Goal: Task Accomplishment & Management: Use online tool/utility

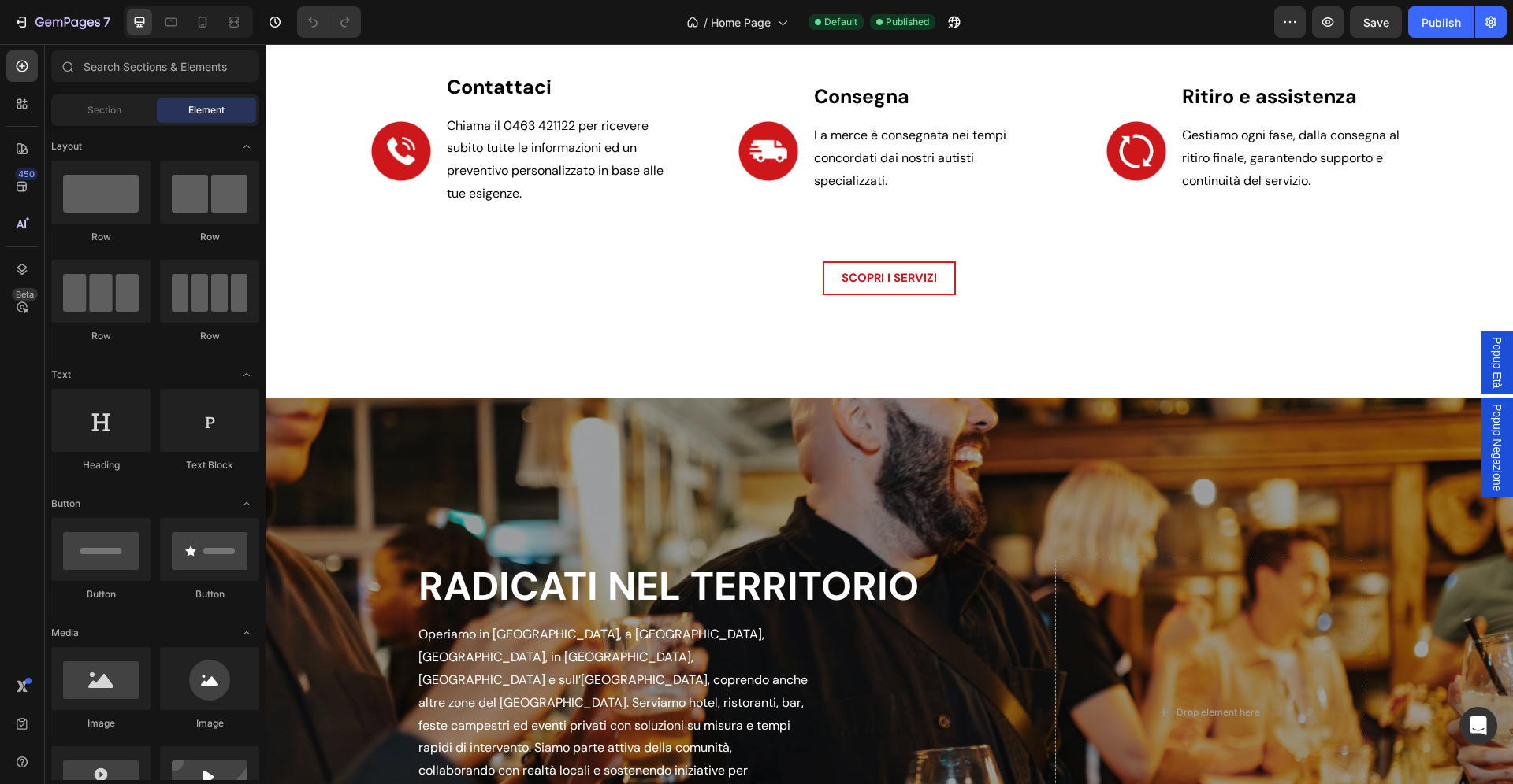
scroll to position [2382, 0]
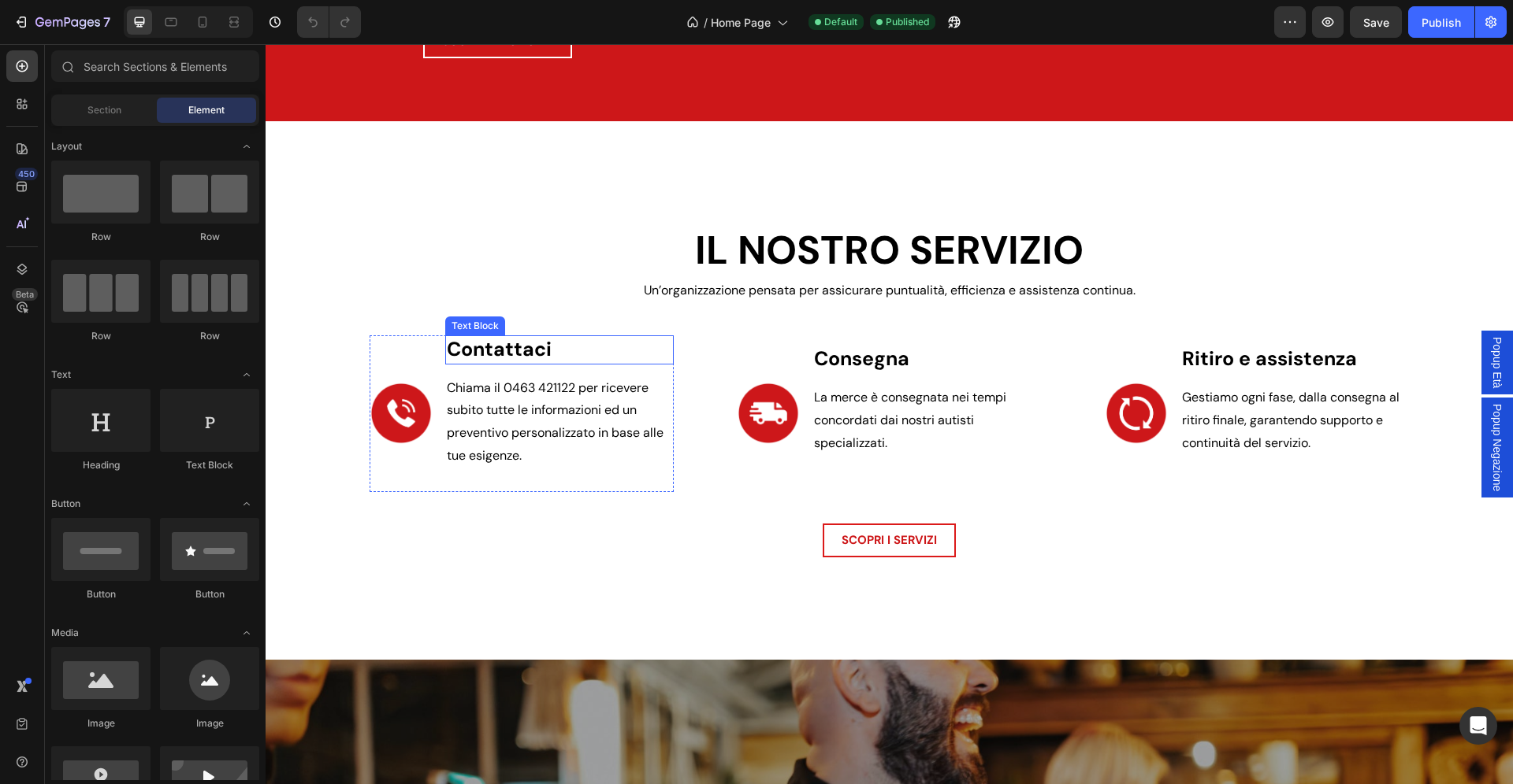
click at [524, 347] on p "Contattaci" at bounding box center [560, 350] width 226 height 26
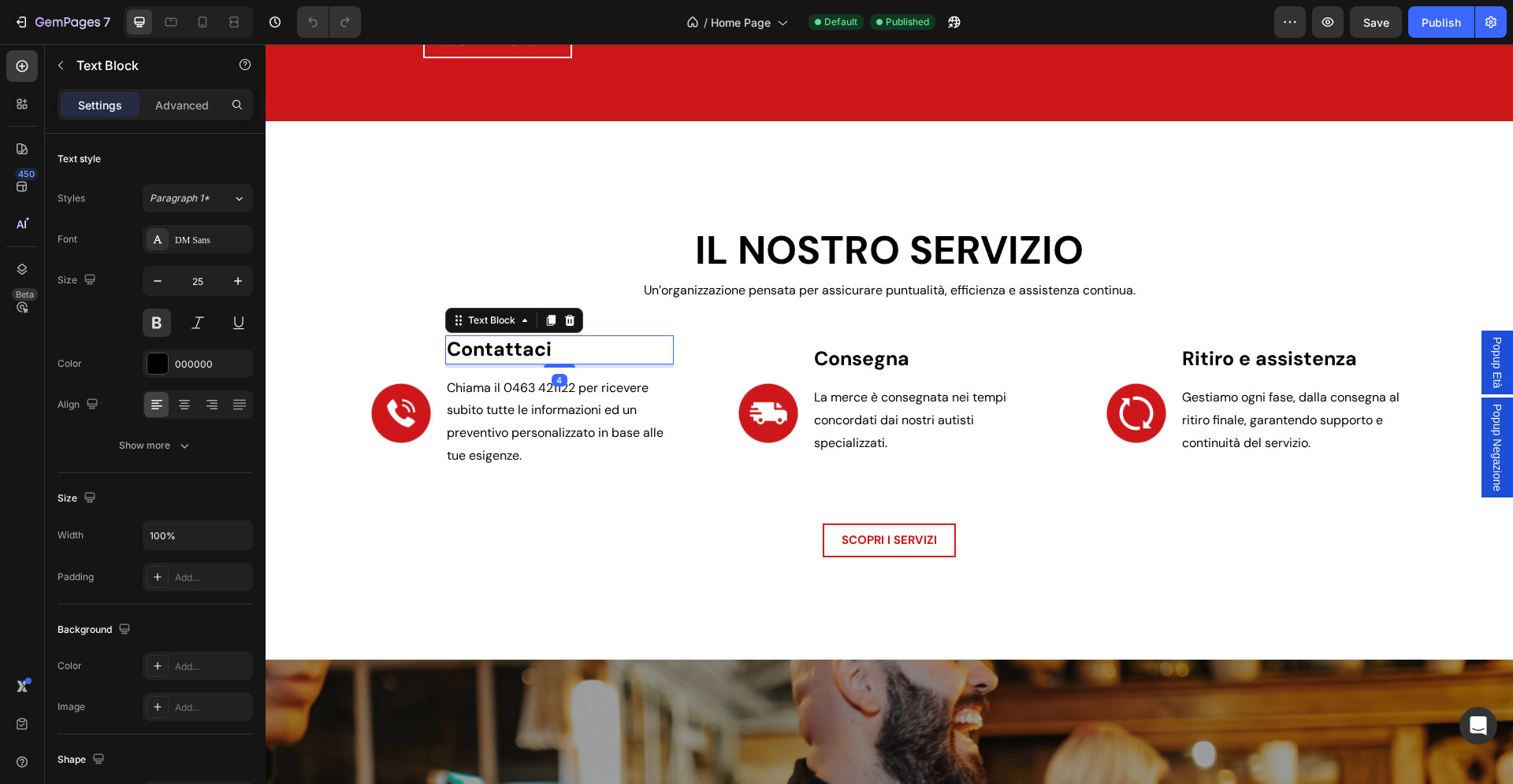
click at [524, 347] on p "Contattaci" at bounding box center [560, 350] width 226 height 26
click at [314, 15] on icon "Undo/Redo" at bounding box center [312, 22] width 15 height 15
click at [340, 179] on div "IL NOSTRO SERVIZIO Heading Un’organizzazione pensata per assicurare puntualità,…" at bounding box center [889, 390] width 1247 height 537
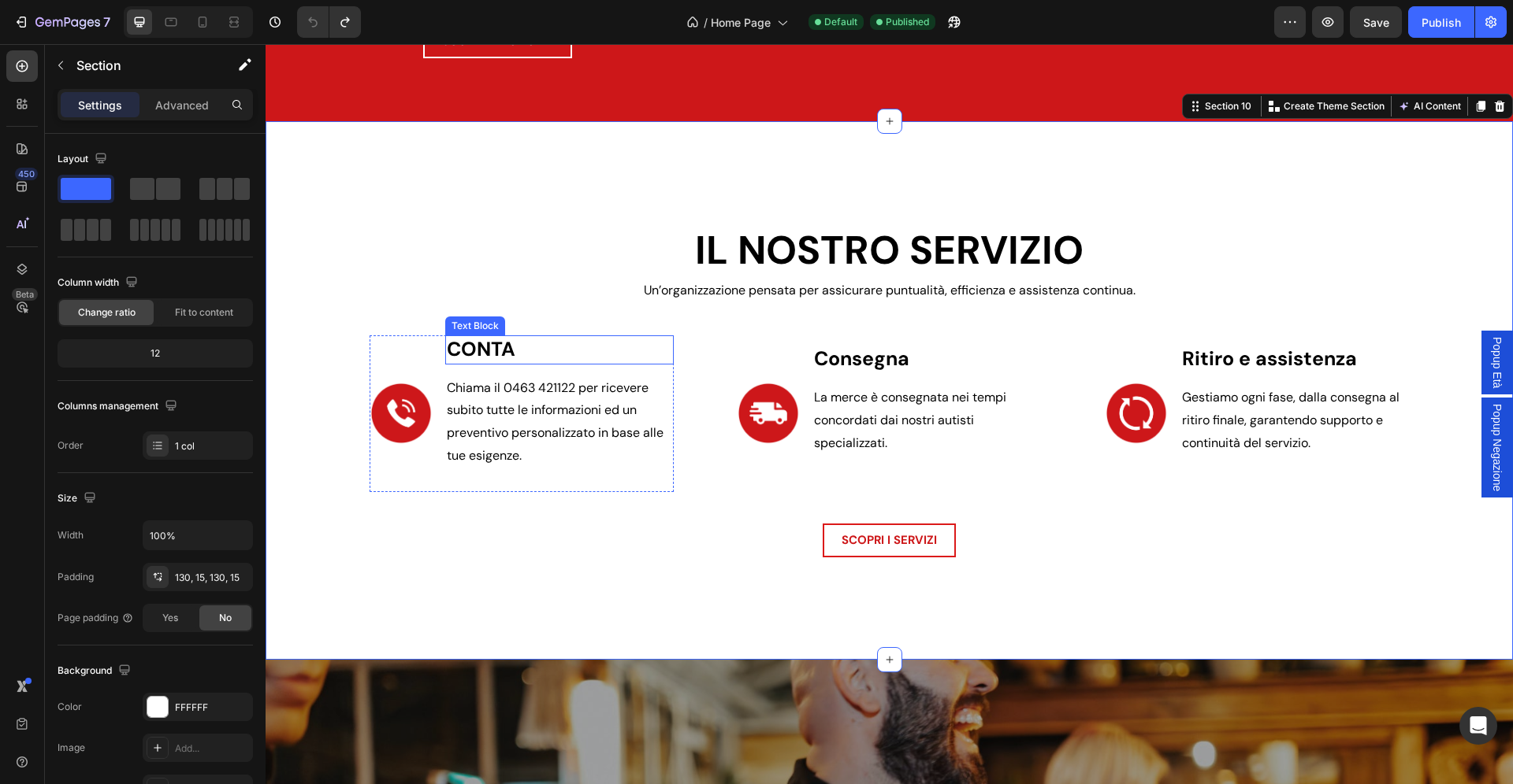
click at [481, 343] on p "CONTA" at bounding box center [560, 350] width 226 height 26
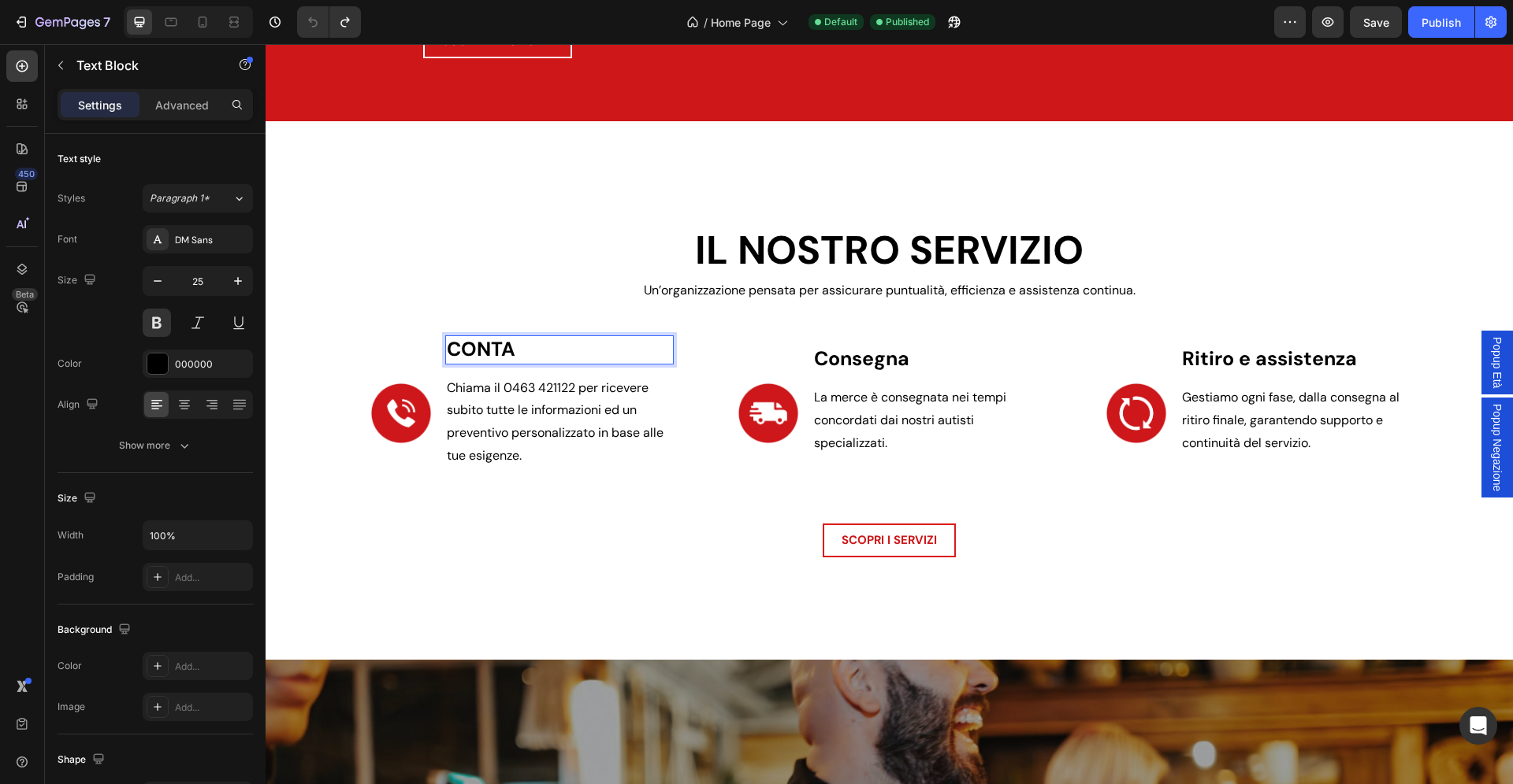
click at [481, 343] on p "CONTA" at bounding box center [560, 350] width 226 height 26
click at [614, 521] on div "Image Contattaci Text Block 4 Chiama il 0463 421122 per ricevere subito tutte l…" at bounding box center [889, 429] width 1040 height 188
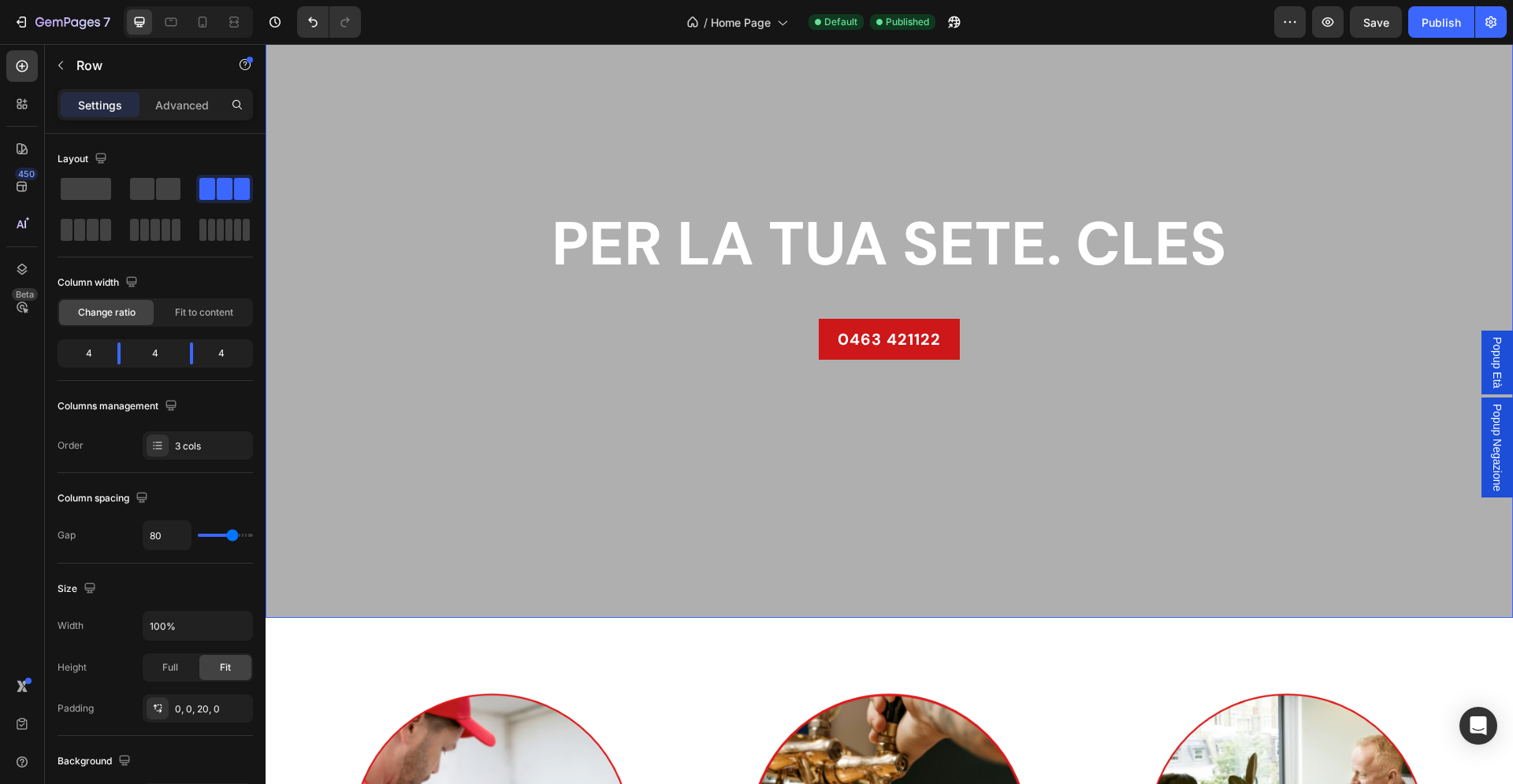
scroll to position [0, 0]
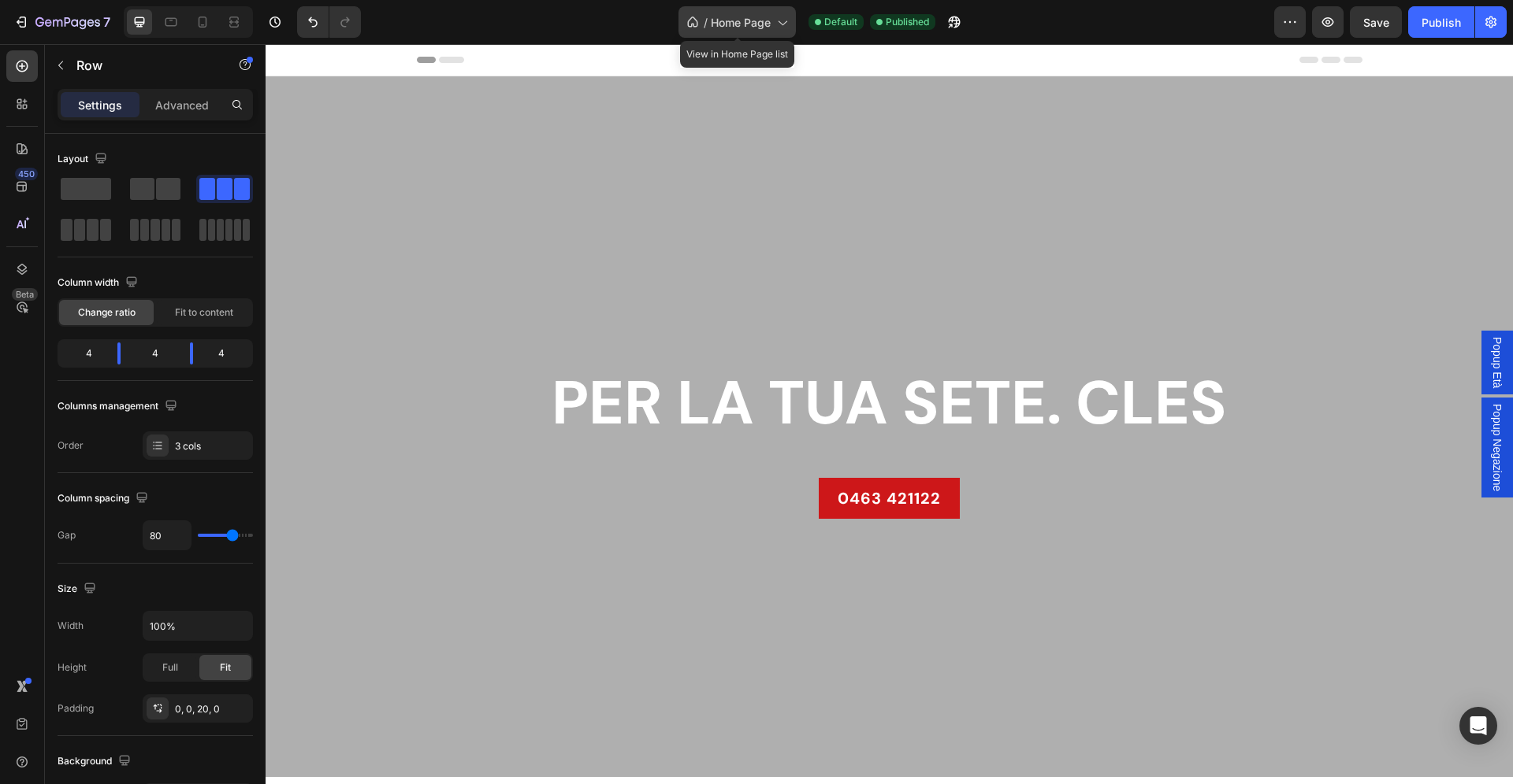
click at [781, 22] on icon at bounding box center [782, 22] width 15 height 15
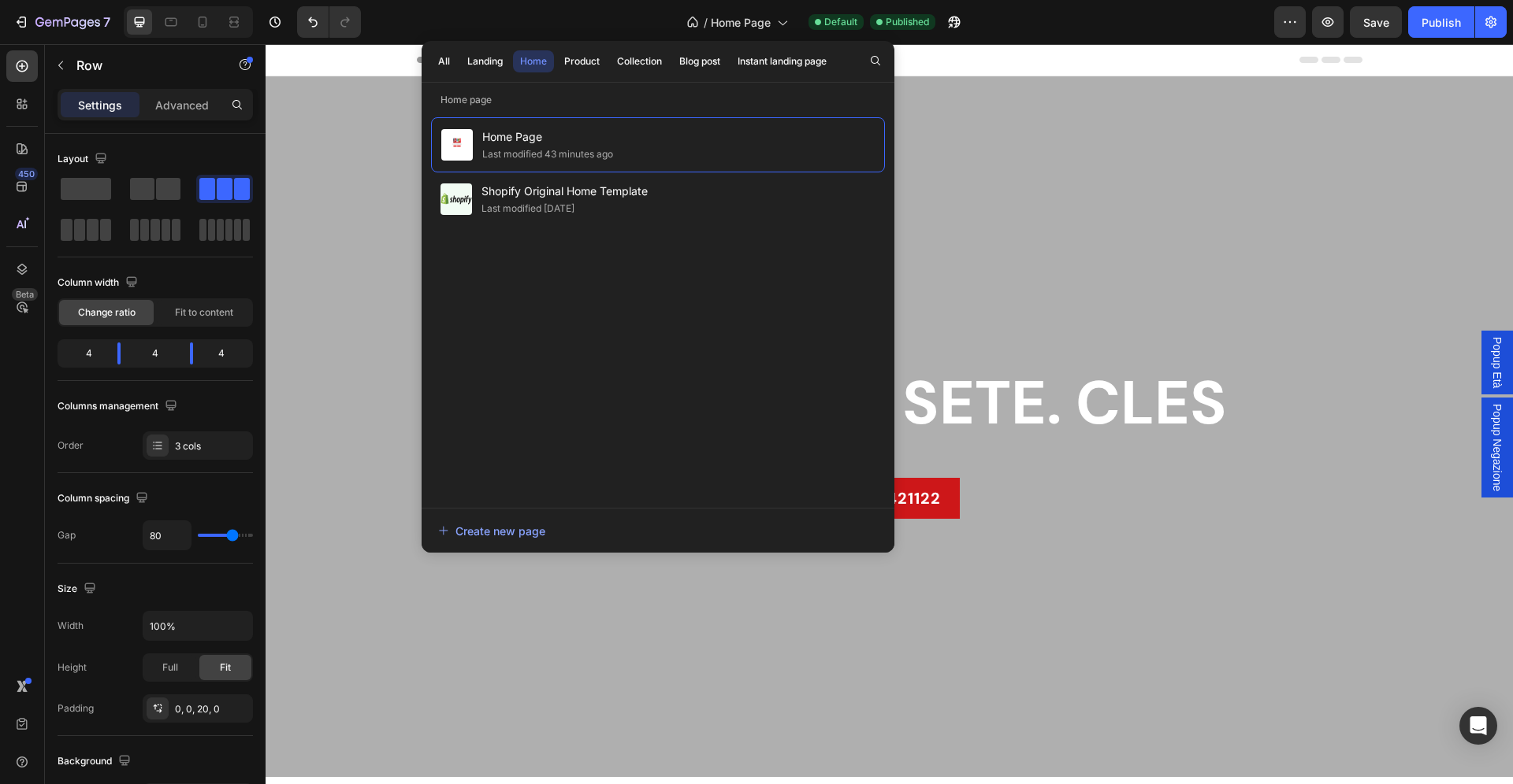
click at [1123, 65] on div "Header" at bounding box center [889, 60] width 945 height 32
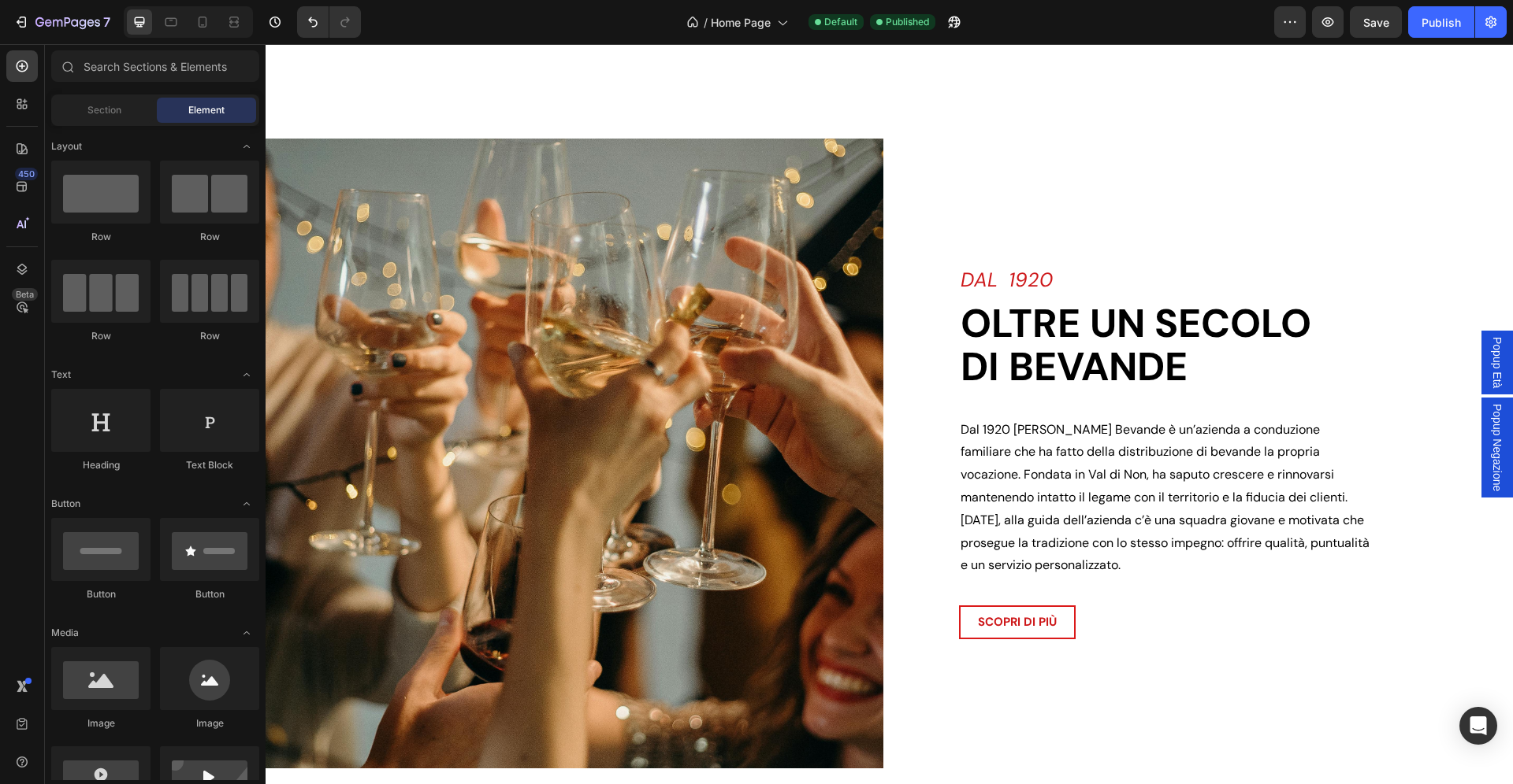
scroll to position [1311, 0]
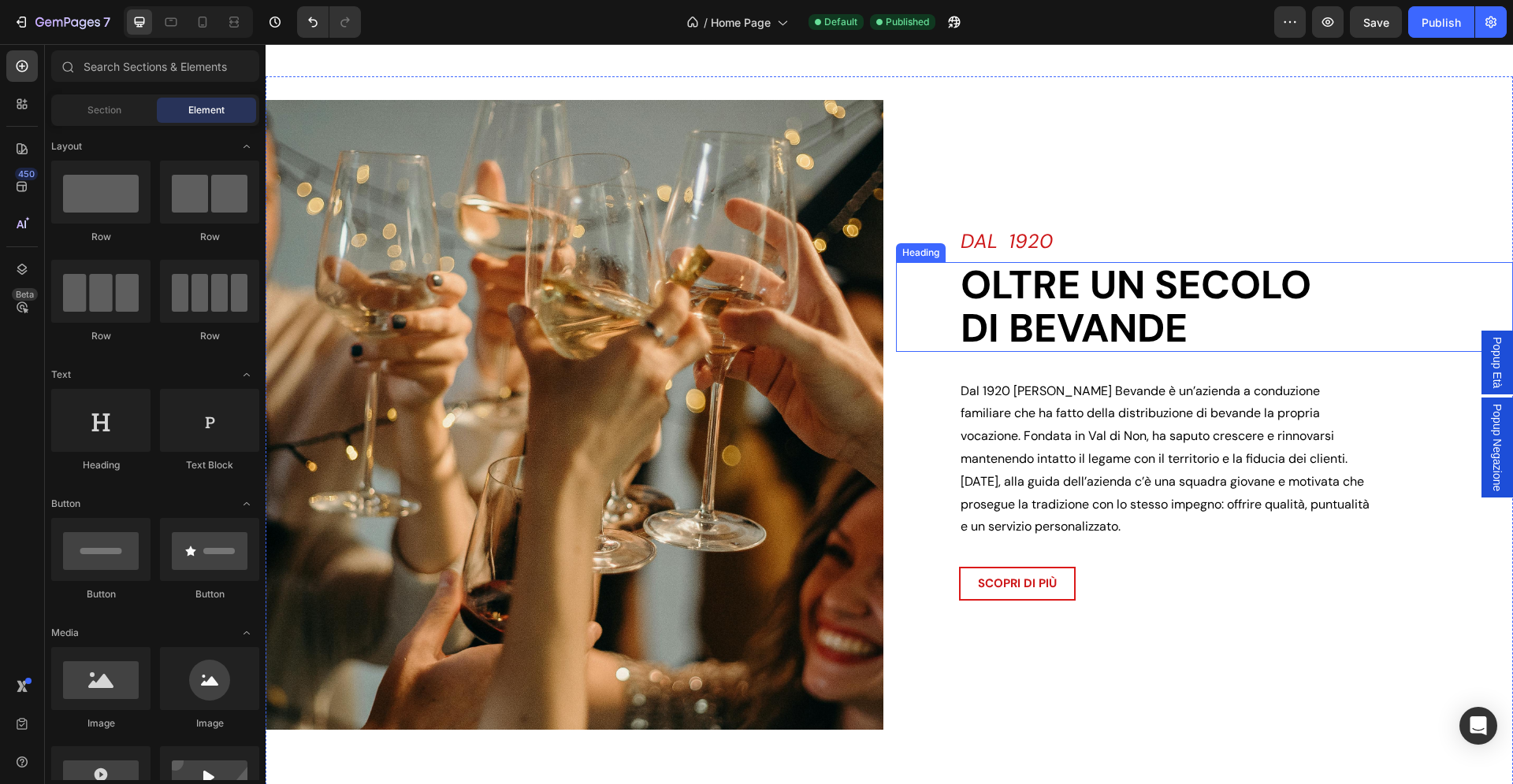
click at [1125, 292] on h2 "Oltre un secolo di bevande" at bounding box center [1236, 306] width 555 height 90
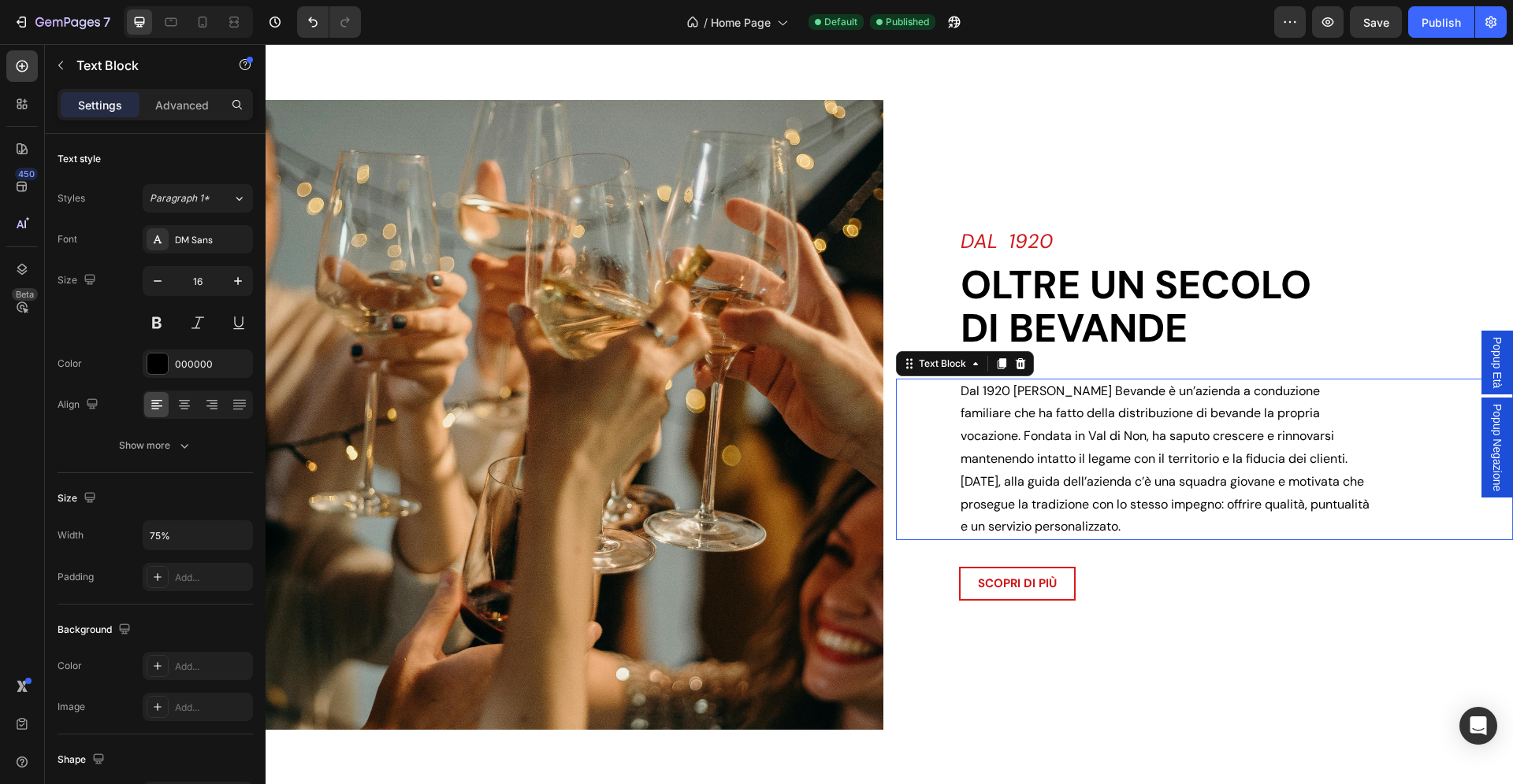
click at [1072, 477] on p "Dal 1920 Zadra Bevande è un’azienda a conduzione familiare che ha fatto della d…" at bounding box center [1167, 459] width 412 height 159
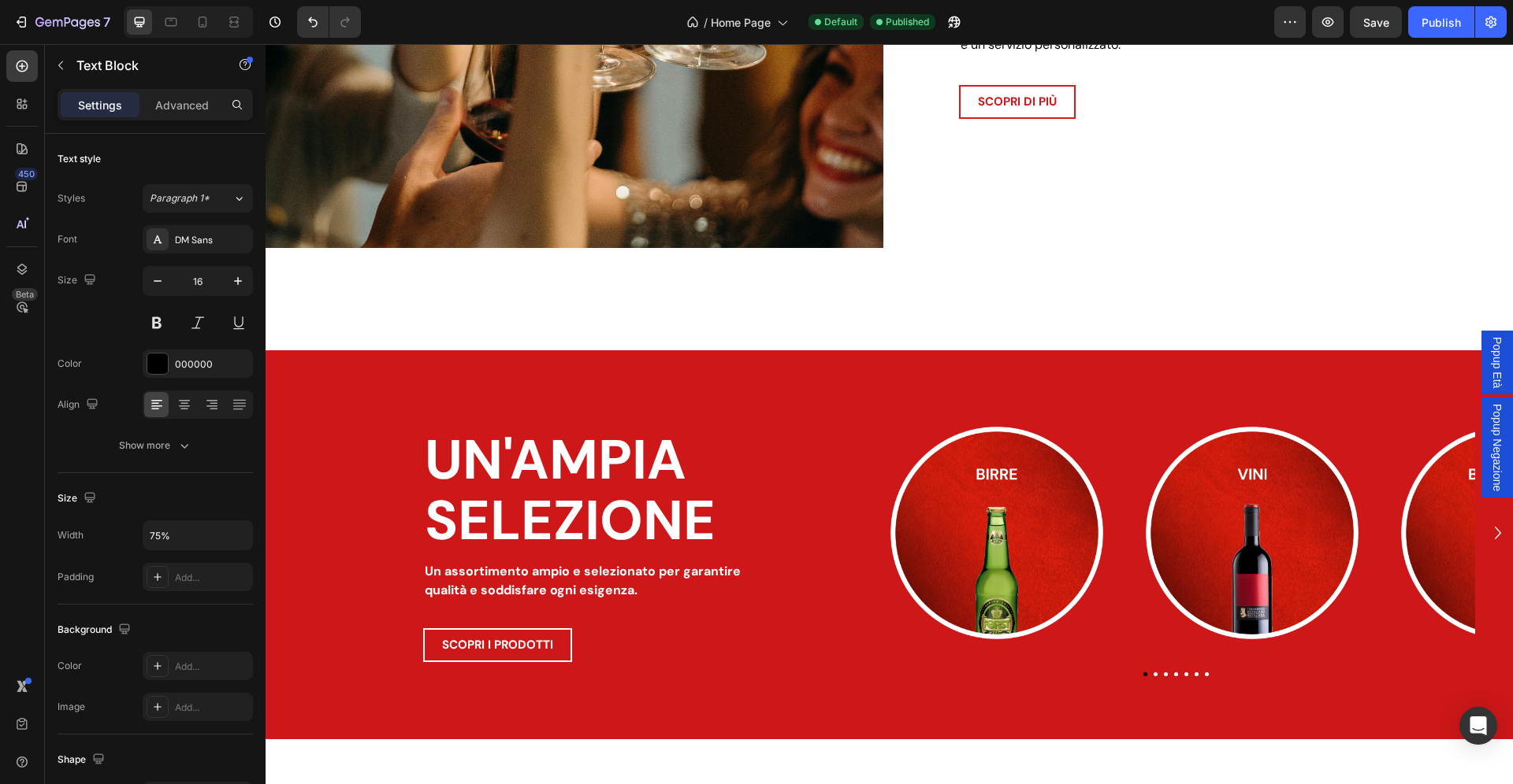
scroll to position [2082, 0]
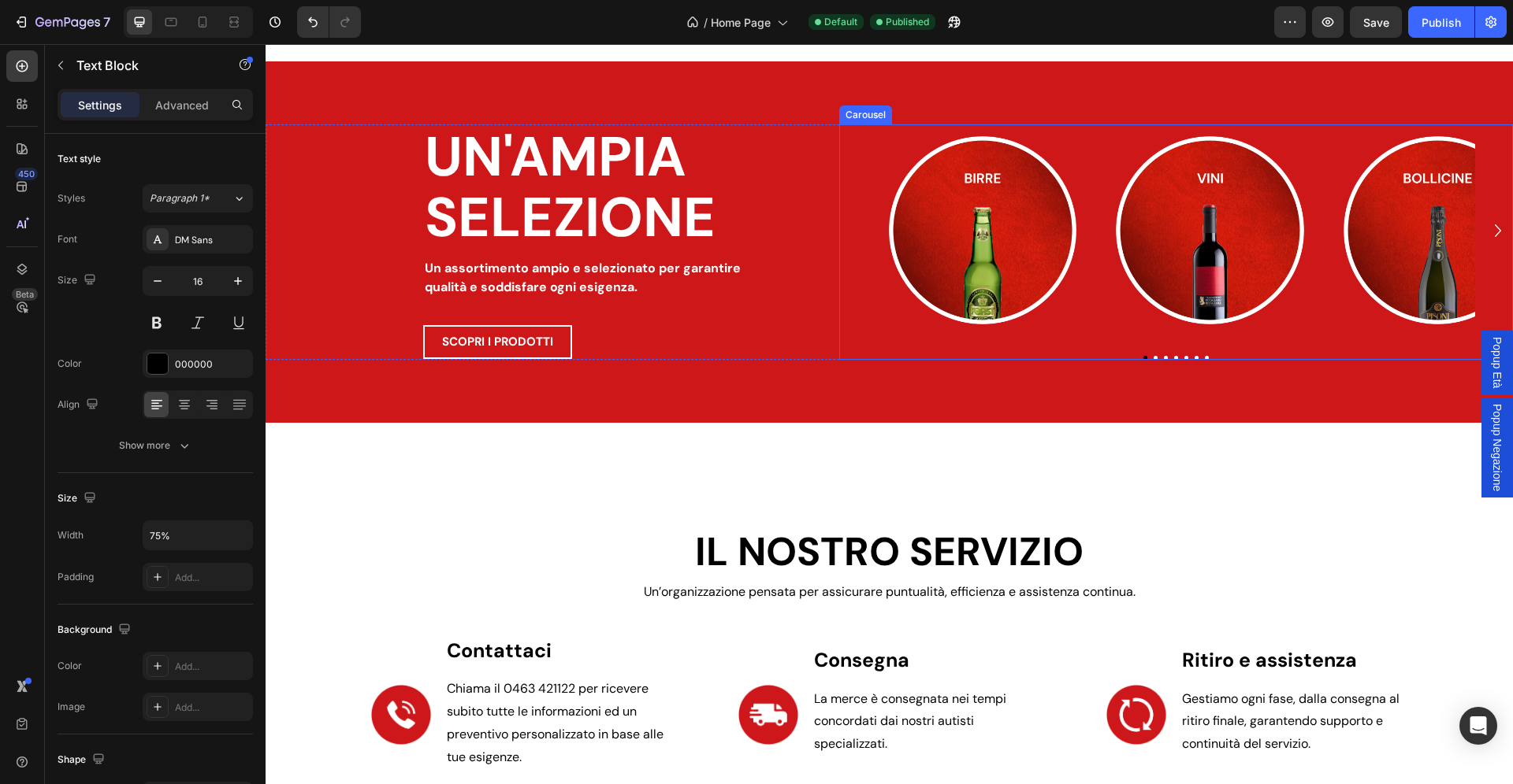
click at [1155, 359] on button "Dot" at bounding box center [1155, 358] width 4 height 4
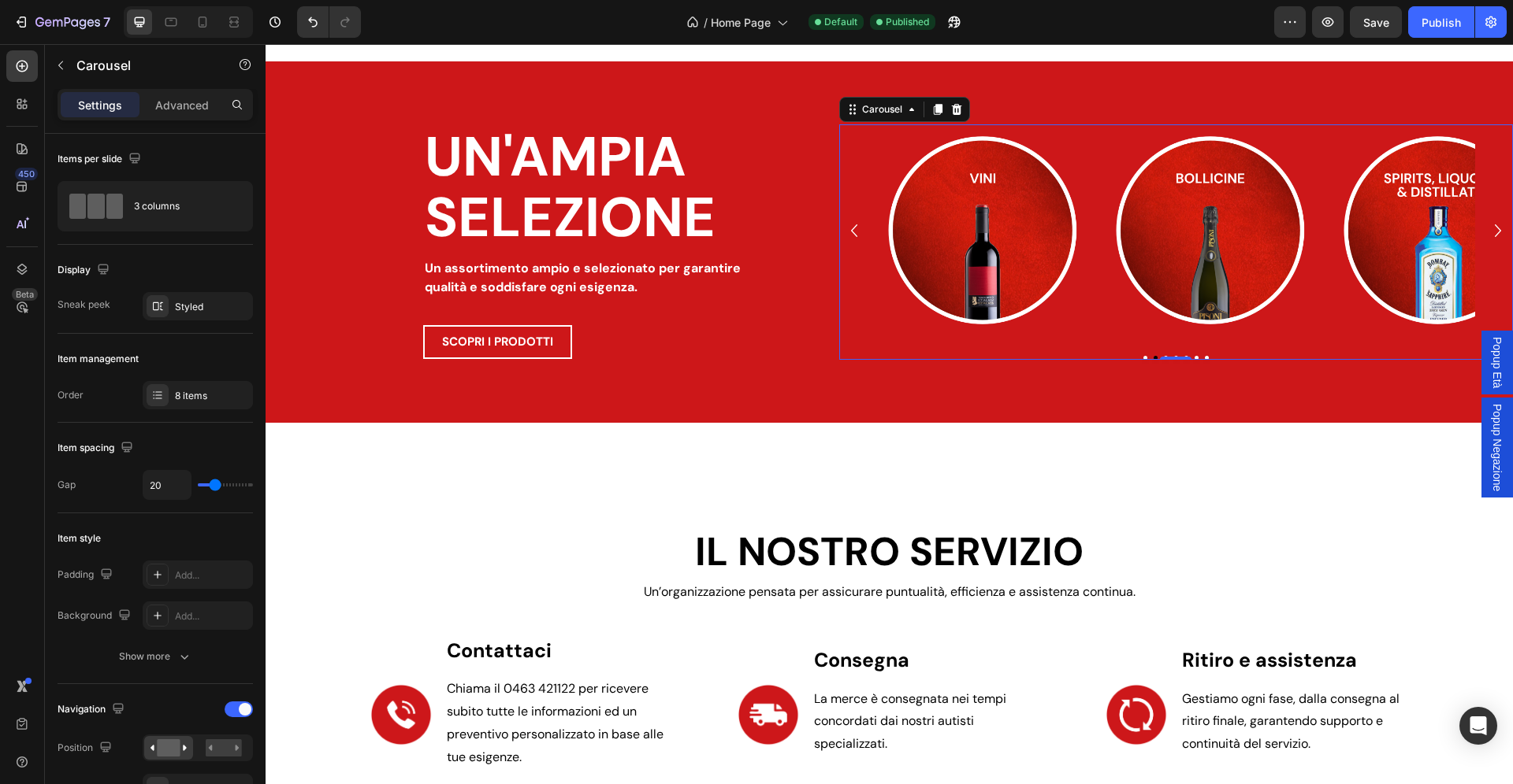
click at [1207, 358] on button "Dot" at bounding box center [1207, 358] width 4 height 4
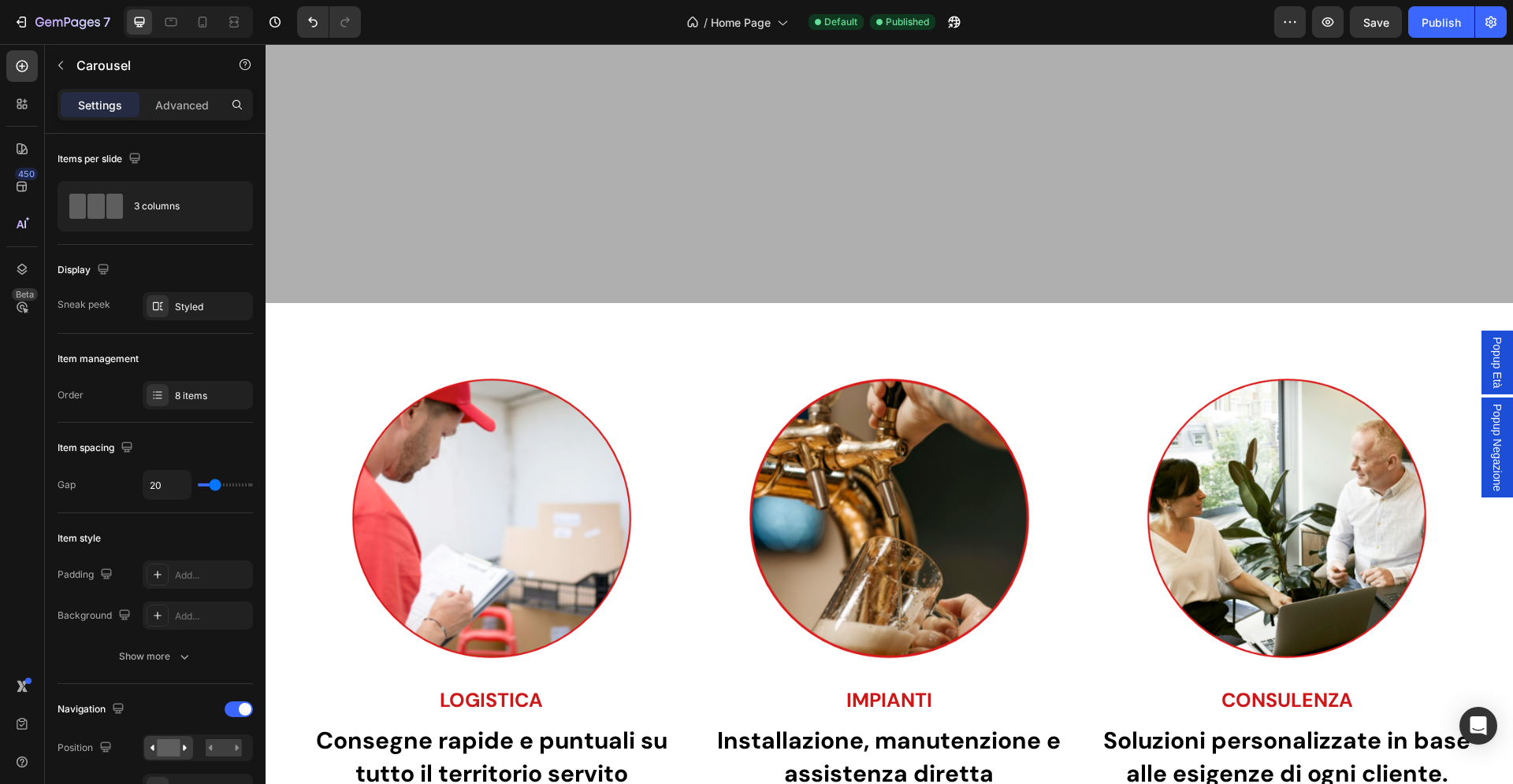
scroll to position [0, 0]
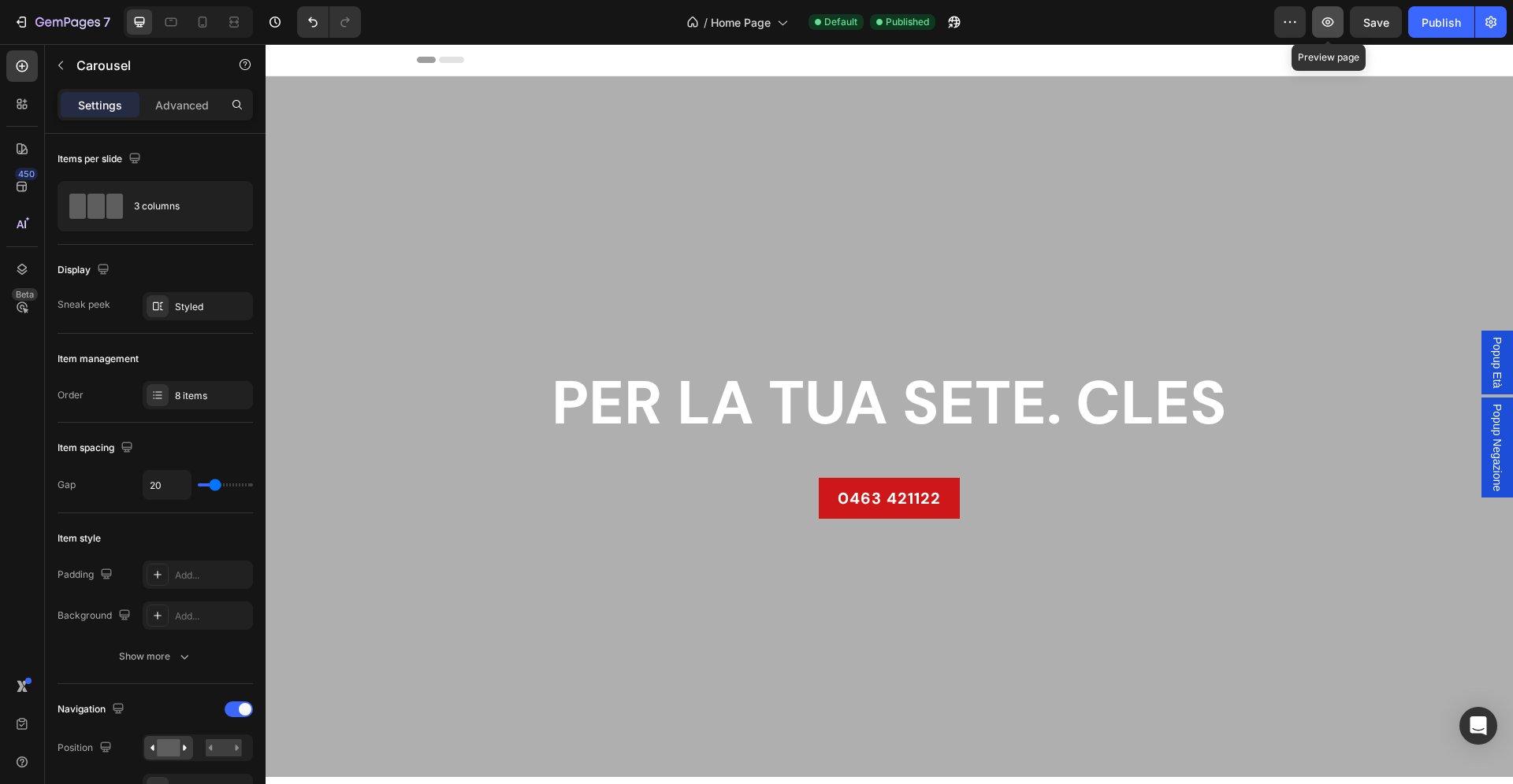
click at [1326, 21] on icon "button" at bounding box center [1328, 22] width 15 height 15
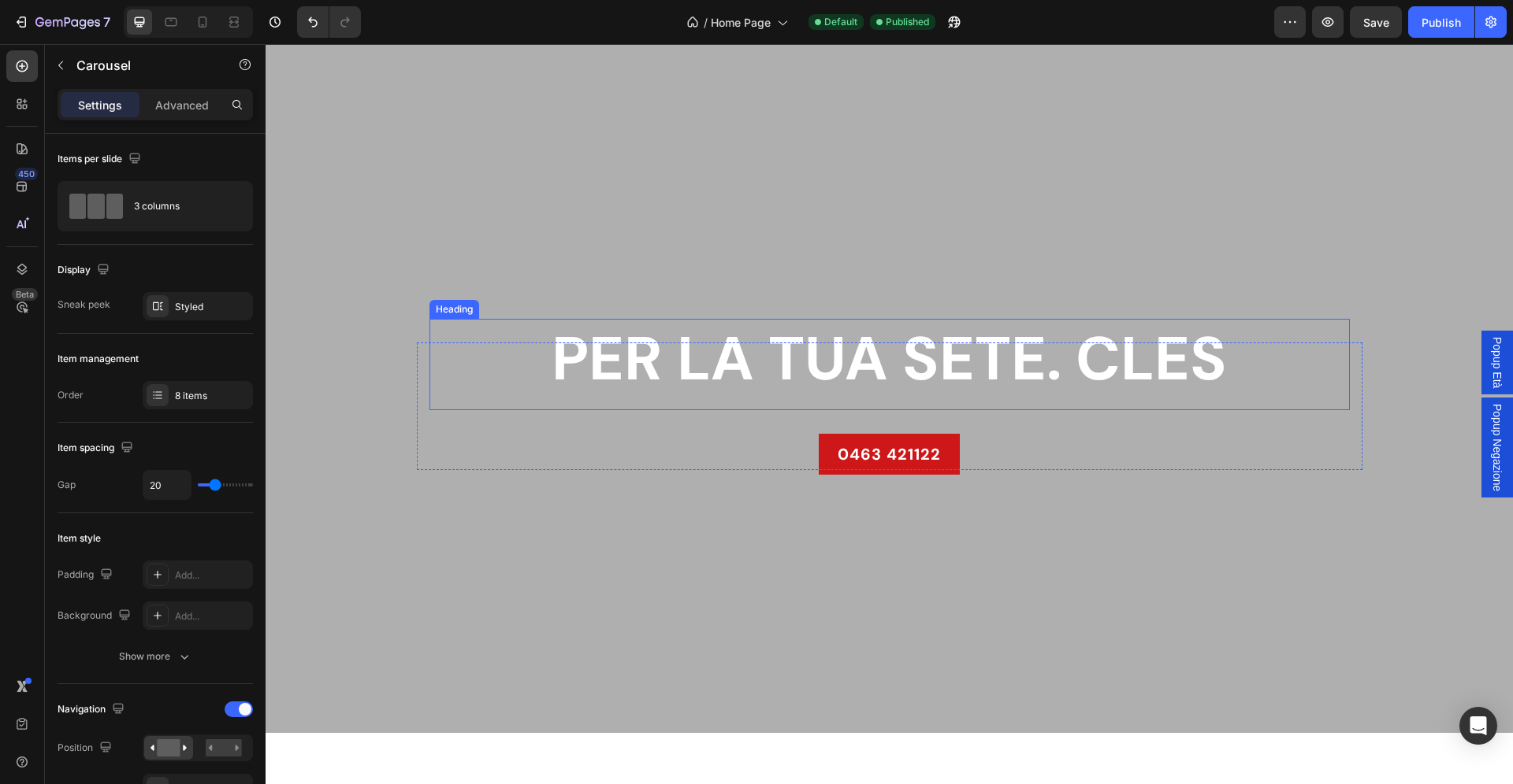
scroll to position [43, 0]
click at [379, 189] on div "Overlay" at bounding box center [889, 383] width 1247 height 701
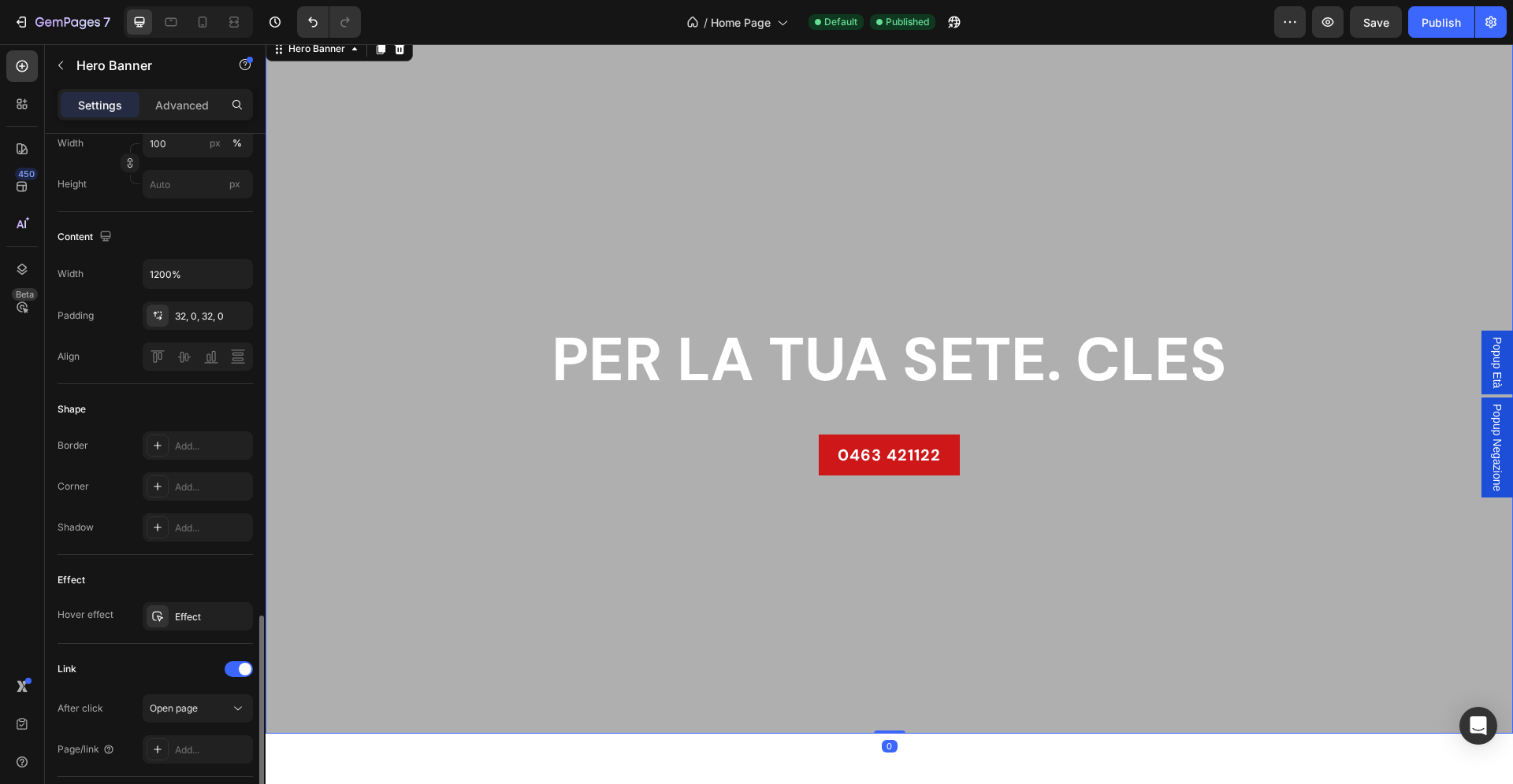
scroll to position [769, 0]
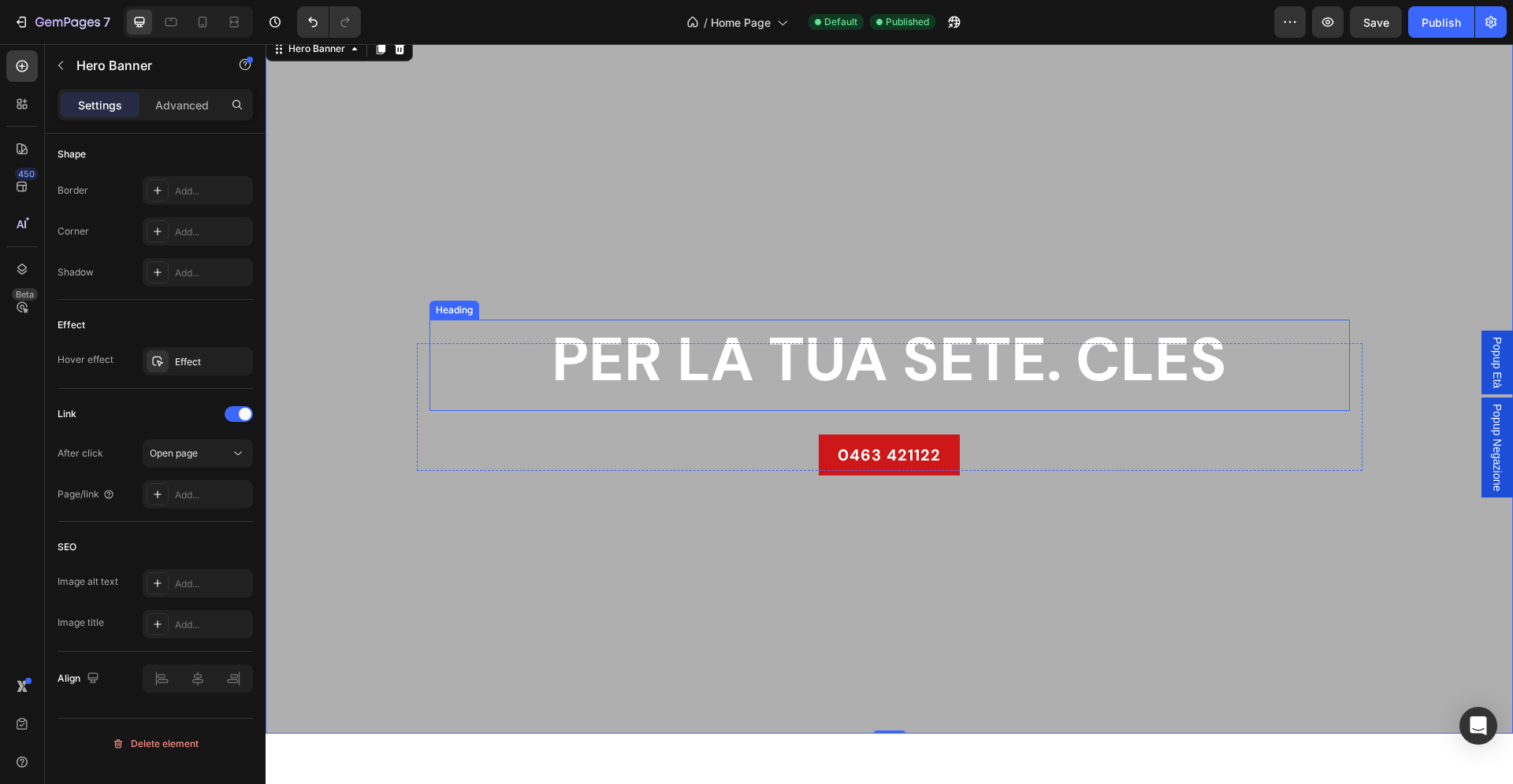
click at [468, 324] on h2 "PER LA TUA SETE. CLES" at bounding box center [889, 359] width 920 height 80
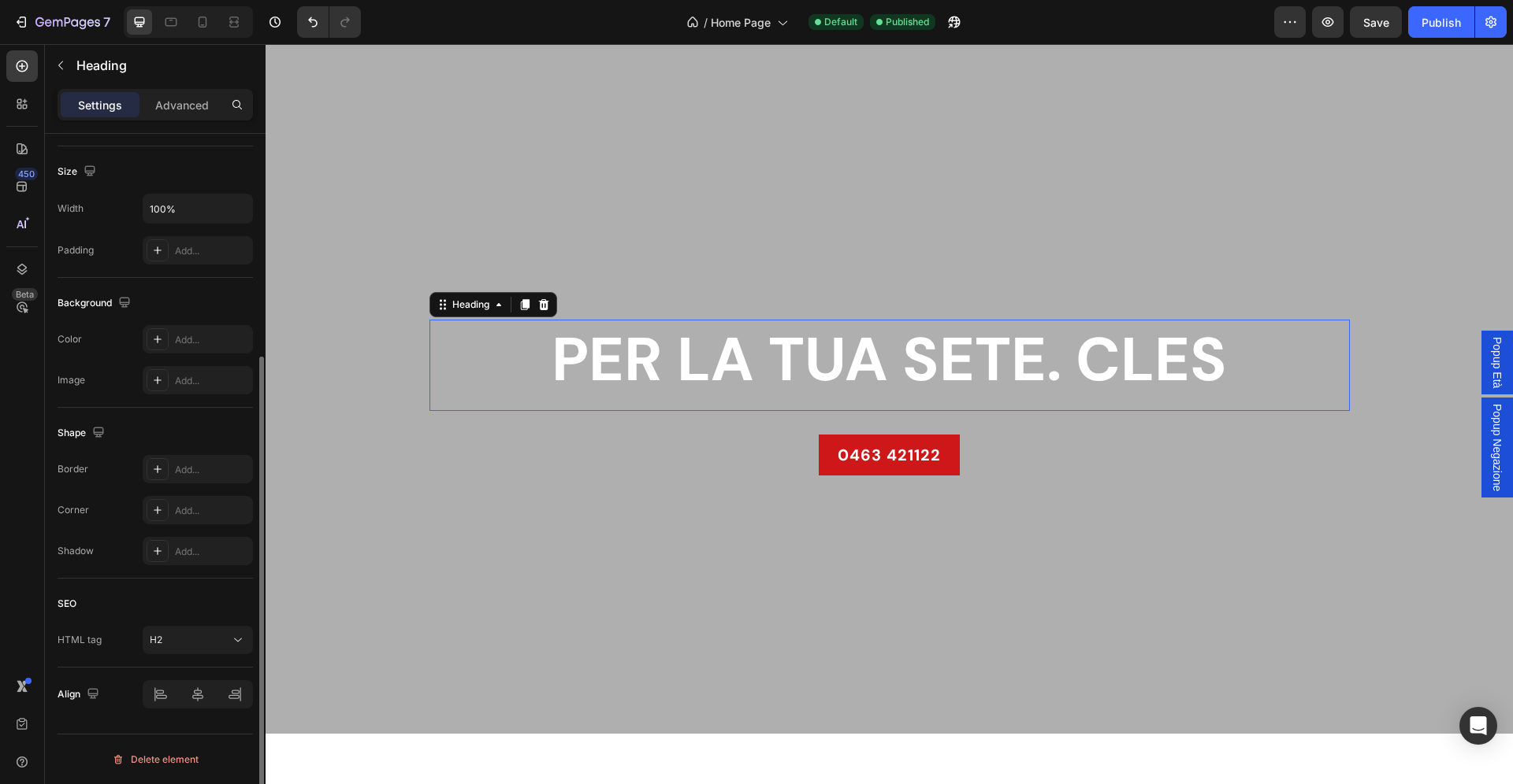
scroll to position [0, 0]
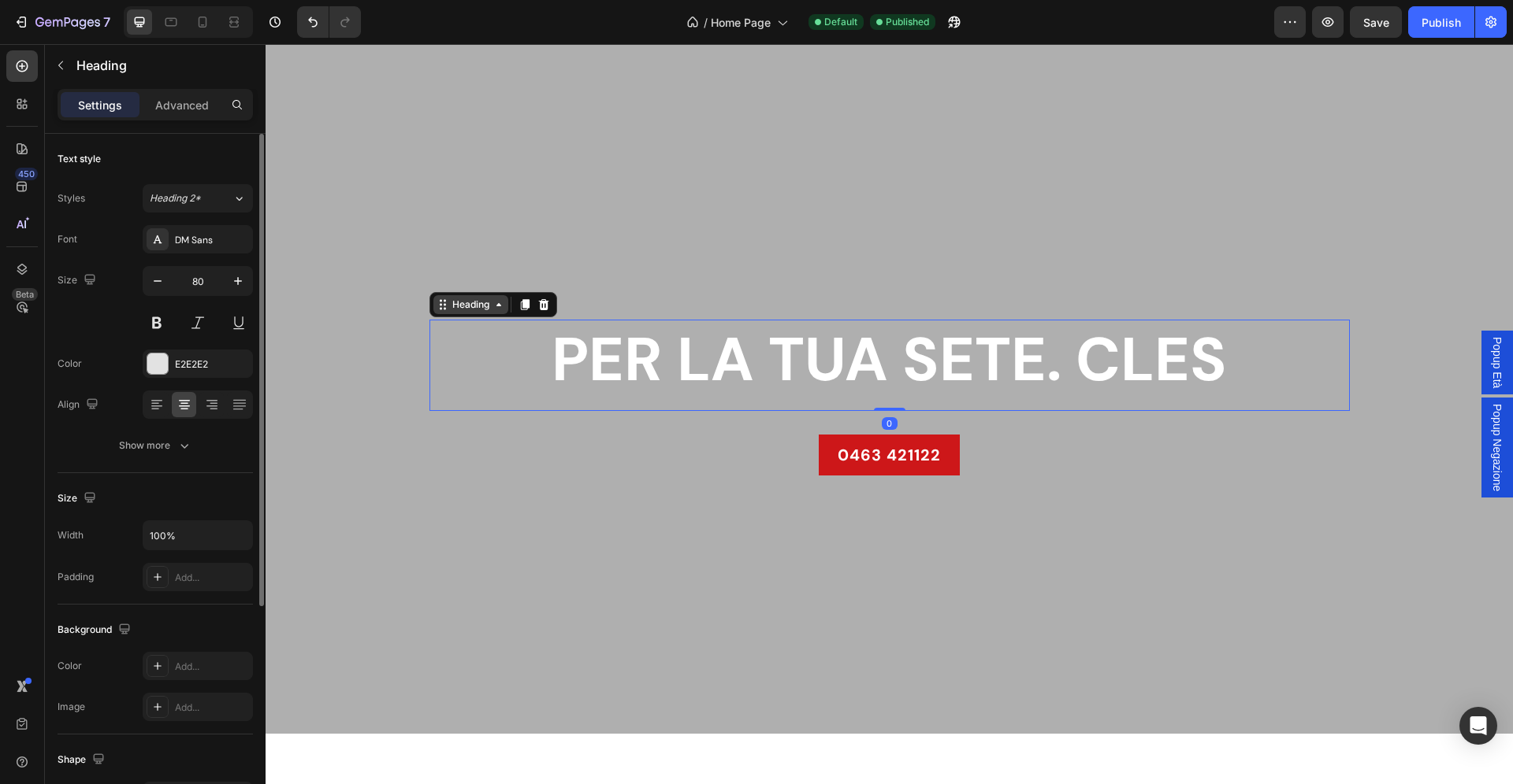
click at [474, 304] on div "Heading" at bounding box center [470, 304] width 43 height 14
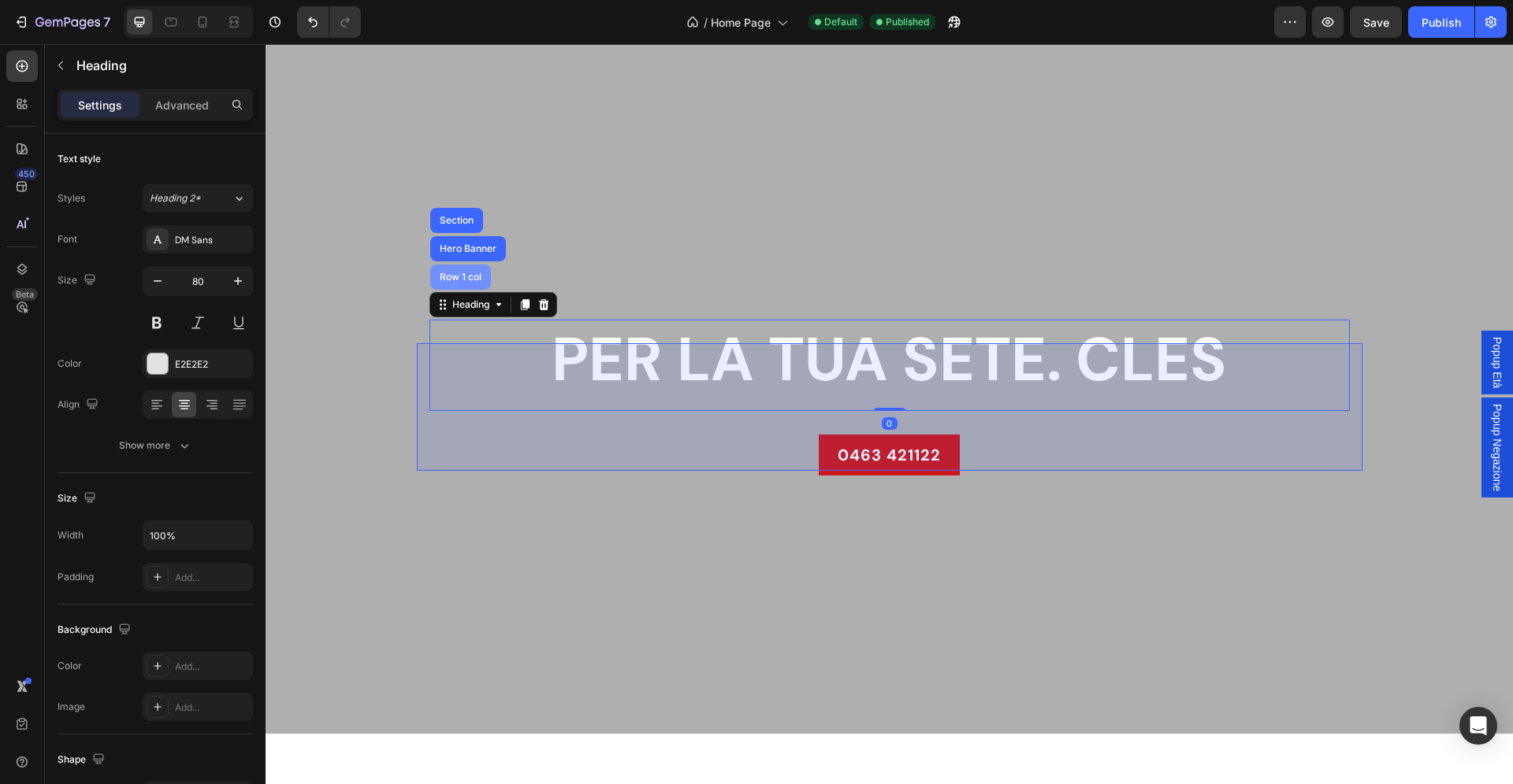
click at [465, 276] on div "Row 1 col" at bounding box center [461, 277] width 48 height 10
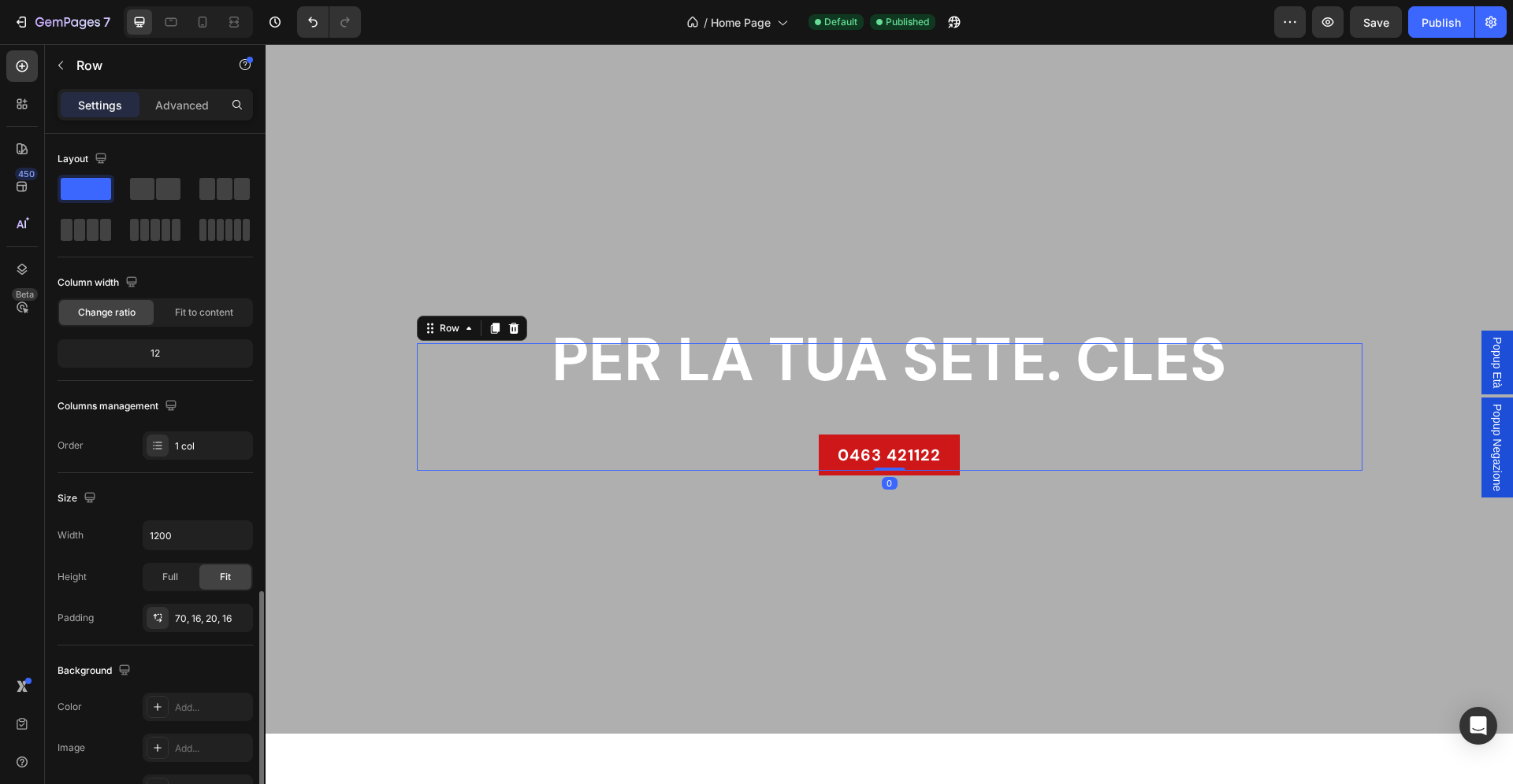
scroll to position [266, 0]
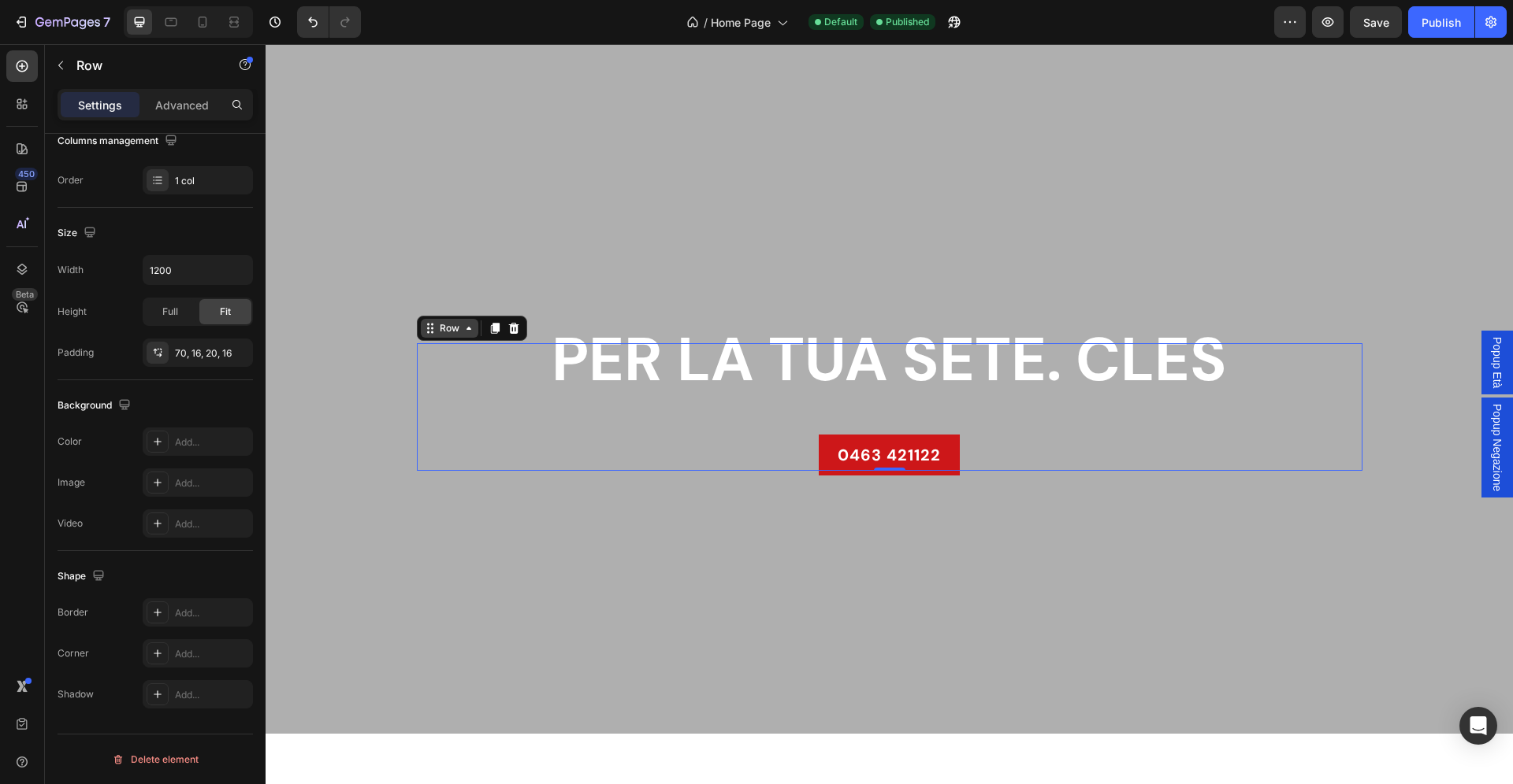
click at [460, 328] on div "Row" at bounding box center [449, 328] width 26 height 14
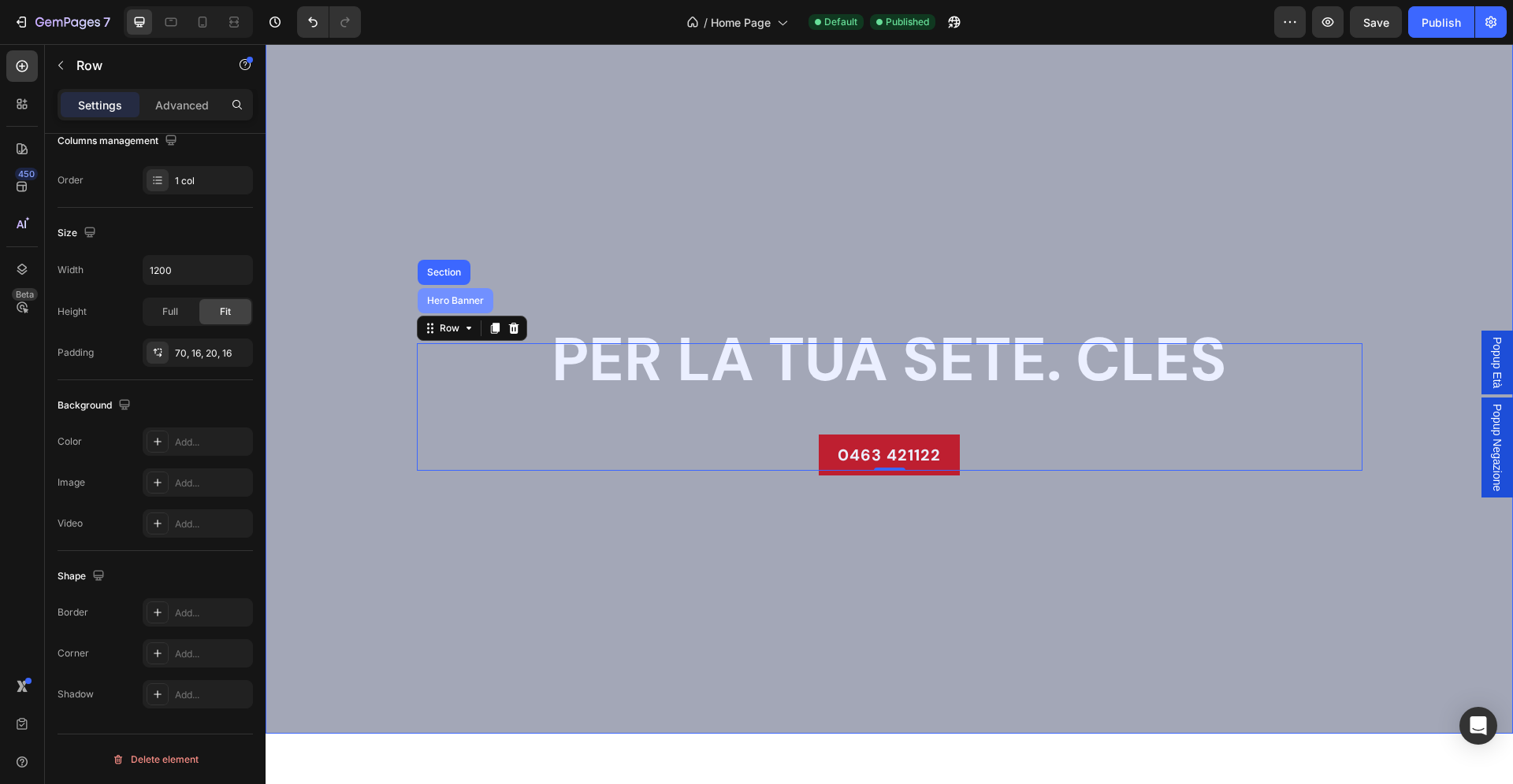
click at [454, 301] on div "Hero Banner" at bounding box center [455, 301] width 63 height 10
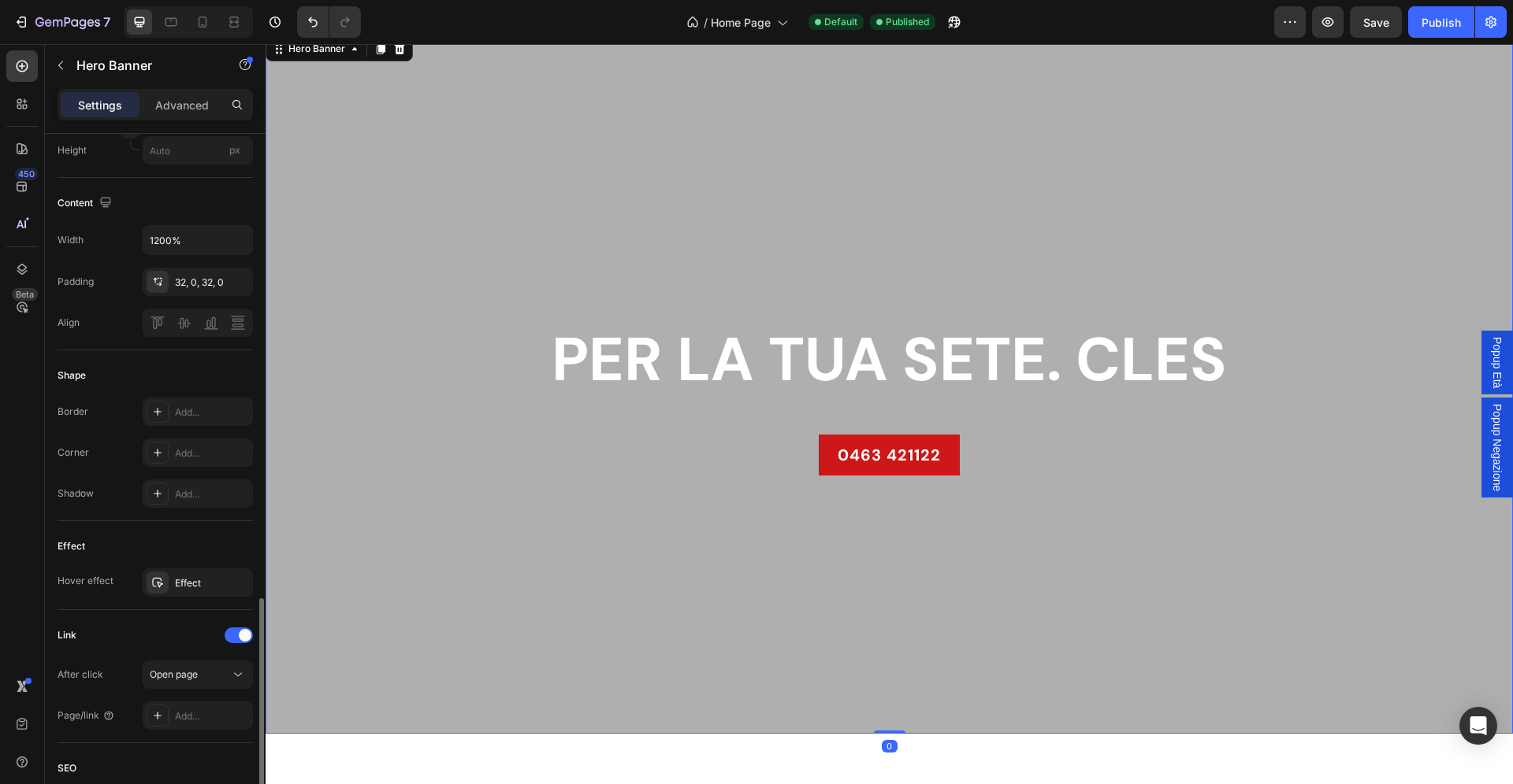
scroll to position [769, 0]
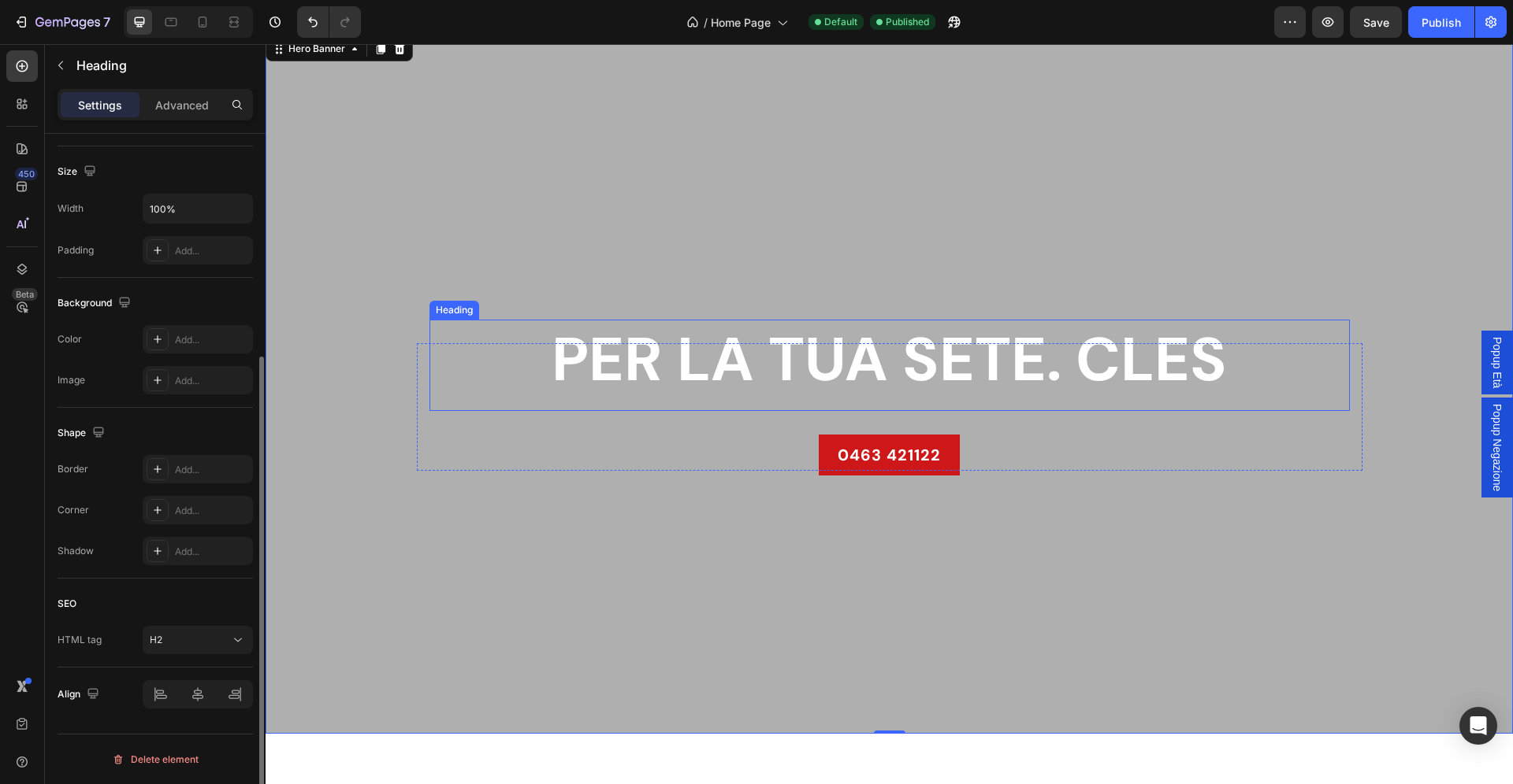
click at [639, 373] on strong "PER LA TUA SETE. CLES" at bounding box center [889, 360] width 676 height 79
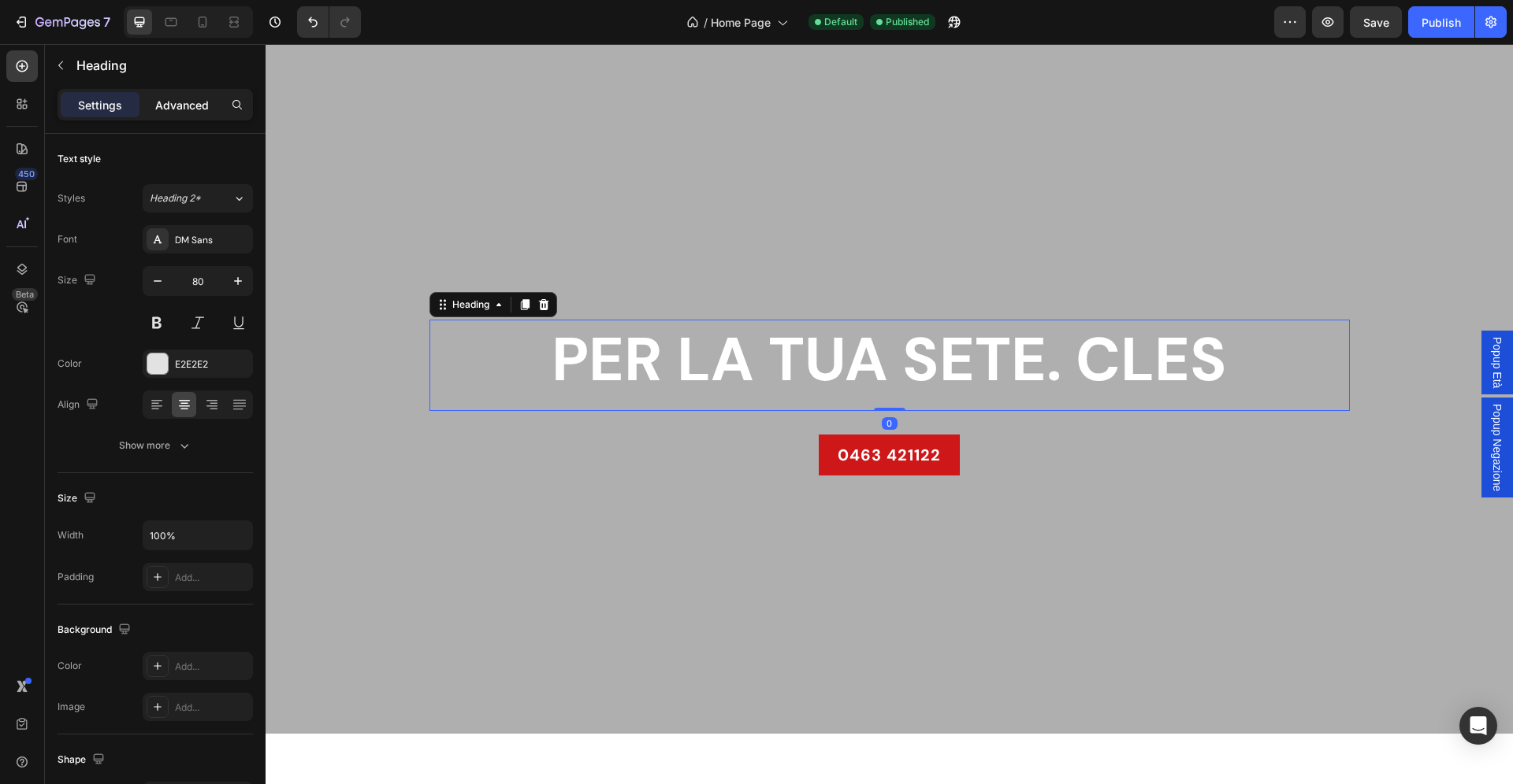
click at [175, 104] on p "Advanced" at bounding box center [182, 105] width 54 height 16
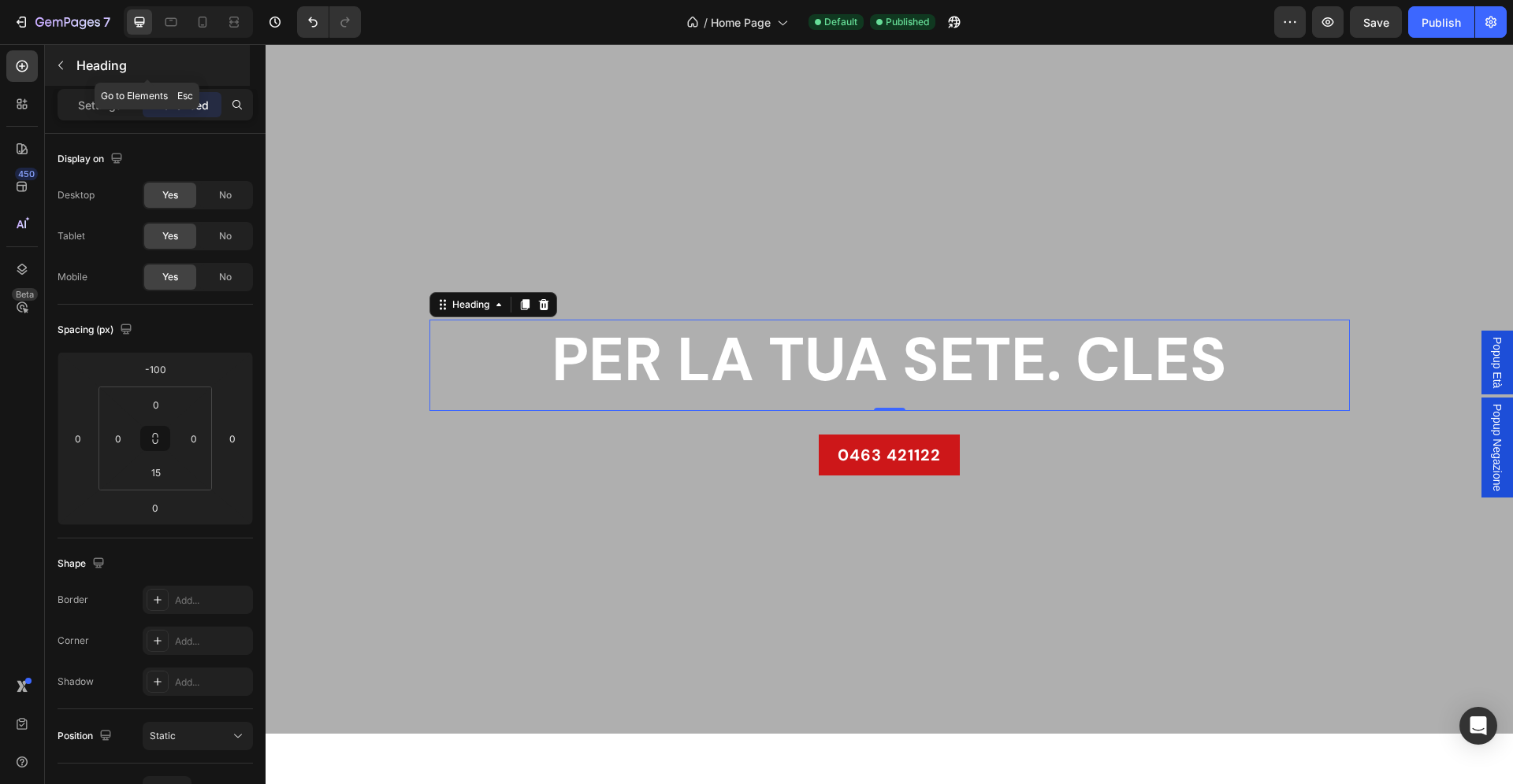
click at [78, 65] on p "Heading" at bounding box center [161, 65] width 171 height 19
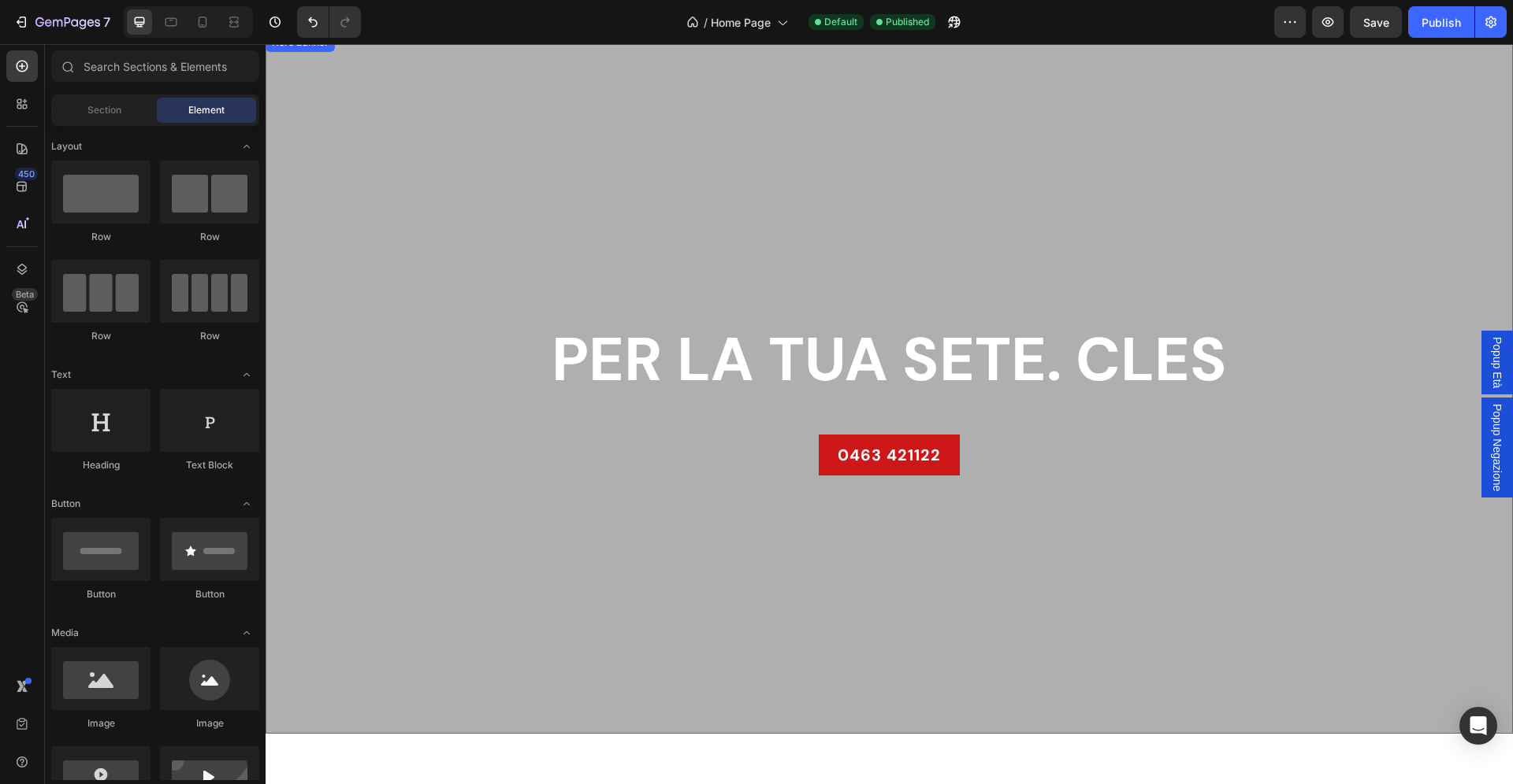
click at [452, 206] on div "Overlay" at bounding box center [889, 383] width 1247 height 701
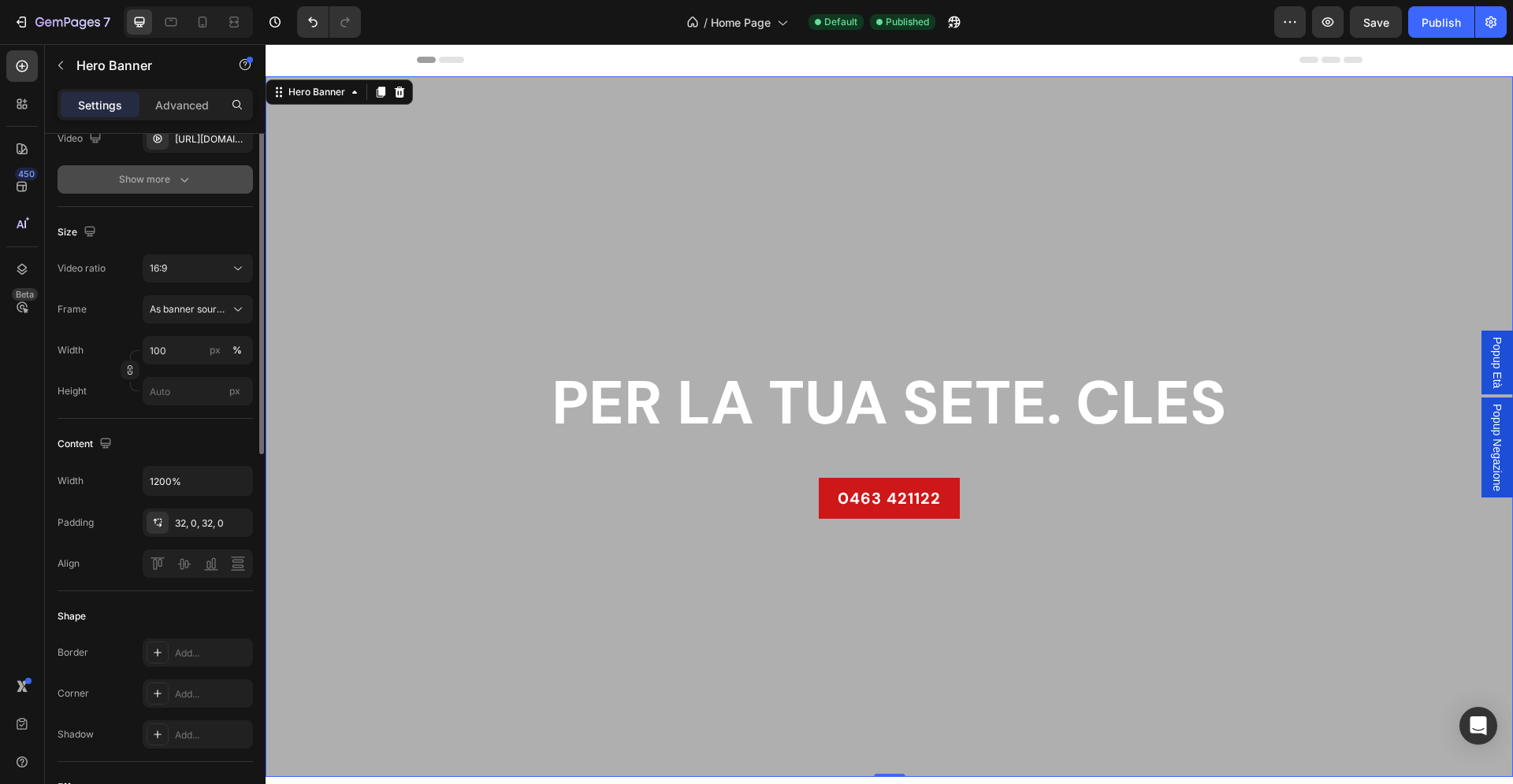
scroll to position [348, 0]
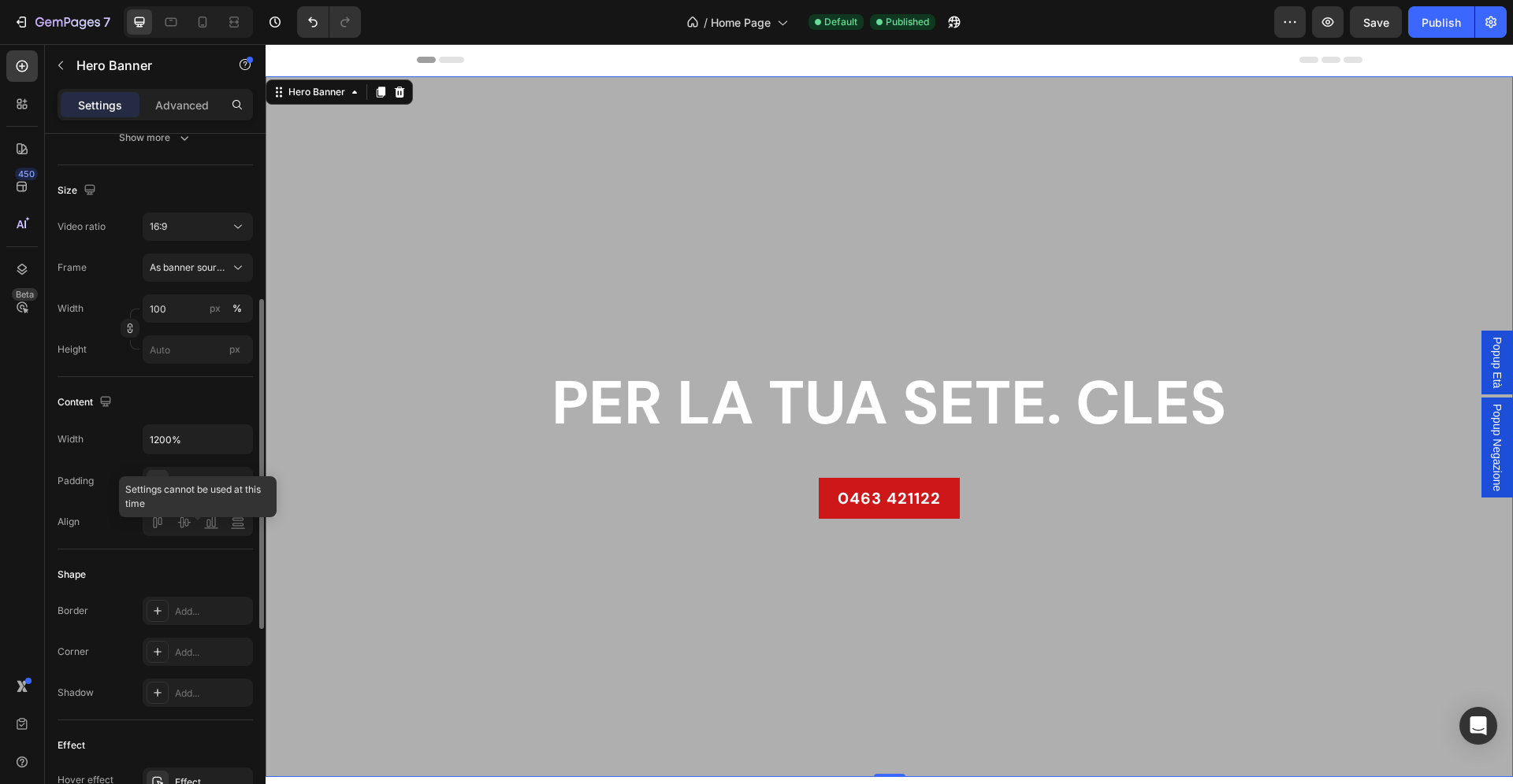
click at [184, 536] on div at bounding box center [198, 521] width 110 height 28
click at [213, 489] on div "32, 0, 32, 0" at bounding box center [198, 482] width 45 height 14
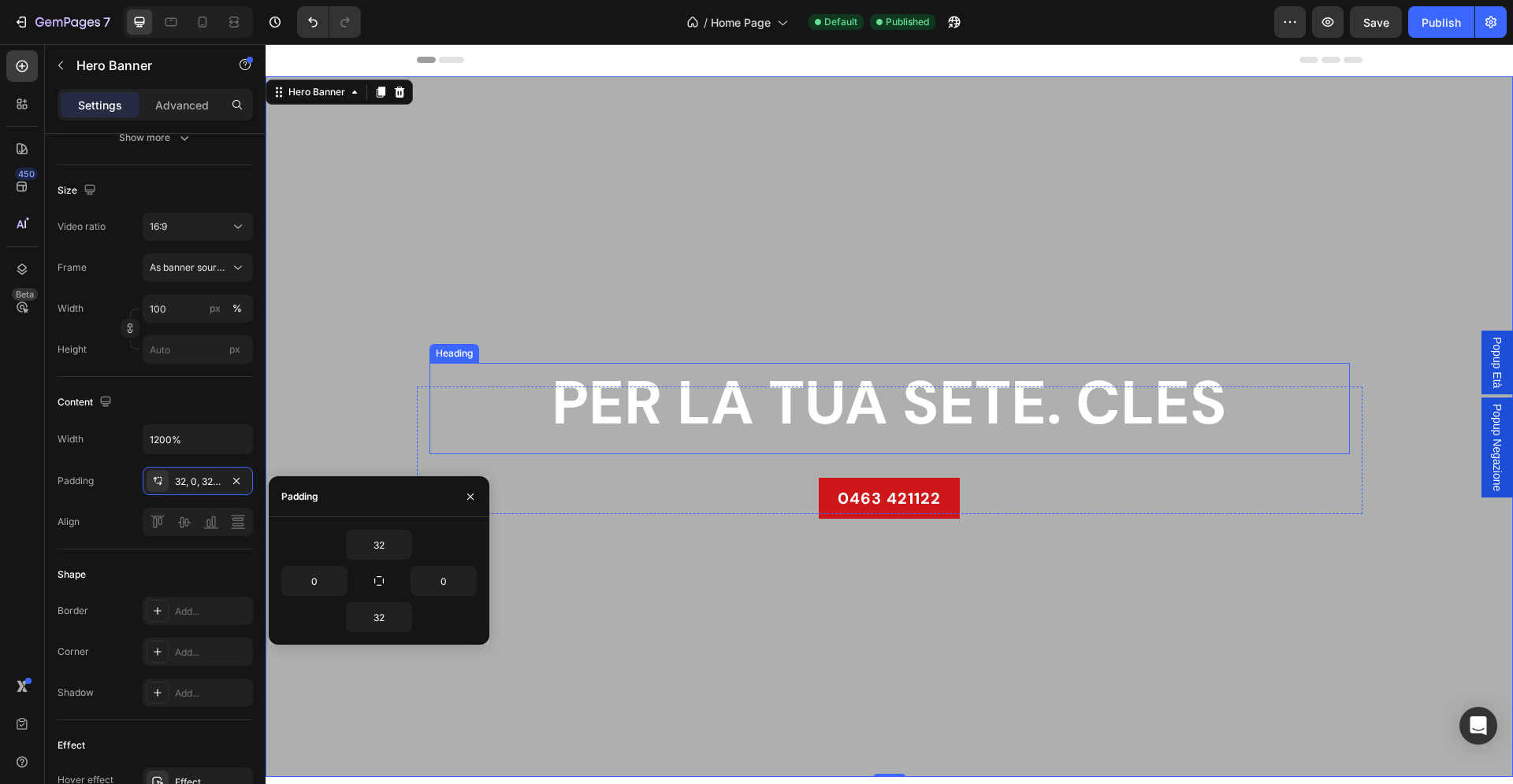
click at [802, 426] on strong "PER LA TUA SETE. CLES" at bounding box center [889, 404] width 676 height 79
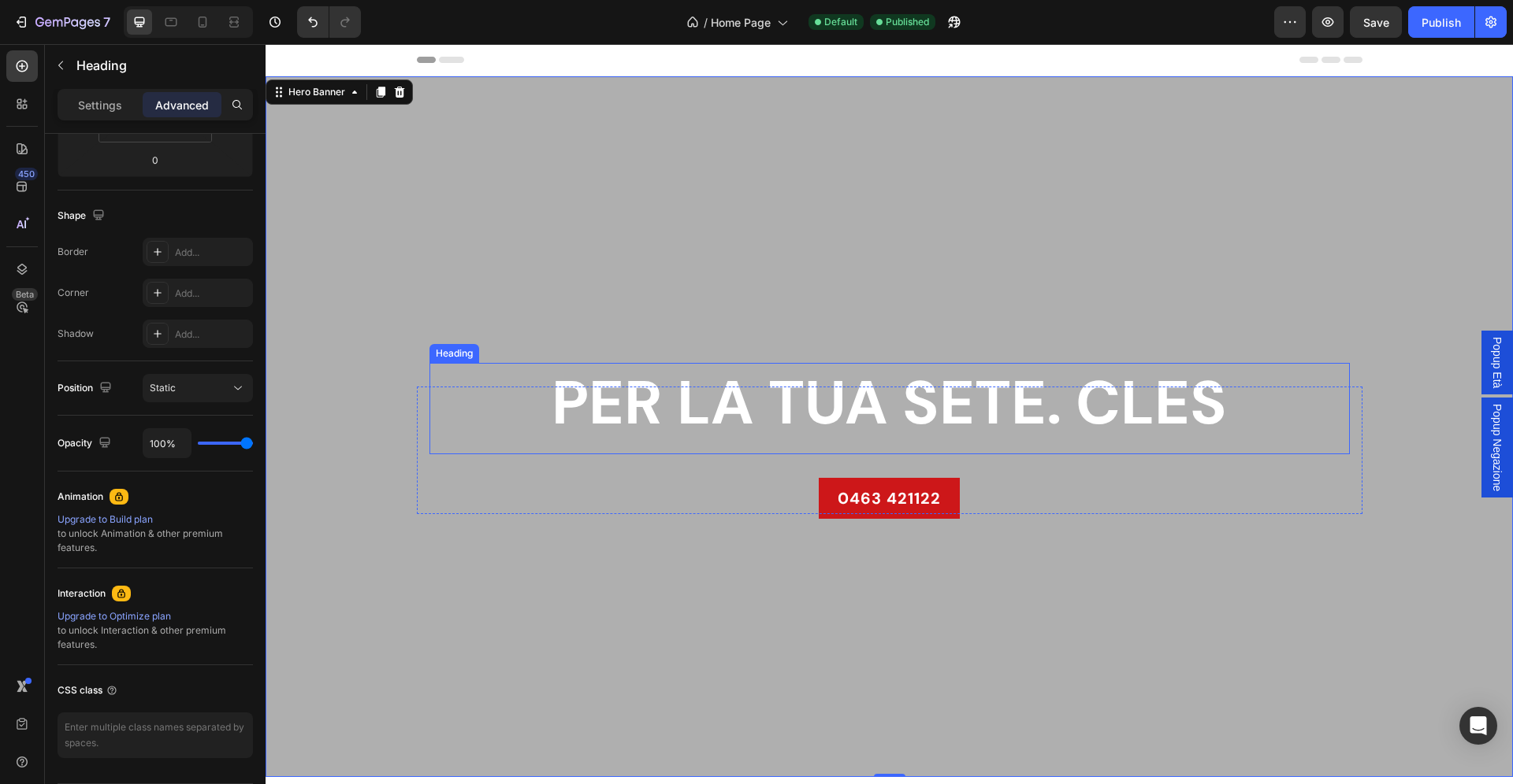
scroll to position [0, 0]
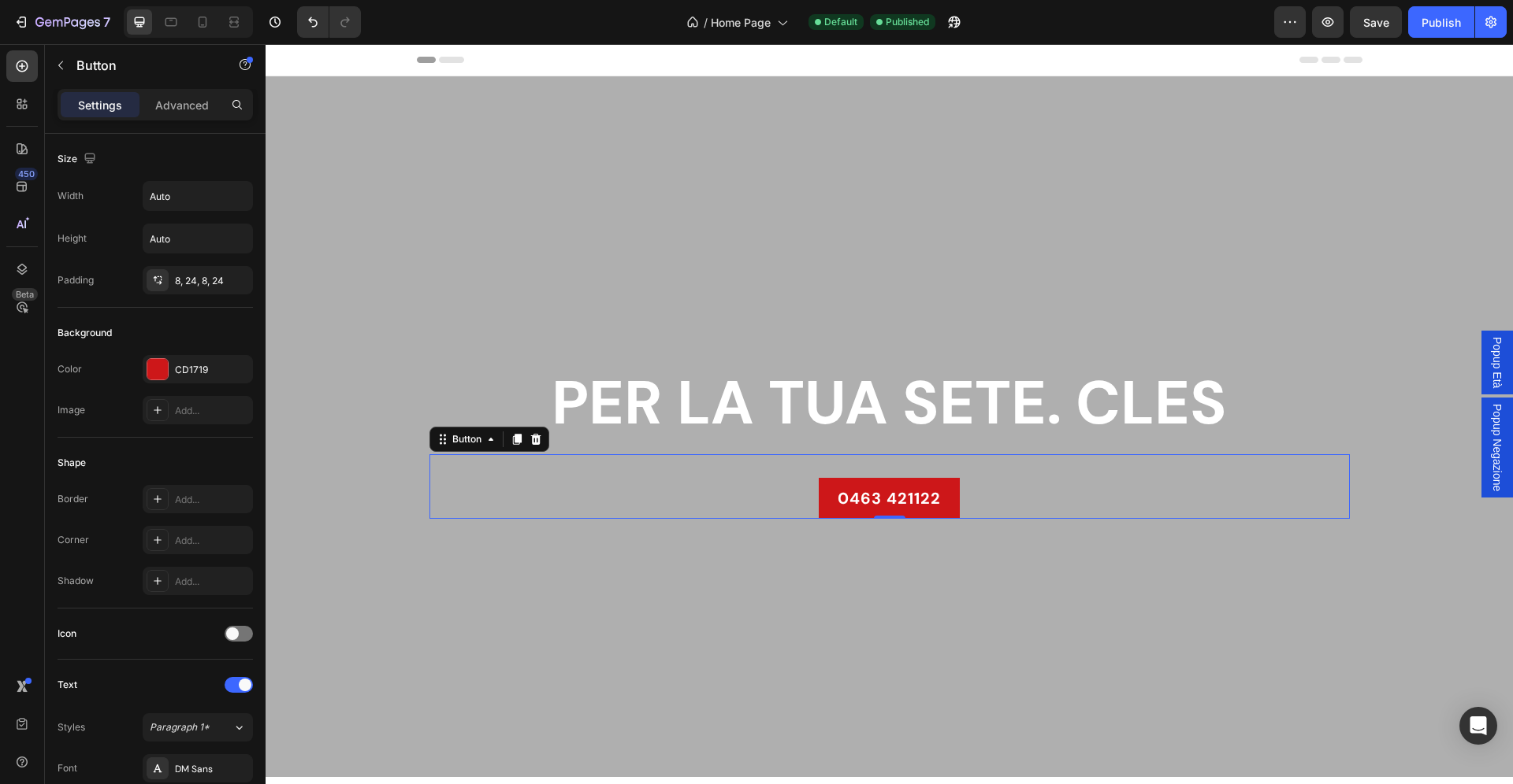
click at [1075, 505] on div "0463 421122 Button 0" at bounding box center [889, 486] width 920 height 65
click at [471, 433] on div "Button" at bounding box center [466, 439] width 36 height 14
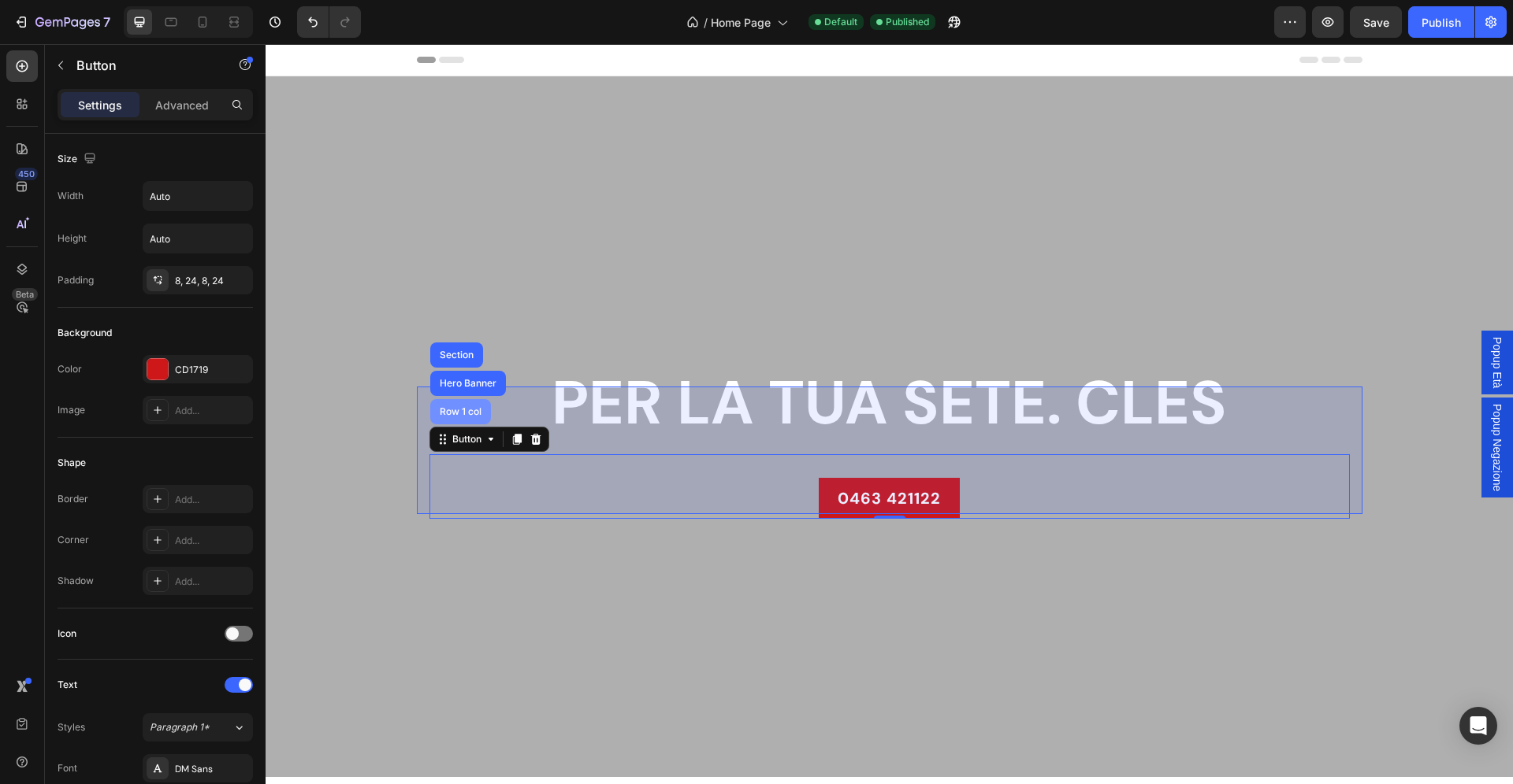
click at [468, 407] on div "Row 1 col" at bounding box center [460, 412] width 61 height 25
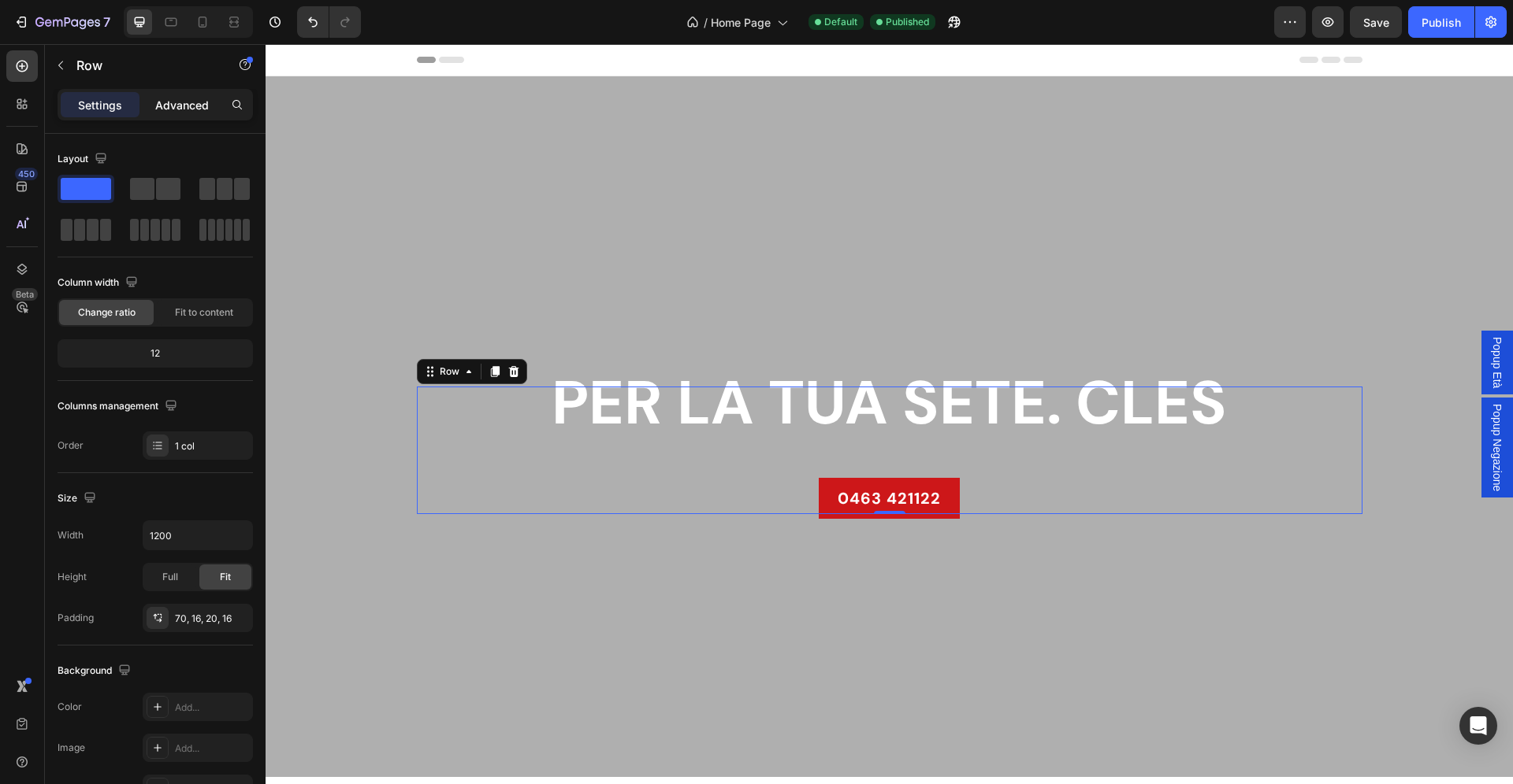
click at [176, 96] on div "Advanced" at bounding box center [182, 105] width 79 height 25
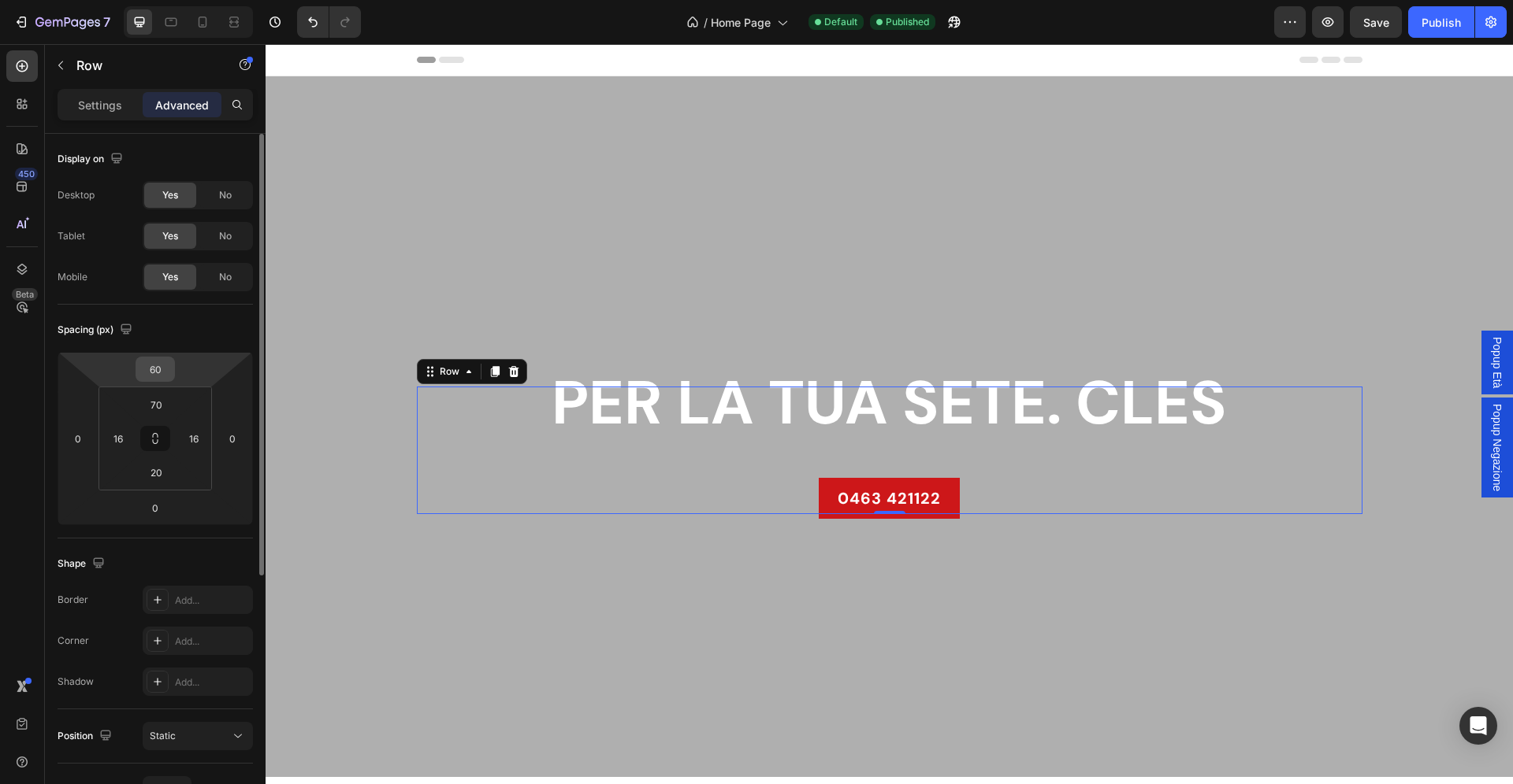
click at [162, 372] on input "60" at bounding box center [155, 369] width 32 height 24
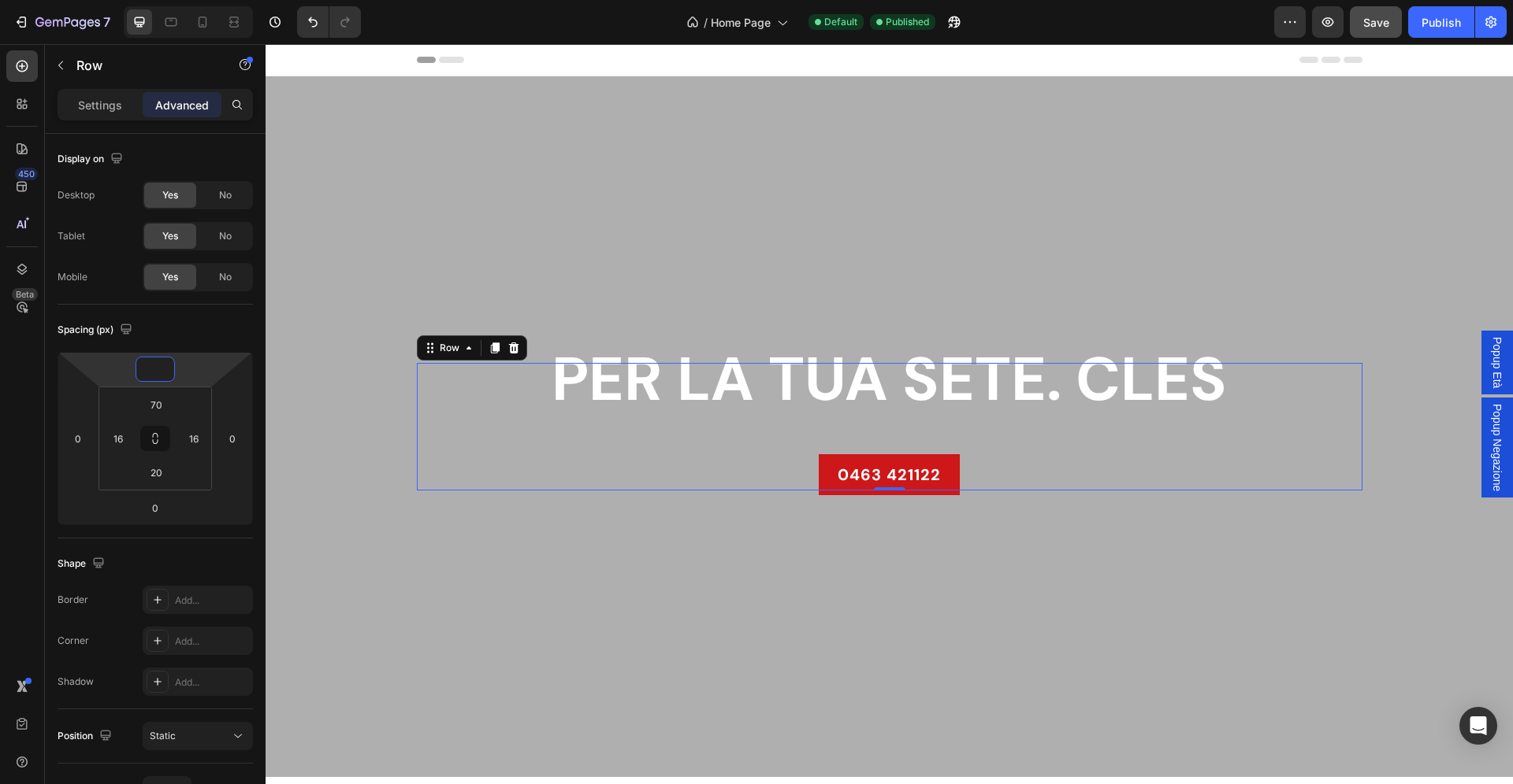
type input "0"
click at [1371, 33] on button "Save" at bounding box center [1376, 22] width 52 height 32
click at [1461, 30] on div "Publish" at bounding box center [1441, 22] width 40 height 16
click at [1004, 484] on div "0463 421122 Button" at bounding box center [889, 462] width 920 height 65
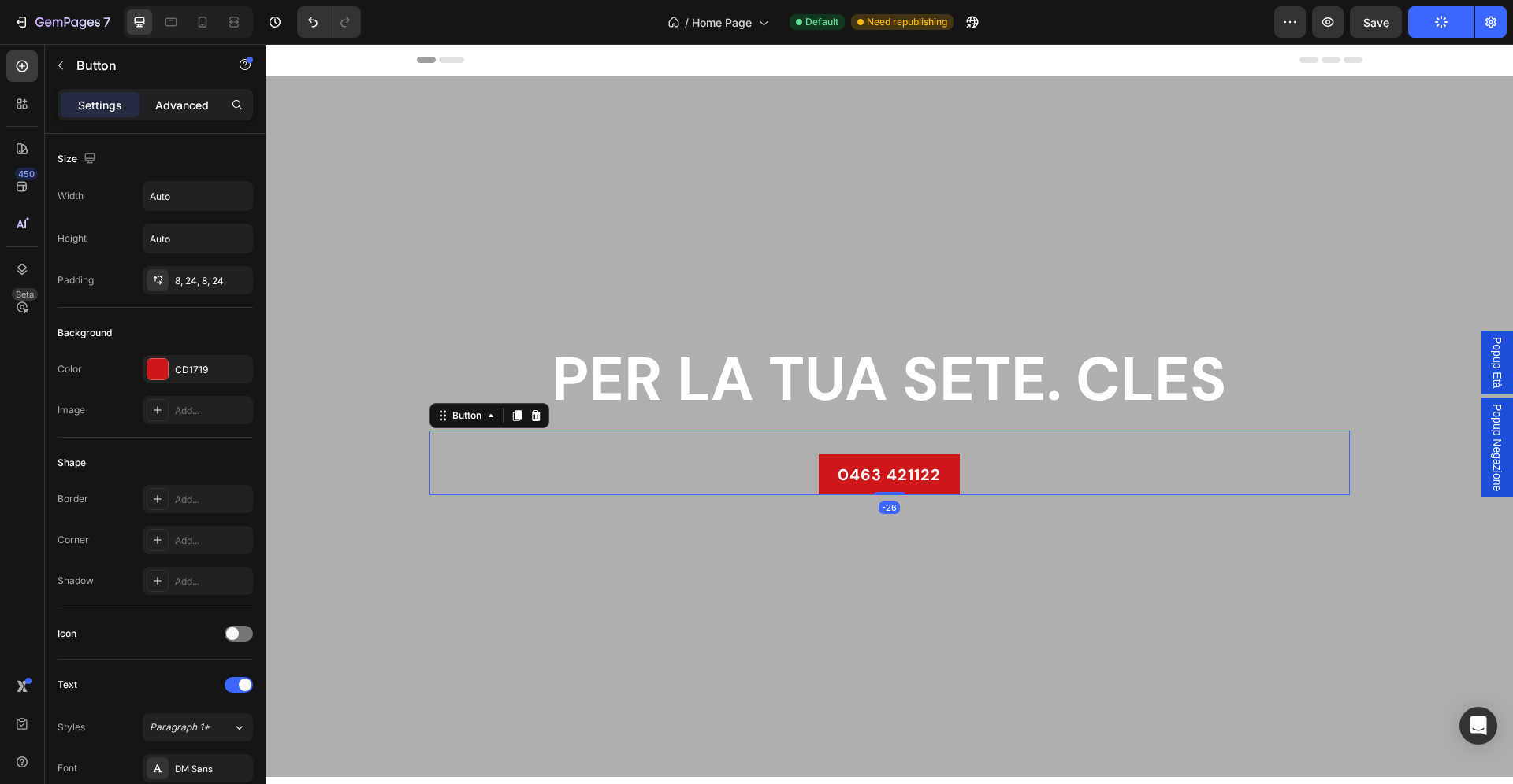
click at [173, 101] on p "Advanced" at bounding box center [182, 105] width 54 height 16
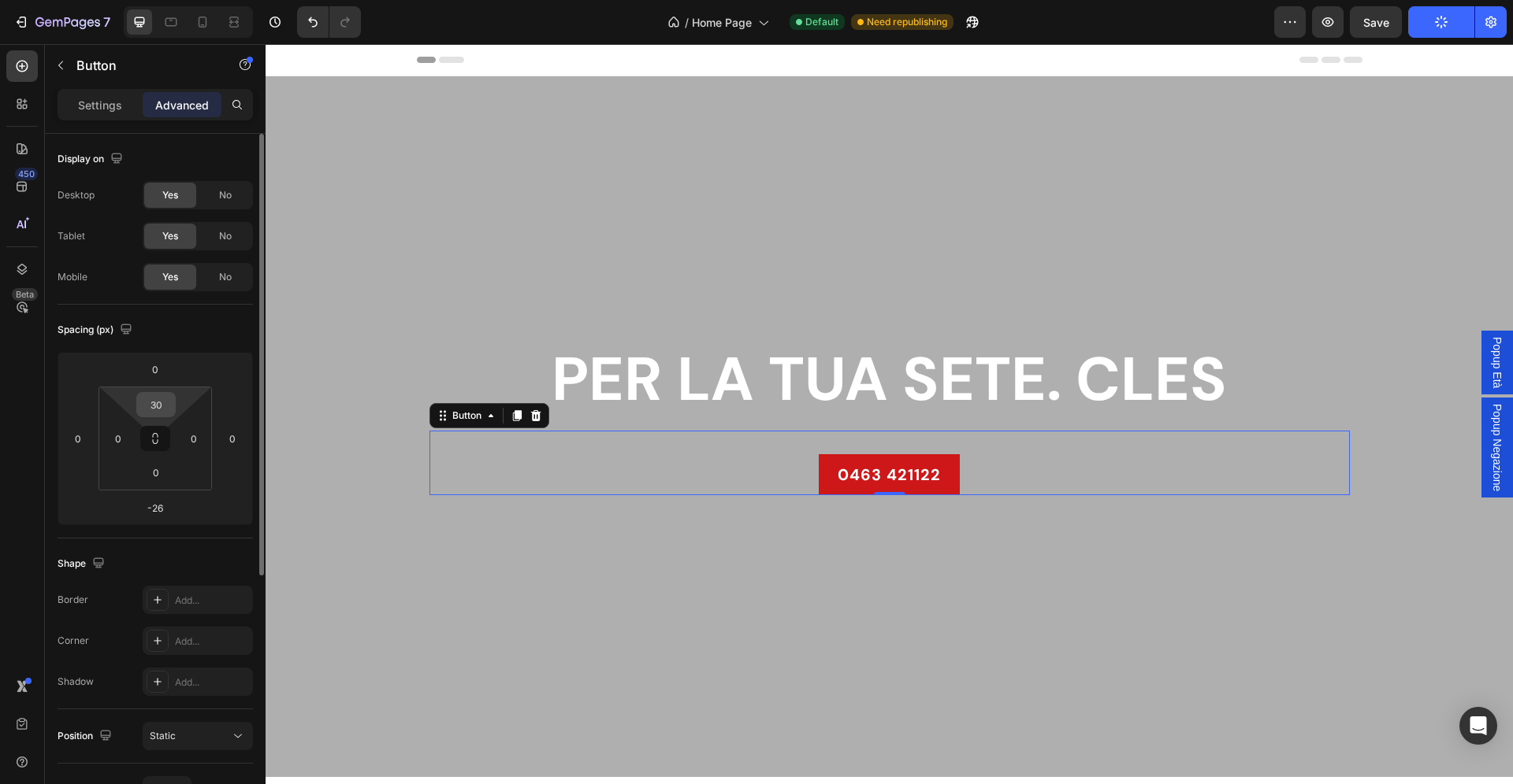
click at [162, 399] on input "30" at bounding box center [156, 405] width 32 height 24
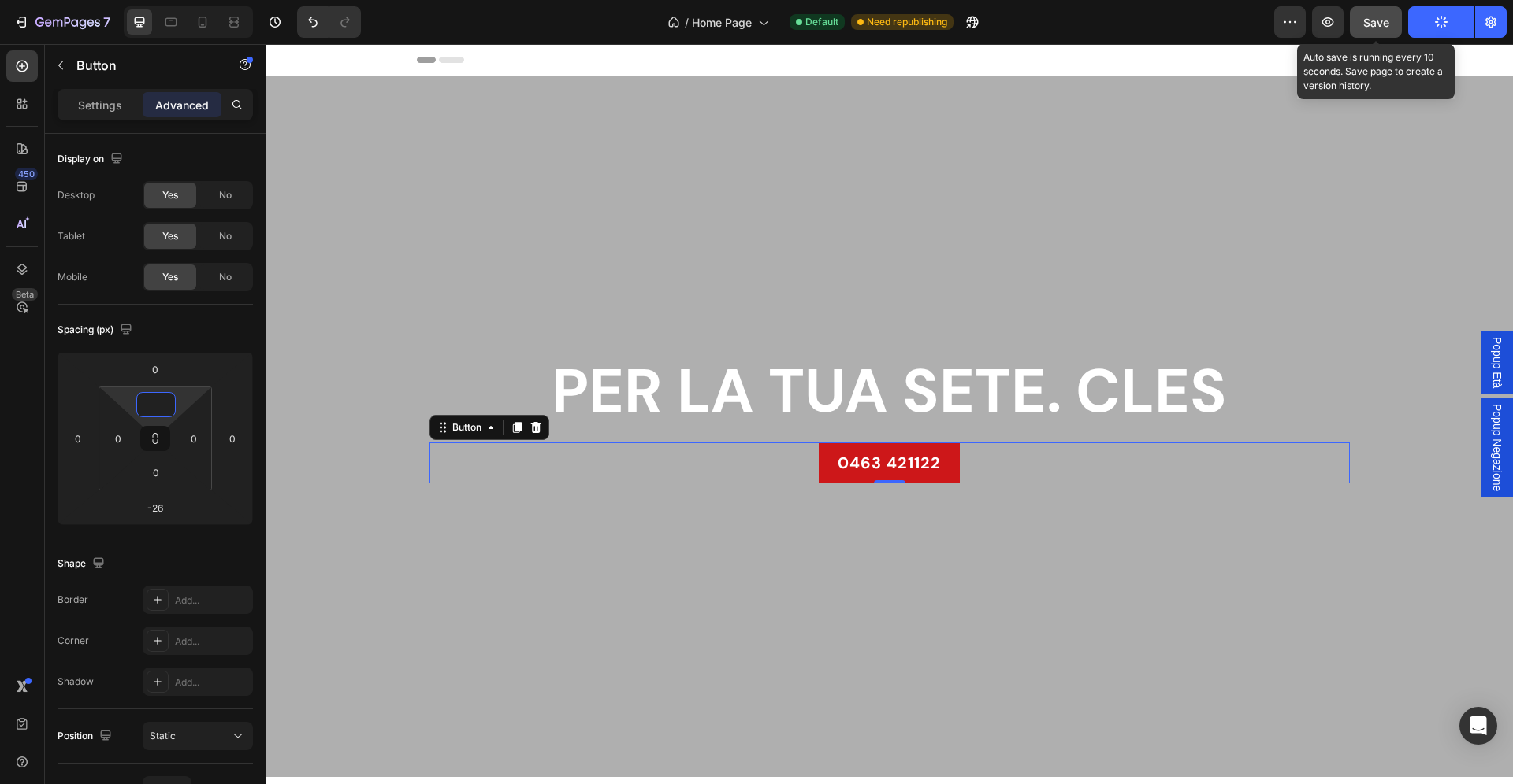
type input "0"
click at [1384, 21] on span "Save" at bounding box center [1376, 22] width 26 height 13
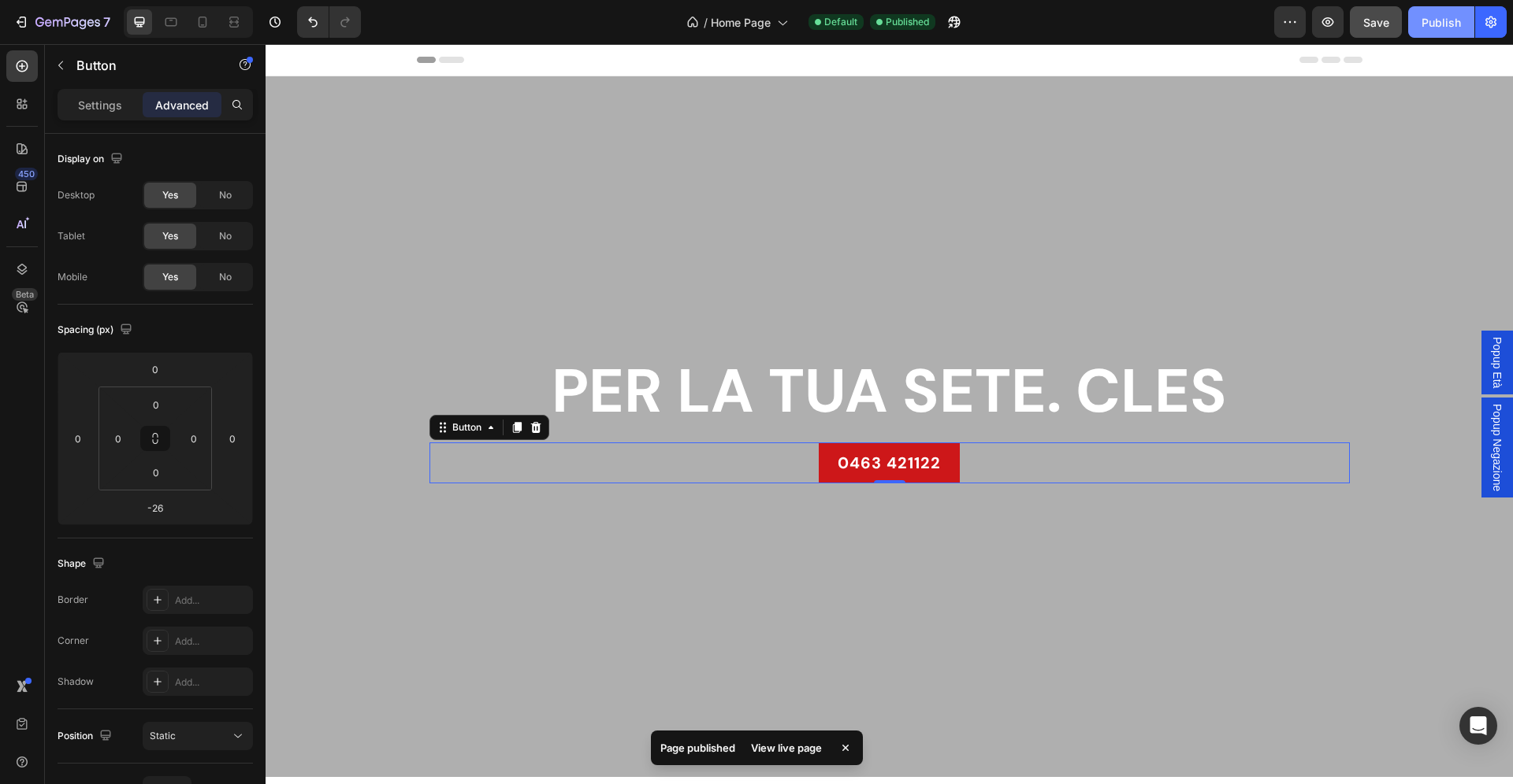
click at [1449, 29] on div "Publish" at bounding box center [1441, 22] width 40 height 16
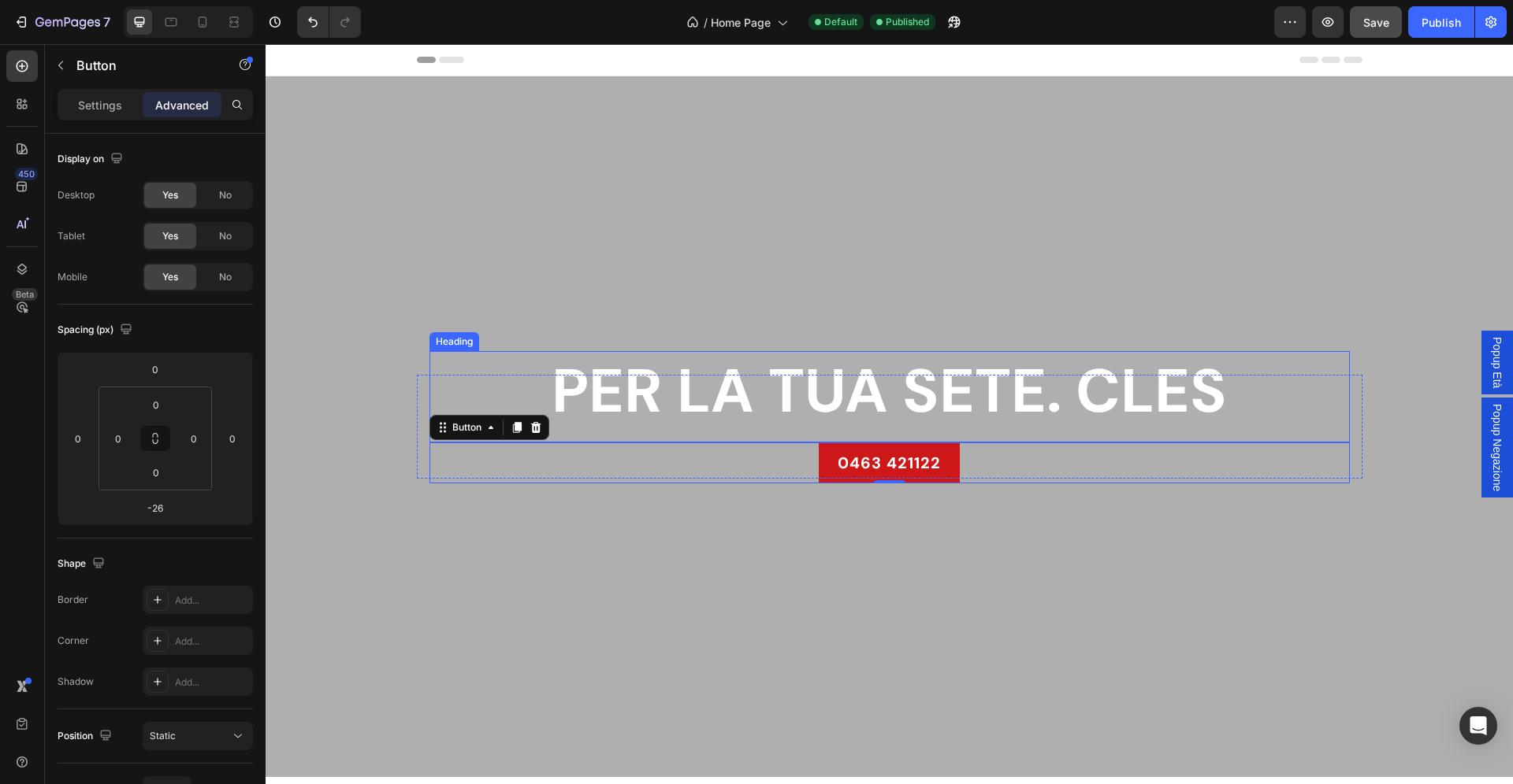
click at [518, 363] on h2 "PER LA TUA SETE. CLES" at bounding box center [889, 391] width 920 height 80
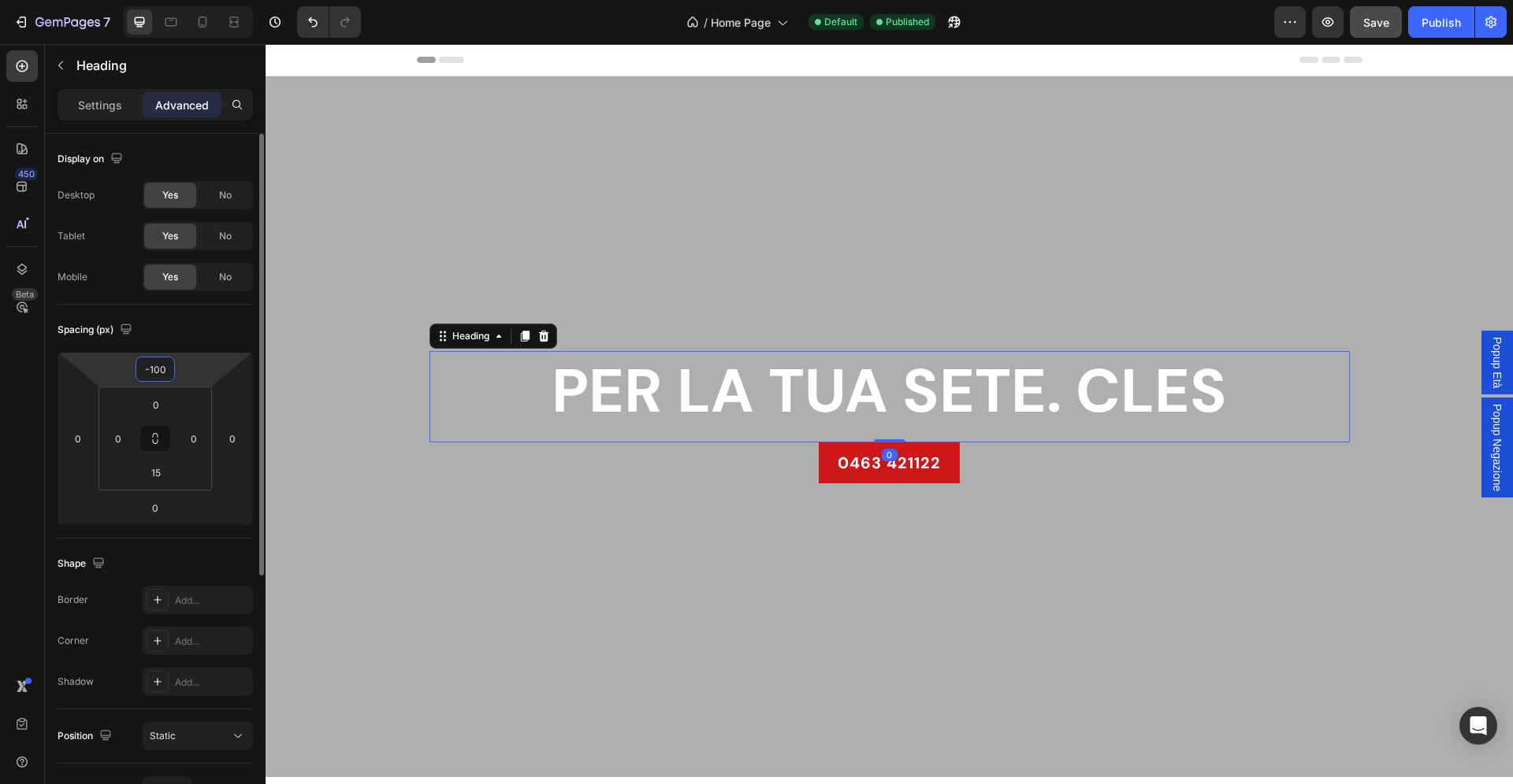
click at [166, 370] on input "-100" at bounding box center [155, 369] width 32 height 24
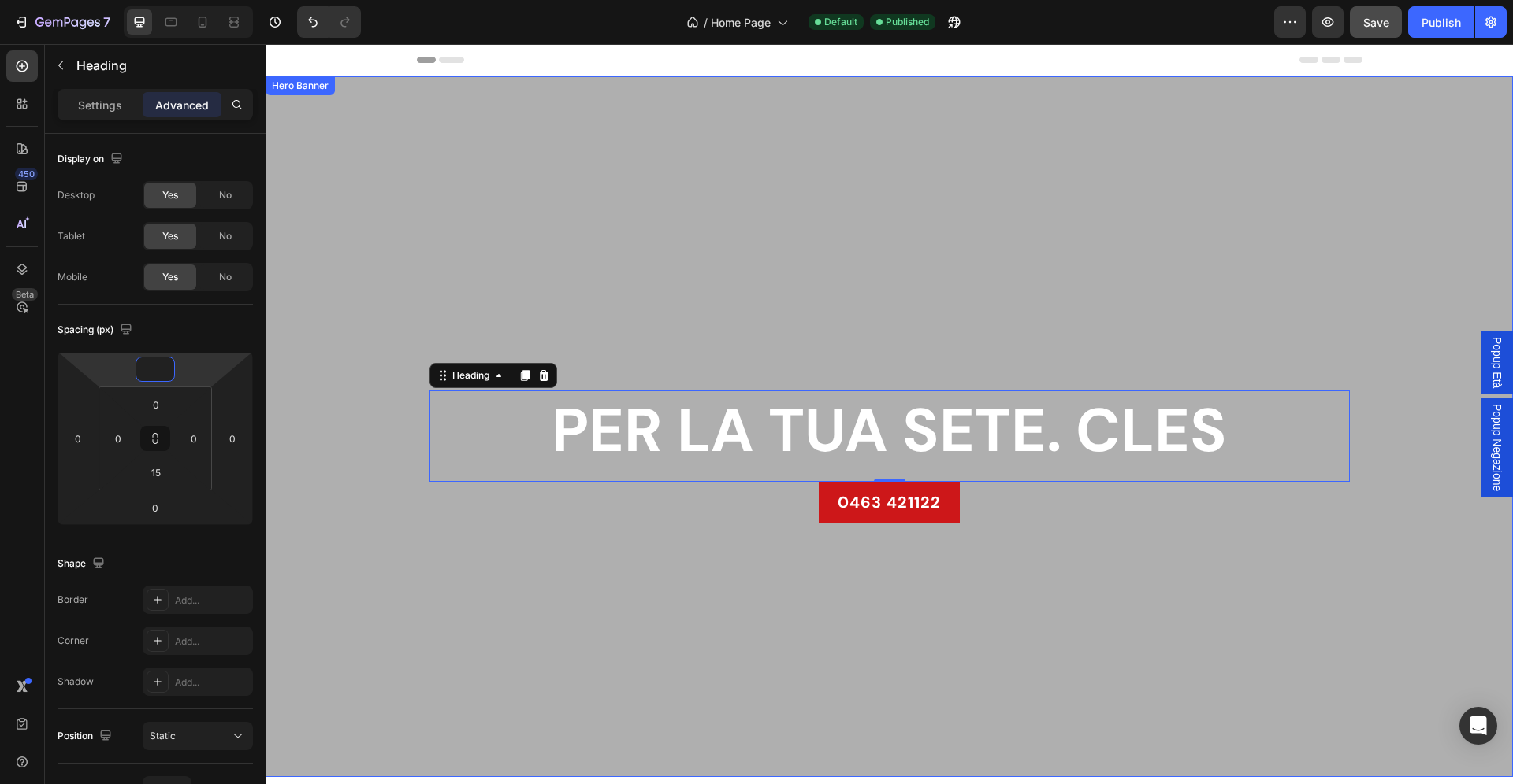
click at [457, 586] on div "Overlay" at bounding box center [889, 427] width 1247 height 701
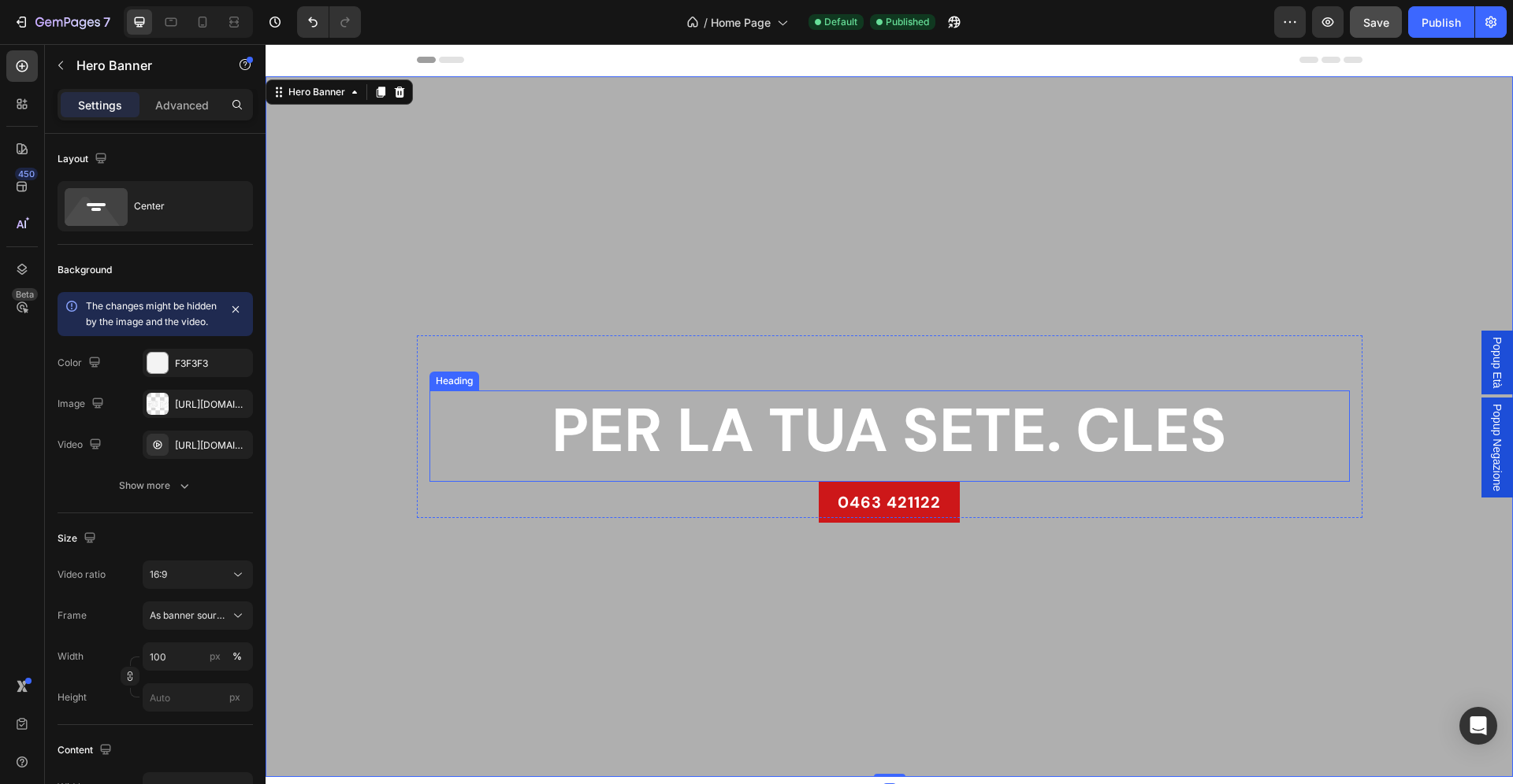
click at [674, 482] on div "PER LA TUA SETE. CLES Heading" at bounding box center [889, 436] width 920 height 91
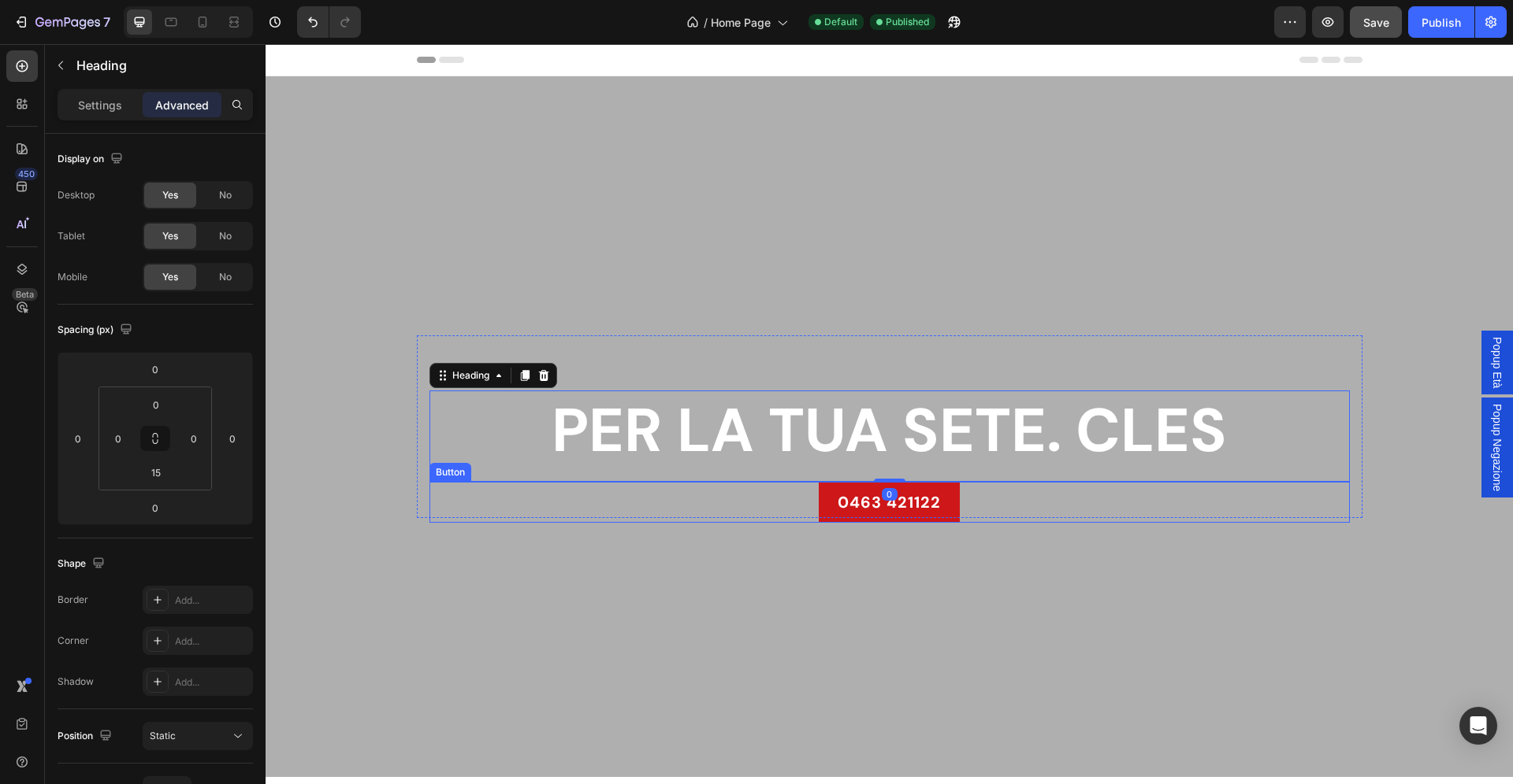
click at [667, 502] on div "0463 421122 Button" at bounding box center [889, 502] width 920 height 41
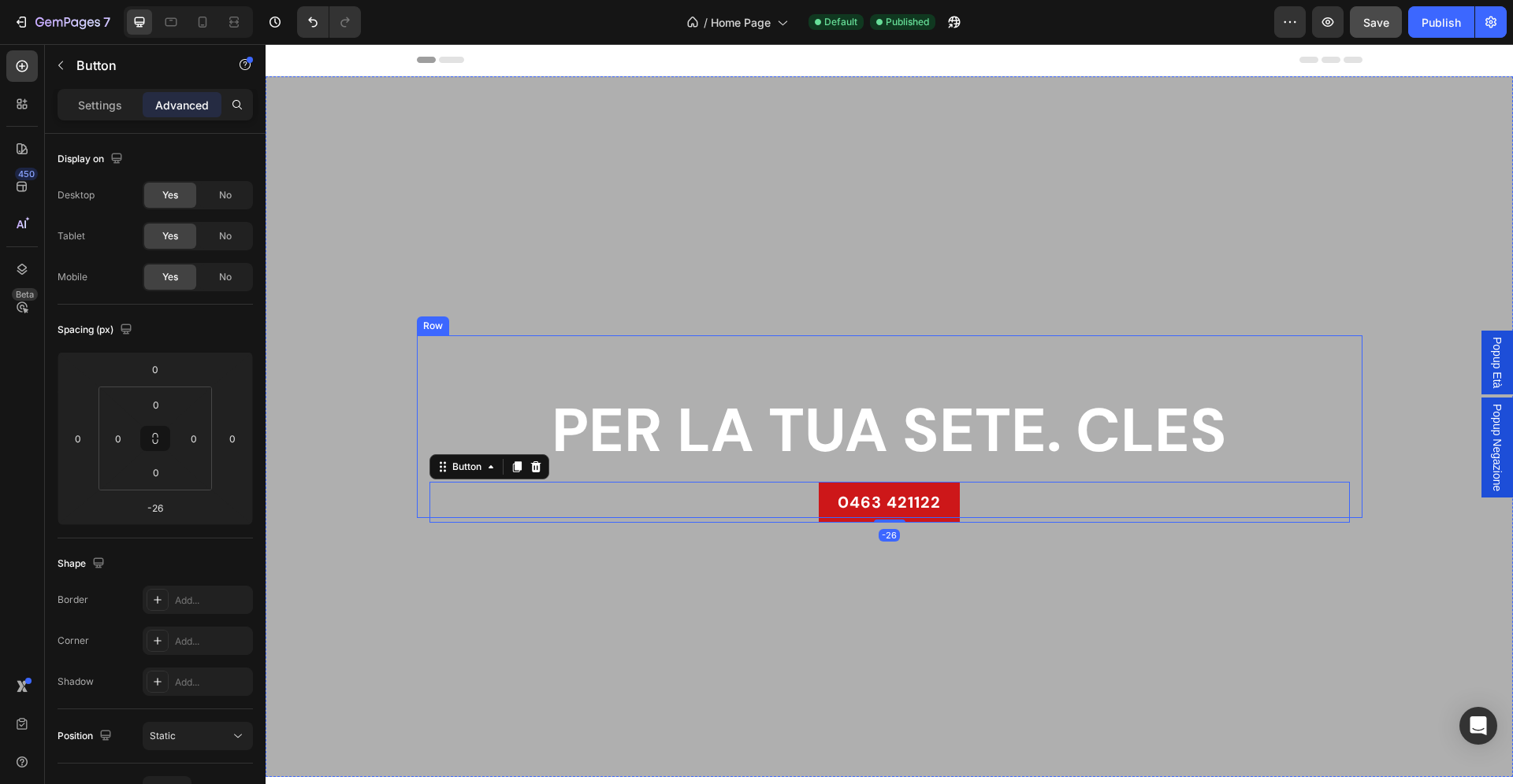
click at [503, 389] on div "PER LA TUA SETE. CLES Heading 0463 421122 Button -26 Row" at bounding box center [889, 427] width 945 height 183
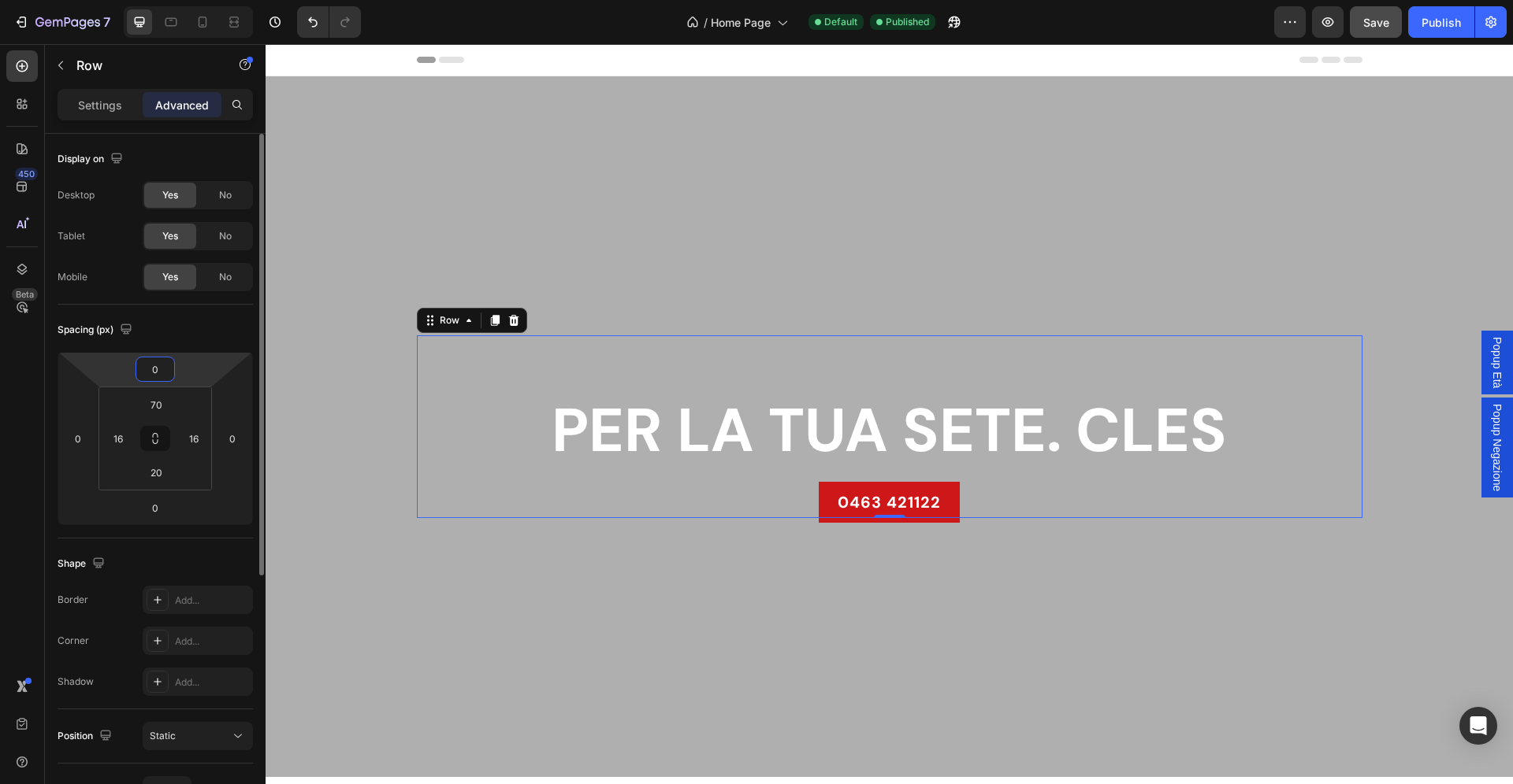
click at [165, 374] on input "0" at bounding box center [155, 369] width 32 height 24
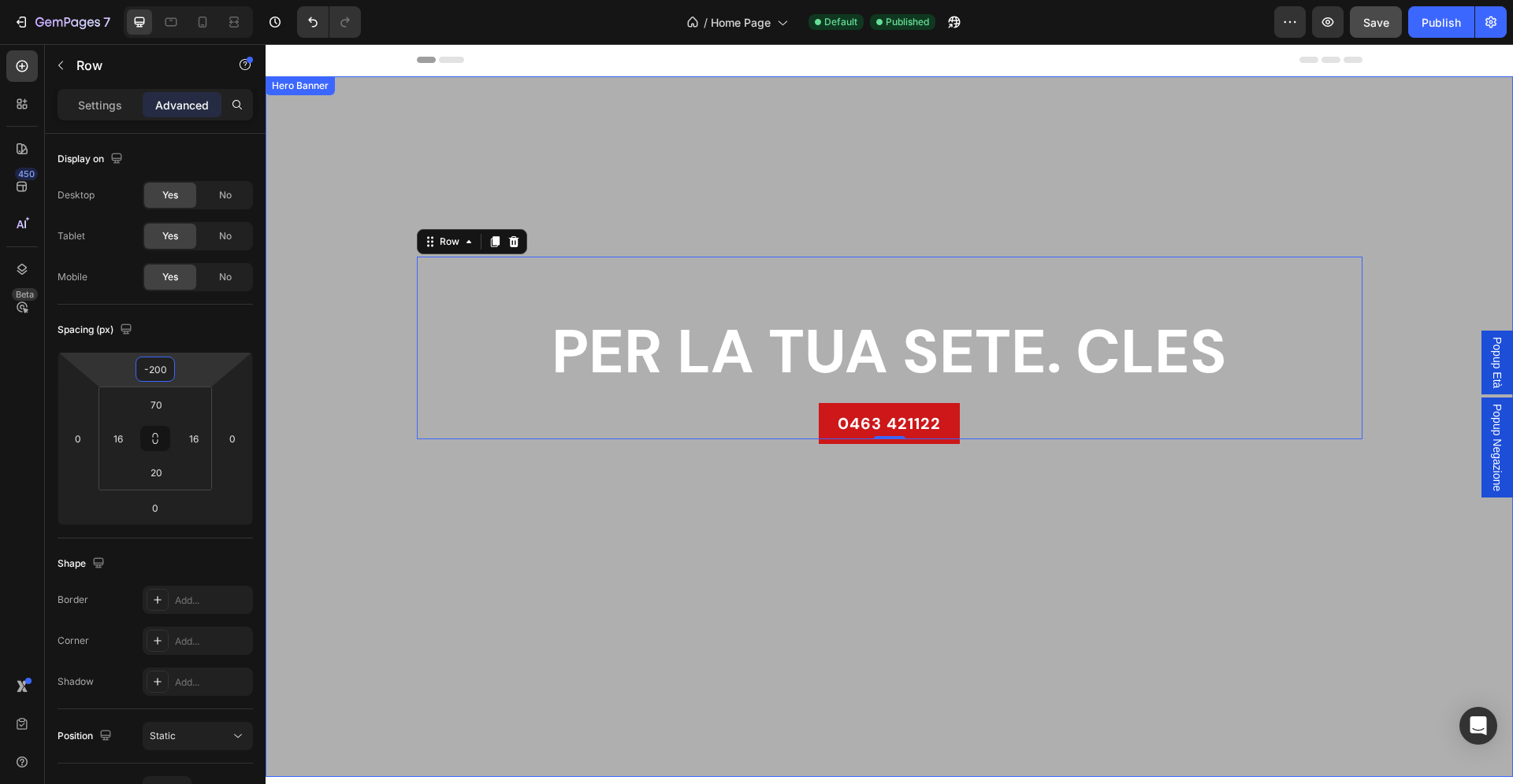
type input "-200"
click at [1375, 12] on button "Save" at bounding box center [1376, 22] width 52 height 32
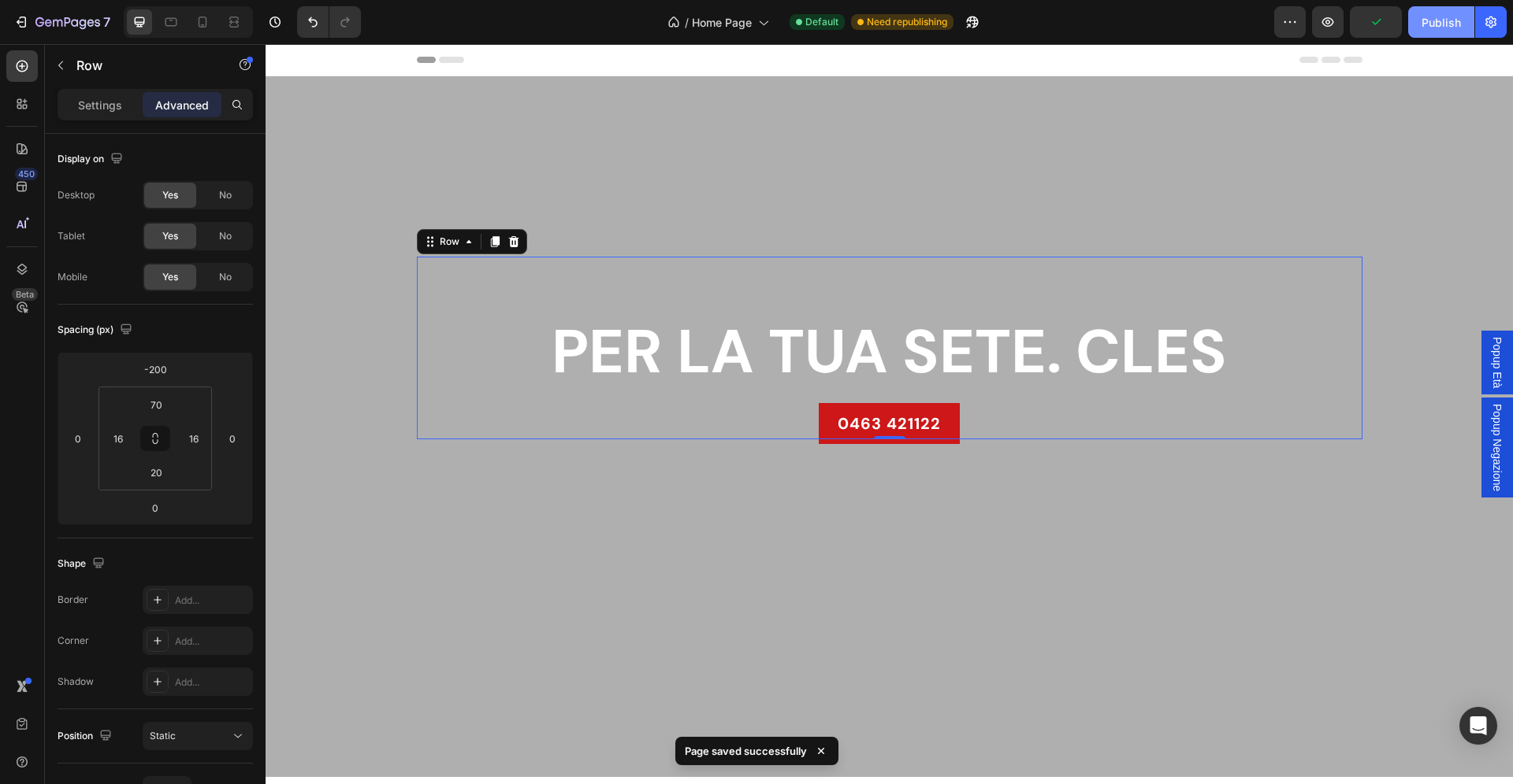
click at [1425, 25] on div "Publish" at bounding box center [1441, 22] width 40 height 16
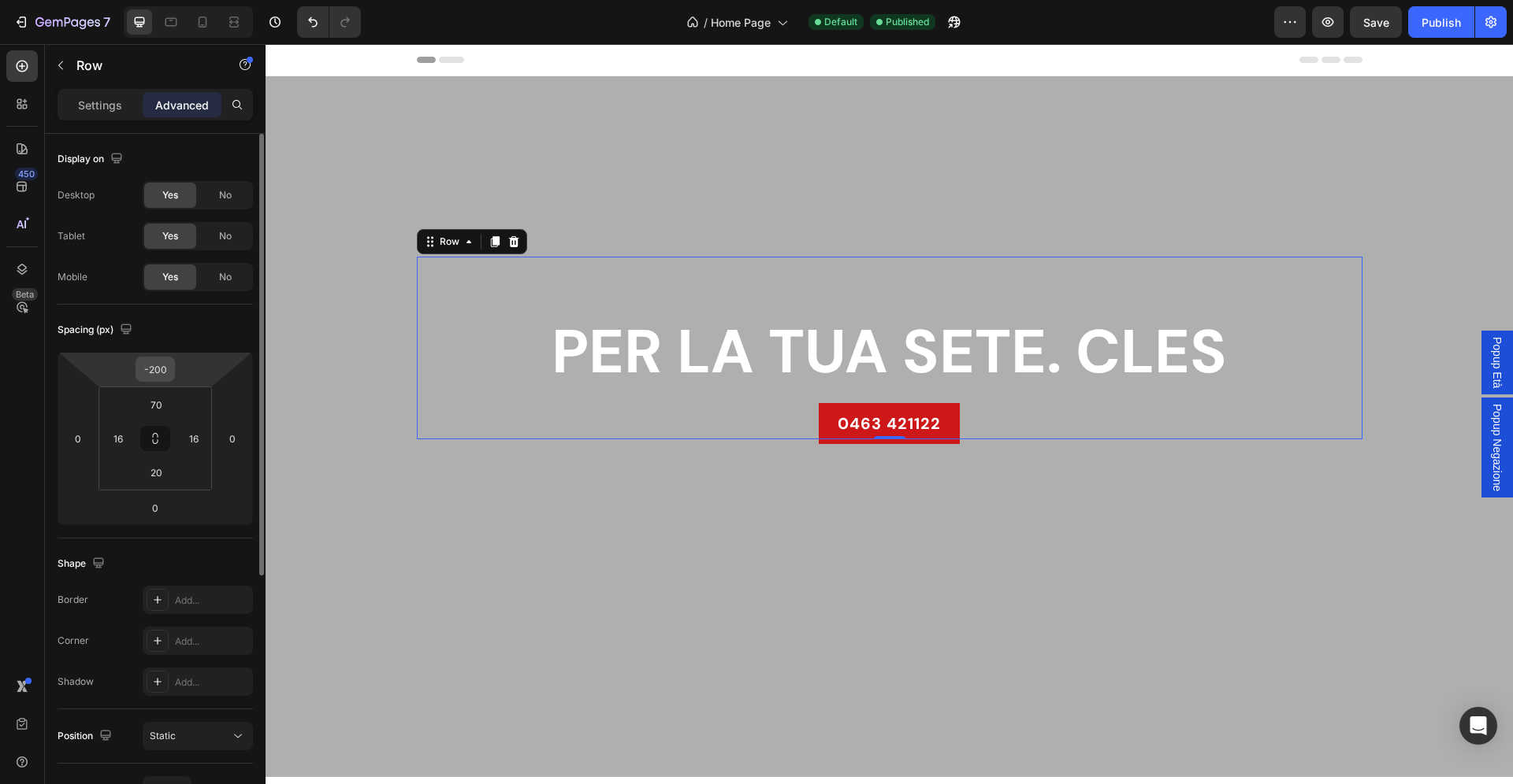
click at [170, 372] on input "-200" at bounding box center [155, 369] width 32 height 24
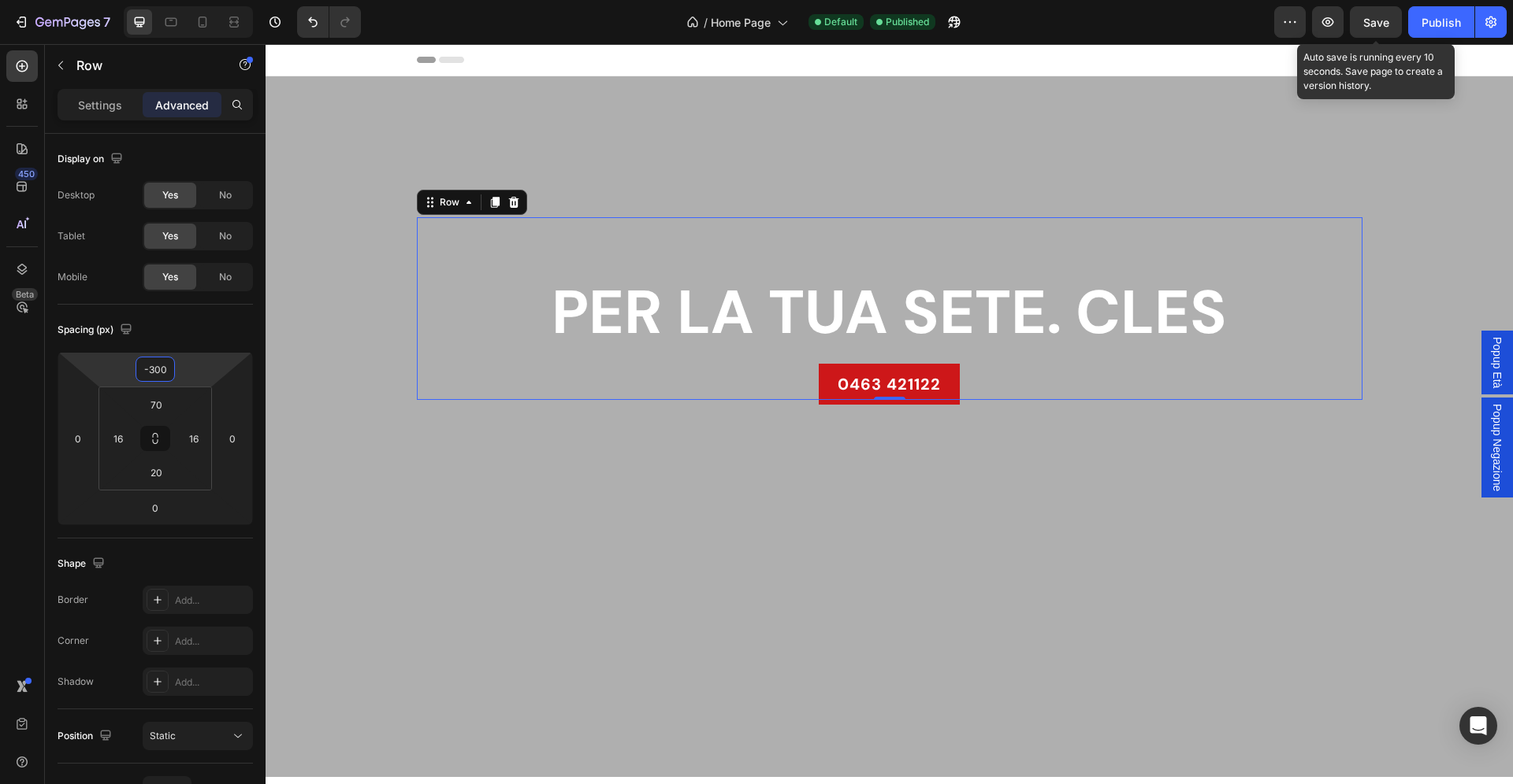
type input "-300"
click at [1378, 23] on span "Save" at bounding box center [1376, 22] width 26 height 13
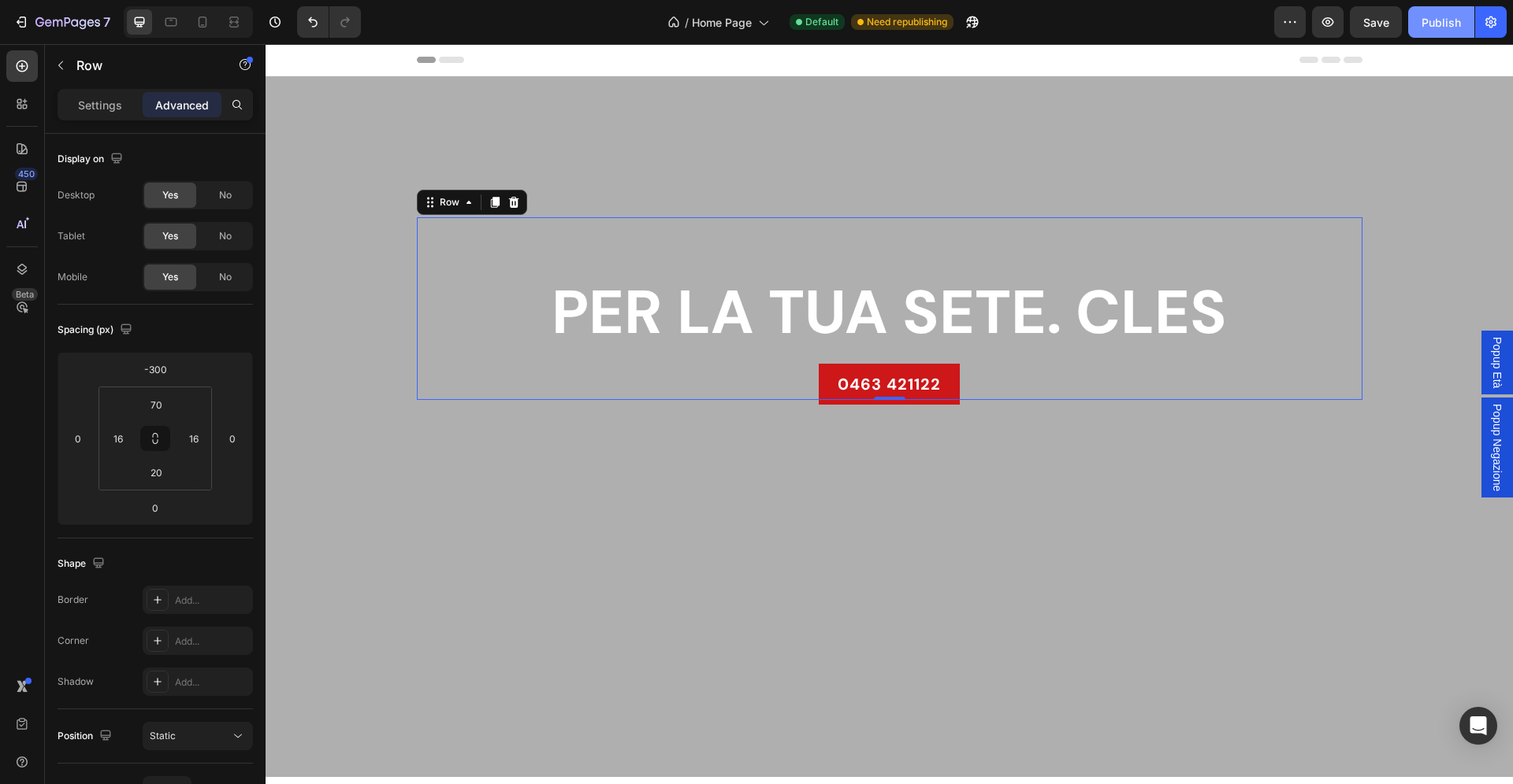
click at [1440, 29] on div "Publish" at bounding box center [1441, 22] width 40 height 16
click at [1026, 301] on strong "PER LA TUA SETE. CLES" at bounding box center [889, 313] width 676 height 79
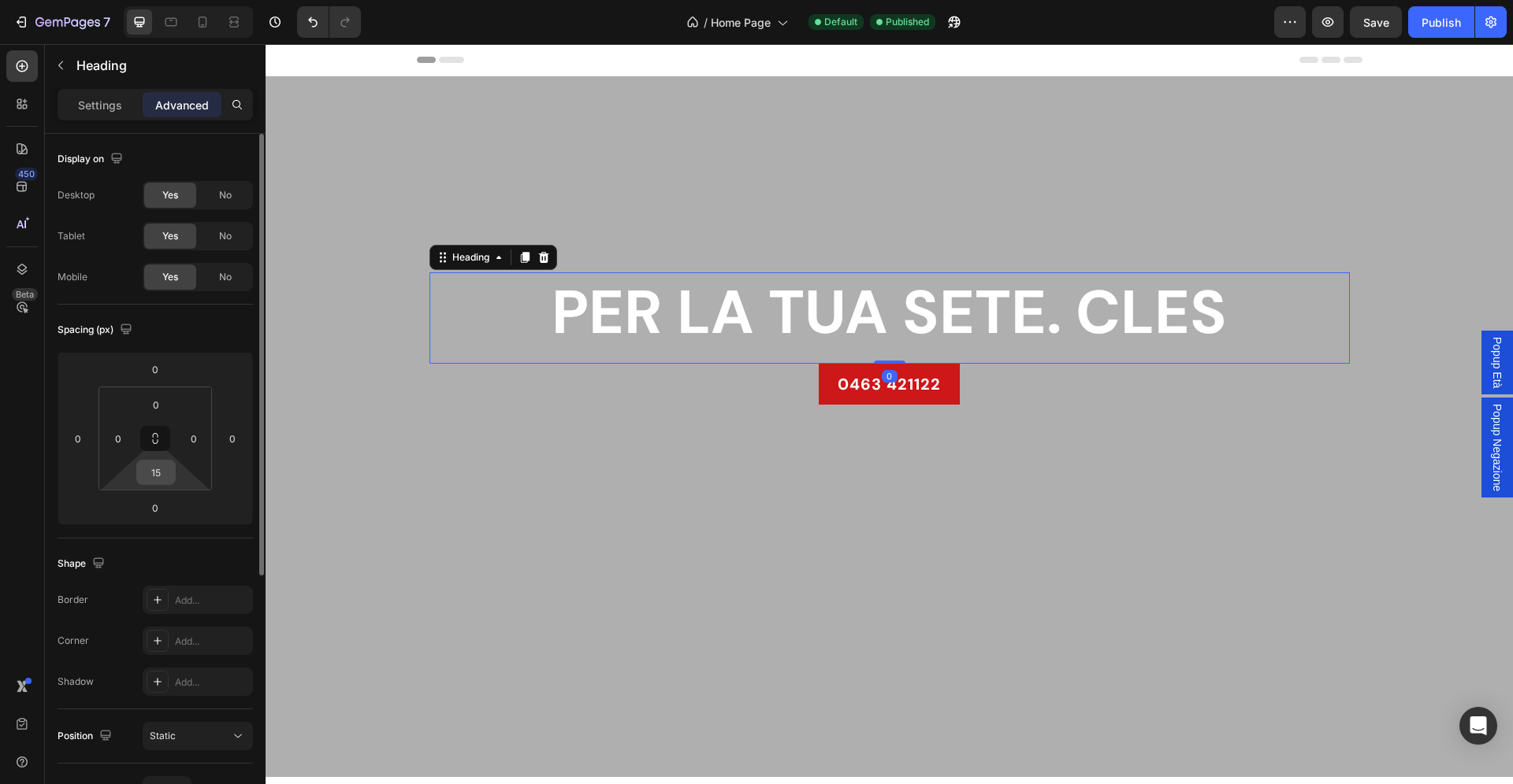
click at [162, 473] on input "15" at bounding box center [156, 472] width 32 height 24
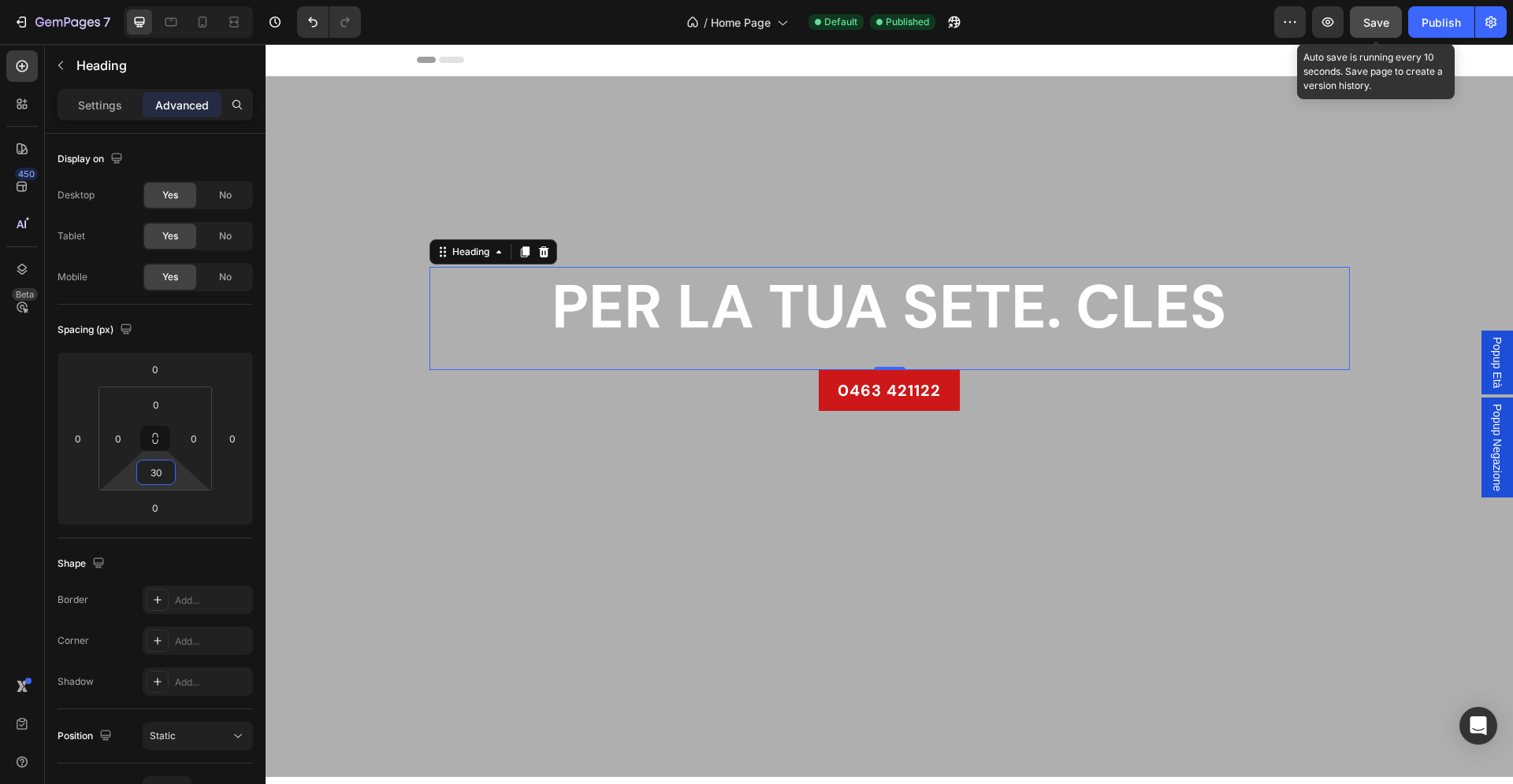
click at [1394, 15] on button "Save" at bounding box center [1376, 22] width 52 height 32
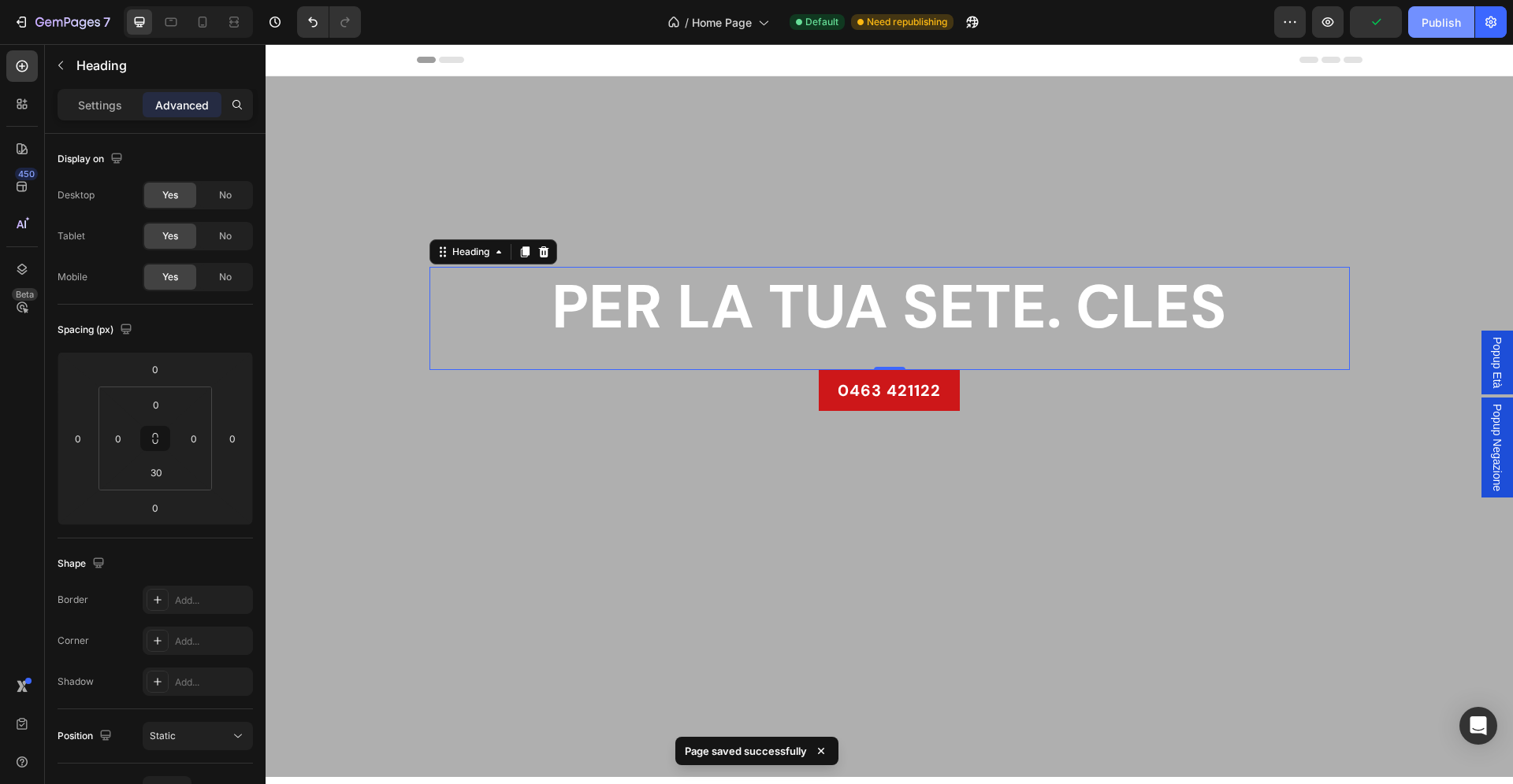
click at [1433, 25] on div "Publish" at bounding box center [1441, 22] width 40 height 16
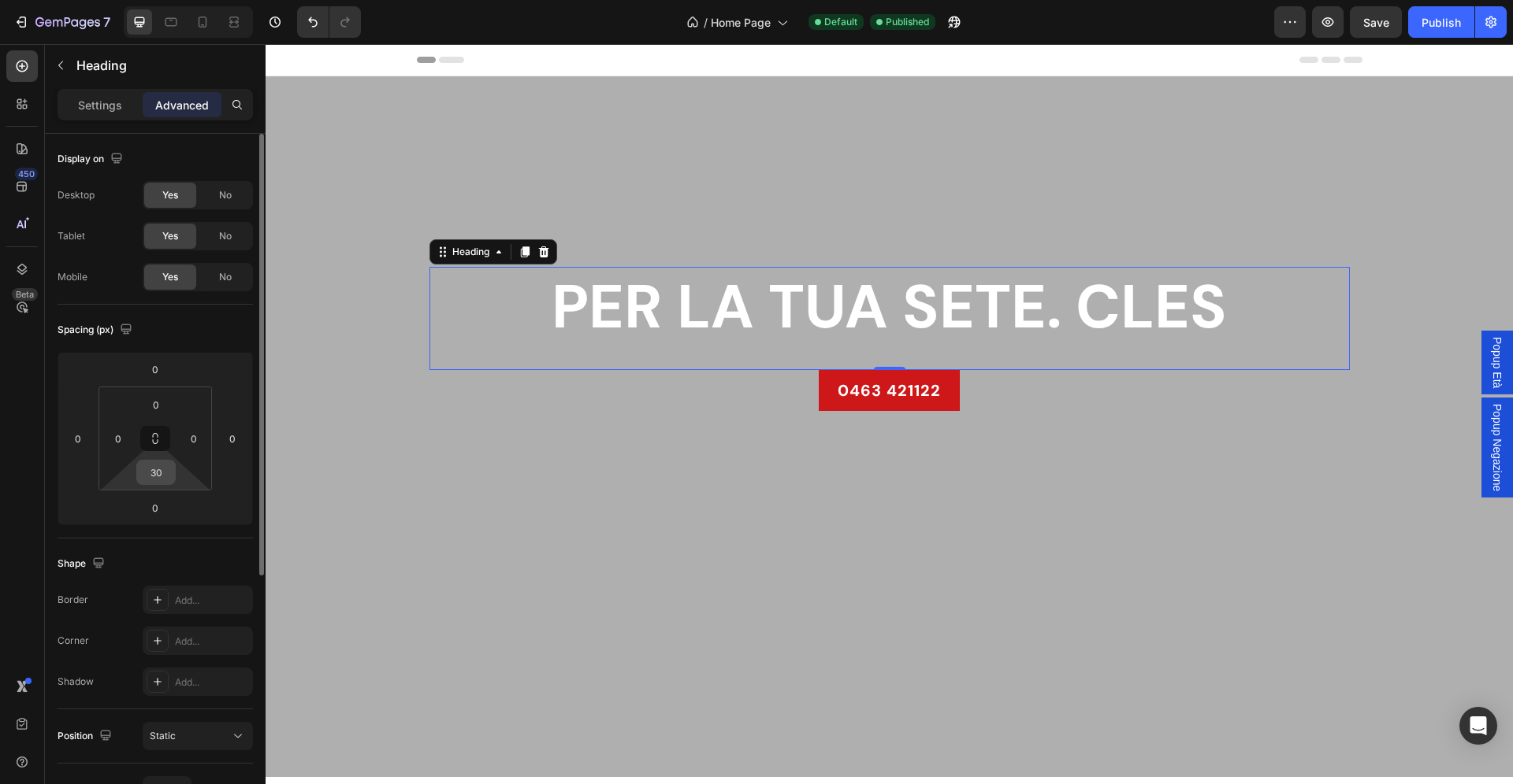
click at [162, 469] on input "30" at bounding box center [156, 472] width 32 height 24
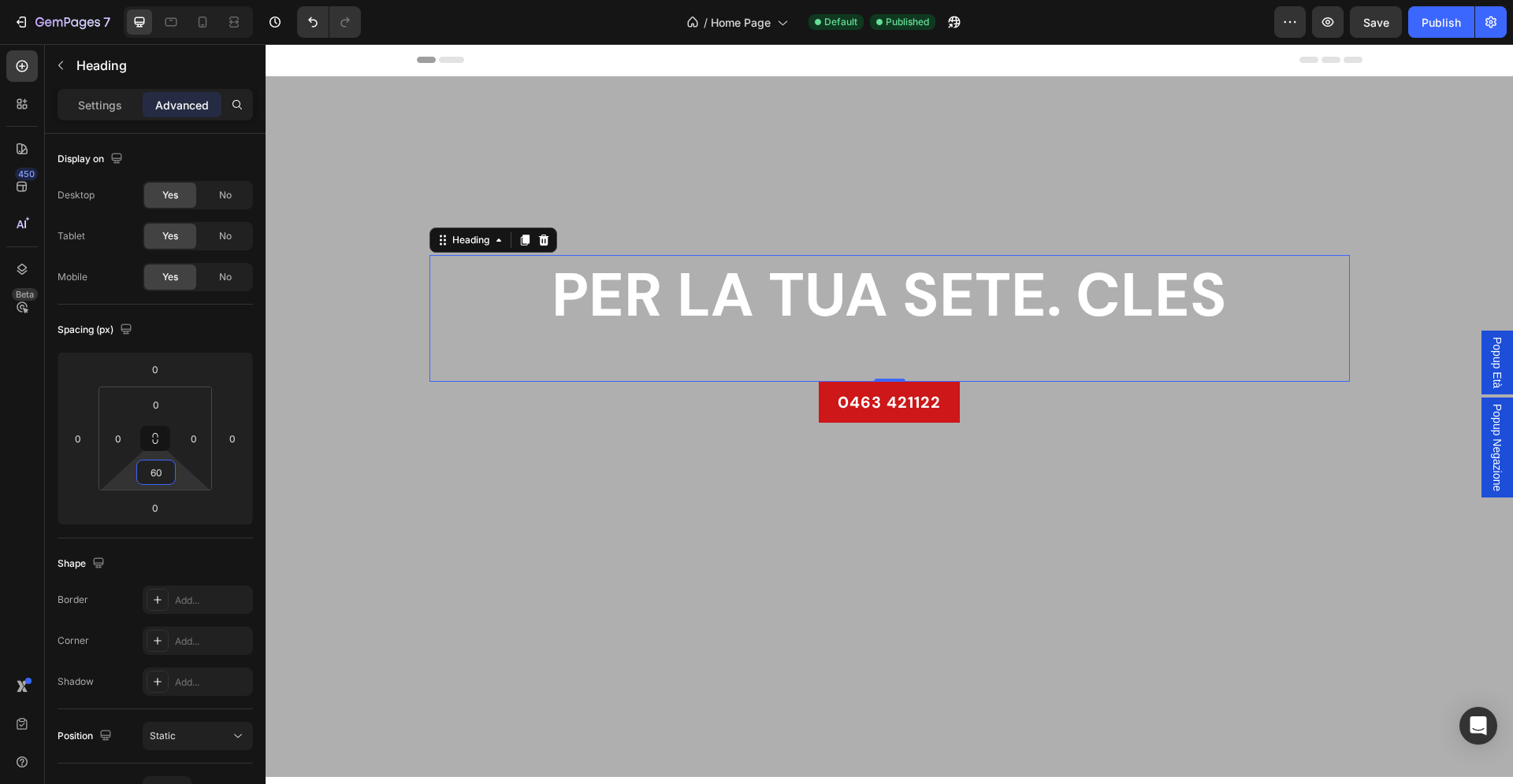
click at [1367, 39] on div "7 / Home Page Default Published Preview Save Publish" at bounding box center [756, 22] width 1513 height 45
click at [1374, 24] on span "Save" at bounding box center [1376, 22] width 26 height 13
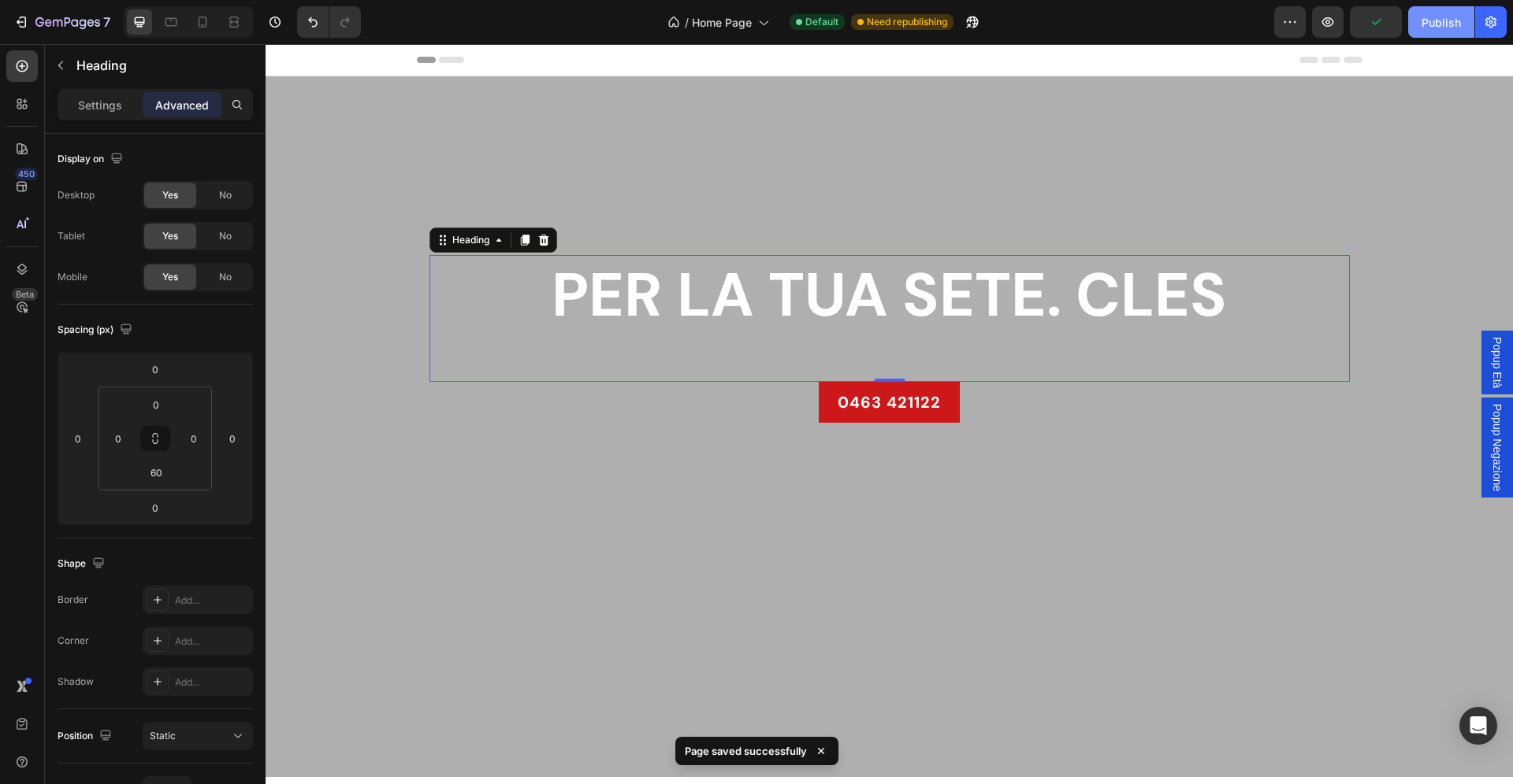
click at [1431, 31] on button "Publish" at bounding box center [1441, 22] width 66 height 32
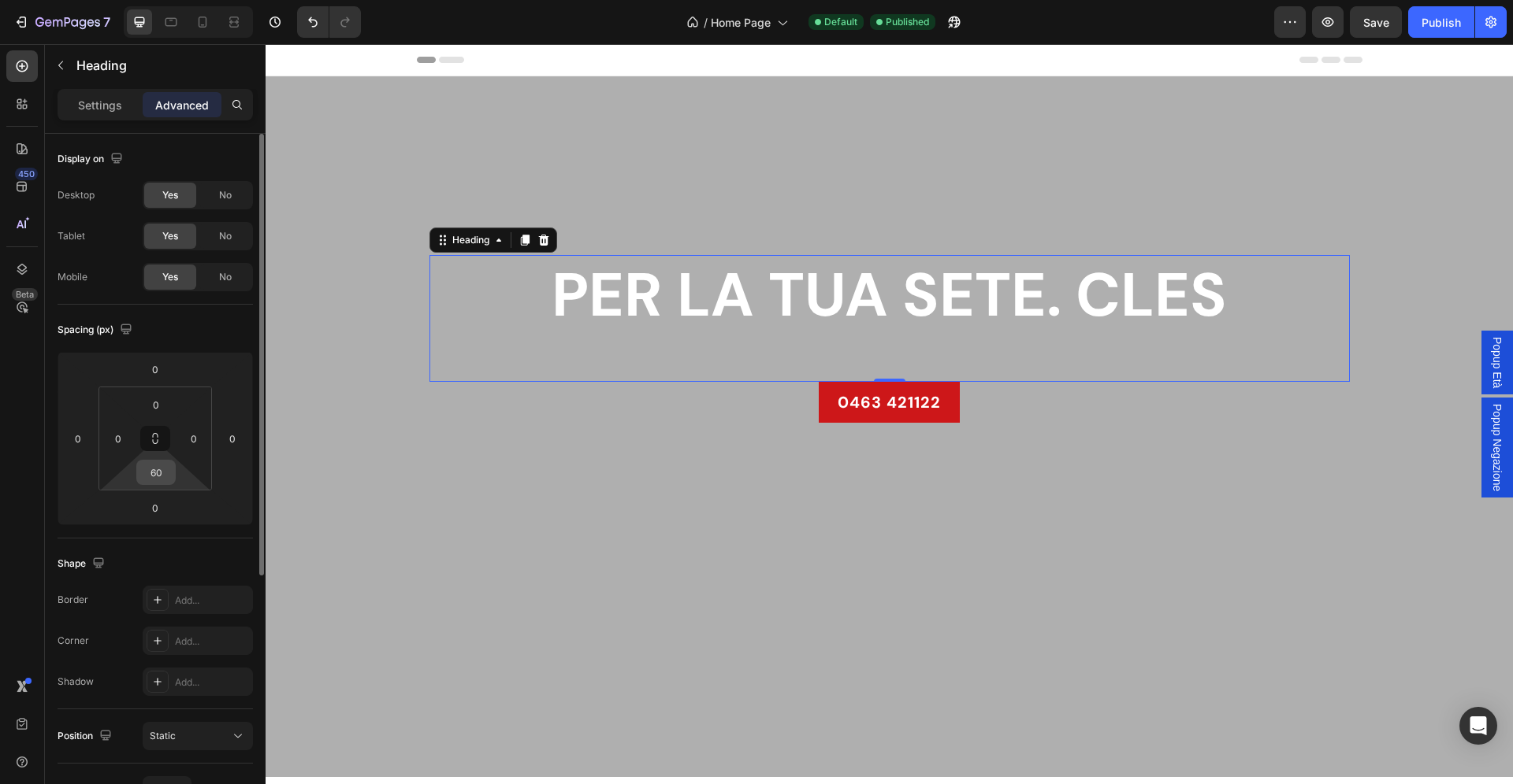
click at [167, 464] on input "60" at bounding box center [156, 472] width 32 height 24
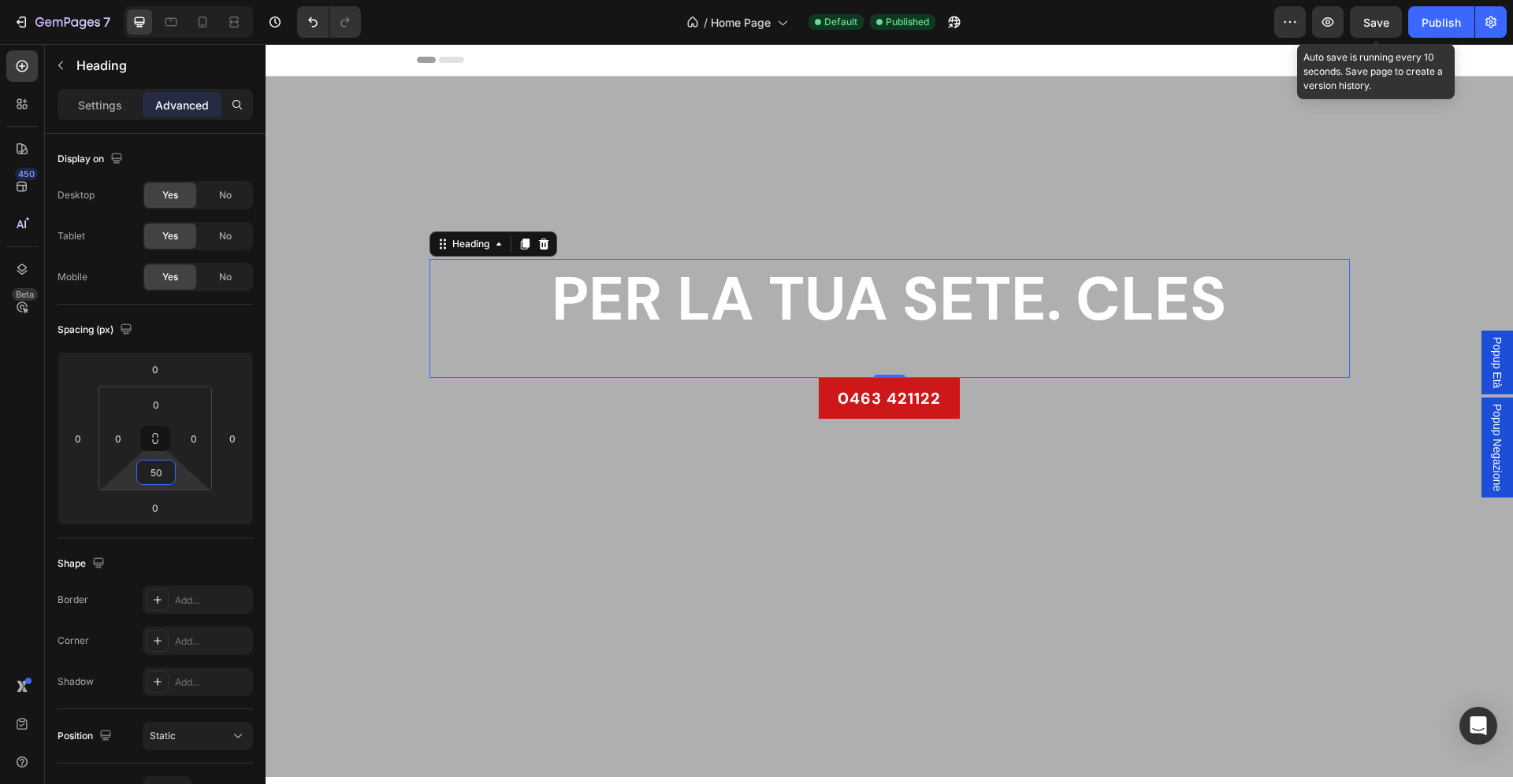
type input "50"
click at [1367, 17] on span "Save" at bounding box center [1376, 22] width 26 height 13
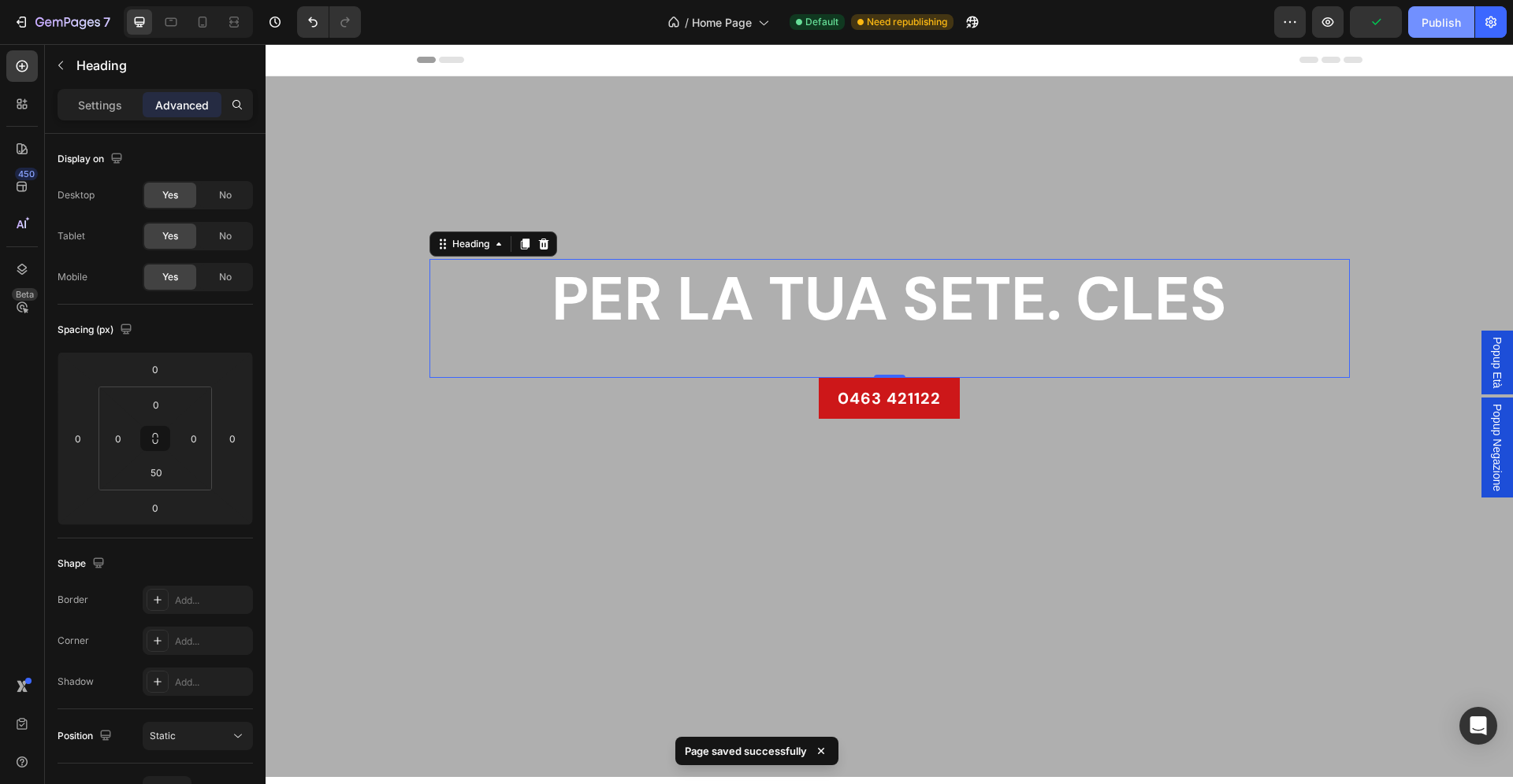
click at [1441, 26] on div "Publish" at bounding box center [1441, 22] width 40 height 16
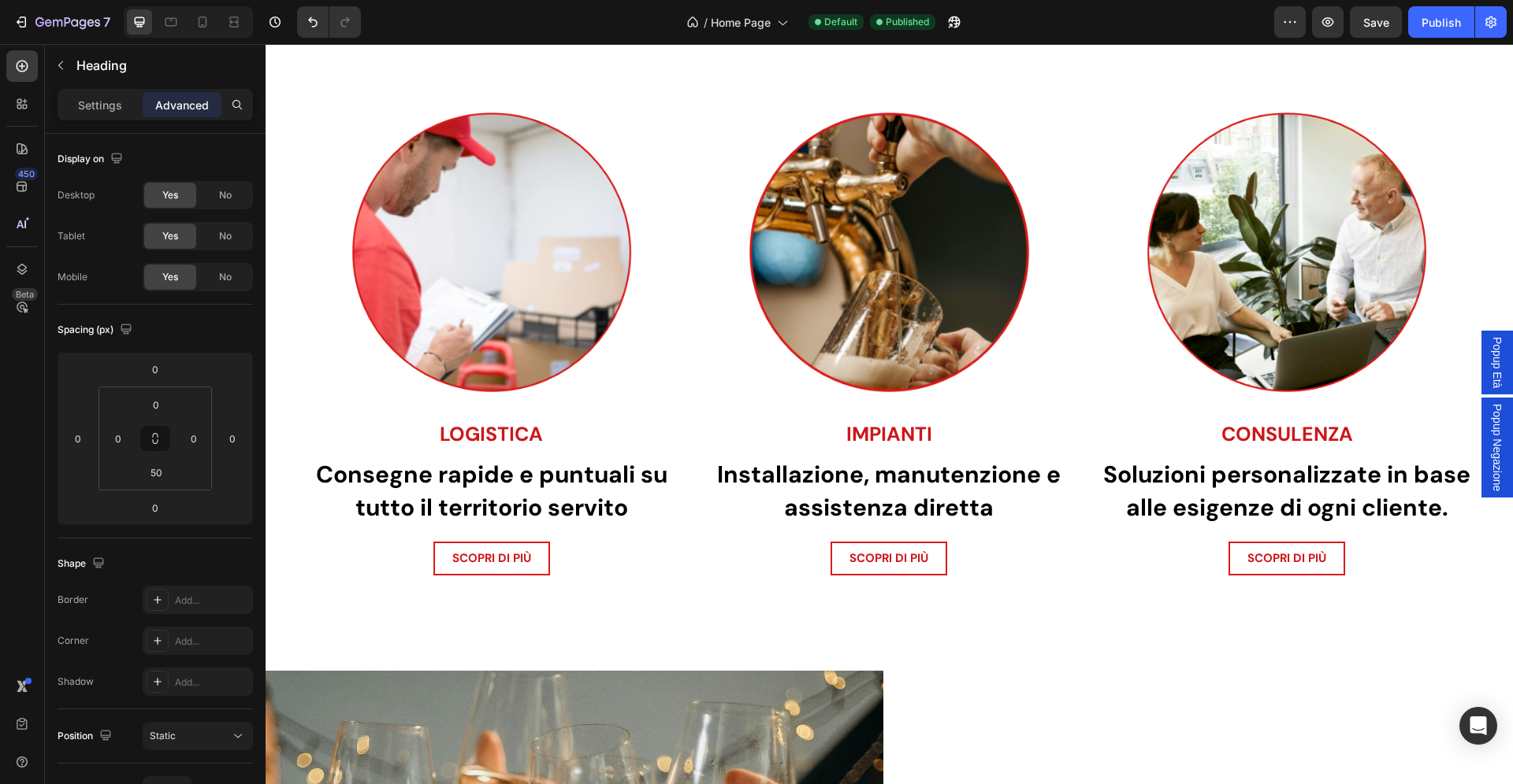
scroll to position [510, 0]
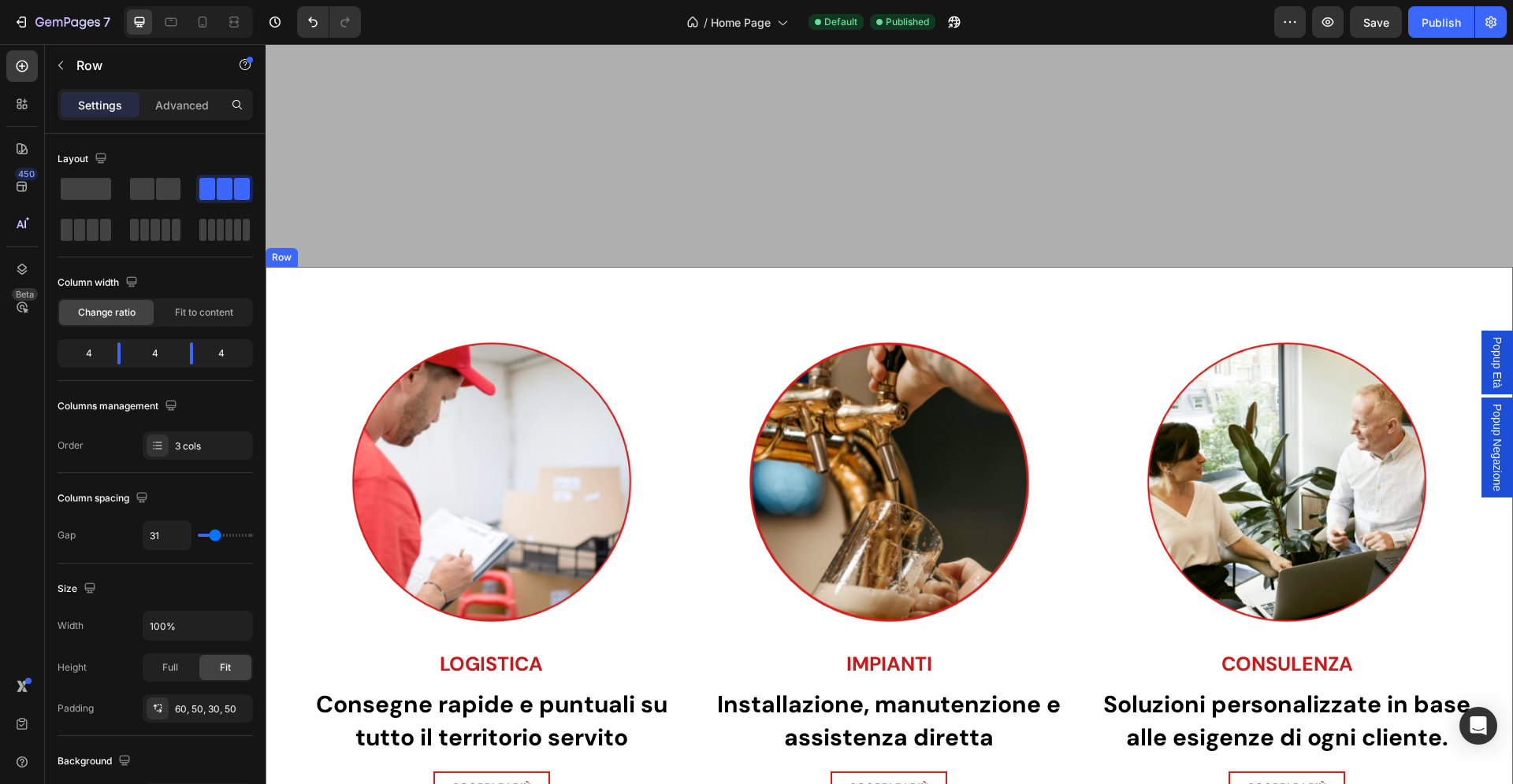
click at [755, 291] on div "Image LOGISTICA Heading Consegne rapide e puntuali su tutto il territorio servi…" at bounding box center [889, 560] width 1247 height 587
click at [189, 96] on div "Advanced" at bounding box center [182, 105] width 79 height 25
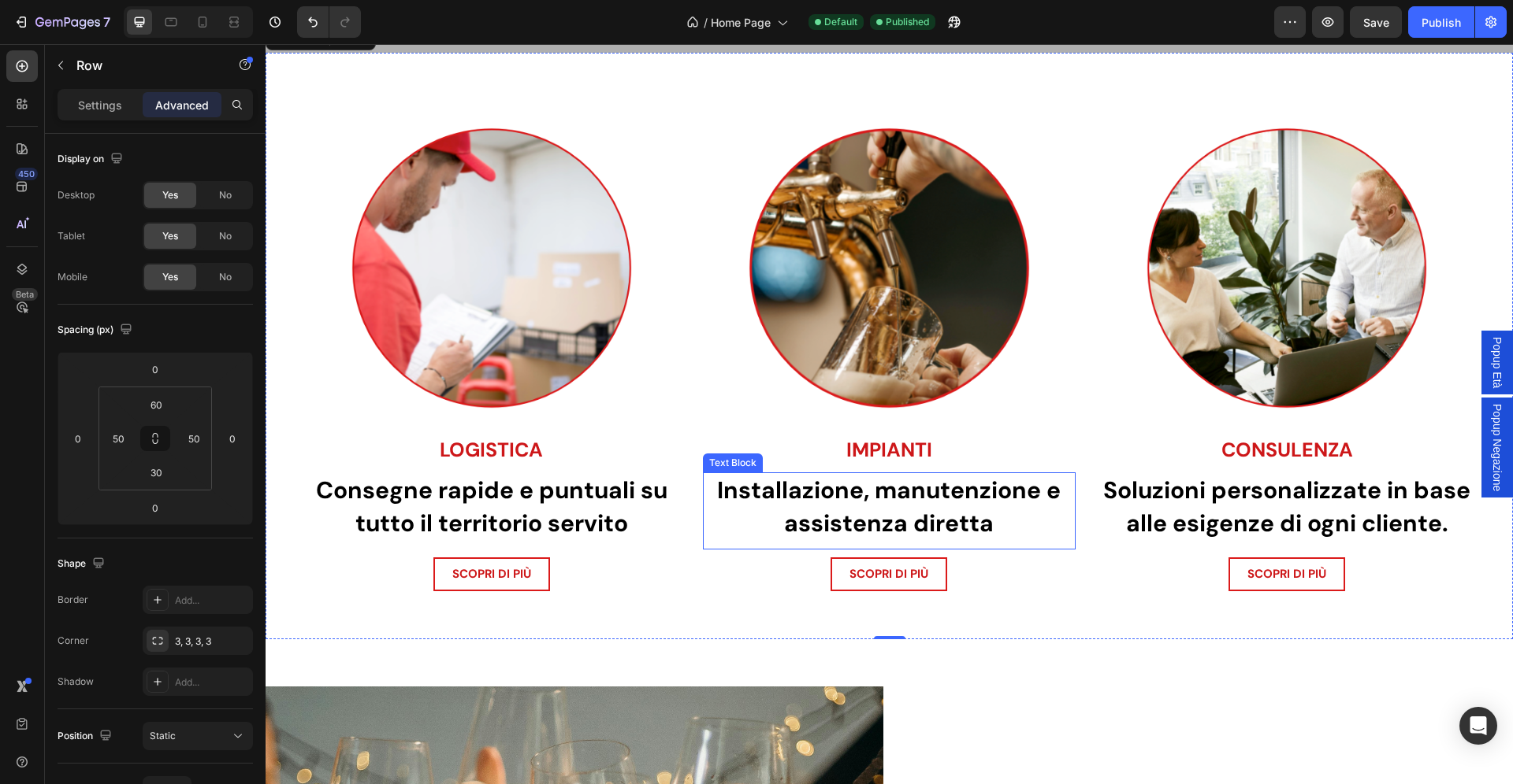
scroll to position [973, 0]
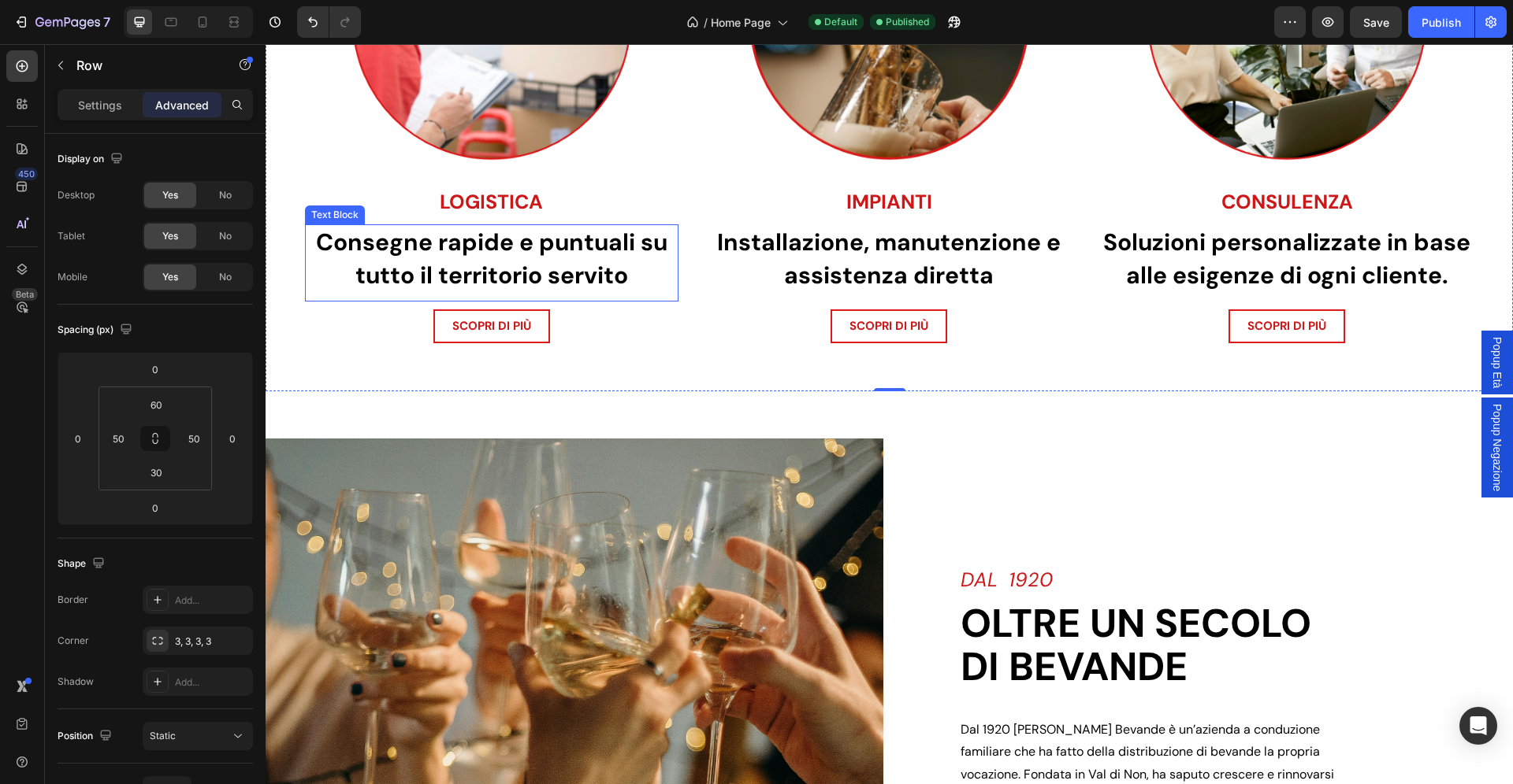
click at [565, 266] on strong "Consegne rapide e puntuali su tutto il territorio servito" at bounding box center [491, 258] width 352 height 64
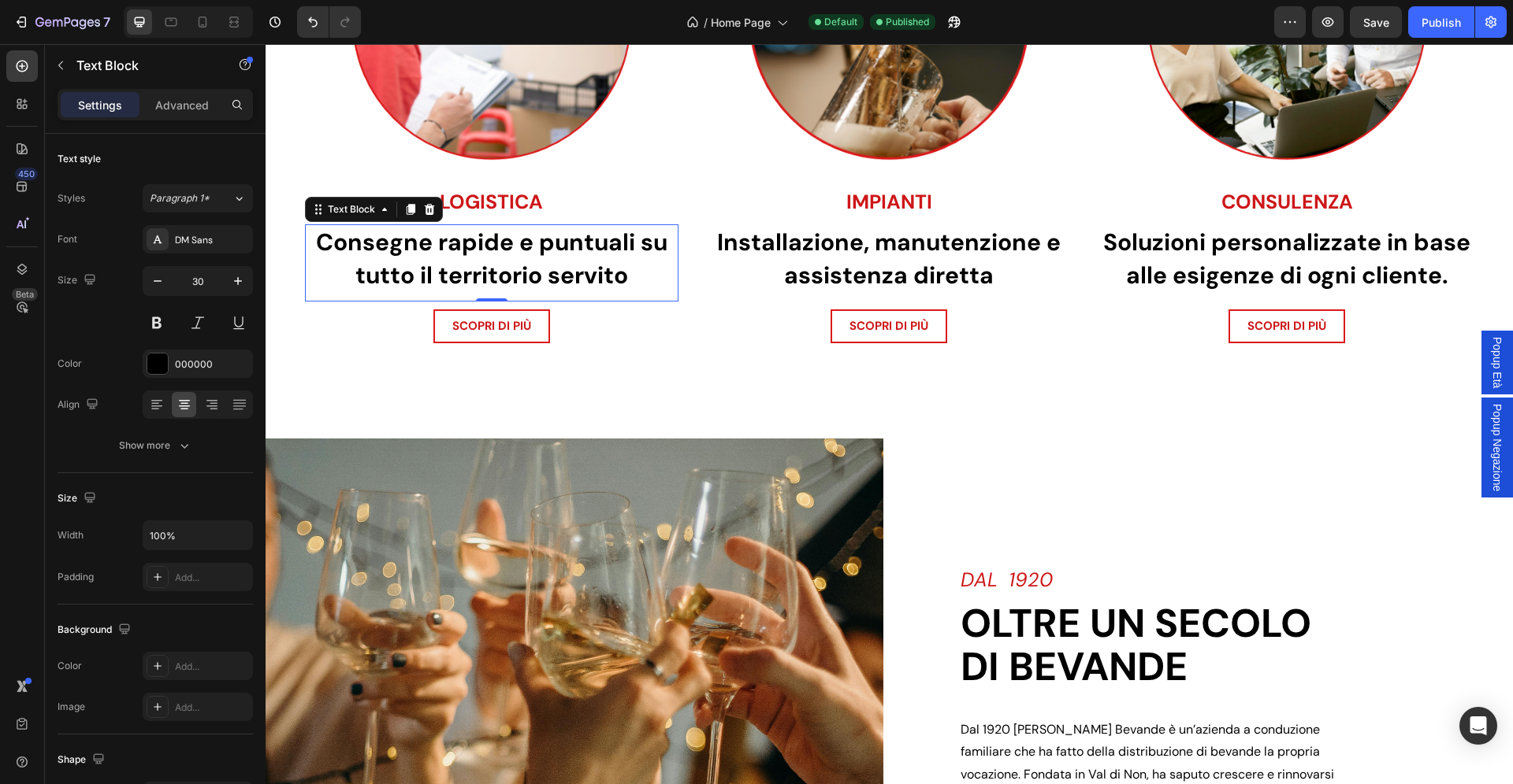
click at [565, 266] on strong "Consegne rapide e puntuali su tutto il territorio servito" at bounding box center [491, 258] width 352 height 64
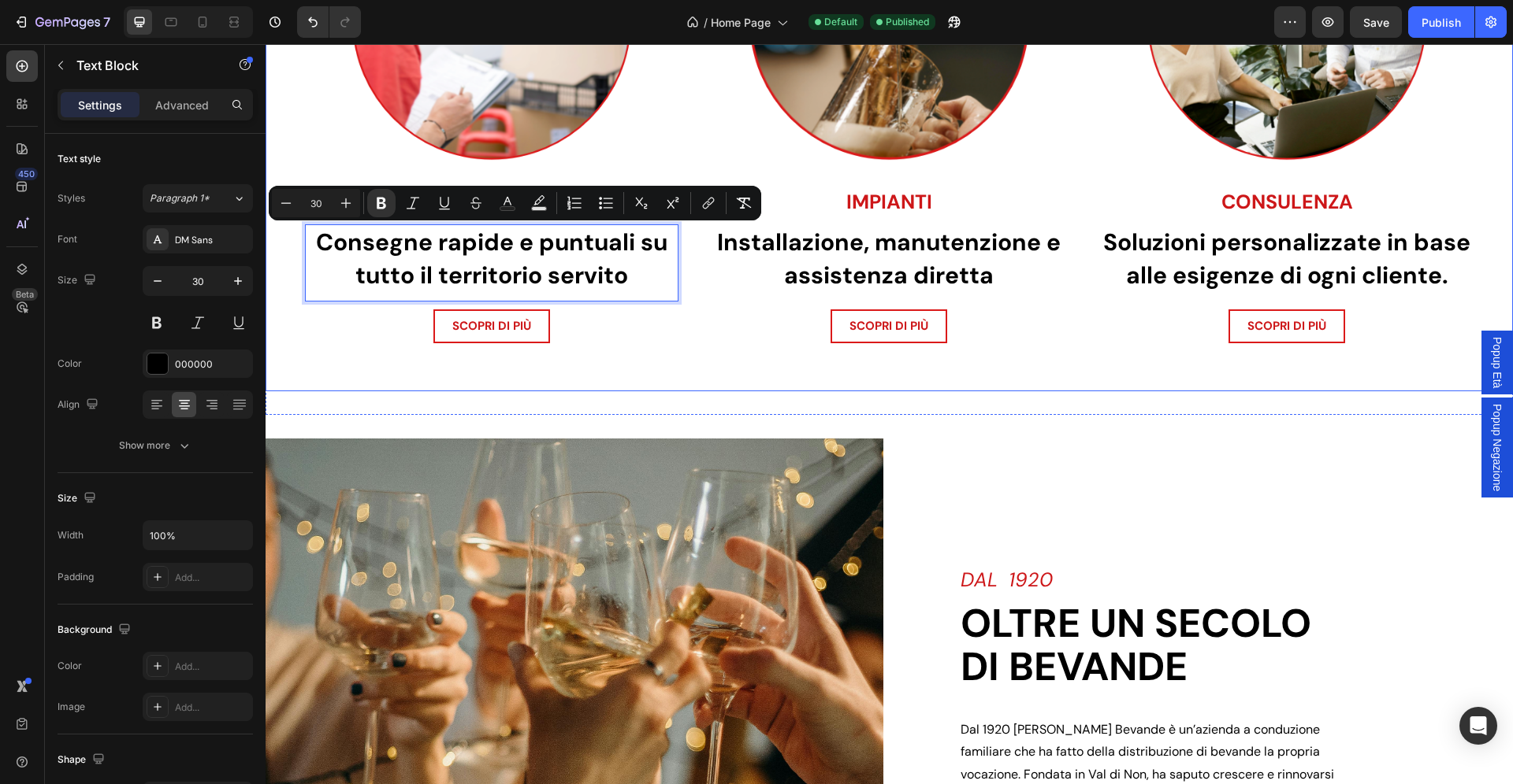
click at [744, 359] on div "Image IMPIANTI Heading Installazione, manutenzione e assistenza diretta Text Bl…" at bounding box center [889, 110] width 374 height 516
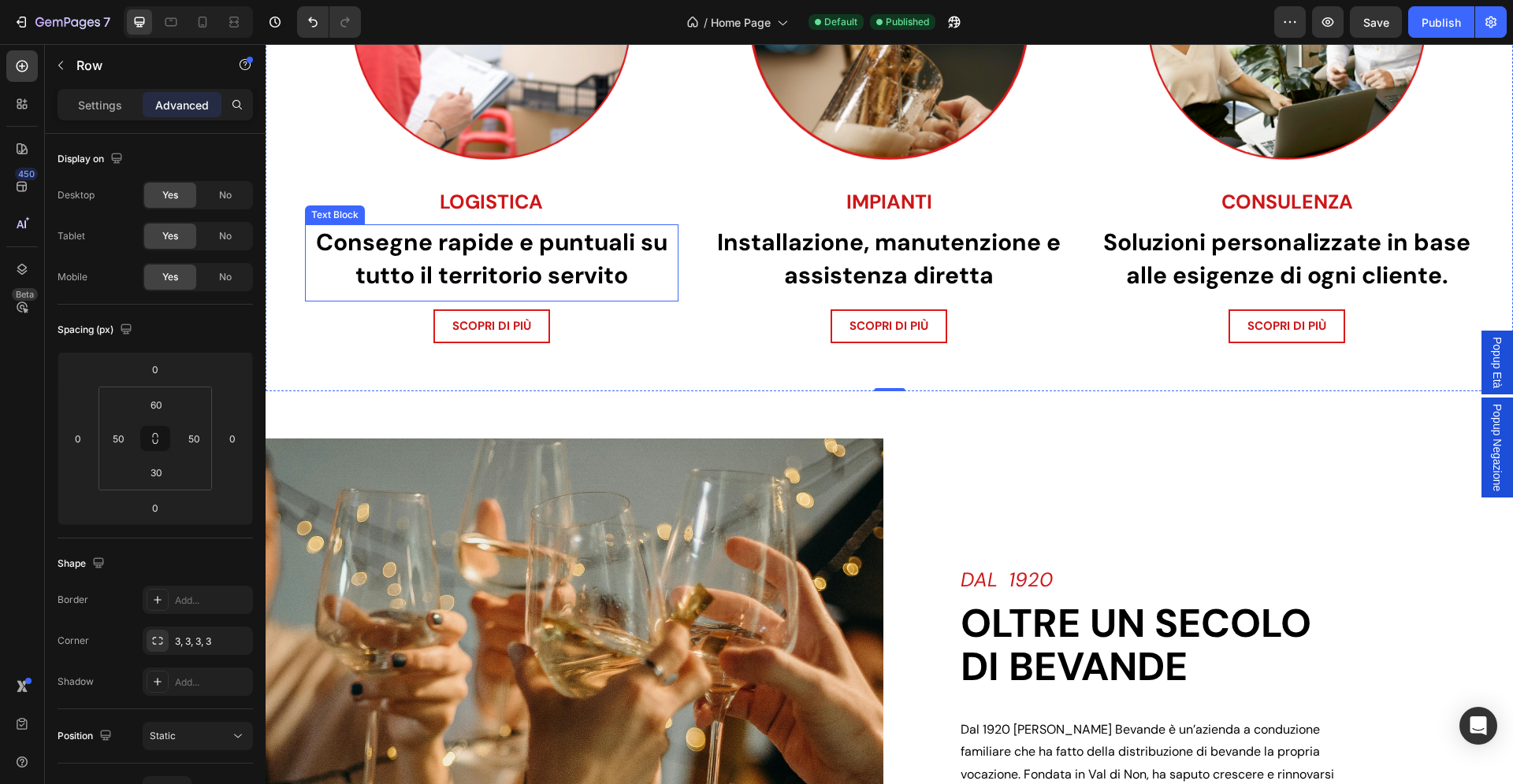
click at [589, 263] on strong "Consegne rapide e puntuali su tutto il territorio servito" at bounding box center [491, 258] width 352 height 64
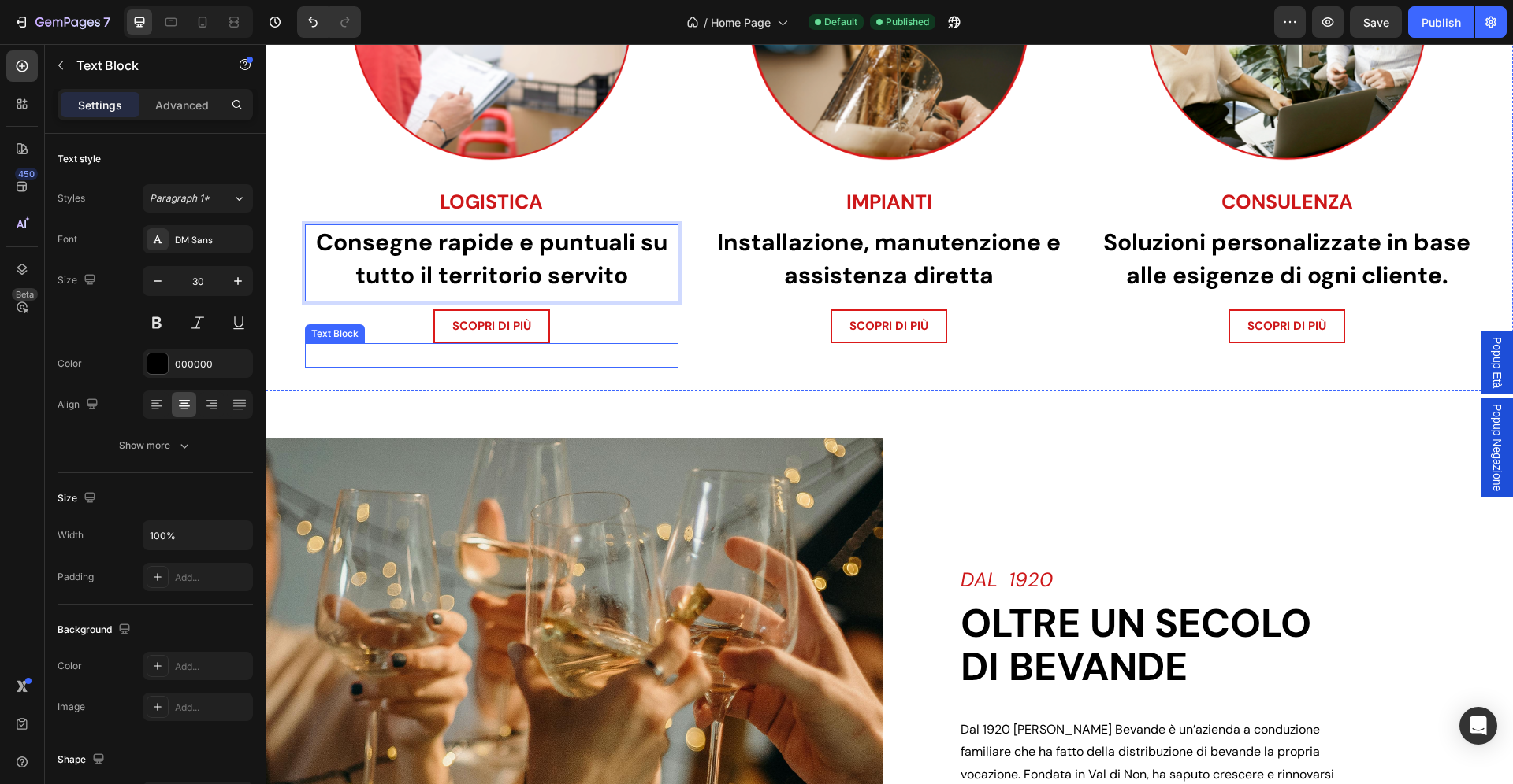
click at [666, 367] on div "scopri di più >" at bounding box center [491, 354] width 374 height 24
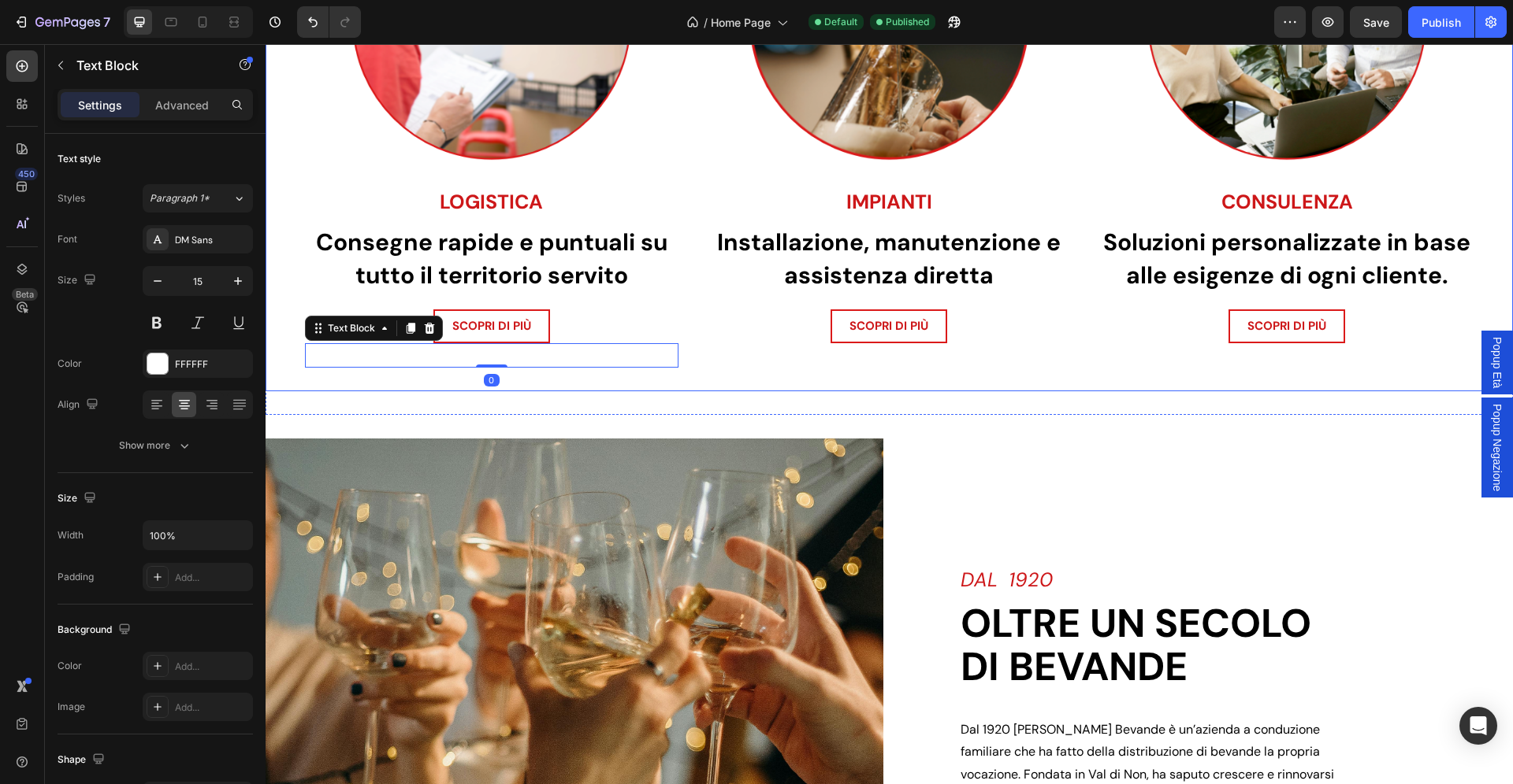
click at [736, 378] on div "Image LOGISTICA Heading Consegne rapide e puntuali su tutto il territorio servi…" at bounding box center [889, 97] width 1247 height 587
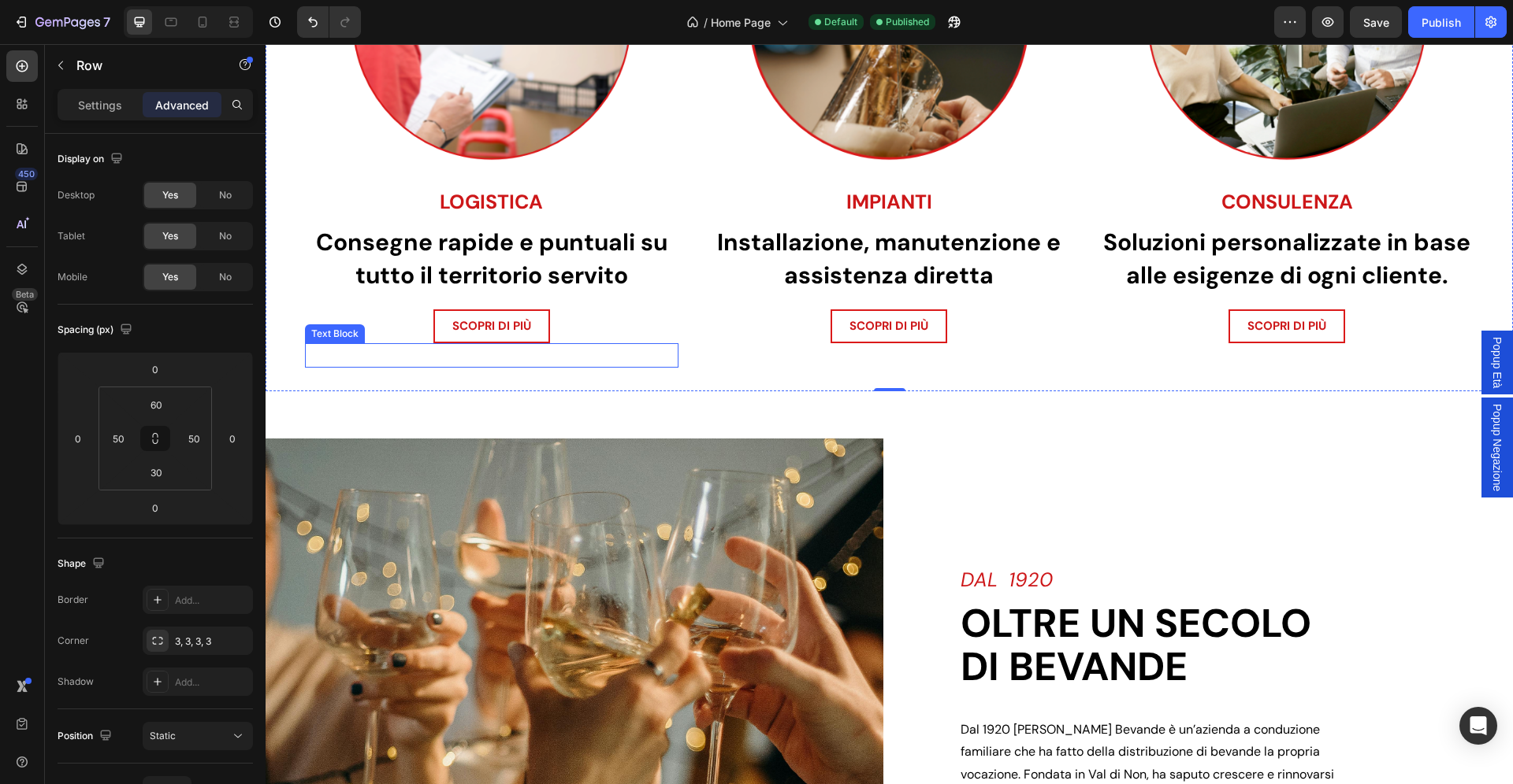
click at [475, 352] on u "scopri di più >" at bounding box center [491, 355] width 79 height 15
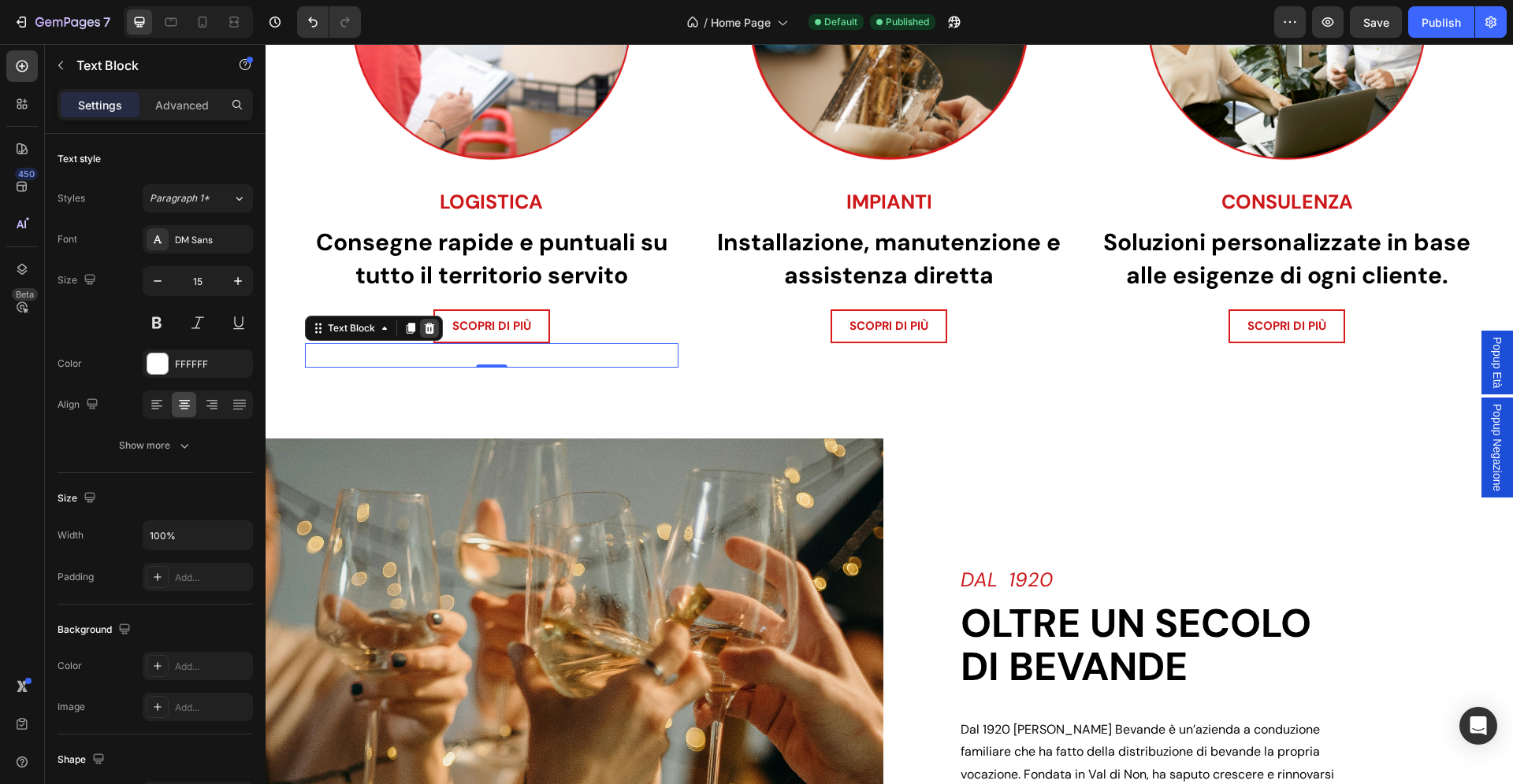
click at [432, 327] on icon at bounding box center [430, 327] width 11 height 11
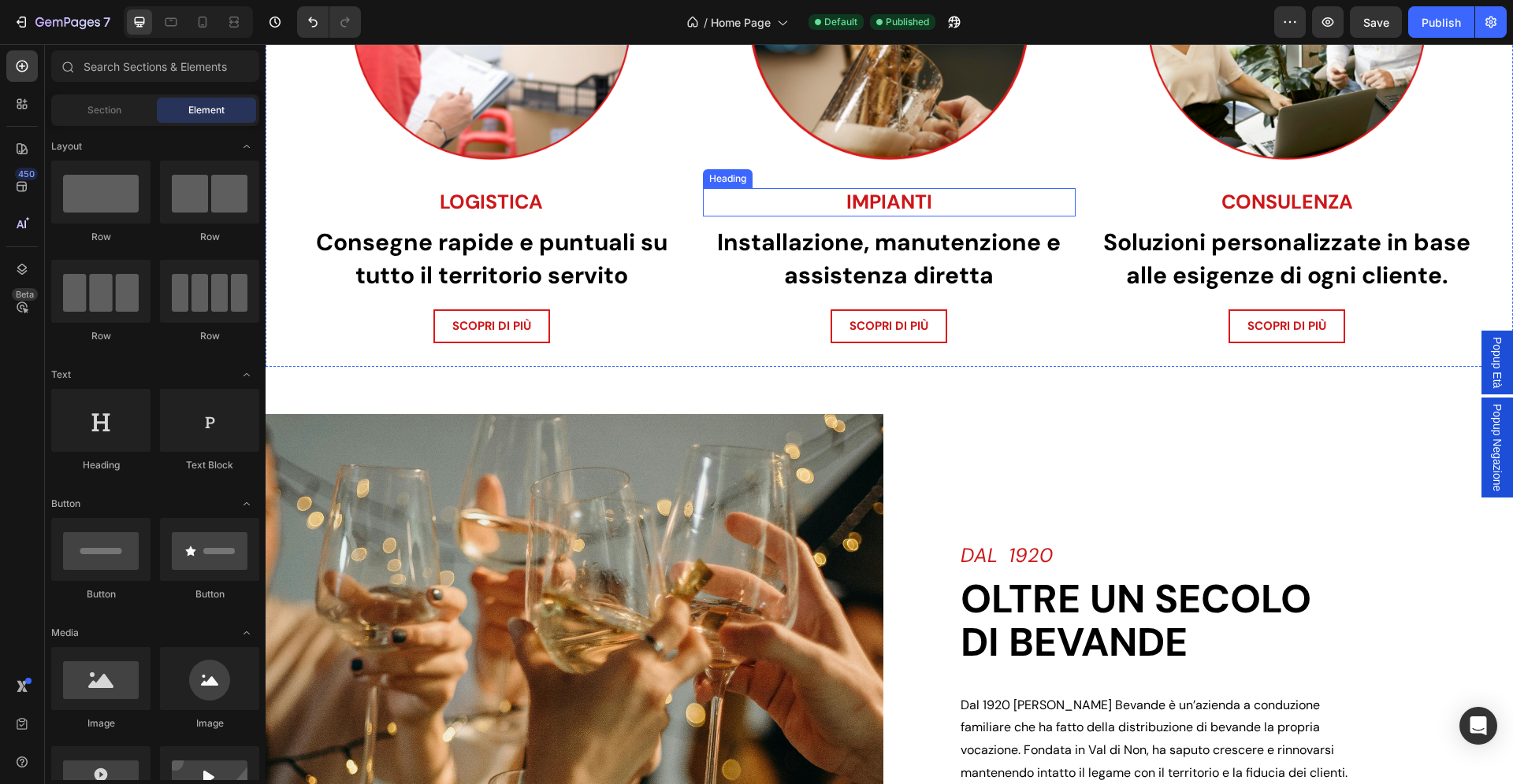
click at [983, 202] on h2 "IMPIANTI" at bounding box center [889, 202] width 374 height 29
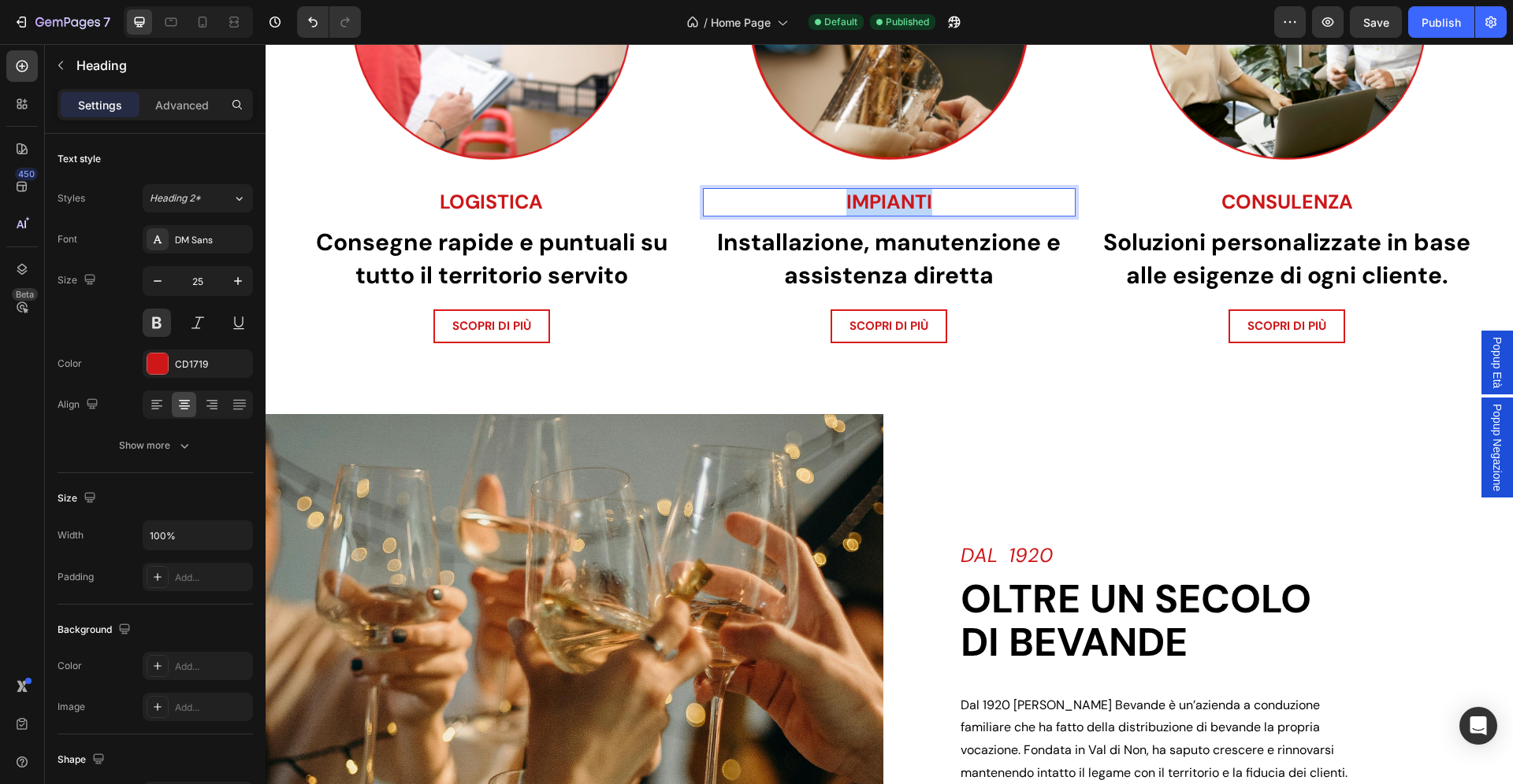
click at [983, 202] on h2 "IMPIANTI" at bounding box center [889, 202] width 374 height 29
click at [983, 202] on p "IMPIANTI" at bounding box center [889, 202] width 370 height 26
click at [853, 201] on span "IMPIANTI E FESTE CAMPESTRI" at bounding box center [889, 201] width 281 height 26
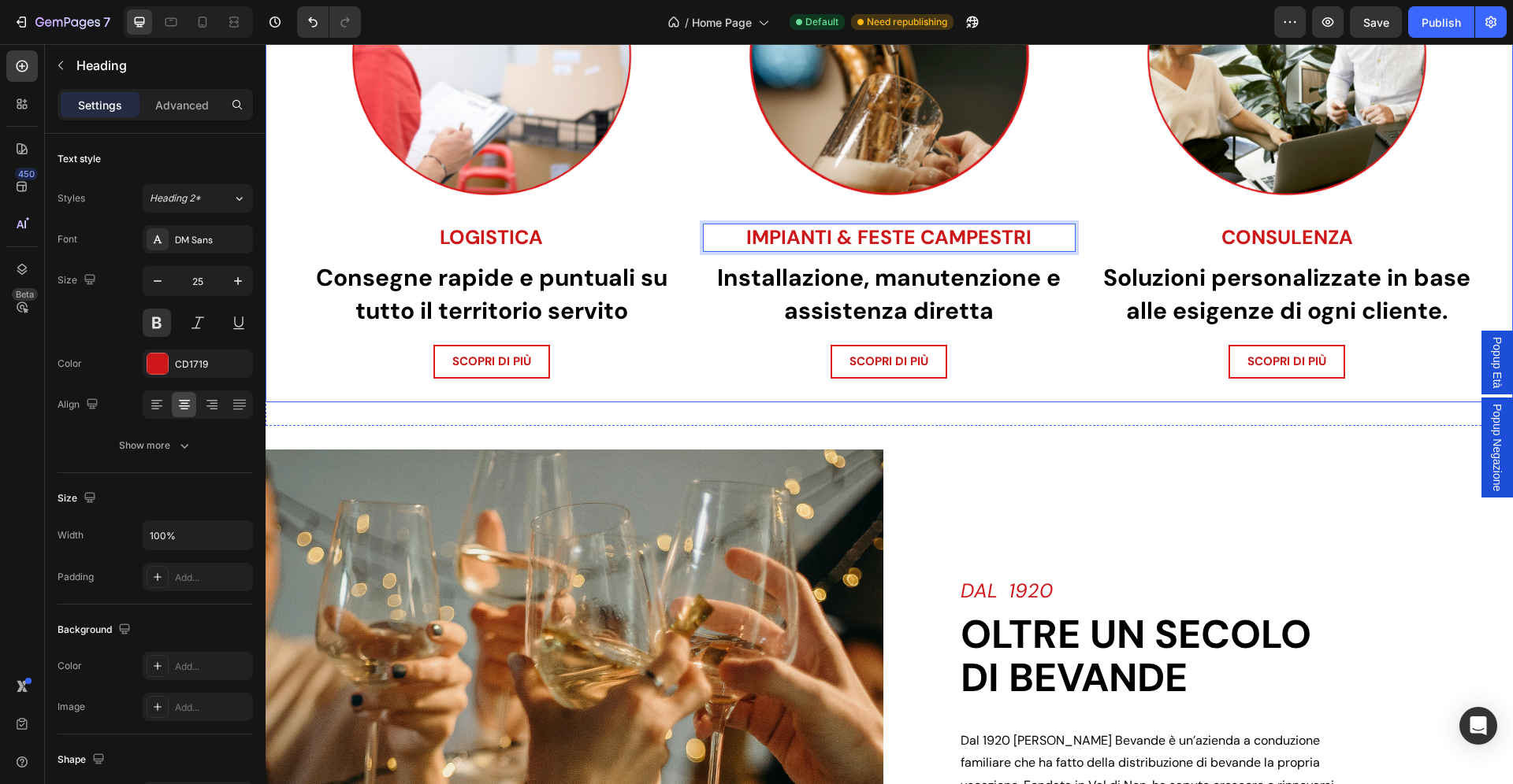
scroll to position [831, 0]
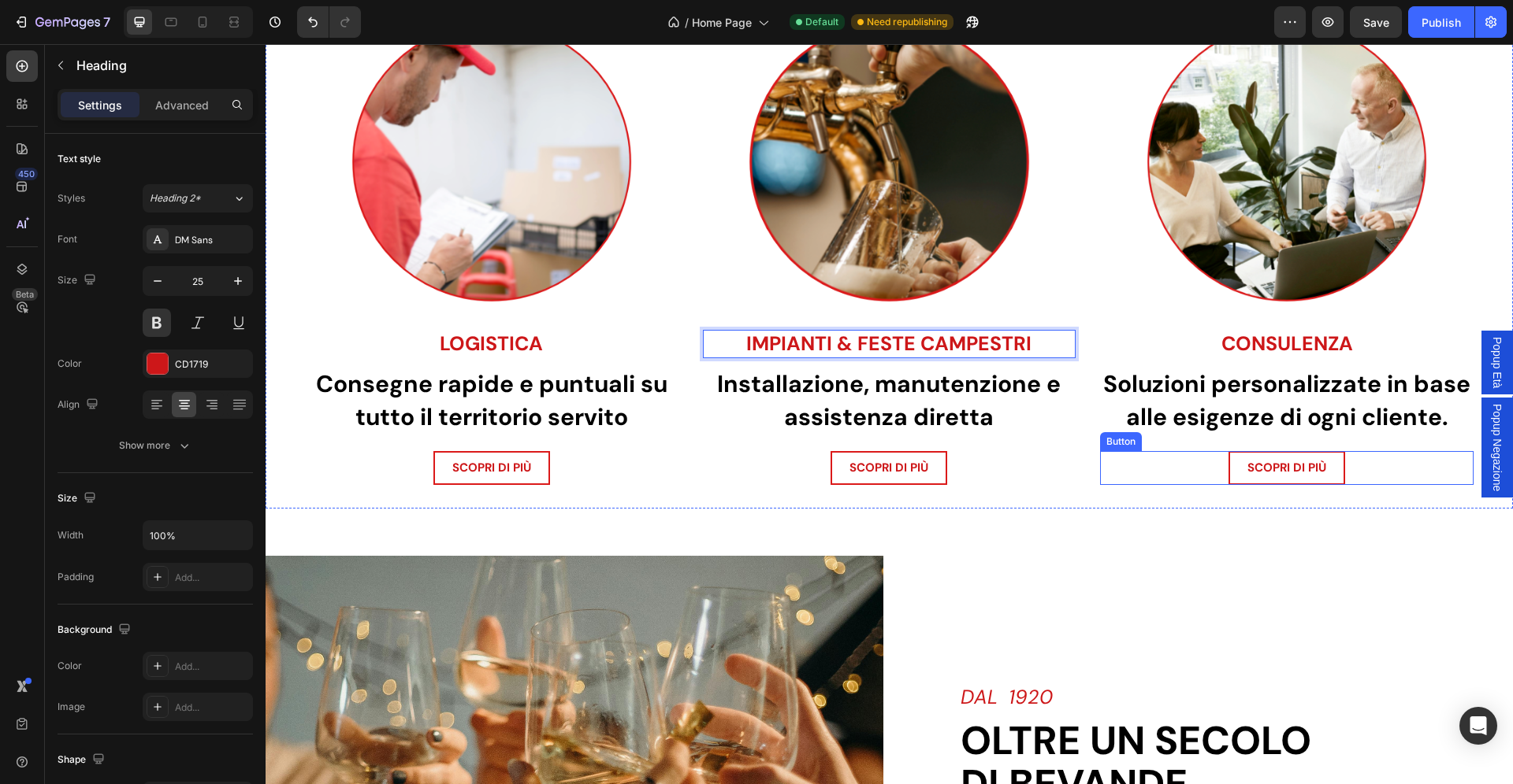
click at [1091, 452] on div "Image LOGISTICA Heading Consegne rapide e puntuali su tutto il territorio servi…" at bounding box center [889, 227] width 1247 height 562
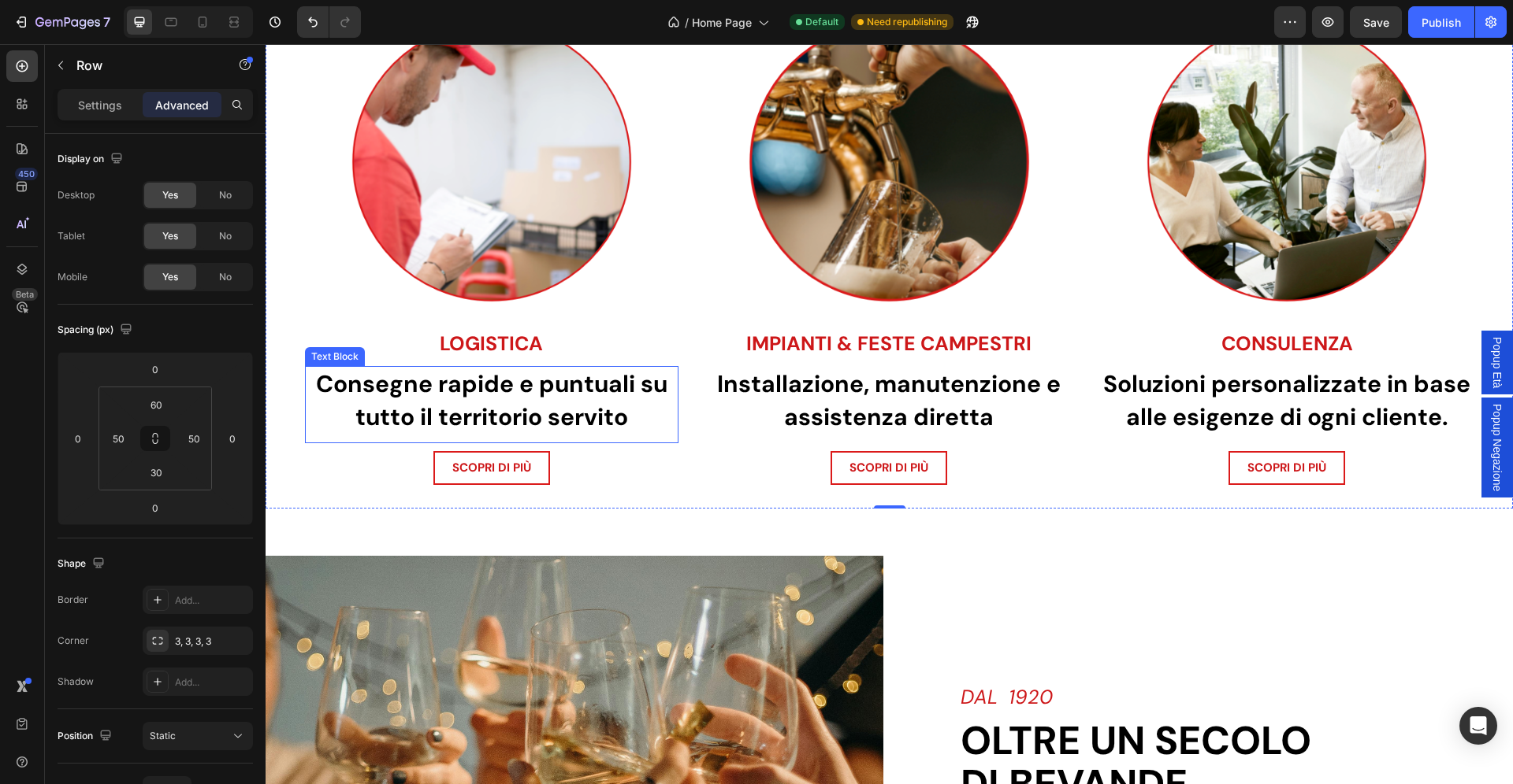
click at [551, 394] on strong "Consegne rapide e puntuali su tutto il territorio servito" at bounding box center [491, 401] width 352 height 64
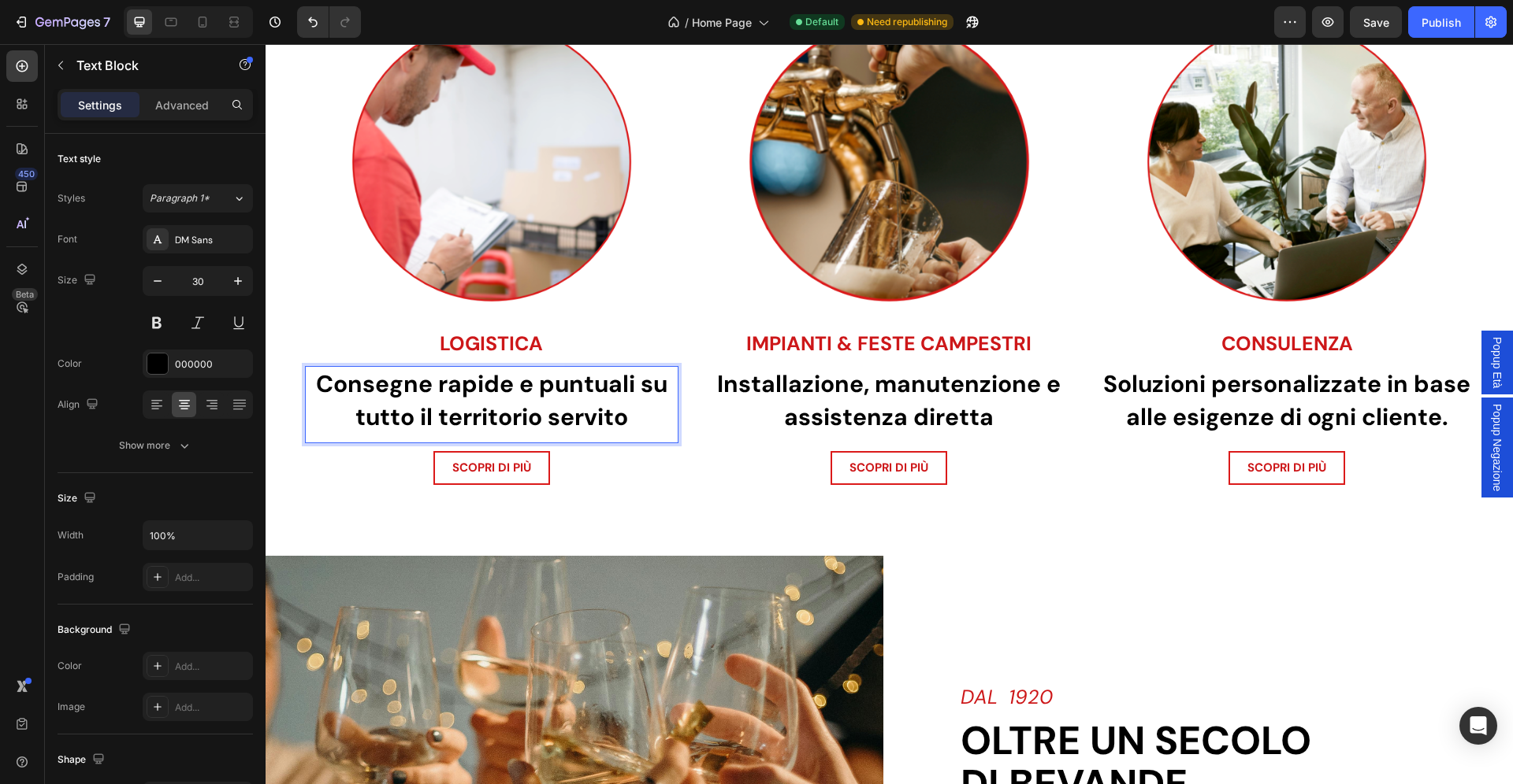
click at [517, 387] on strong "Consegne rapide e puntuali su tutto il territorio servito" at bounding box center [491, 401] width 352 height 64
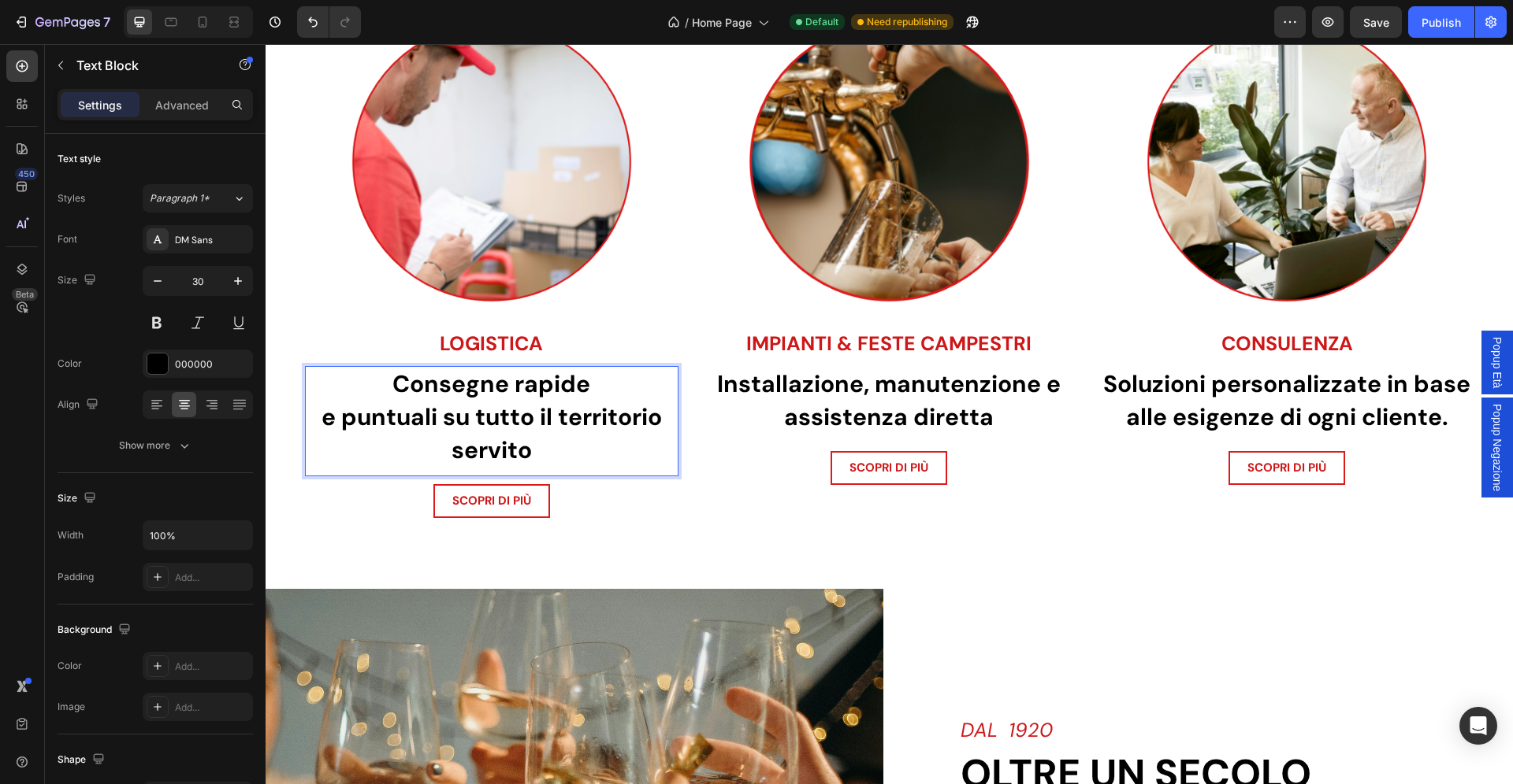
click at [540, 421] on strong "e puntuali su tutto il territorio servito" at bounding box center [491, 433] width 340 height 64
click at [386, 421] on strong "e puntuali su tutto" at bounding box center [491, 417] width 213 height 31
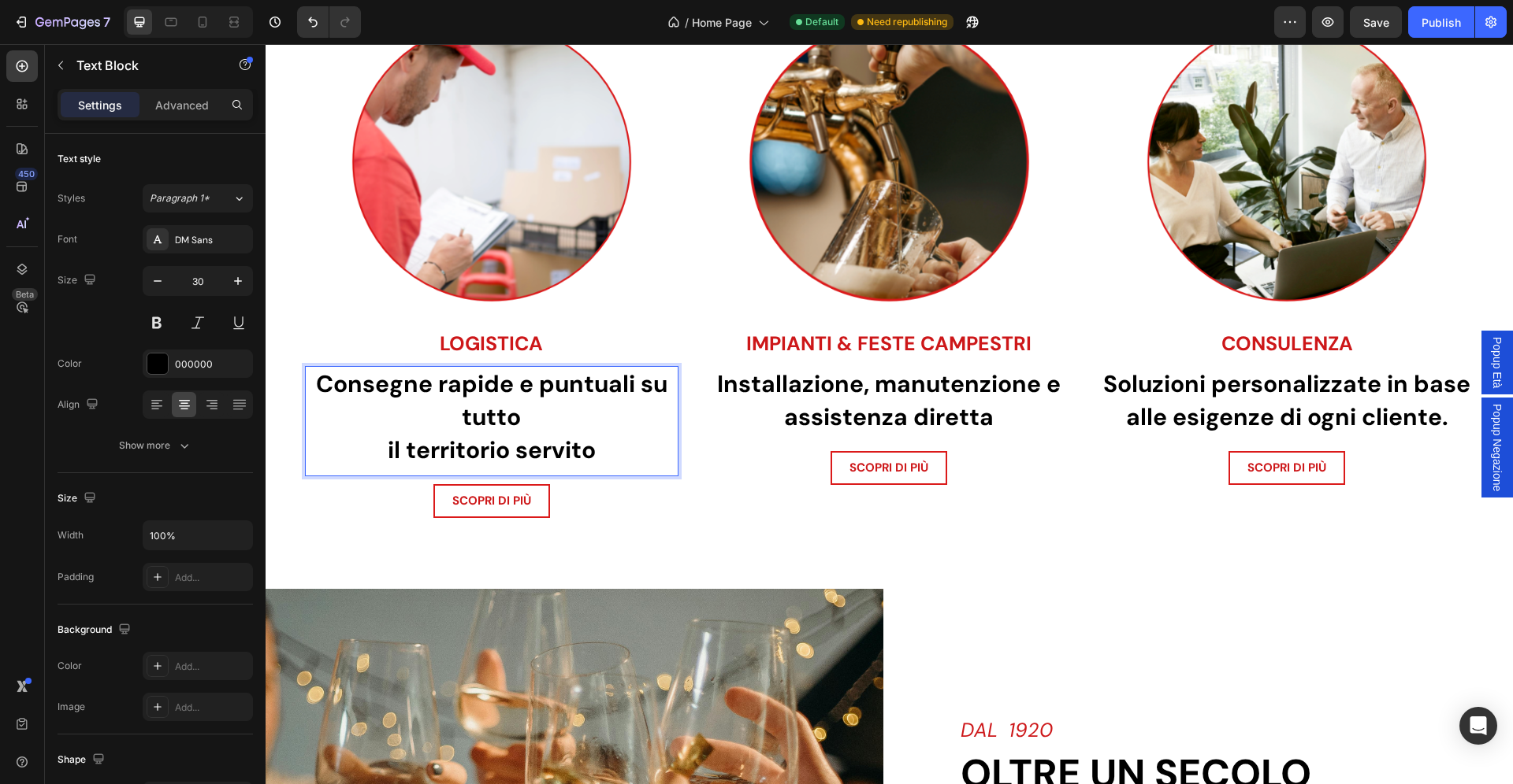
click at [543, 384] on strong "Consegne rapide e puntuali su tutto" at bounding box center [491, 401] width 352 height 64
click at [590, 389] on strong "Consegne rapide e" at bounding box center [491, 384] width 218 height 31
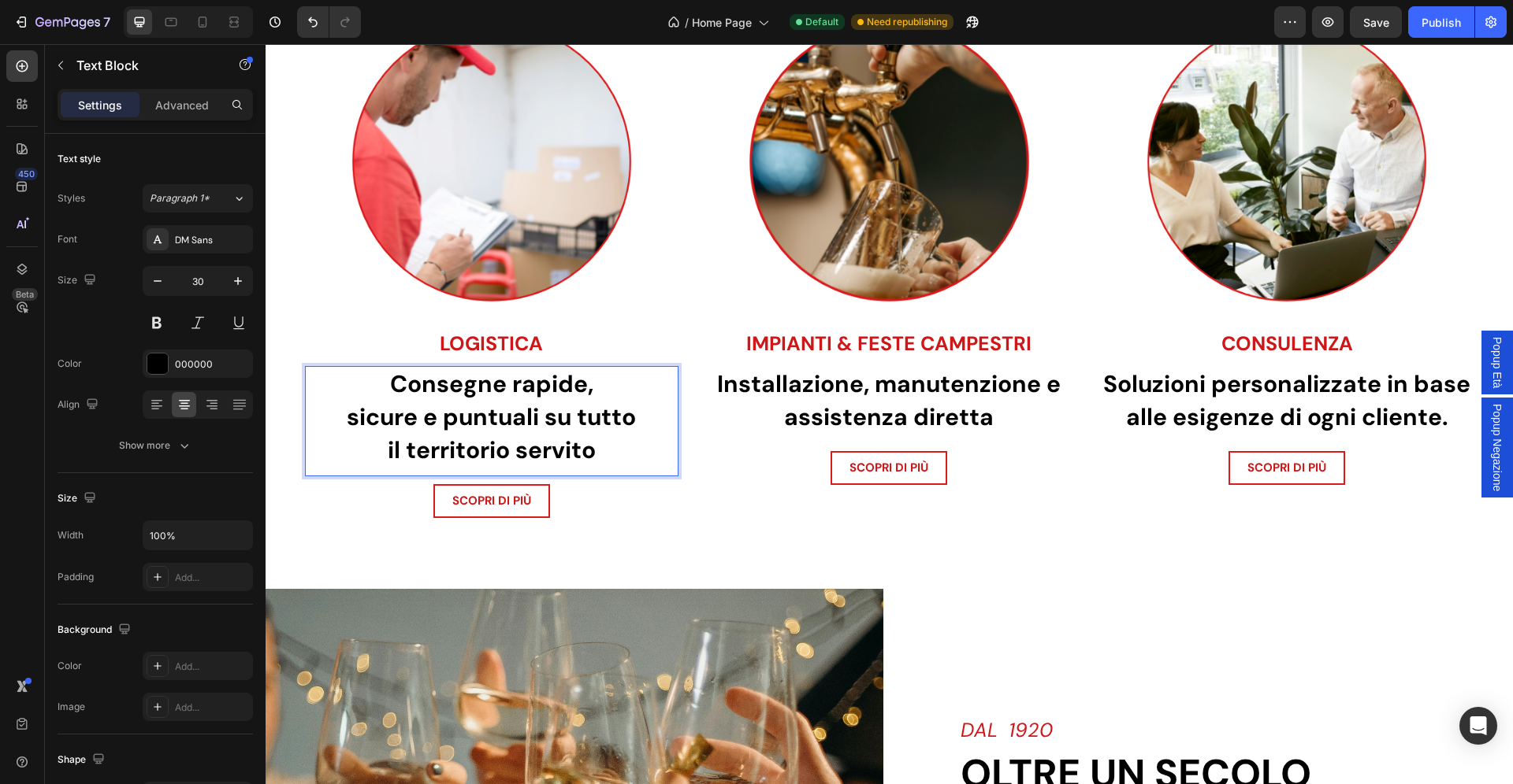
click at [580, 421] on strong "sicure e puntuali su tutto" at bounding box center [491, 417] width 289 height 31
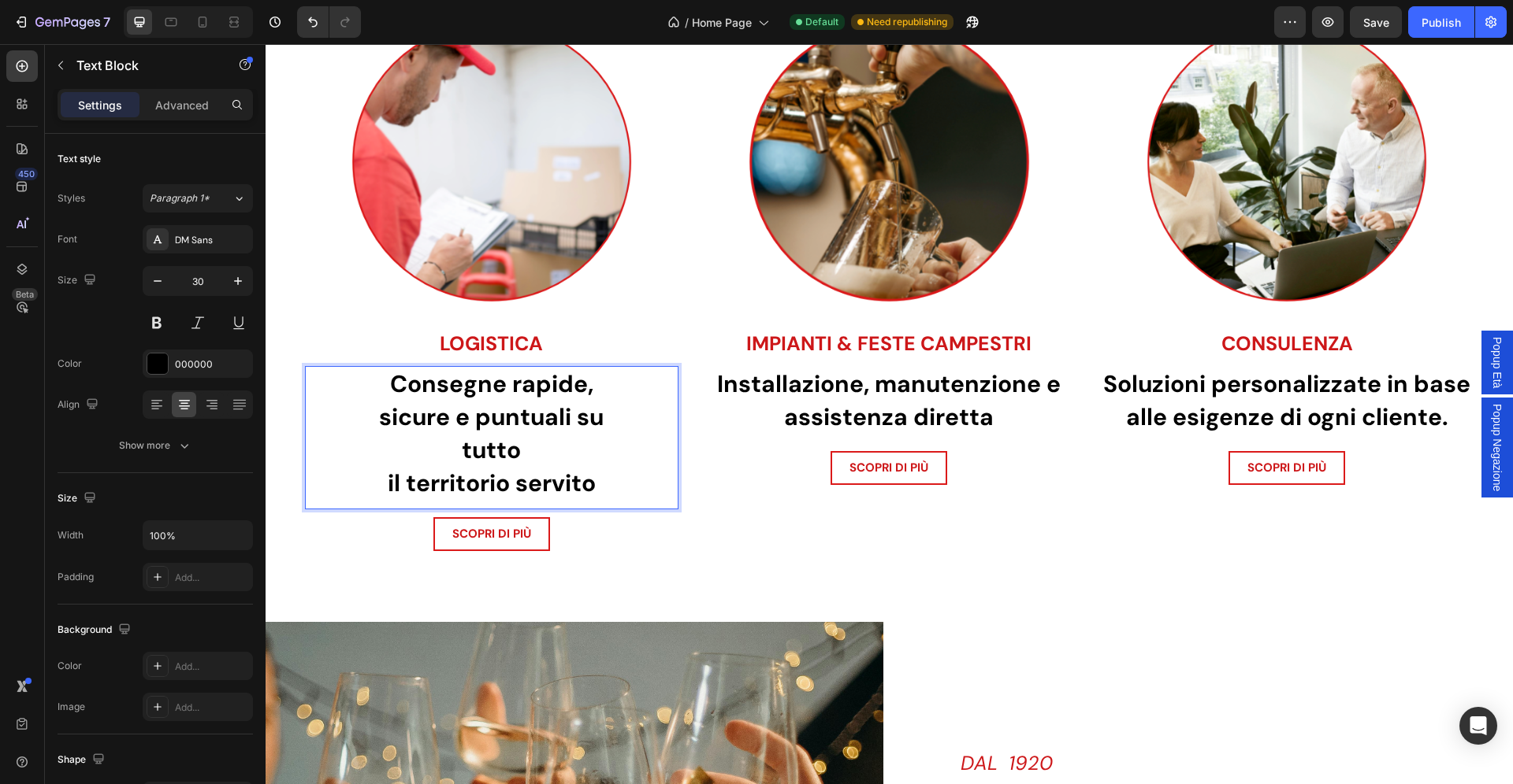
click at [383, 482] on p "il territorio servito" at bounding box center [491, 483] width 370 height 33
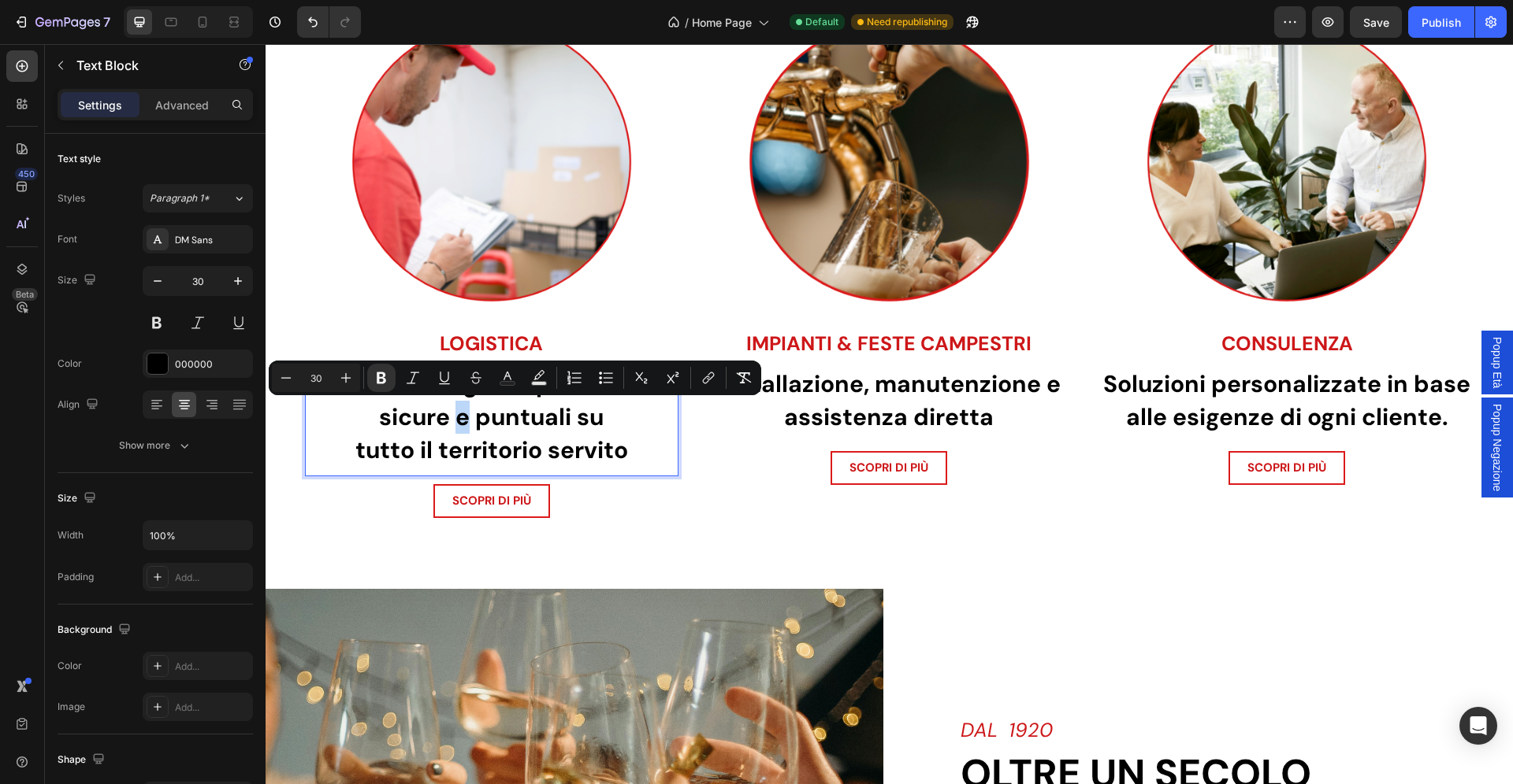
click at [466, 428] on strong "sicure e puntuali su" at bounding box center [491, 417] width 225 height 31
click at [637, 435] on p "tutto il territorio servito" at bounding box center [491, 451] width 370 height 33
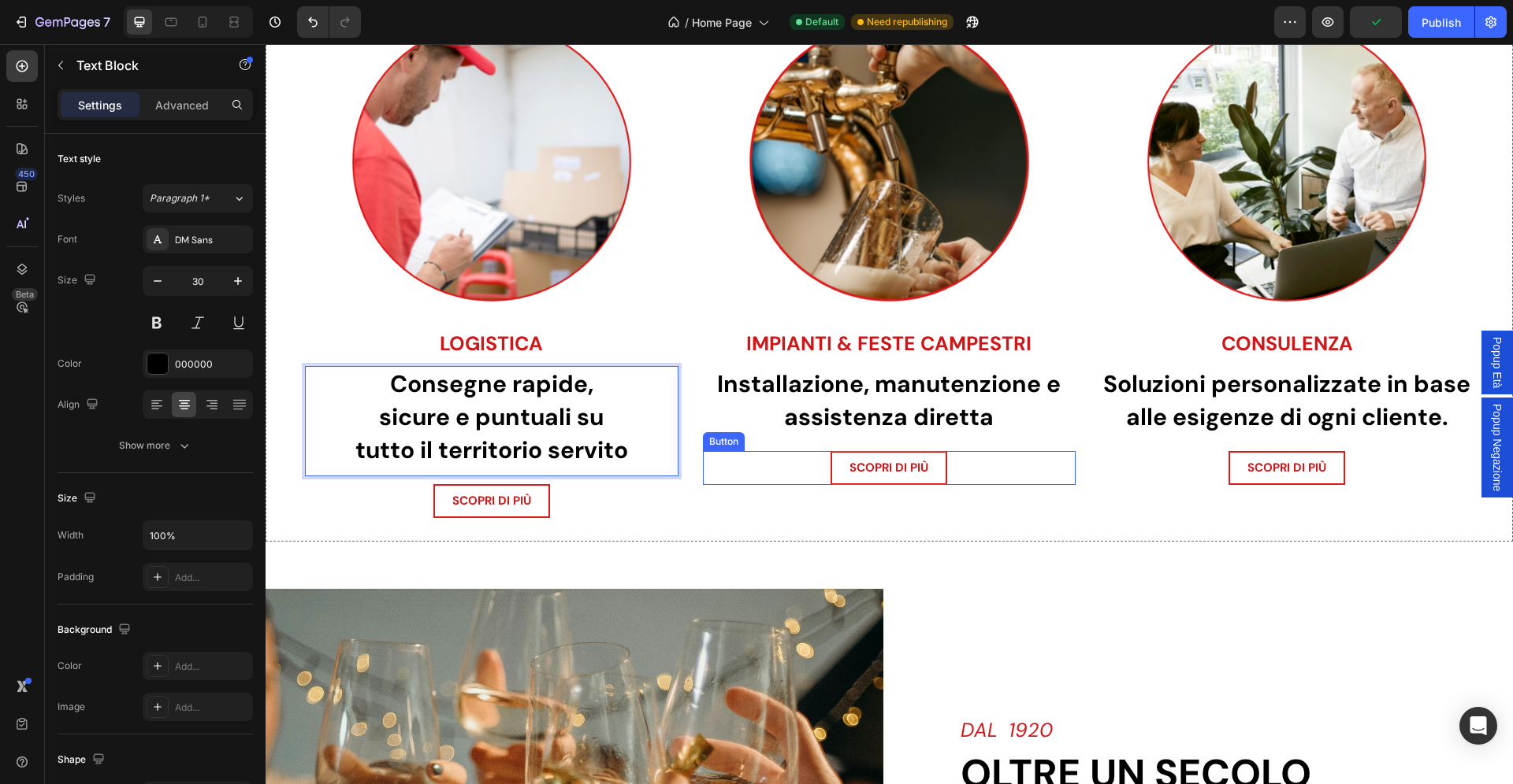
click at [757, 463] on div "SCOPRI DI PIÙ Button" at bounding box center [889, 468] width 374 height 34
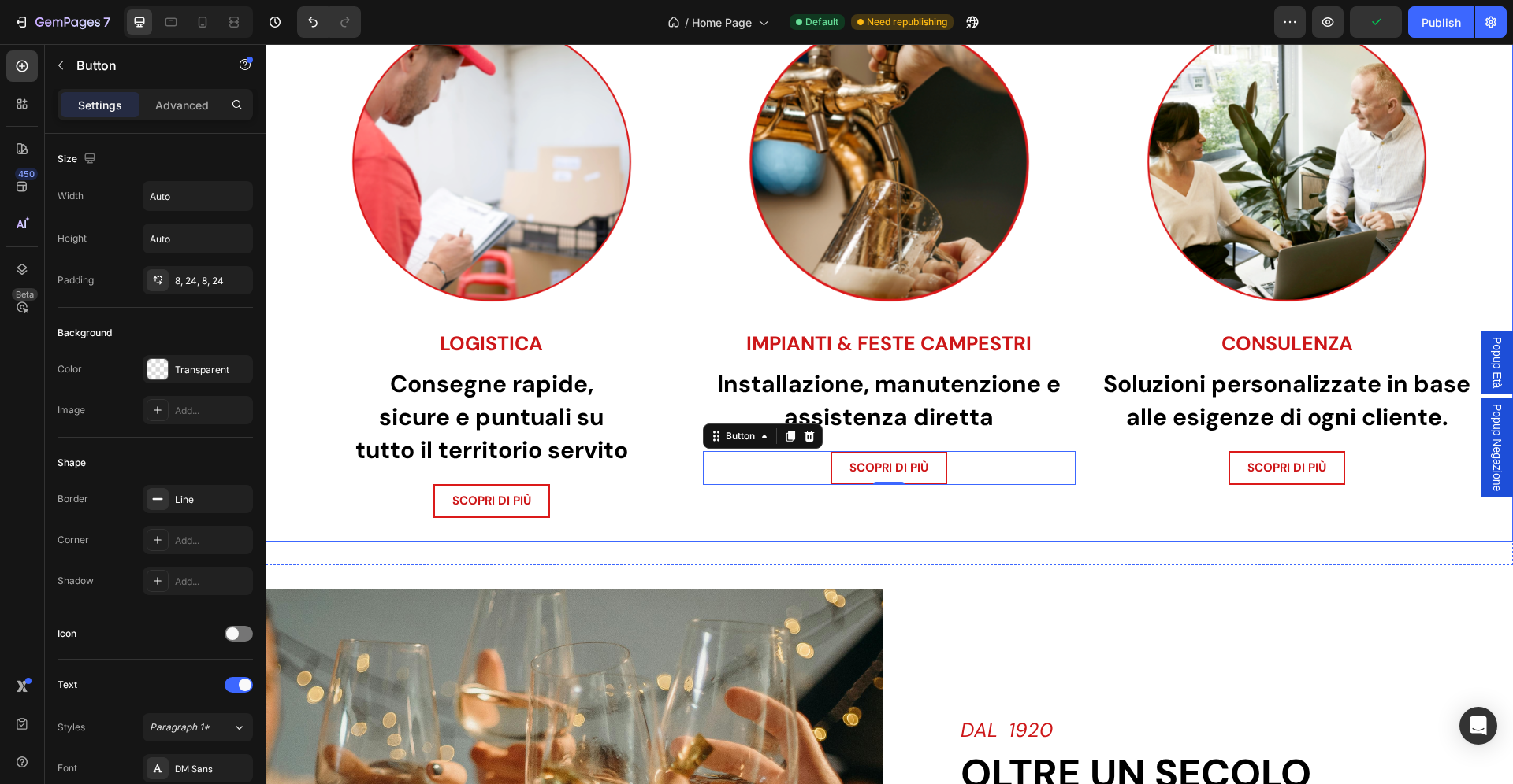
click at [738, 510] on div "Image ⁠⁠⁠⁠⁠⁠⁠ IMPIANTI & FESTE CAMPESTRI Heading Installazione, manutenzione e …" at bounding box center [889, 255] width 374 height 525
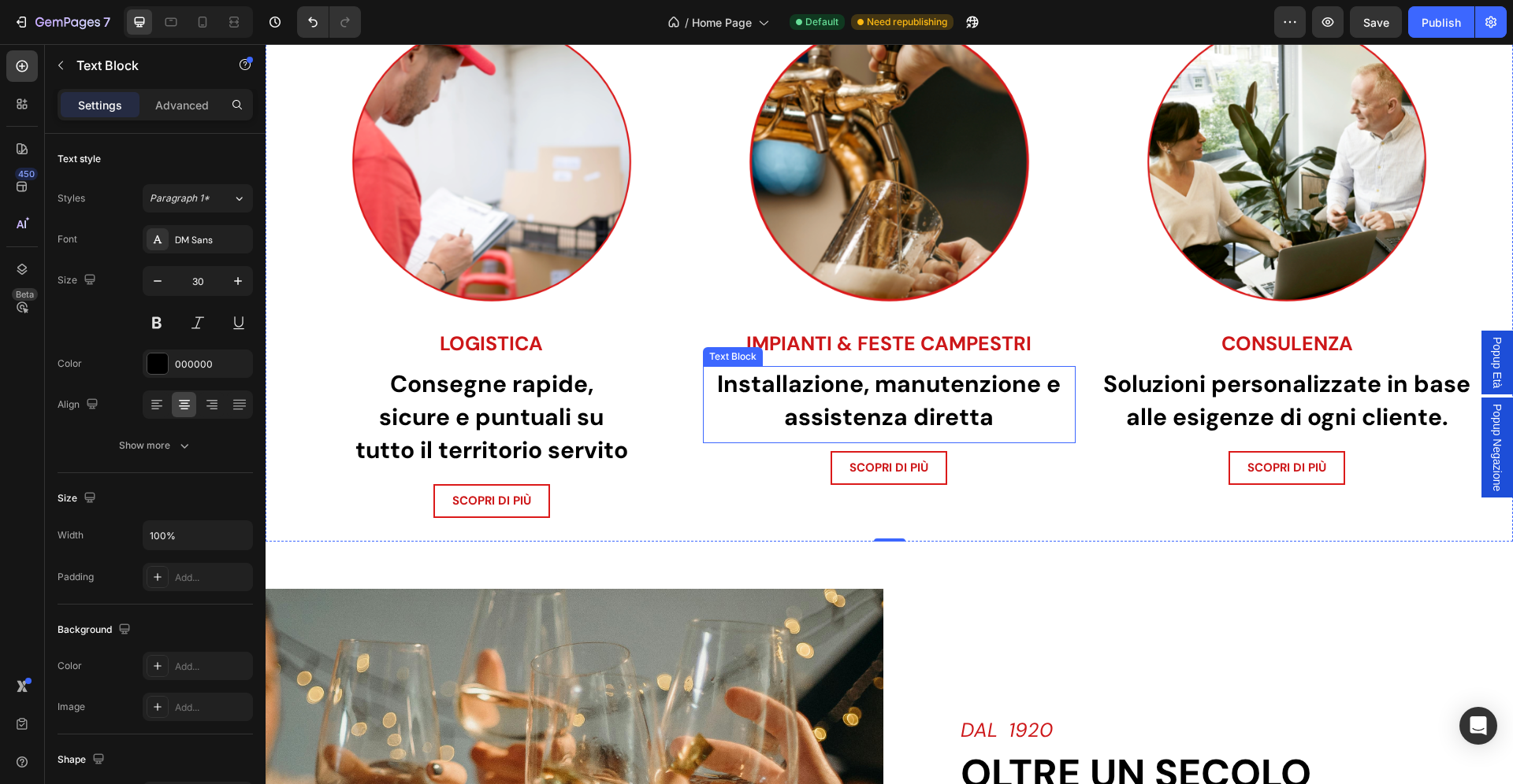
click at [975, 401] on p "Installazione, manutenzione e assistenza diretta" at bounding box center [889, 401] width 370 height 66
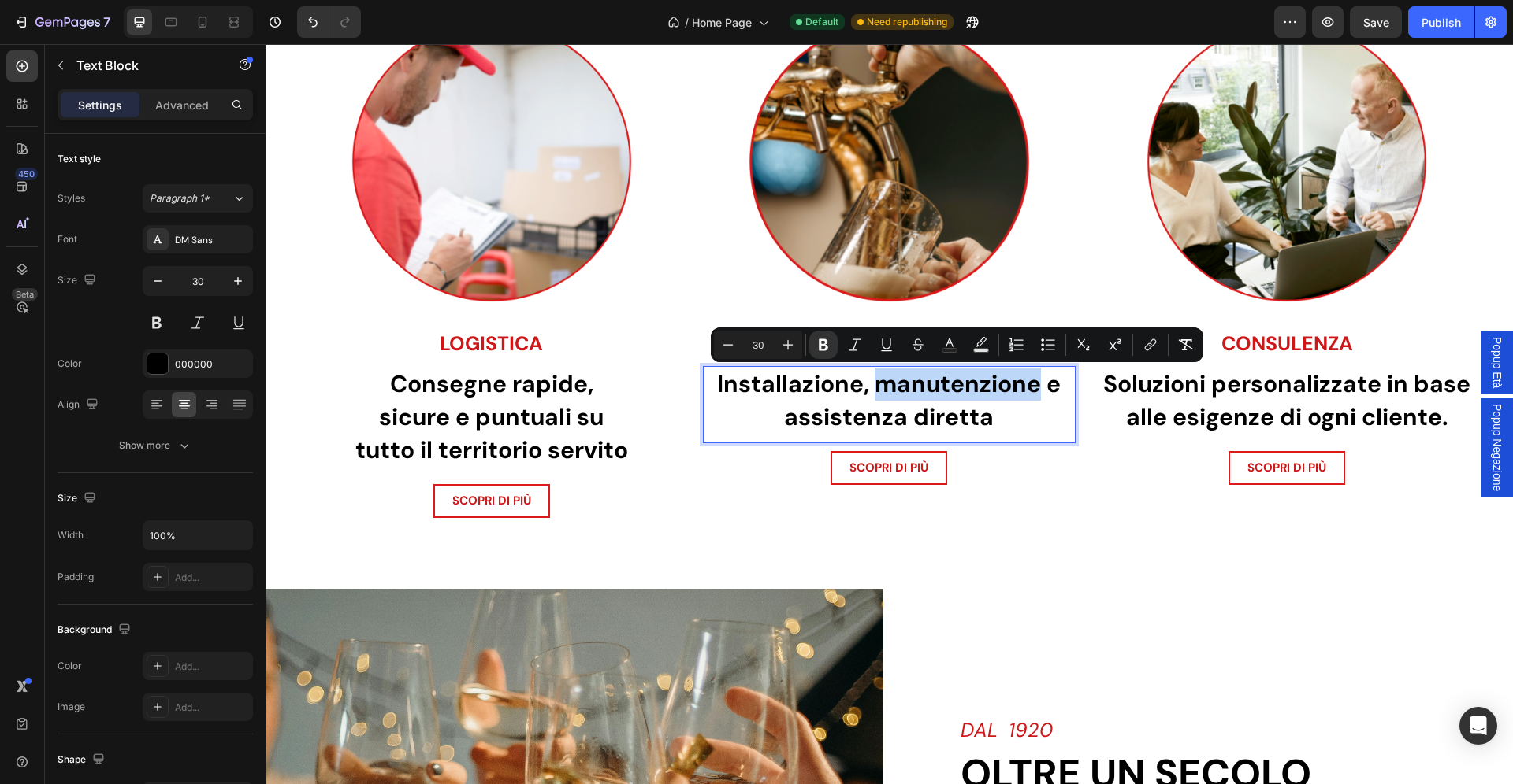
click at [975, 397] on strong "Installazione, manutenzione e assistenza diretta" at bounding box center [889, 401] width 343 height 64
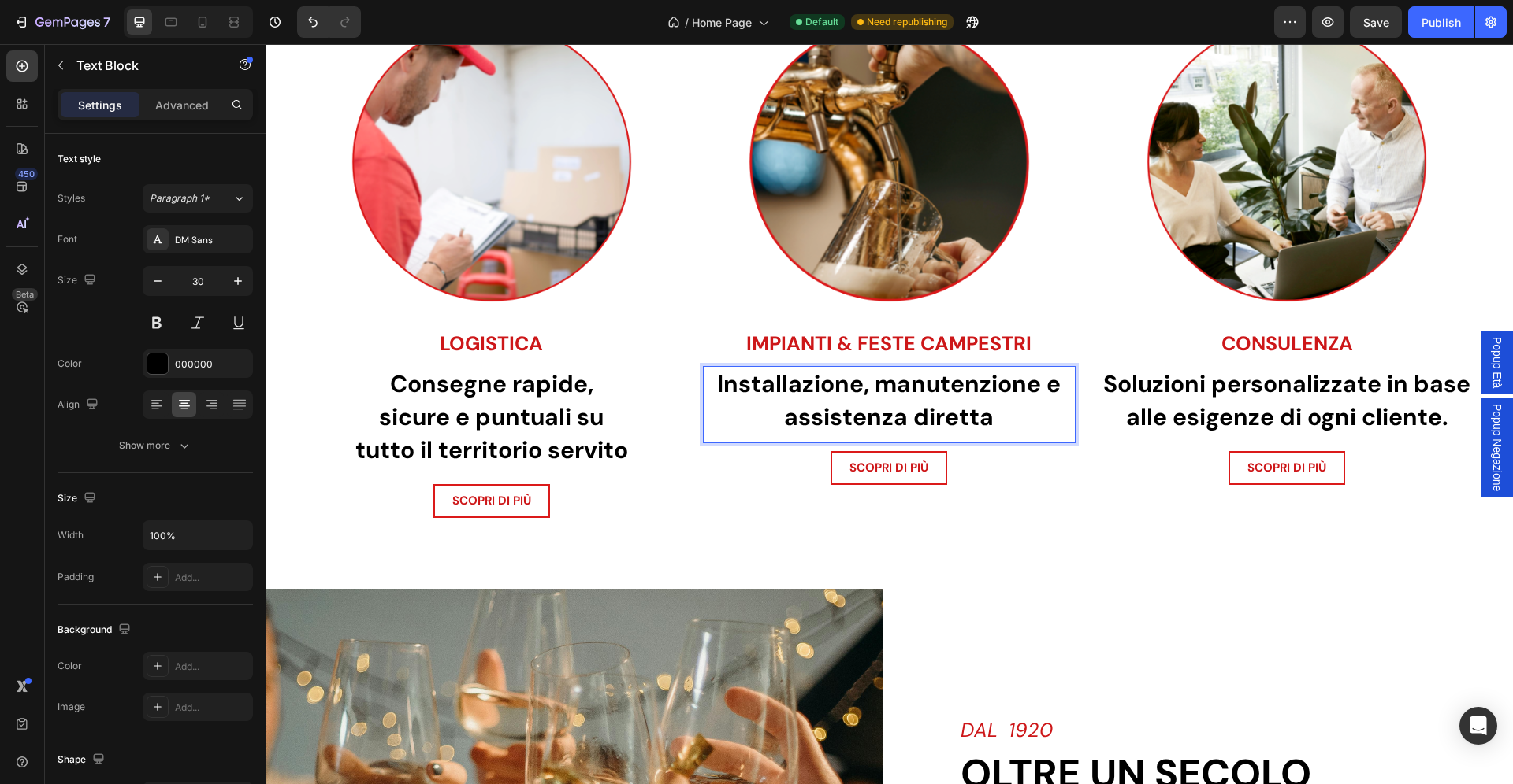
click at [875, 386] on strong "Installazione, manutenzione e assistenza diretta" at bounding box center [889, 401] width 343 height 64
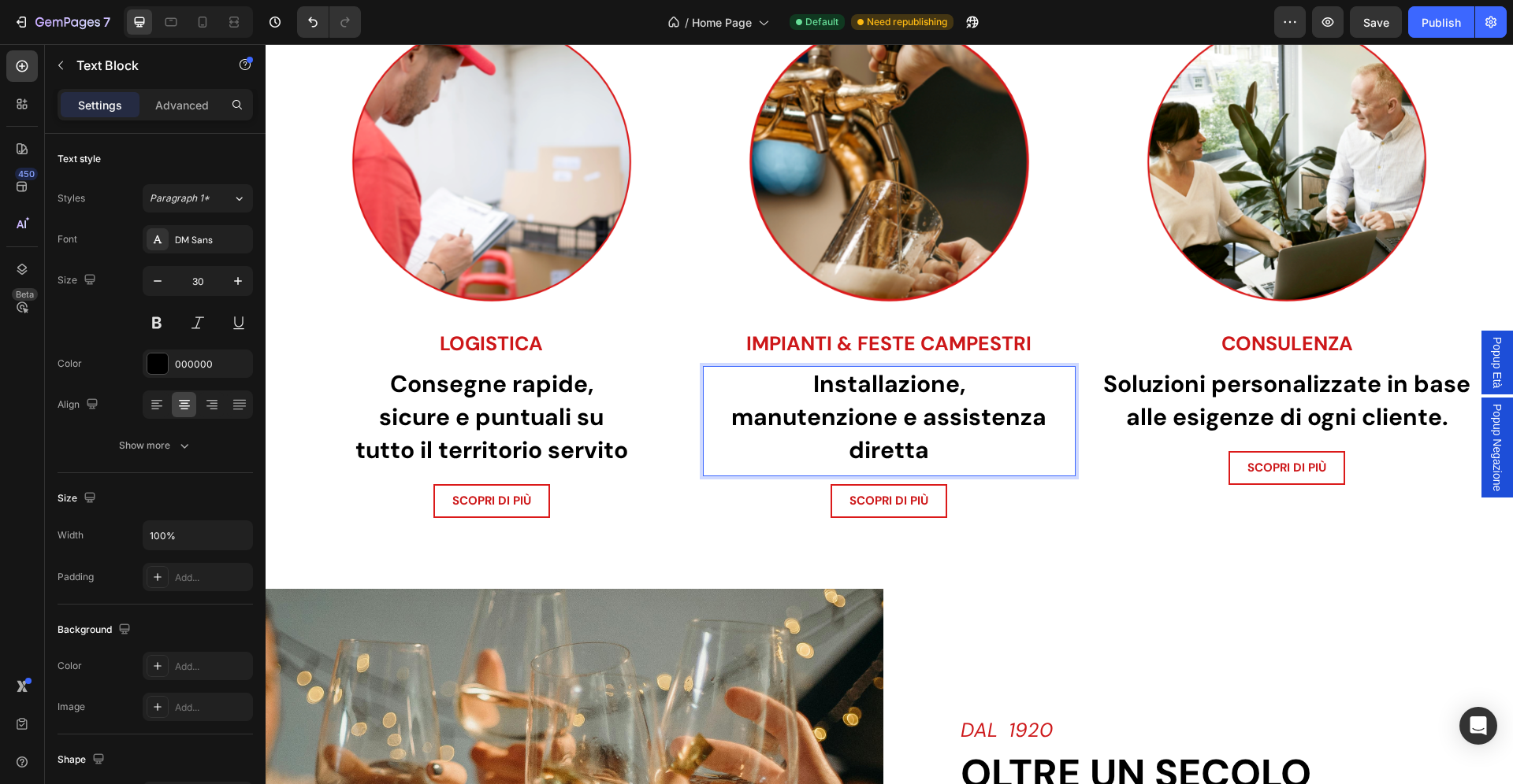
click at [927, 423] on strong "manutenzione e assistenza diretta" at bounding box center [889, 433] width 315 height 64
click at [1312, 412] on strong "Soluzioni personalizzate in base alle esigenze di ogni cliente." at bounding box center [1287, 401] width 367 height 64
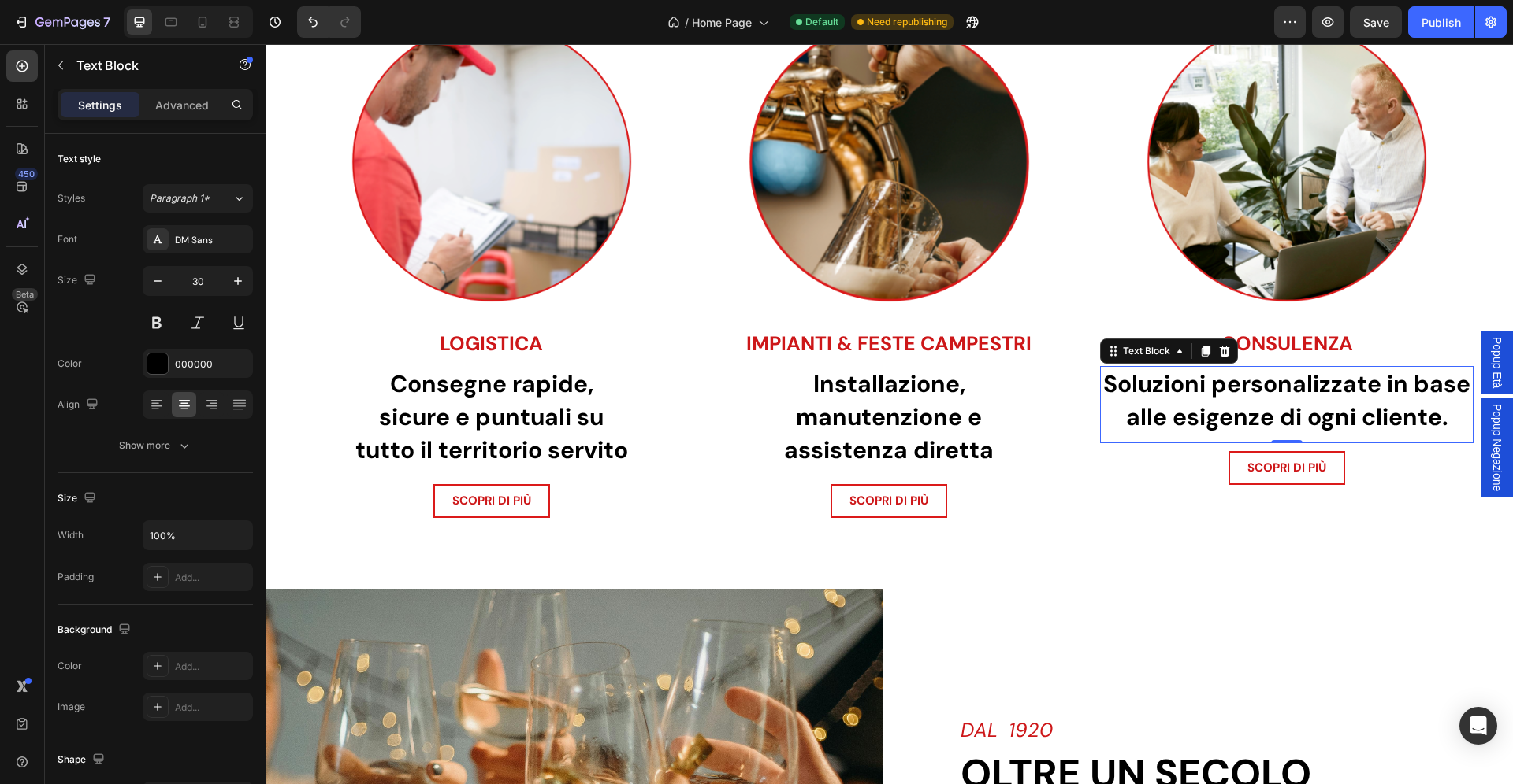
click at [1390, 386] on strong "Soluzioni personalizzate in base alle esigenze di ogni cliente." at bounding box center [1287, 401] width 367 height 64
click at [1390, 392] on strong "Soluzioni personalizzate in base alle esigenze di ogni cliente." at bounding box center [1287, 401] width 367 height 64
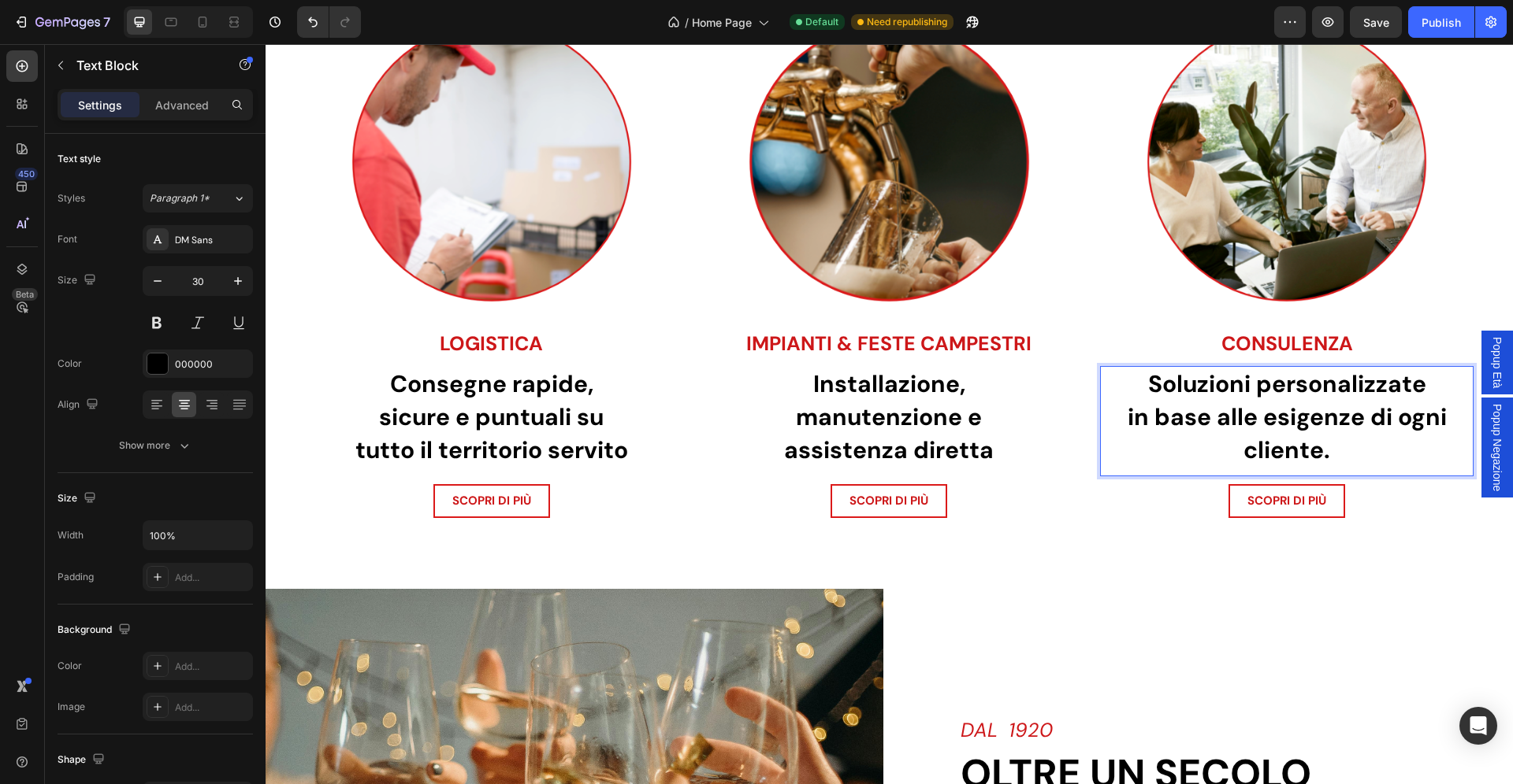
click at [1376, 421] on strong "in base alle esigenze di ogni cliente." at bounding box center [1287, 433] width 319 height 64
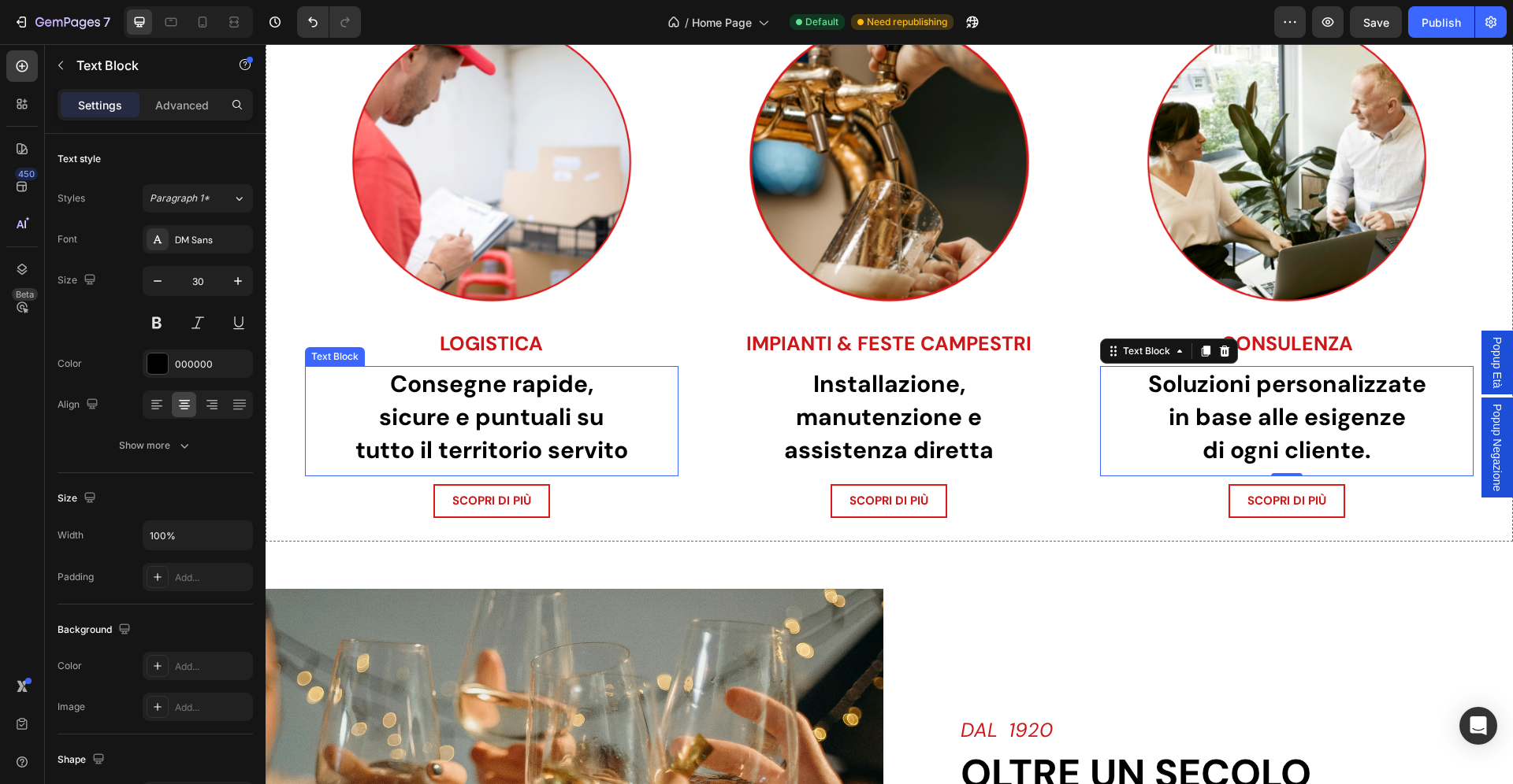
click at [572, 426] on strong "sicure e puntuali su" at bounding box center [491, 417] width 225 height 31
click at [1294, 454] on strong "di ogni cliente." at bounding box center [1287, 450] width 169 height 31
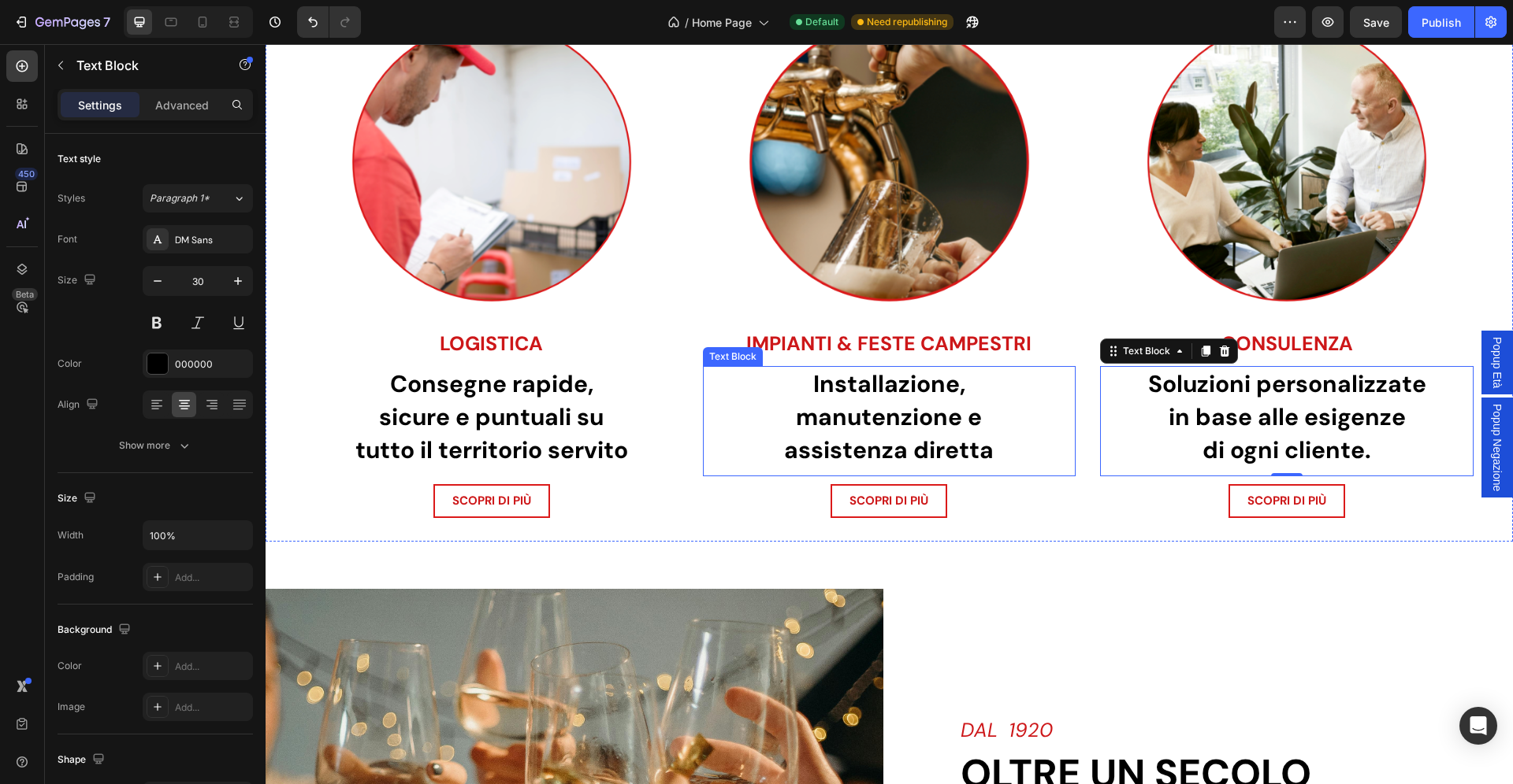
click at [981, 426] on strong "manutenzione e" at bounding box center [889, 417] width 186 height 31
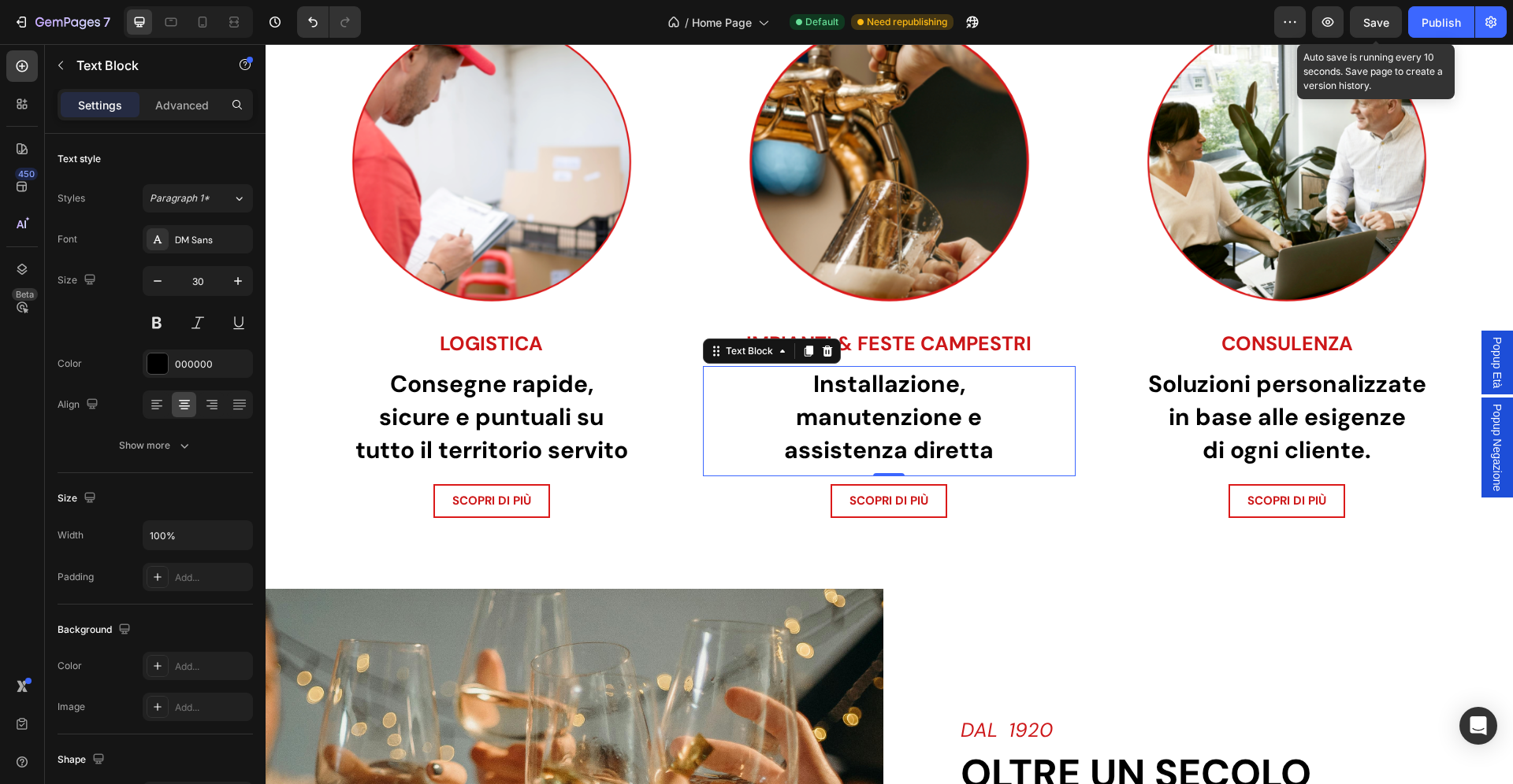
click at [1384, 29] on div "Save" at bounding box center [1376, 22] width 26 height 16
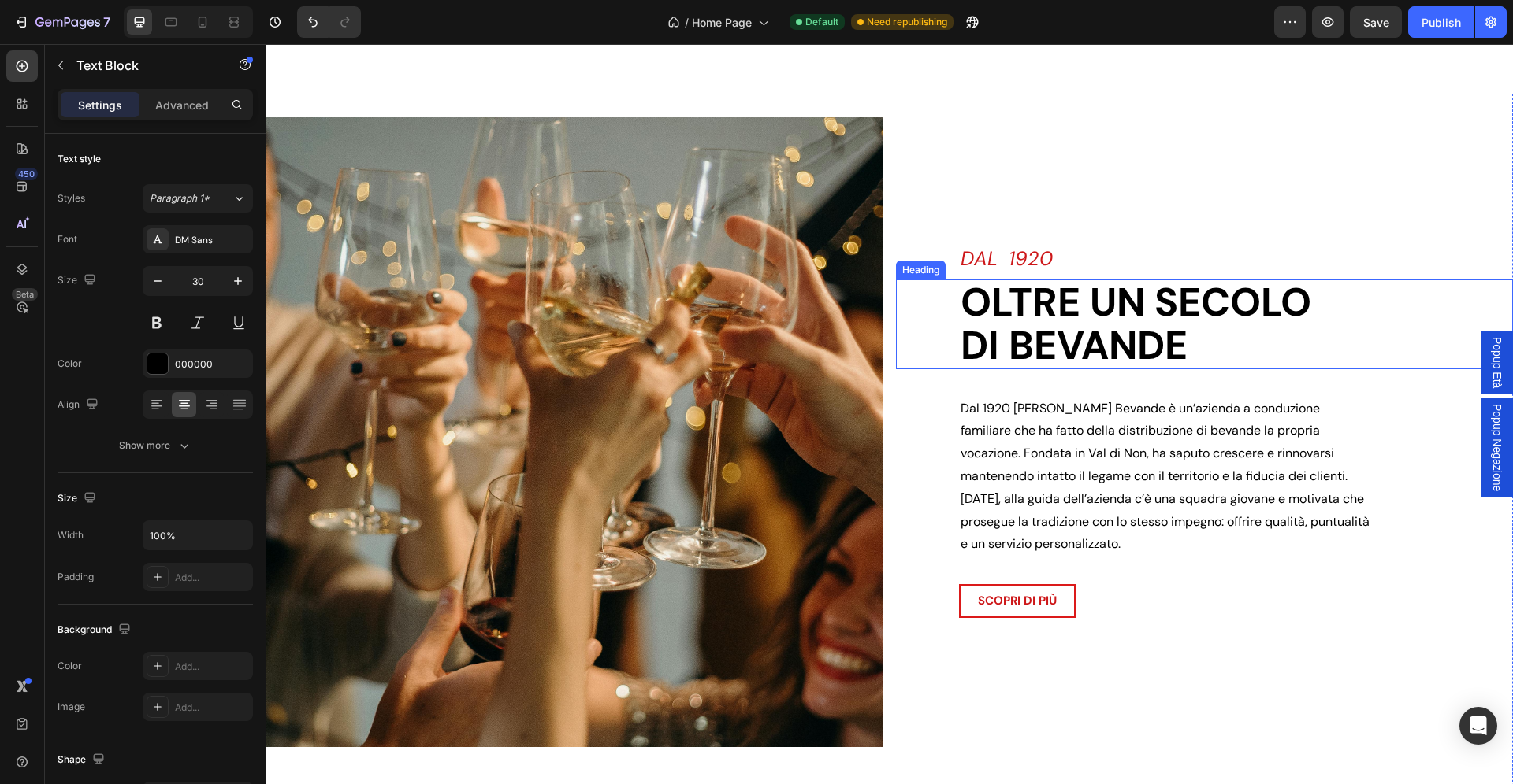
scroll to position [1894, 0]
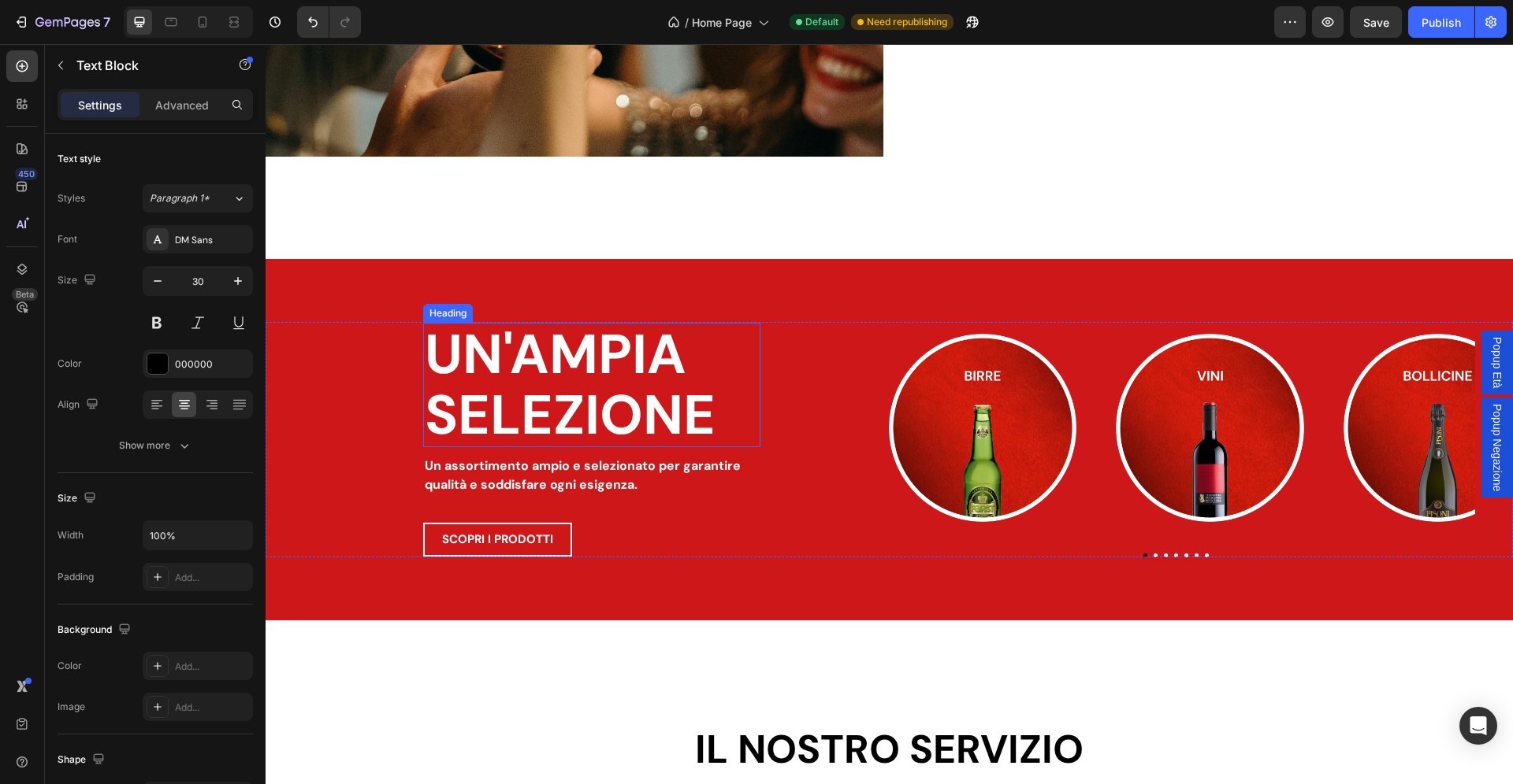
click at [704, 430] on h2 "UN'AMPIA SELEZIONE" at bounding box center [592, 384] width 337 height 124
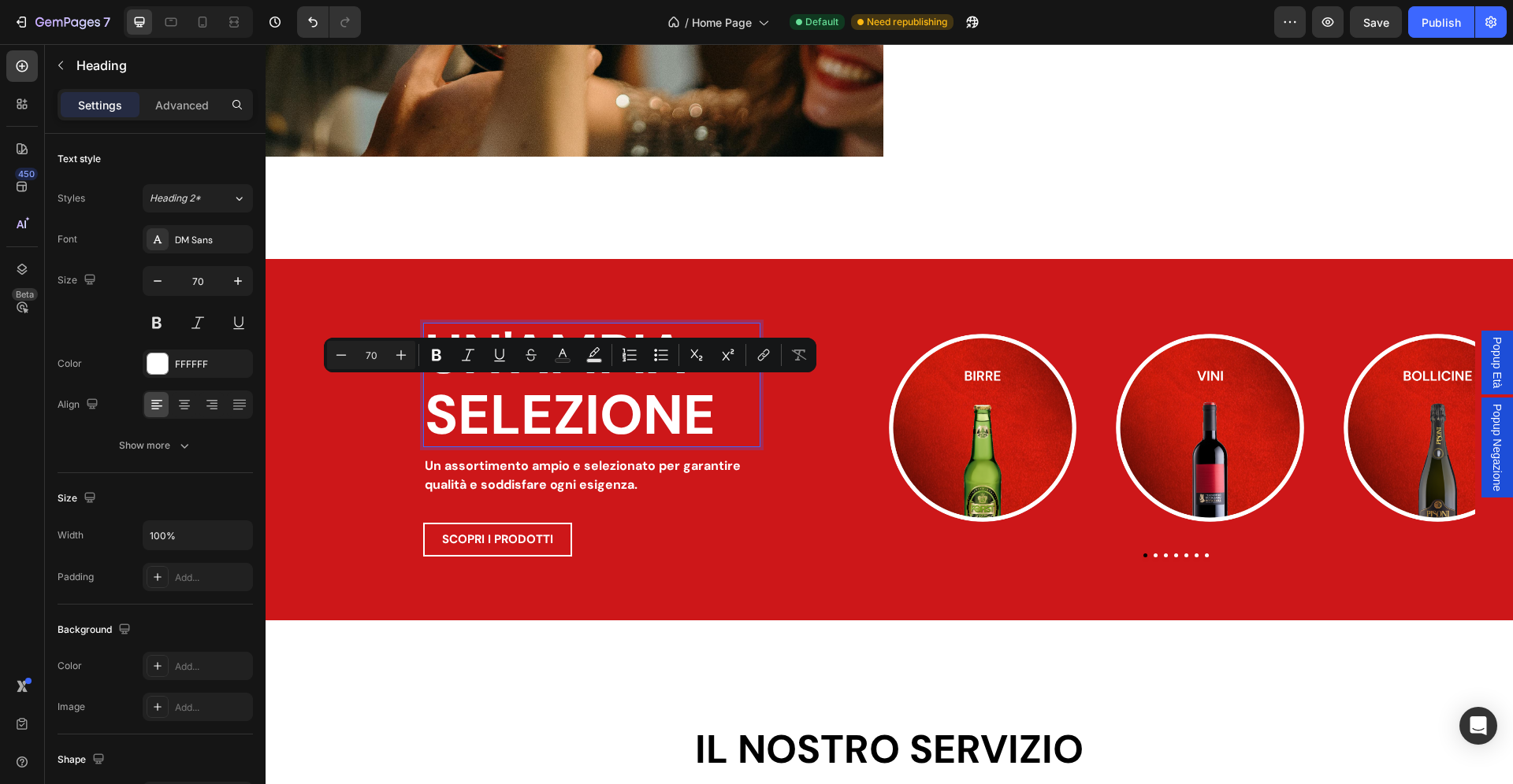
click at [728, 426] on p "UN'AMPIA SELEZIONE" at bounding box center [592, 385] width 334 height 121
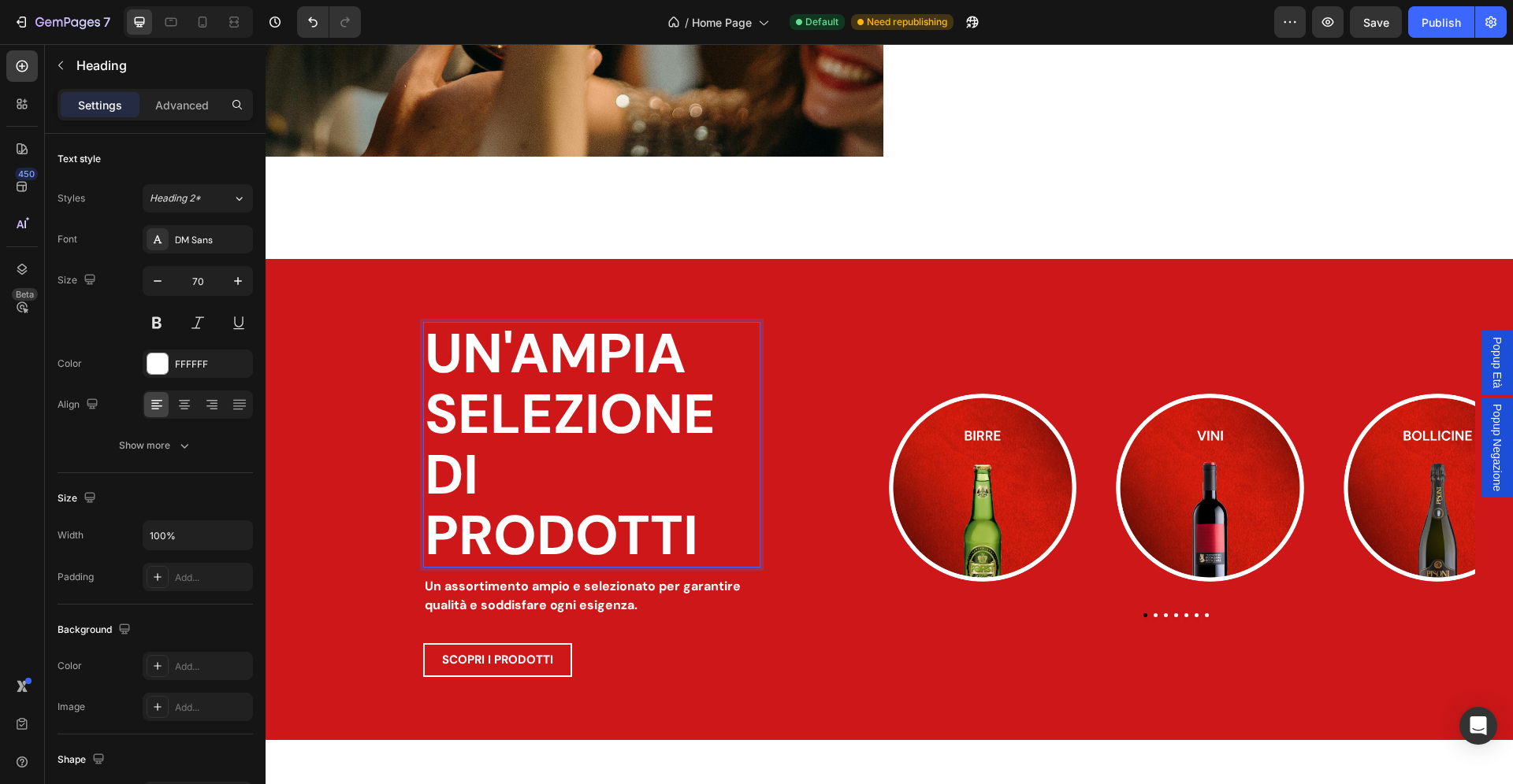
click at [512, 539] on p "UN'AMPIA SELEZIONE DI PRODOTTI" at bounding box center [592, 445] width 334 height 243
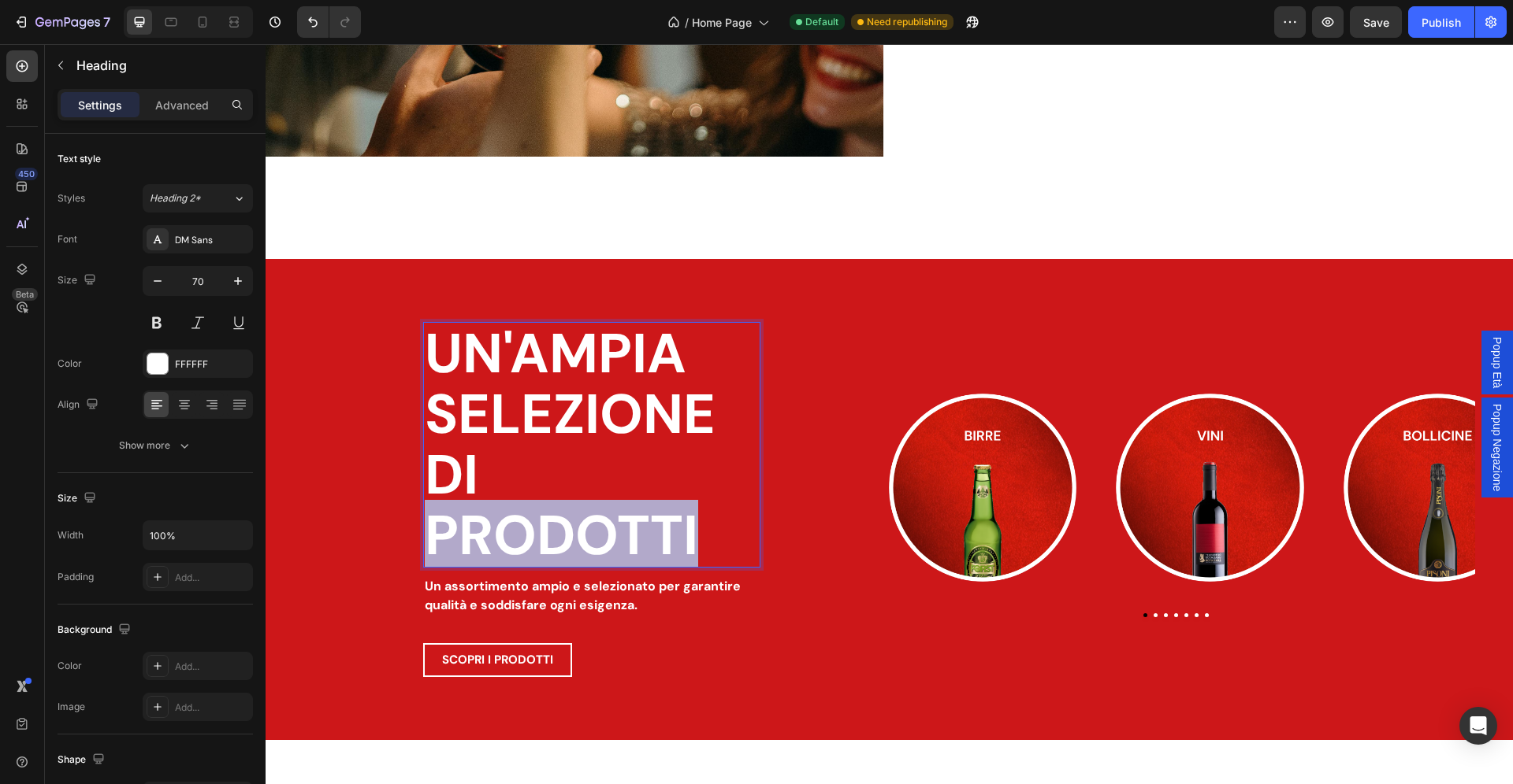
click at [512, 539] on p "UN'AMPIA SELEZIONE DI PRODOTTI" at bounding box center [592, 445] width 334 height 243
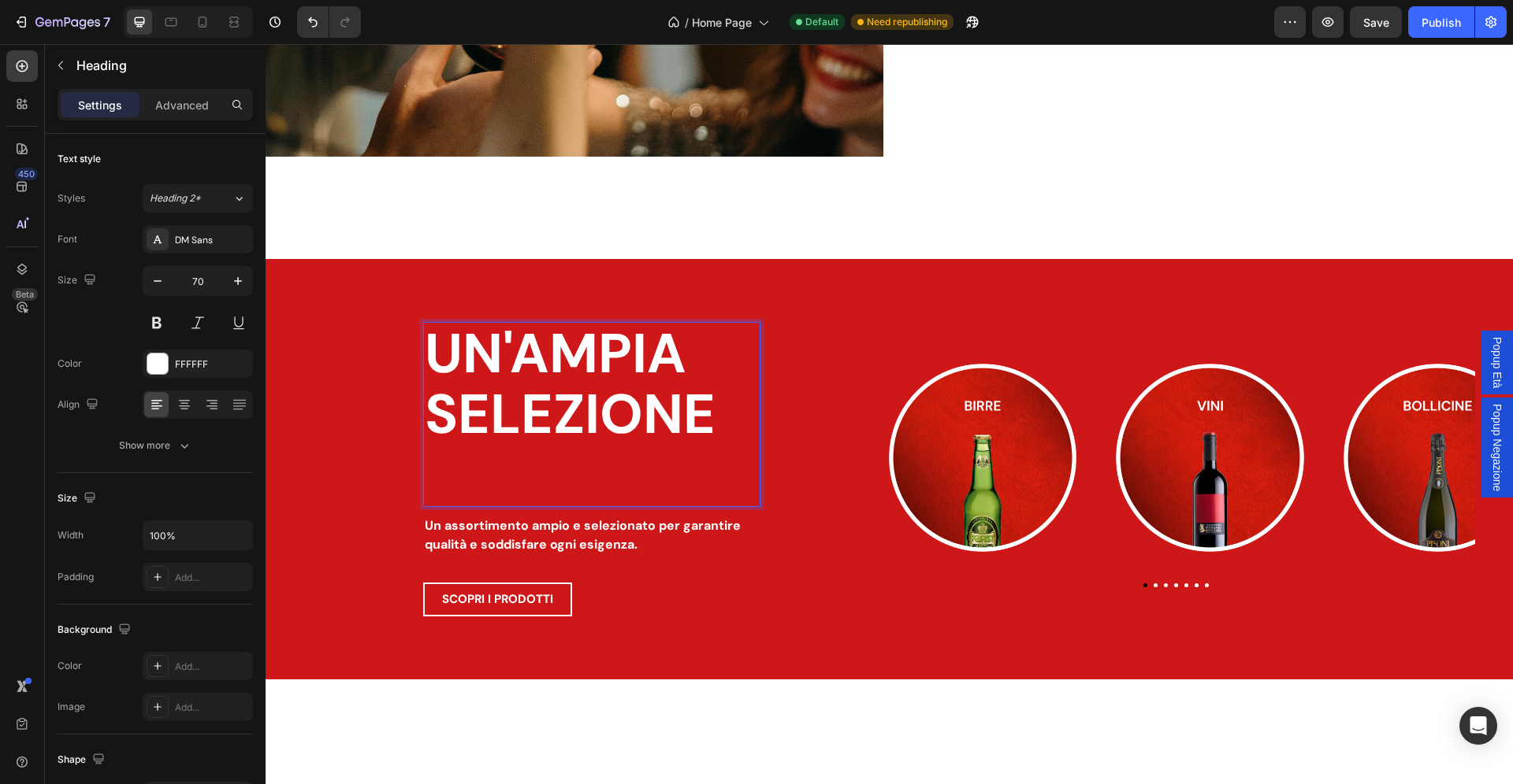
scroll to position [4, 0]
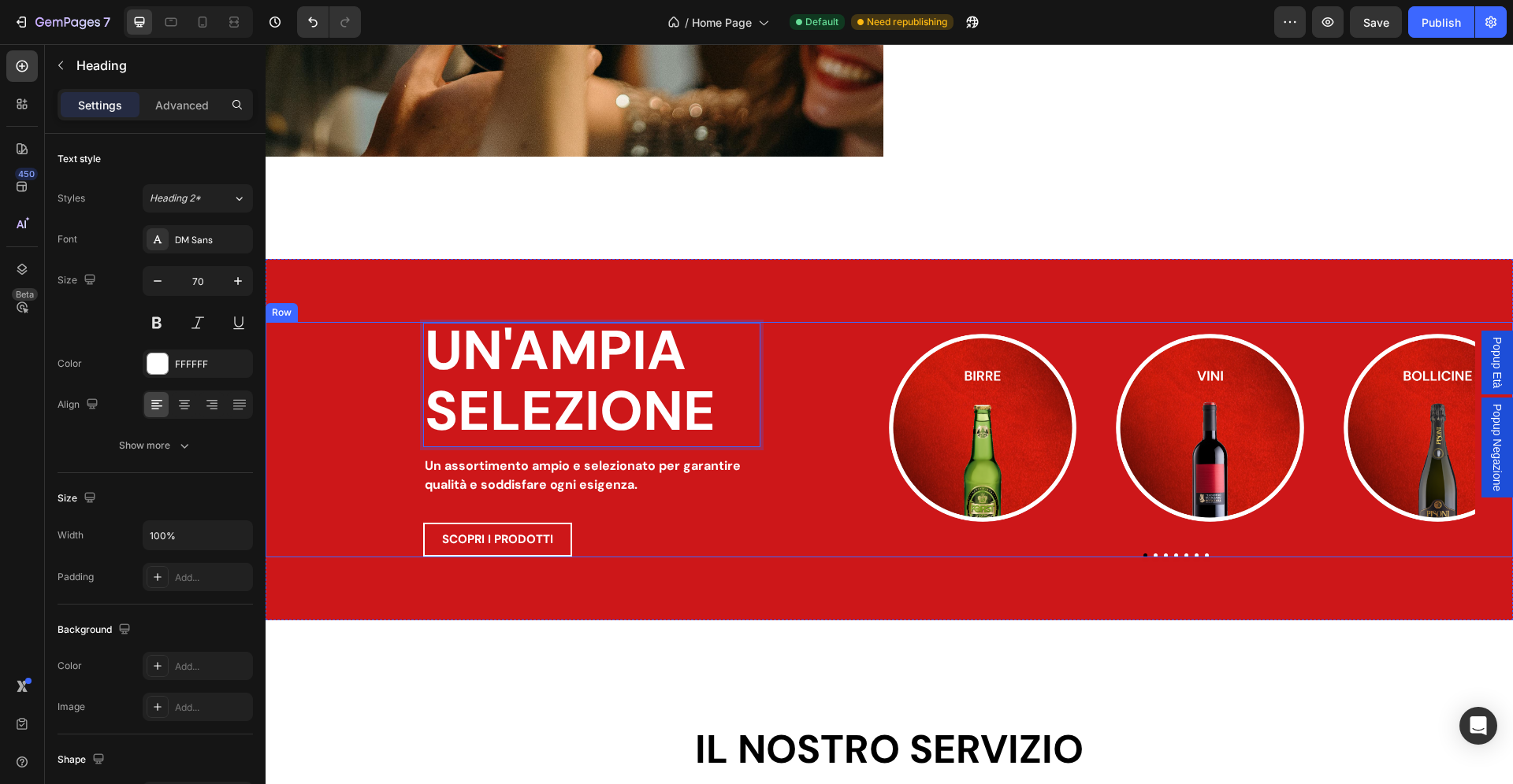
click at [360, 489] on div "UN'AMPIA SELEZIONE Heading 0 Un assortimento ampio e selezionato per garantire …" at bounding box center [889, 439] width 1247 height 235
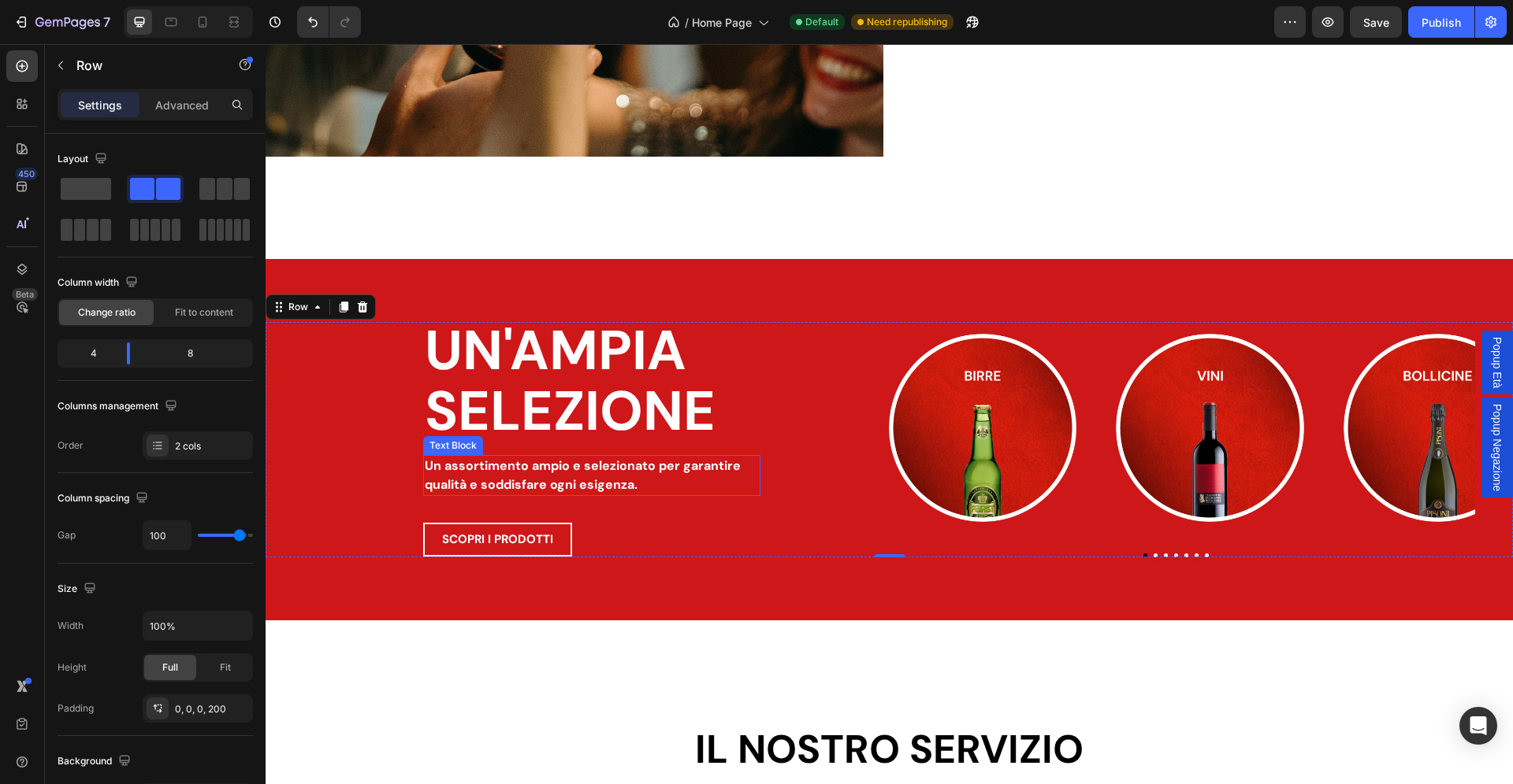
click at [653, 465] on p "Un assortimento ampio e selezionato per garantire qualità e soddisfare ogni esi…" at bounding box center [592, 475] width 334 height 38
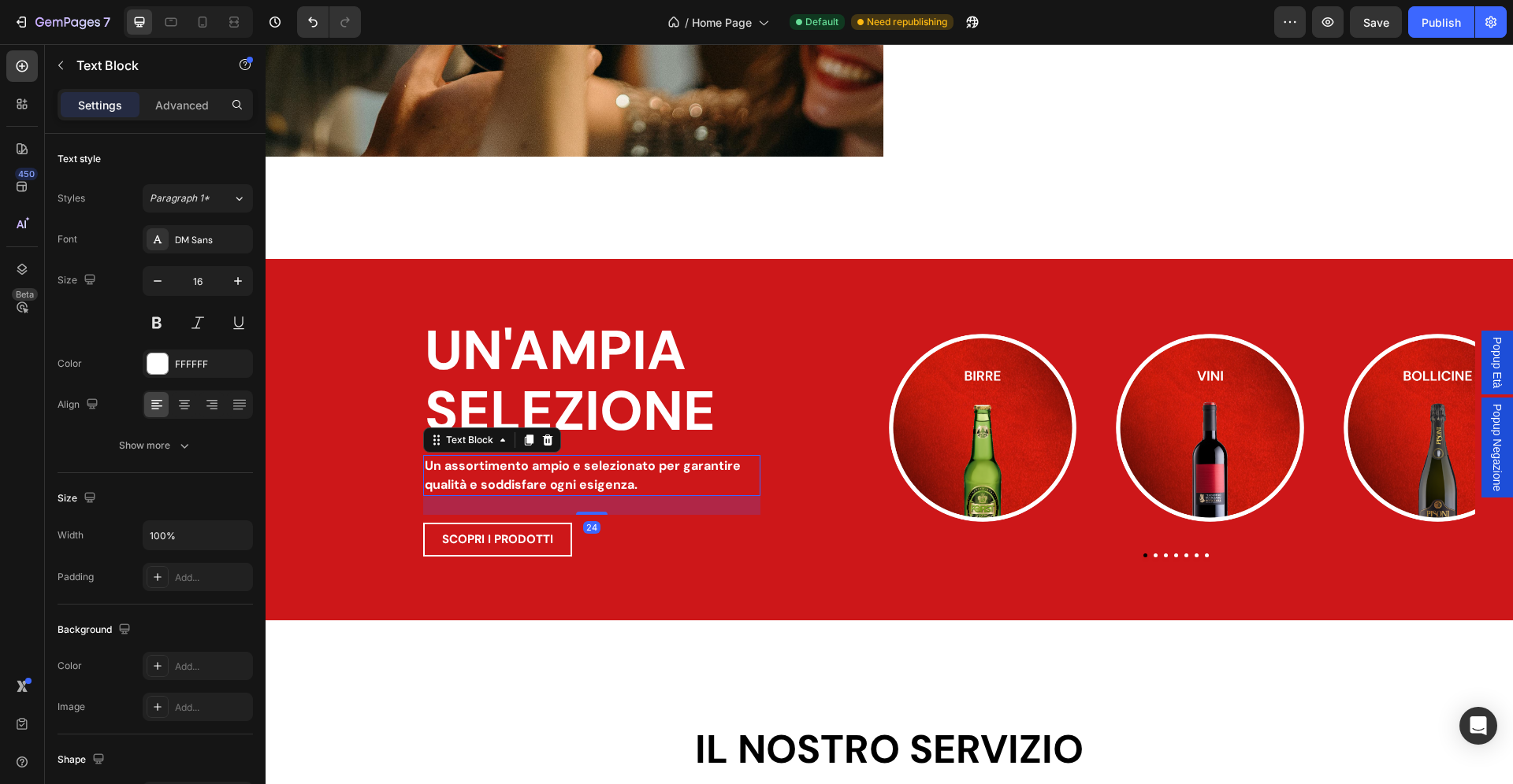
click at [653, 465] on p "Un assortimento ampio e selezionato per garantire qualità e soddisfare ogni esi…" at bounding box center [592, 475] width 334 height 38
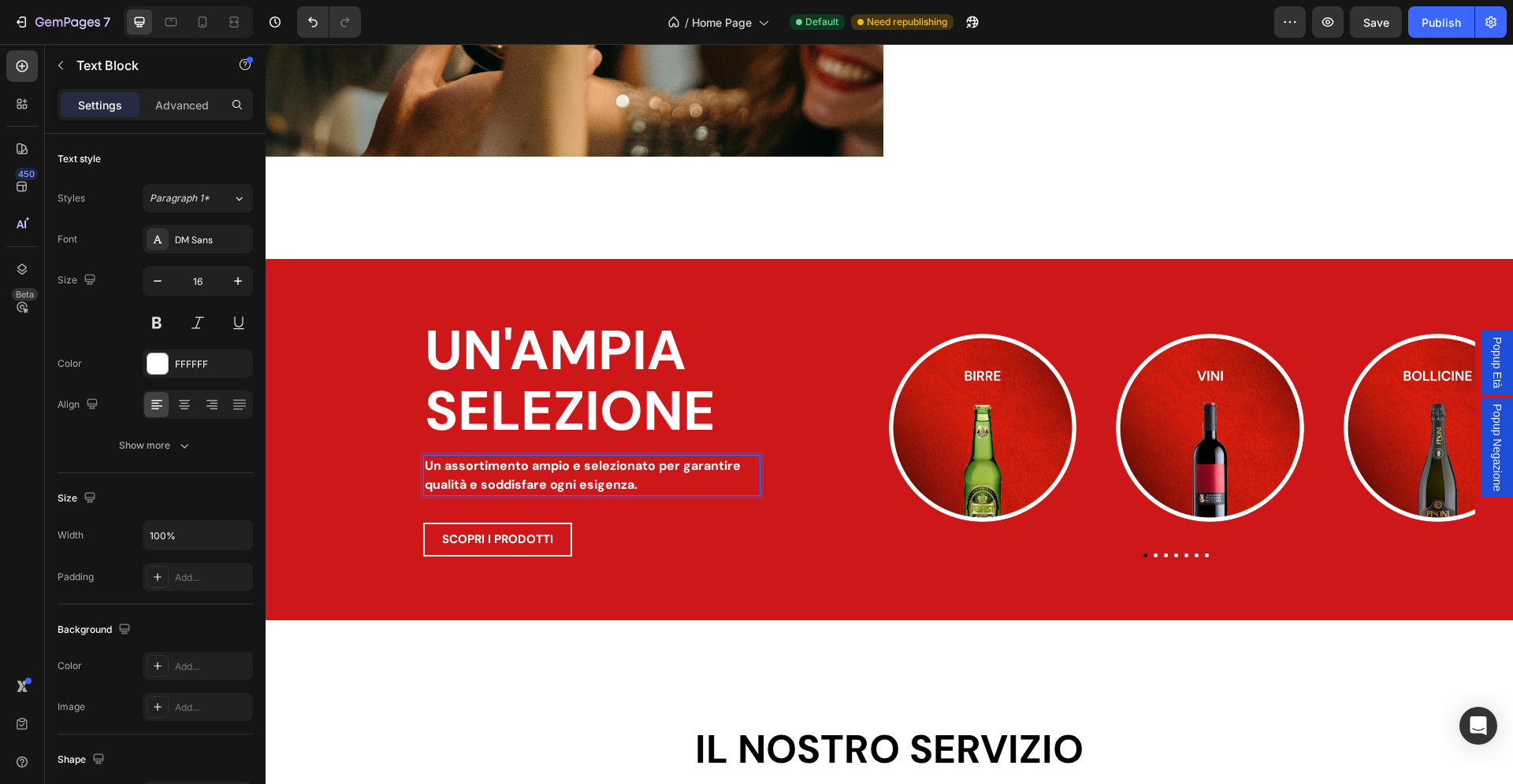
click at [653, 468] on p "Un assortimento ampio e selezionato per garantire qualità e soddisfare ogni esi…" at bounding box center [592, 475] width 334 height 38
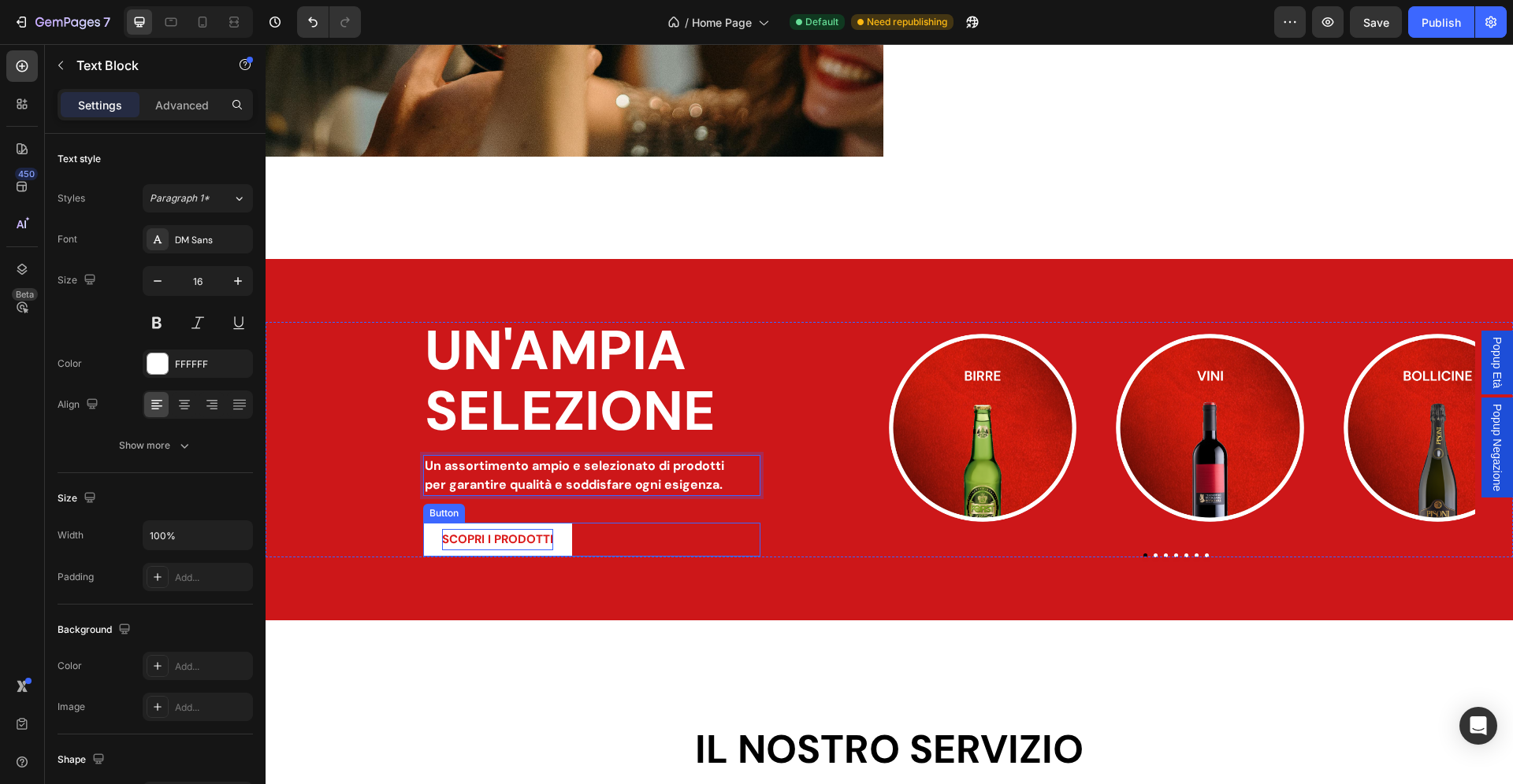
click at [536, 542] on strong "SCOPRI I PRODOTTI" at bounding box center [497, 539] width 111 height 15
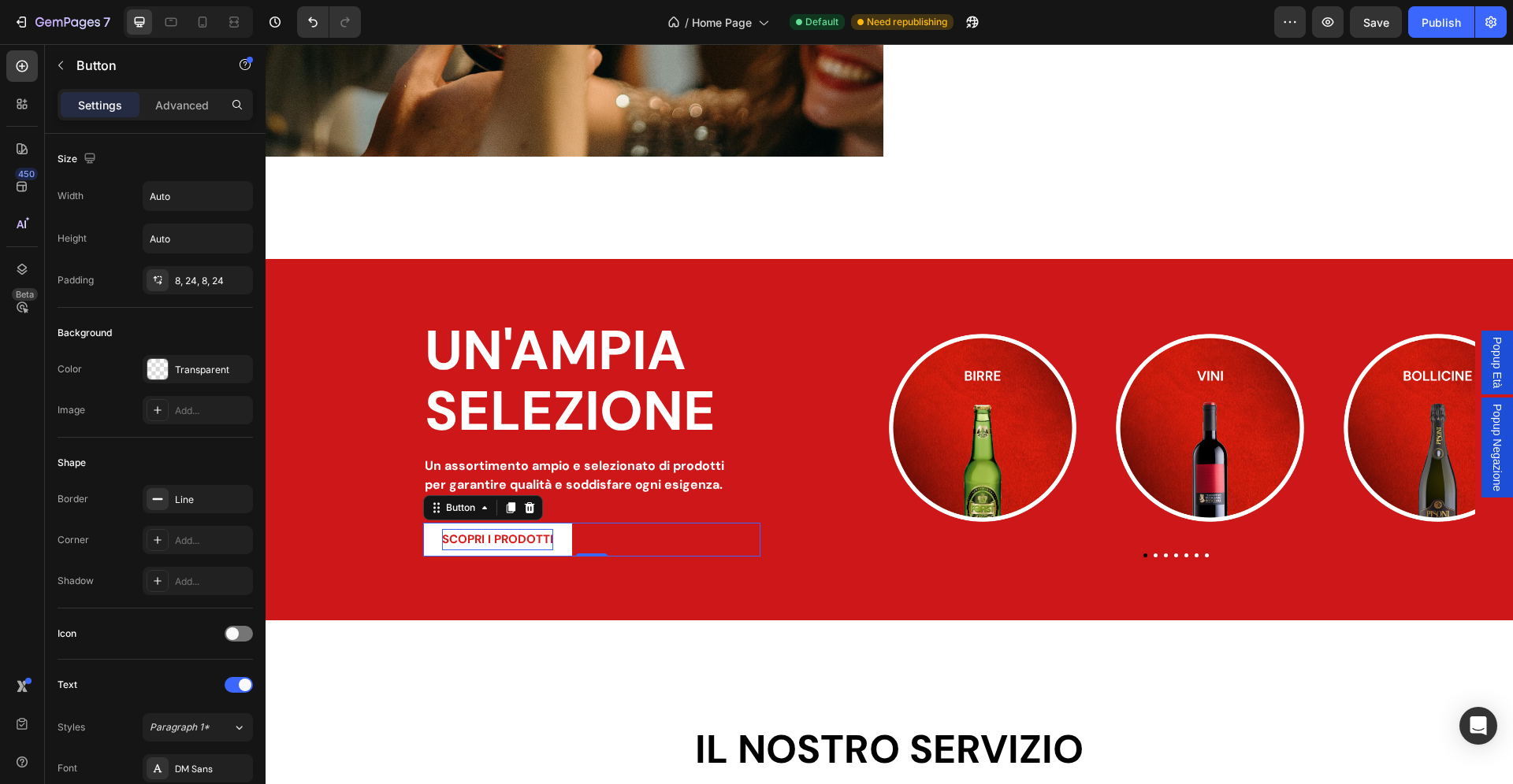
click at [488, 541] on strong "SCOPRI I PRODOTTI" at bounding box center [497, 539] width 111 height 15
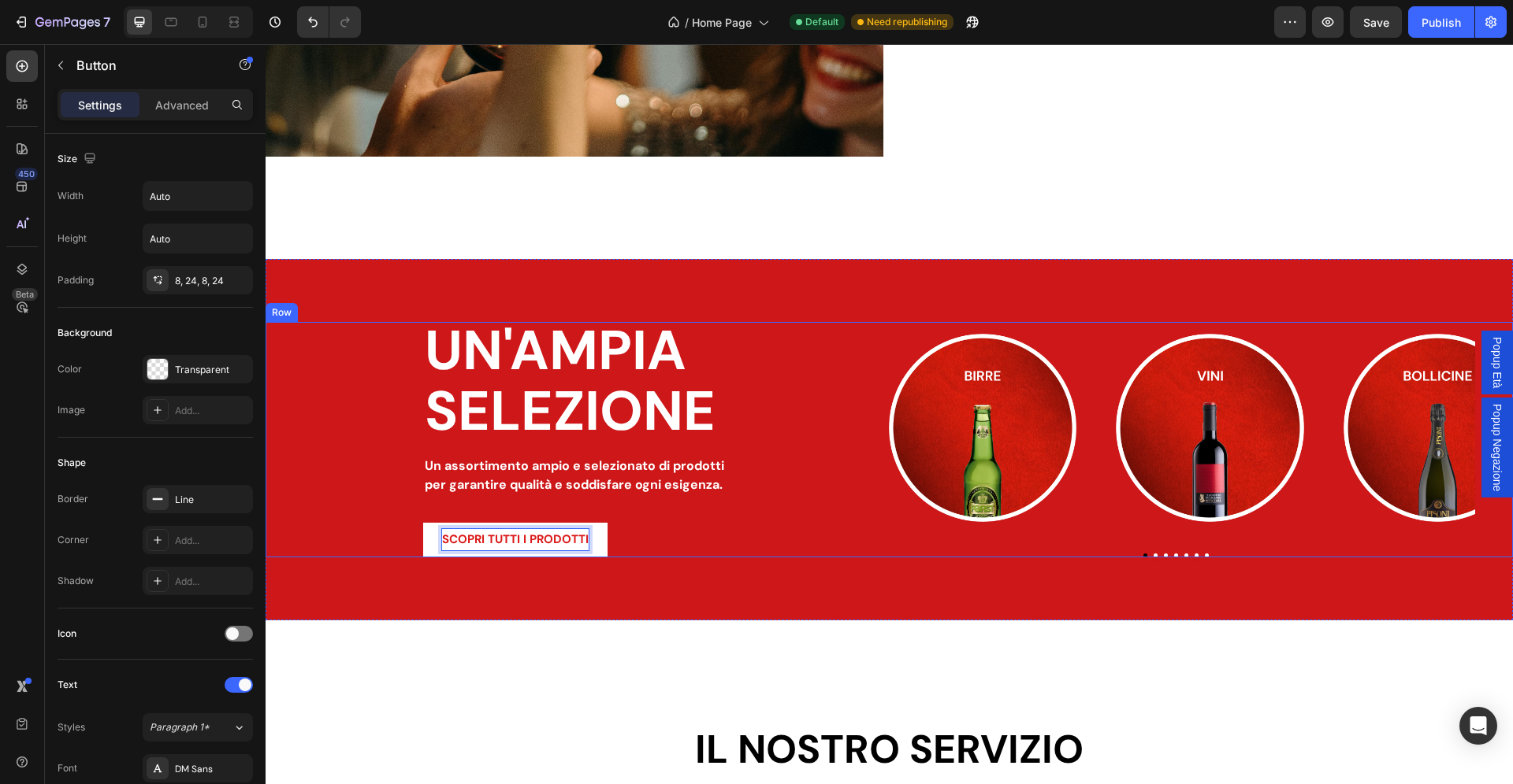
click at [352, 534] on div "UN'AMPIA SELEZIONE Heading Un assortimento ampio e selezionato di prodotti per …" at bounding box center [889, 439] width 1247 height 235
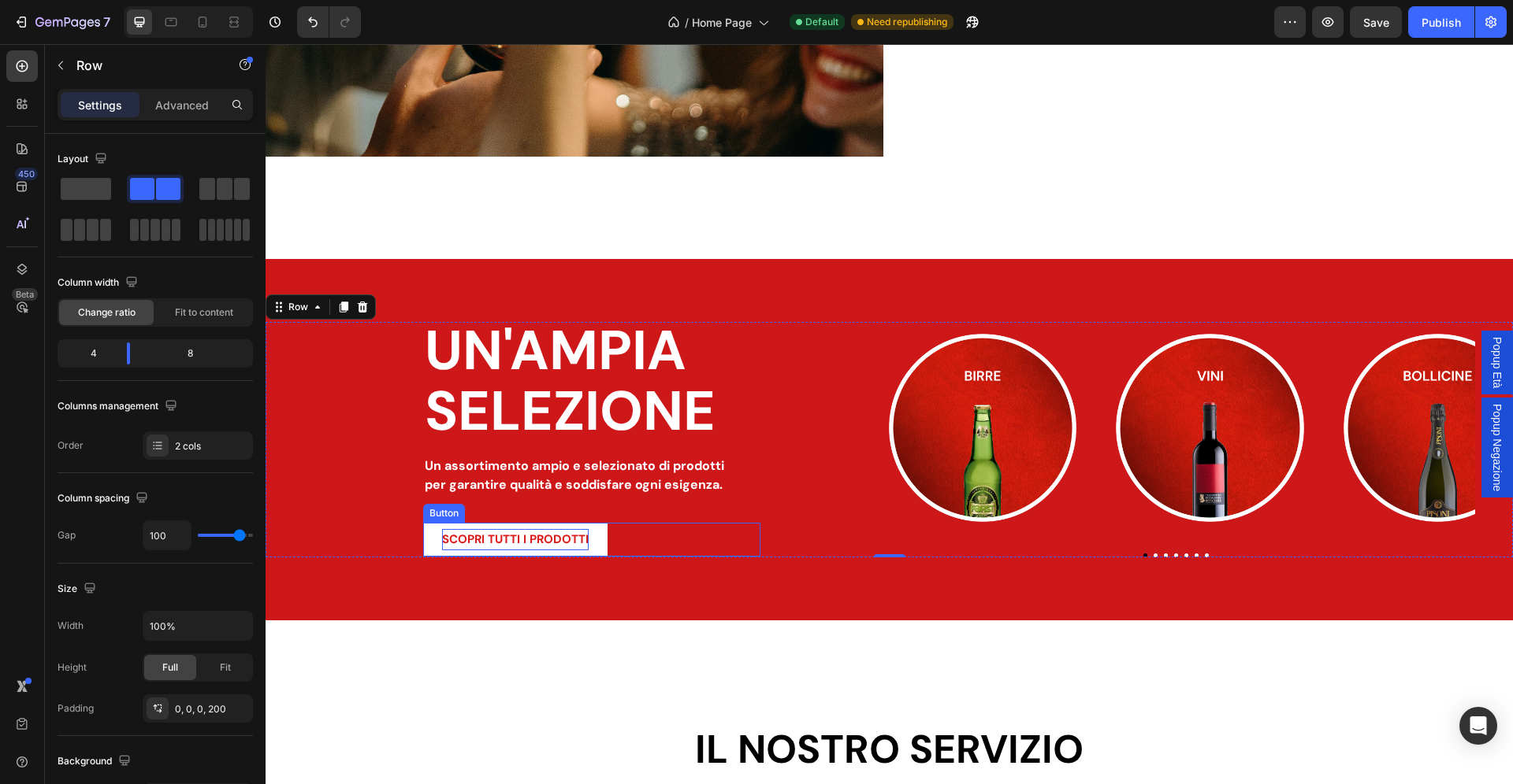
click at [478, 544] on strong "SCOPRI TUTTI I PRODOTTI" at bounding box center [516, 539] width 146 height 15
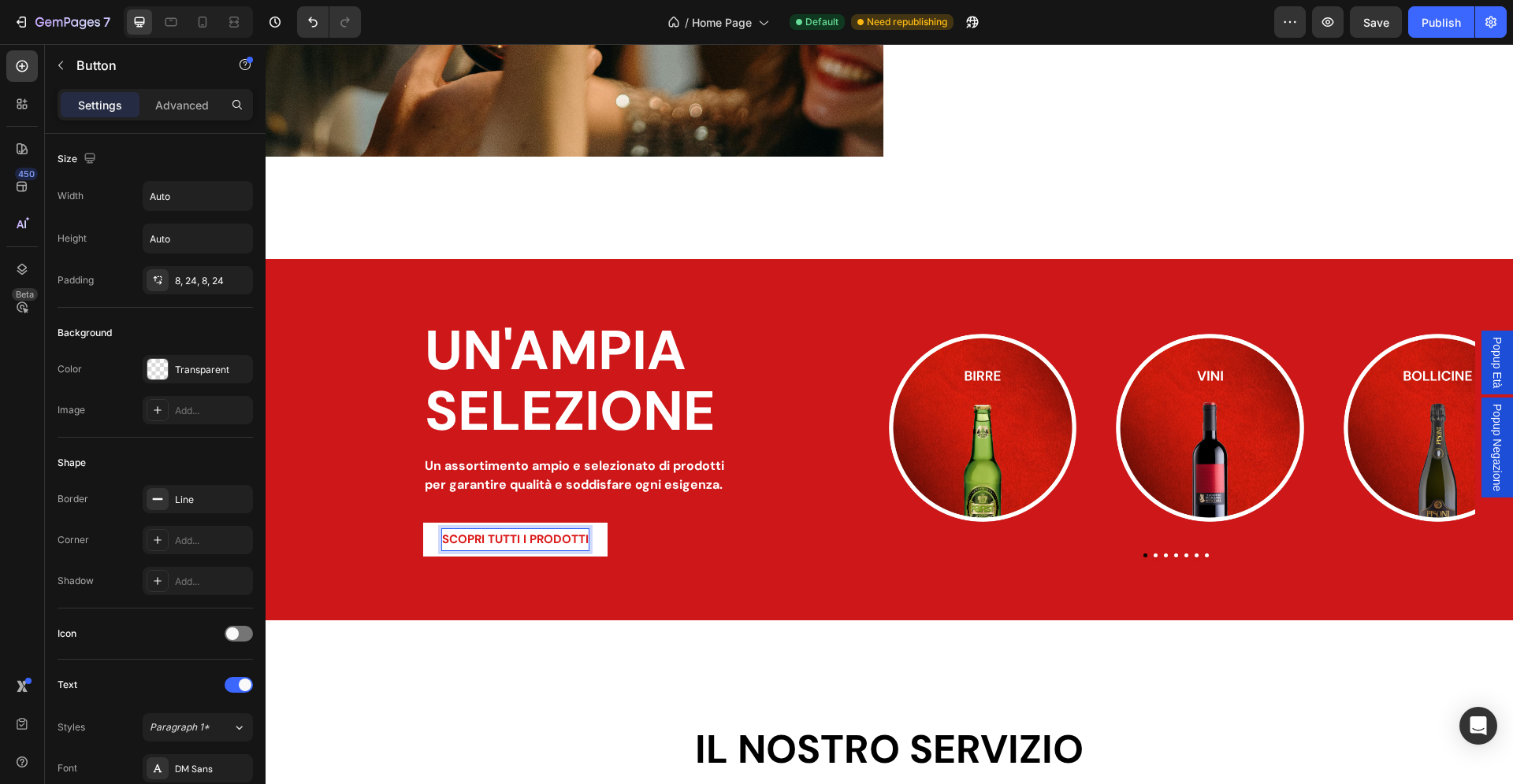
click at [478, 544] on strong "SCOPRI TUTTI I PRODOTTI" at bounding box center [516, 539] width 146 height 15
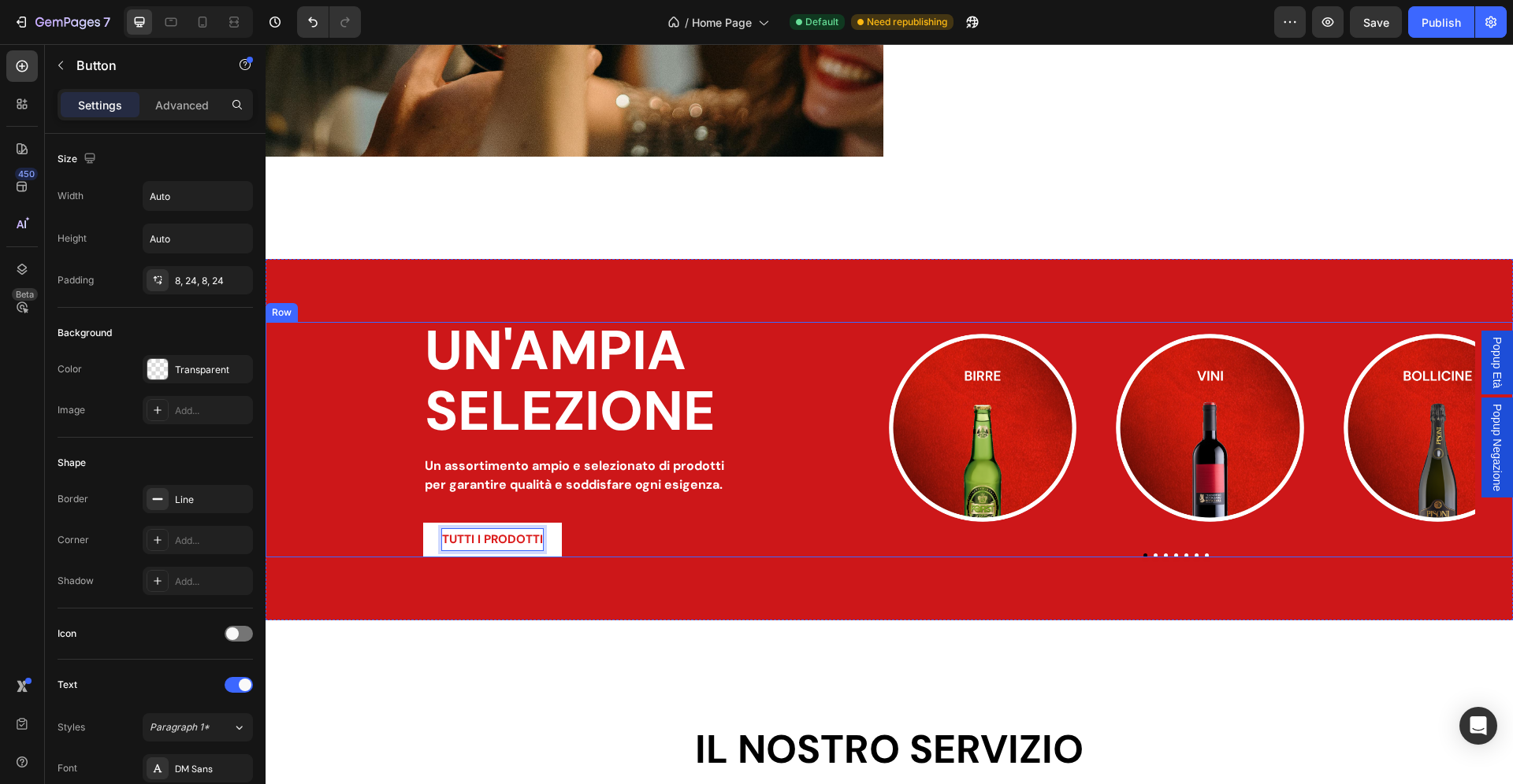
click at [359, 508] on div "UN'AMPIA SELEZIONE Heading Un assortimento ampio e selezionato di prodotti per …" at bounding box center [889, 439] width 1247 height 235
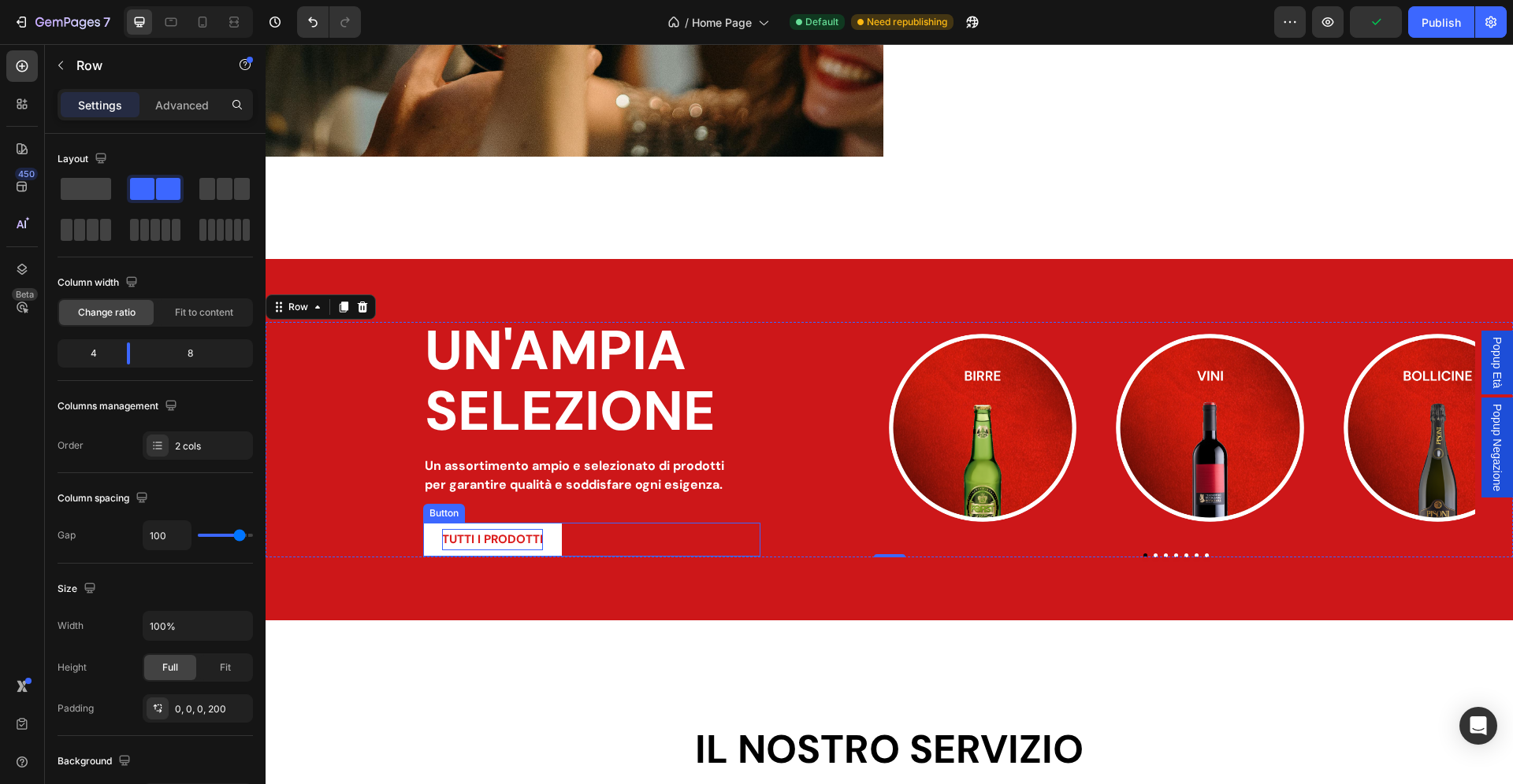
click at [456, 541] on strong "TUTTI I PRODOTTI" at bounding box center [492, 539] width 101 height 15
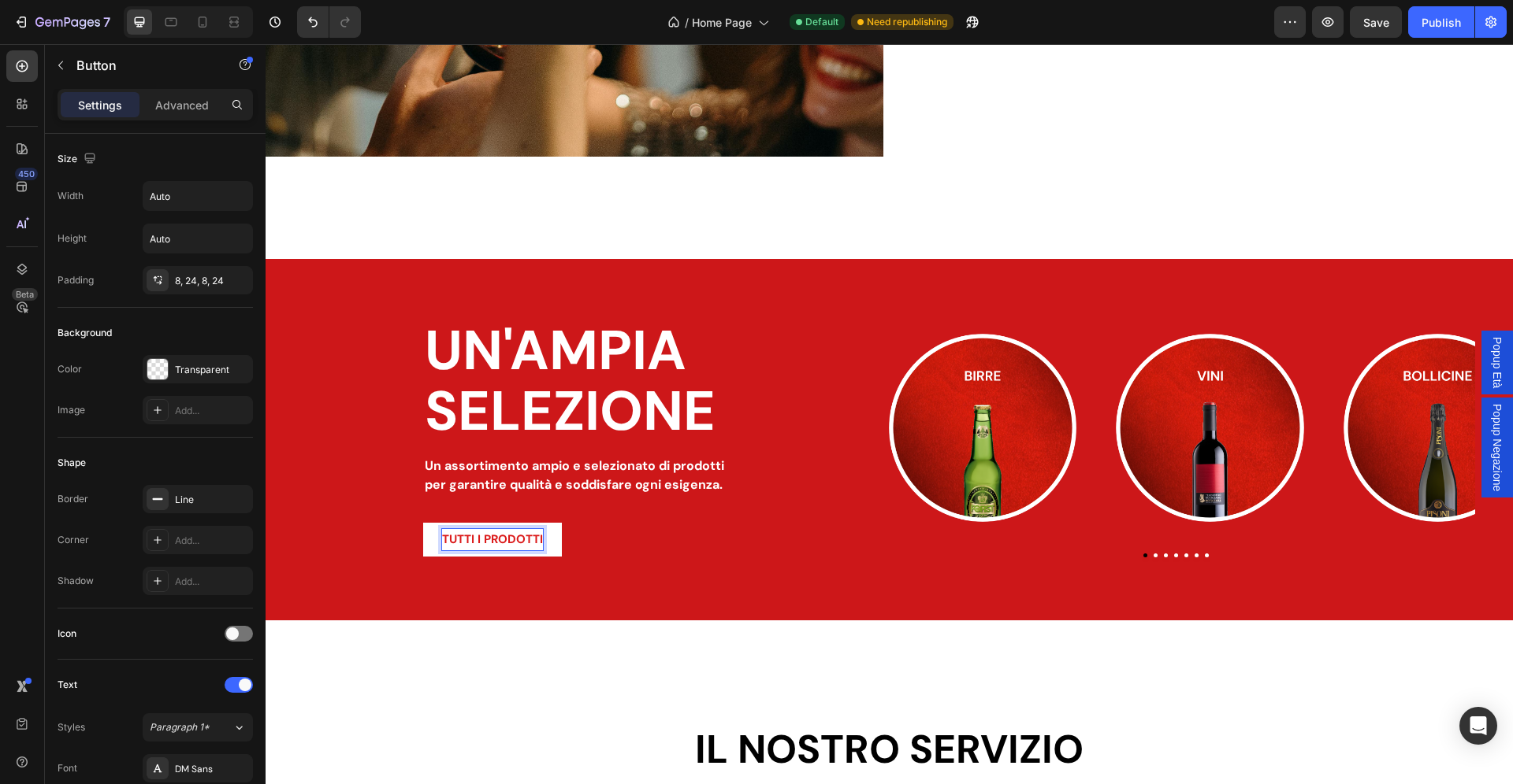
click at [456, 541] on strong "TUTTI I PRODOTTI" at bounding box center [492, 539] width 101 height 15
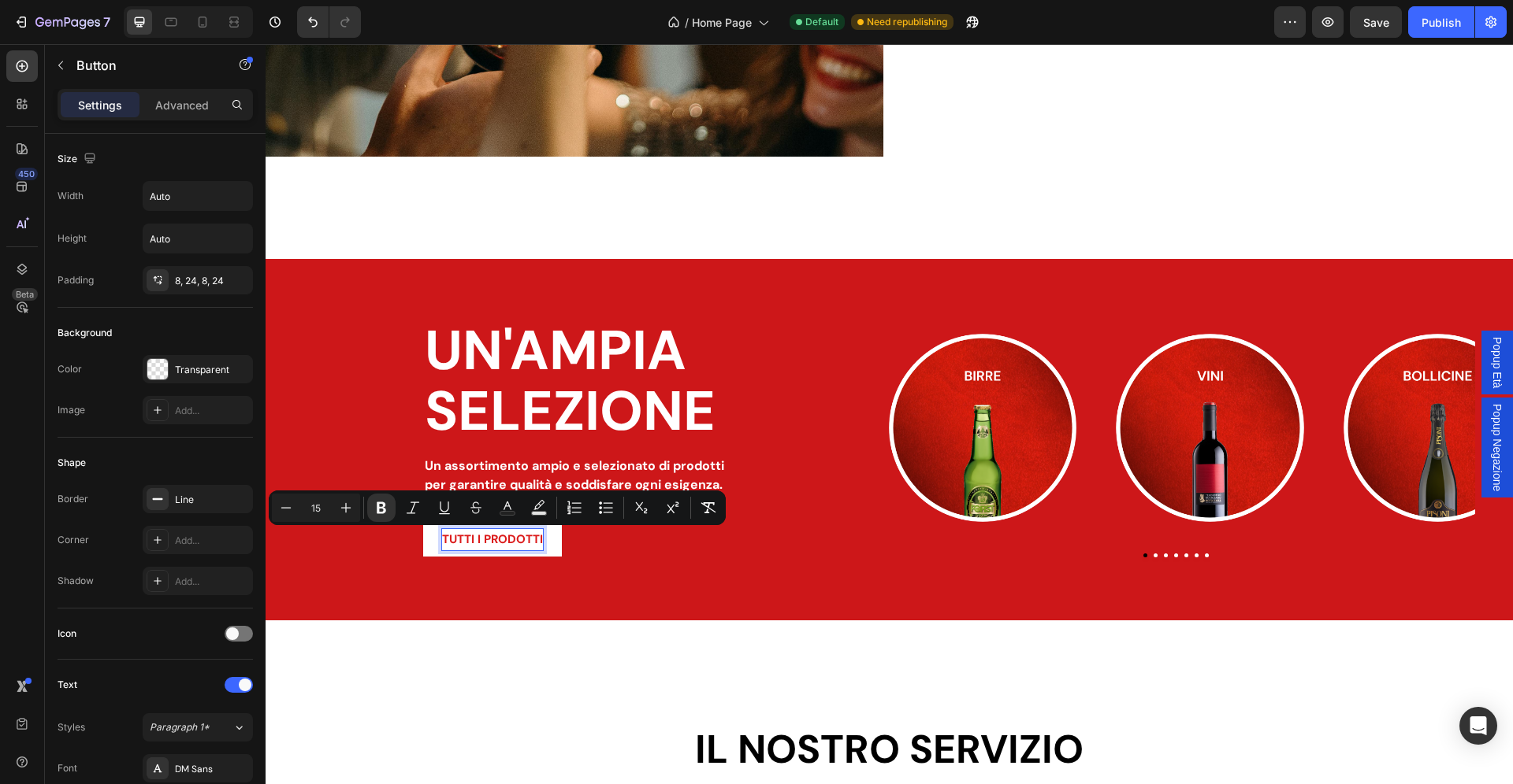
click at [456, 541] on strong "TUTTI I PRODOTTI" at bounding box center [492, 539] width 101 height 15
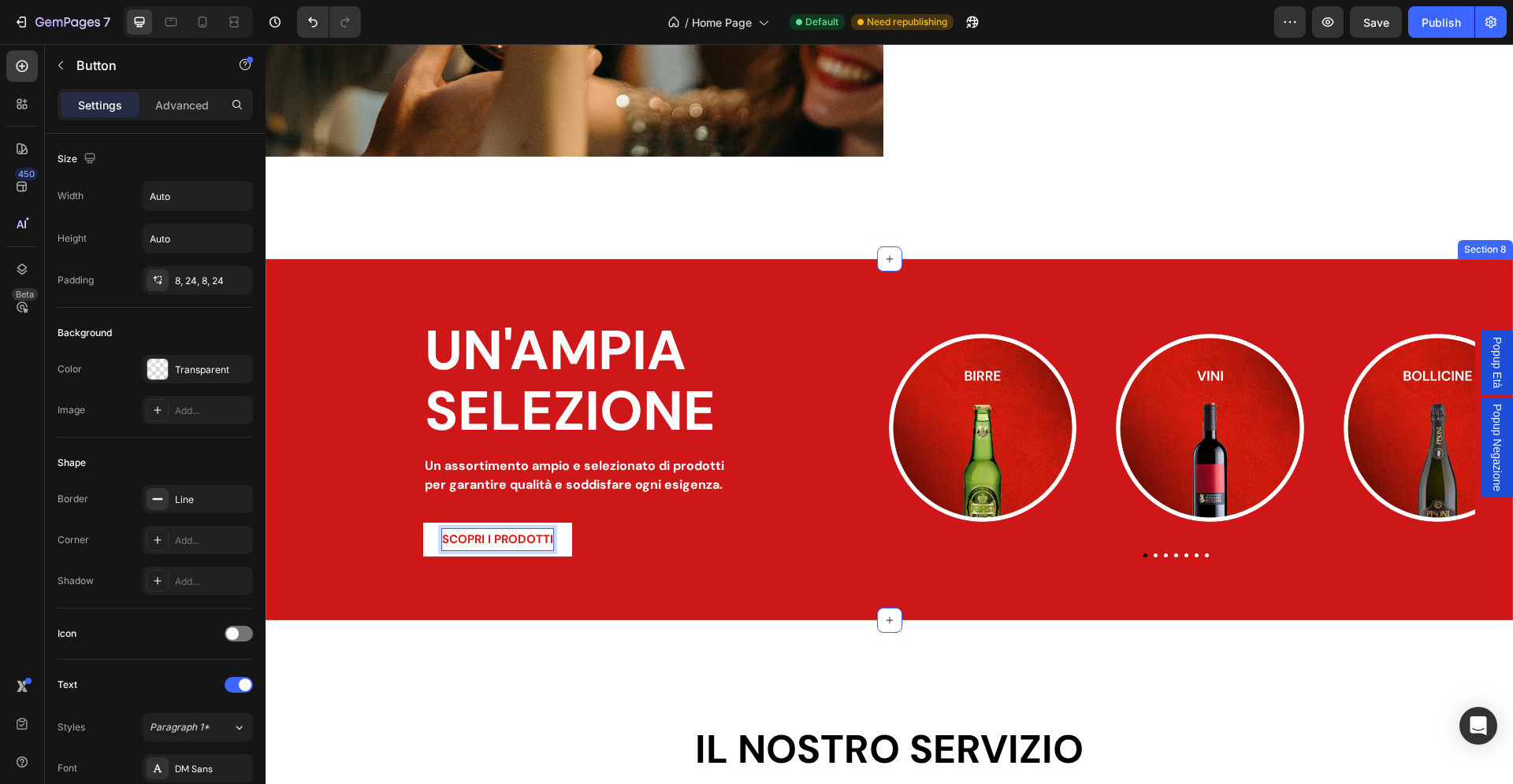
click at [617, 577] on div "UN'AMPIA SELEZIONE Heading Un assortimento ampio e selezionato di prodotti per …" at bounding box center [889, 439] width 1247 height 361
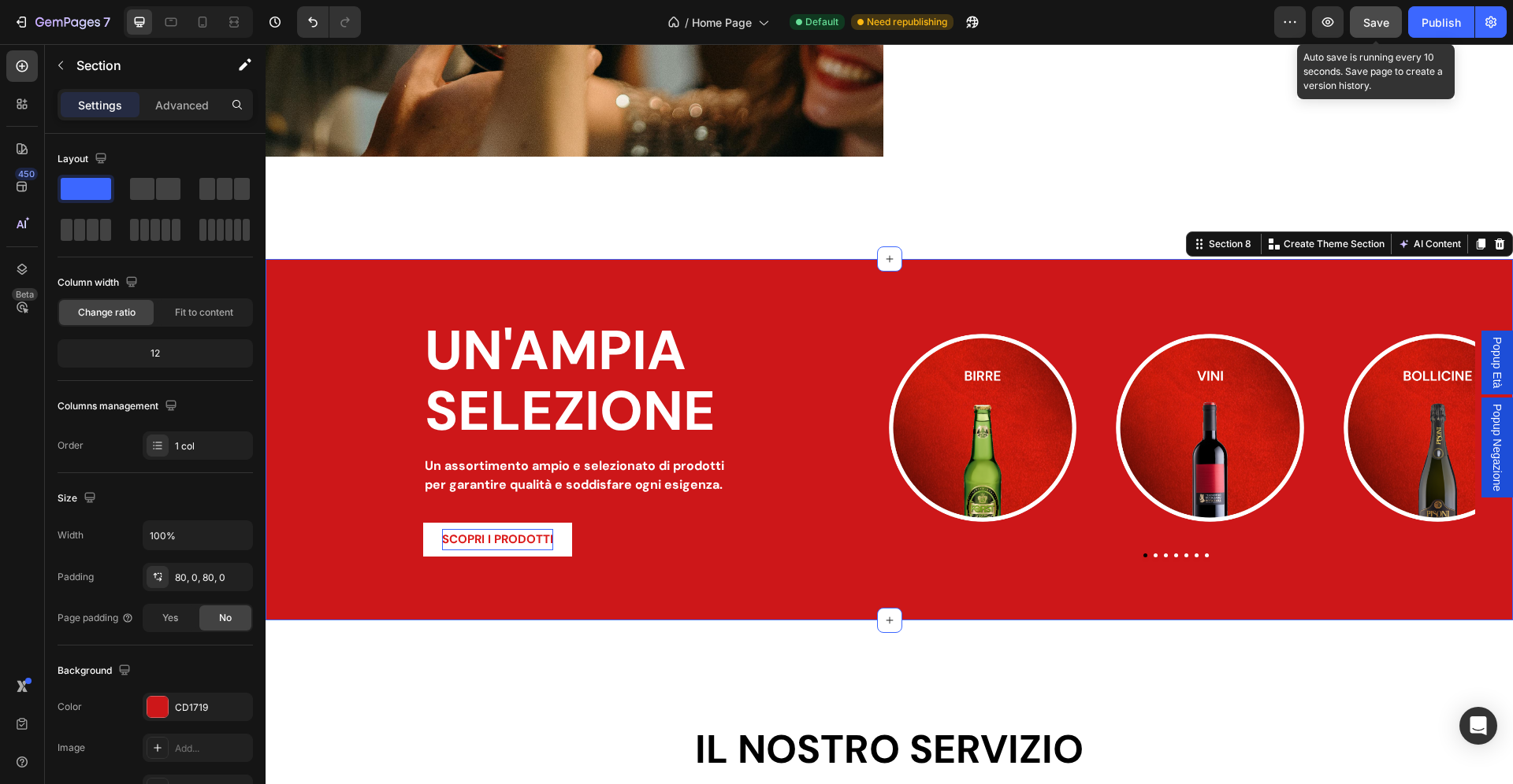
click at [1396, 22] on button "Save" at bounding box center [1376, 22] width 52 height 32
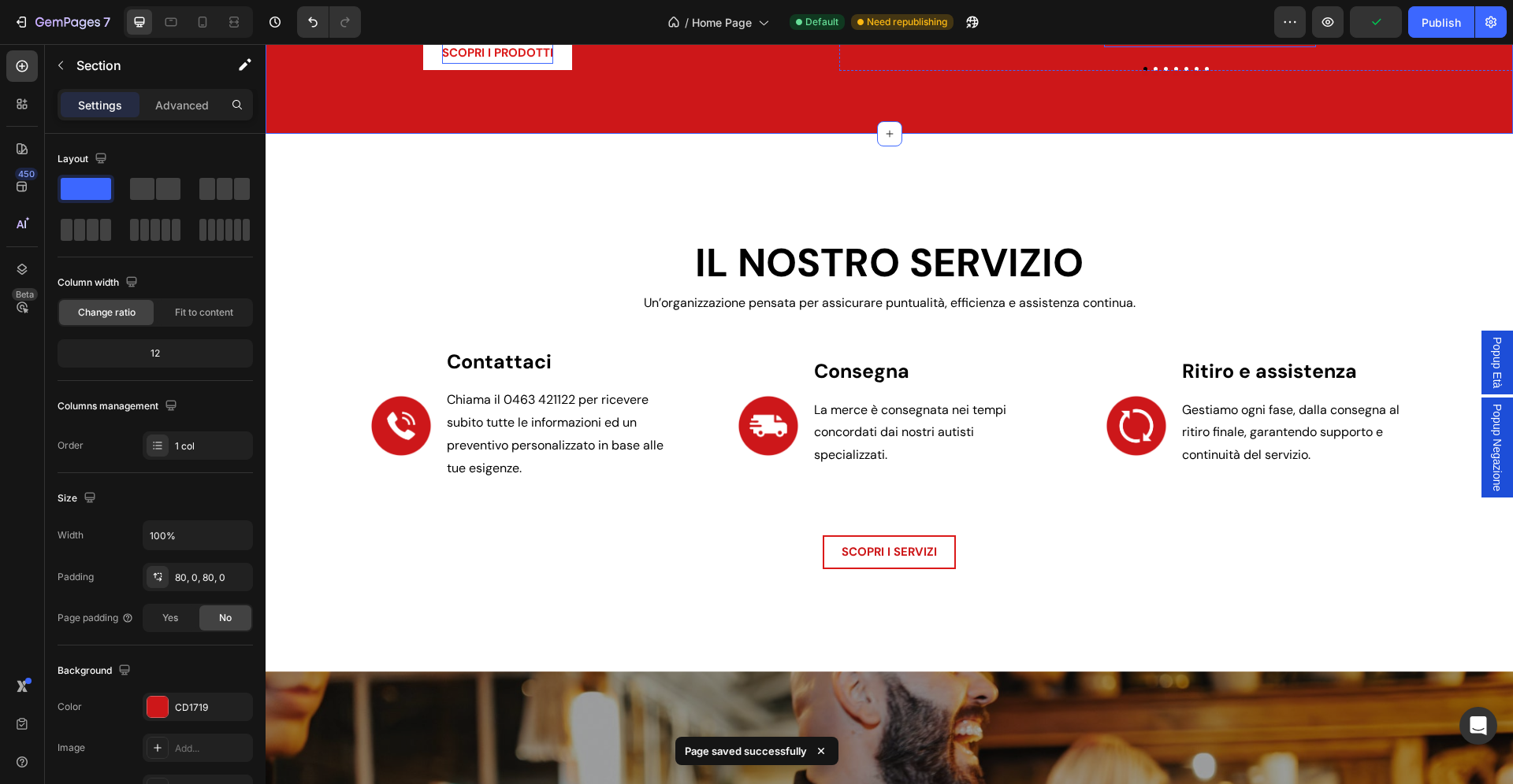
scroll to position [2382, 0]
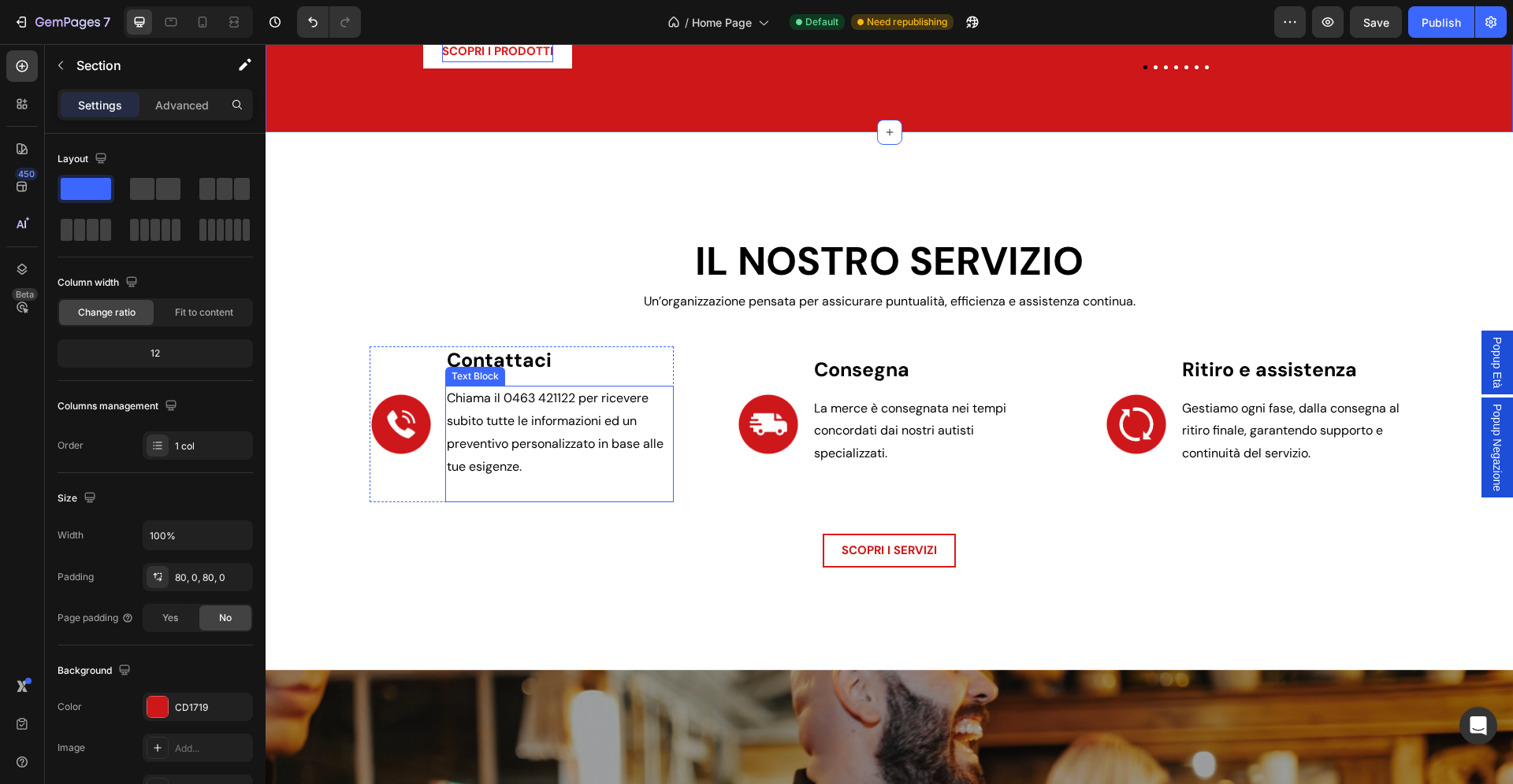
click at [535, 454] on p "Chiama il 0463 421122 per ricevere subito tutte le informazioni ed un preventiv…" at bounding box center [560, 432] width 226 height 91
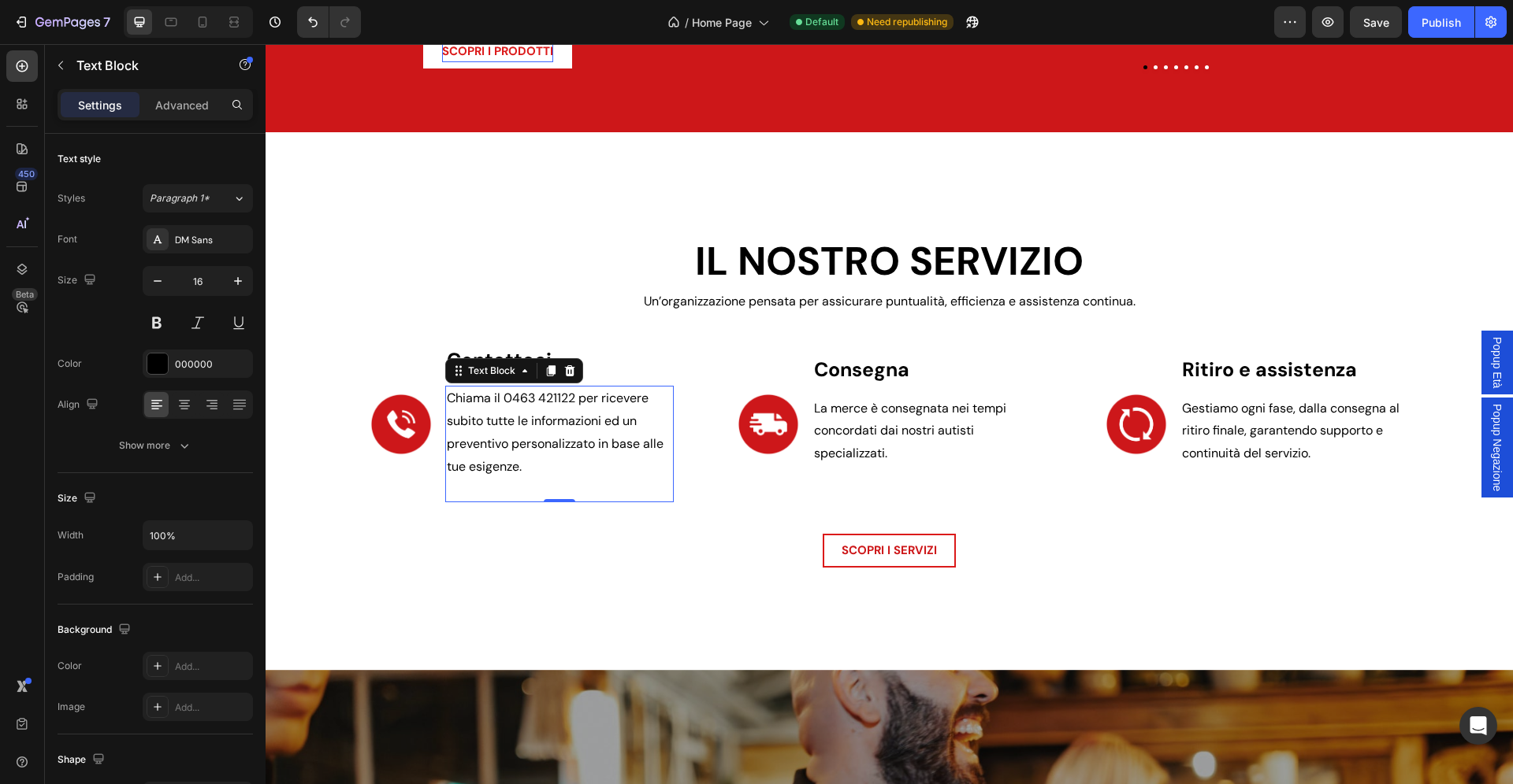
click at [535, 454] on p "Chiama il 0463 421122 per ricevere subito tutte le informazioni ed un preventiv…" at bounding box center [560, 432] width 226 height 91
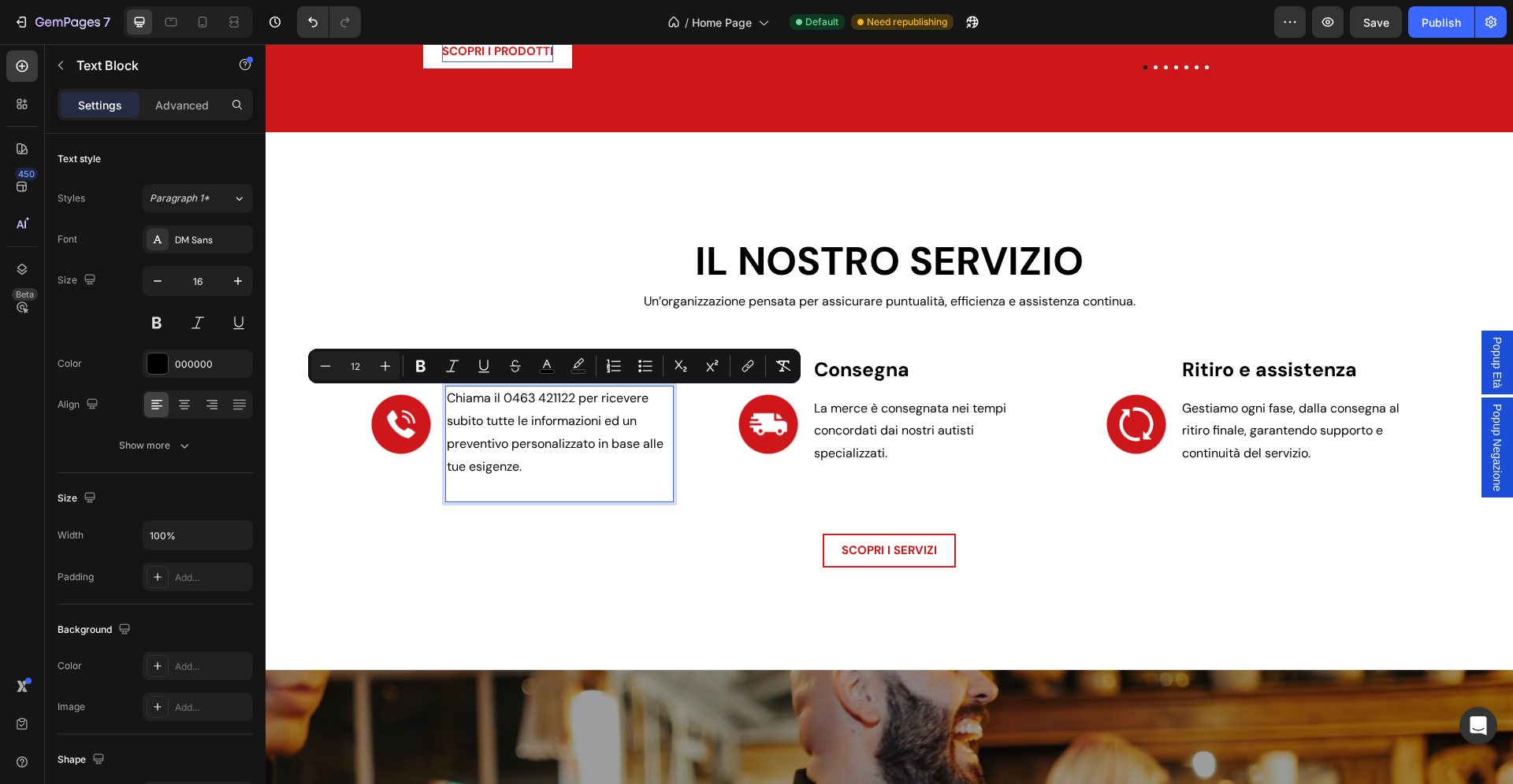
click at [557, 473] on p "Chiama il 0463 421122 per ricevere subito tutte le informazioni ed un preventiv…" at bounding box center [560, 432] width 226 height 91
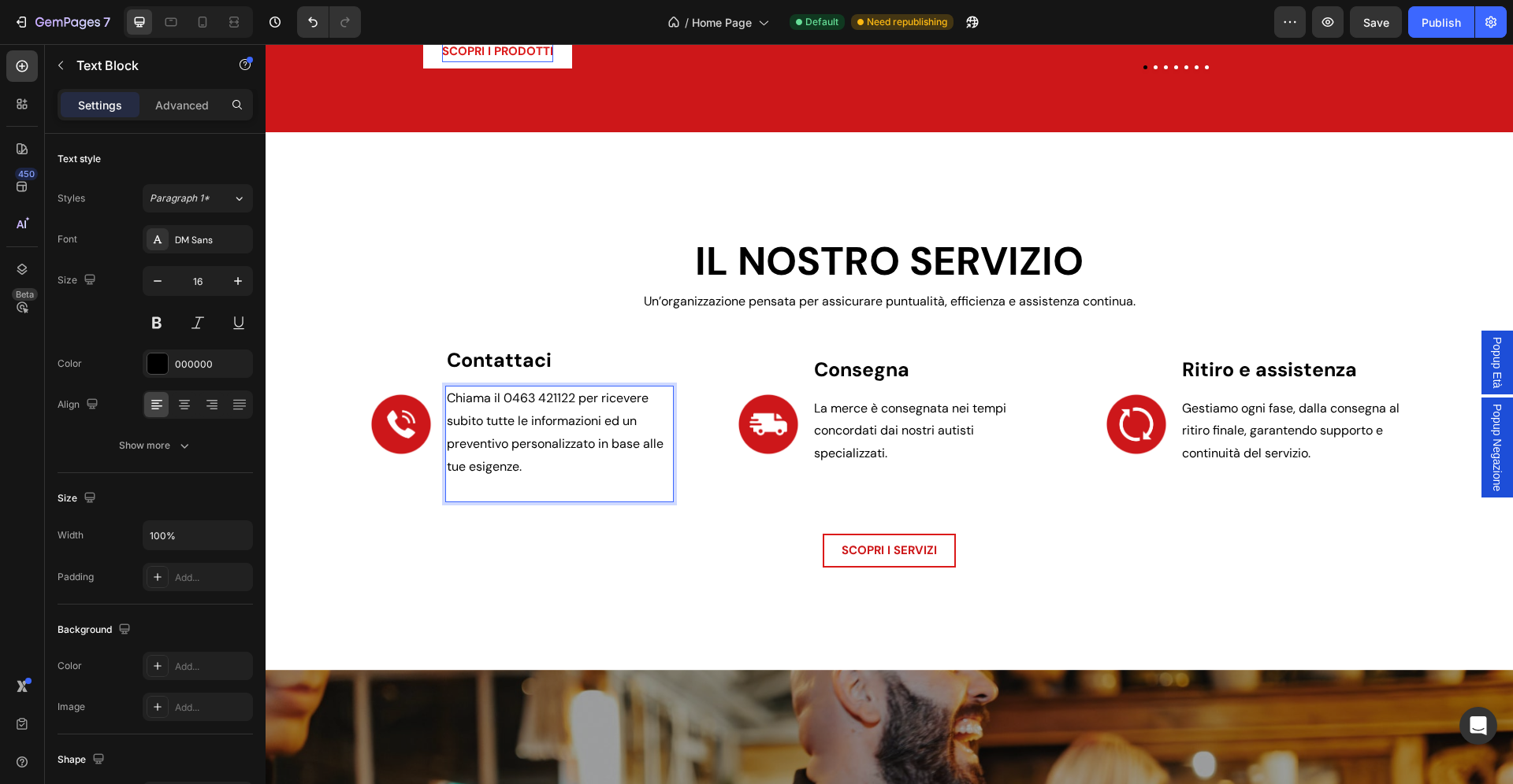
click at [645, 444] on span "Chiama il 0463 421122 per ricevere subito tutte le informazioni ed un preventiv…" at bounding box center [555, 431] width 217 height 84
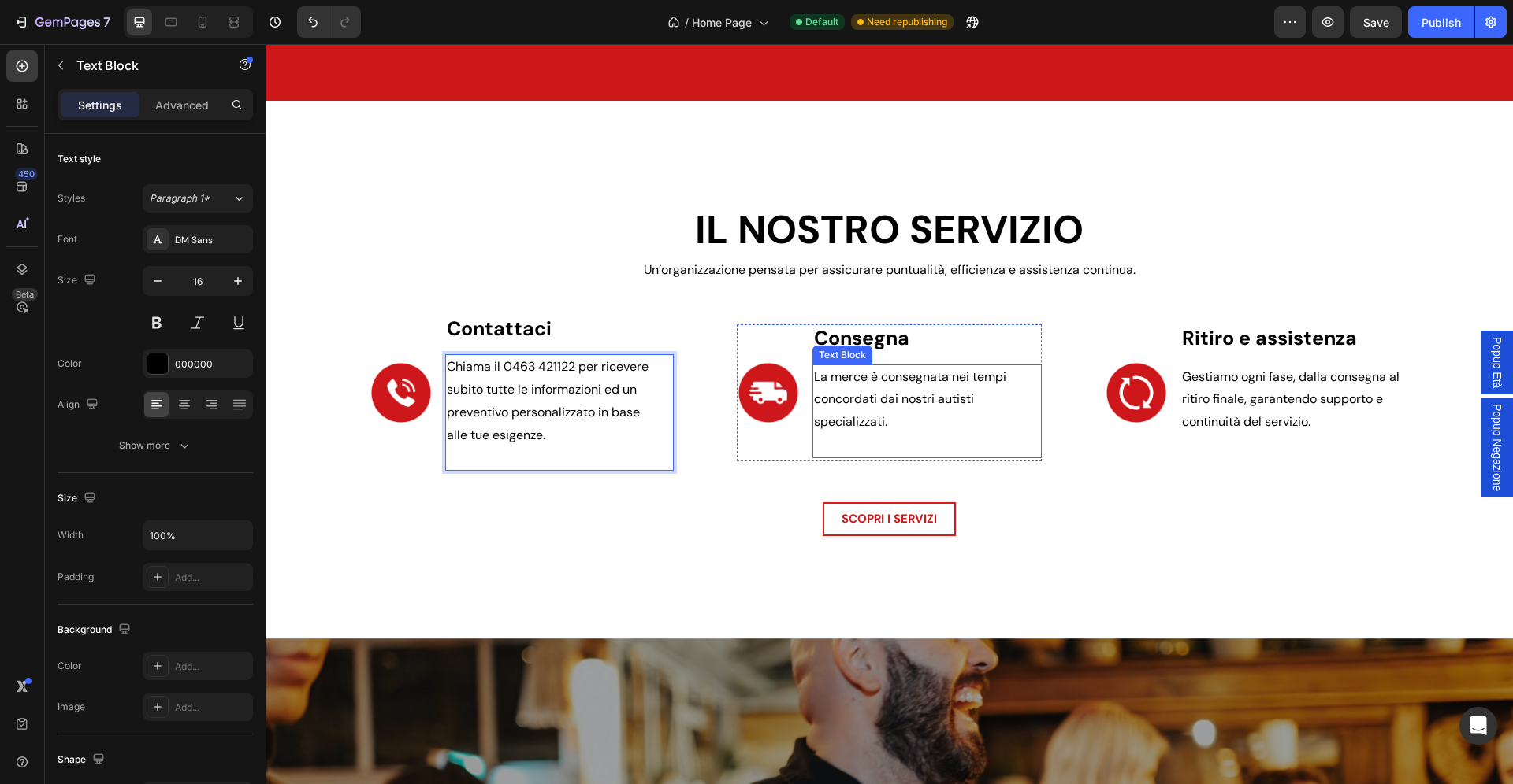
scroll to position [2419, 0]
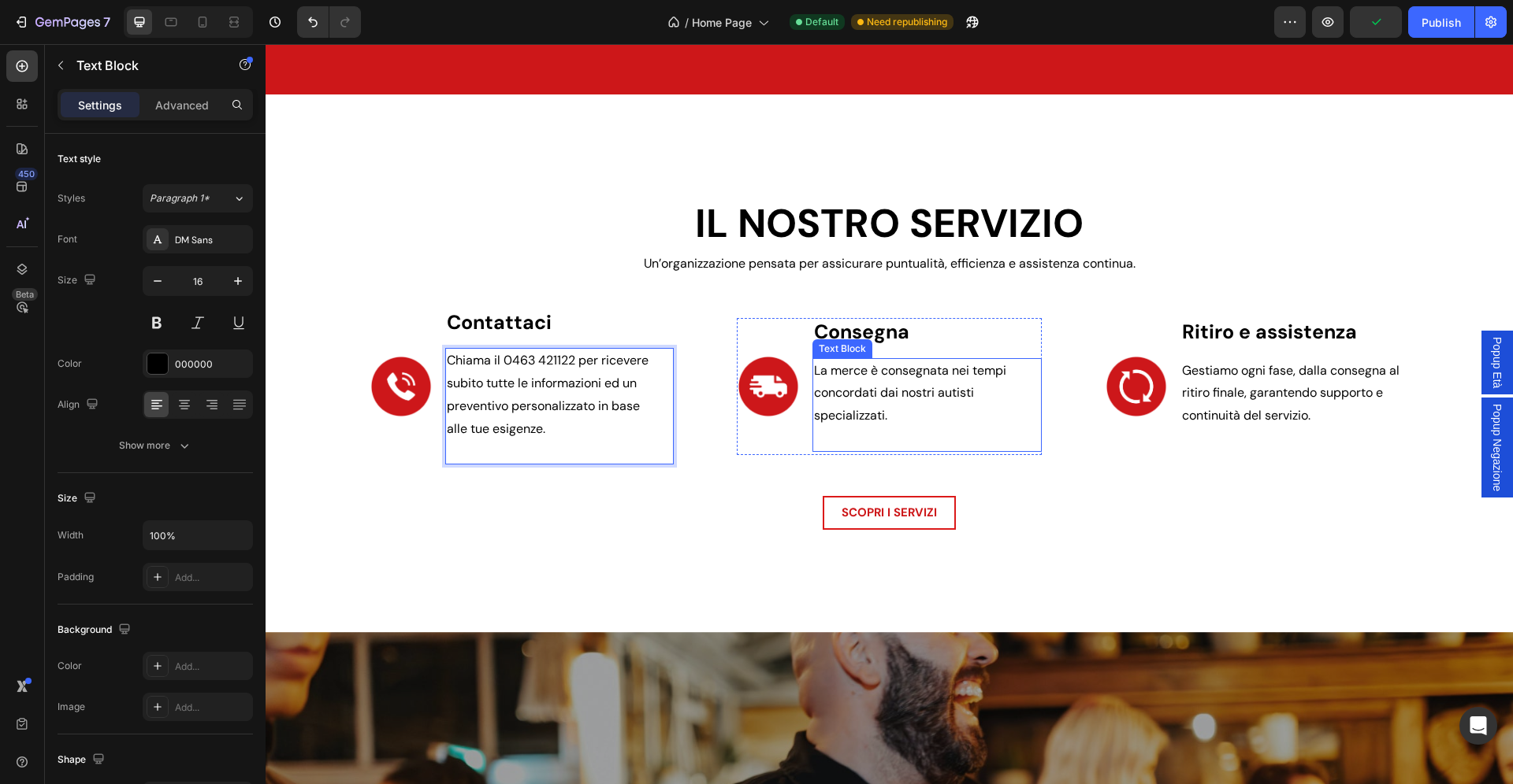
click at [970, 408] on p "La merce è consegnata nei tempi concordati dai nostri autisti specializzati." at bounding box center [927, 394] width 226 height 67
click at [542, 366] on span "Chiama il 0463 421122 per ricevere subito tutte le informazioni ed un preventiv…" at bounding box center [547, 382] width 201 height 63
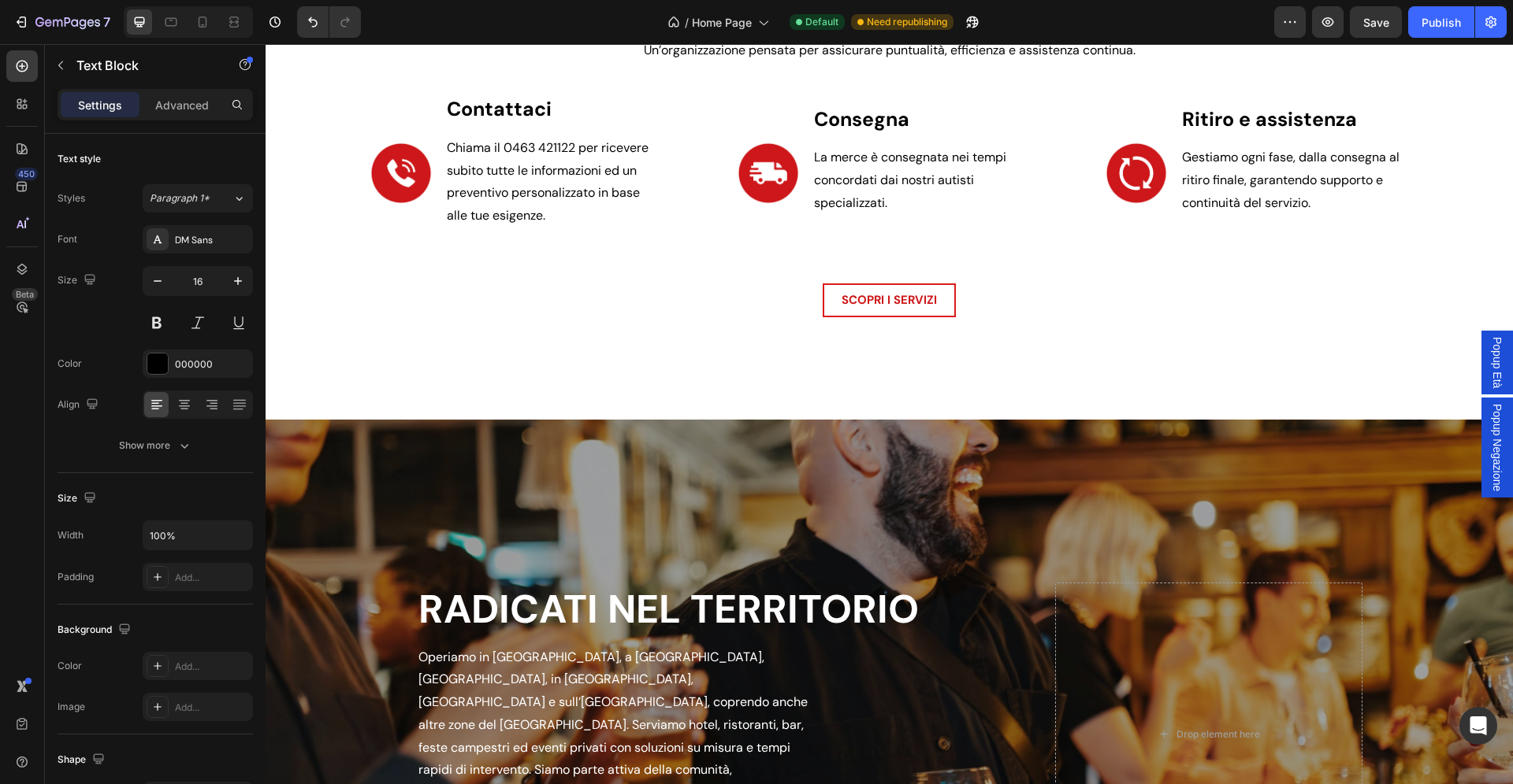
scroll to position [2281, 0]
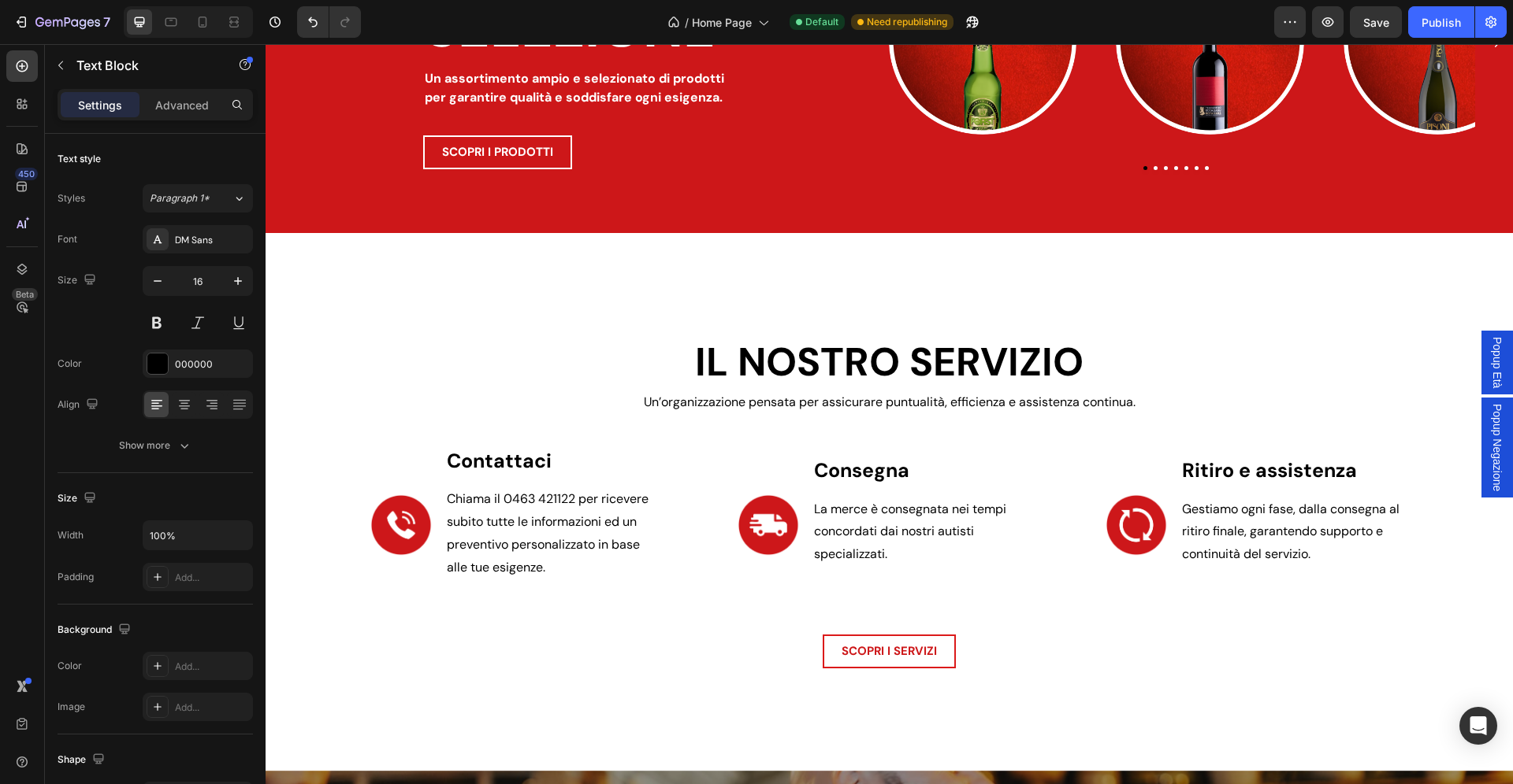
click at [542, 503] on span "Chiama il 0463 421122 per ricevere subito tutte le informazioni ed un preventiv…" at bounding box center [547, 521] width 201 height 63
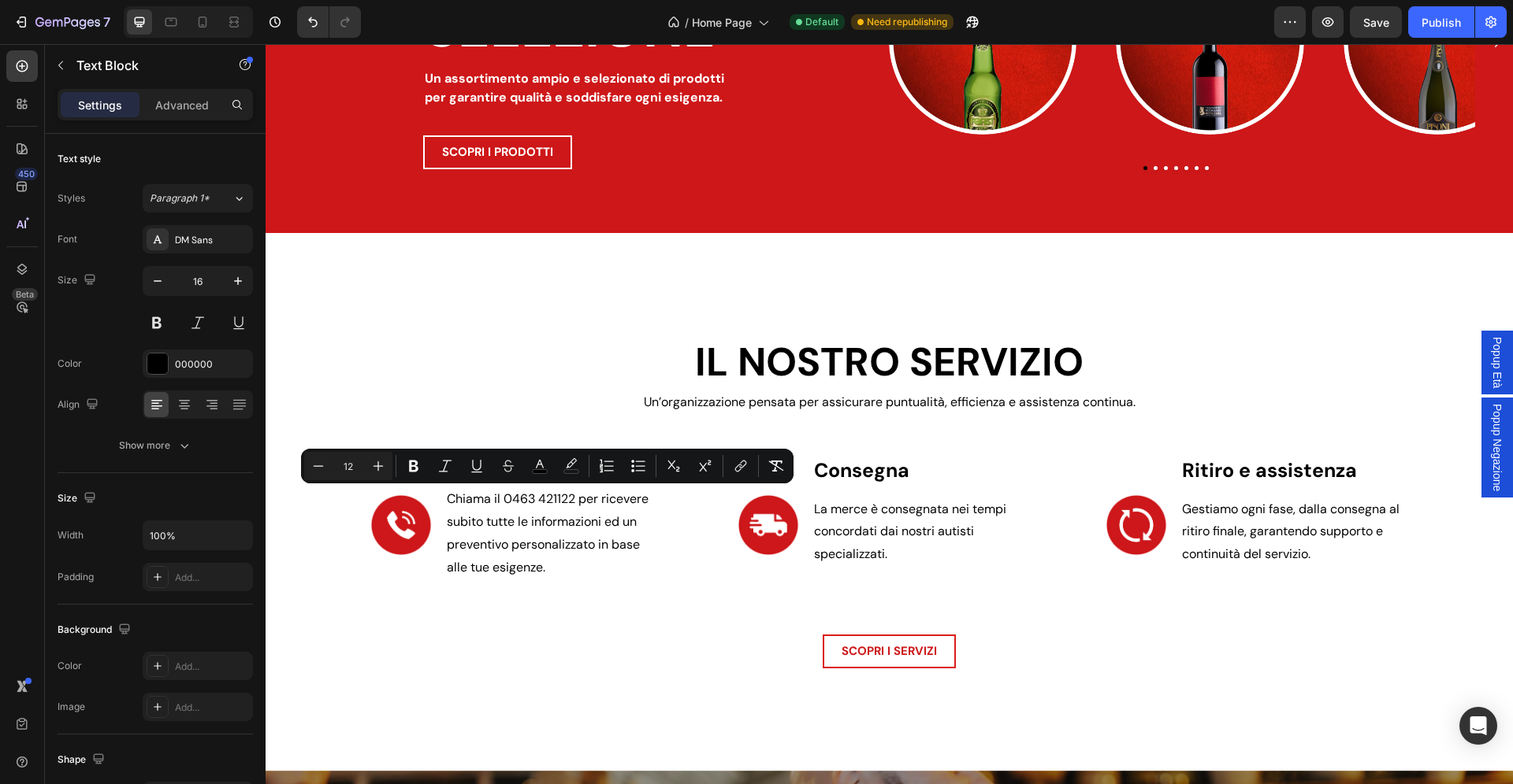
click at [557, 502] on span "Chiama il 0463 421122 per ricevere subito tutte le informazioni ed un preventiv…" at bounding box center [547, 521] width 201 height 63
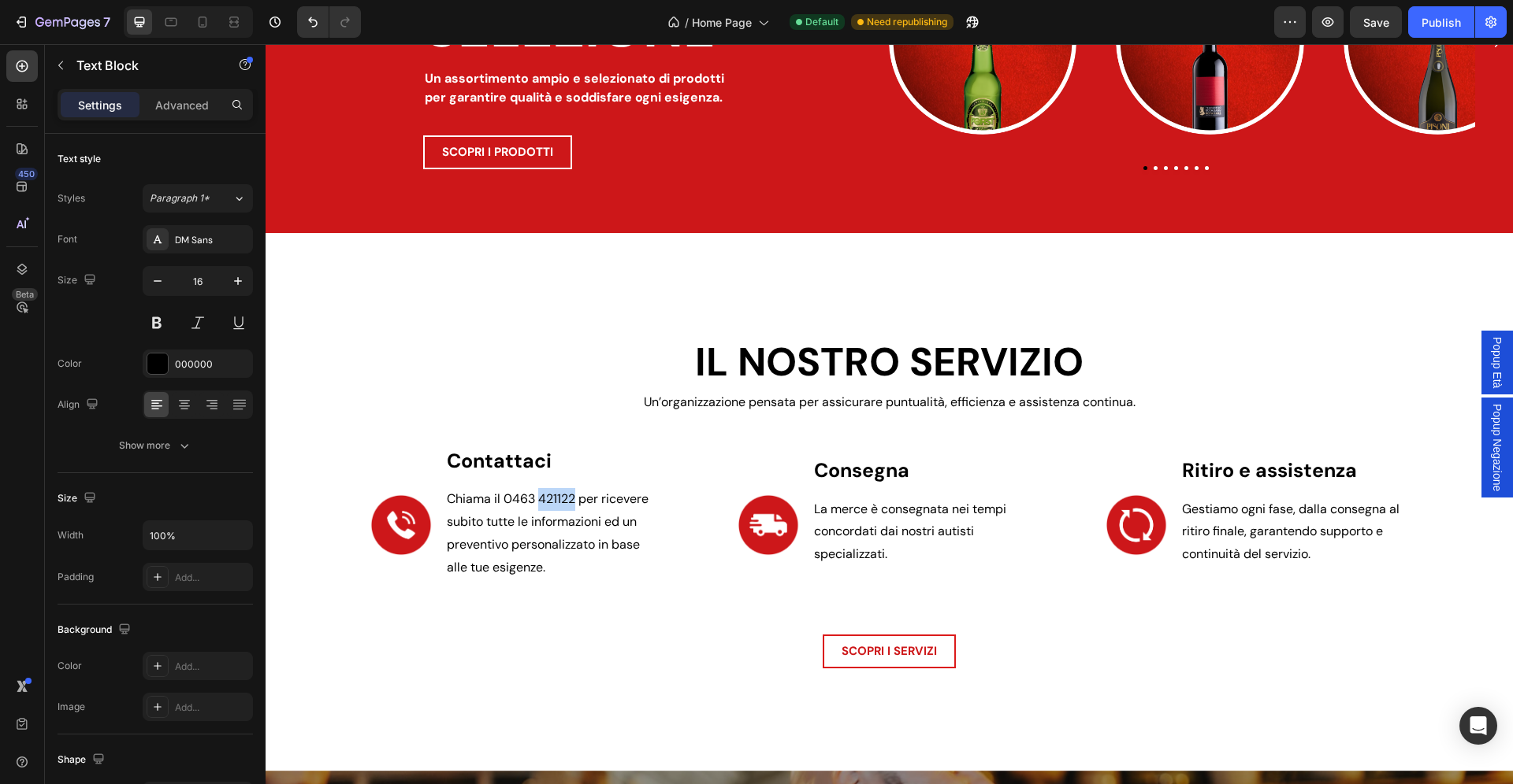
click at [558, 502] on span "Chiama il 0463 421122 per ricevere subito tutte le informazioni ed un preventiv…" at bounding box center [547, 521] width 201 height 63
click at [456, 563] on span "alle tue esigenze." at bounding box center [496, 567] width 98 height 16
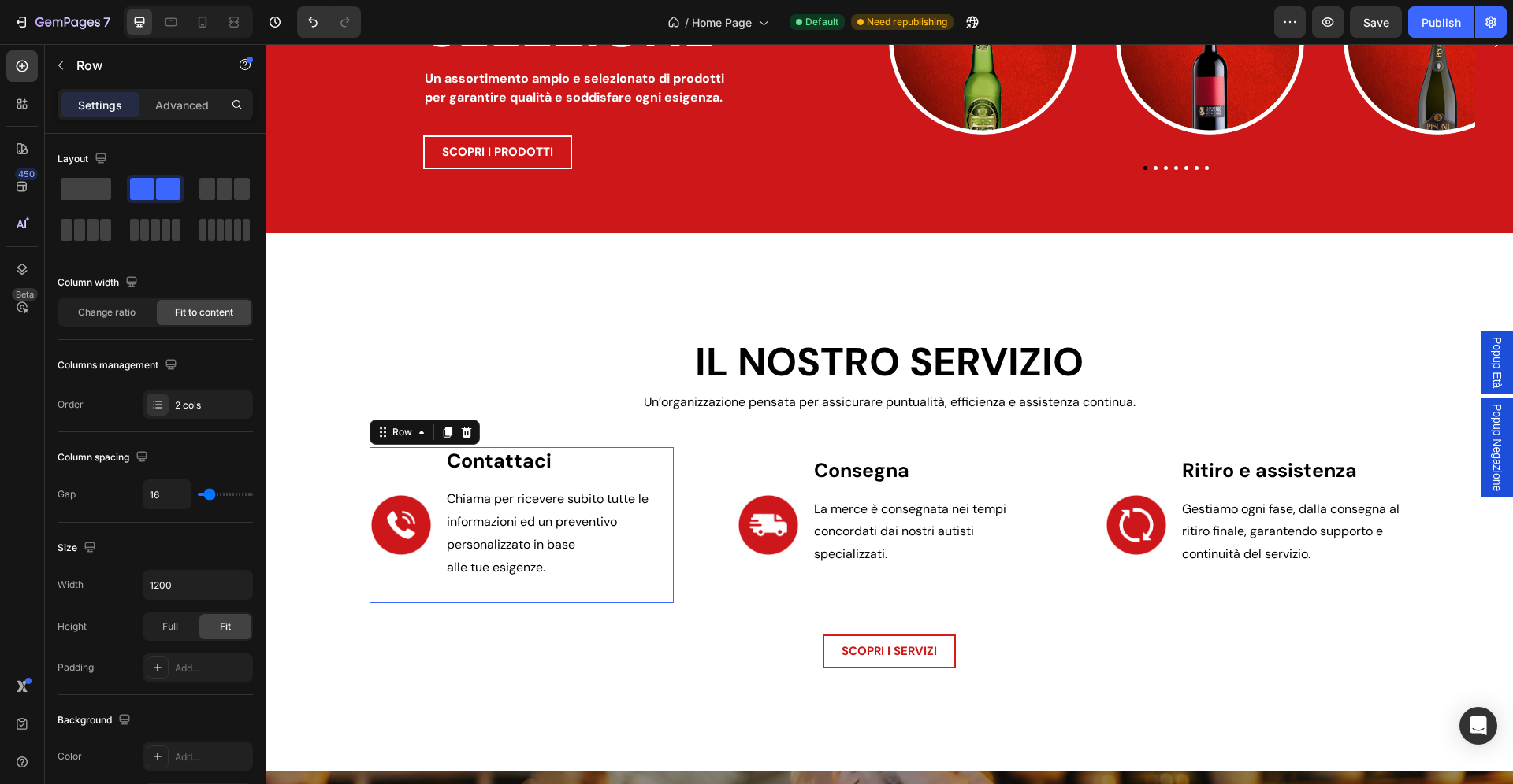
click at [444, 568] on div "Image Contattaci Text Block Chiama per ricevere subito tutte le informazioni ed…" at bounding box center [521, 525] width 305 height 156
click at [449, 569] on span "alle tue esigenze." at bounding box center [496, 567] width 98 height 16
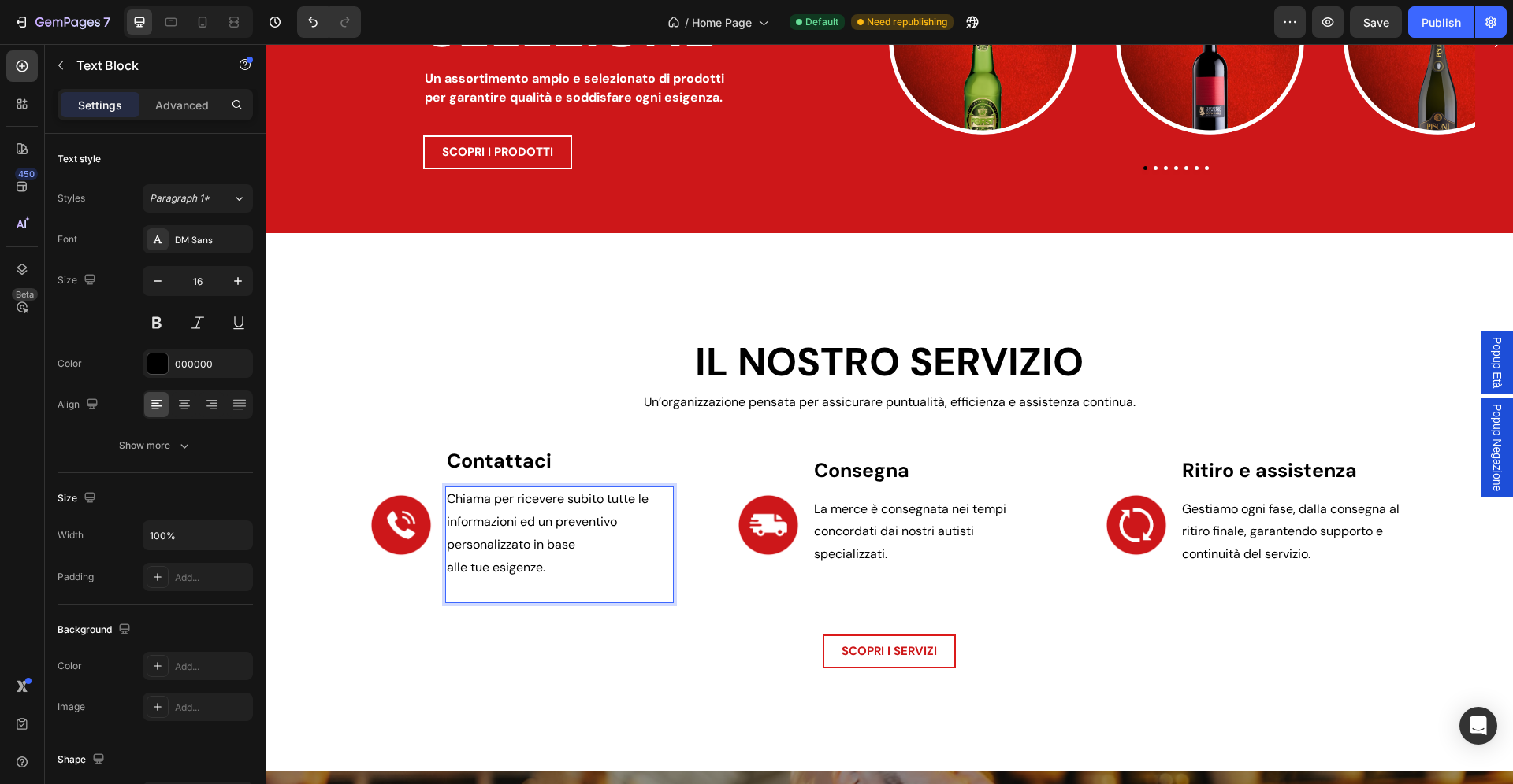
click at [454, 569] on span "alle tue esigenze." at bounding box center [496, 567] width 98 height 16
click at [447, 546] on span "Chiama per ricevere subito tutte le informazioni ed un preventivo personalizzat…" at bounding box center [547, 532] width 201 height 84
click at [582, 505] on span "Chiama per ricevere subito tutte le informazioni ed un preventivo personalizzat…" at bounding box center [547, 532] width 201 height 84
click at [466, 521] on span "Chiama per ricevere tutte le informazioni ed un preventivo personalizzato in ba…" at bounding box center [534, 532] width 174 height 84
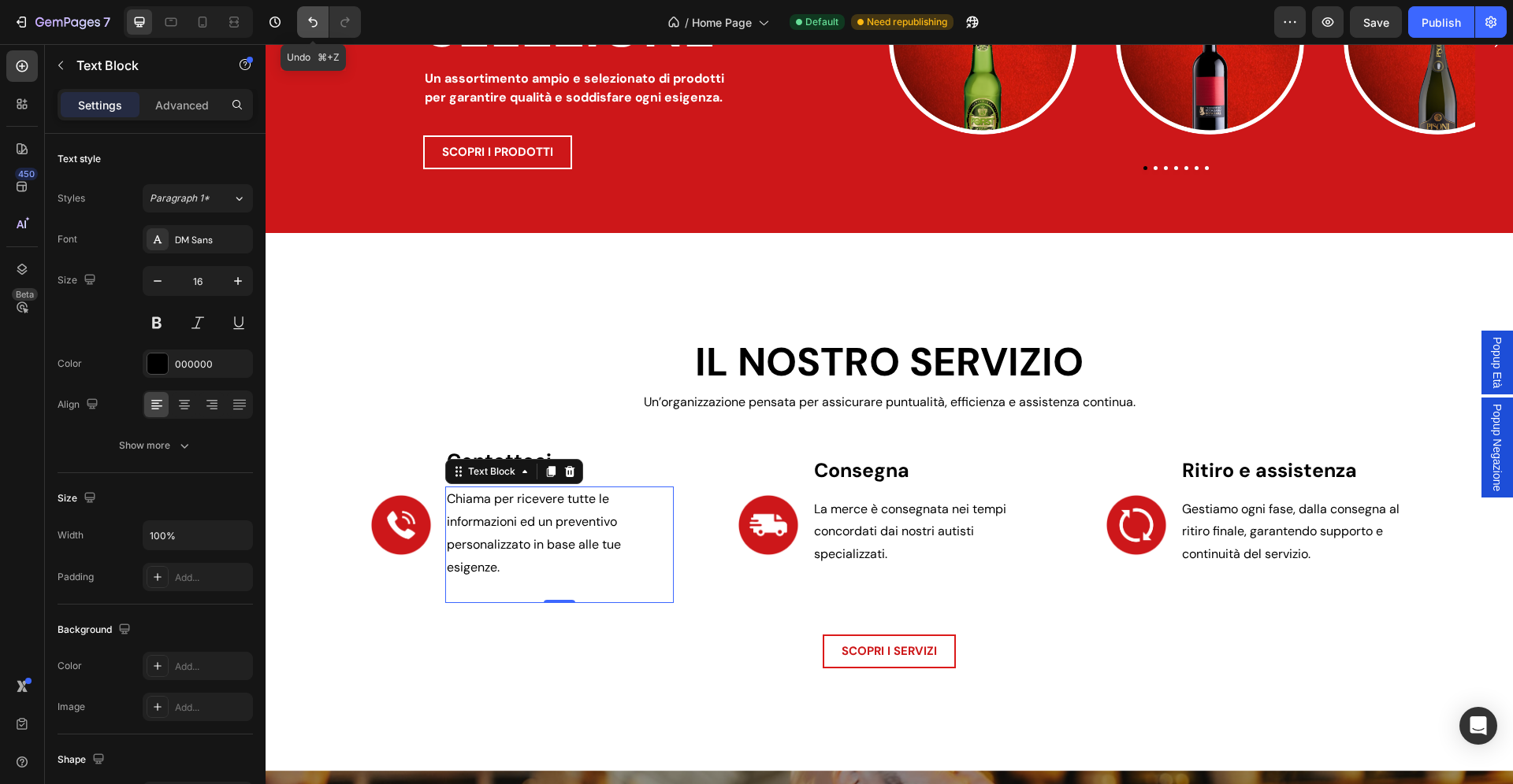
click at [319, 24] on icon "Undo/Redo" at bounding box center [312, 22] width 15 height 15
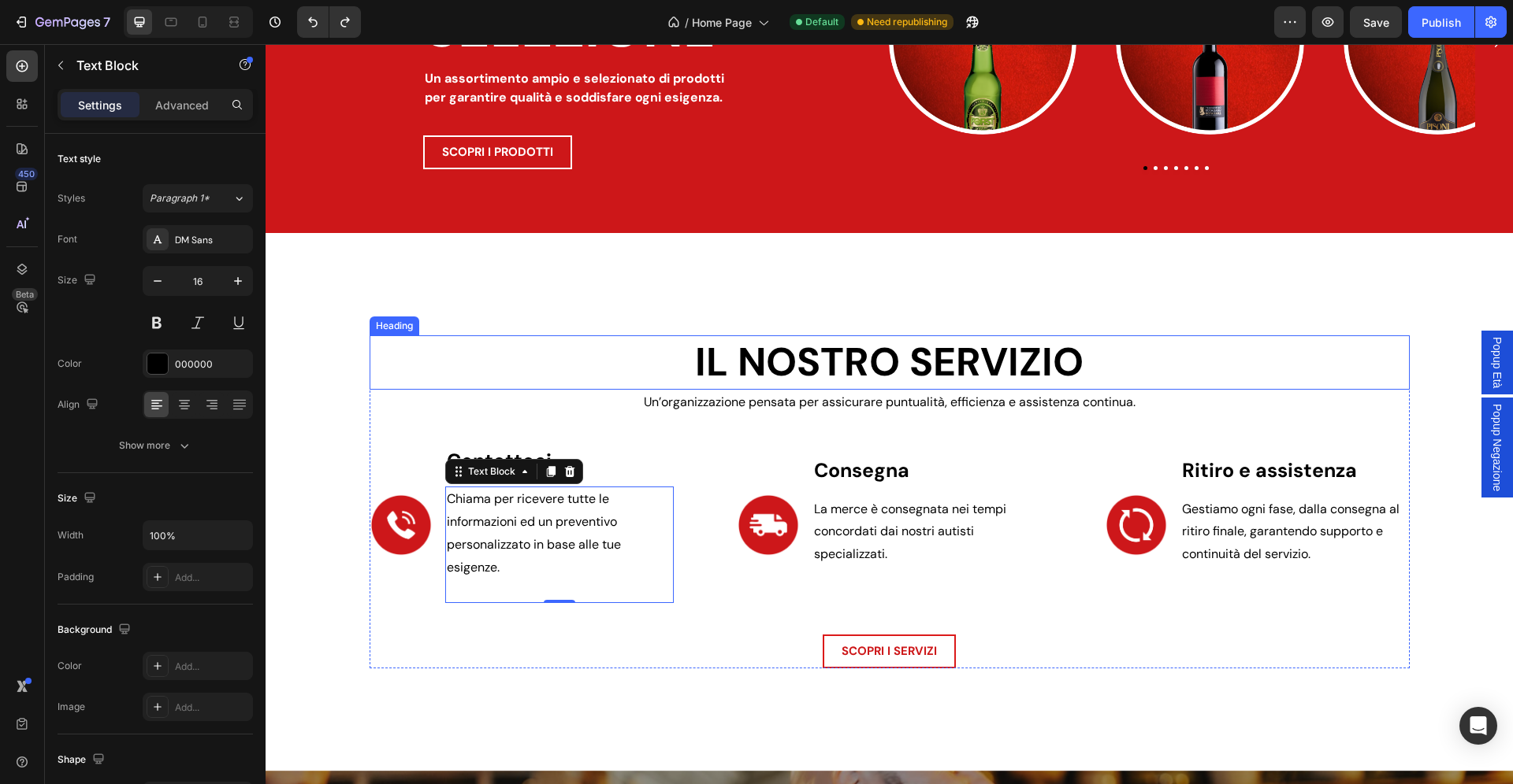
click at [386, 336] on h2 "IL NOSTRO SERVIZIO" at bounding box center [889, 362] width 1040 height 54
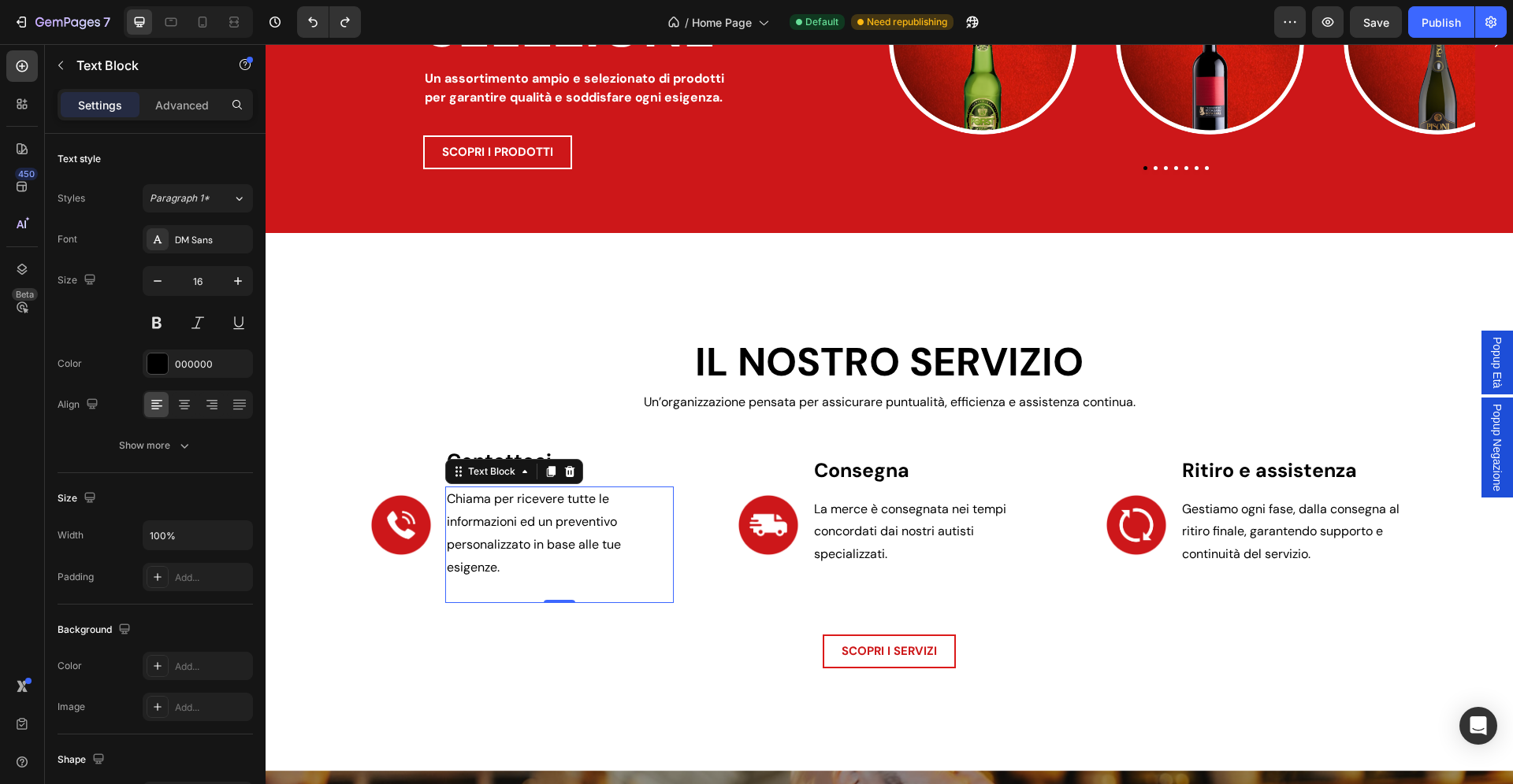
click at [551, 508] on p "Chiama per ricevere tutte le informazioni ed un preventivo personalizzato in ba…" at bounding box center [560, 534] width 226 height 91
click at [569, 500] on span "Chiama per ricevere tutte le informazioni ed un preventivo personalizzato in ba…" at bounding box center [534, 532] width 174 height 84
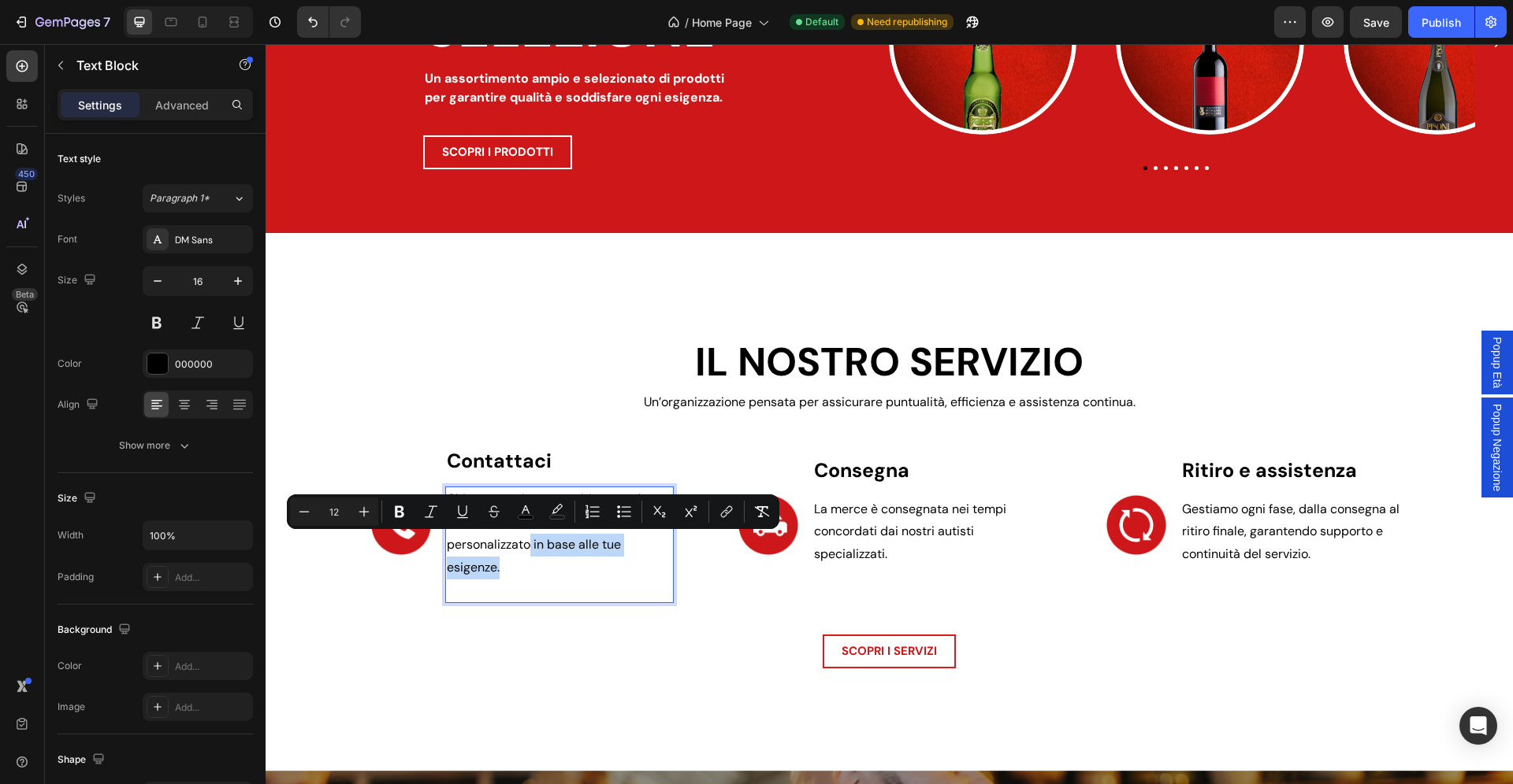
drag, startPoint x: 532, startPoint y: 541, endPoint x: 536, endPoint y: 571, distance: 30.3
click at [536, 571] on p "Chiama per ricevere subito tutte le informazioni ed un preventivo personalizzat…" at bounding box center [560, 534] width 226 height 91
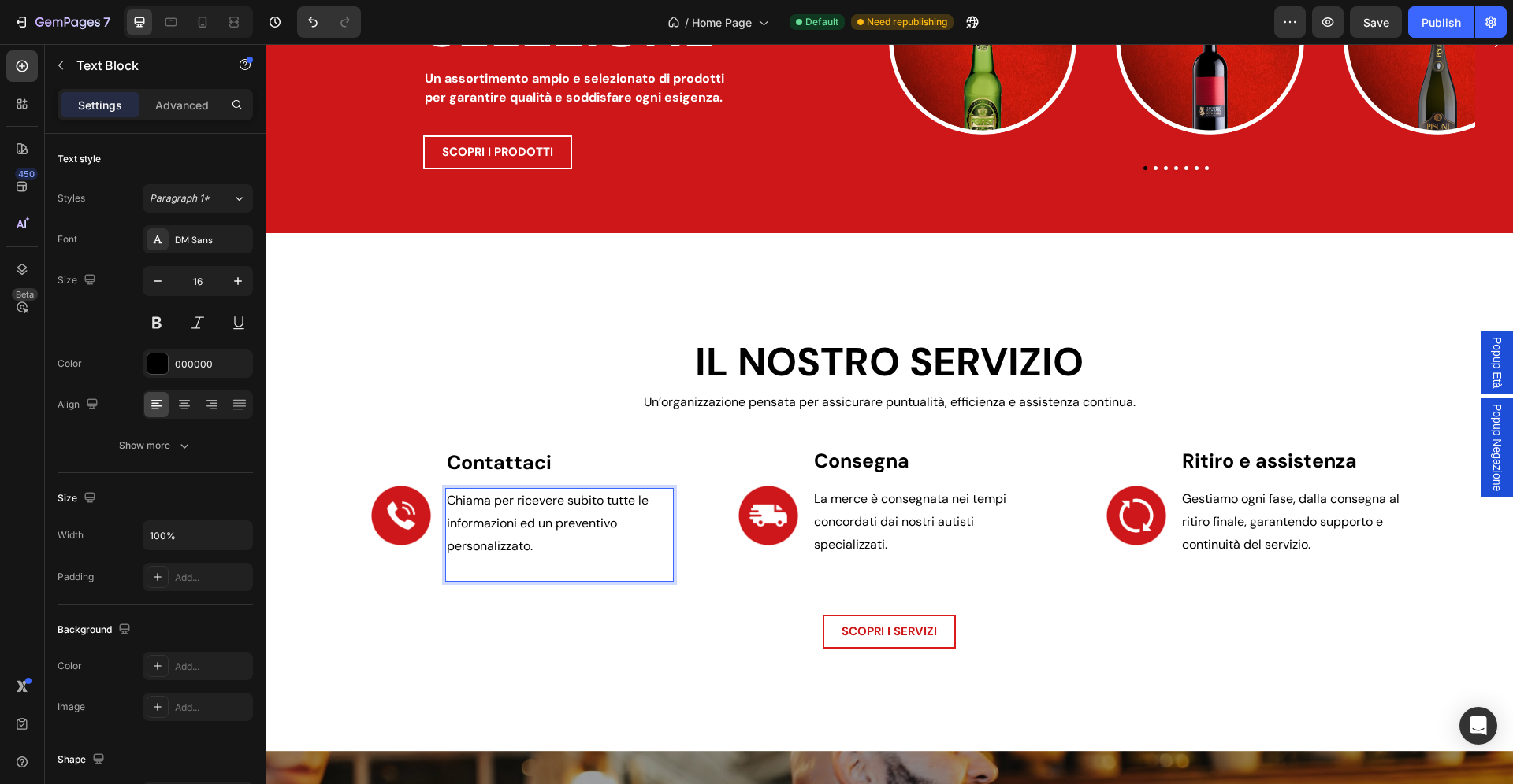
click at [491, 502] on span "Chiama per ricevere subito tutte le informazioni ed un preventivo personalizzat…" at bounding box center [547, 523] width 201 height 63
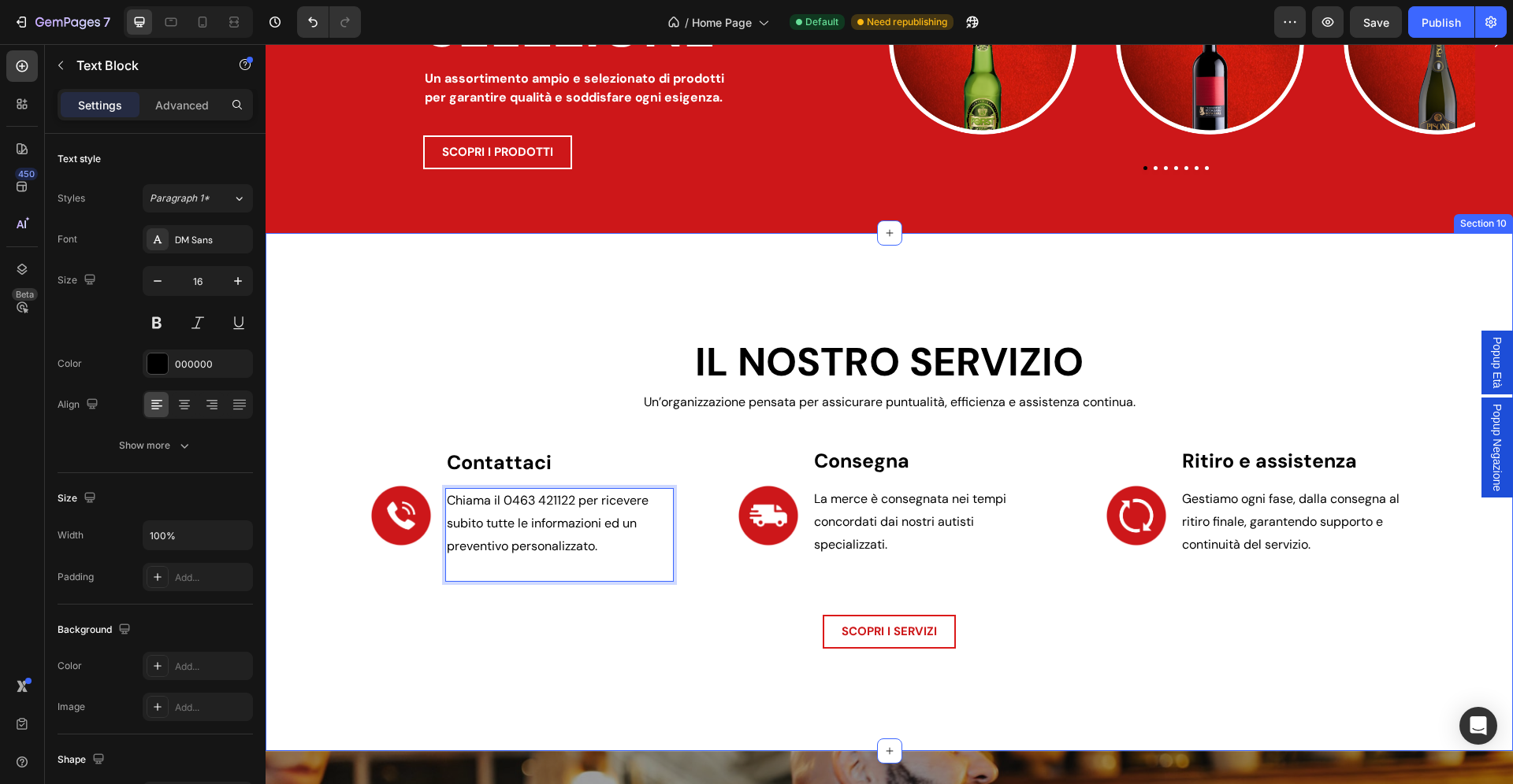
click at [330, 612] on div "IL NOSTRO SERVIZIO Heading Un’organizzazione pensata per assicurare puntualità,…" at bounding box center [889, 491] width 1224 height 313
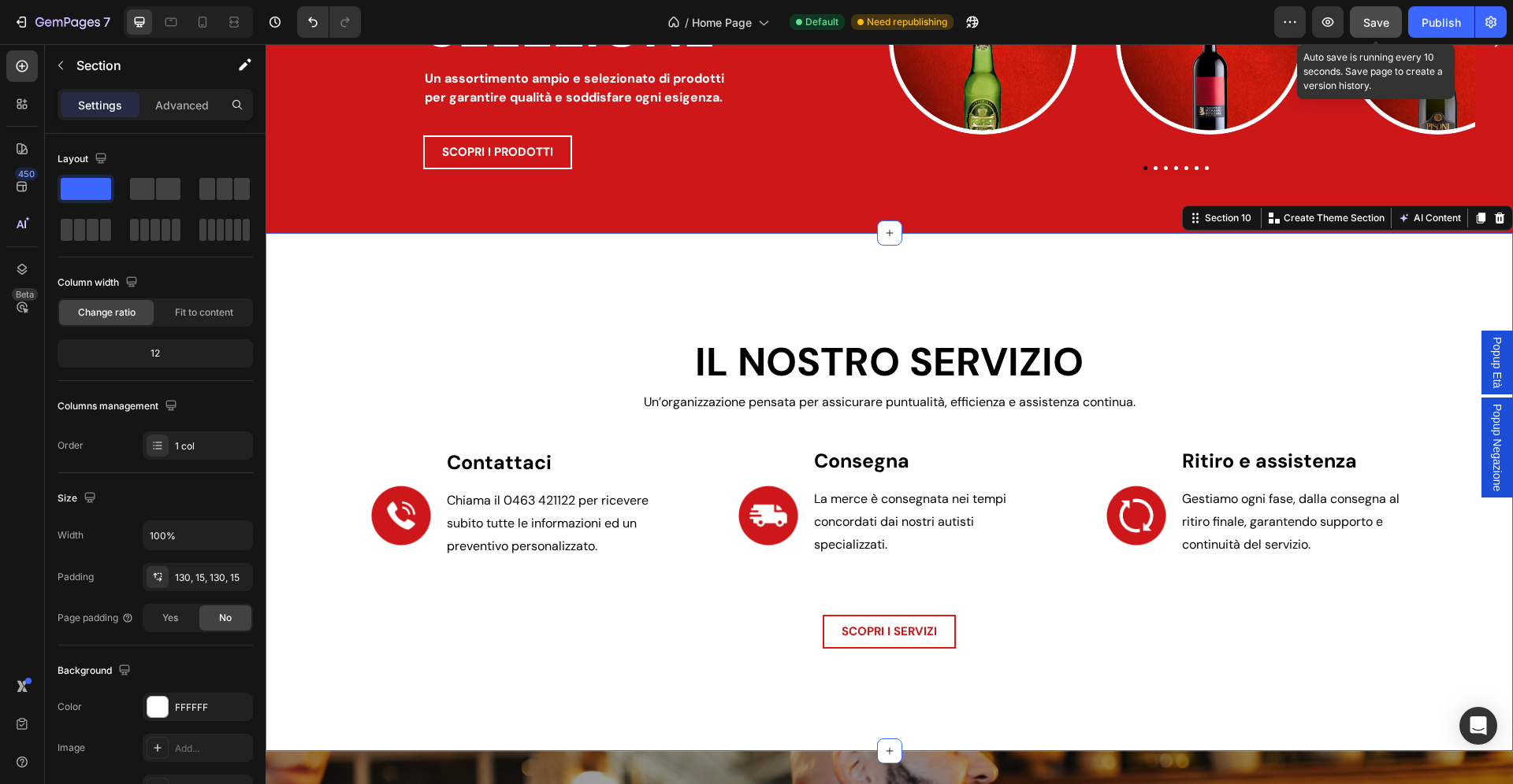
click at [1361, 15] on button "Save" at bounding box center [1376, 22] width 52 height 32
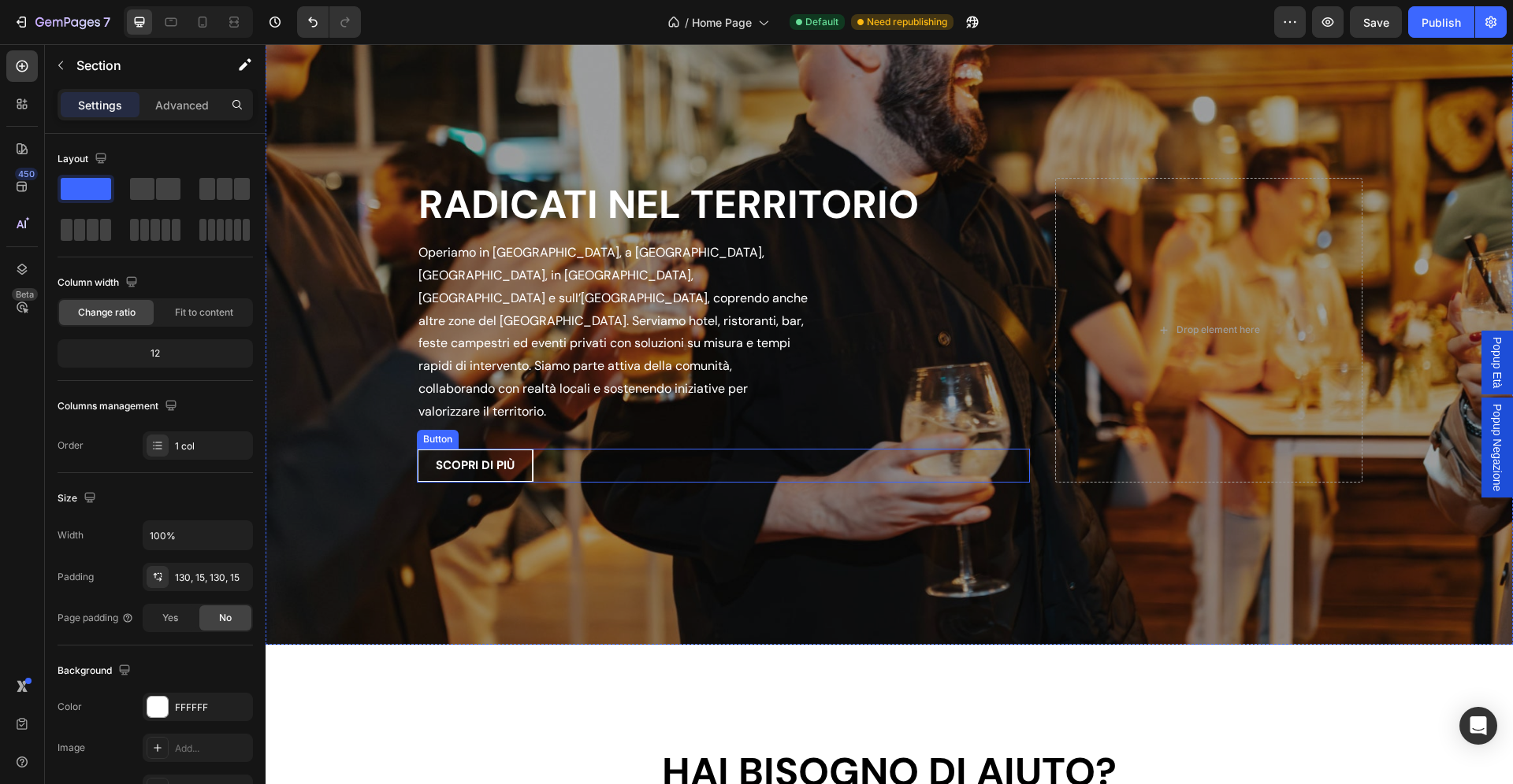
scroll to position [2982, 0]
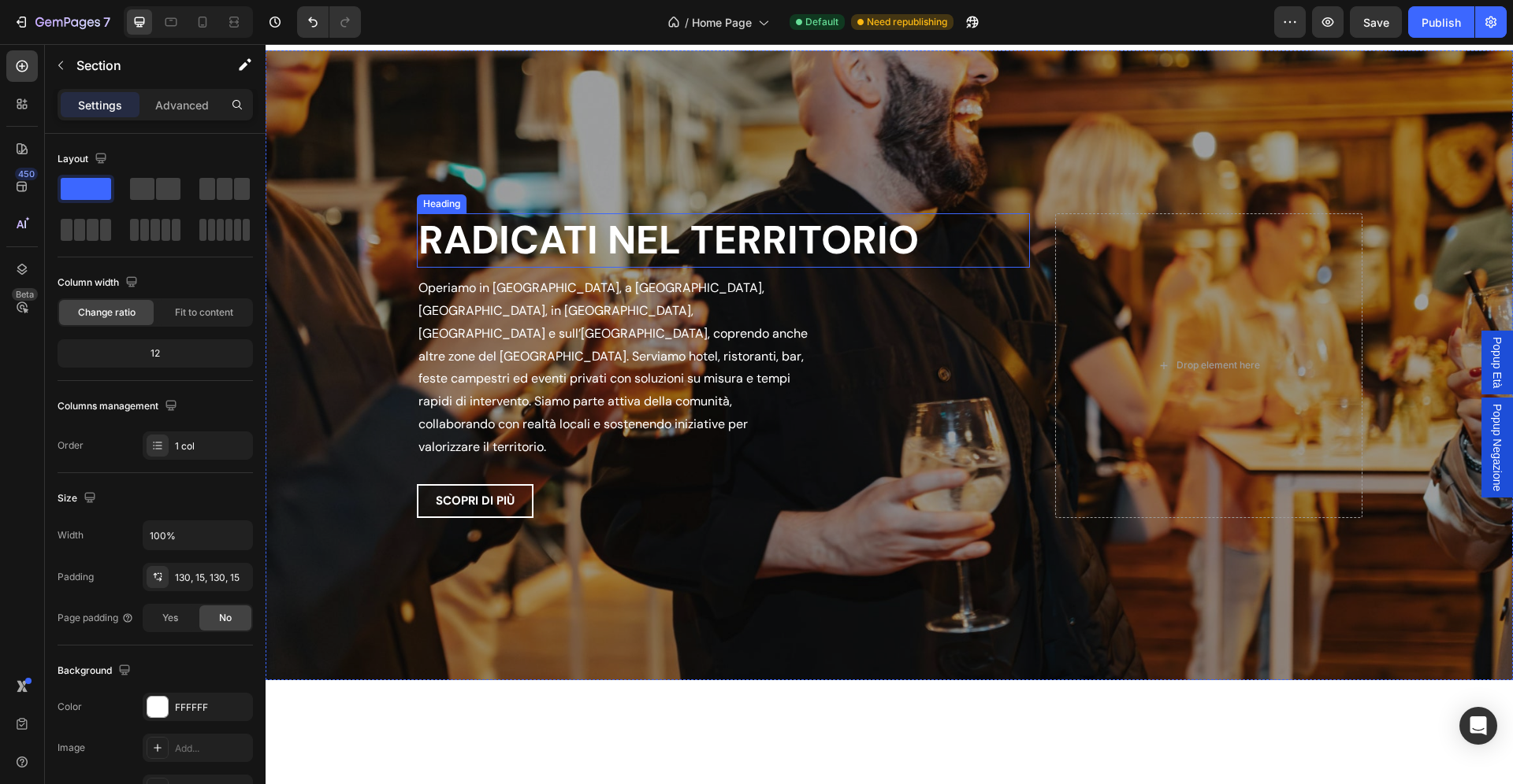
click at [617, 268] on h2 "RADICATI NEL TERRITORIO" at bounding box center [724, 241] width 614 height 54
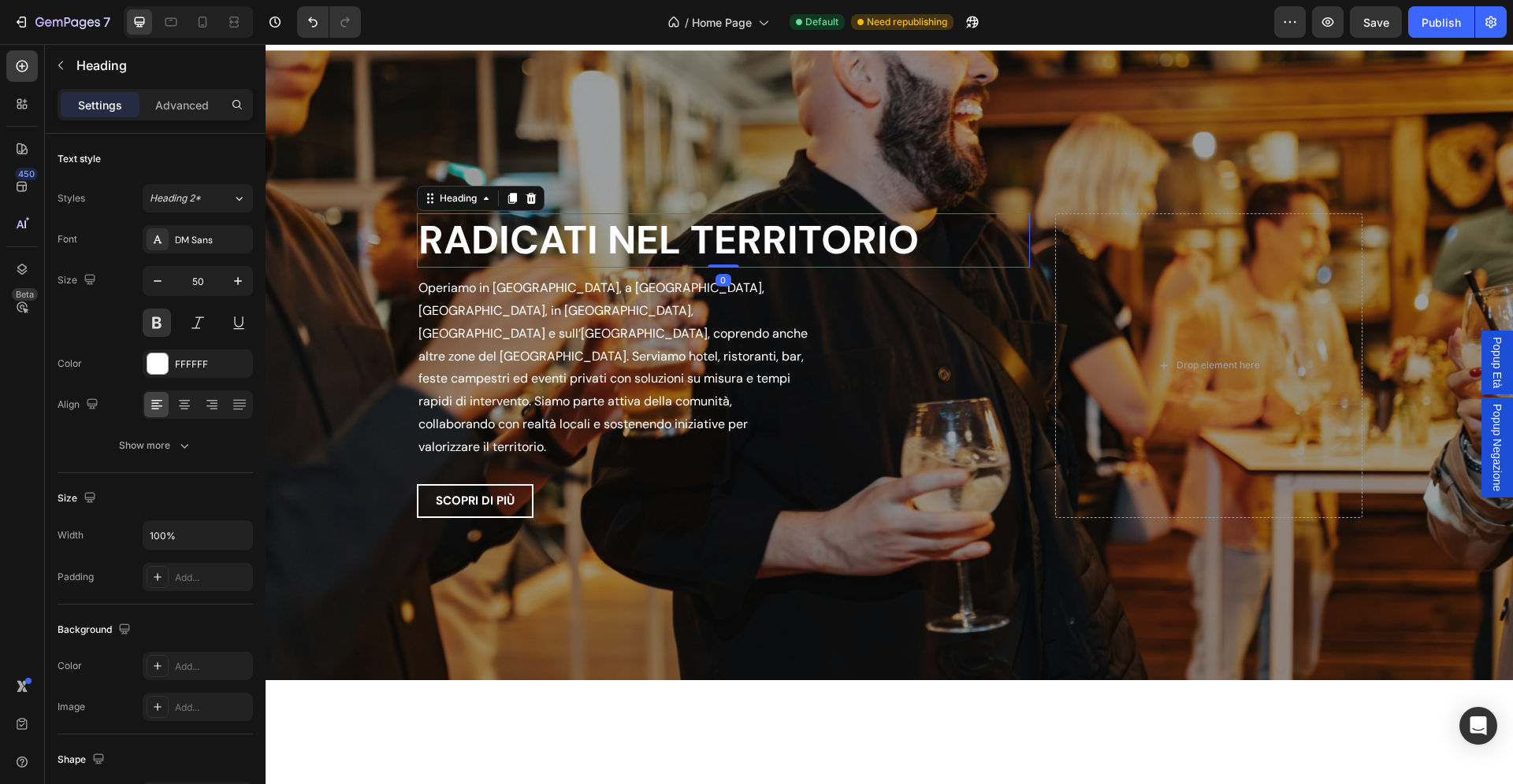
click at [617, 268] on h2 "RADICATI NEL TERRITORIO" at bounding box center [724, 241] width 614 height 54
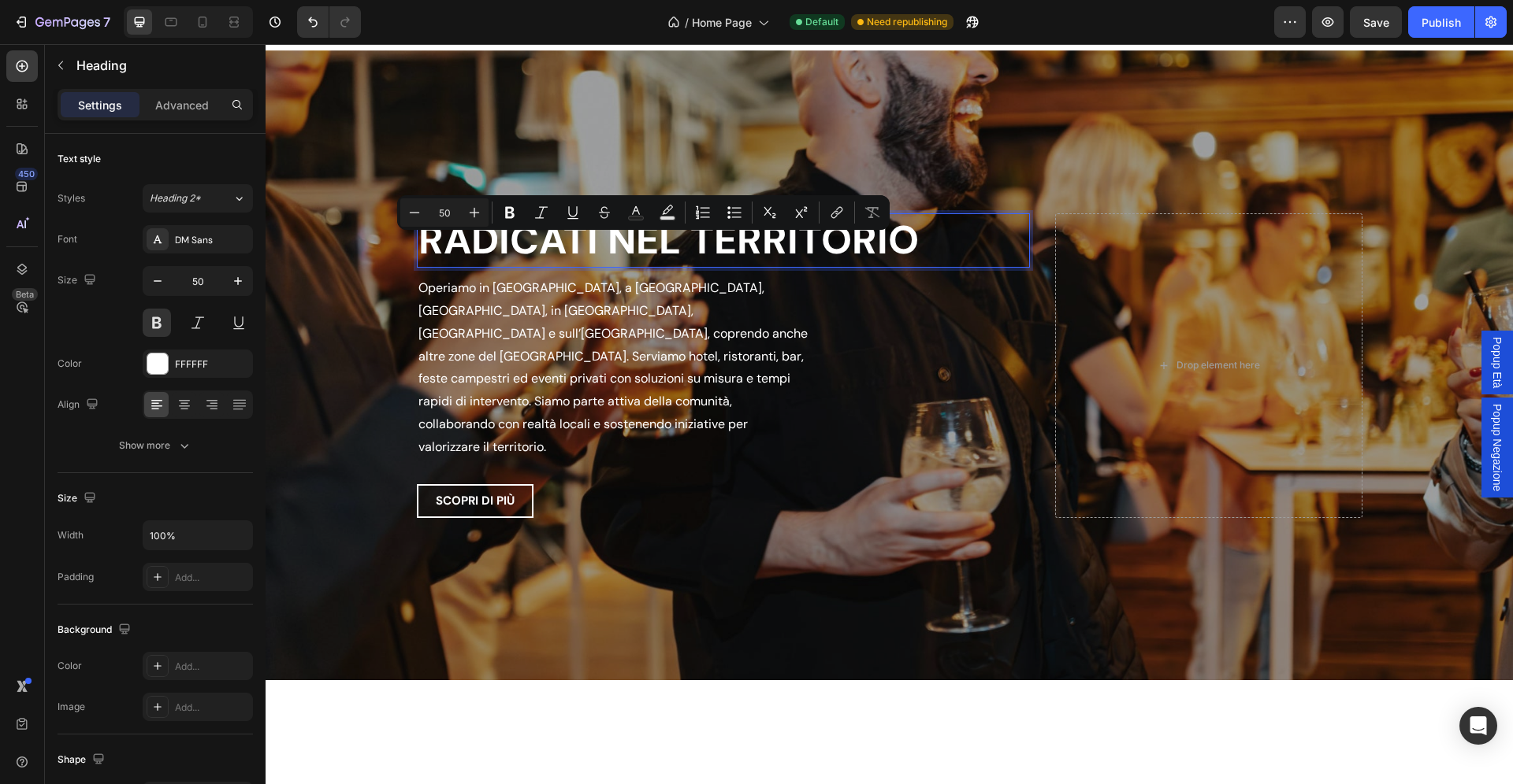
click at [606, 264] on p "RADICATI NEL TERRITORIO" at bounding box center [724, 240] width 611 height 51
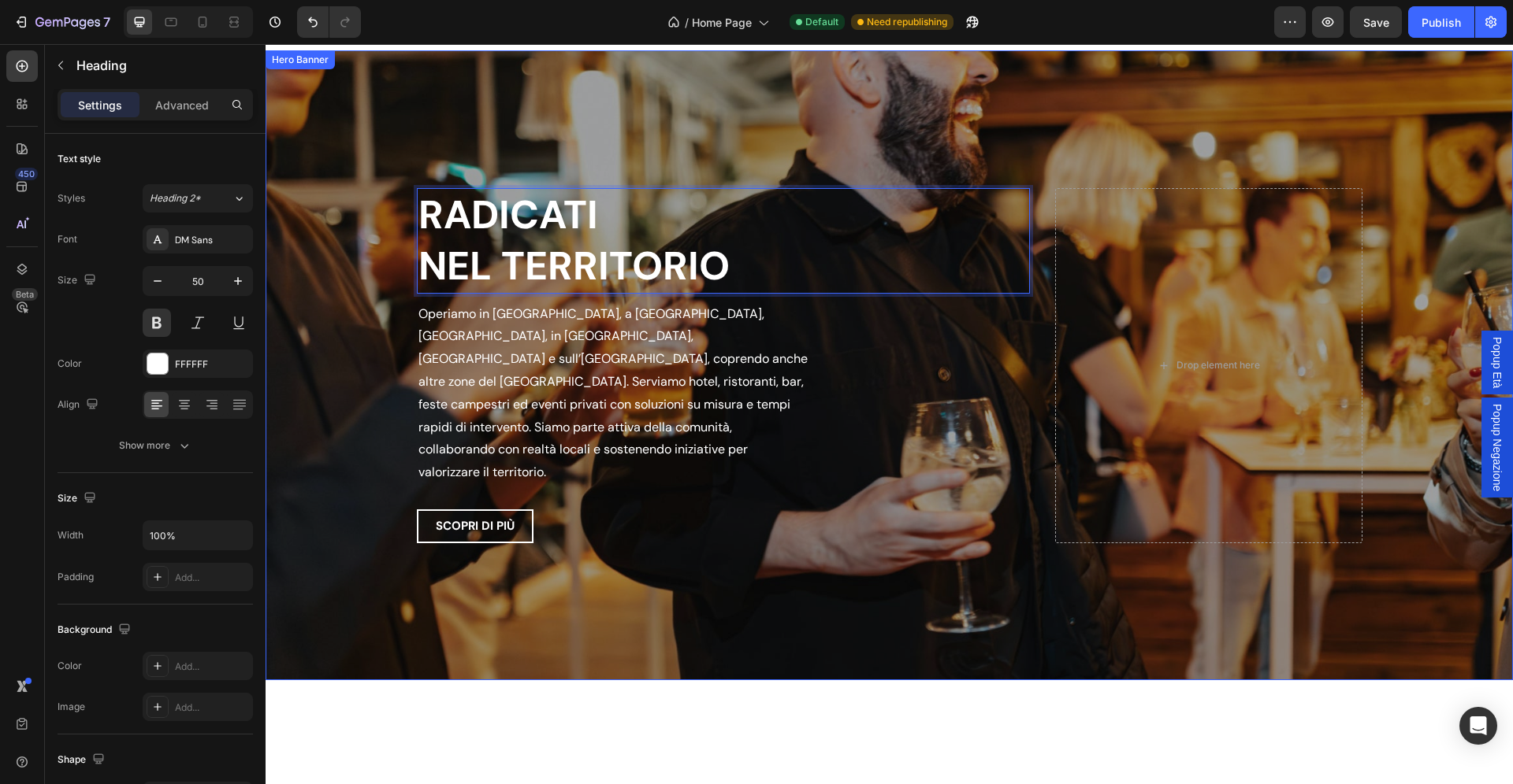
click at [351, 378] on div "Overlay" at bounding box center [889, 365] width 1247 height 630
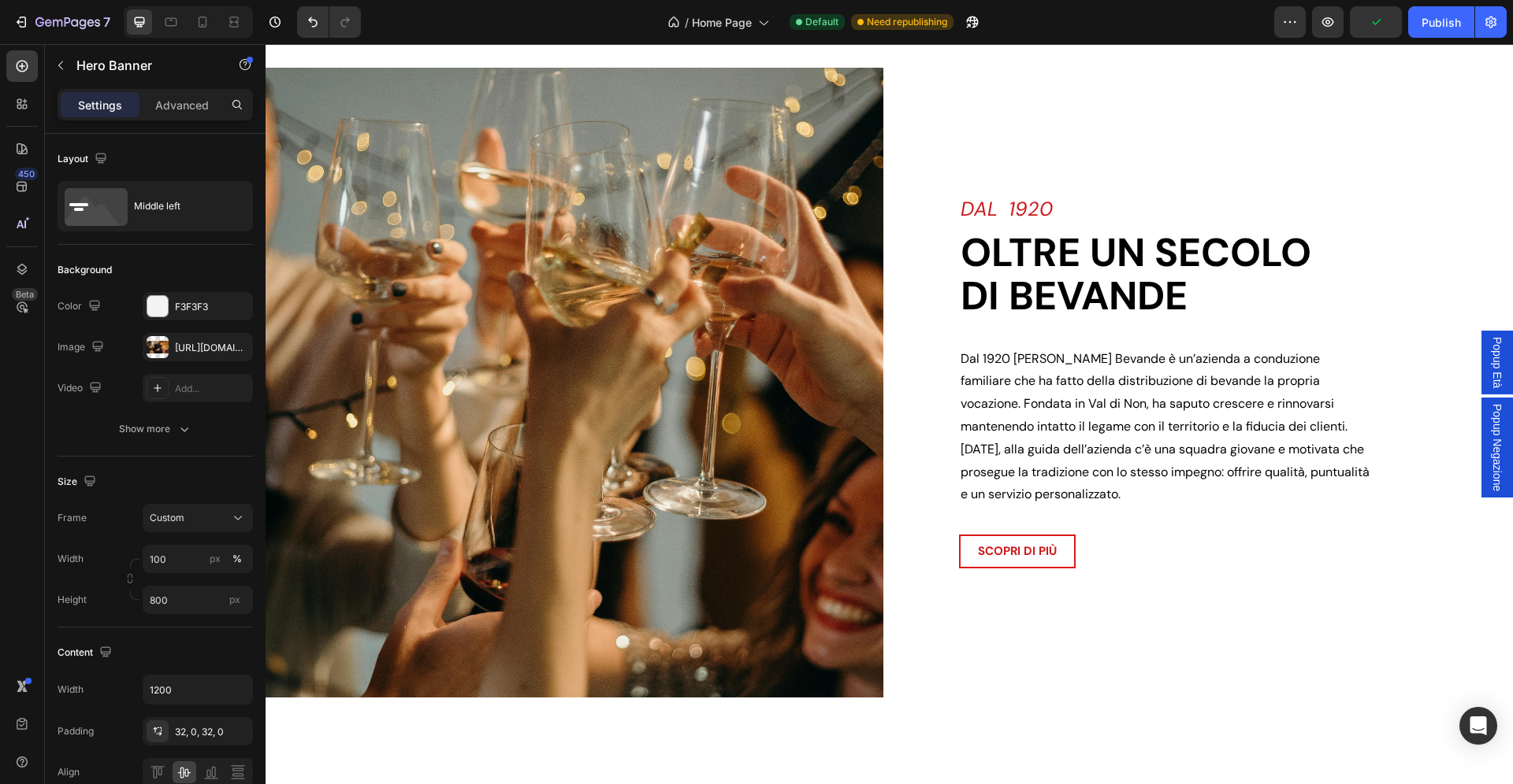
scroll to position [1349, 0]
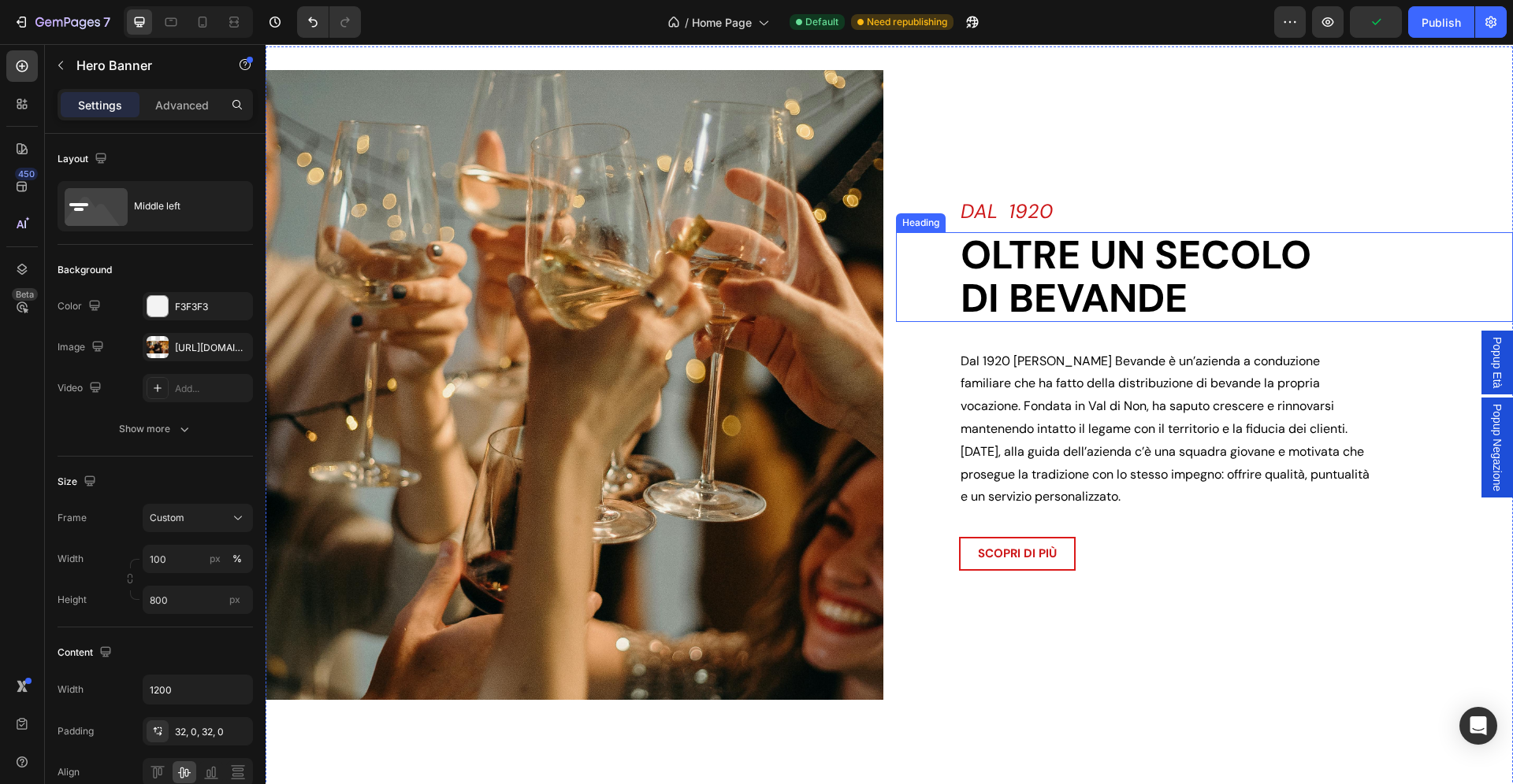
click at [1120, 306] on h2 "Oltre un secolo di bevande" at bounding box center [1236, 276] width 555 height 90
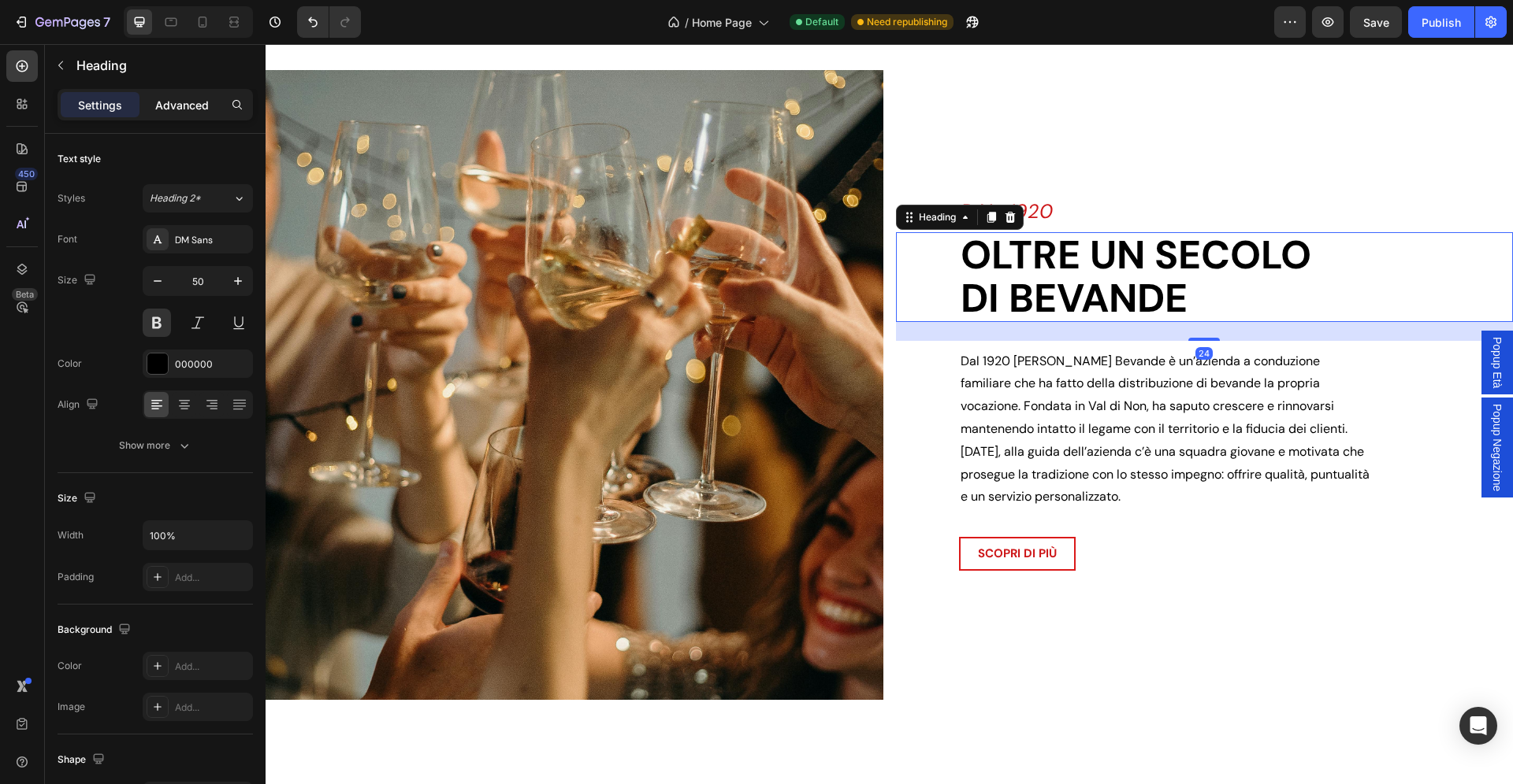
click at [192, 101] on p "Advanced" at bounding box center [182, 105] width 54 height 16
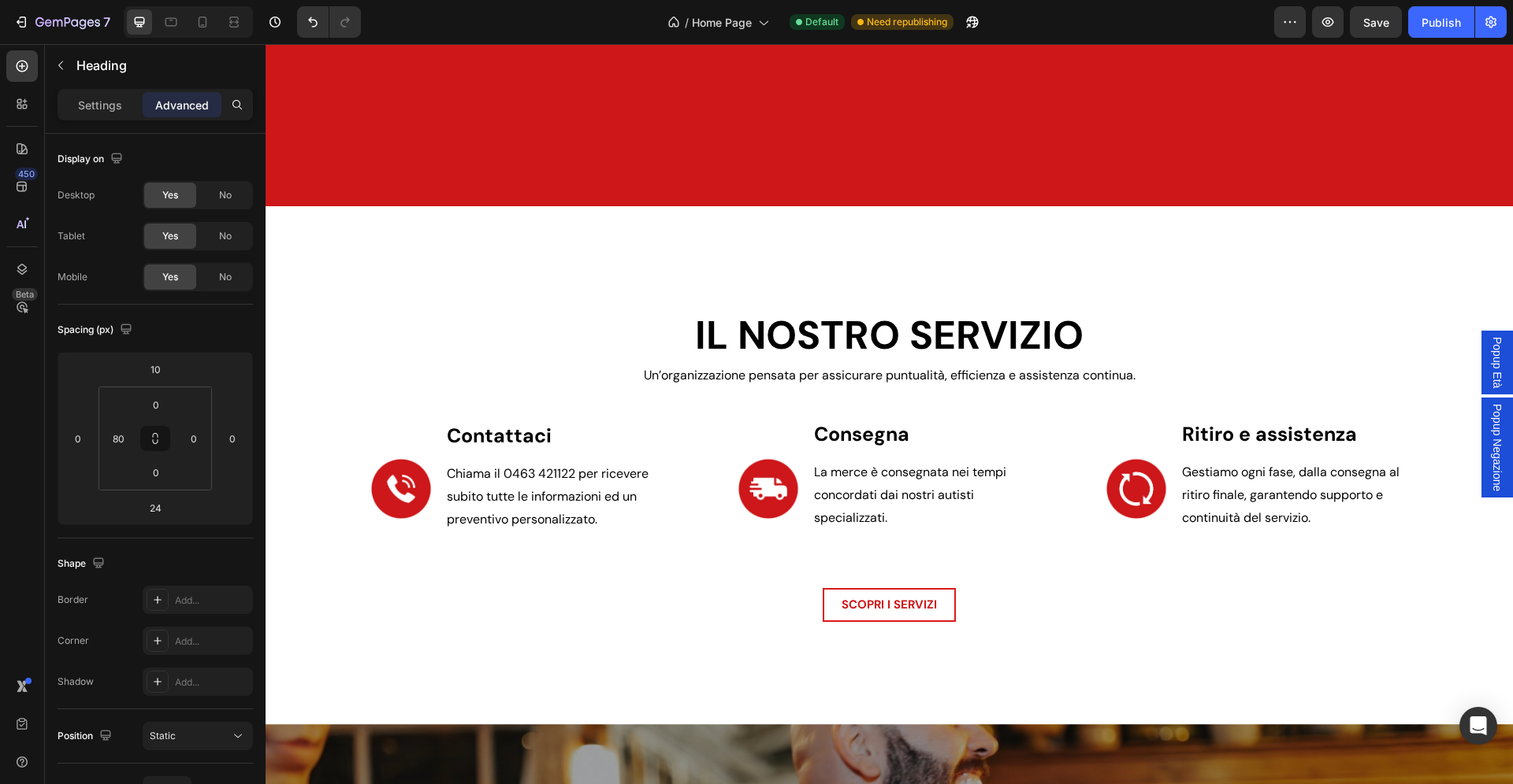
scroll to position [2804, 0]
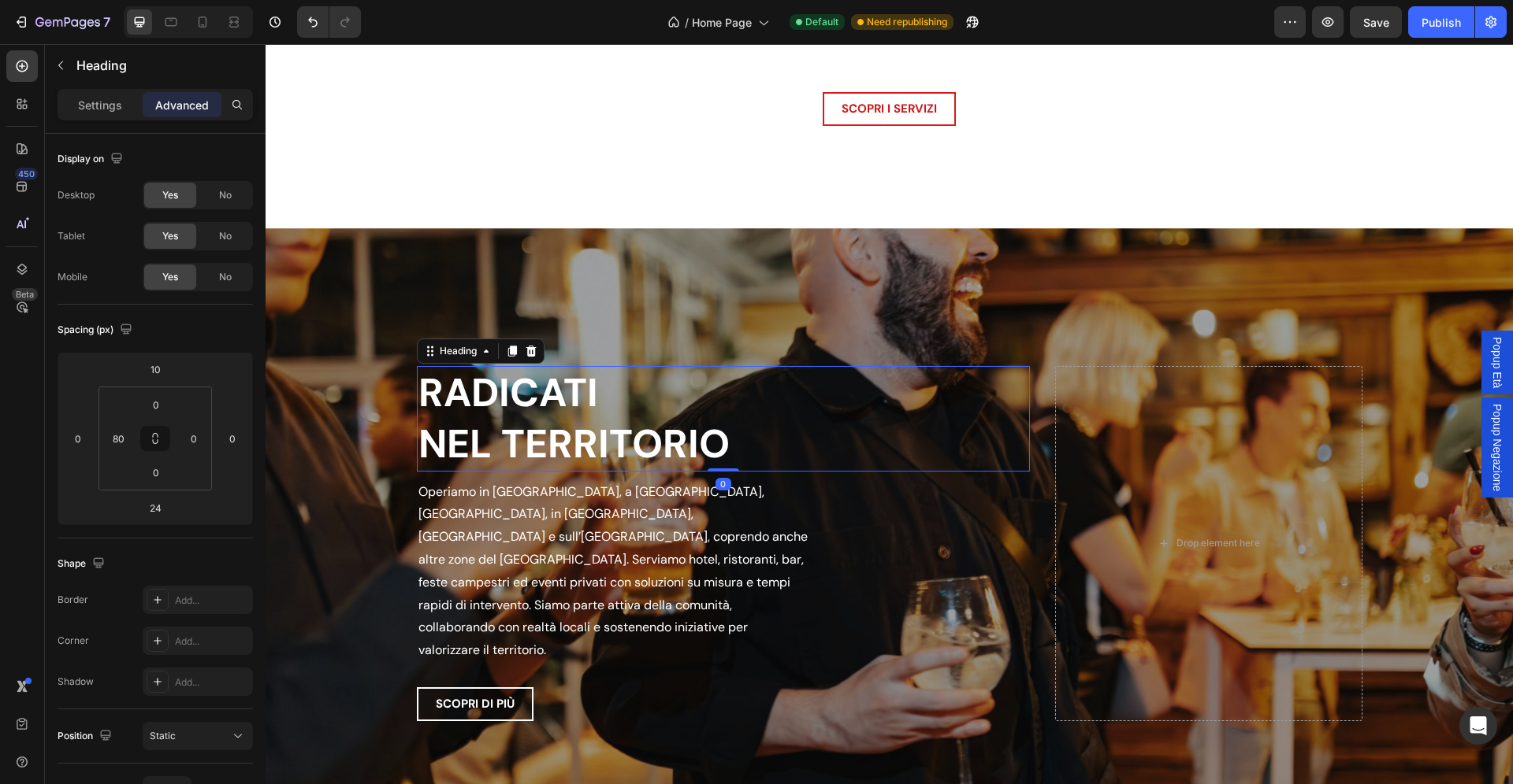
click at [644, 465] on h2 "RADICATI NEL TERRITORIO" at bounding box center [724, 419] width 614 height 106
click at [557, 535] on p "Operiamo in Val di Non, a Trento, Rovereto, in Vallagarina, Piana Rotaliana e s…" at bounding box center [613, 572] width 390 height 181
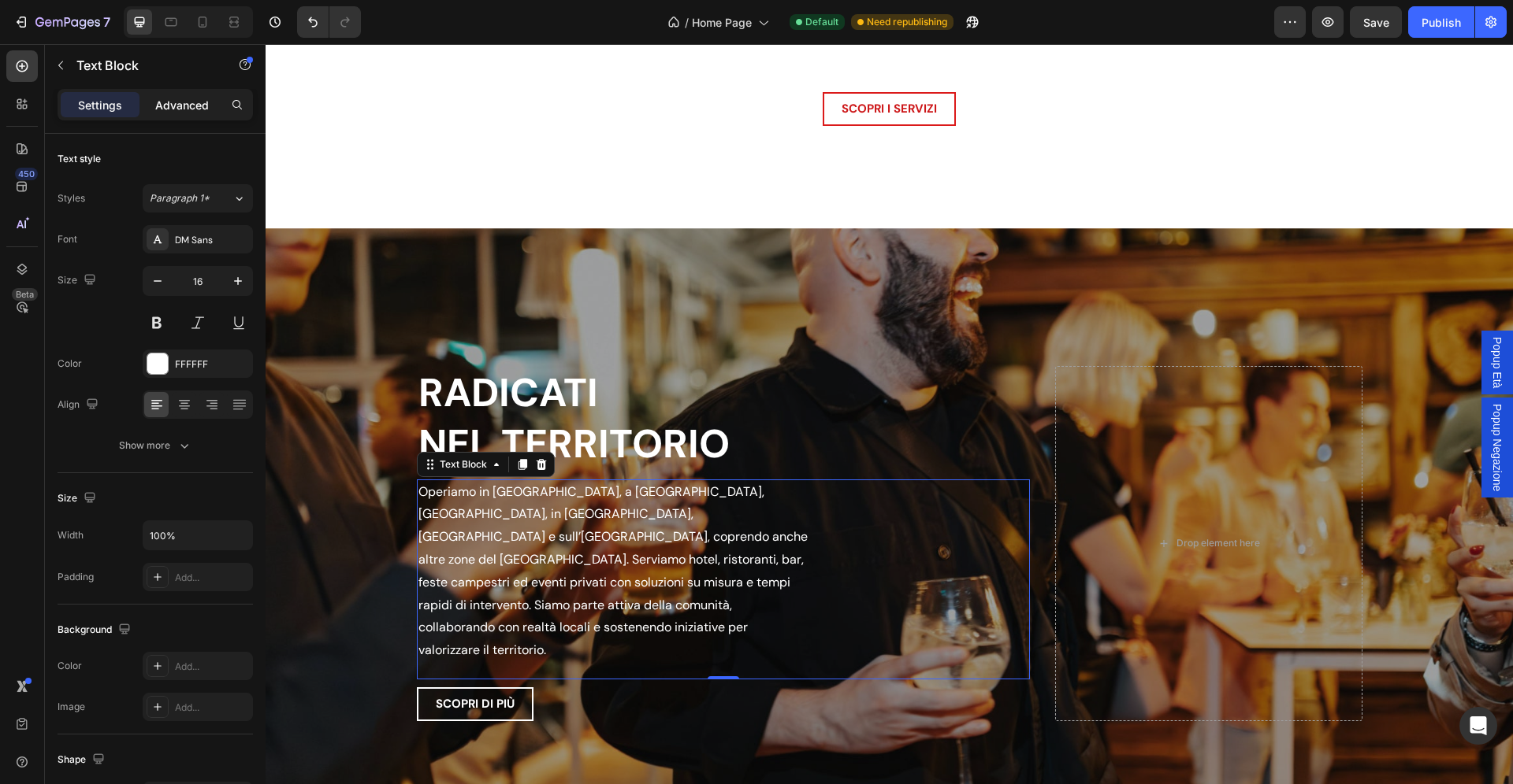
click at [203, 112] on p "Advanced" at bounding box center [182, 105] width 54 height 16
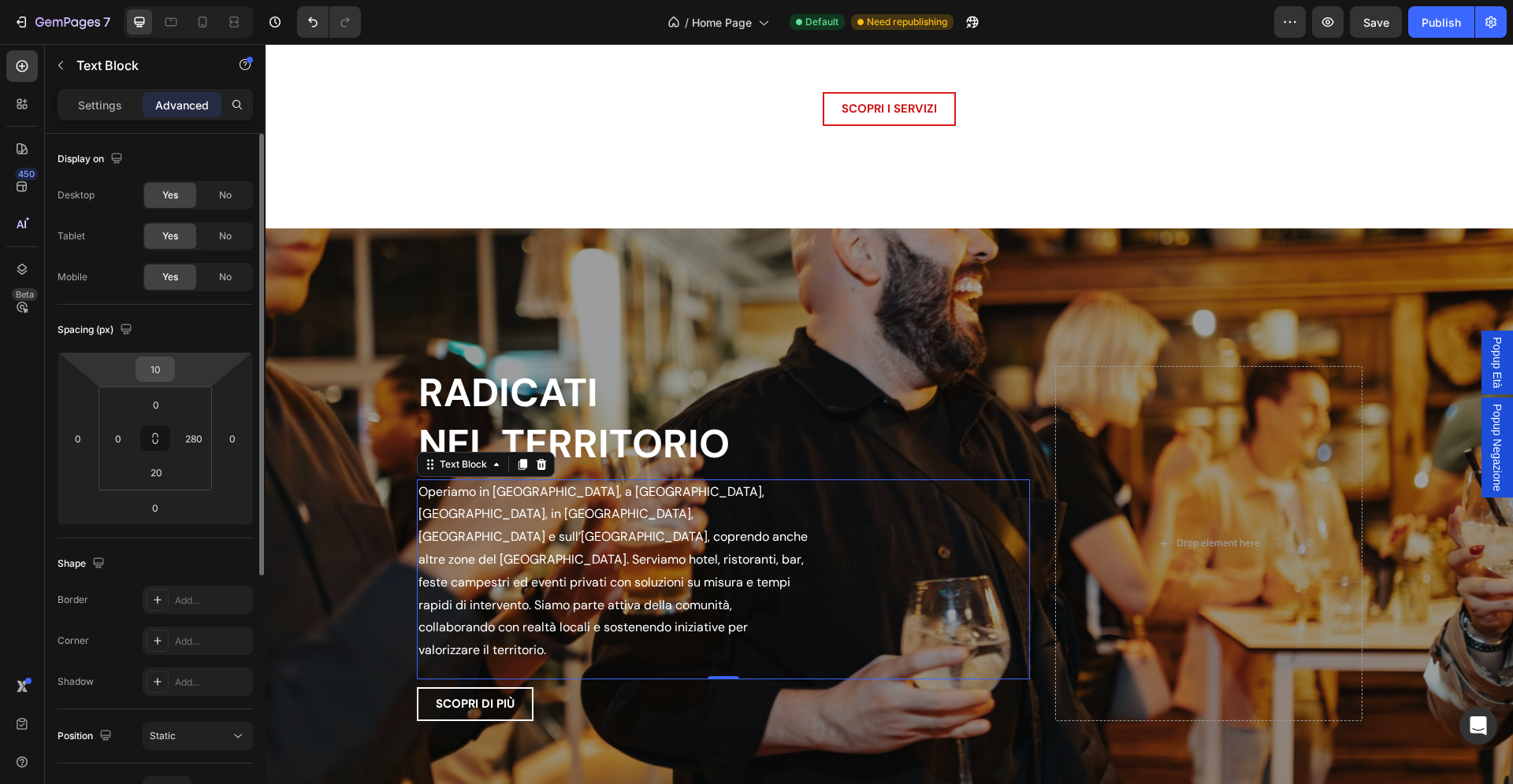
click at [161, 364] on input "10" at bounding box center [155, 369] width 32 height 24
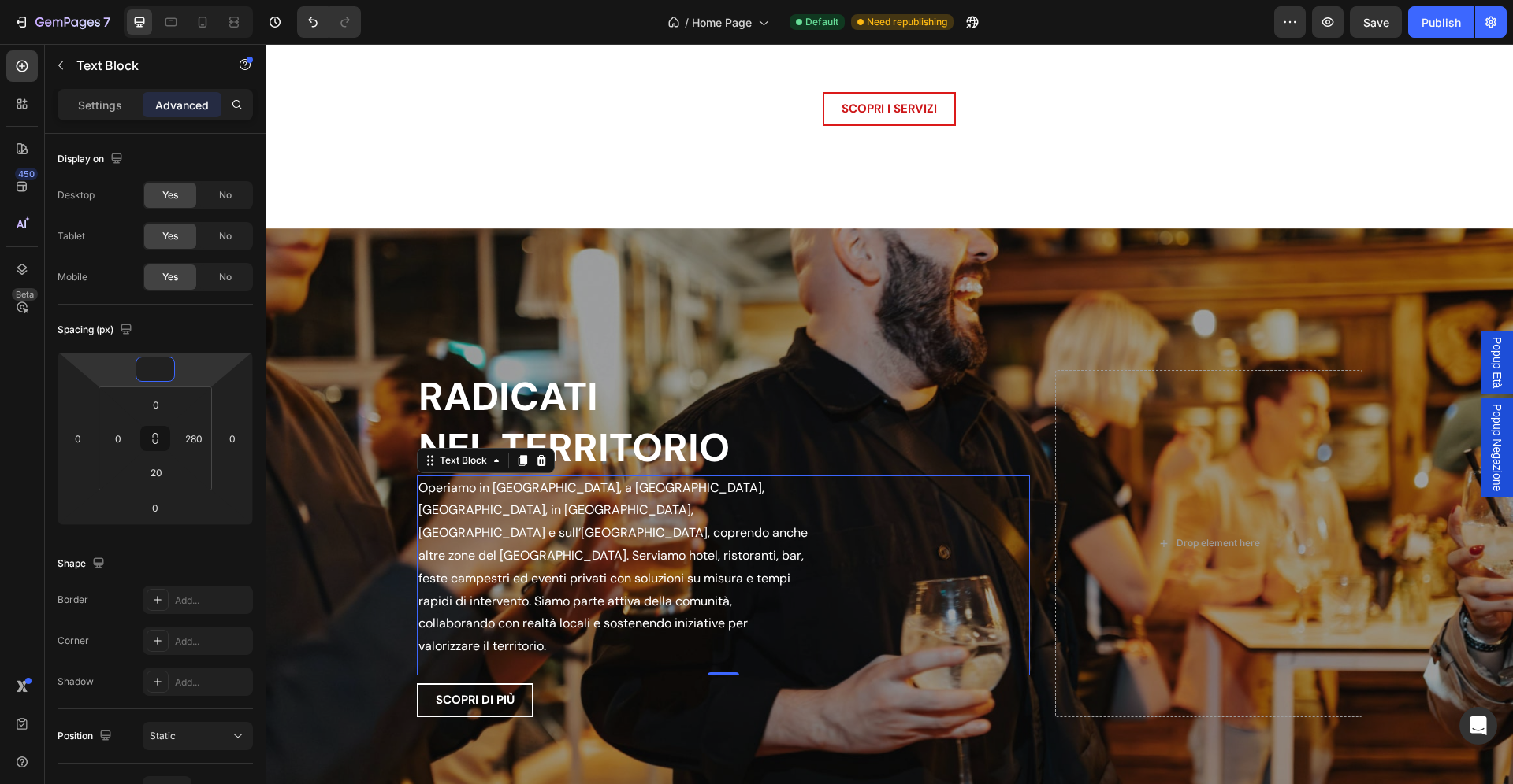
click at [720, 470] on h2 "RADICATI NEL TERRITORIO" at bounding box center [724, 423] width 614 height 106
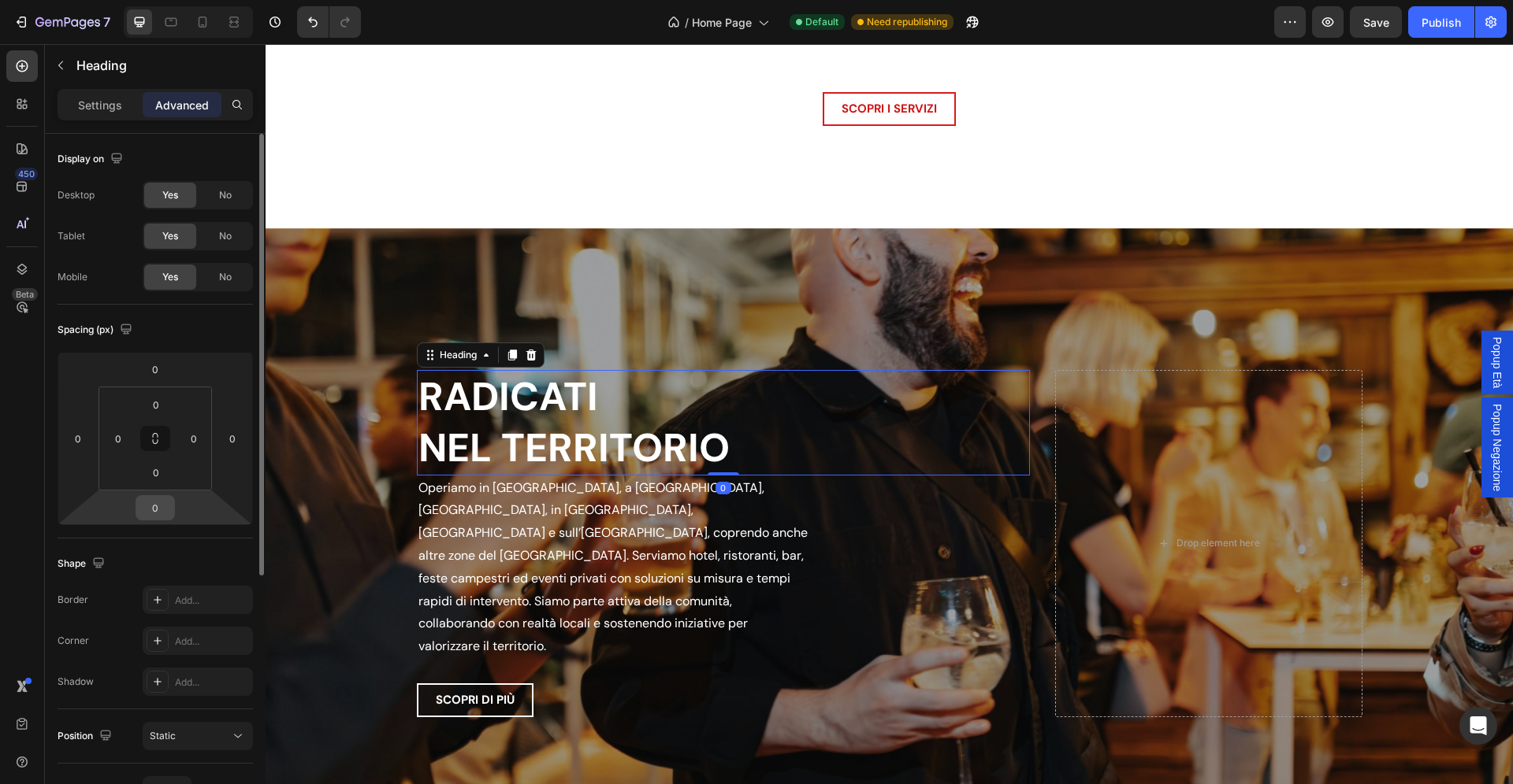
click at [160, 508] on input "0" at bounding box center [155, 508] width 32 height 24
type input "24"
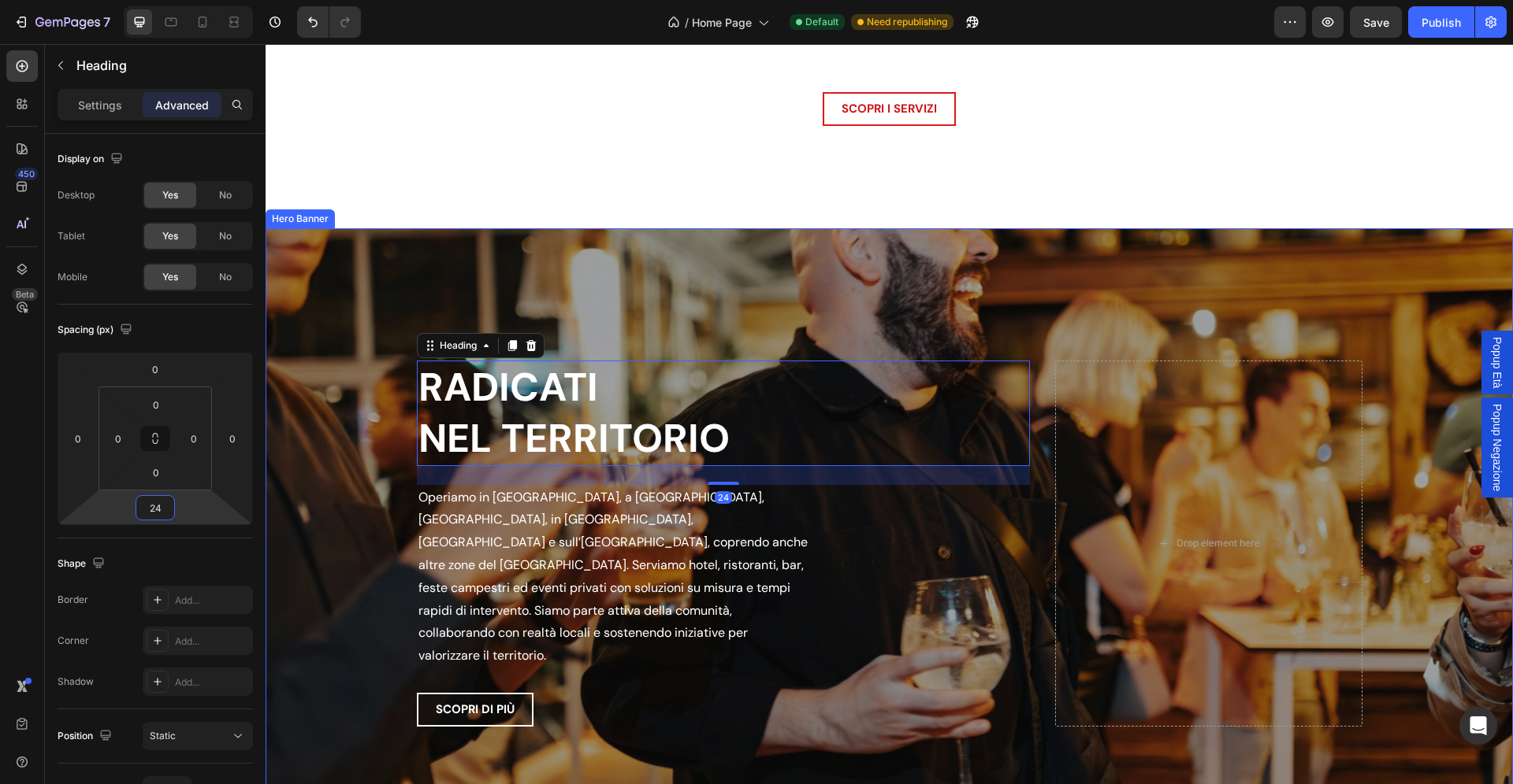
click at [392, 494] on div "Overlay" at bounding box center [889, 543] width 1247 height 630
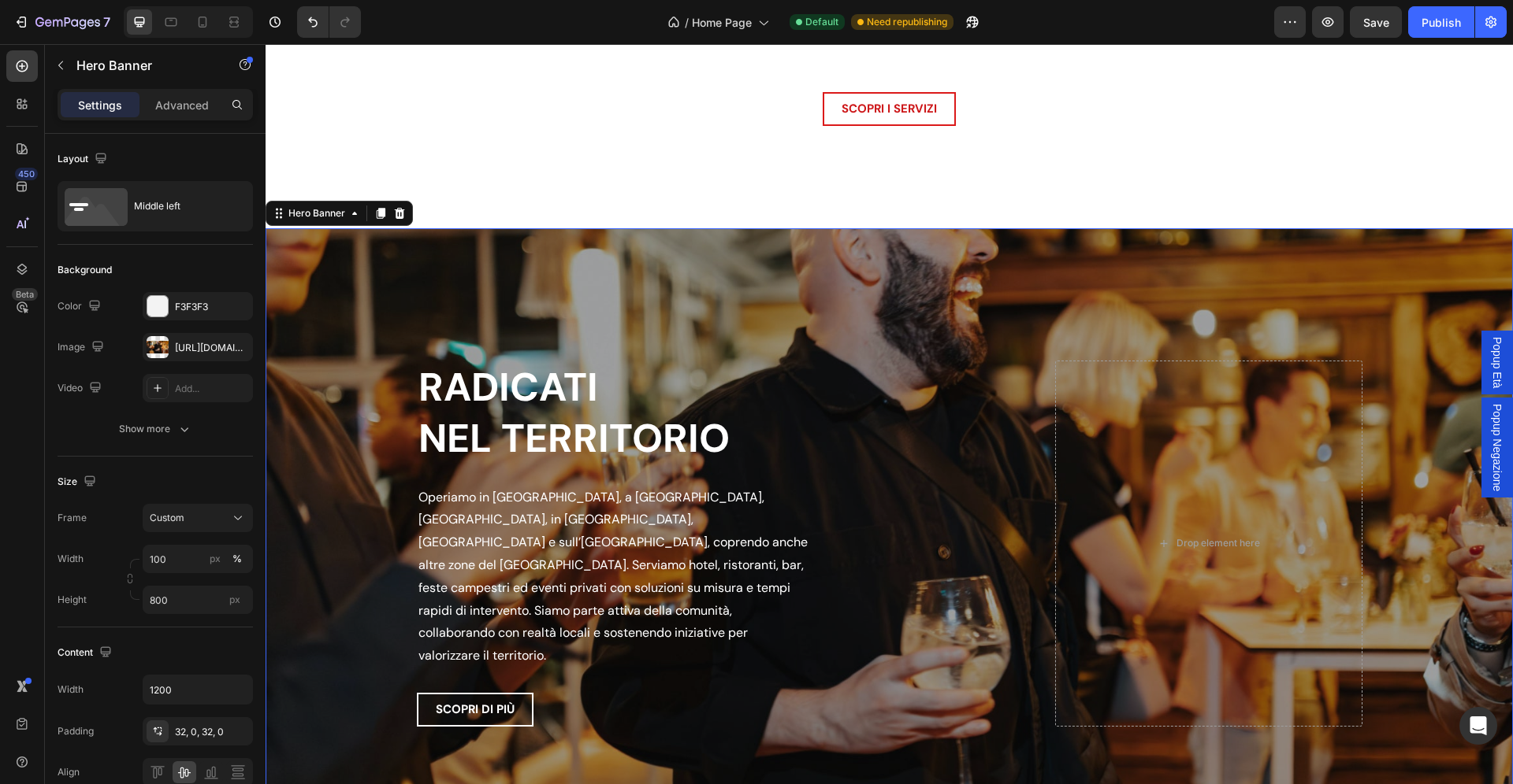
scroll to position [3005, 0]
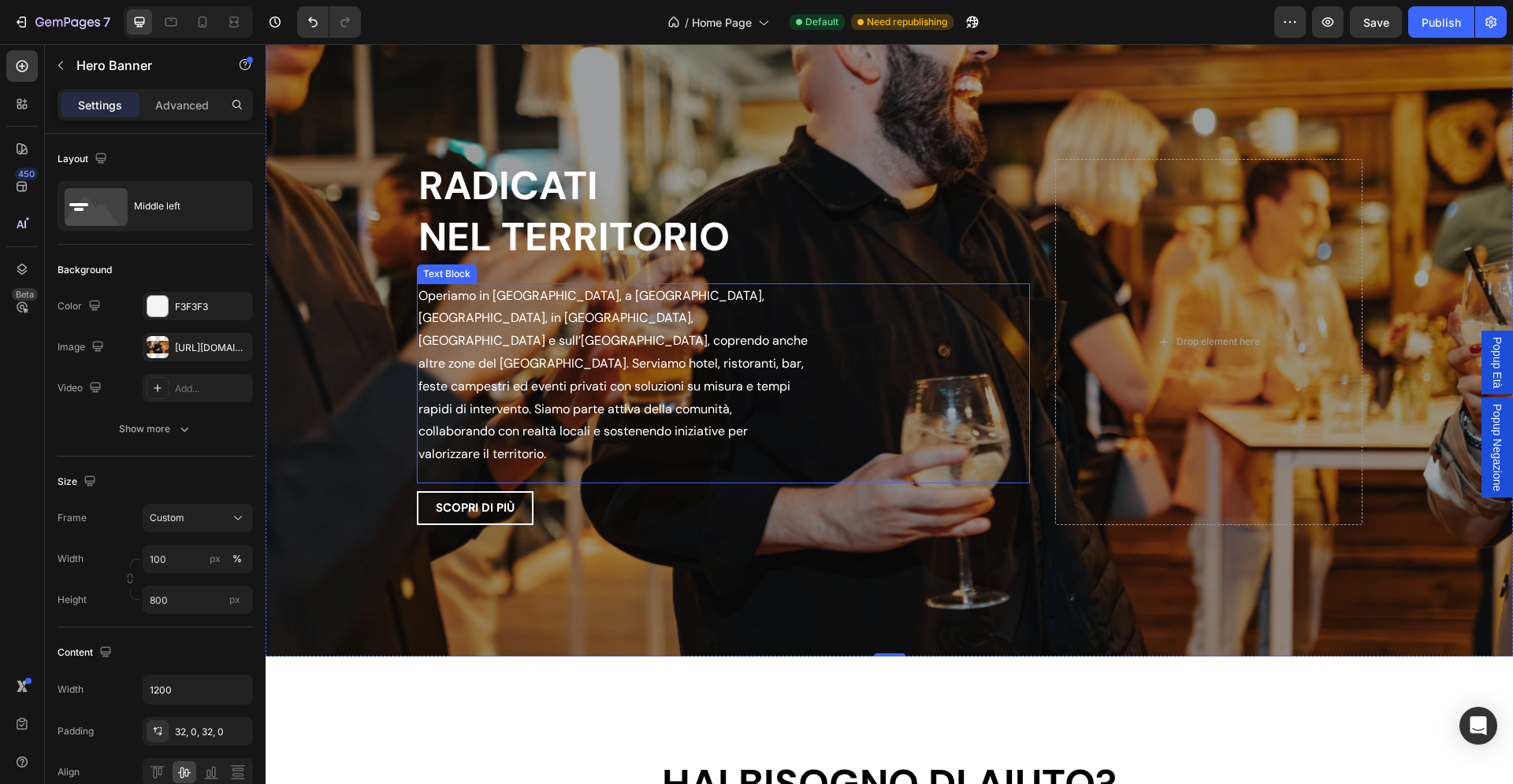
click at [522, 374] on p "Operiamo in Val di Non, a Trento, Rovereto, in Vallagarina, Piana Rotaliana e s…" at bounding box center [613, 376] width 390 height 181
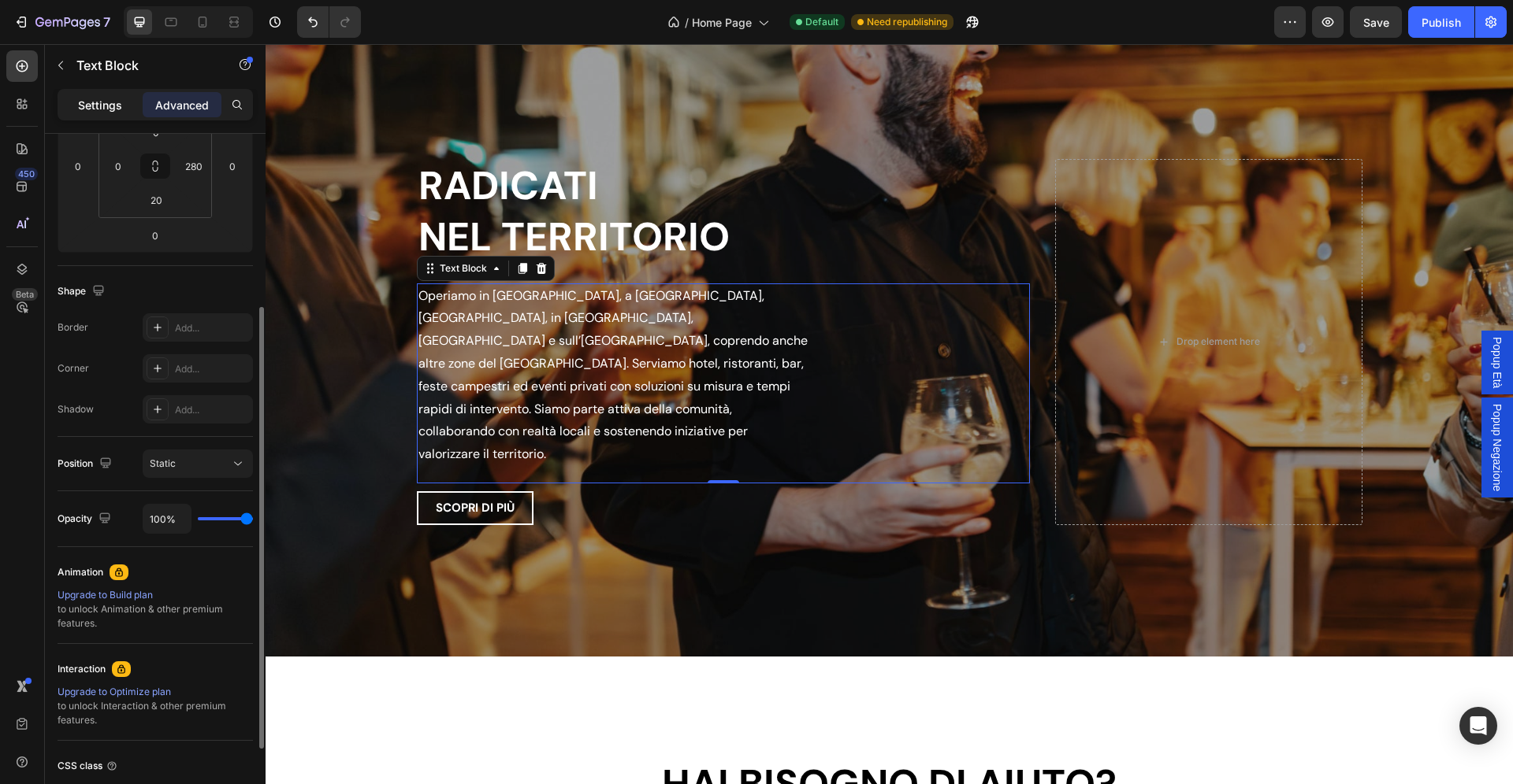
click at [117, 109] on p "Settings" at bounding box center [100, 105] width 44 height 16
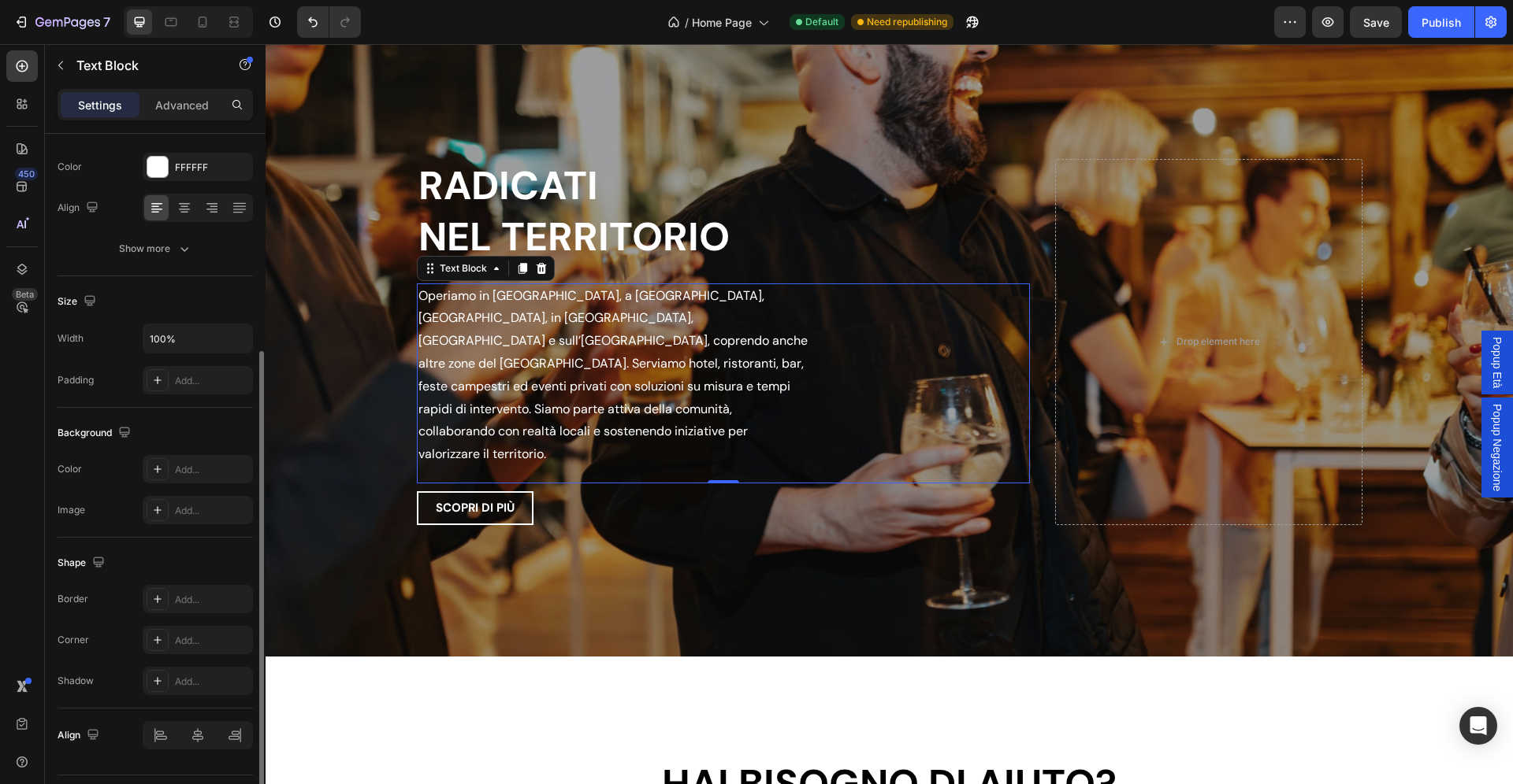
scroll to position [0, 0]
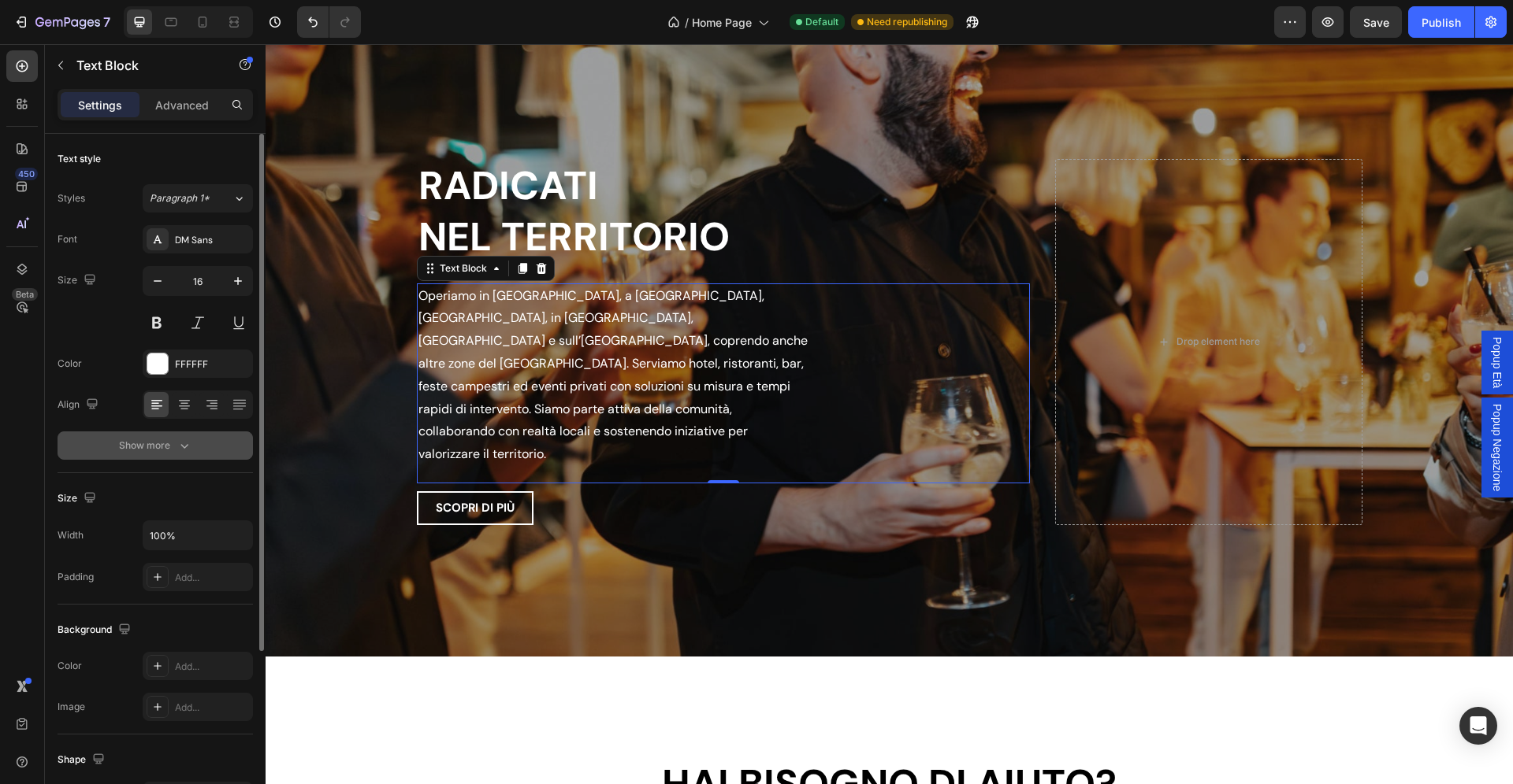
click at [177, 444] on icon "button" at bounding box center [184, 446] width 15 height 15
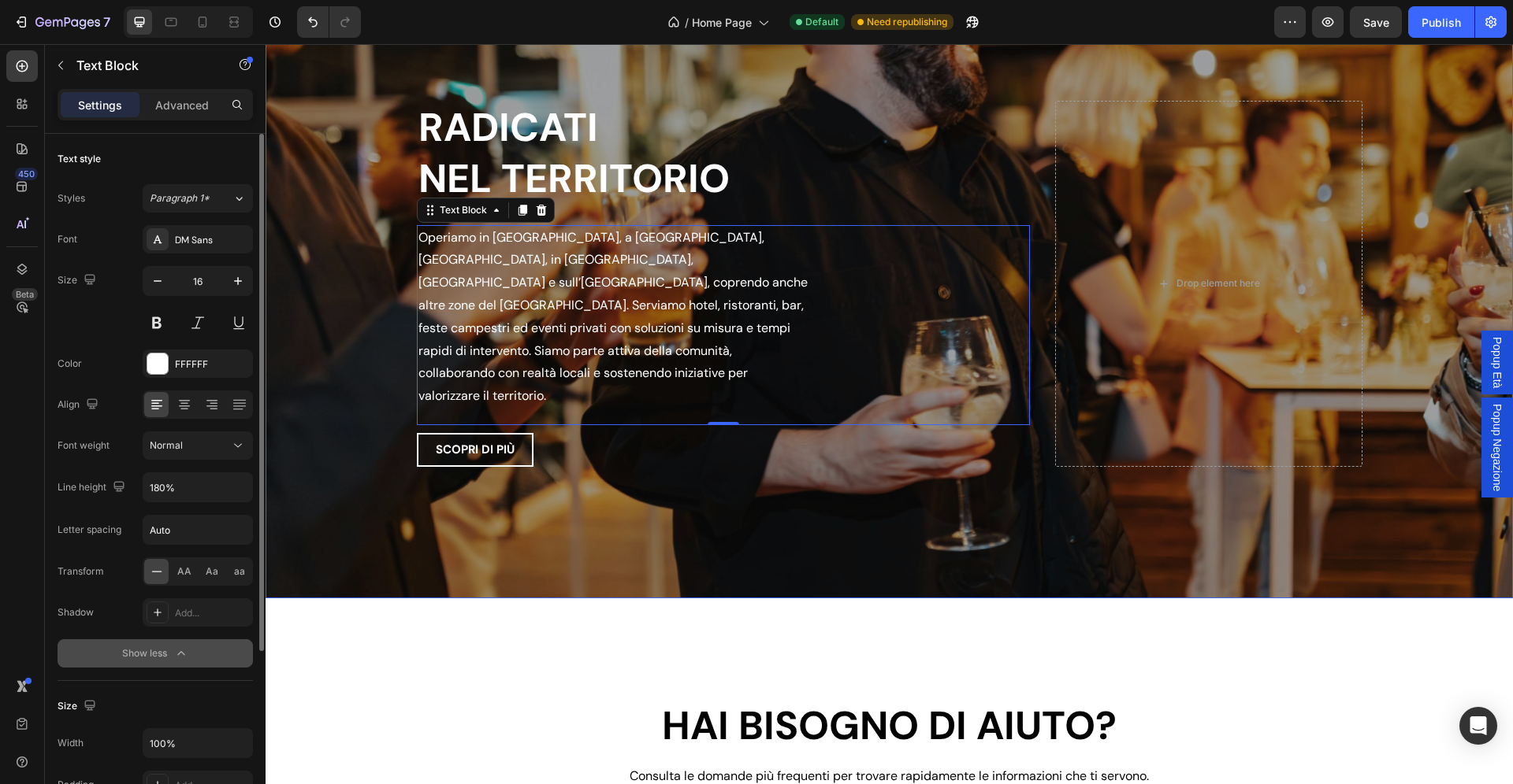
scroll to position [3043, 0]
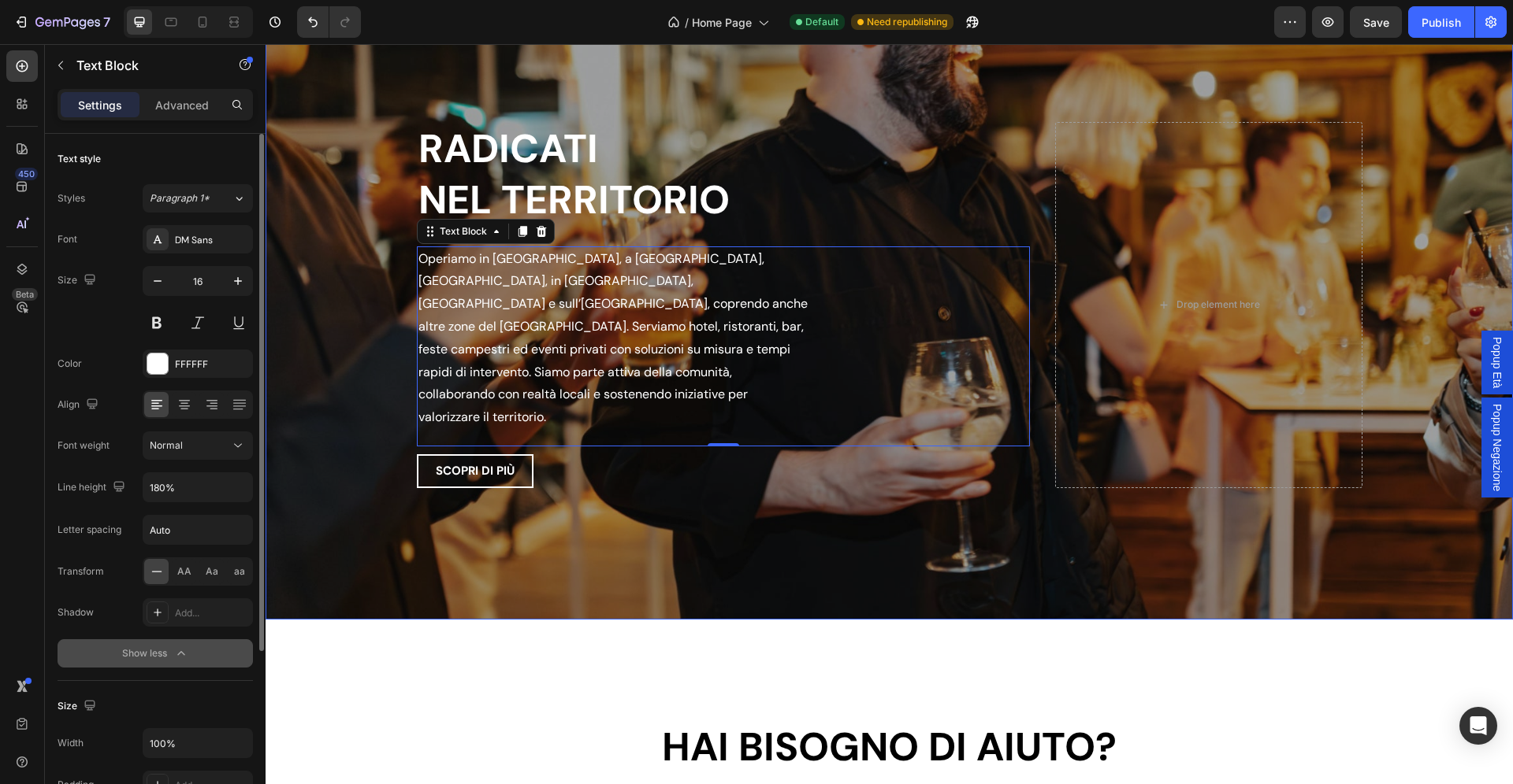
click at [772, 499] on div "Overlay" at bounding box center [889, 304] width 1247 height 630
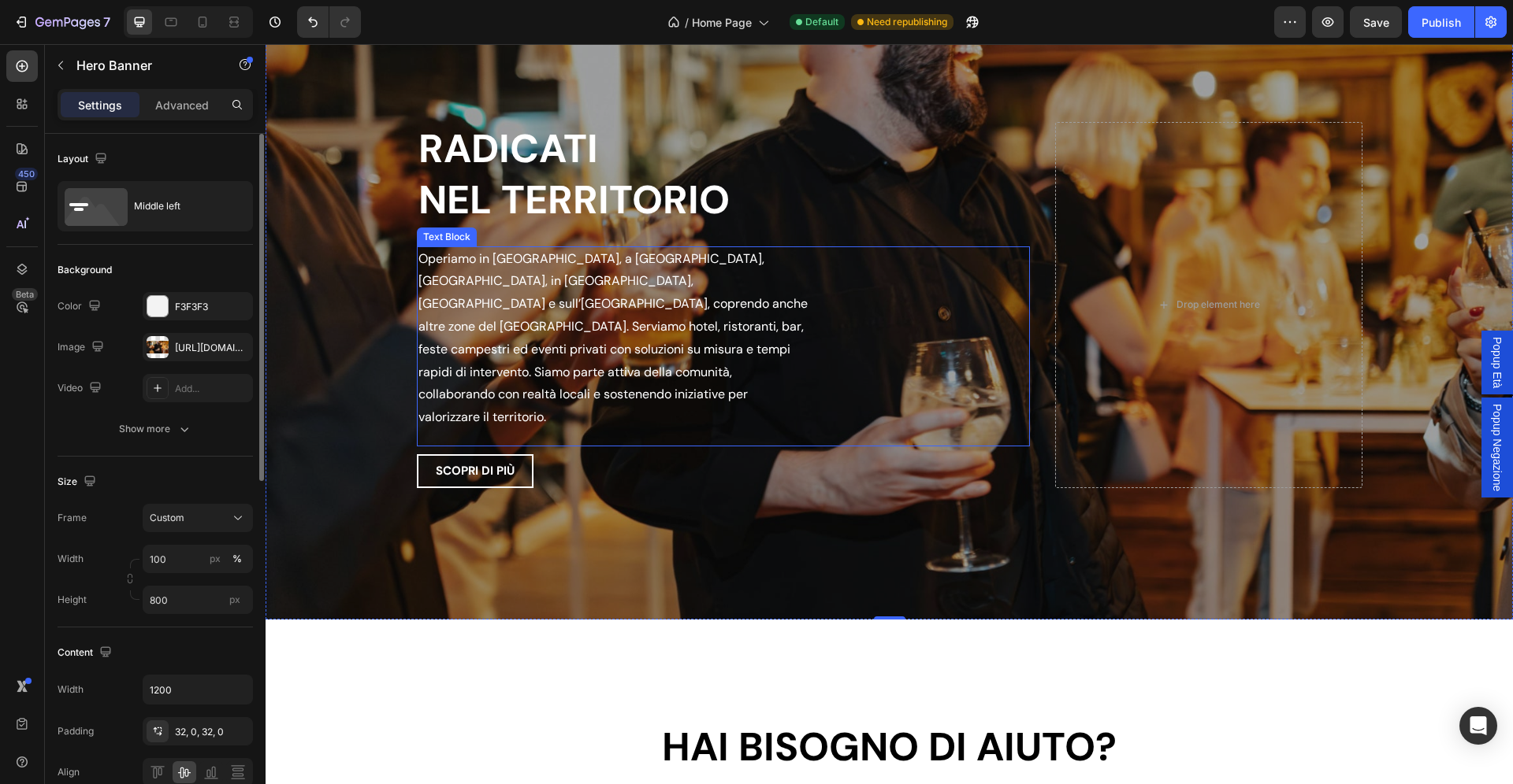
click at [750, 285] on p "Operiamo in Val di Non, a Trento, Rovereto, in Vallagarina, Piana Rotaliana e s…" at bounding box center [613, 339] width 390 height 181
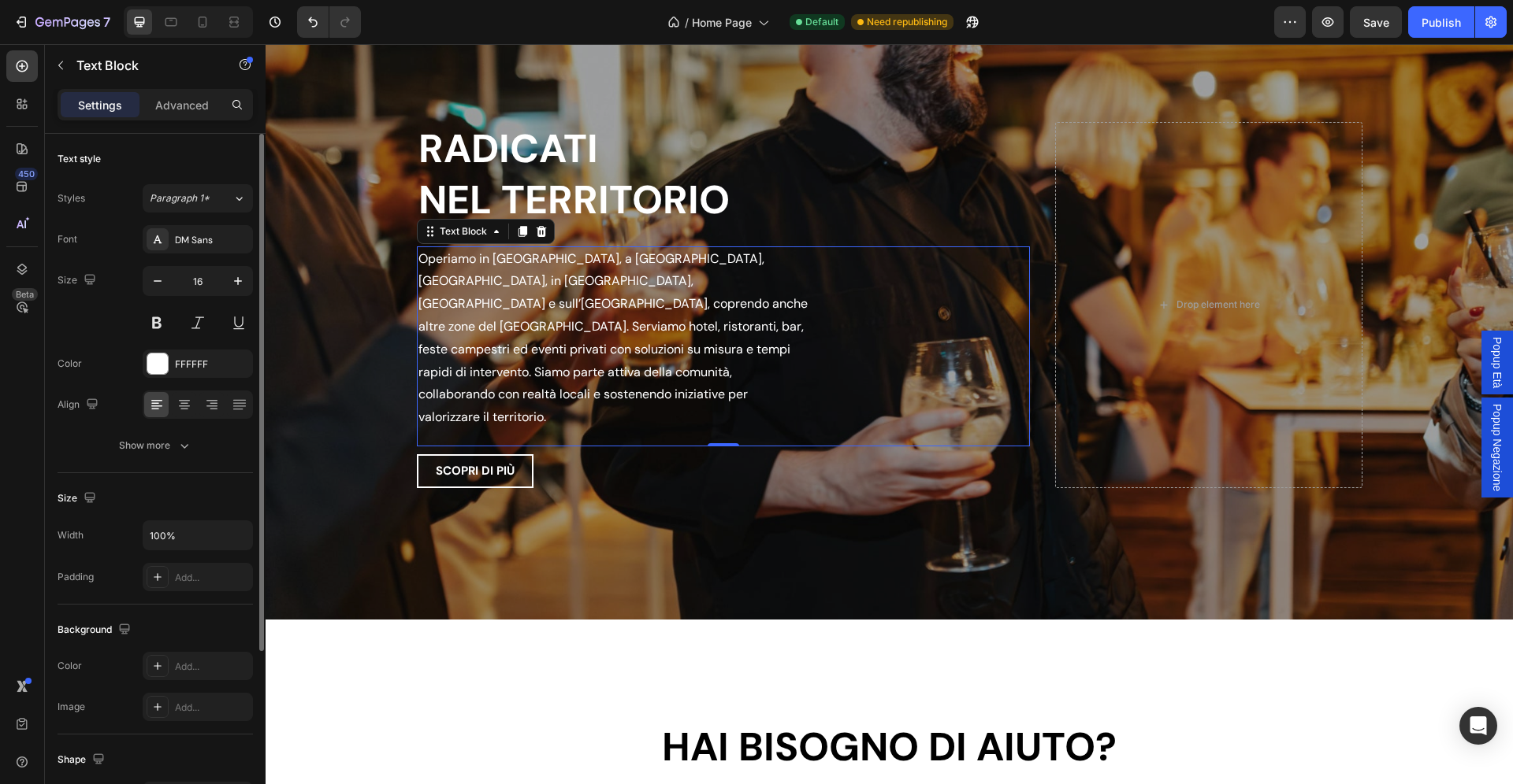
click at [751, 285] on p "Operiamo in Val di Non, a Trento, Rovereto, in Vallagarina, Piana Rotaliana e s…" at bounding box center [613, 339] width 390 height 181
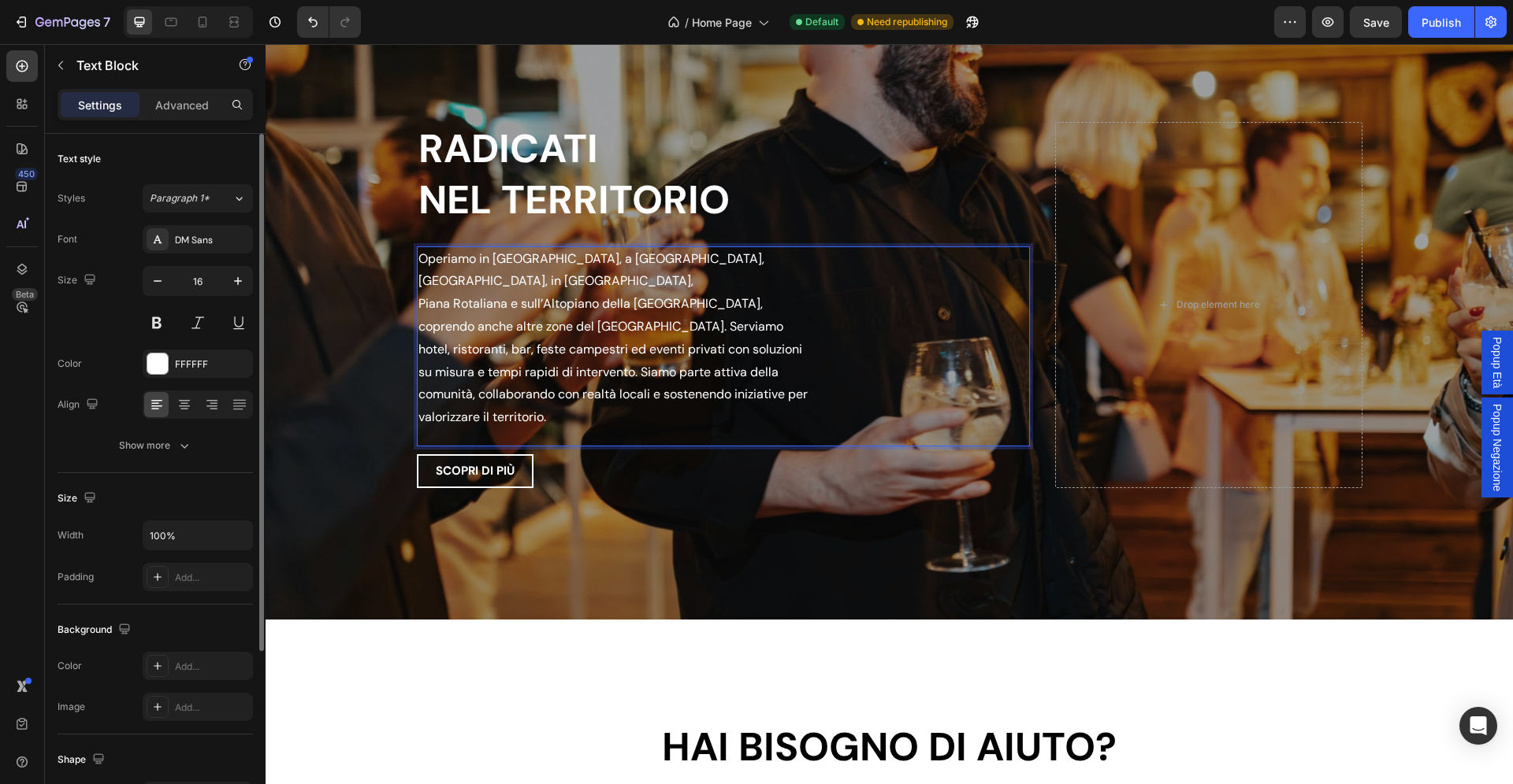
click at [753, 308] on p "Piana Rotaliana e sull’Altopiano della Paganella, coprendo anche altre zone del…" at bounding box center [613, 360] width 390 height 136
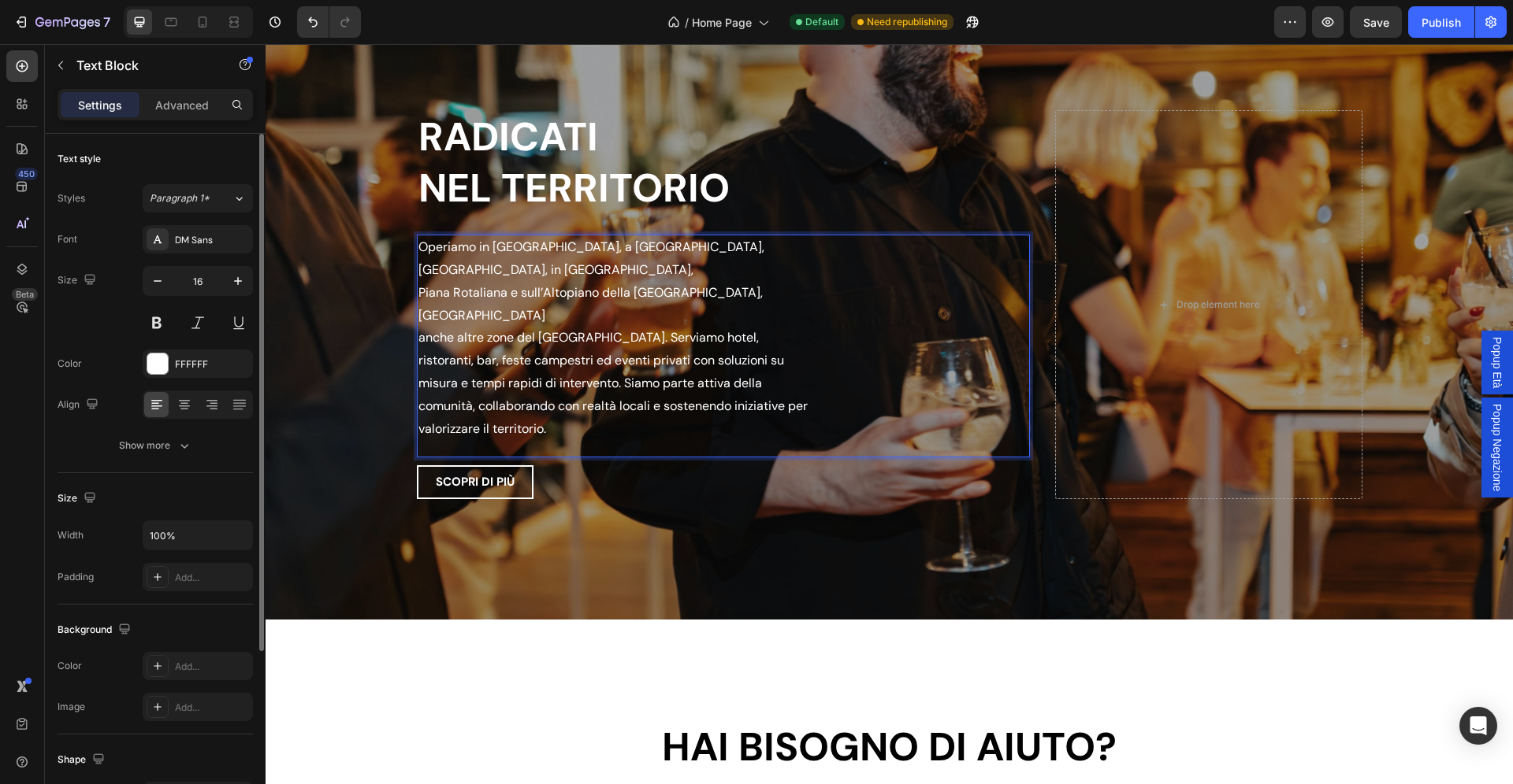
click at [781, 375] on p "anche altre zone del Trentino. Serviamo hotel, ristoranti, bar, feste campestri…" at bounding box center [613, 383] width 390 height 114
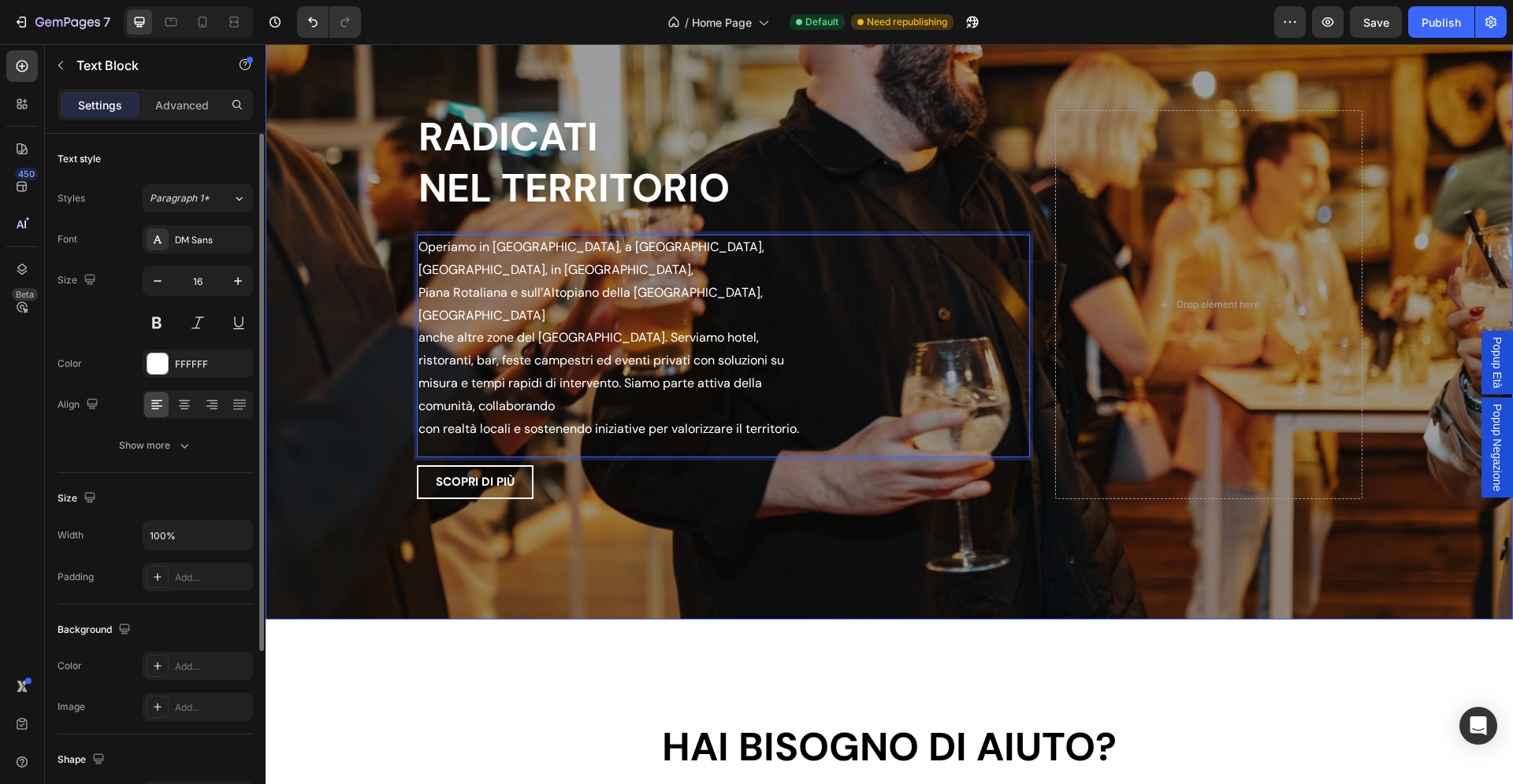
click at [779, 533] on div "Overlay" at bounding box center [889, 304] width 1247 height 630
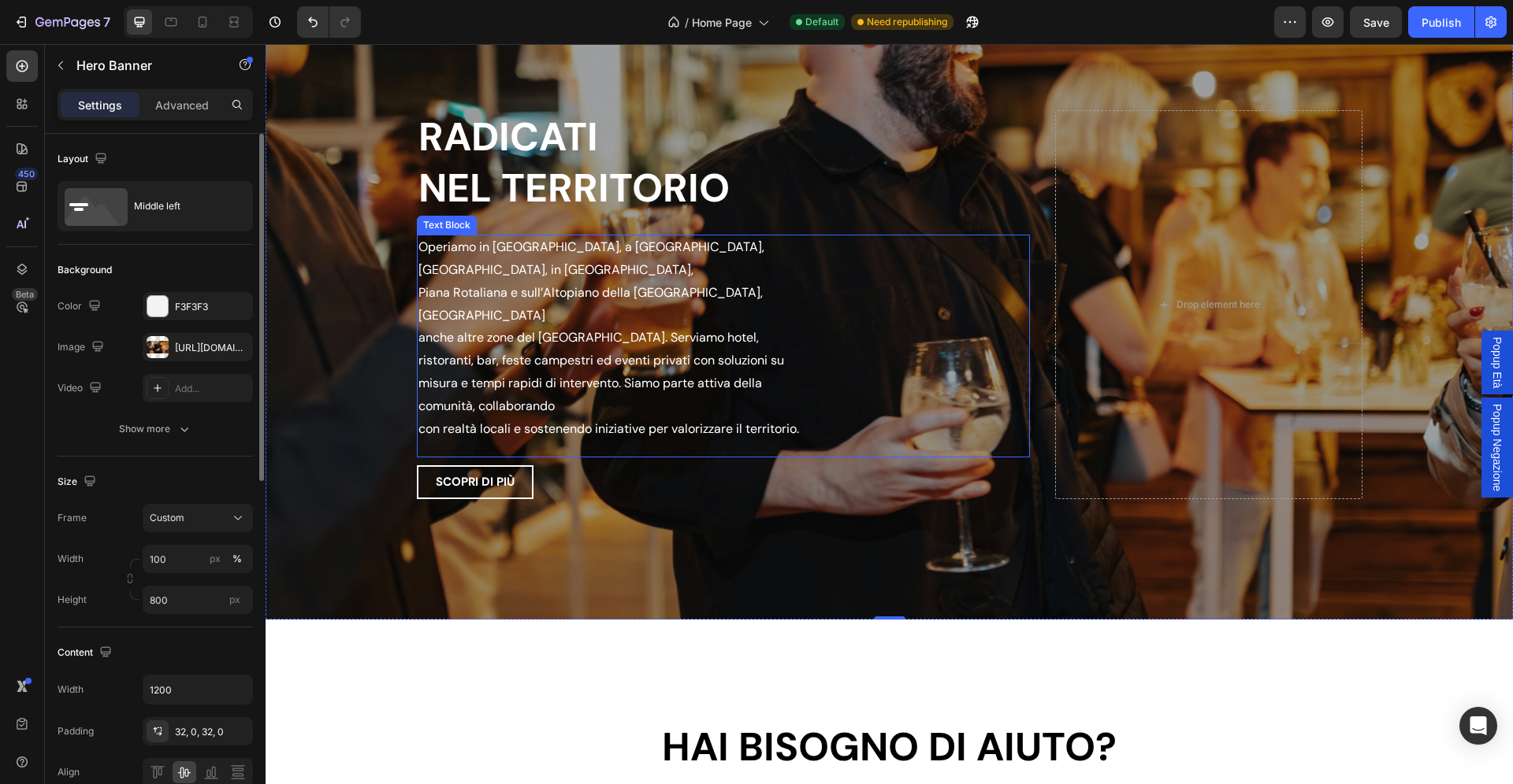
click at [746, 331] on p "anche altre zone del Trentino. Serviamo hotel, ristoranti, bar, feste campestri…" at bounding box center [613, 372] width 390 height 91
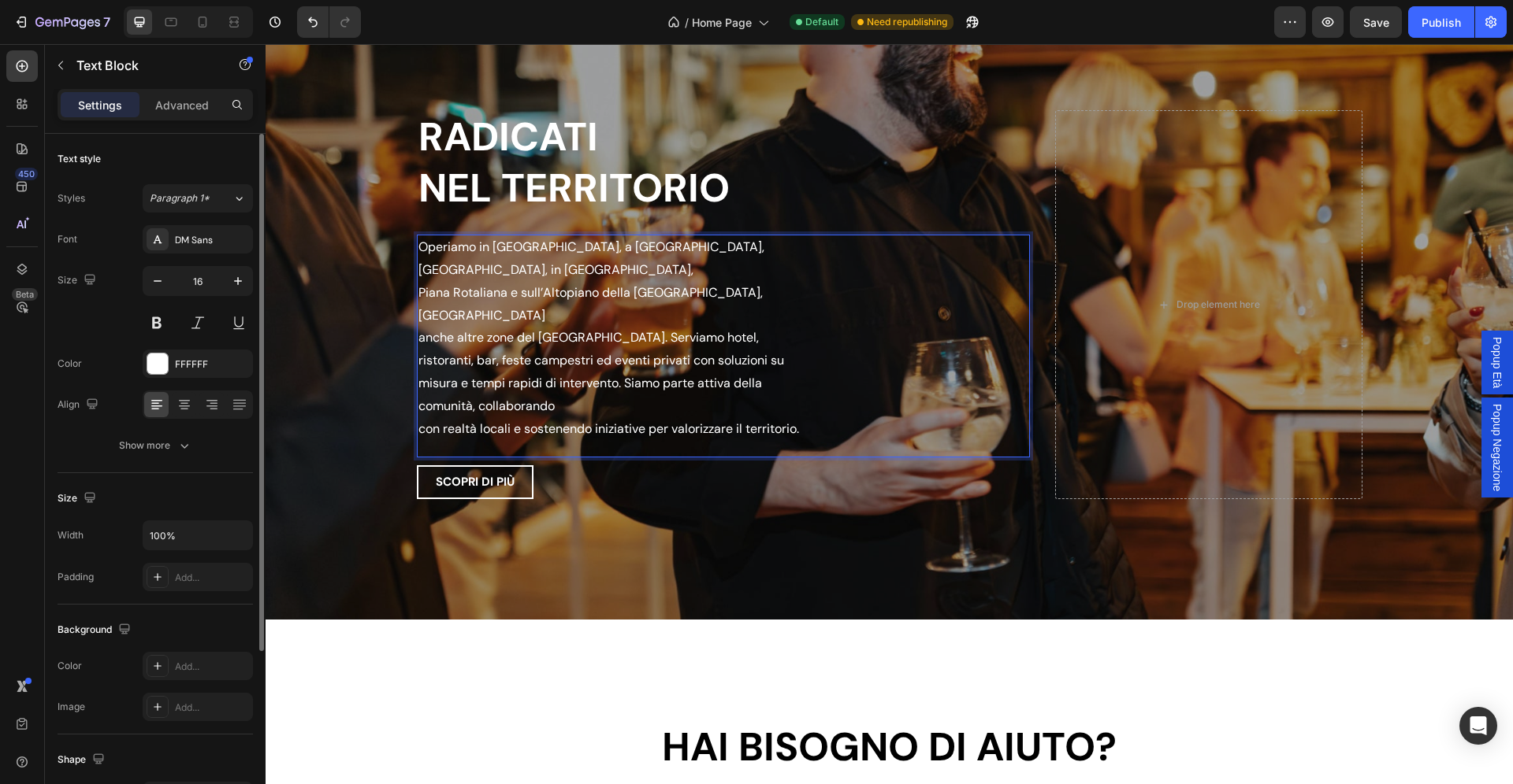
click at [745, 330] on p "anche altre zone del Trentino. Serviamo hotel, ristoranti, bar, feste campestri…" at bounding box center [613, 372] width 390 height 91
click at [744, 330] on p "anche altre zone del Trentino. Serviamo hotel, ristoranti, bar, feste campestri…" at bounding box center [613, 372] width 390 height 91
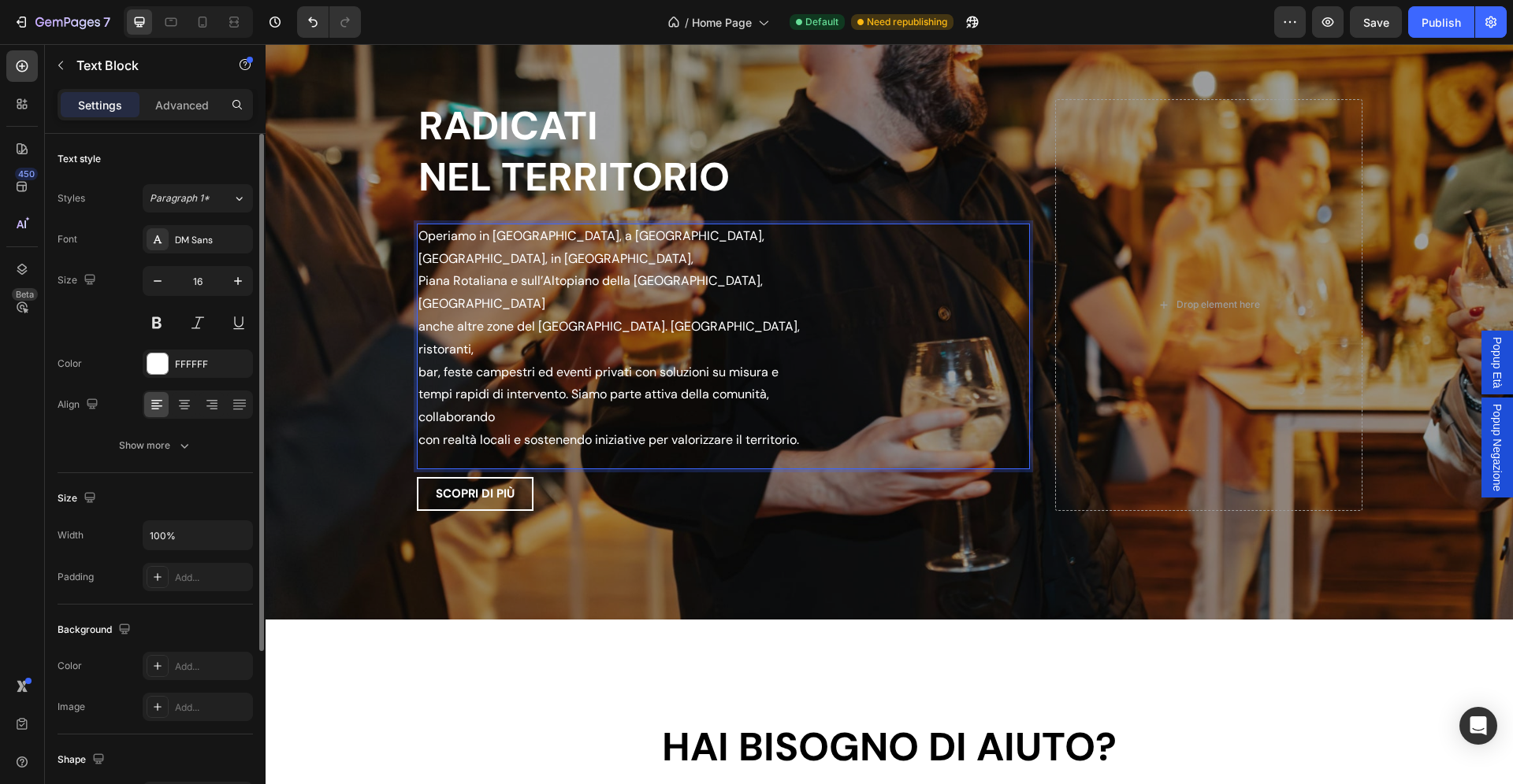
click at [421, 383] on p "bar, feste campestri ed eventi privati con soluzioni su misura e tempi rapidi d…" at bounding box center [613, 395] width 390 height 67
click at [421, 430] on p "con realtà locali e sostenendo iniziative per valorizzare il territorio." at bounding box center [613, 441] width 390 height 23
click at [776, 361] on p "bar, feste campestri ed eventi privati con soluzioni su misura e tempi rapidi d…" at bounding box center [613, 406] width 390 height 91
click at [564, 413] on p "e tempi rapidi di intervento. Siamo parte attiva della comunità, collaborando c…" at bounding box center [613, 417] width 390 height 67
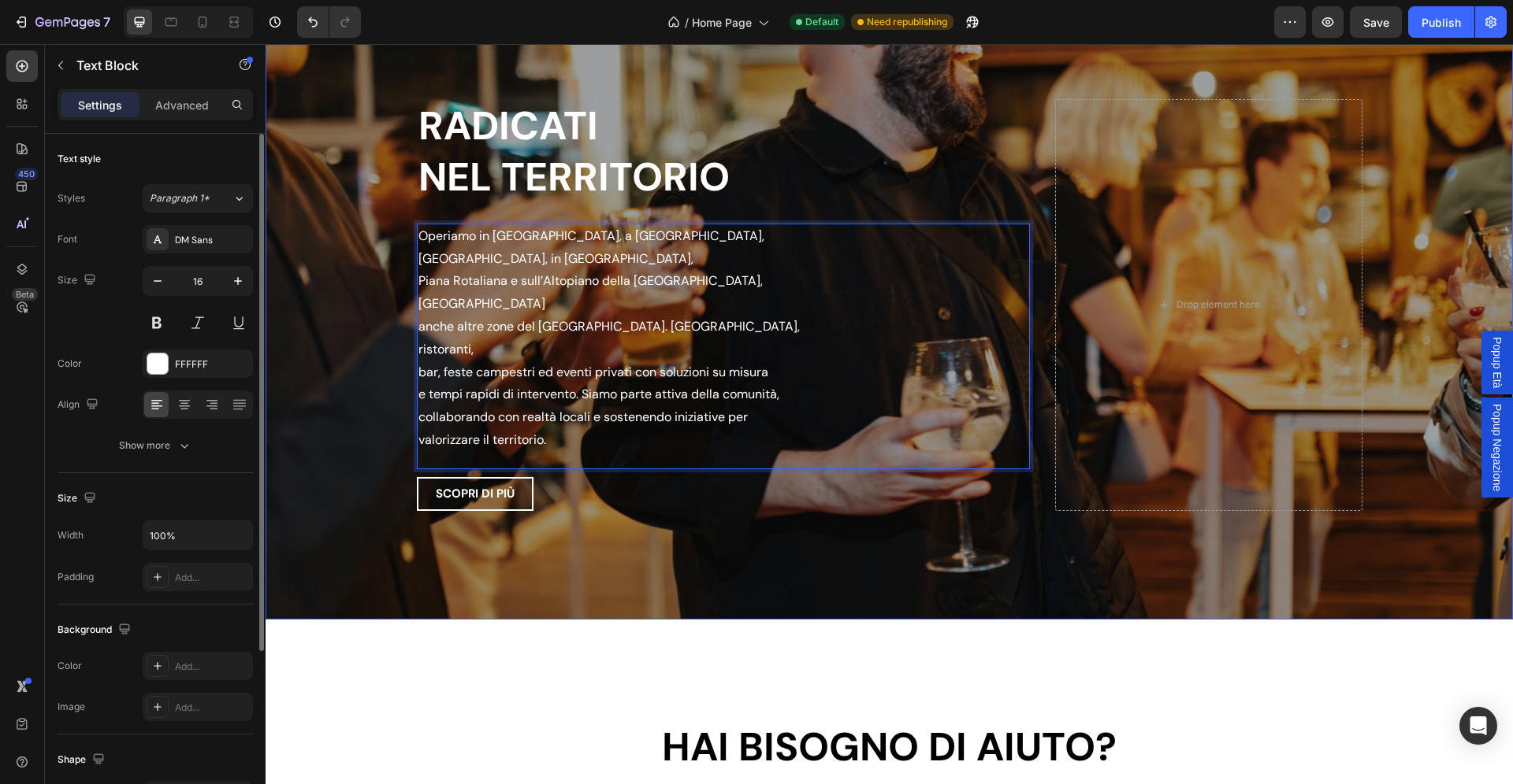
click at [645, 494] on div "RADICATI NEL TERRITORIO Heading Operiamo in Val di Non, a Trento, Rovereto, in …" at bounding box center [889, 305] width 945 height 462
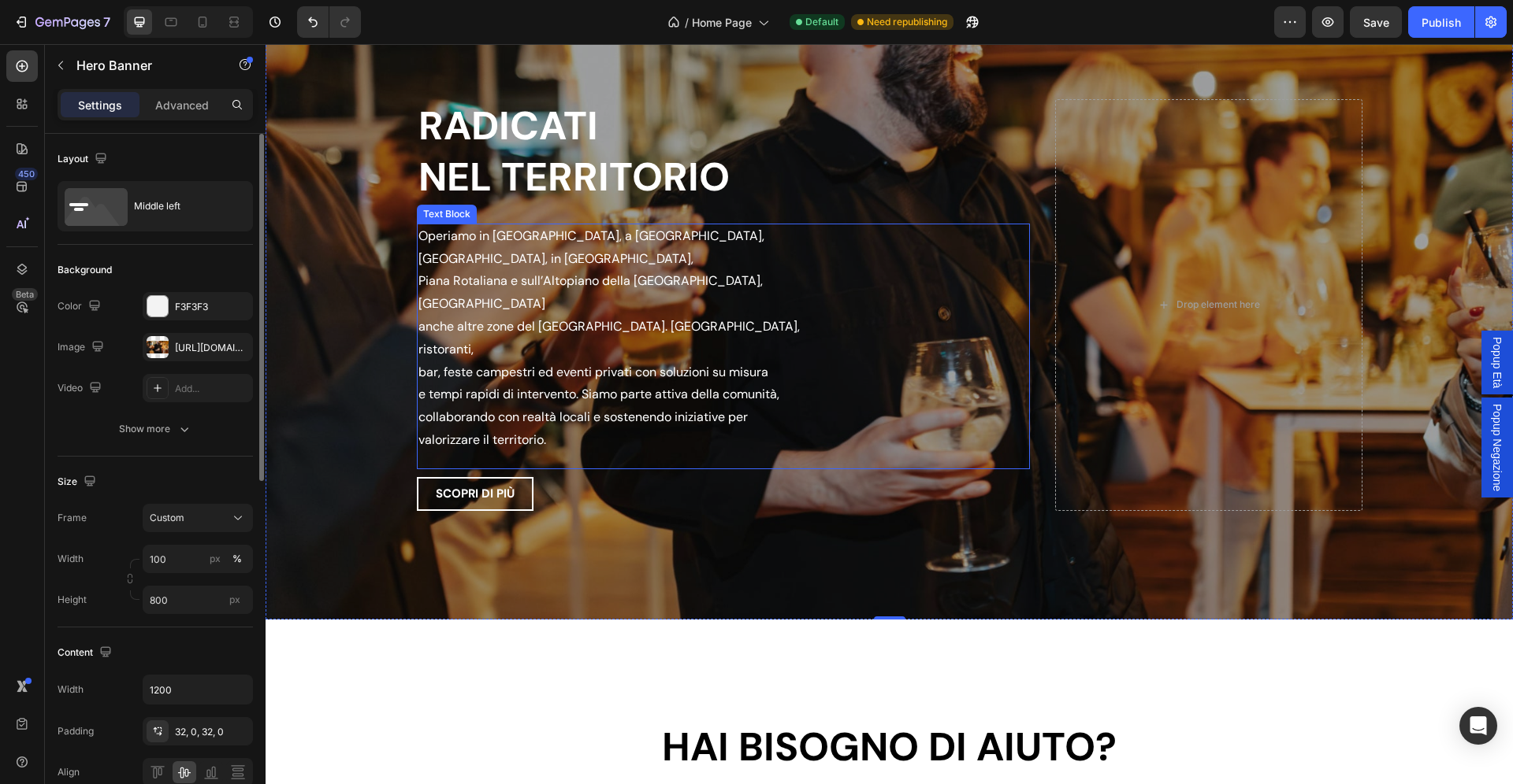
click at [432, 361] on p "bar, feste campestri ed eventi privati con soluzioni su misura" at bounding box center [613, 373] width 390 height 23
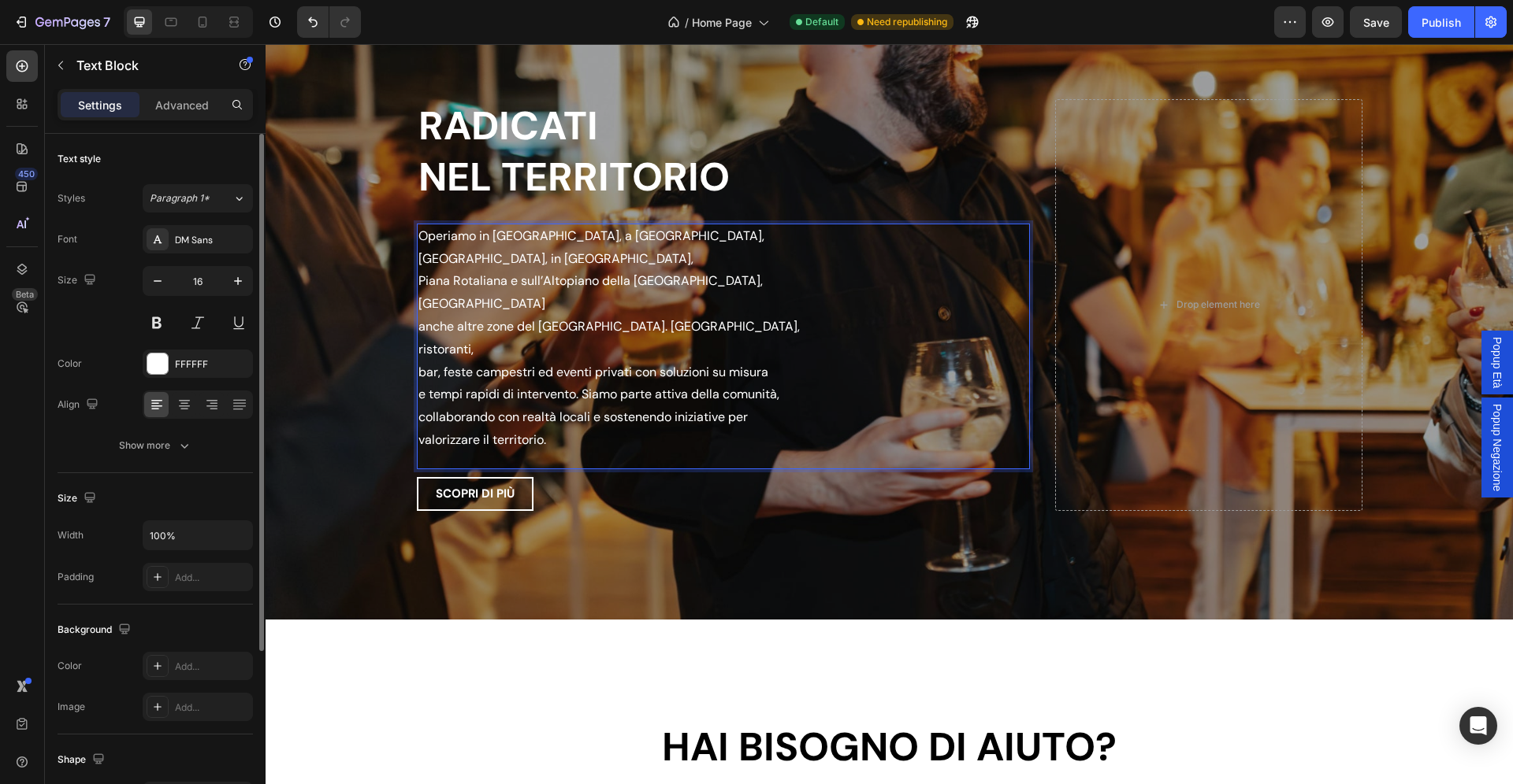
click at [432, 361] on p "bar, feste campestri ed eventi privati con soluzioni su misura" at bounding box center [613, 373] width 390 height 23
click at [773, 317] on p "anche altre zone del Trentino. Serviamo hotel, ristoranti, bar, feste campestri…" at bounding box center [613, 350] width 390 height 67
click at [729, 383] on p "e tempi rapidi di intervento. Siamo parte attiva della comunità, collaborando c…" at bounding box center [613, 417] width 390 height 67
click at [738, 406] on p "comunità, collaborando con realtà locali e sostenendo iniziative per valorizzar…" at bounding box center [613, 429] width 390 height 45
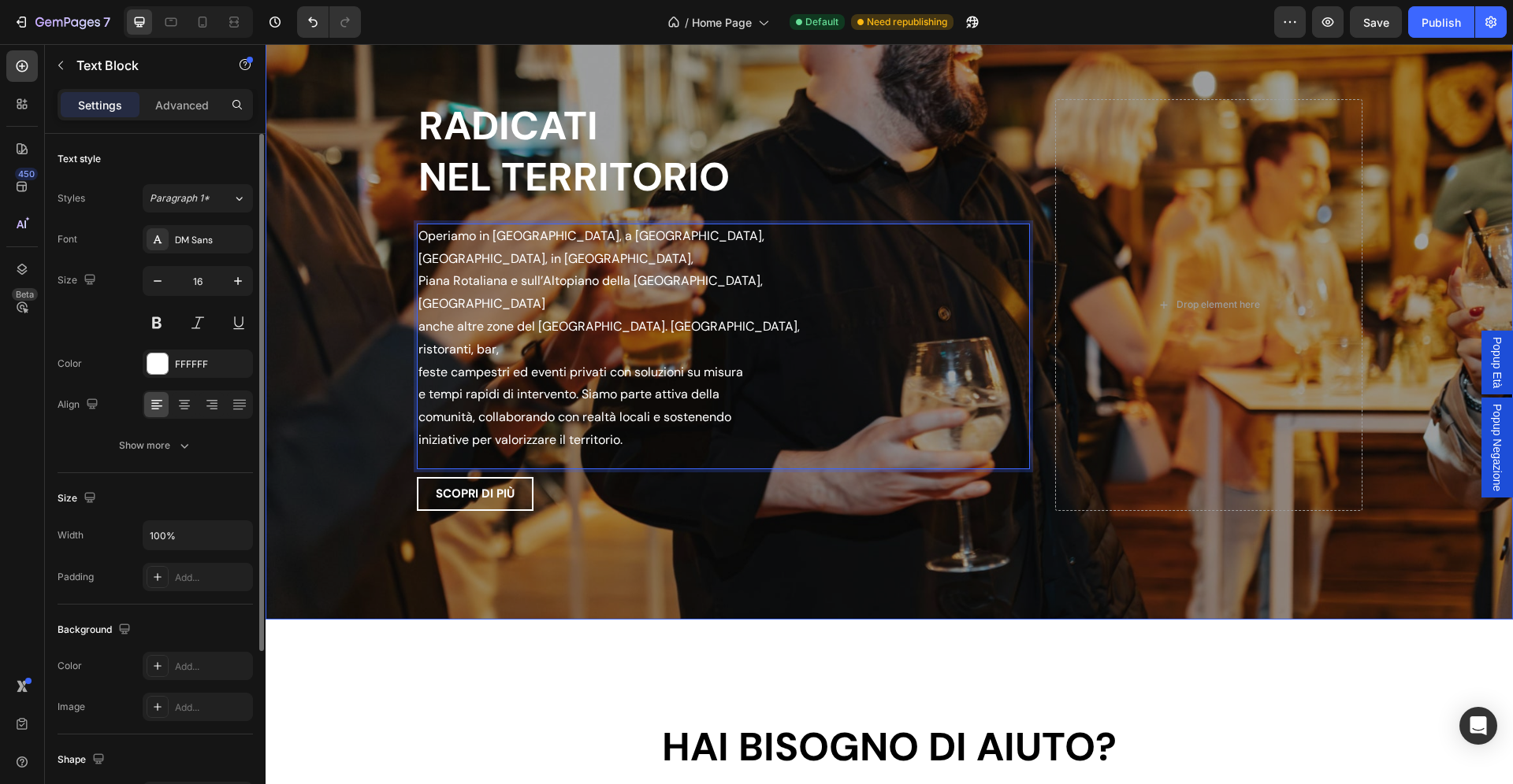
click at [750, 499] on div "RADICATI NEL TERRITORIO Heading Operiamo in Val di Non, a Trento, Rovereto, in …" at bounding box center [889, 305] width 945 height 462
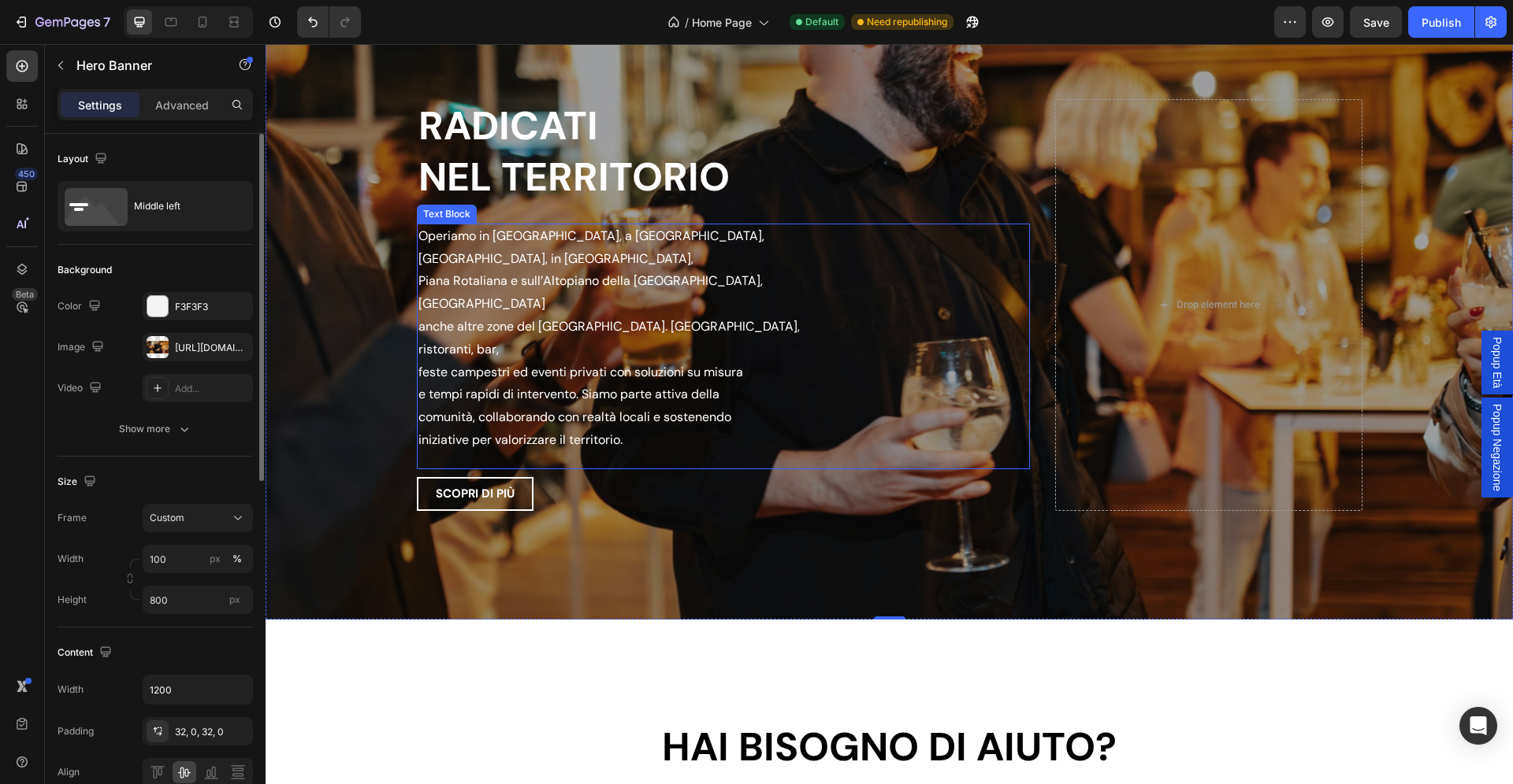
click at [745, 318] on p "anche altre zone del [GEOGRAPHIC_DATA]. [GEOGRAPHIC_DATA], ristoranti, bar," at bounding box center [613, 338] width 390 height 45
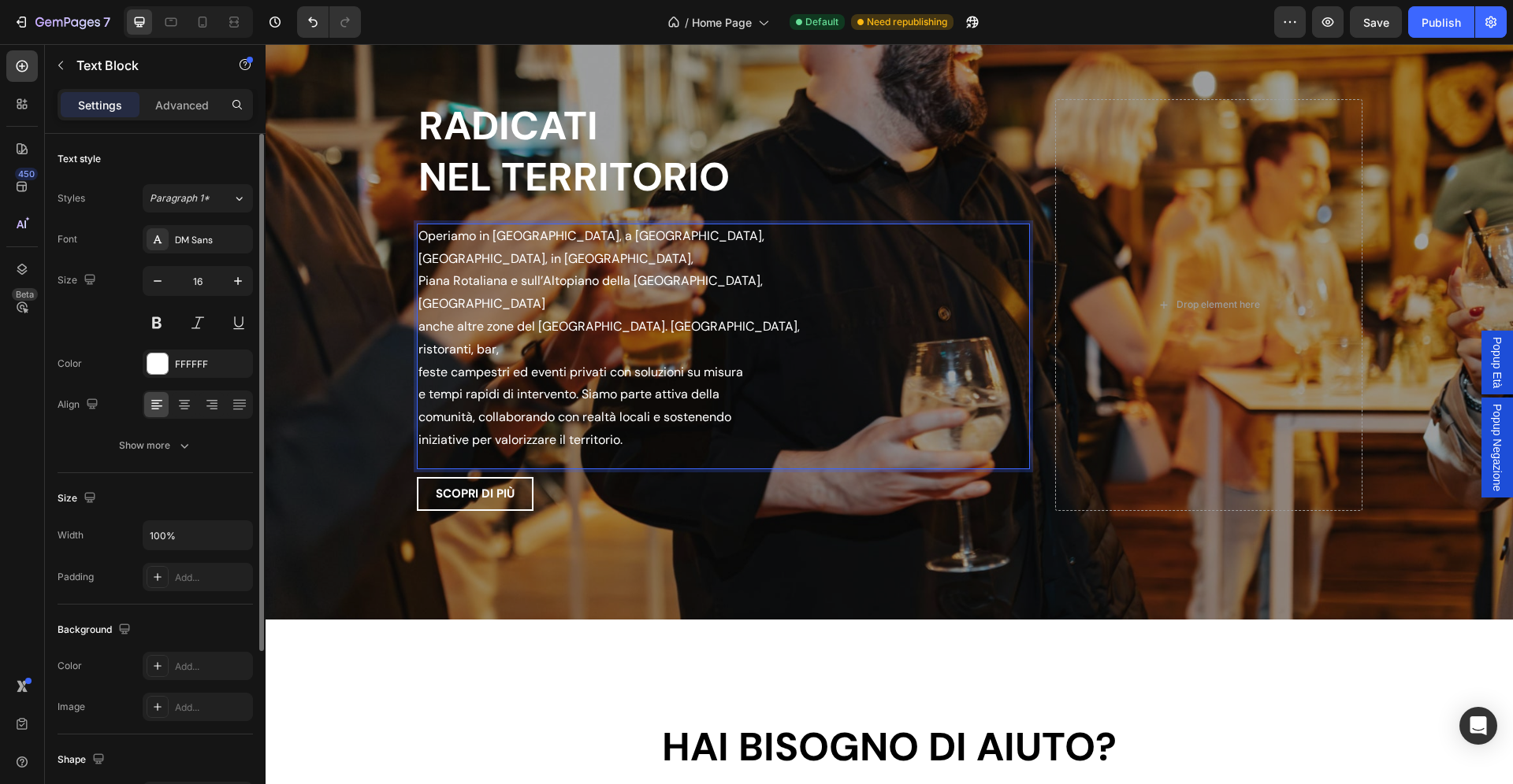
click at [745, 318] on p "anche altre zone del [GEOGRAPHIC_DATA]. [GEOGRAPHIC_DATA], ristoranti, bar," at bounding box center [613, 338] width 390 height 45
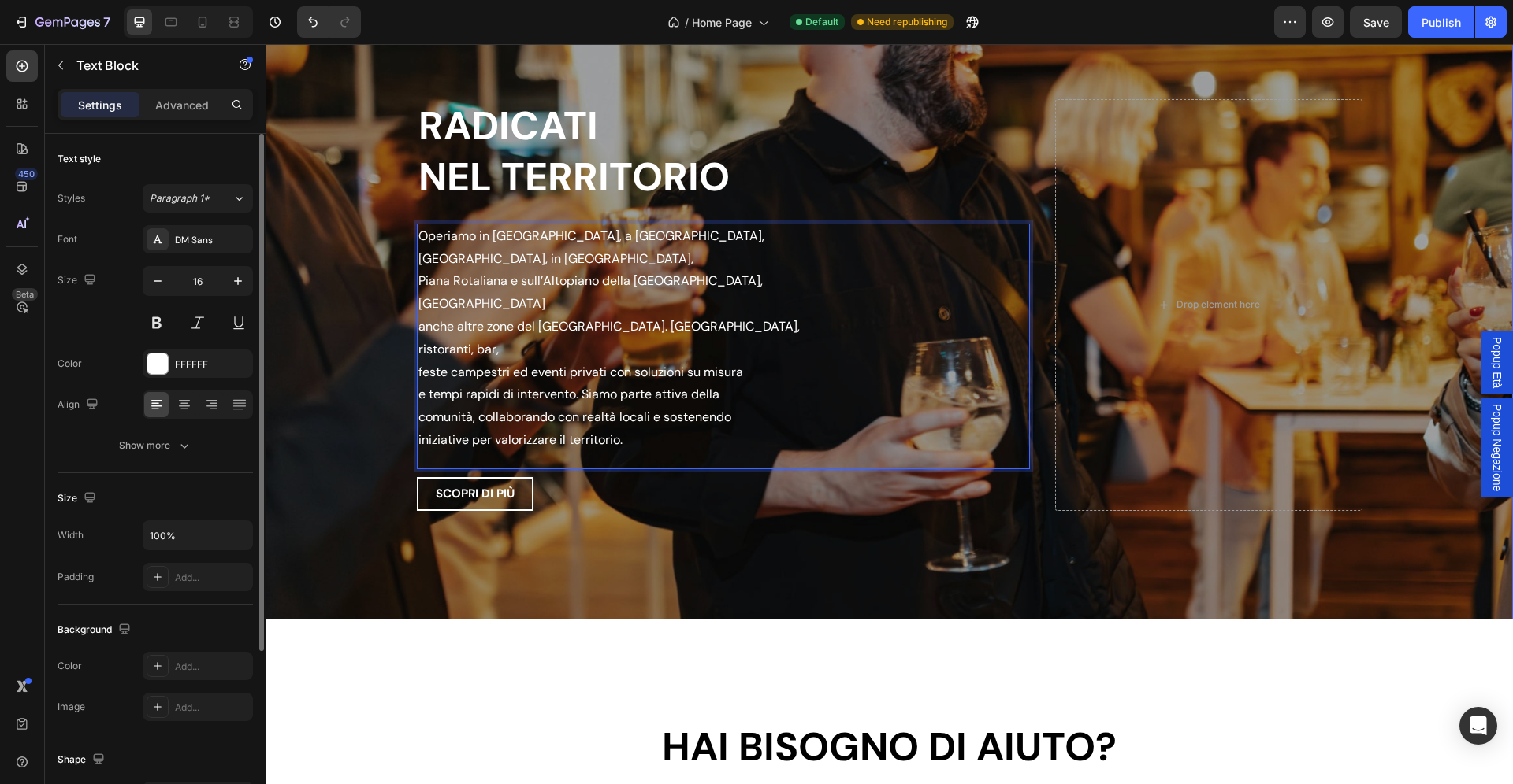
click at [719, 529] on div "Overlay" at bounding box center [889, 304] width 1247 height 630
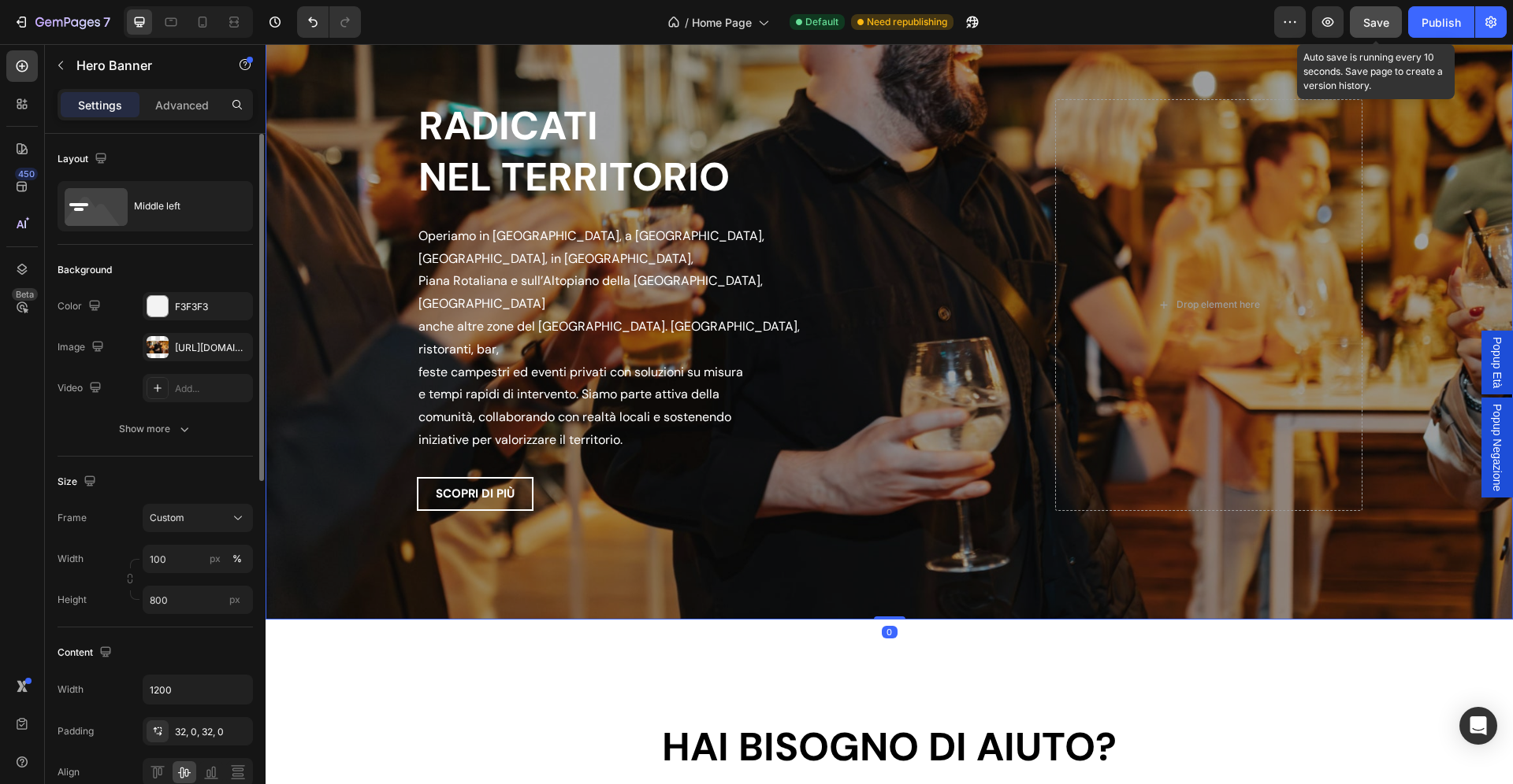
click at [1377, 9] on button "Save" at bounding box center [1376, 22] width 52 height 32
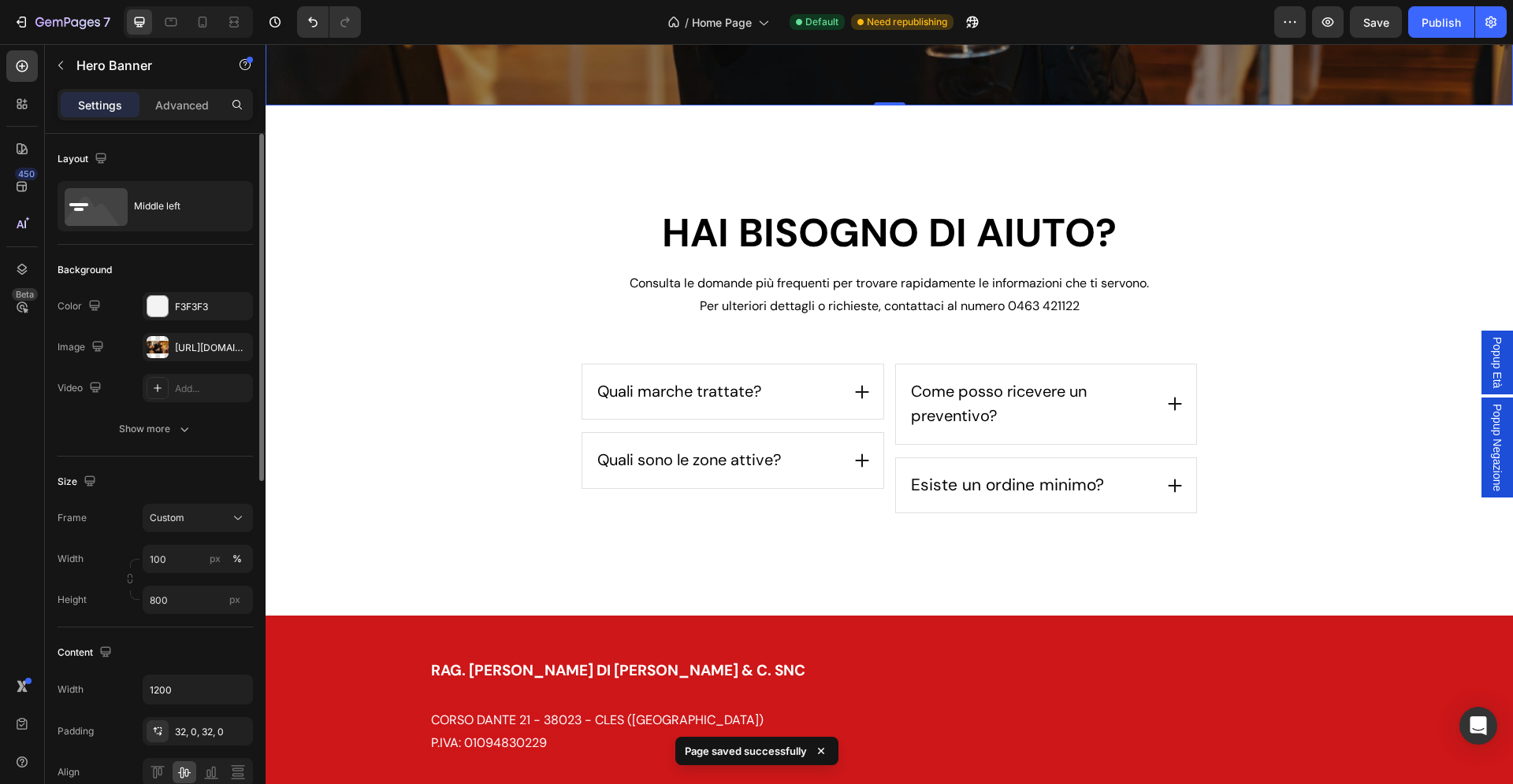
scroll to position [3567, 0]
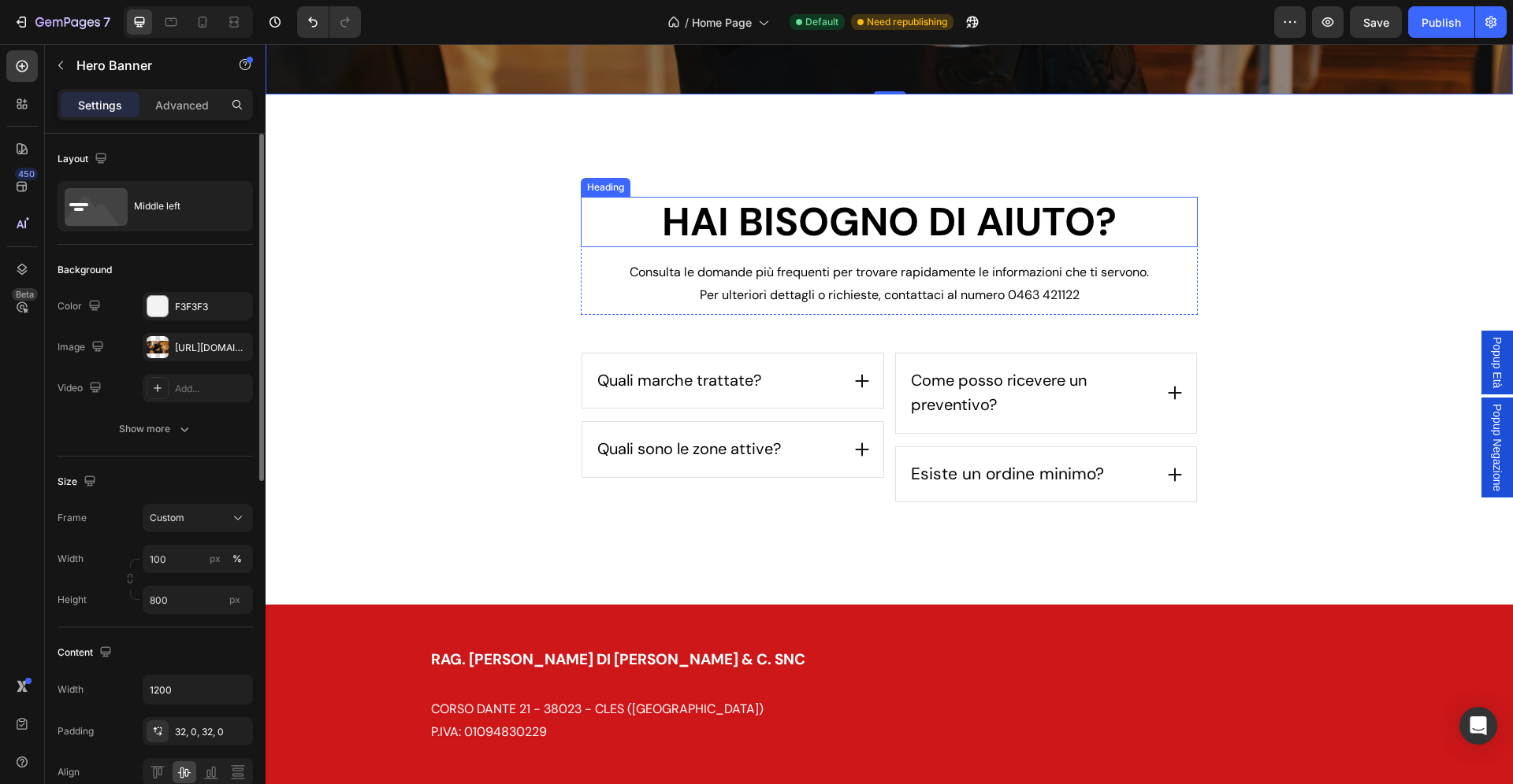
click at [826, 226] on h2 "Hai bisogno di aiuto?" at bounding box center [889, 222] width 617 height 50
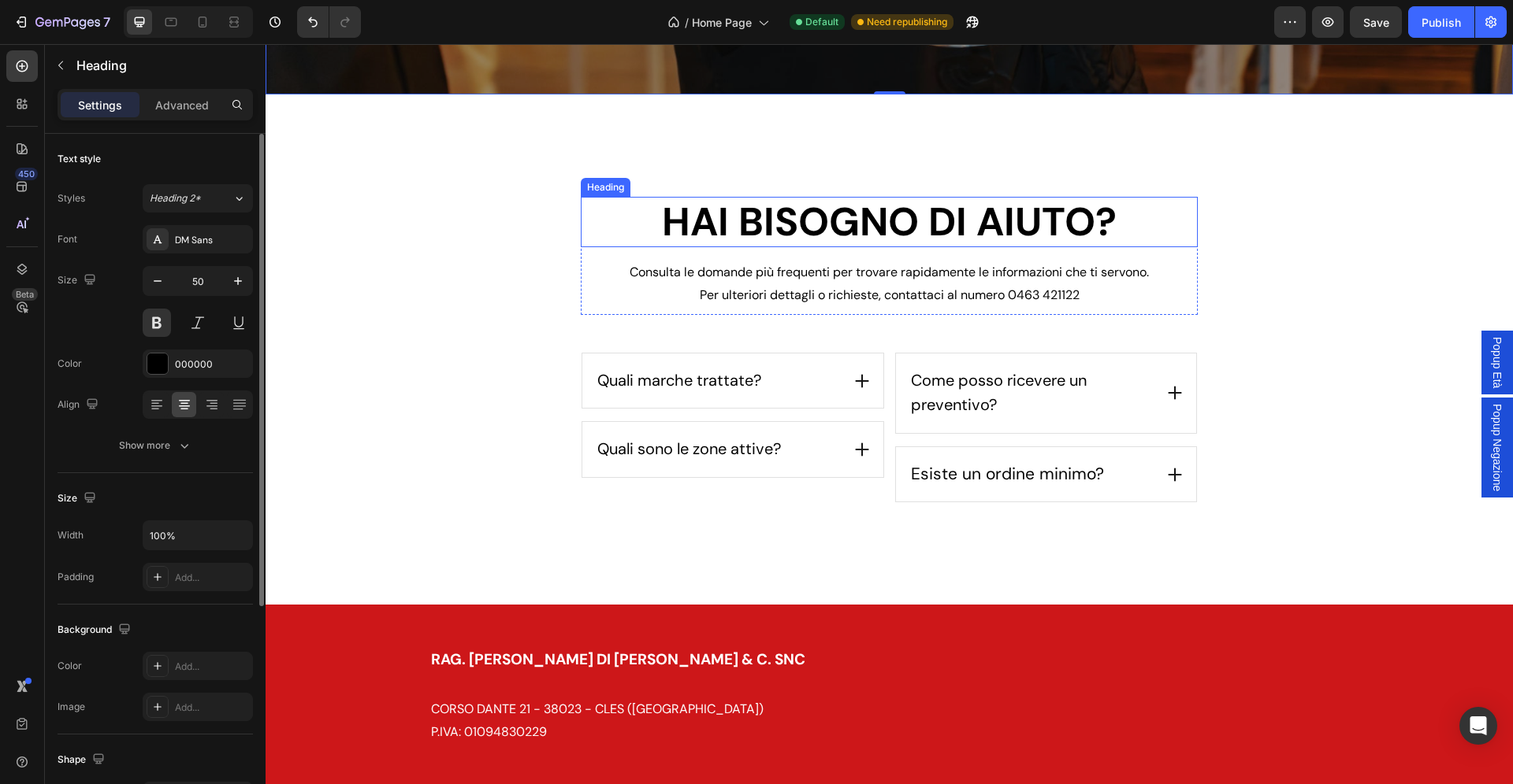
click at [826, 226] on h2 "Hai bisogno di aiuto?" at bounding box center [889, 222] width 617 height 50
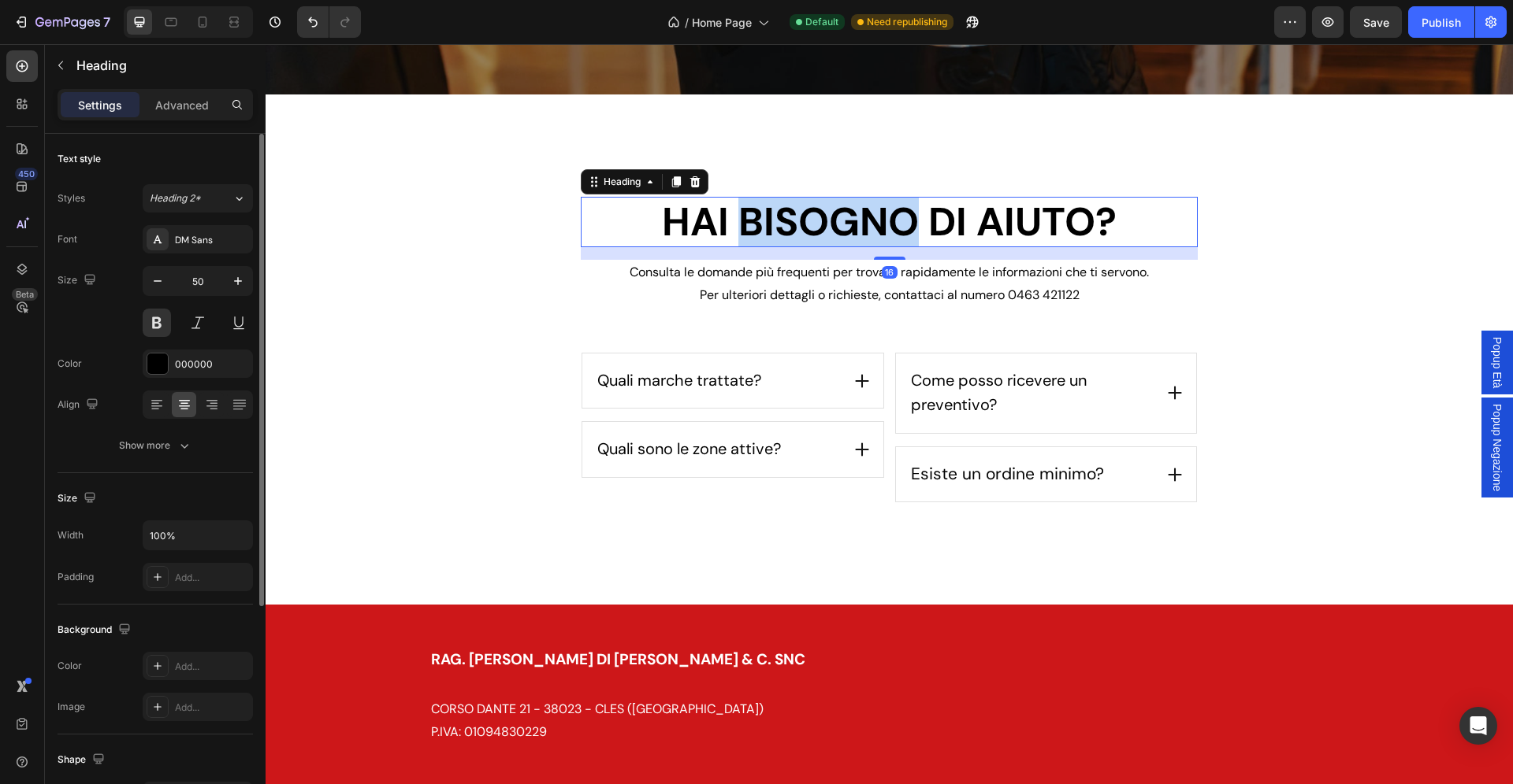
click at [826, 226] on p "Hai bisogno di aiuto?" at bounding box center [889, 222] width 614 height 47
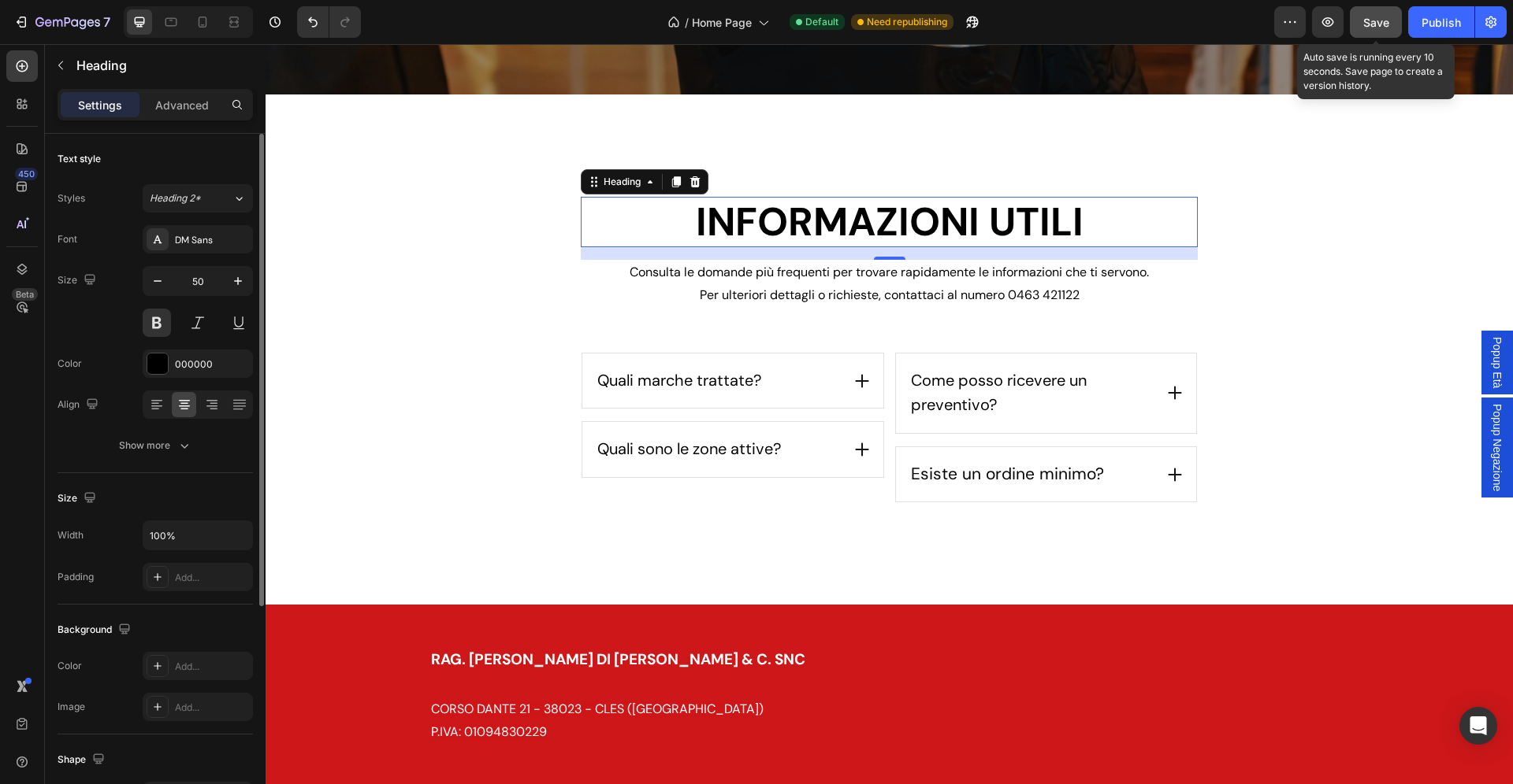
click at [1379, 27] on span "Save" at bounding box center [1376, 22] width 26 height 13
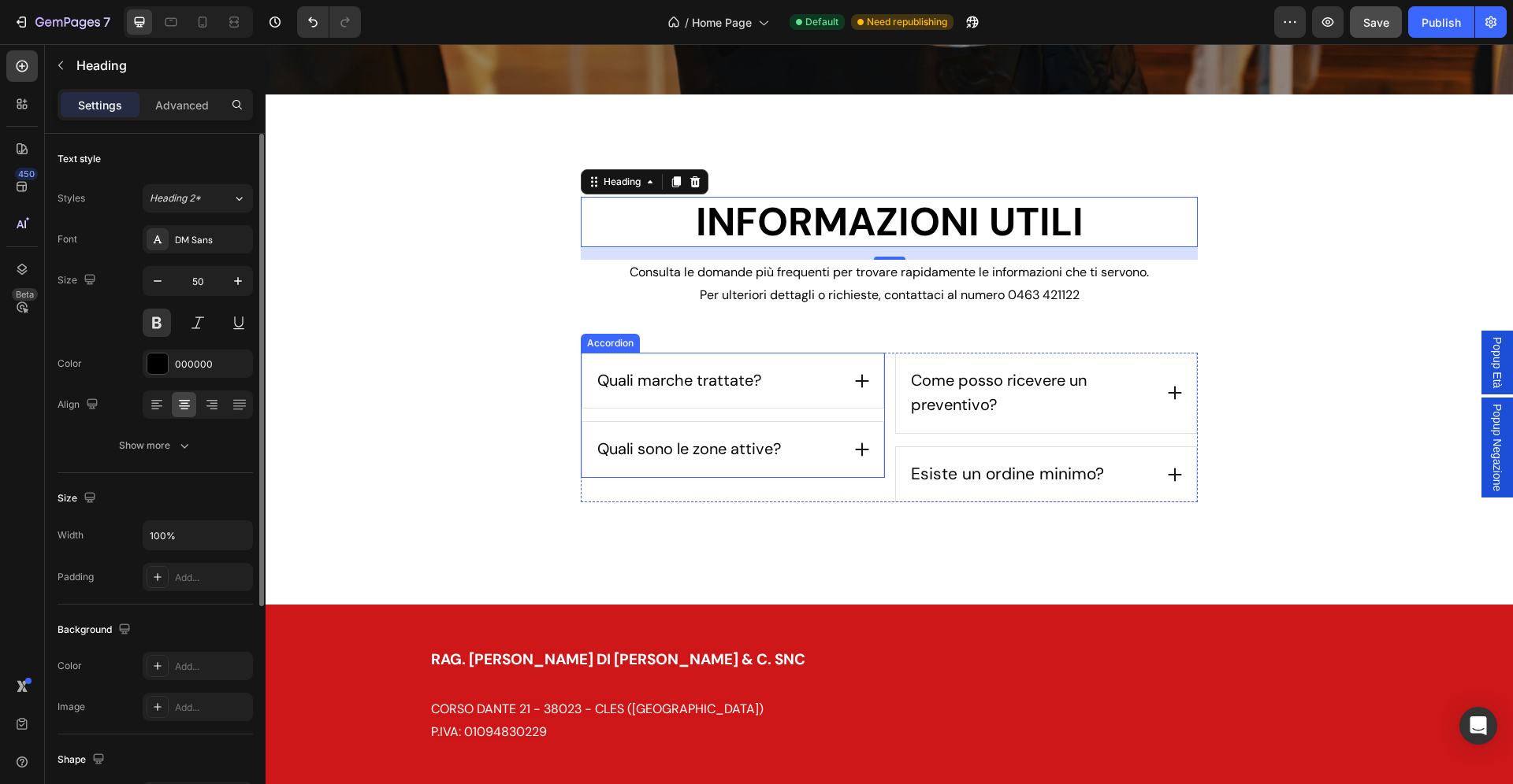
click at [662, 386] on span "Quali marche trattate?" at bounding box center [679, 379] width 164 height 20
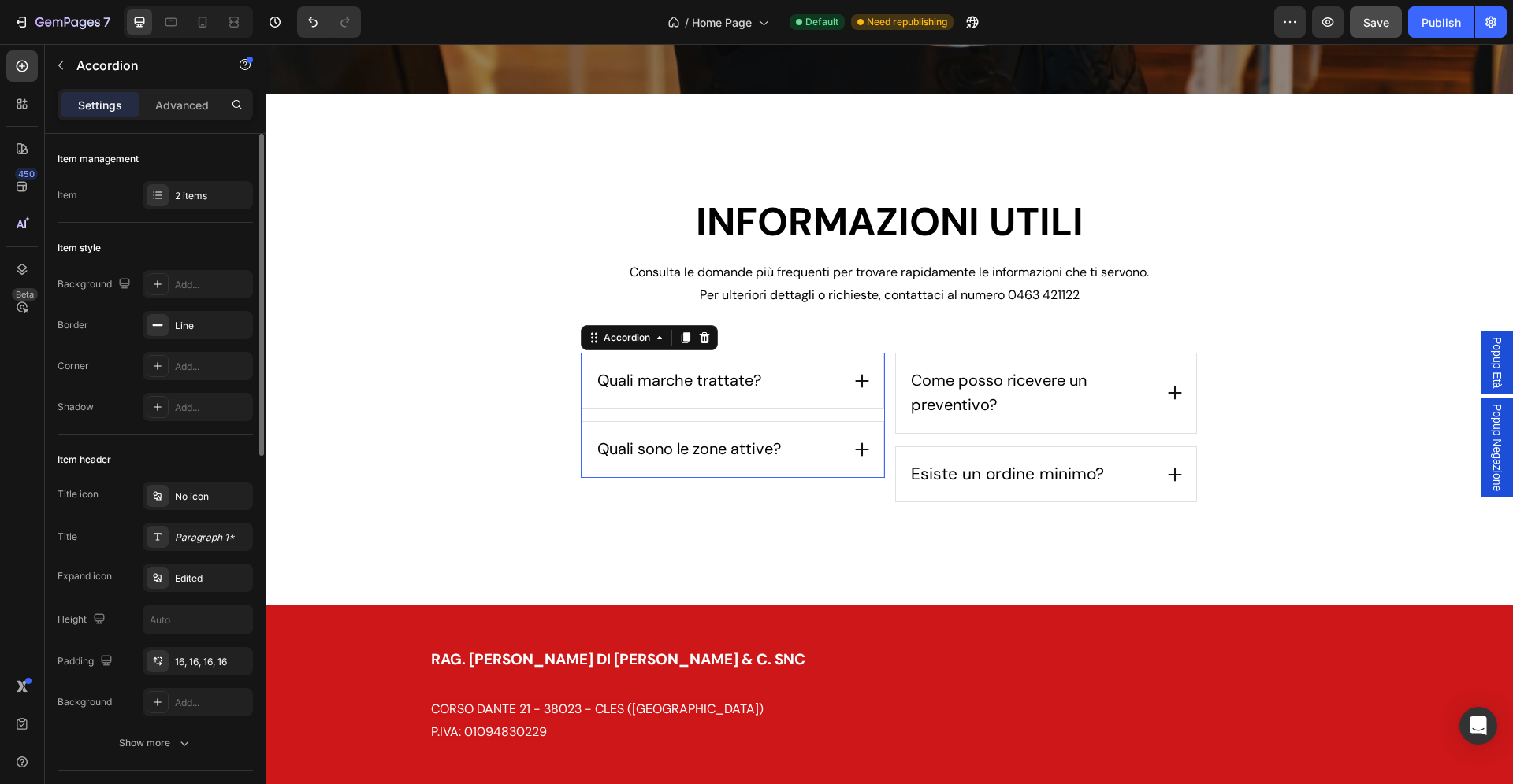
click at [662, 385] on span "Quali marche trattate?" at bounding box center [679, 379] width 164 height 20
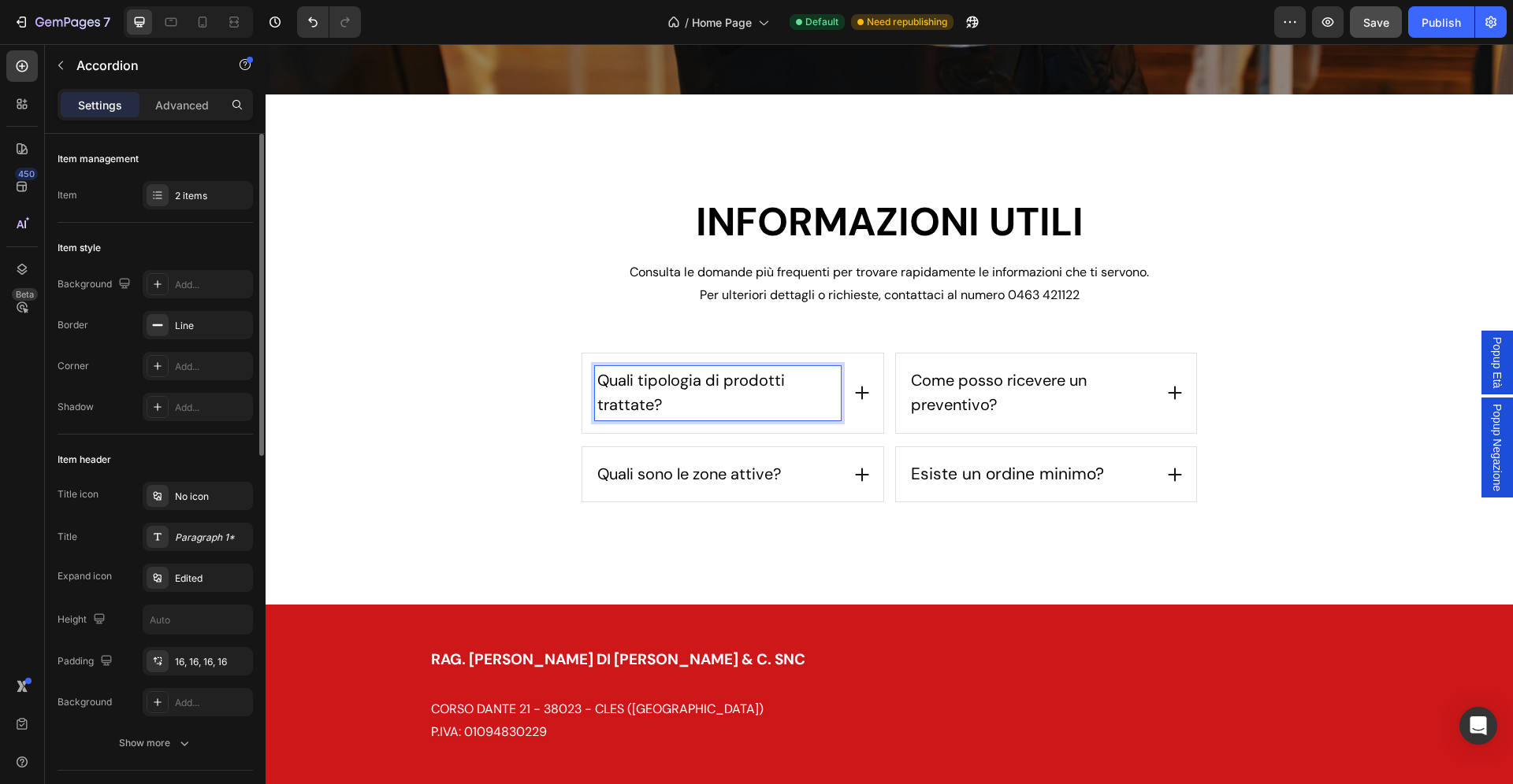
click at [756, 480] on span "Quali sono le zone attive?" at bounding box center [689, 474] width 184 height 20
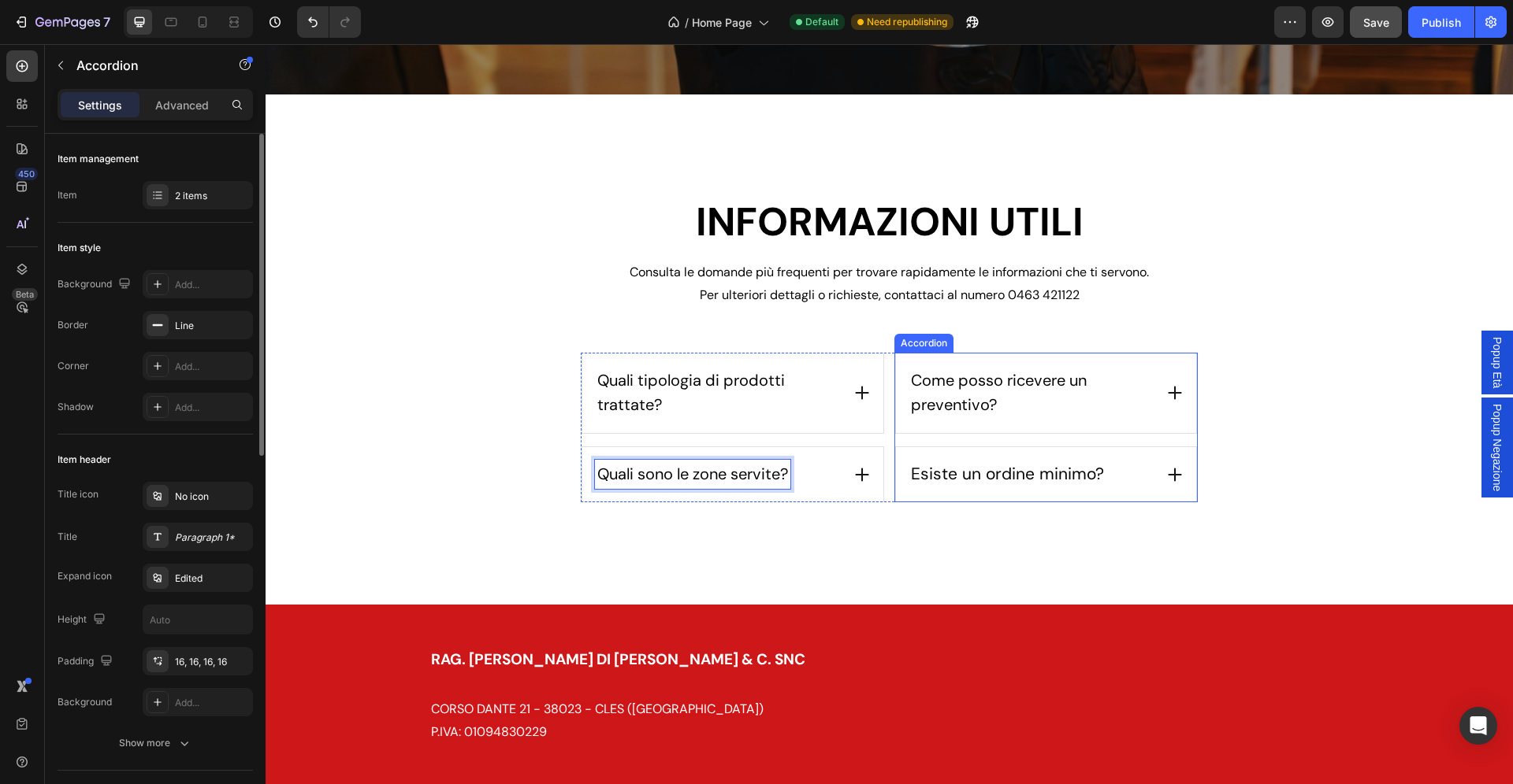
click at [1033, 380] on span "Come posso ricevere un preventivo?" at bounding box center [998, 392] width 175 height 45
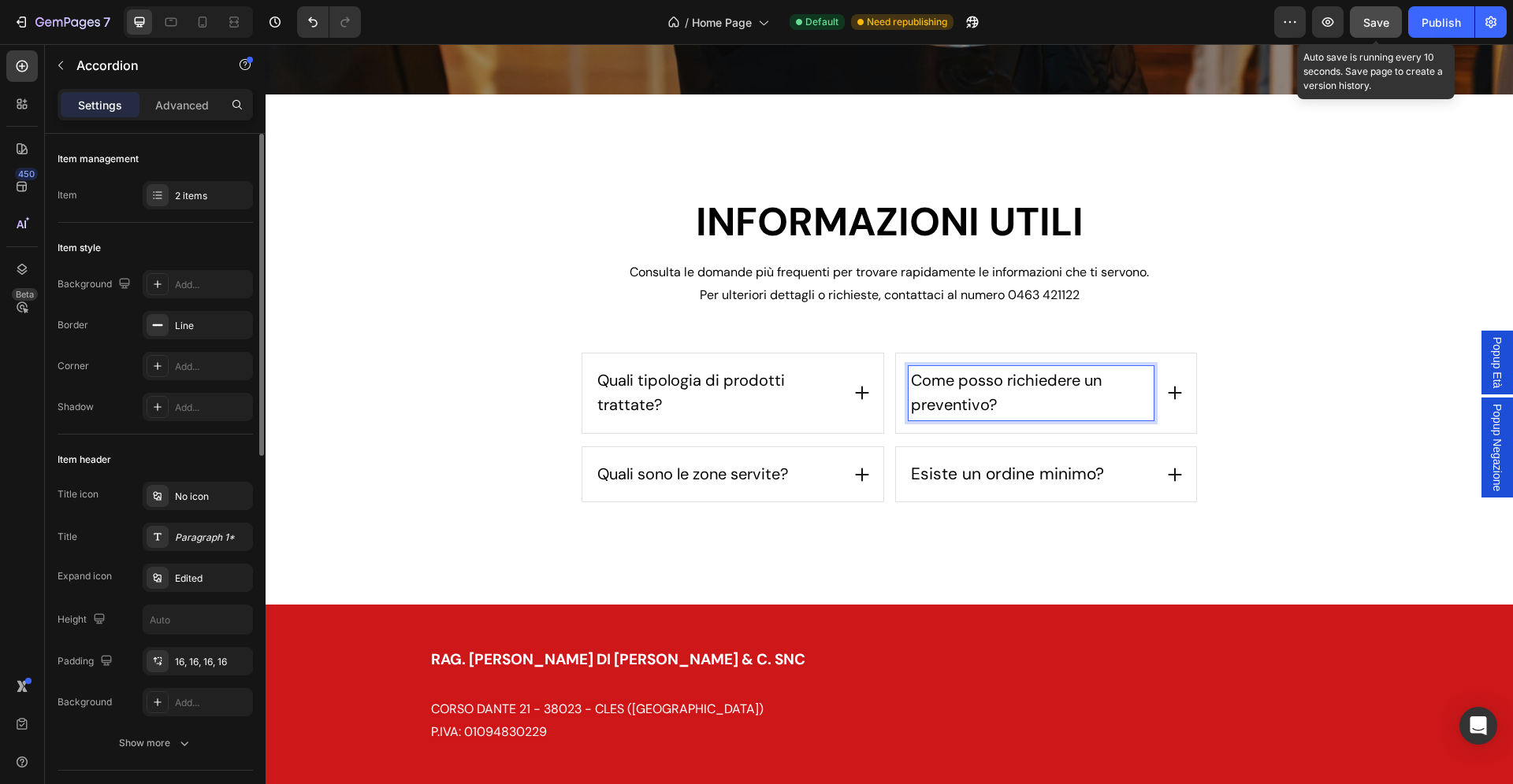
click at [1367, 32] on button "Save" at bounding box center [1376, 22] width 52 height 32
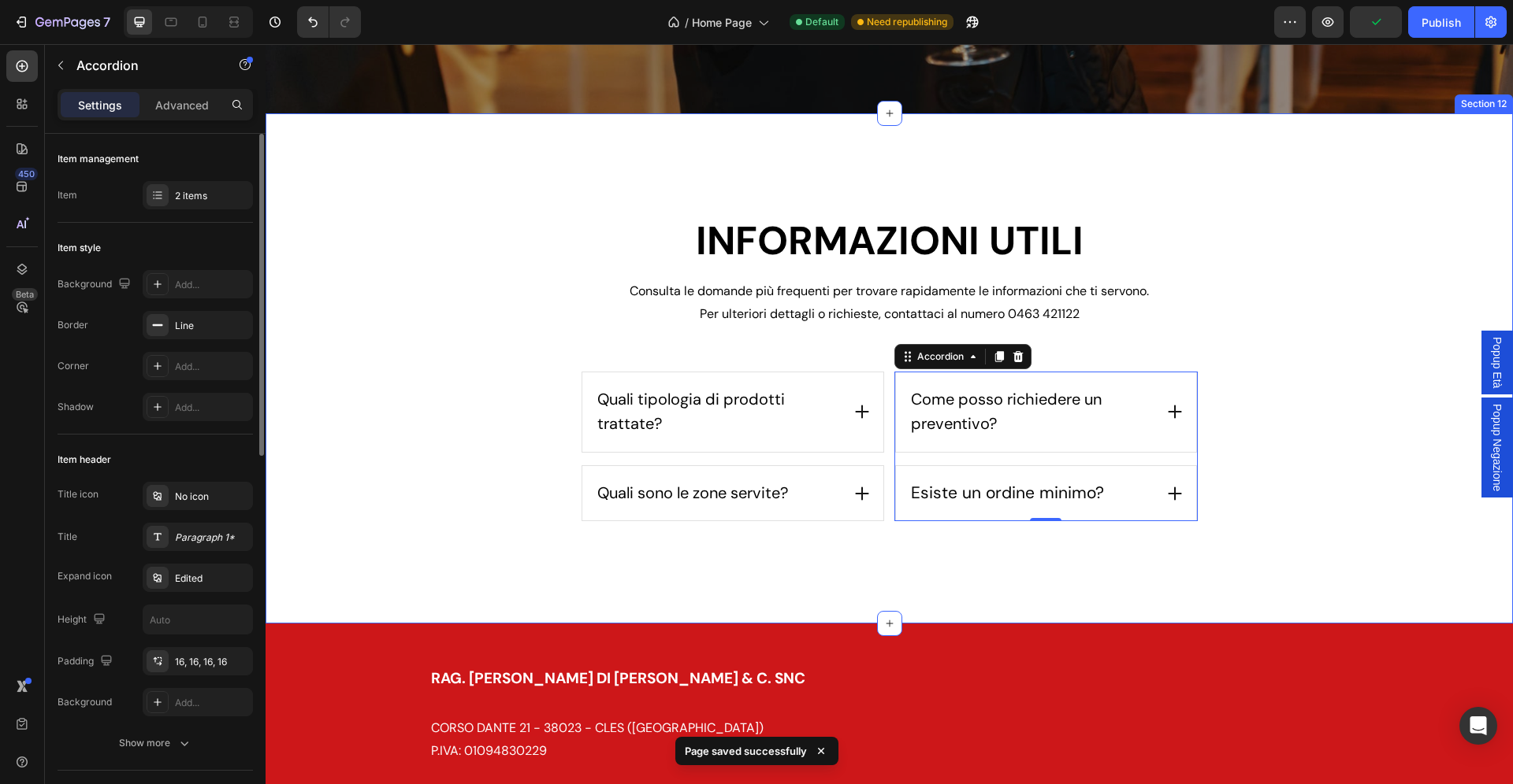
scroll to position [3544, 0]
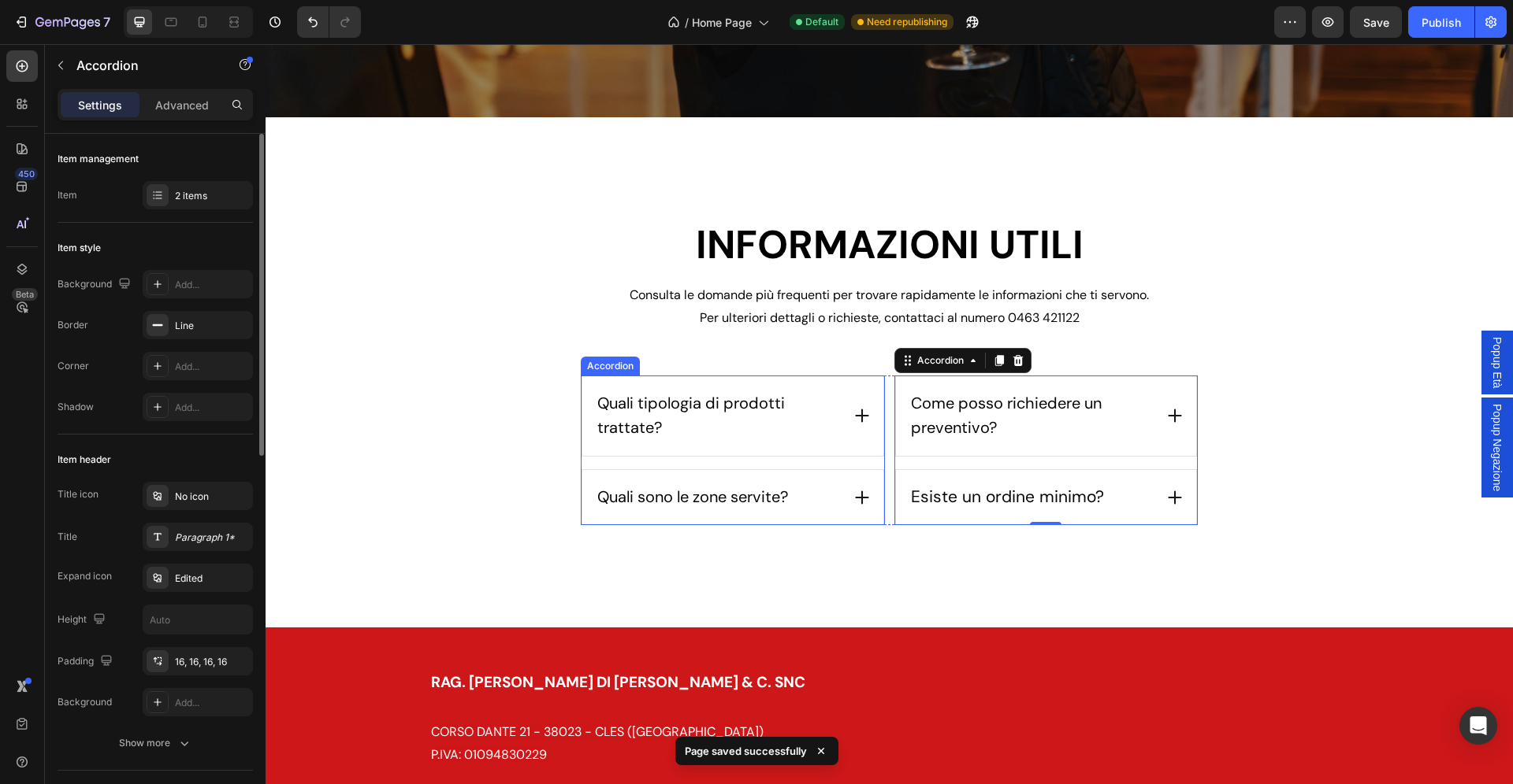
click at [868, 420] on icon at bounding box center [862, 416] width 17 height 17
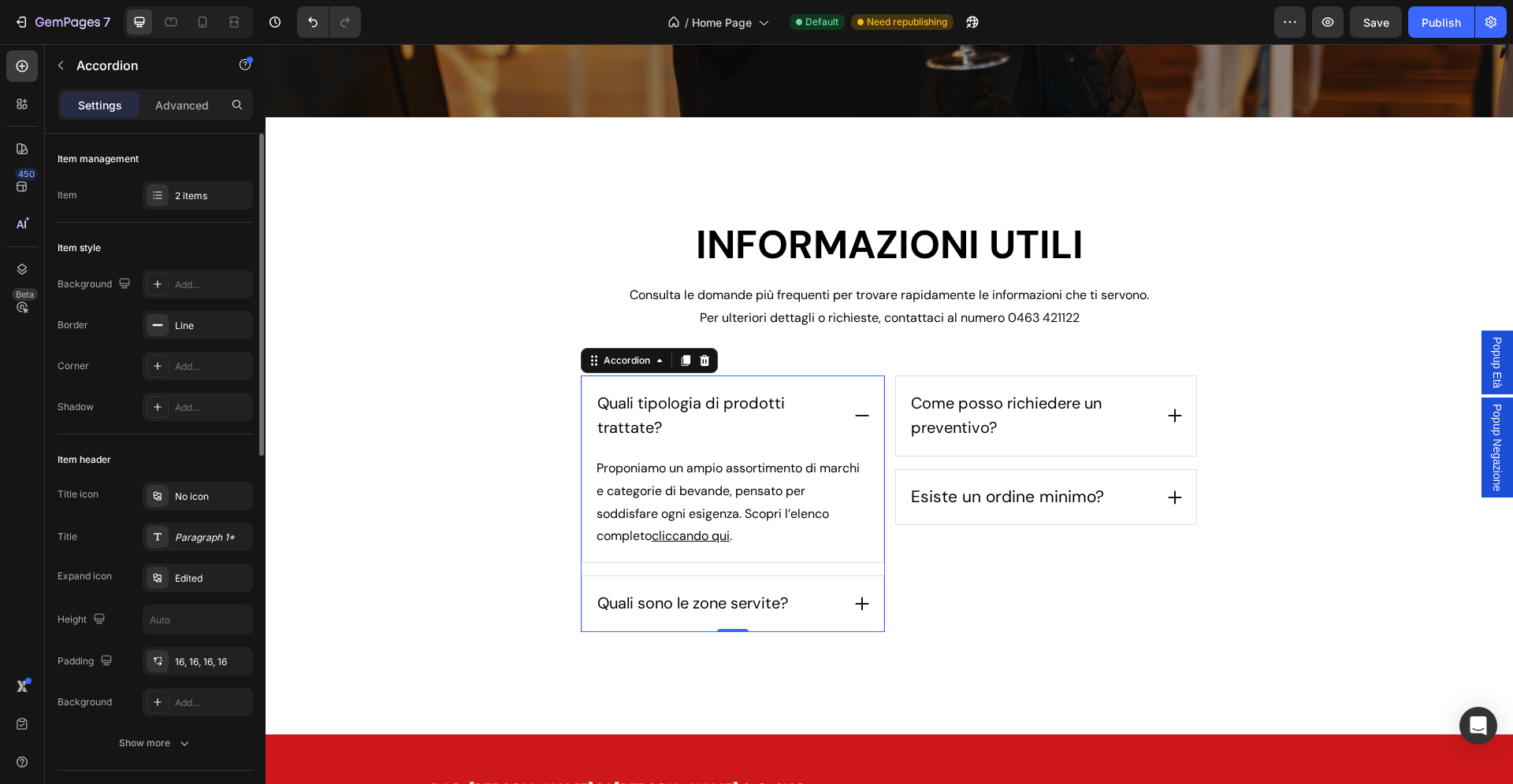
click at [862, 412] on icon at bounding box center [862, 416] width 17 height 17
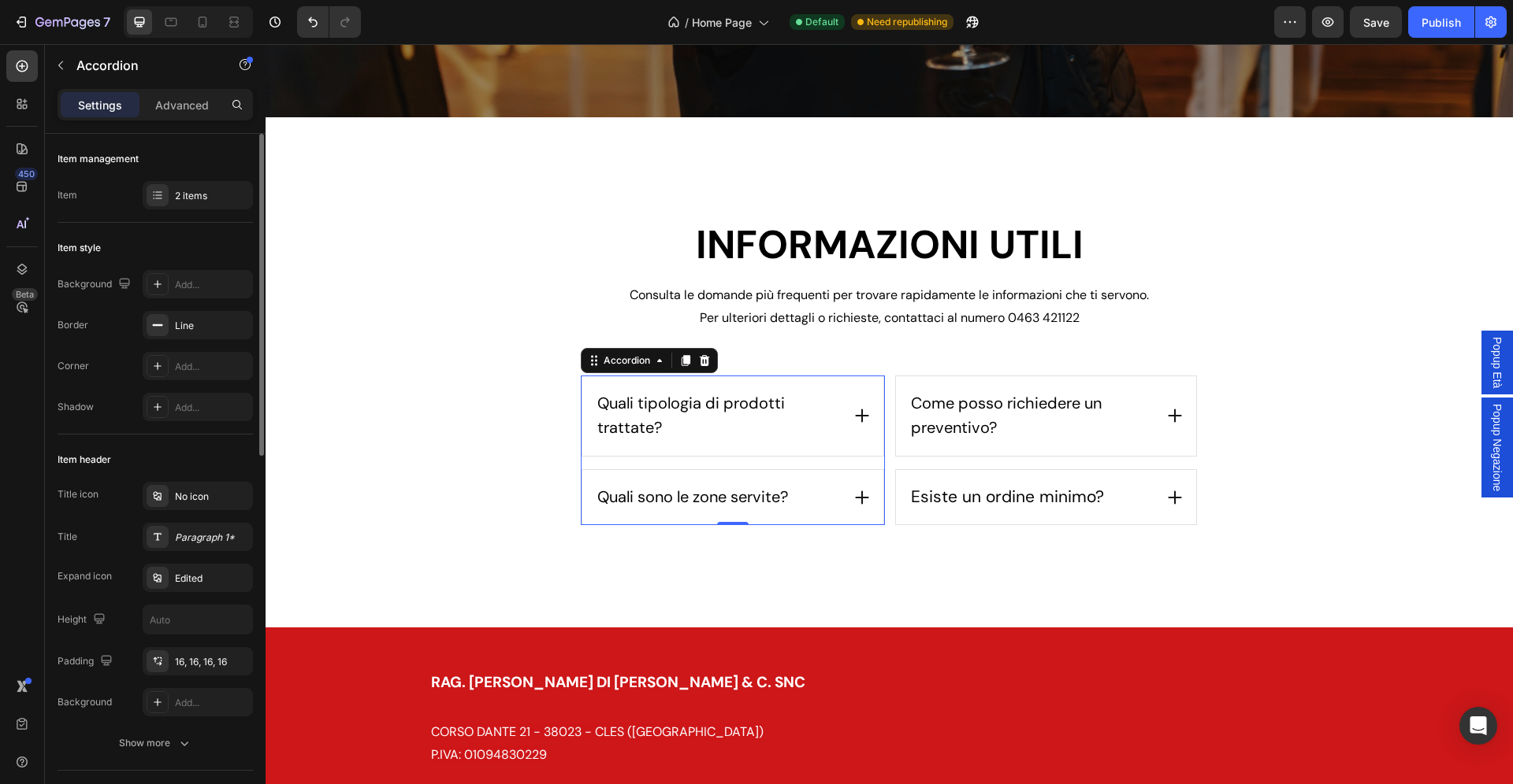
click at [857, 495] on icon at bounding box center [862, 498] width 17 height 17
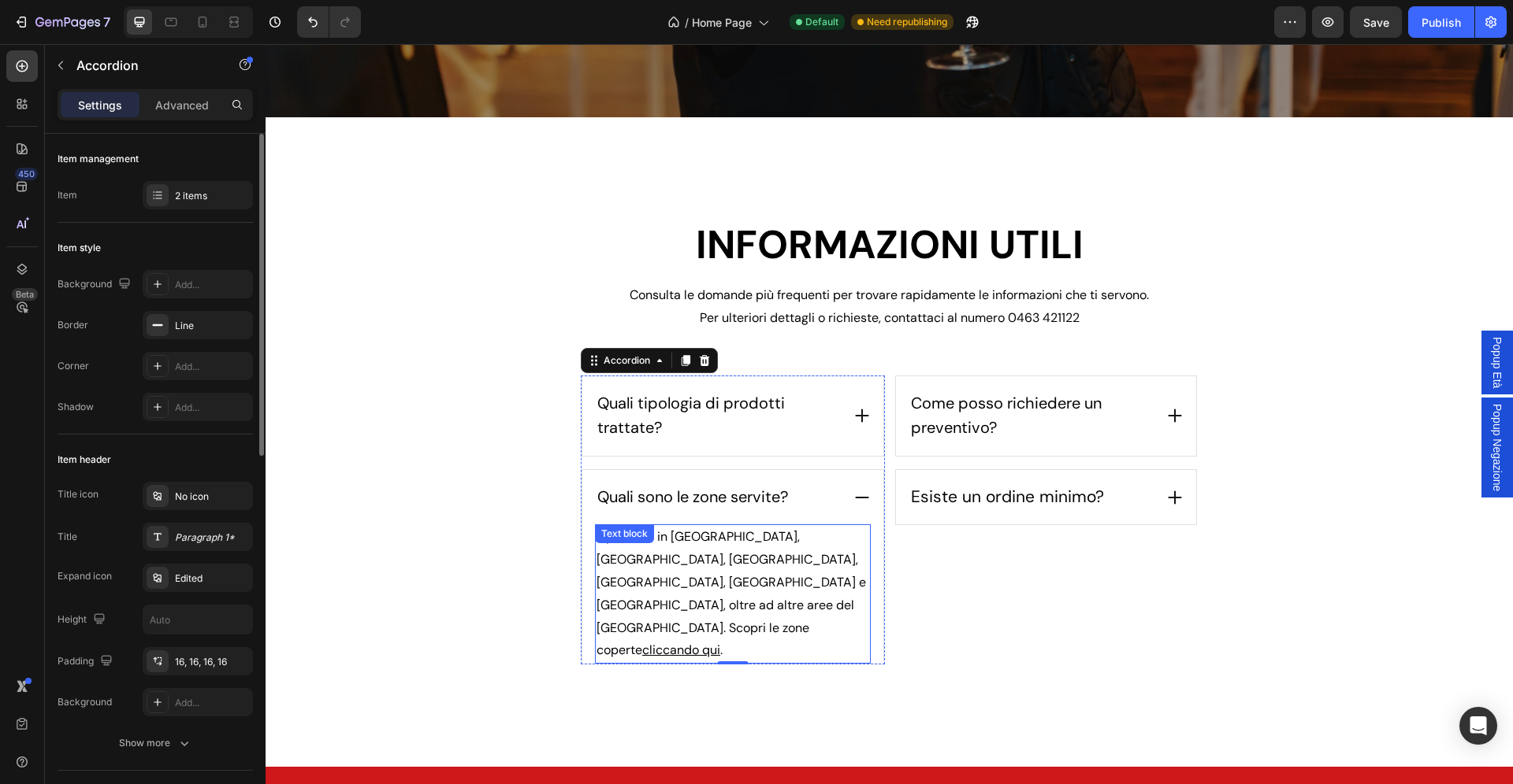
click at [752, 554] on span "Operiamo in Val di Non, Trento, Rovereto, Vallagarina, Piana Rotaliana e Altopi…" at bounding box center [731, 593] width 270 height 130
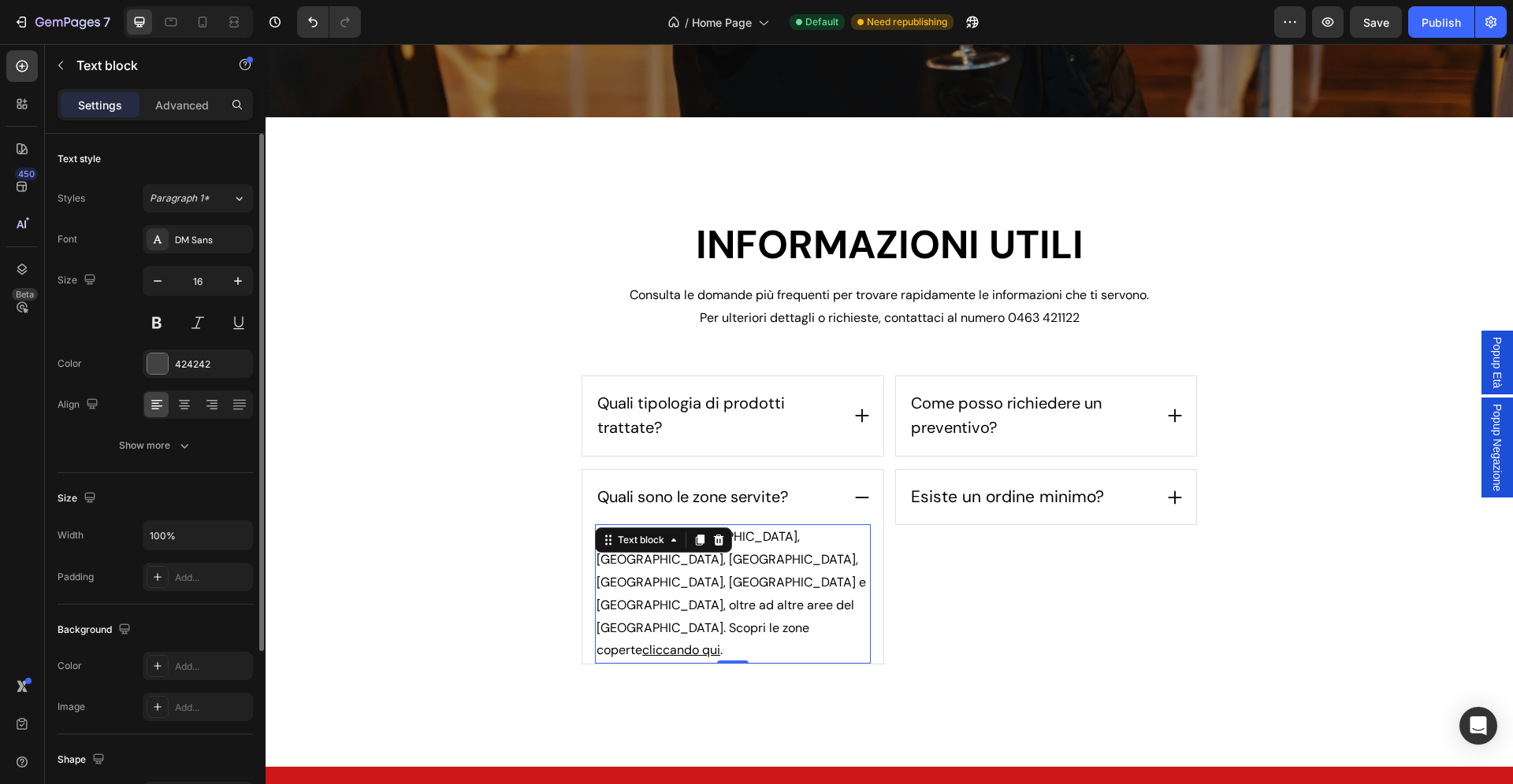
click at [752, 554] on span "Operiamo in Val di Non, Trento, Rovereto, Vallagarina, Piana Rotaliana e Altopi…" at bounding box center [731, 593] width 270 height 130
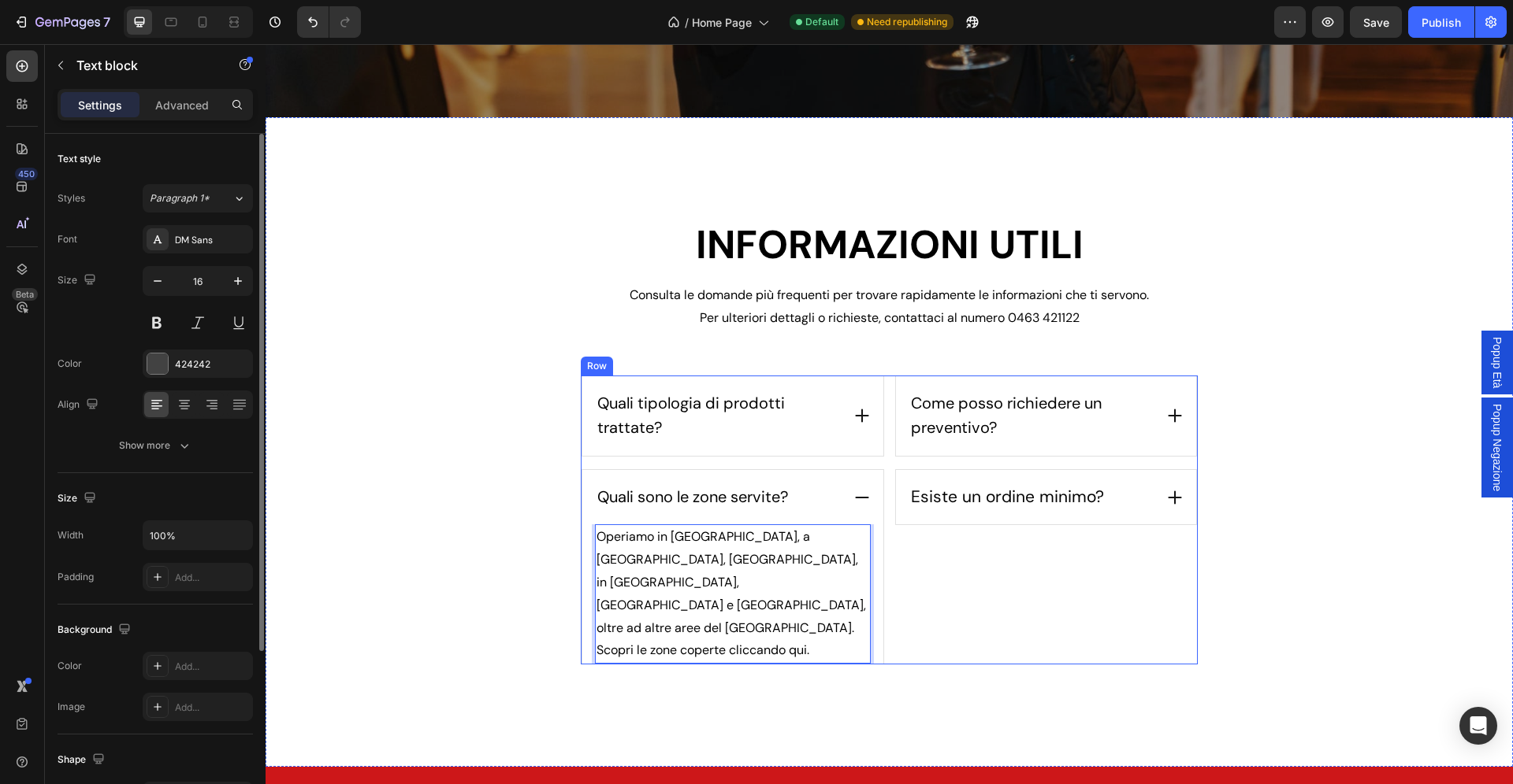
click at [974, 617] on div "Come posso richiedere un preventivo? Esiste un ordine minimo? Accordion" at bounding box center [1047, 520] width 305 height 289
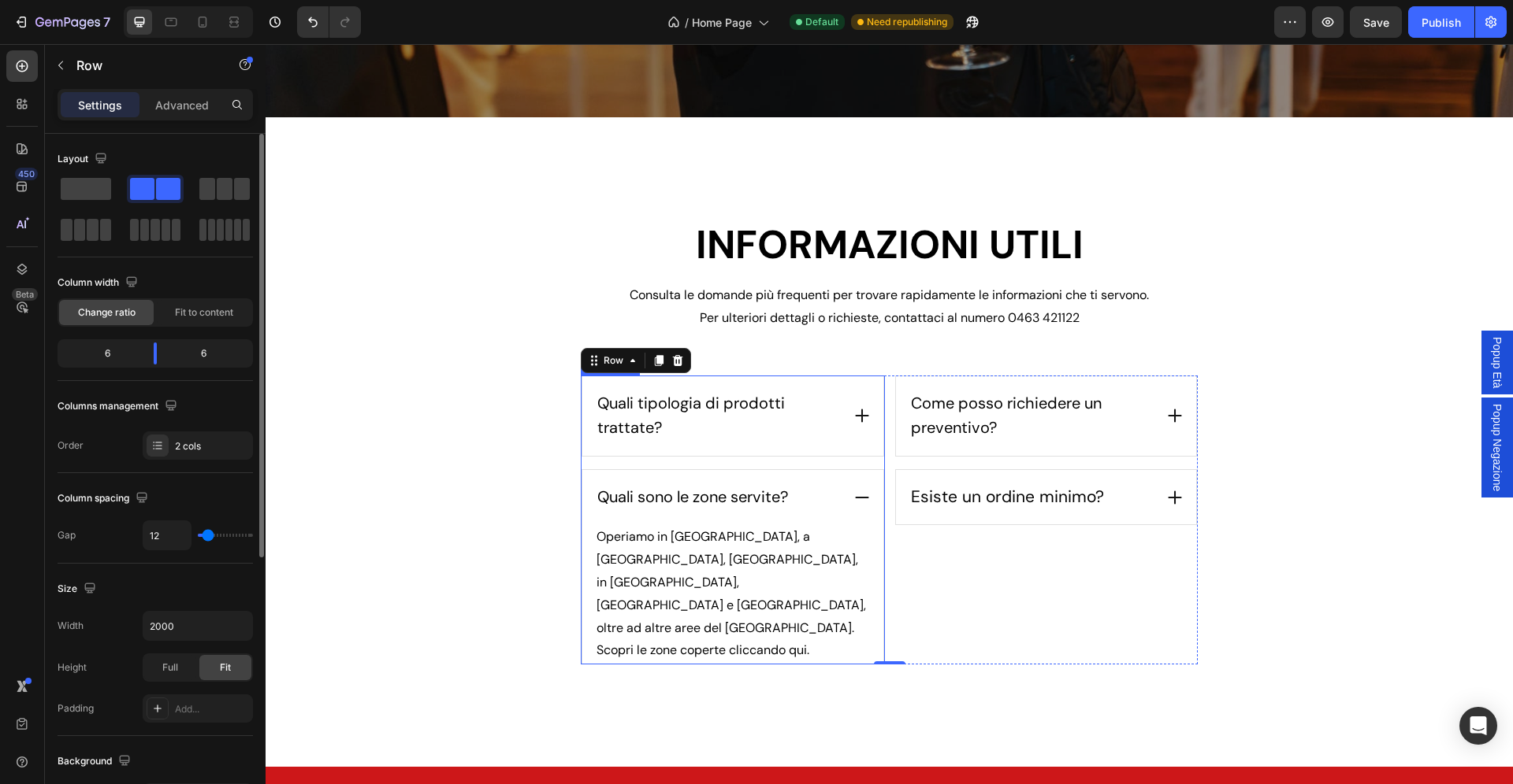
click at [862, 504] on icon at bounding box center [862, 498] width 17 height 17
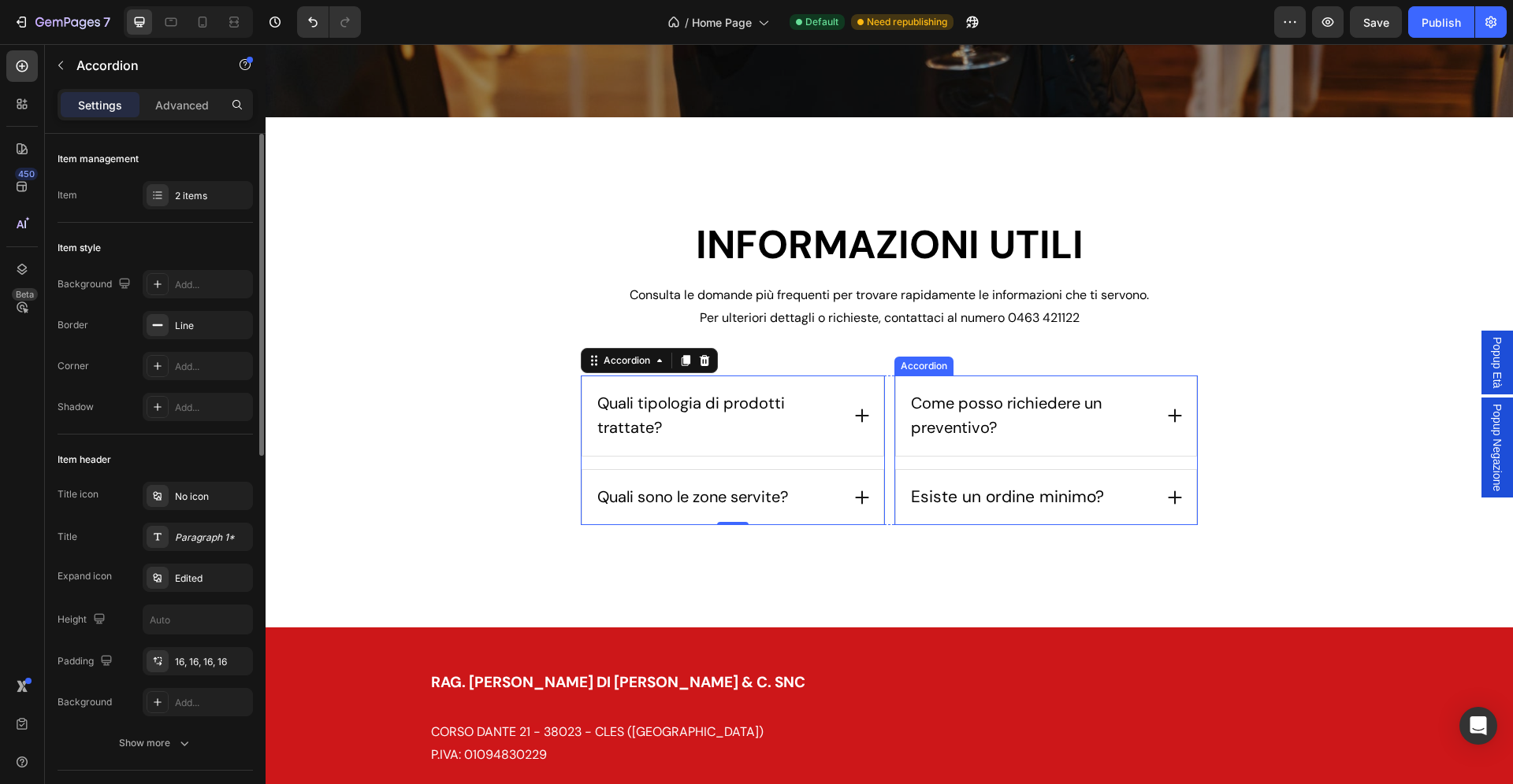
click at [1178, 417] on icon at bounding box center [1175, 416] width 13 height 13
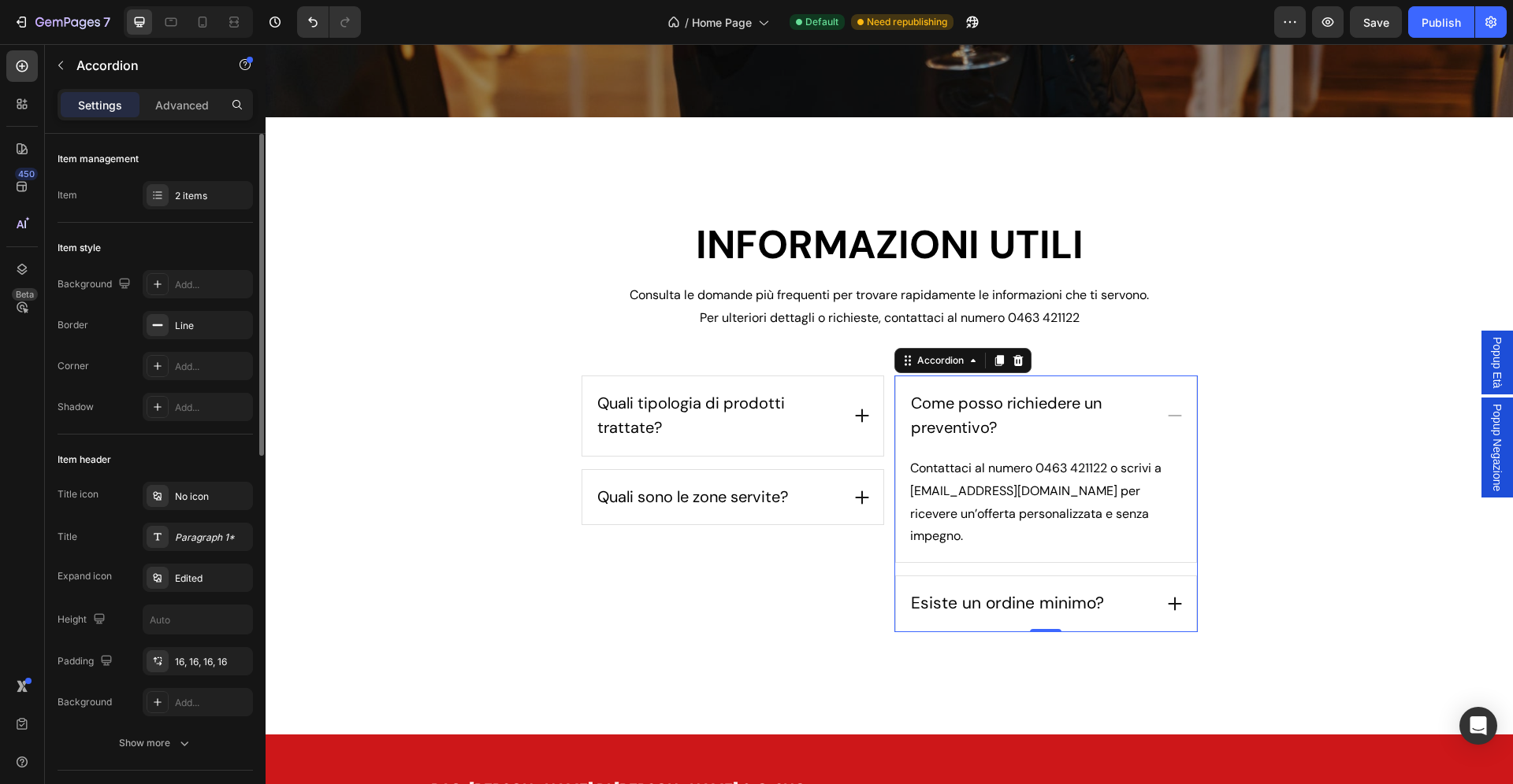
click at [1170, 577] on div "Esiste un ordine minimo?" at bounding box center [1047, 604] width 301 height 55
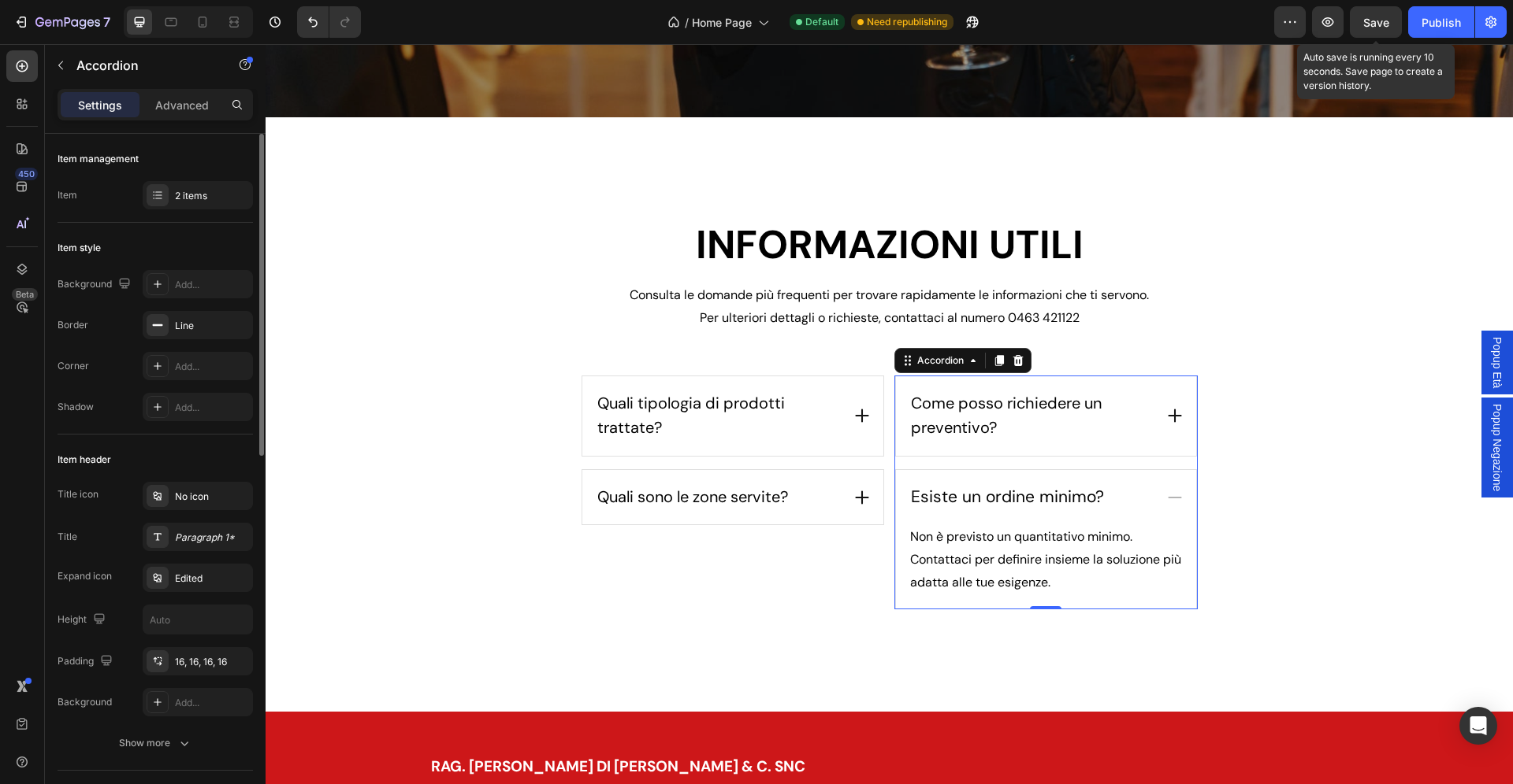
click at [1372, 28] on span "Save" at bounding box center [1376, 22] width 26 height 13
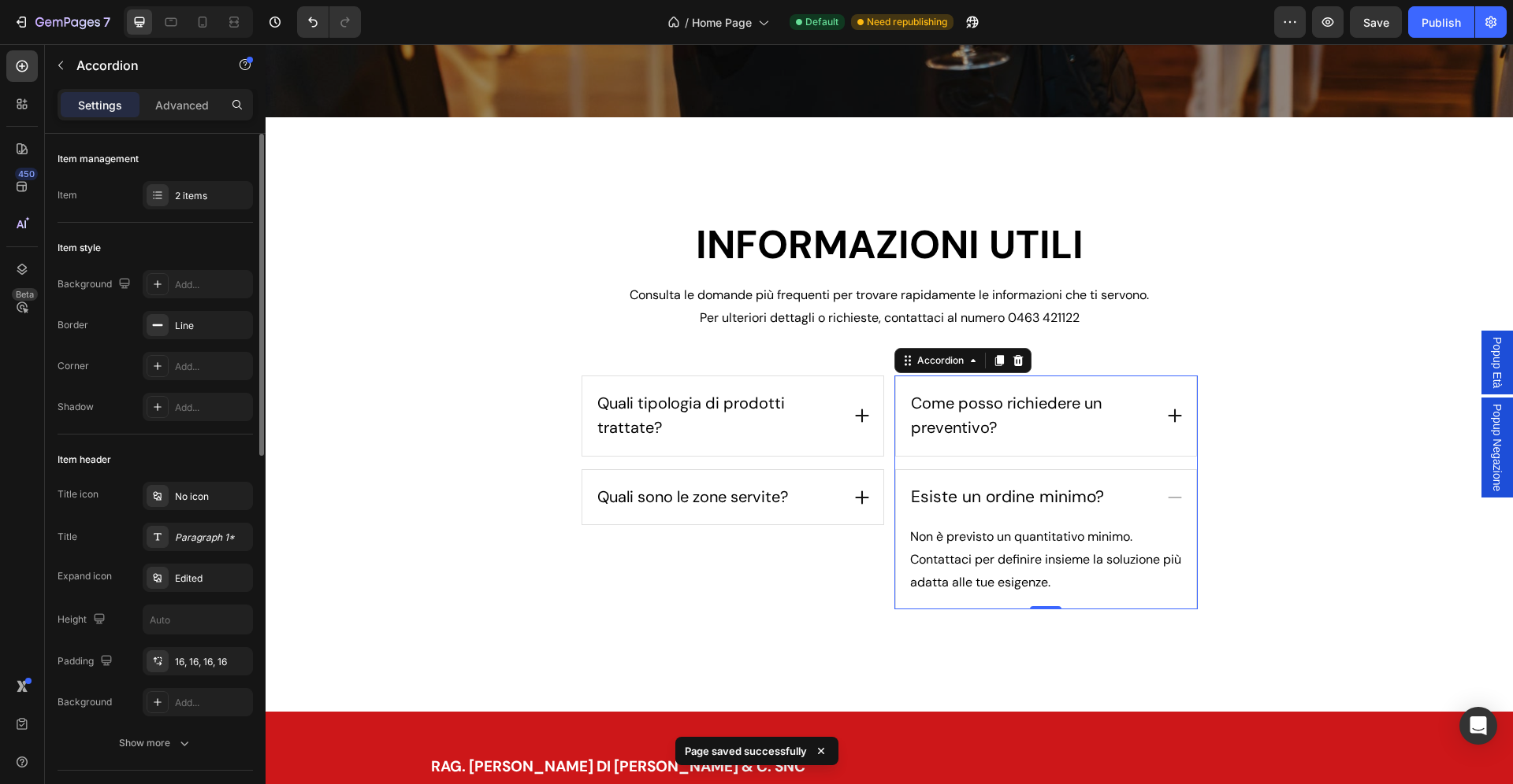
click at [1189, 488] on div "Esiste un ordine minimo?" at bounding box center [1047, 497] width 301 height 55
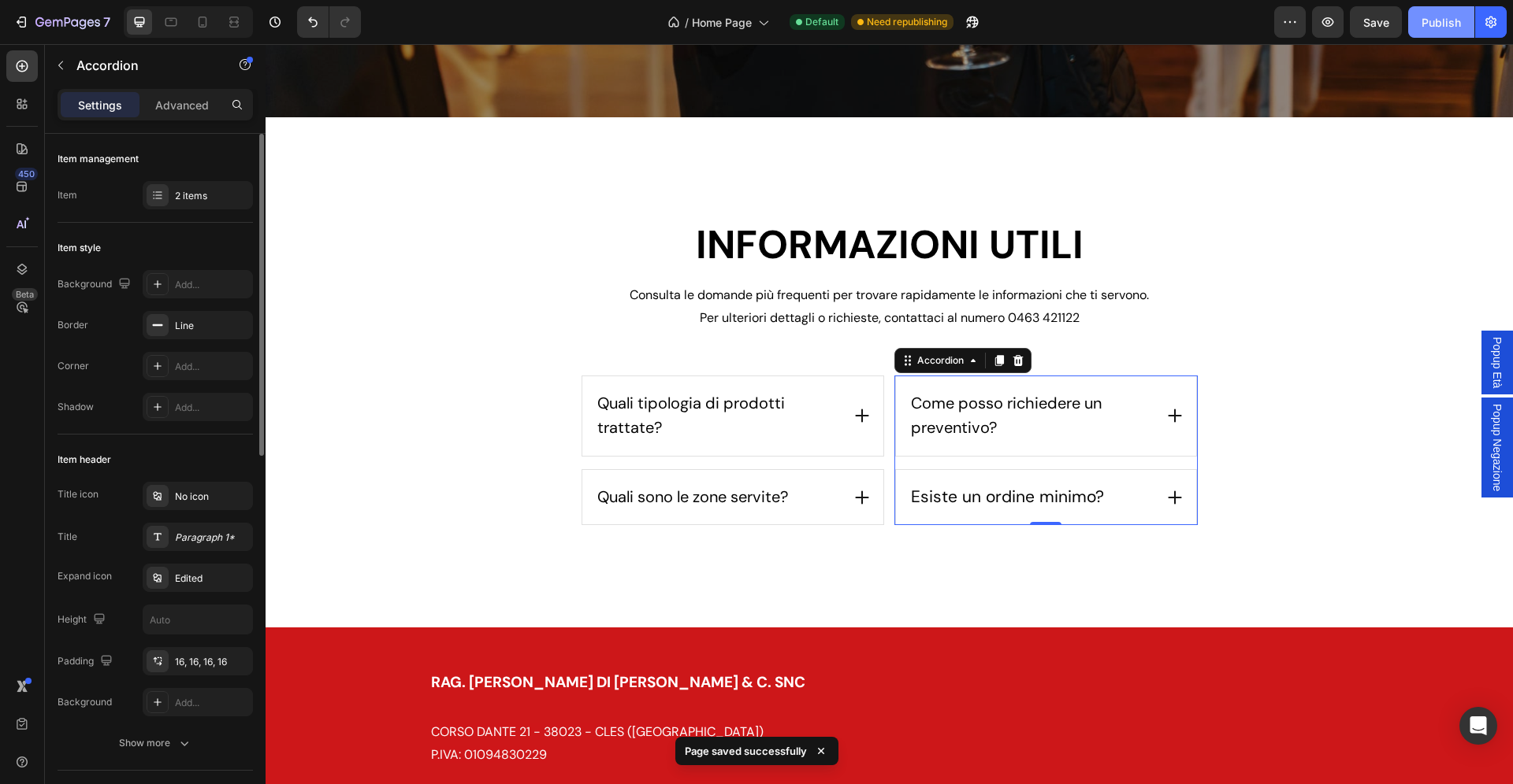
click at [1448, 18] on div "Publish" at bounding box center [1441, 22] width 40 height 16
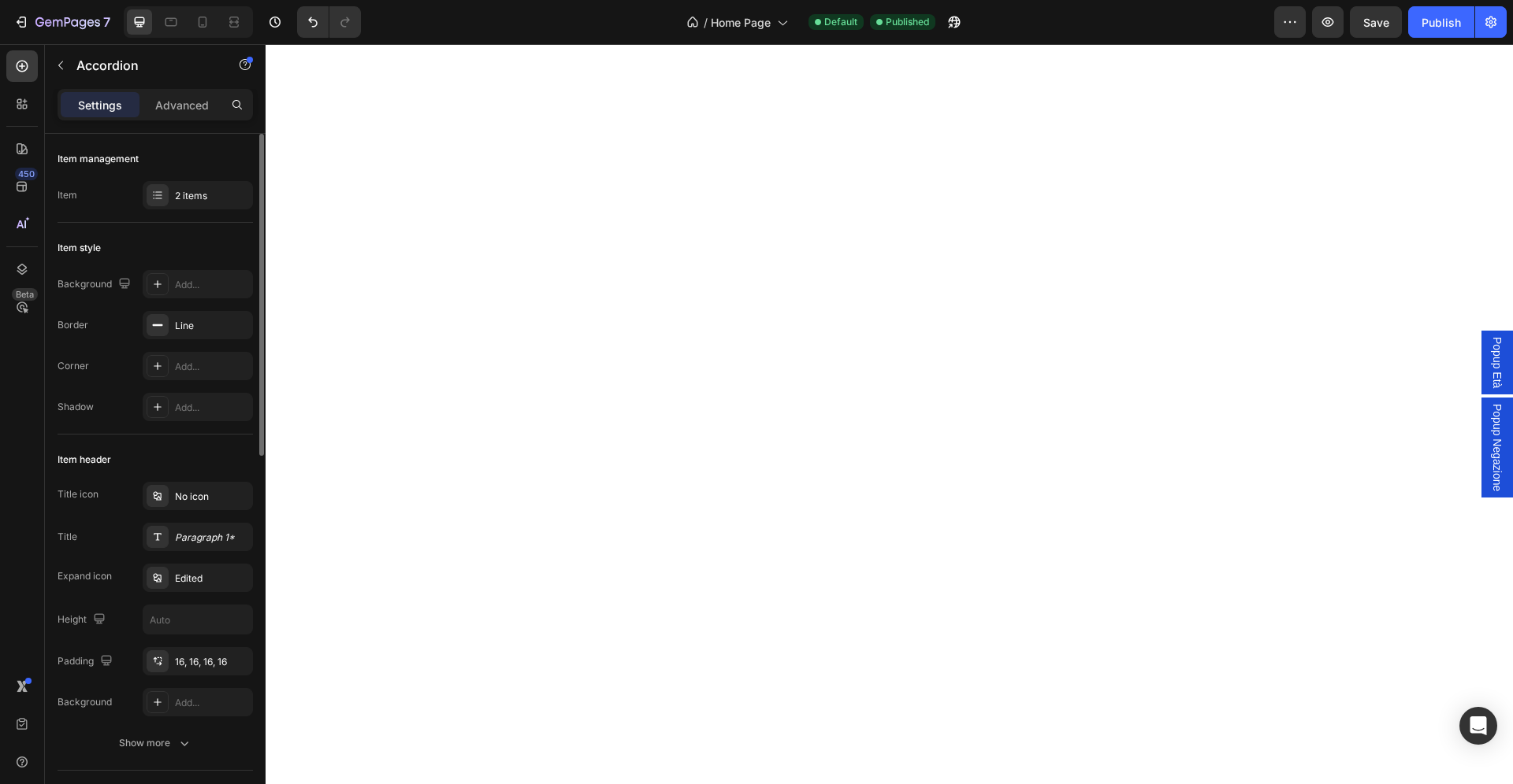
scroll to position [0, 0]
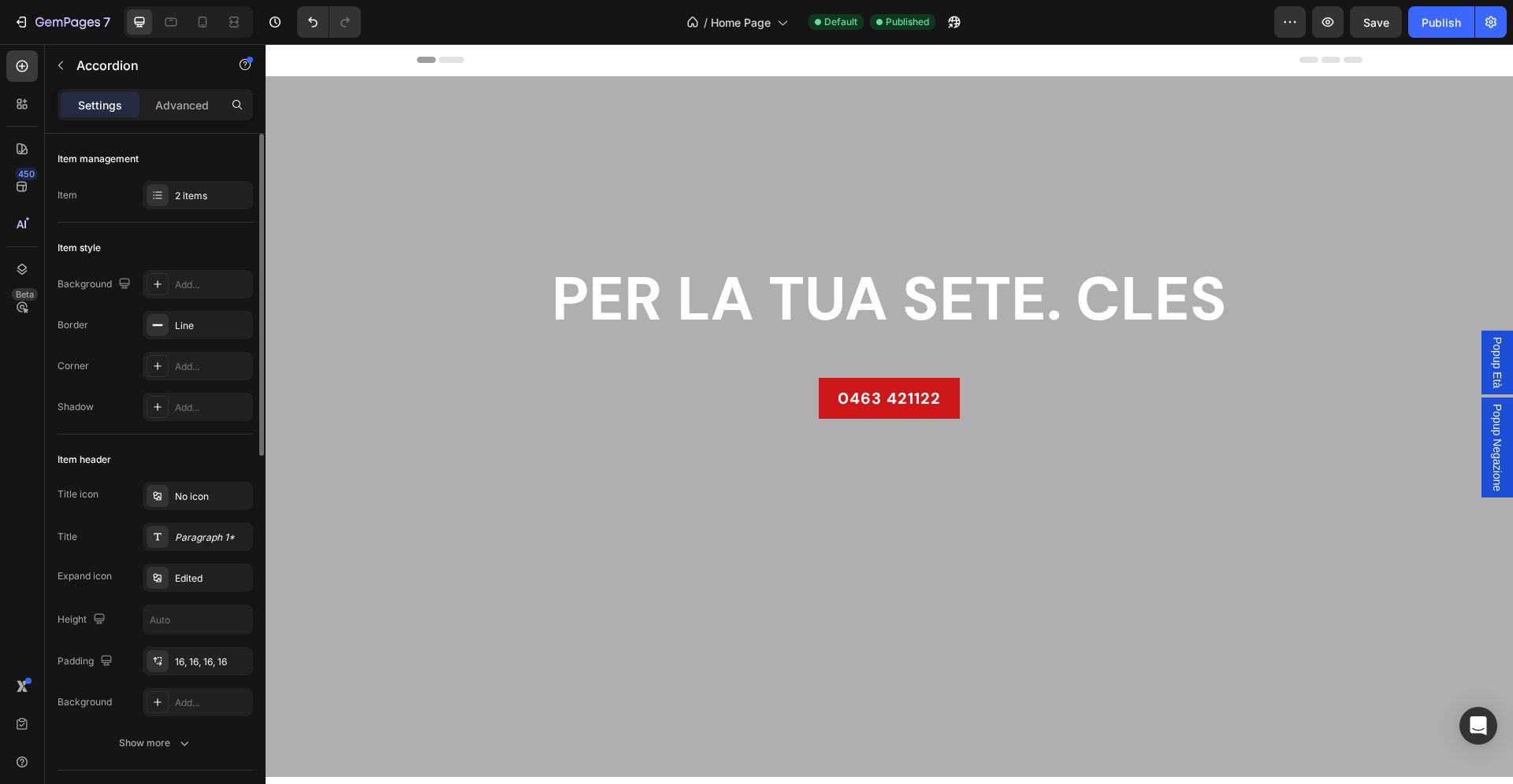
click at [756, 12] on div at bounding box center [756, 13] width 7 height 13
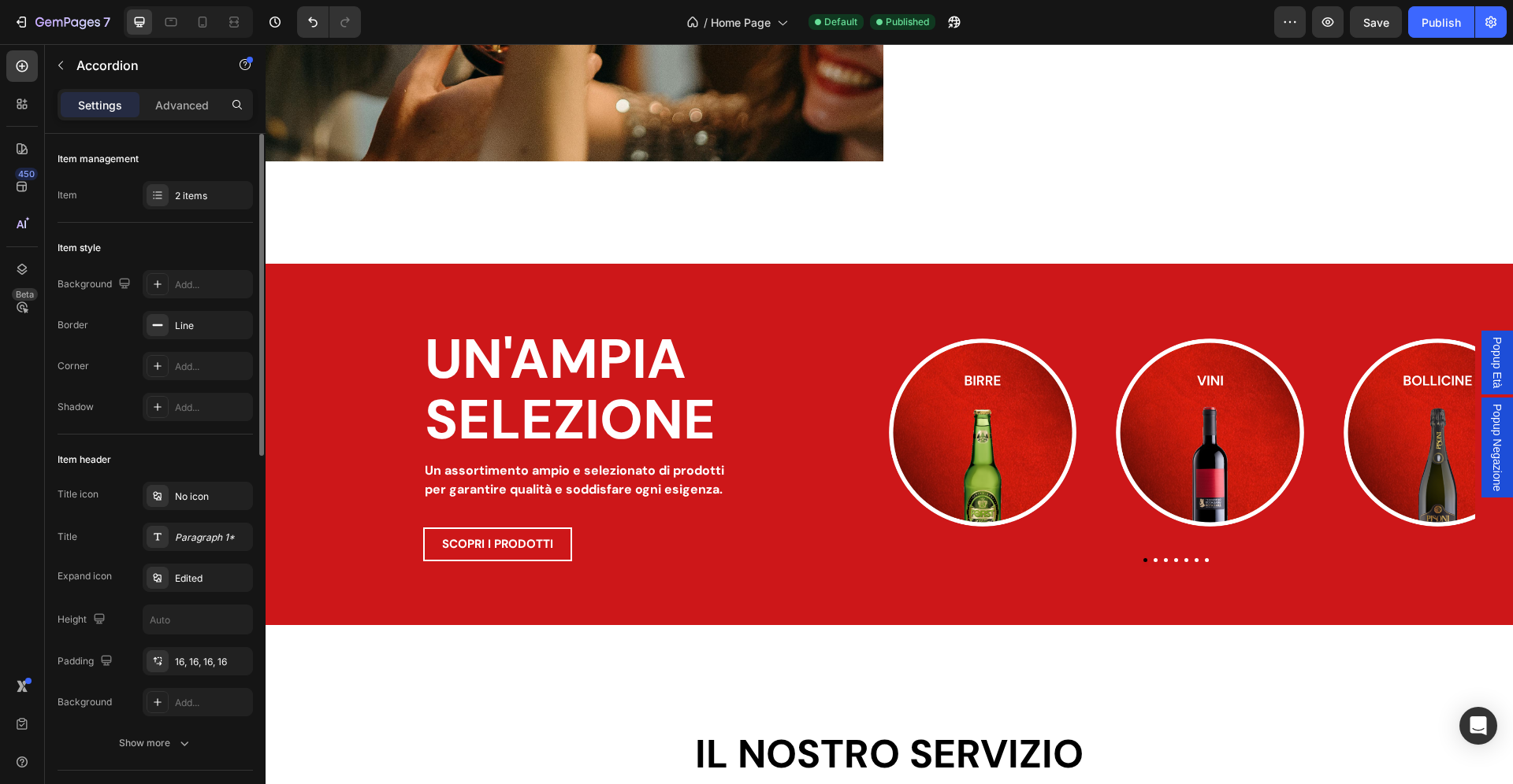
scroll to position [1892, 0]
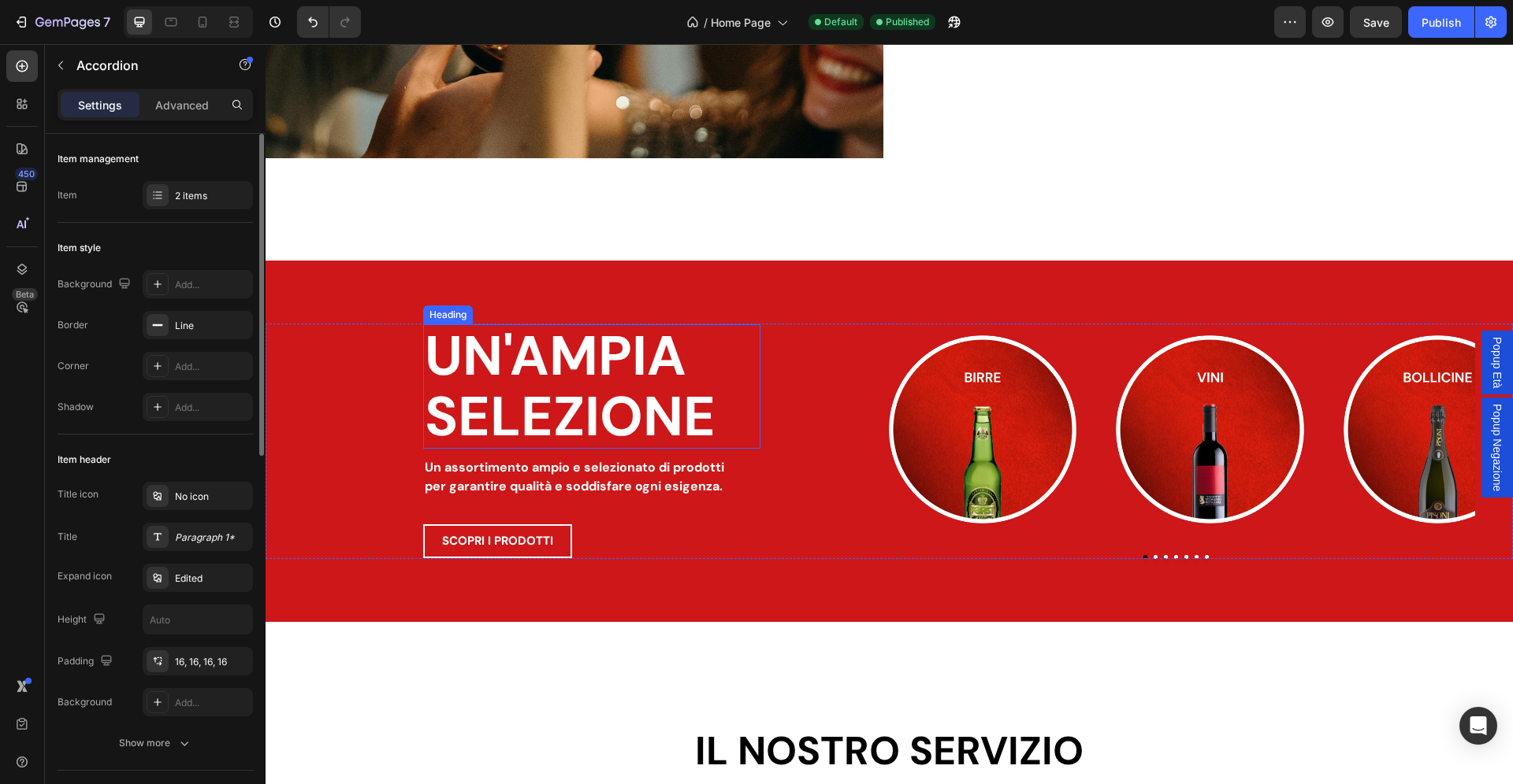
click at [585, 363] on h2 "UN'AMPIA SELEZIONE" at bounding box center [592, 386] width 337 height 124
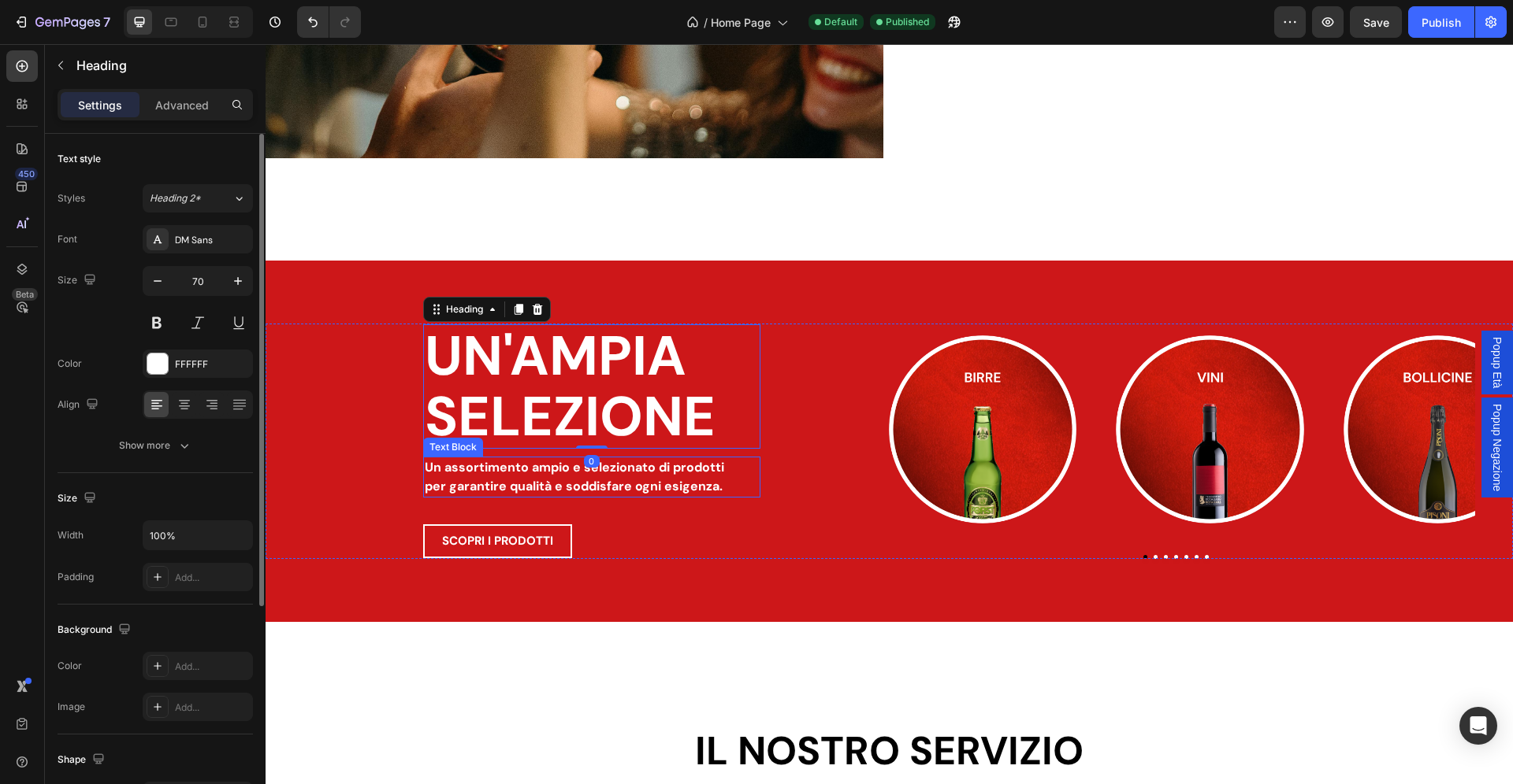
click at [635, 491] on p "per garantire qualità e soddisfare ogni esigenza." at bounding box center [592, 486] width 334 height 19
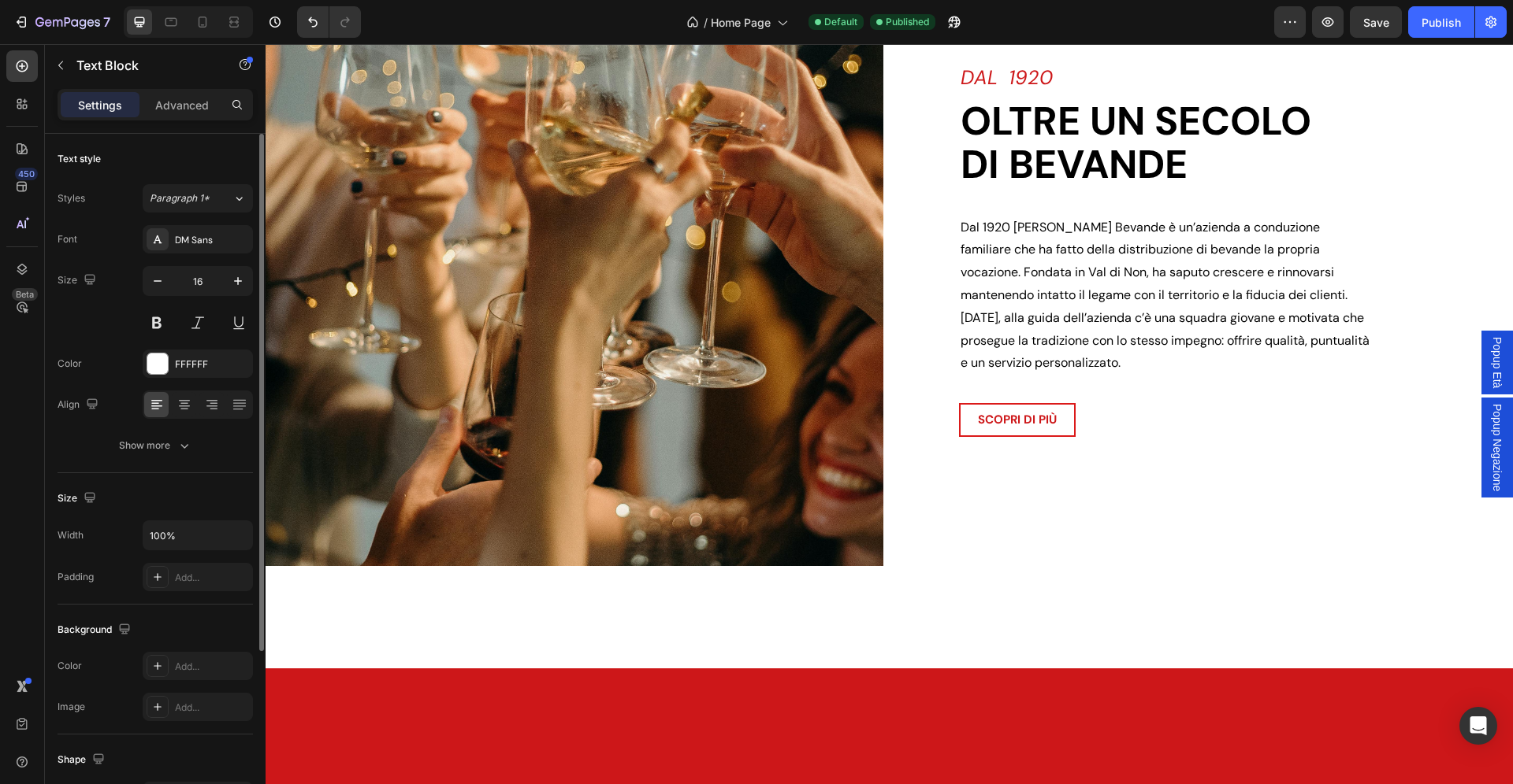
scroll to position [1294, 0]
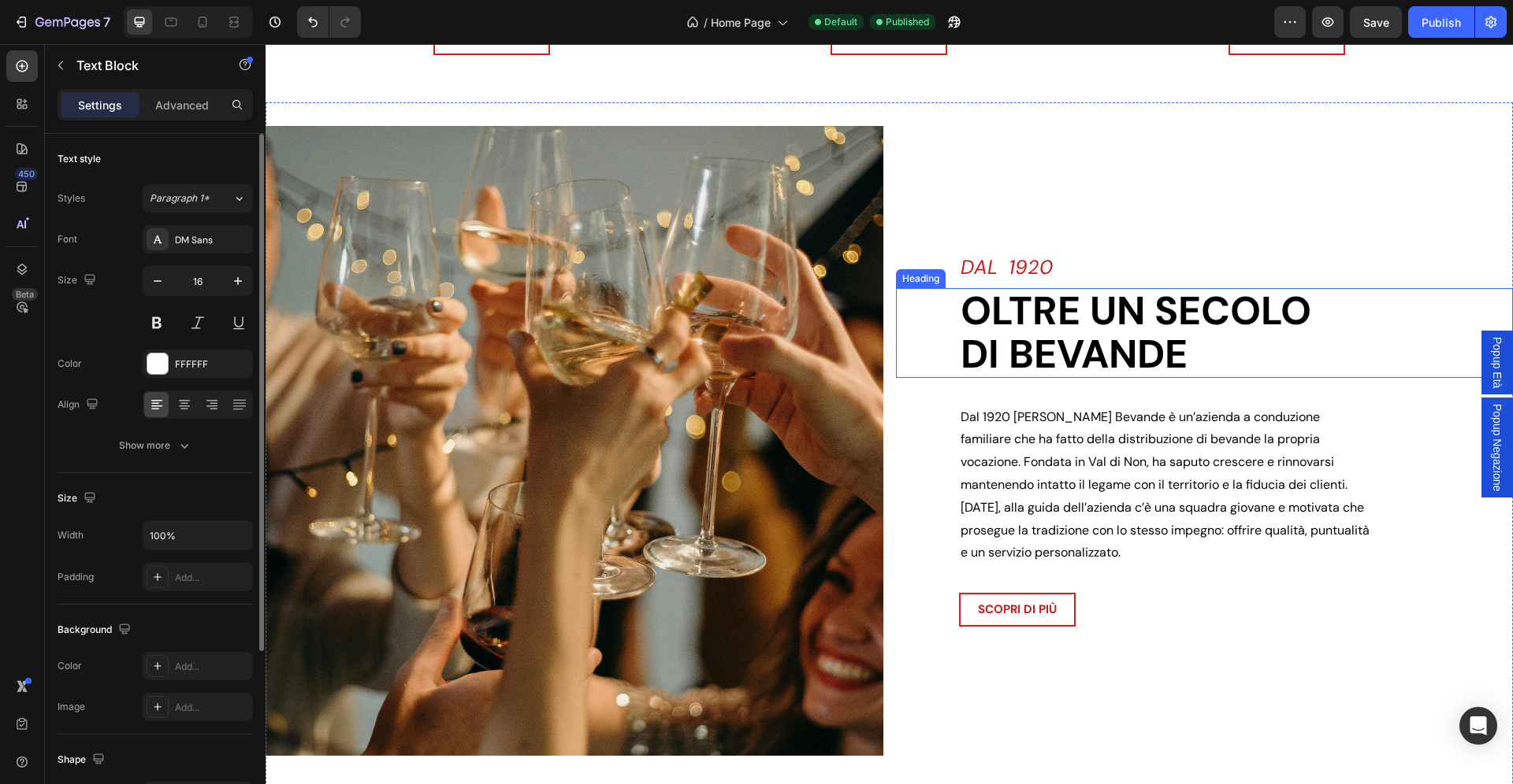
click at [1096, 354] on h2 "Oltre un secolo di bevande" at bounding box center [1236, 332] width 555 height 90
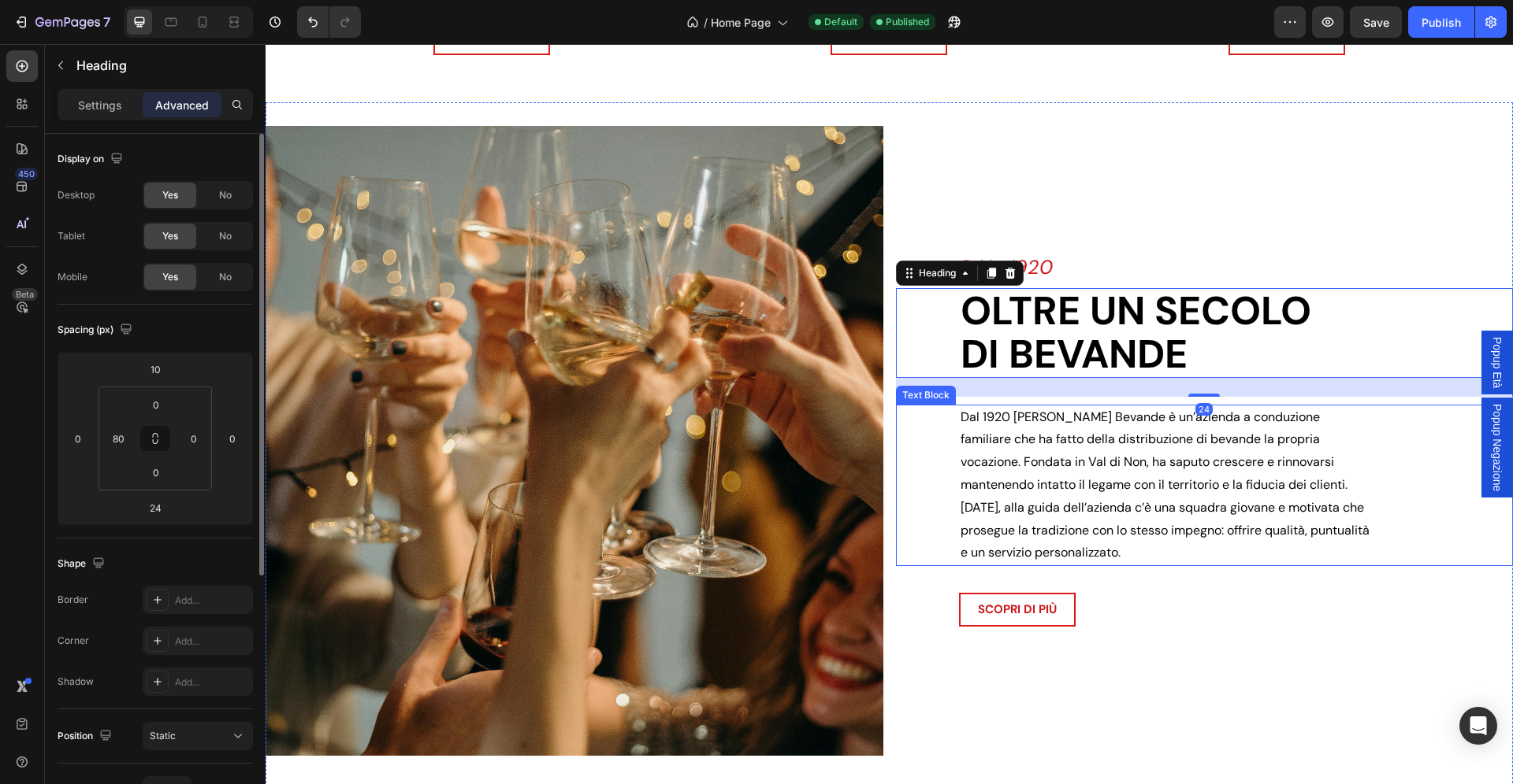
scroll to position [1834, 0]
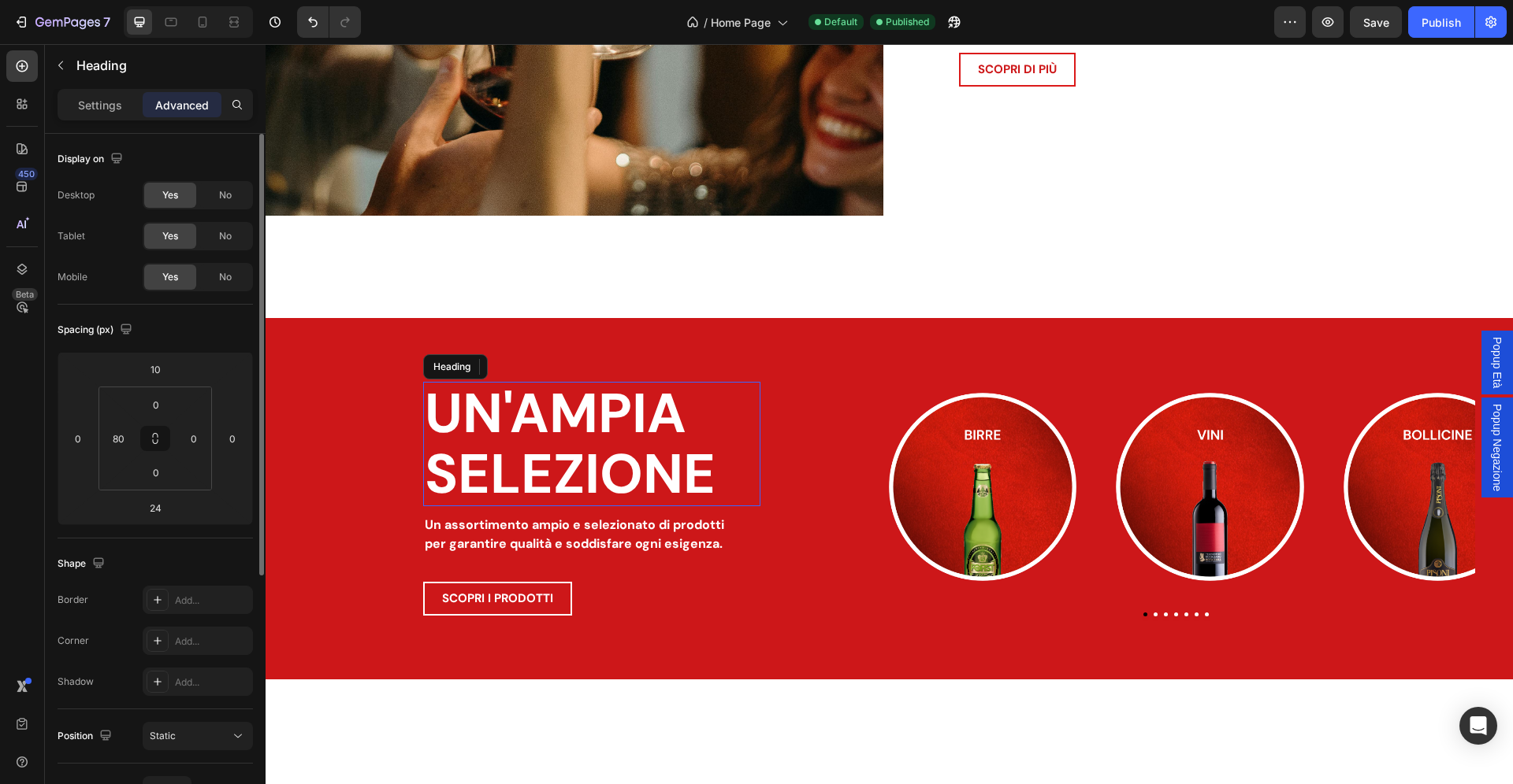
click at [620, 431] on h2 "UN'AMPIA SELEZIONE" at bounding box center [592, 444] width 337 height 124
click at [534, 532] on p "Un assortimento ampio e selezionato di prodotti" at bounding box center [592, 526] width 334 height 19
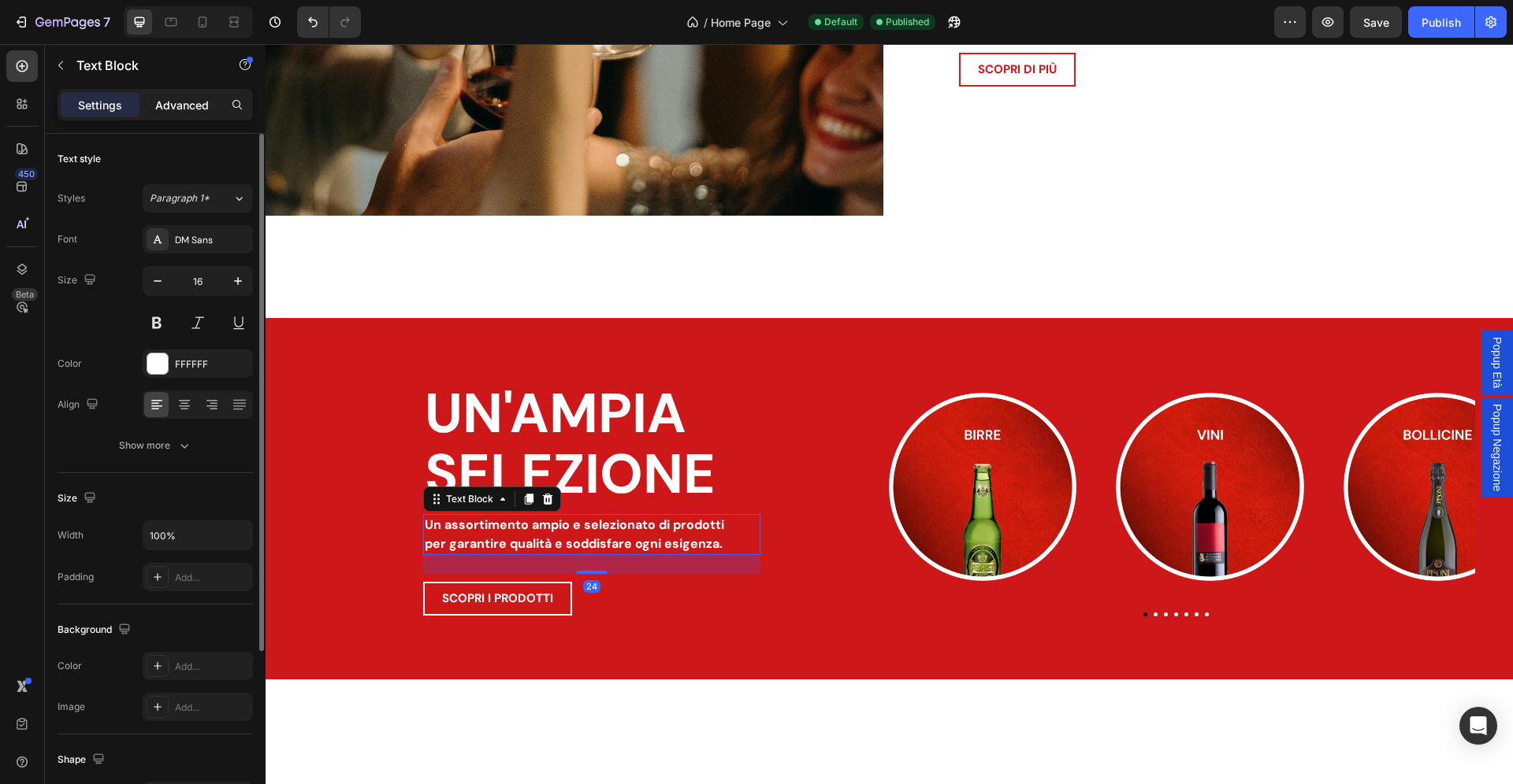
click at [173, 115] on div "Advanced" at bounding box center [182, 105] width 79 height 25
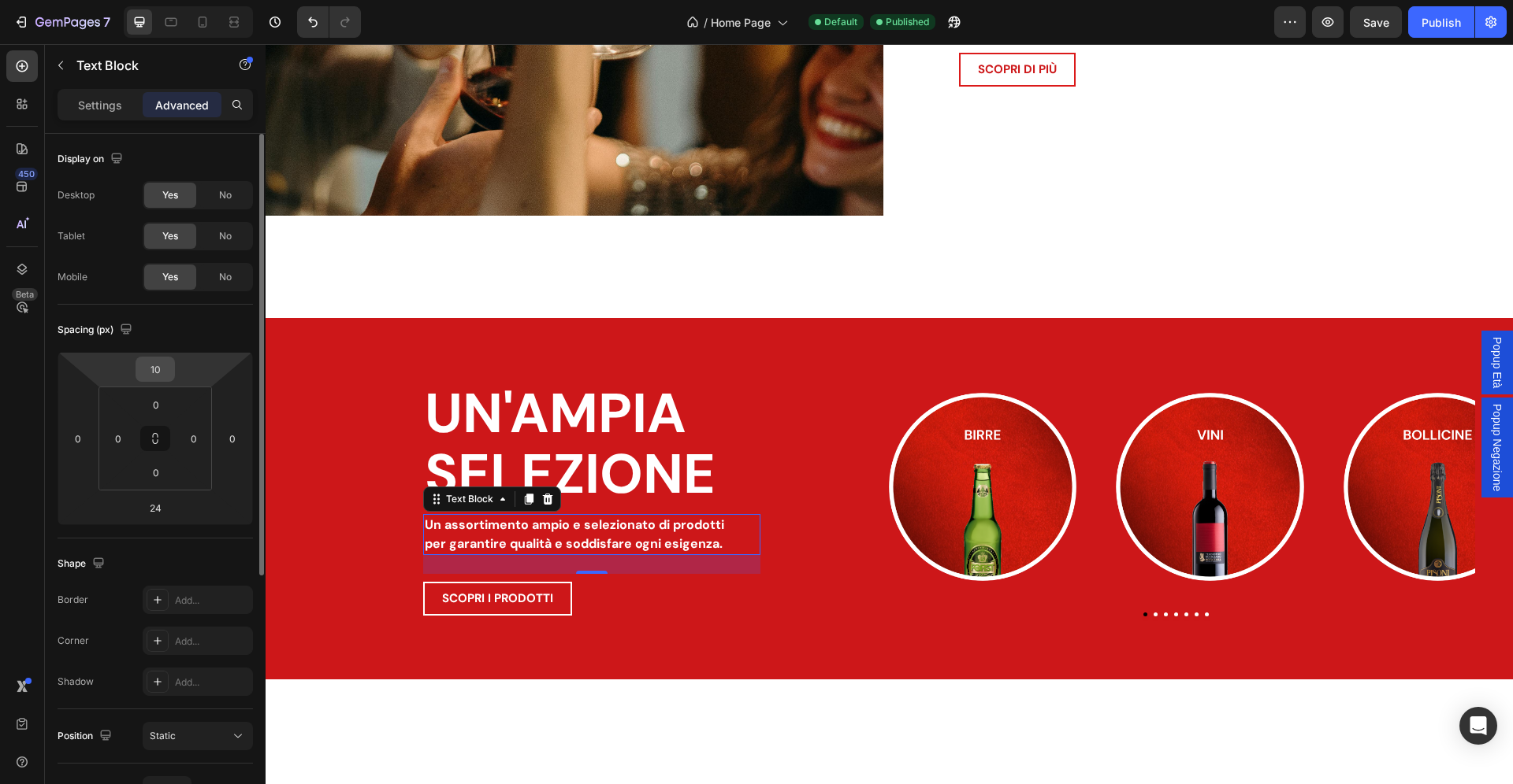
click at [156, 369] on input "10" at bounding box center [155, 369] width 32 height 24
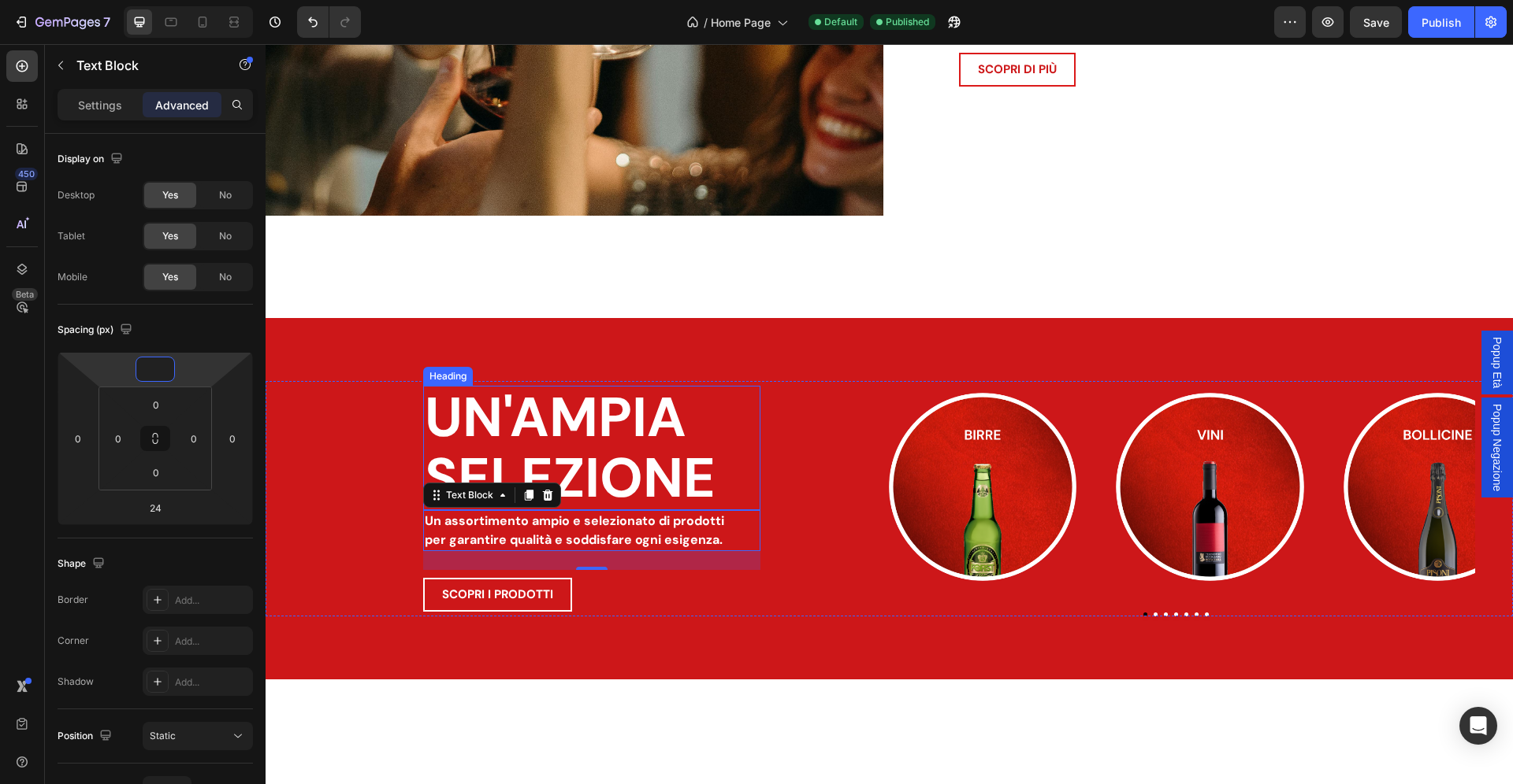
click at [597, 454] on h2 "UN'AMPIA SELEZIONE" at bounding box center [592, 448] width 337 height 124
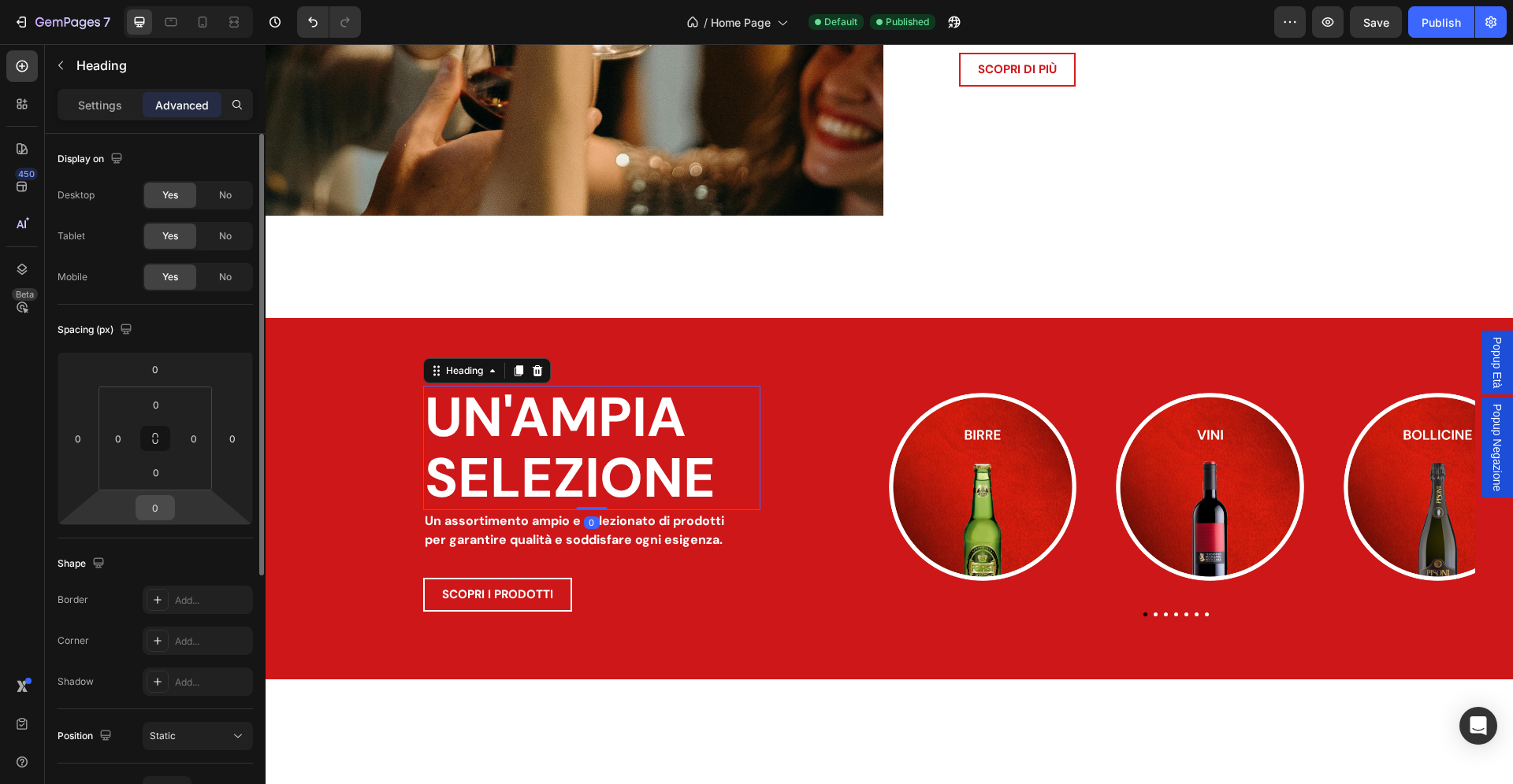
click at [162, 506] on input "0" at bounding box center [155, 508] width 32 height 24
type input "24"
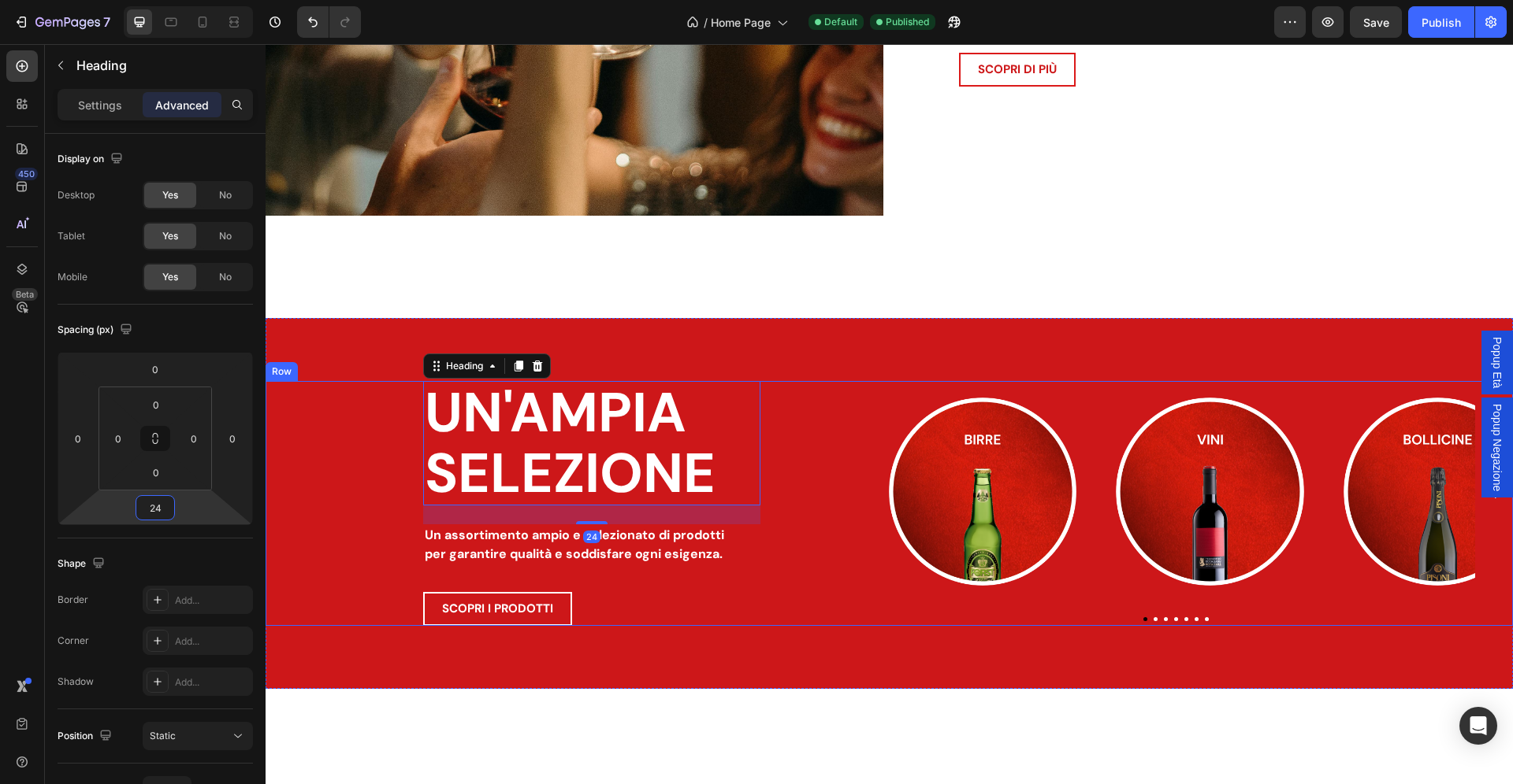
click at [402, 561] on div "UN'AMPIA SELEZIONE Heading 24 Un assortimento ampio e selezionato di prodotti p…" at bounding box center [889, 504] width 1247 height 245
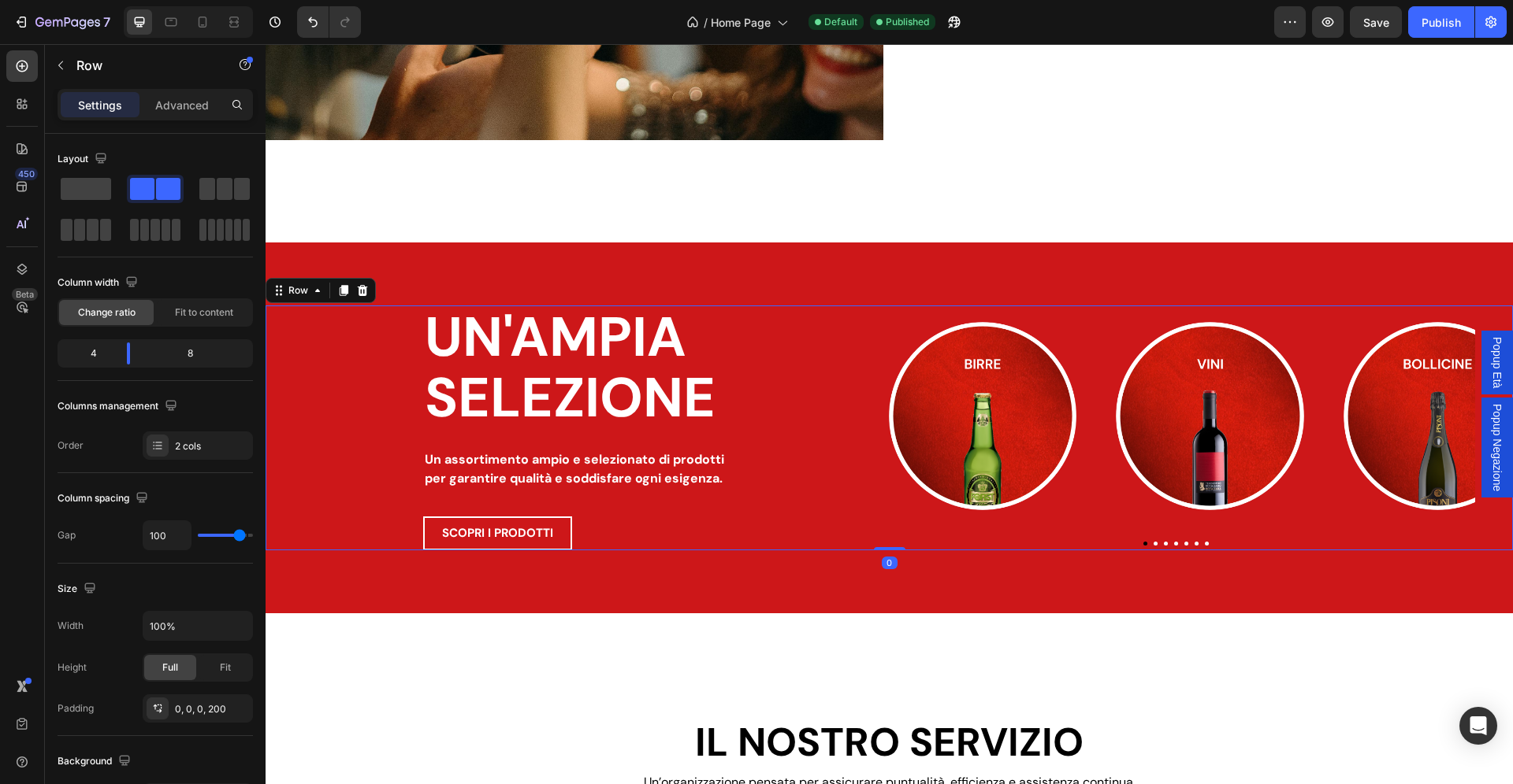
scroll to position [1920, 0]
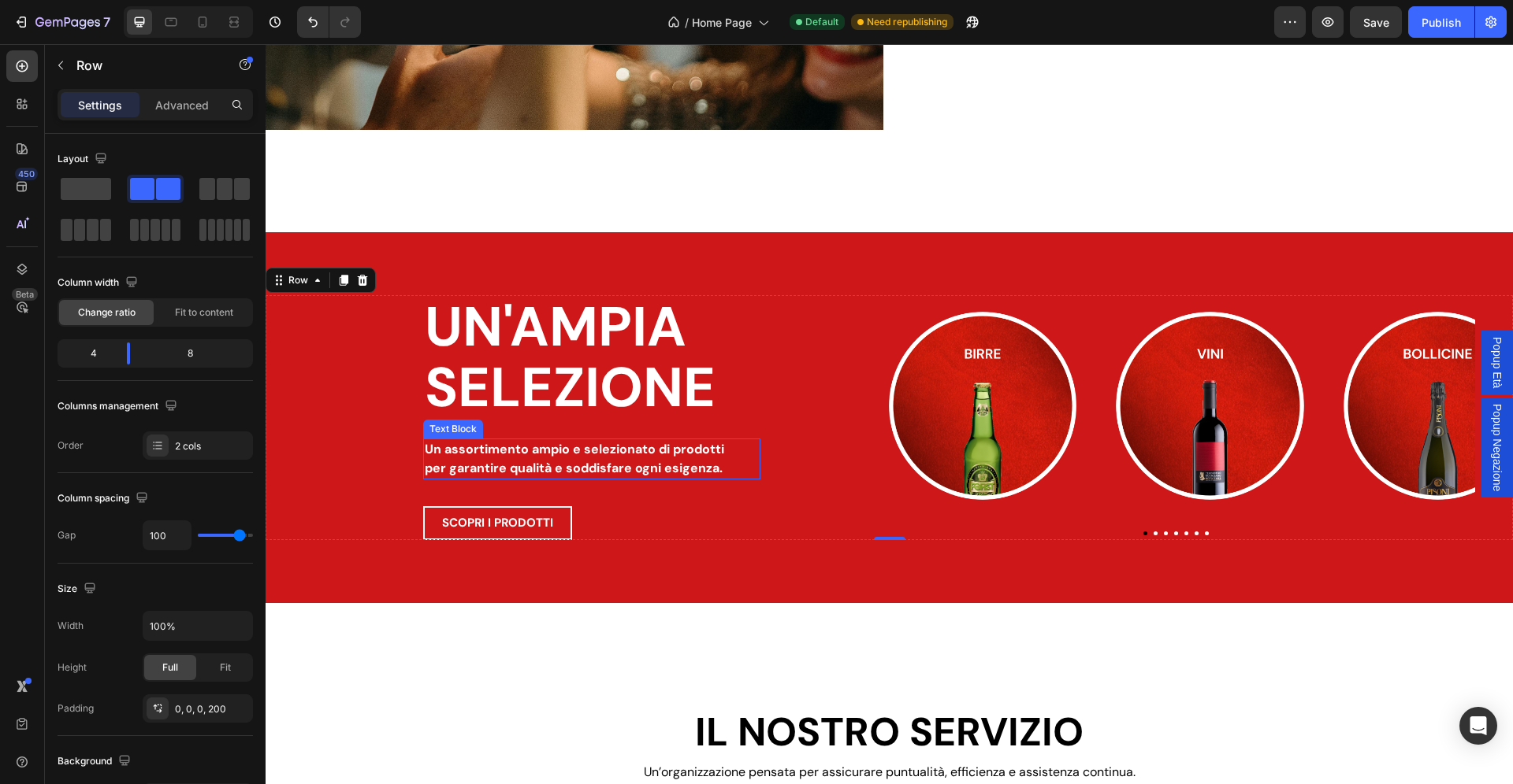
click at [543, 459] on p "per garantire qualità e soddisfare ogni esigenza." at bounding box center [592, 469] width 334 height 19
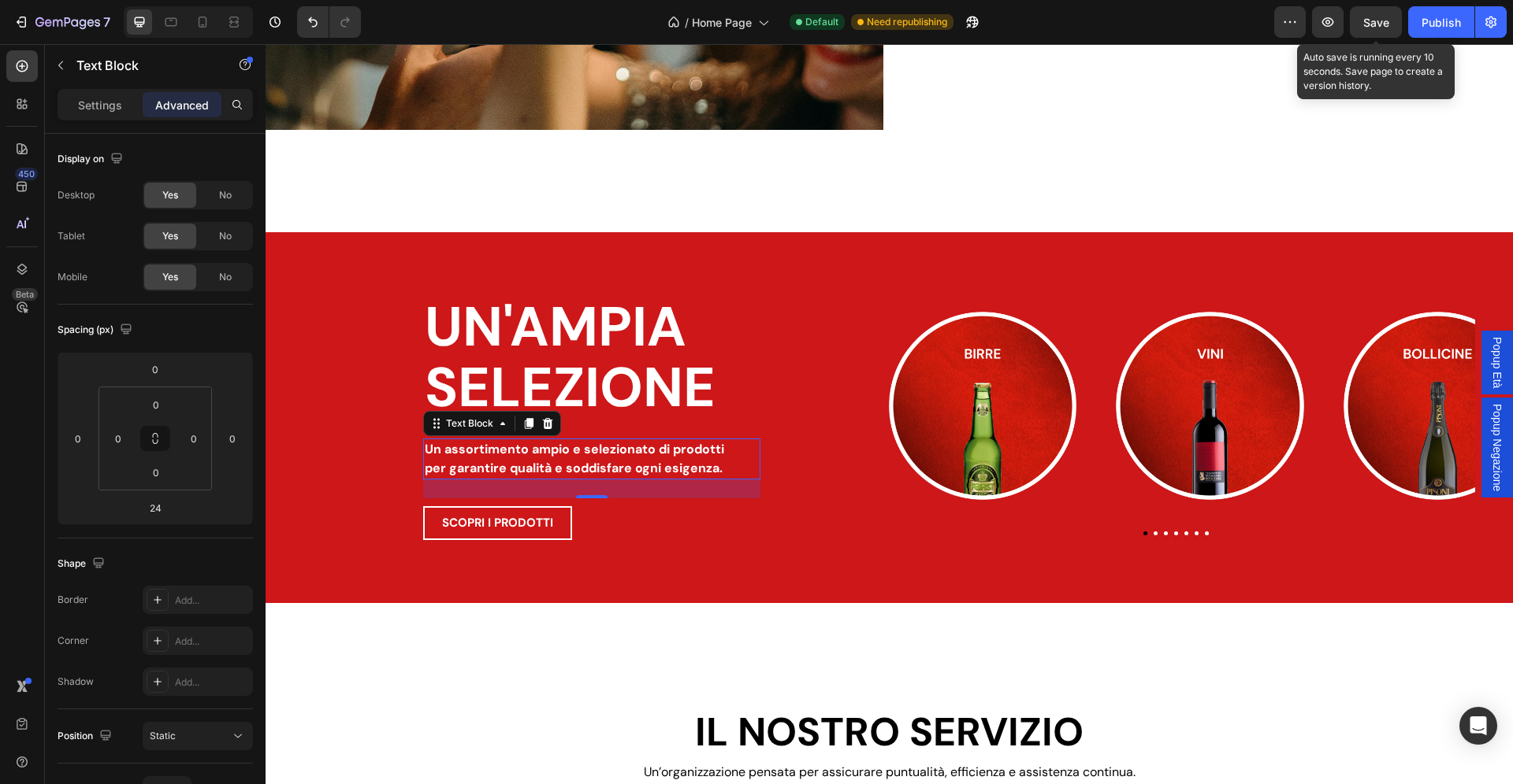
click at [1389, 19] on span "Save" at bounding box center [1376, 22] width 26 height 13
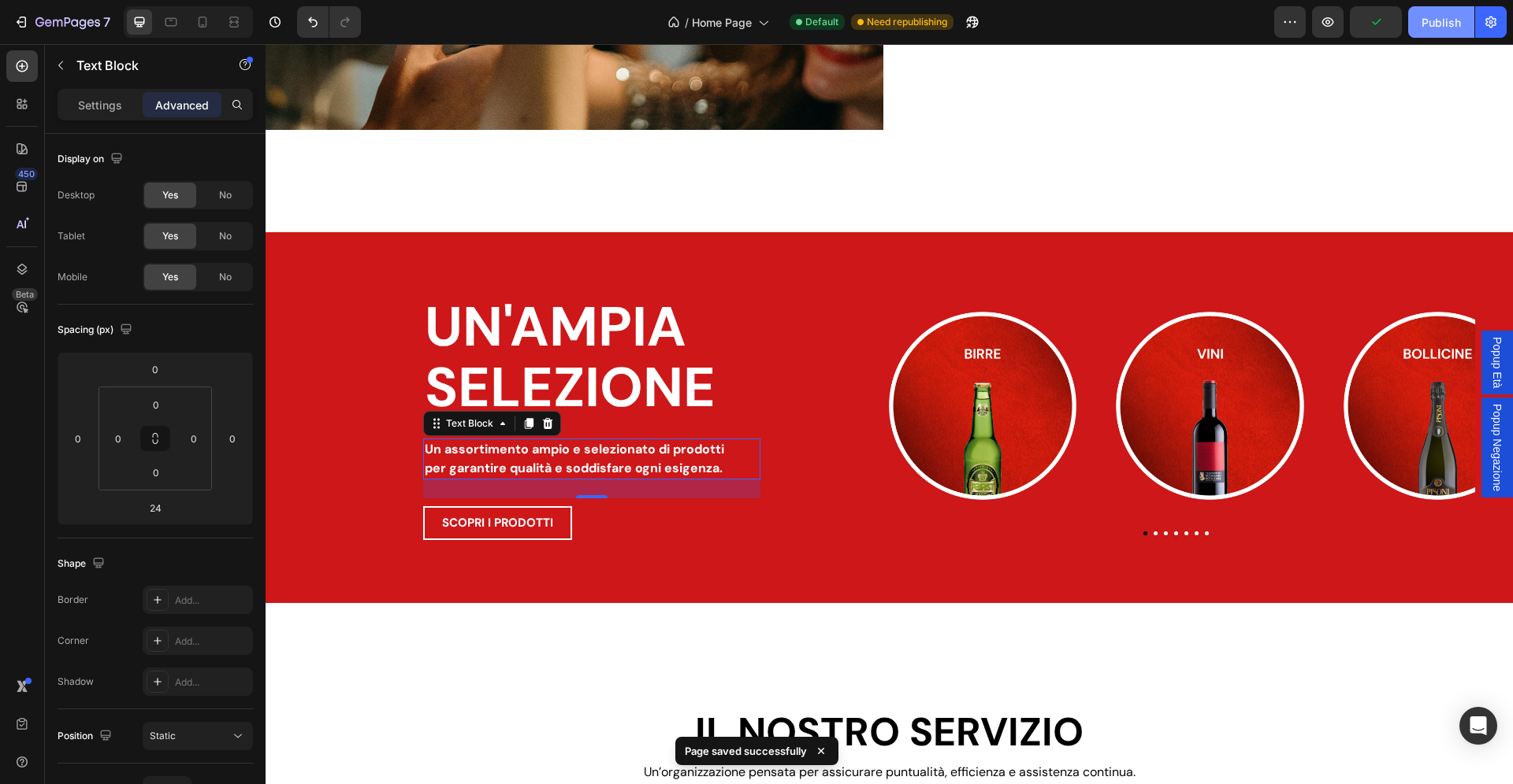
click at [1448, 29] on div "Publish" at bounding box center [1441, 22] width 40 height 16
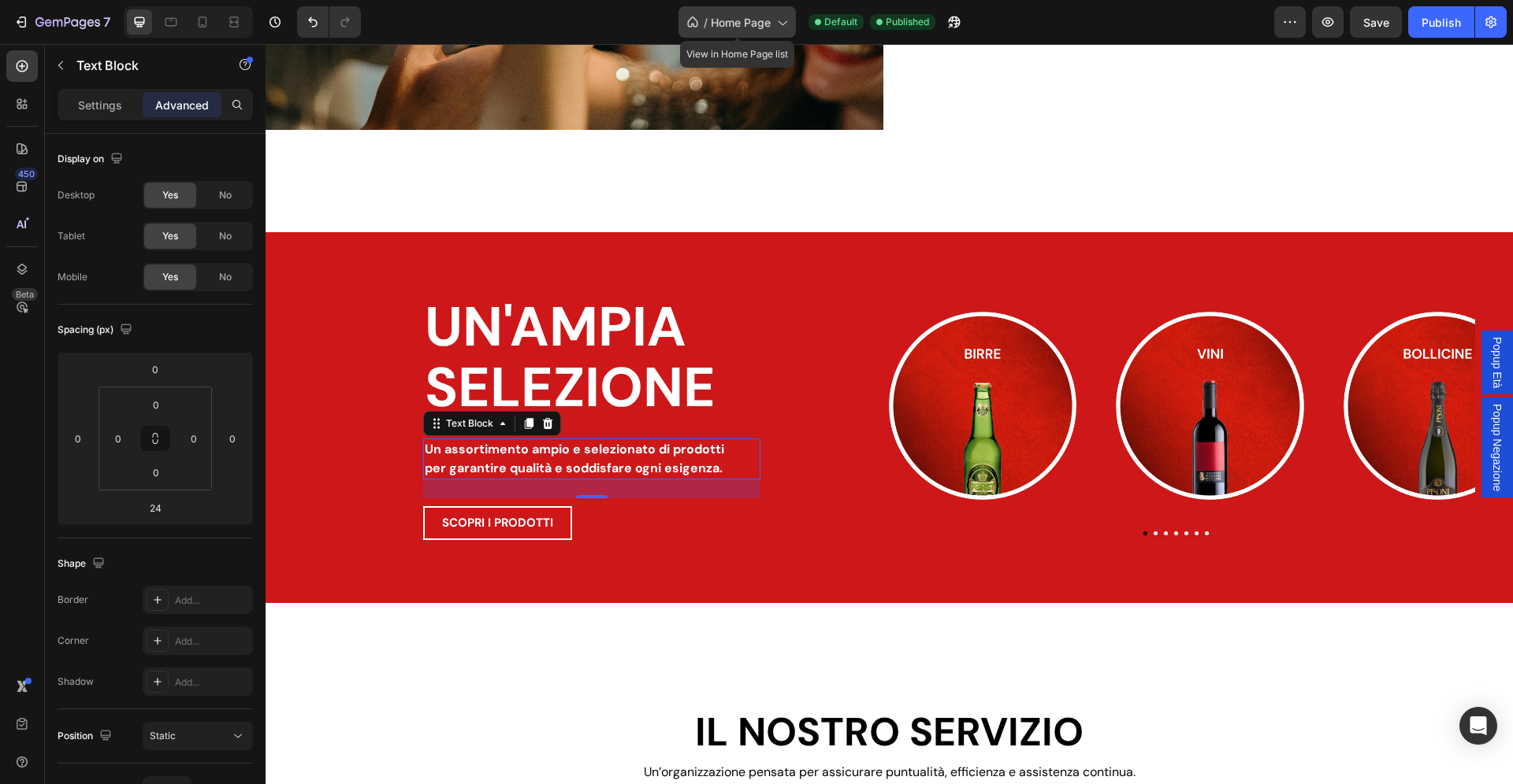
click at [736, 25] on span "Home Page" at bounding box center [741, 22] width 60 height 16
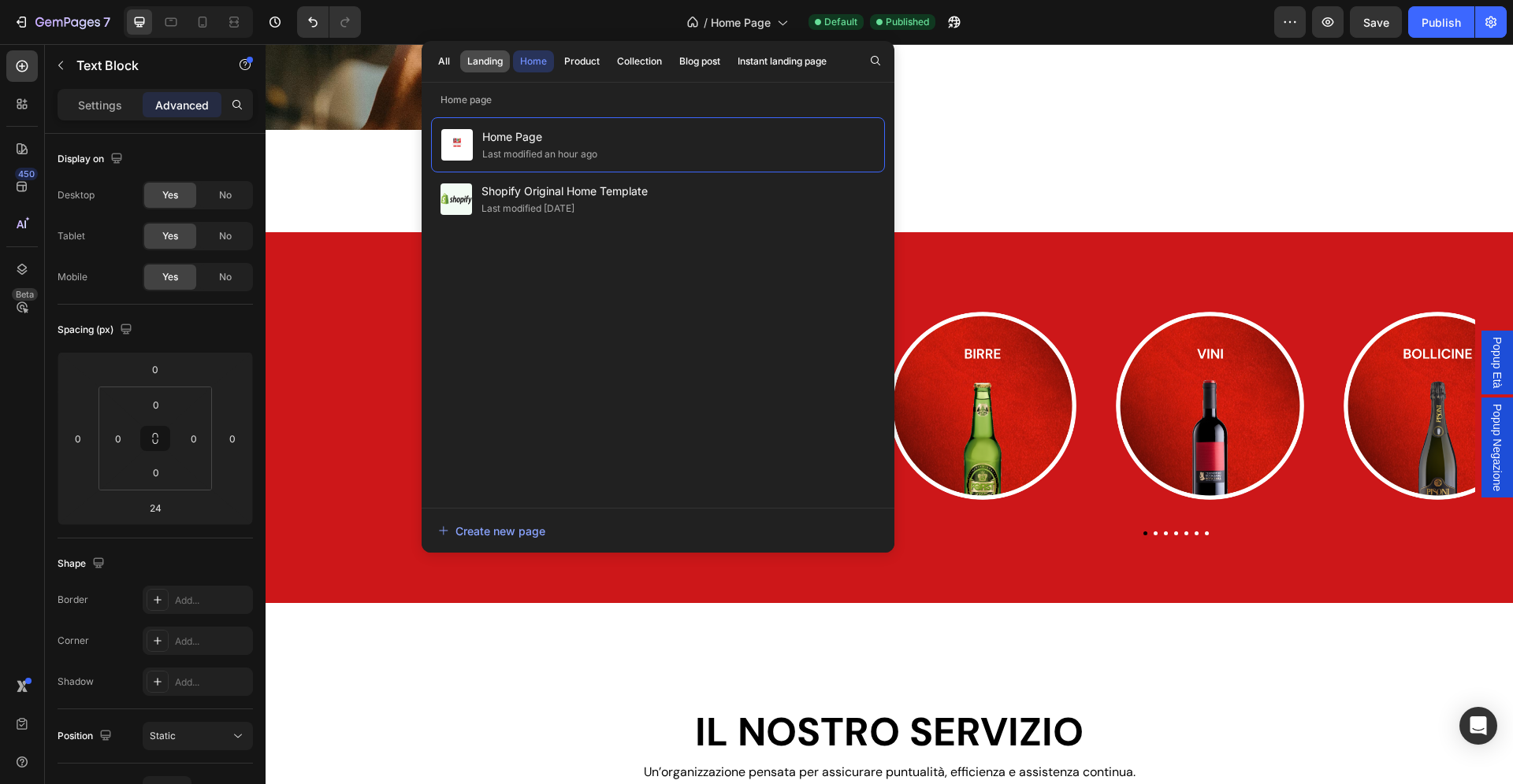
click at [483, 69] on button "Landing" at bounding box center [485, 61] width 50 height 22
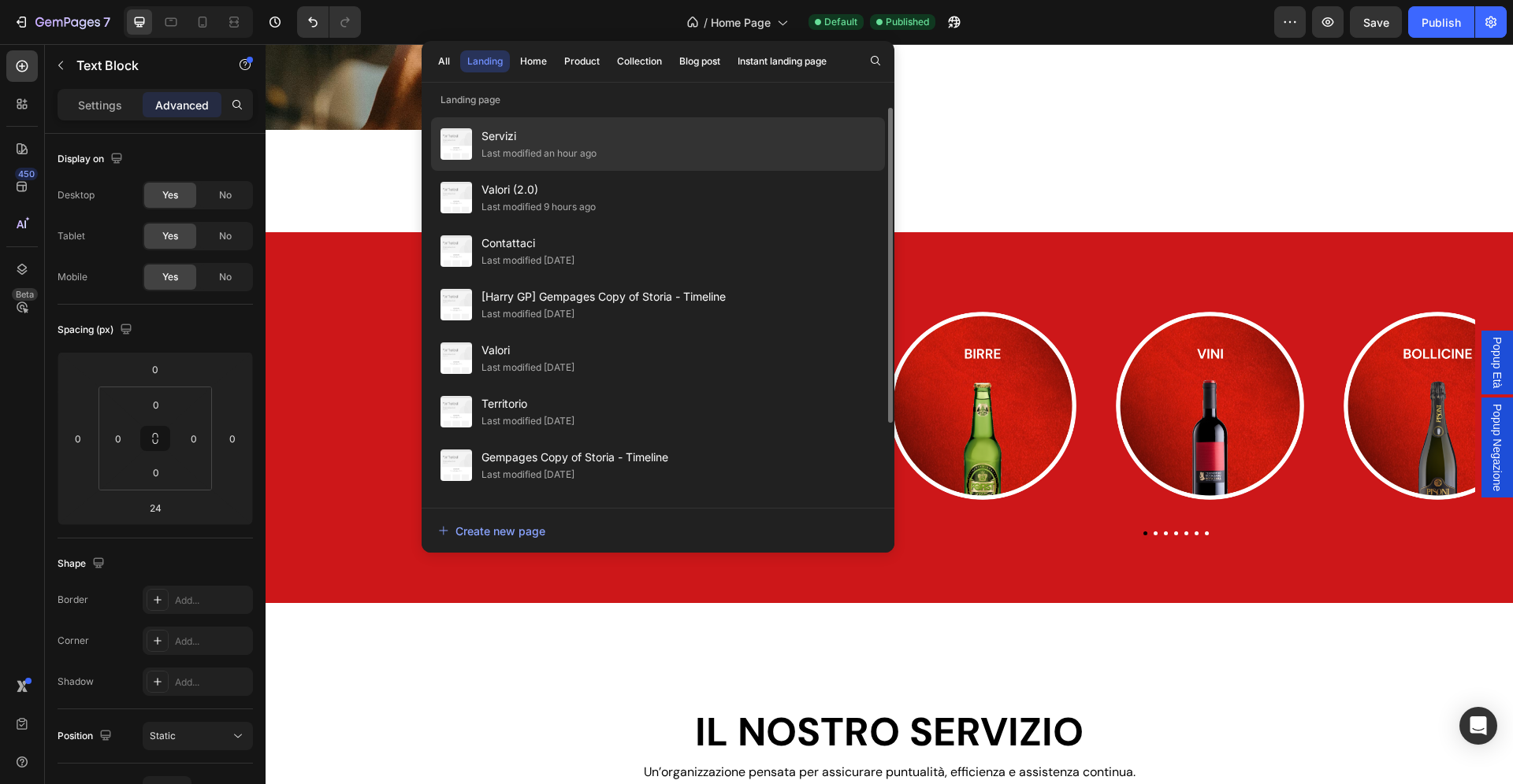
click at [533, 144] on span "Servizi" at bounding box center [539, 137] width 115 height 19
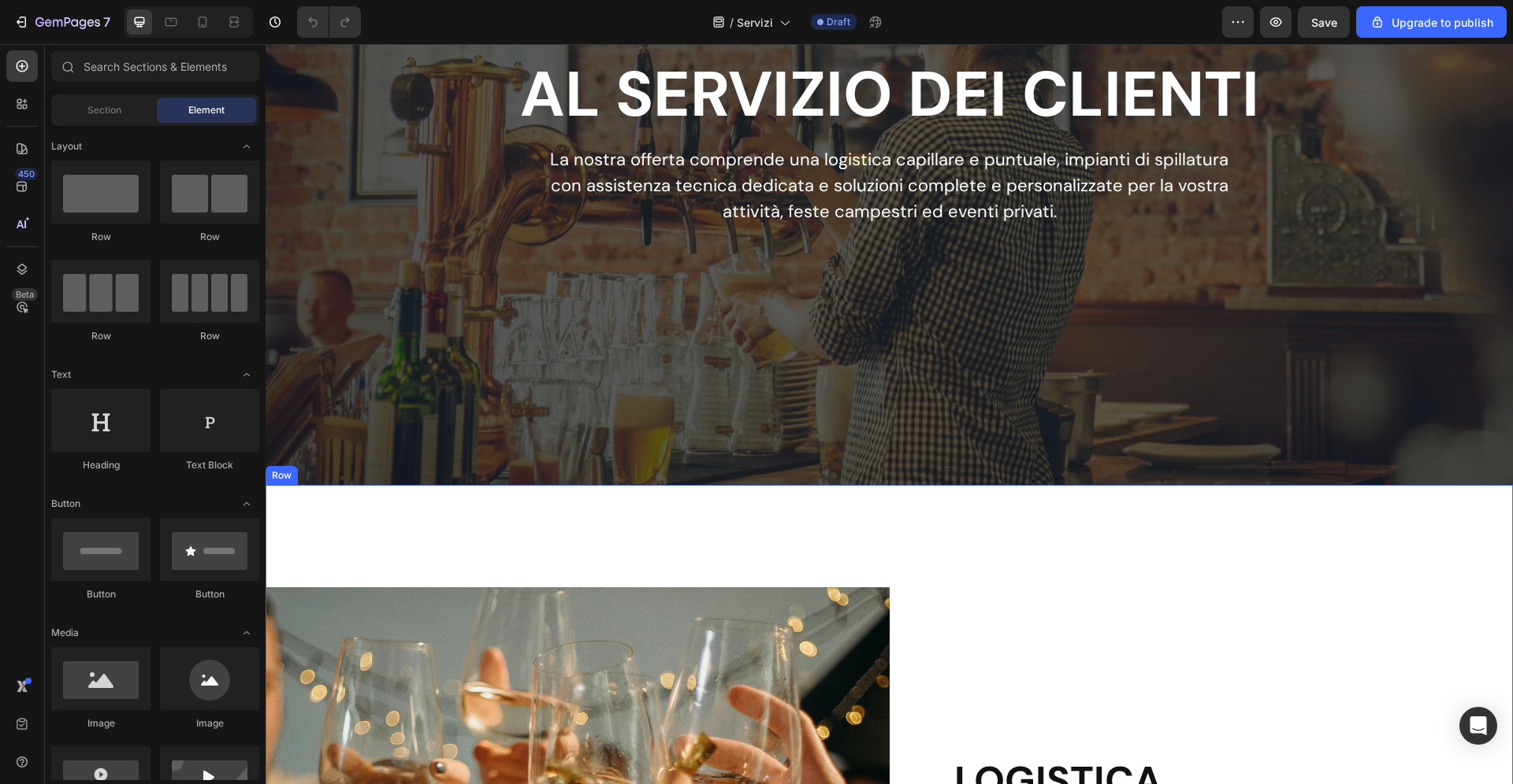
scroll to position [255, 0]
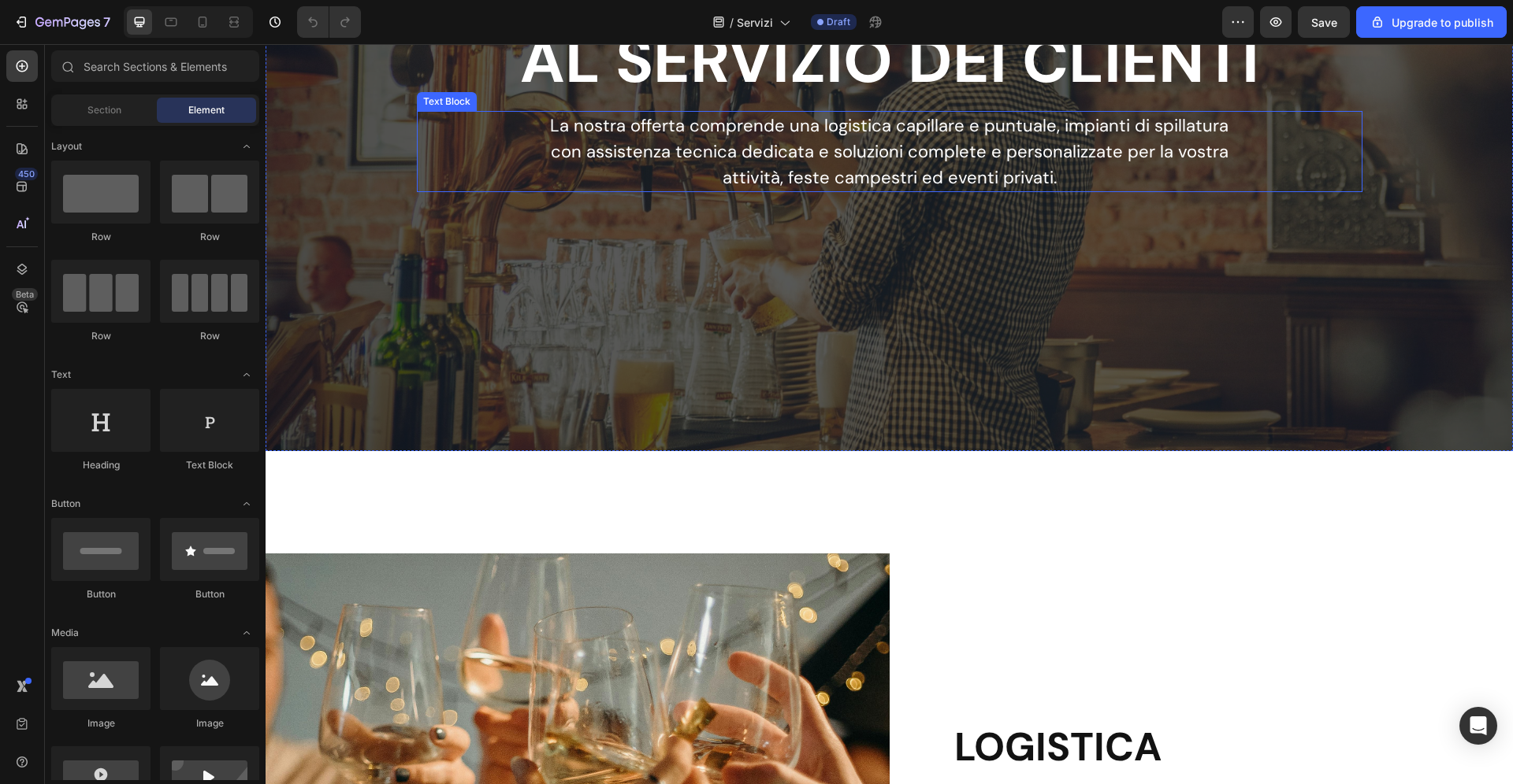
click at [906, 155] on p "La nostra offerta comprende una logistica capillare e puntuale, impianti di spi…" at bounding box center [889, 151] width 706 height 78
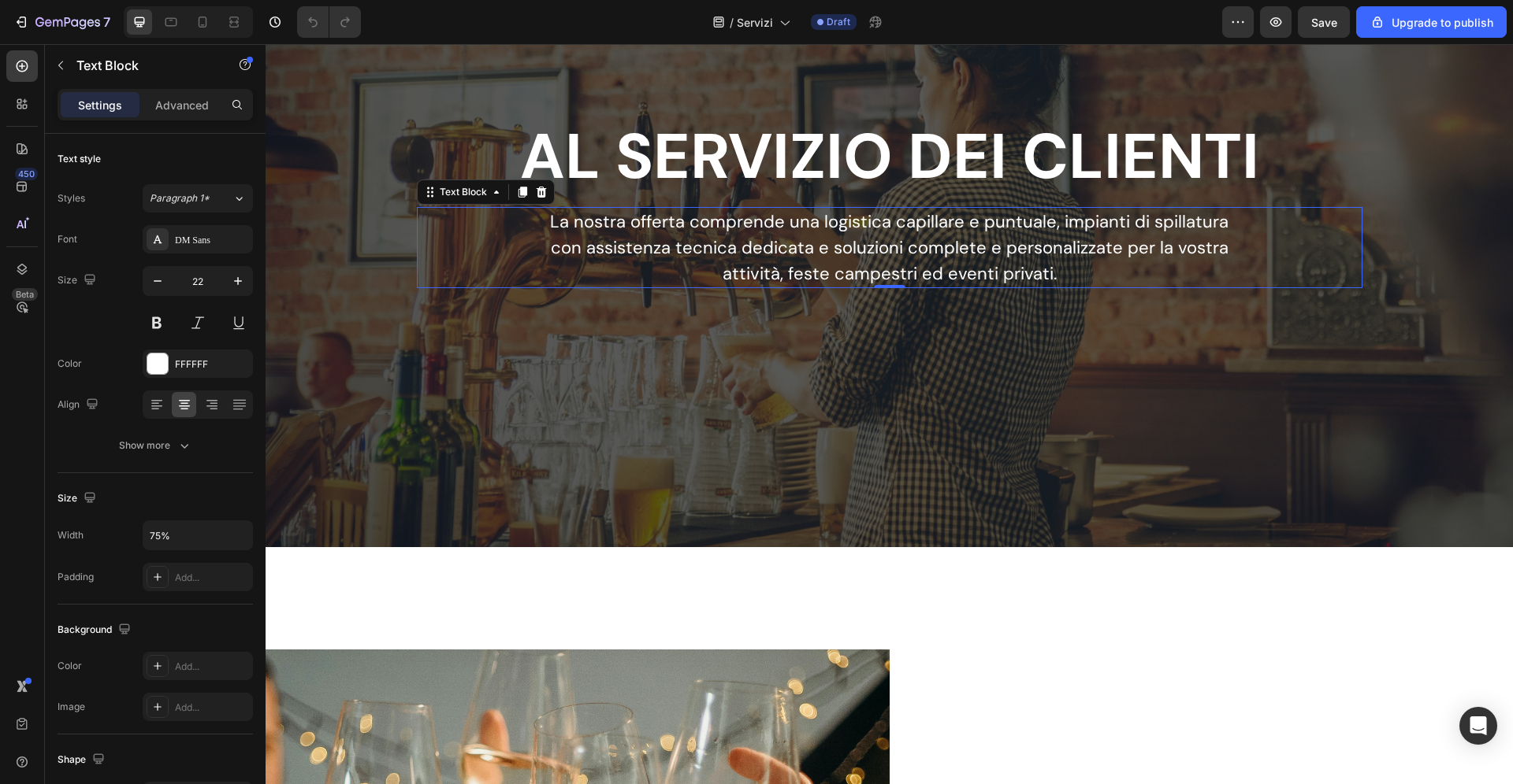
scroll to position [155, 0]
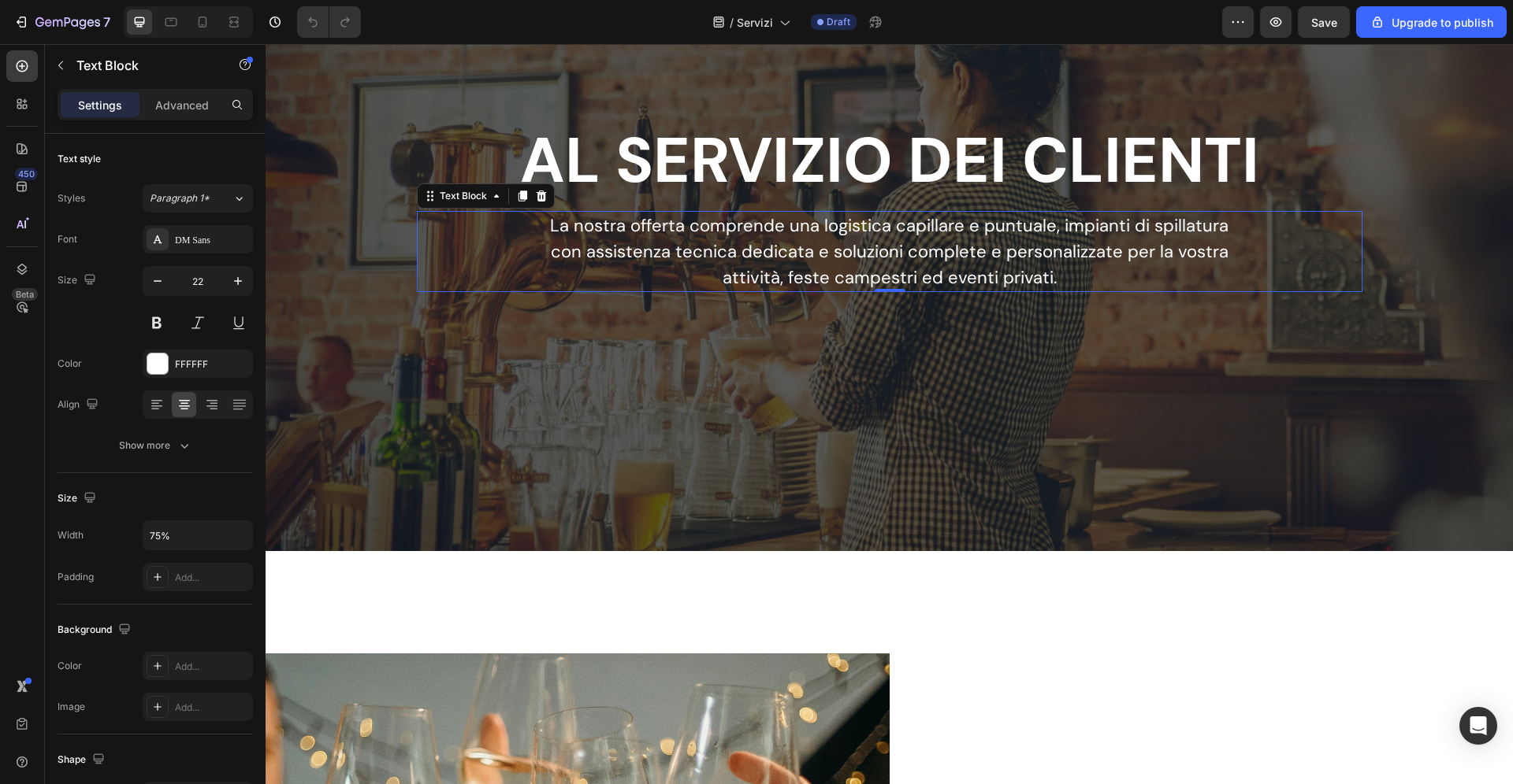
click at [521, 196] on icon at bounding box center [521, 196] width 9 height 11
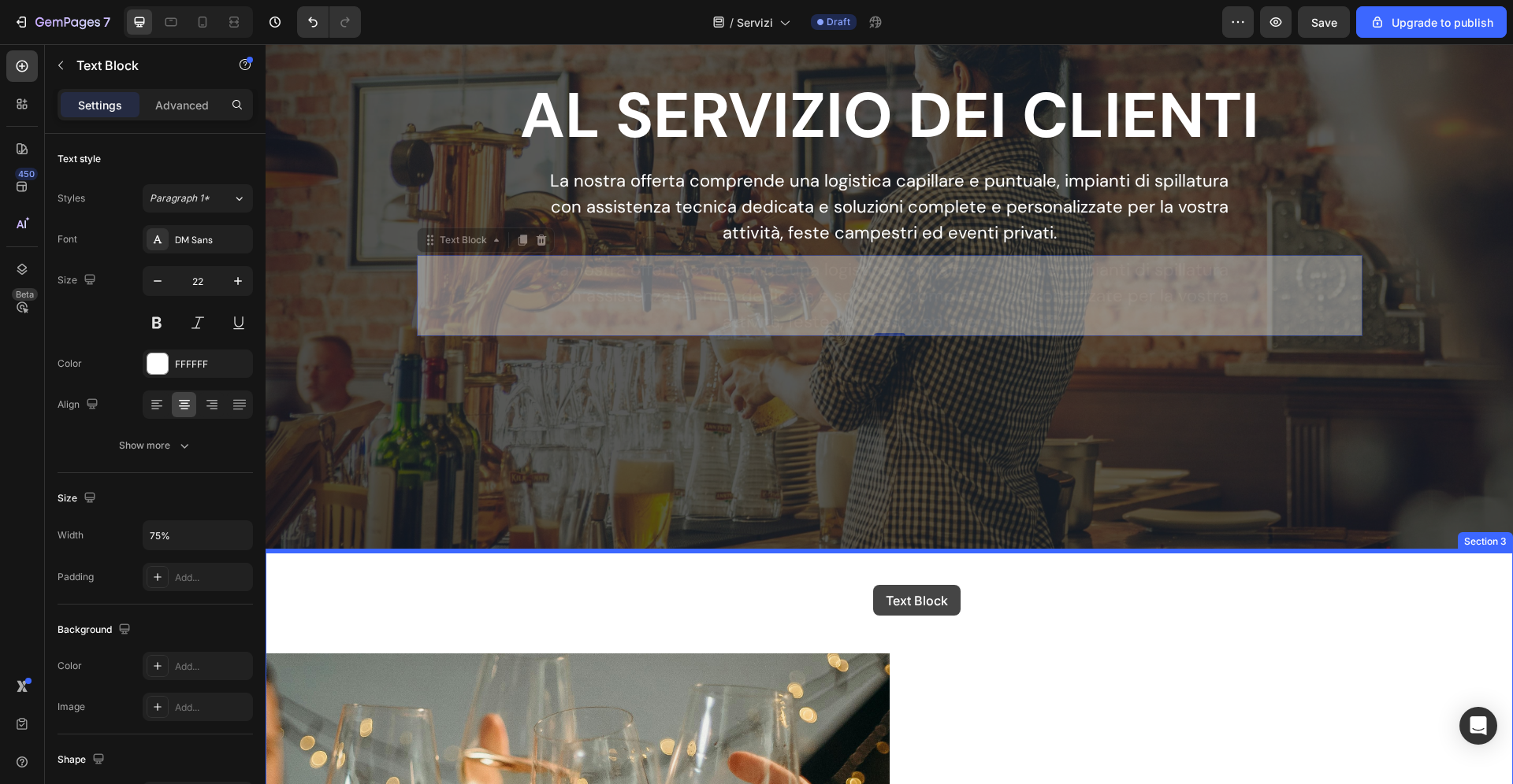
drag, startPoint x: 465, startPoint y: 241, endPoint x: 873, endPoint y: 586, distance: 534.3
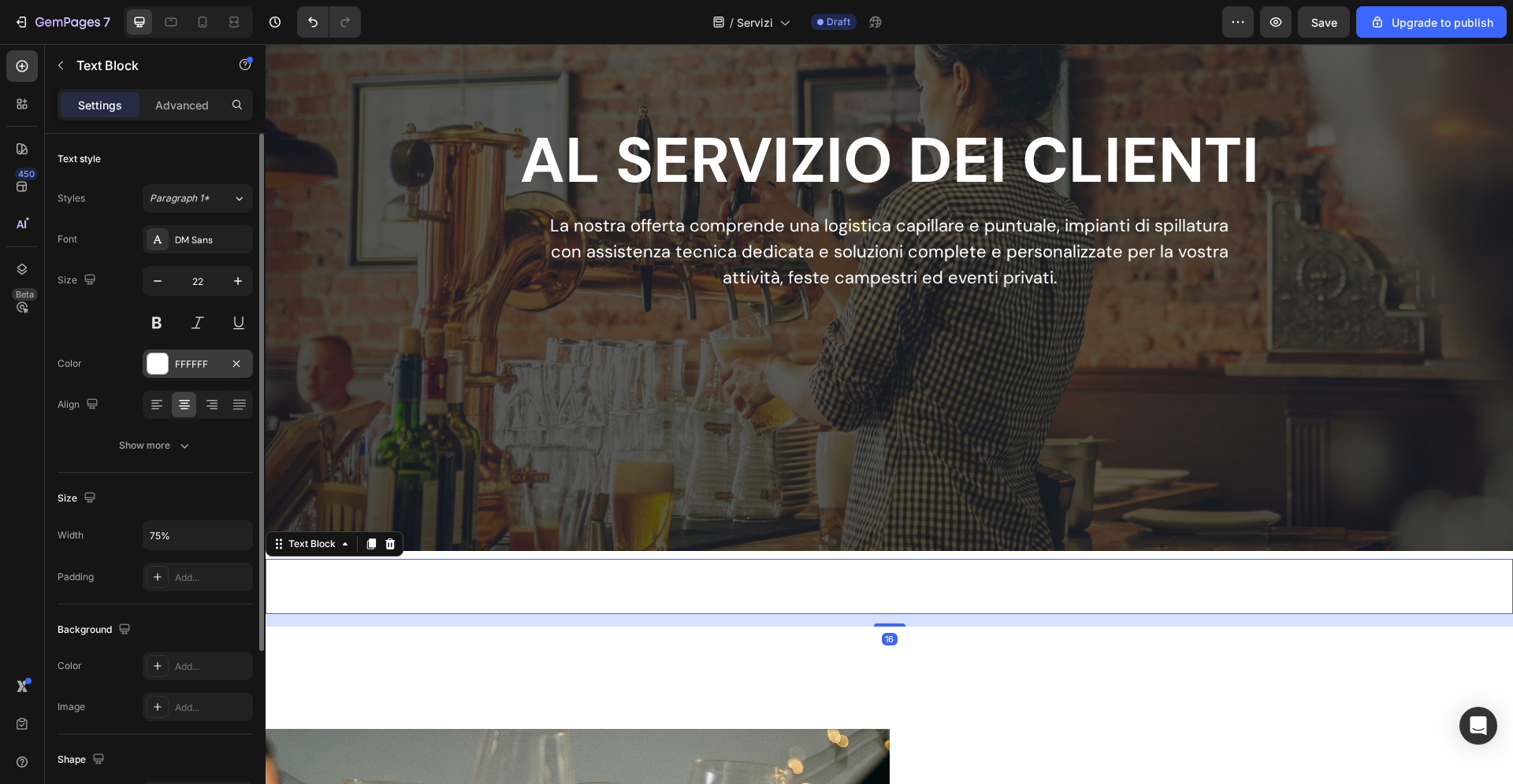
click at [195, 371] on div "FFFFFF" at bounding box center [198, 364] width 45 height 14
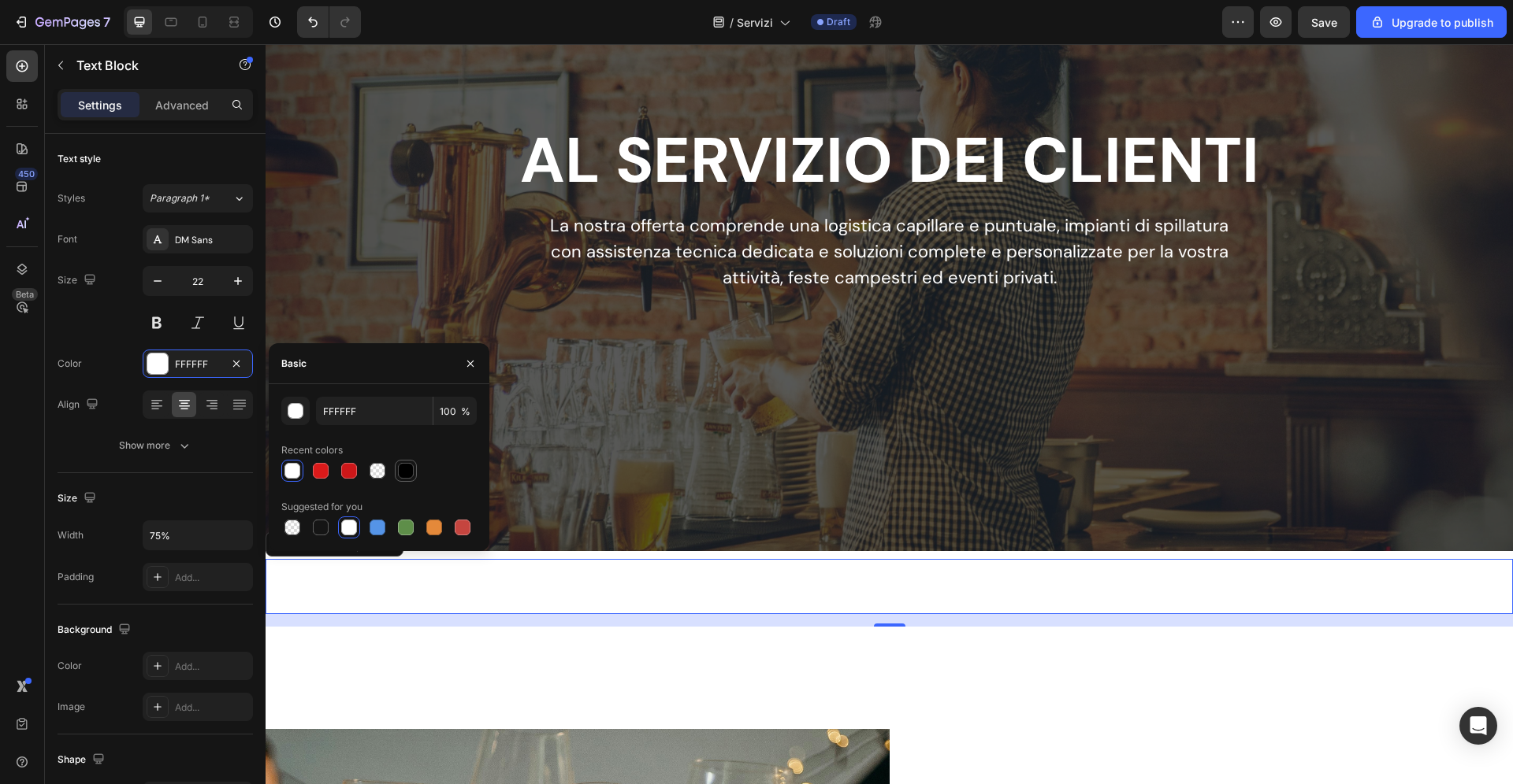
click at [412, 472] on div at bounding box center [406, 471] width 15 height 15
type input "000000"
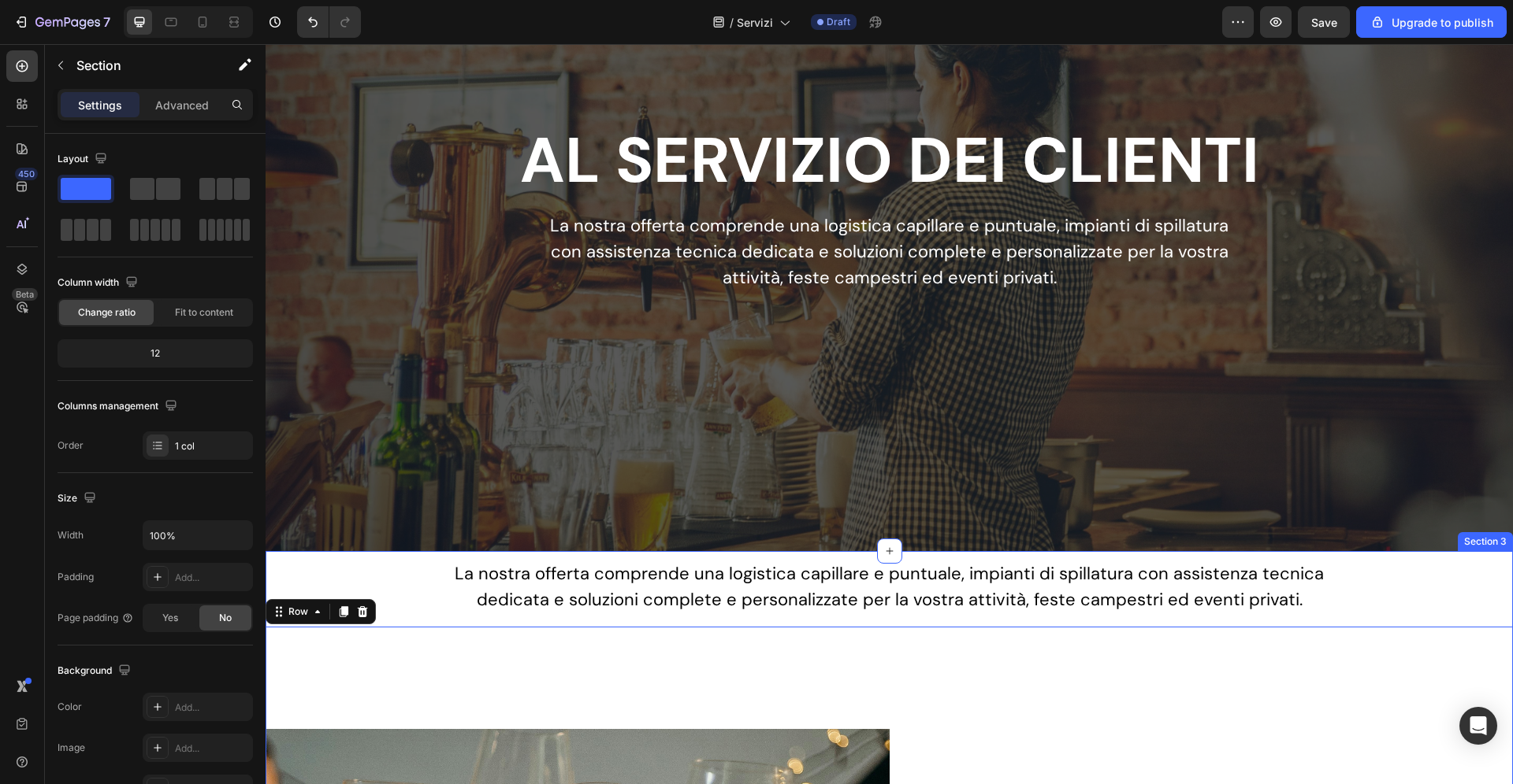
click at [182, 101] on p "Advanced" at bounding box center [182, 105] width 54 height 16
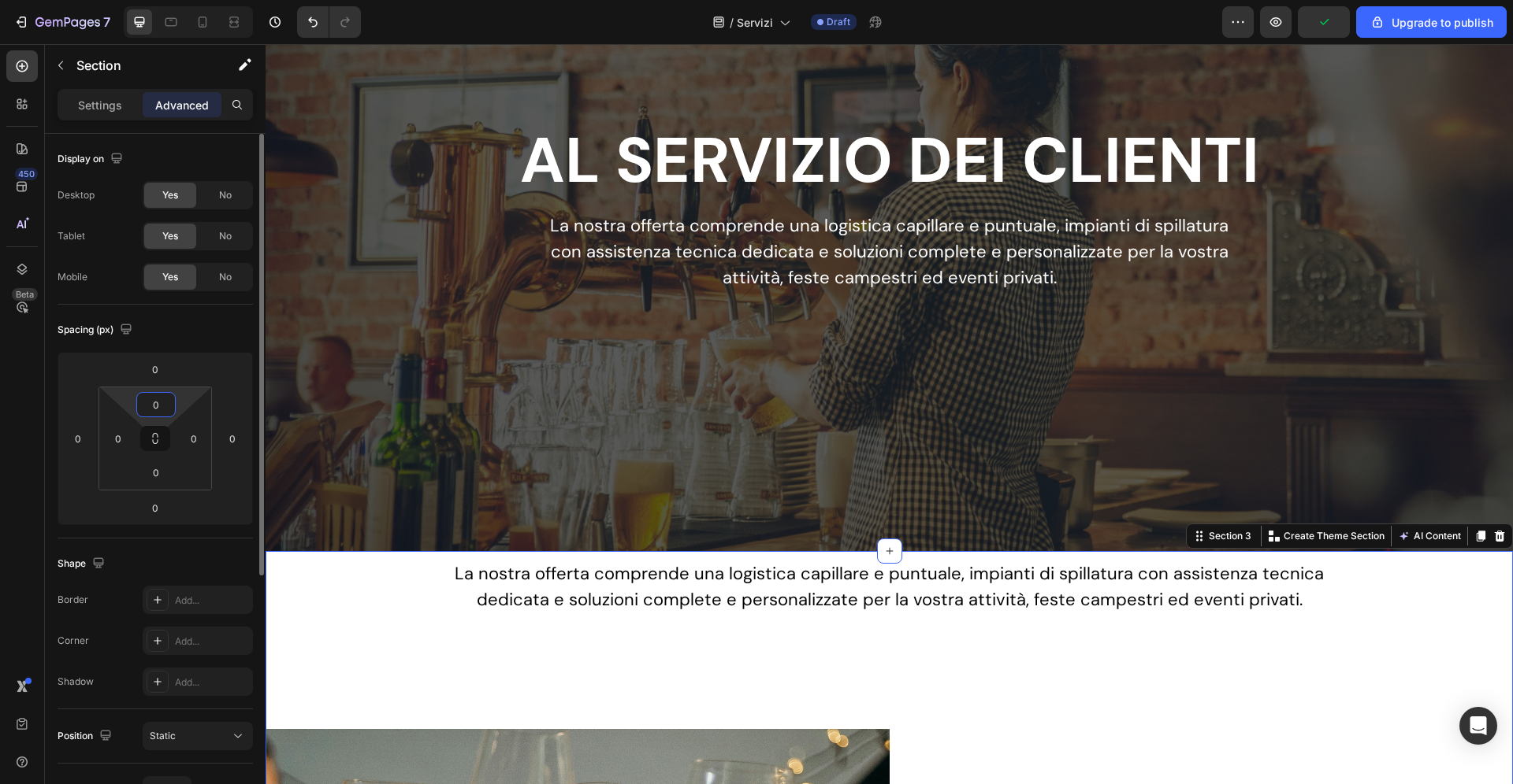
click at [162, 402] on input "0" at bounding box center [156, 405] width 32 height 24
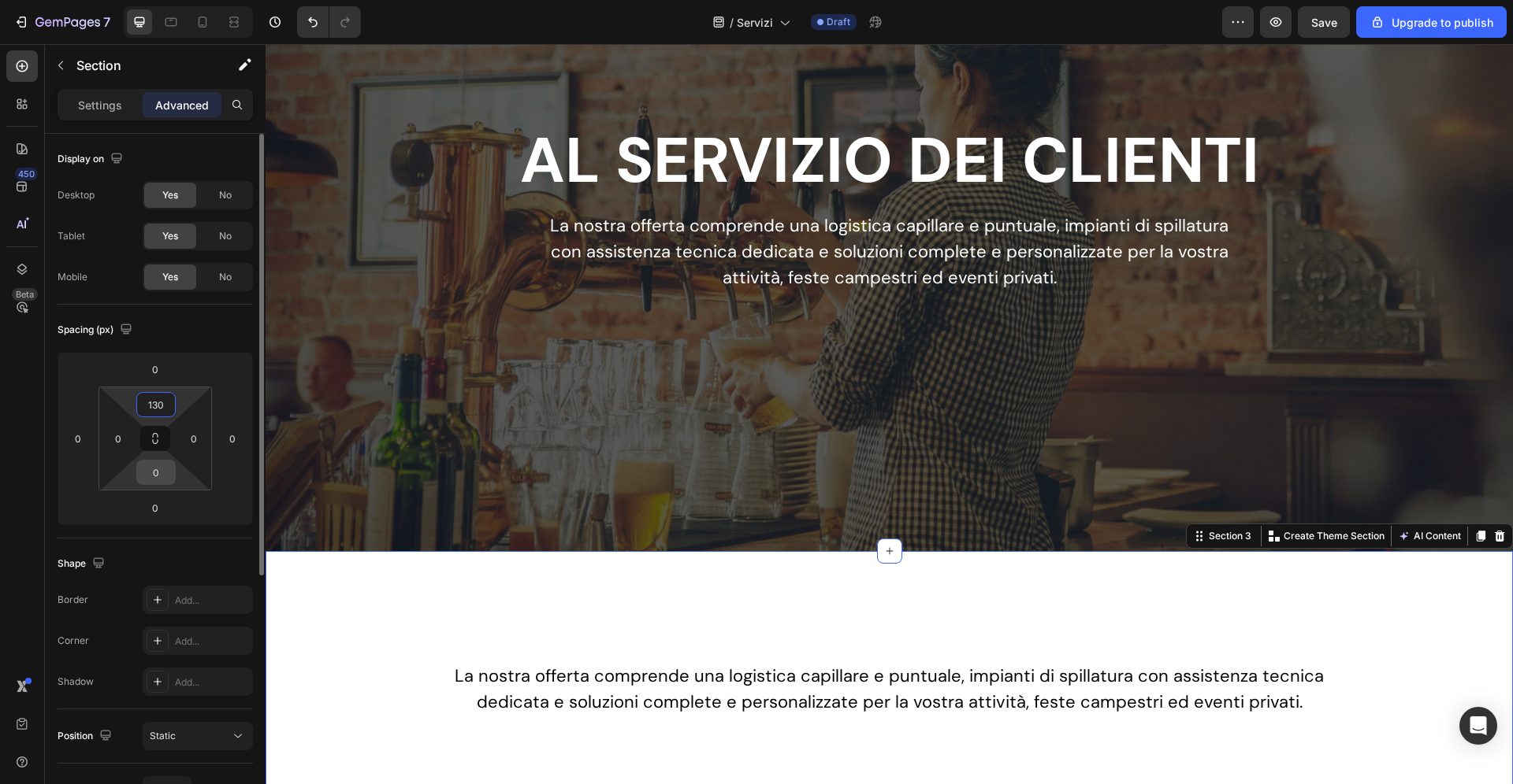
type input "130"
click at [156, 473] on input "0" at bounding box center [156, 472] width 32 height 24
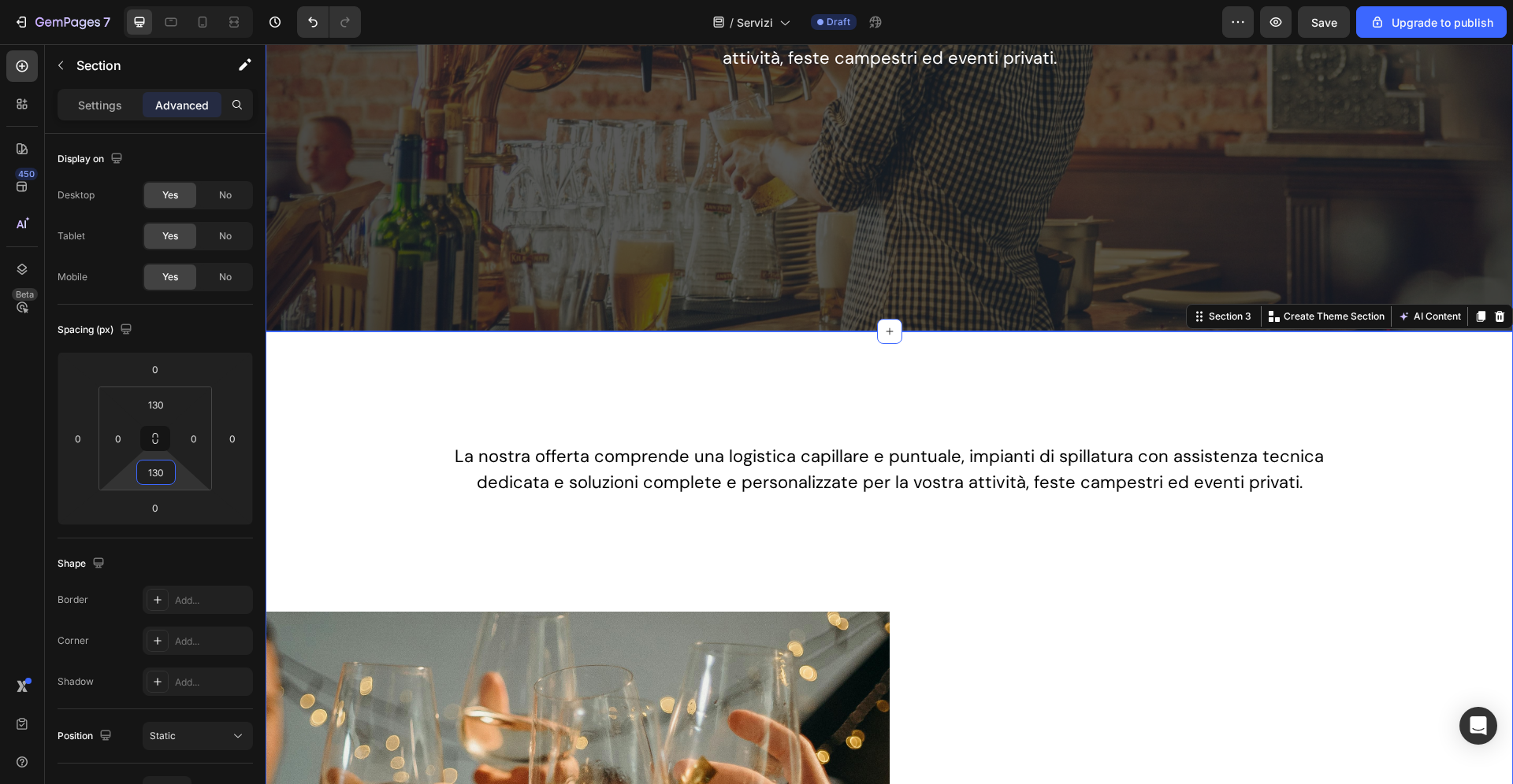
scroll to position [389, 0]
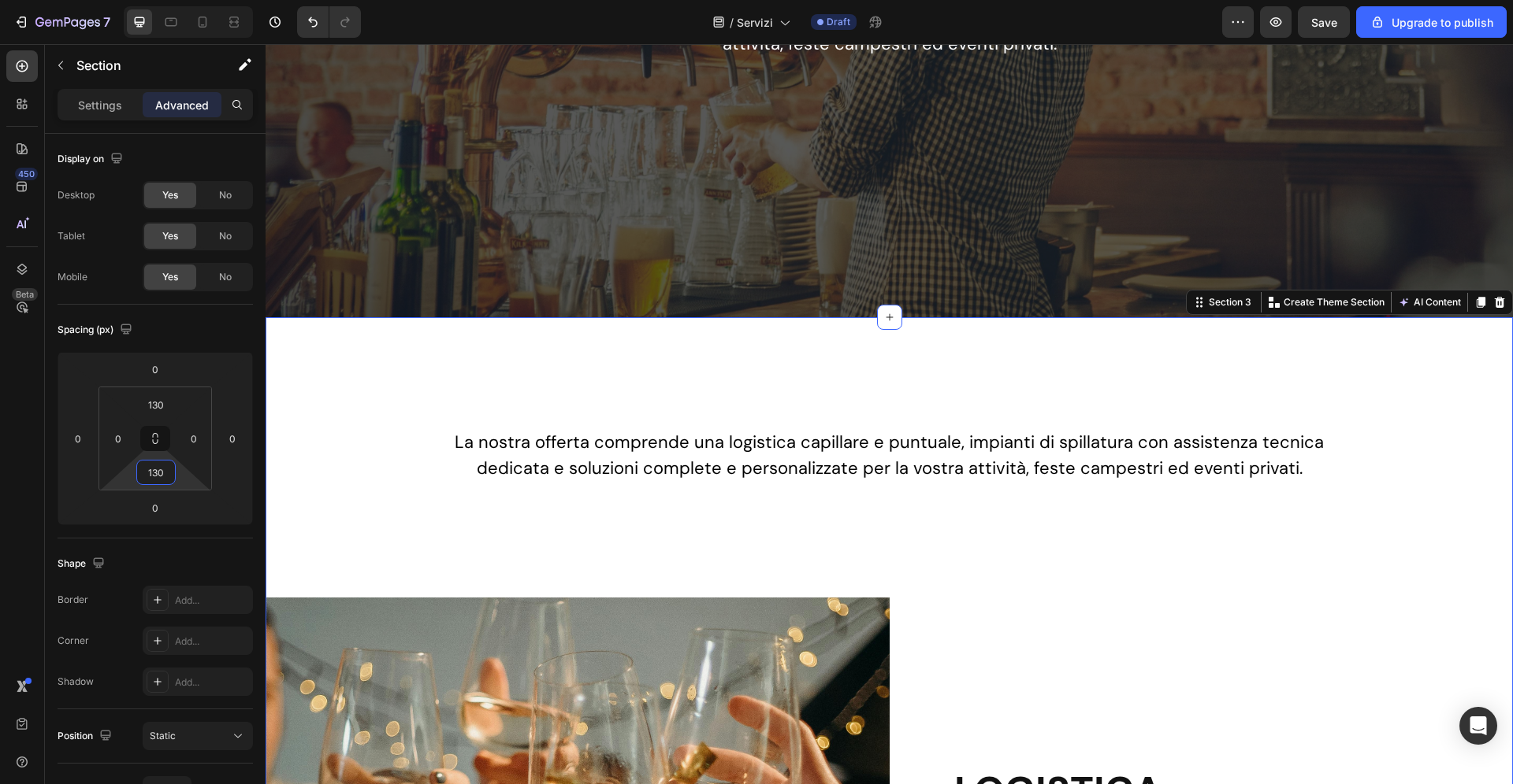
type input "130"
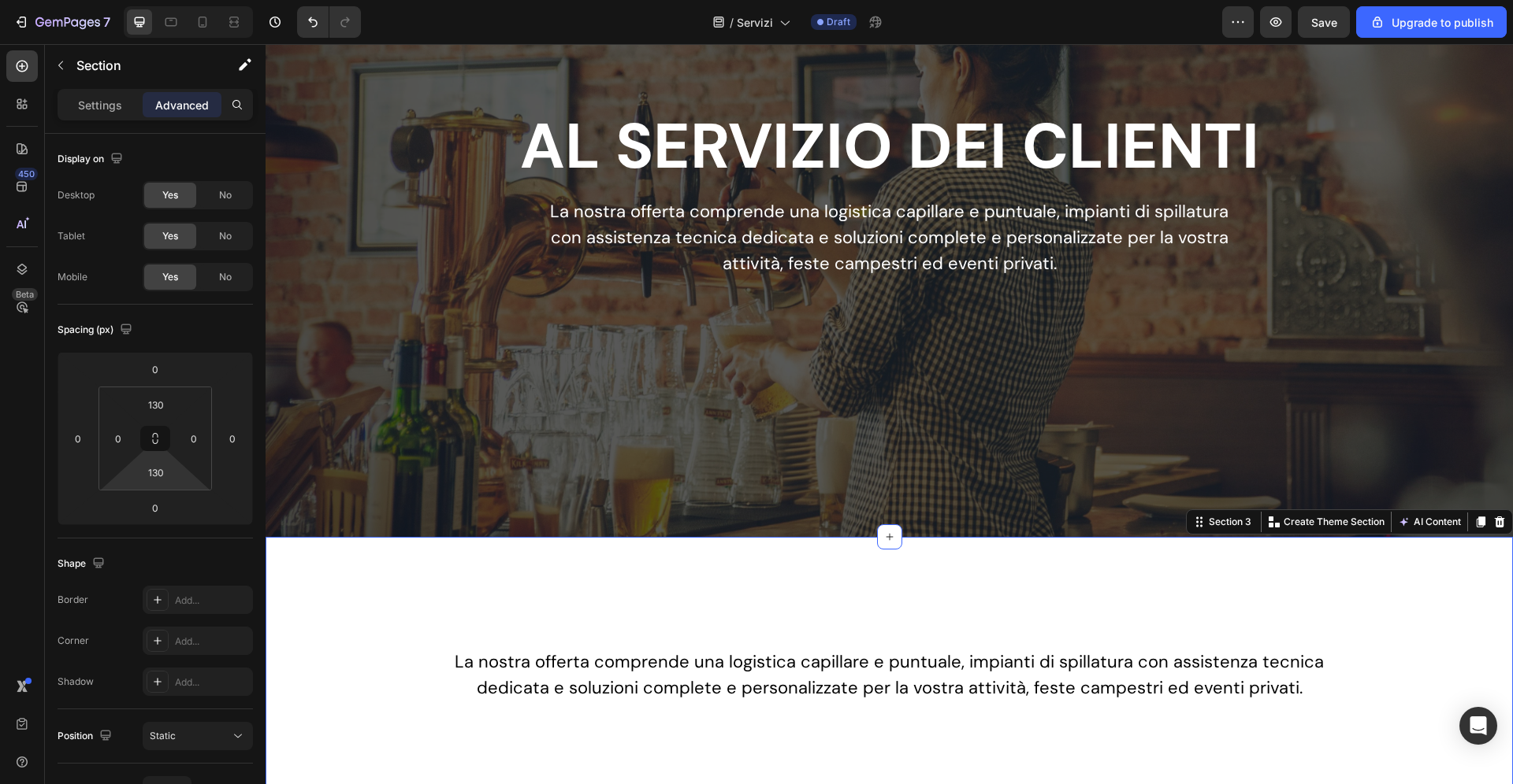
scroll to position [152, 0]
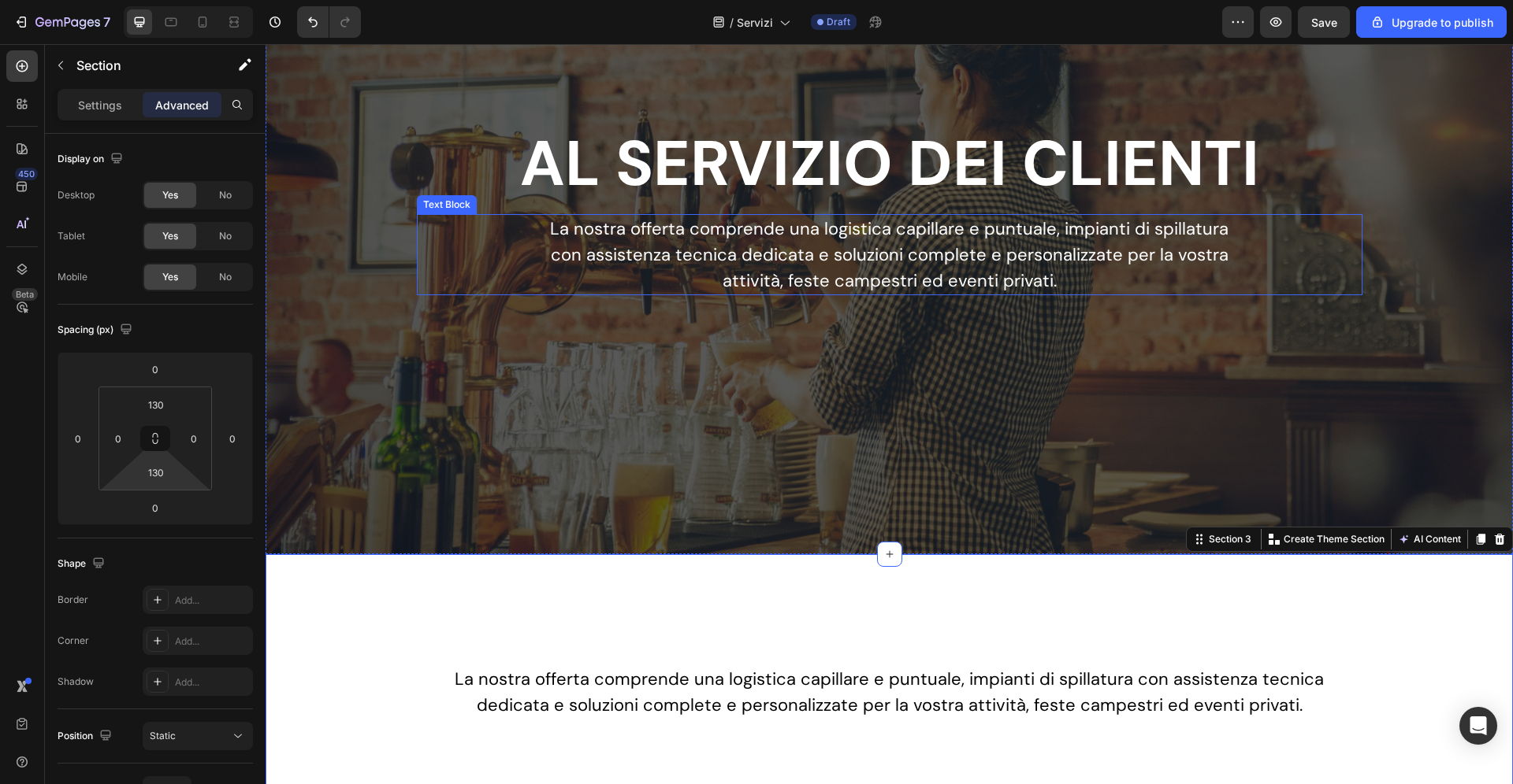
click at [677, 252] on p "La nostra offerta comprende una logistica capillare e puntuale, impianti di spi…" at bounding box center [889, 254] width 706 height 78
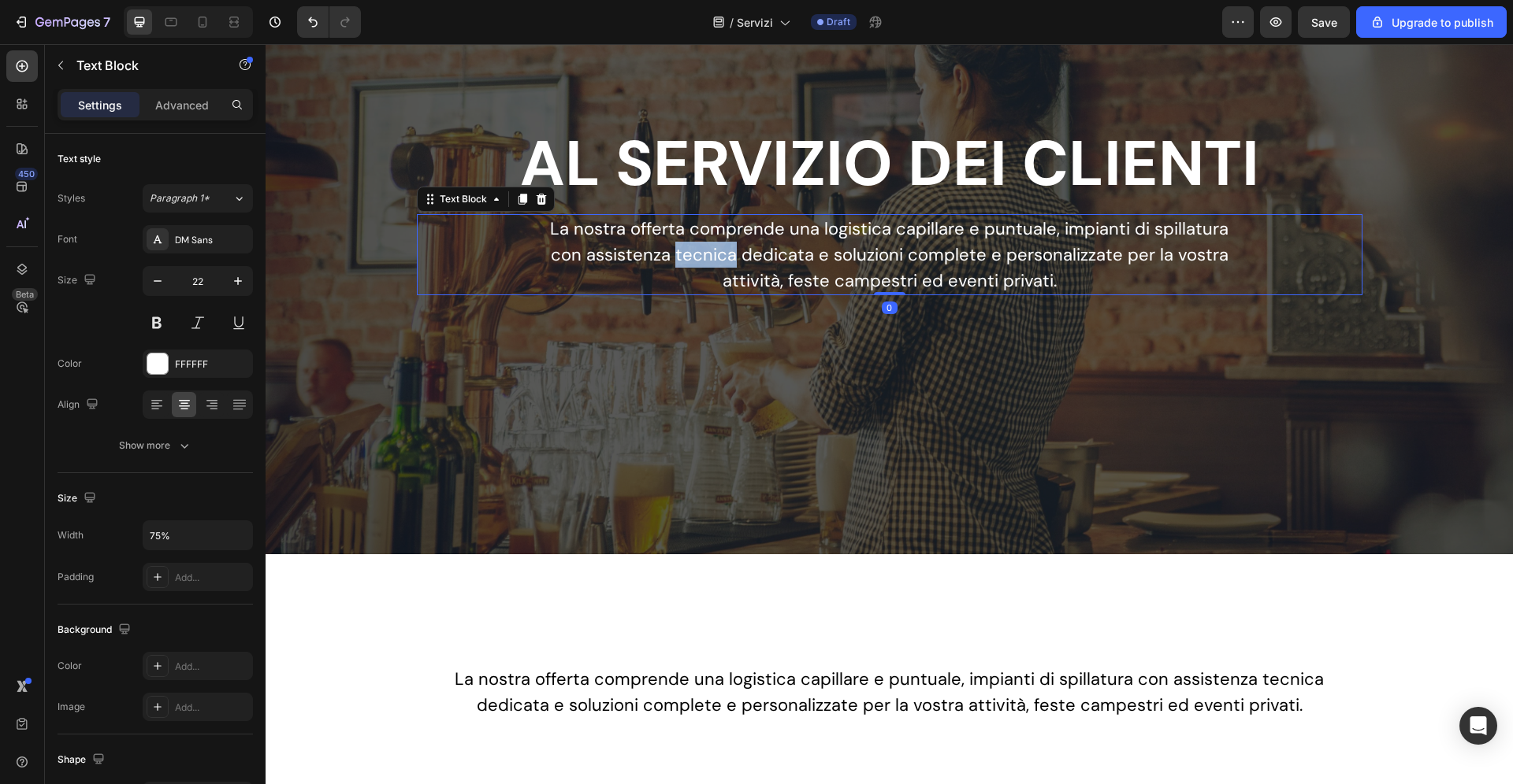
click at [677, 252] on p "La nostra offerta comprende una logistica capillare e puntuale, impianti di spi…" at bounding box center [889, 254] width 706 height 78
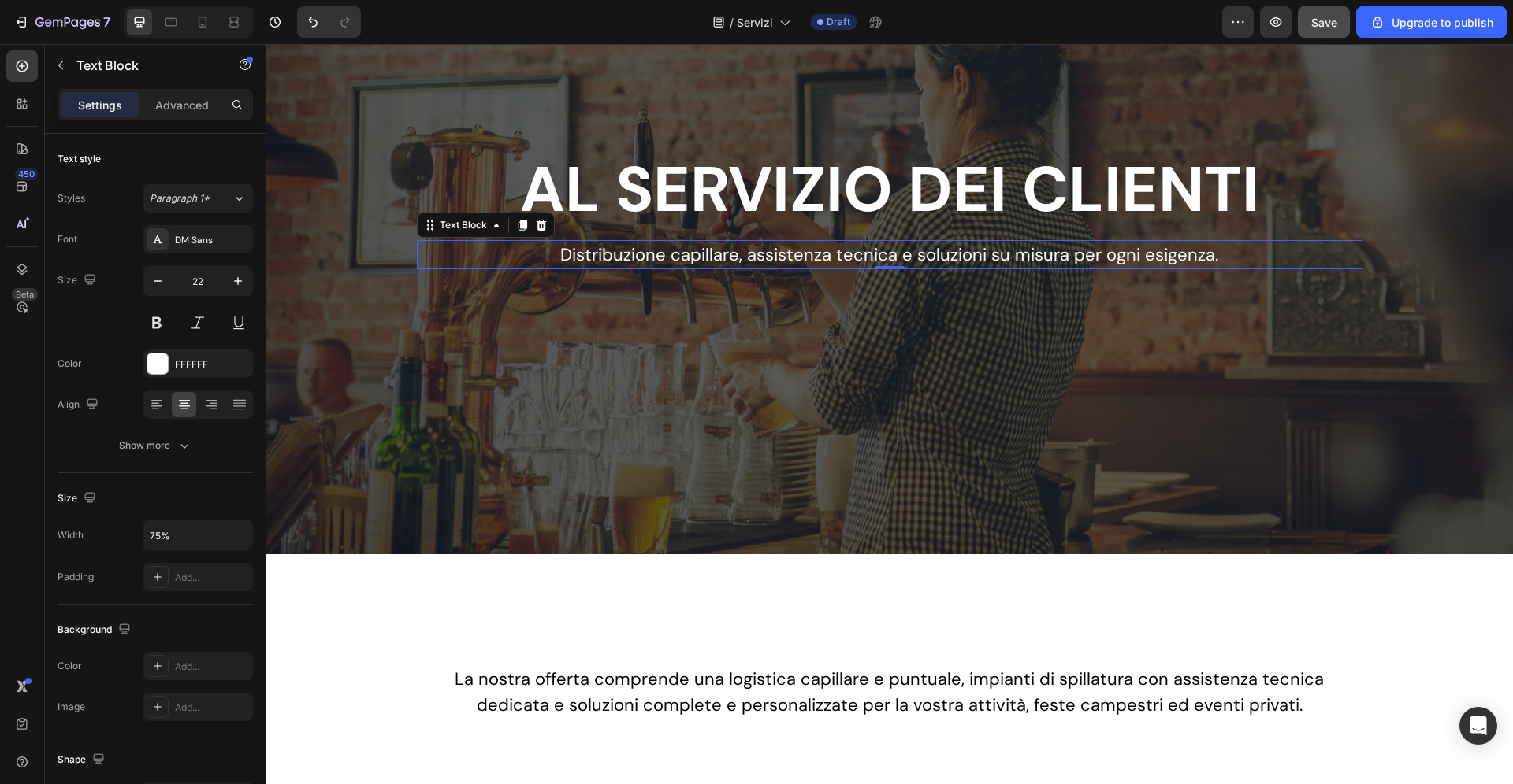
click at [1333, 24] on span "Save" at bounding box center [1324, 22] width 26 height 13
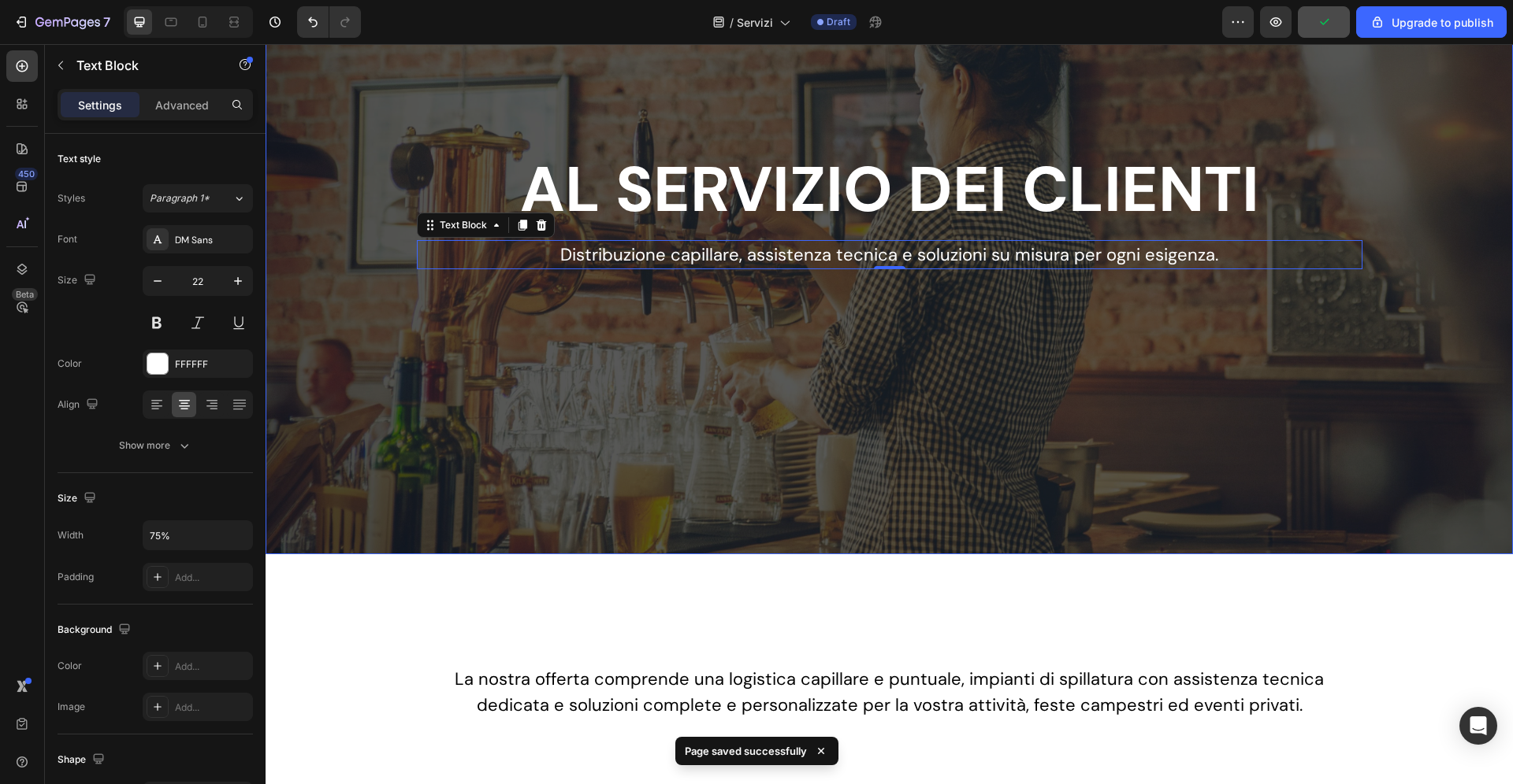
click at [1000, 367] on div "Overlay" at bounding box center [889, 240] width 1247 height 630
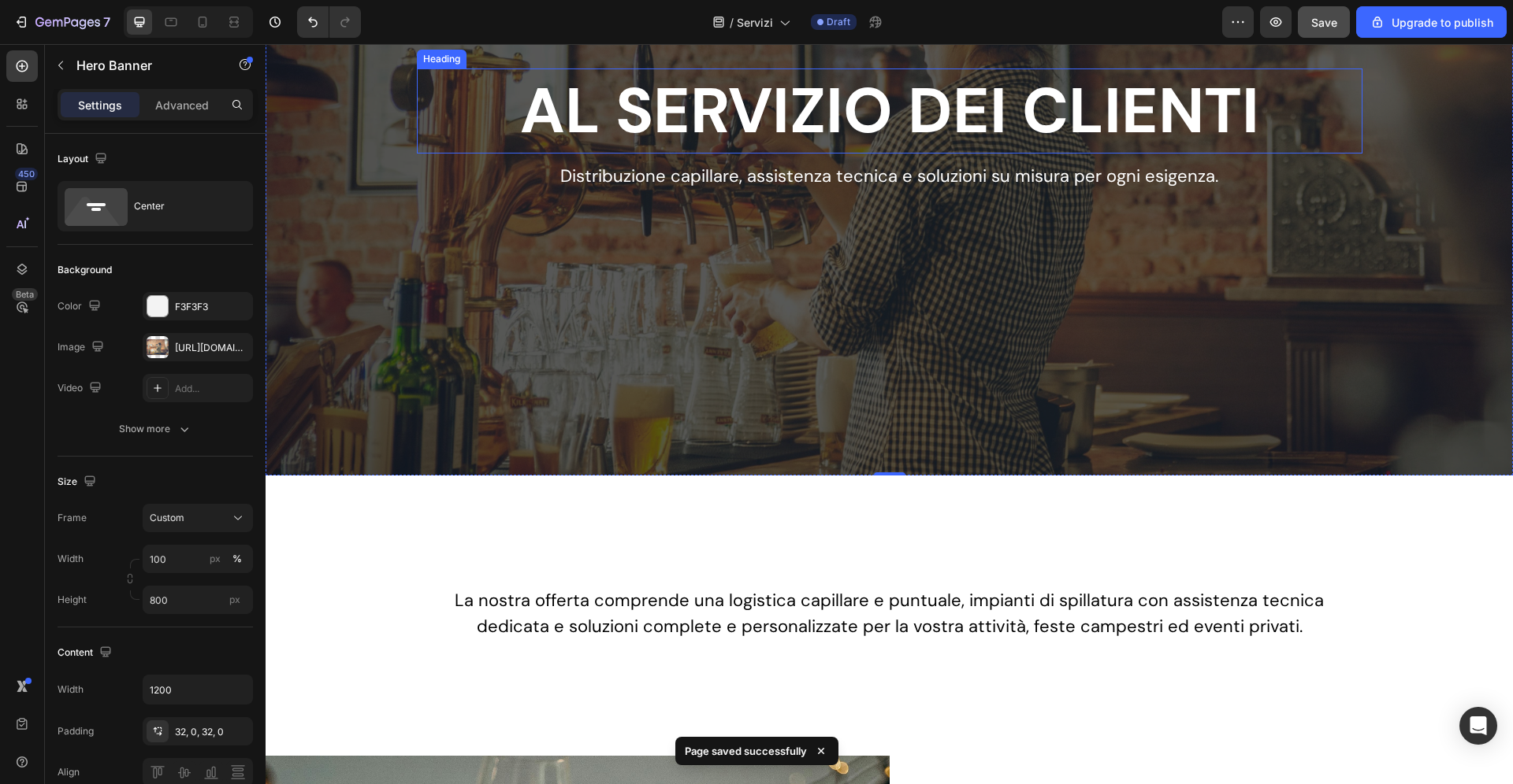
scroll to position [41, 0]
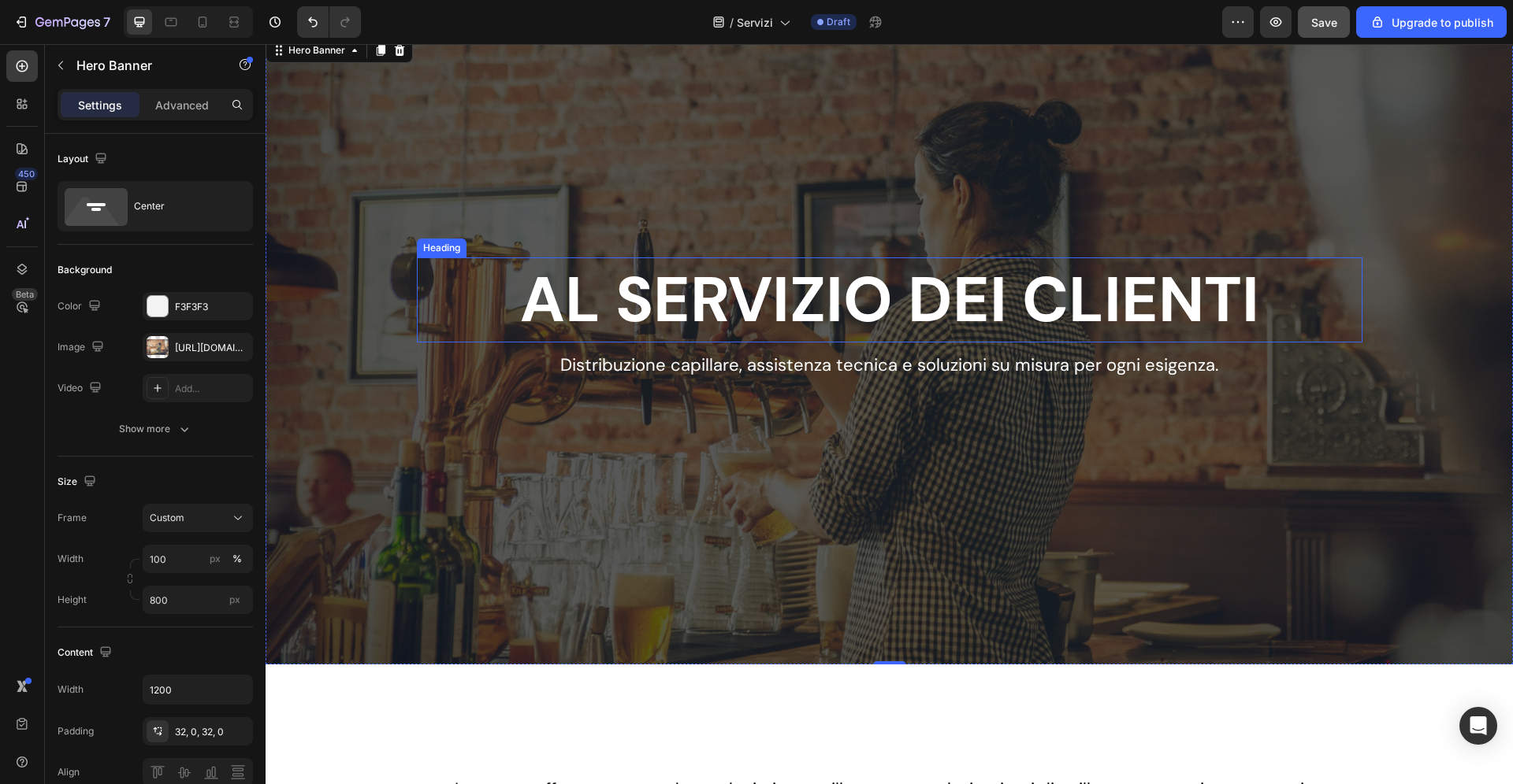
click at [922, 300] on h2 "AL SERVIZIO DEI CLIENTI" at bounding box center [889, 300] width 945 height 85
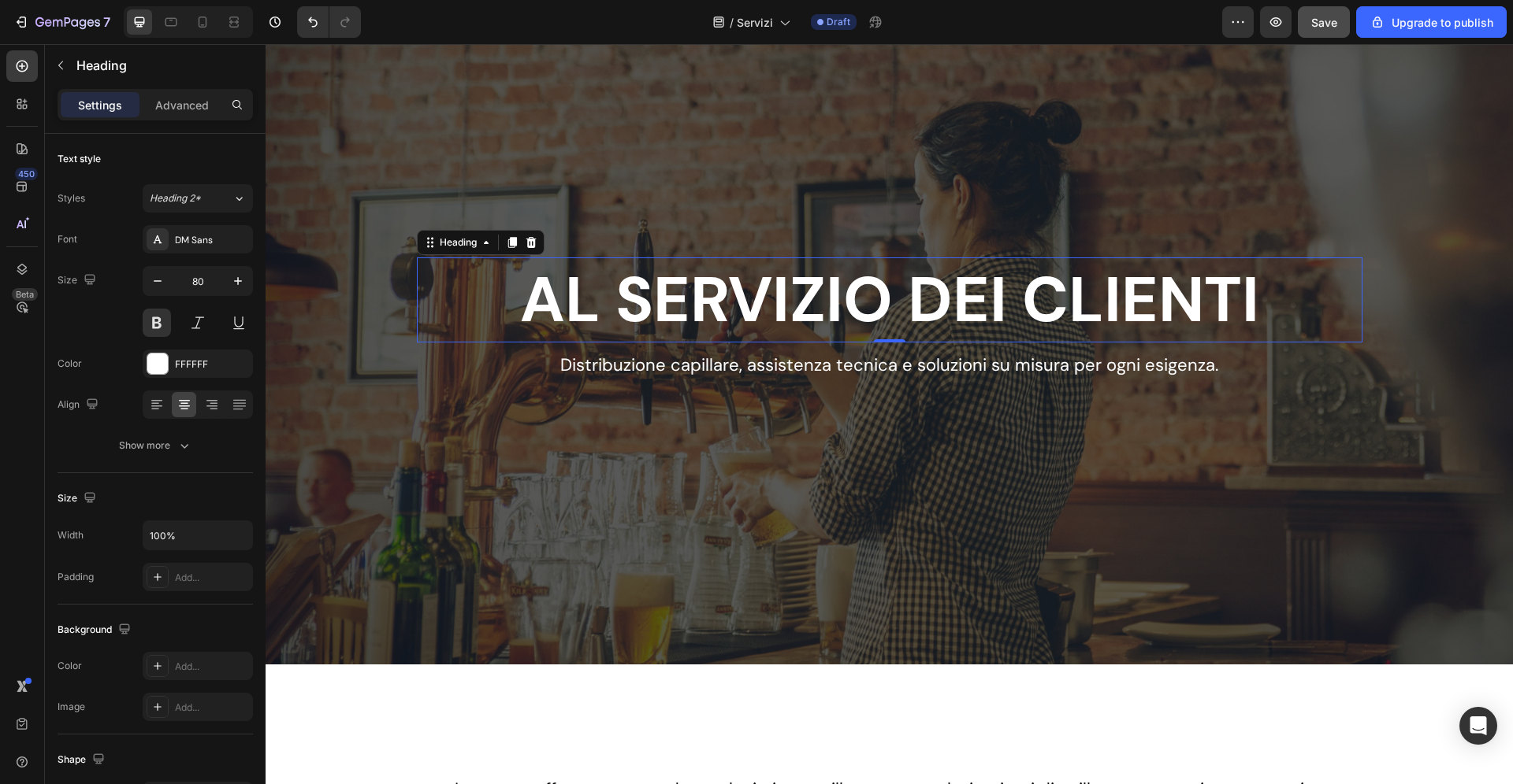
click at [911, 302] on h2 "AL SERVIZIO DEI CLIENTI" at bounding box center [889, 300] width 945 height 85
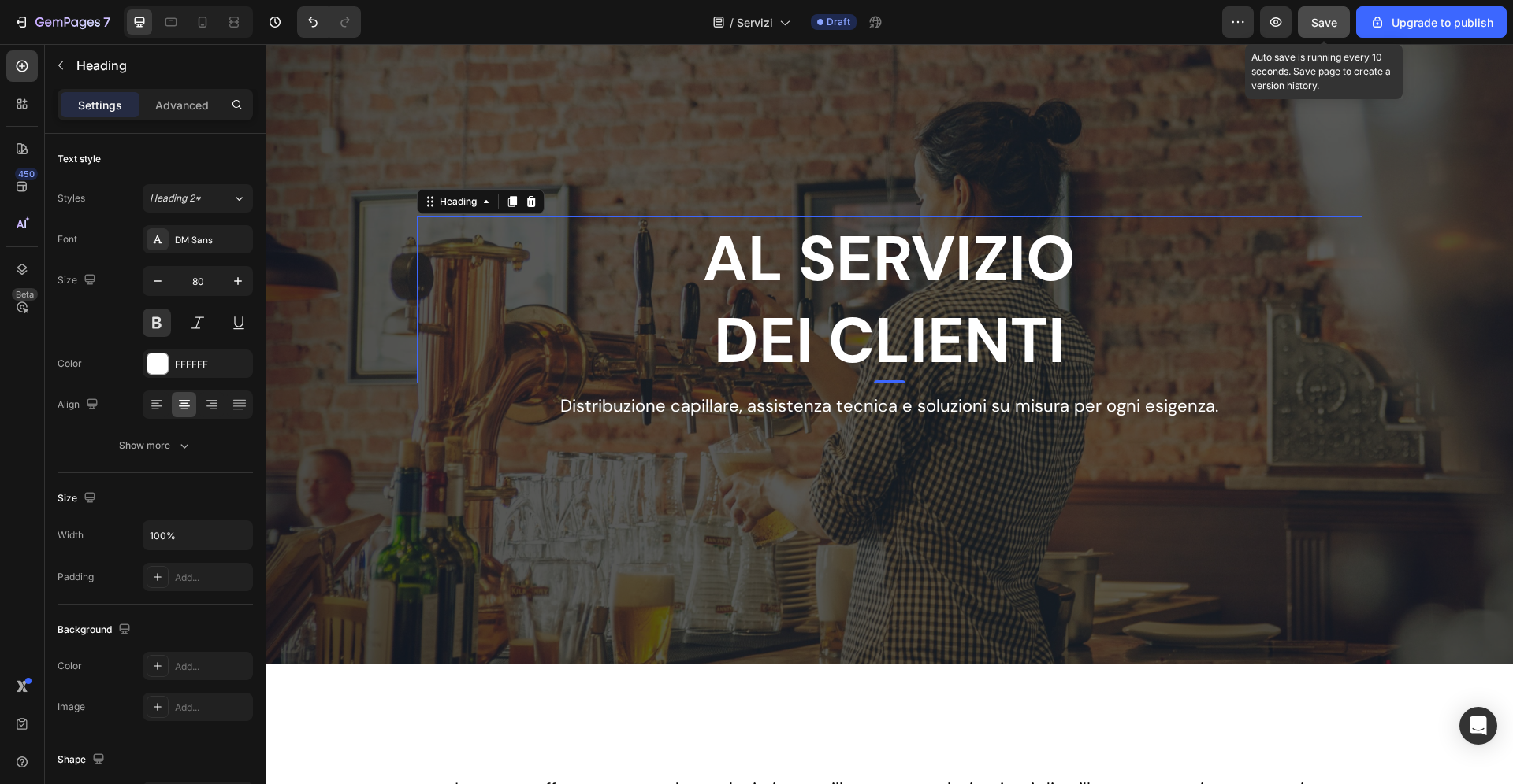
click at [1316, 30] on div "Save" at bounding box center [1324, 22] width 26 height 16
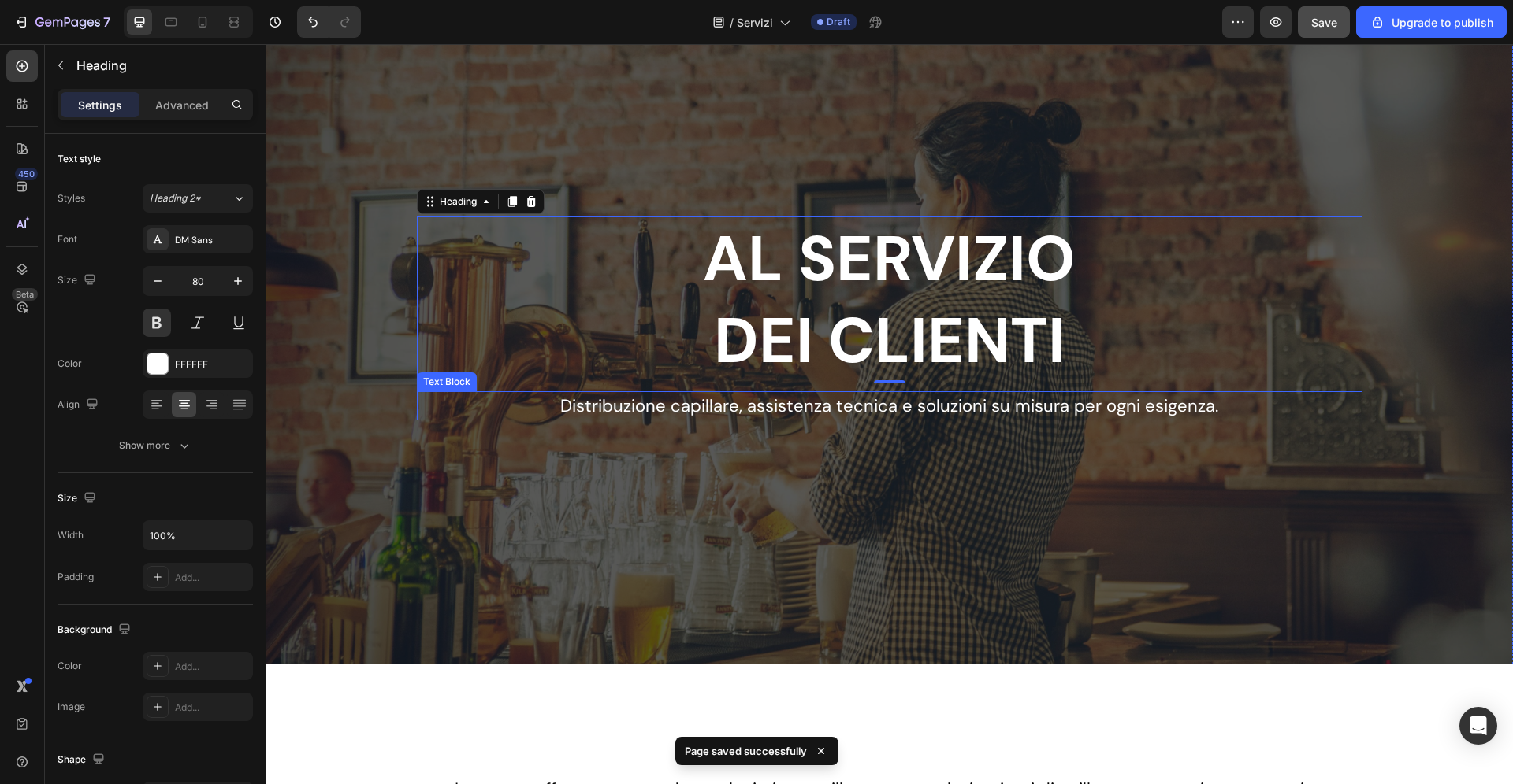
click at [992, 403] on p "Distribuzione capillare, assistenza tecnica e soluzioni su misura per ogni esig…" at bounding box center [889, 405] width 706 height 26
click at [900, 408] on p "Distribuzione capillare, assistenza tecnica e soluzioni su misura per ogni esig…" at bounding box center [889, 405] width 706 height 26
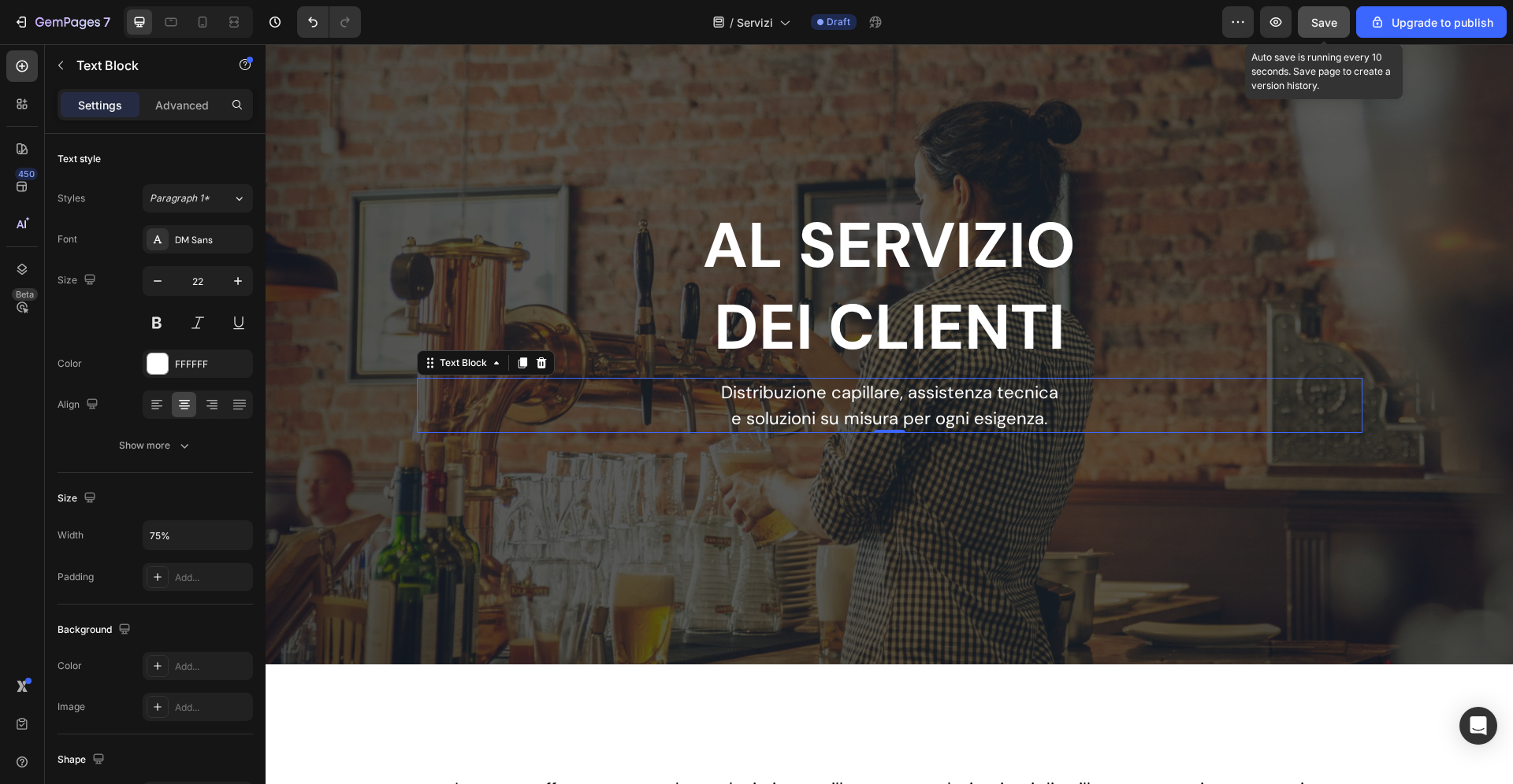
click at [1328, 22] on span "Save" at bounding box center [1324, 22] width 26 height 13
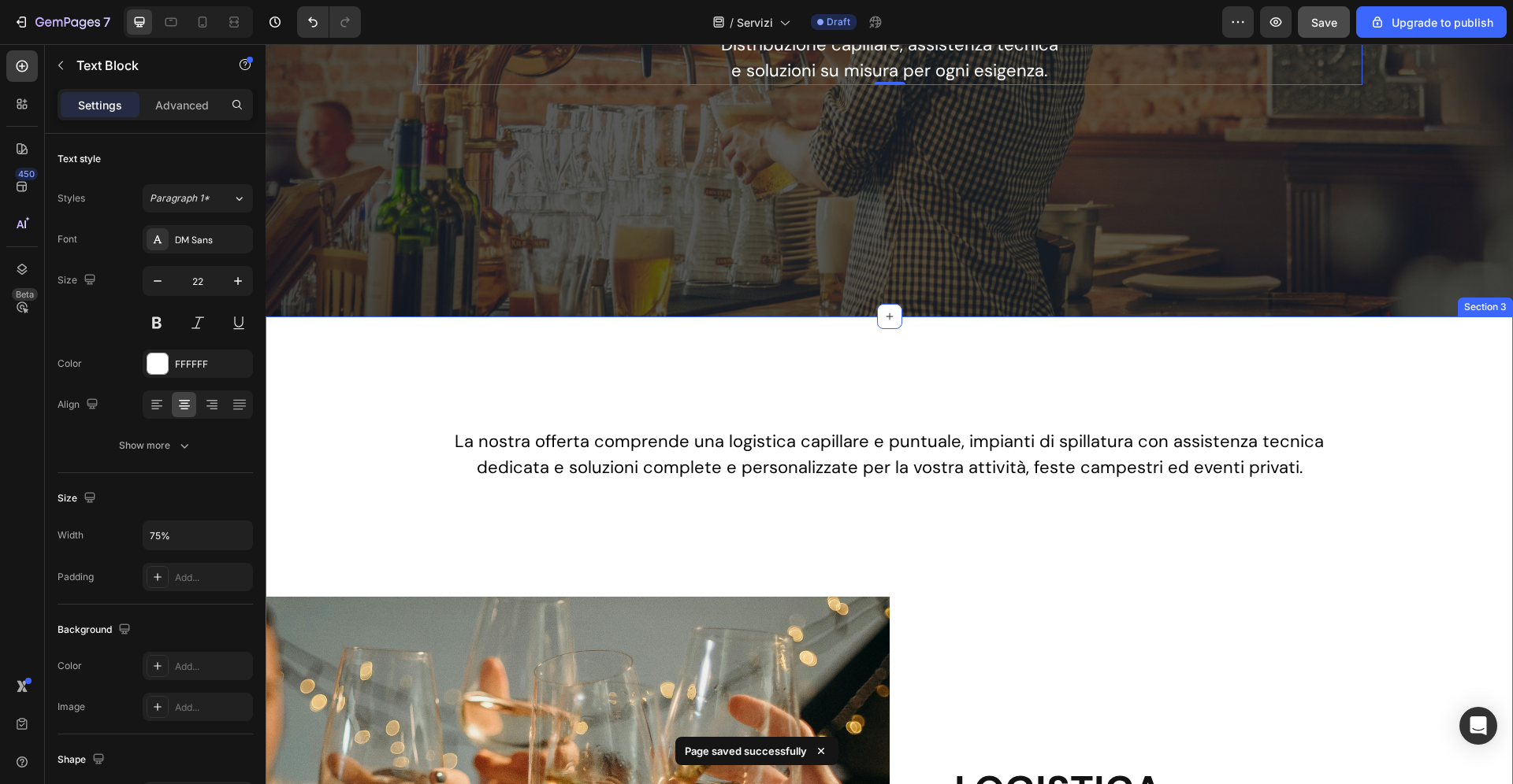
scroll to position [429, 0]
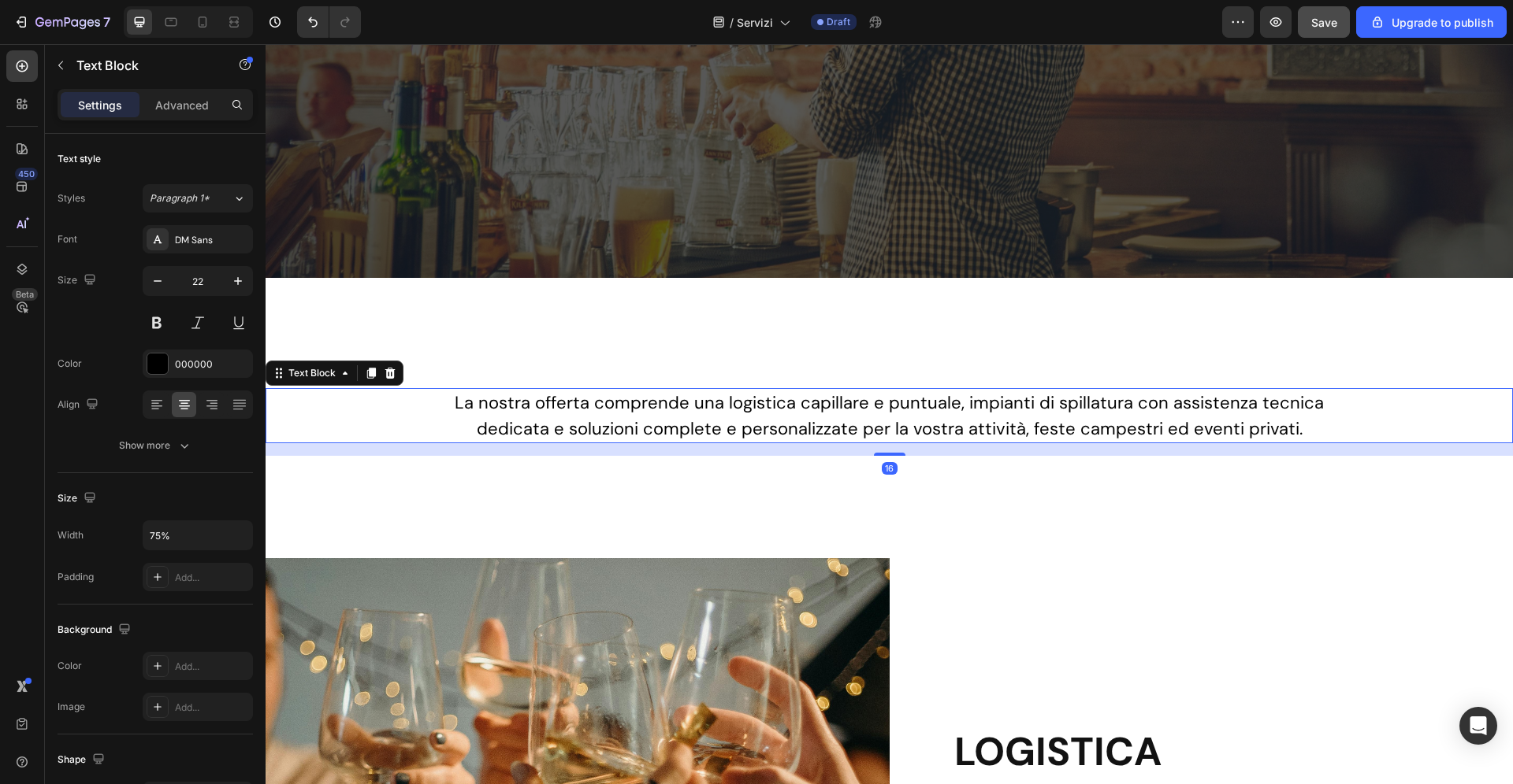
click at [984, 395] on p "La nostra offerta comprende una logistica capillare e puntuale, impianti di spi…" at bounding box center [889, 416] width 932 height 52
click at [1307, 15] on button "Save" at bounding box center [1324, 22] width 52 height 32
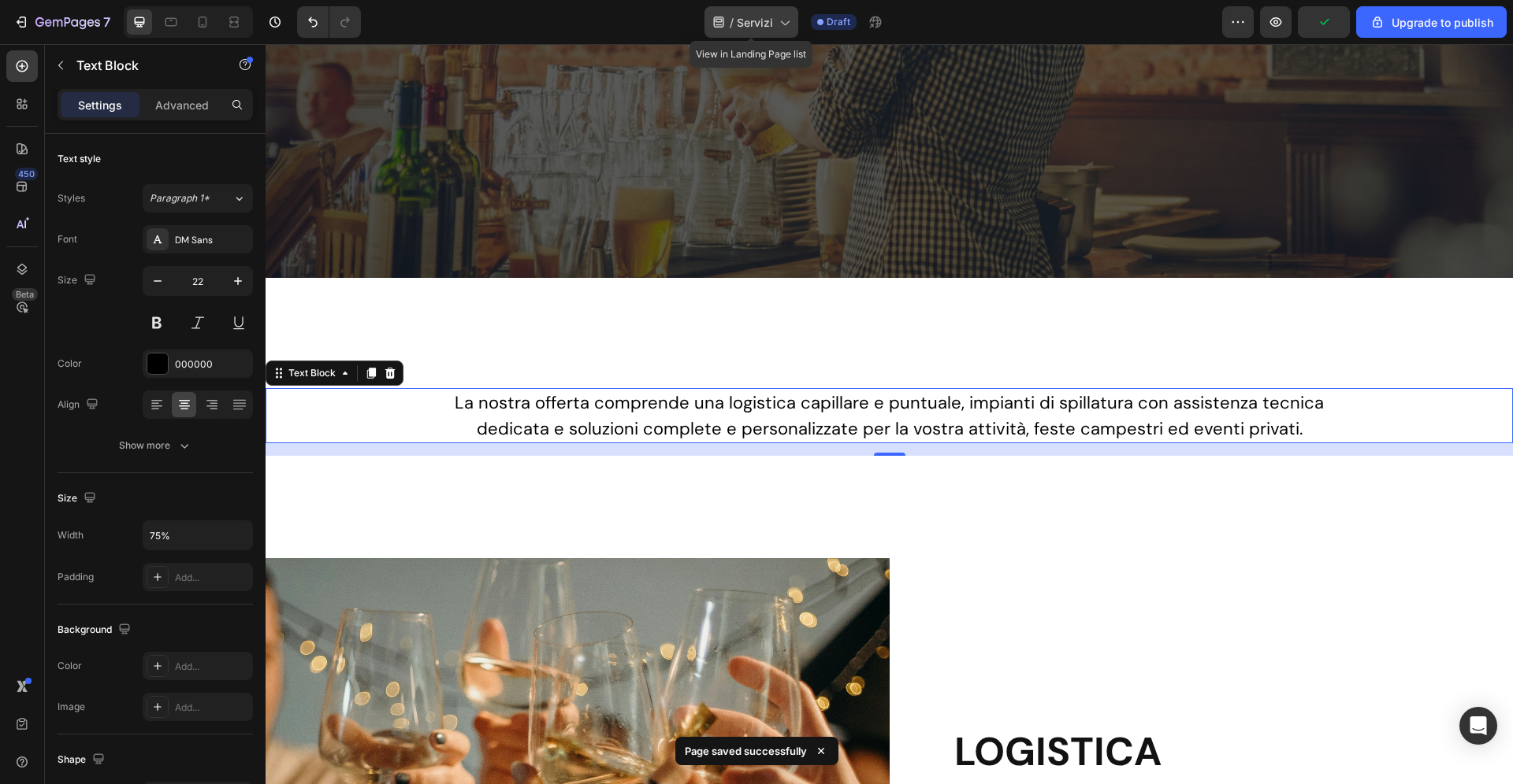
click at [771, 16] on span "Servizi" at bounding box center [755, 22] width 37 height 16
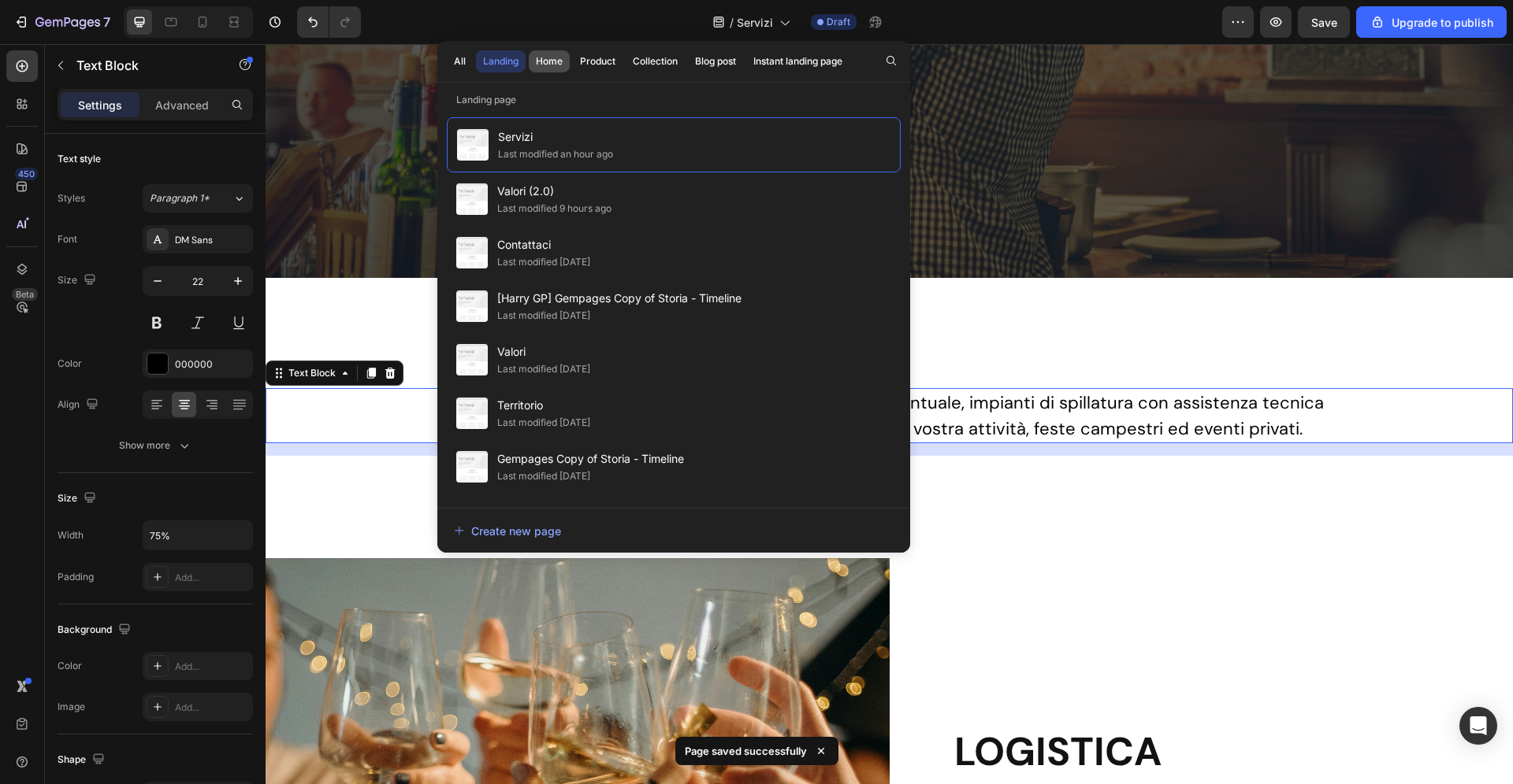
click at [555, 63] on div "Home" at bounding box center [549, 61] width 27 height 14
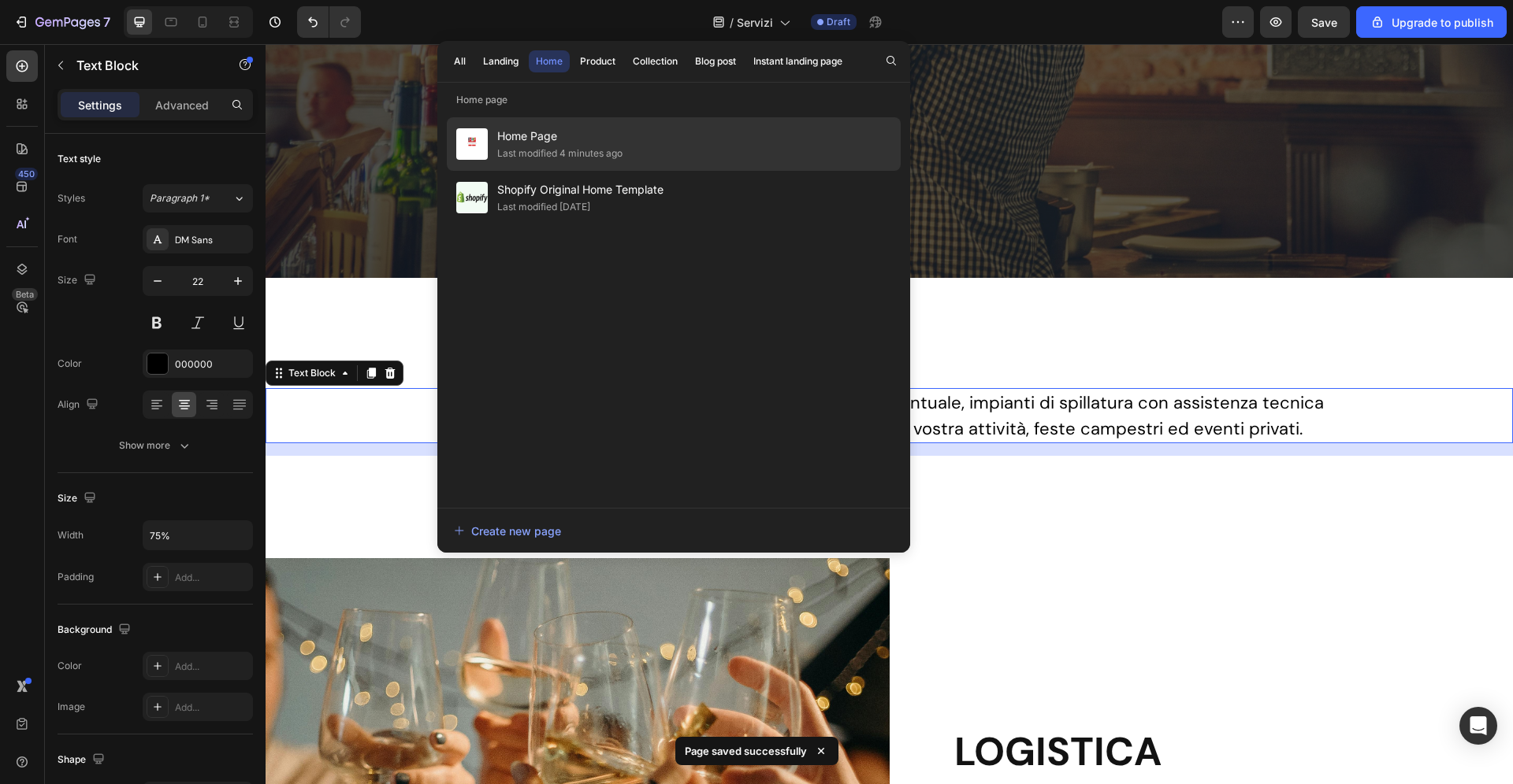
click at [615, 156] on div "Last modified 4 minutes ago" at bounding box center [560, 153] width 125 height 15
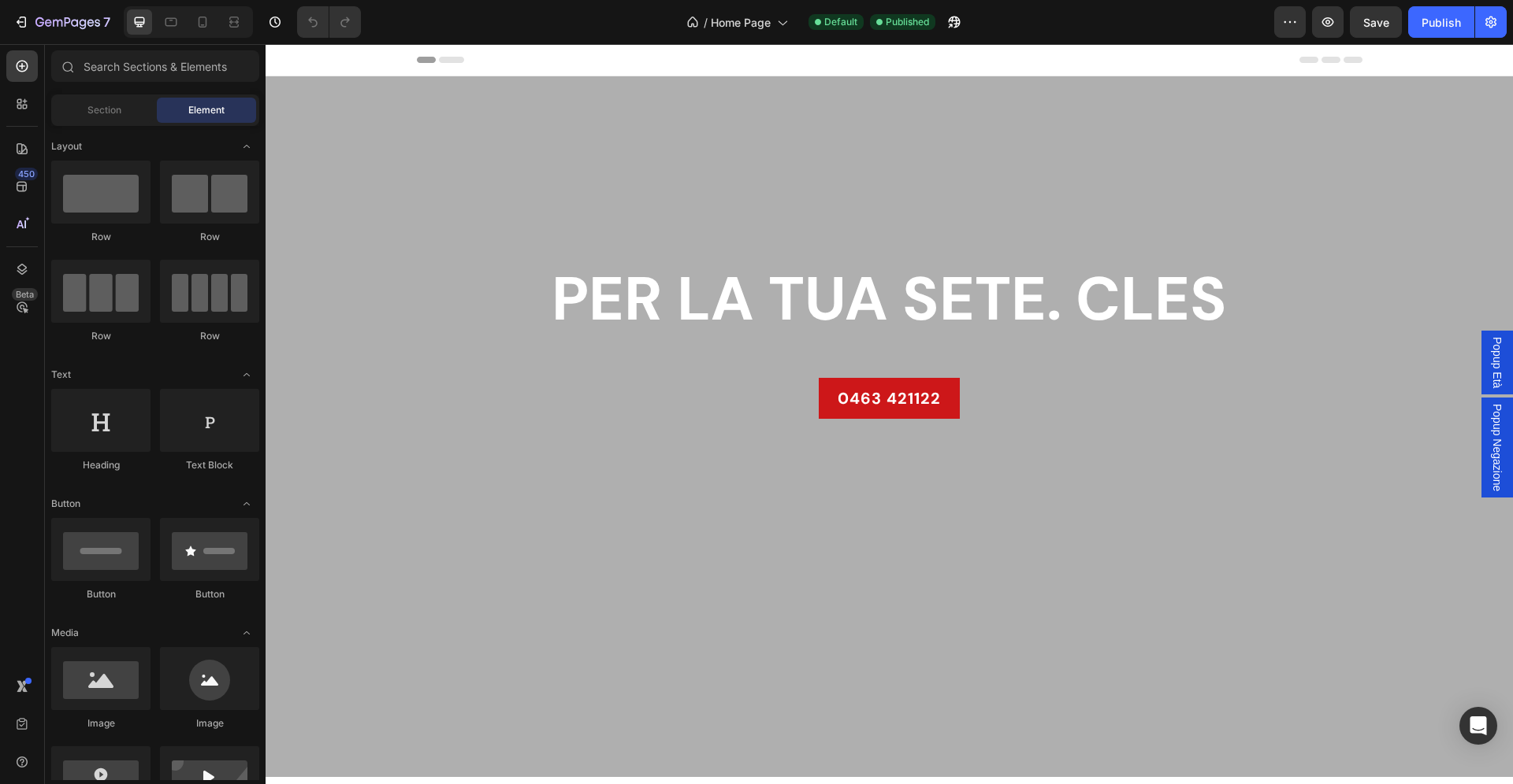
scroll to position [839, 0]
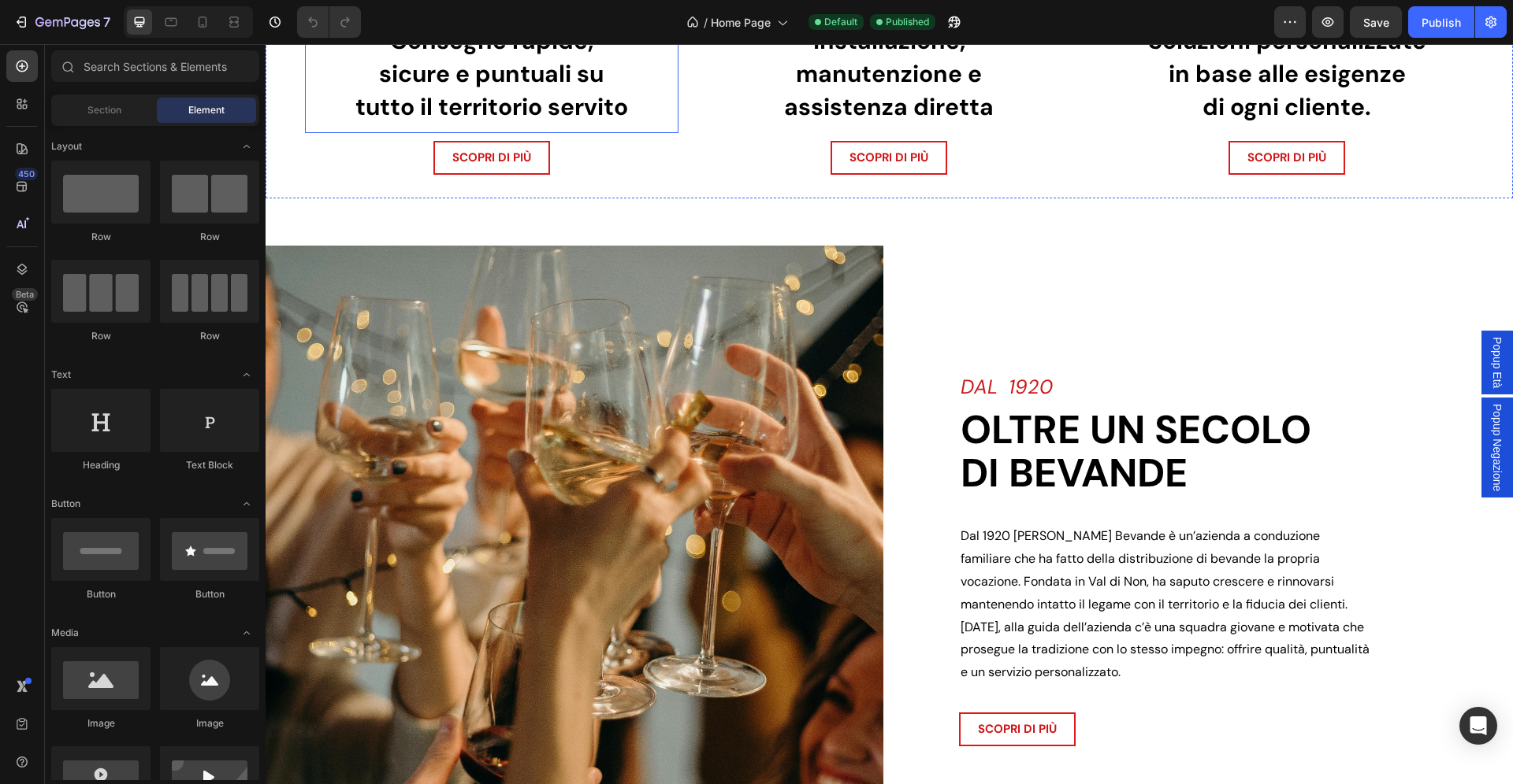
click at [545, 89] on strong "sicure e puntuali su" at bounding box center [491, 74] width 225 height 31
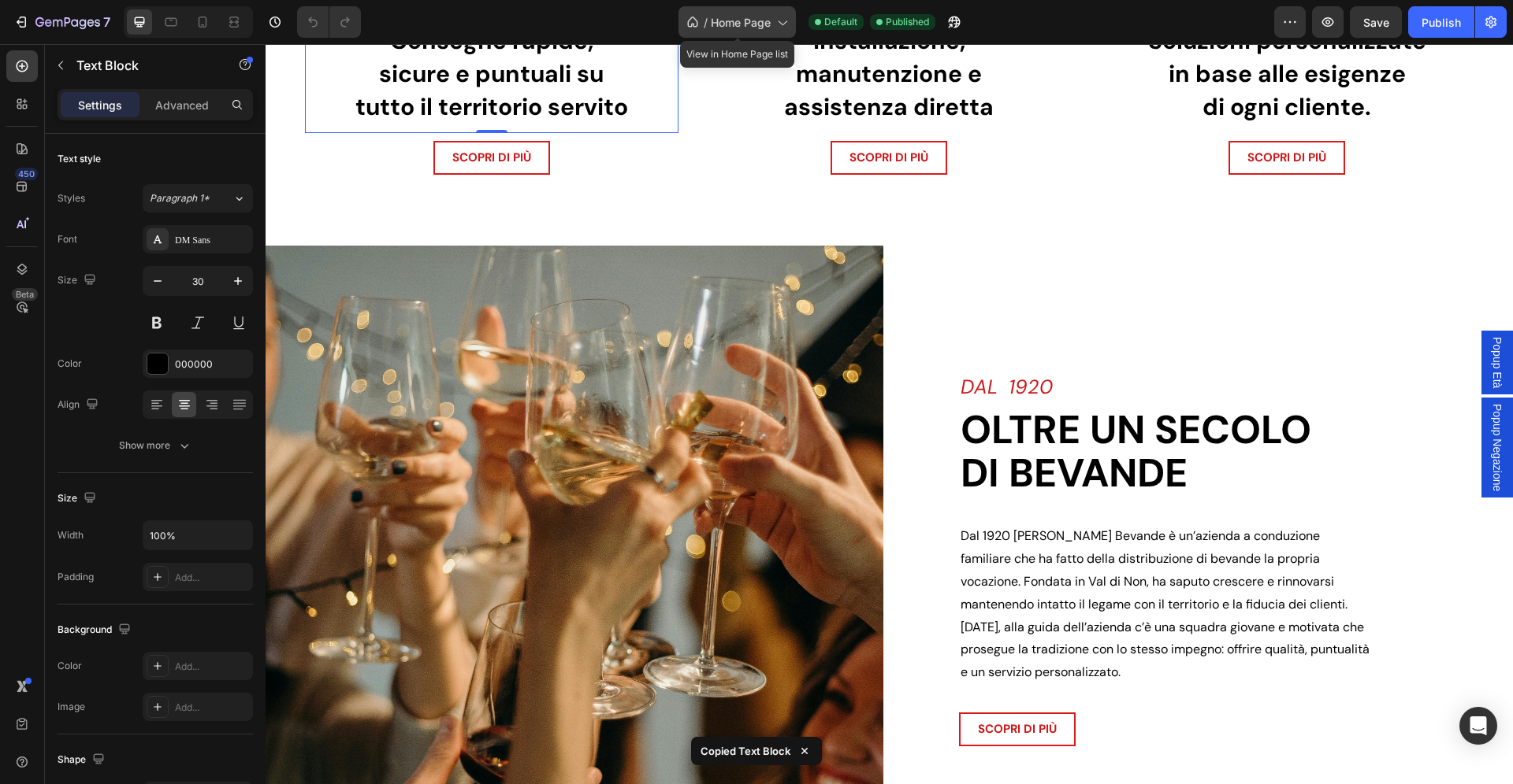
click at [744, 32] on div "/ Home Page" at bounding box center [737, 22] width 118 height 32
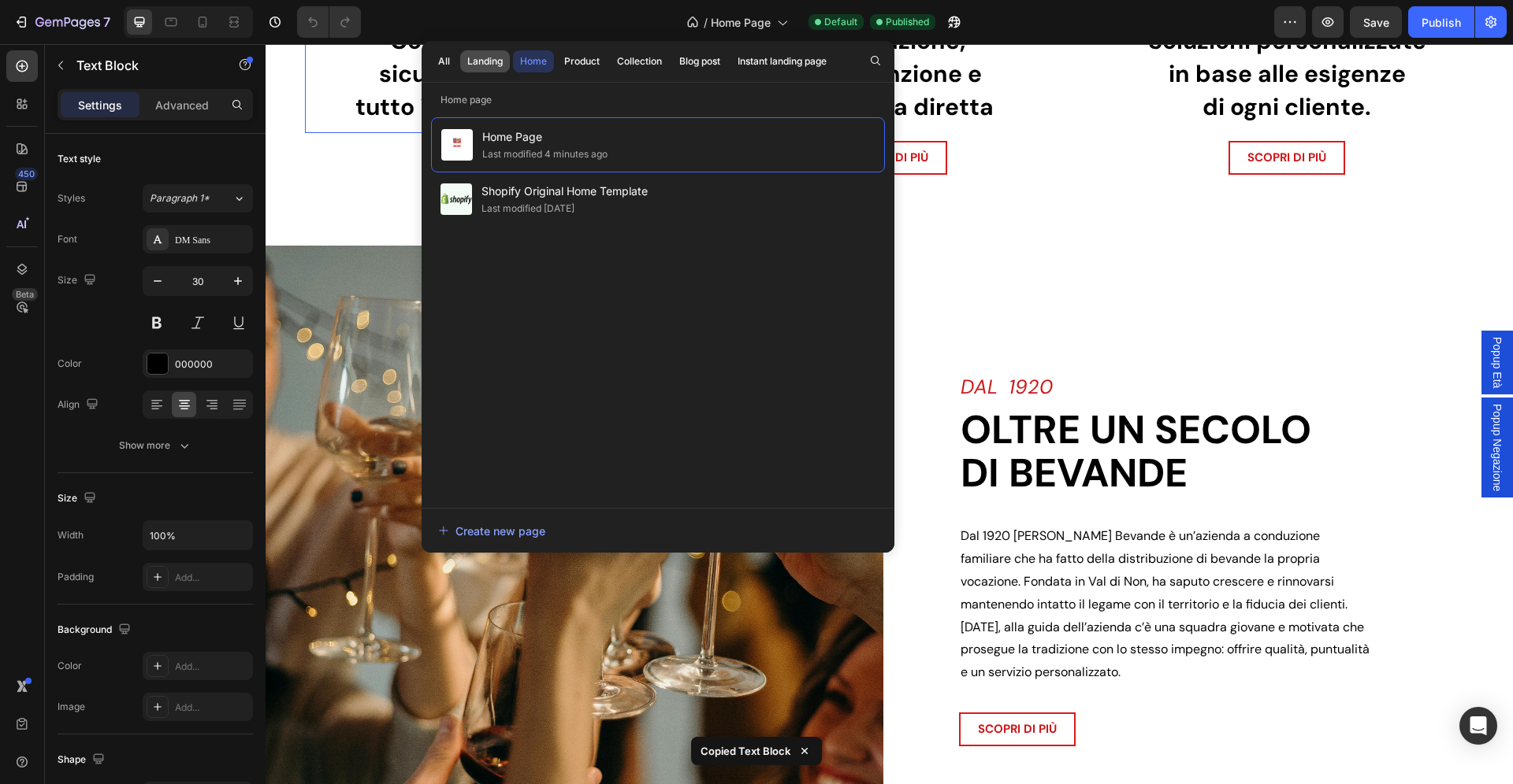
click at [492, 65] on div "Landing" at bounding box center [485, 61] width 36 height 14
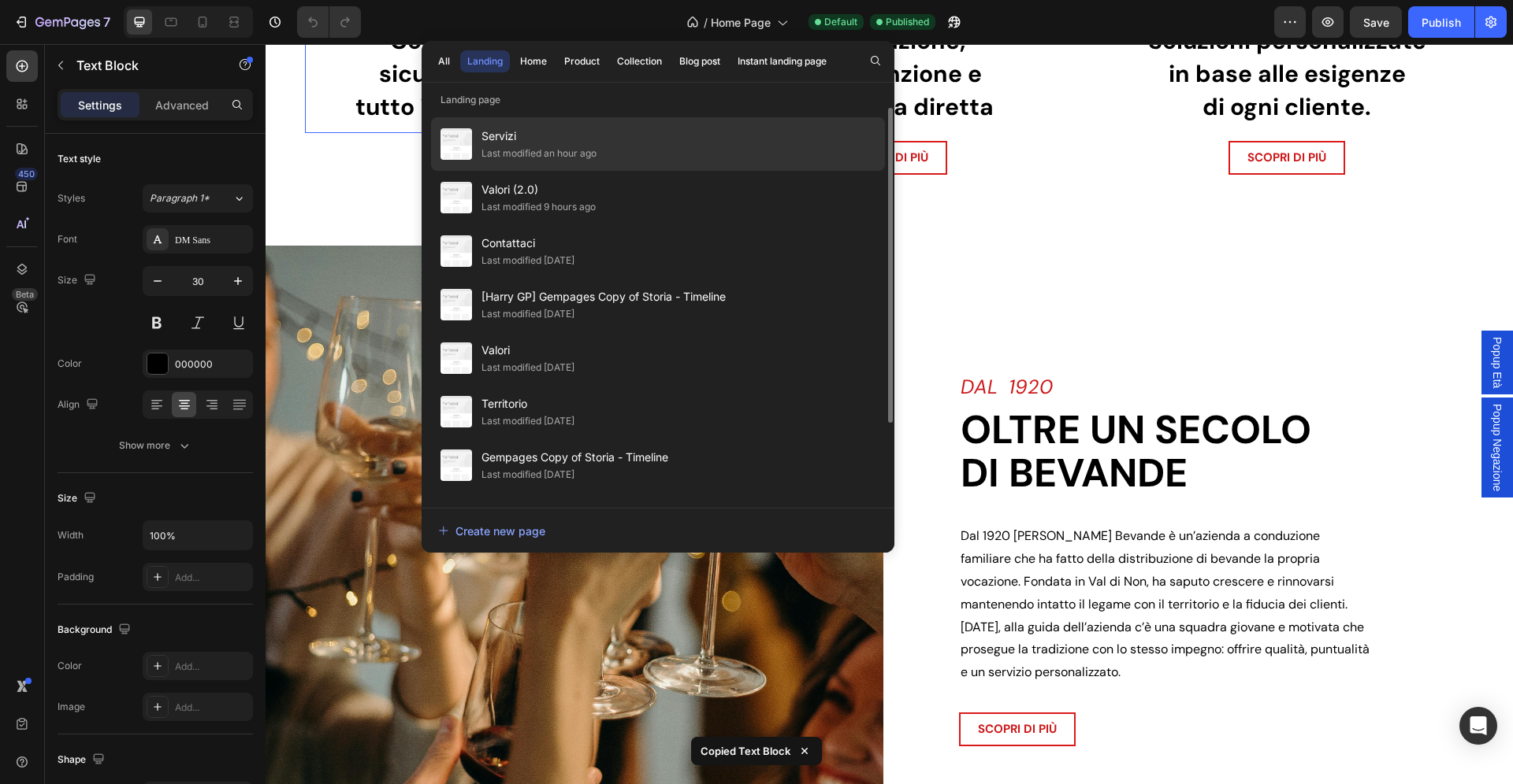
click at [547, 150] on div "Last modified an hour ago" at bounding box center [539, 153] width 115 height 15
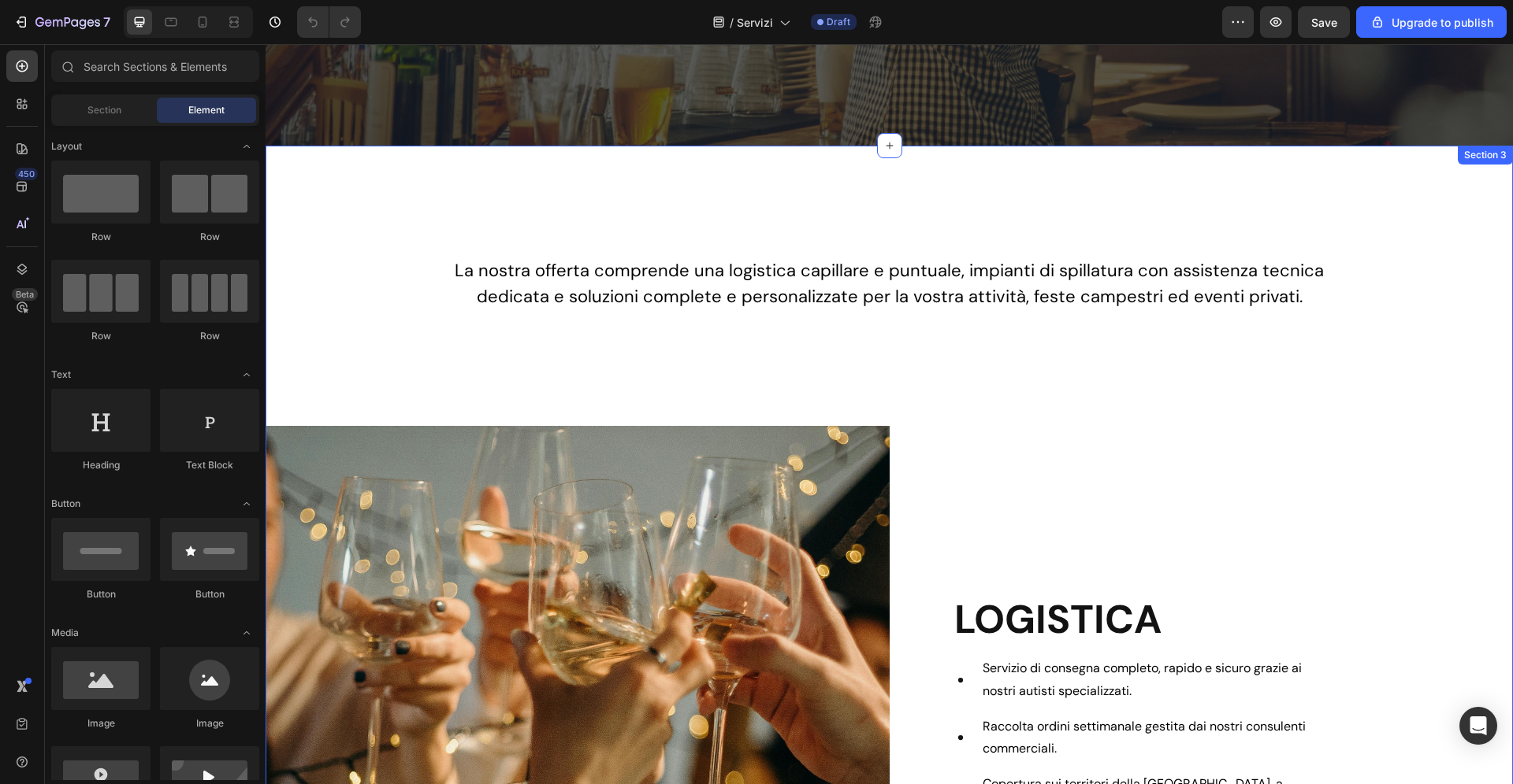
scroll to position [546, 0]
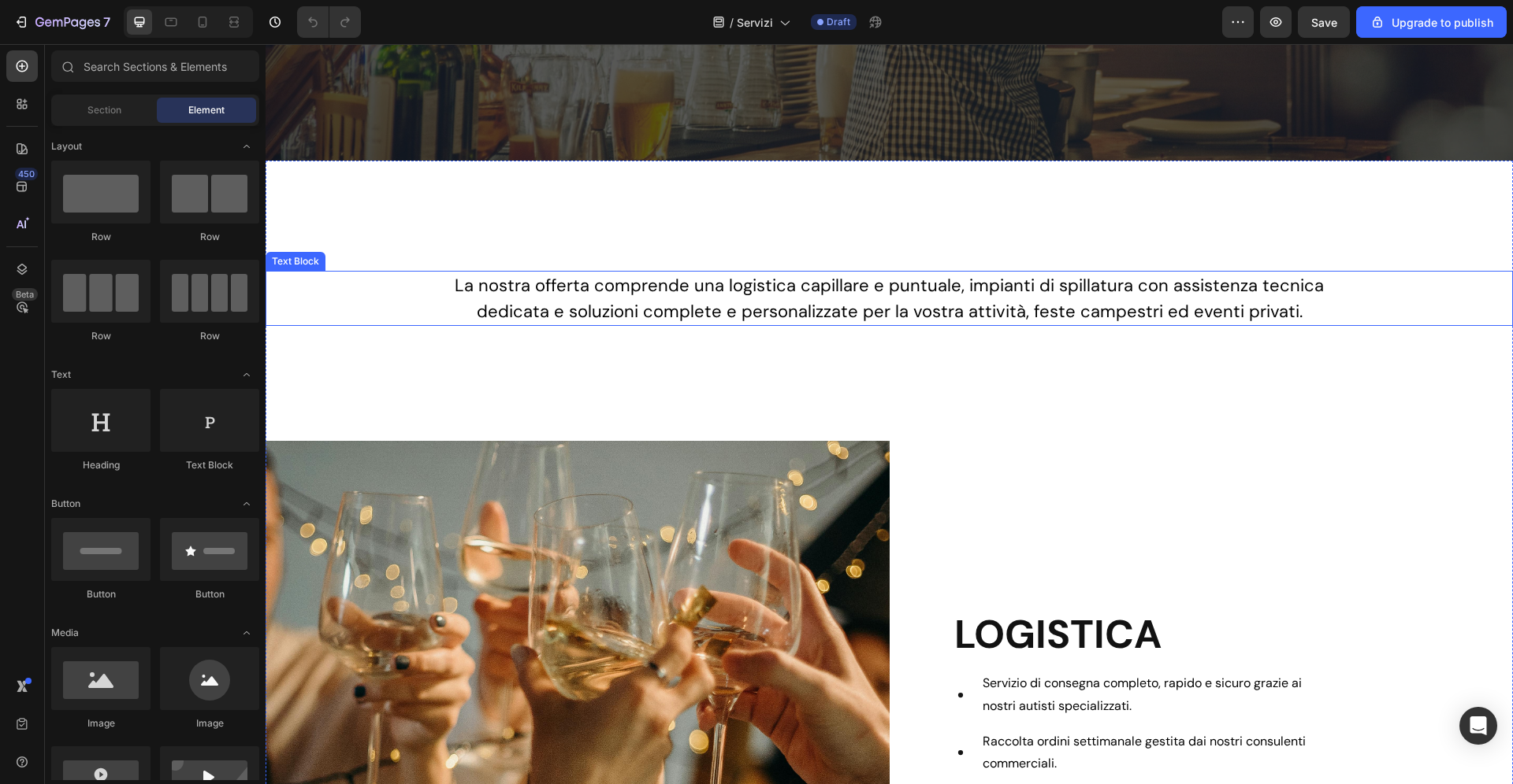
click at [817, 306] on p "La nostra offerta comprende una logistica capillare e puntuale, impianti di spi…" at bounding box center [889, 299] width 932 height 52
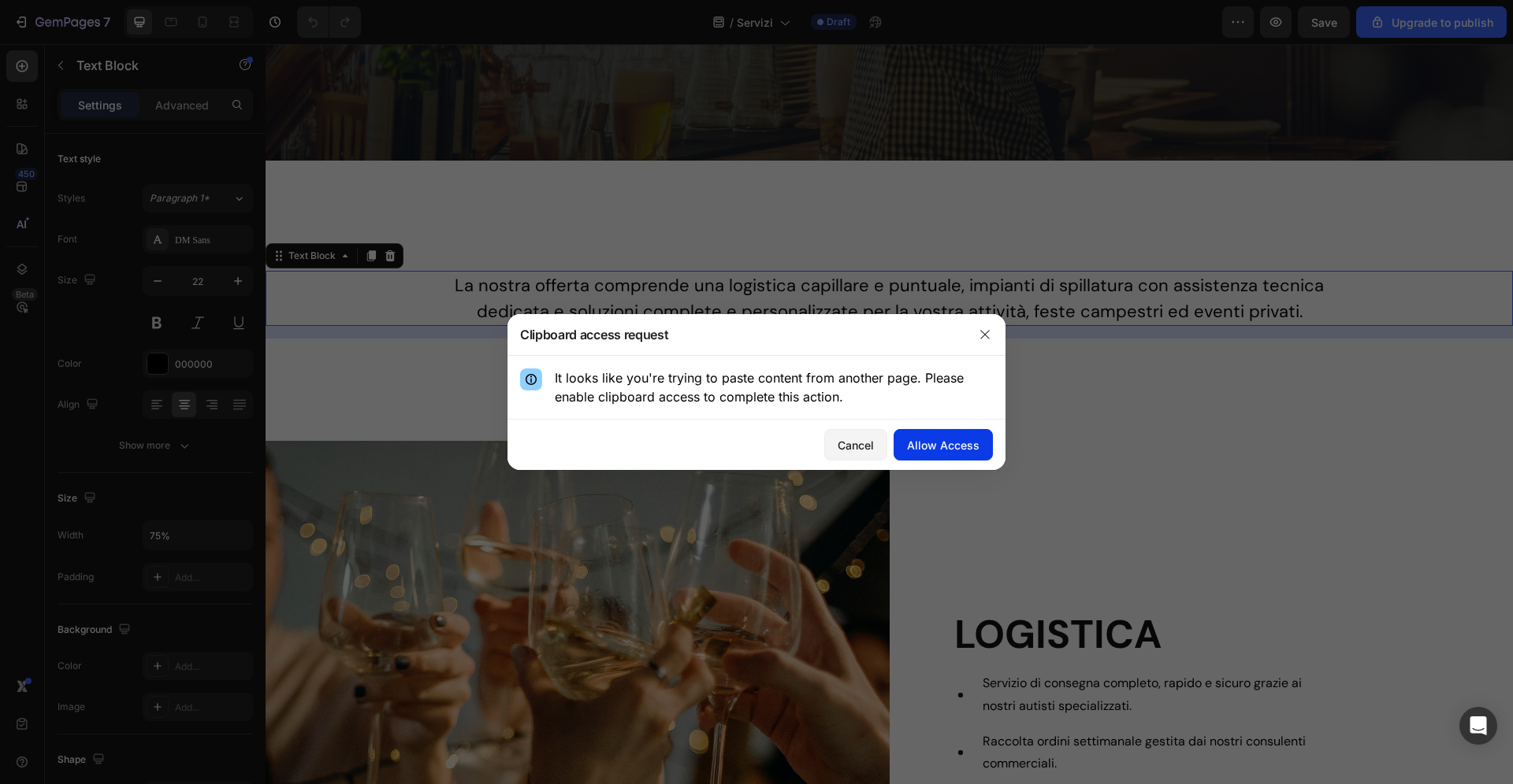
click at [958, 452] on div "Allow Access" at bounding box center [942, 445] width 72 height 16
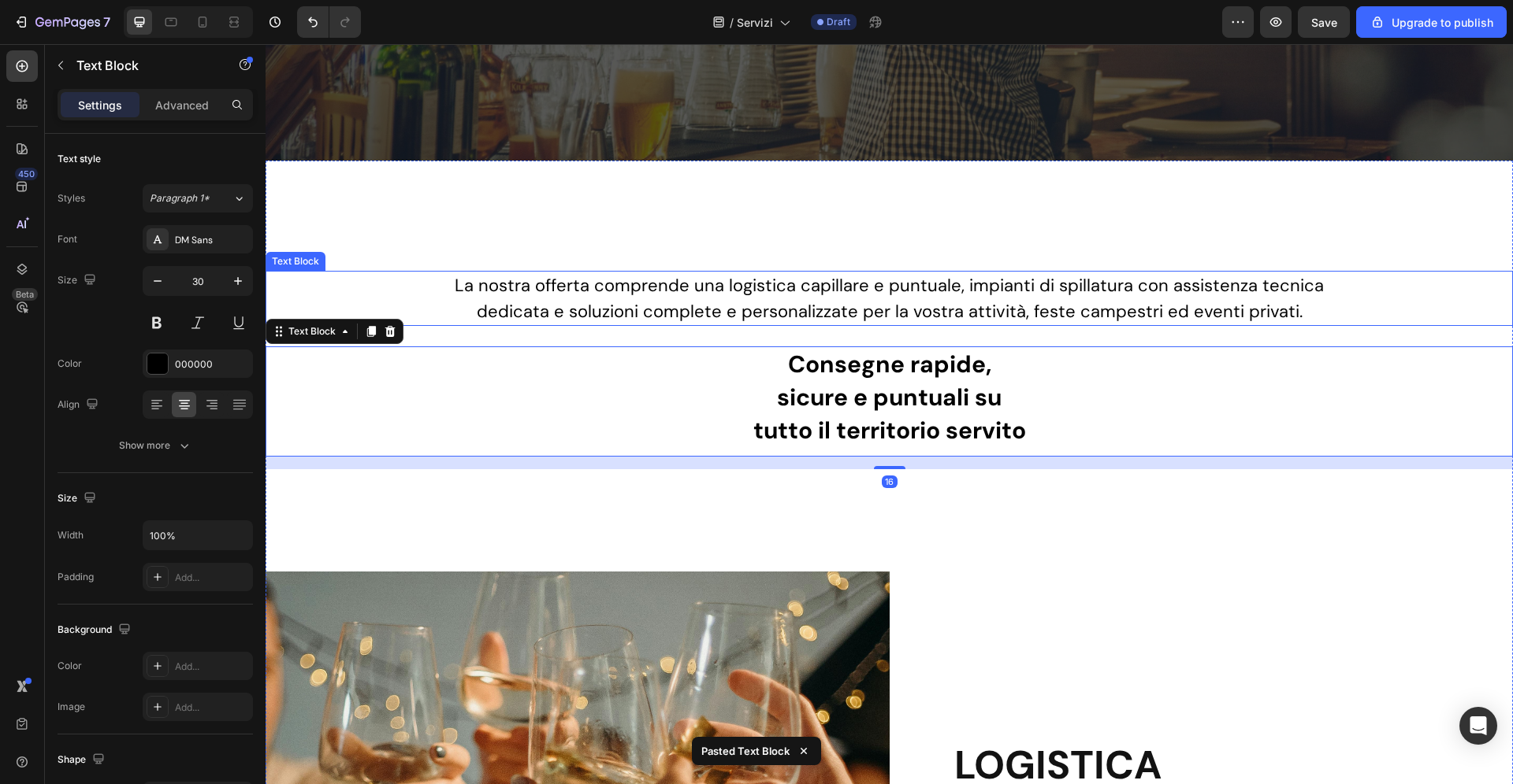
click at [867, 301] on p "La nostra offerta comprende una logistica capillare e puntuale, impianti di spi…" at bounding box center [889, 299] width 932 height 52
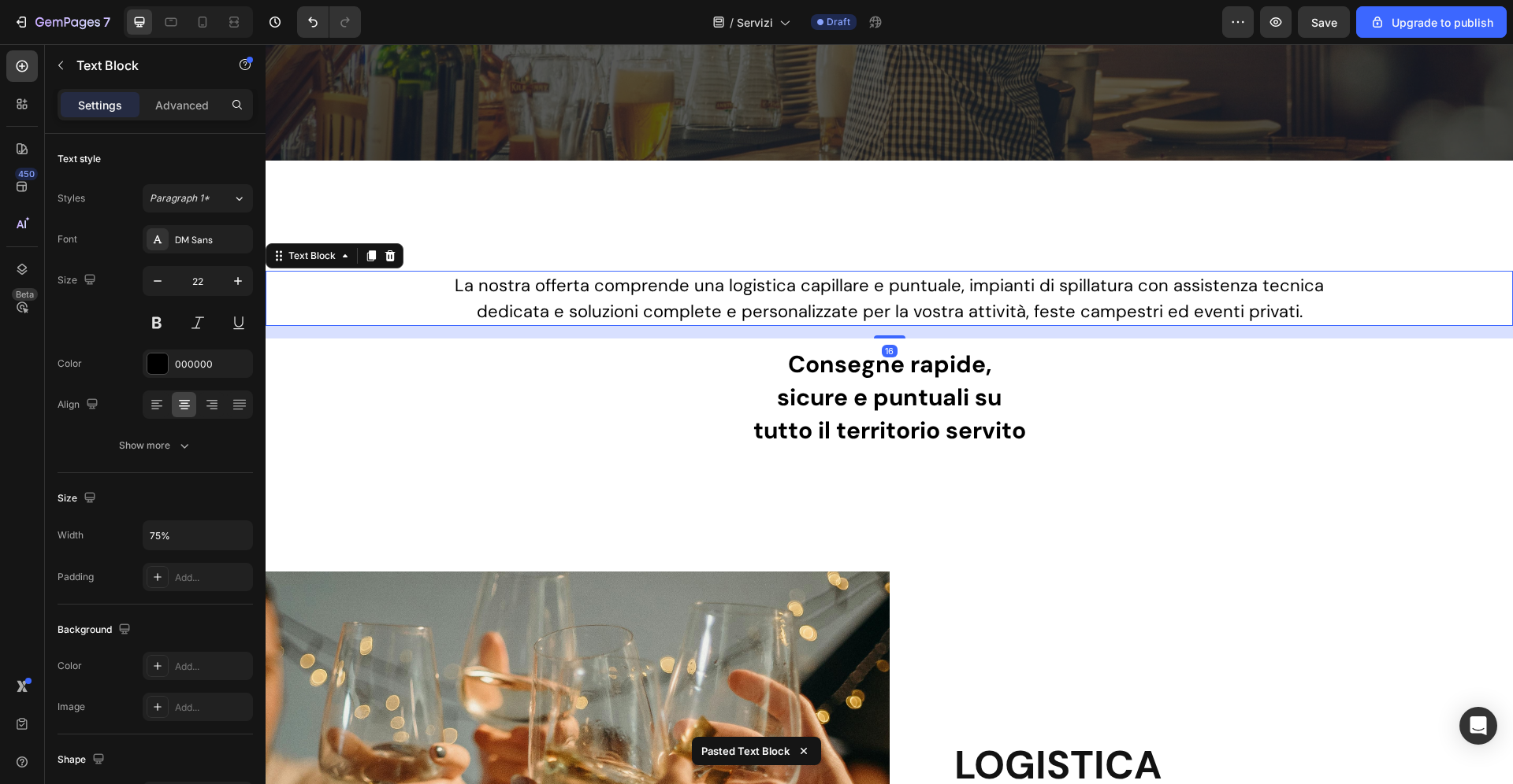
click at [867, 301] on p "La nostra offerta comprende una logistica capillare e puntuale, impianti di spi…" at bounding box center [889, 299] width 932 height 52
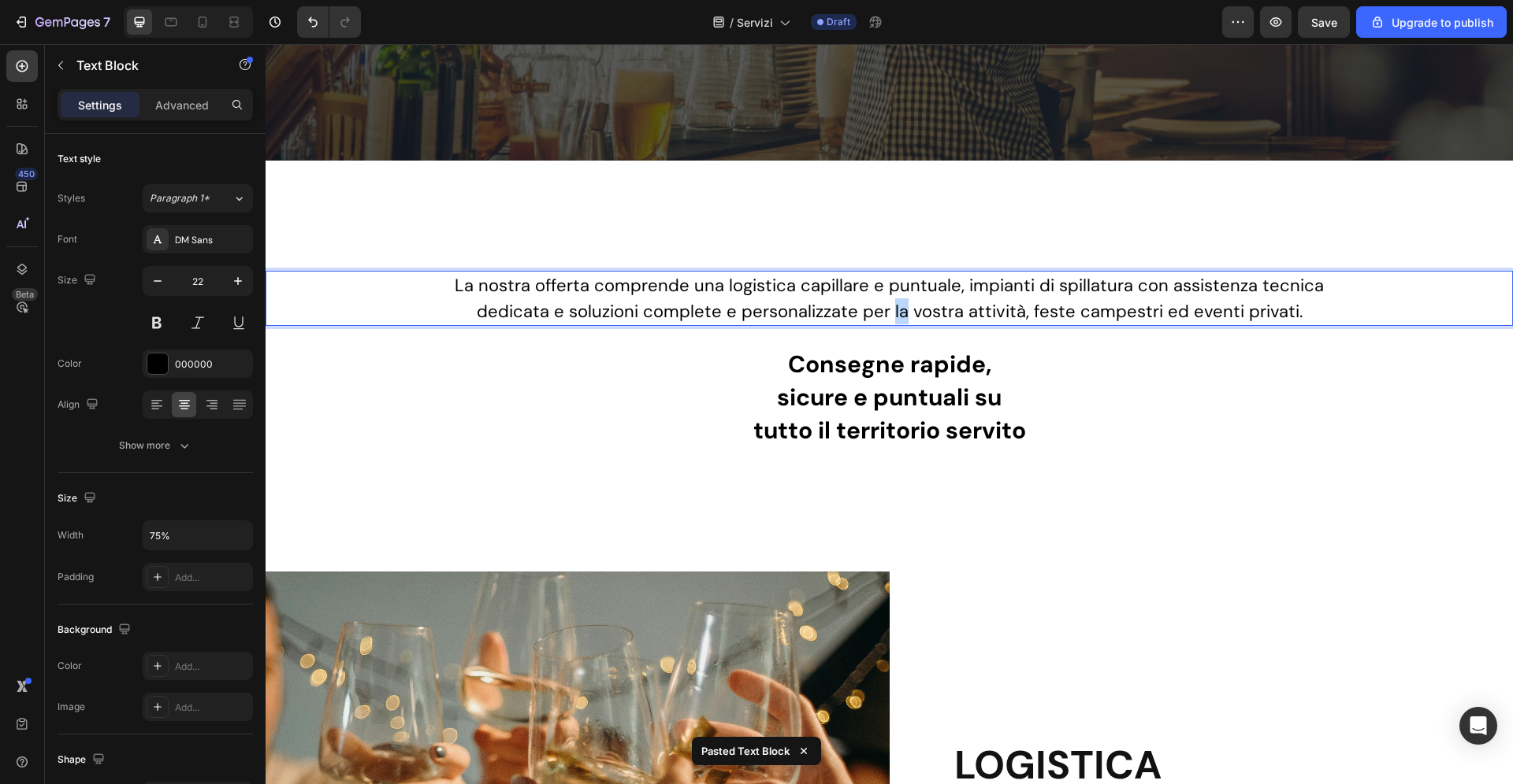
click at [867, 301] on p "La nostra offerta comprende una logistica capillare e puntuale, impianti di spi…" at bounding box center [889, 299] width 932 height 52
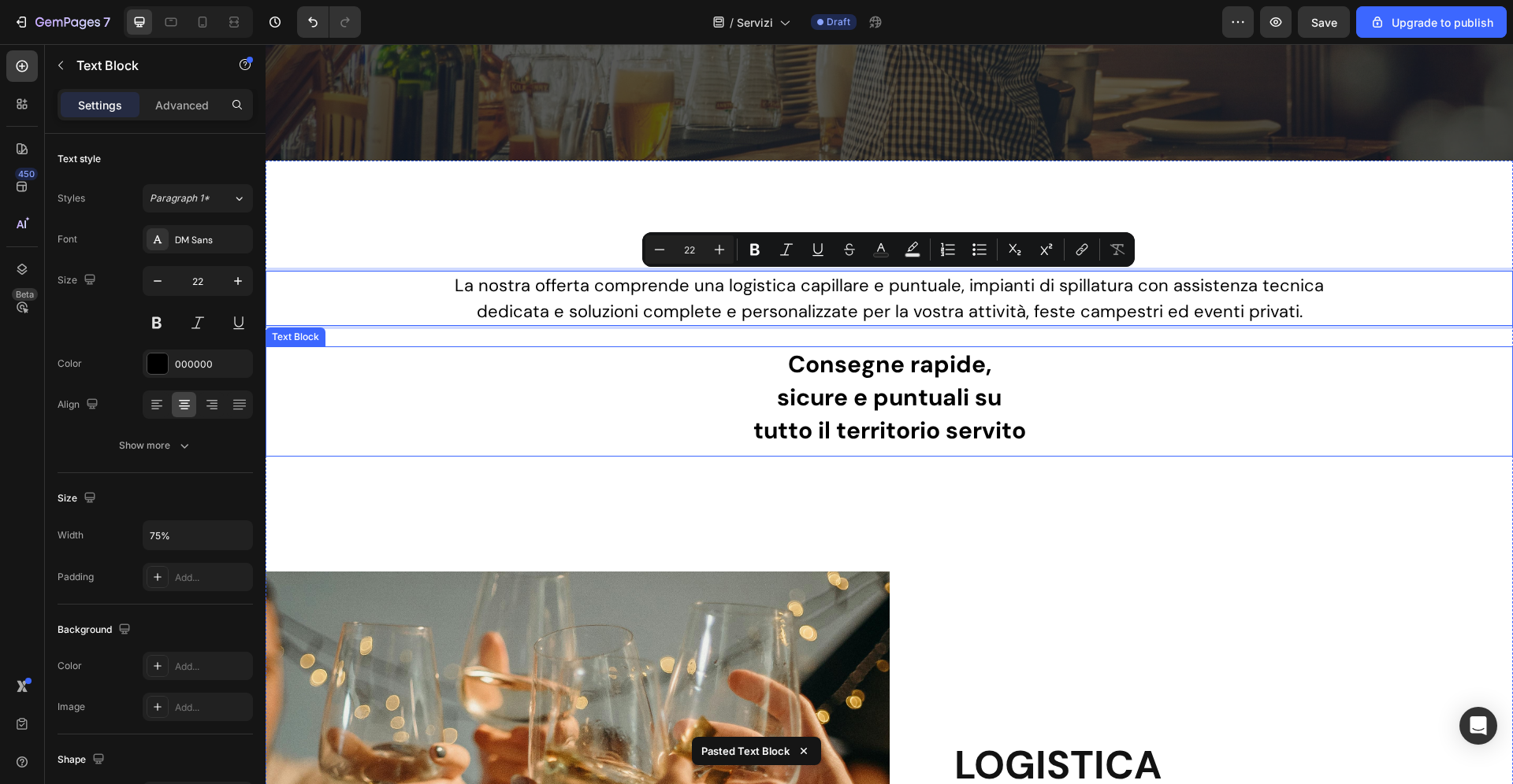
click at [848, 365] on strong "Consegne rapide," at bounding box center [889, 364] width 203 height 31
click at [849, 365] on strong "Consegne rapide," at bounding box center [889, 364] width 203 height 31
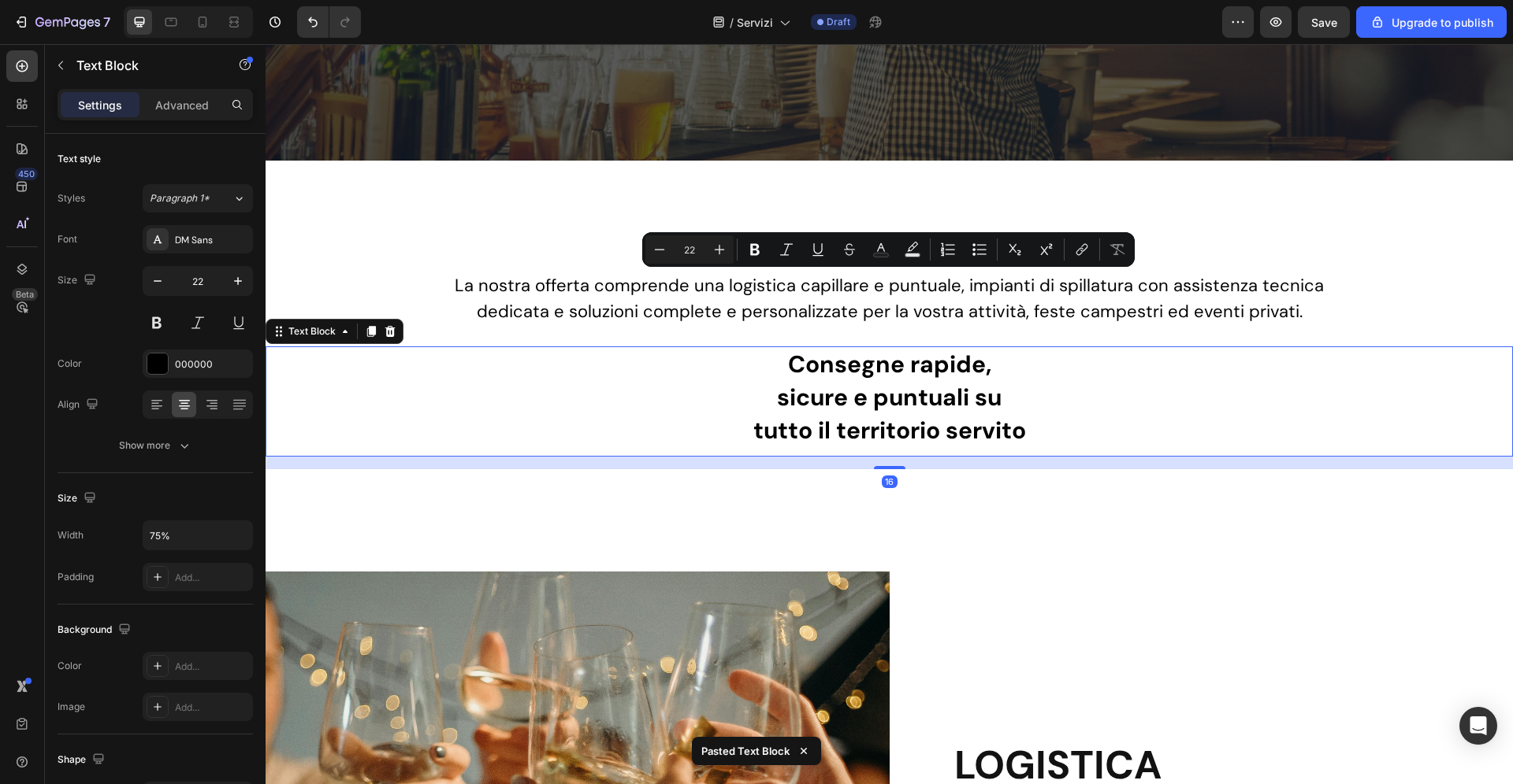
click at [849, 365] on strong "Consegne rapide," at bounding box center [889, 364] width 203 height 31
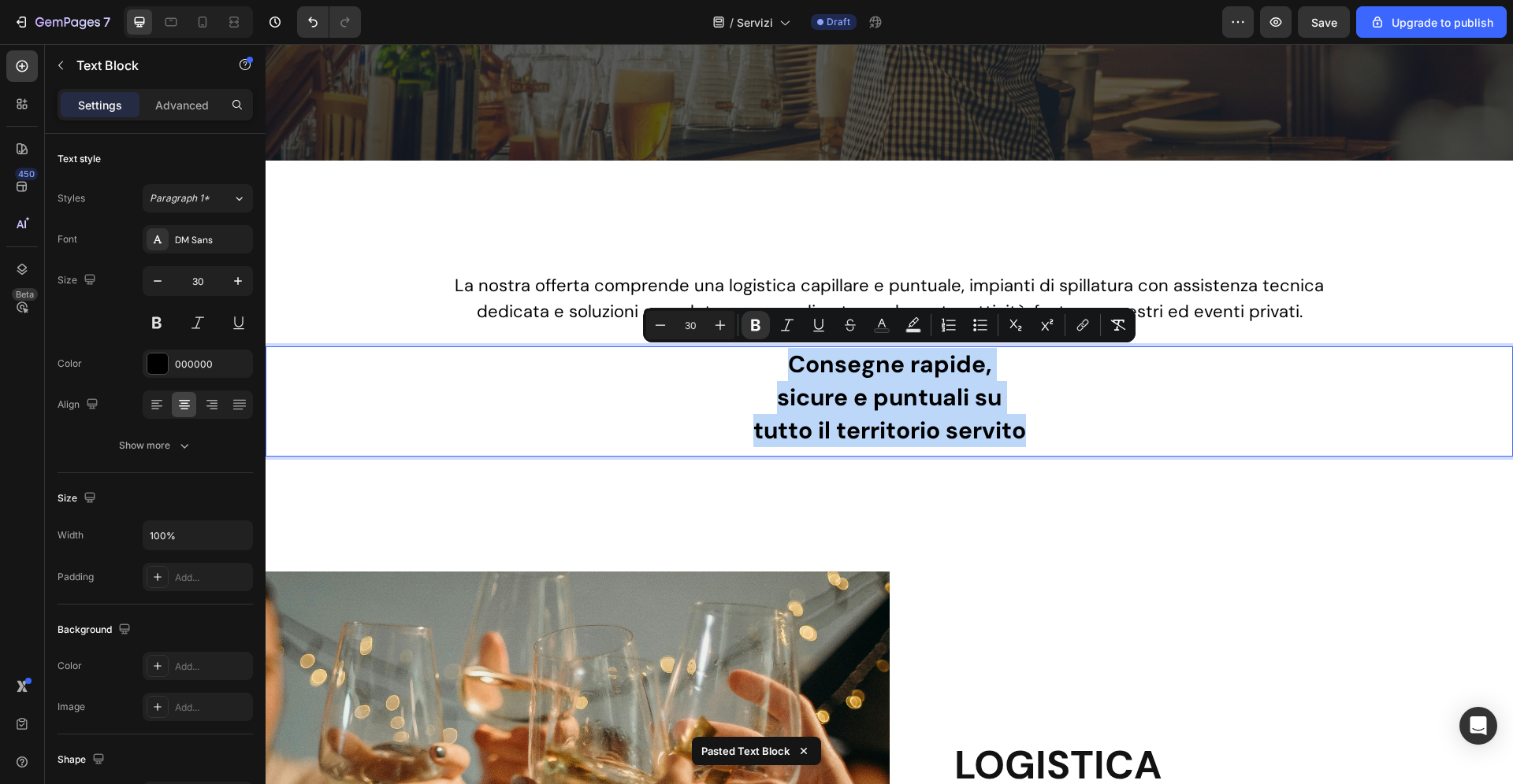
drag, startPoint x: 1042, startPoint y: 433, endPoint x: 758, endPoint y: 369, distance: 291.1
click at [758, 369] on div "Consegne rapide, sicure e puntuali su tutto il territorio servito" at bounding box center [889, 398] width 1247 height 102
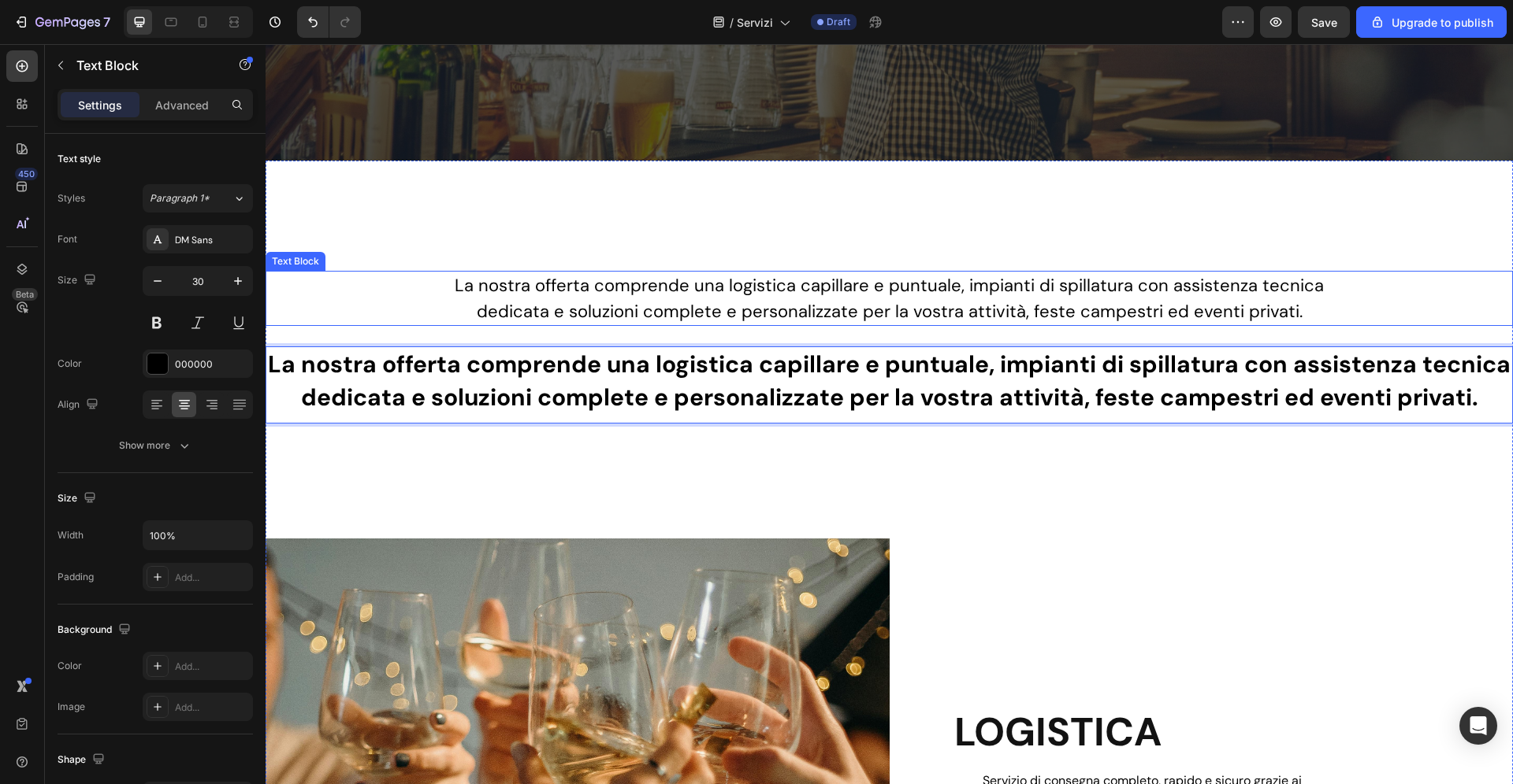
click at [745, 296] on p "La nostra offerta comprende una logistica capillare e puntuale, impianti di spi…" at bounding box center [889, 299] width 932 height 52
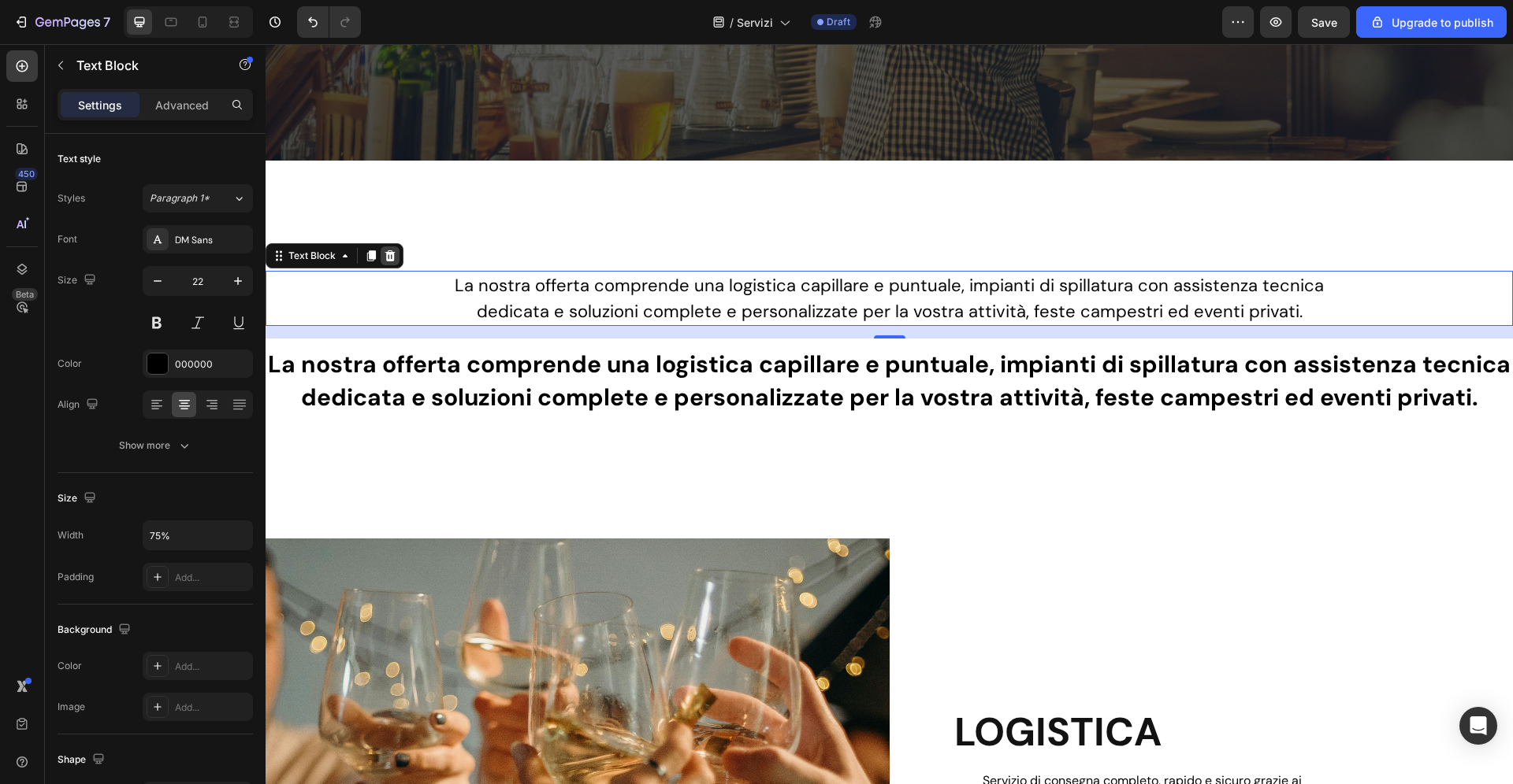
click at [390, 257] on icon at bounding box center [390, 255] width 11 height 11
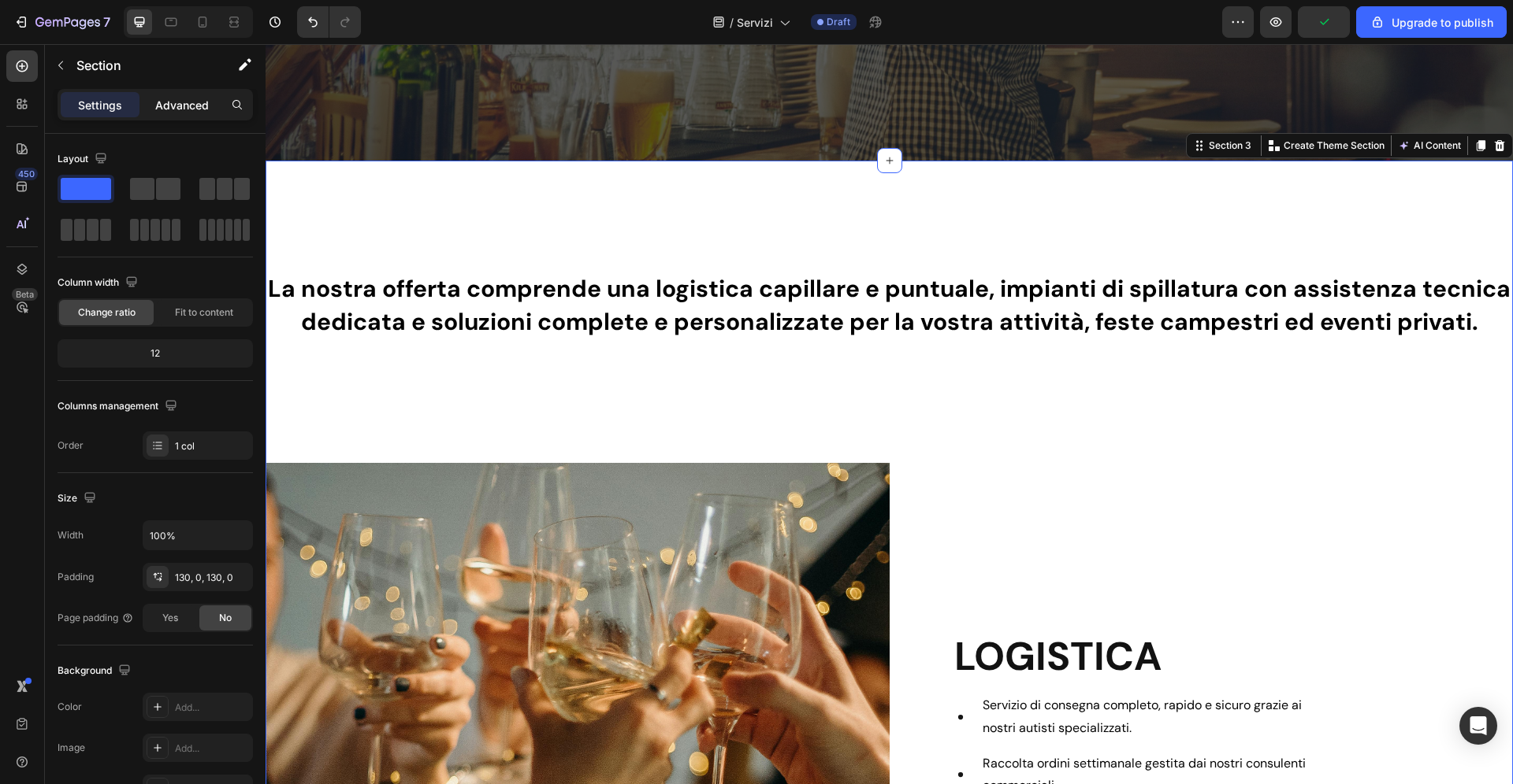
click at [199, 106] on p "Advanced" at bounding box center [182, 105] width 54 height 16
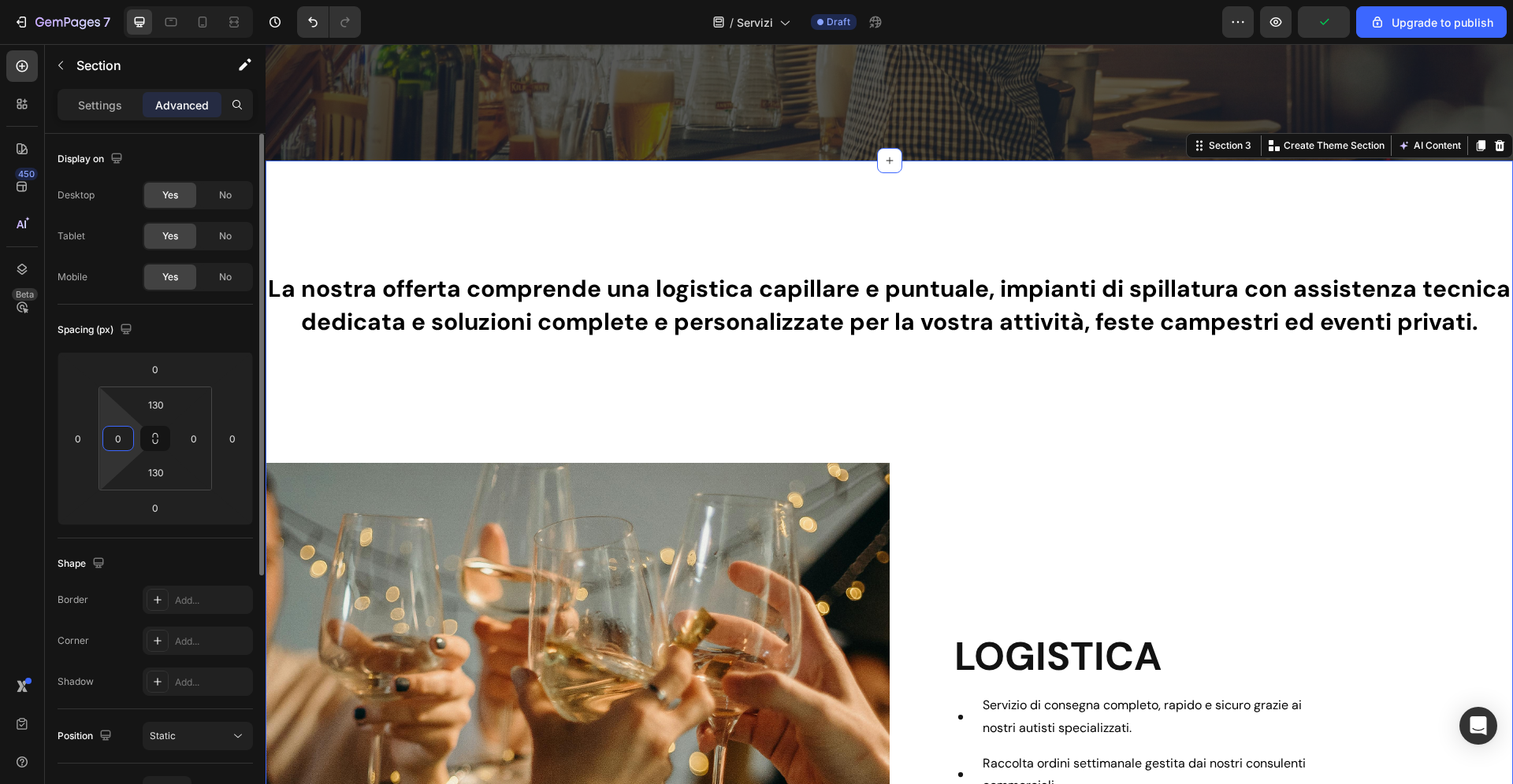
click at [120, 438] on input "0" at bounding box center [118, 438] width 24 height 24
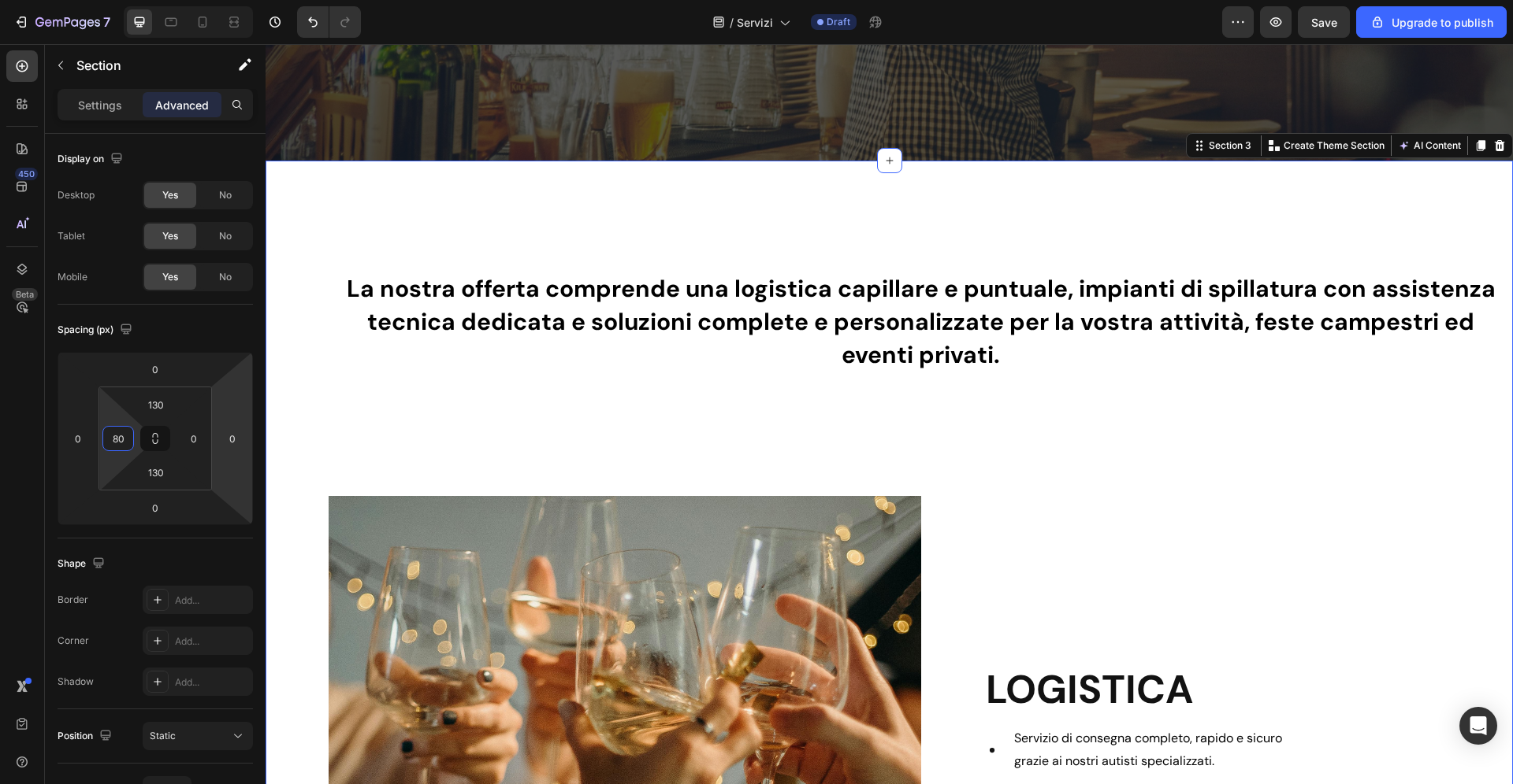
type input "8"
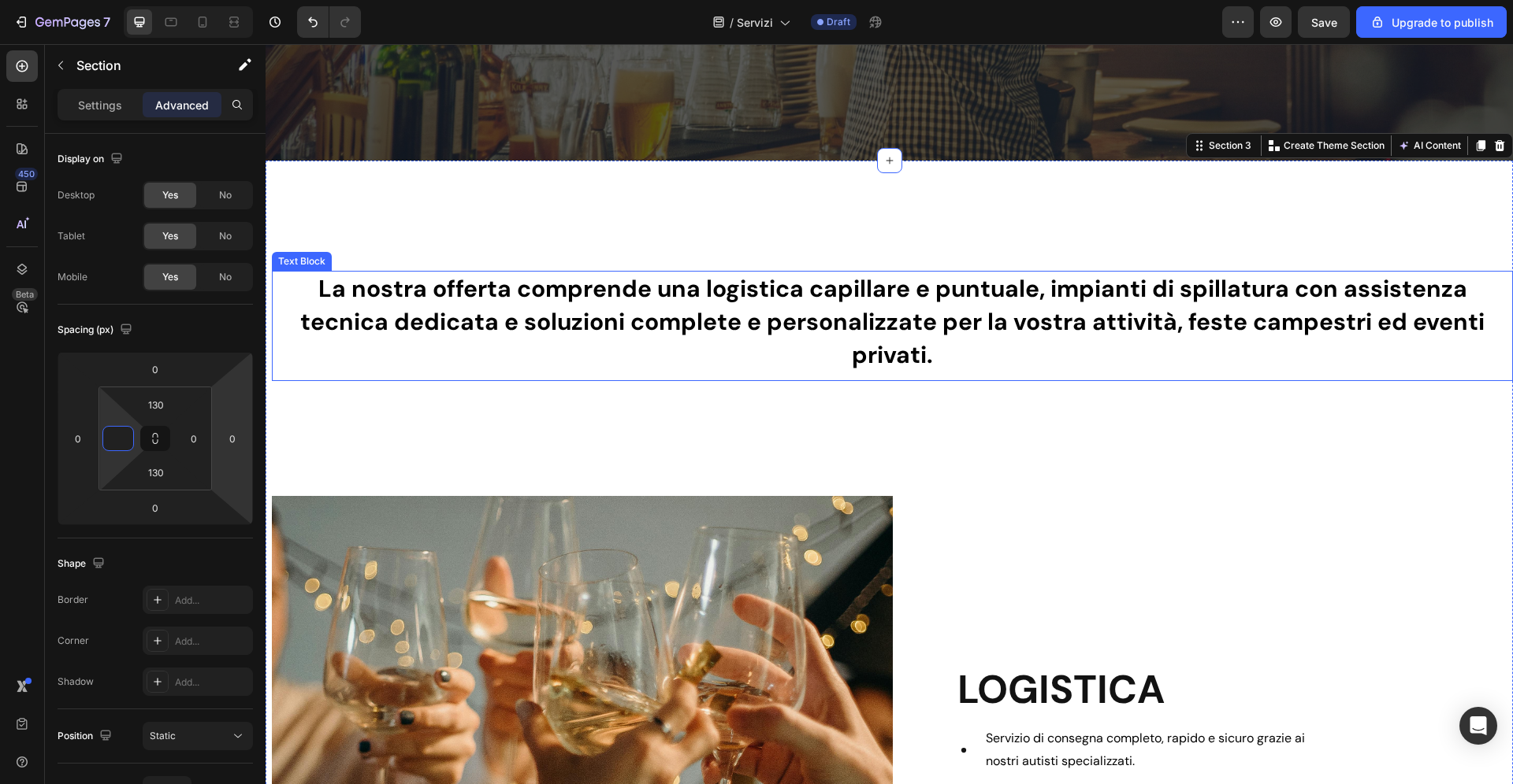
click at [477, 343] on div "La nostra offerta comprende una logistica capillare e puntuale, impianti di spi…" at bounding box center [892, 326] width 1241 height 110
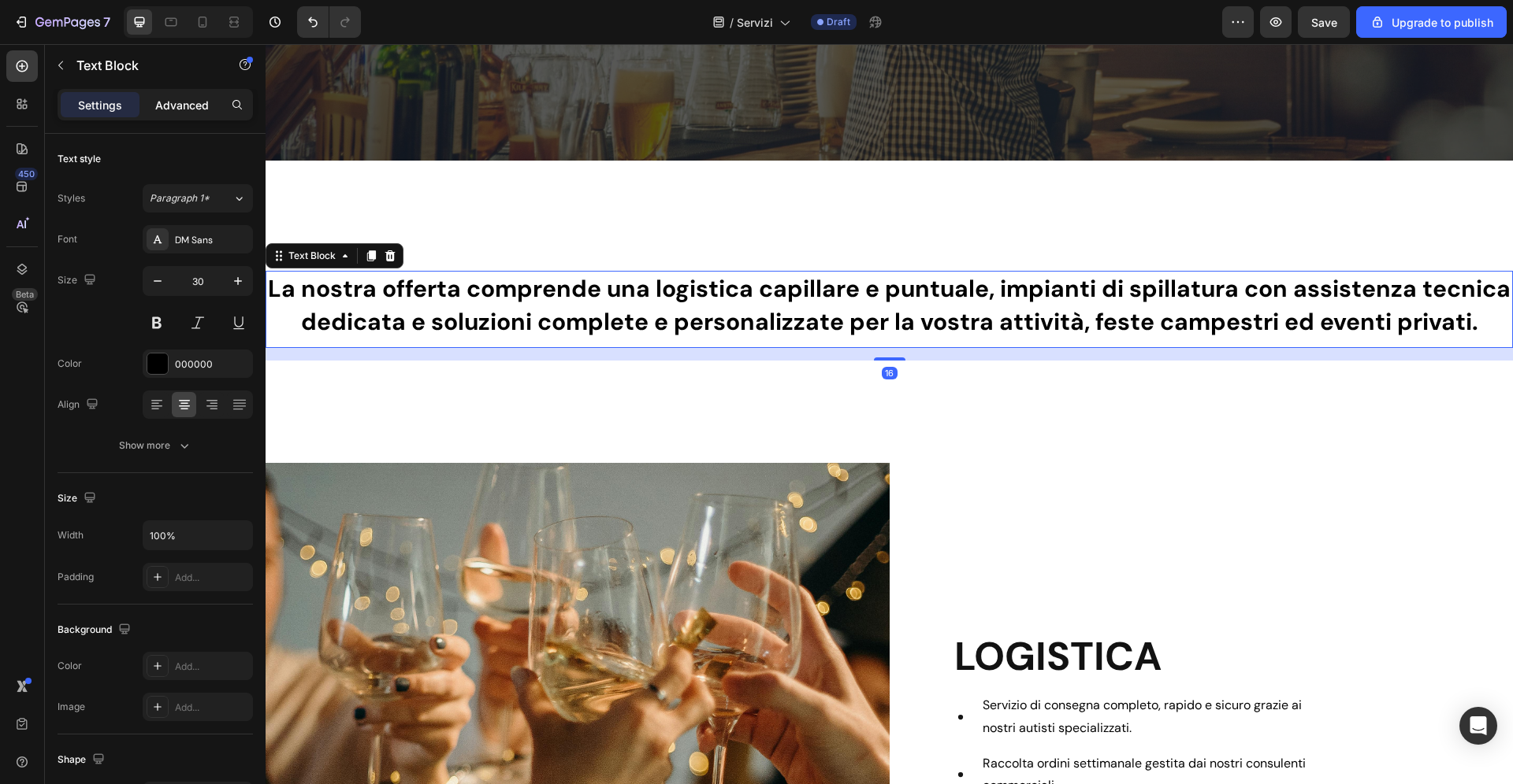
click at [195, 108] on p "Advanced" at bounding box center [182, 105] width 54 height 16
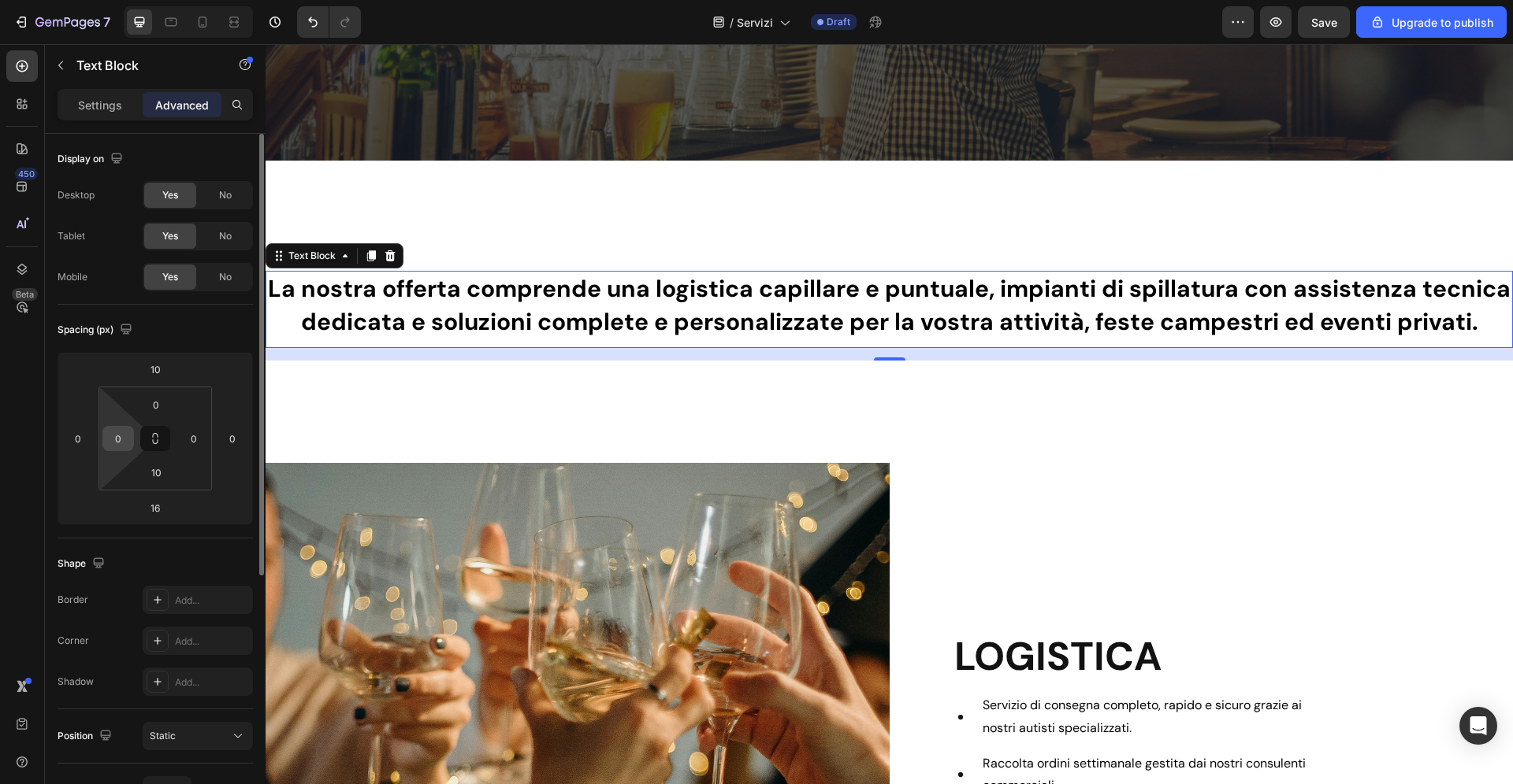
click at [121, 440] on input "0" at bounding box center [118, 438] width 24 height 24
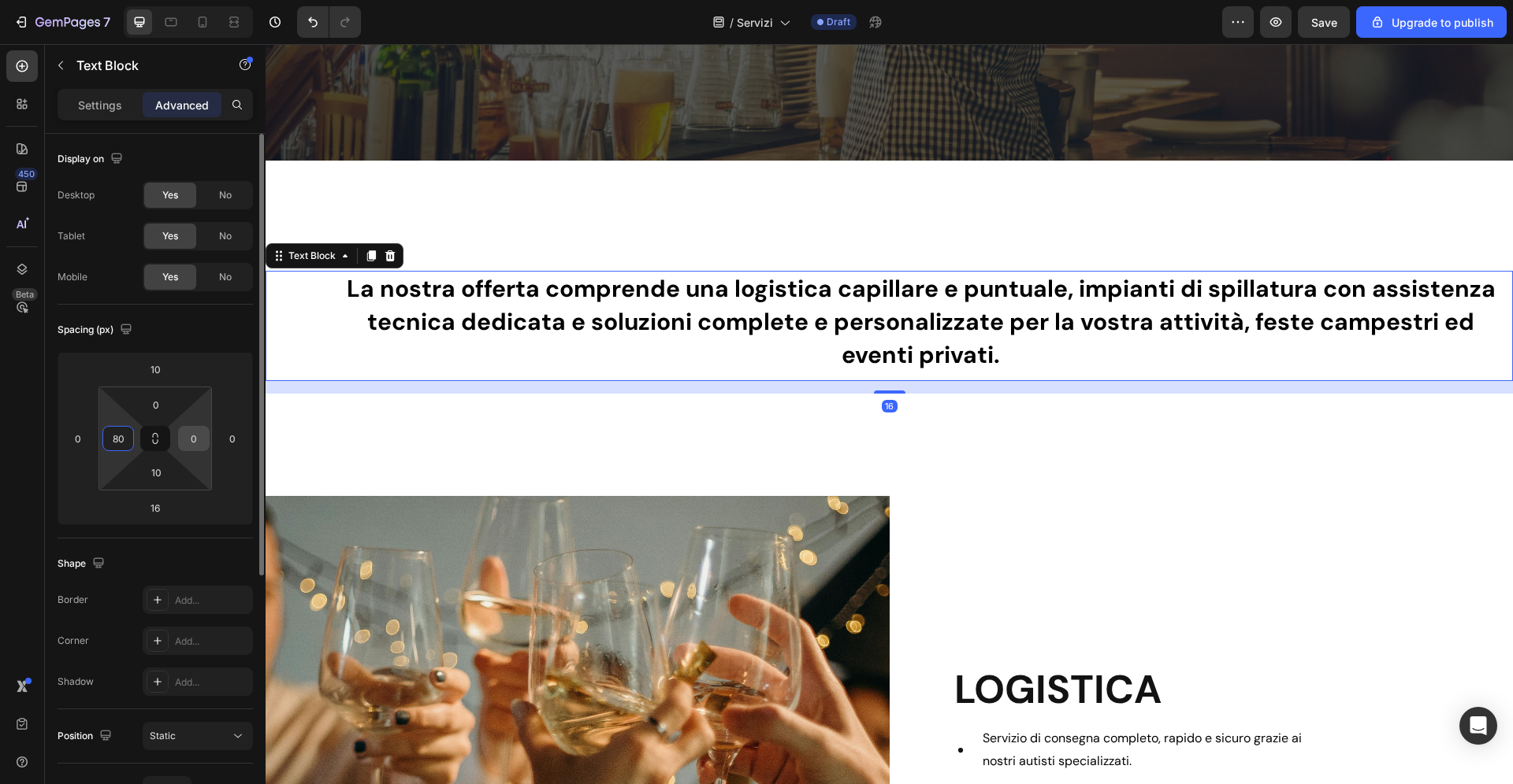
type input "80"
click at [206, 439] on div "0" at bounding box center [194, 438] width 32 height 25
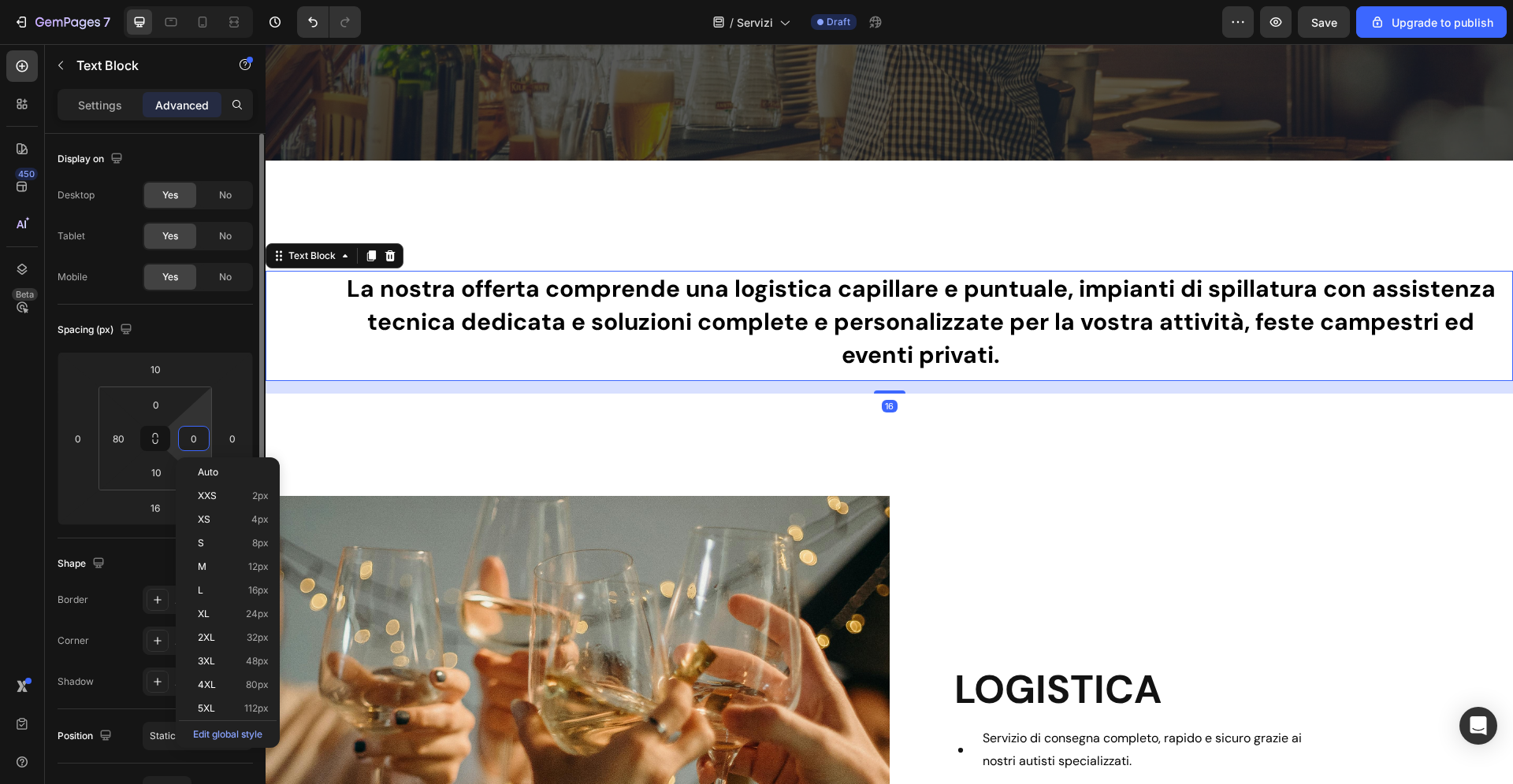
click at [197, 439] on input "0" at bounding box center [194, 438] width 24 height 24
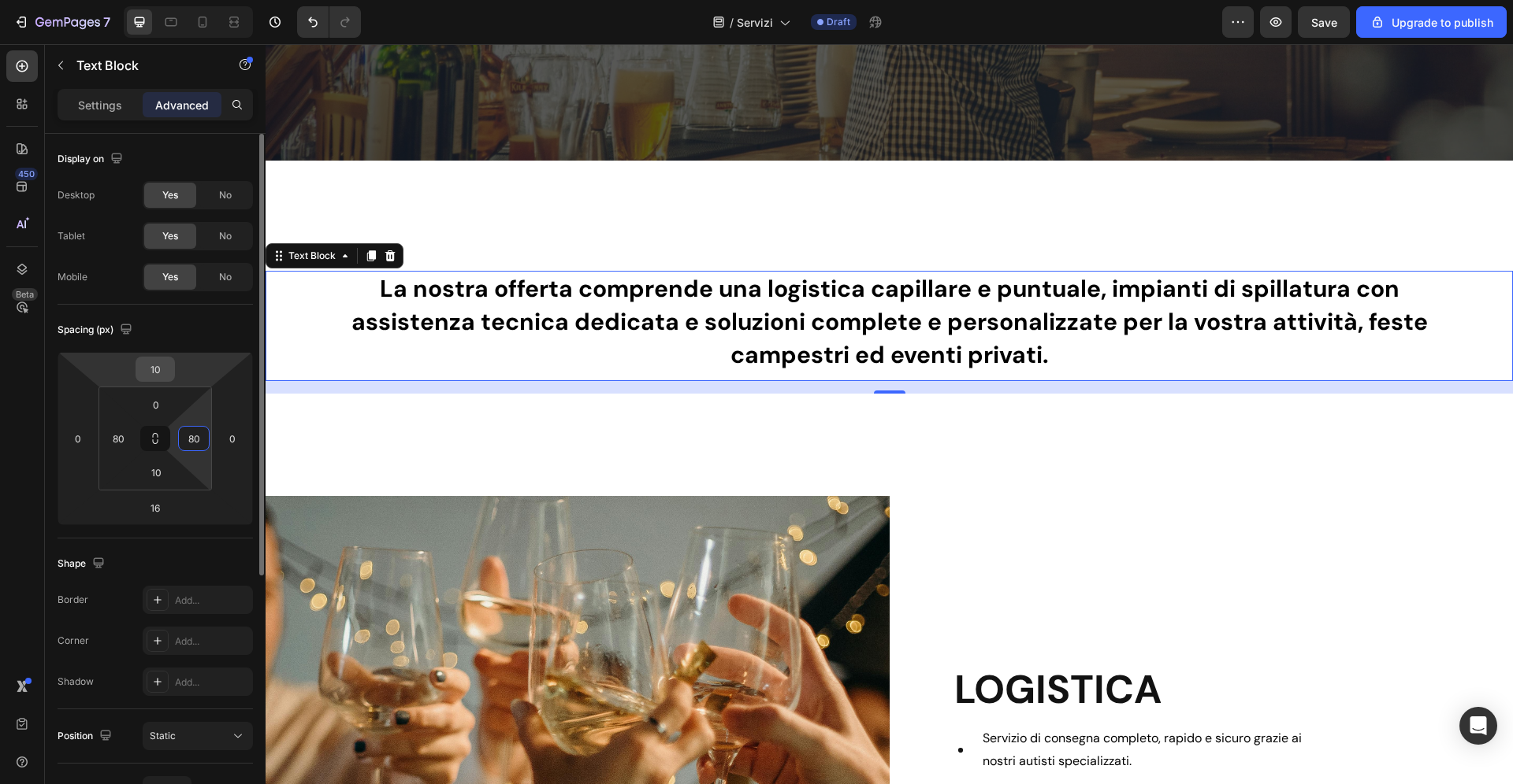
type input "80"
click at [159, 366] on input "10" at bounding box center [155, 369] width 32 height 24
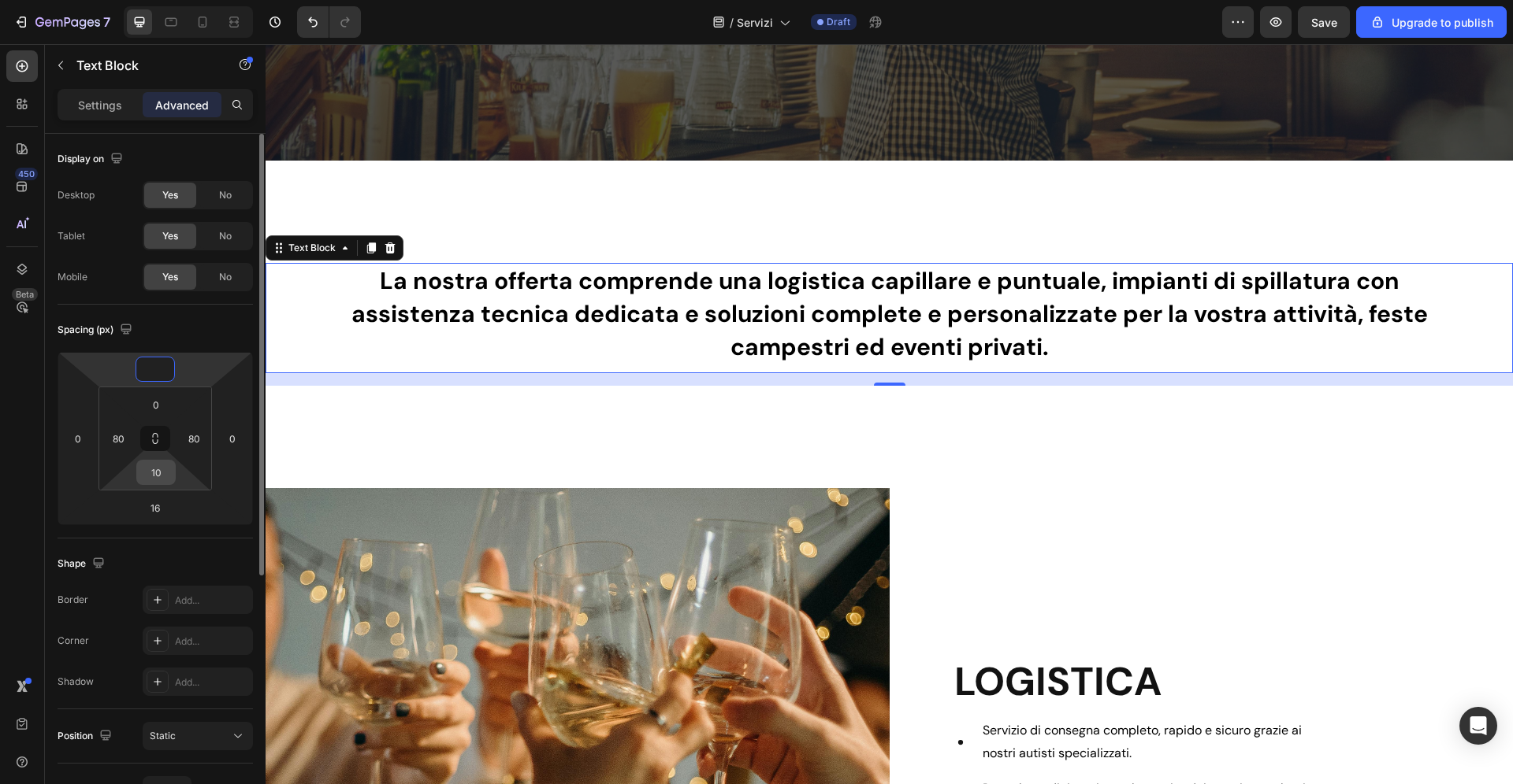
type input "0"
click at [162, 473] on input "10" at bounding box center [156, 472] width 32 height 24
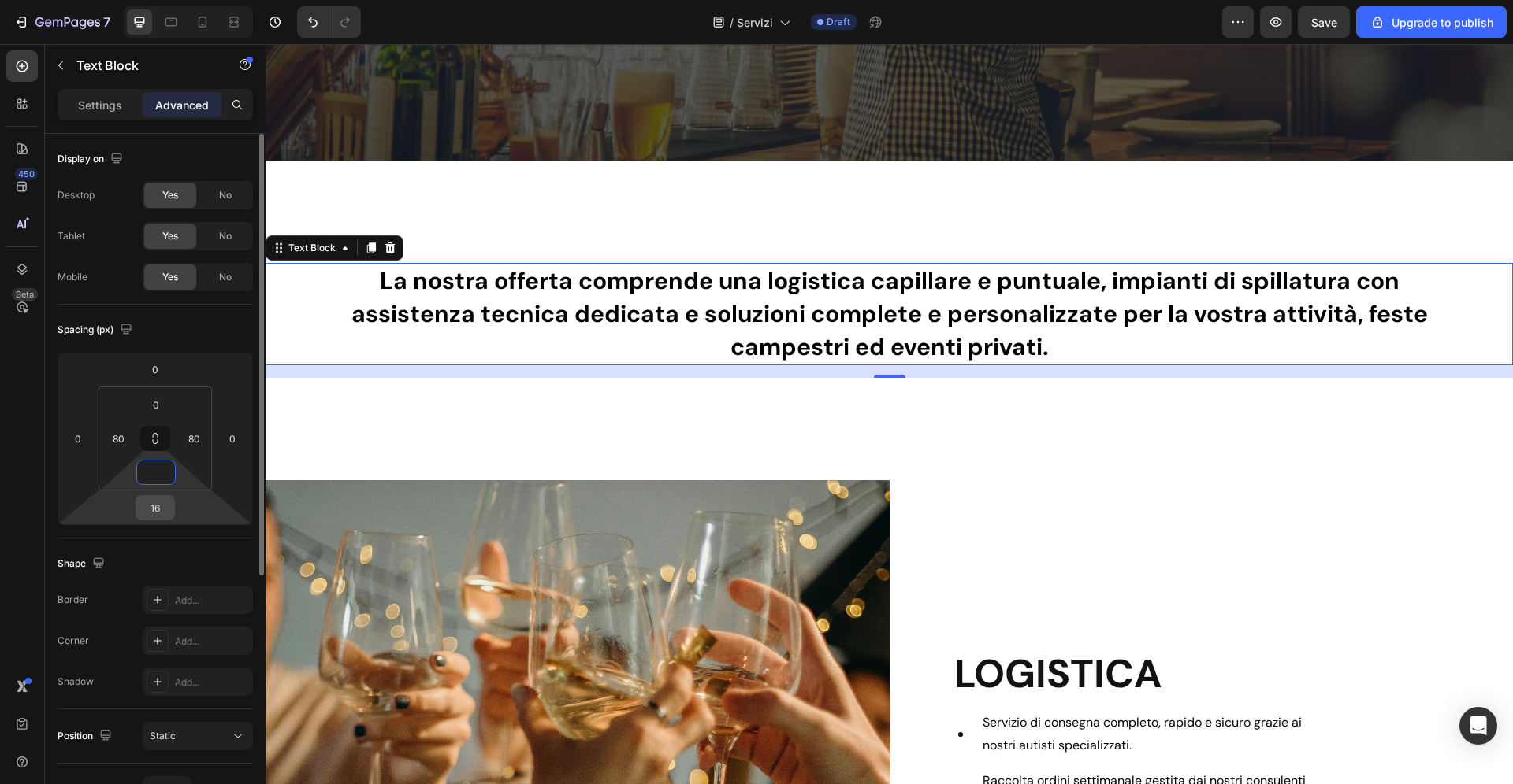
type input "0"
click at [163, 511] on input "16" at bounding box center [155, 508] width 32 height 24
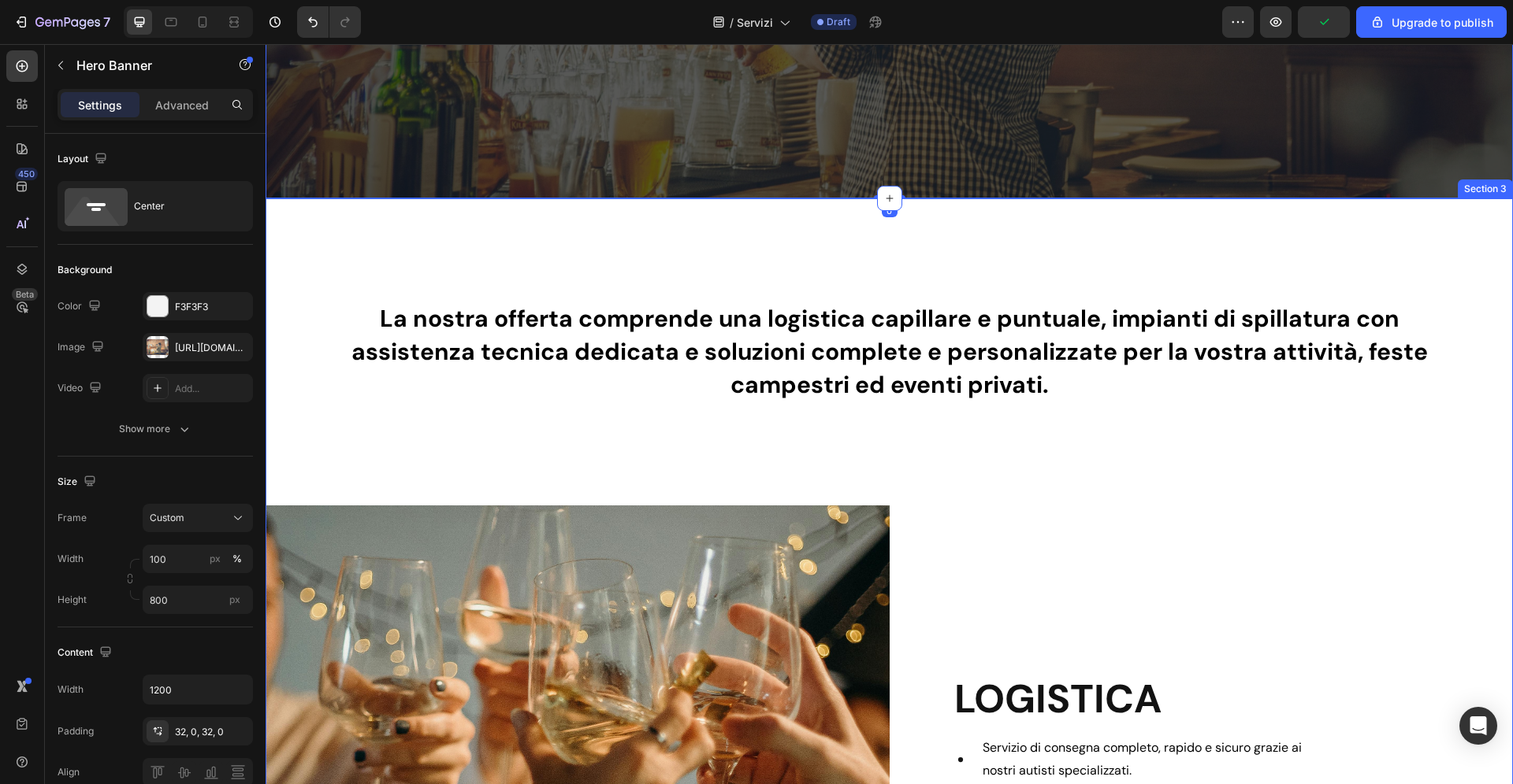
scroll to position [468, 0]
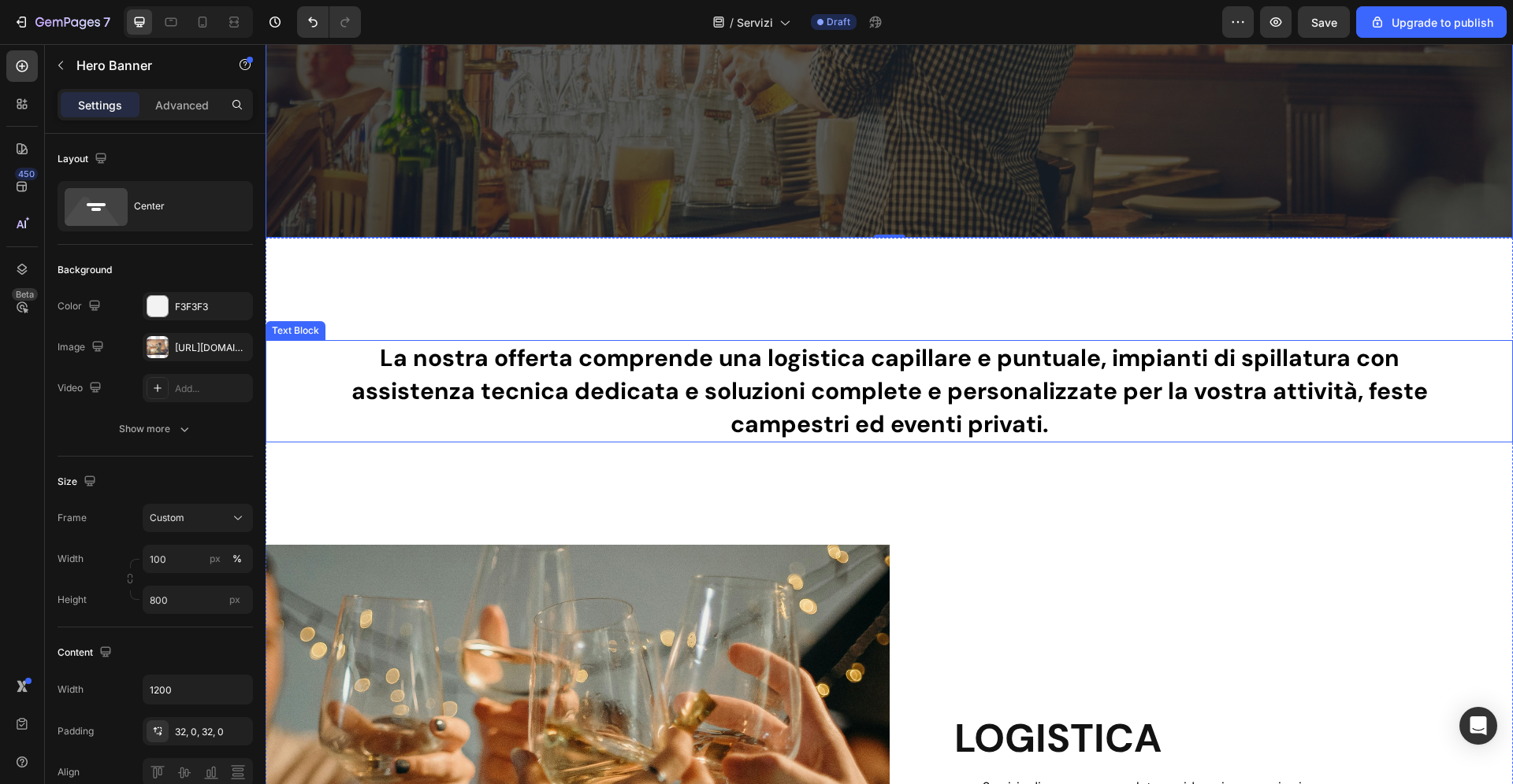
click at [670, 369] on strong "La nostra offerta comprende una logistica capillare e puntuale, impianti di spi…" at bounding box center [889, 391] width 1076 height 97
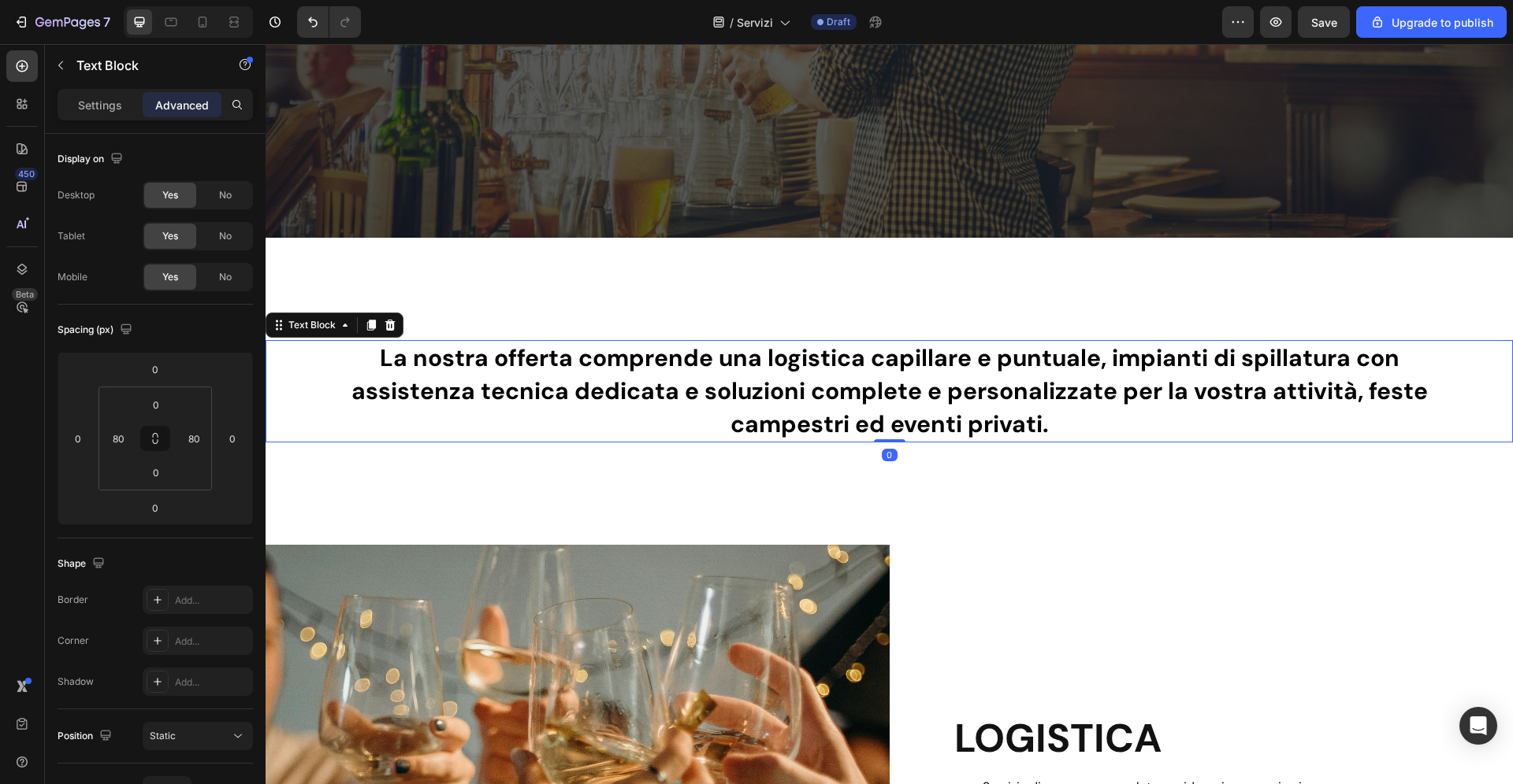
click at [670, 369] on strong "La nostra offerta comprende una logistica capillare e puntuale, impianti di spi…" at bounding box center [889, 391] width 1076 height 97
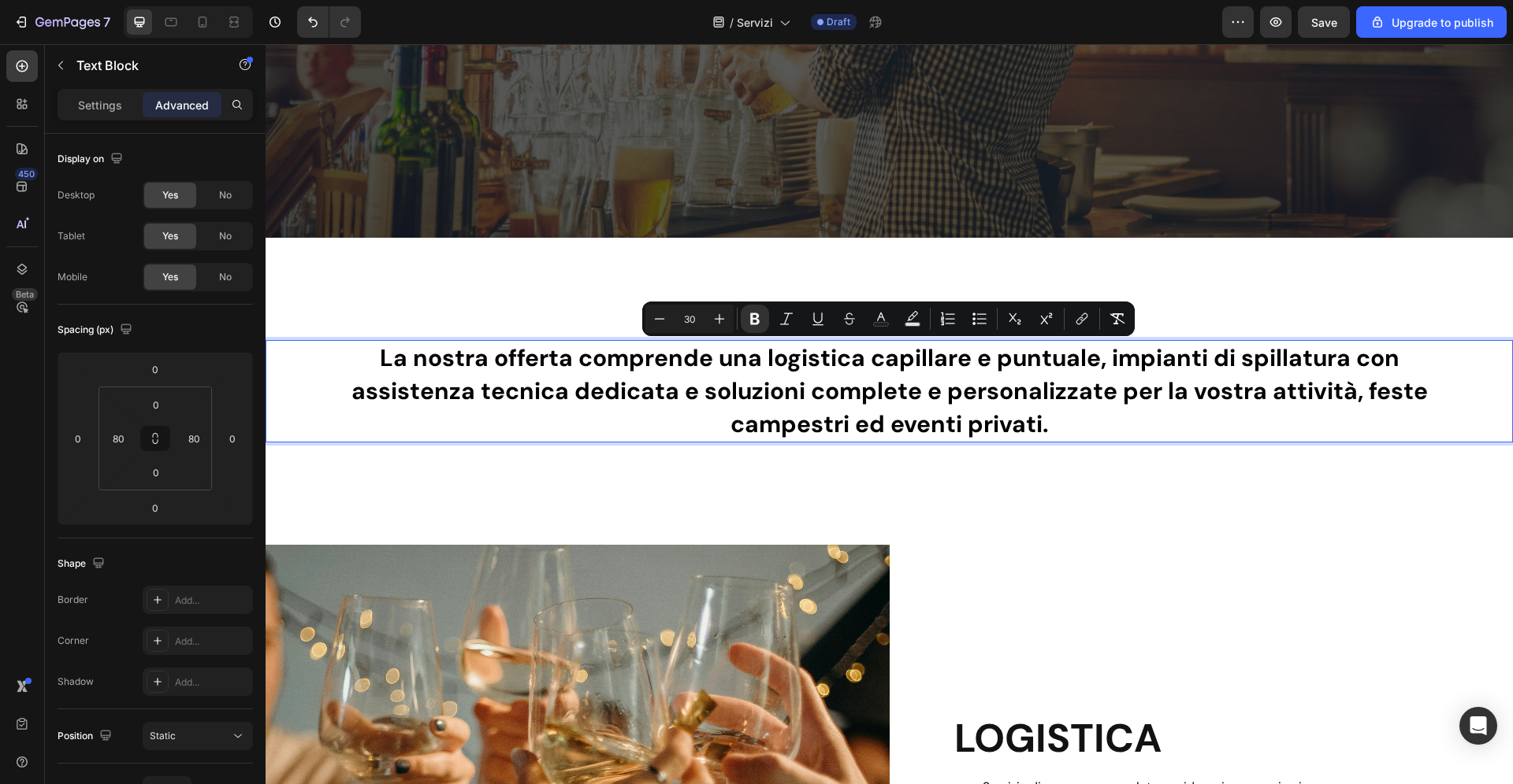
click at [769, 379] on strong "La nostra offerta comprende una logistica capillare e puntuale, impianti di spi…" at bounding box center [889, 391] width 1076 height 97
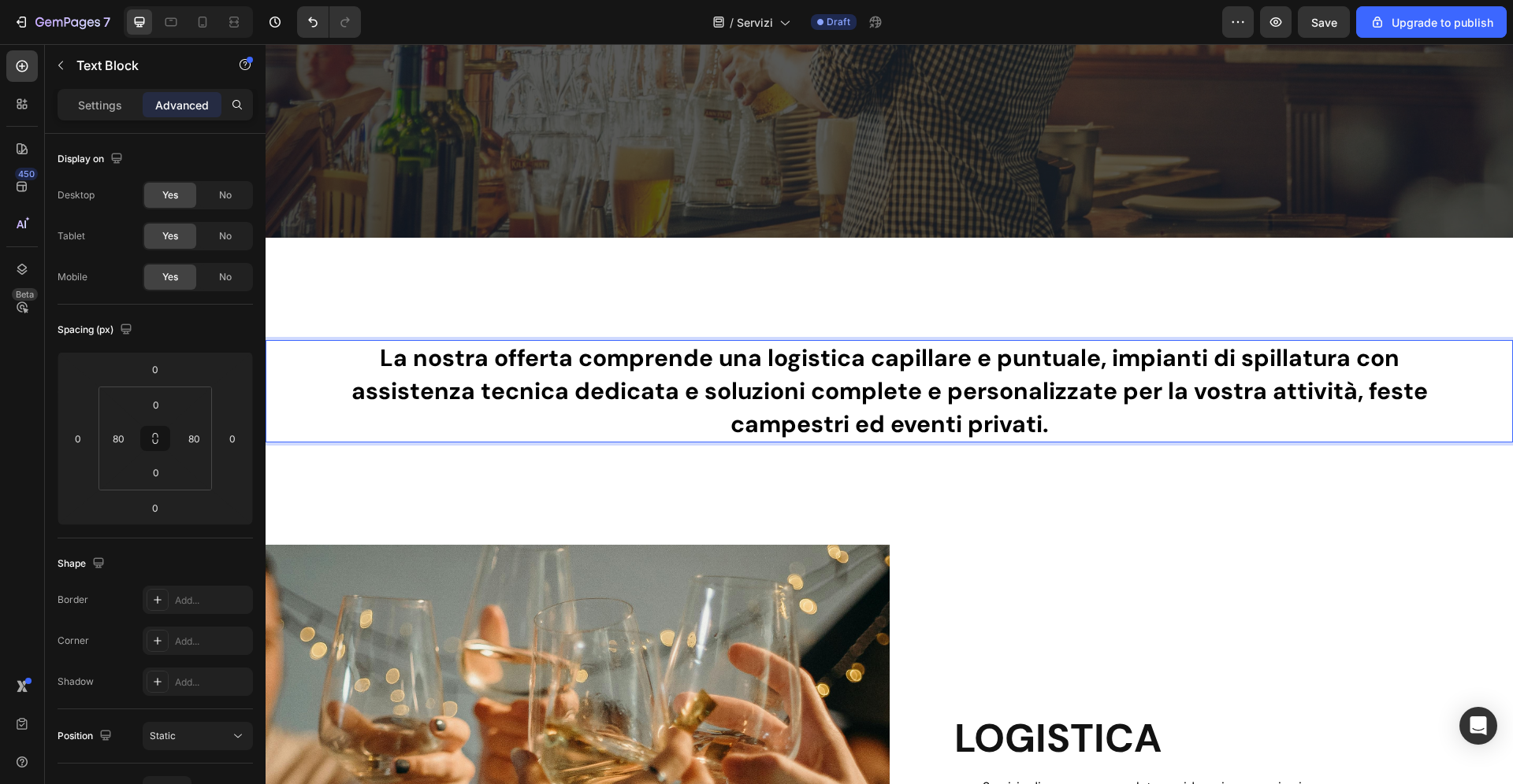
click at [1112, 363] on strong "La nostra offerta comprende una logistica capillare e puntuale, impianti di spi…" at bounding box center [889, 391] width 1076 height 97
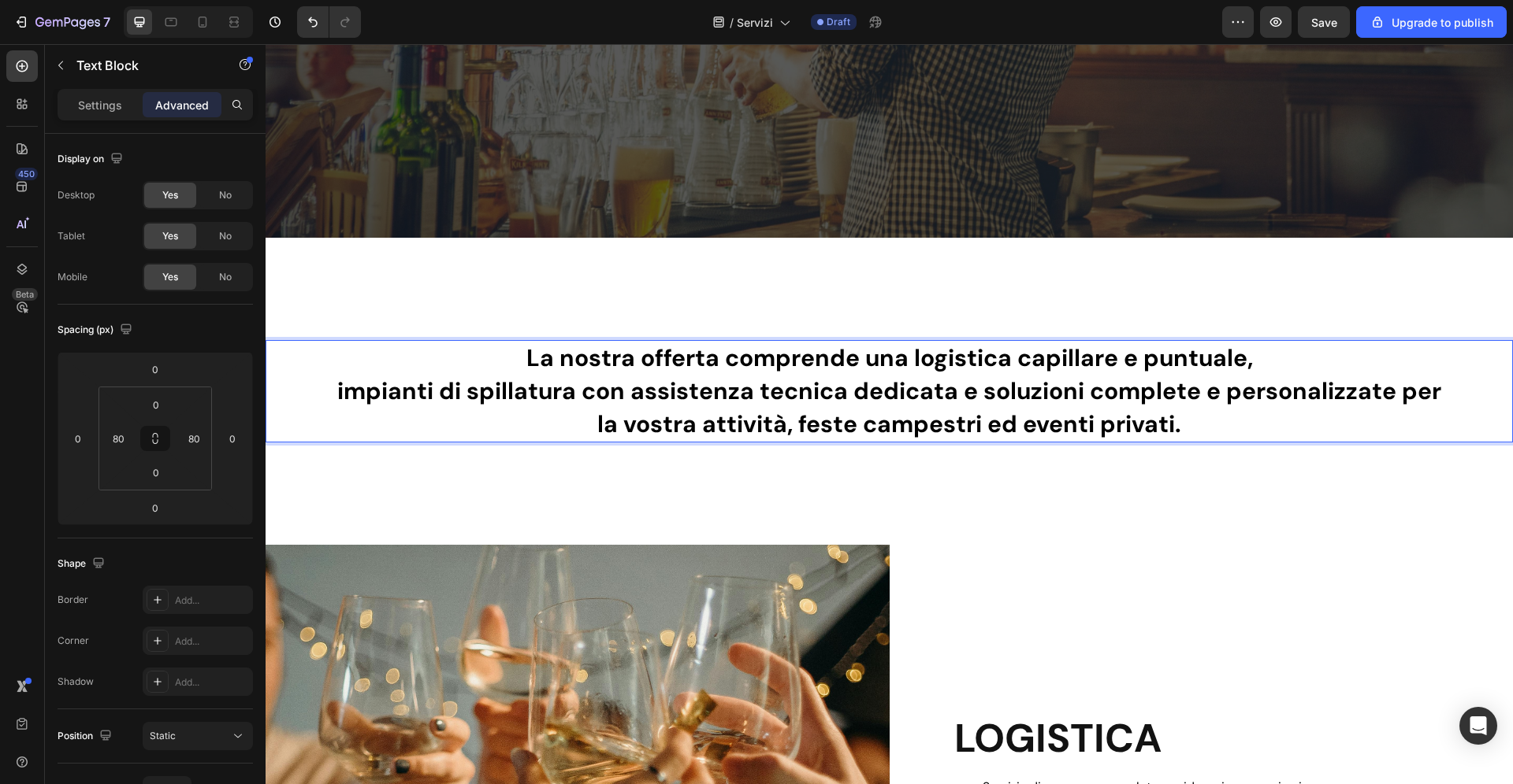
click at [1212, 396] on strong "impianti di spillatura con assistenza tecnica dedicata e soluzioni complete e p…" at bounding box center [889, 407] width 1104 height 64
click at [981, 394] on strong "impianti di spillatura con assistenza tecnica dedicata e soluzioni complete e p…" at bounding box center [889, 407] width 1104 height 64
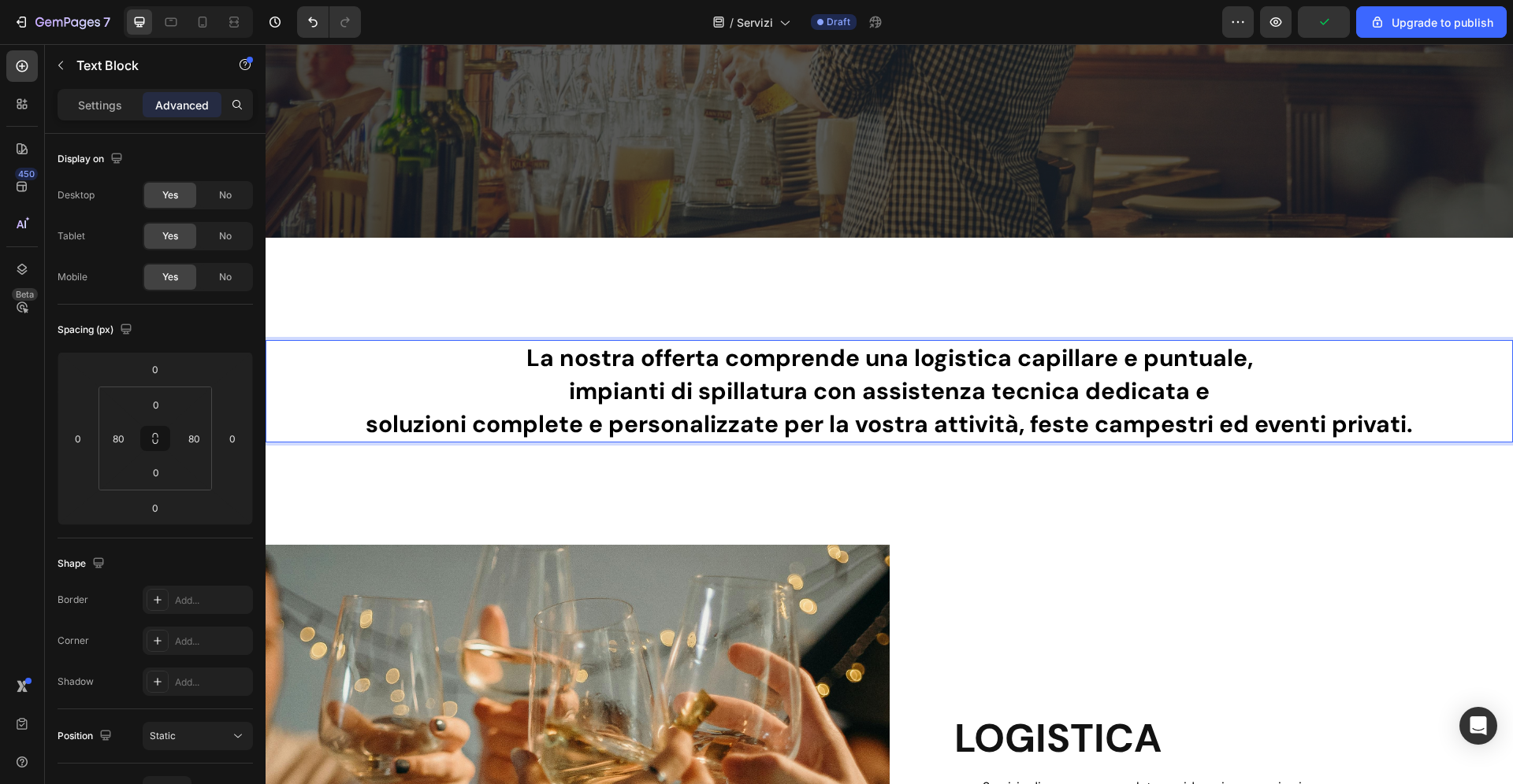
click at [1032, 427] on strong "soluzioni complete e personalizzate per la vostra attività, feste campestri ed …" at bounding box center [889, 424] width 1048 height 31
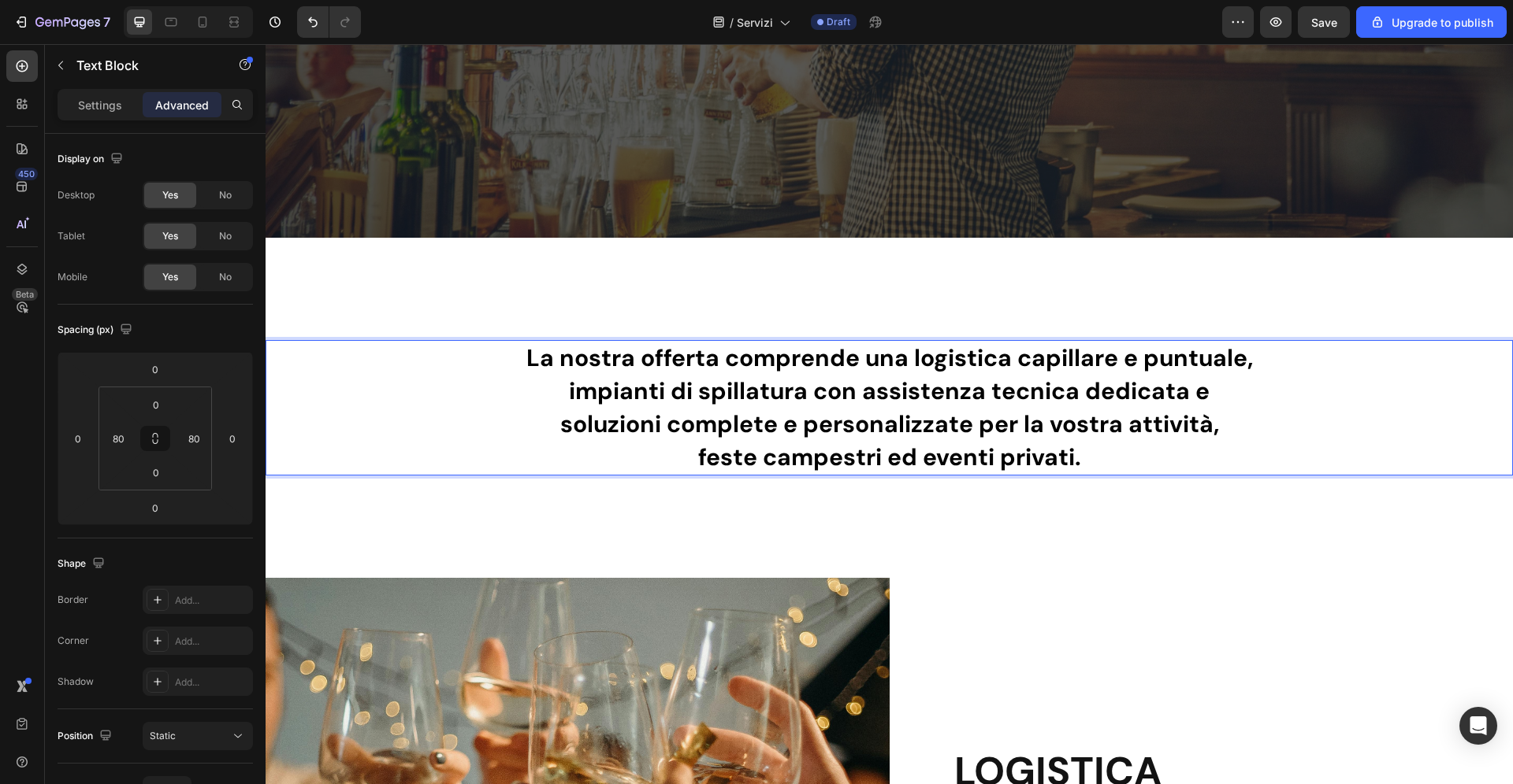
click at [1202, 399] on strong "impianti di spillatura con assistenza tecnica dedicata e" at bounding box center [889, 391] width 641 height 31
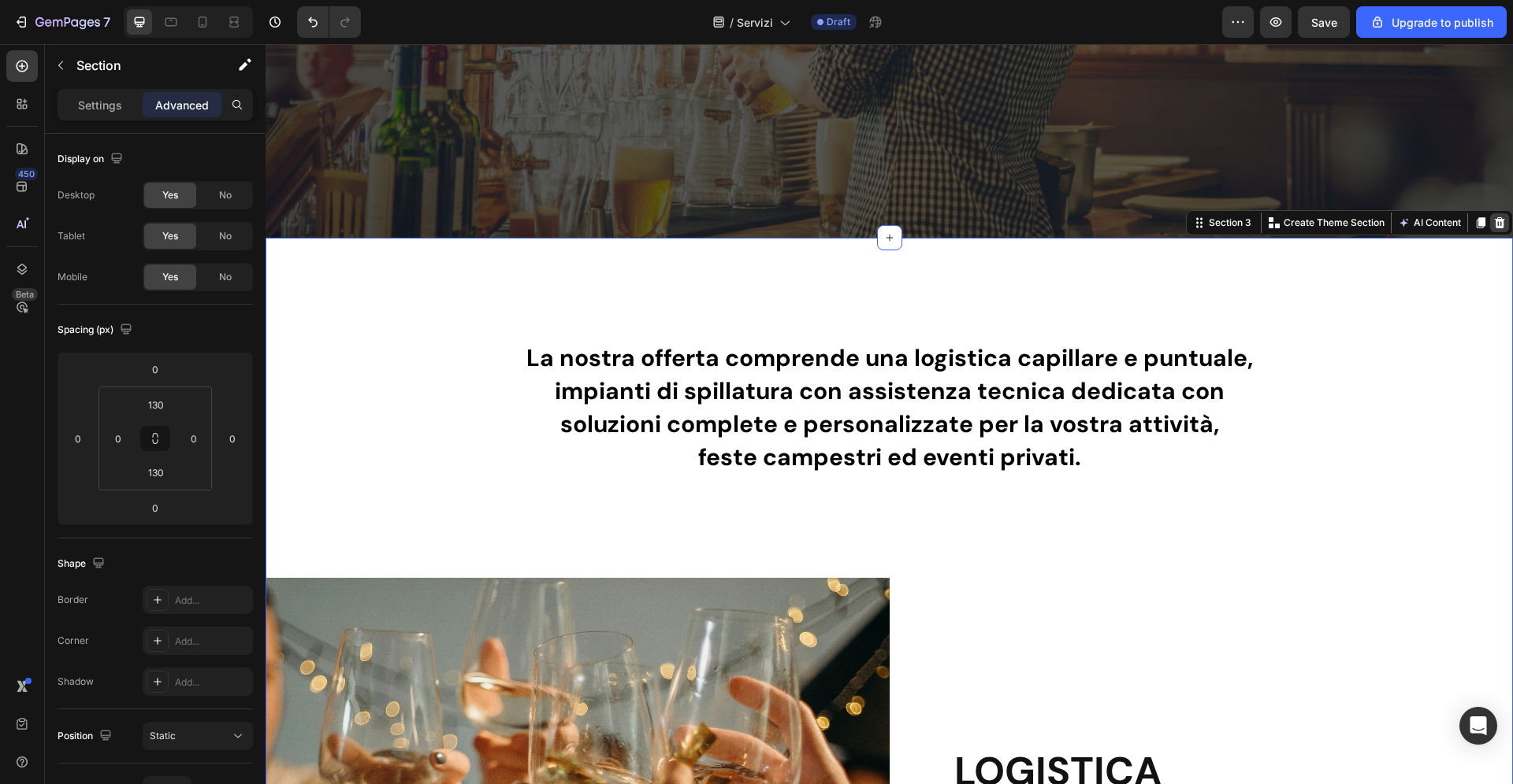
click at [1497, 223] on icon at bounding box center [1500, 222] width 11 height 11
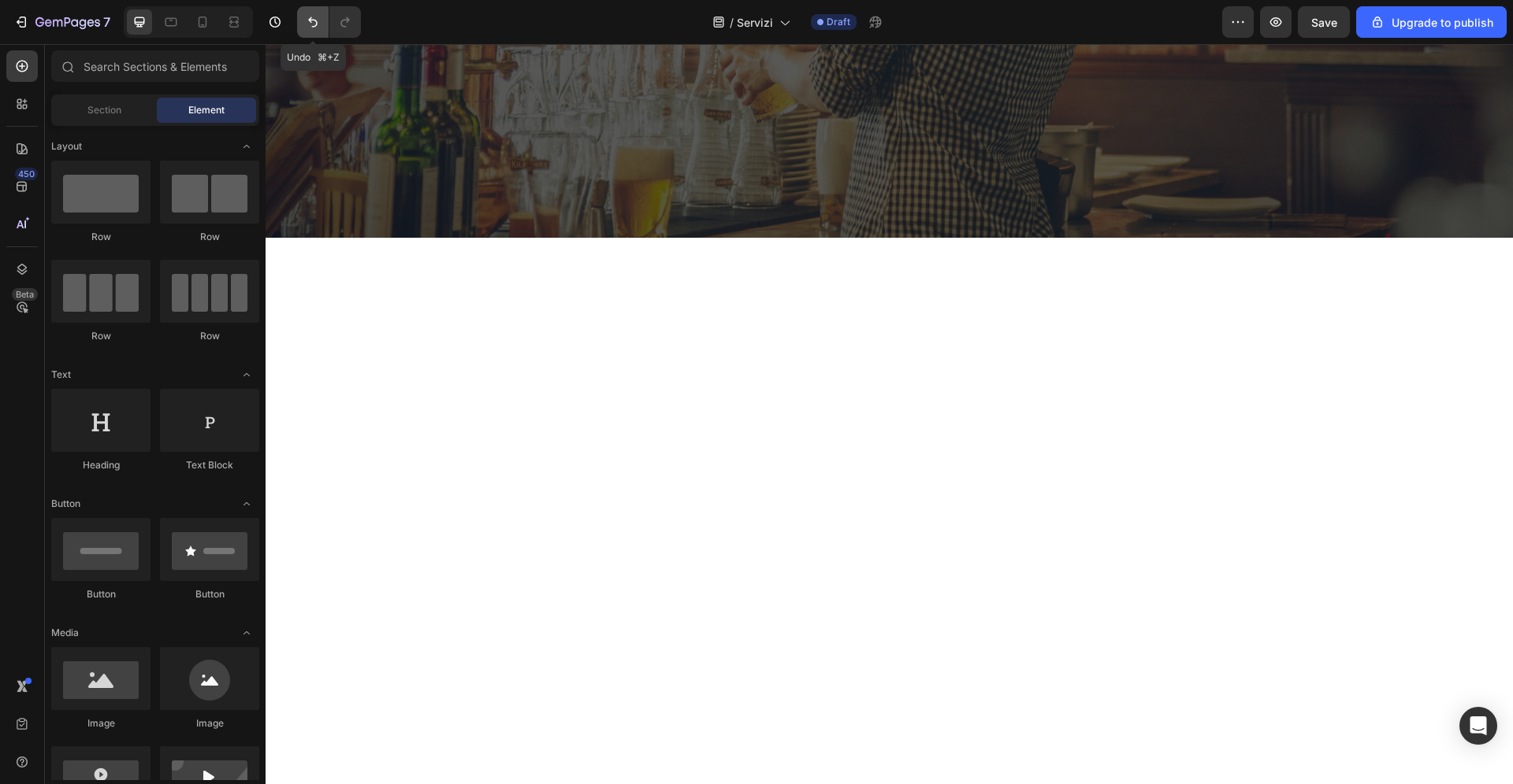
click at [305, 29] on icon "Undo/Redo" at bounding box center [312, 22] width 15 height 15
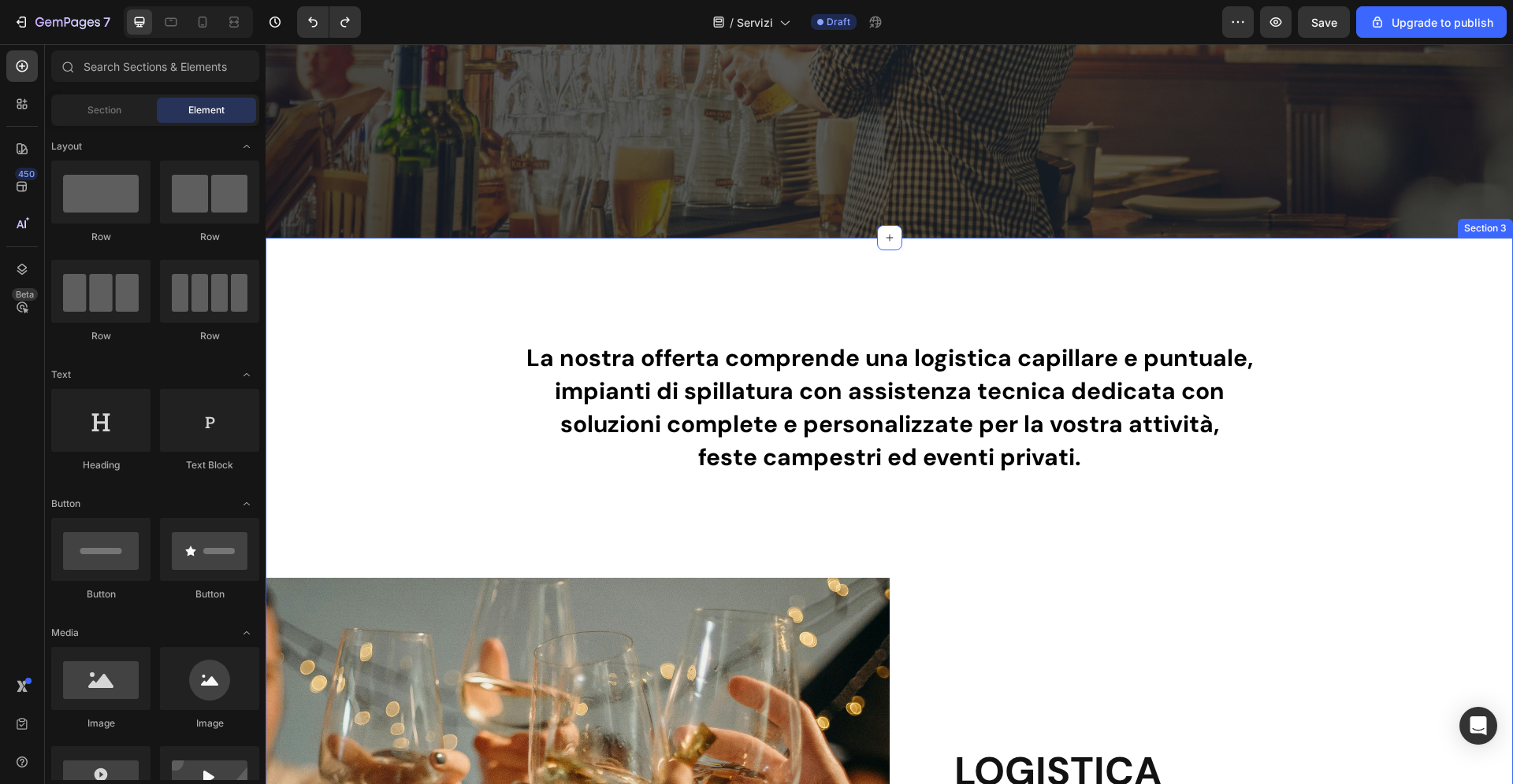
click at [640, 347] on strong "La nostra offerta comprende una logistica capillare e puntuale," at bounding box center [889, 358] width 727 height 31
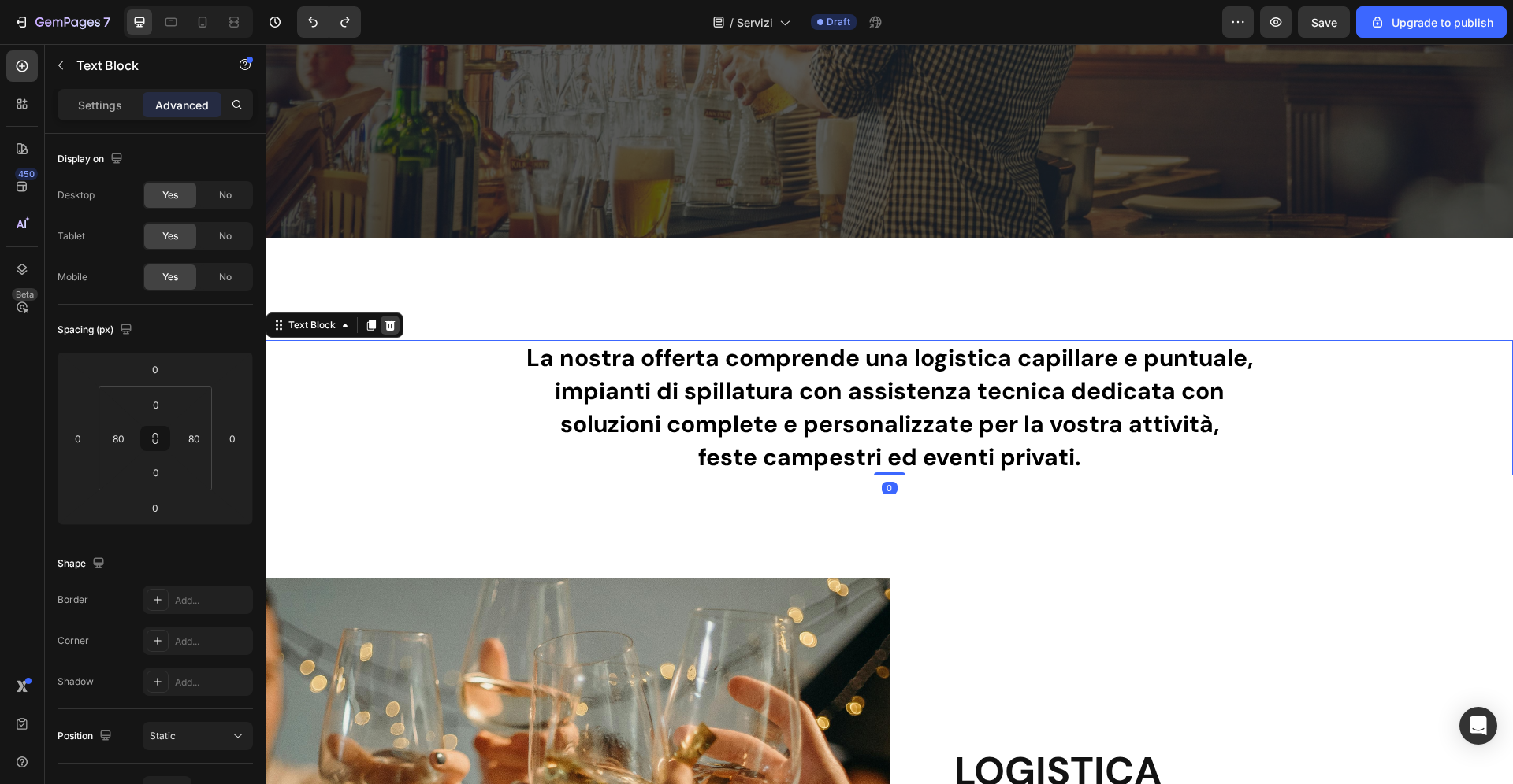
click at [390, 324] on icon at bounding box center [390, 325] width 11 height 11
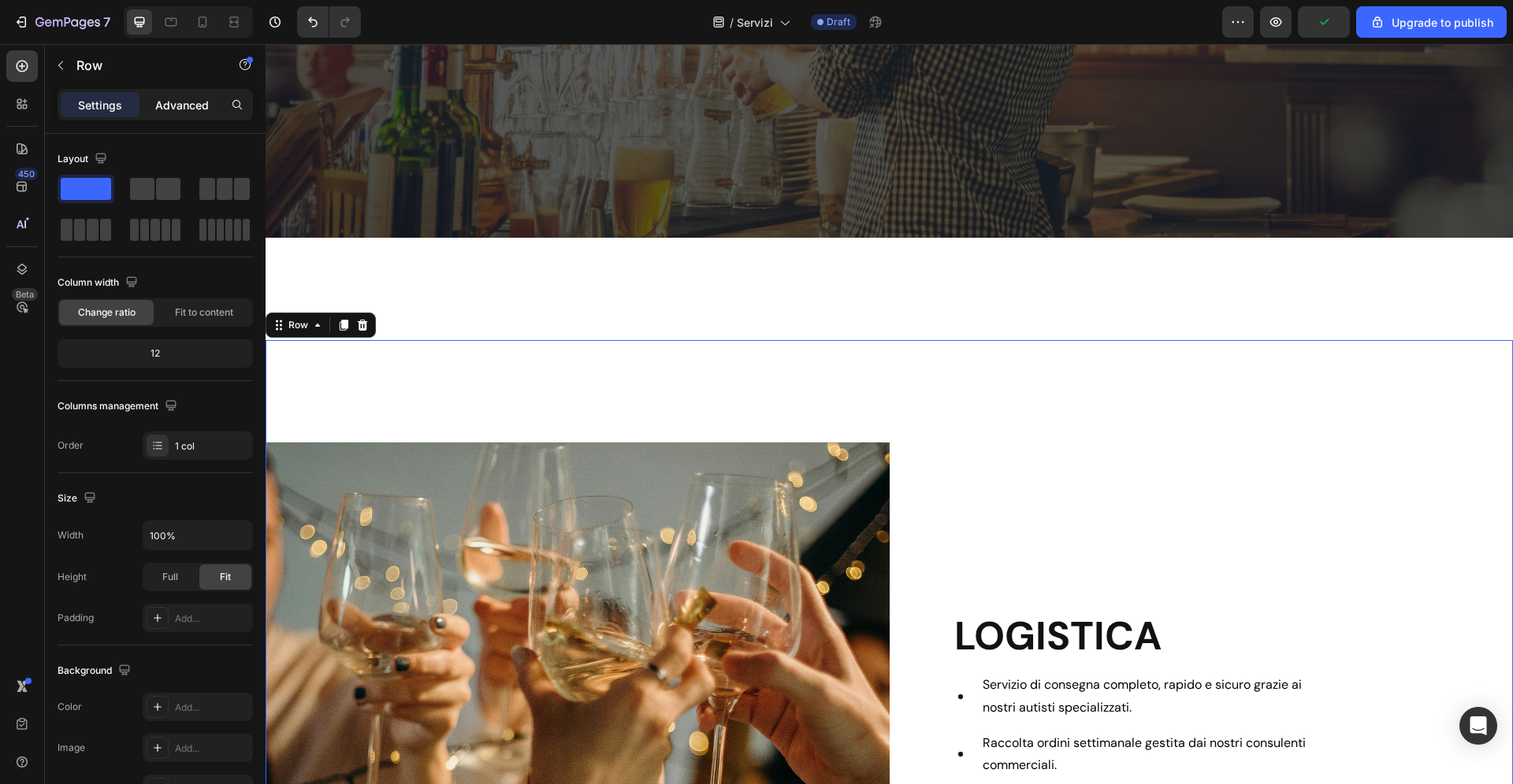
click at [164, 104] on p "Advanced" at bounding box center [182, 105] width 54 height 16
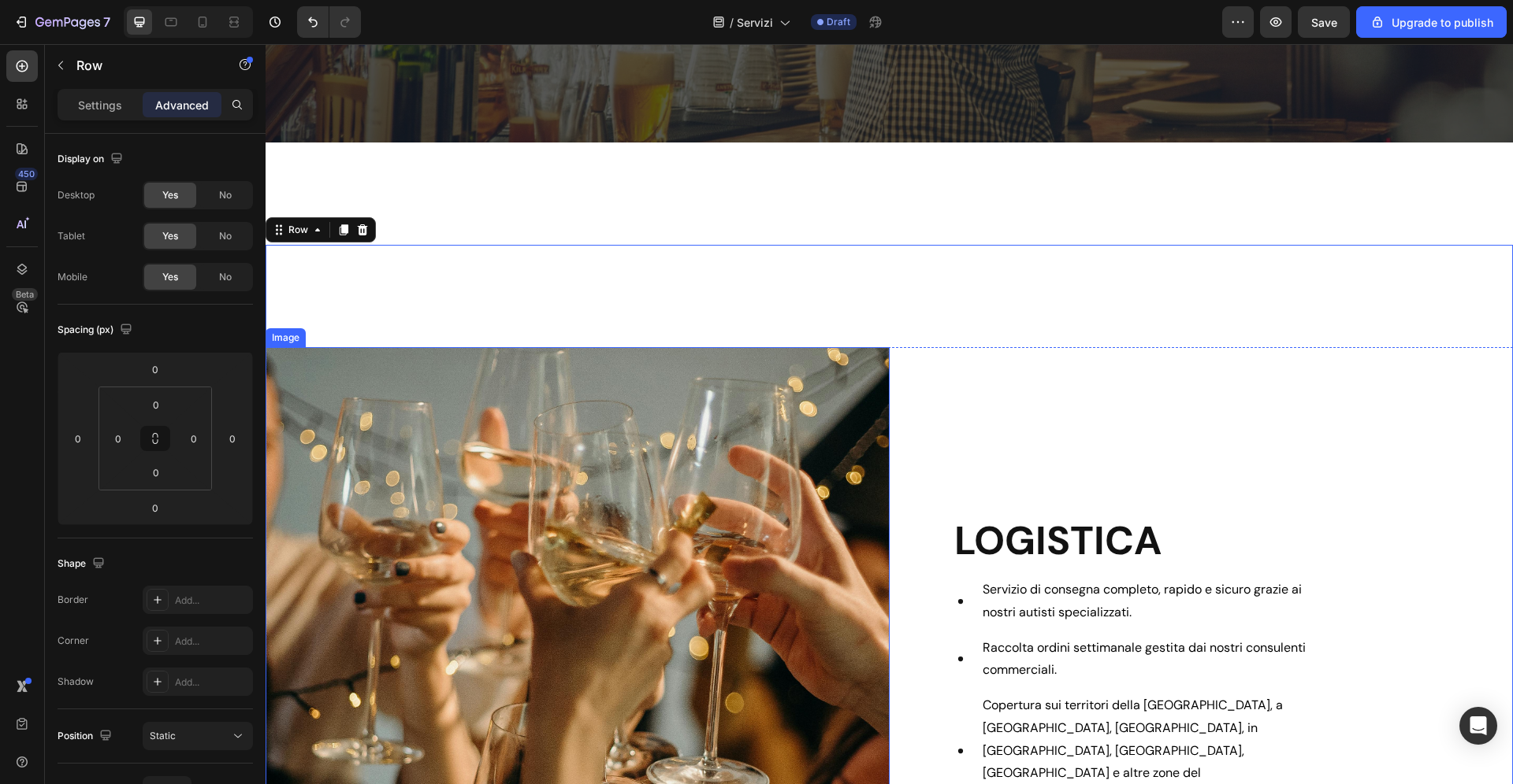
scroll to position [563, 0]
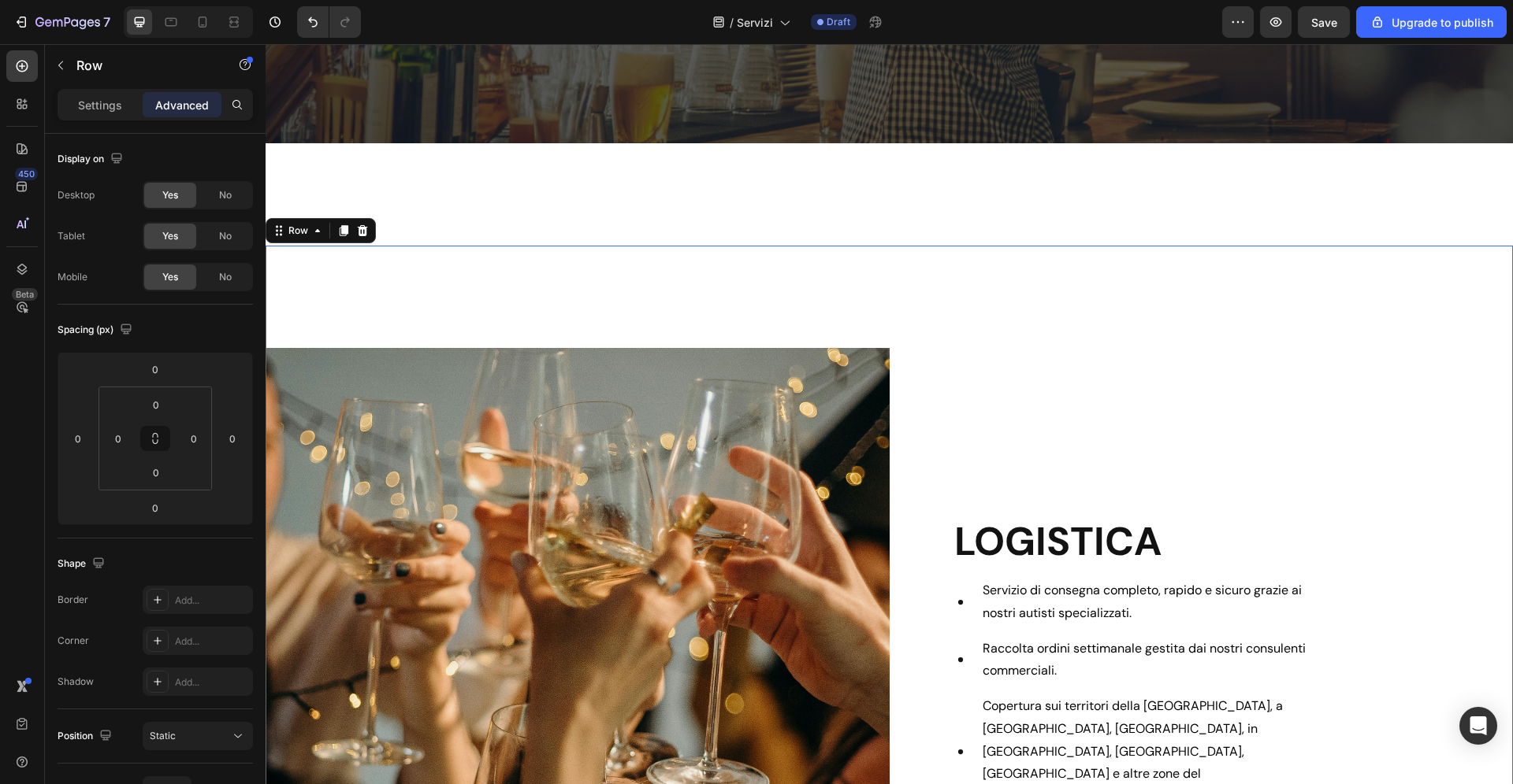
click at [301, 228] on div "Row" at bounding box center [298, 230] width 26 height 14
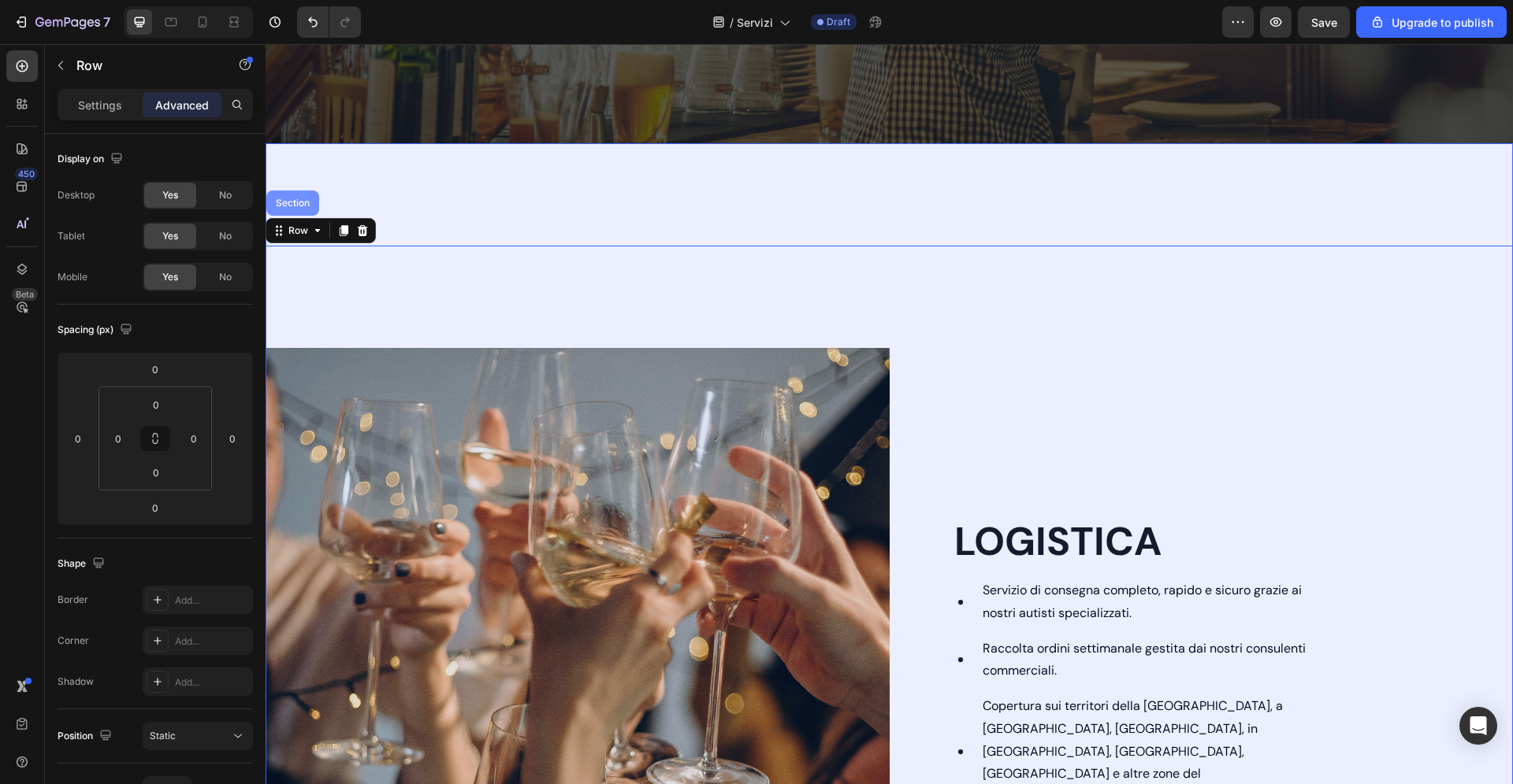
click at [294, 196] on div "Section" at bounding box center [292, 203] width 53 height 25
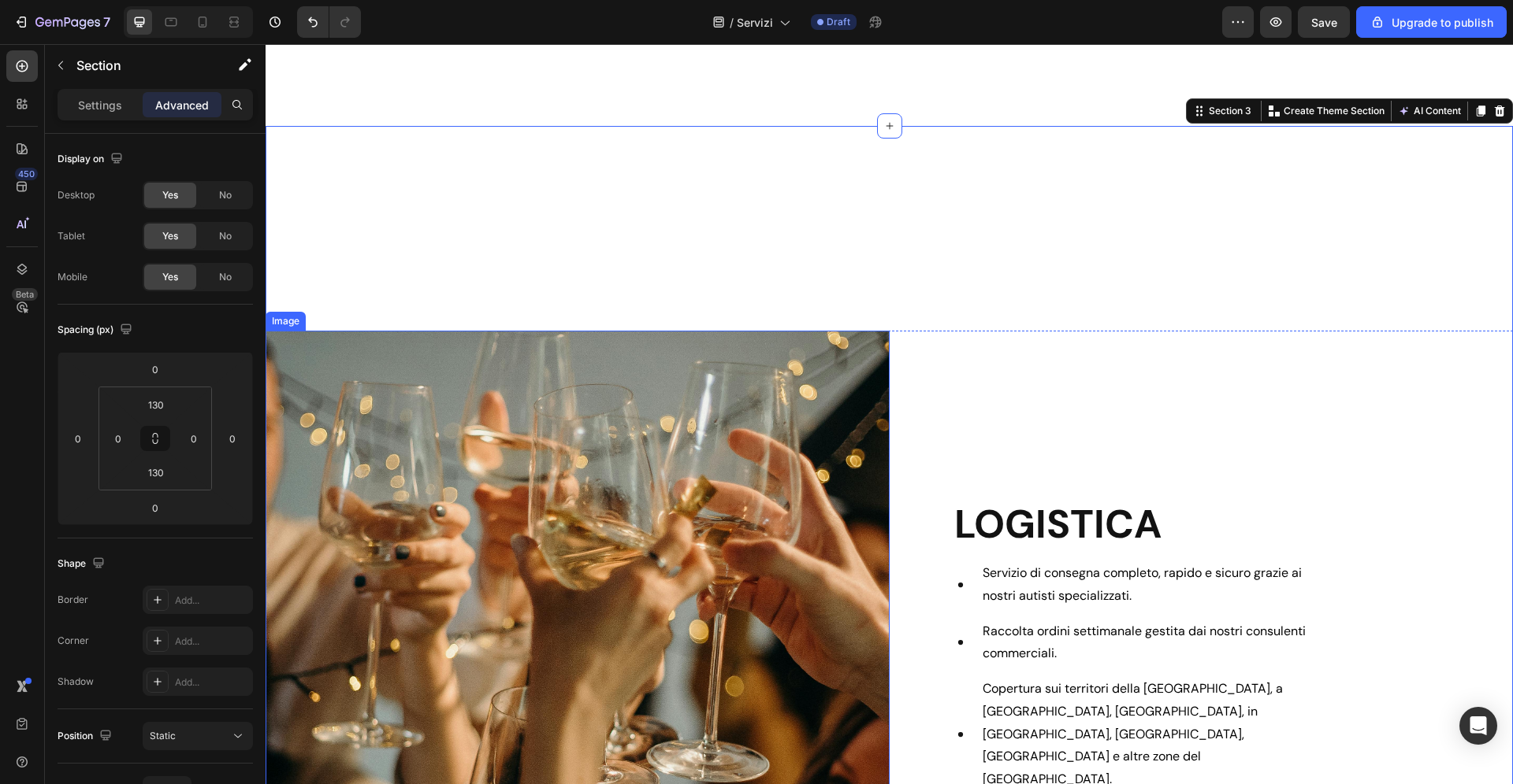
scroll to position [565, 0]
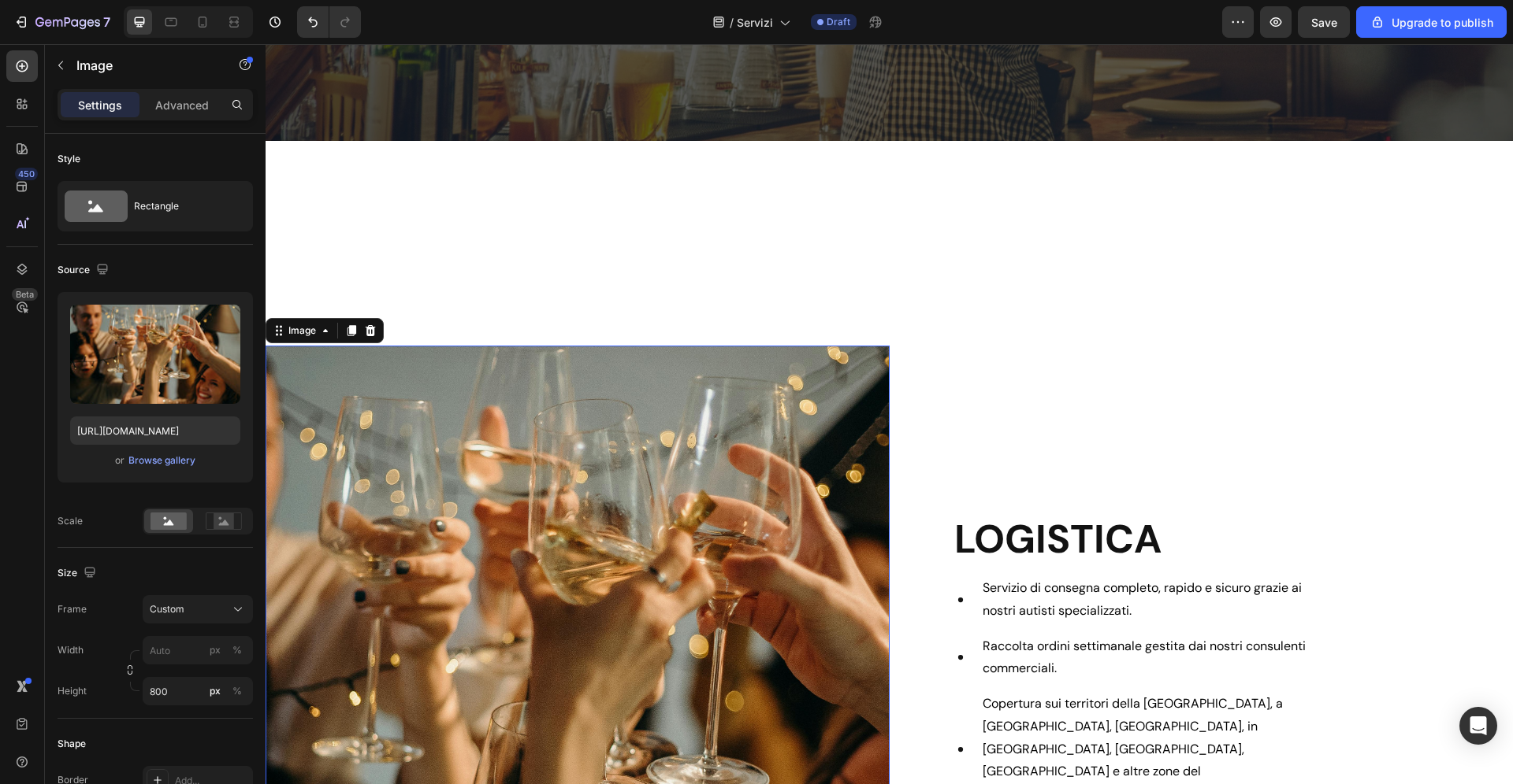
click at [386, 398] on img at bounding box center [578, 661] width 624 height 630
click at [167, 114] on div "Advanced" at bounding box center [182, 105] width 79 height 25
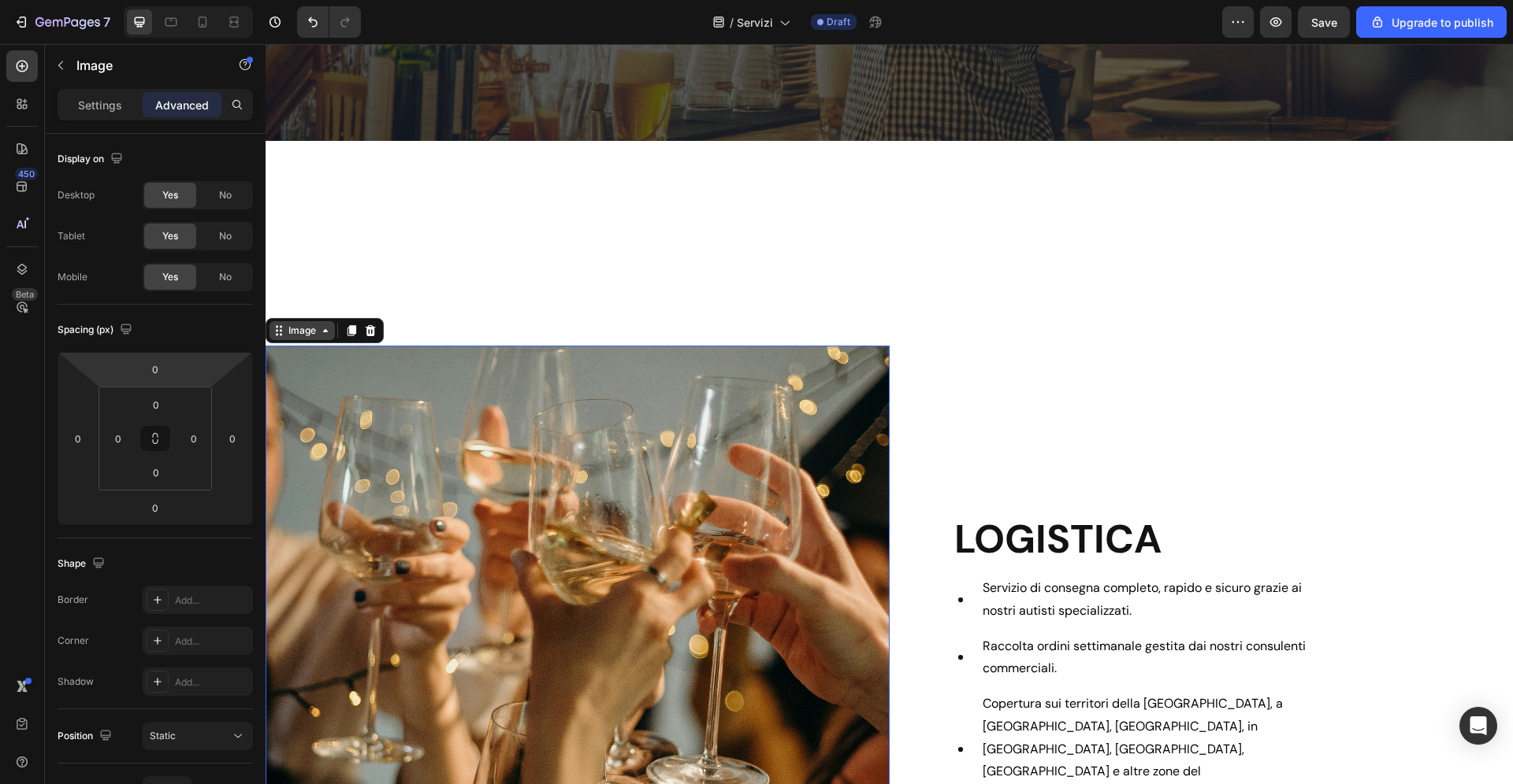
click at [316, 332] on div "Image" at bounding box center [302, 330] width 34 height 14
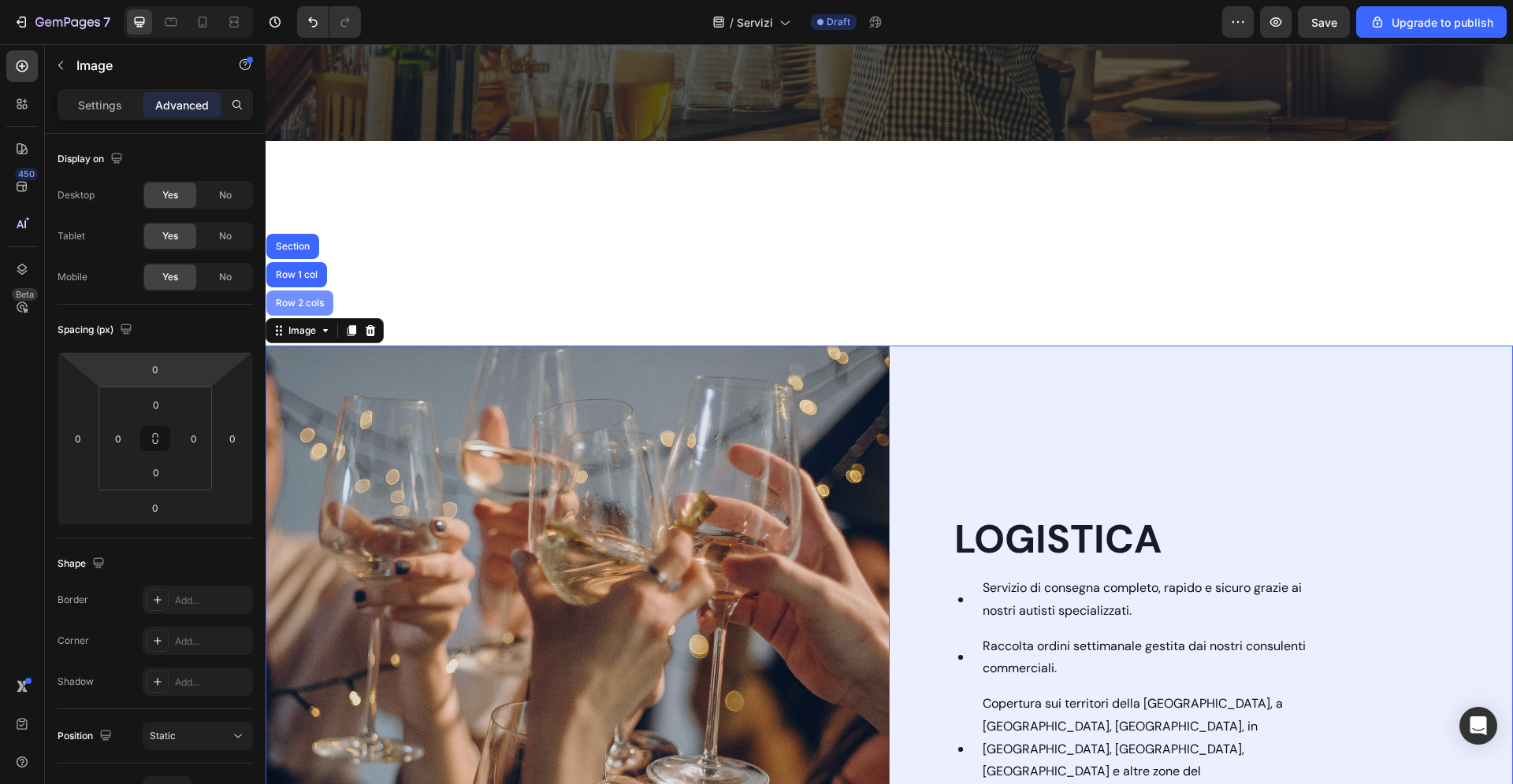
click at [305, 303] on div "Row 2 cols" at bounding box center [300, 303] width 54 height 10
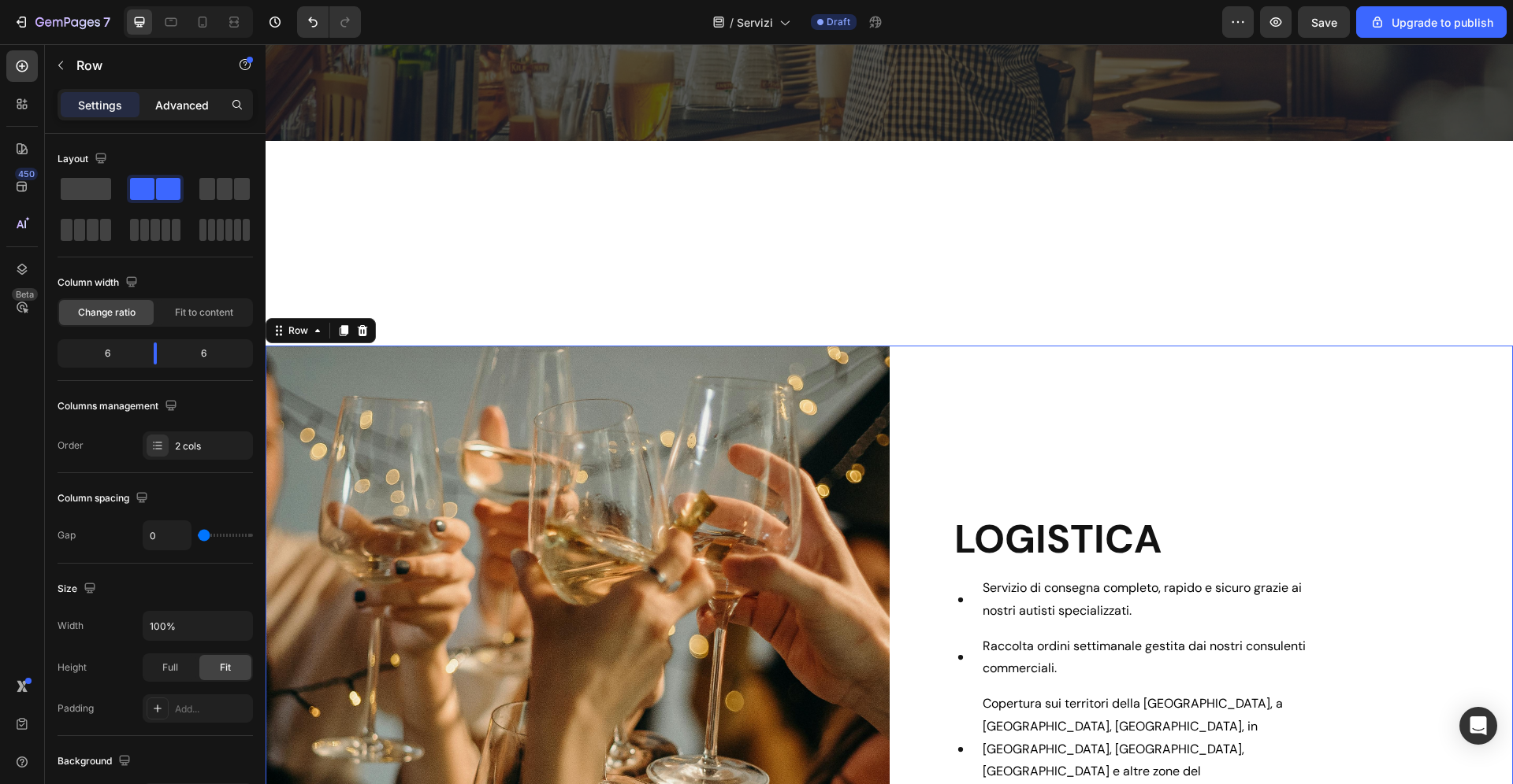
click at [195, 100] on p "Advanced" at bounding box center [182, 105] width 54 height 16
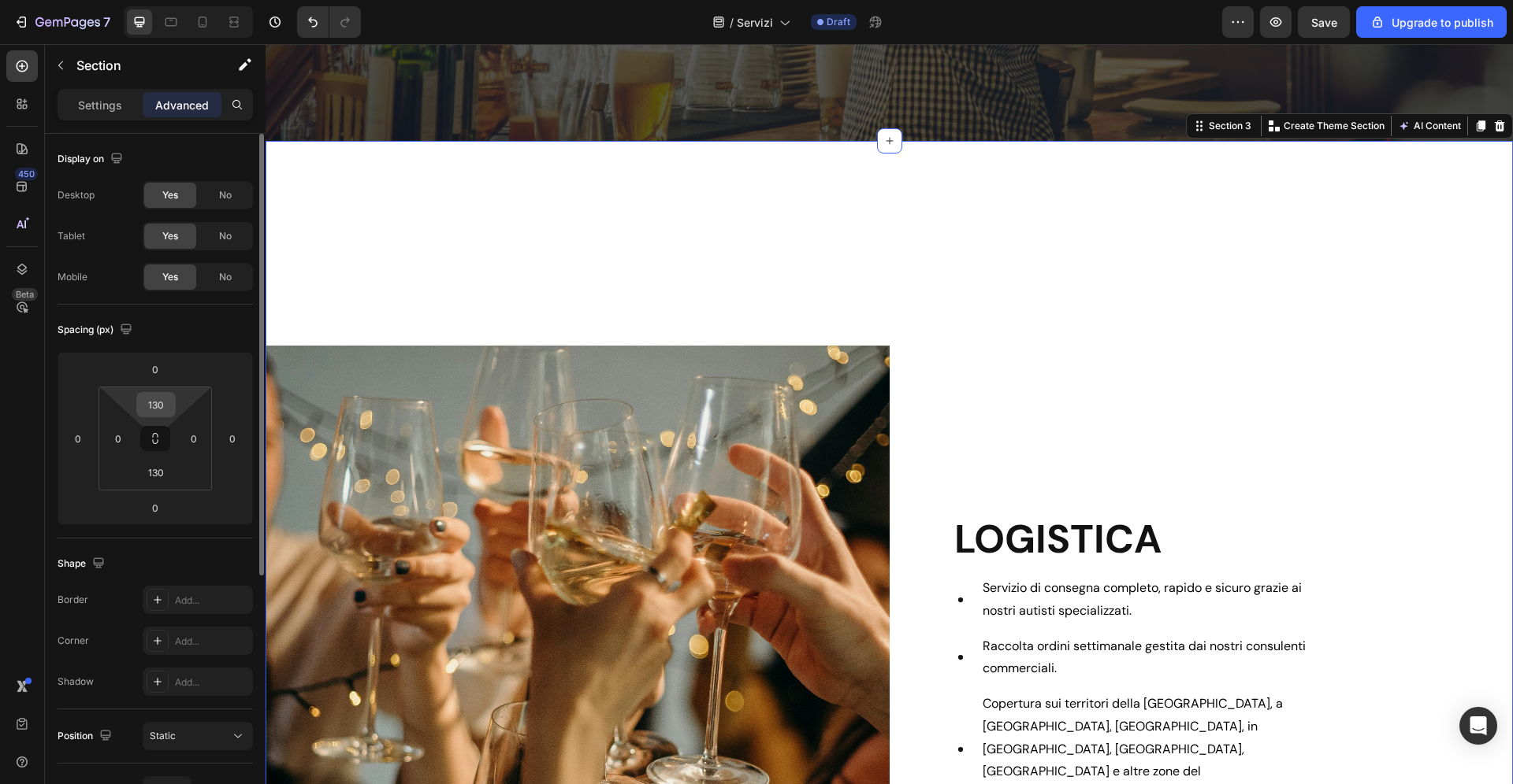
click at [163, 404] on input "130" at bounding box center [156, 405] width 32 height 24
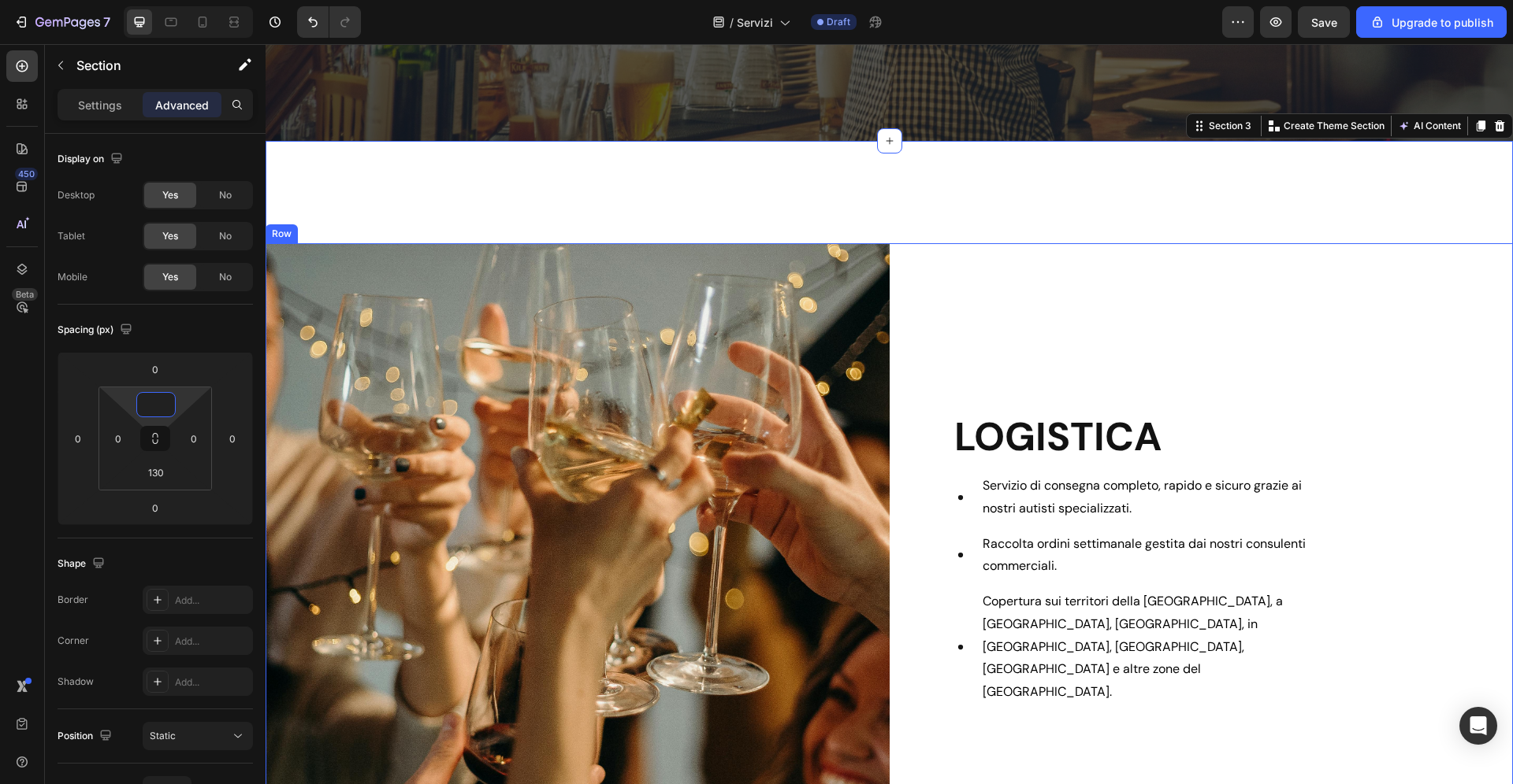
click at [1030, 305] on div "LOGISTICA Heading Servizio di consegna completo, rapido e sicuro grazie ai nost…" at bounding box center [1202, 559] width 624 height 630
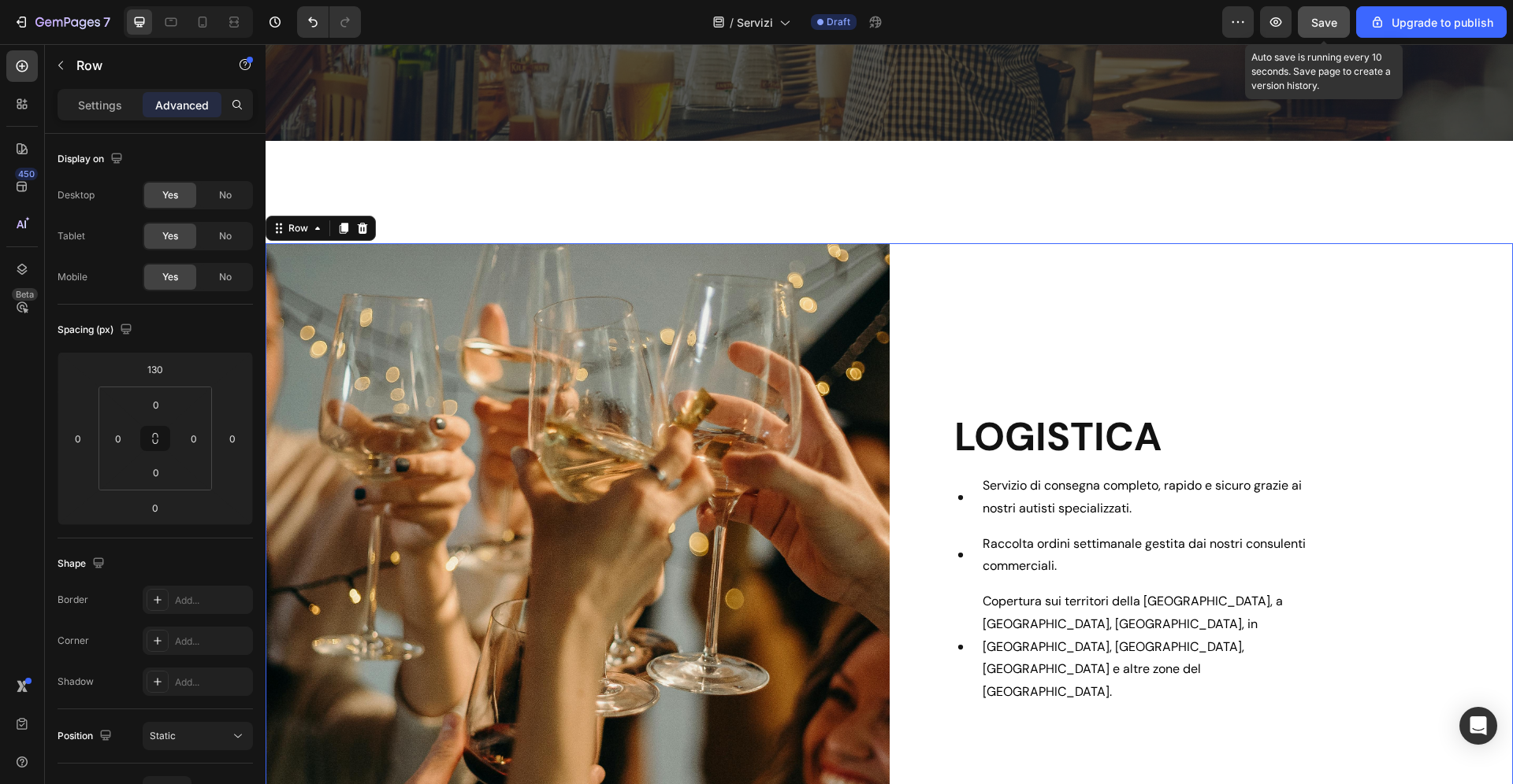
click at [1328, 22] on span "Save" at bounding box center [1324, 22] width 26 height 13
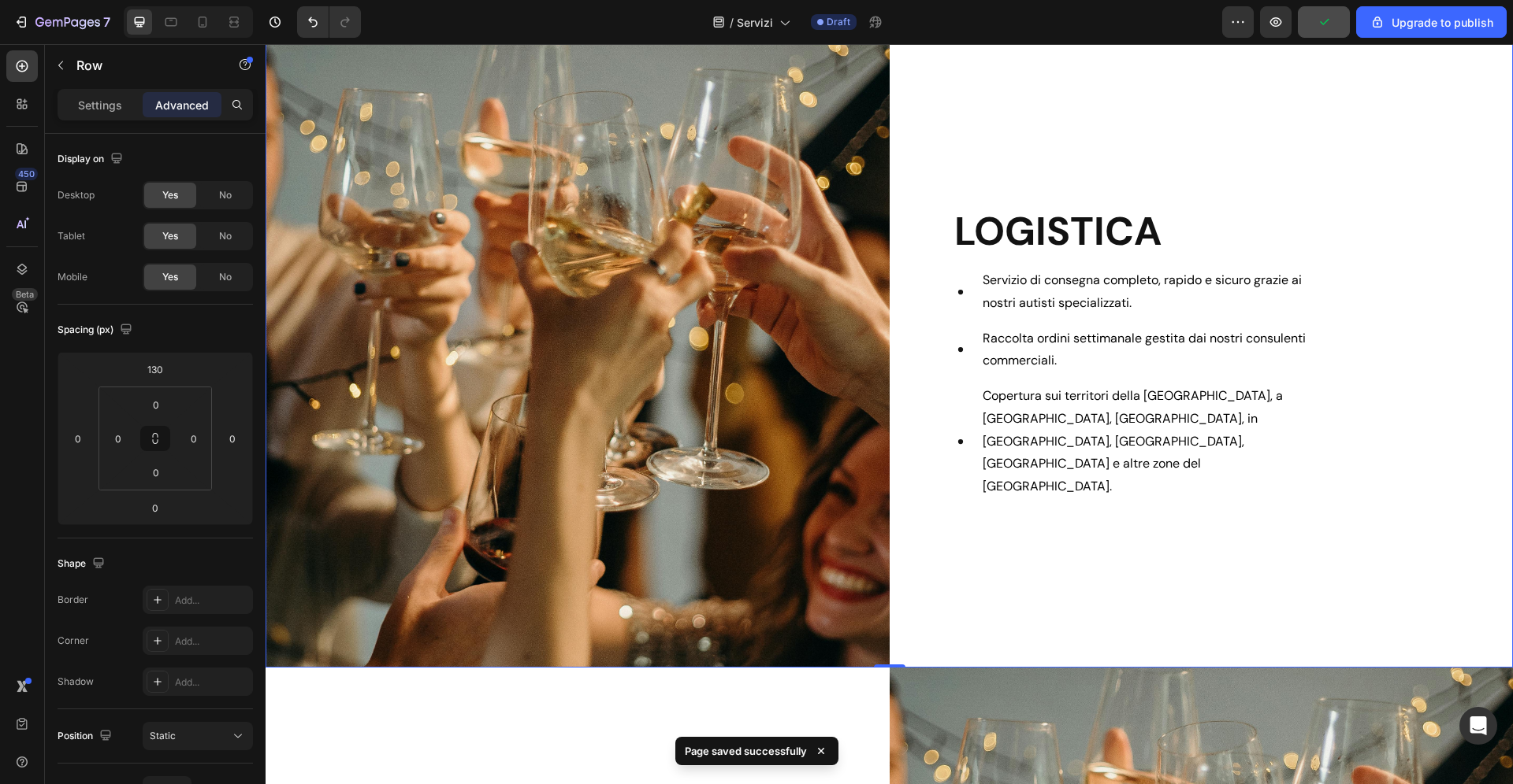
scroll to position [775, 0]
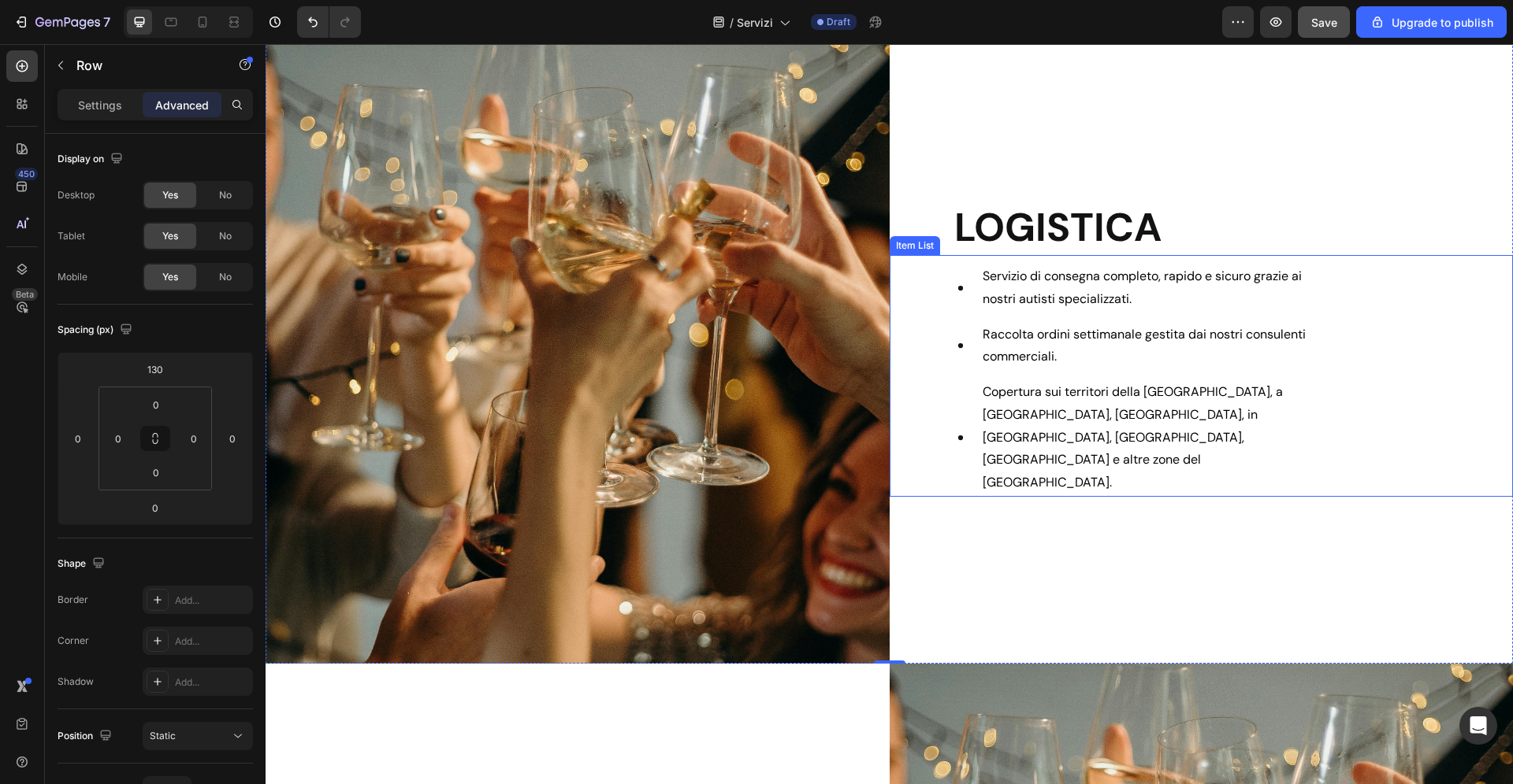
click at [1082, 305] on span "Servizio di consegna completo, rapido e sicuro grazie ai nostri autisti special…" at bounding box center [1142, 287] width 319 height 39
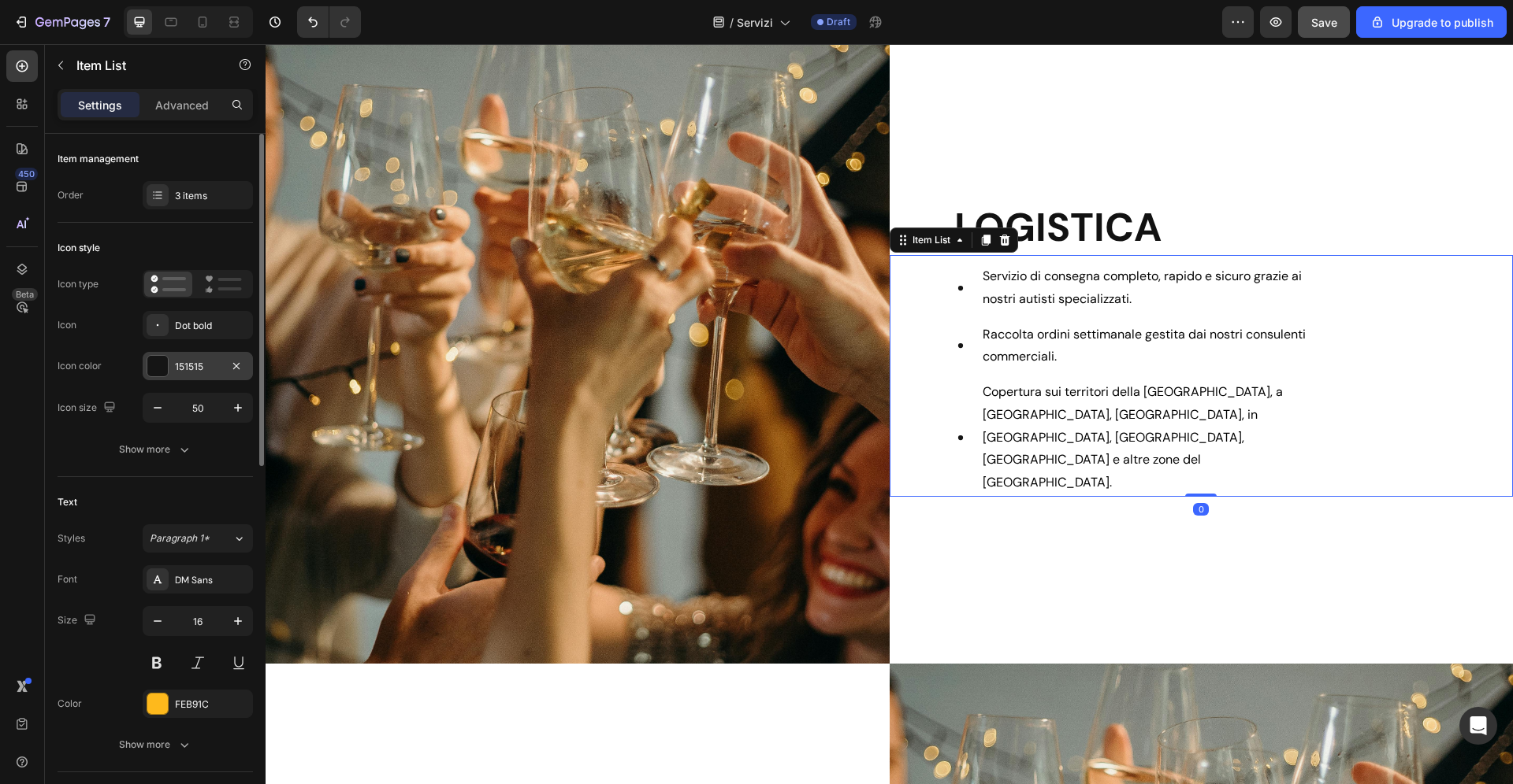
click at [204, 367] on div "151515" at bounding box center [198, 367] width 45 height 14
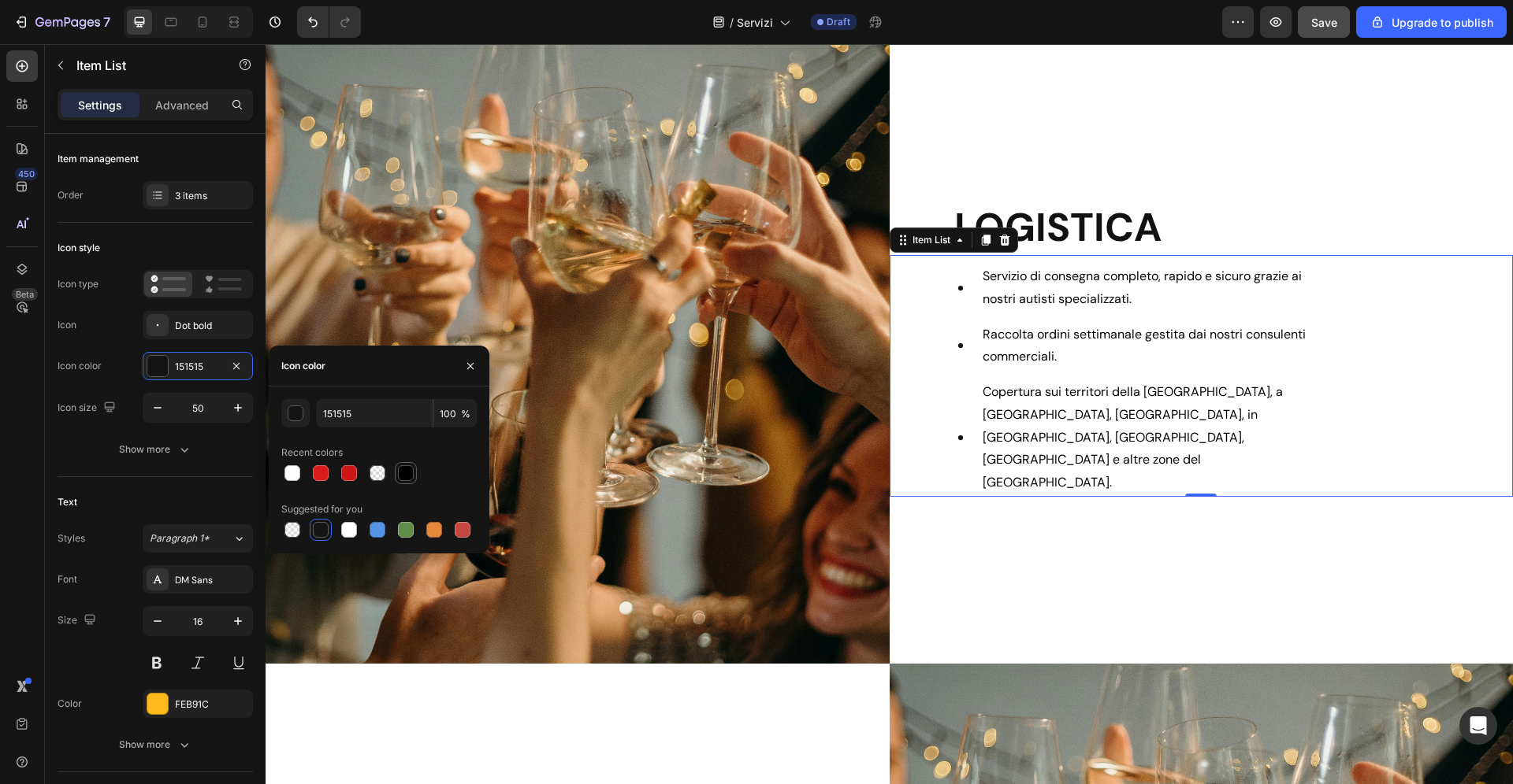
click at [404, 480] on div at bounding box center [406, 473] width 15 height 15
type input "000000"
click at [1225, 564] on div "LOGISTICA Heading Servizio di consegna completo, rapido e sicuro grazie ai nost…" at bounding box center [1202, 349] width 624 height 630
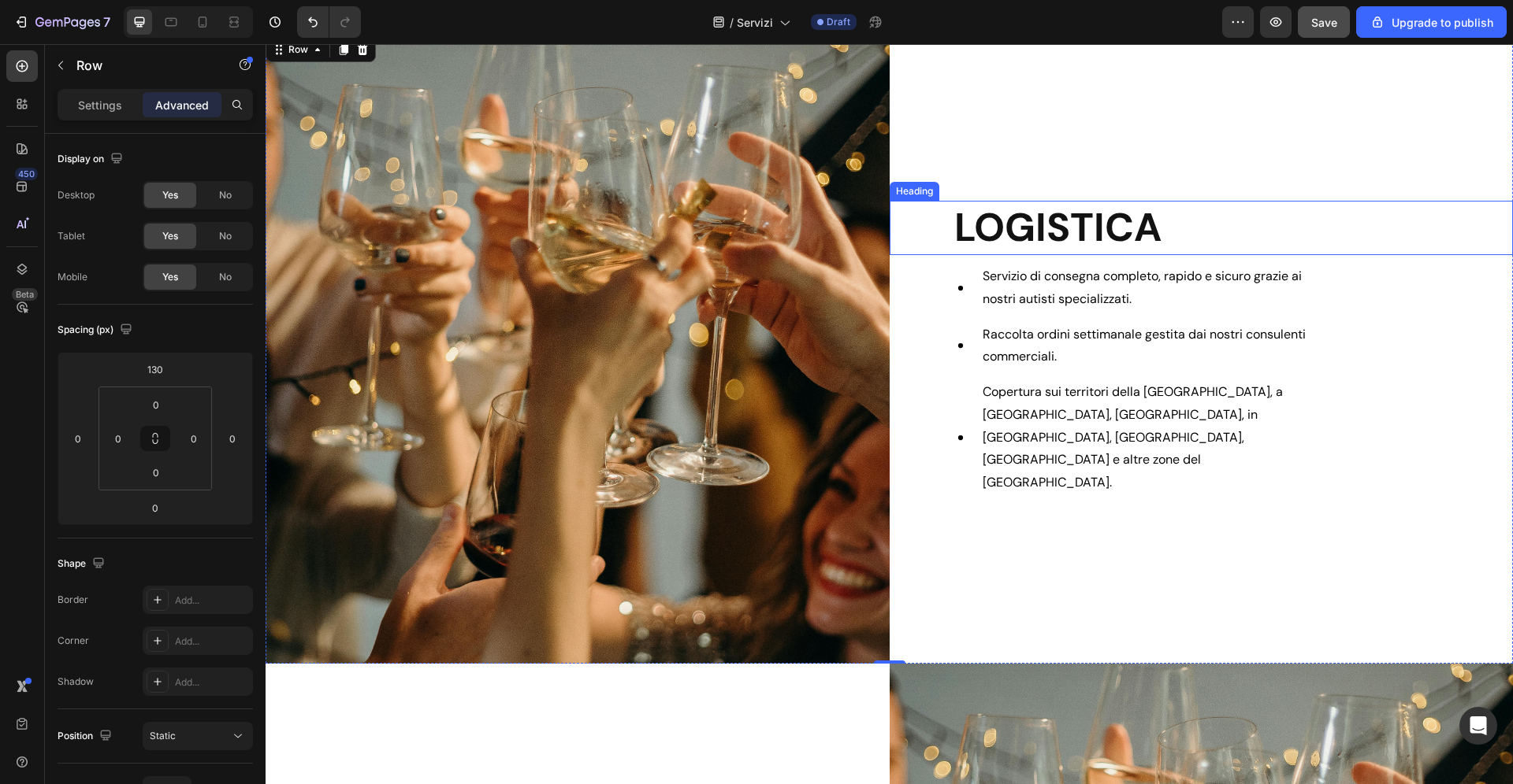
click at [999, 255] on h2 "LOGISTICA" at bounding box center [1234, 227] width 561 height 54
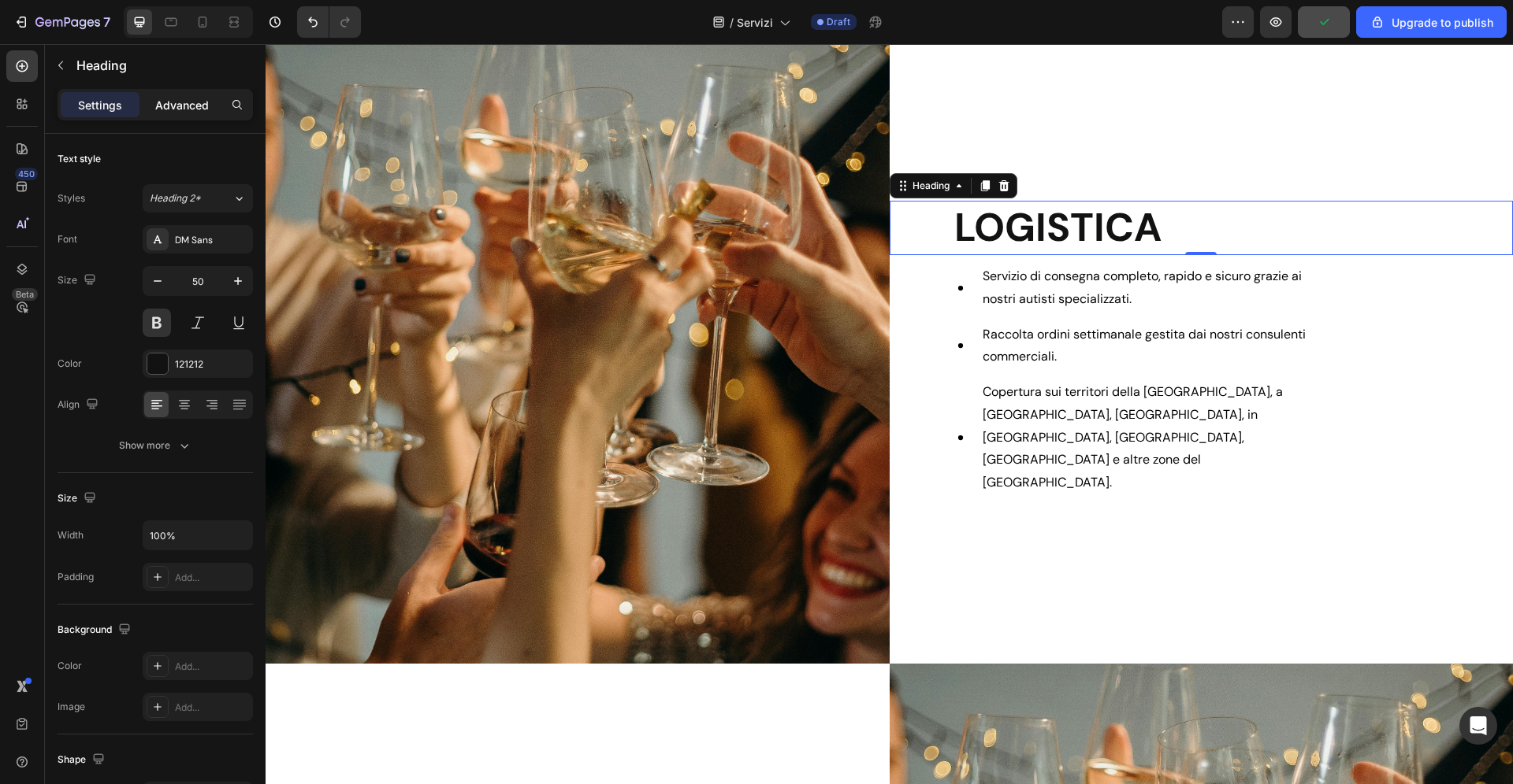
click at [184, 100] on p "Advanced" at bounding box center [182, 105] width 54 height 16
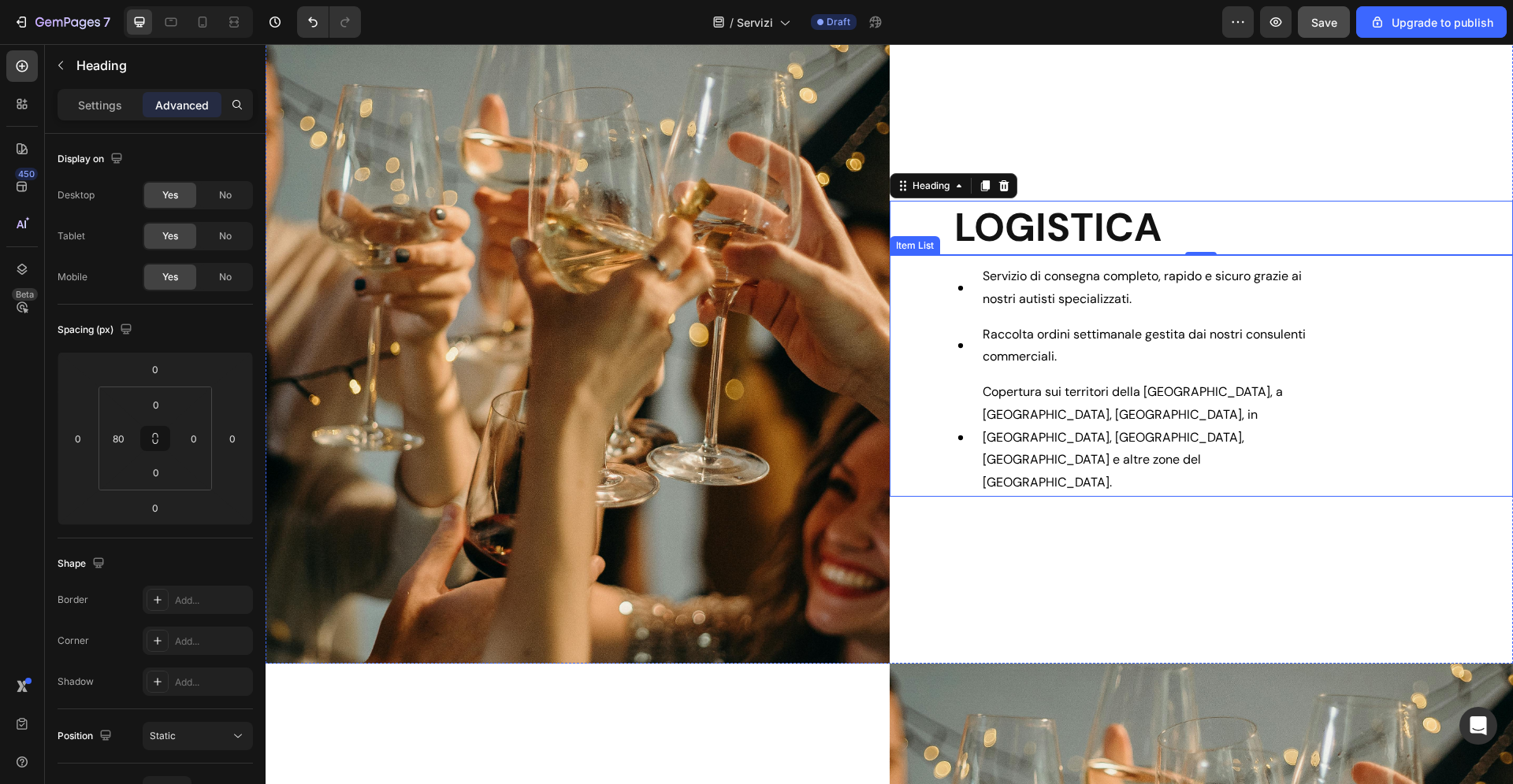
click at [1423, 338] on div "Servizio di consegna completo, rapido e sicuro grazie ai nostri autisti special…" at bounding box center [1202, 379] width 624 height 234
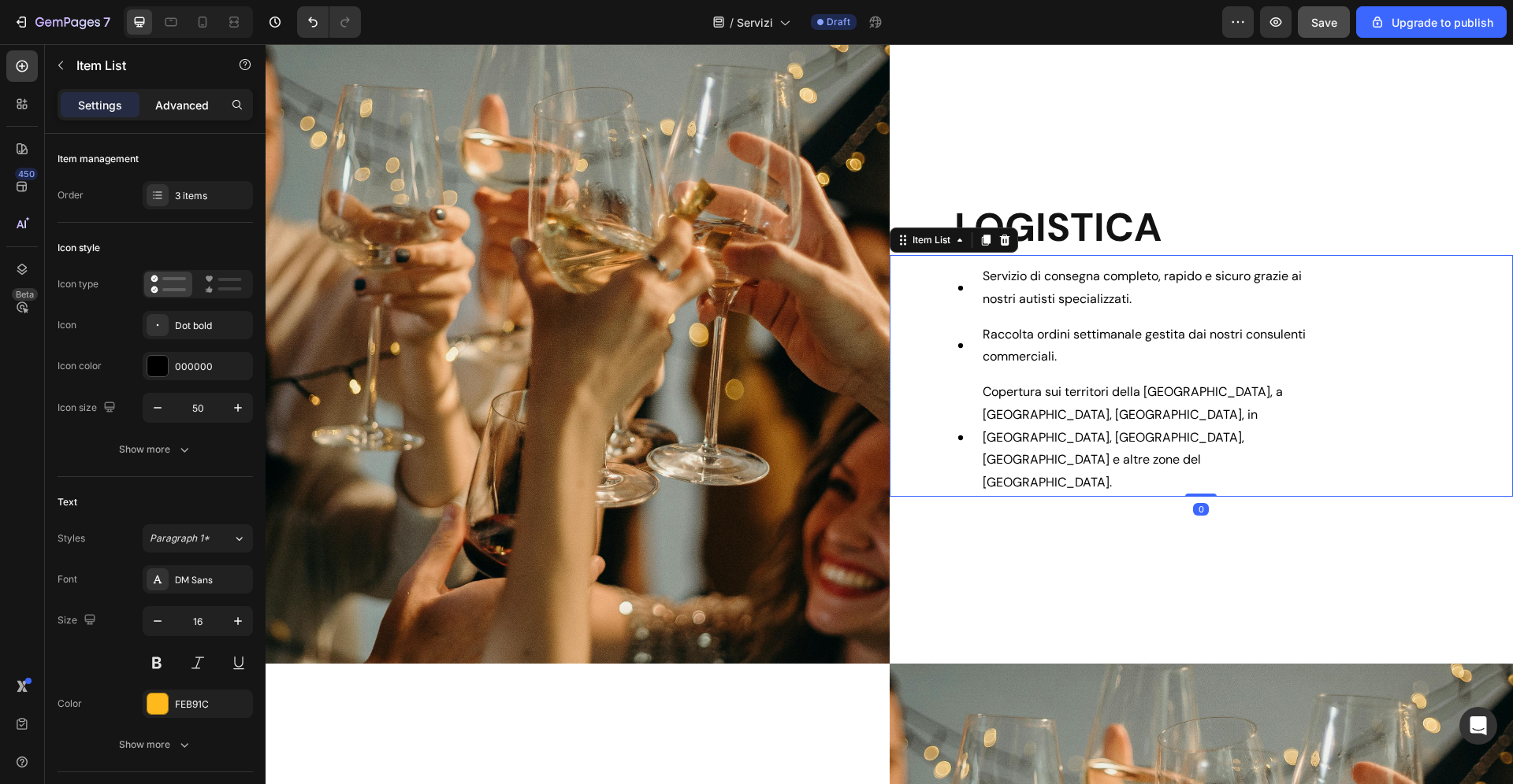
click at [186, 95] on div "Advanced" at bounding box center [182, 105] width 79 height 25
type input "100%"
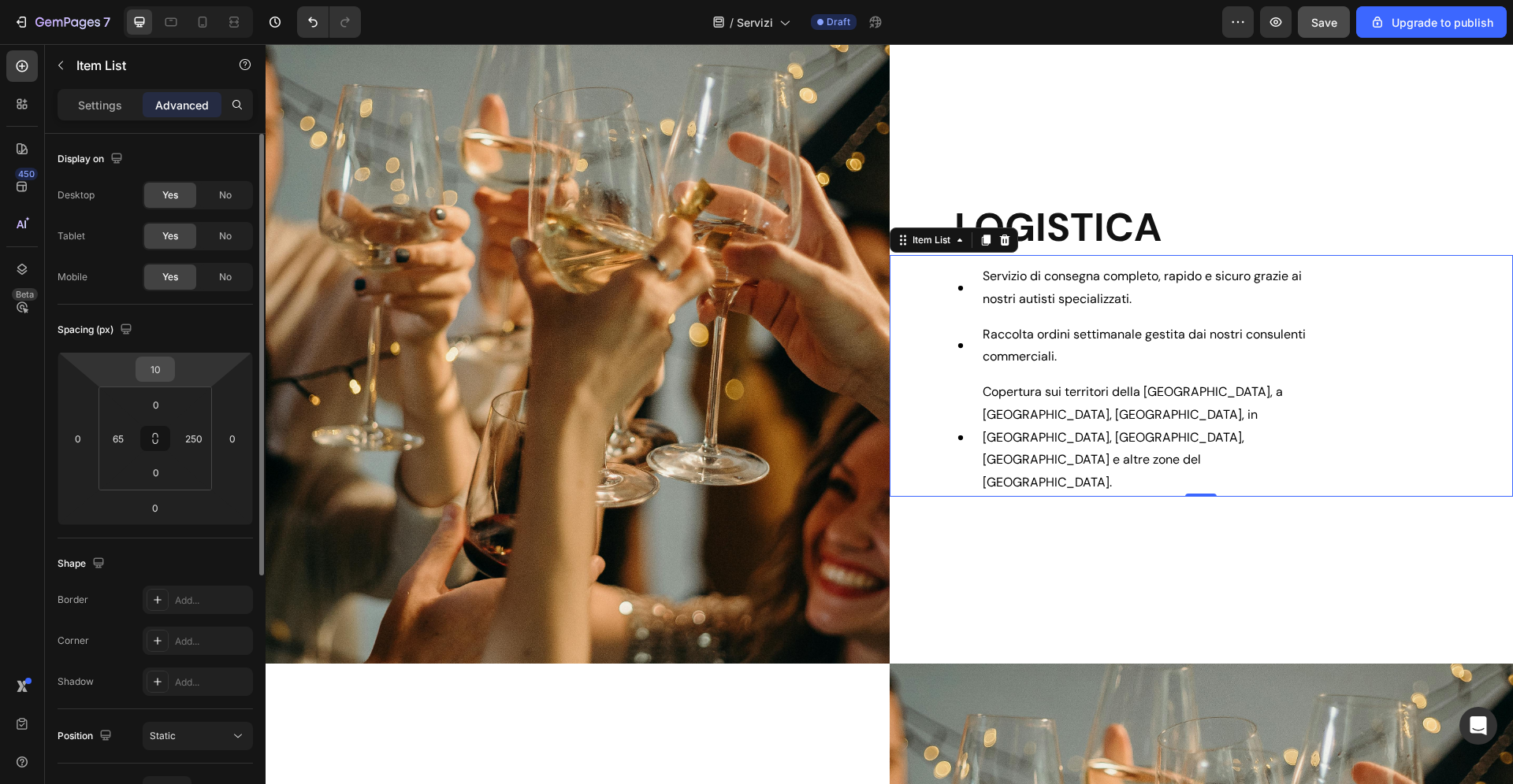
click at [154, 371] on input "10" at bounding box center [155, 369] width 32 height 24
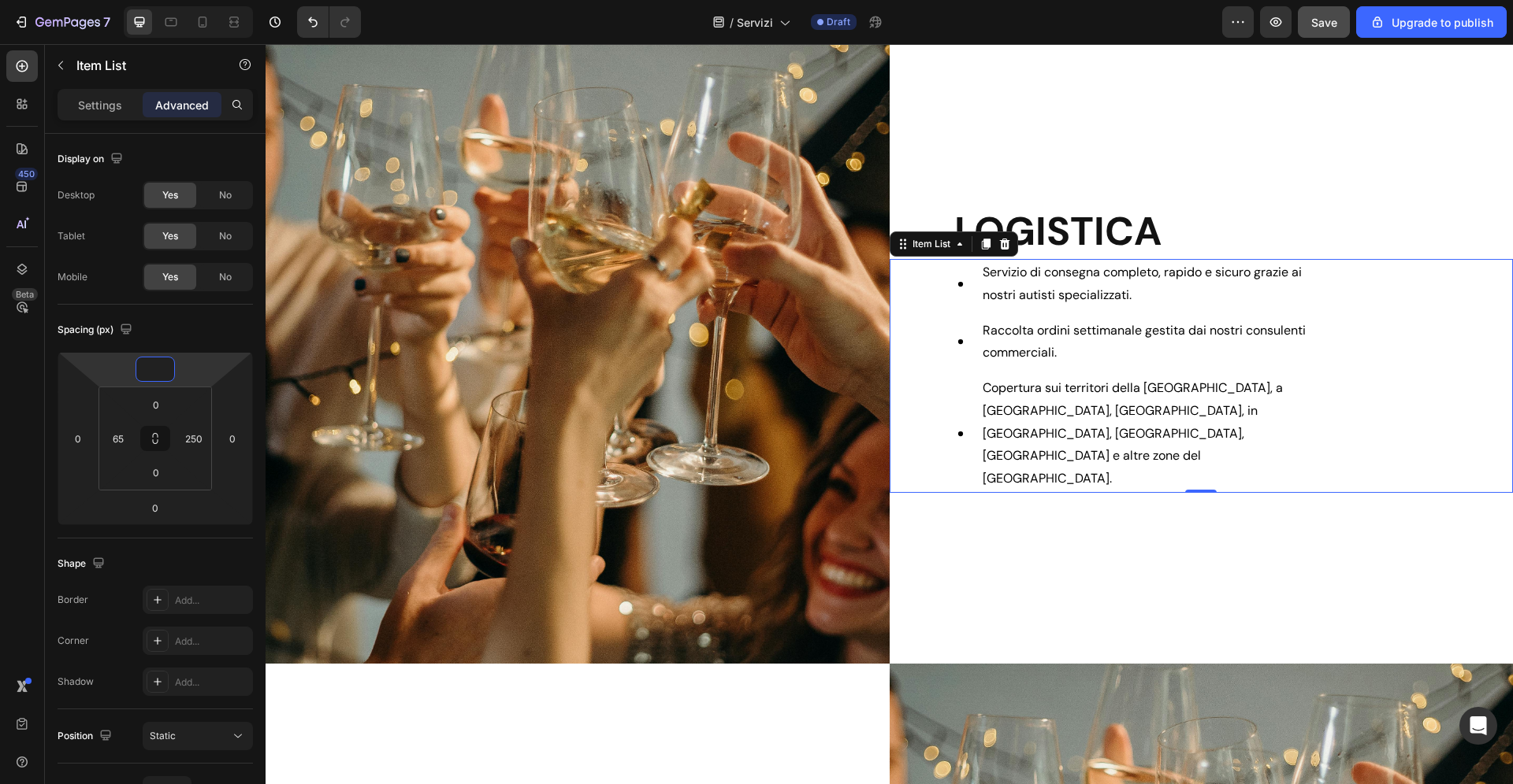
click at [1211, 248] on h2 "LOGISTICA" at bounding box center [1234, 232] width 561 height 54
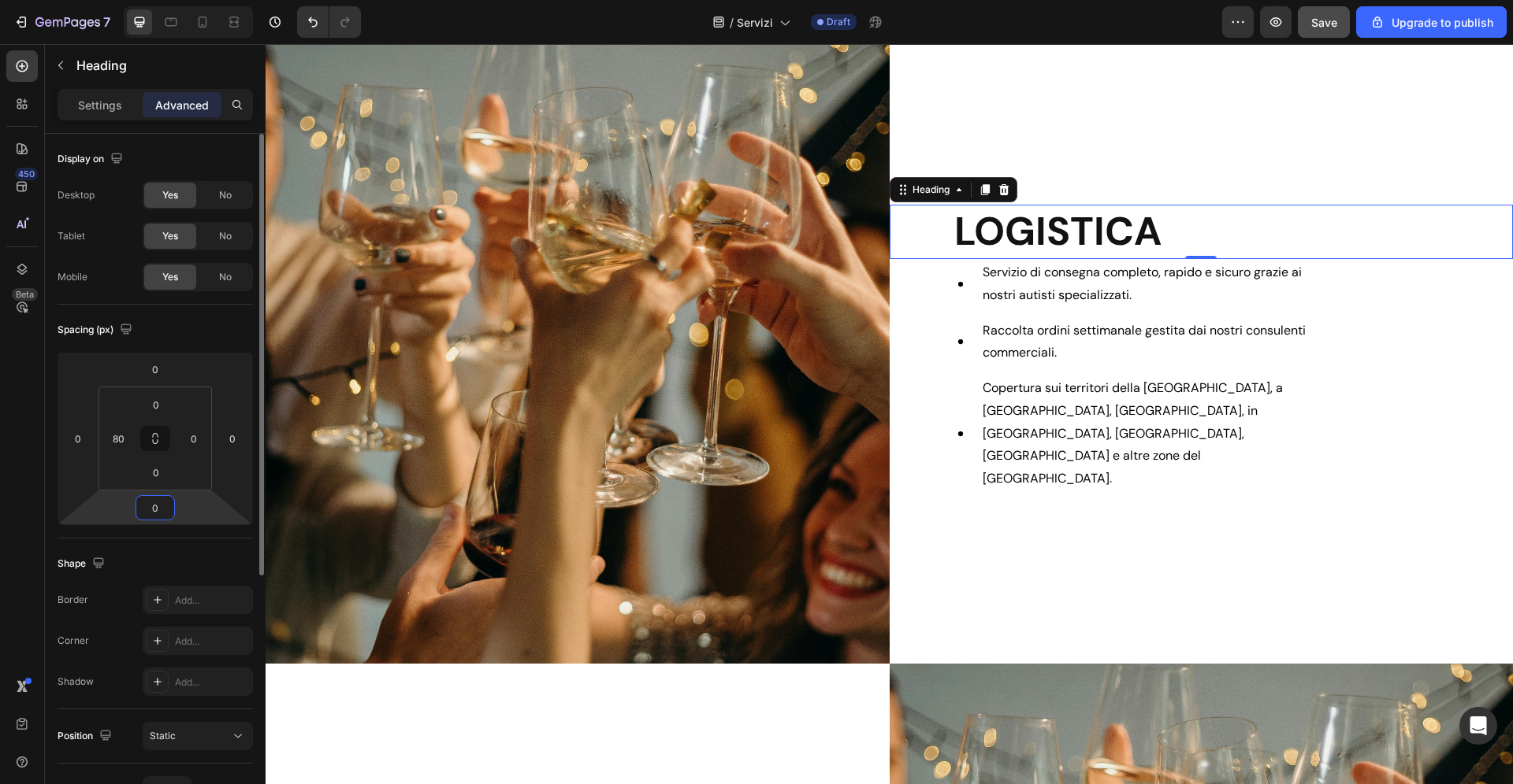
click at [163, 502] on input "0" at bounding box center [155, 508] width 32 height 24
type input "24"
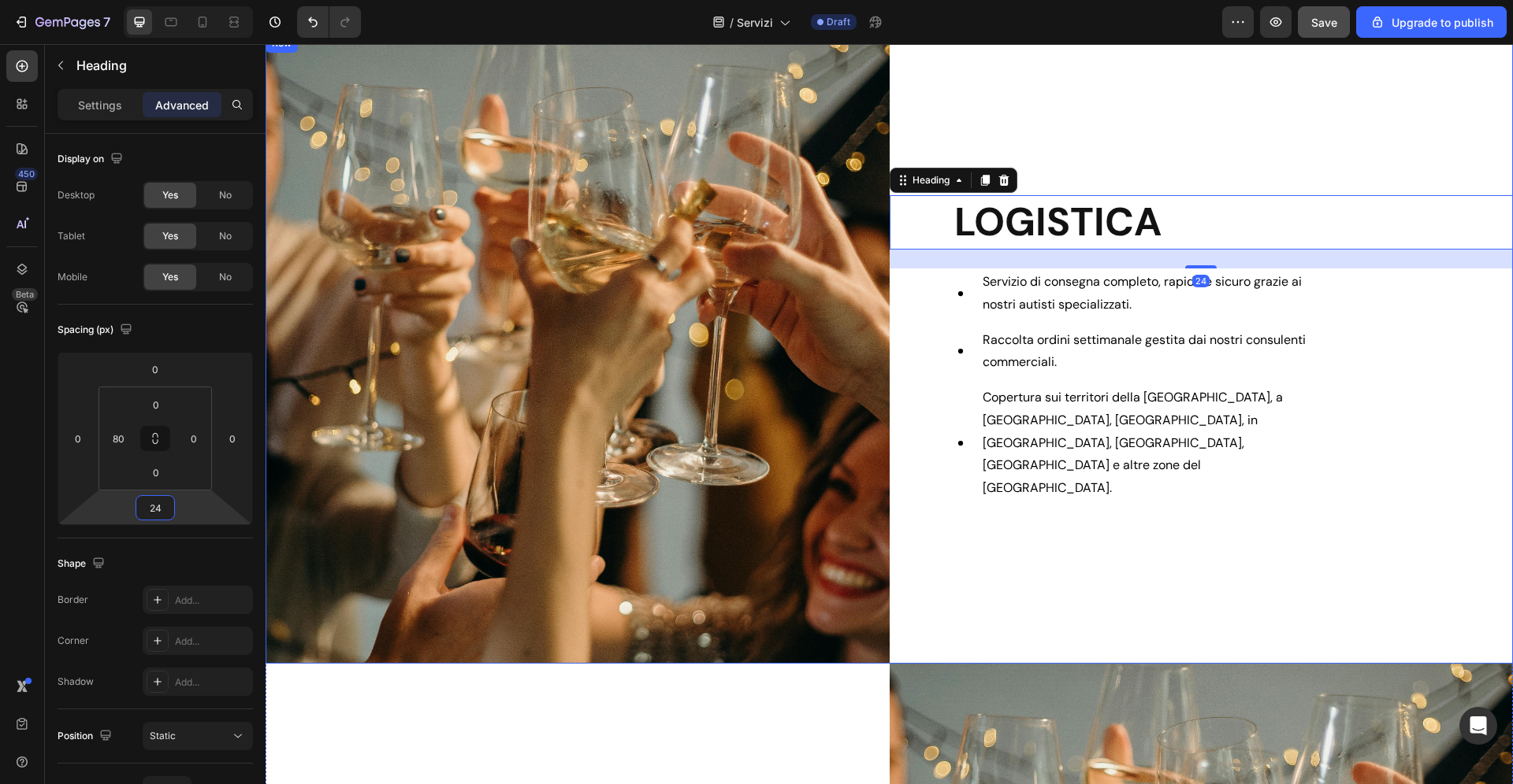
click at [1152, 126] on div "LOGISTICA Heading 24 Servizio di consegna completo, rapido e sicuro grazie ai n…" at bounding box center [1202, 349] width 624 height 630
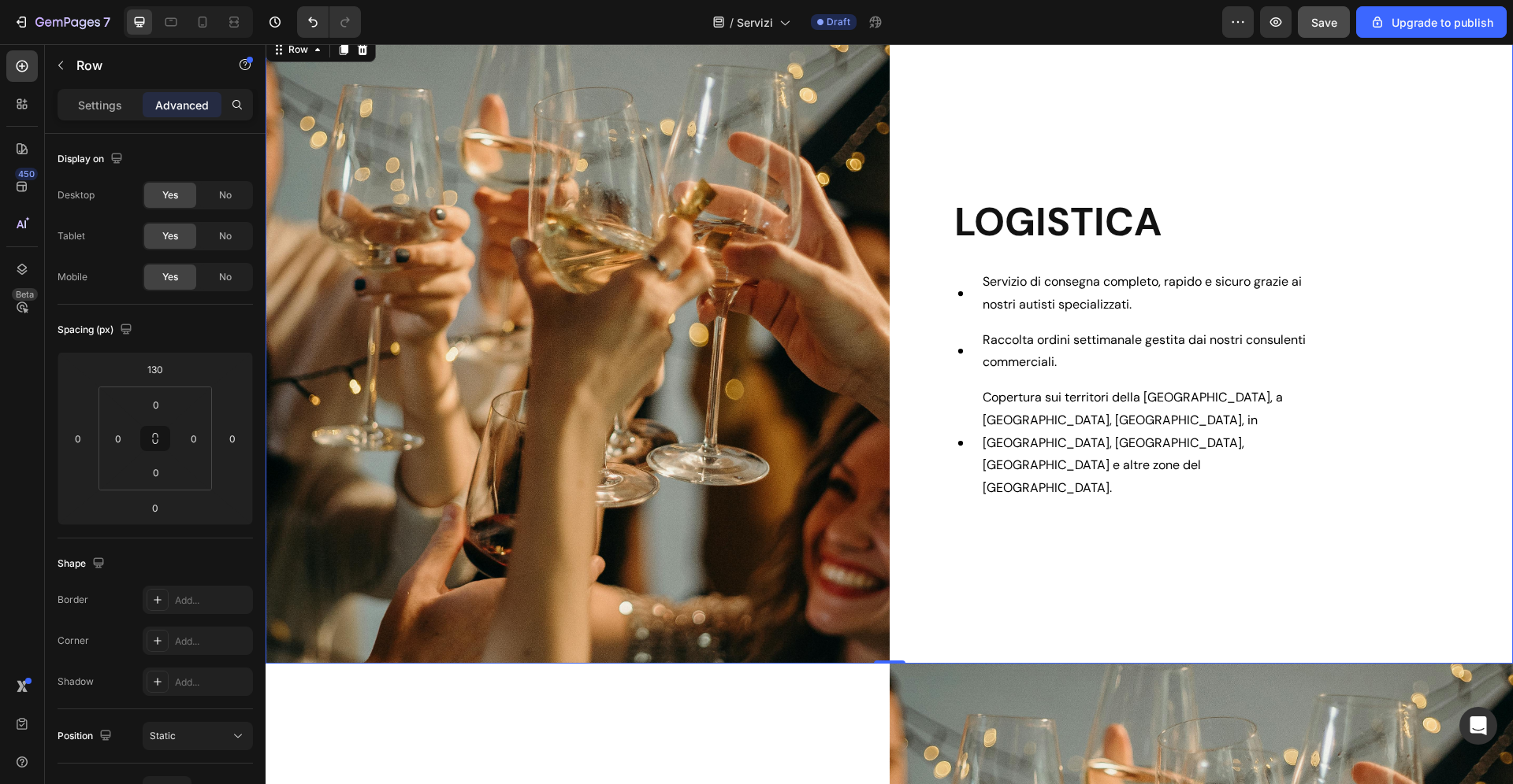
click at [1130, 559] on div "LOGISTICA Heading Servizio di consegna completo, rapido e sicuro grazie ai nost…" at bounding box center [1202, 349] width 624 height 630
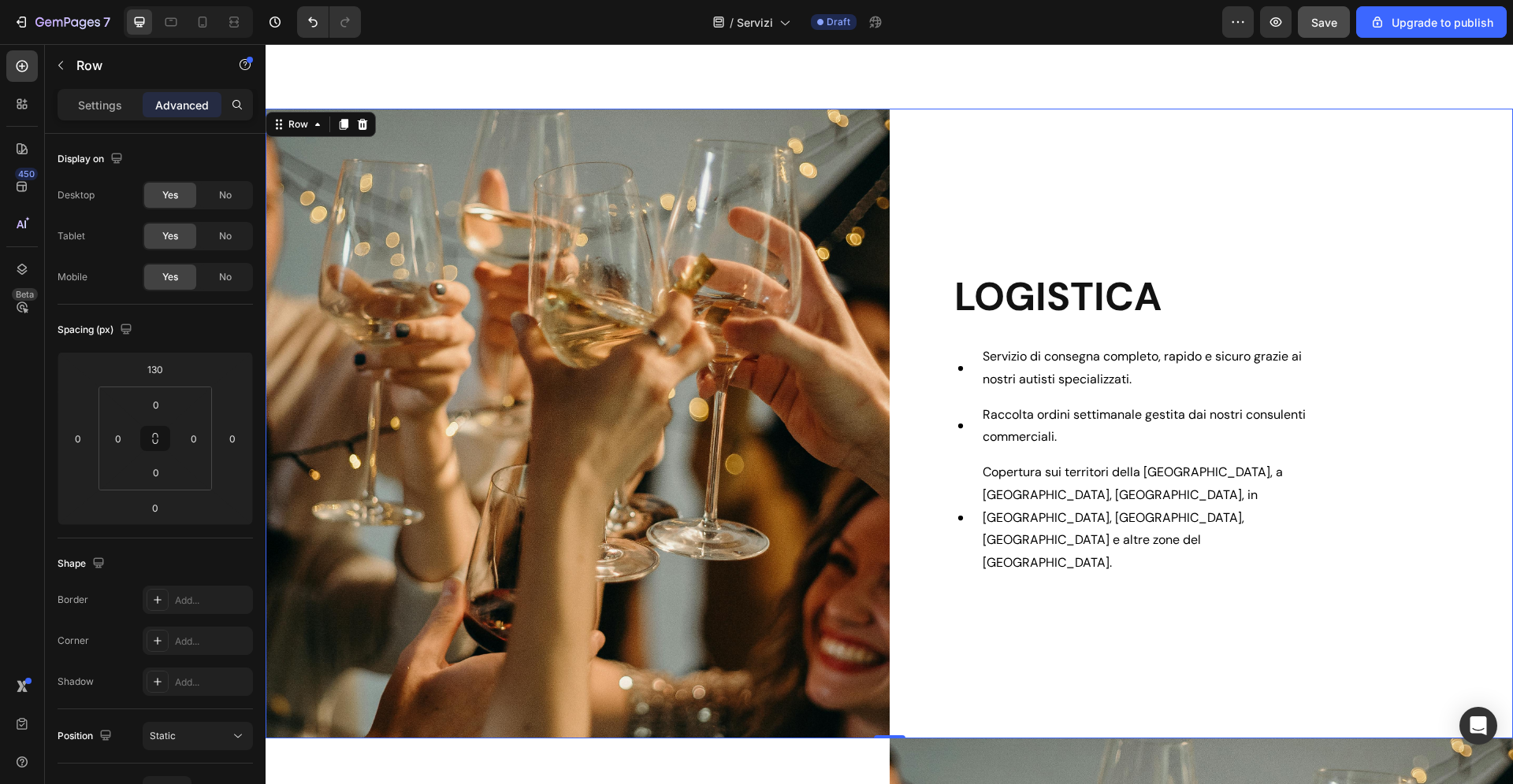
scroll to position [732, 0]
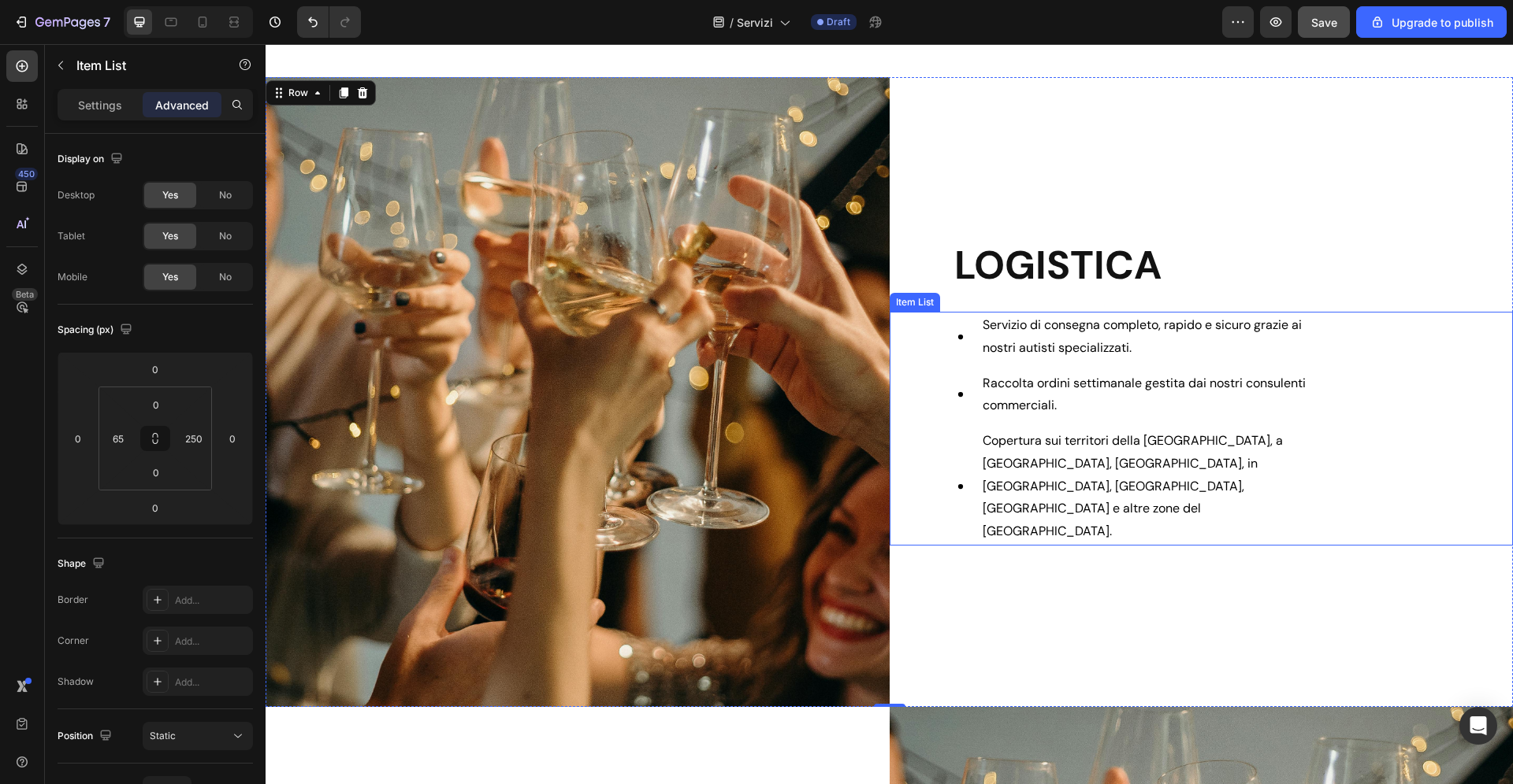
click at [962, 339] on icon at bounding box center [959, 336] width 5 height 5
click at [1213, 170] on div "LOGISTICA Heading Servizio di consegna completo, rapido e sicuro grazie ai nost…" at bounding box center [1202, 392] width 624 height 630
click at [967, 356] on icon at bounding box center [960, 337] width 40 height 39
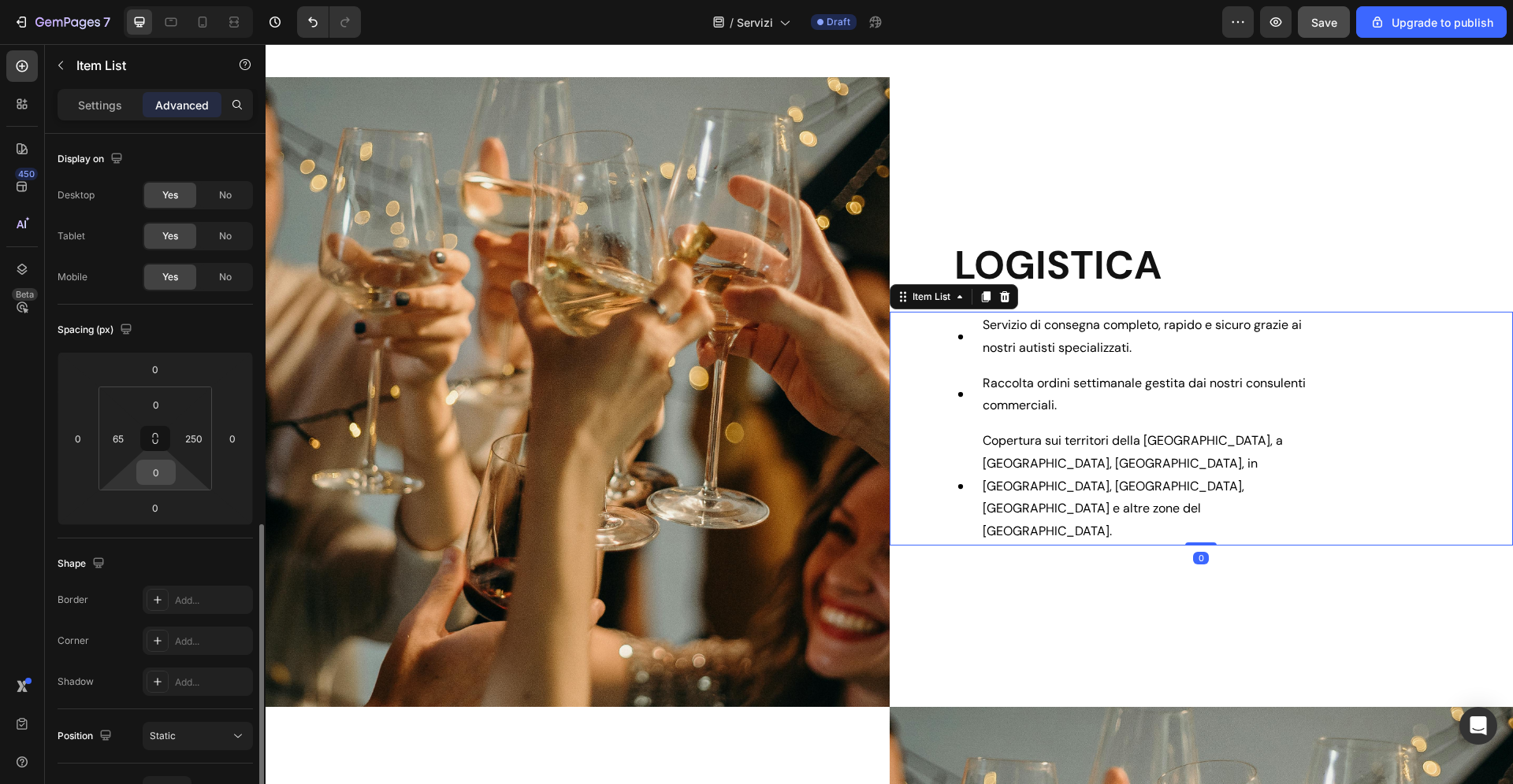
scroll to position [268, 0]
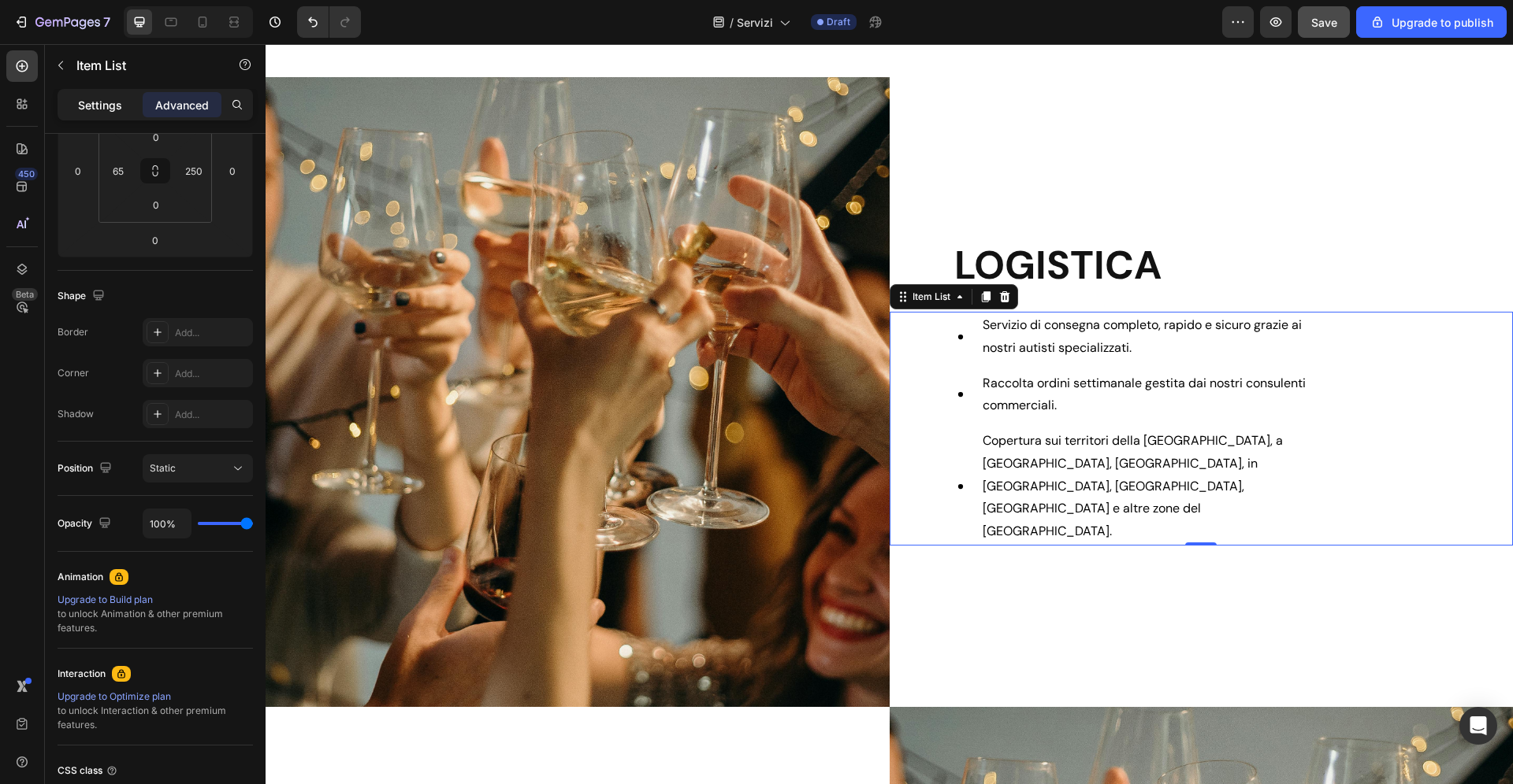
click at [116, 106] on p "Settings" at bounding box center [100, 105] width 44 height 16
type input "0"
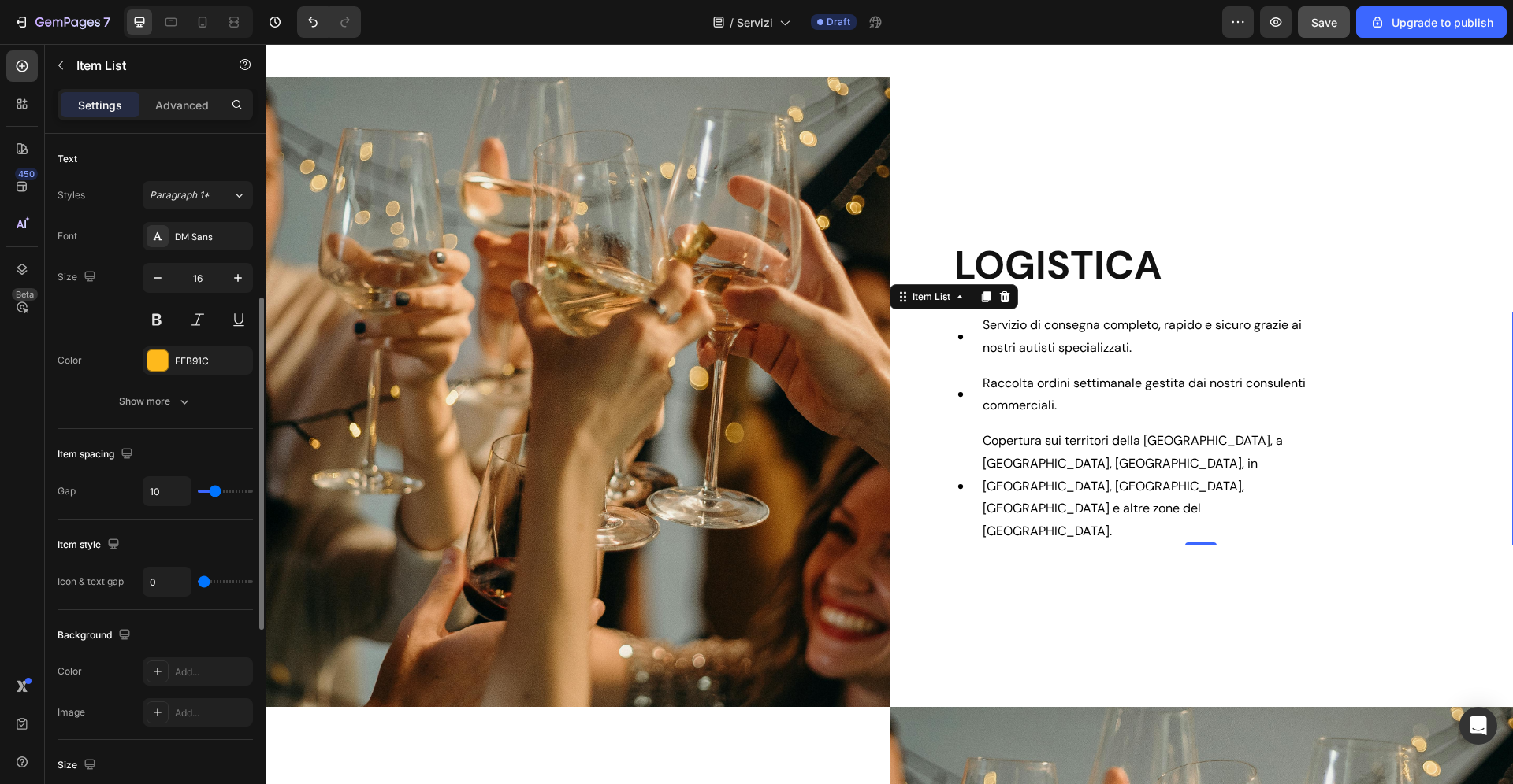
scroll to position [226, 0]
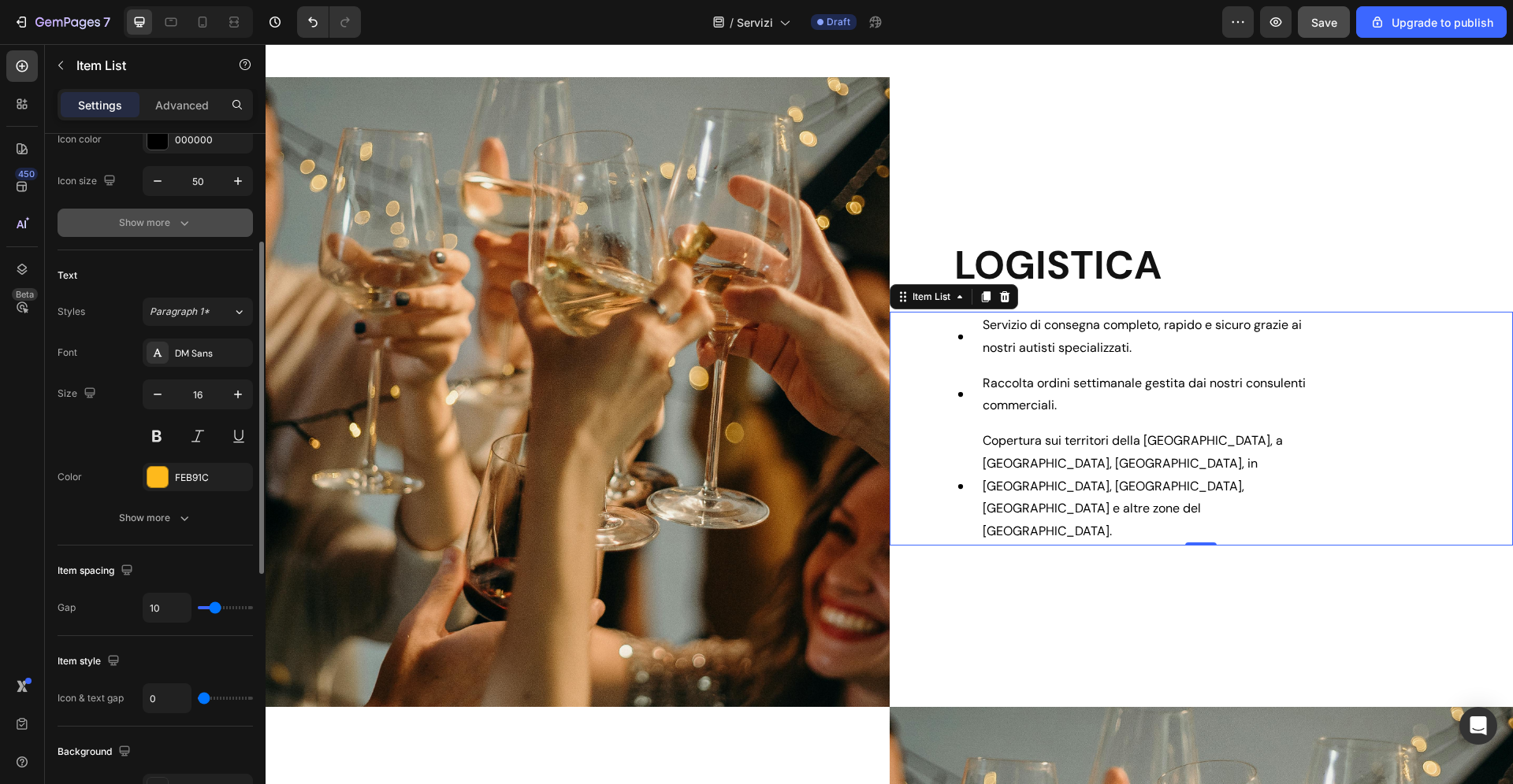
click at [162, 231] on button "Show more" at bounding box center [155, 222] width 196 height 28
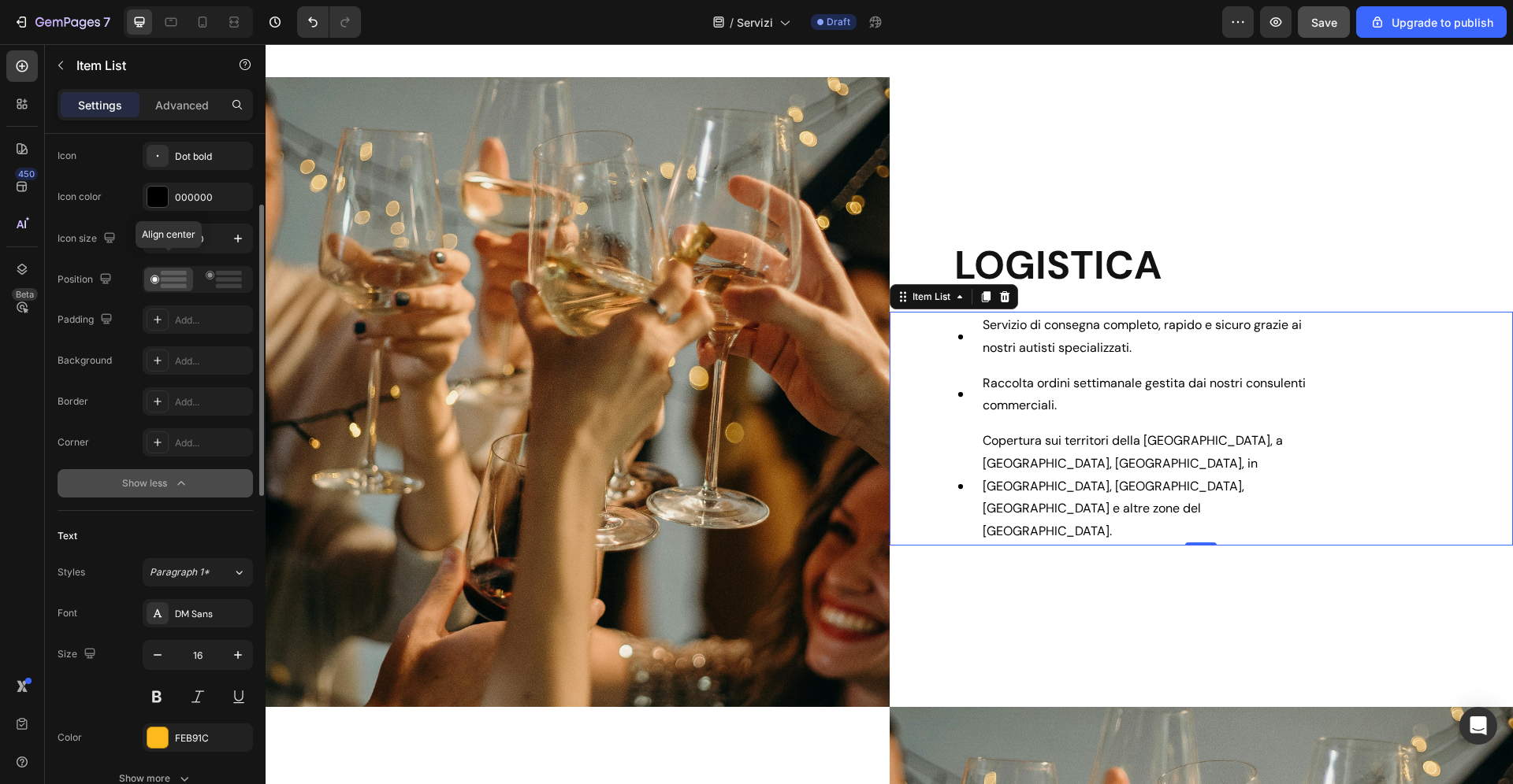
scroll to position [158, 0]
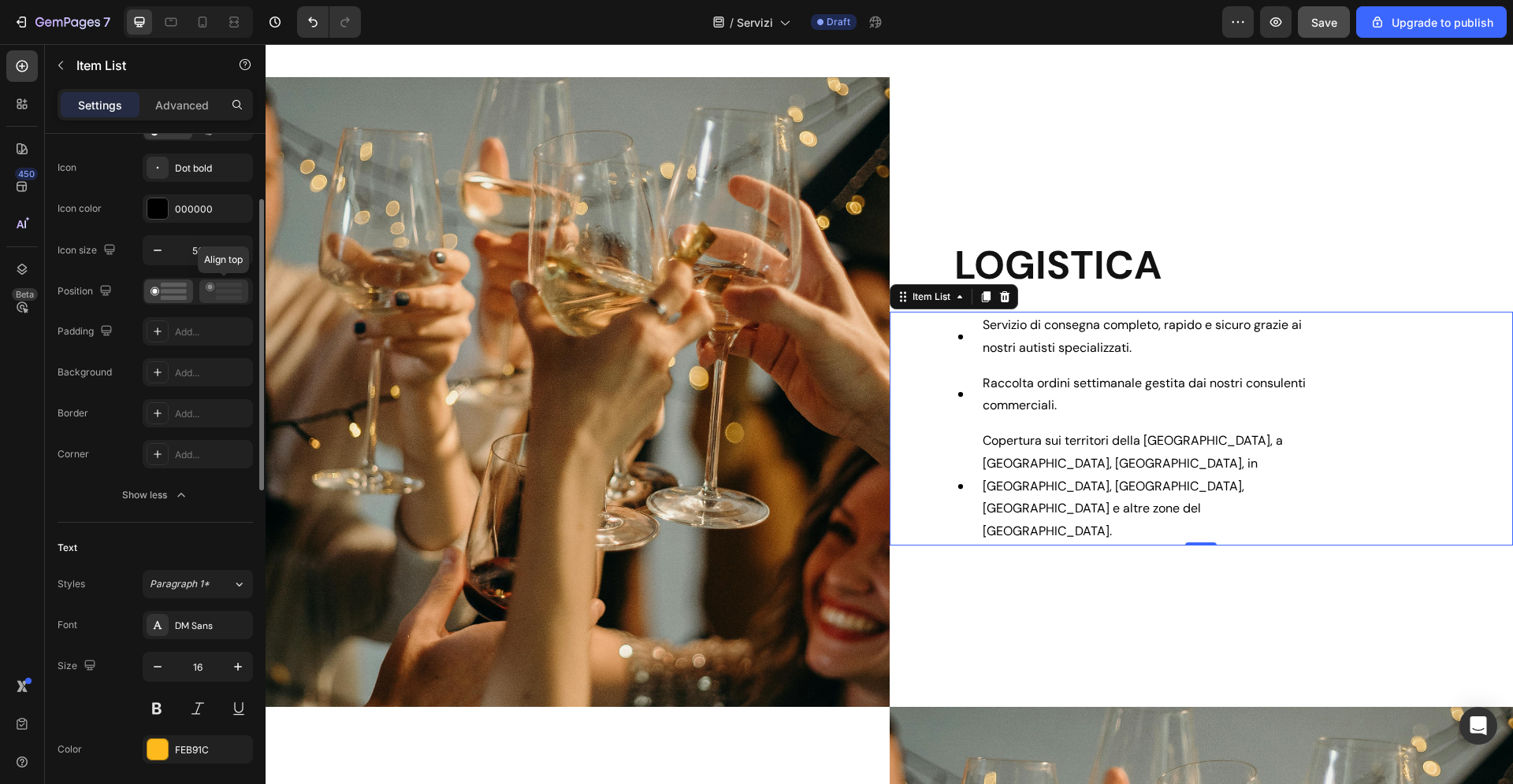
click at [226, 293] on rect at bounding box center [228, 291] width 26 height 5
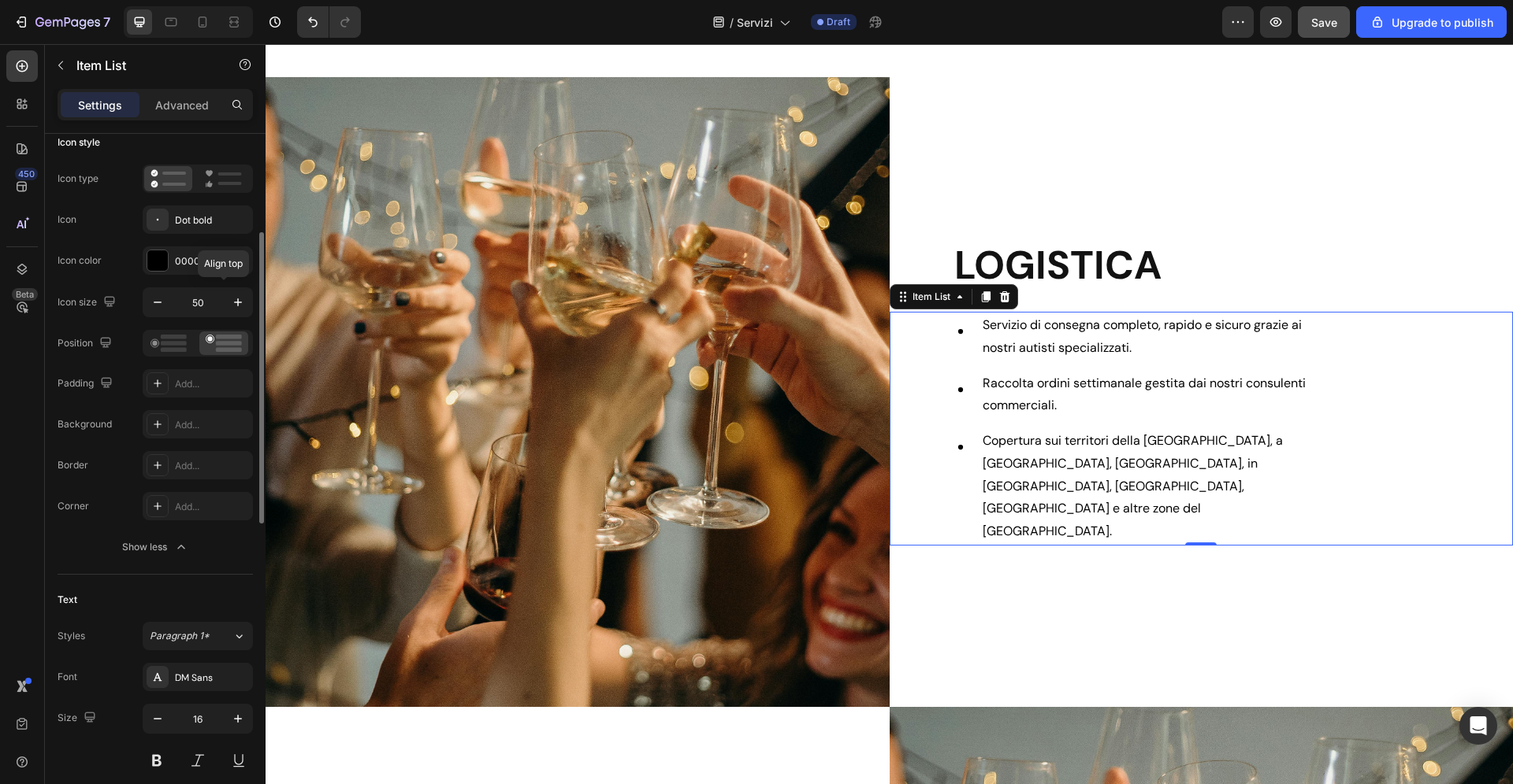
scroll to position [89, 0]
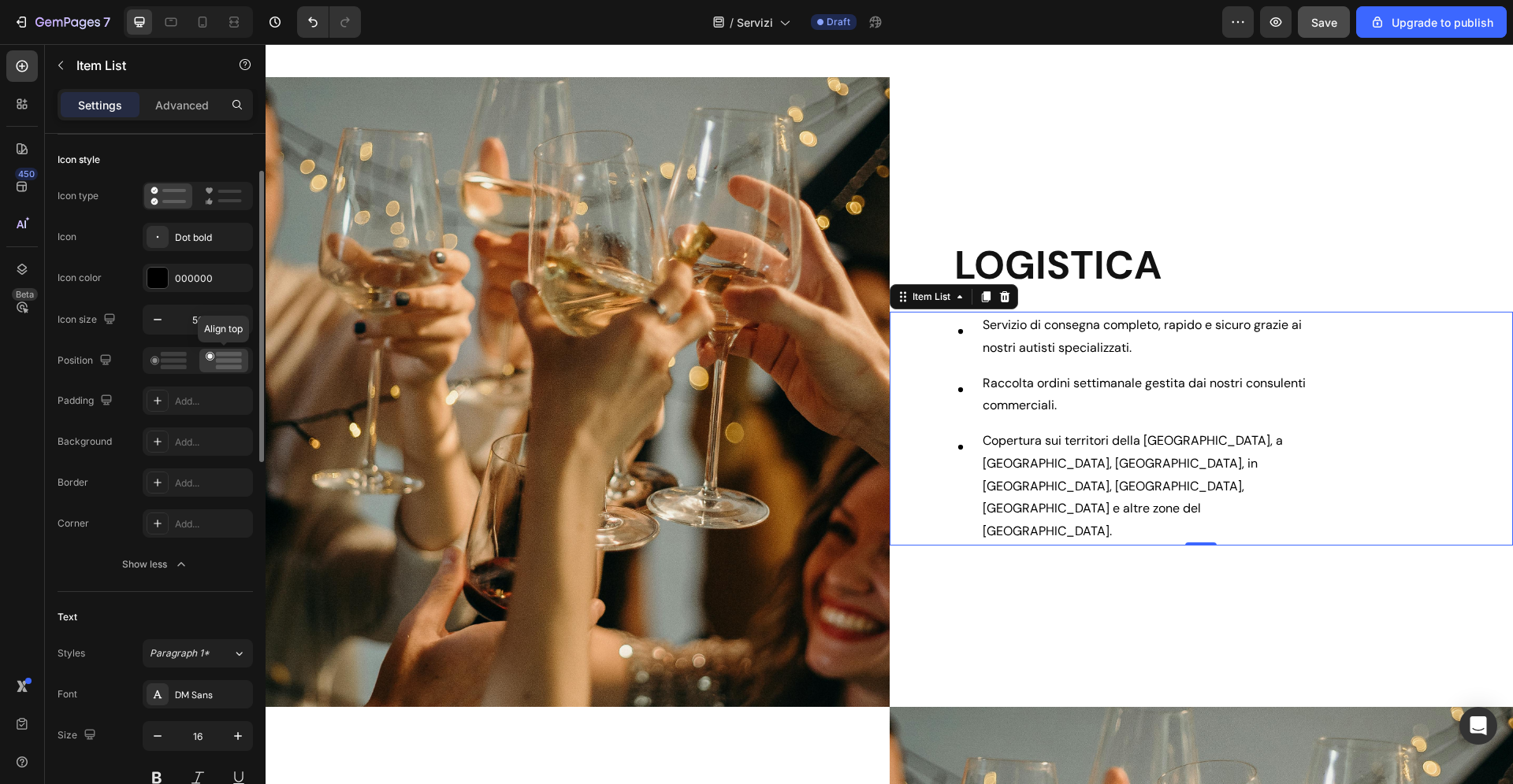
click at [235, 359] on rect at bounding box center [228, 360] width 26 height 5
click at [1078, 357] on p "Servizio di consegna completo, rapido e sicuro grazie ai nostri autisti special…" at bounding box center [1149, 336] width 332 height 45
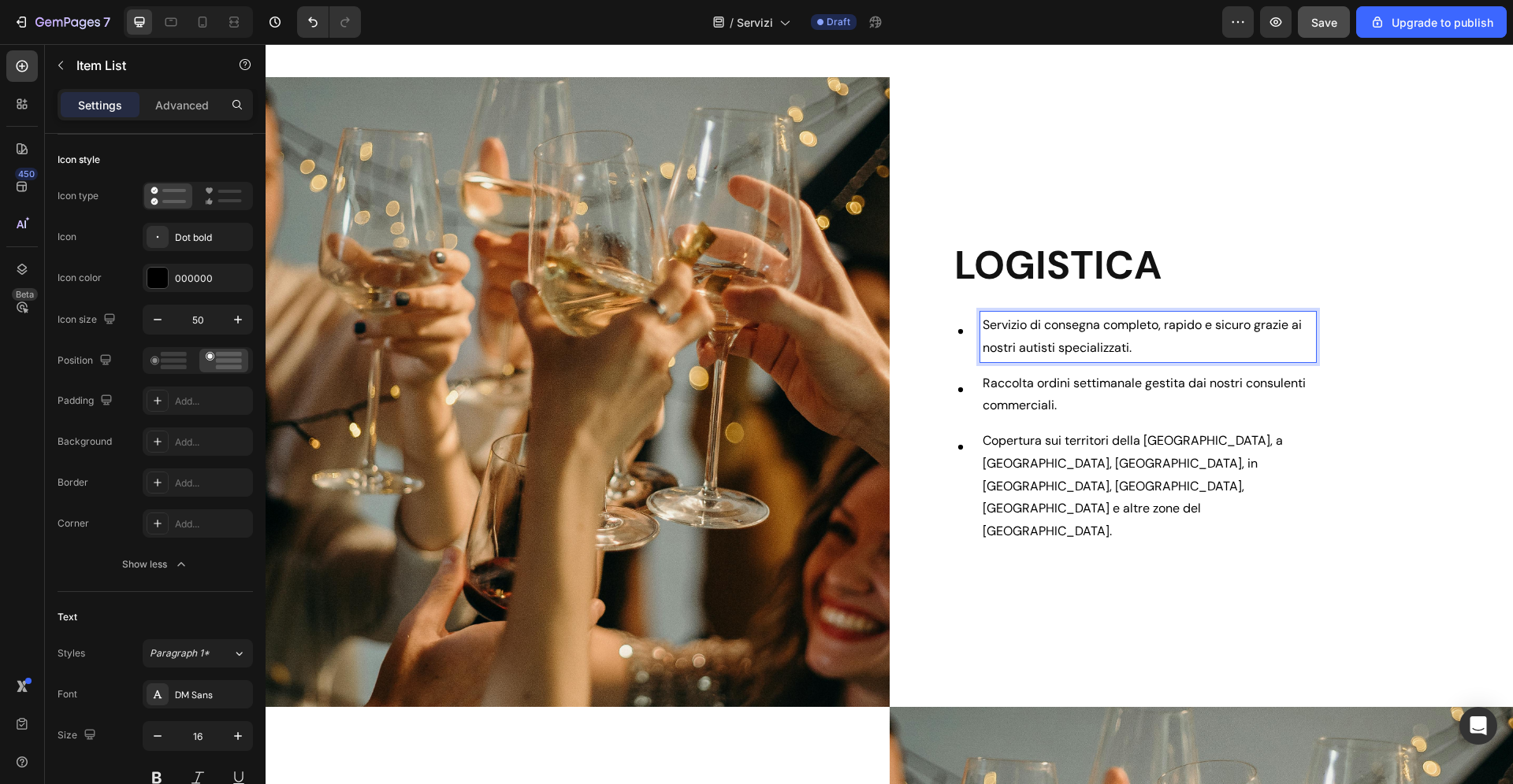
click at [1186, 401] on span "Raccolta ordini settimanale gestita dai nostri consulenti commerciali." at bounding box center [1144, 394] width 323 height 39
click at [1144, 449] on div "Servizio di consegna completo, rapido e sicuro grazie ai nostri autisti special…" at bounding box center [1128, 429] width 376 height 234
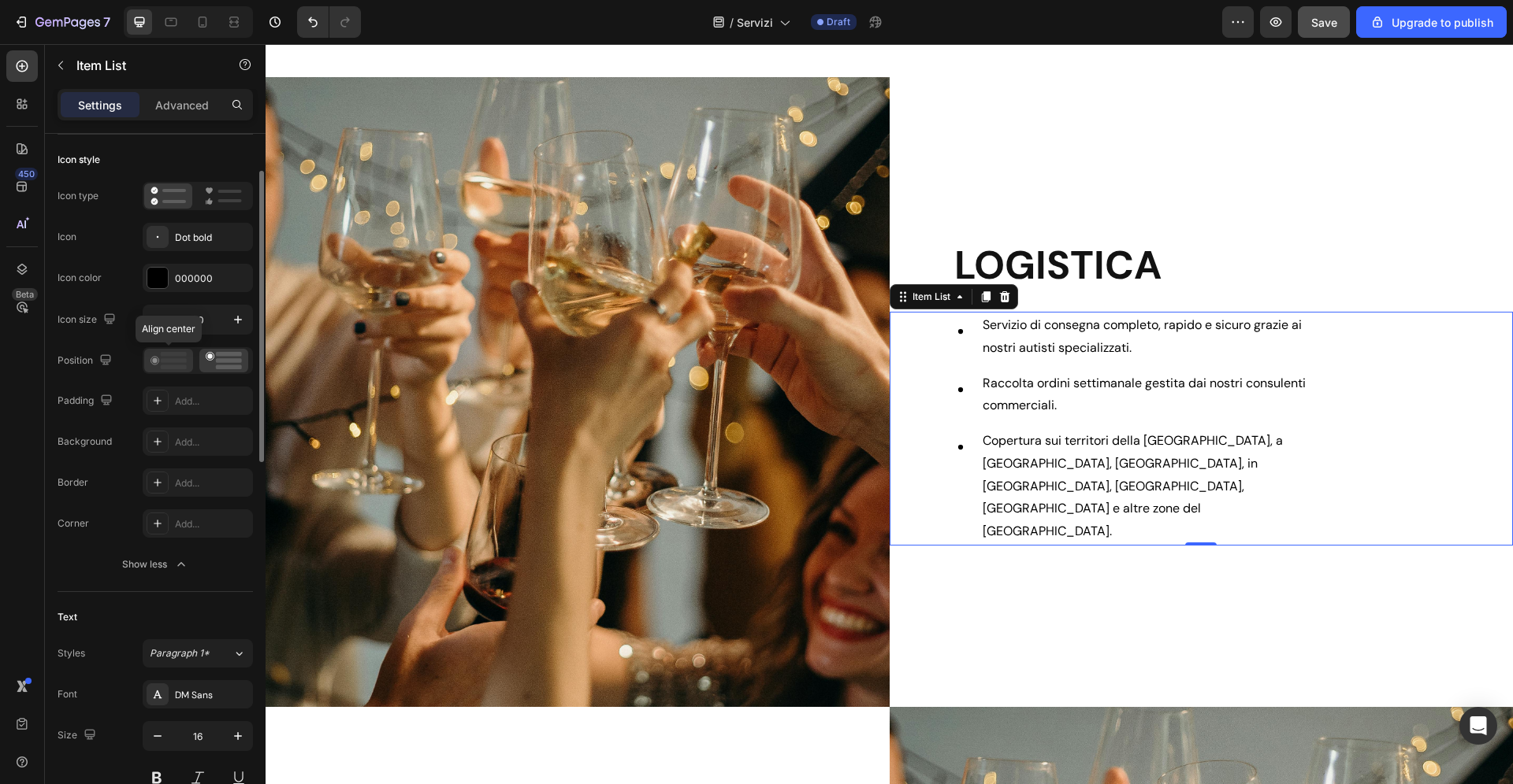
click at [168, 363] on icon at bounding box center [169, 360] width 37 height 17
click at [241, 356] on rect at bounding box center [228, 353] width 26 height 5
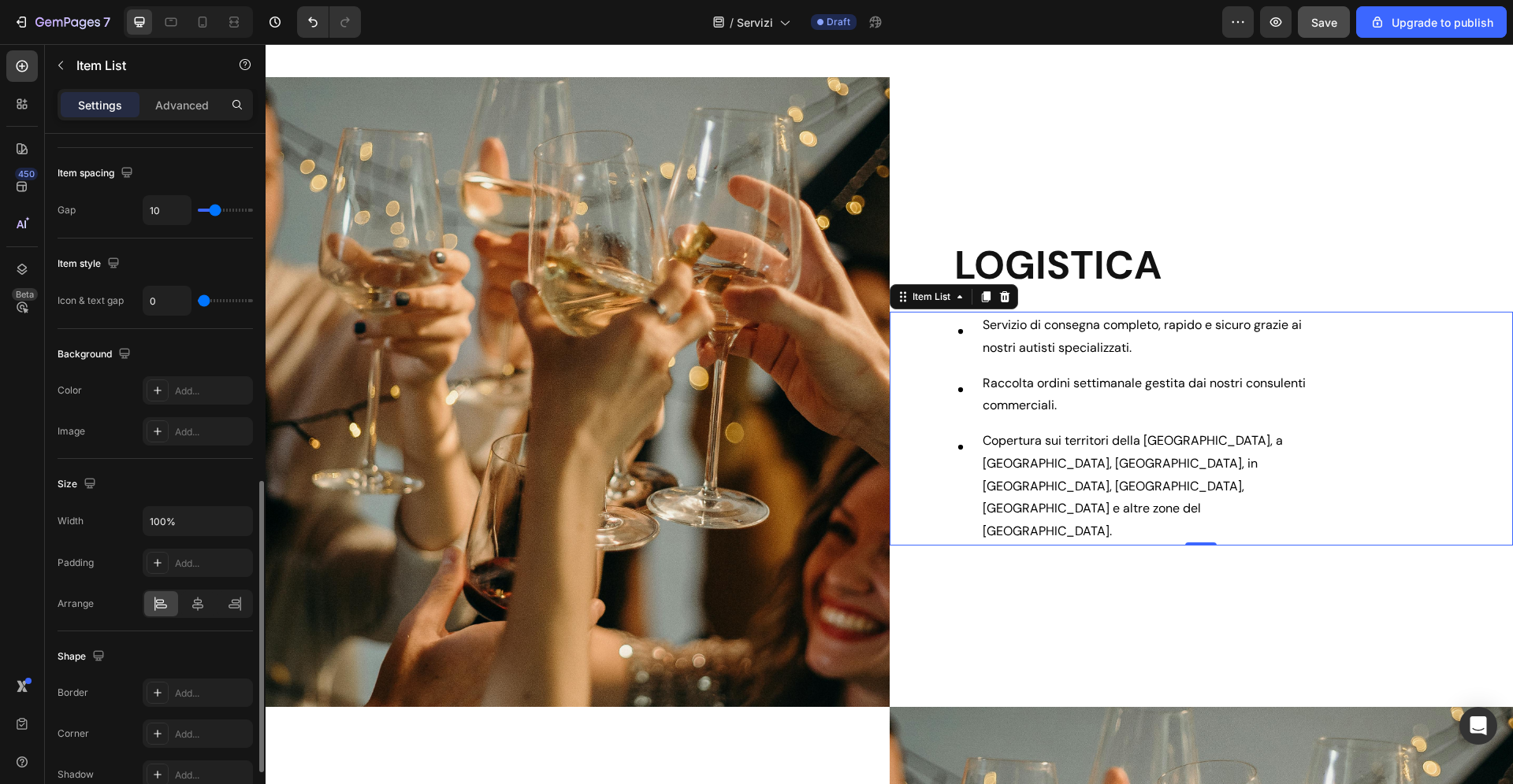
scroll to position [962, 0]
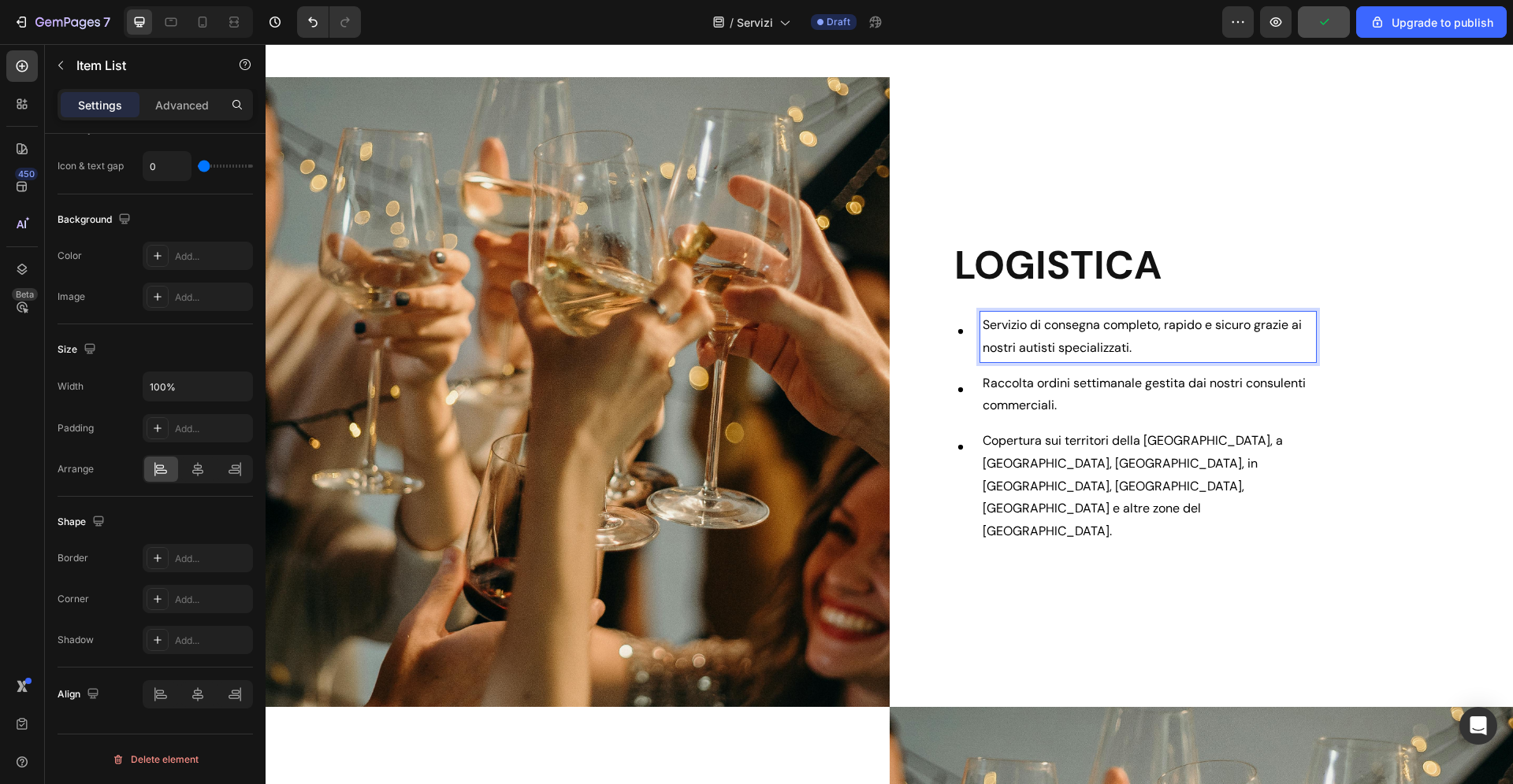
click at [1273, 394] on div "Raccolta ordini settimanale gestita dai nostri consulenti commerciali." at bounding box center [1148, 395] width 336 height 50
click at [1215, 360] on p "Servizio di consegna completo, rapido e sicuro grazie ai nostri autisti special…" at bounding box center [1149, 336] width 332 height 45
click at [965, 320] on div "LOGISTICA Heading Servizio di consegna completo, rapido e sicuro grazie ai nost…" at bounding box center [1202, 392] width 624 height 630
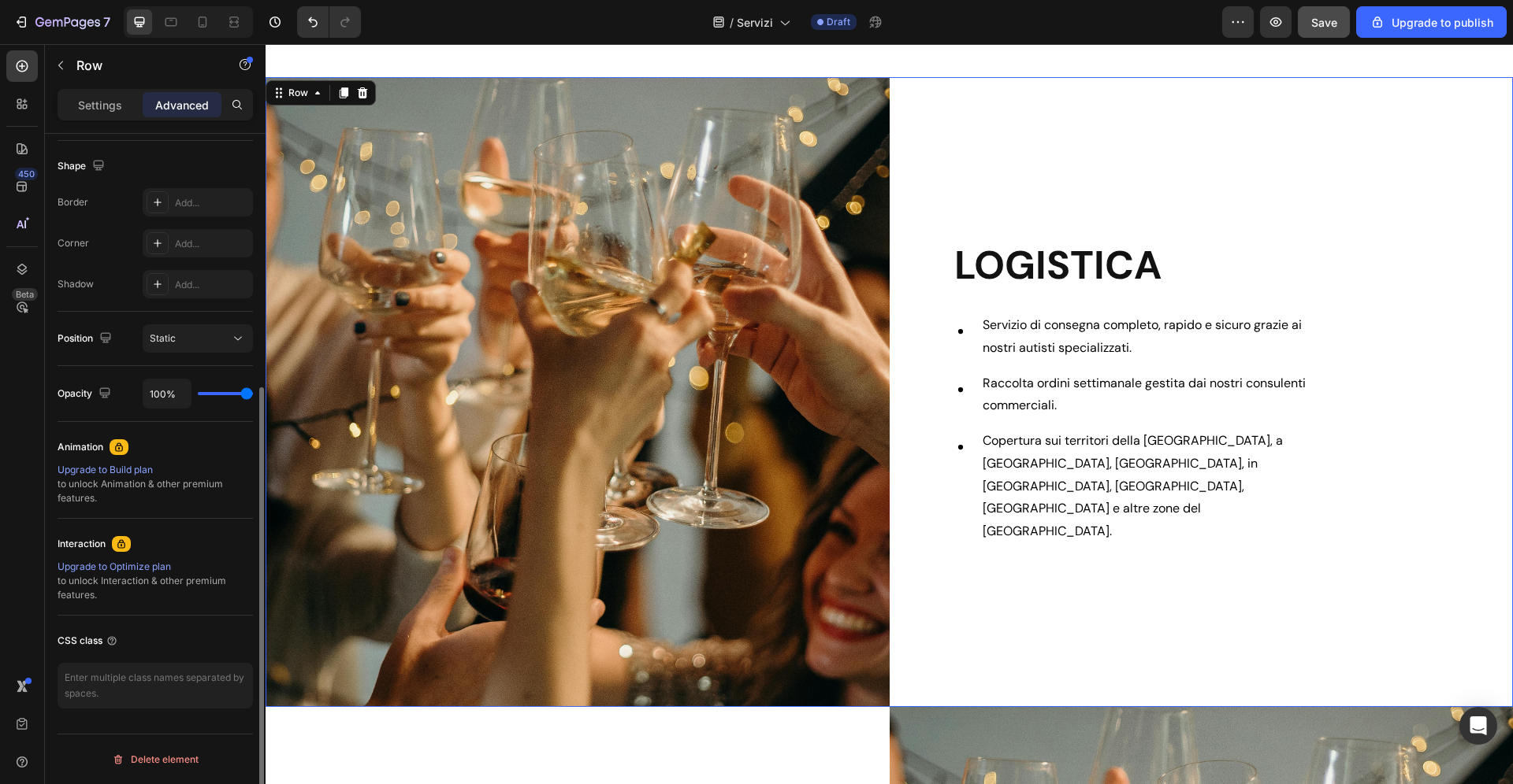
scroll to position [0, 0]
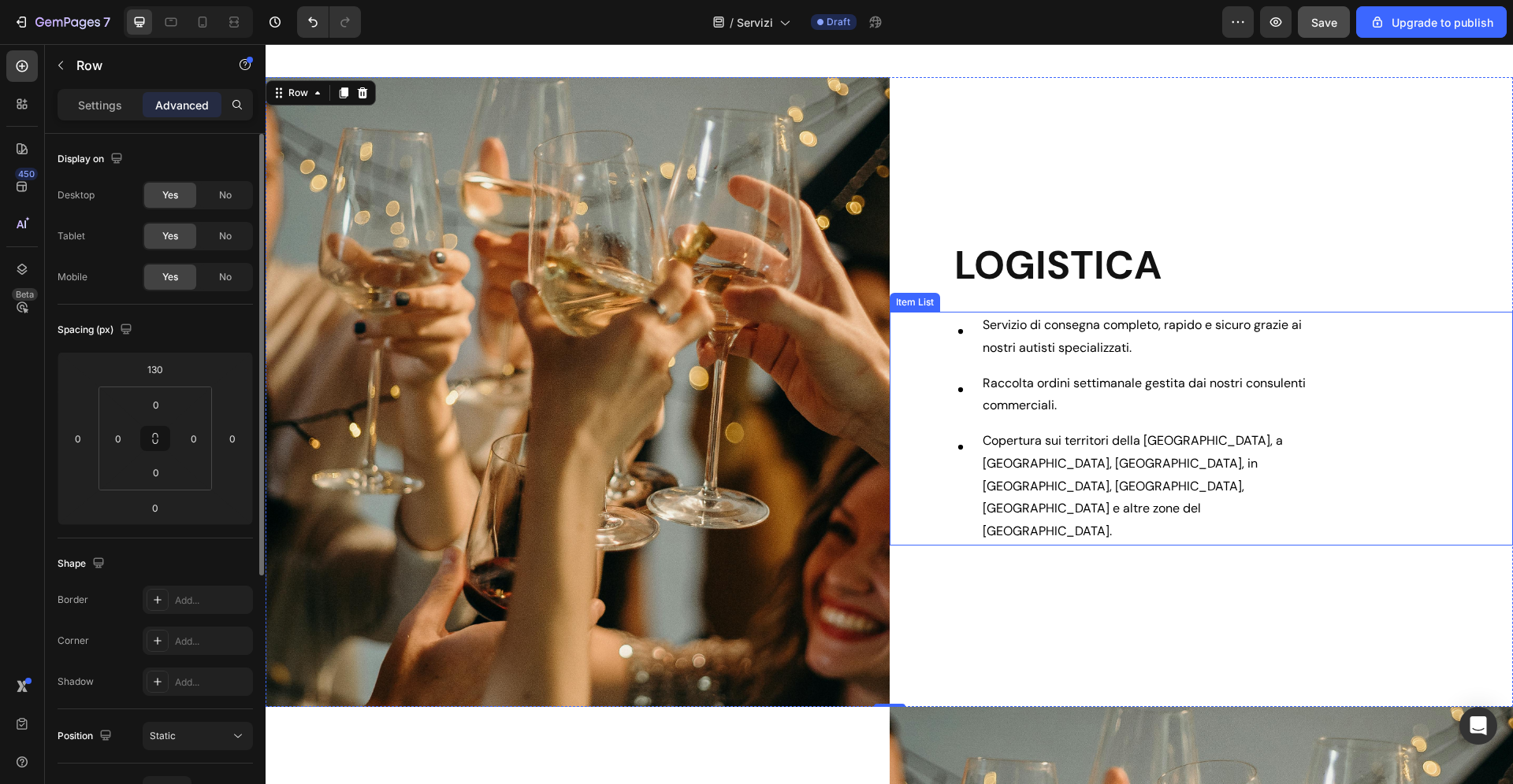
click at [1043, 360] on p "Servizio di consegna completo, rapido e sicuro grazie ai nostri autisti special…" at bounding box center [1149, 336] width 332 height 45
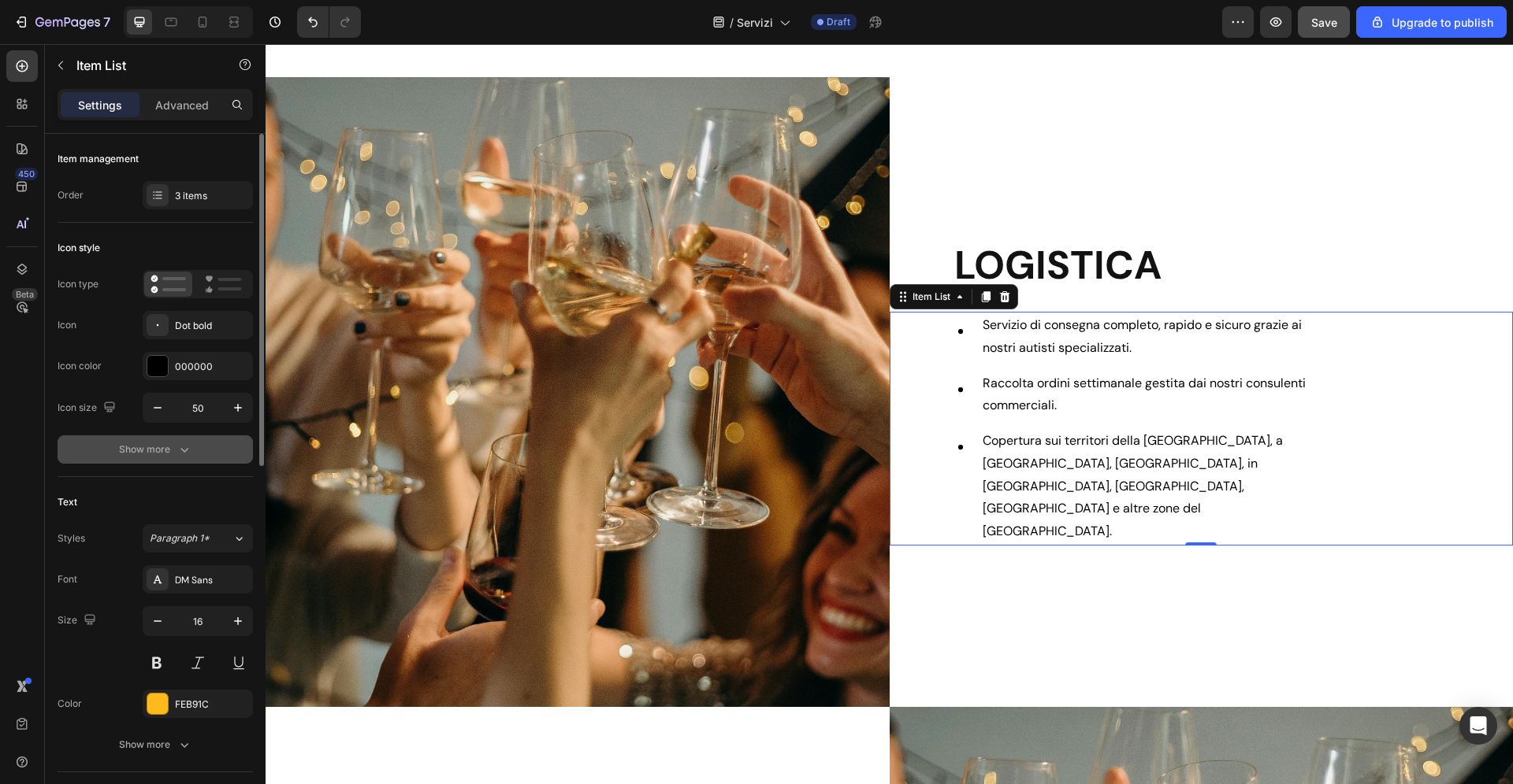
click at [184, 442] on icon "button" at bounding box center [184, 450] width 15 height 15
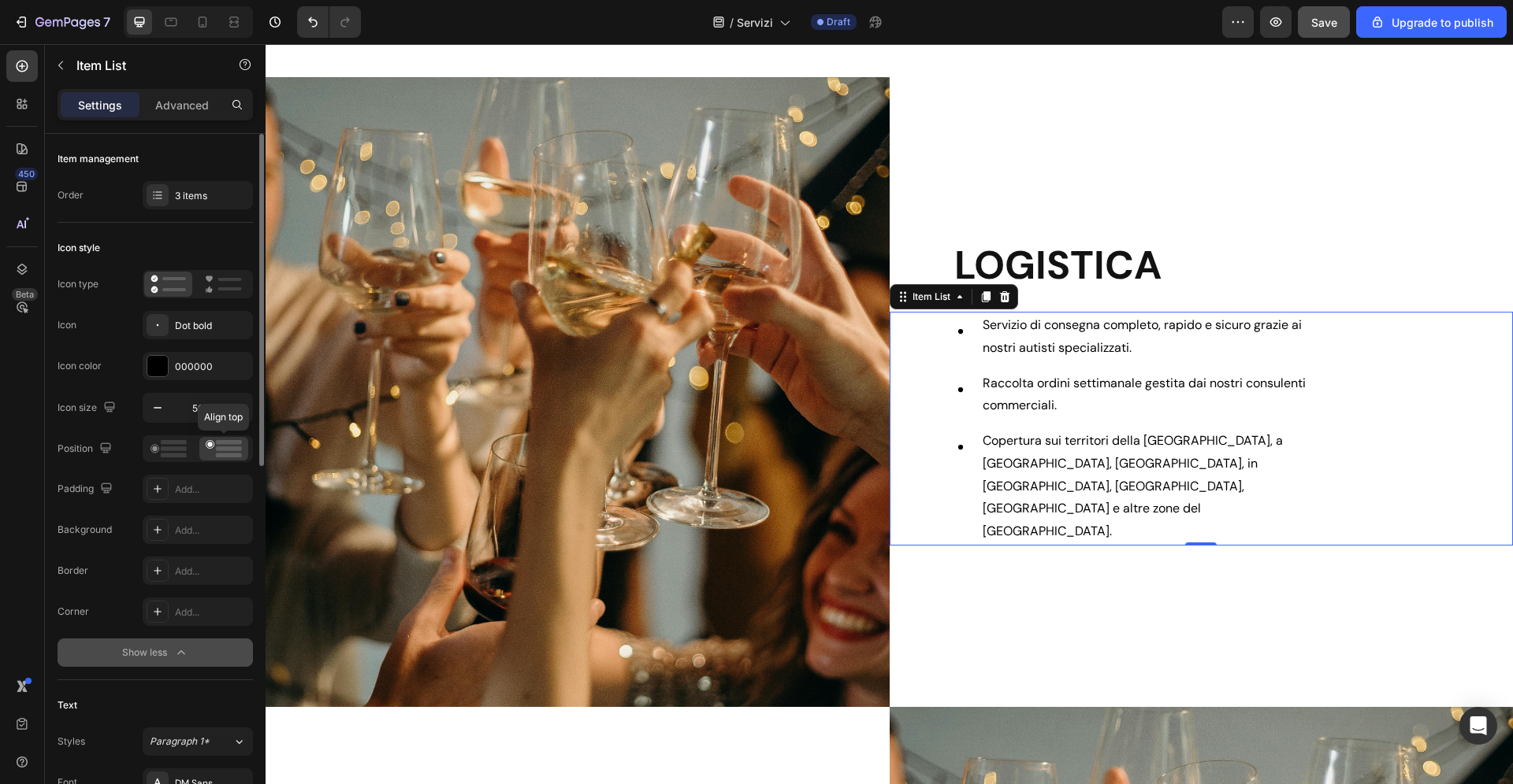
click at [230, 457] on rect at bounding box center [228, 456] width 26 height 5
click at [221, 496] on div "Add..." at bounding box center [212, 489] width 74 height 14
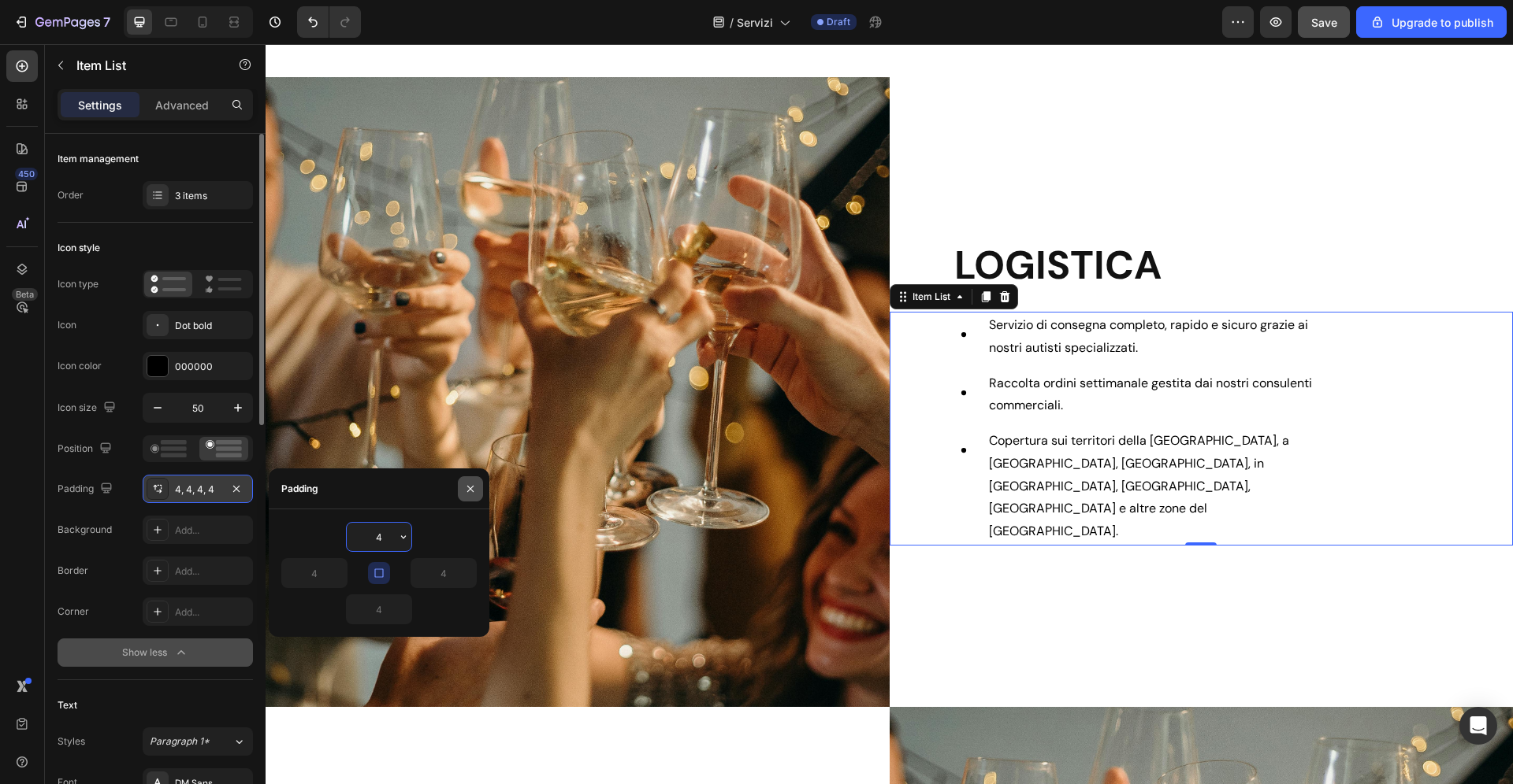
click at [472, 490] on icon "button" at bounding box center [470, 488] width 13 height 13
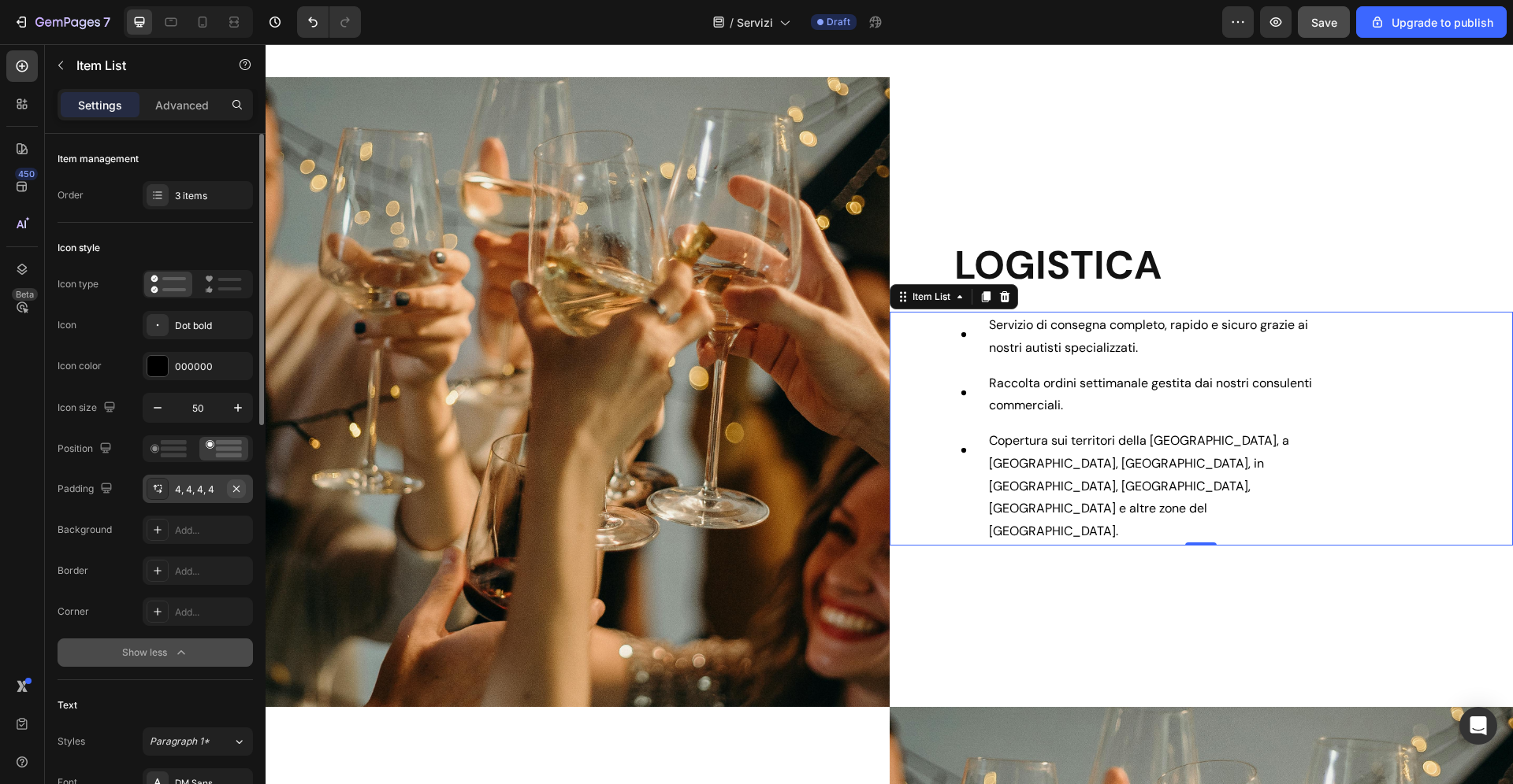
click at [239, 493] on icon "button" at bounding box center [236, 488] width 13 height 13
click at [965, 352] on icon at bounding box center [960, 331] width 40 height 39
click at [203, 321] on div "Dot bold" at bounding box center [212, 326] width 74 height 14
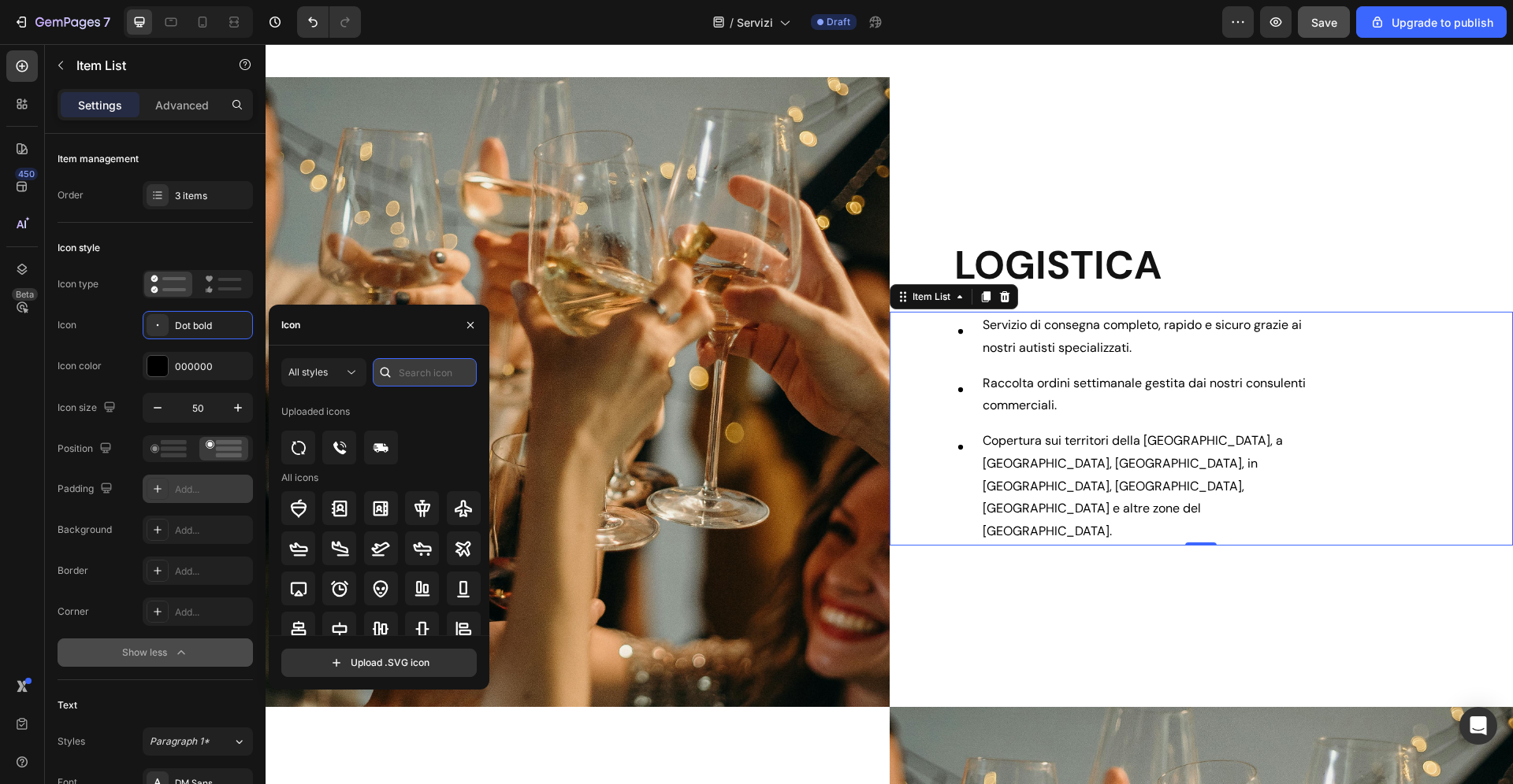
click at [419, 377] on input "text" at bounding box center [425, 372] width 104 height 28
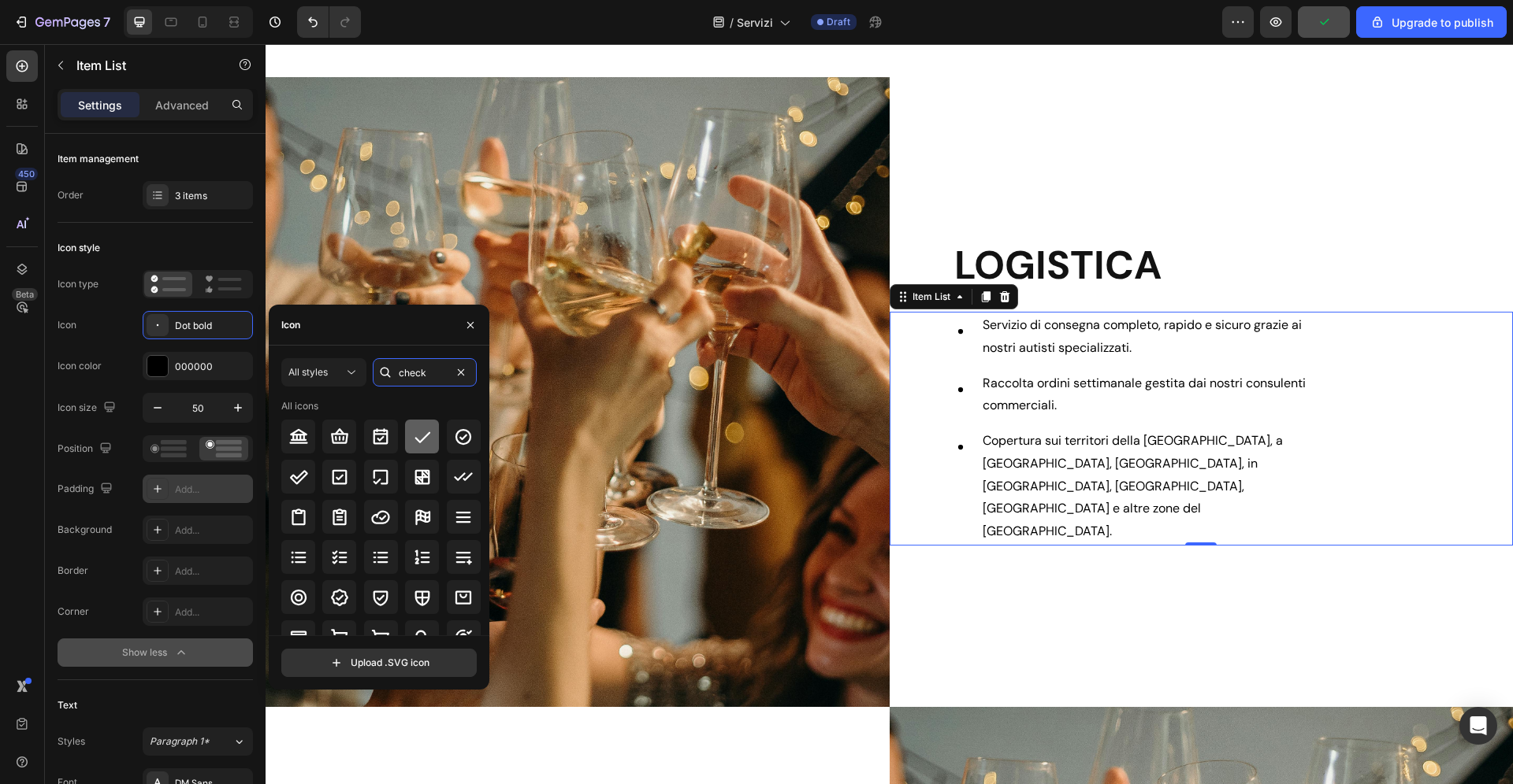
type input "check"
click at [425, 448] on div at bounding box center [421, 436] width 34 height 34
click at [199, 408] on input "50" at bounding box center [198, 407] width 52 height 28
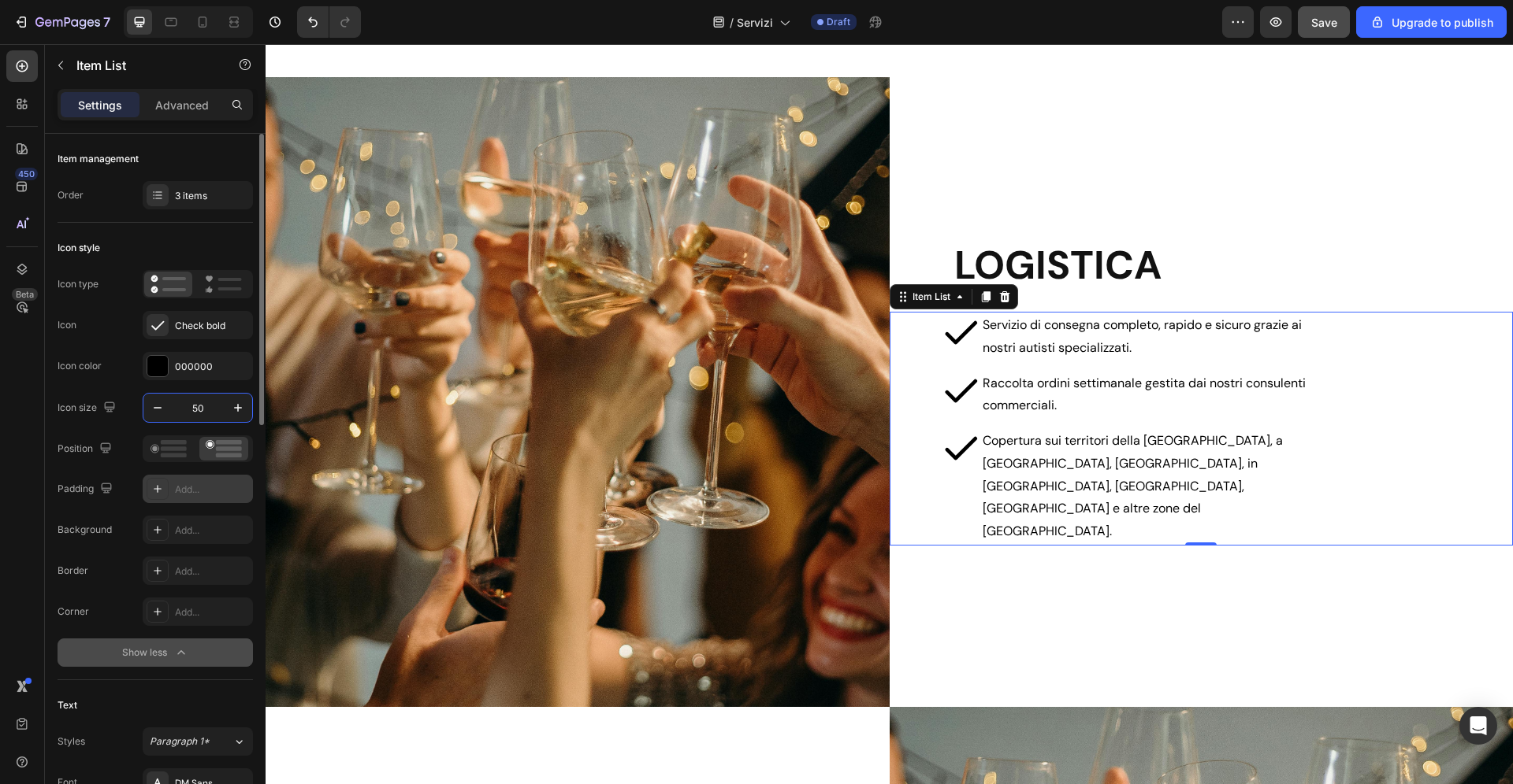
click at [199, 408] on input "50" at bounding box center [198, 407] width 52 height 28
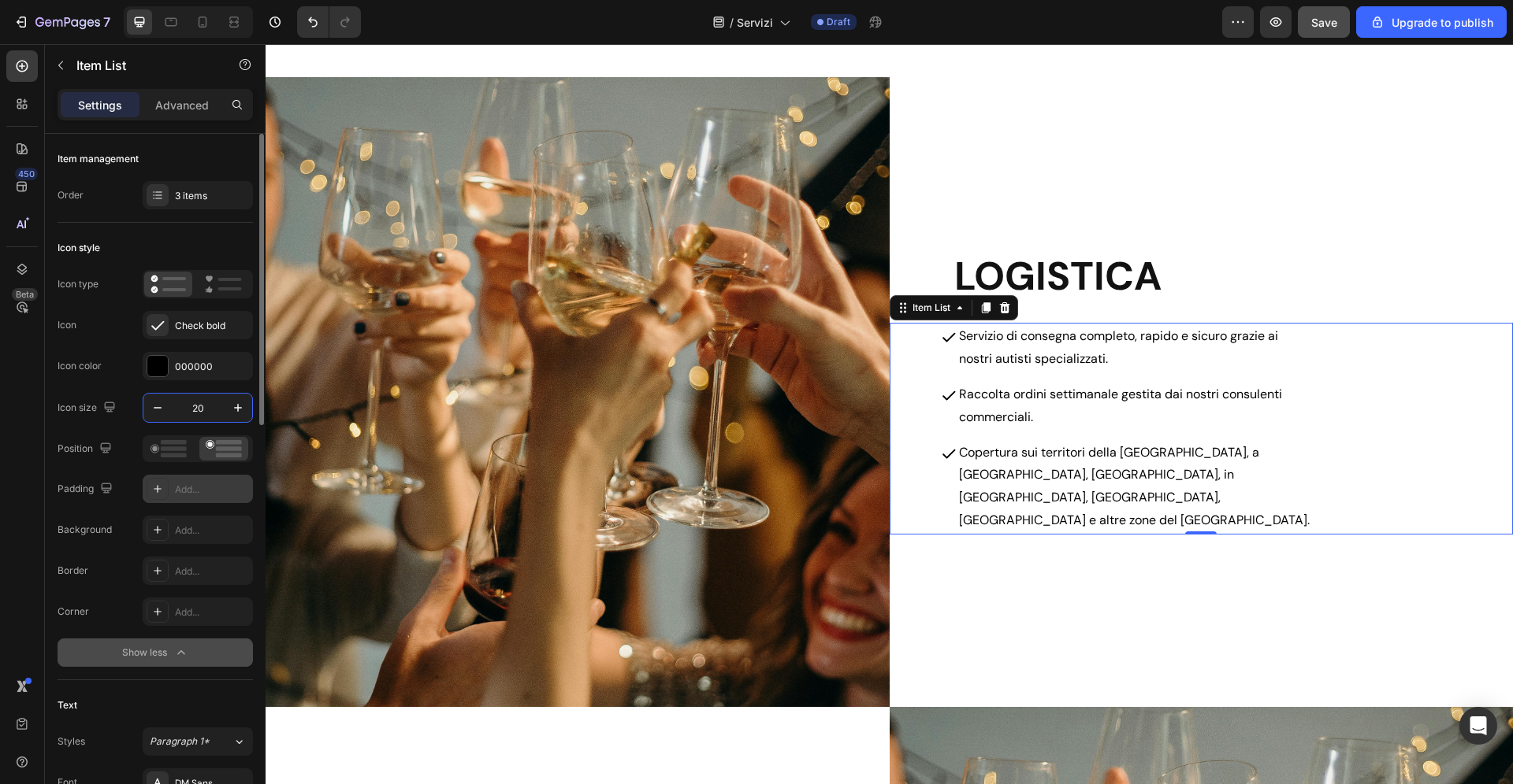
type input "2"
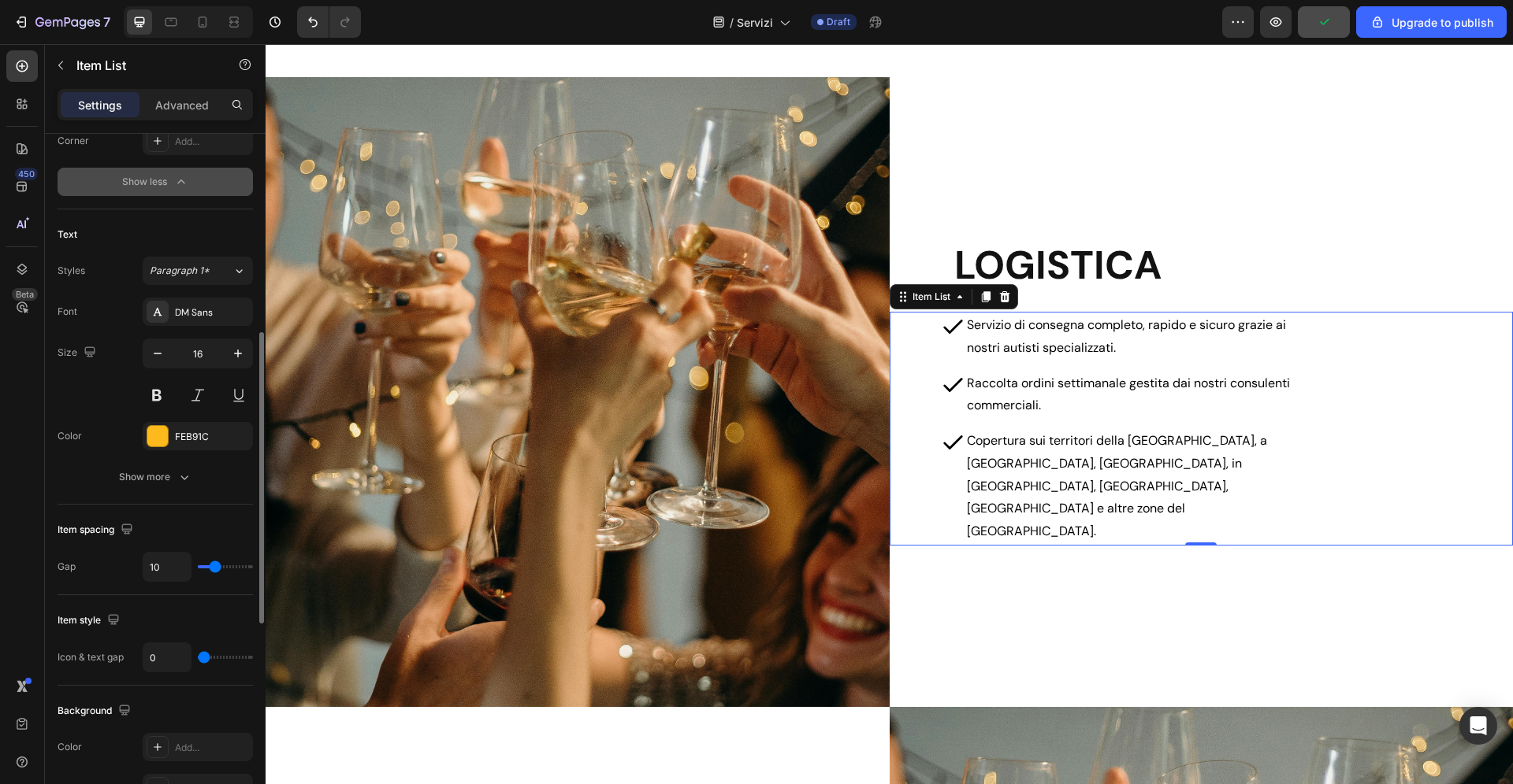
scroll to position [472, 0]
type input "30"
click at [176, 565] on input "10" at bounding box center [167, 565] width 47 height 28
type input "2"
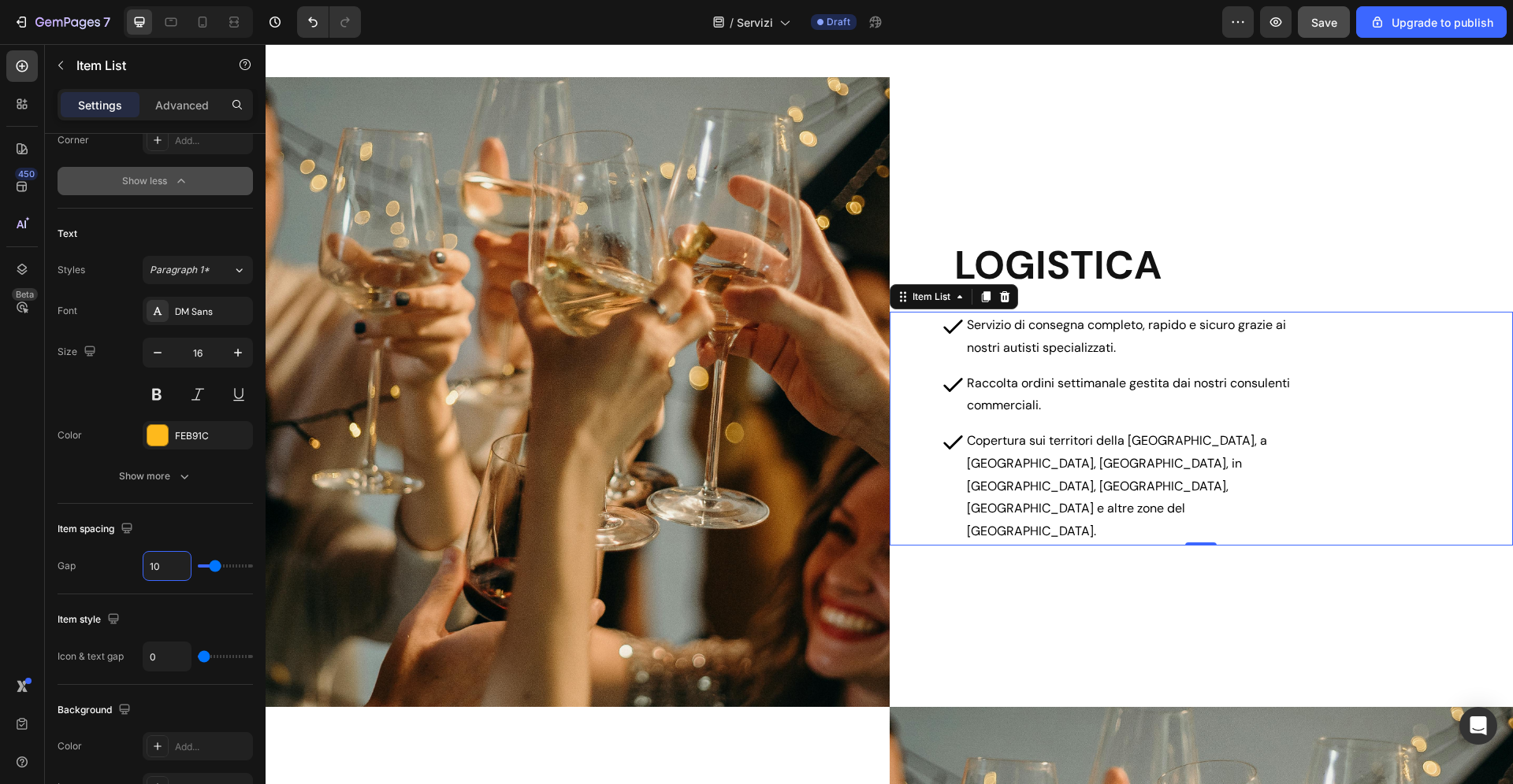
type input "2"
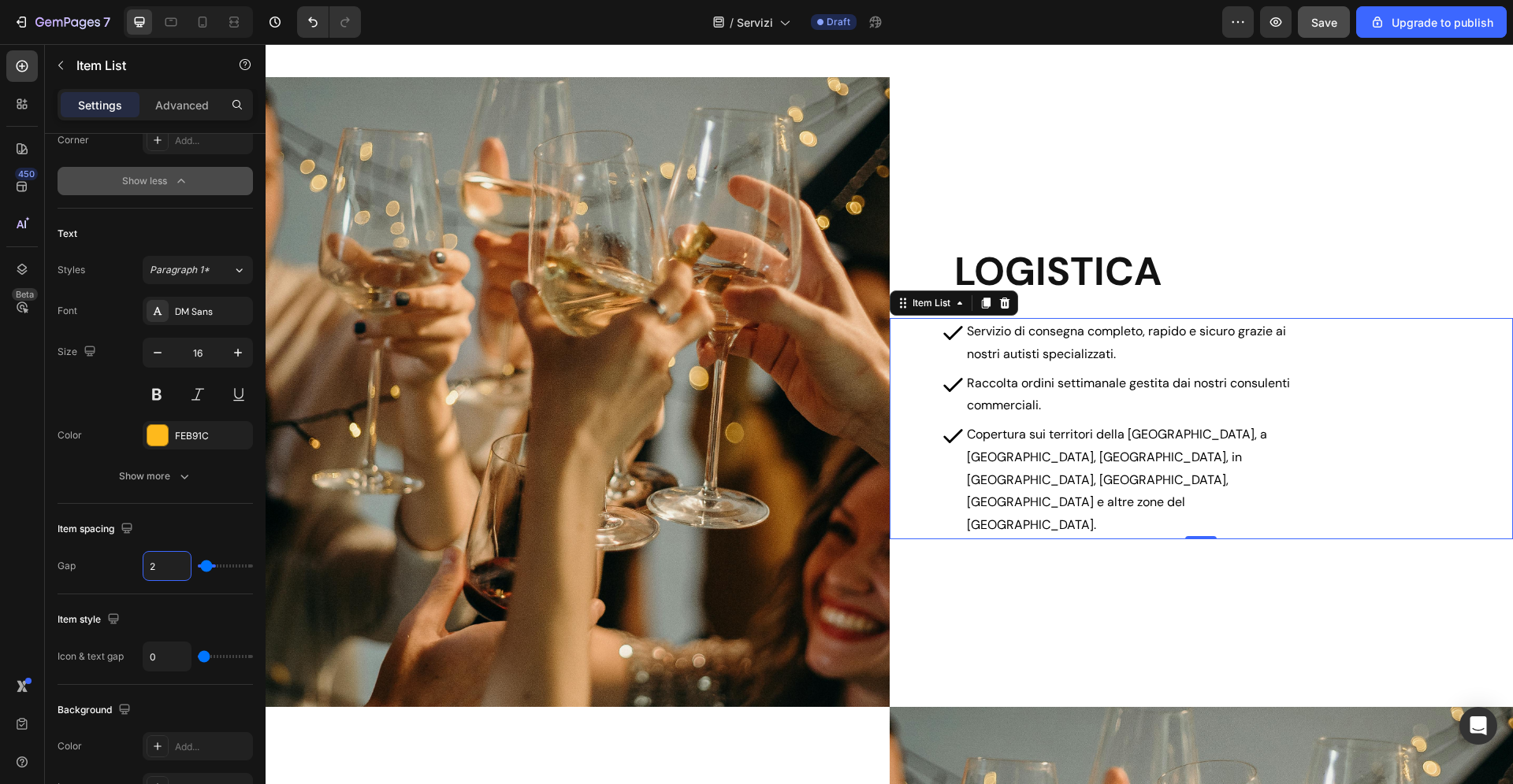
type input "20"
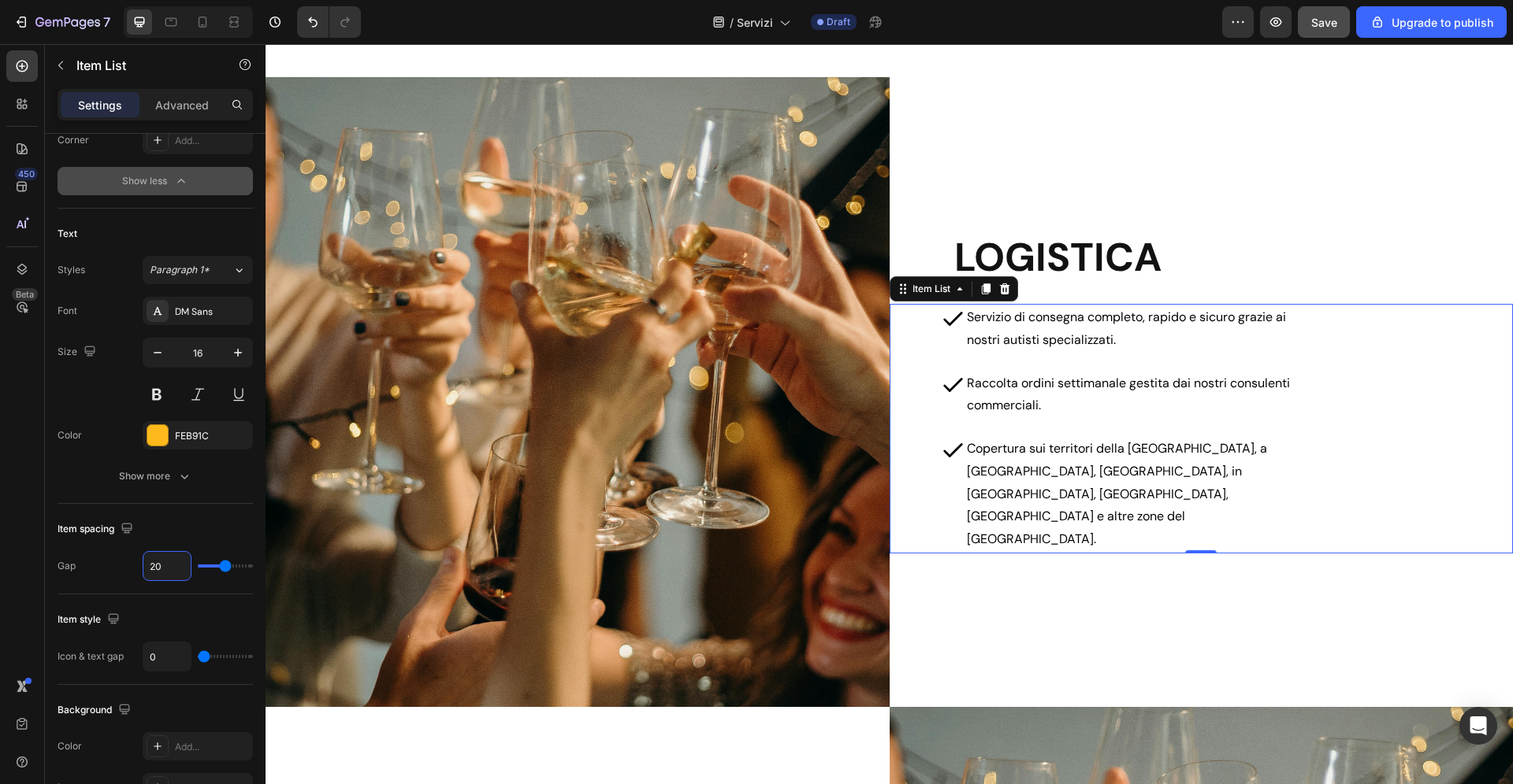
type input "2"
type input "0"
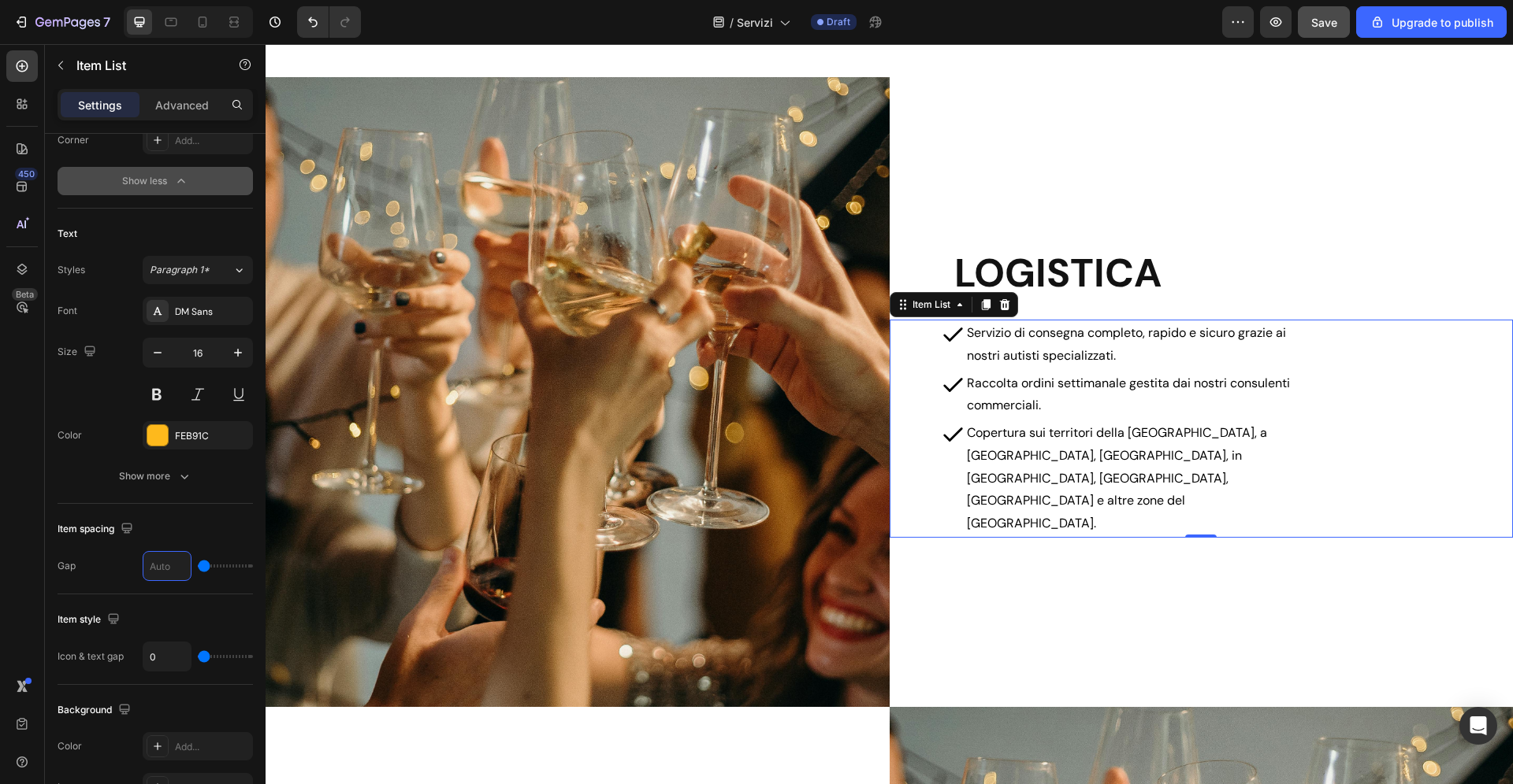
type input "1"
type input "10"
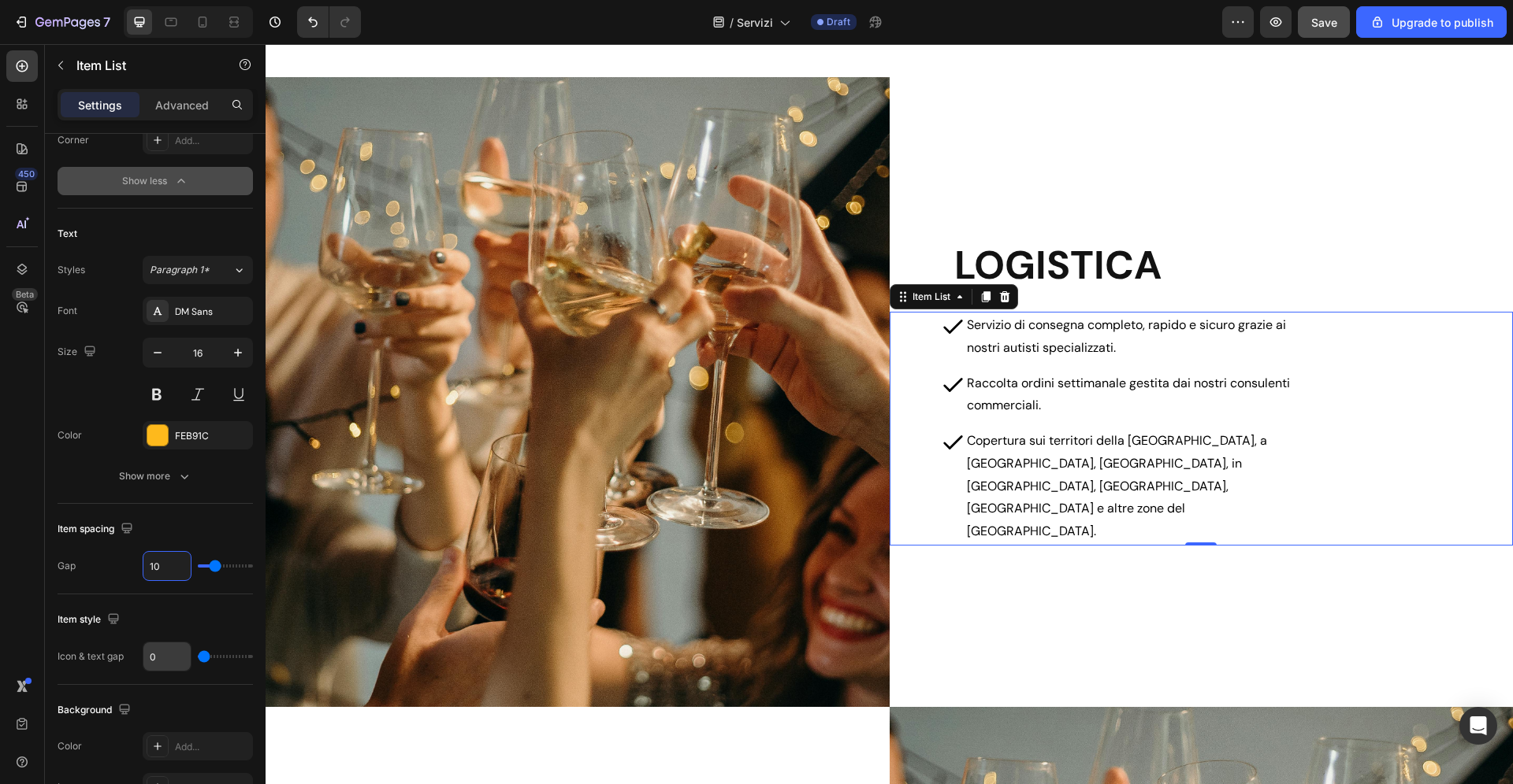
click at [163, 650] on input "0" at bounding box center [167, 656] width 47 height 28
type input "1"
type input "10"
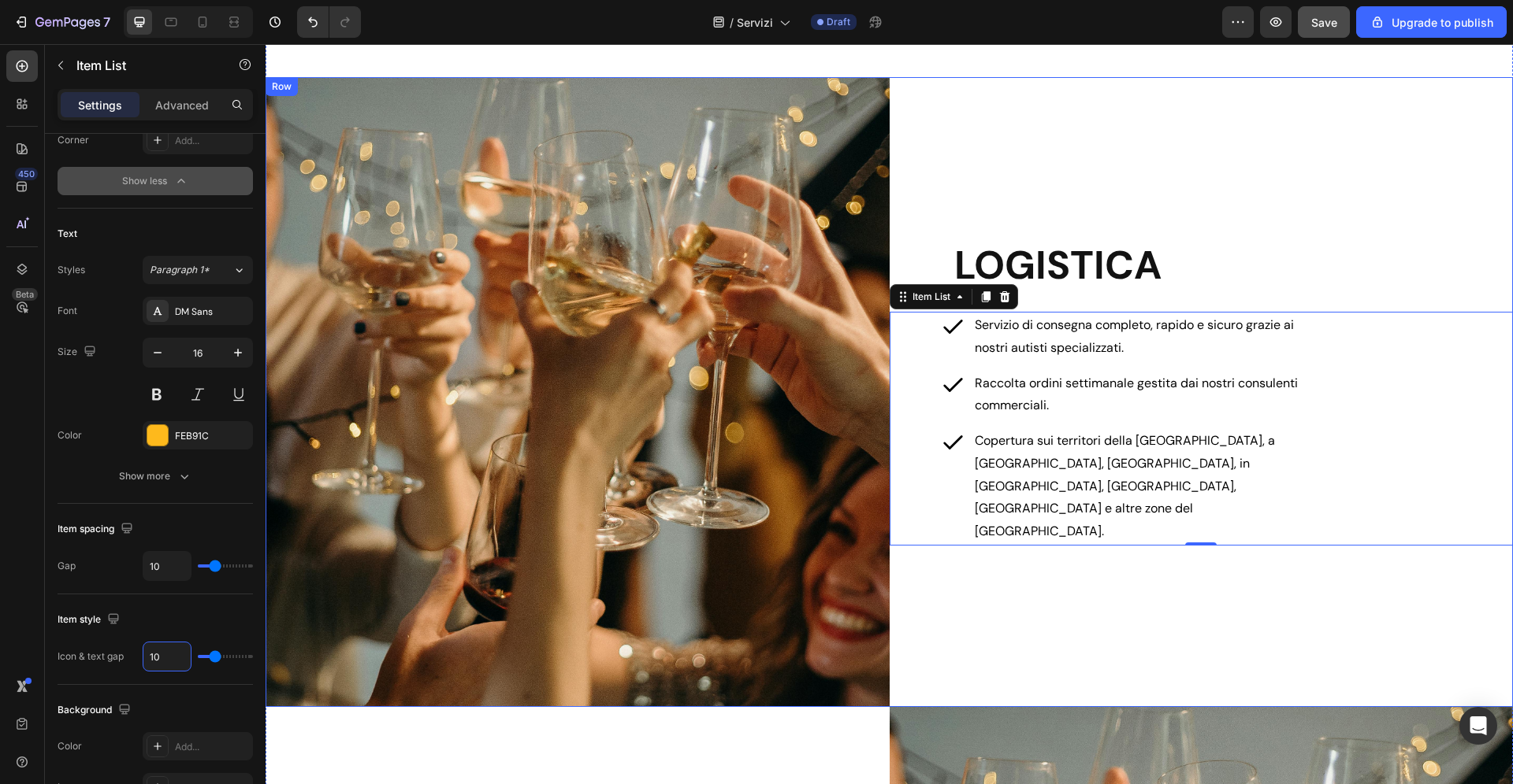
click at [1287, 320] on div "LOGISTICA Heading Servizio di consegna completo, rapido e sicuro grazie ai nost…" at bounding box center [1202, 392] width 624 height 630
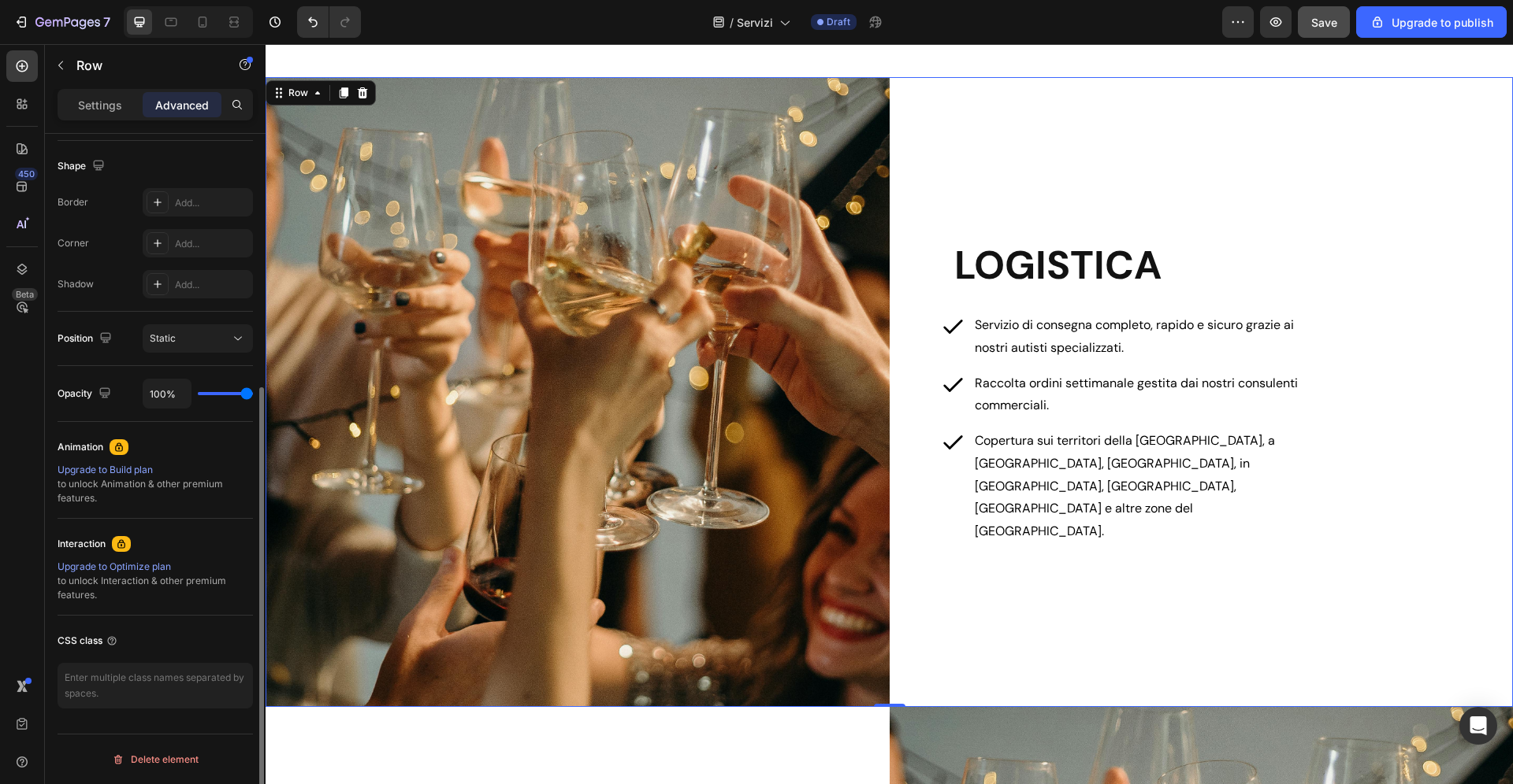
scroll to position [0, 0]
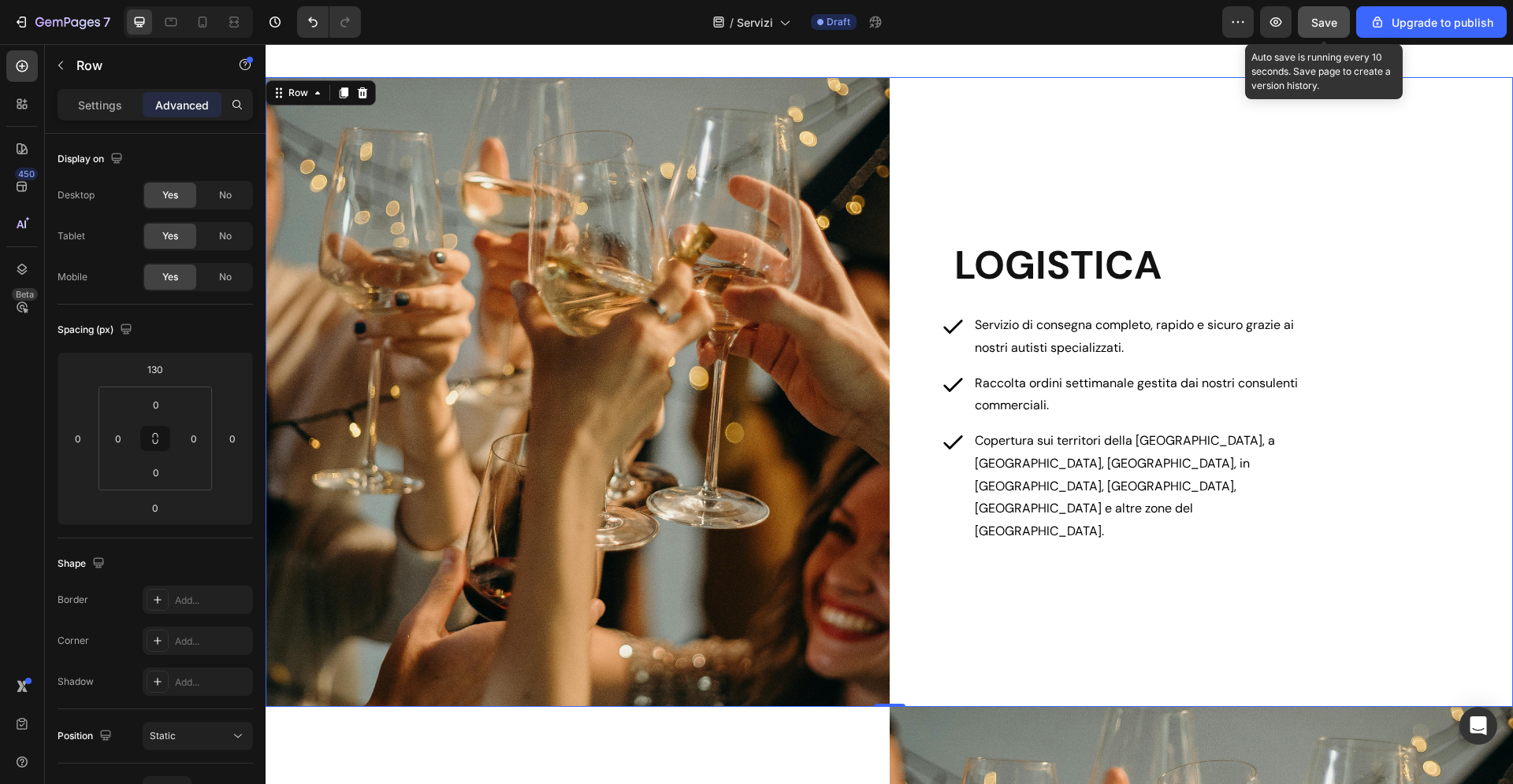
click at [1331, 19] on span "Save" at bounding box center [1324, 22] width 26 height 13
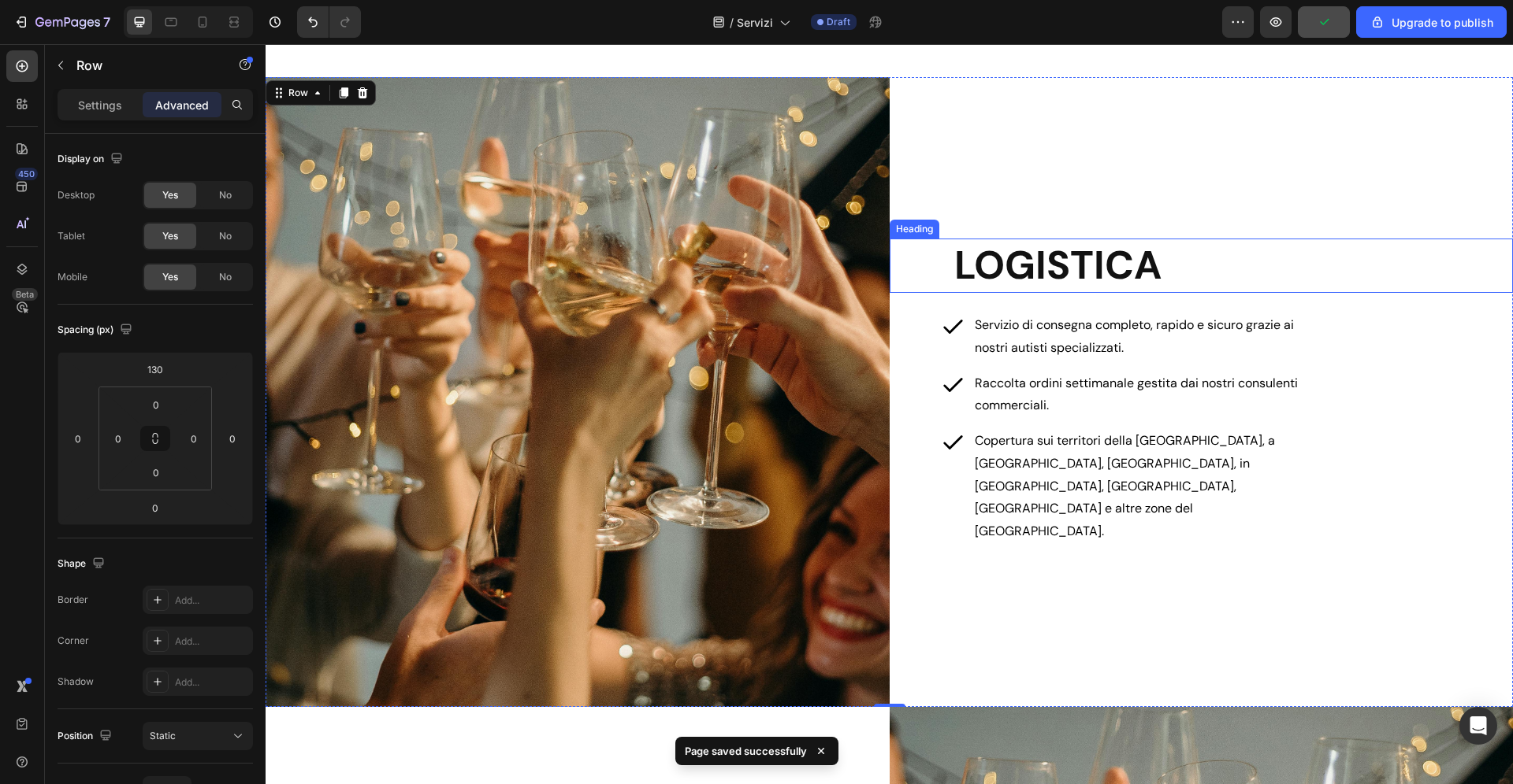
click at [1216, 293] on h2 "LOGISTICA" at bounding box center [1234, 266] width 561 height 54
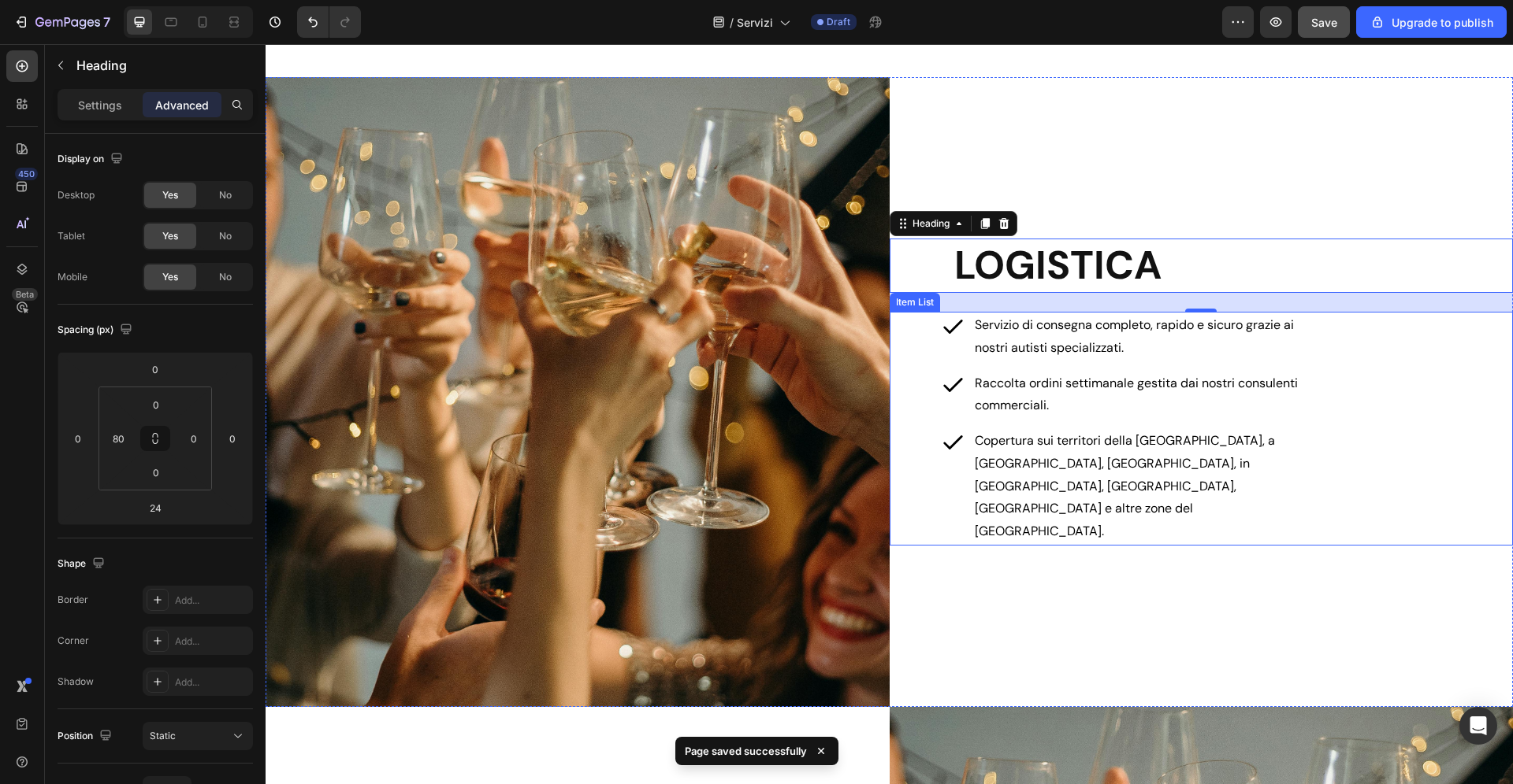
click at [1380, 456] on div "Servizio di consegna completo, rapido e sicuro grazie ai nostri autisti special…" at bounding box center [1202, 429] width 624 height 234
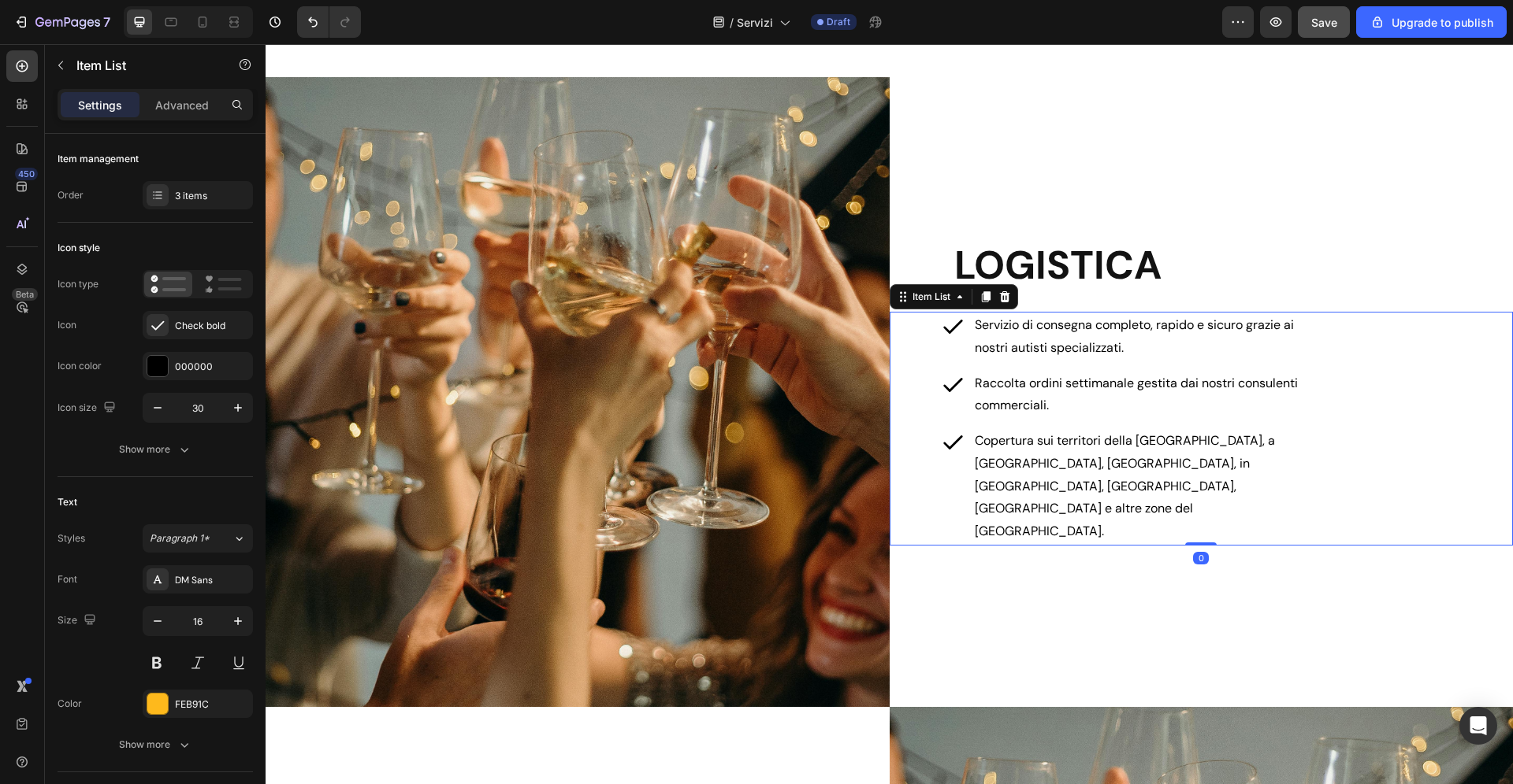
click at [172, 132] on div "Settings Advanced" at bounding box center [155, 111] width 221 height 45
click at [172, 115] on div "Advanced" at bounding box center [182, 105] width 79 height 25
type input "100%"
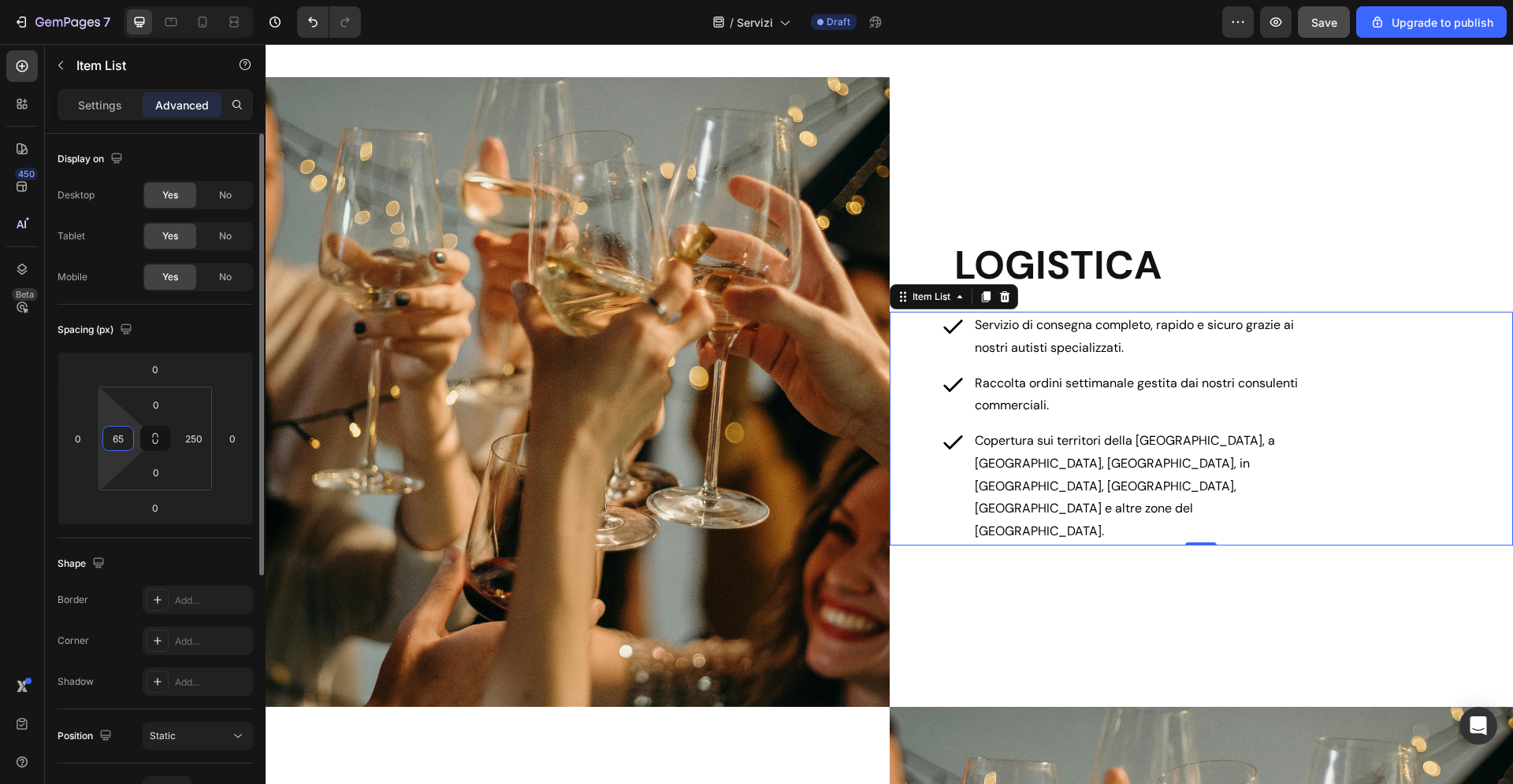
click at [120, 443] on input "65" at bounding box center [118, 438] width 24 height 24
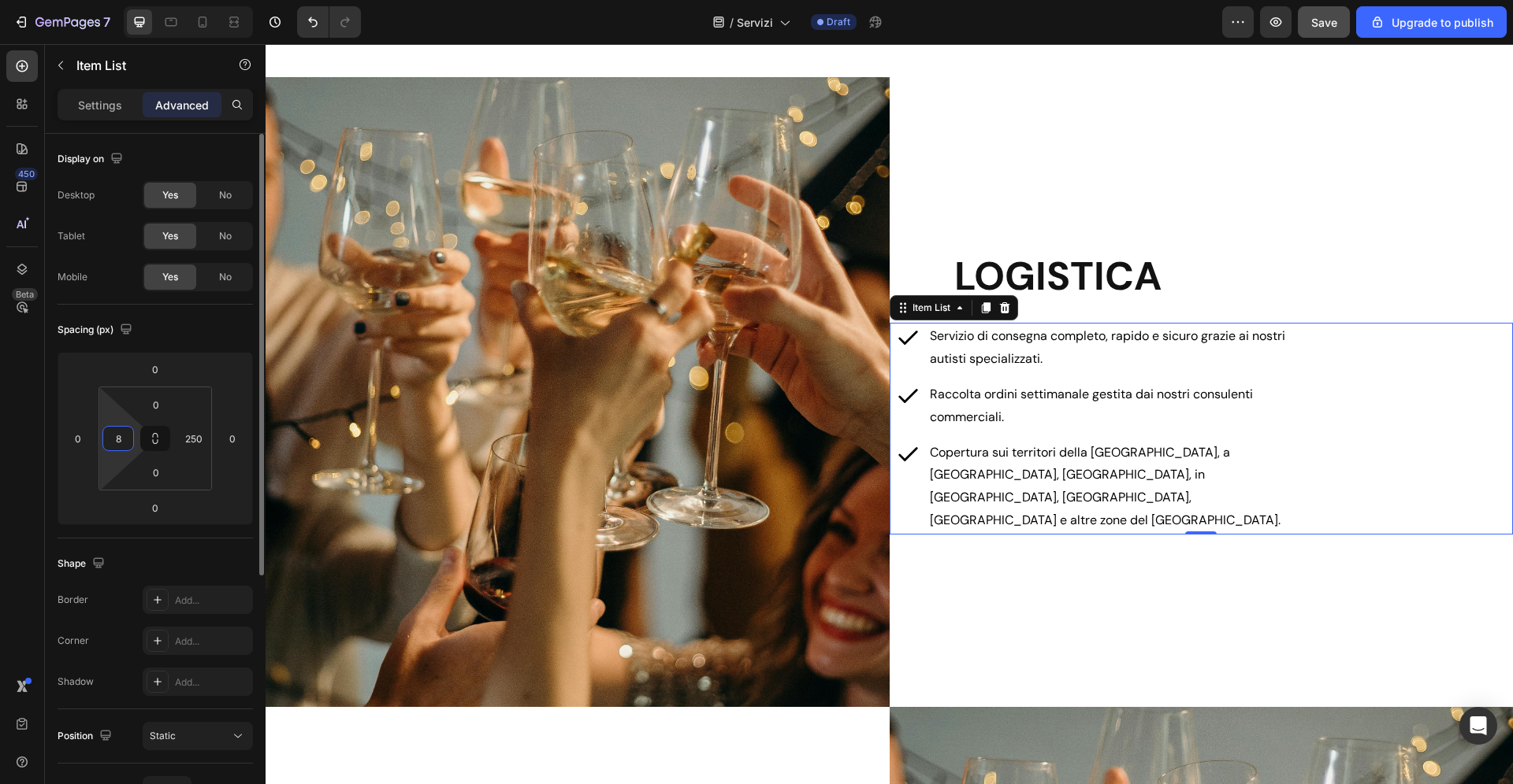
type input "80"
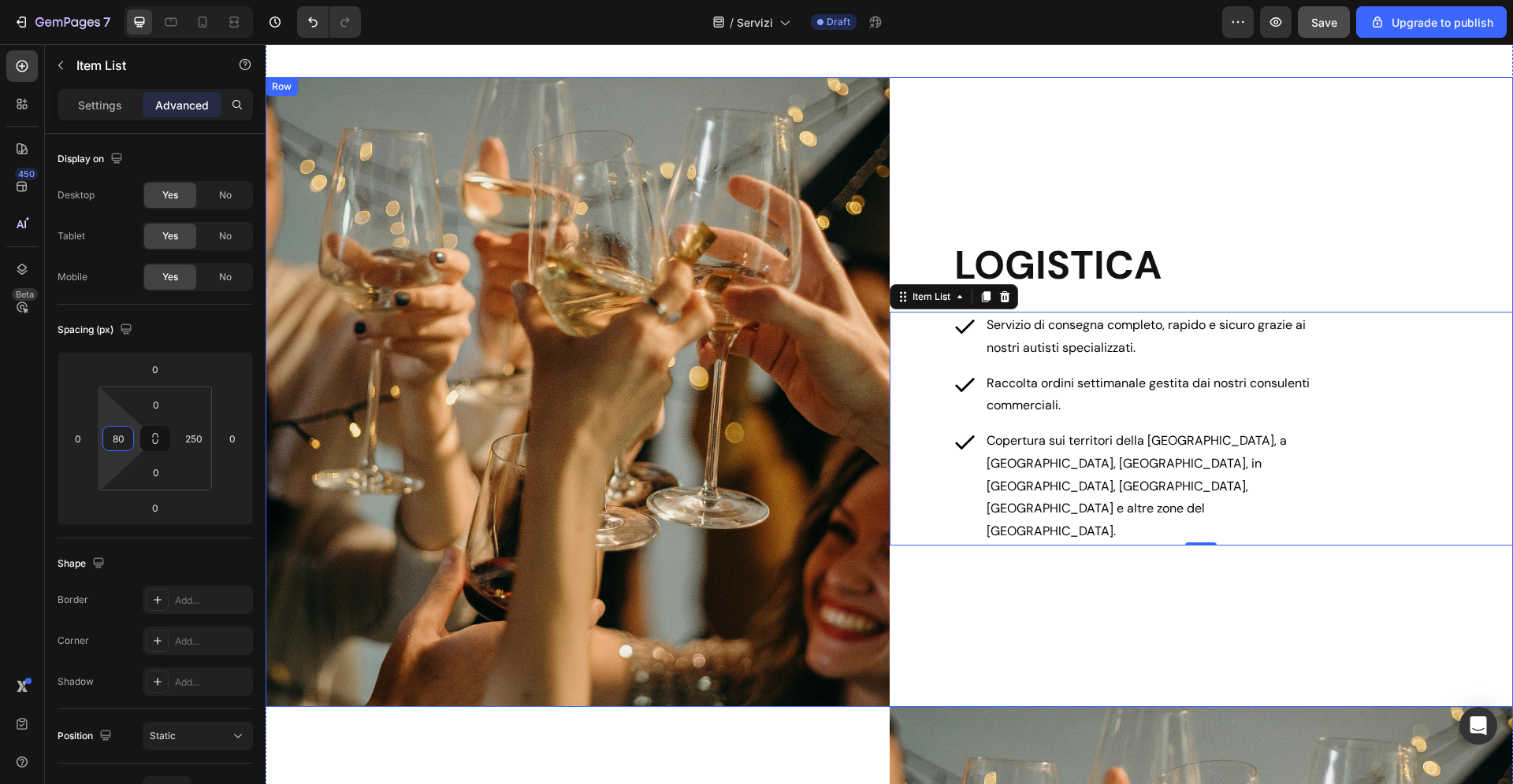
click at [1022, 573] on div "LOGISTICA Heading Servizio di consegna completo, rapido e sicuro grazie ai nost…" at bounding box center [1202, 392] width 624 height 630
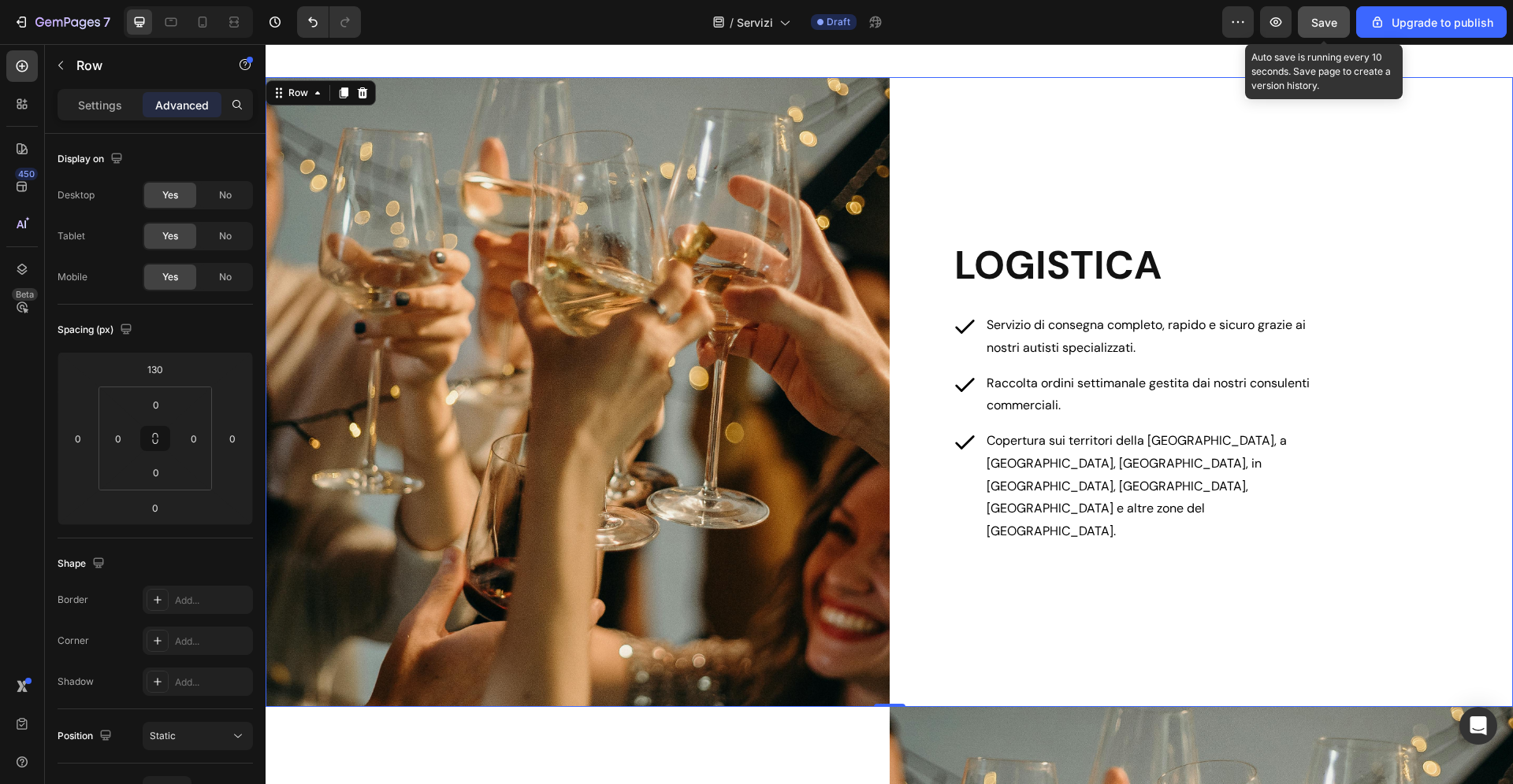
click at [1339, 11] on button "Save" at bounding box center [1324, 22] width 52 height 32
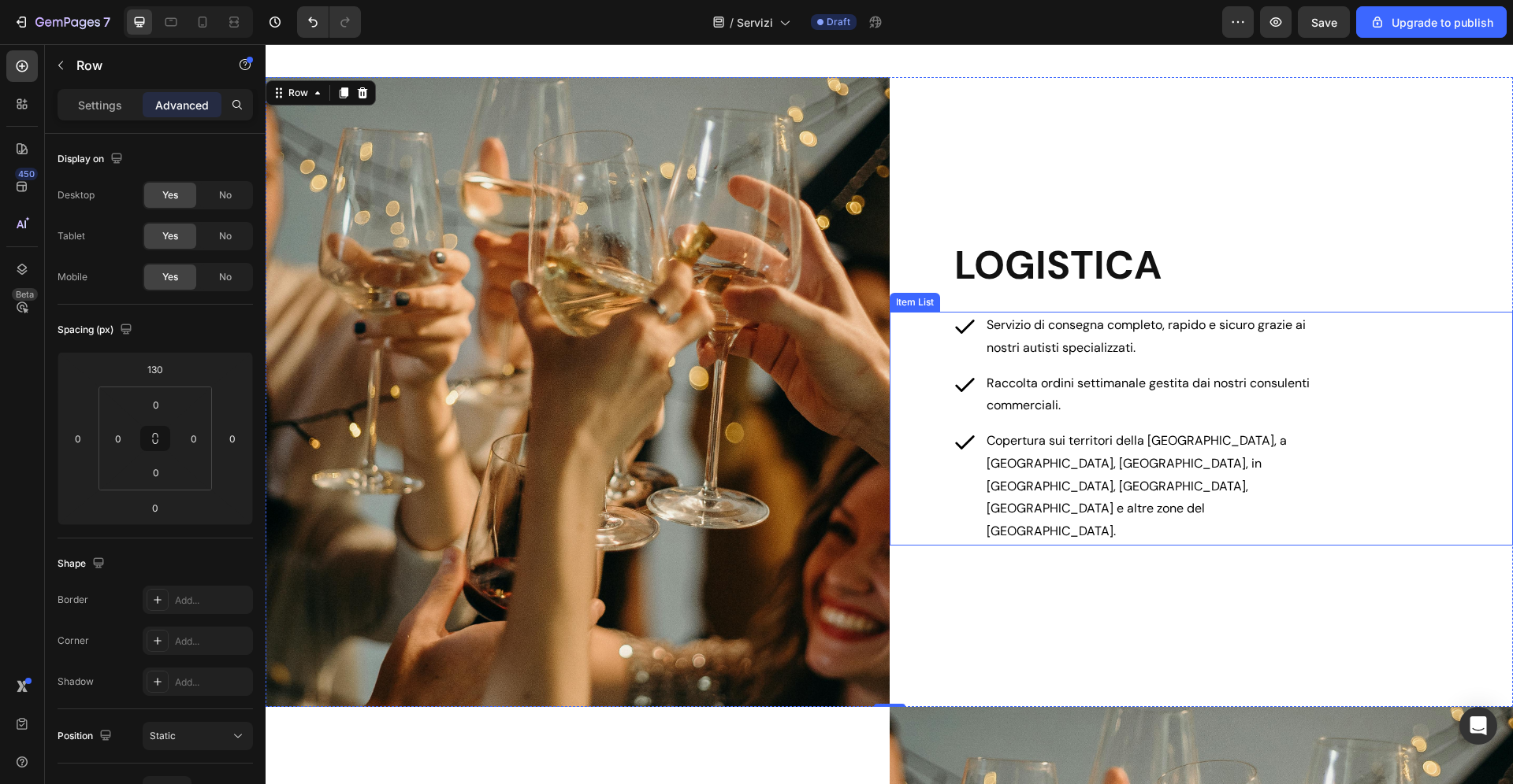
click at [1308, 494] on p "Copertura sui territori della Val di Non, a Trento, Rovereto, in Vallagarina, P…" at bounding box center [1151, 486] width 328 height 114
click at [1372, 582] on div "LOGISTICA Heading Servizio di consegna completo, rapido e sicuro grazie ai nost…" at bounding box center [1202, 392] width 624 height 630
click at [1299, 353] on span "Servizio di consegna completo, rapido e sicuro grazie ai nostri autisti special…" at bounding box center [1146, 336] width 319 height 39
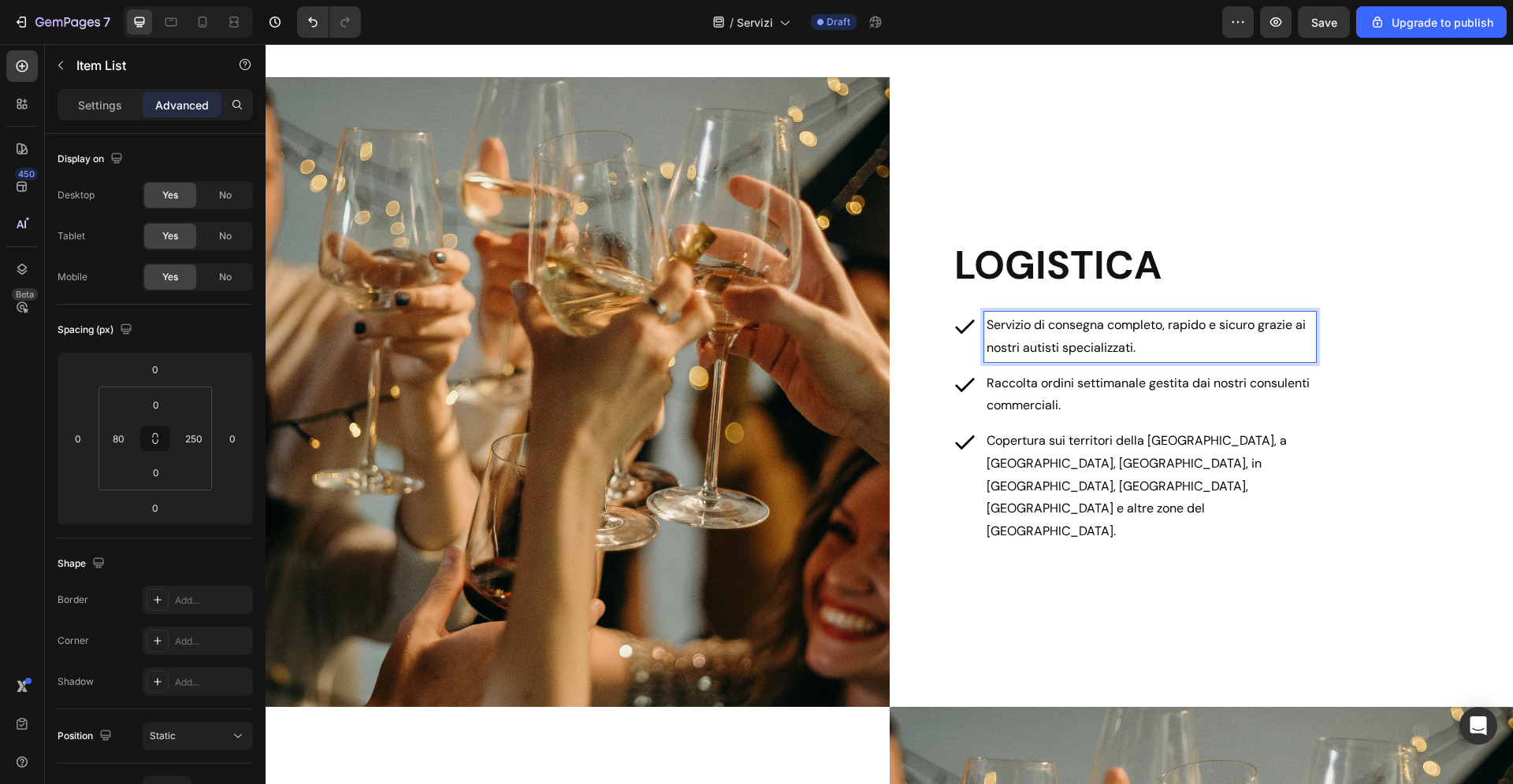
click at [1298, 352] on span "Servizio di consegna completo, rapido e sicuro grazie ai nostri autisti special…" at bounding box center [1146, 336] width 319 height 39
click at [1150, 555] on div "LOGISTICA Heading Servizio di consegna completo, rapido e sicuro grazie ai nost…" at bounding box center [1202, 392] width 624 height 630
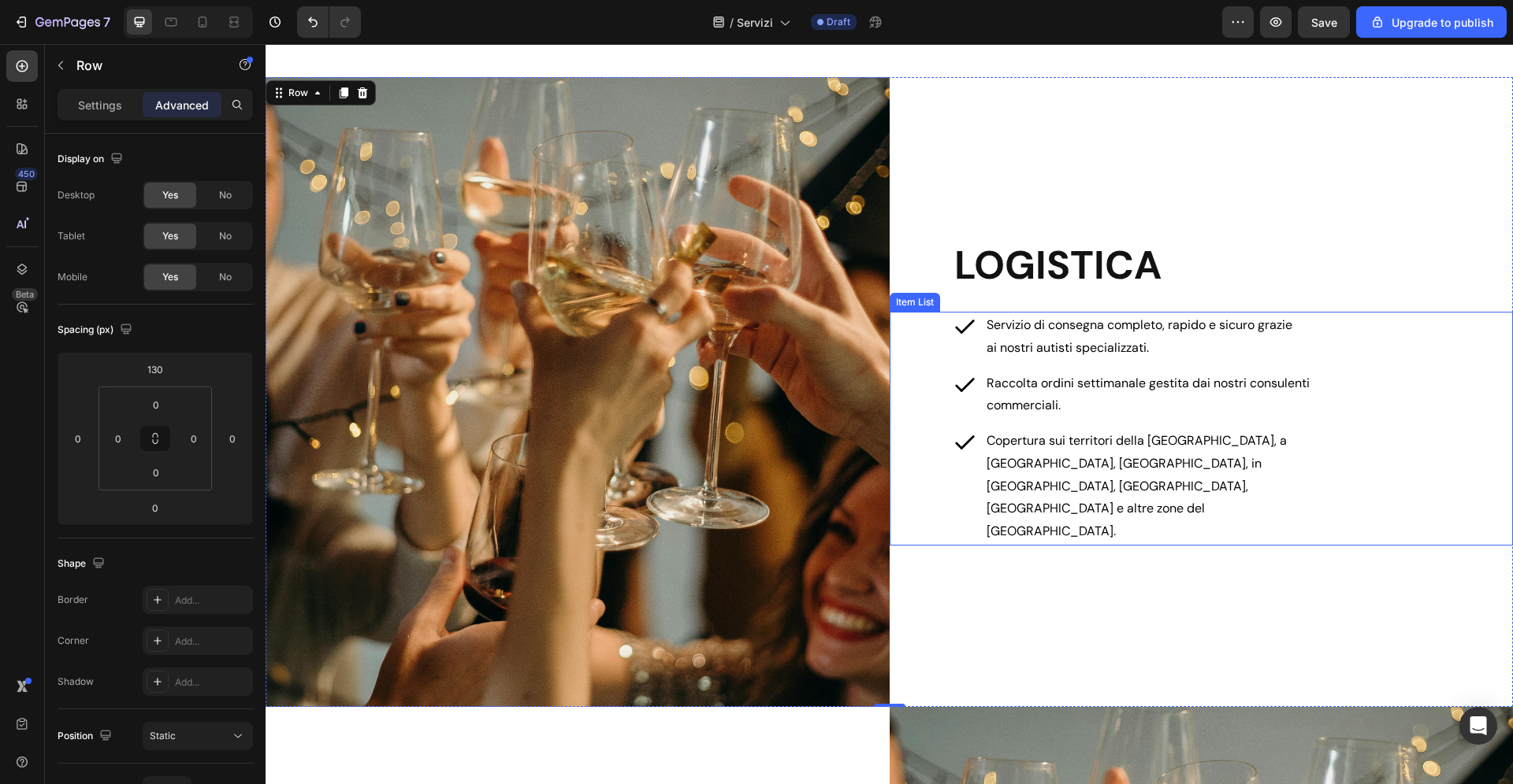
click at [999, 488] on span "Copertura sui territori della Val di Non, a Trento, Rovereto, in Vallagarina, P…" at bounding box center [1137, 485] width 301 height 107
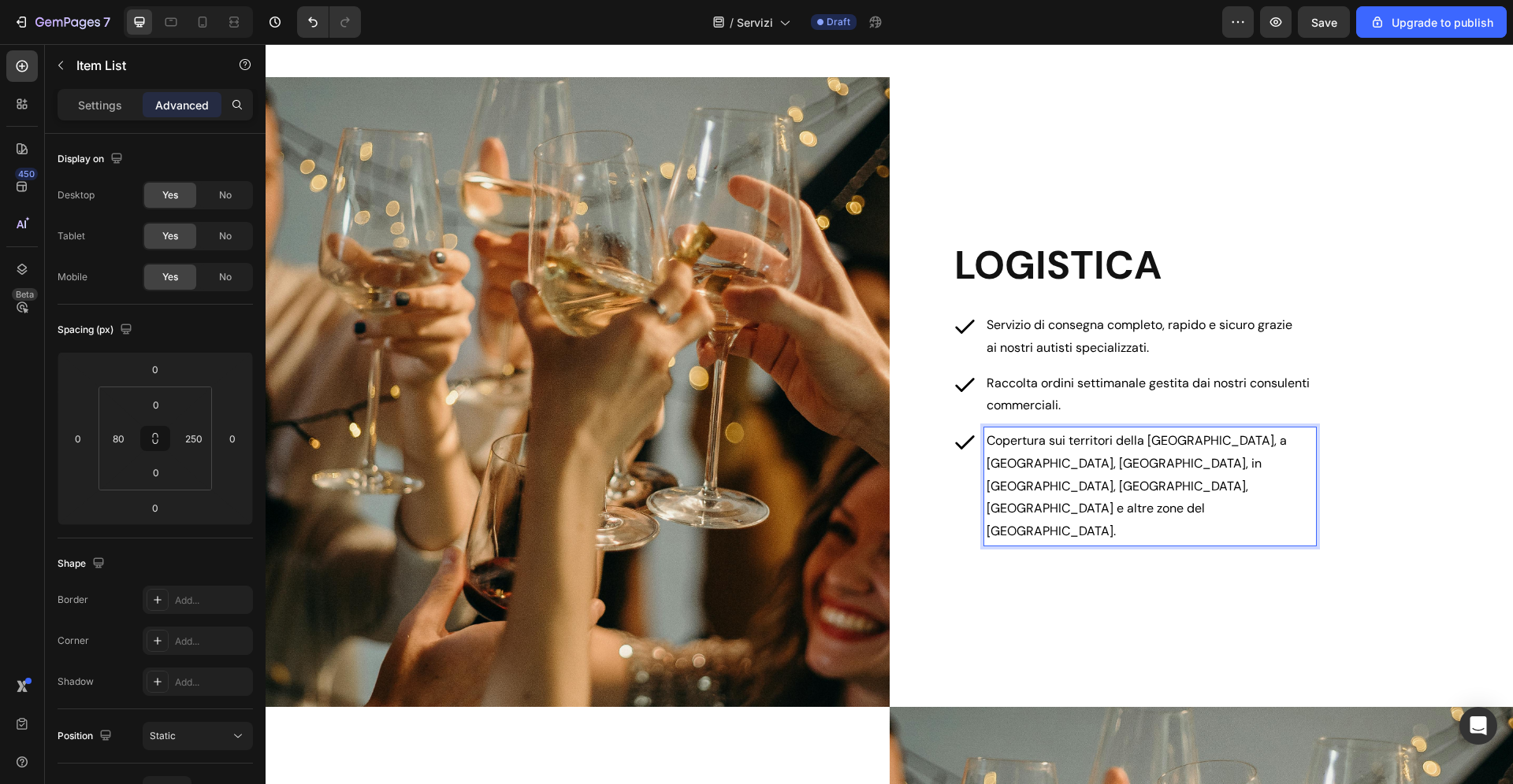
click at [987, 489] on span "Copertura sui territori della Val di Non, a Trento, Rovereto, in Vallagarina, P…" at bounding box center [1137, 485] width 301 height 107
click at [1280, 488] on span "Copertura sui territori della Val di Non, a Trento, Rovereto, in Vallagarina, P…" at bounding box center [1137, 485] width 301 height 107
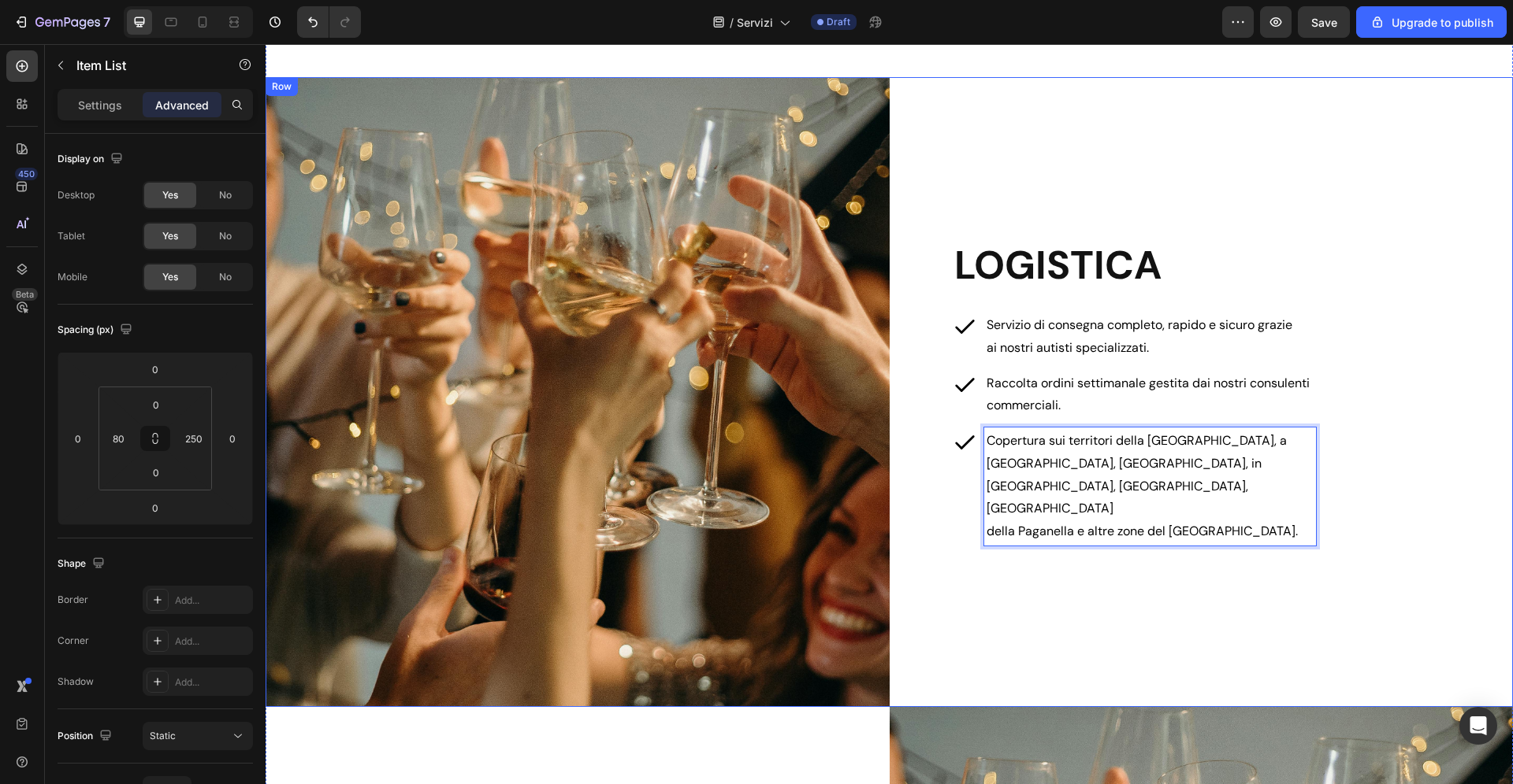
click at [1289, 563] on div "LOGISTICA Heading Servizio di consegna completo, rapido e sicuro grazie ai nost…" at bounding box center [1202, 392] width 624 height 630
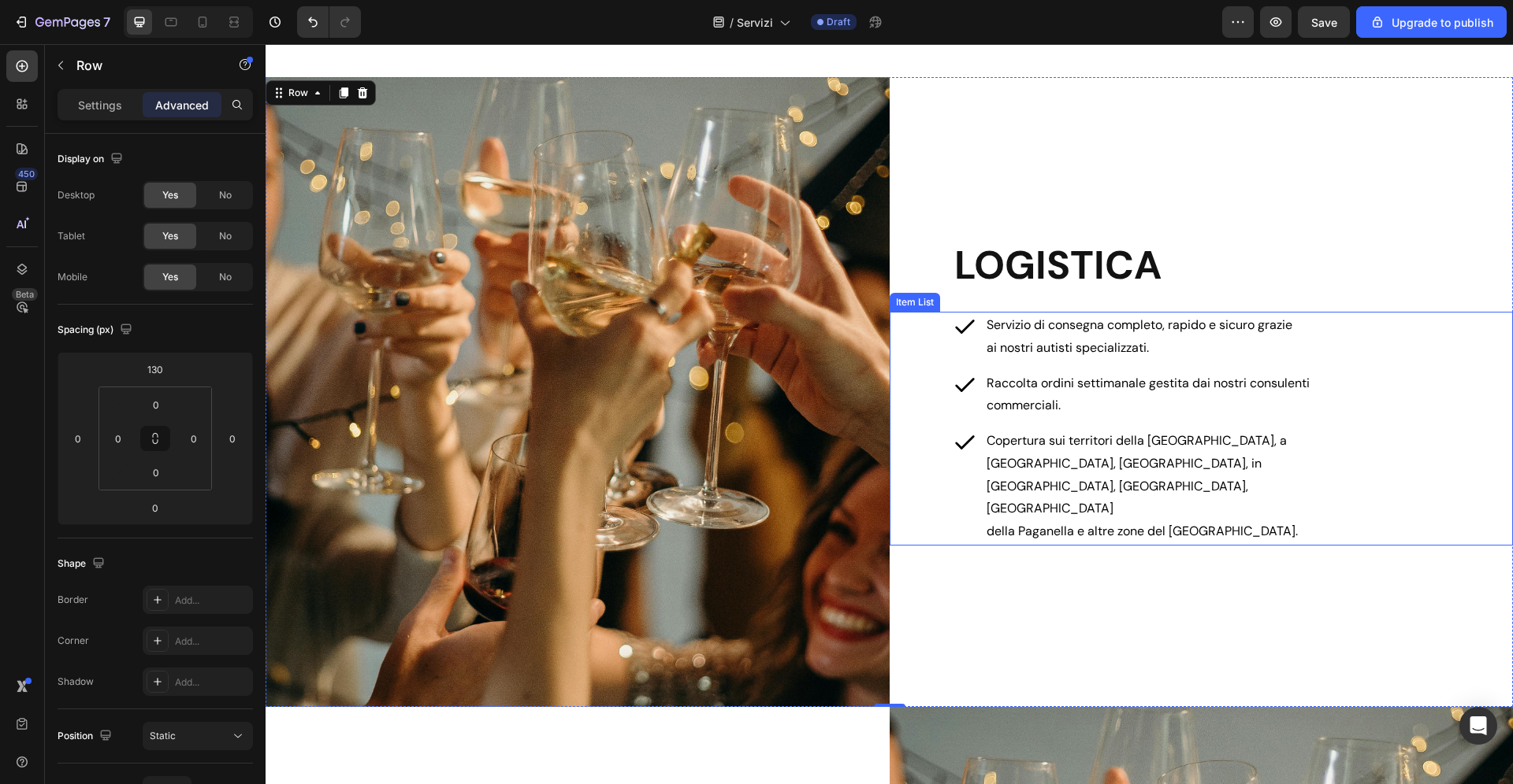
click at [1181, 418] on p "Raccolta ordini settimanale gestita dai nostri consulenti commerciali." at bounding box center [1151, 395] width 328 height 45
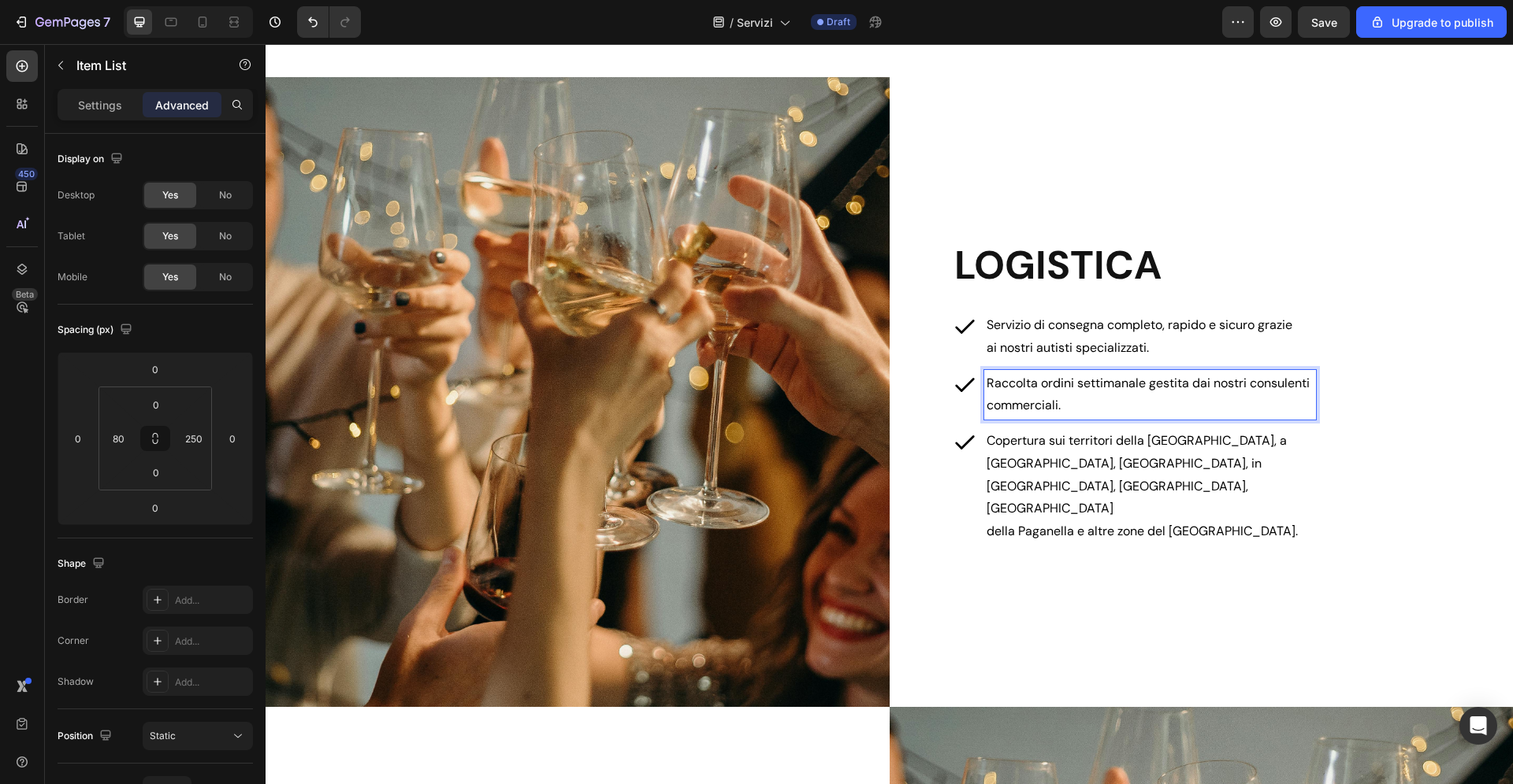
click at [1251, 411] on span "Raccolta ordini settimanale gestita dai nostri consulenti commerciali." at bounding box center [1148, 394] width 323 height 39
click at [1258, 333] on span "Servizio di consegna completo, rapido e sicuro grazie" at bounding box center [1139, 325] width 305 height 16
click at [1261, 333] on span "Servizio di consegna completo, rapido e sicuro grazie" at bounding box center [1139, 325] width 305 height 16
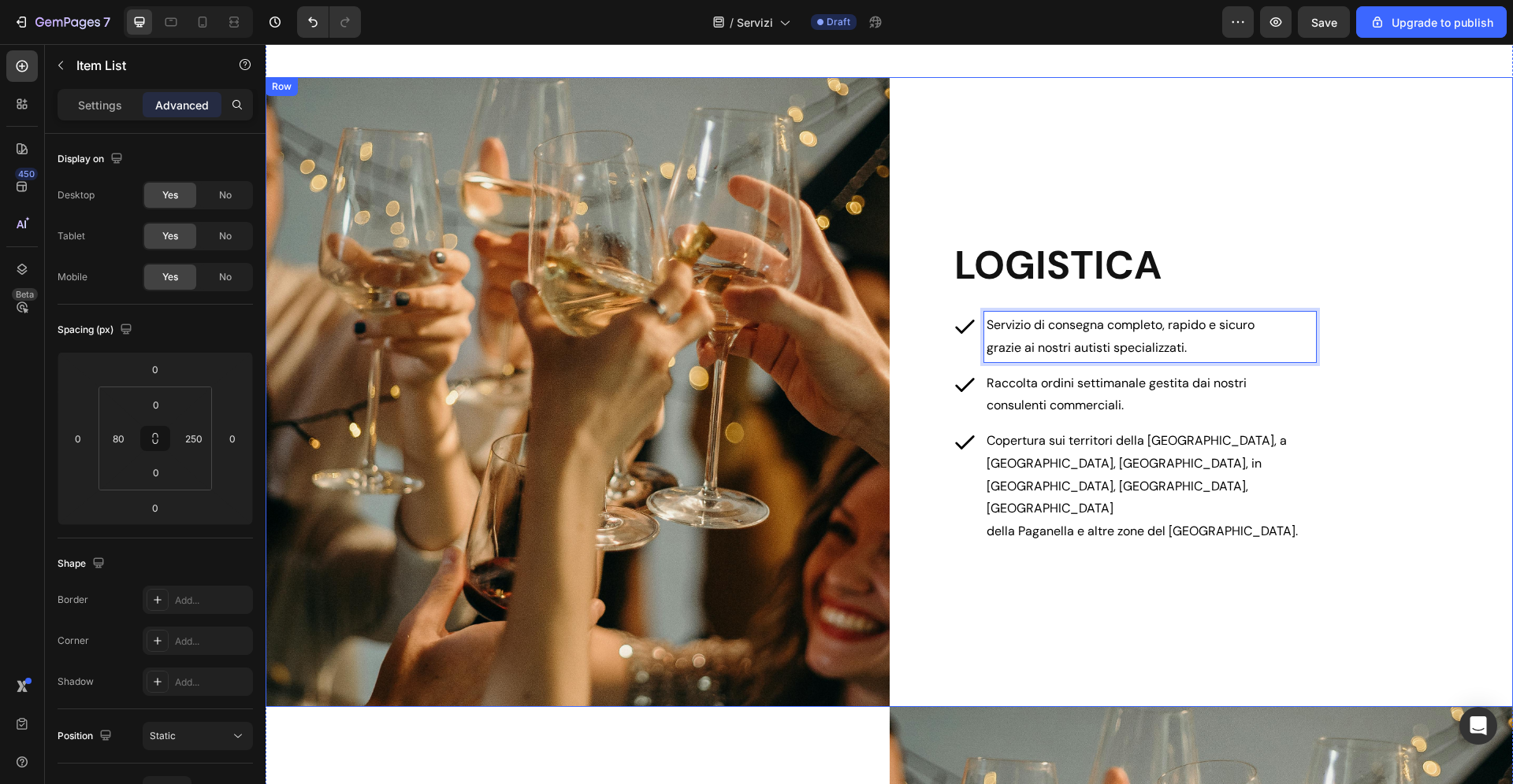
click at [1122, 602] on div "LOGISTICA Heading Servizio di consegna completo, rapido e sicuro grazie ai nost…" at bounding box center [1202, 392] width 624 height 630
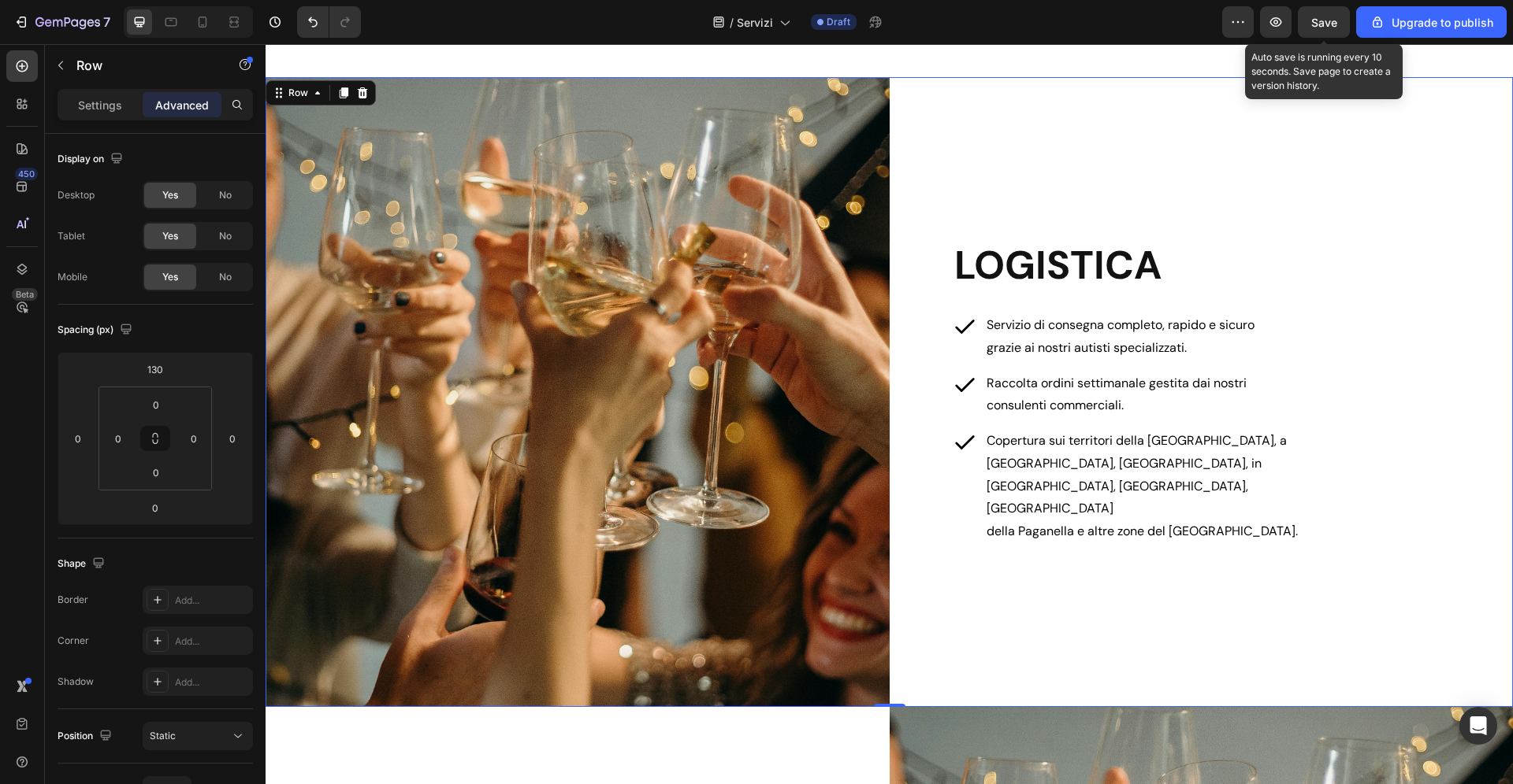
click at [1329, 24] on span "Save" at bounding box center [1324, 22] width 26 height 13
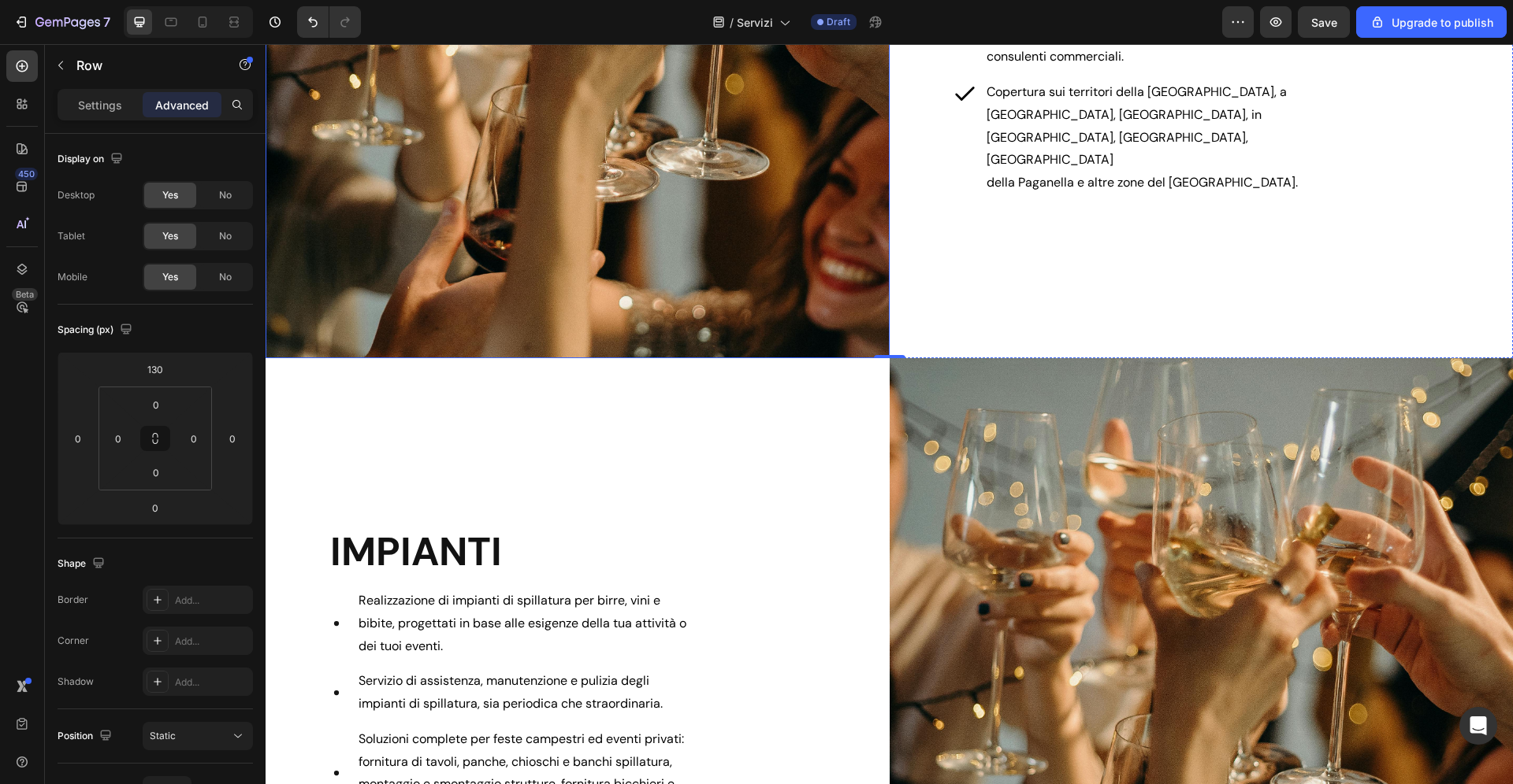
scroll to position [1146, 0]
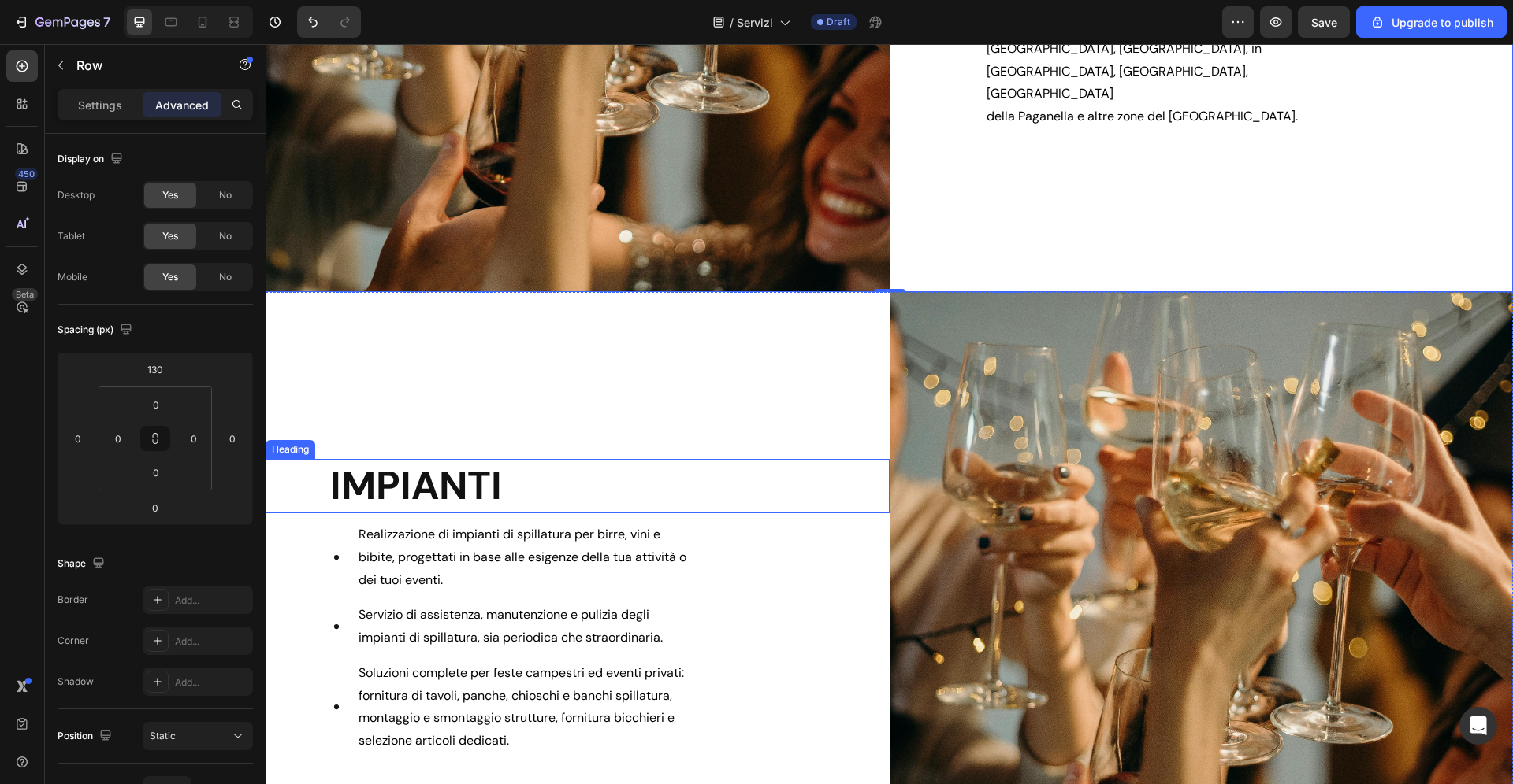
click at [465, 483] on h2 "IMPIANTI" at bounding box center [609, 486] width 561 height 54
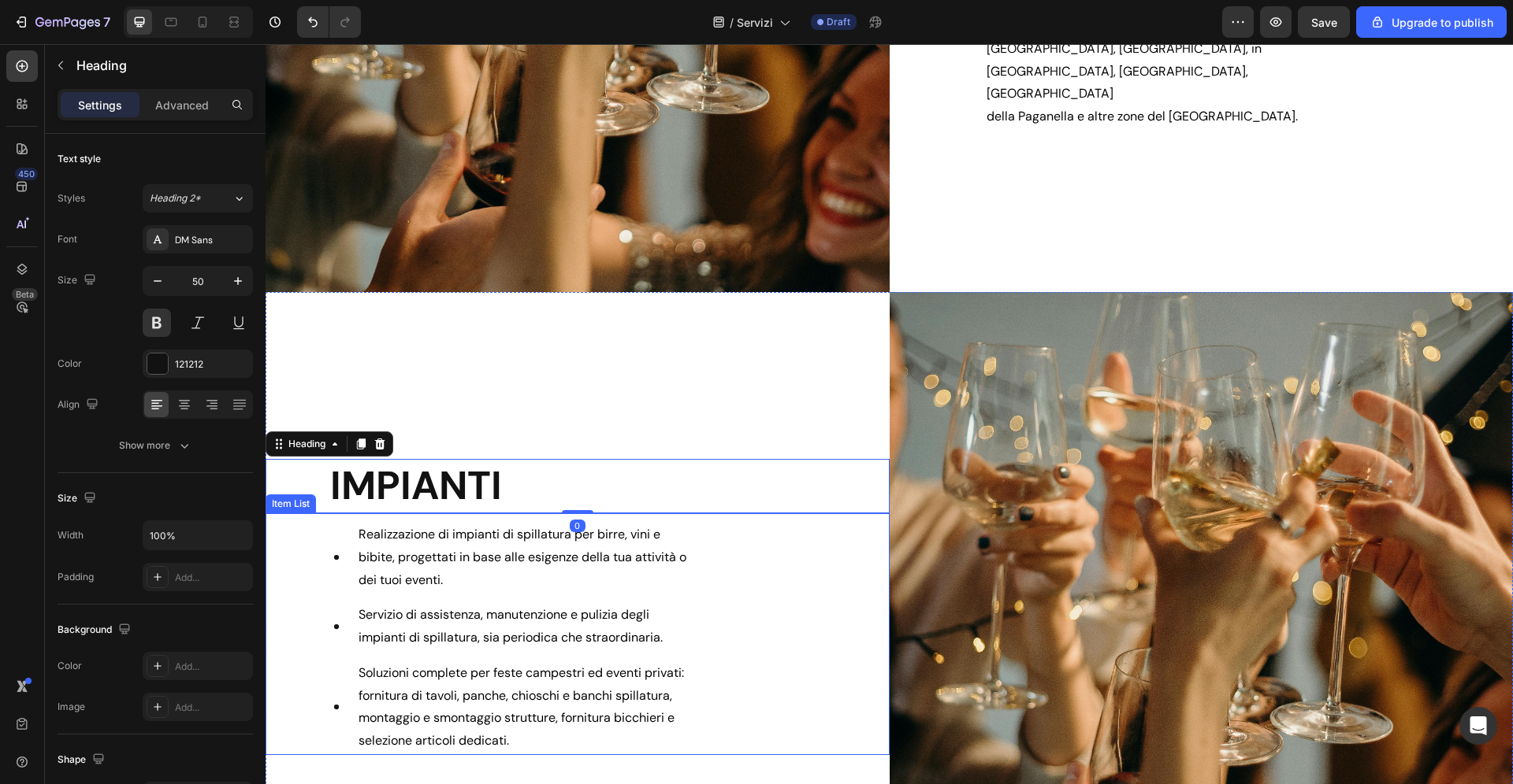
click at [301, 541] on div "Realizzazione di impianti di spillatura per birre, vini e bibite, progettati in…" at bounding box center [578, 638] width 624 height 234
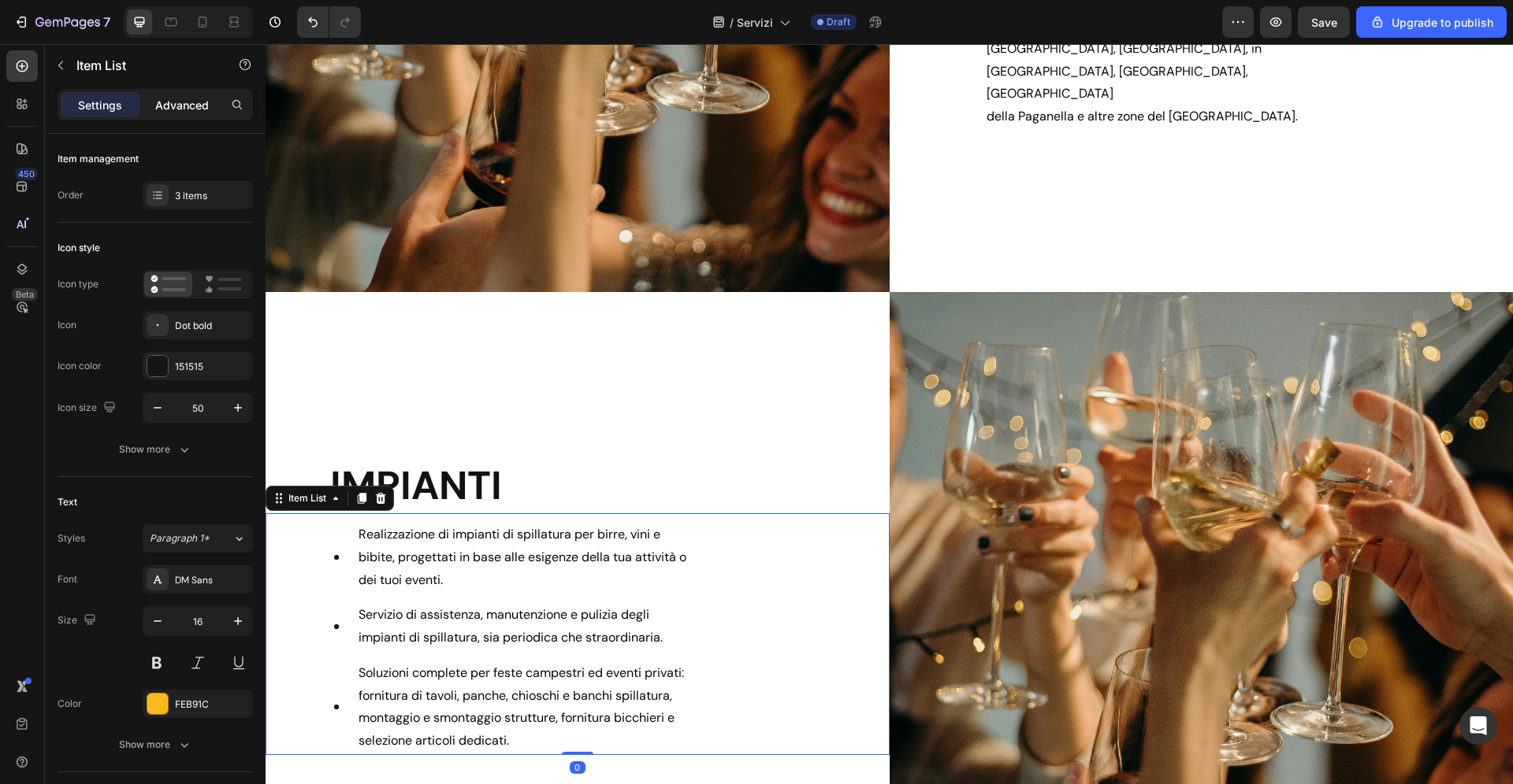
click at [184, 102] on p "Advanced" at bounding box center [182, 105] width 54 height 16
type input "100%"
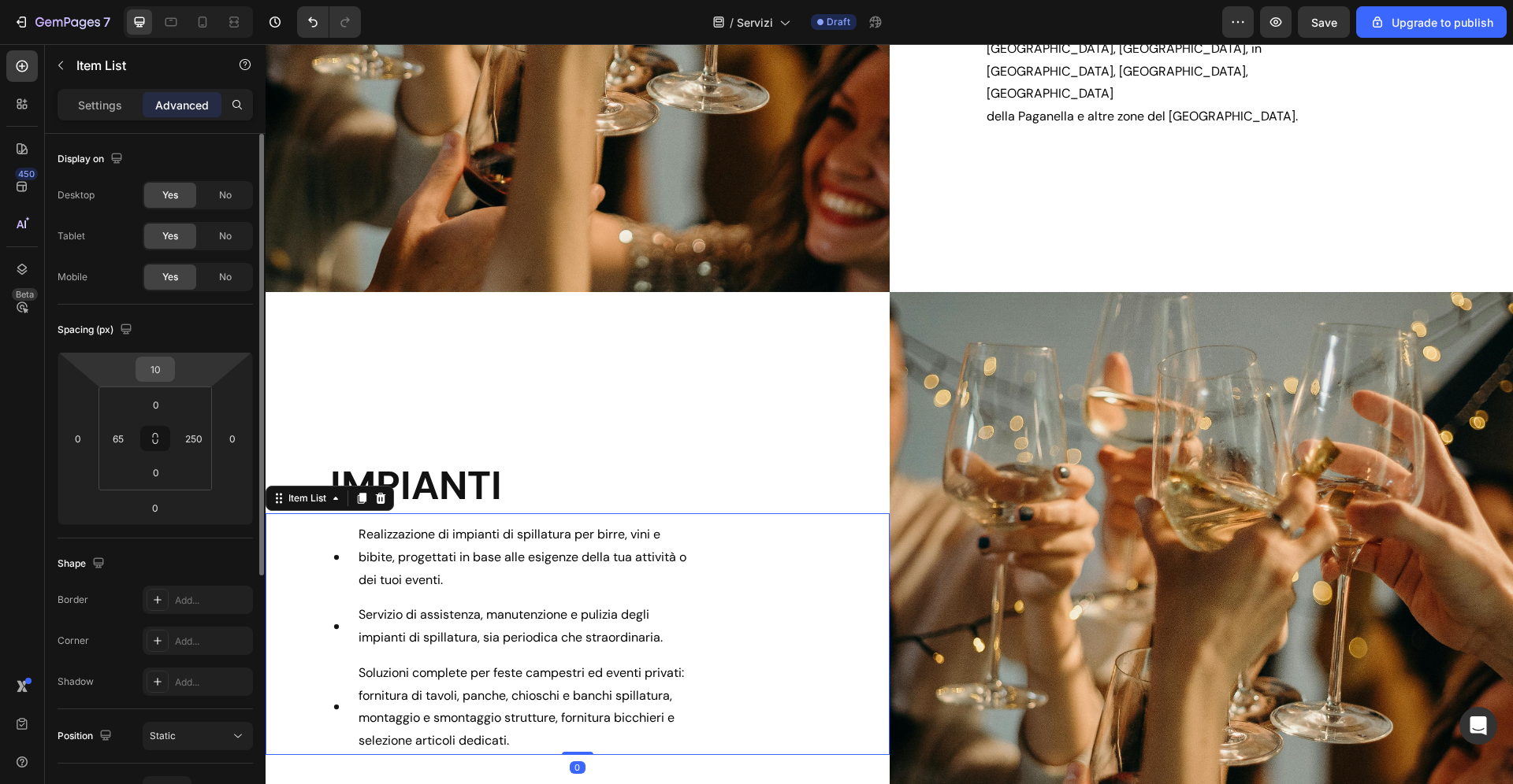
click at [166, 373] on input "10" at bounding box center [155, 369] width 32 height 24
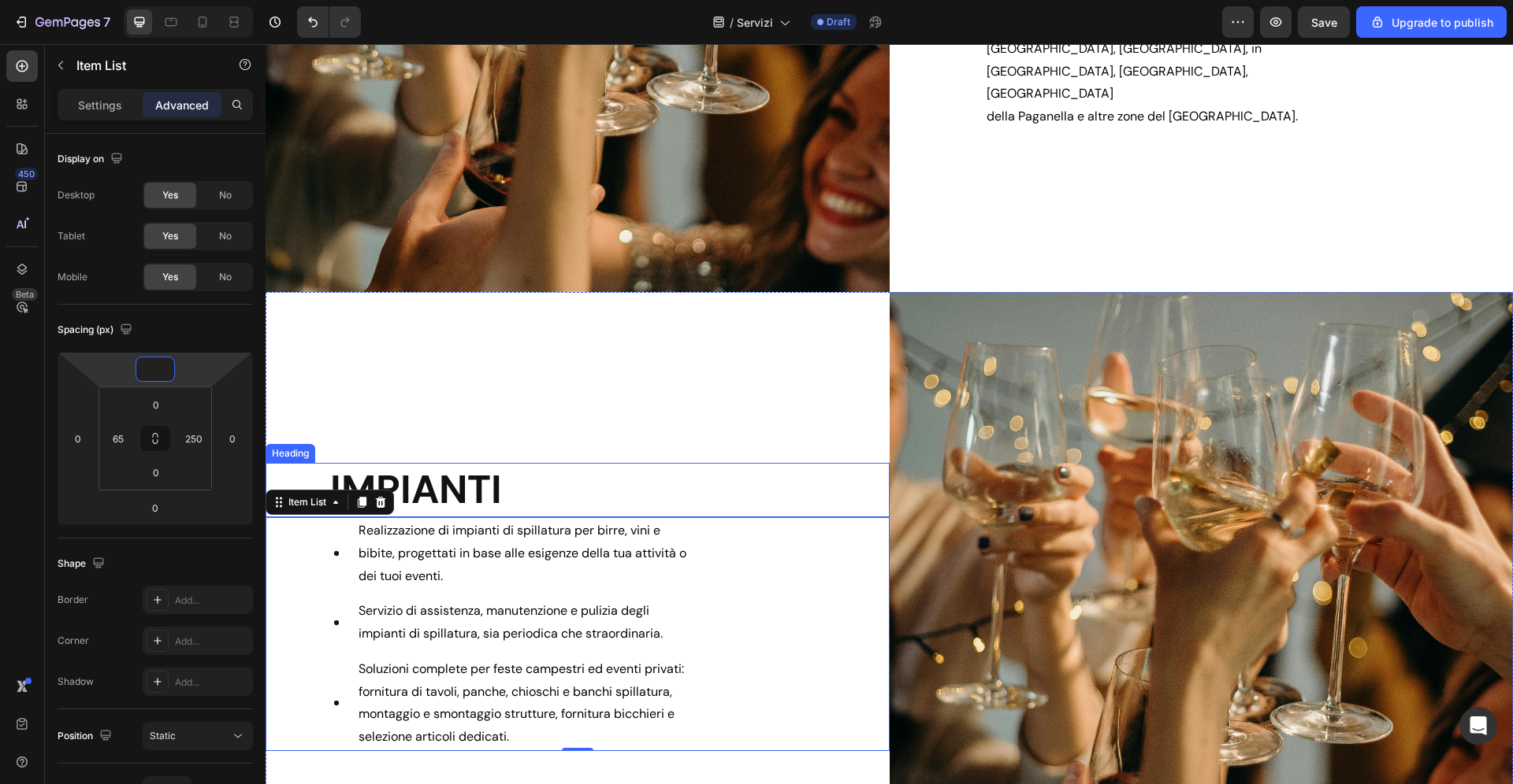
click at [693, 508] on h2 "IMPIANTI" at bounding box center [609, 490] width 561 height 54
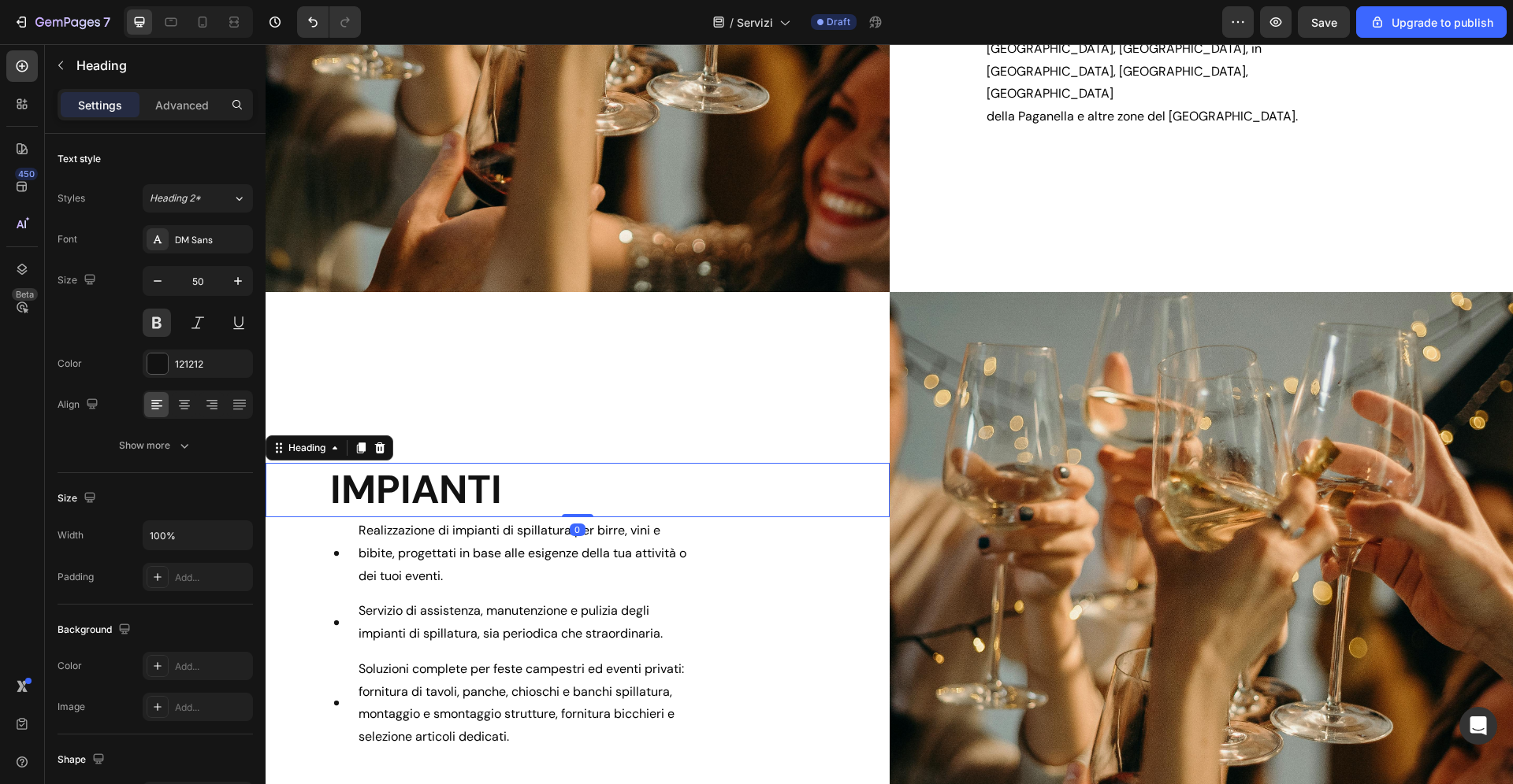
drag, startPoint x: 176, startPoint y: 103, endPoint x: 175, endPoint y: 121, distance: 18.0
click at [176, 103] on p "Advanced" at bounding box center [182, 105] width 54 height 16
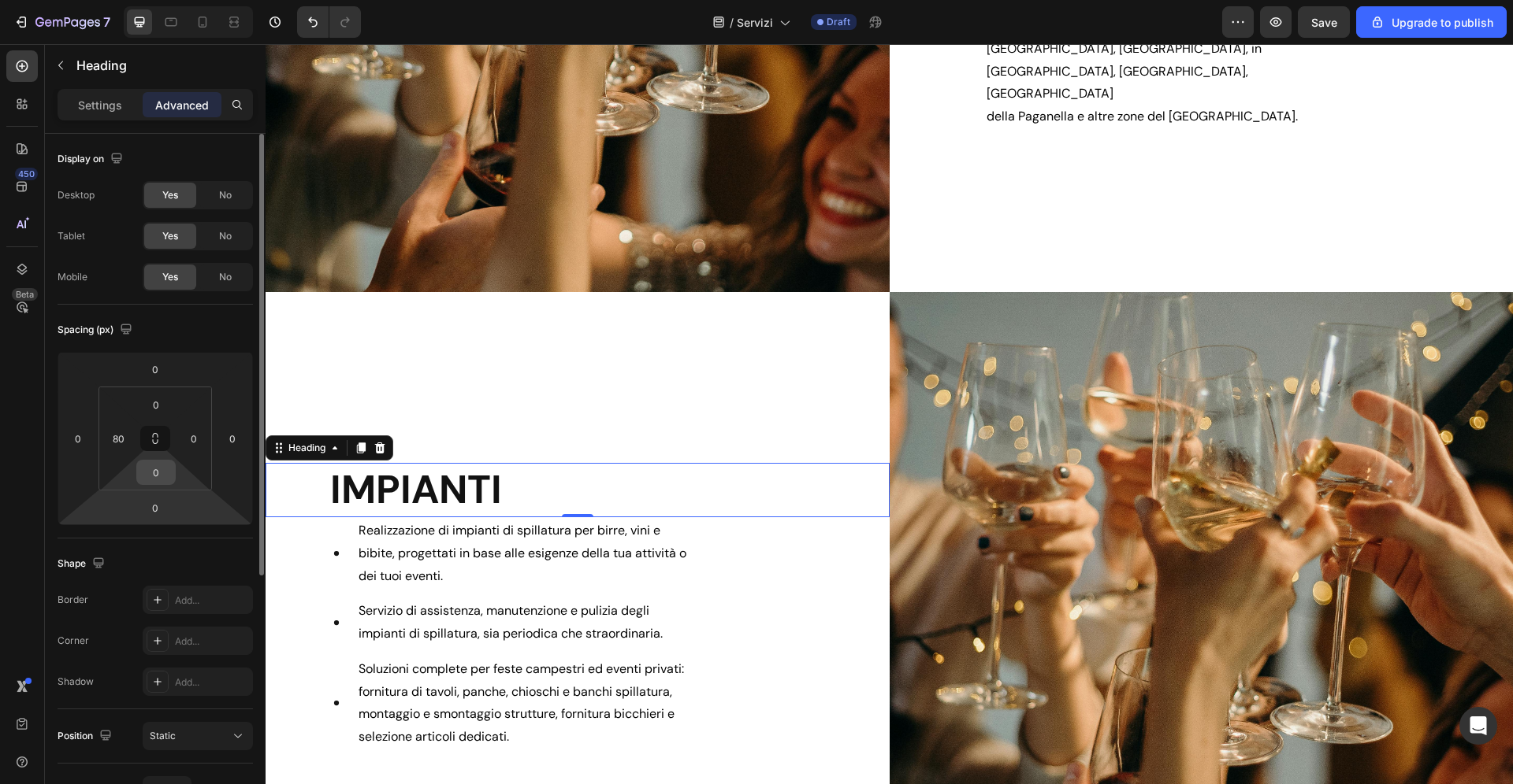
click at [161, 472] on input "0" at bounding box center [156, 472] width 32 height 24
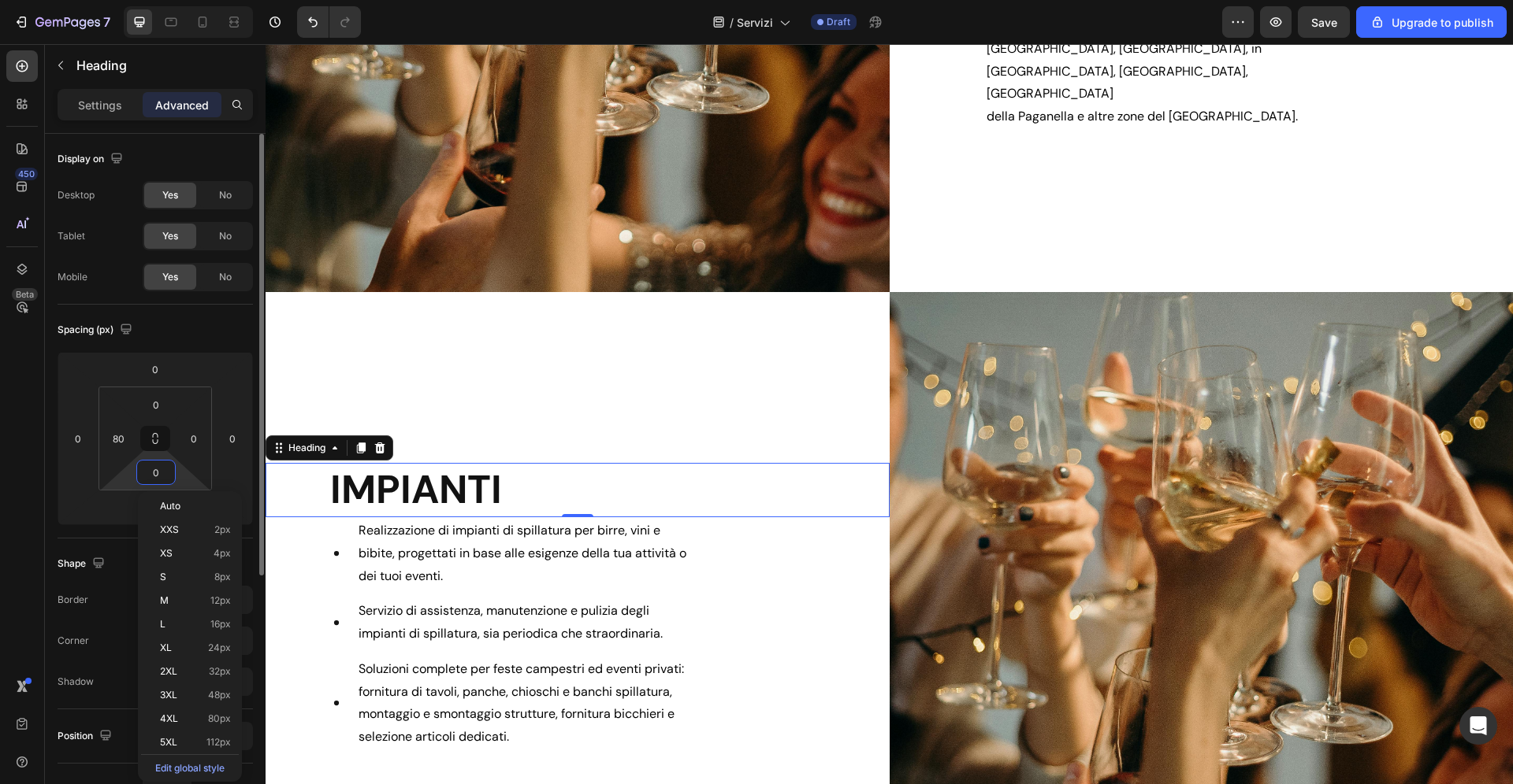
type input "2"
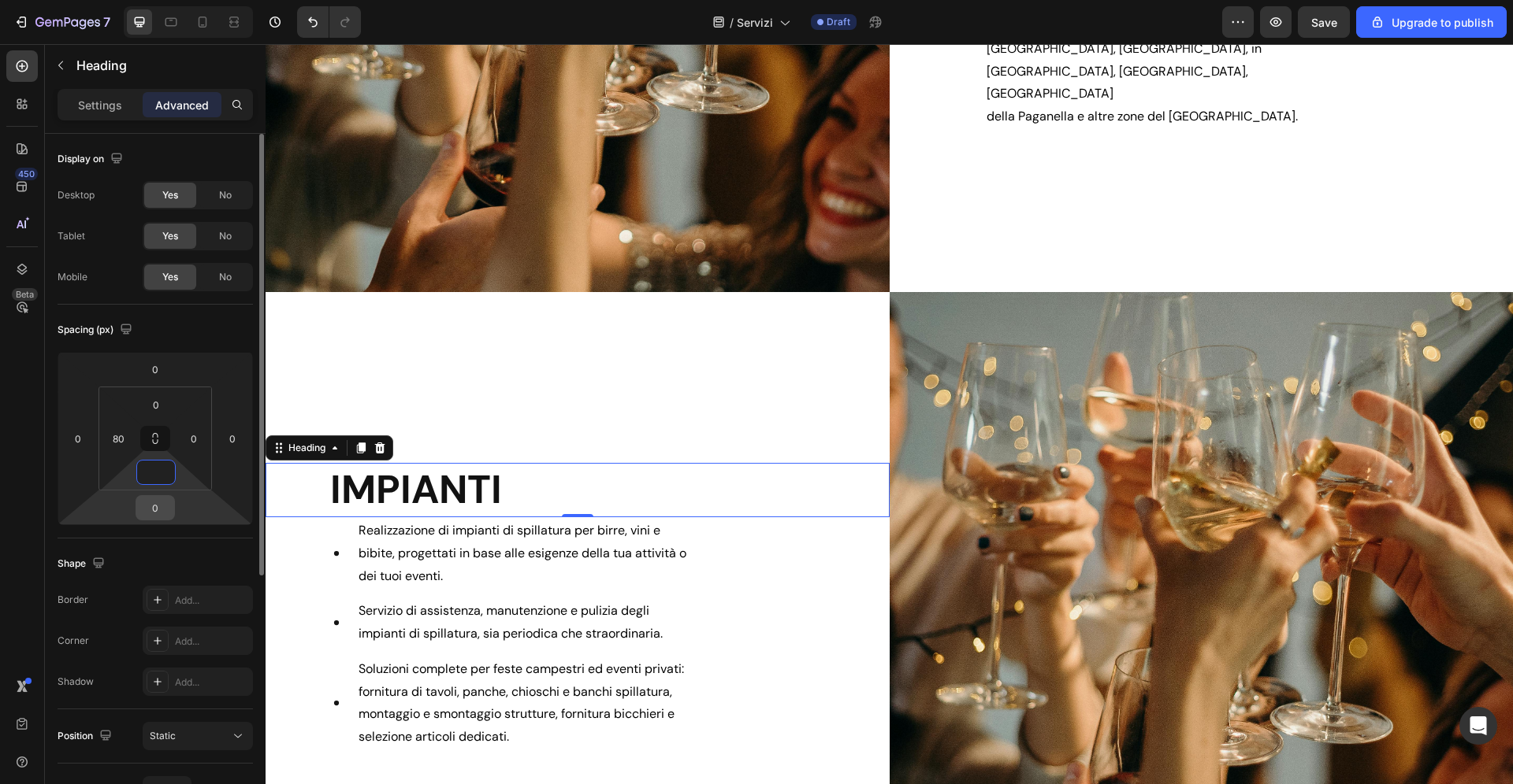
type input "0"
click at [162, 513] on input "0" at bounding box center [155, 508] width 32 height 24
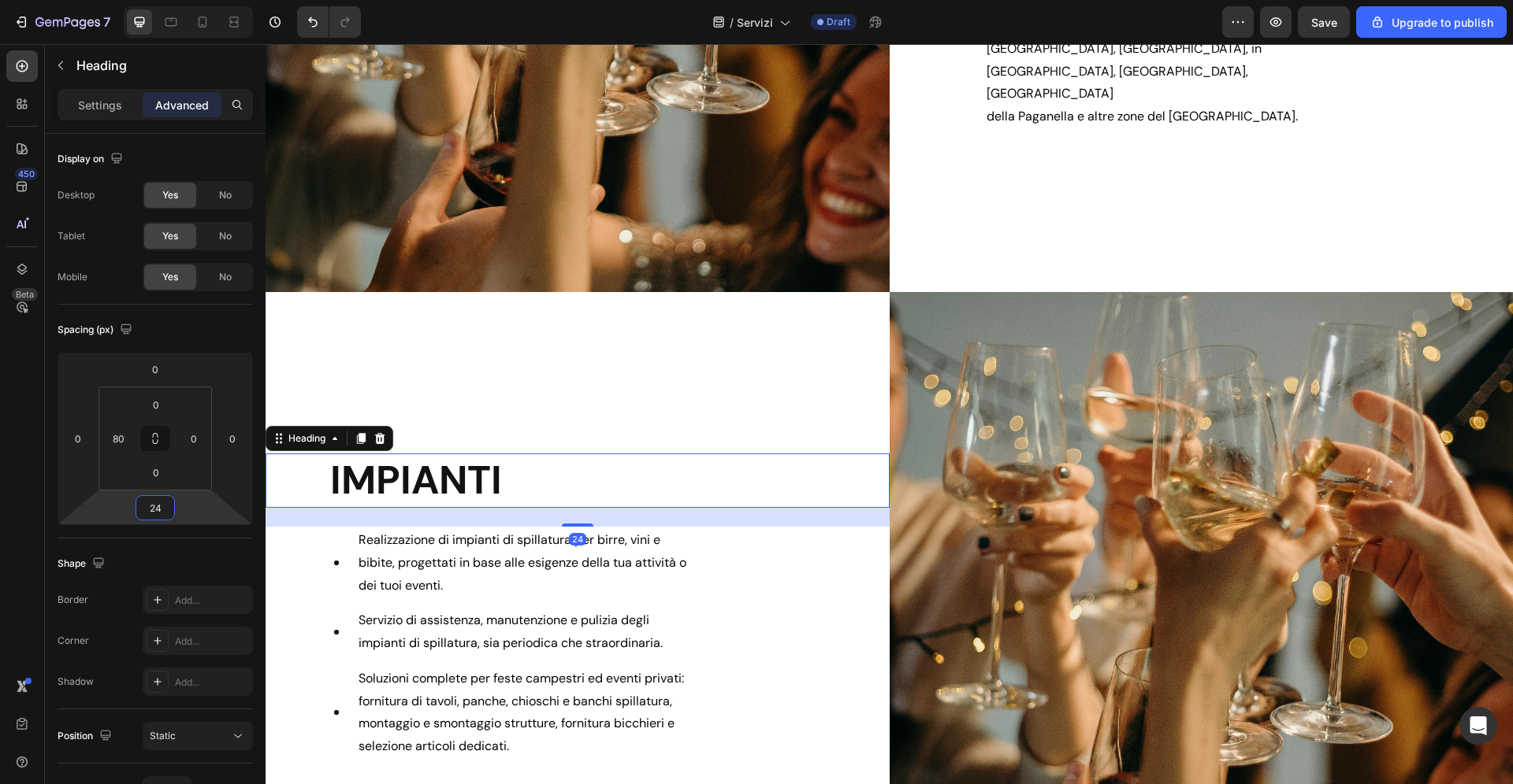
type input "24"
click at [528, 481] on h2 "IMPIANTI" at bounding box center [609, 481] width 561 height 54
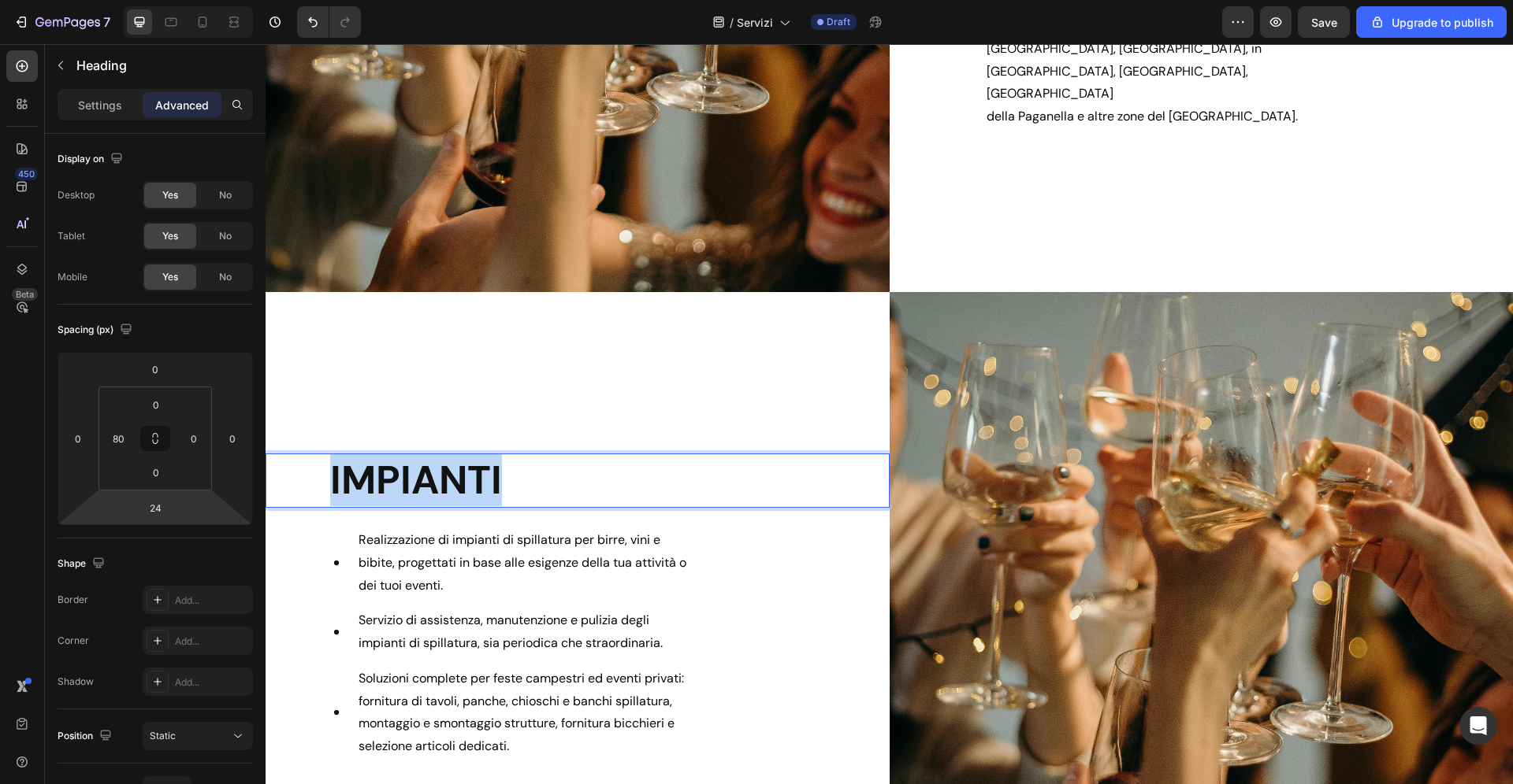
click at [529, 481] on p "IMPIANTI" at bounding box center [609, 481] width 558 height 51
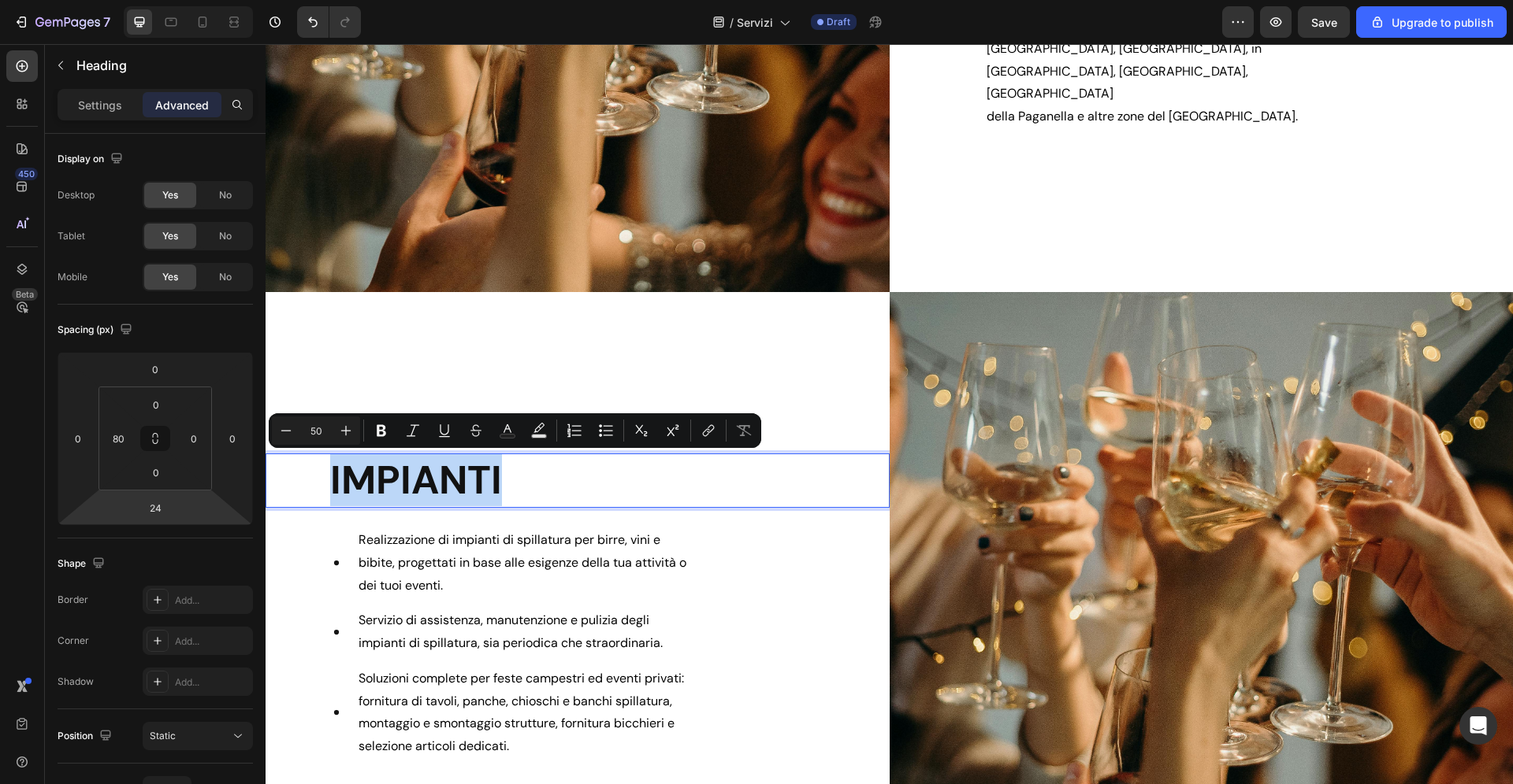
click at [529, 481] on p "IMPIANTI" at bounding box center [609, 481] width 558 height 51
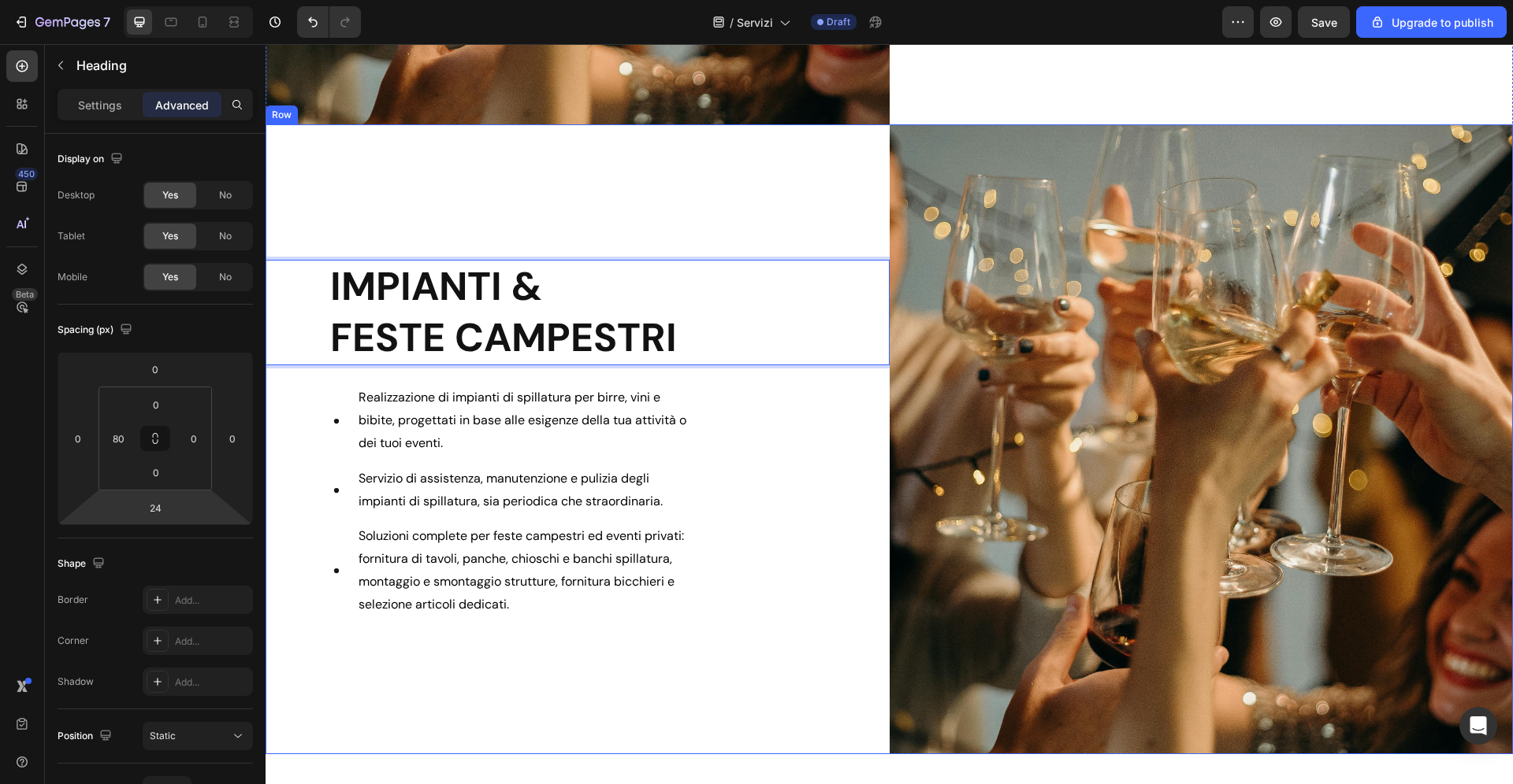
scroll to position [1405, 0]
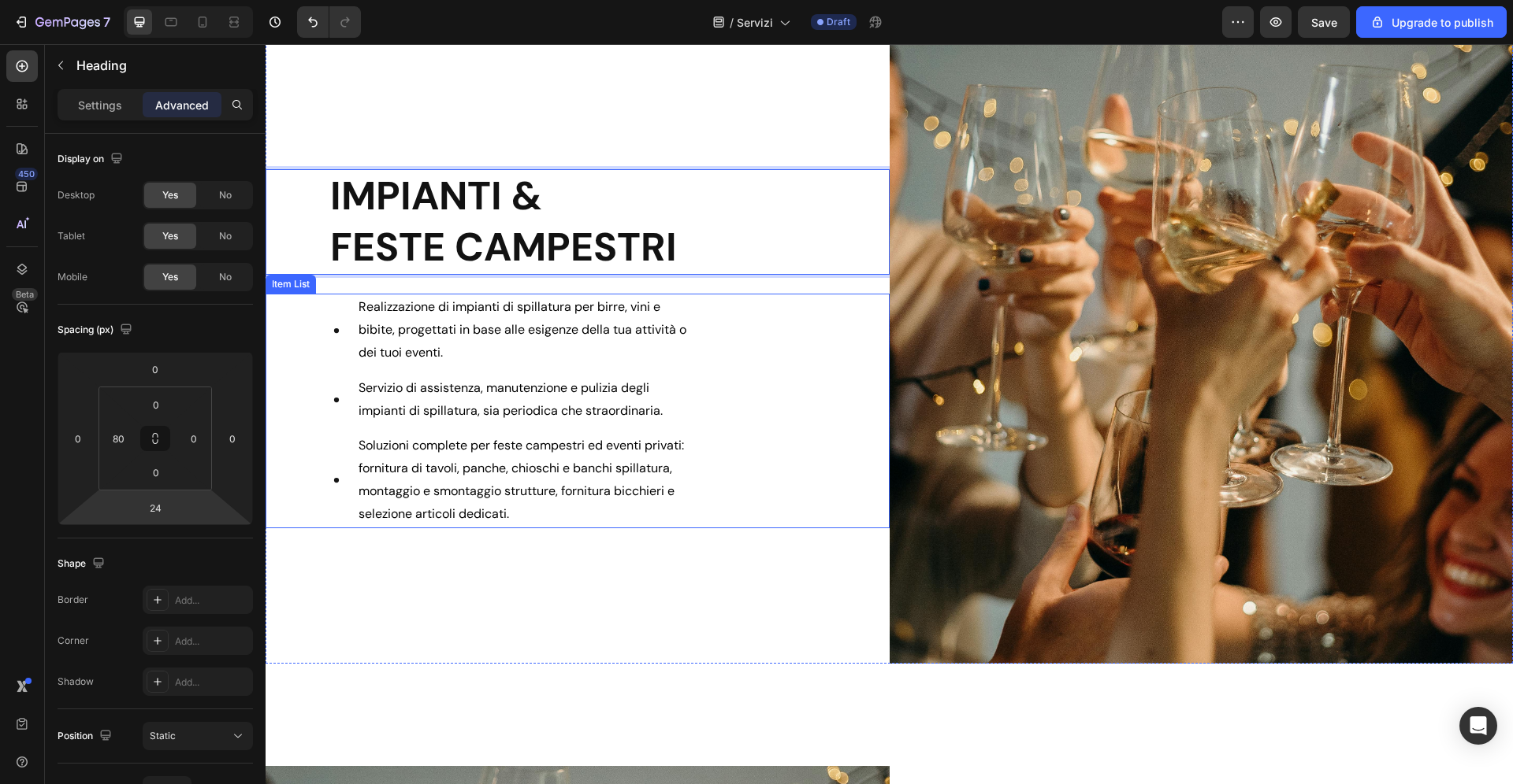
click at [335, 330] on icon at bounding box center [336, 329] width 5 height 5
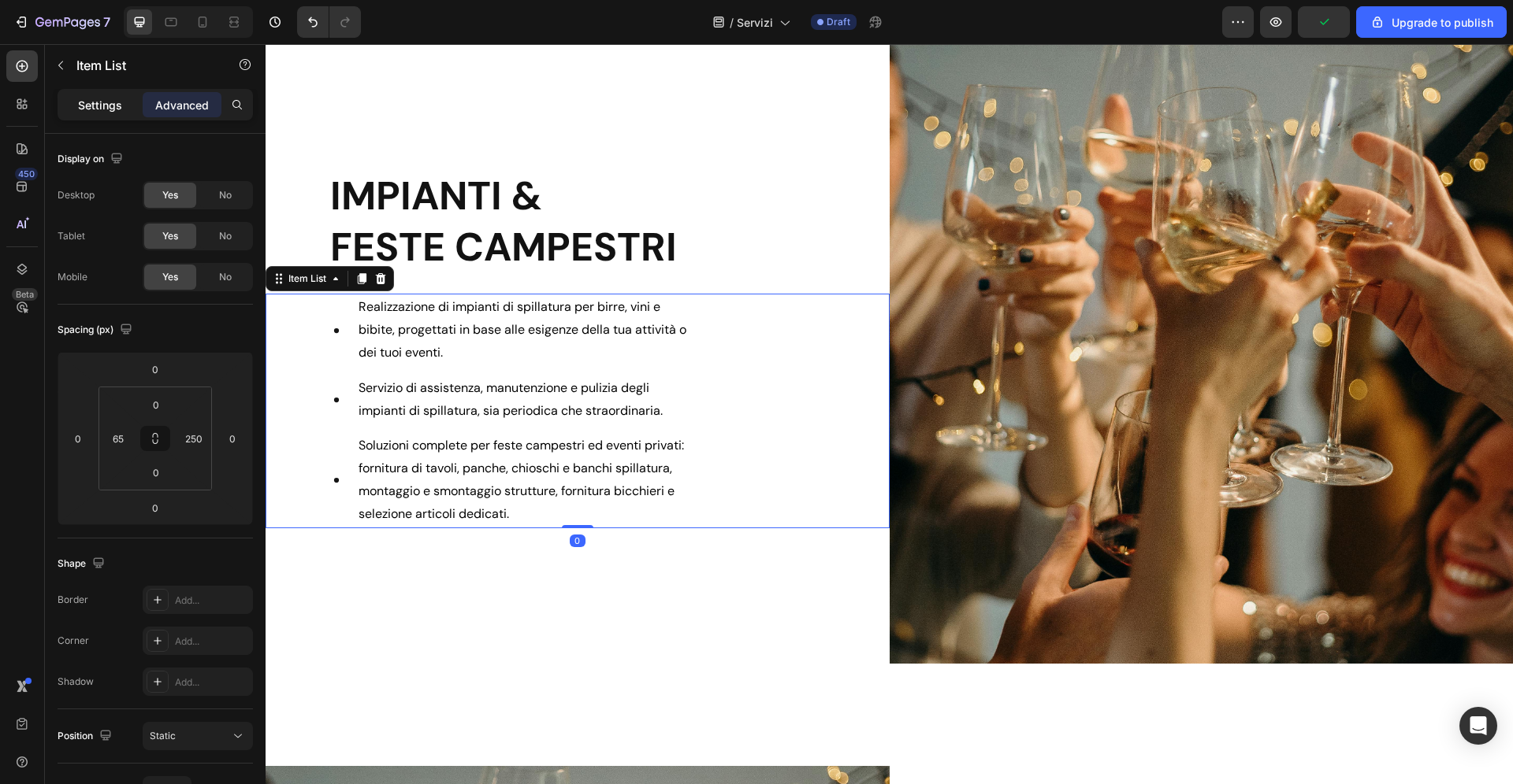
click at [95, 96] on div "Settings" at bounding box center [100, 105] width 79 height 25
type input "0"
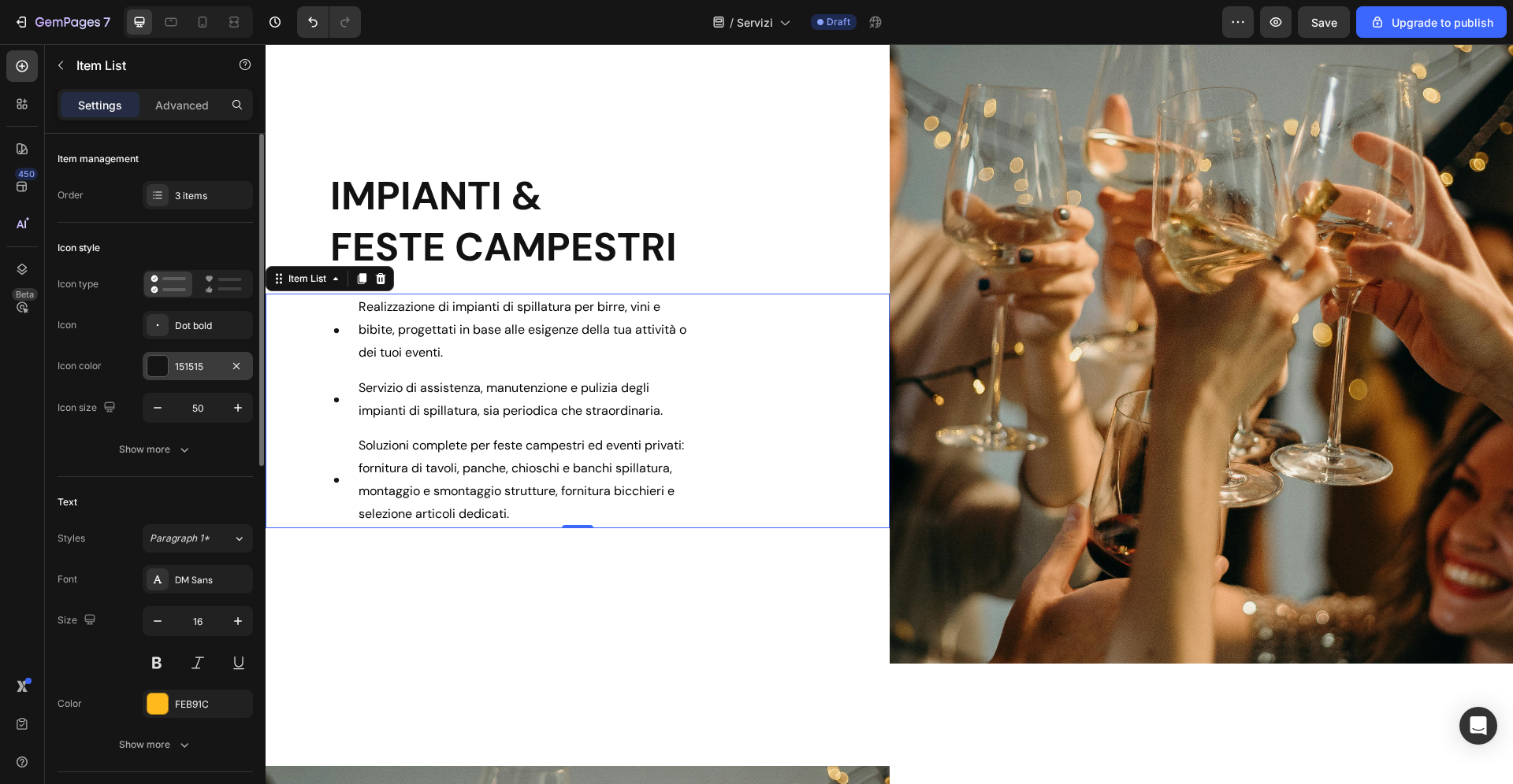
click at [194, 368] on div "151515" at bounding box center [198, 367] width 45 height 14
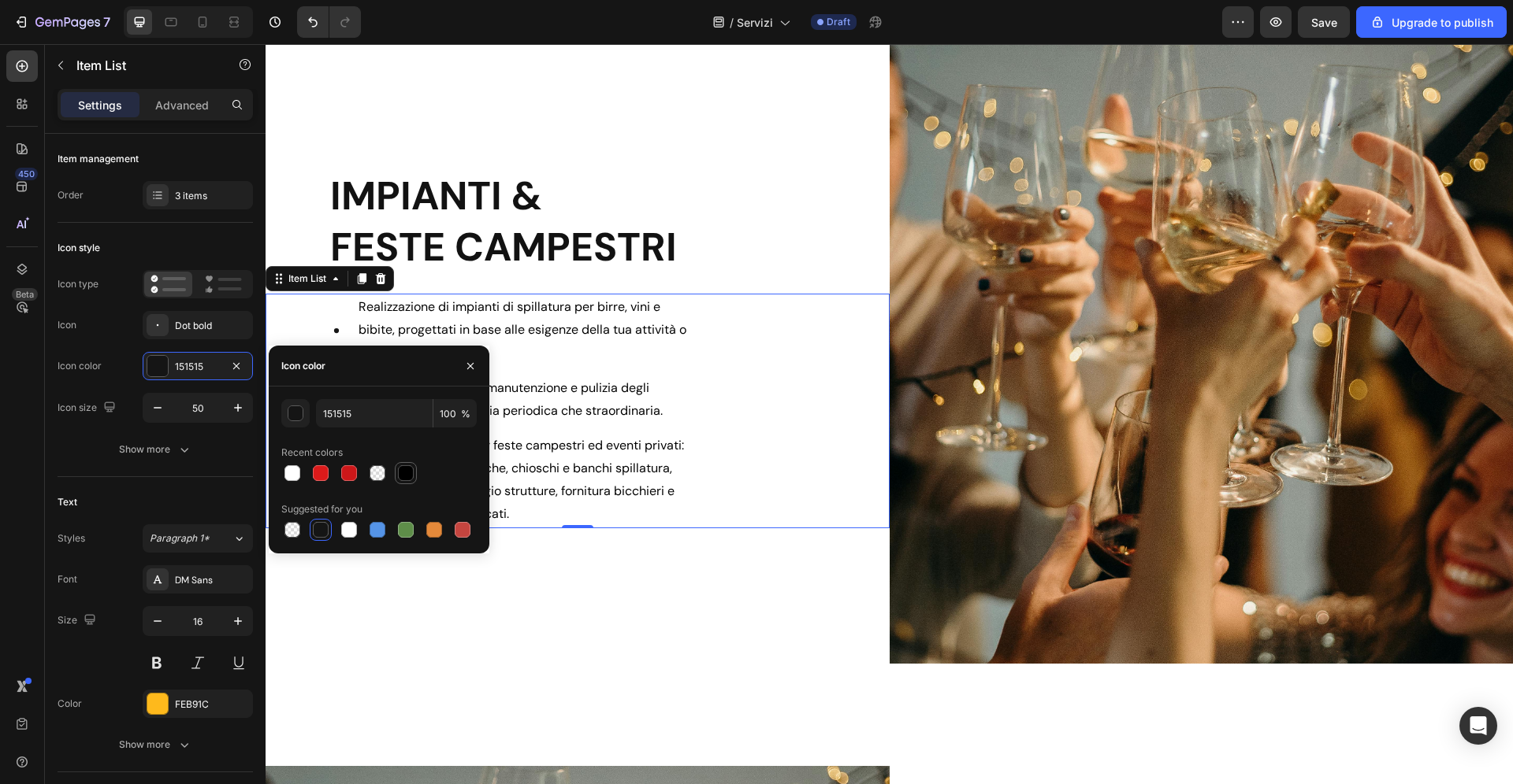
click at [407, 471] on div at bounding box center [406, 473] width 15 height 15
type input "000000"
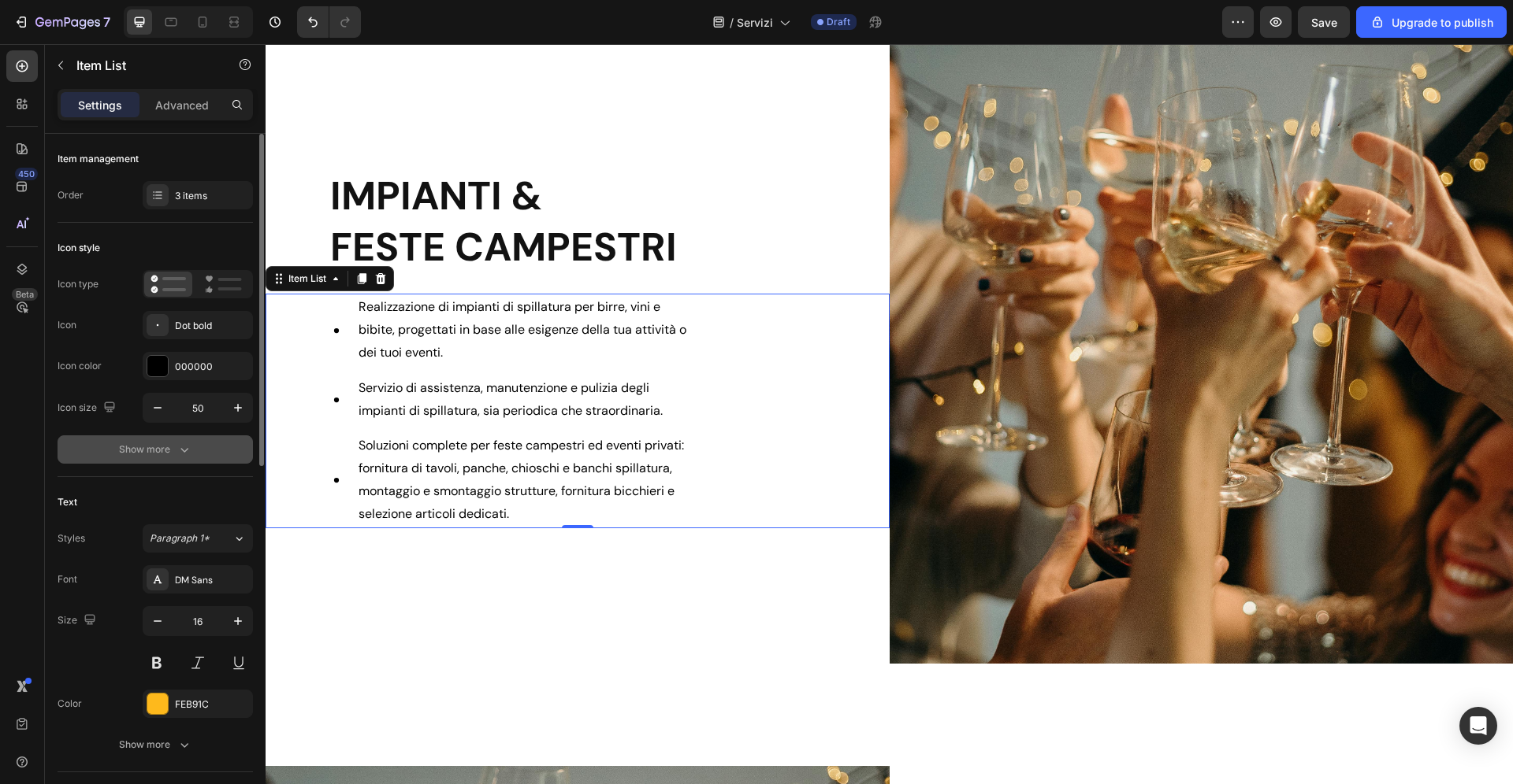
click at [214, 464] on button "Show more" at bounding box center [155, 449] width 196 height 28
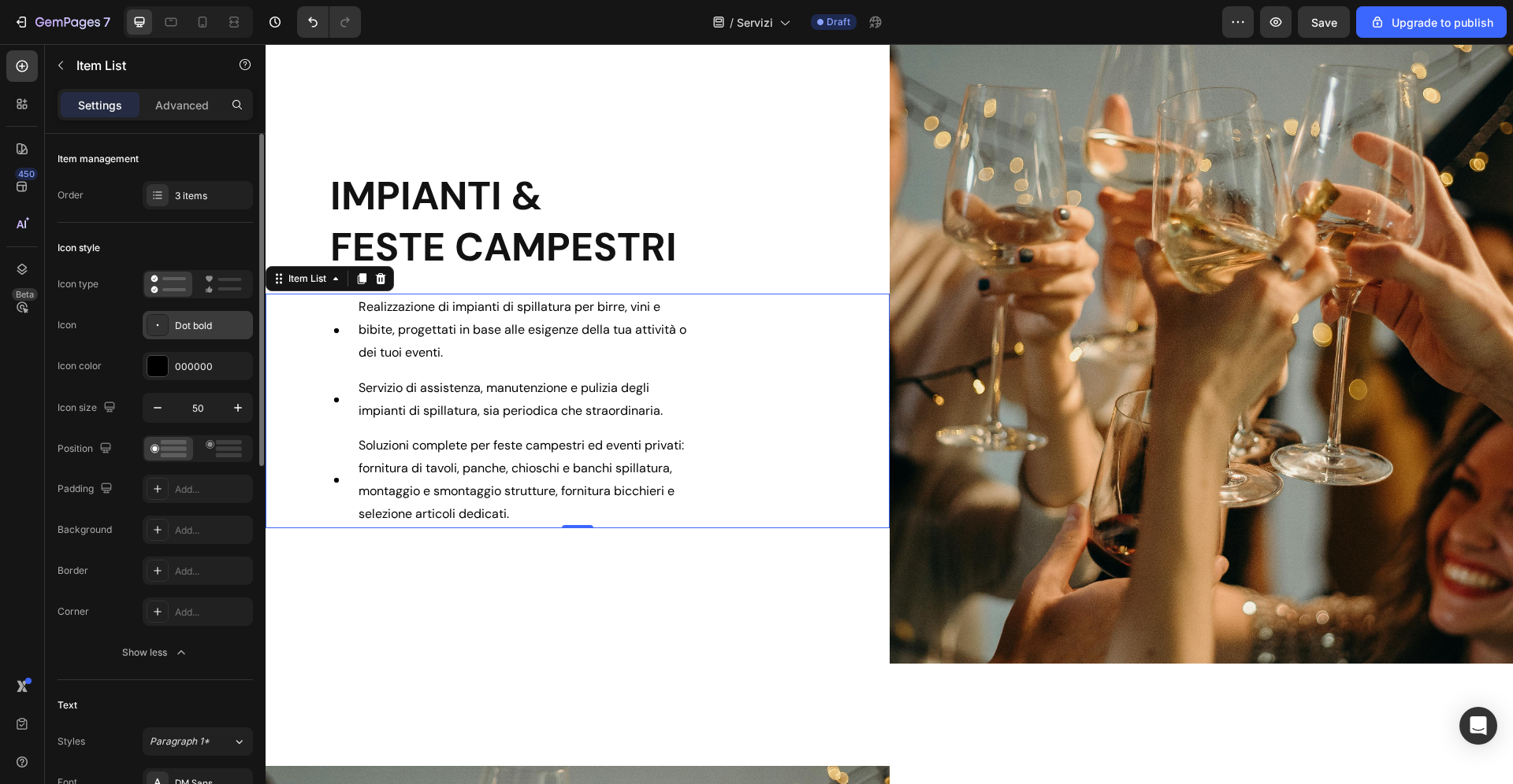
click at [200, 332] on div "Dot bold" at bounding box center [212, 326] width 74 height 14
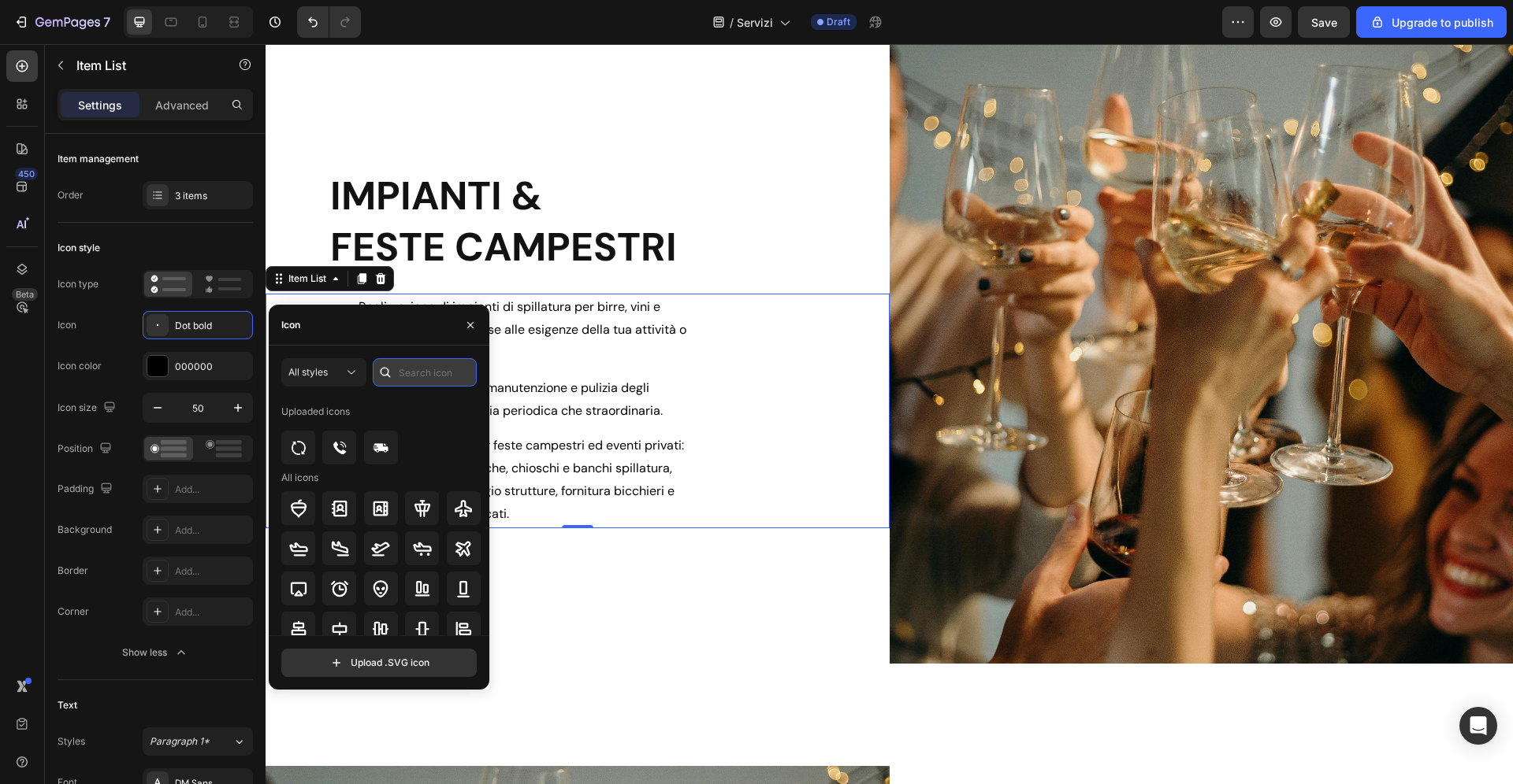
click at [426, 376] on input "text" at bounding box center [425, 372] width 104 height 28
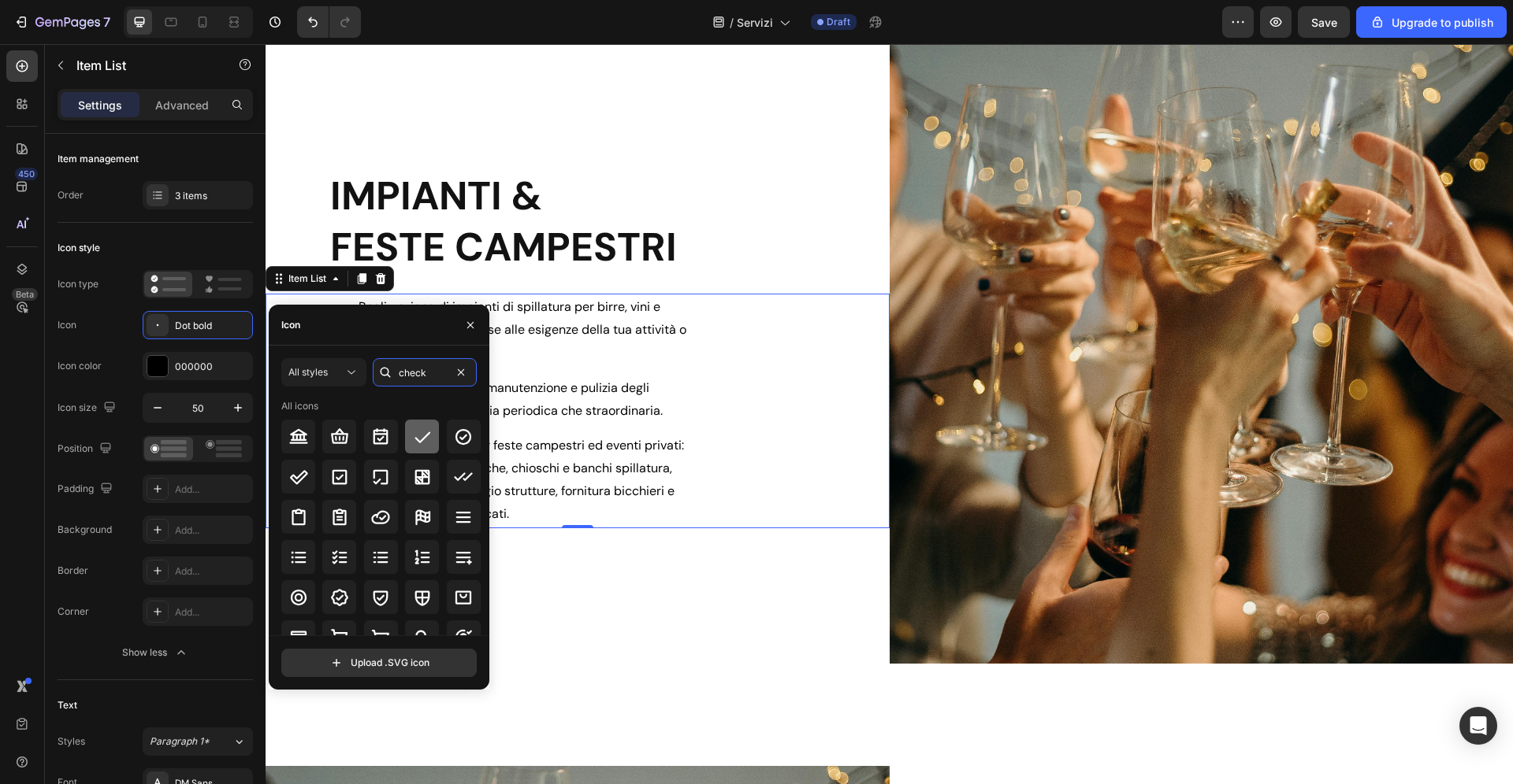
type input "check"
click at [423, 434] on icon at bounding box center [422, 437] width 19 height 19
click at [110, 527] on div "Background" at bounding box center [85, 530] width 54 height 14
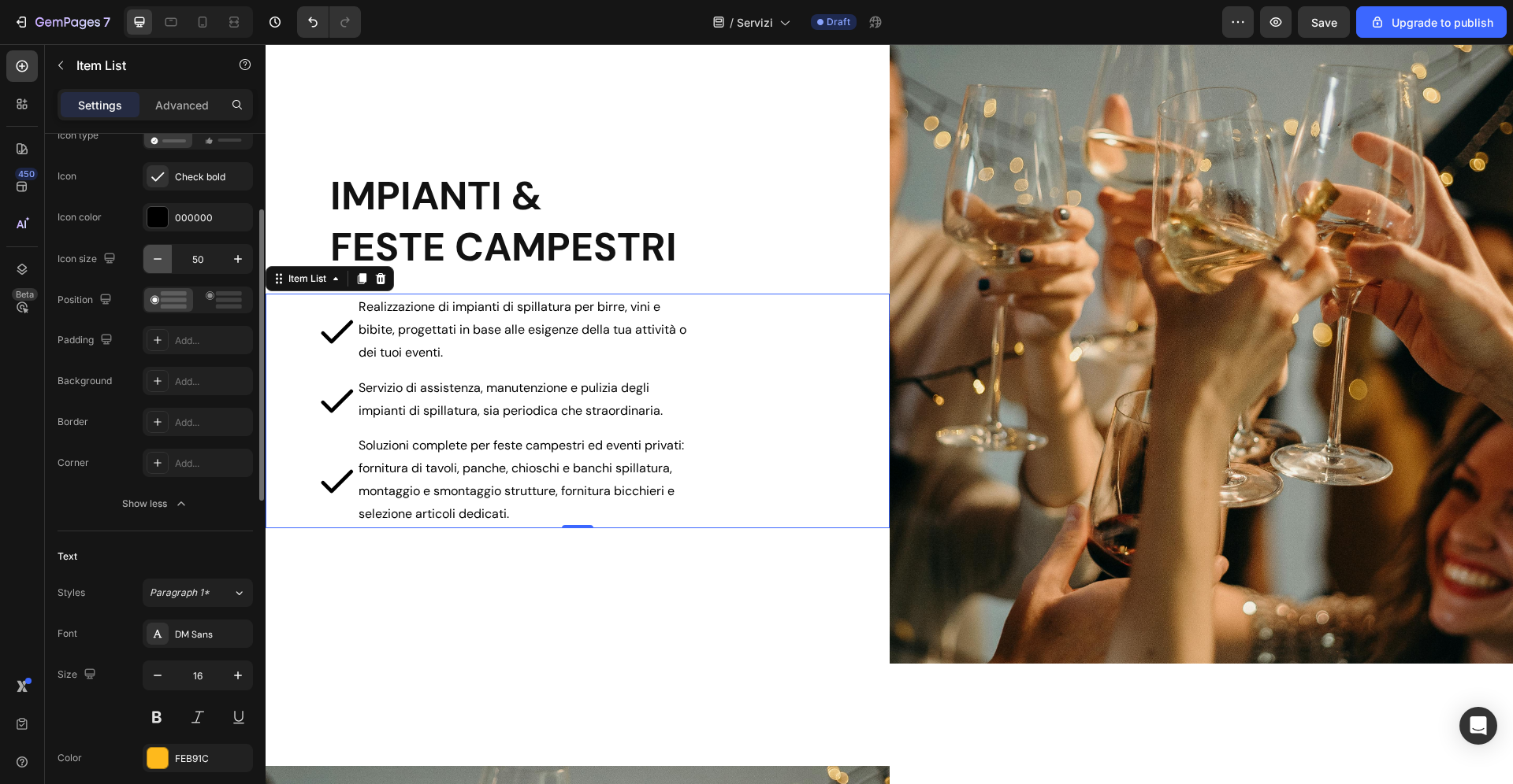
scroll to position [133, 0]
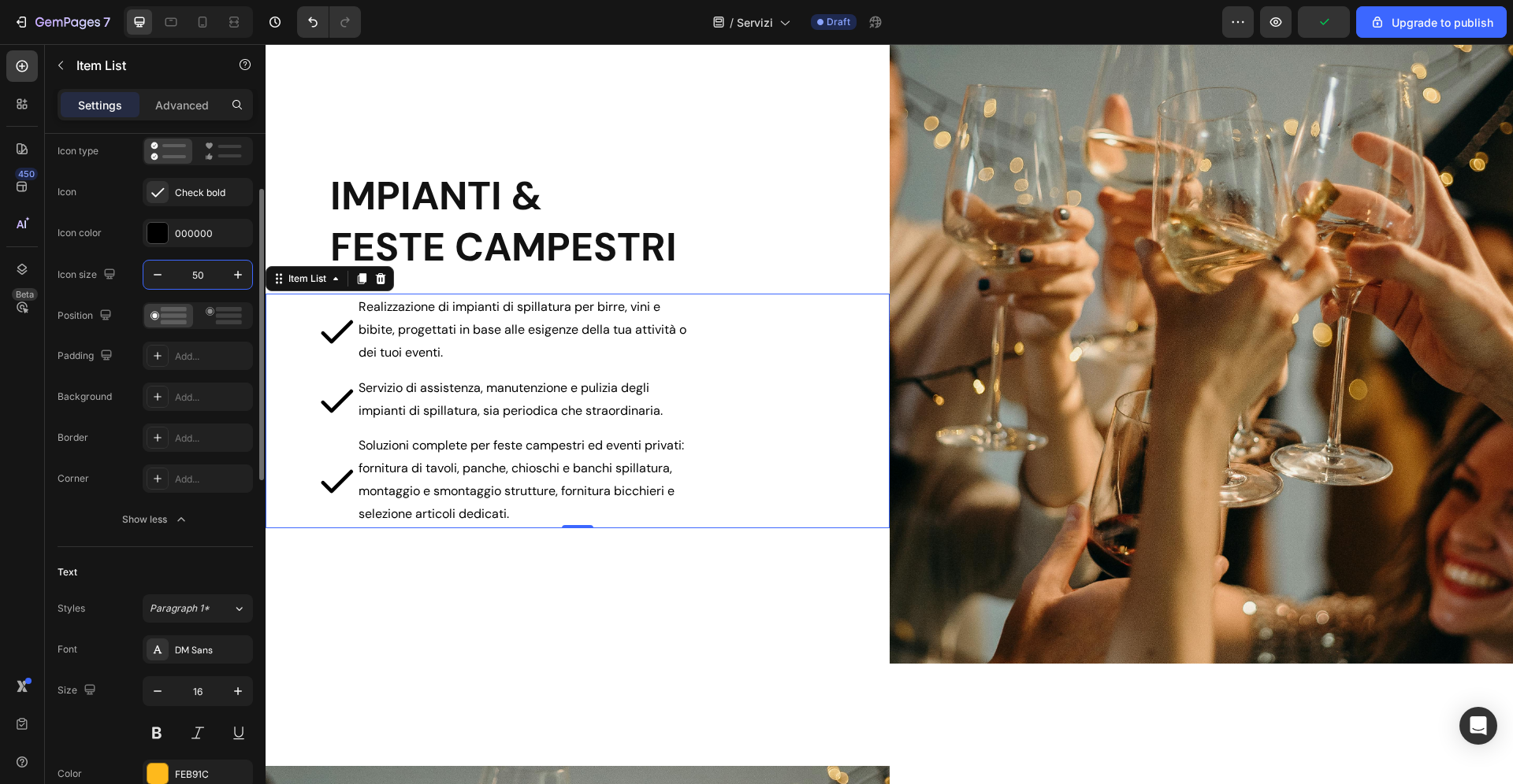
click at [200, 269] on input "50" at bounding box center [198, 274] width 52 height 28
type input "30"
click at [229, 319] on icon at bounding box center [224, 316] width 37 height 17
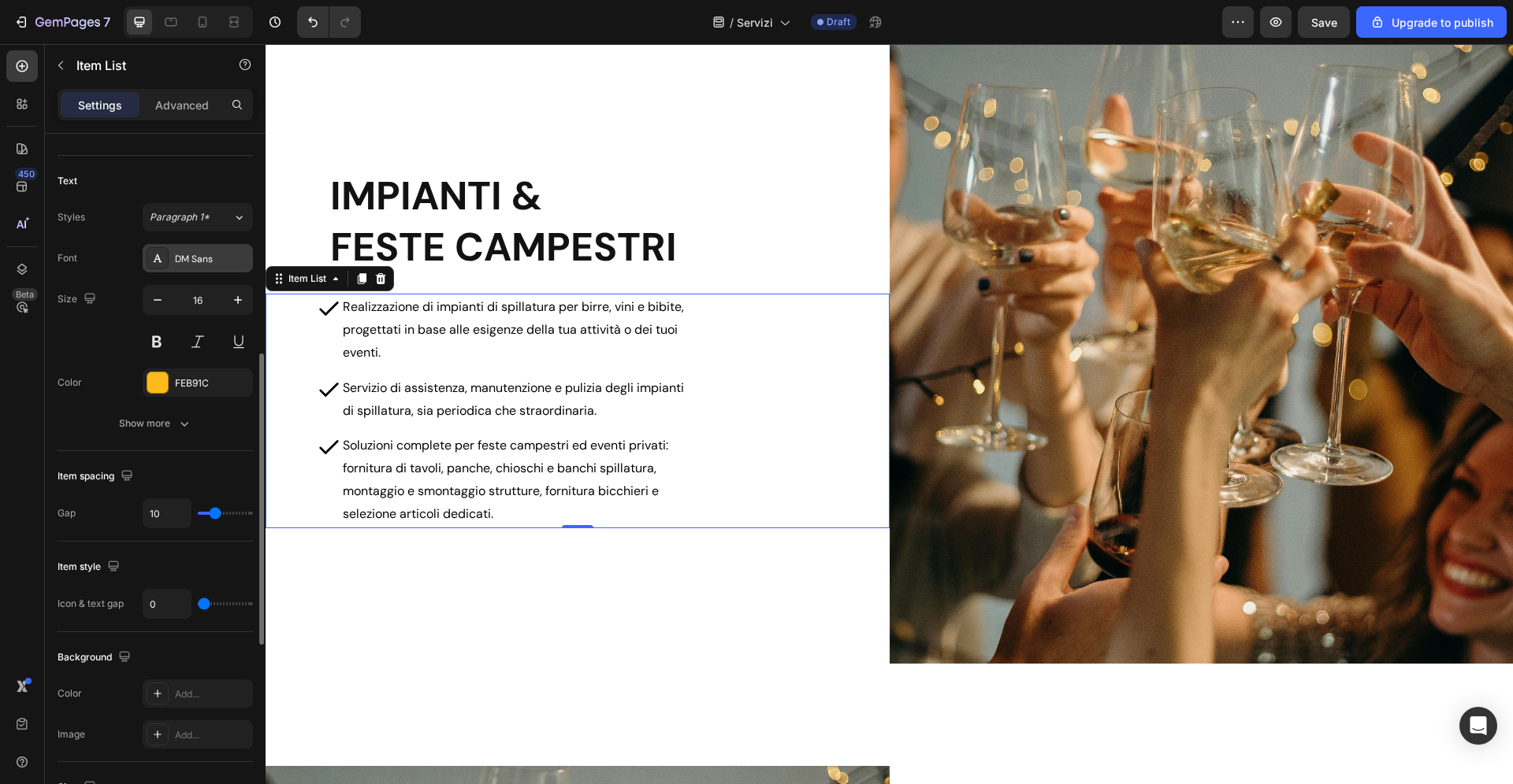
scroll to position [676, 0]
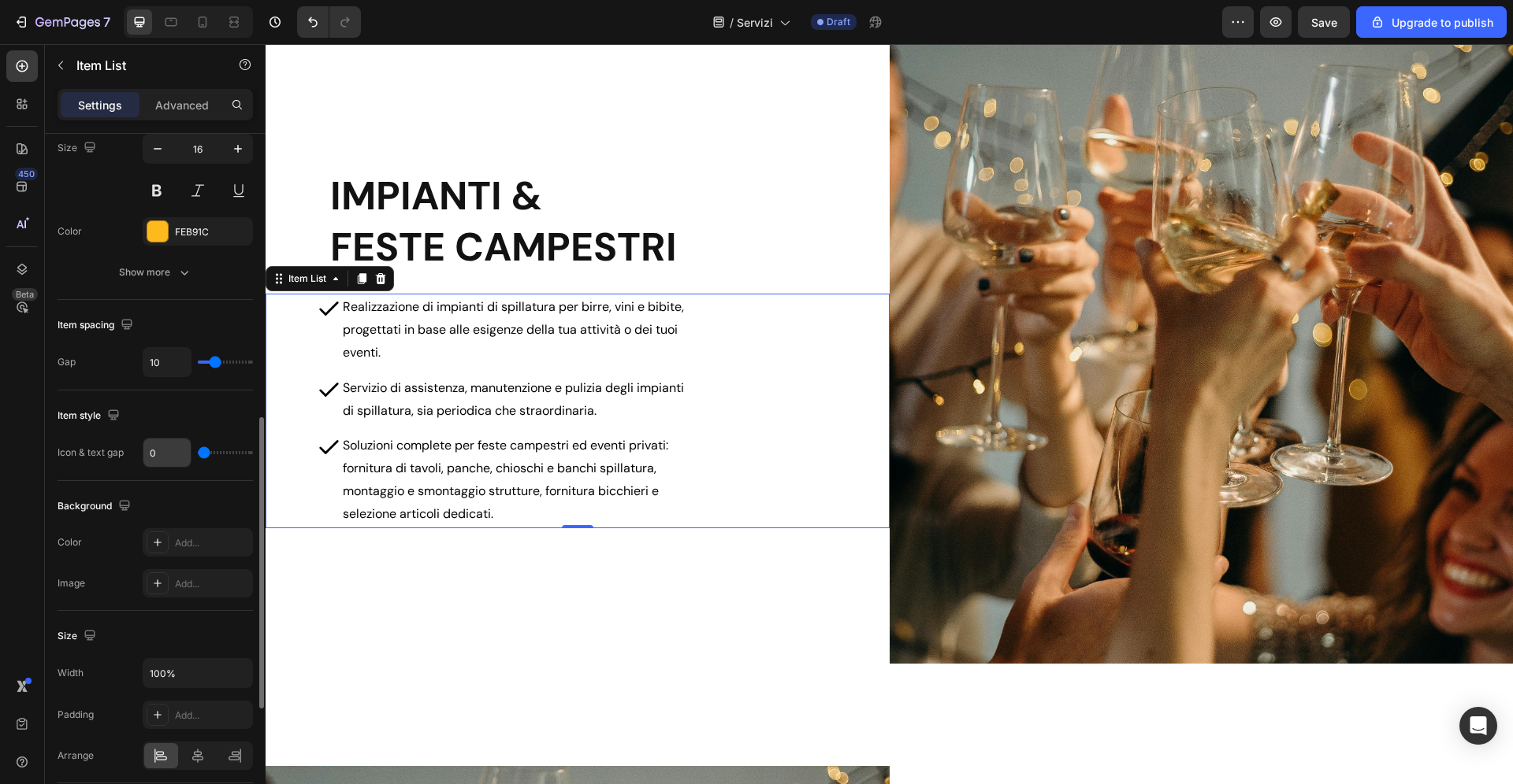
click at [171, 456] on input "0" at bounding box center [167, 452] width 47 height 28
type input "10"
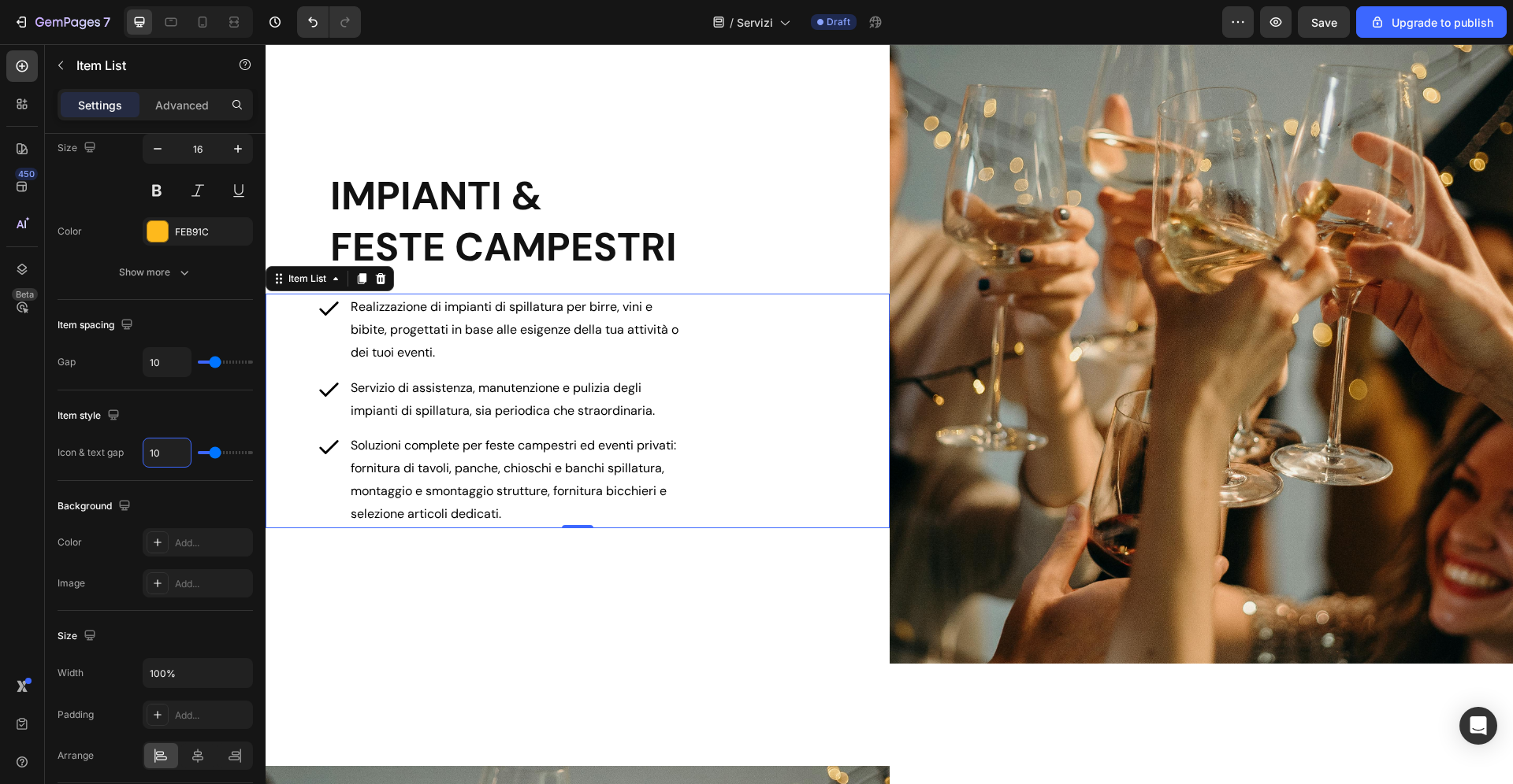
click at [800, 442] on div "Realizzazione di impianti di spillatura per birre, vini e bibite, progettati in…" at bounding box center [578, 410] width 624 height 234
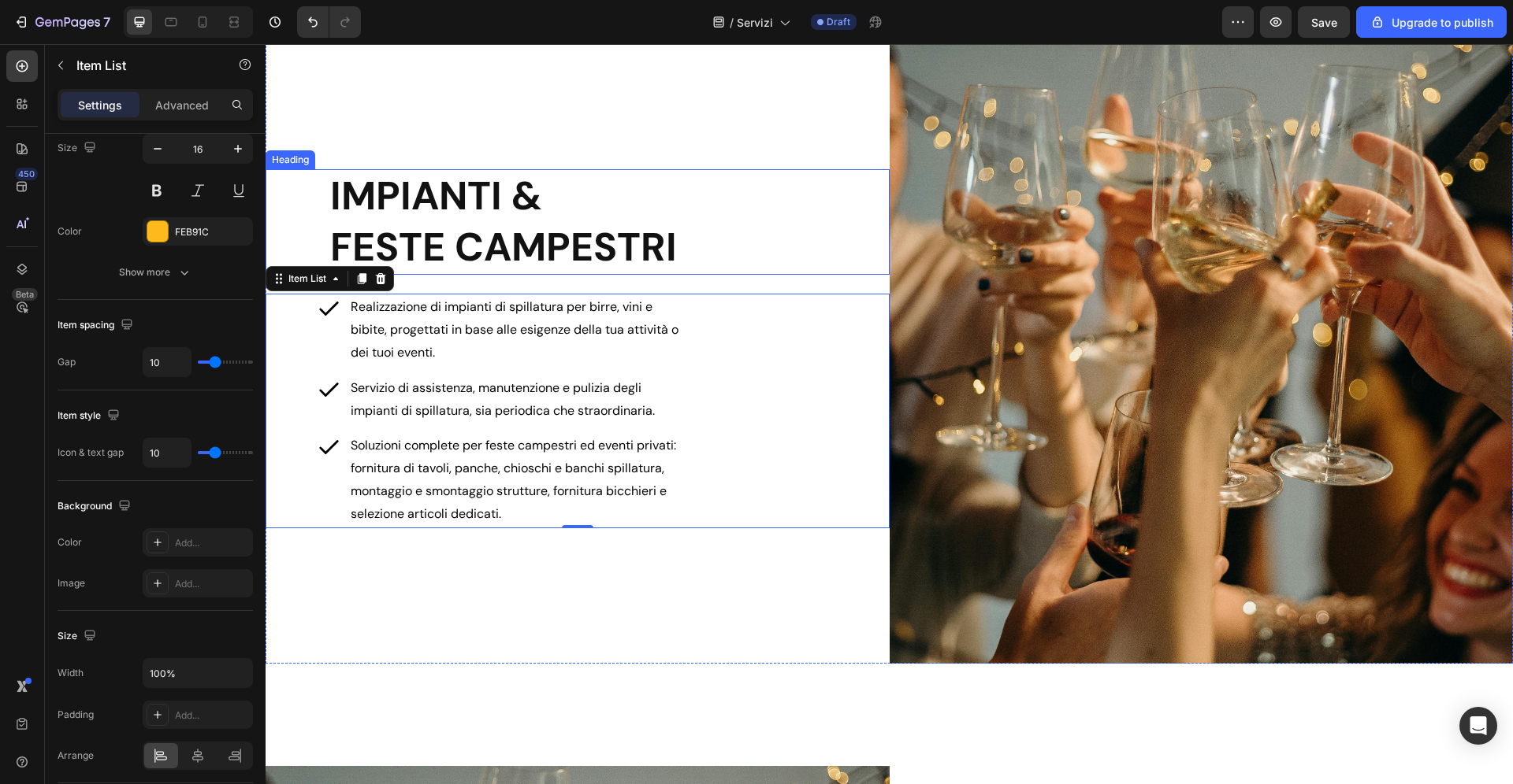
click at [758, 253] on p "IMPIANTI & FESTE CAMPESTRI" at bounding box center [609, 222] width 558 height 102
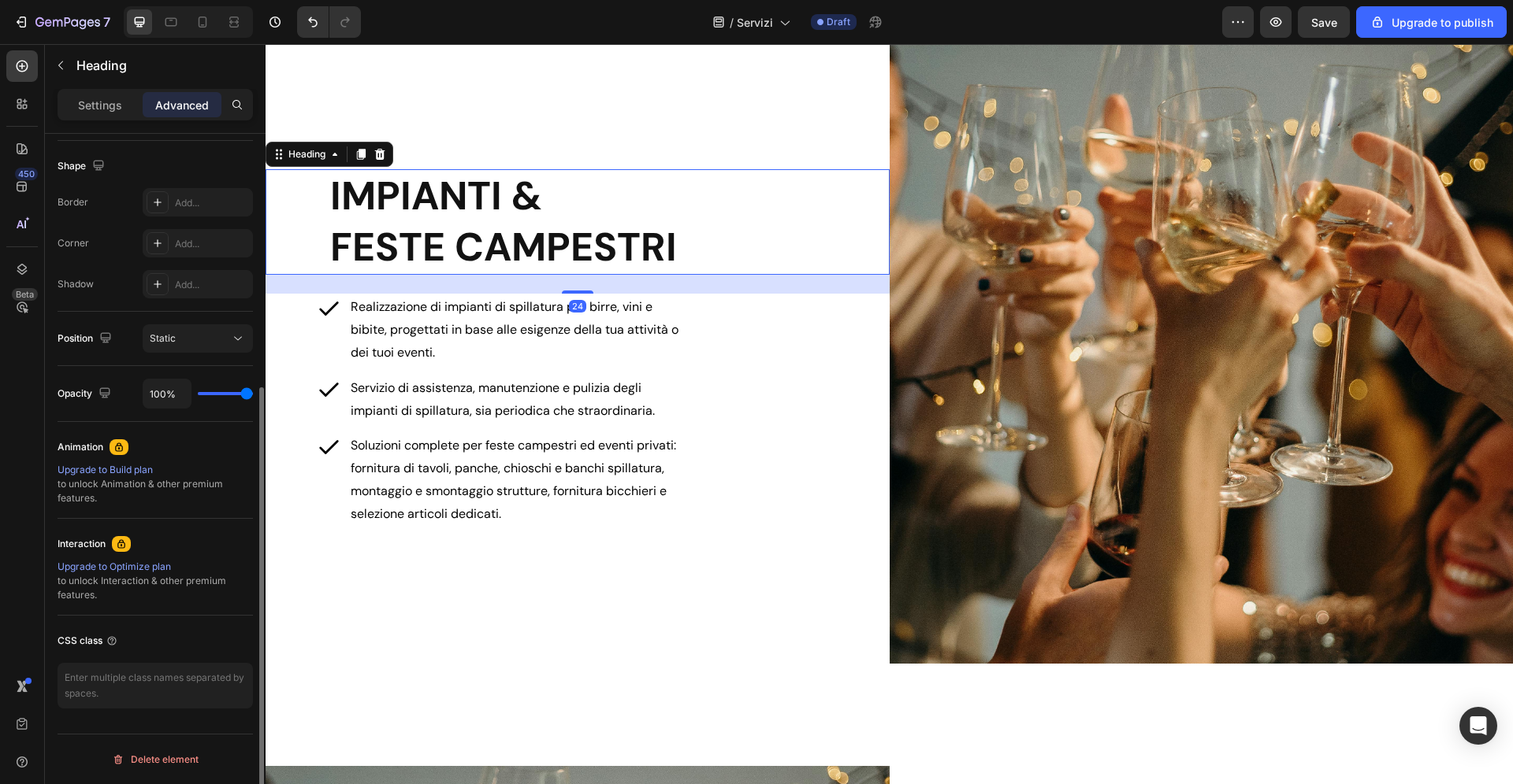
scroll to position [0, 0]
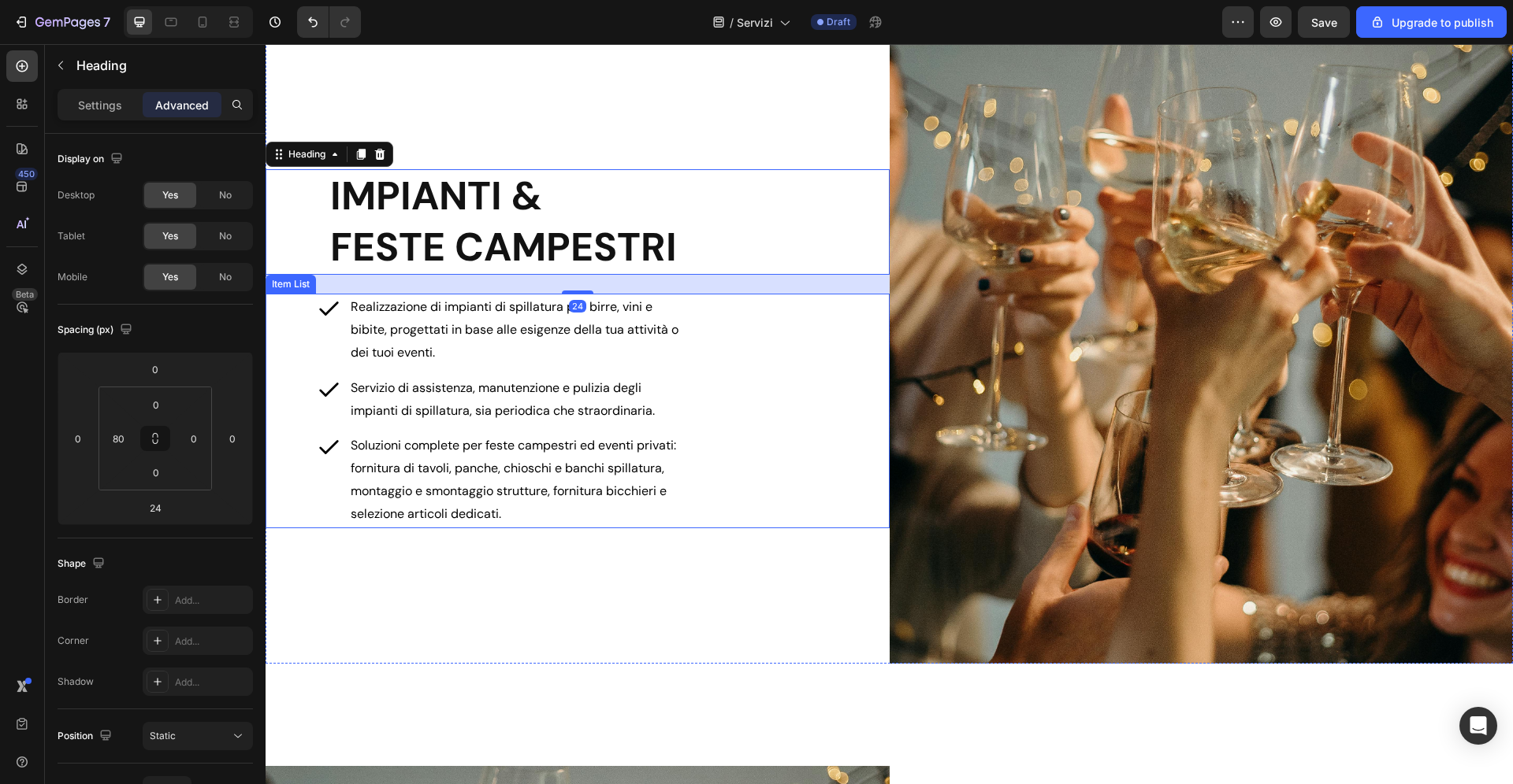
click at [797, 388] on div "Realizzazione di impianti di spillatura per birre, vini e bibite, progettati in…" at bounding box center [578, 410] width 624 height 234
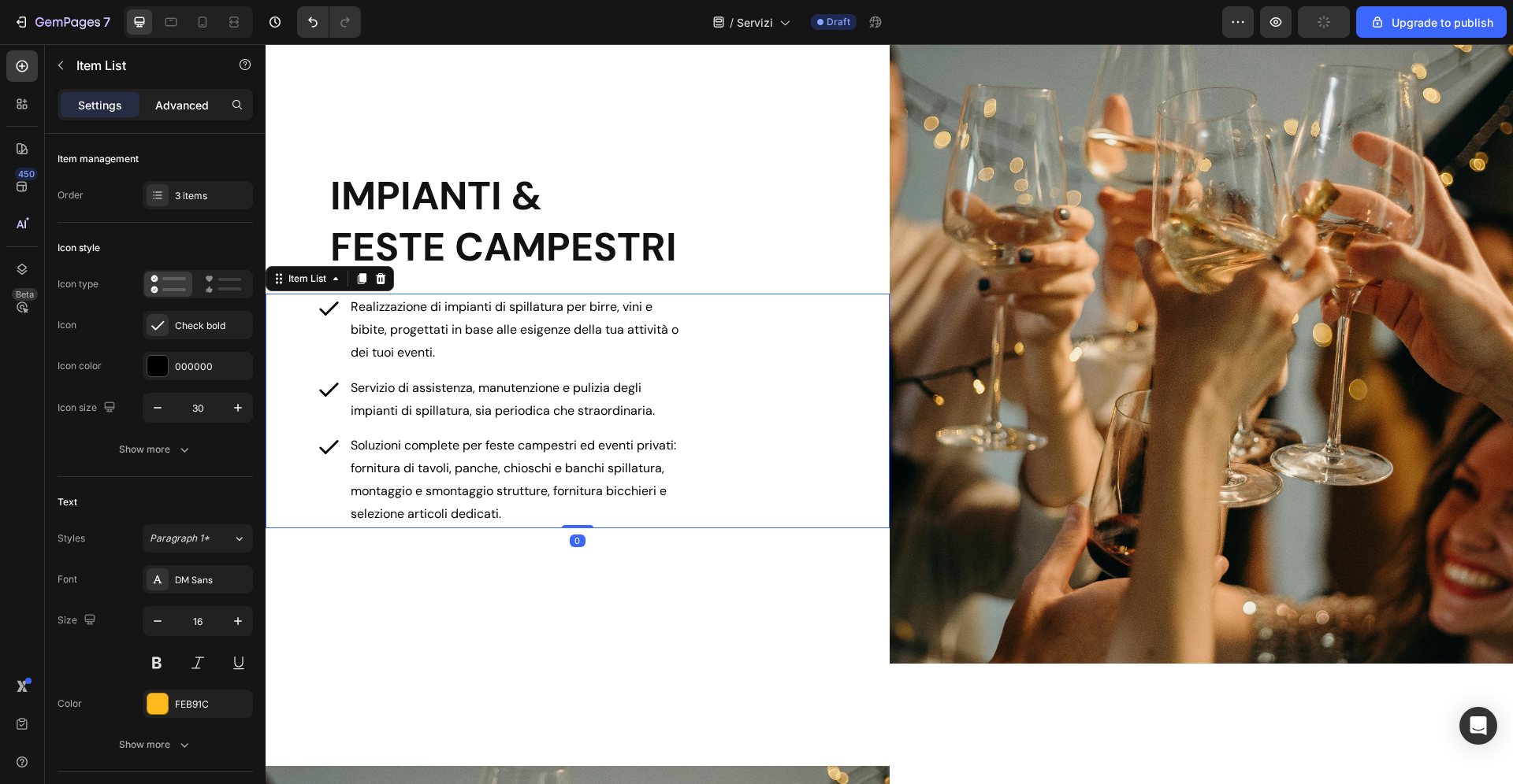
click at [178, 110] on p "Advanced" at bounding box center [182, 105] width 54 height 16
type input "100%"
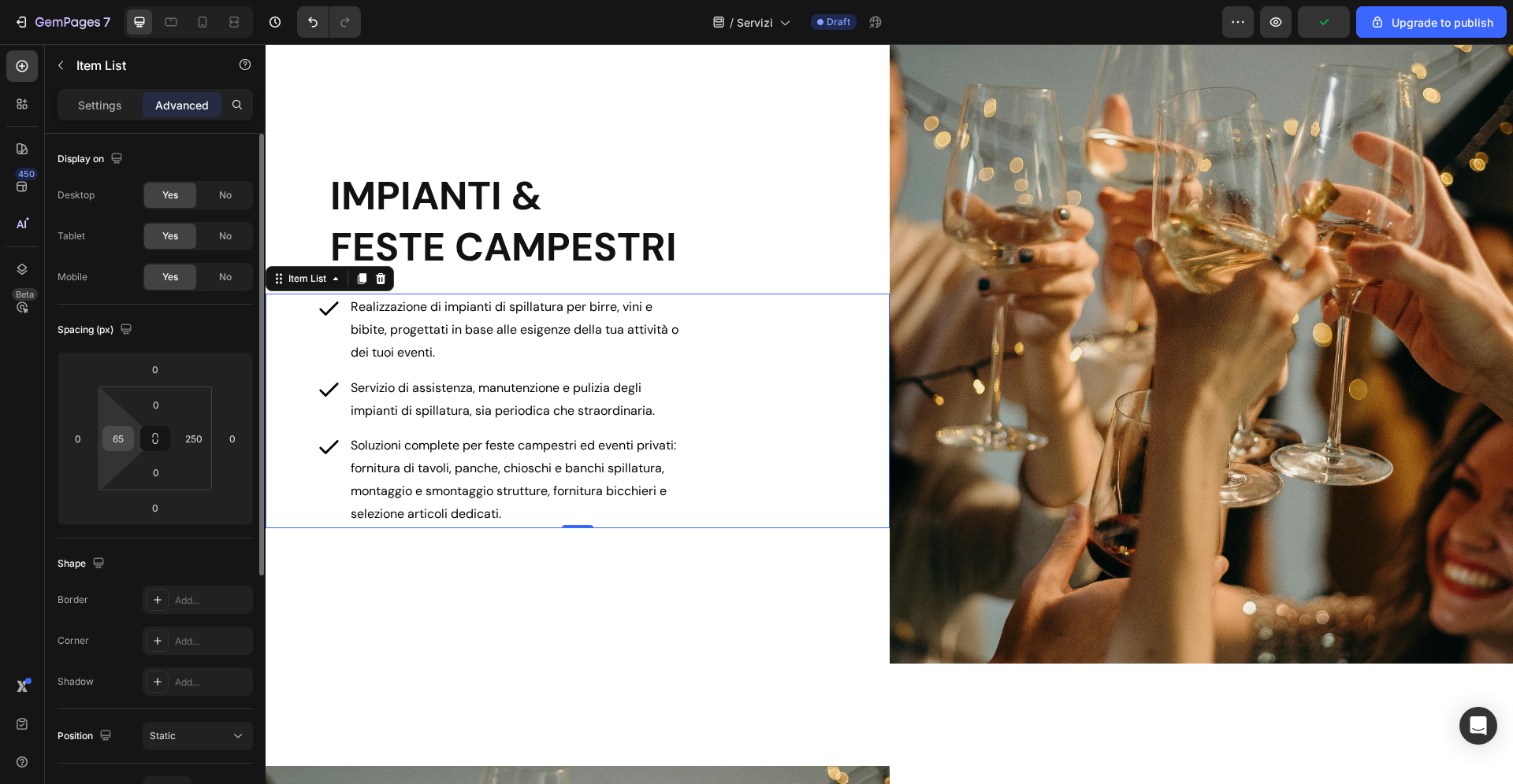
click at [120, 427] on input "65" at bounding box center [118, 438] width 24 height 24
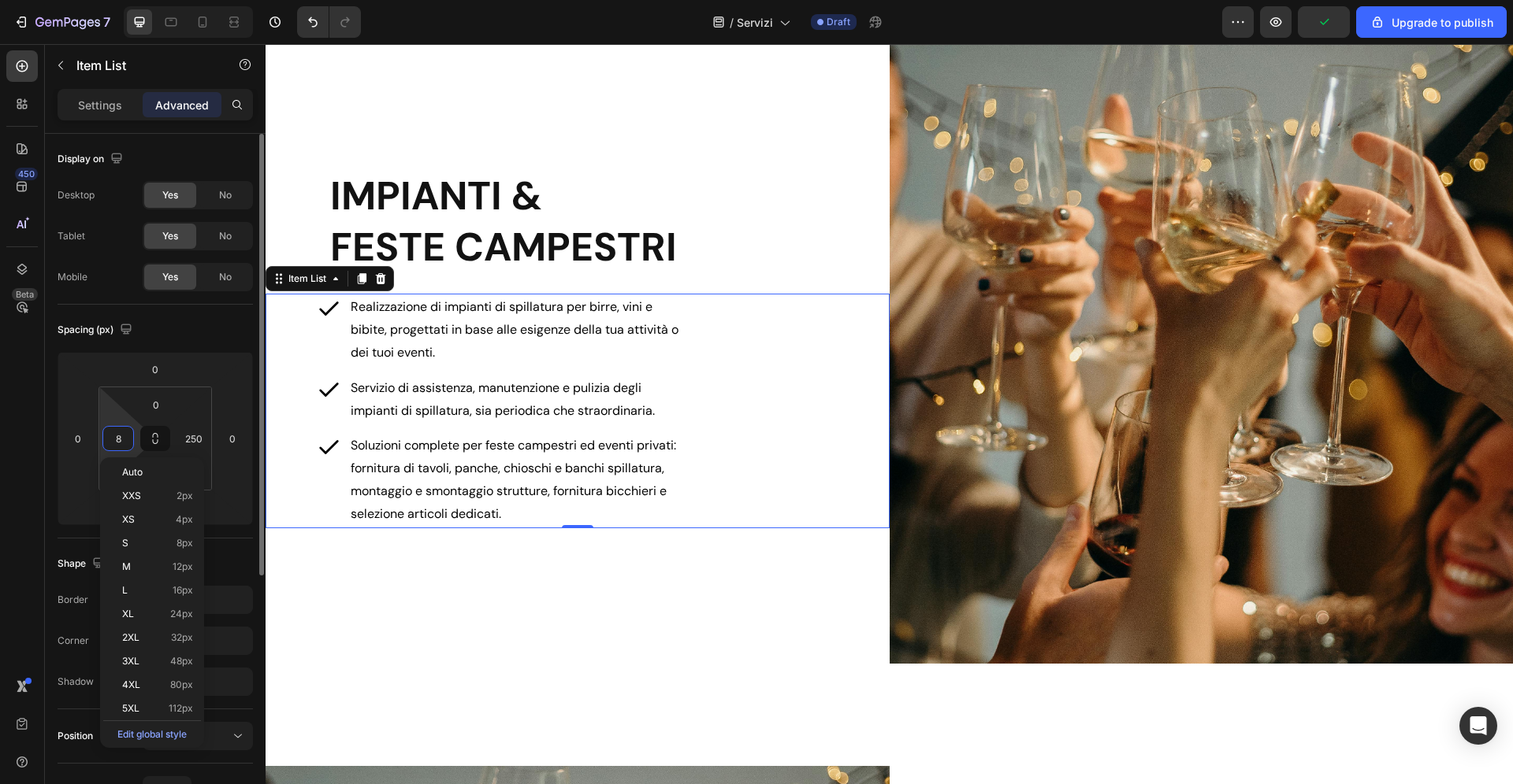
type input "80"
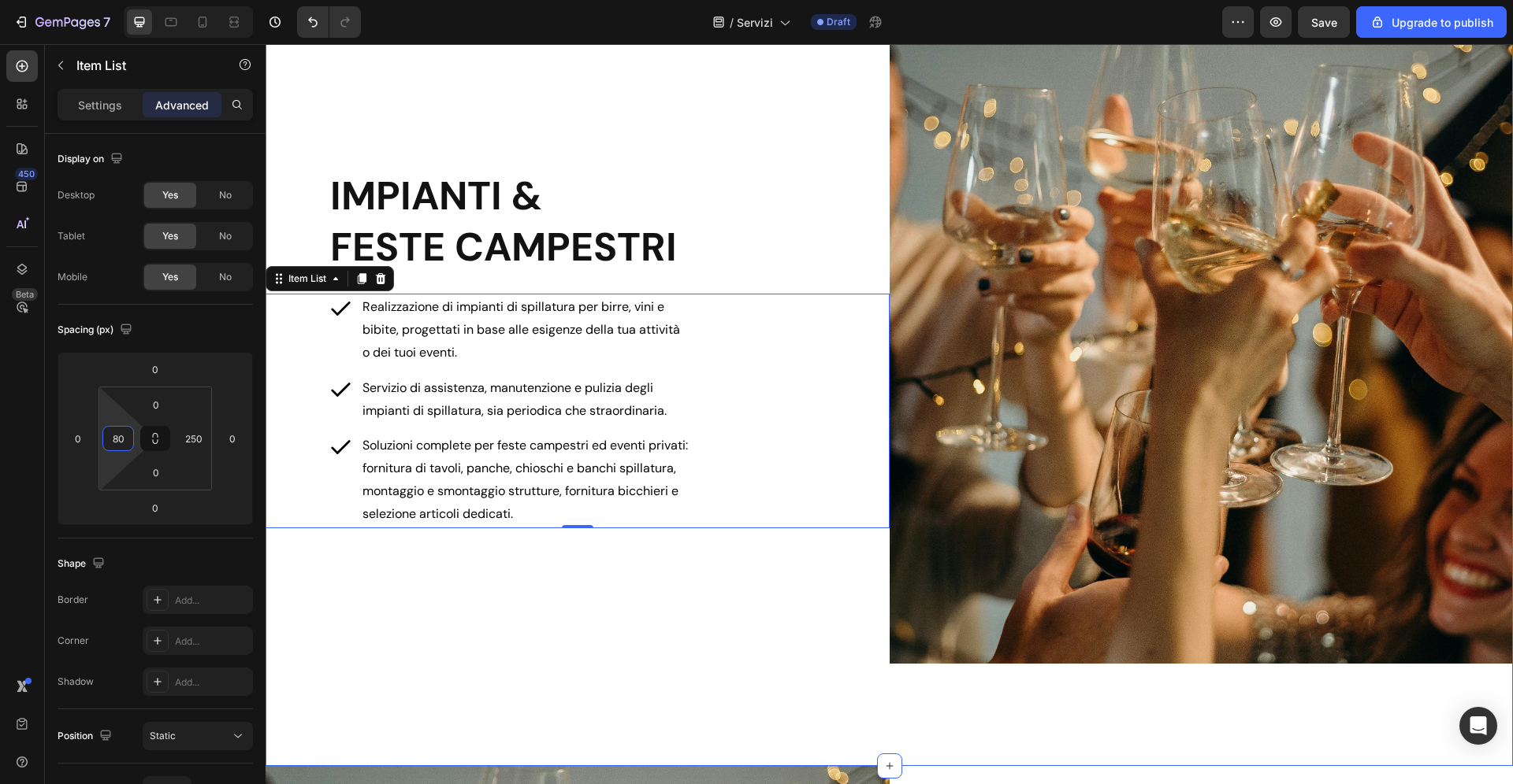
click at [454, 604] on div "IMPIANTI & FESTE CAMPESTRI Heading Realizzazione di impianti di spillatura per …" at bounding box center [578, 349] width 624 height 630
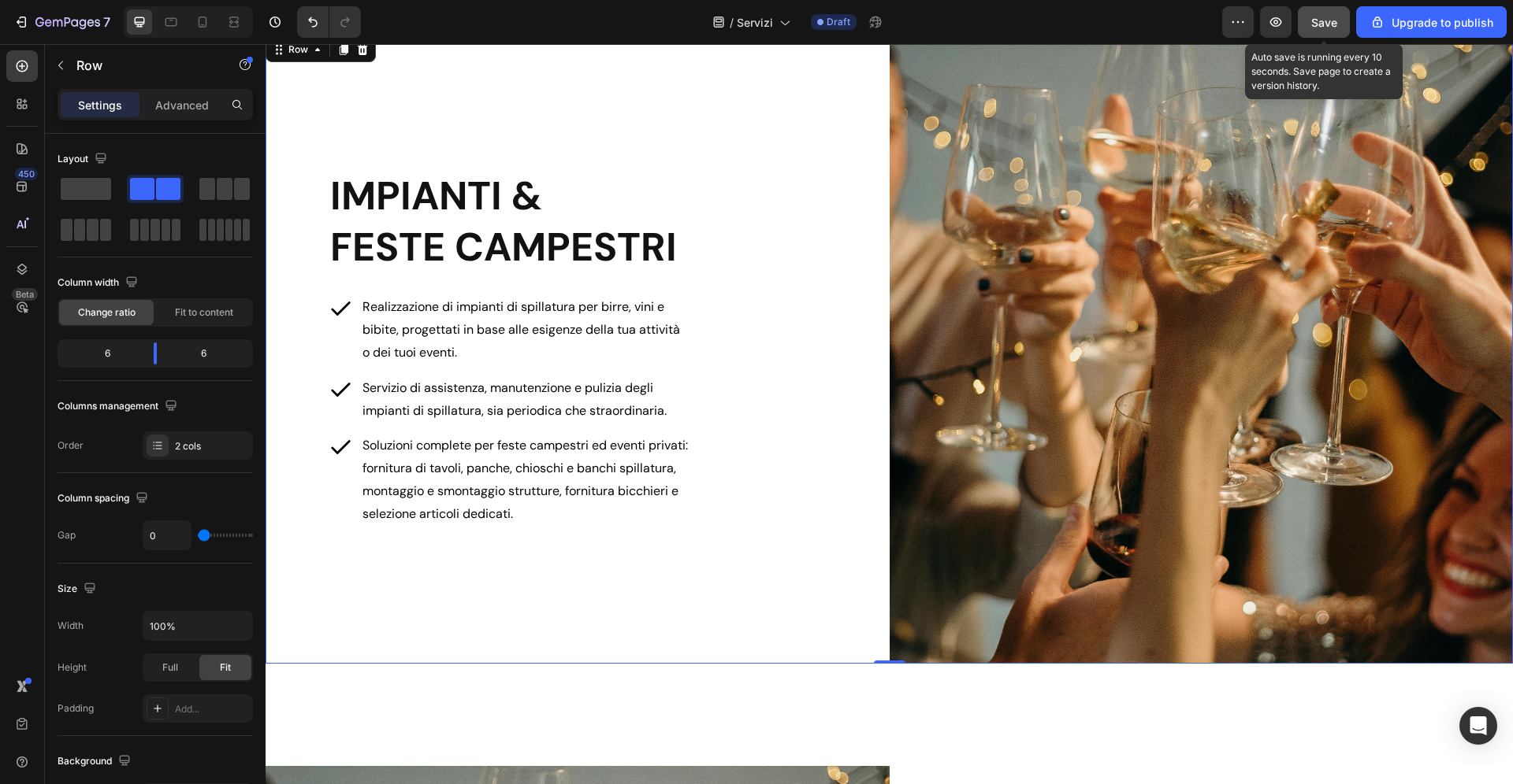
click at [1322, 13] on button "Save" at bounding box center [1324, 22] width 52 height 32
click at [648, 584] on div "IMPIANTI & FESTE CAMPESTRI Heading Realizzazione di impianti di spillatura per …" at bounding box center [578, 349] width 624 height 630
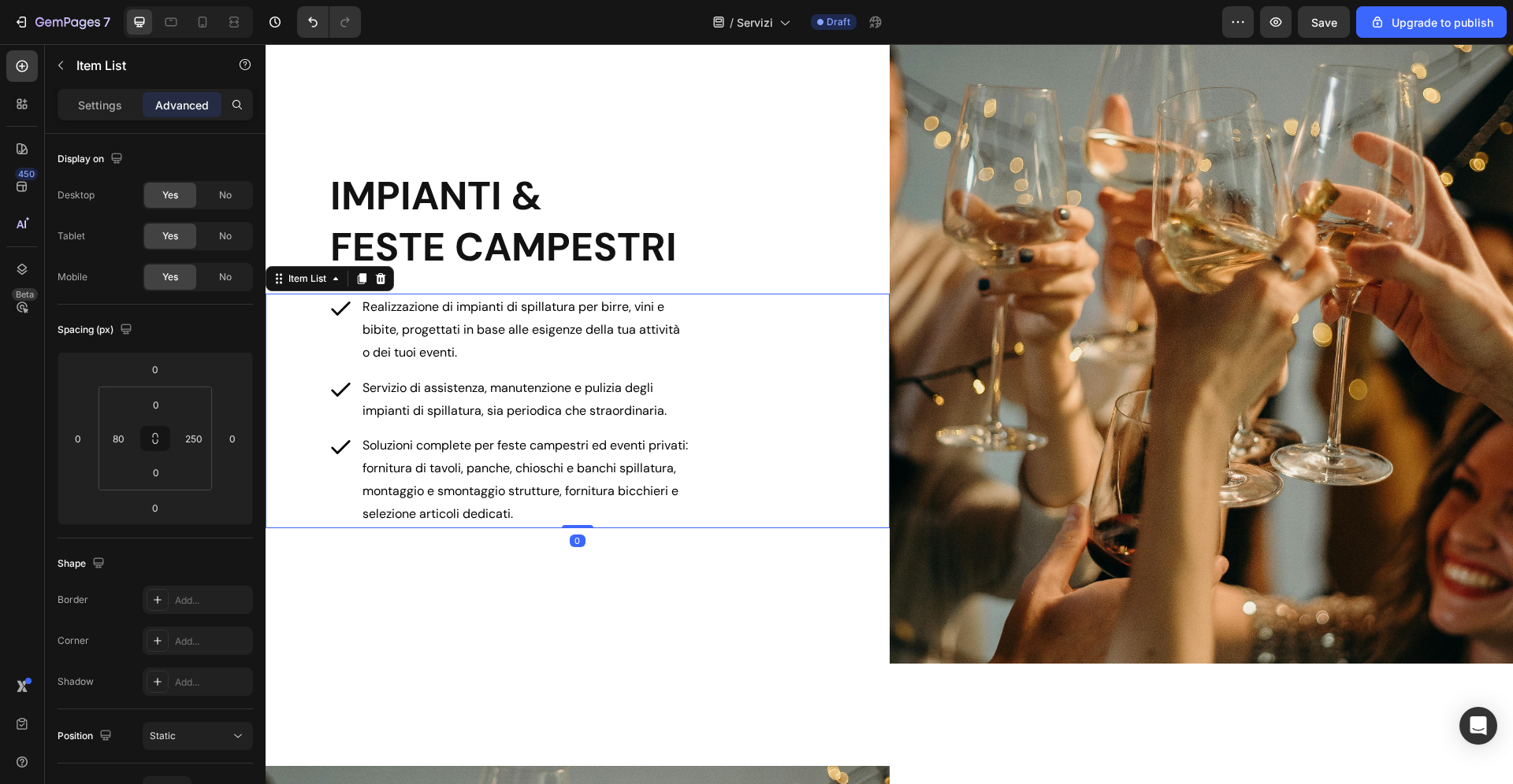
click at [626, 495] on span "Soluzioni complete per feste campestri ed eventi privati: fornitura di tavoli, …" at bounding box center [525, 479] width 326 height 84
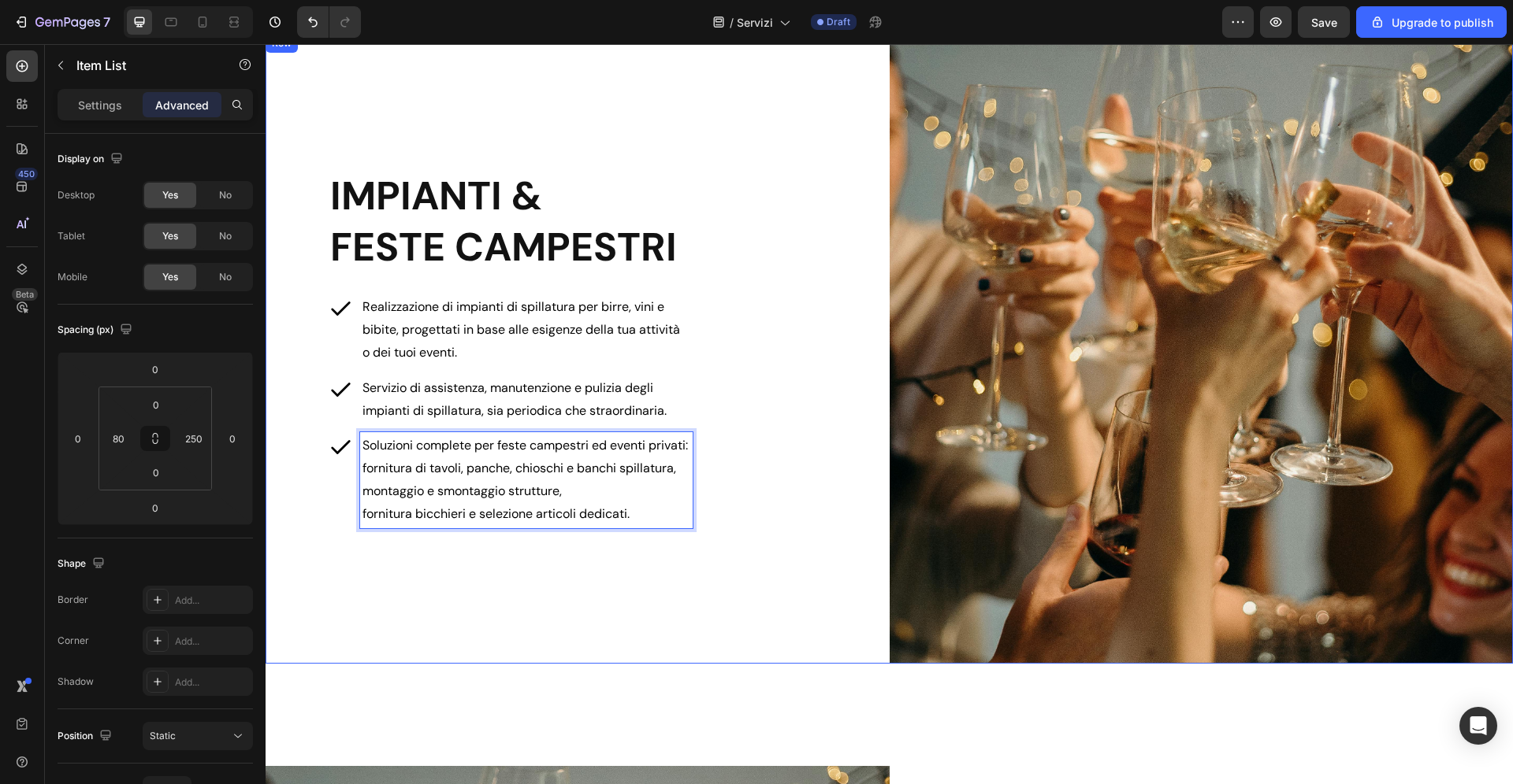
click at [594, 619] on div "IMPIANTI & FESTE CAMPESTRI Heading Realizzazione di impianti di spillatura per …" at bounding box center [578, 349] width 624 height 630
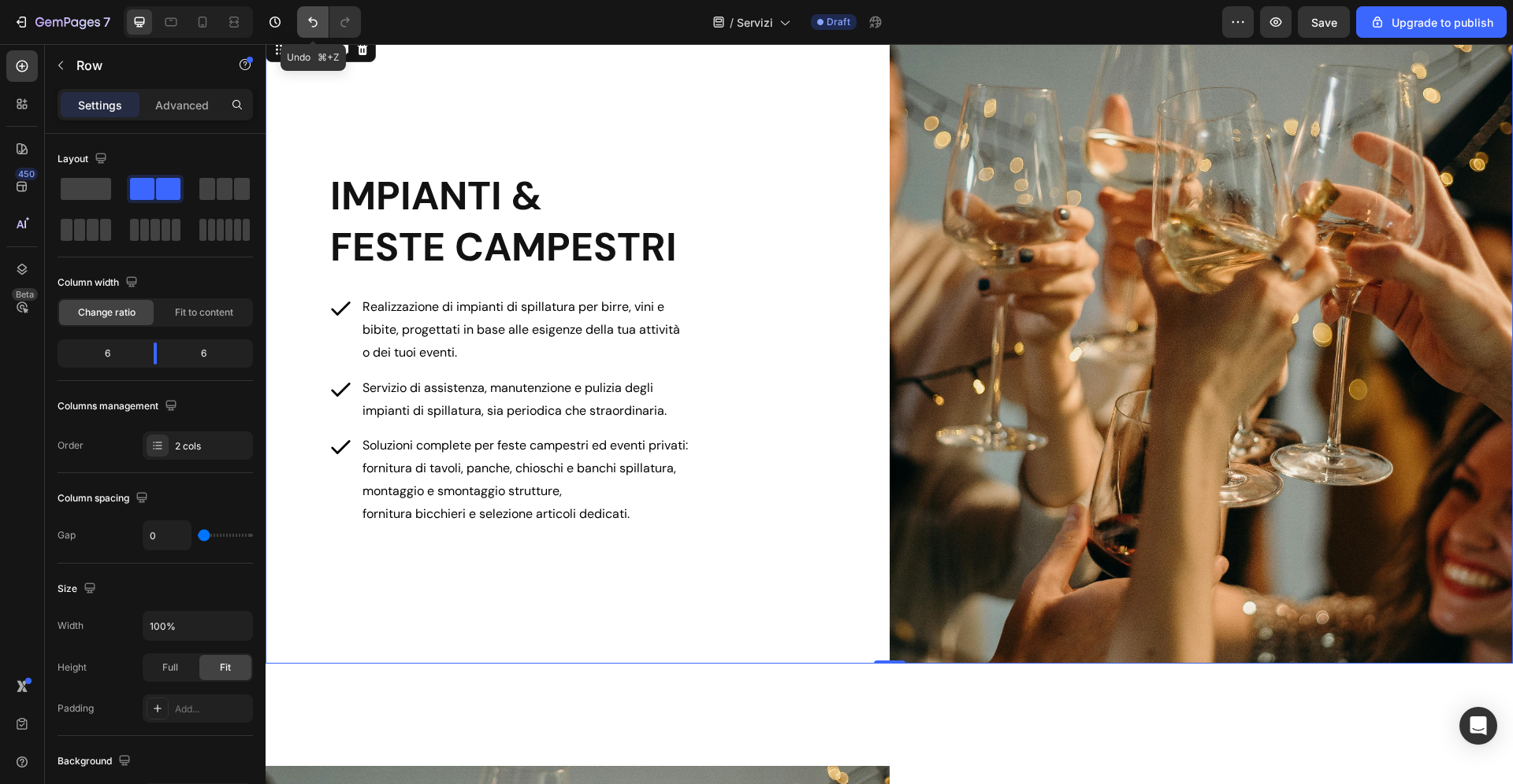
click at [323, 34] on button "Undo/Redo" at bounding box center [312, 22] width 32 height 32
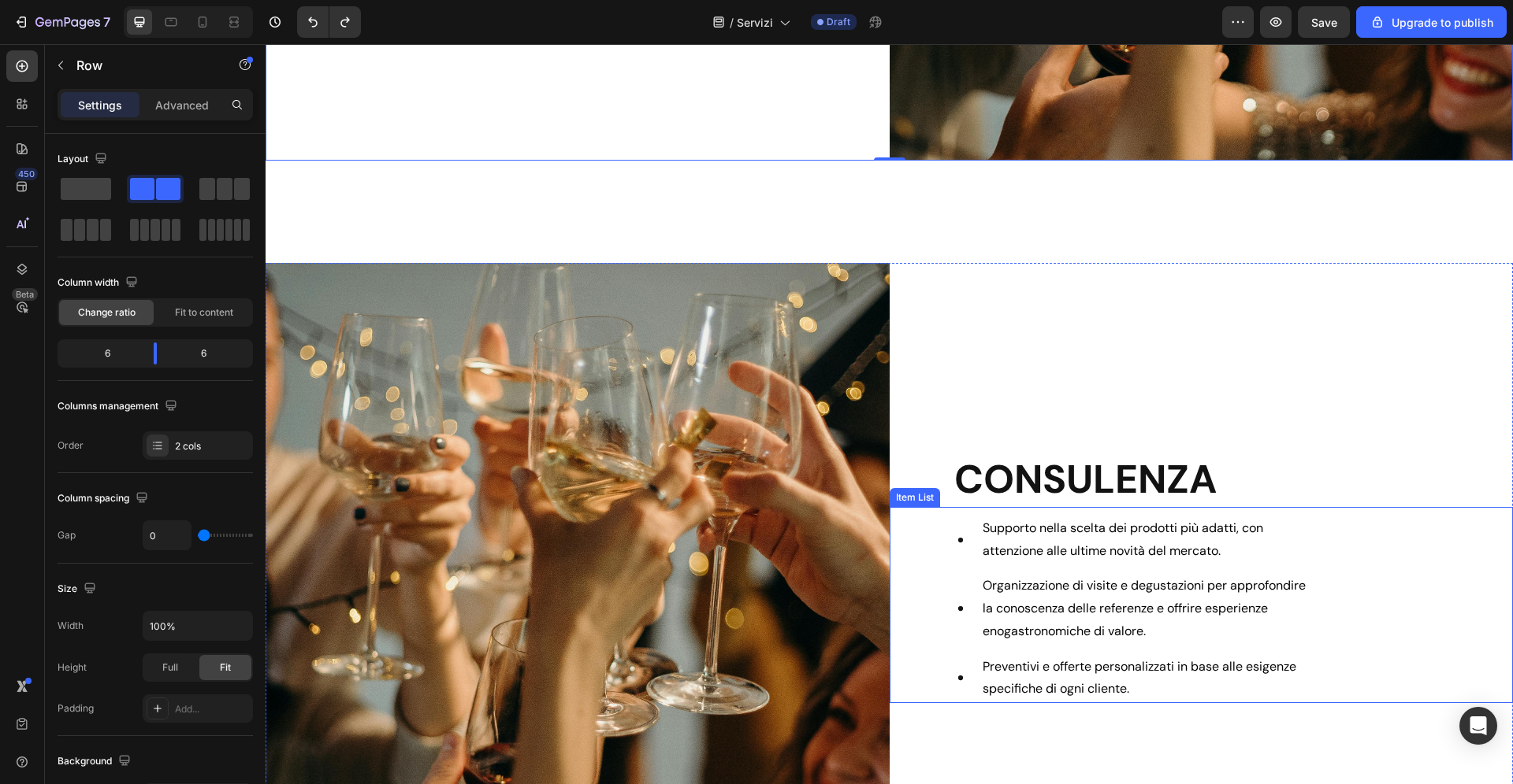
scroll to position [1665, 0]
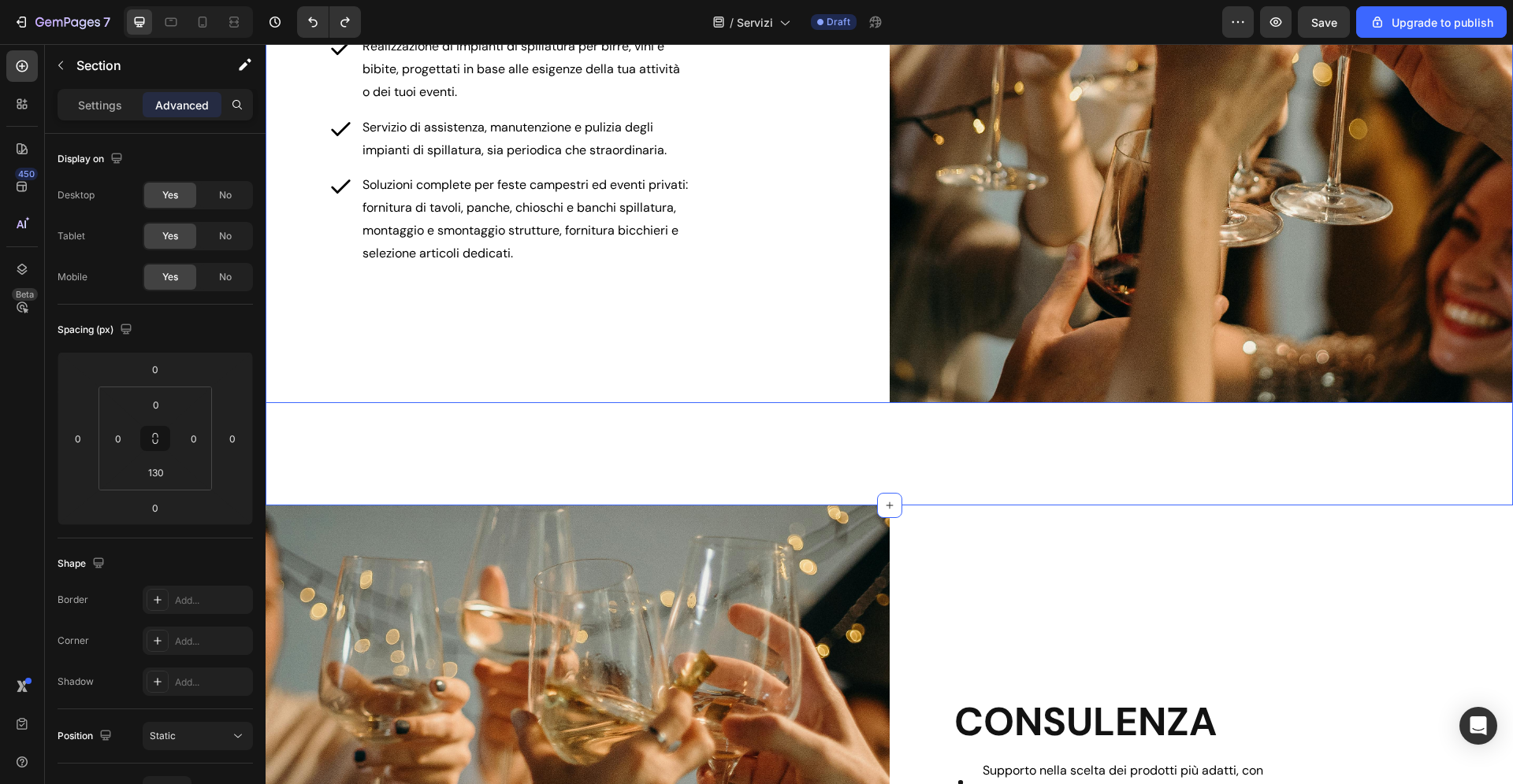
click at [711, 330] on div "IMPIANTI & FESTE CAMPESTRI Heading Realizzazione di impianti di spillatura per …" at bounding box center [578, 89] width 624 height 630
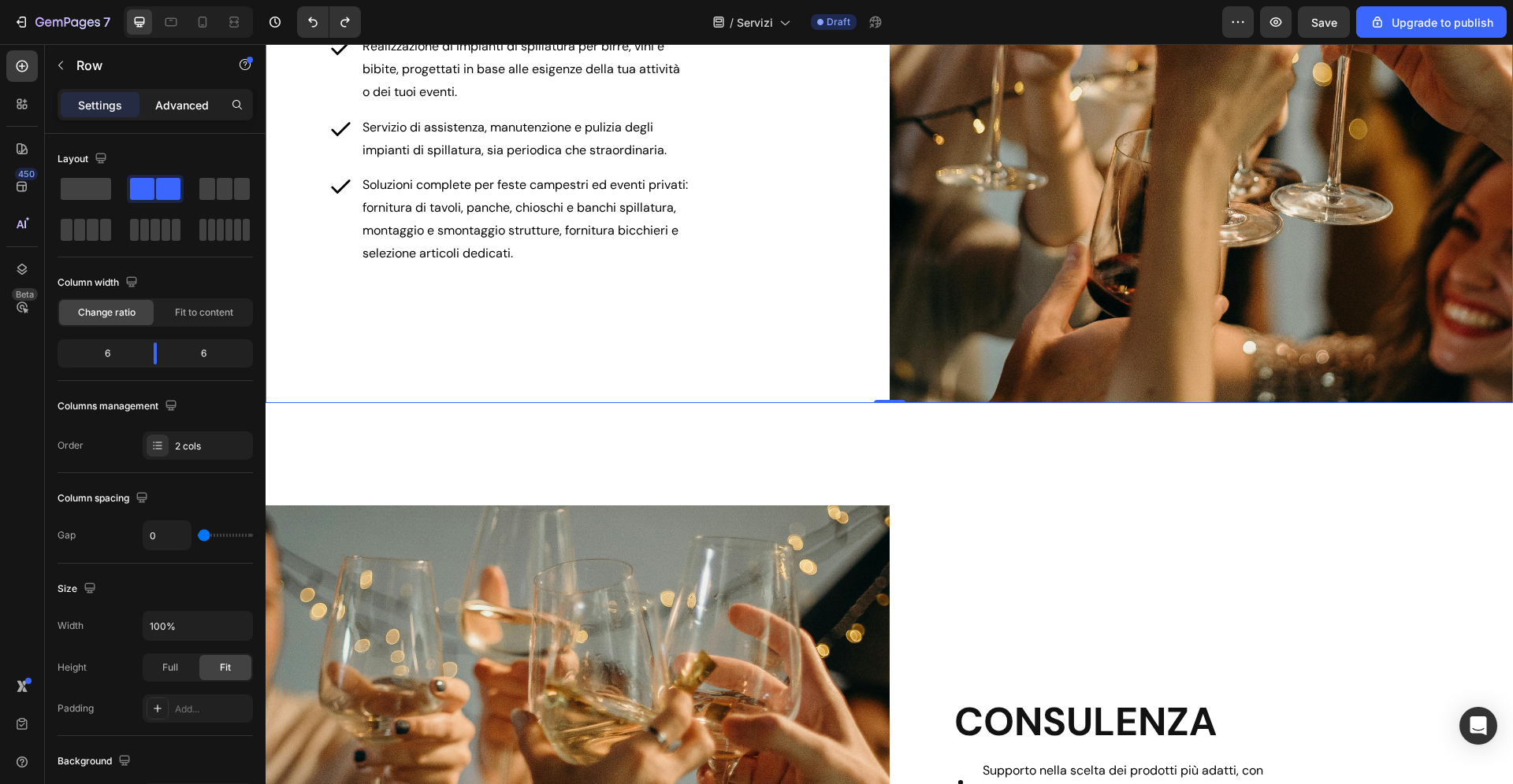
click at [188, 105] on p "Advanced" at bounding box center [182, 105] width 54 height 16
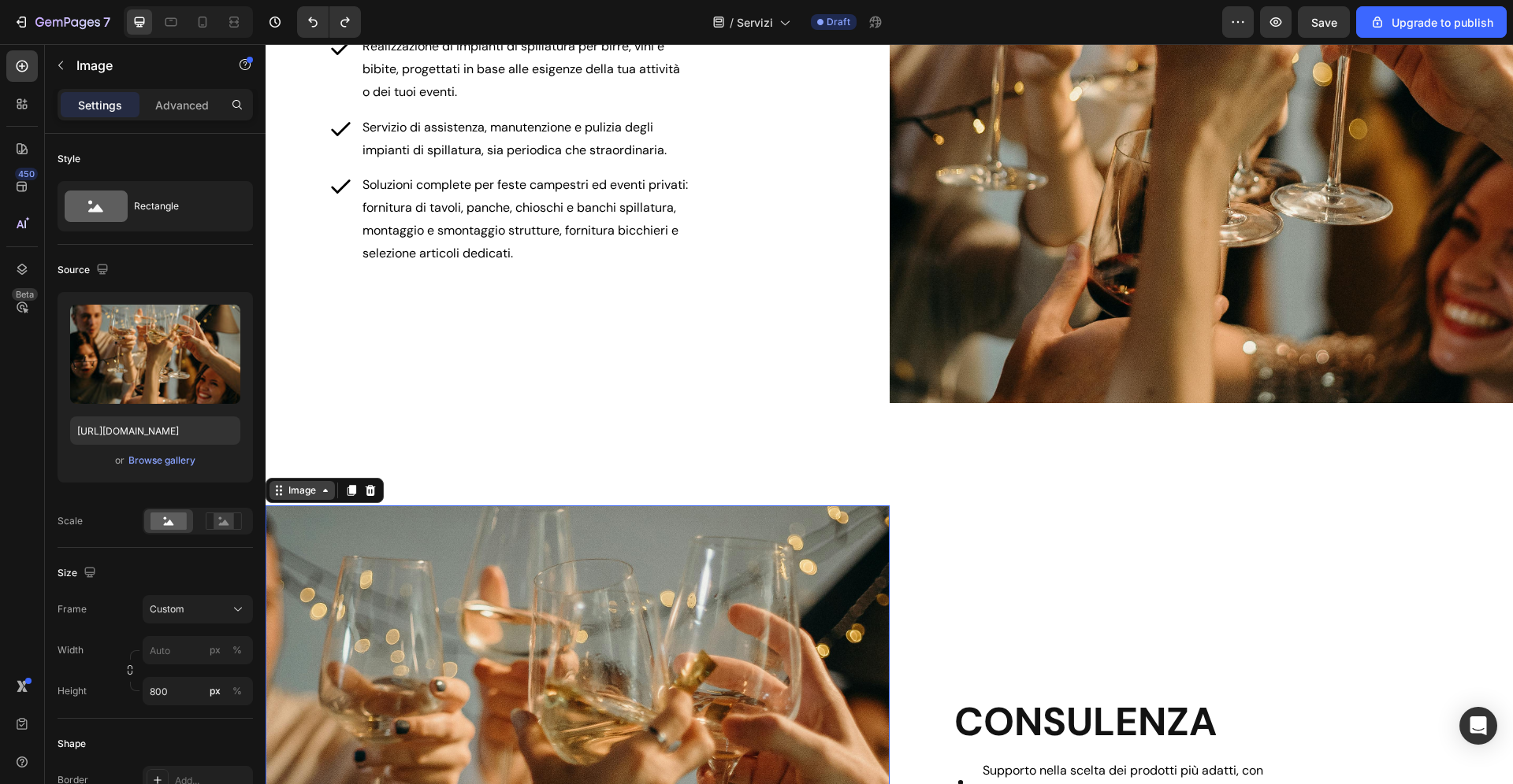
click at [302, 495] on div "Image" at bounding box center [302, 490] width 34 height 14
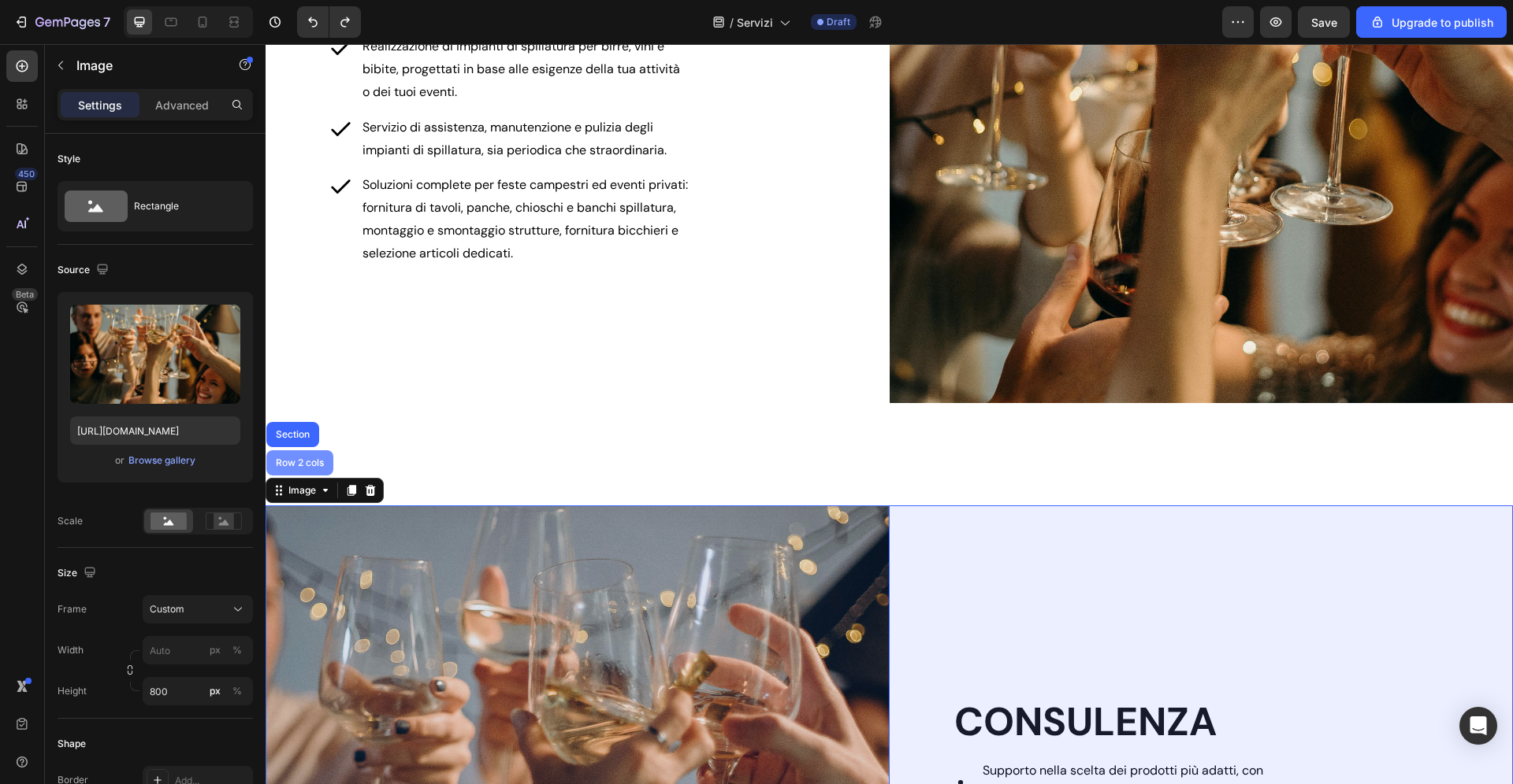
click at [302, 469] on div "Row 2 cols" at bounding box center [299, 463] width 66 height 25
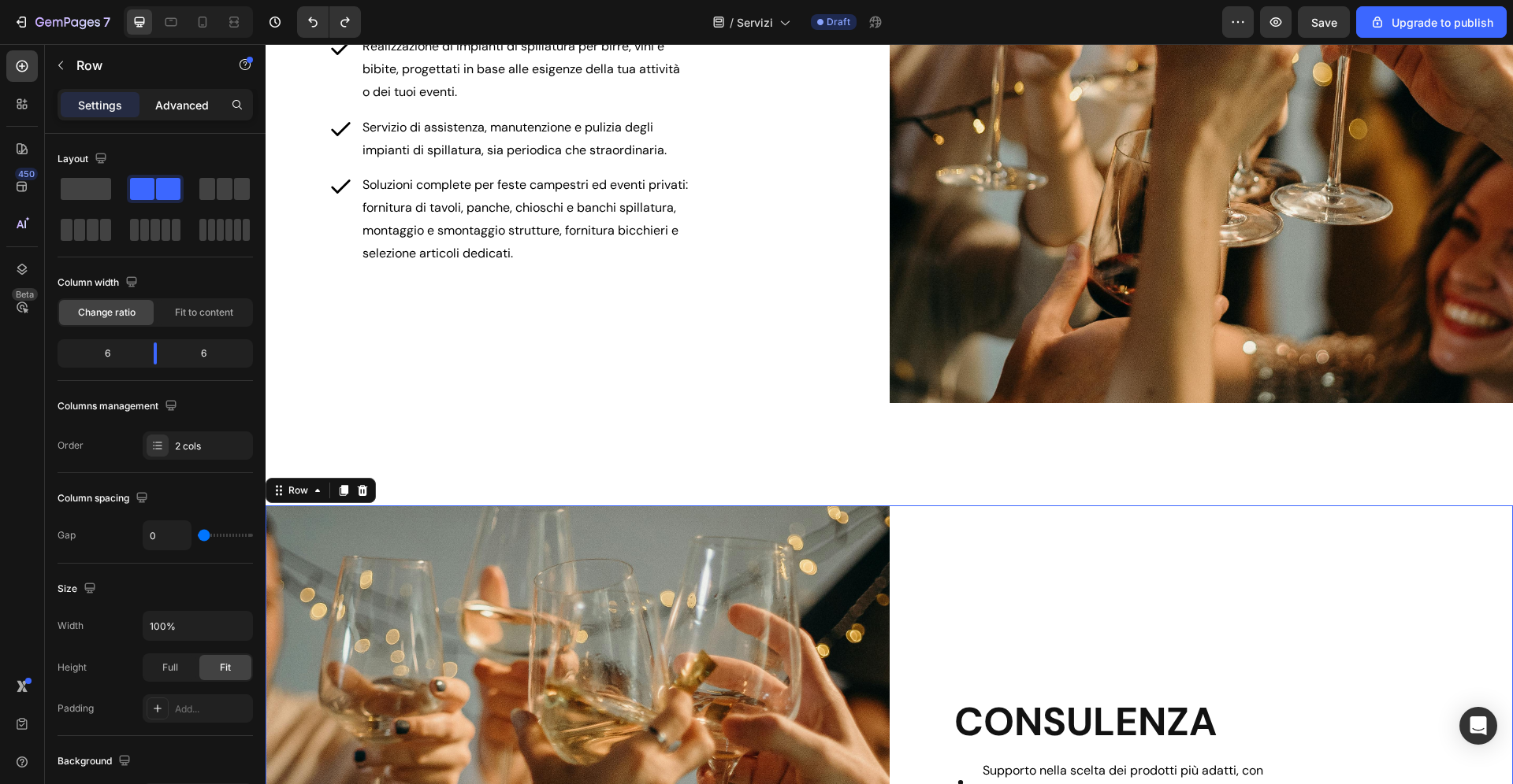
click at [202, 105] on p "Advanced" at bounding box center [182, 105] width 54 height 16
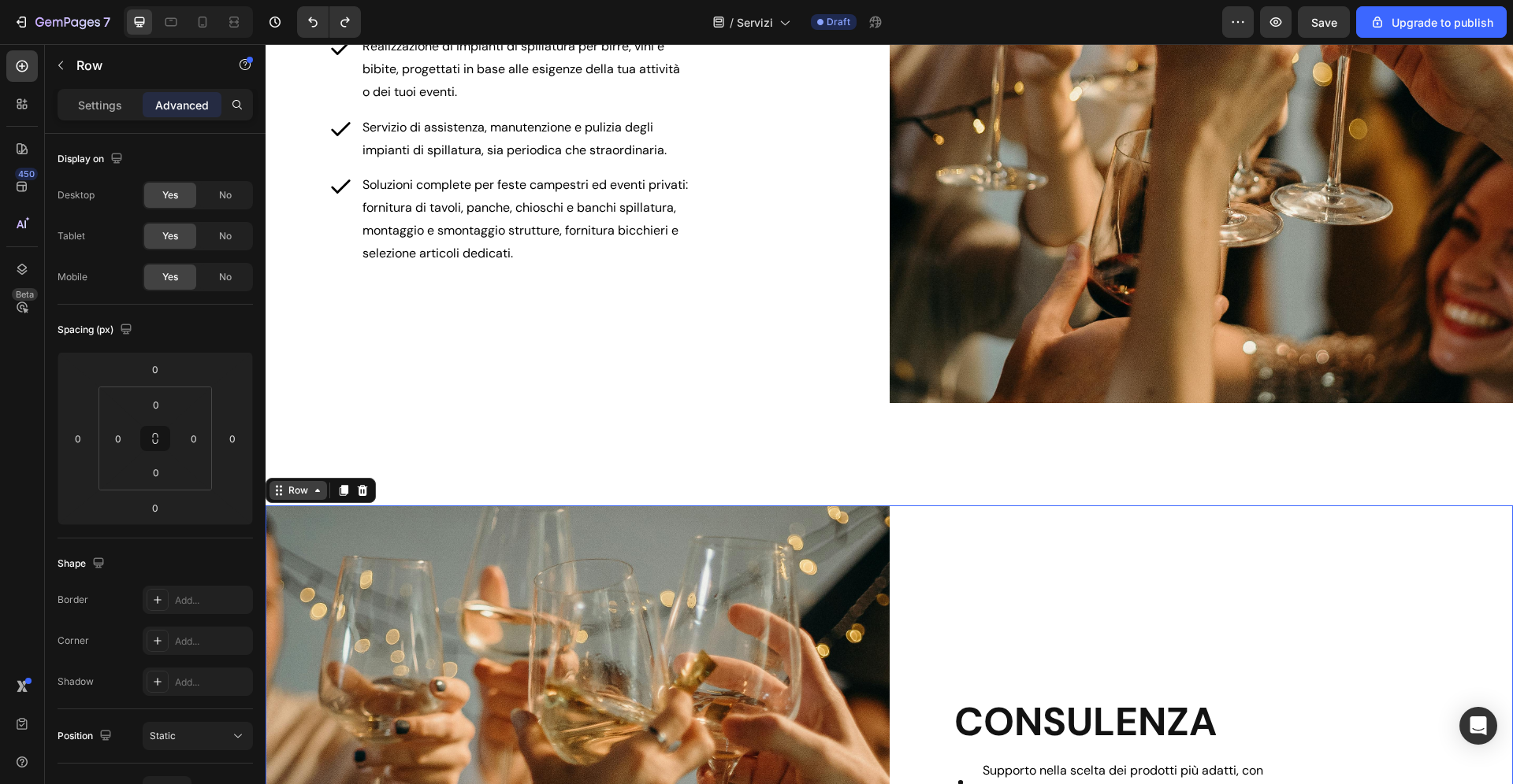
click at [301, 486] on div "Row" at bounding box center [298, 490] width 26 height 14
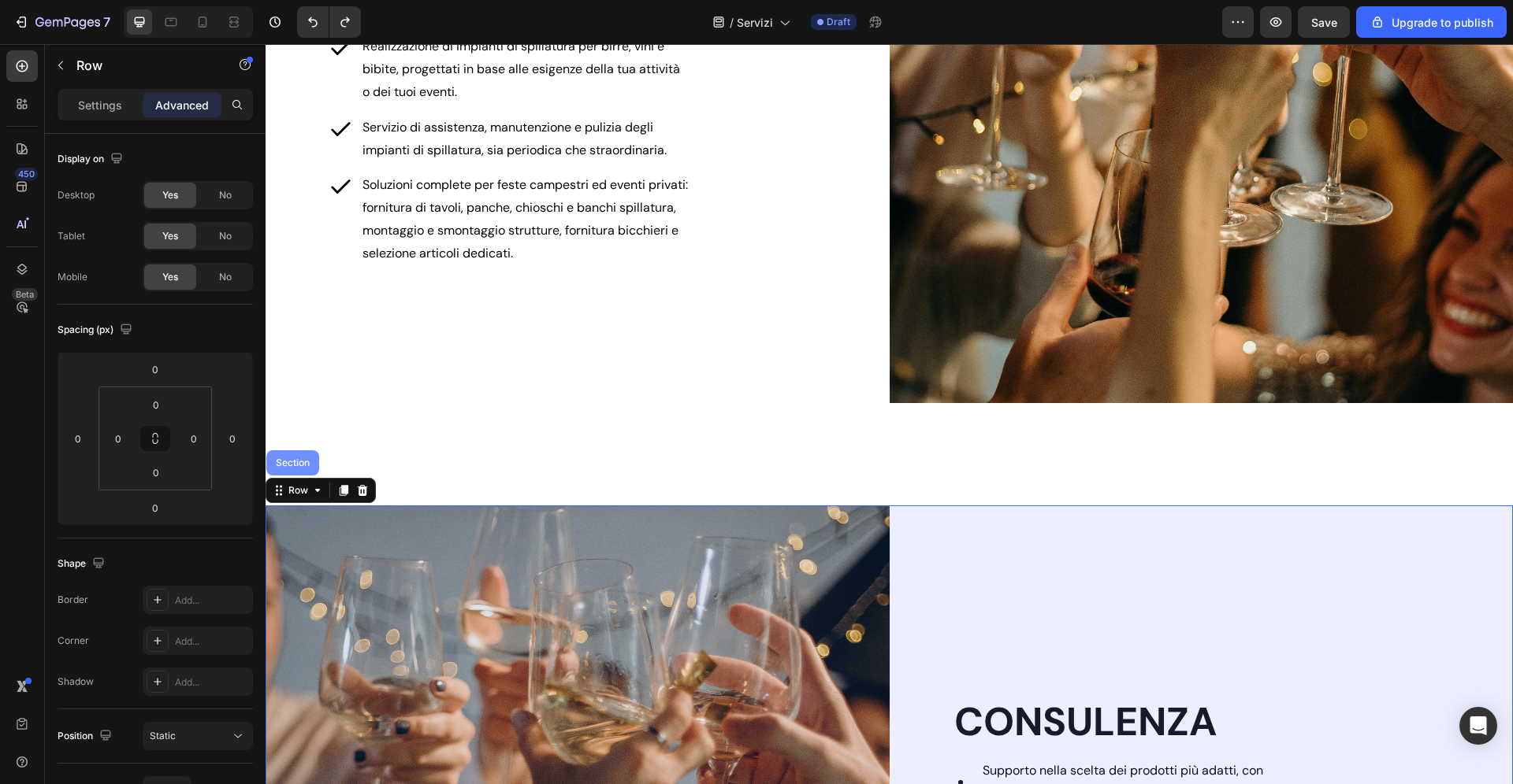
click at [296, 464] on div "Section" at bounding box center [293, 463] width 40 height 10
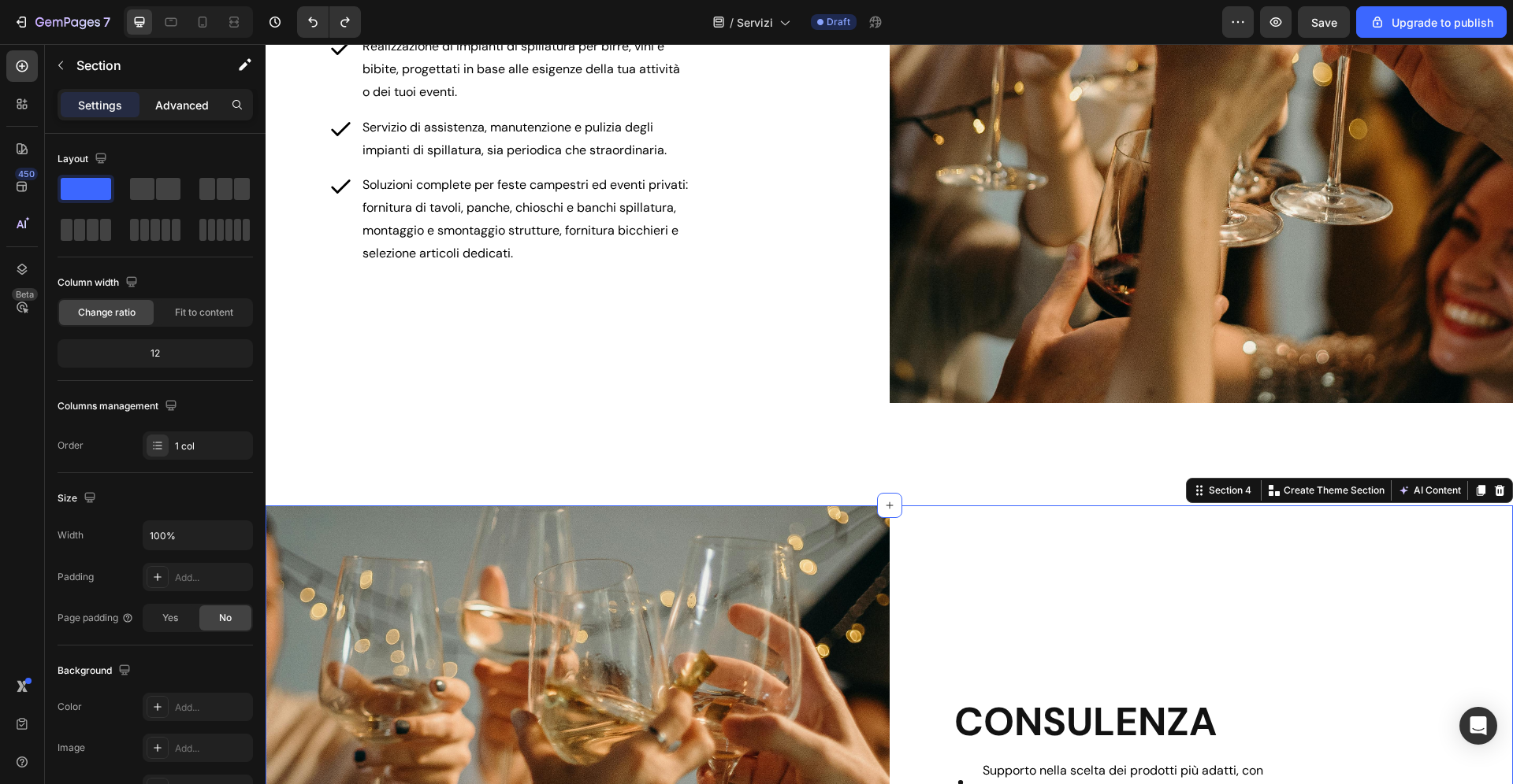
click at [181, 100] on p "Advanced" at bounding box center [182, 105] width 54 height 16
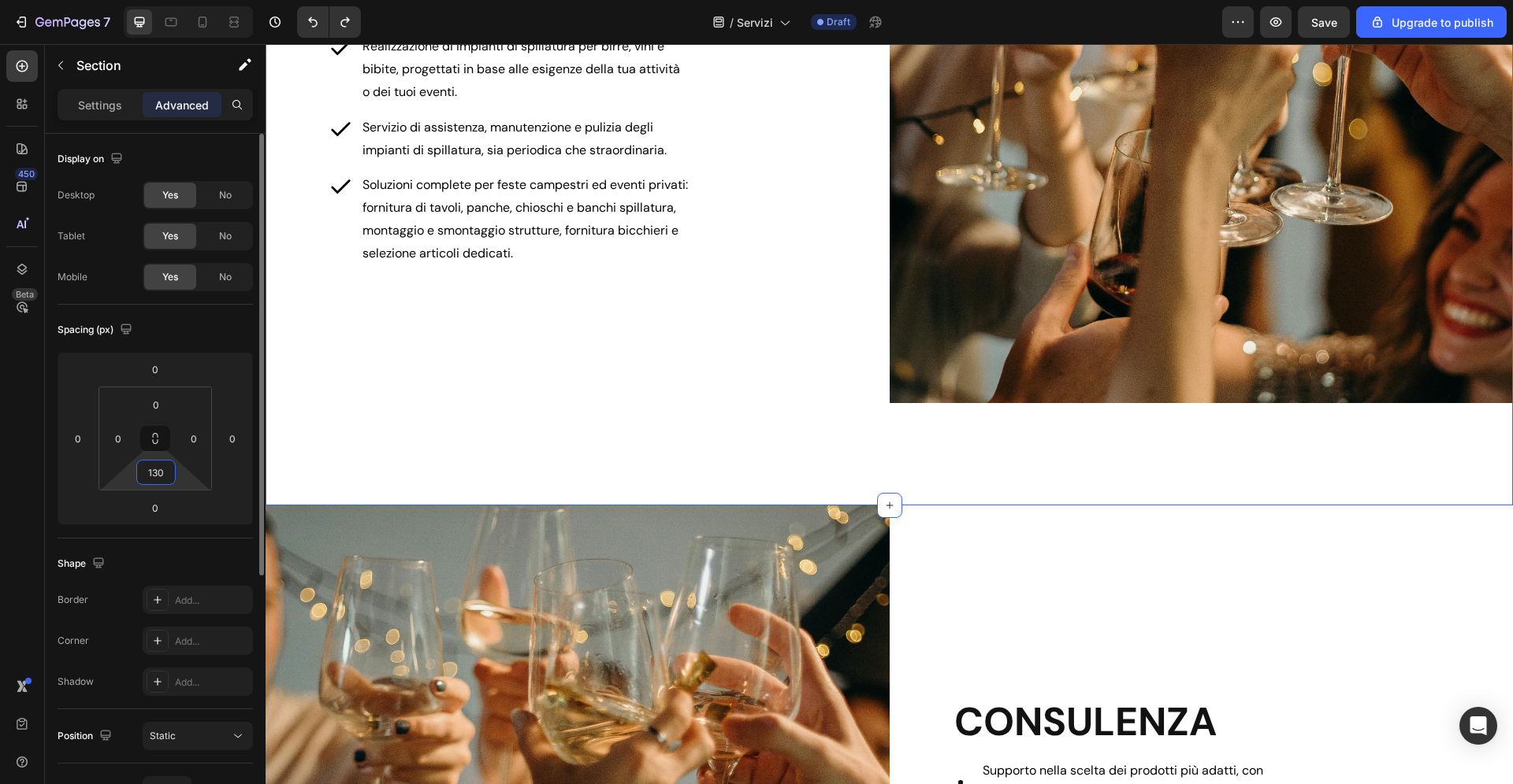
click at [163, 472] on input "130" at bounding box center [156, 472] width 32 height 24
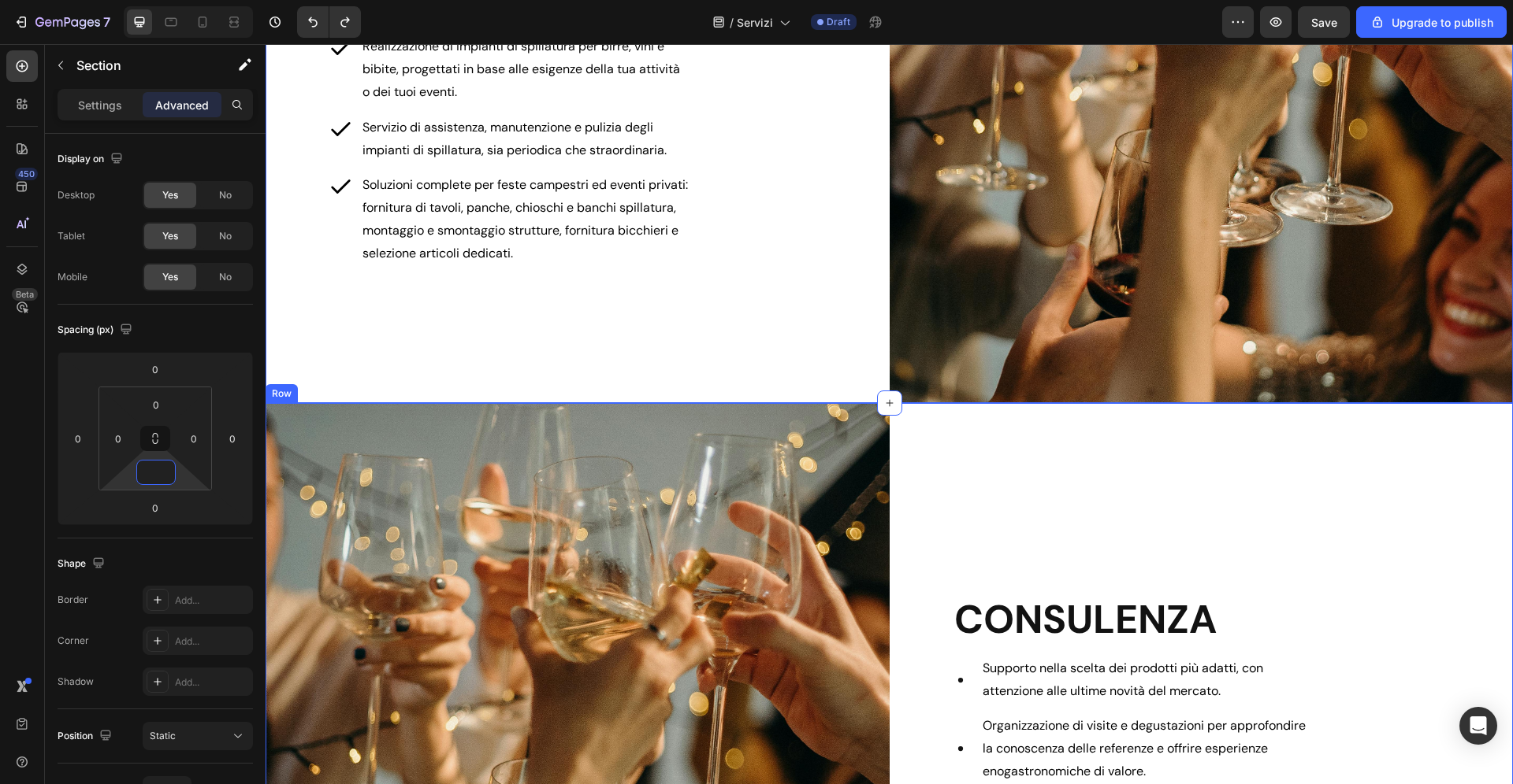
click at [1032, 464] on div "CONSULENZA Heading Supporto nella scelta dei prodotti più adatti, con attenzion…" at bounding box center [1202, 719] width 624 height 630
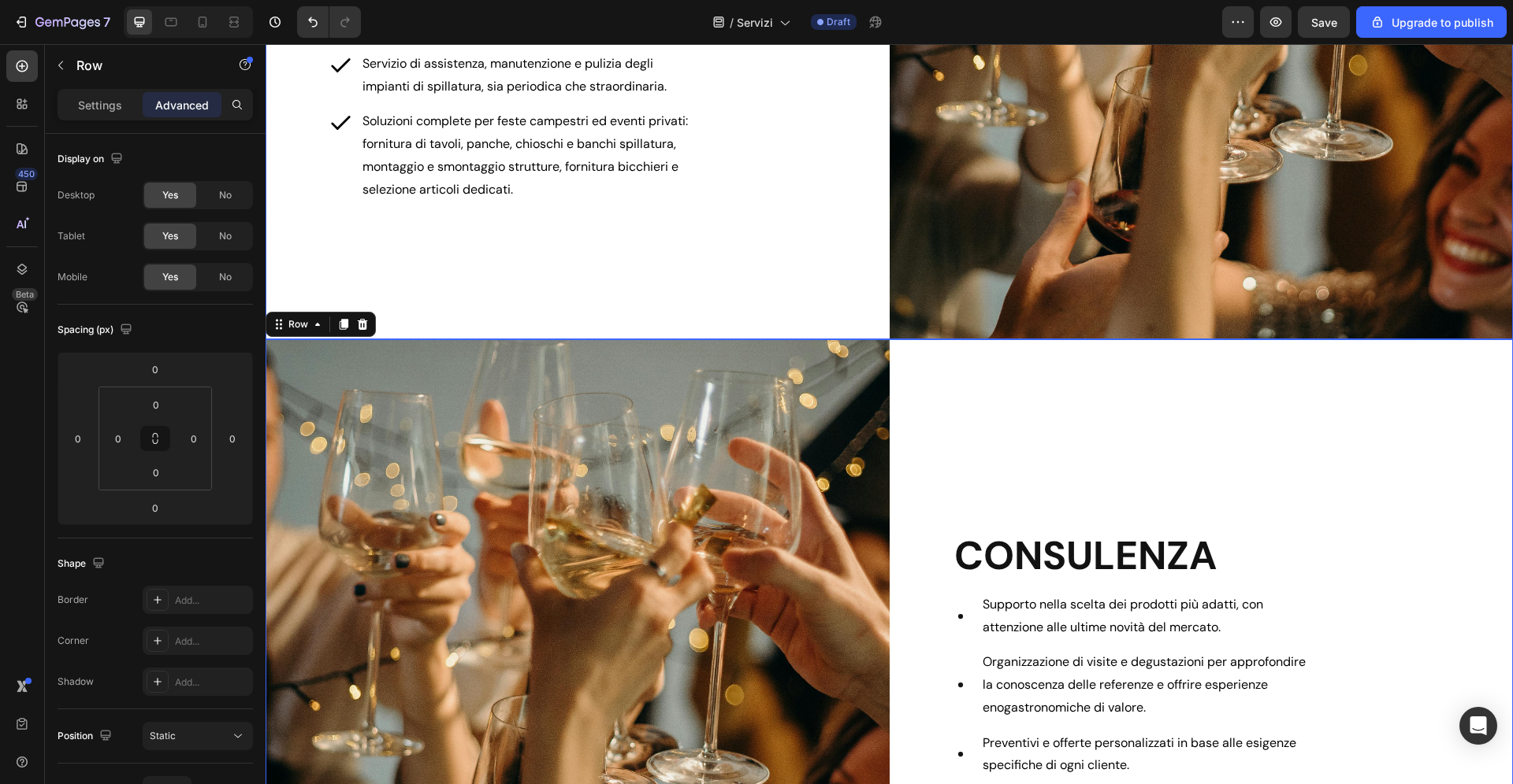
scroll to position [1723, 0]
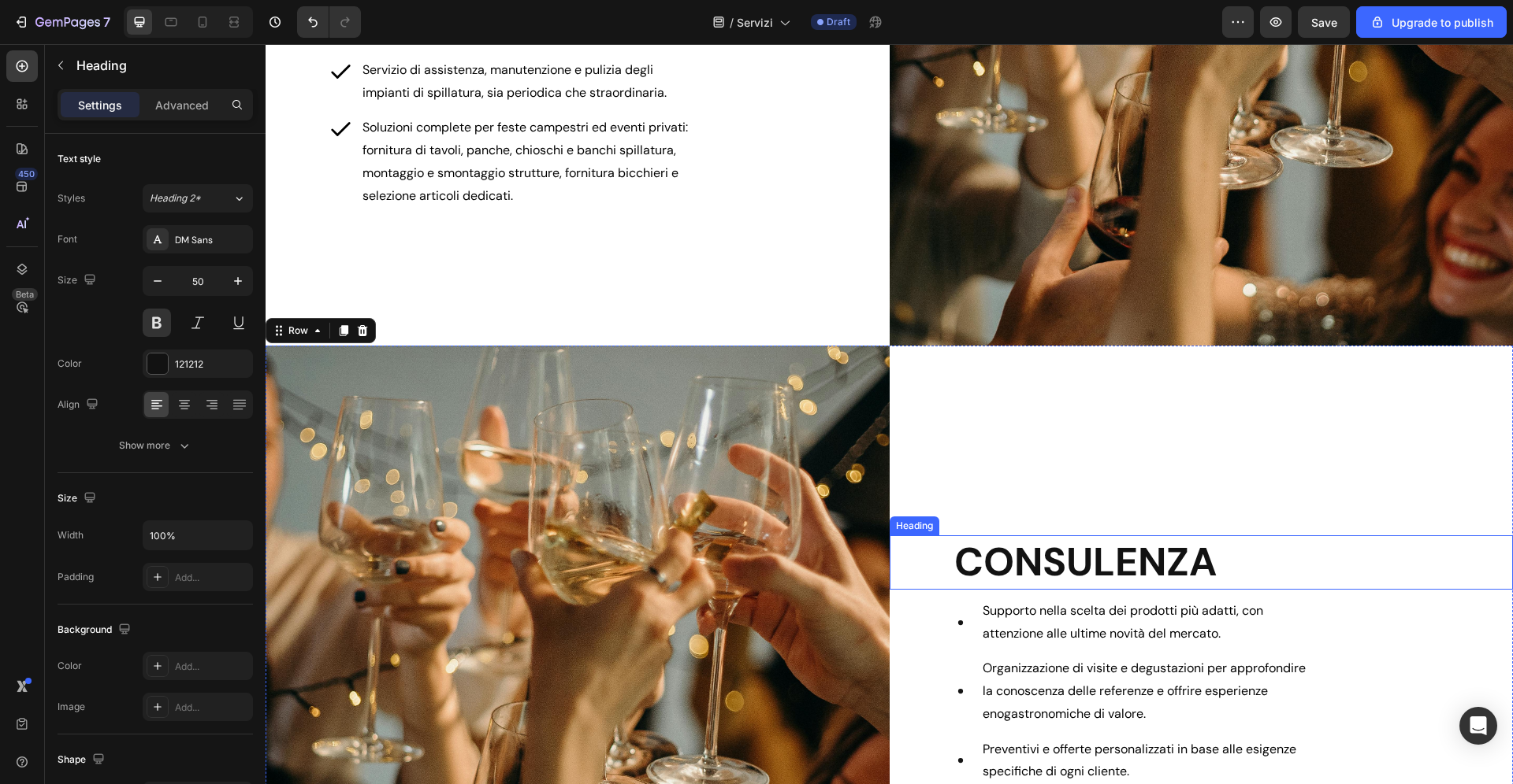
click at [1040, 559] on h2 "CONSULENZA" at bounding box center [1234, 562] width 561 height 54
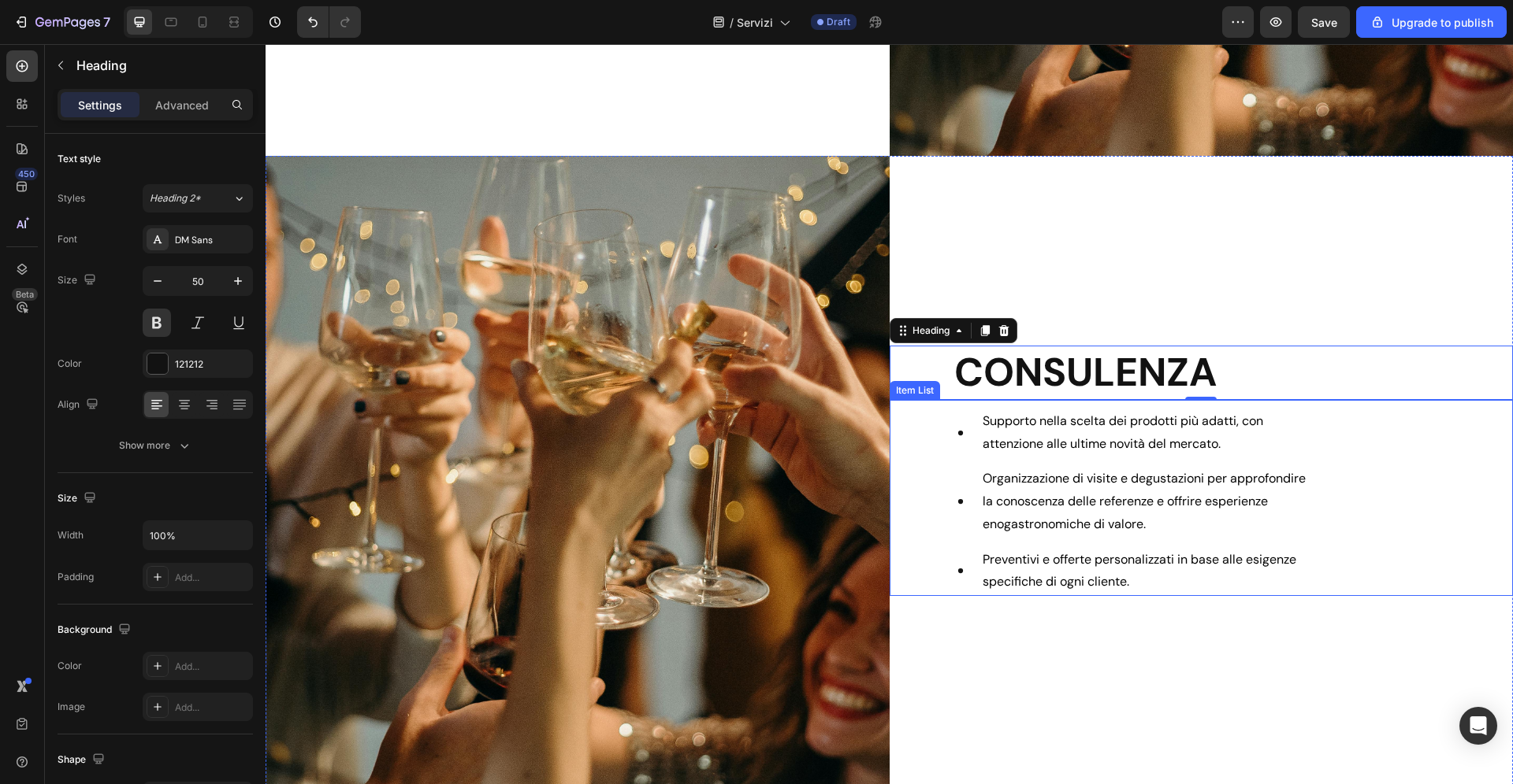
scroll to position [1921, 0]
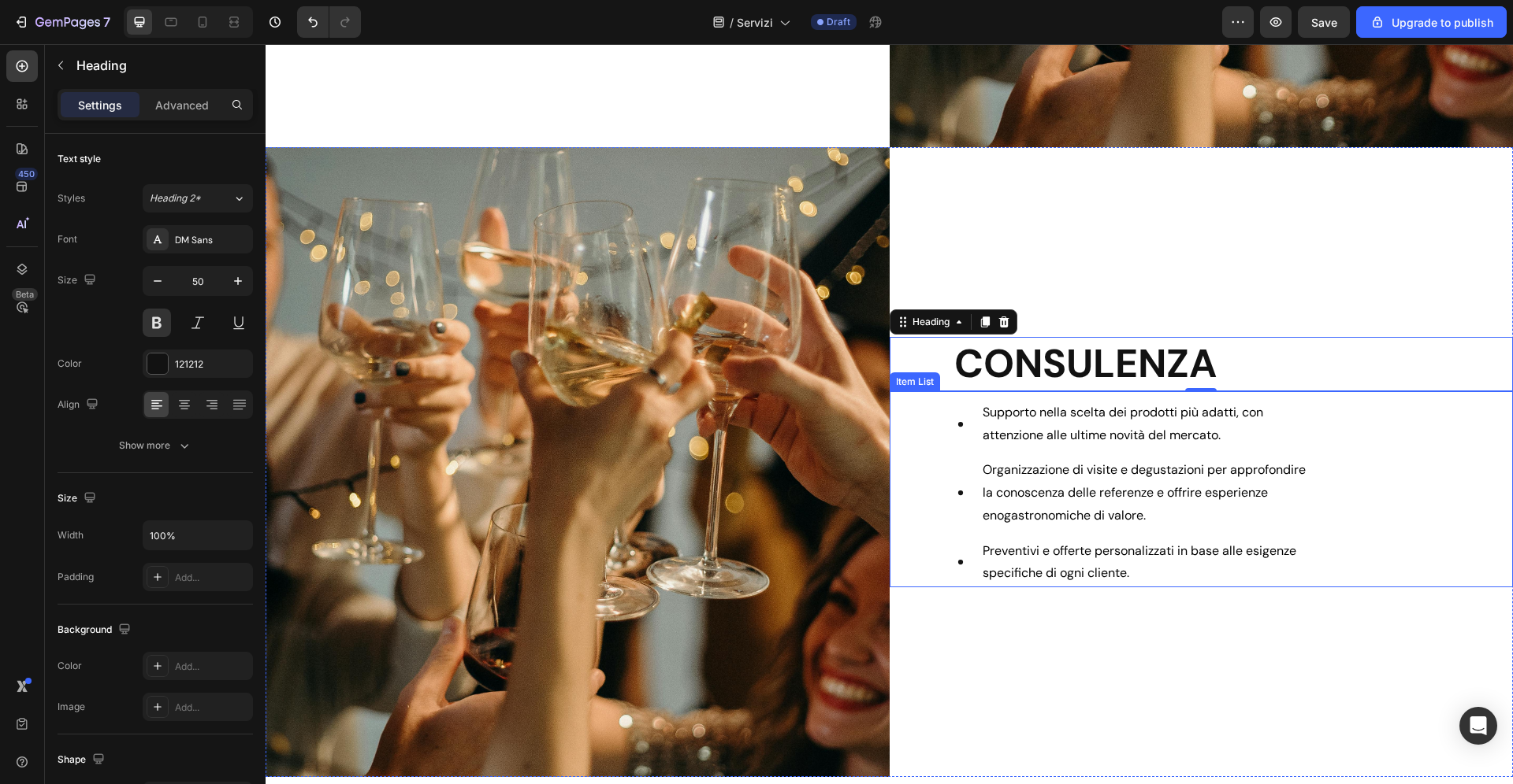
click at [1355, 430] on div "Supporto nella scelta dei prodotti più adatti, con attenzione alle ultime novit…" at bounding box center [1202, 494] width 624 height 189
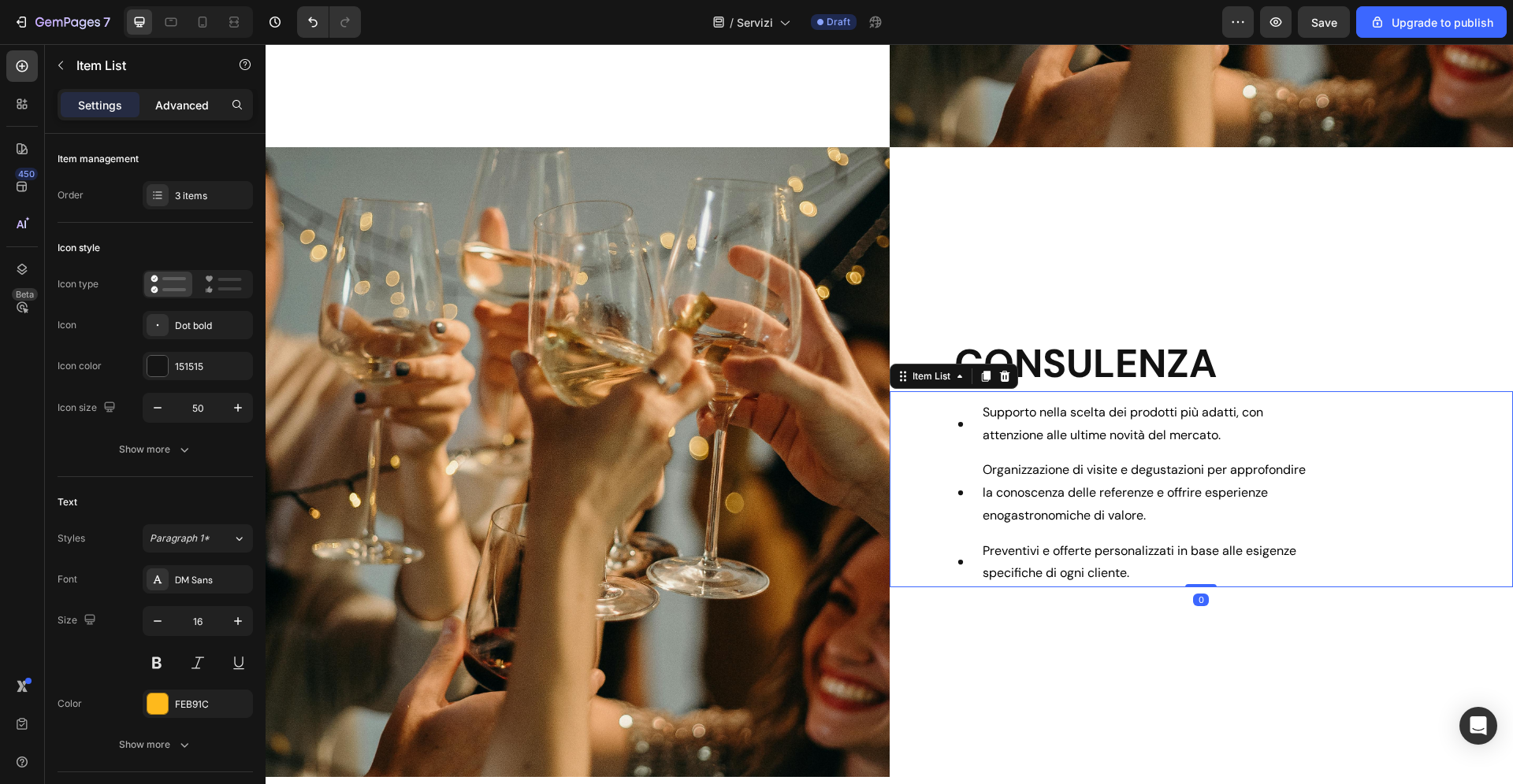
click at [193, 107] on p "Advanced" at bounding box center [182, 105] width 54 height 16
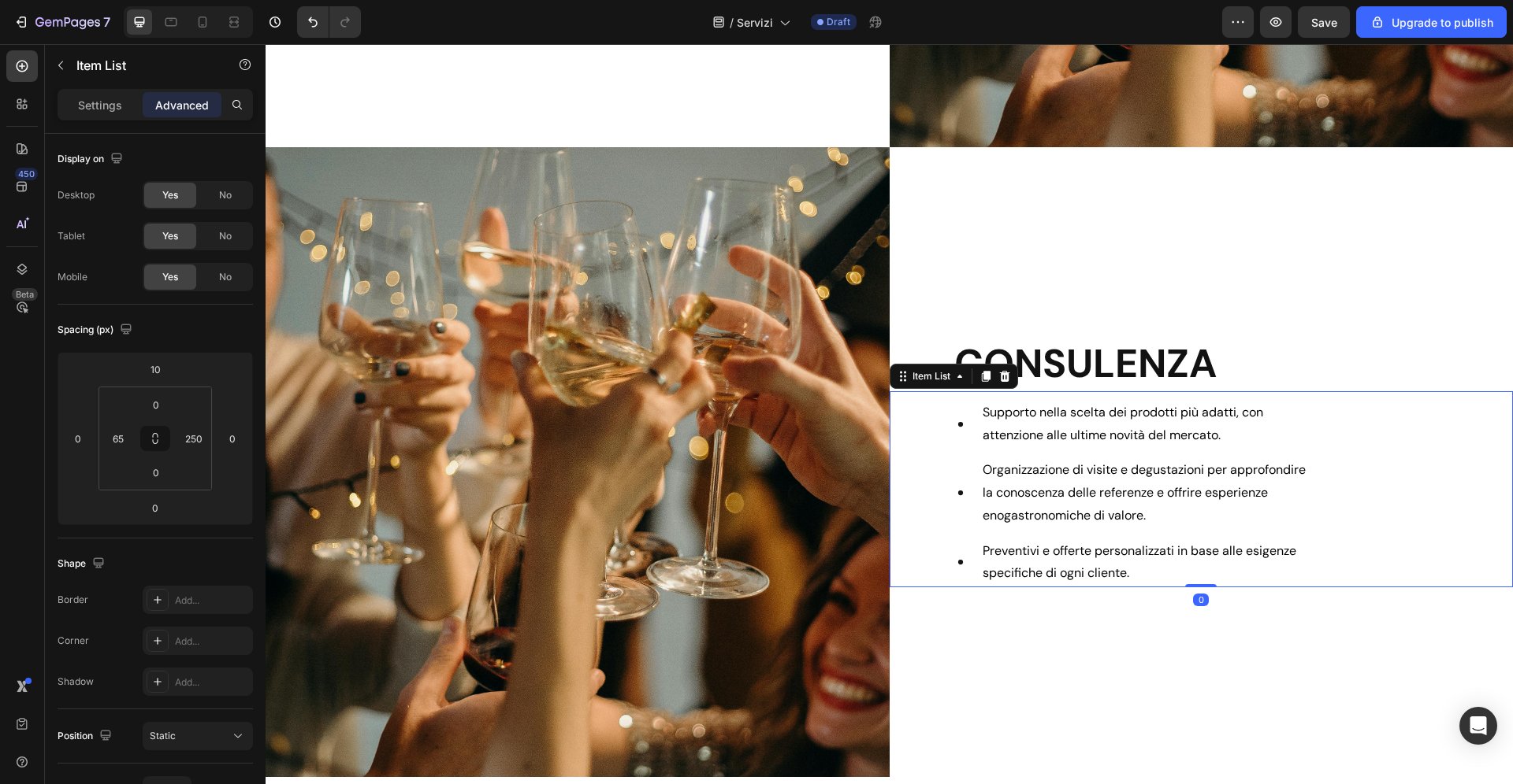
type input "100%"
click at [160, 365] on input "10" at bounding box center [155, 369] width 32 height 24
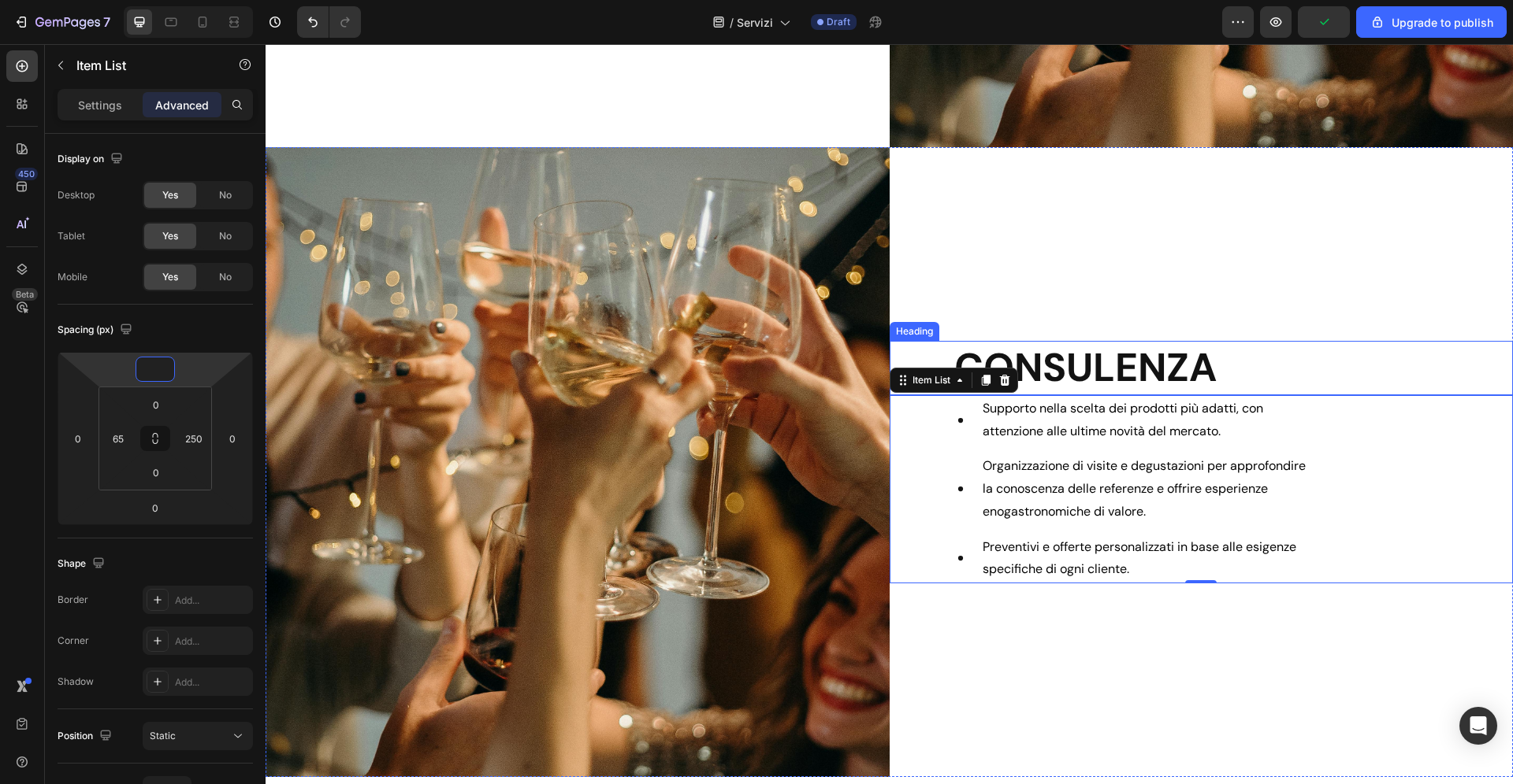
click at [1286, 362] on h2 "CONSULENZA" at bounding box center [1234, 368] width 561 height 54
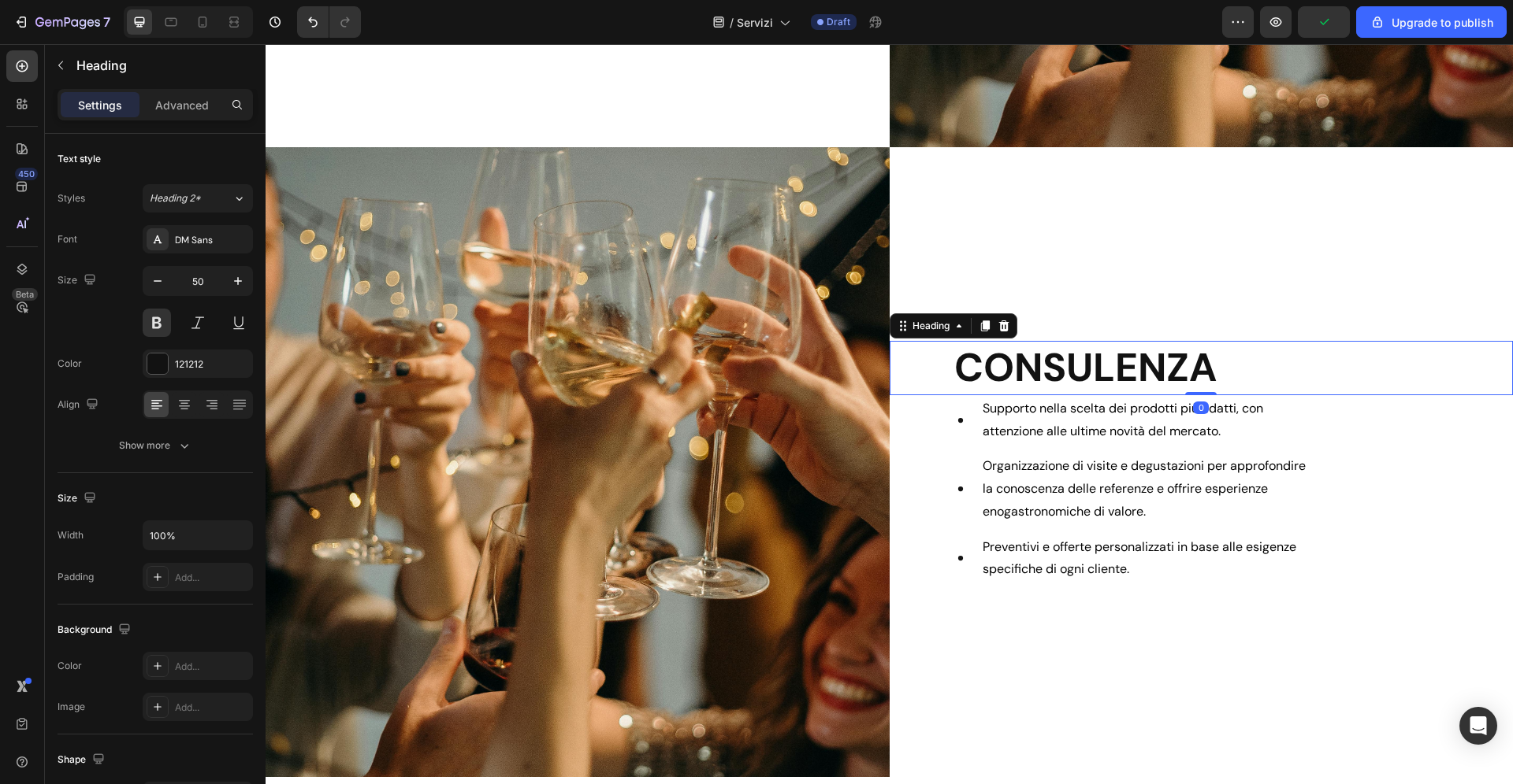
click at [193, 118] on div "Settings Advanced" at bounding box center [155, 104] width 196 height 32
click at [188, 92] on div "Advanced" at bounding box center [182, 105] width 79 height 25
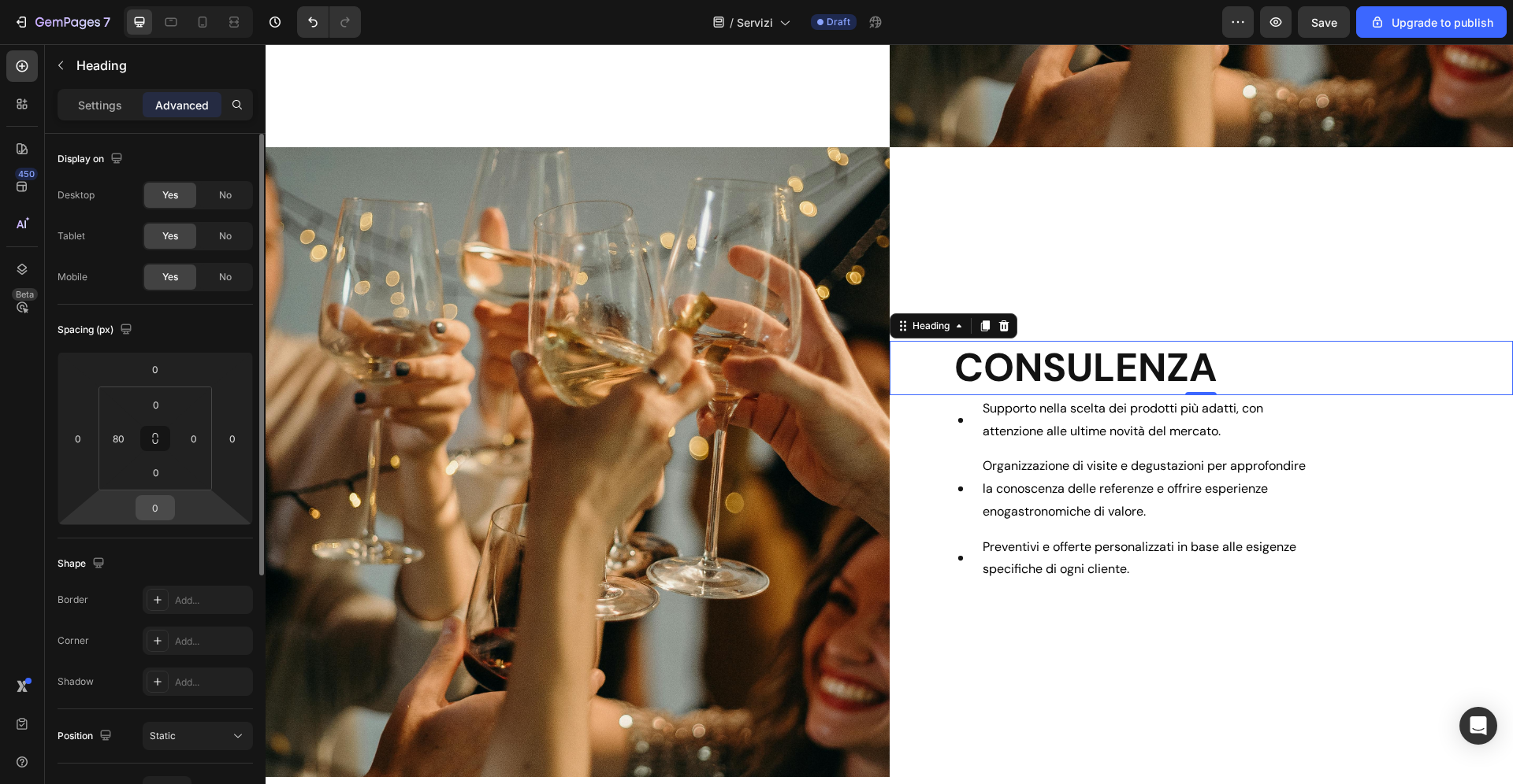
click at [162, 508] on input "0" at bounding box center [155, 508] width 32 height 24
type input "24"
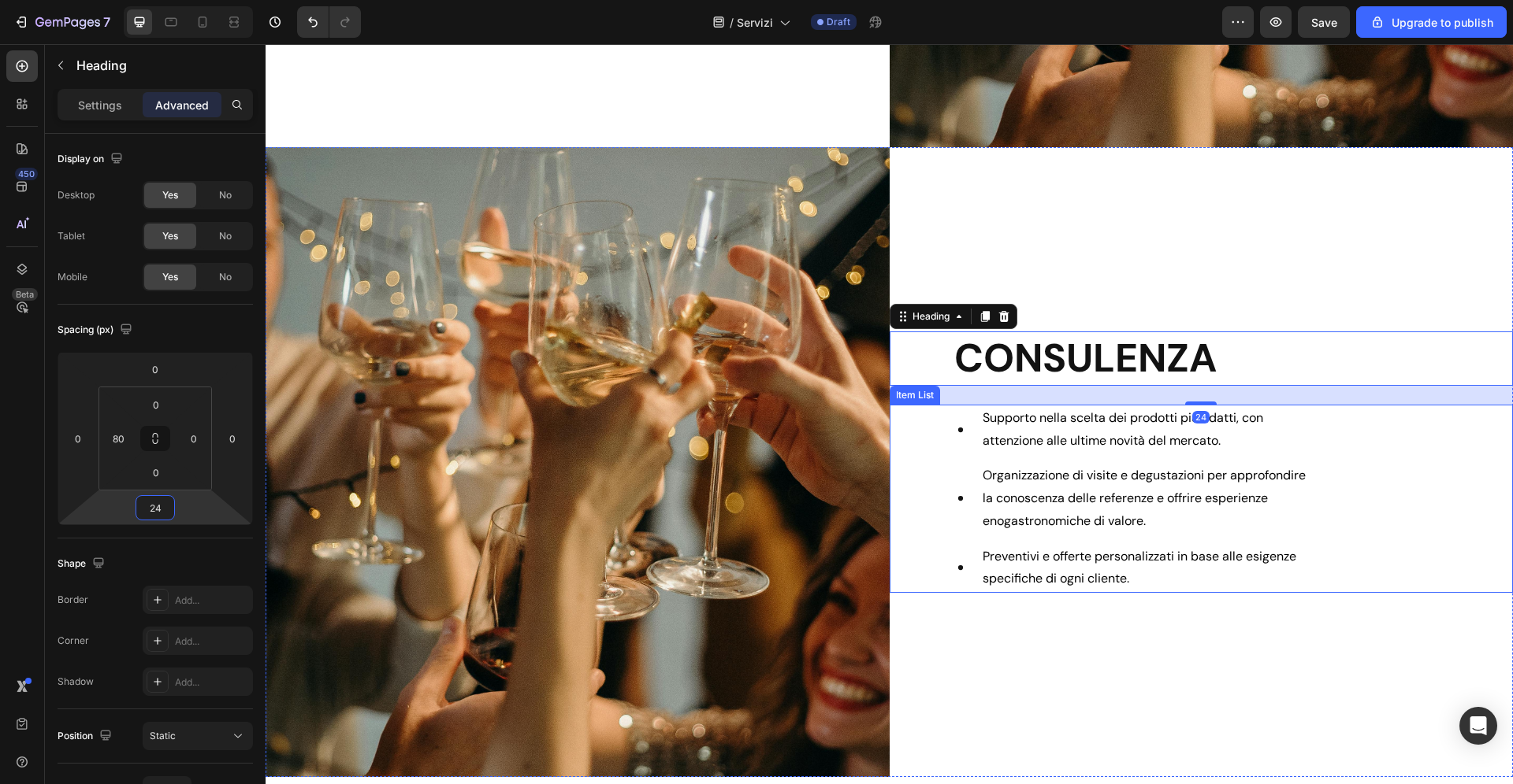
click at [969, 492] on icon at bounding box center [960, 498] width 40 height 39
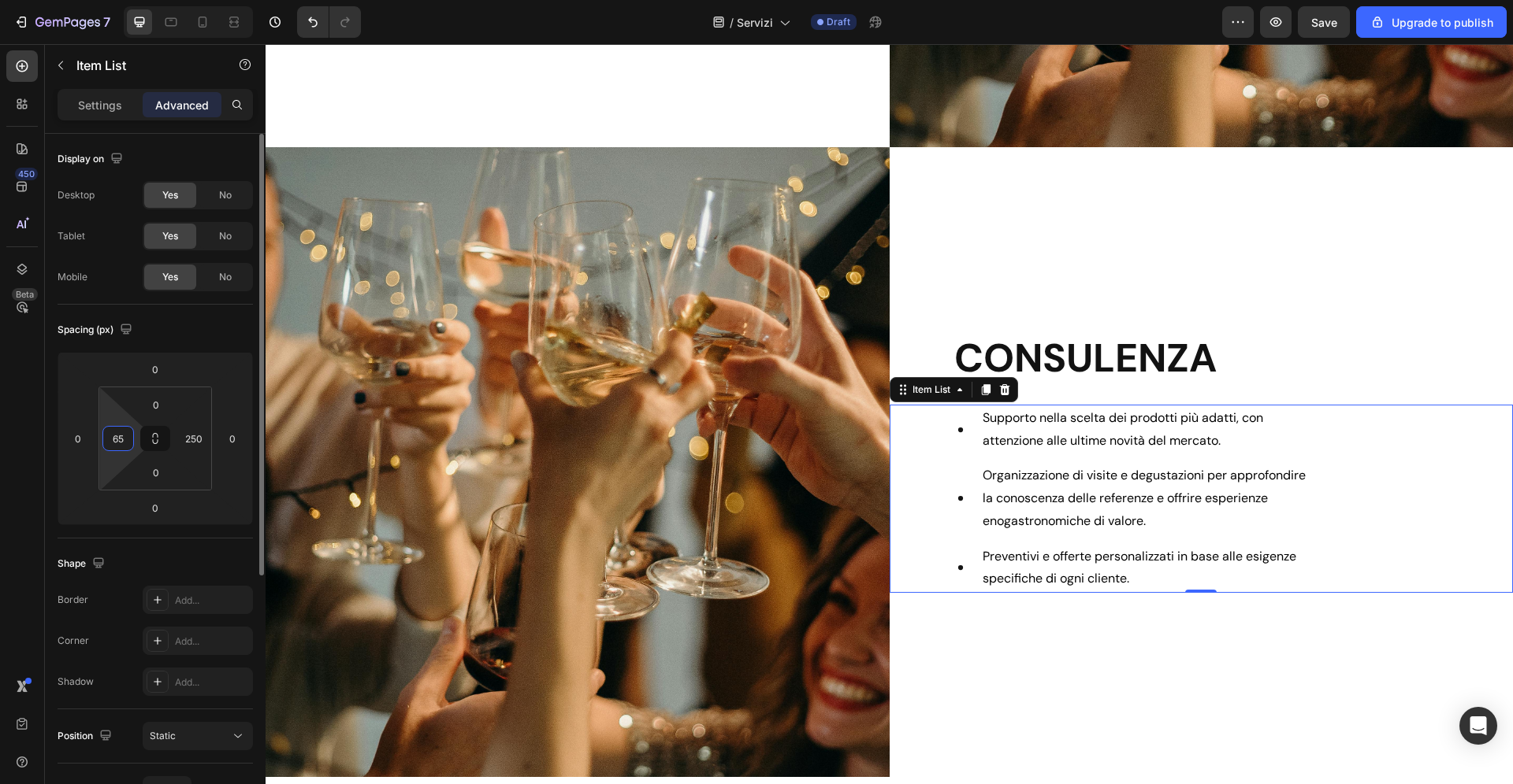
click at [126, 434] on input "65" at bounding box center [118, 438] width 24 height 24
type input "80"
click at [101, 103] on p "Settings" at bounding box center [100, 105] width 44 height 16
type input "0"
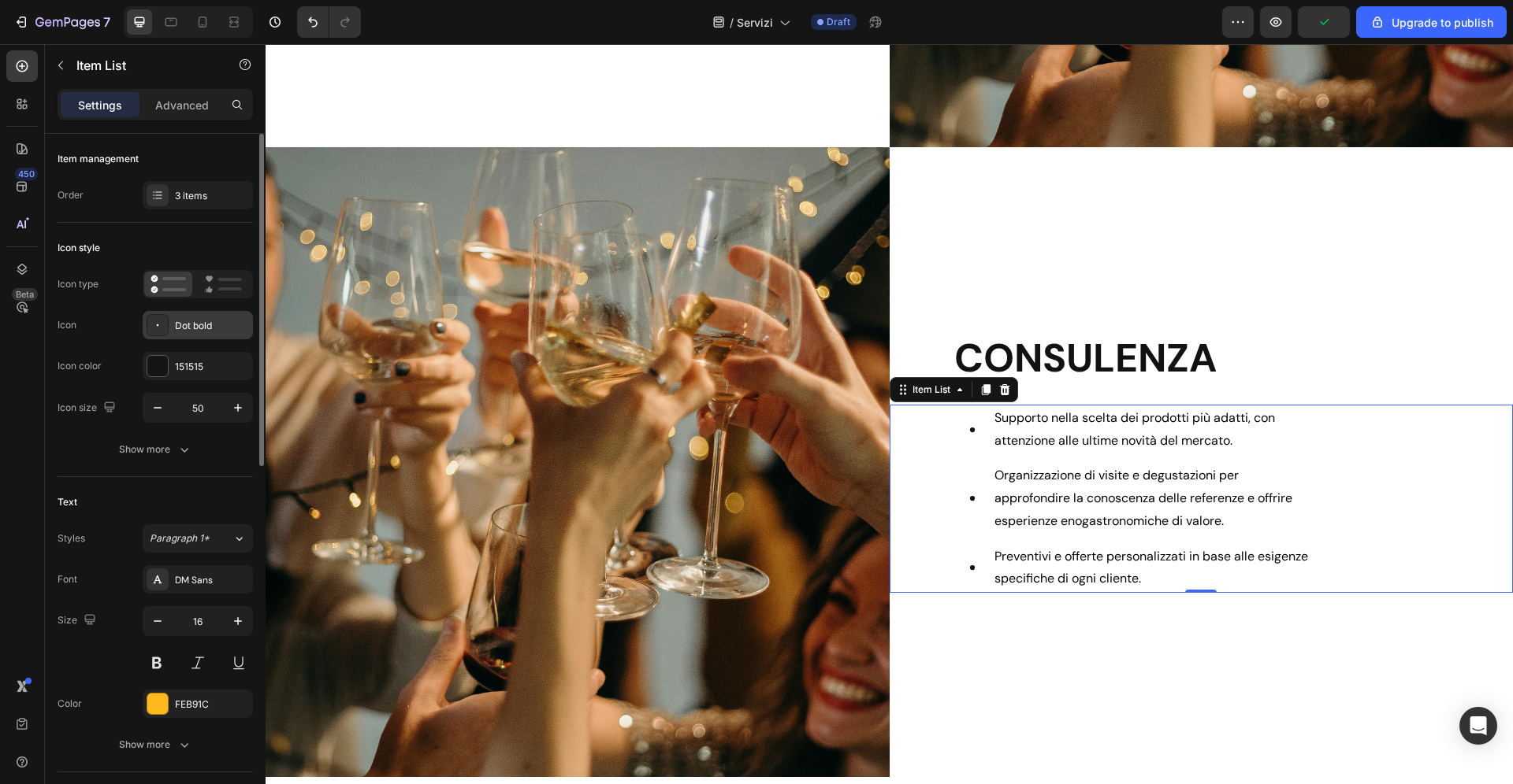
click at [196, 327] on div "Dot bold" at bounding box center [212, 326] width 74 height 14
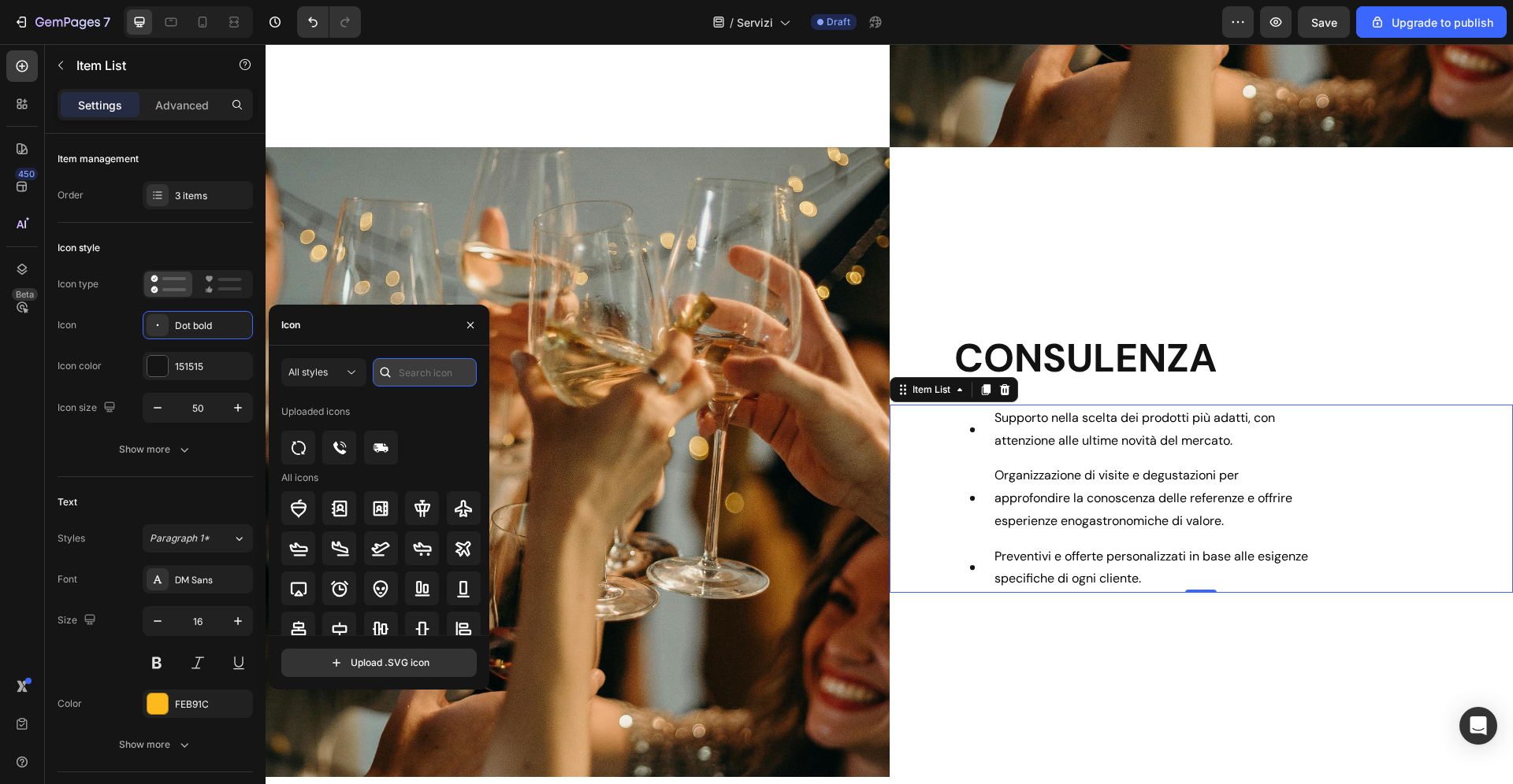
click at [421, 372] on input "text" at bounding box center [425, 372] width 104 height 28
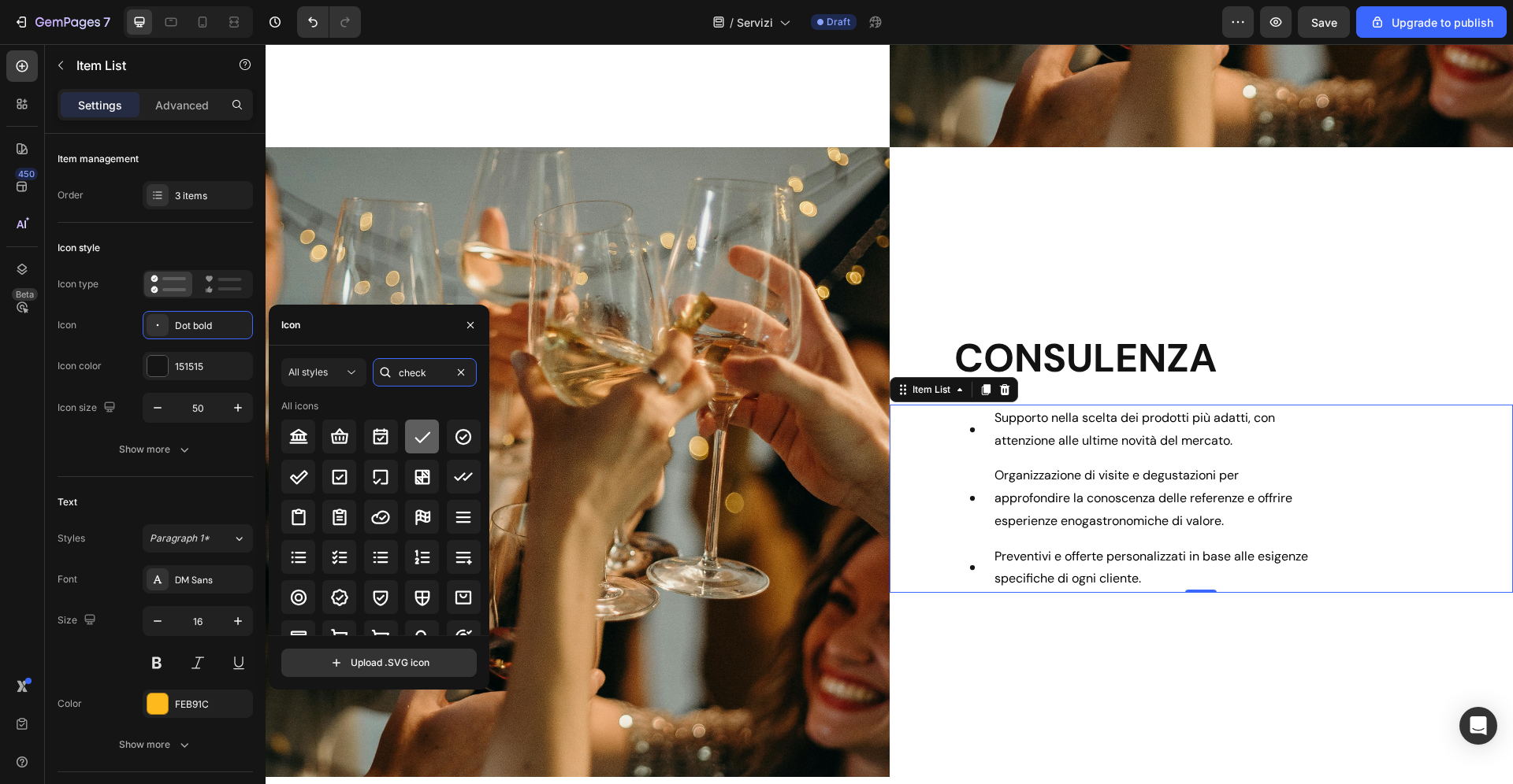
type input "check"
click at [422, 439] on icon at bounding box center [422, 436] width 15 height 11
click at [209, 356] on div "151515" at bounding box center [198, 365] width 110 height 28
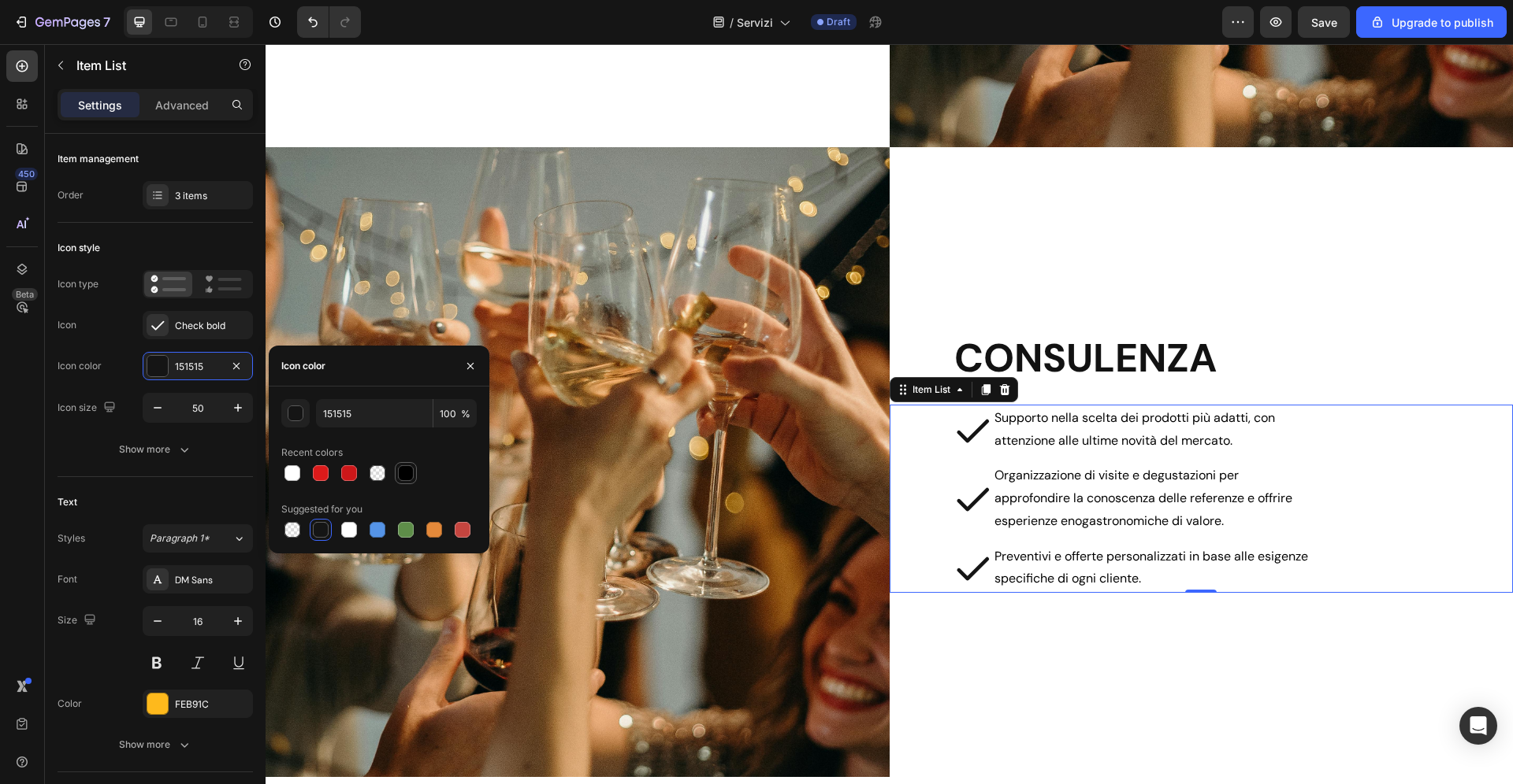
click at [395, 482] on div at bounding box center [406, 473] width 22 height 22
type input "000000"
click at [203, 411] on input "50" at bounding box center [198, 407] width 52 height 28
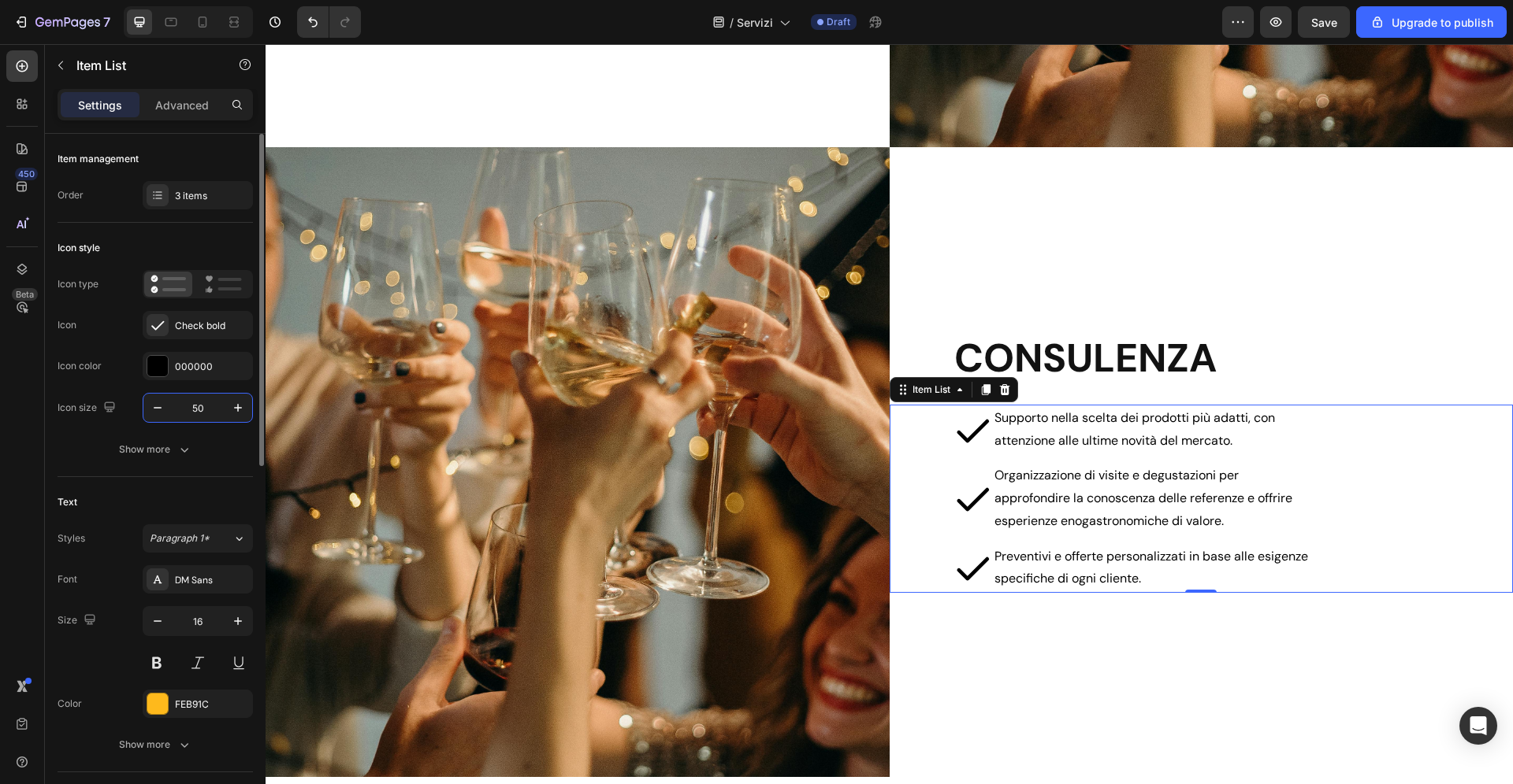
click at [203, 411] on input "50" at bounding box center [198, 407] width 52 height 28
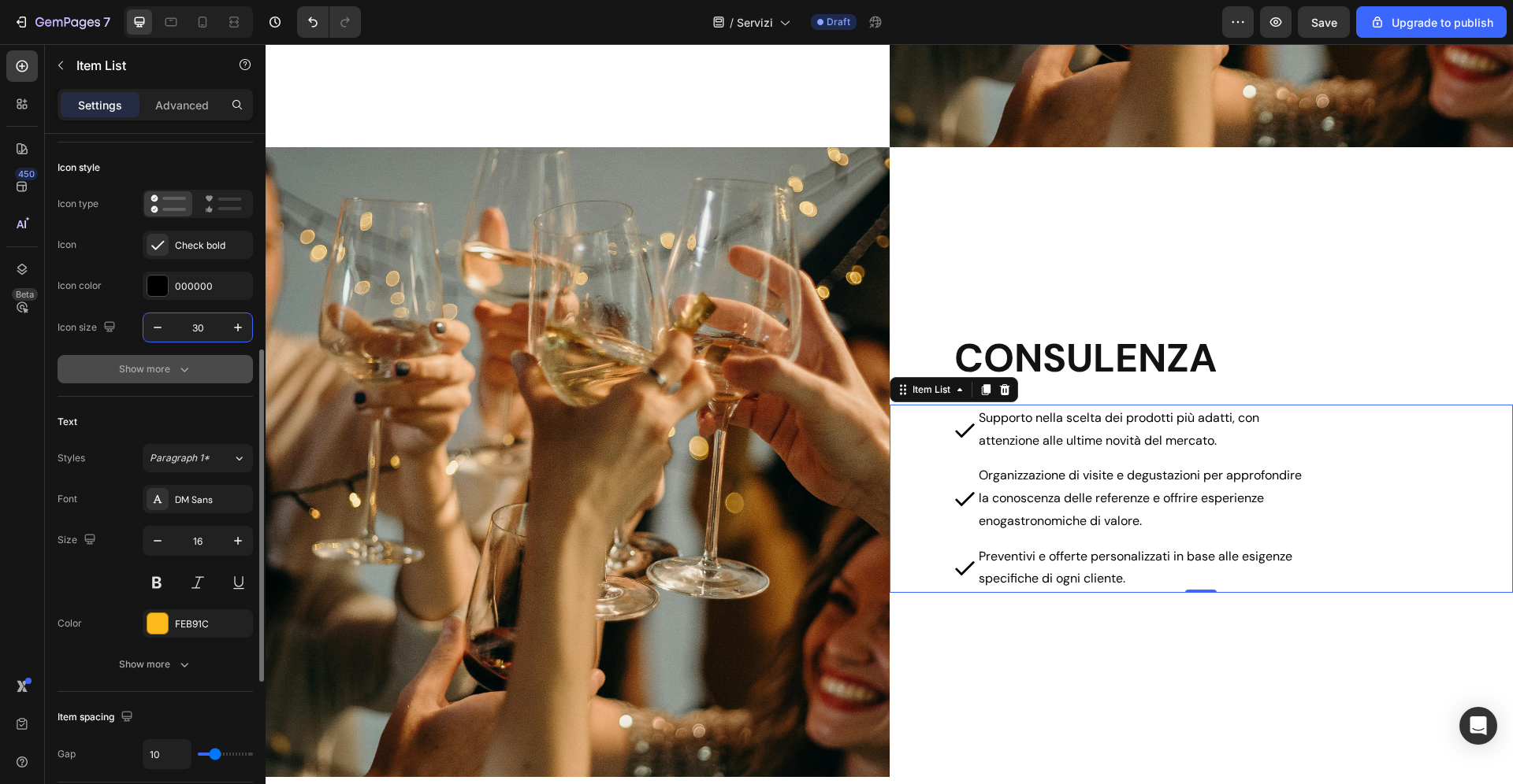
scroll to position [0, 0]
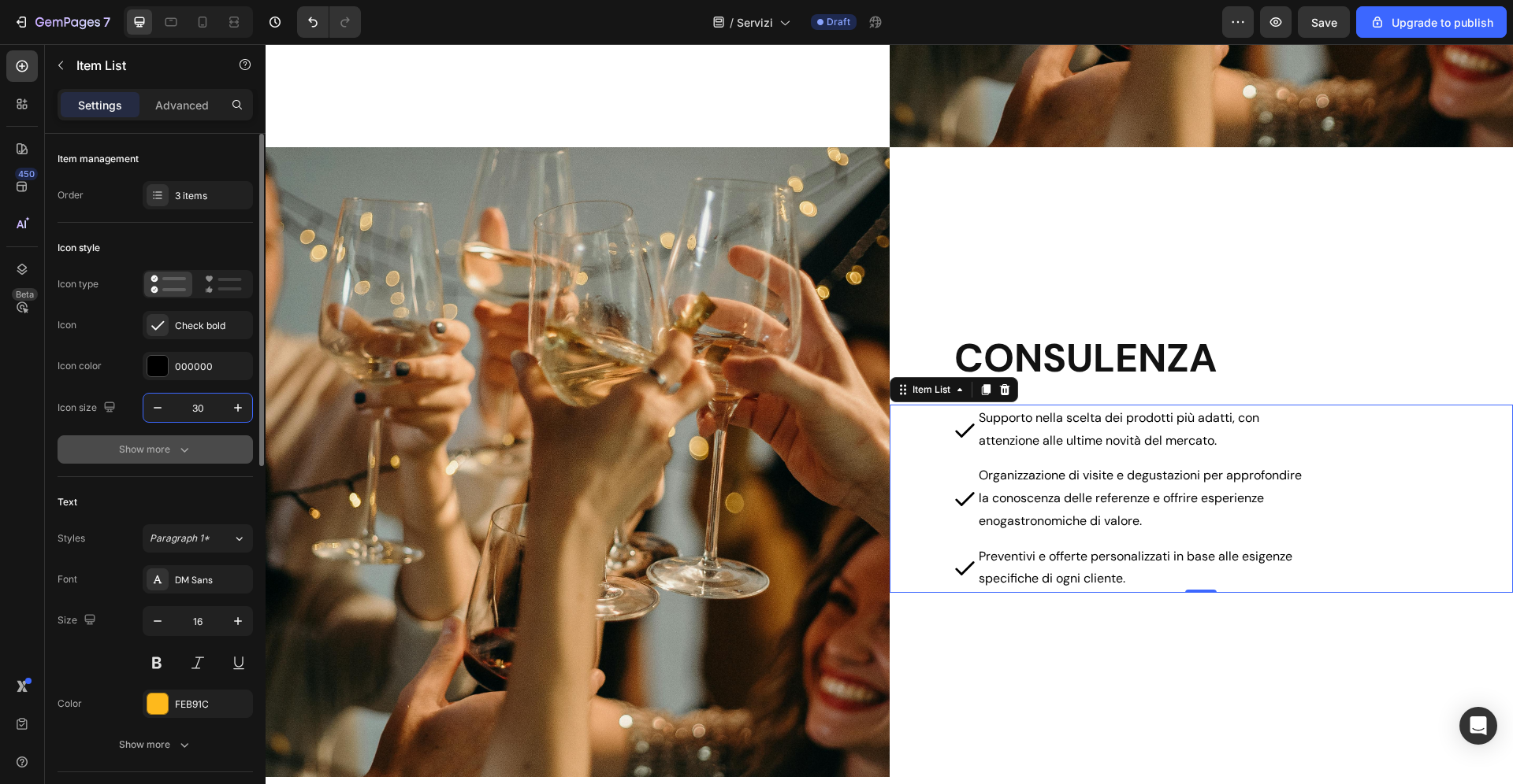
type input "30"
click at [175, 446] on div "Show more" at bounding box center [155, 450] width 73 height 15
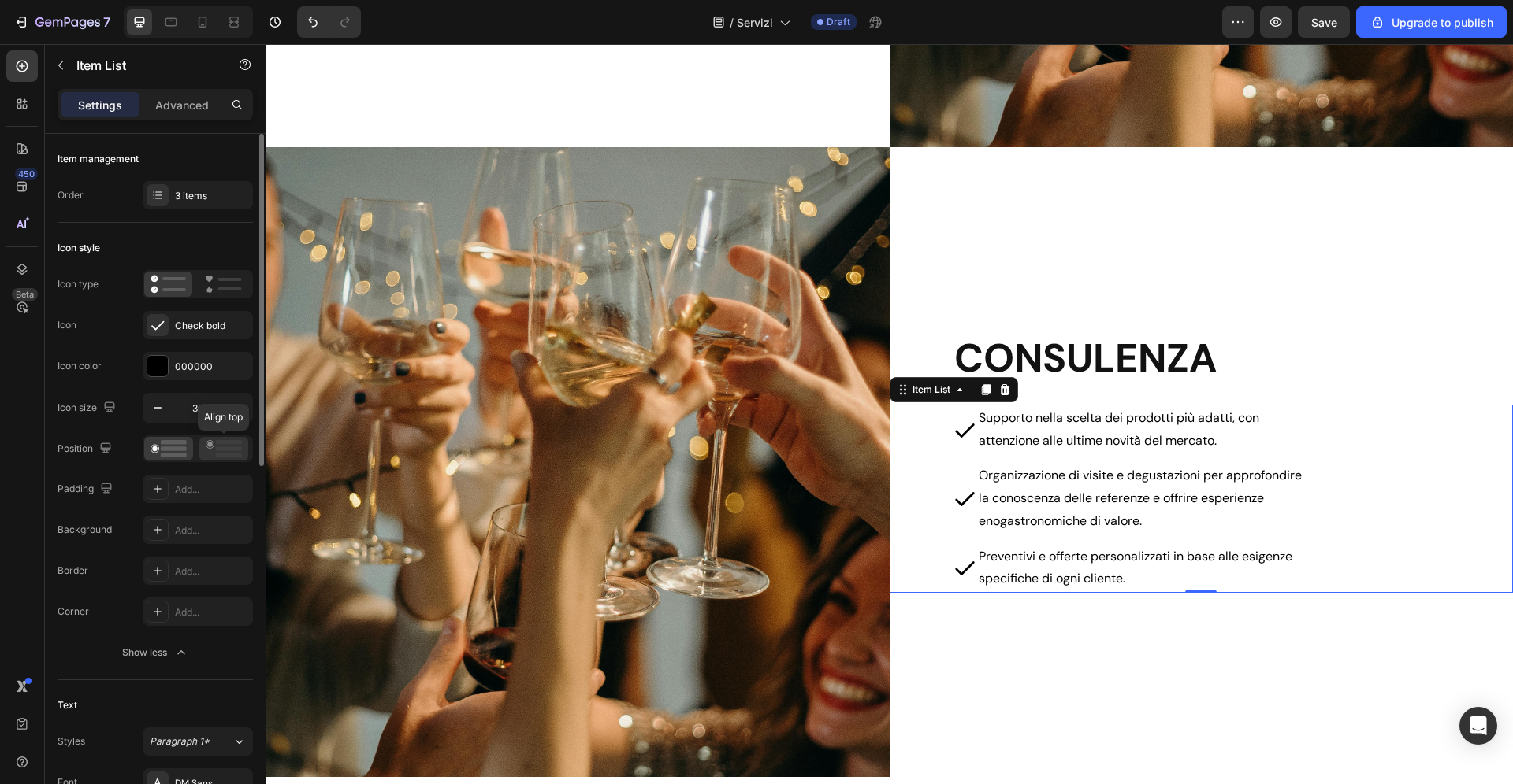
click at [222, 452] on icon at bounding box center [224, 449] width 37 height 17
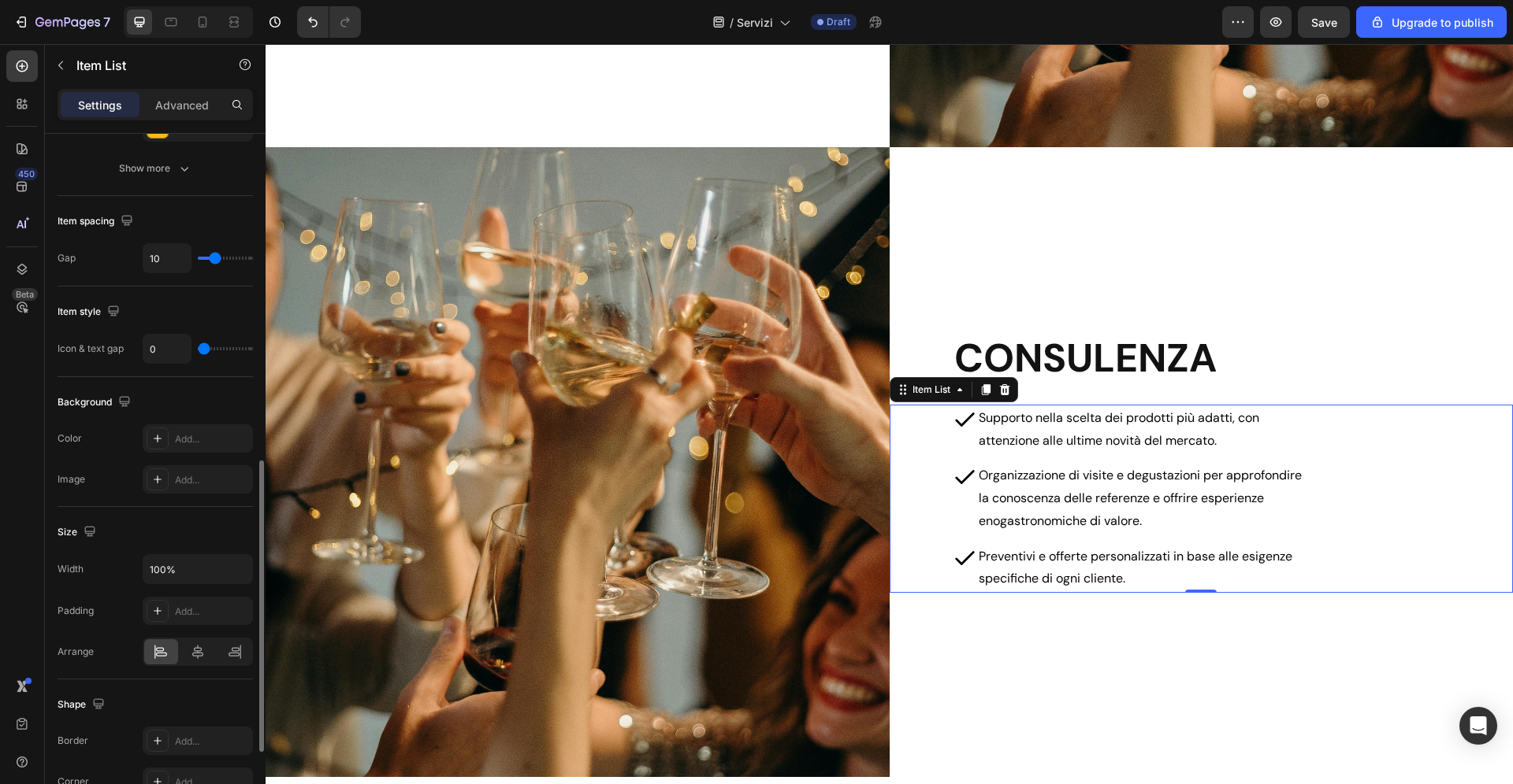
scroll to position [779, 0]
click at [171, 350] on input "0" at bounding box center [167, 349] width 47 height 28
type input "1"
type input "10"
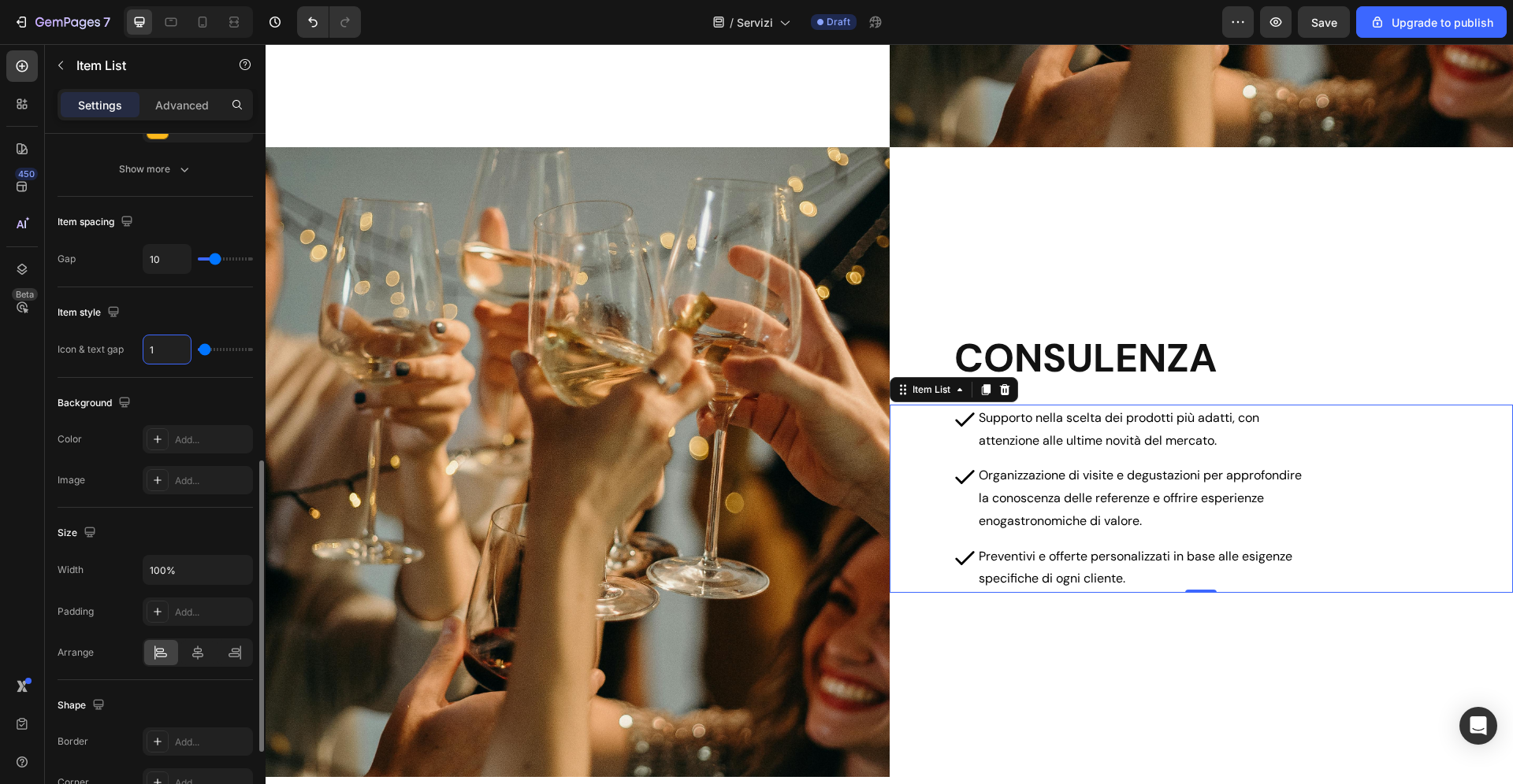
type input "10"
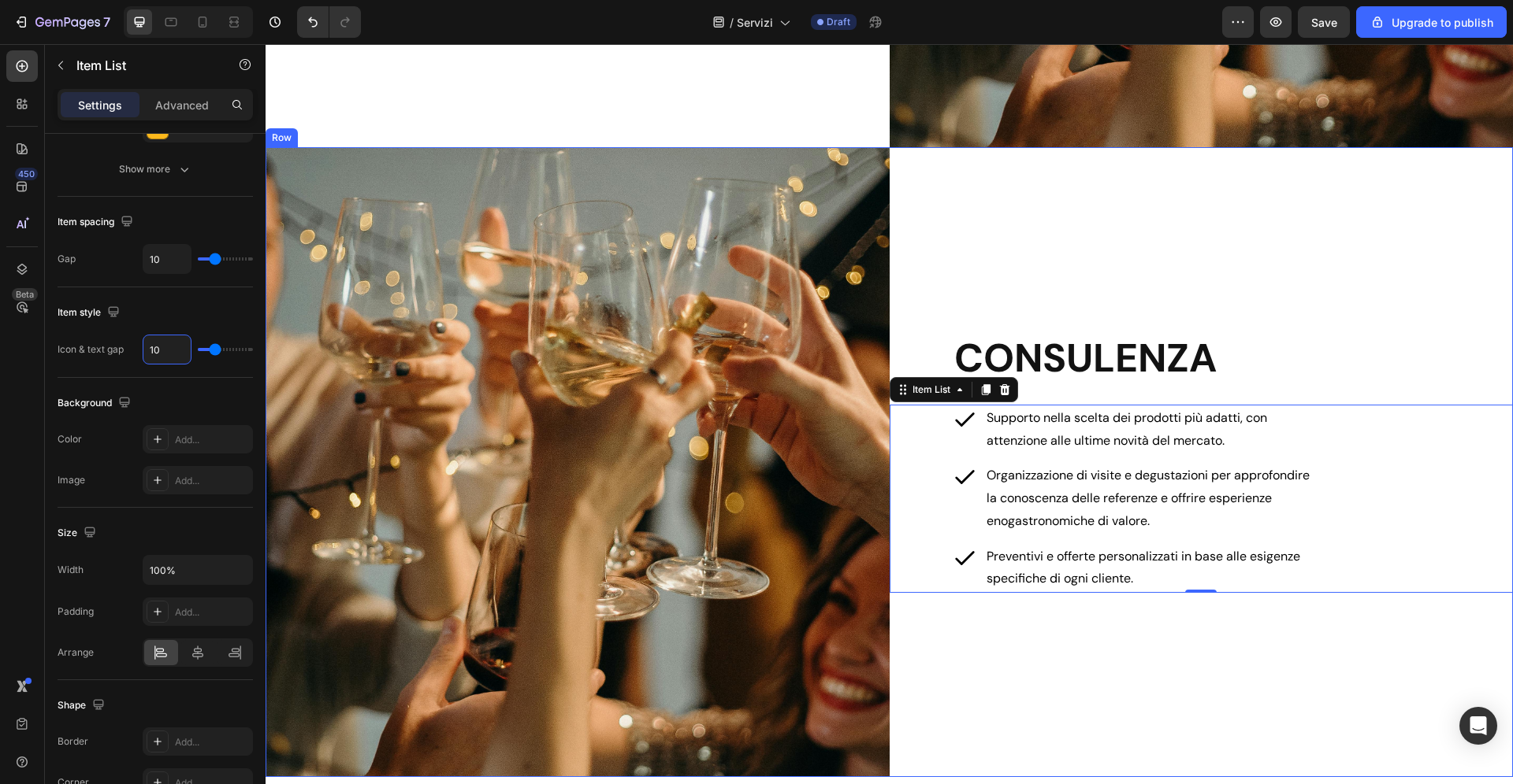
click at [1118, 227] on div "CONSULENZA Heading Supporto nella scelta dei prodotti più adatti, con attenzion…" at bounding box center [1202, 462] width 624 height 630
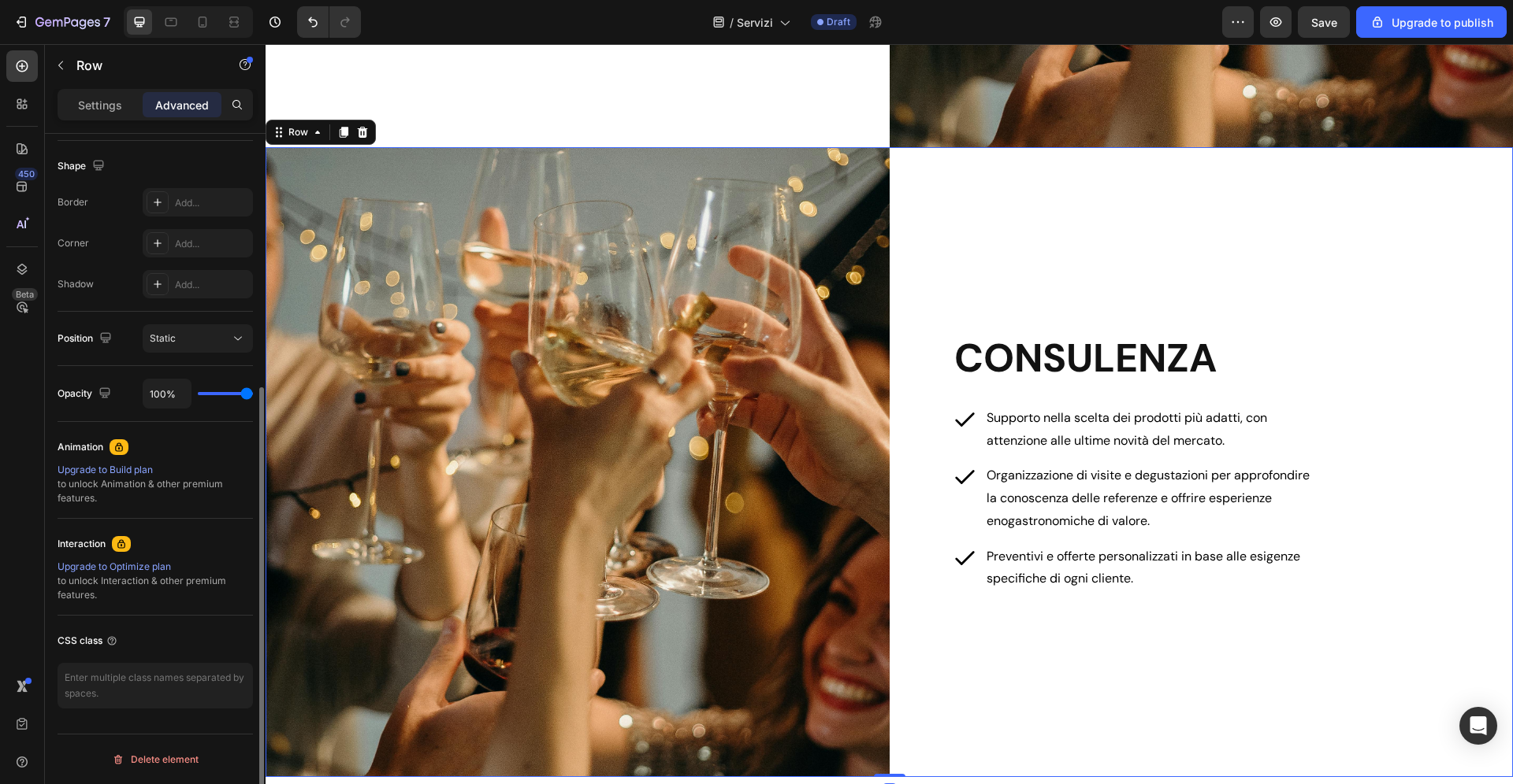
scroll to position [0, 0]
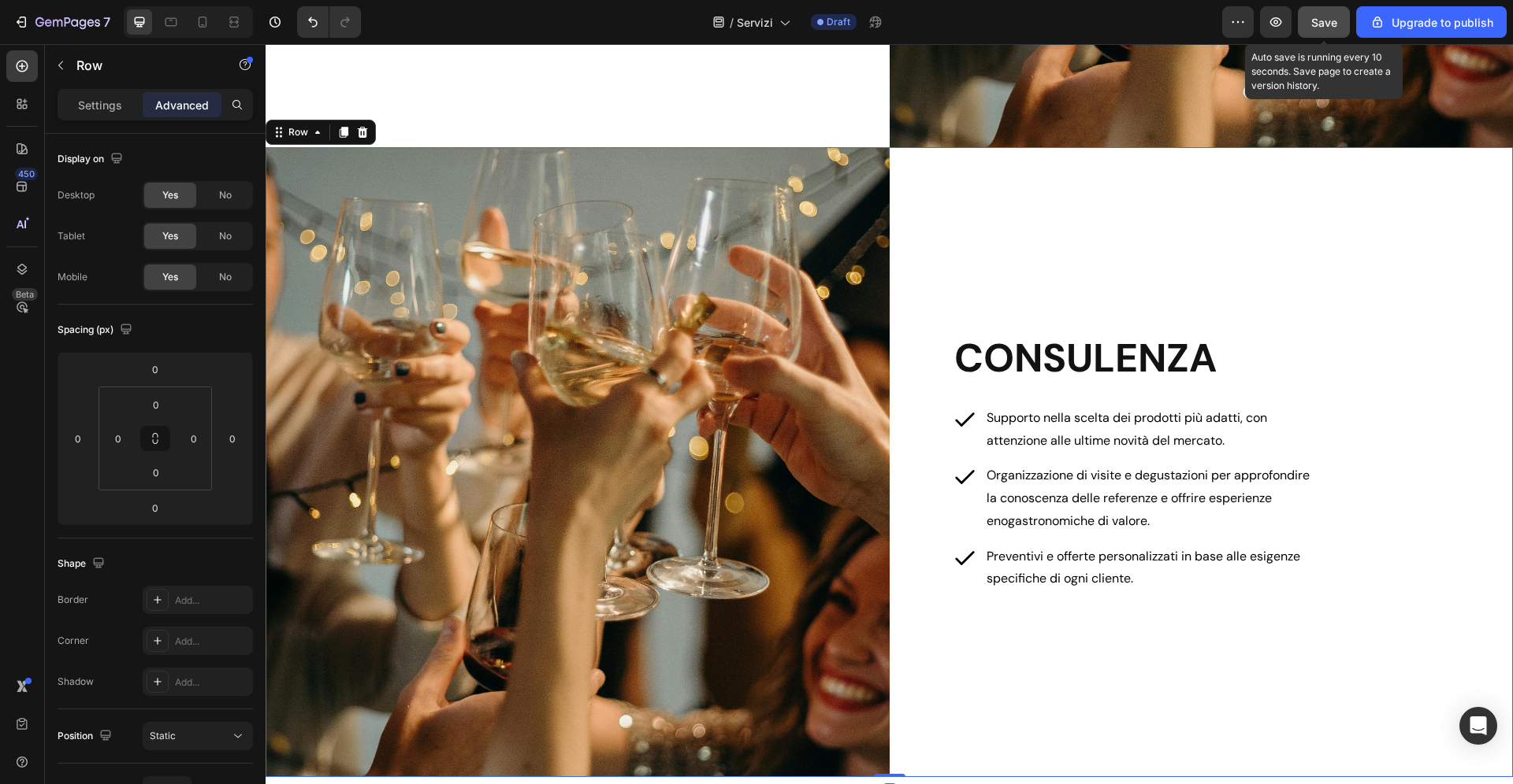
click at [1322, 38] on button "Save" at bounding box center [1324, 22] width 52 height 32
click at [1330, 29] on div "Save" at bounding box center [1324, 22] width 26 height 16
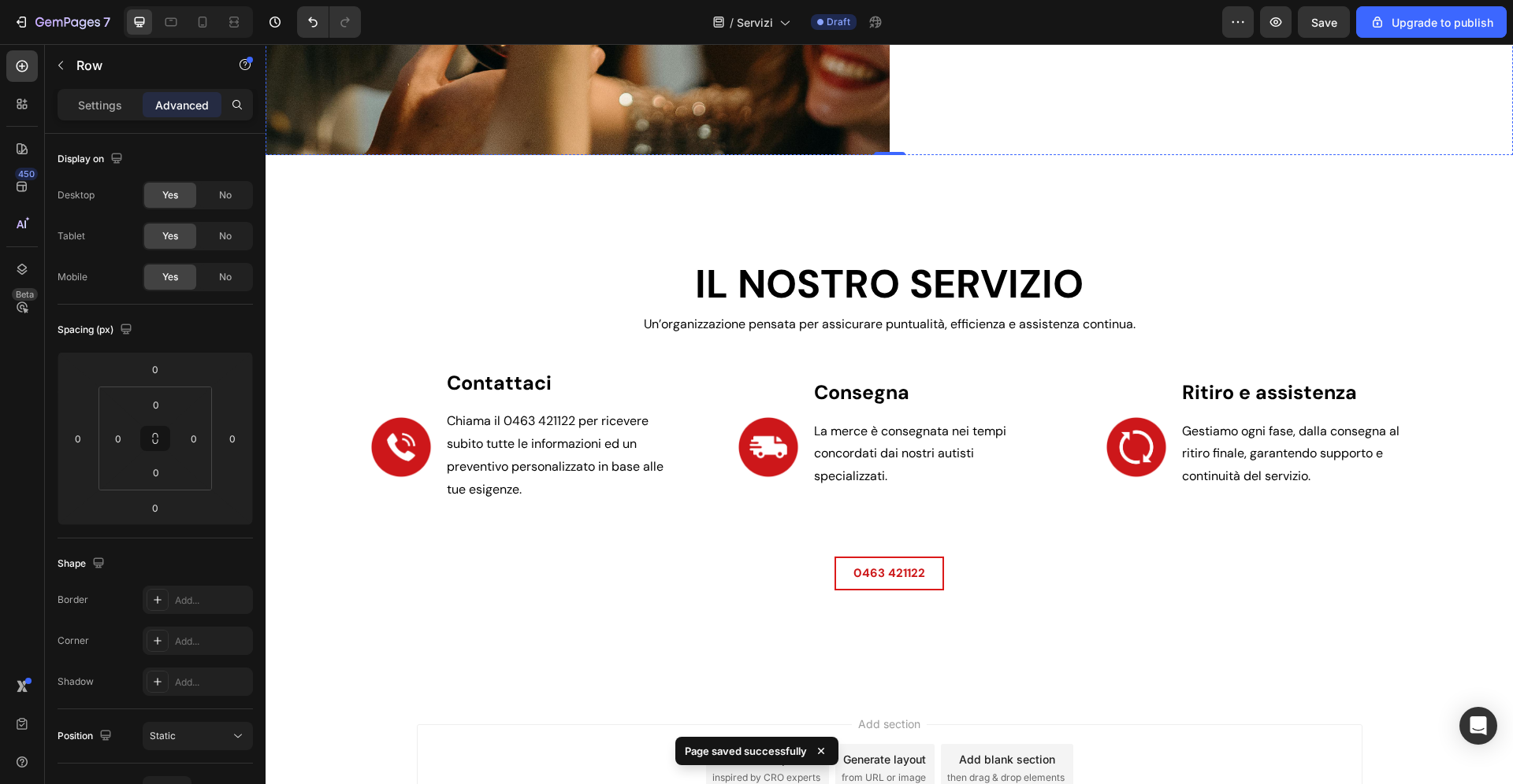
scroll to position [2558, 0]
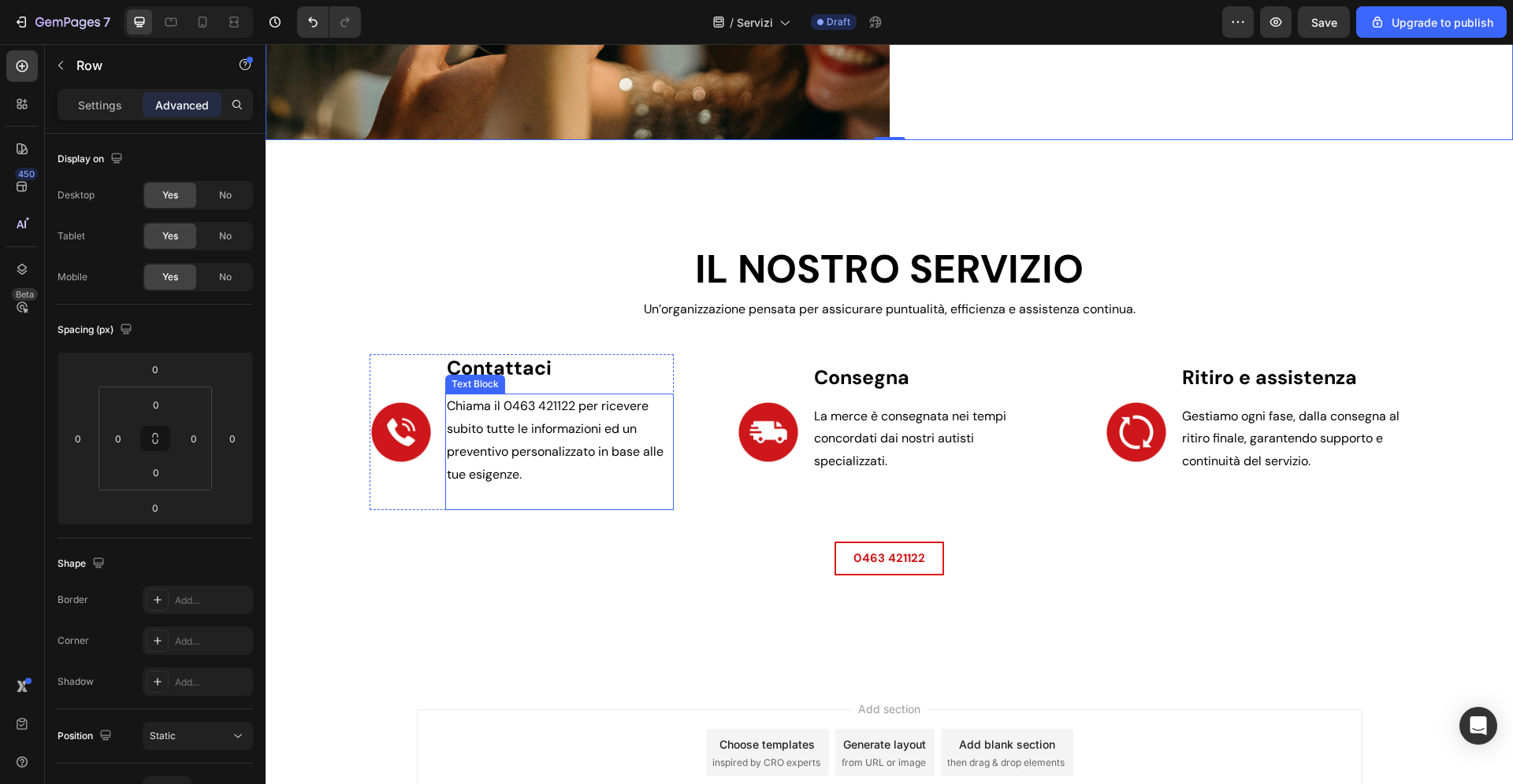
click at [484, 445] on span "Chiama il 0463 421122 per ricevere subito tutte le informazioni ed un preventiv…" at bounding box center [555, 439] width 217 height 84
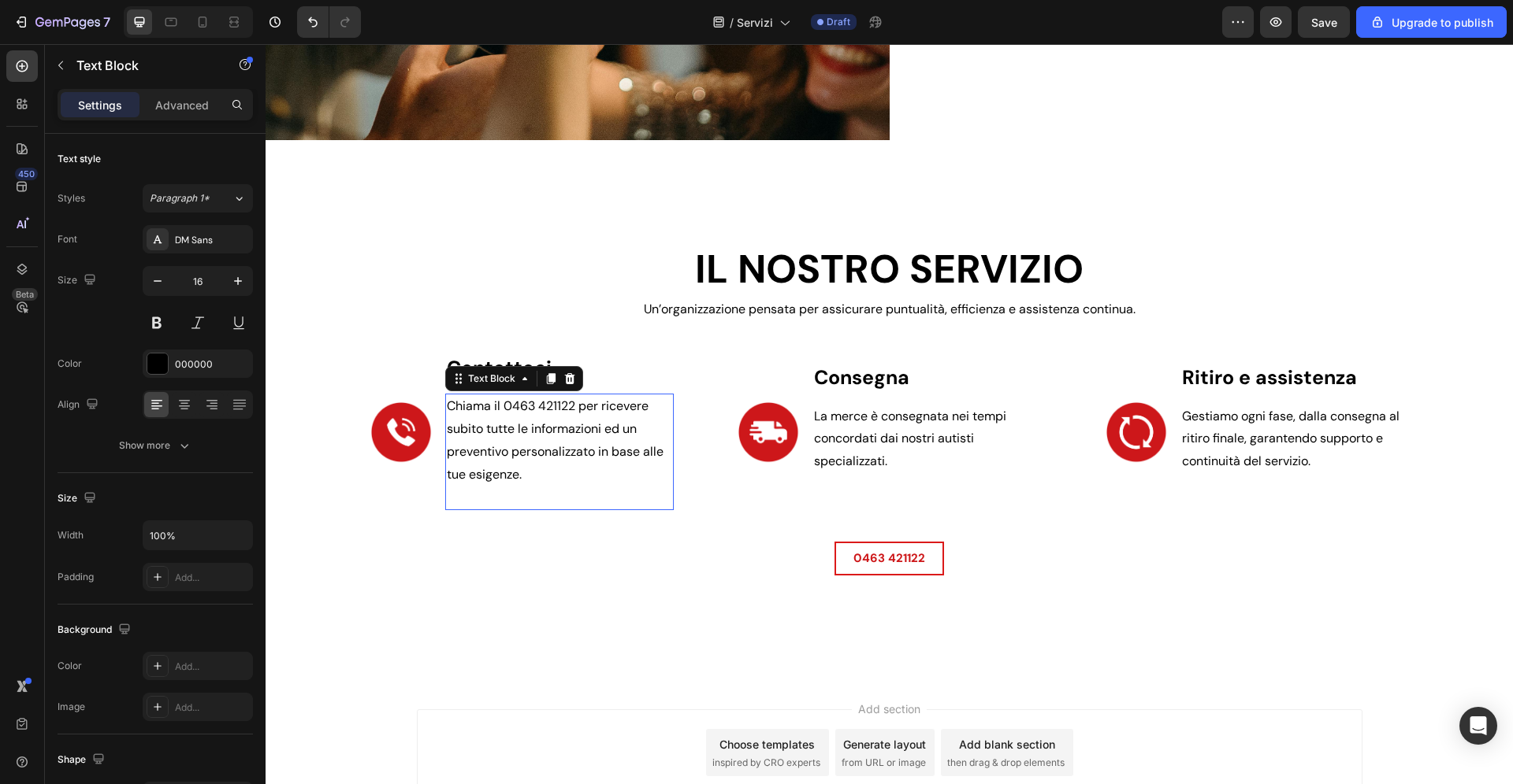
click at [484, 445] on span "Chiama il 0463 421122 per ricevere subito tutte le informazioni ed un preventiv…" at bounding box center [555, 439] width 217 height 84
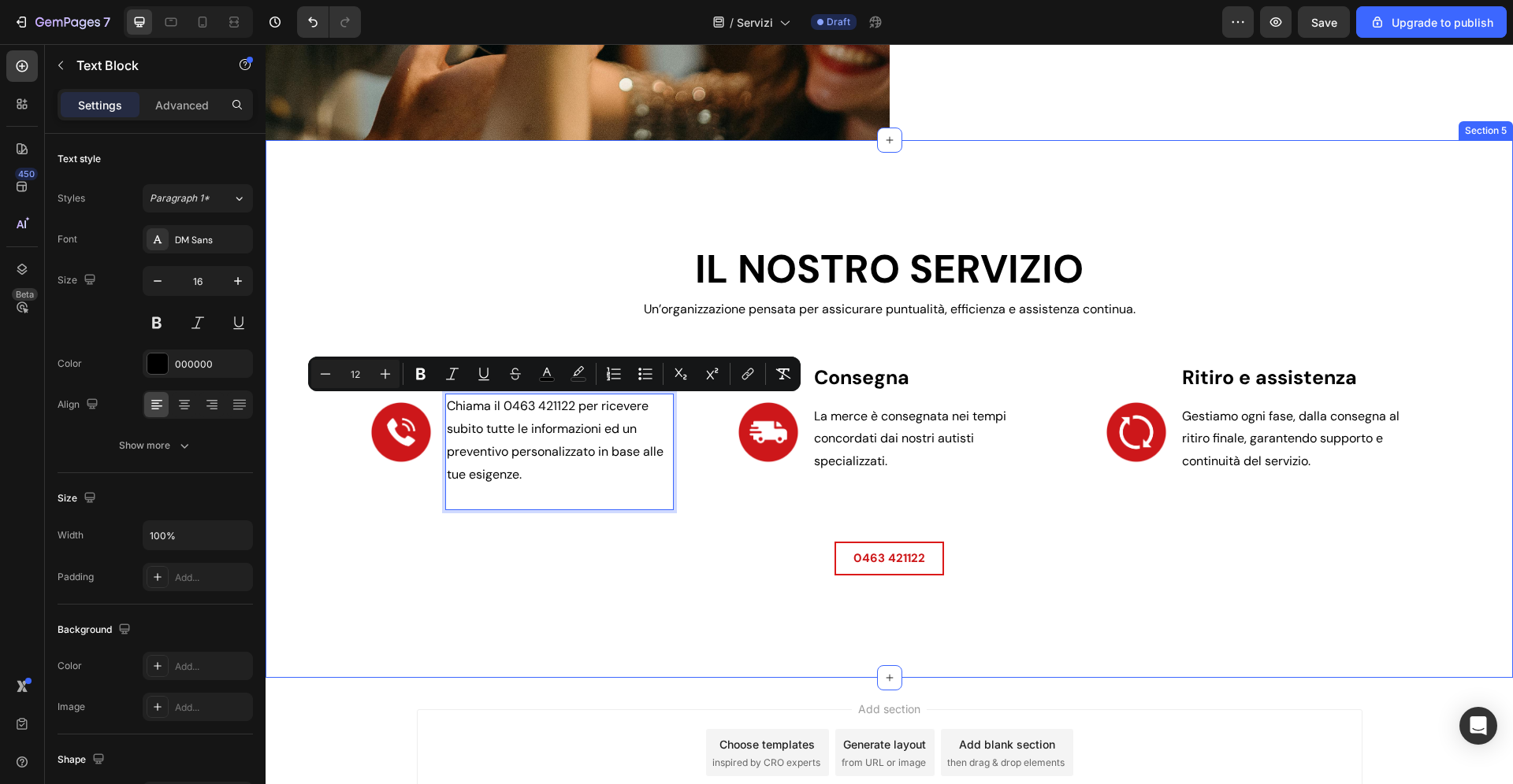
click at [553, 590] on div "IL NOSTRO SERVIZIO Heading Un’organizzazione pensata per assicurare puntualità,…" at bounding box center [889, 409] width 1247 height 537
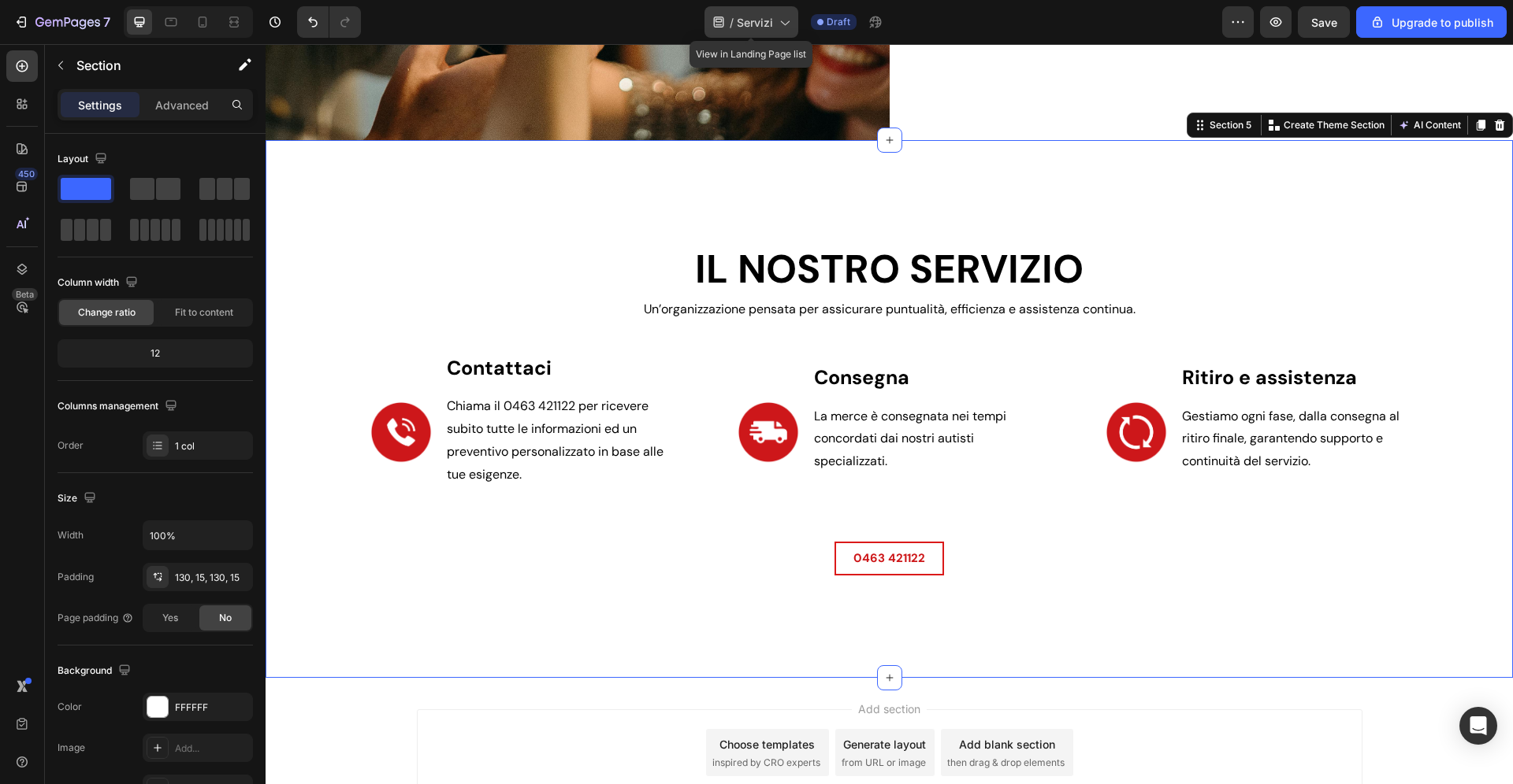
click at [764, 23] on span "Servizi" at bounding box center [755, 22] width 37 height 16
click at [327, 351] on div "IL NOSTRO SERVIZIO Heading Un’organizzazione pensata per assicurare puntualità,…" at bounding box center [889, 409] width 1224 height 333
click at [569, 434] on span "Chiama il 0463 421122 per ricevere subito tutte le informazioni ed un preventiv…" at bounding box center [555, 439] width 217 height 84
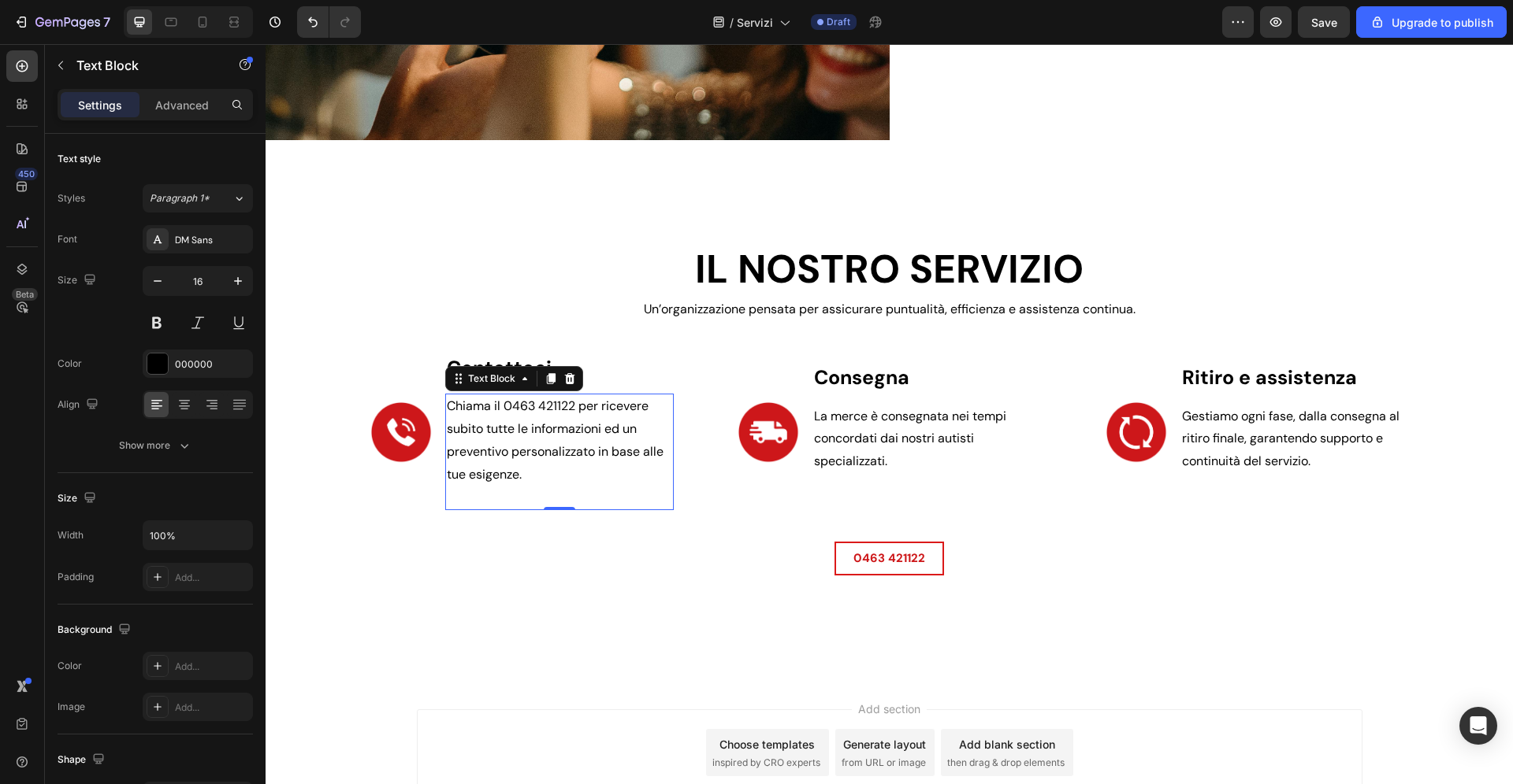
click at [569, 434] on span "Chiama il 0463 421122 per ricevere subito tutte le informazioni ed un preventiv…" at bounding box center [555, 439] width 217 height 84
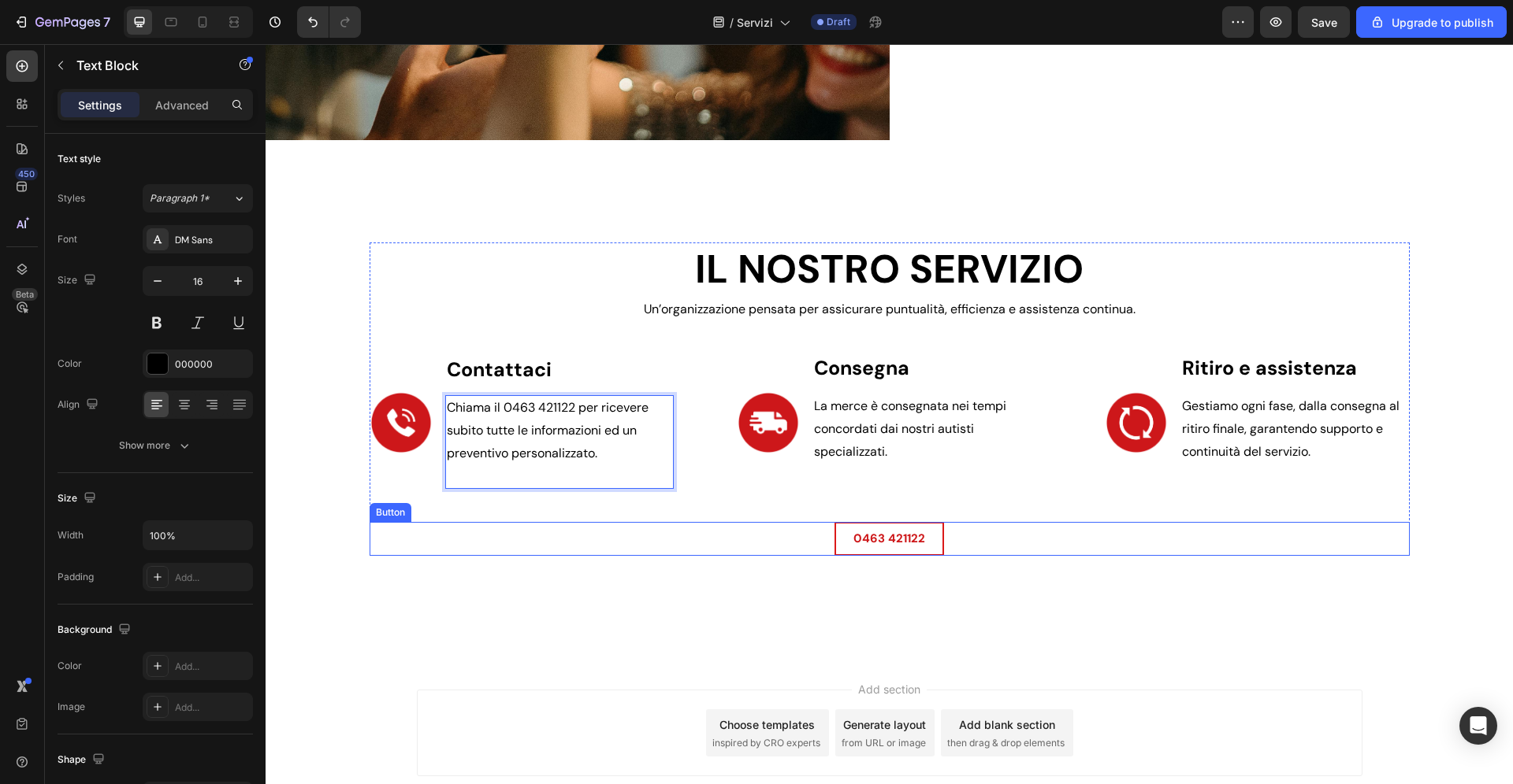
click at [628, 566] on div "IL NOSTRO SERVIZIO Heading Un’organizzazione pensata per assicurare puntualità,…" at bounding box center [889, 400] width 1247 height 518
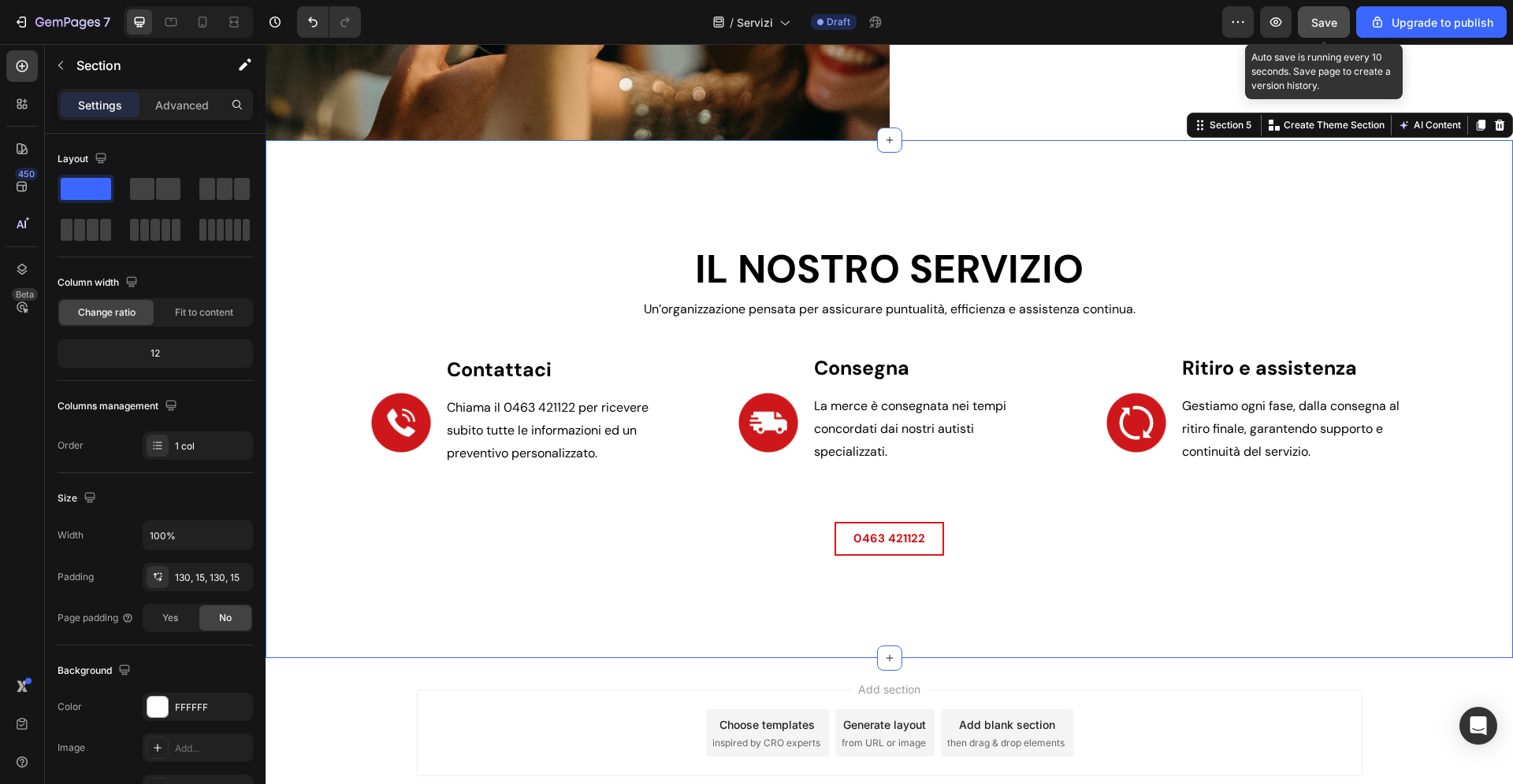
click at [1335, 13] on button "Save" at bounding box center [1324, 22] width 52 height 32
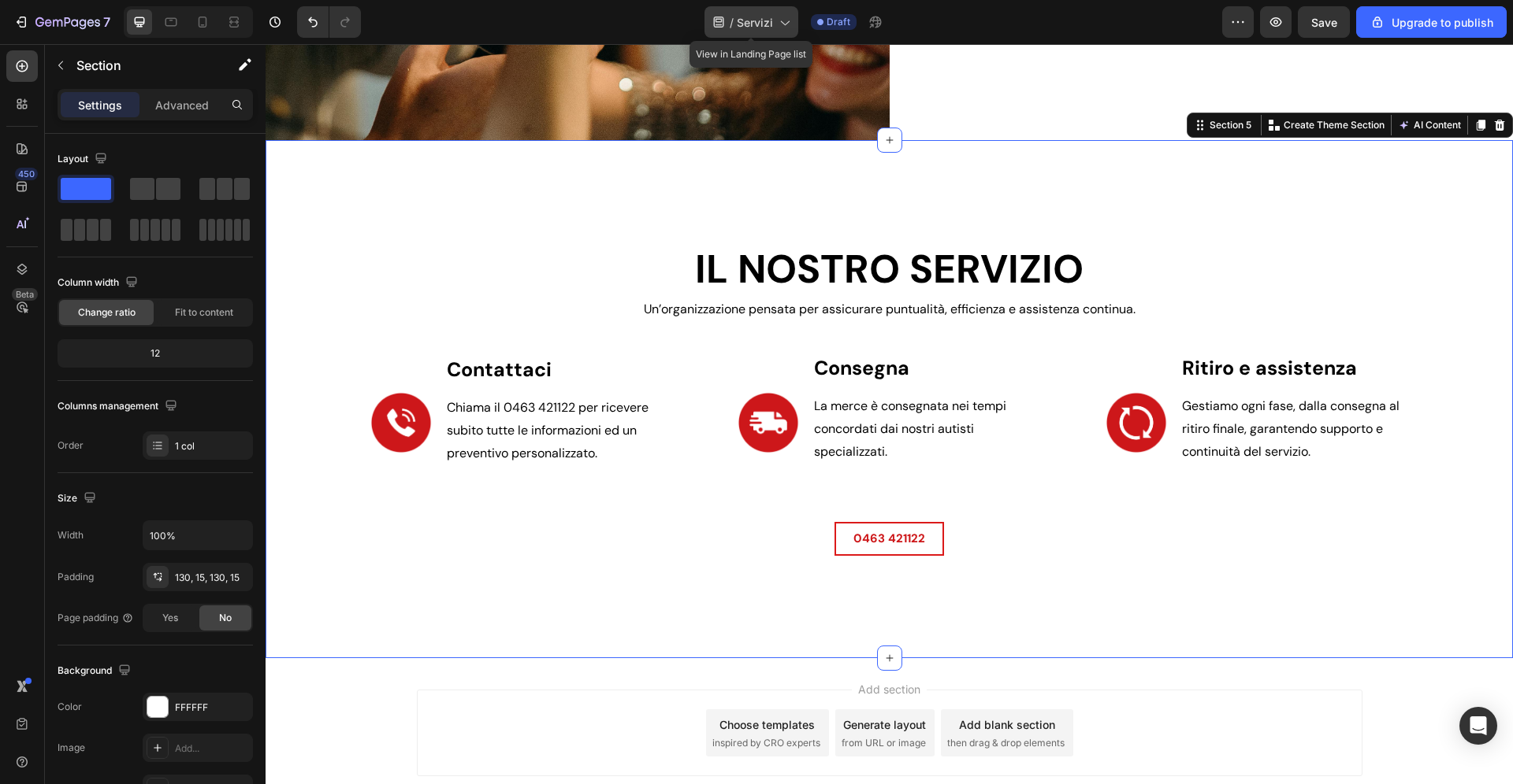
click at [785, 20] on icon at bounding box center [783, 22] width 15 height 15
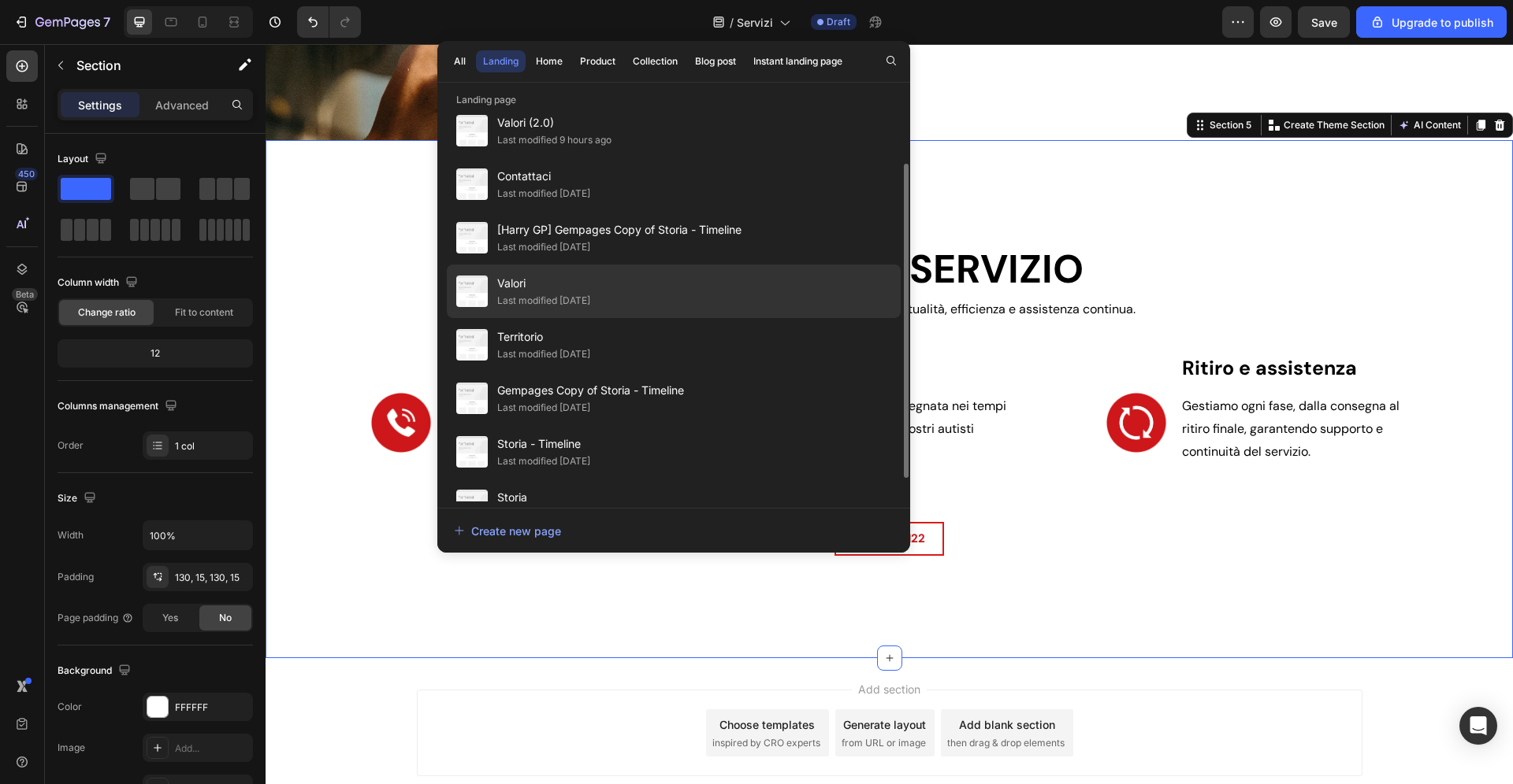
scroll to position [69, 0]
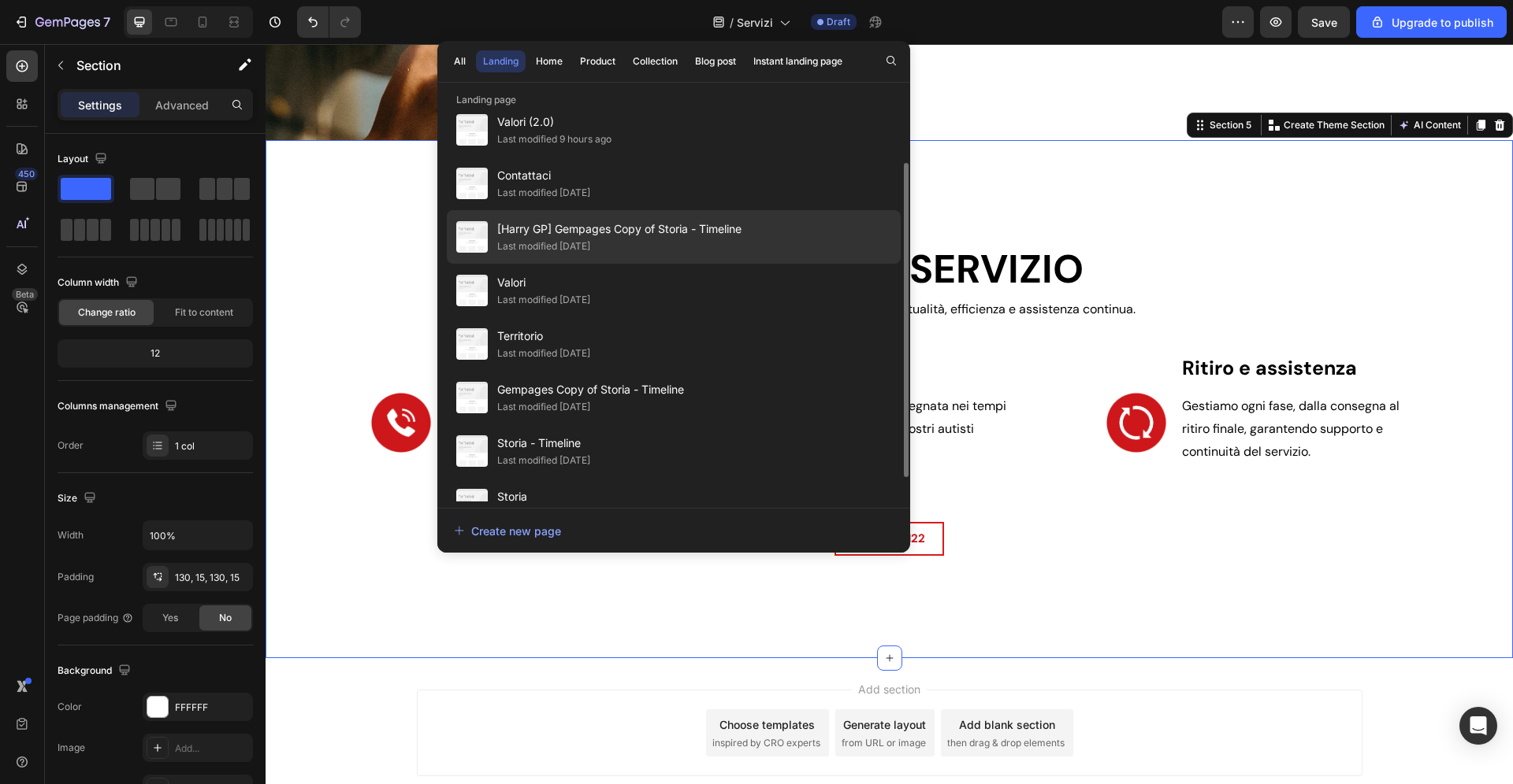
click at [570, 238] on span "[Harry GP] Gempages Copy of Storia - Timeline" at bounding box center [619, 229] width 244 height 19
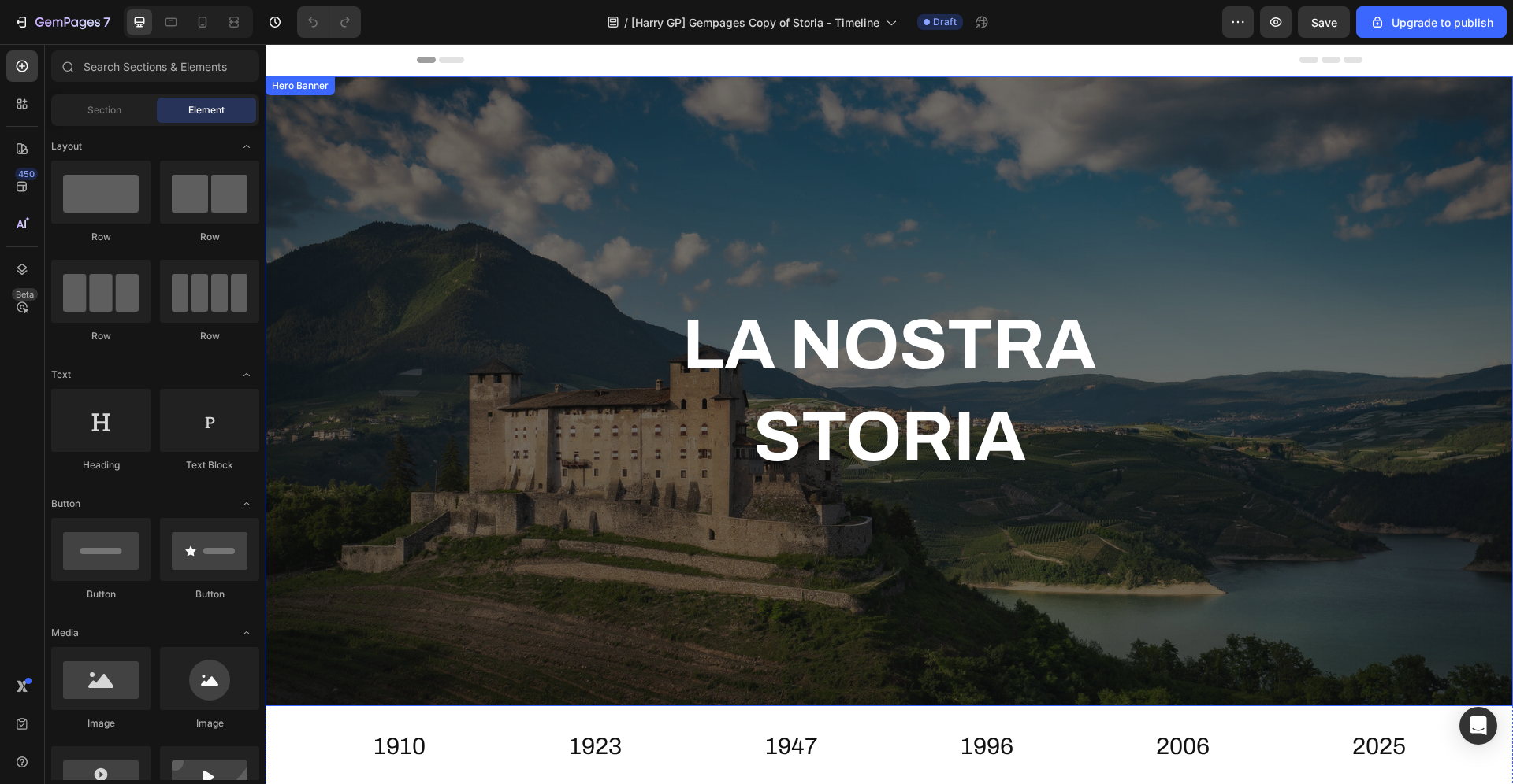
click at [890, 229] on div "Overlay" at bounding box center [889, 391] width 1247 height 630
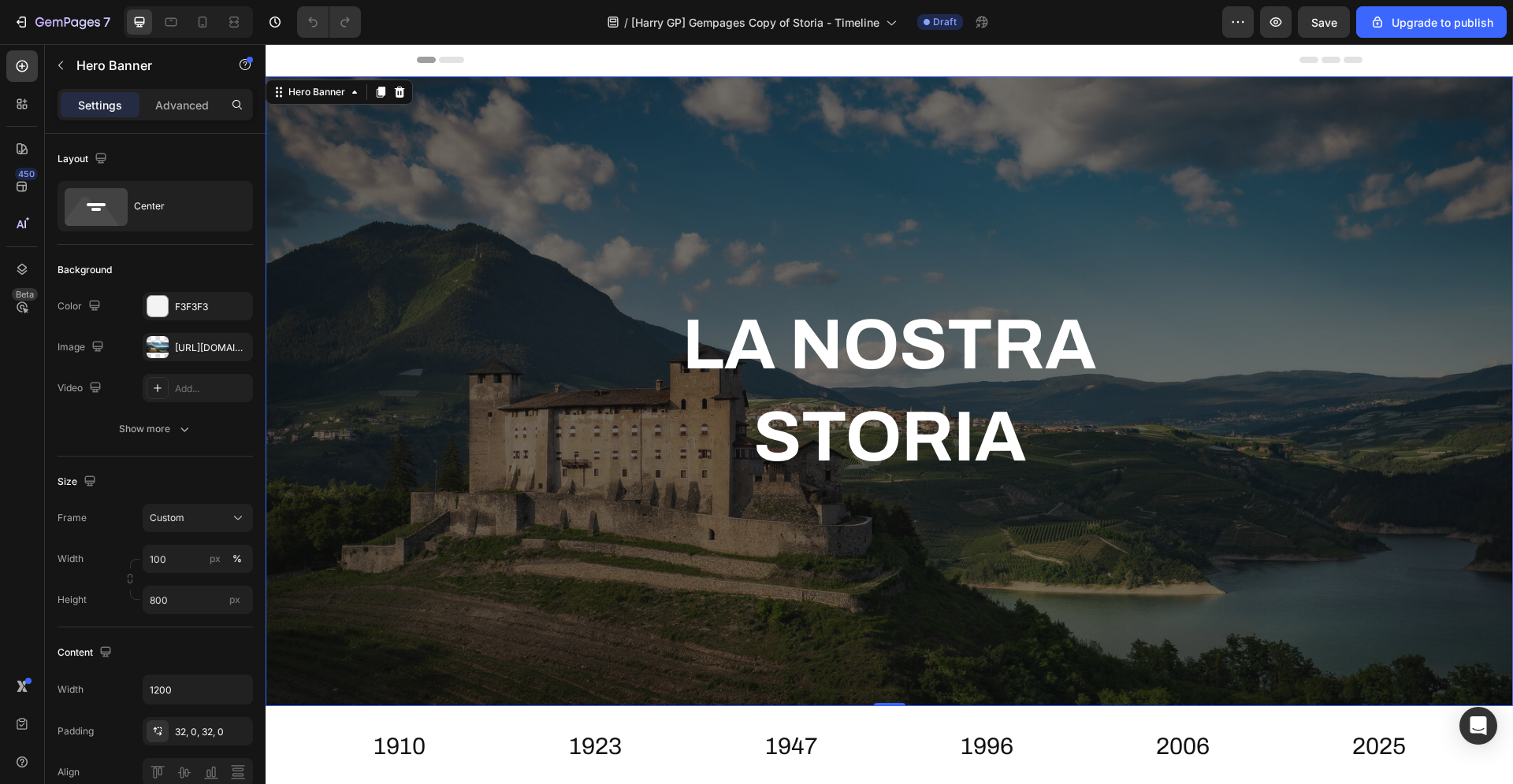
scroll to position [449, 0]
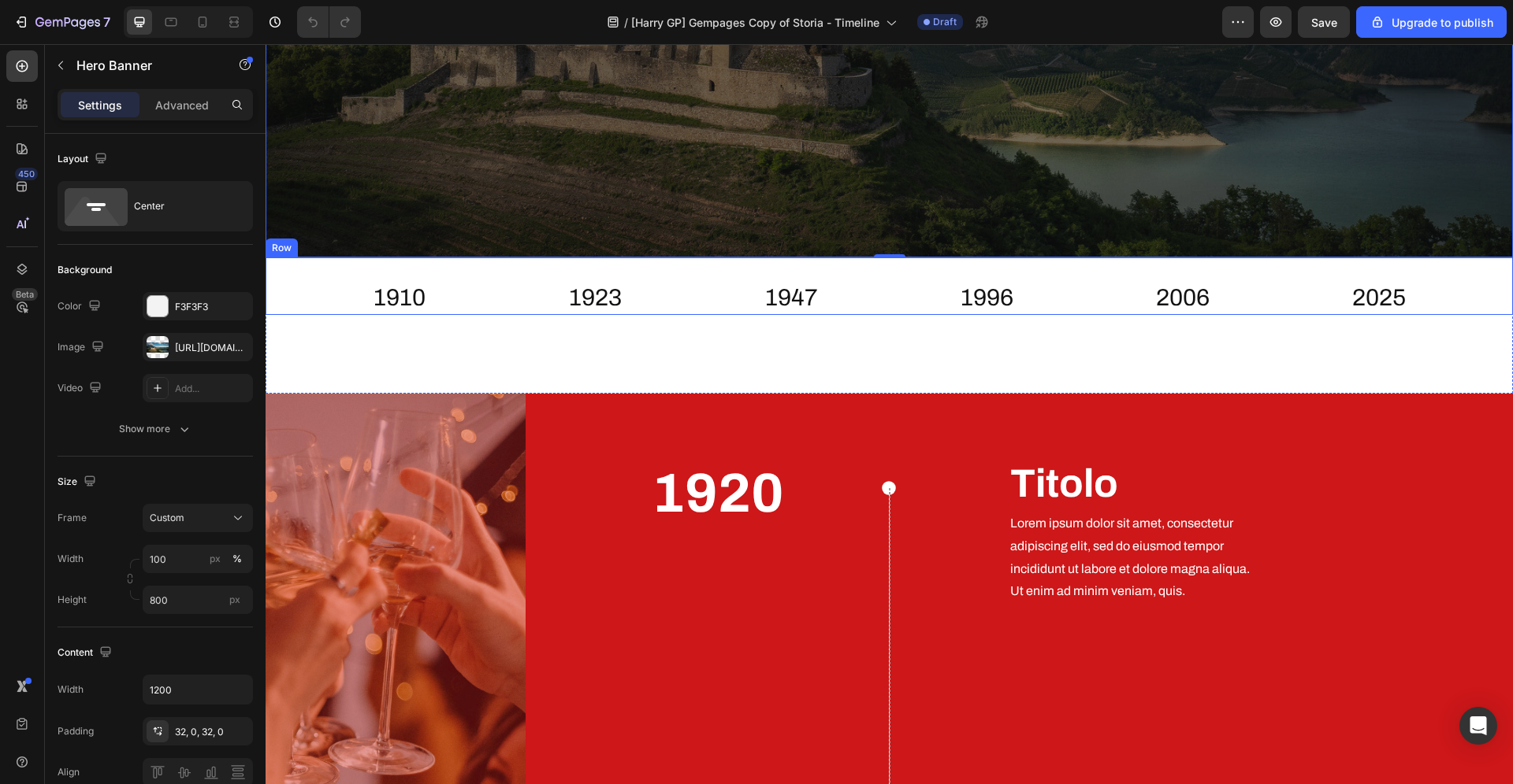
click at [888, 314] on div "1910 Heading 1923 Heading 1947 Heading 1996 Heading 2006 Heading 2025 Heading R…" at bounding box center [889, 286] width 1247 height 58
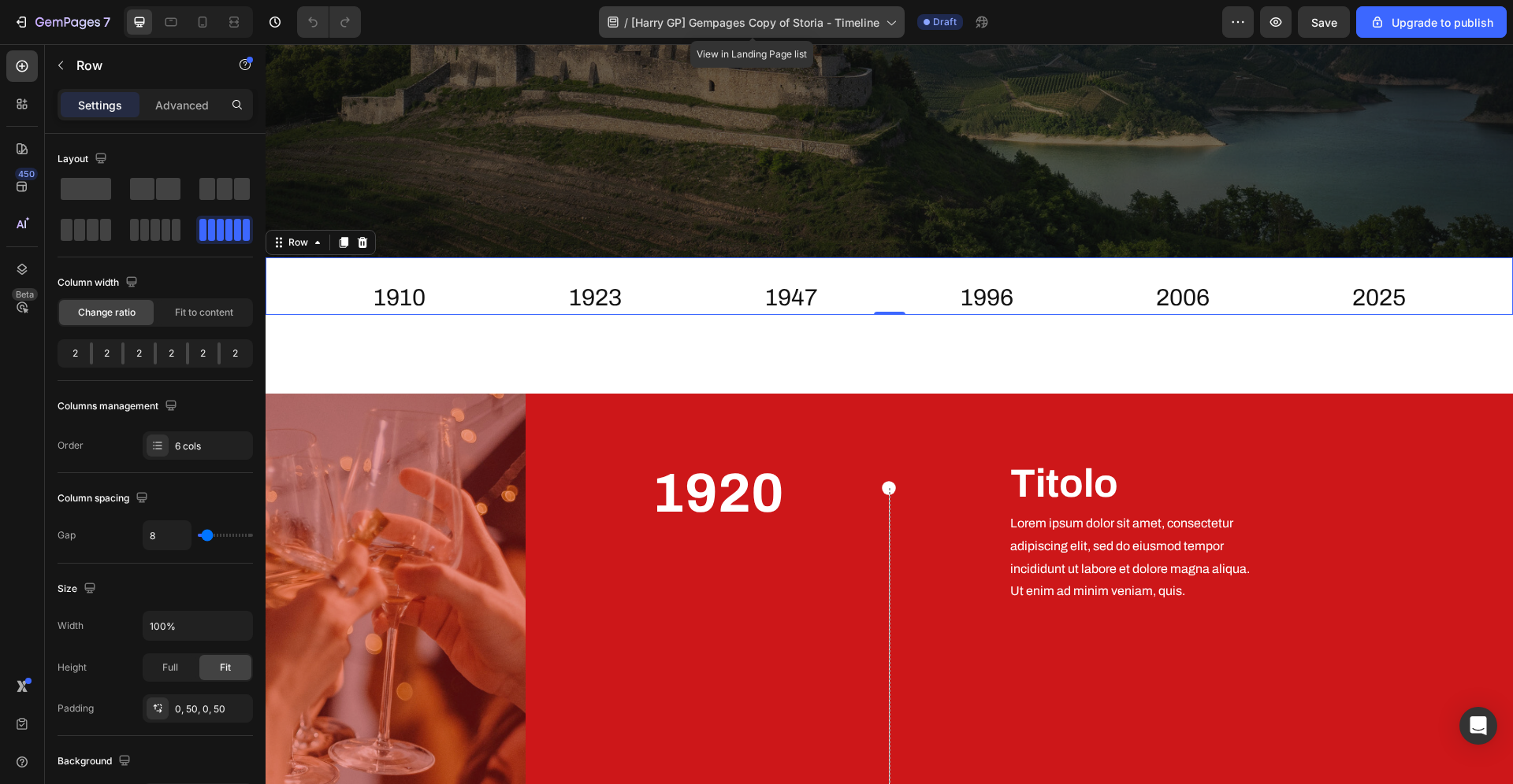
click at [761, 29] on span "[Harry GP] Gempages Copy of Storia - Timeline" at bounding box center [756, 22] width 249 height 16
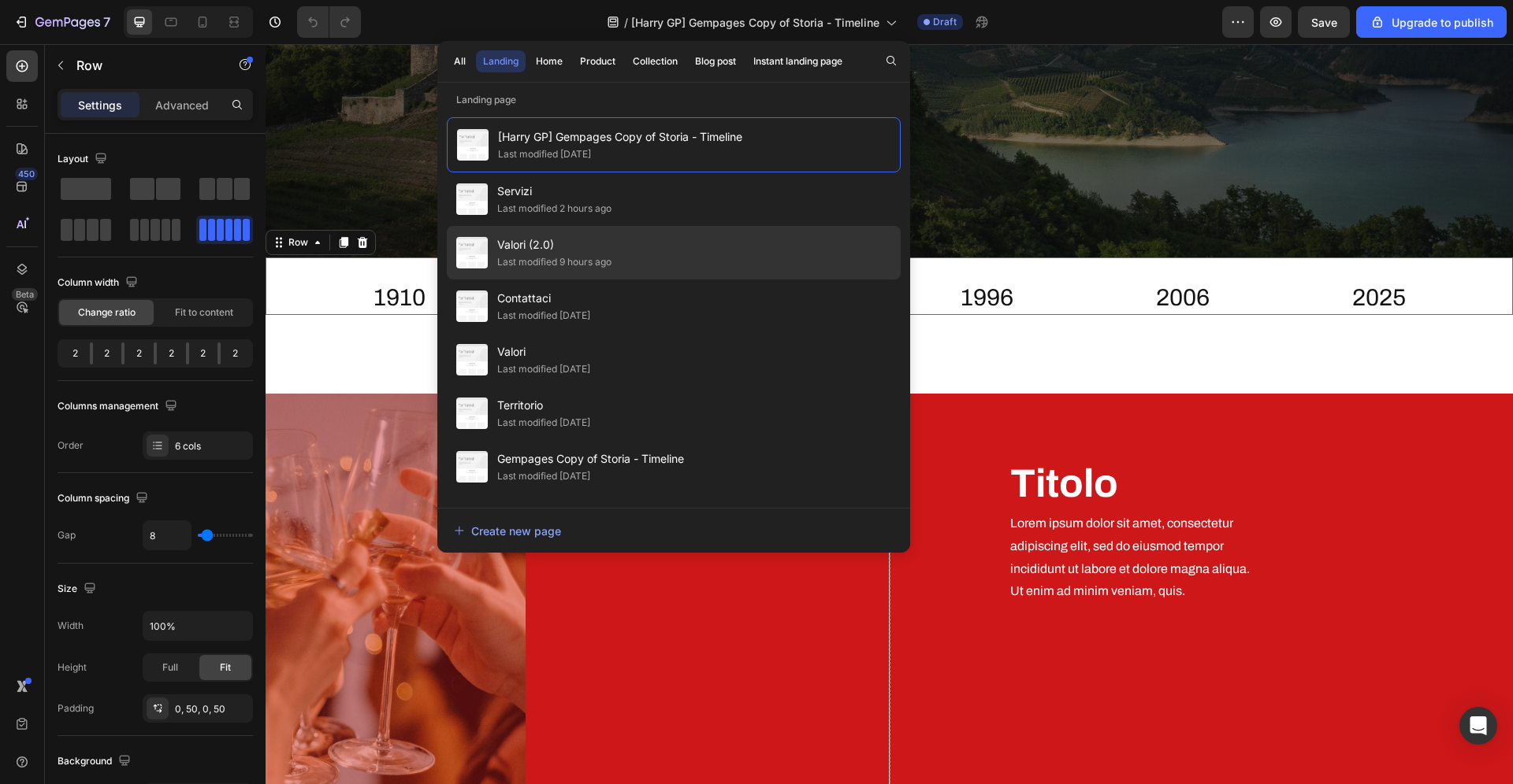
click at [571, 267] on div "Last modified 9 hours ago" at bounding box center [554, 262] width 115 height 15
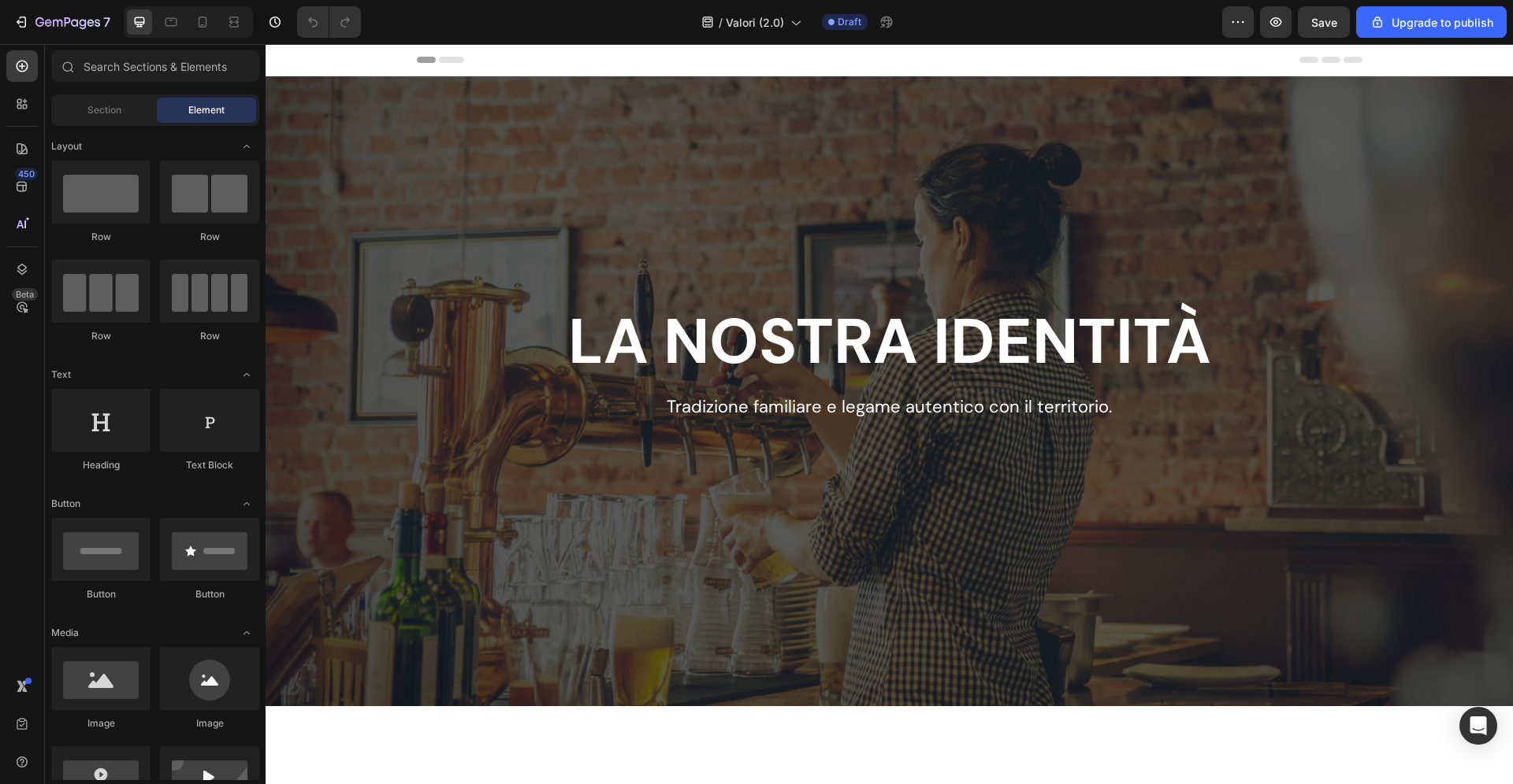
scroll to position [36, 0]
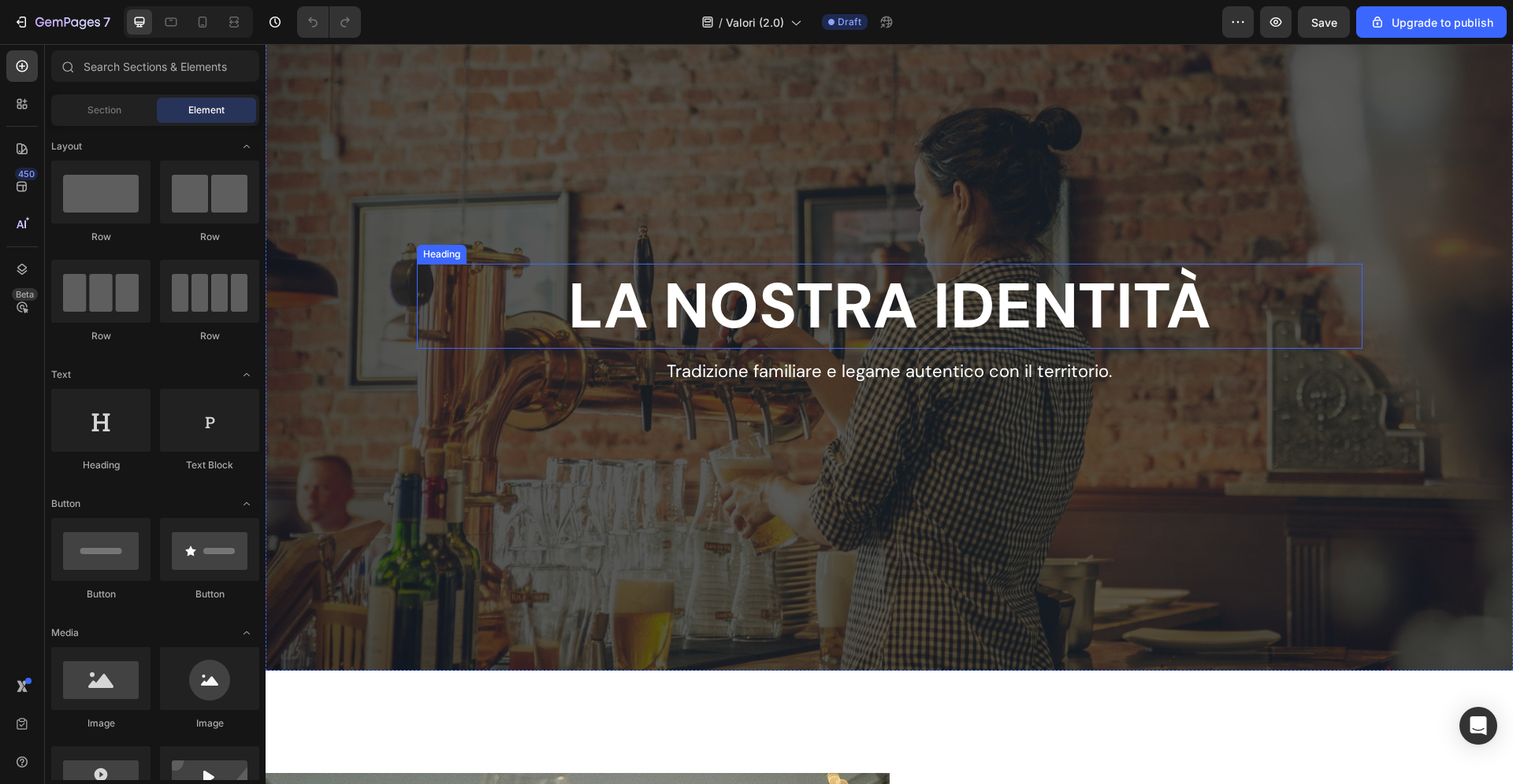
click at [930, 287] on h2 "LA NOSTRA IDENTITÀ" at bounding box center [889, 306] width 945 height 85
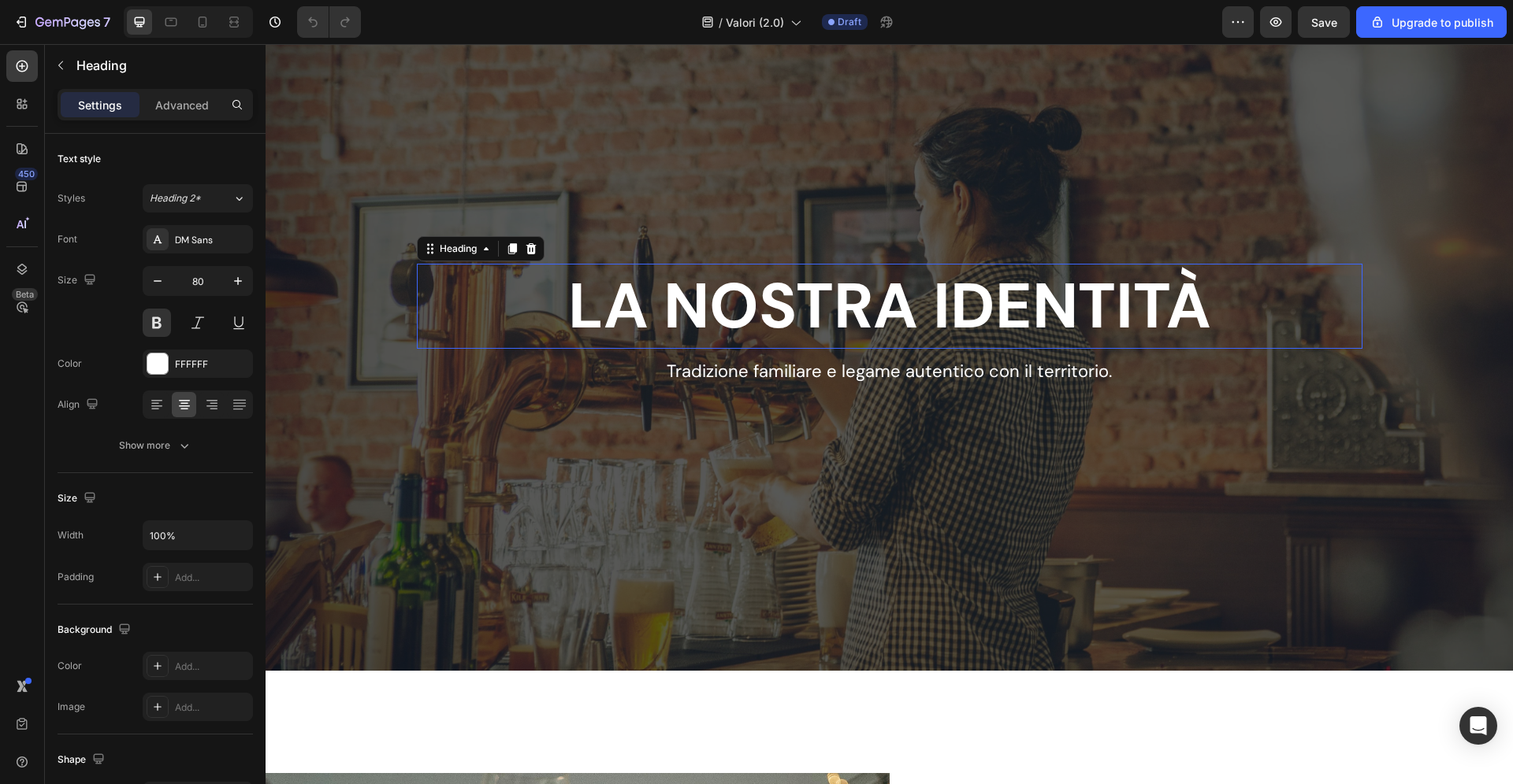
click at [930, 287] on h2 "LA NOSTRA IDENTITÀ" at bounding box center [889, 306] width 945 height 85
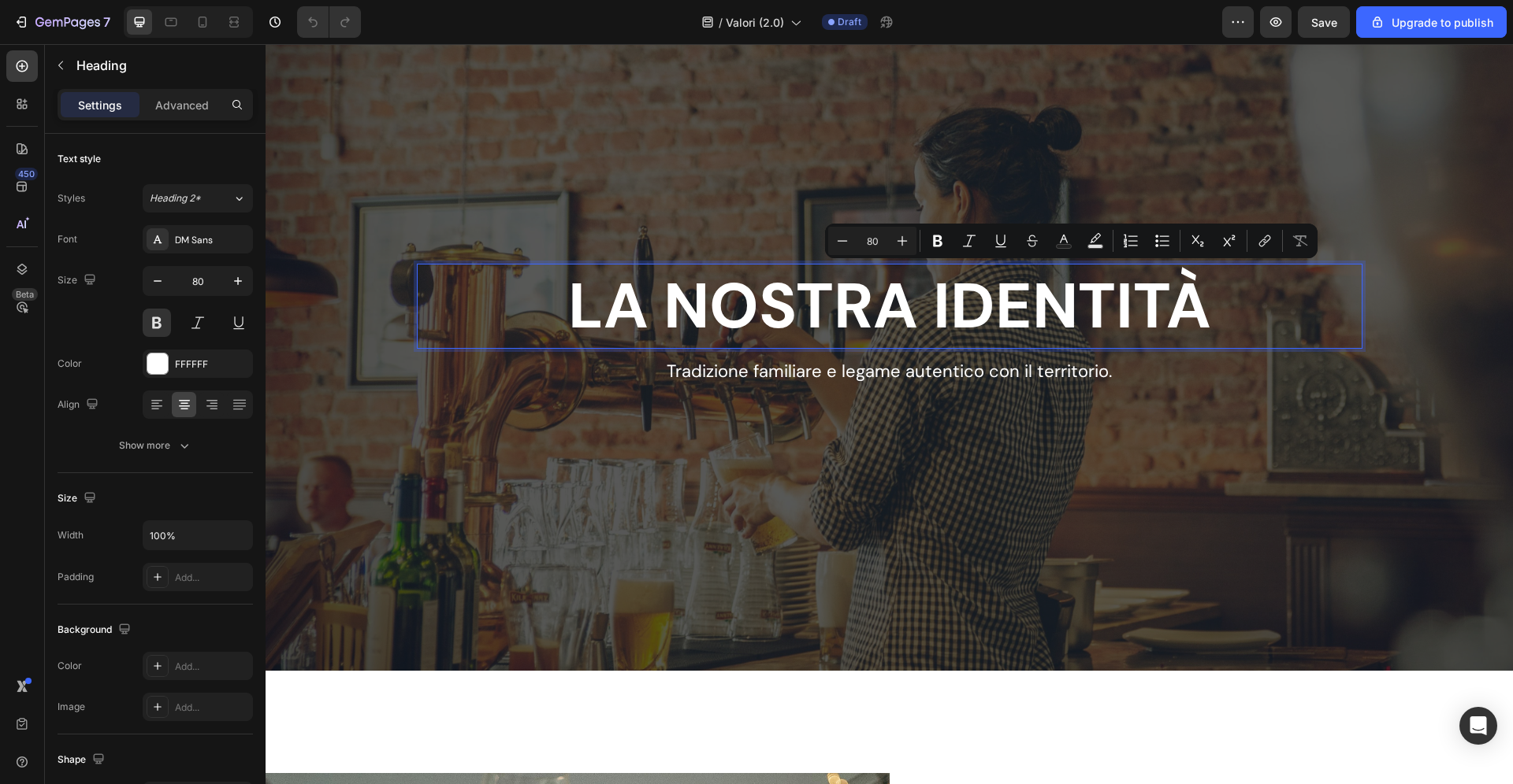
click at [932, 298] on p "LA NOSTRA IDENTITÀ" at bounding box center [889, 306] width 942 height 82
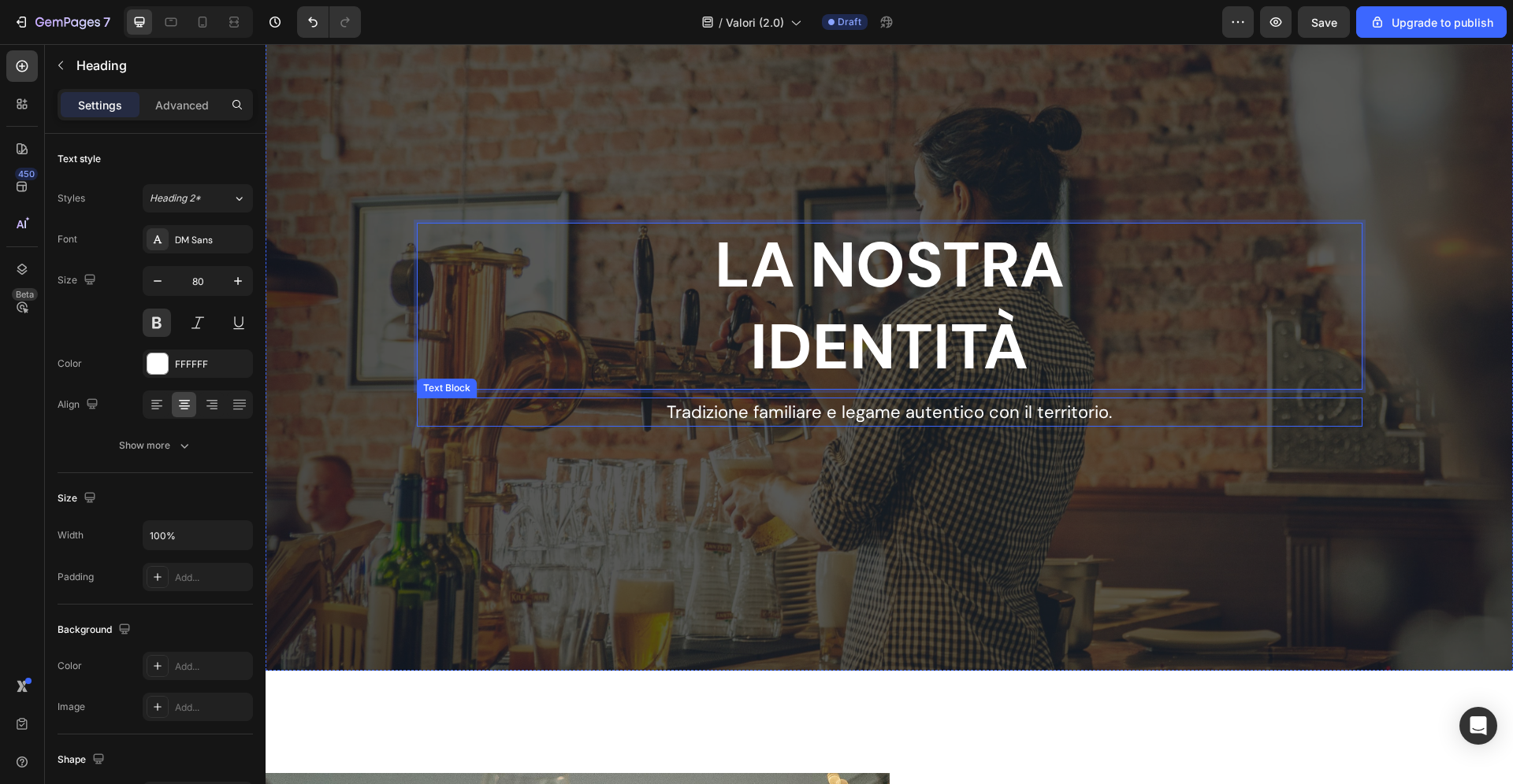
click at [922, 415] on p "Tradizione familiare e legame autentico con il territorio." at bounding box center [889, 412] width 706 height 26
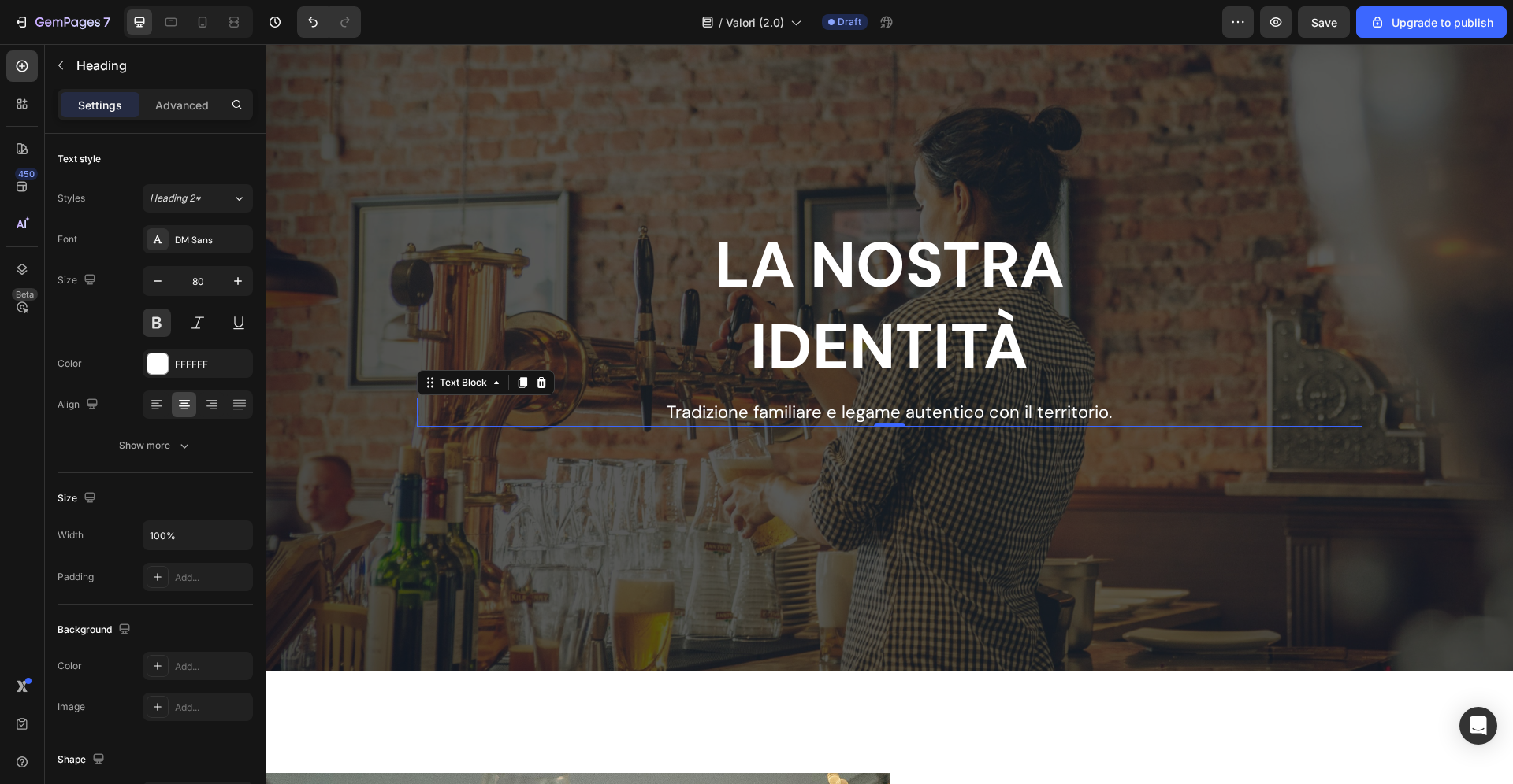
click at [922, 415] on p "Tradizione familiare e legame autentico con il territorio." at bounding box center [889, 412] width 706 height 26
click at [907, 415] on p "Tradizione familiare e legame autentico con il territorio." at bounding box center [889, 412] width 706 height 26
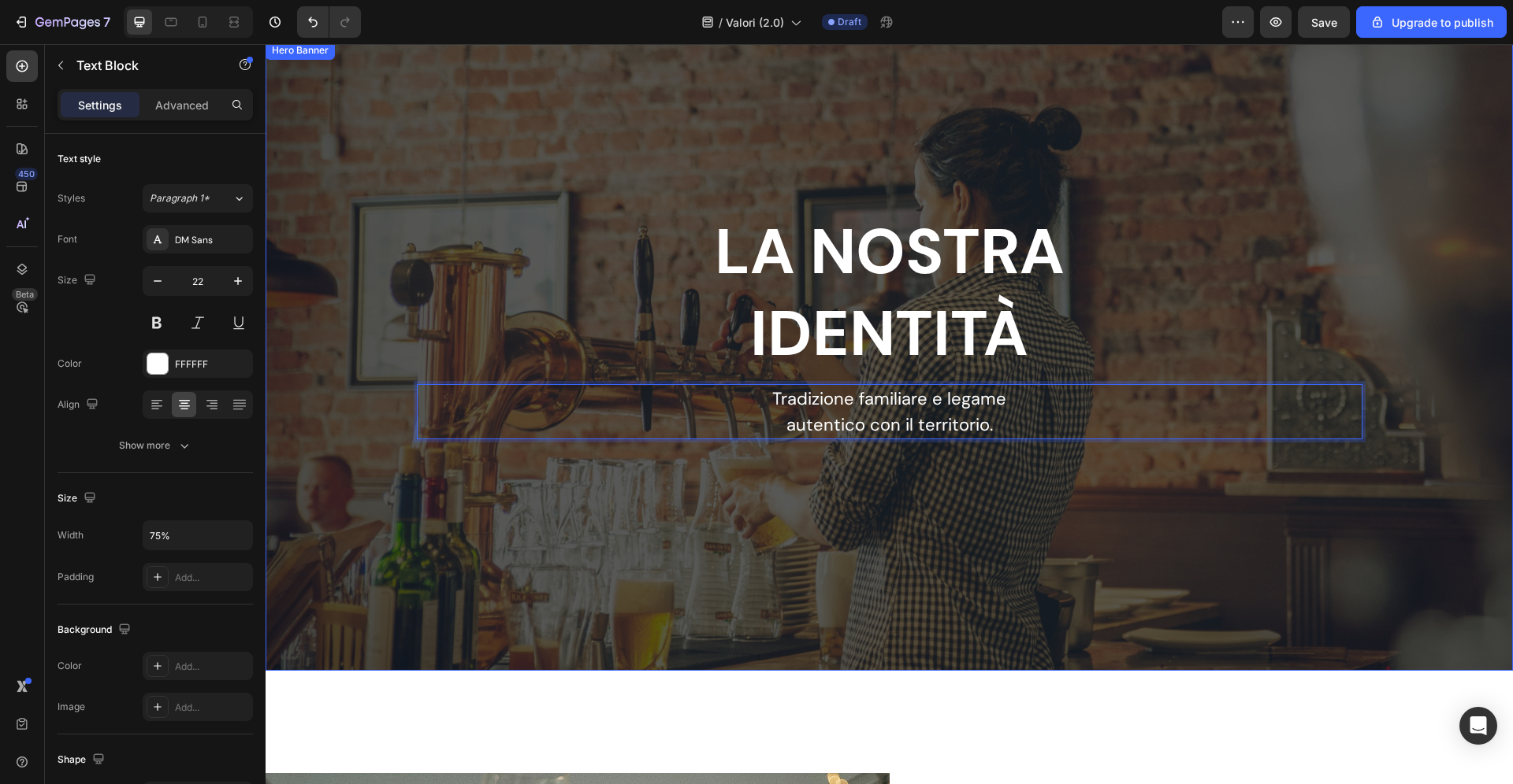
click at [932, 516] on div "Overlay" at bounding box center [889, 356] width 1247 height 630
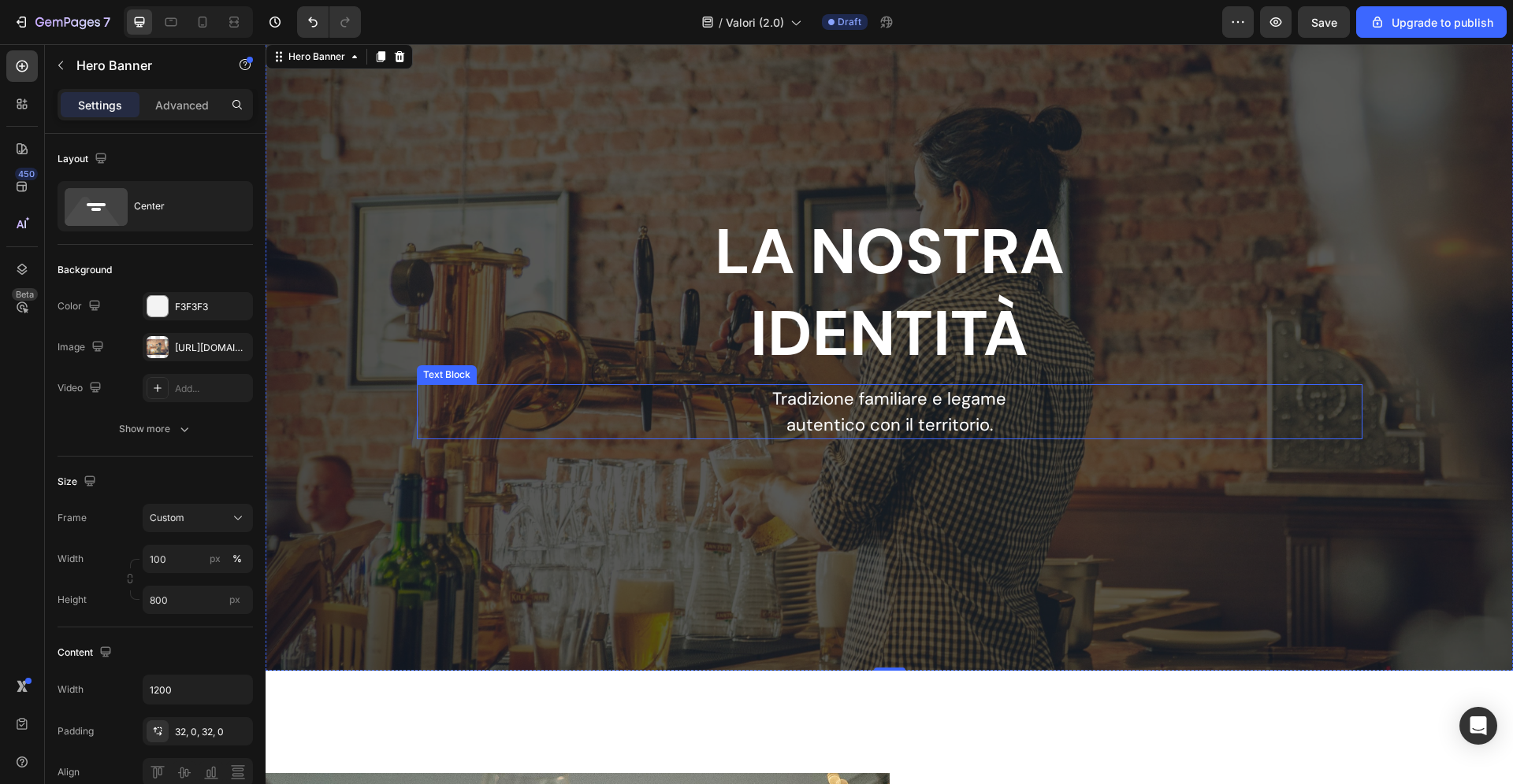
click at [783, 421] on p "autentico con il territorio." at bounding box center [889, 425] width 706 height 26
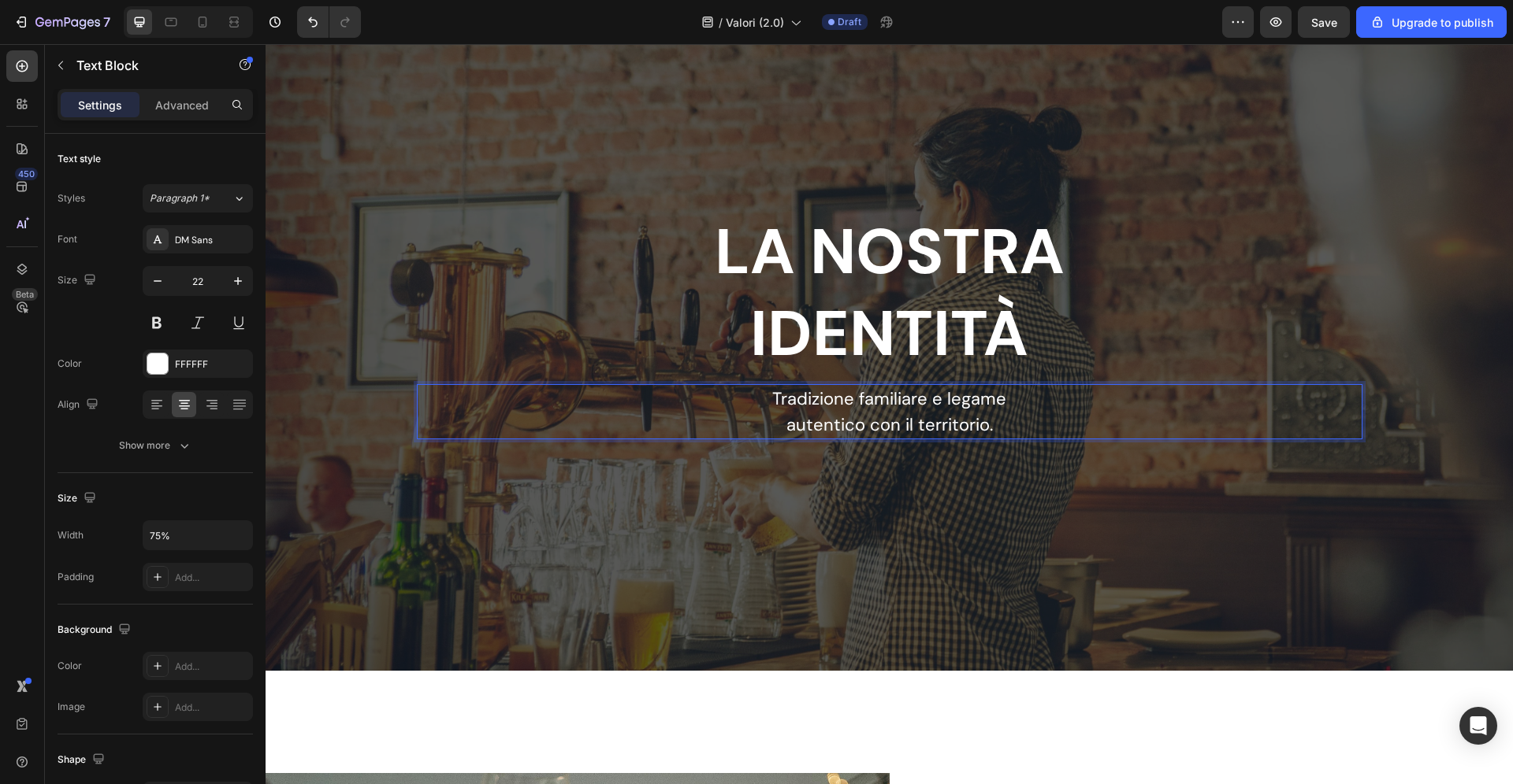
click at [785, 426] on p "autentico con il territorio." at bounding box center [889, 425] width 706 height 26
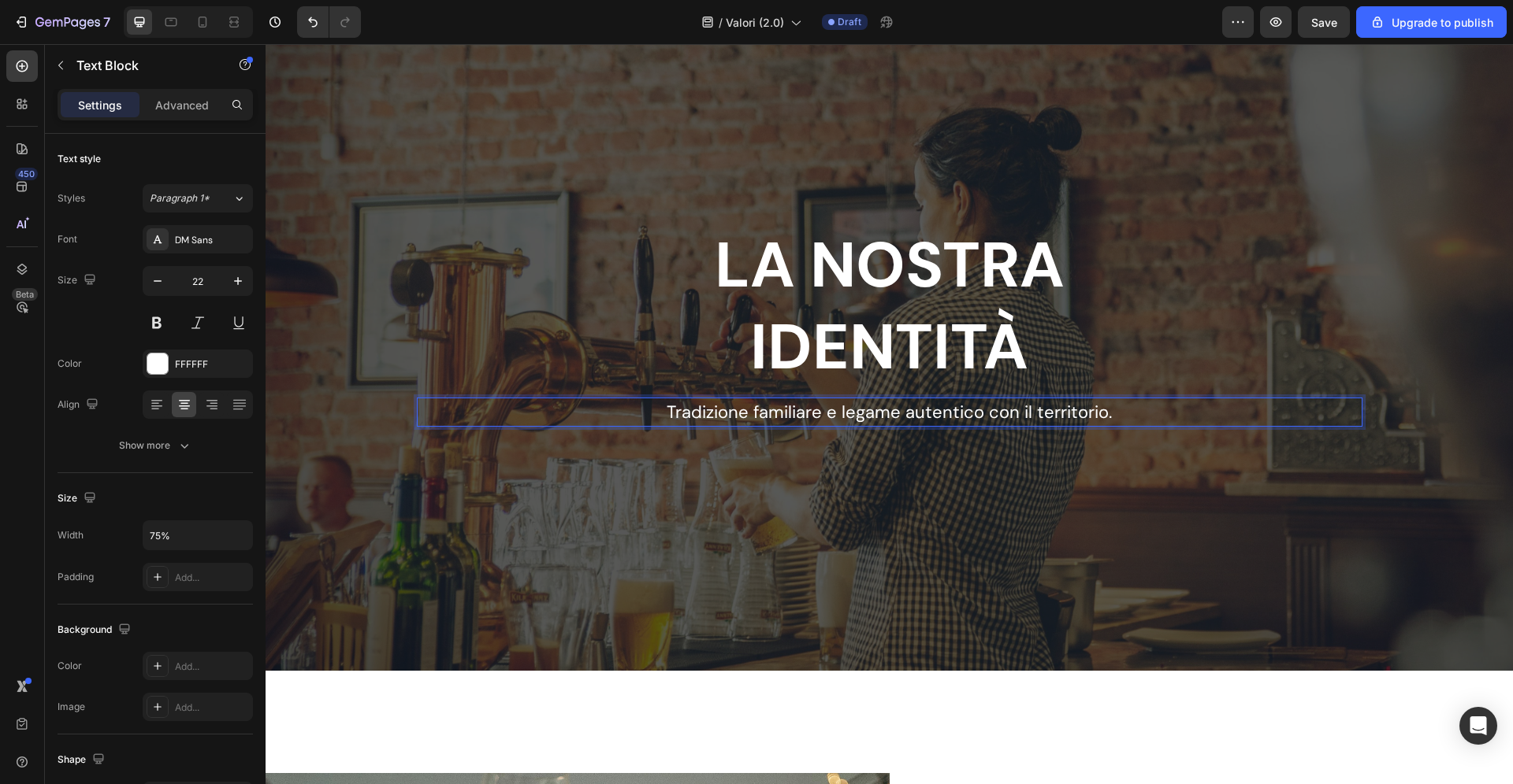
click at [845, 417] on p "Tradizione familiare e legame autentico con il territorio." at bounding box center [889, 412] width 706 height 26
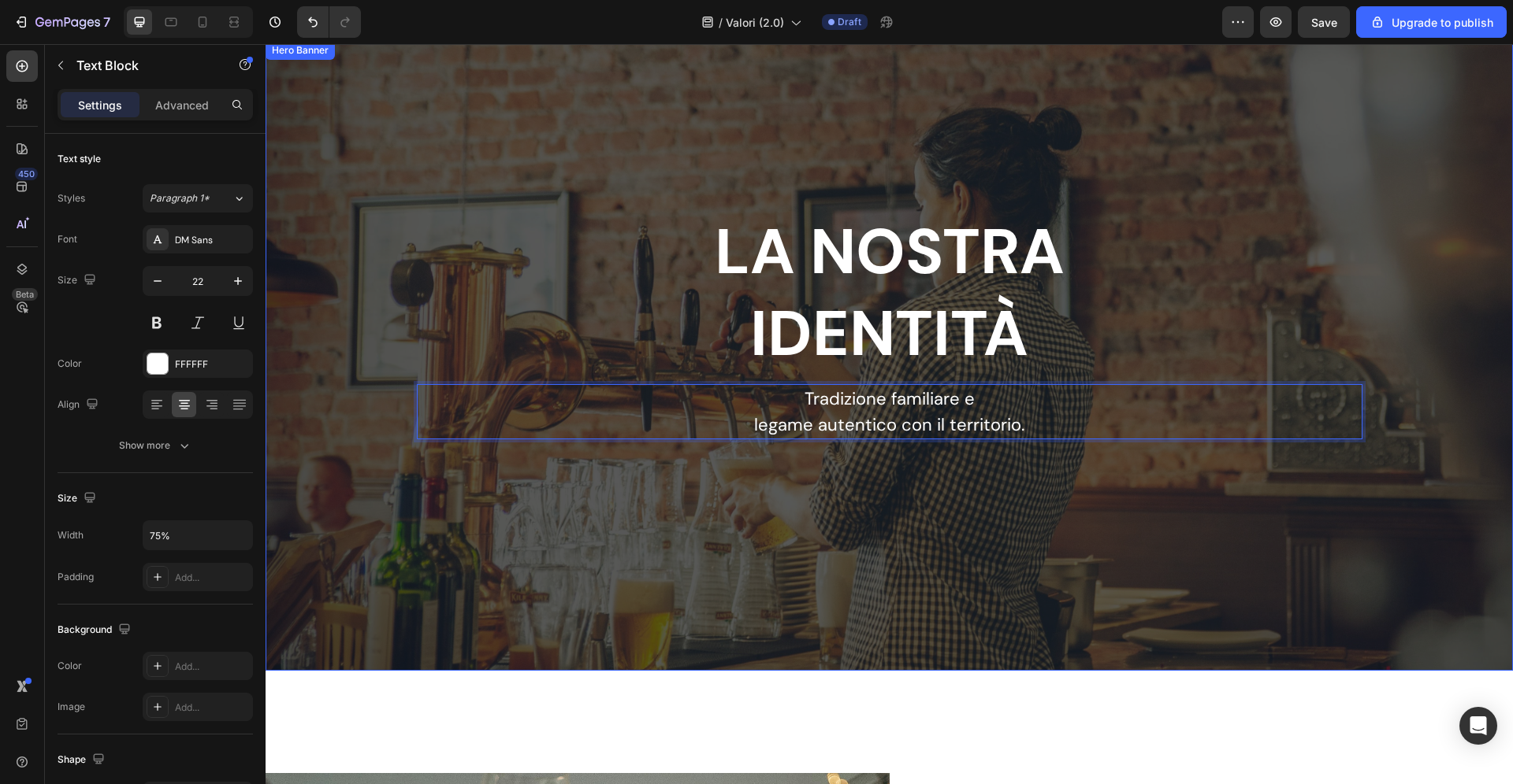
click at [839, 595] on div "Overlay" at bounding box center [889, 356] width 1247 height 630
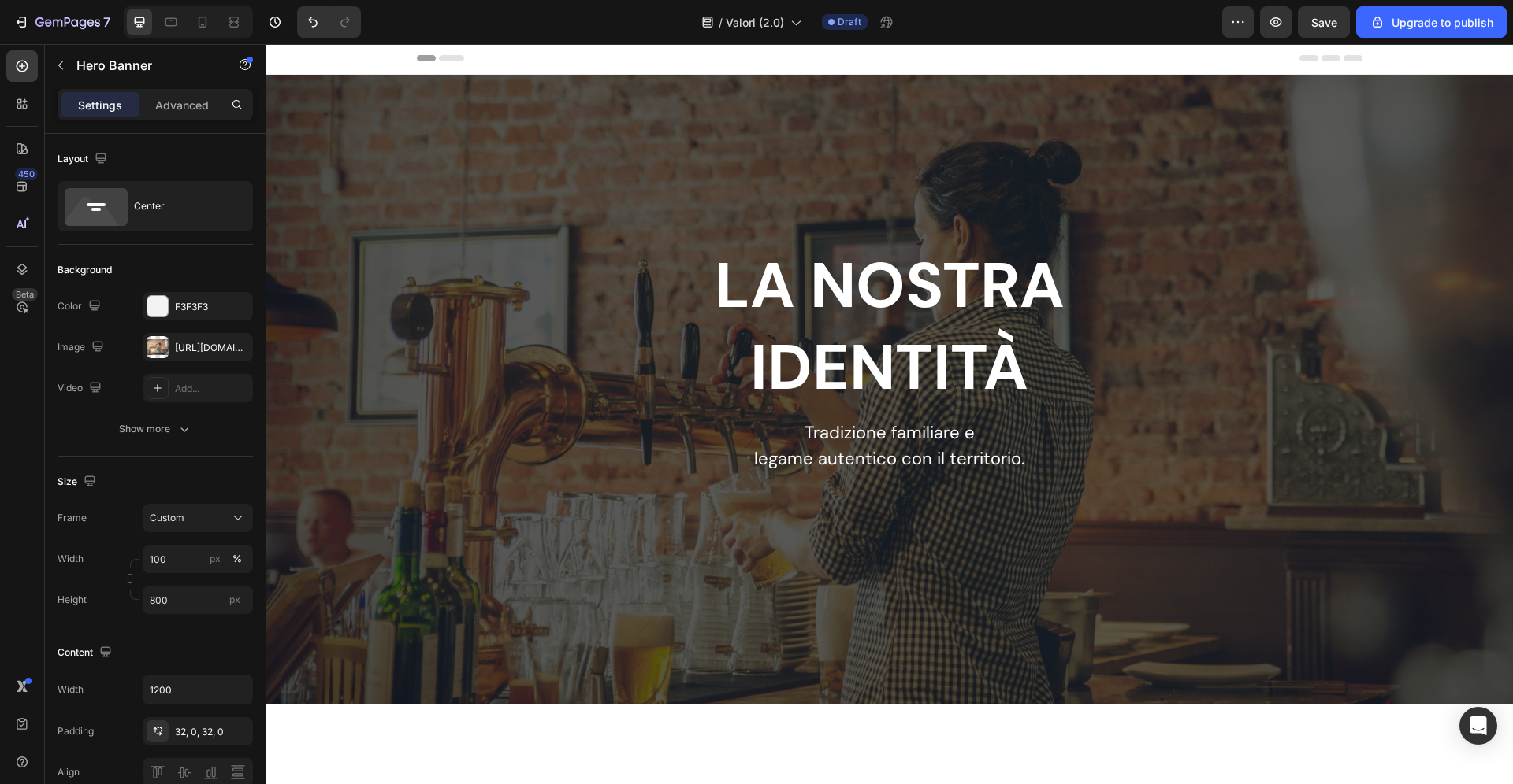
scroll to position [0, 0]
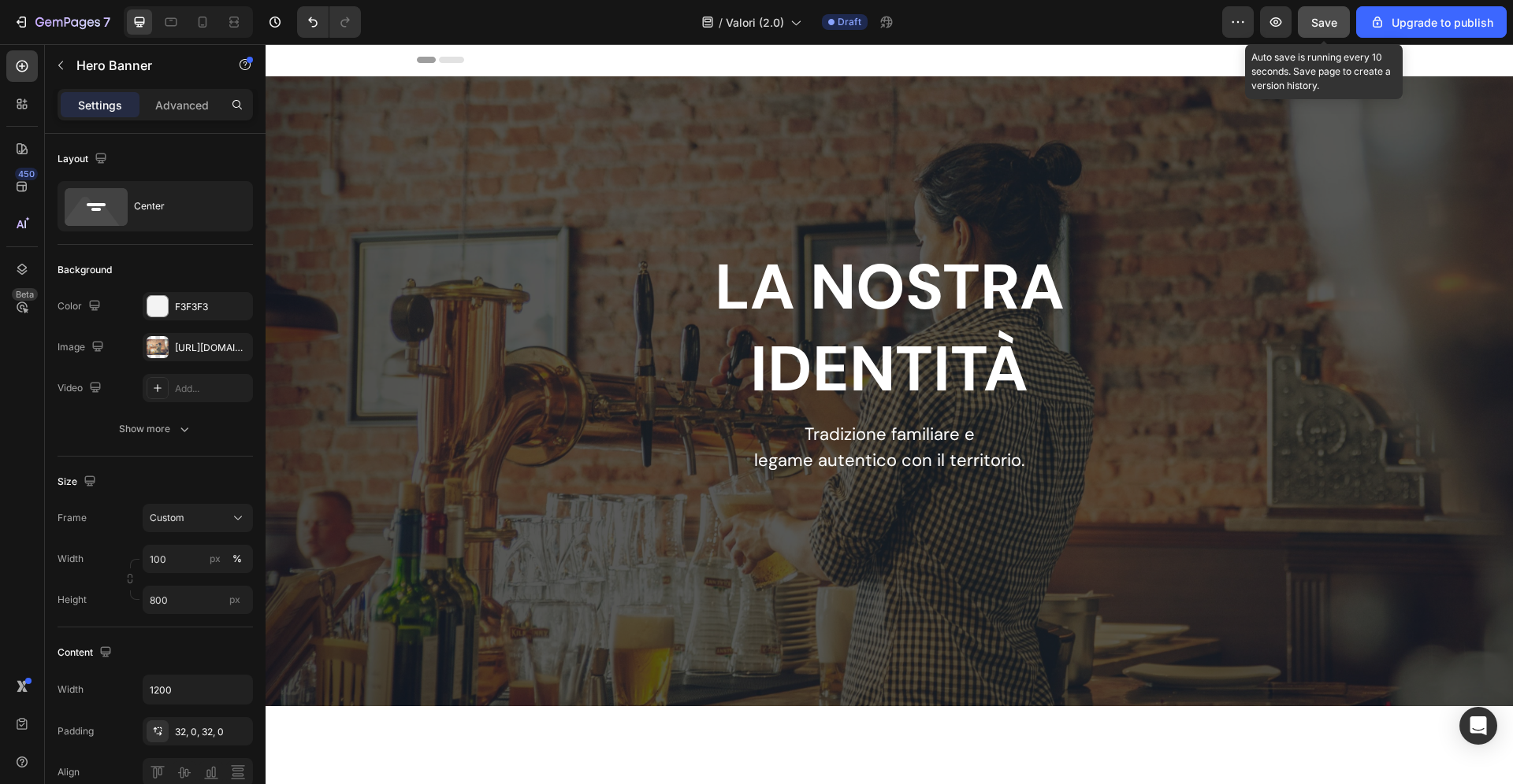
click at [1313, 24] on span "Save" at bounding box center [1324, 22] width 26 height 13
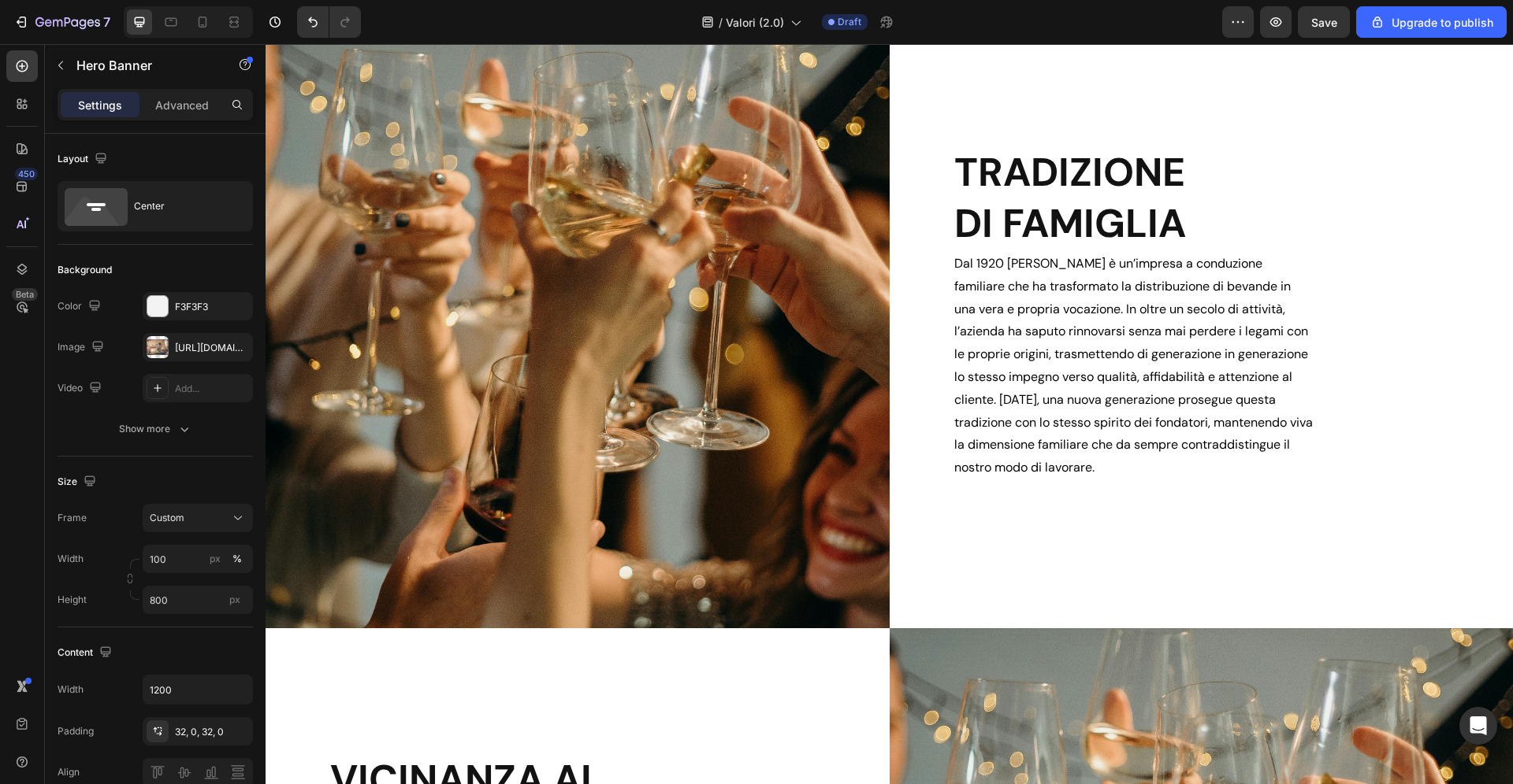
scroll to position [850, 0]
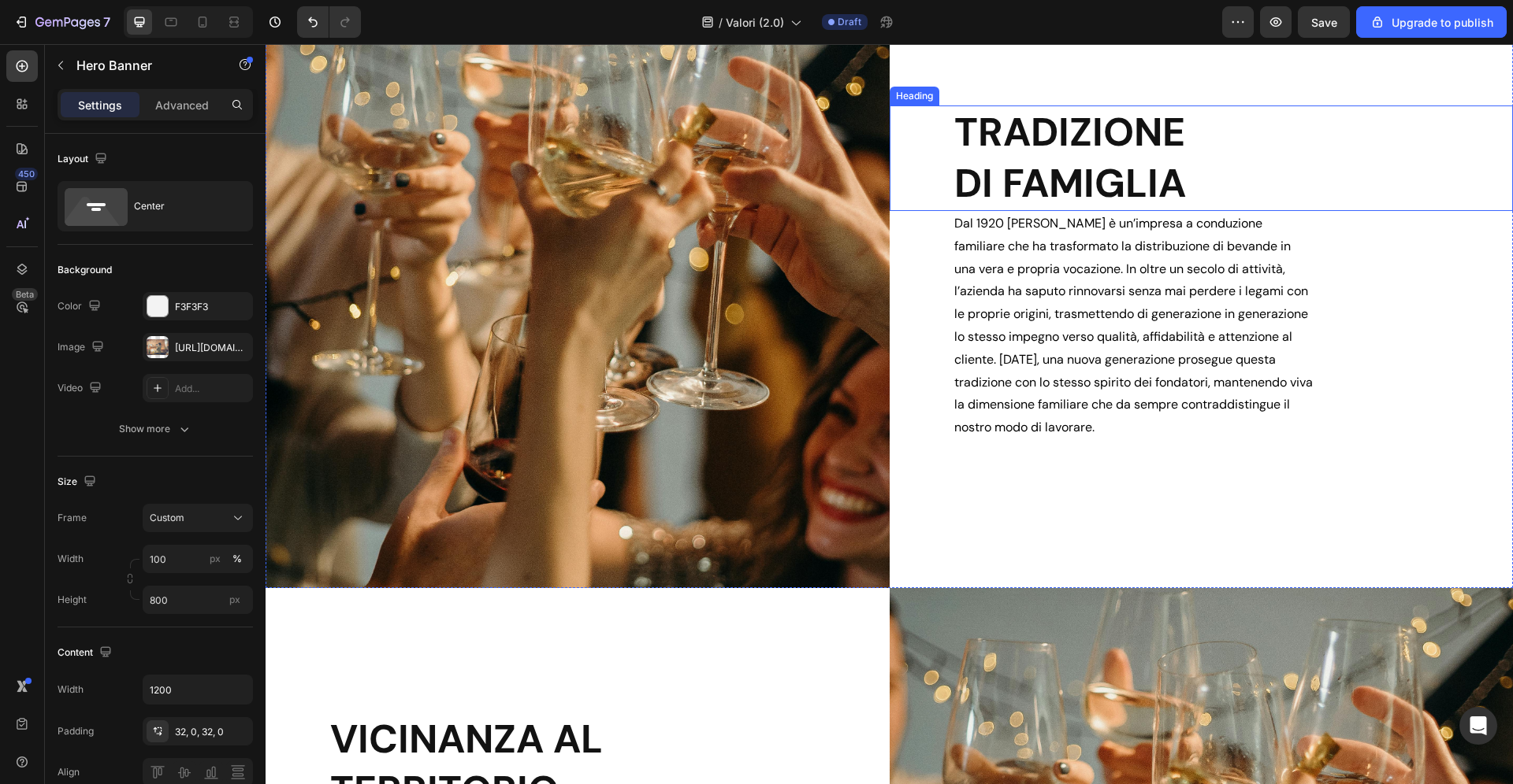
click at [1089, 160] on h2 "TRADIZIONE DI FAMIGLIA" at bounding box center [1234, 159] width 561 height 106
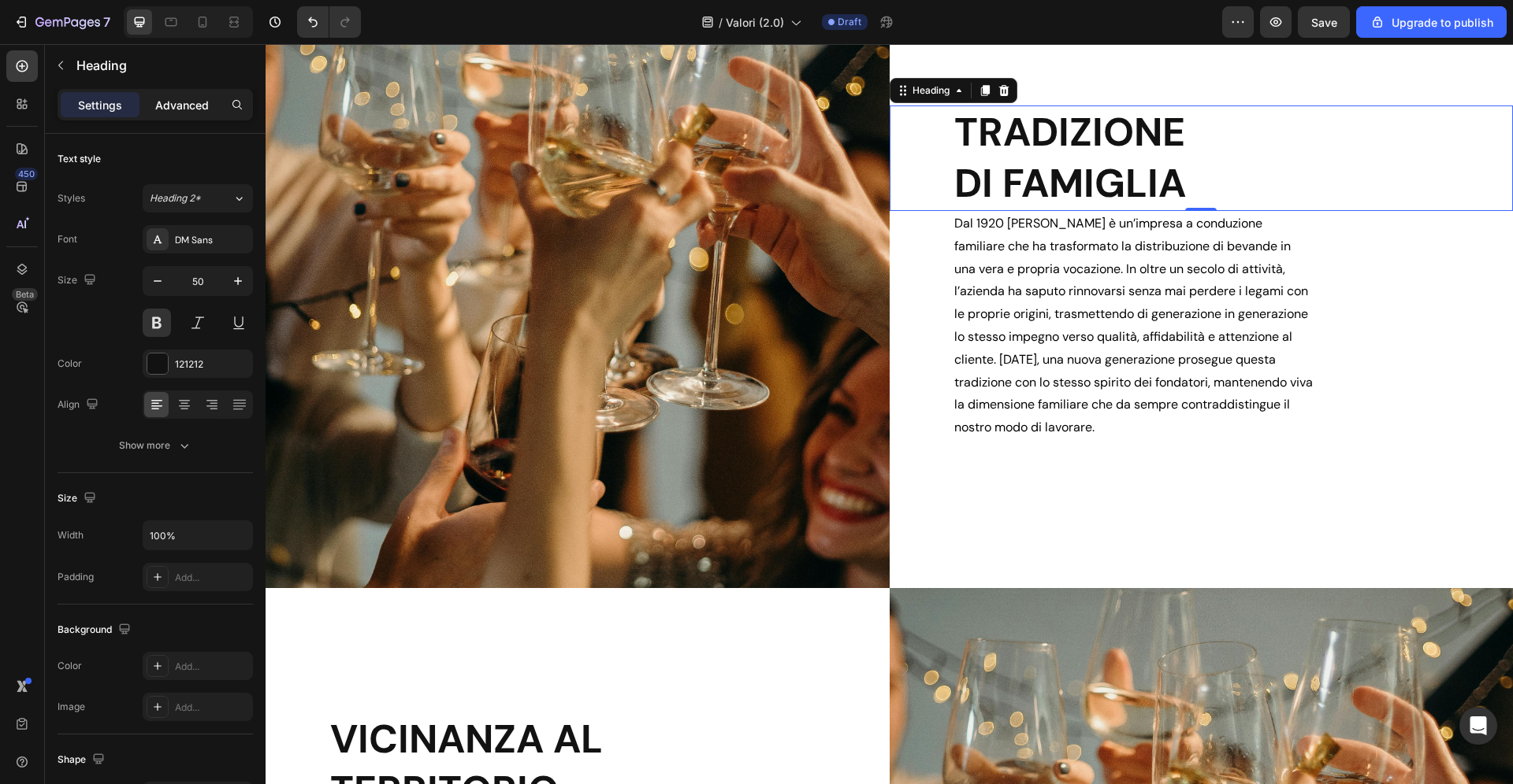
drag, startPoint x: 176, startPoint y: 104, endPoint x: 176, endPoint y: 116, distance: 12.0
click at [176, 104] on p "Advanced" at bounding box center [182, 105] width 54 height 16
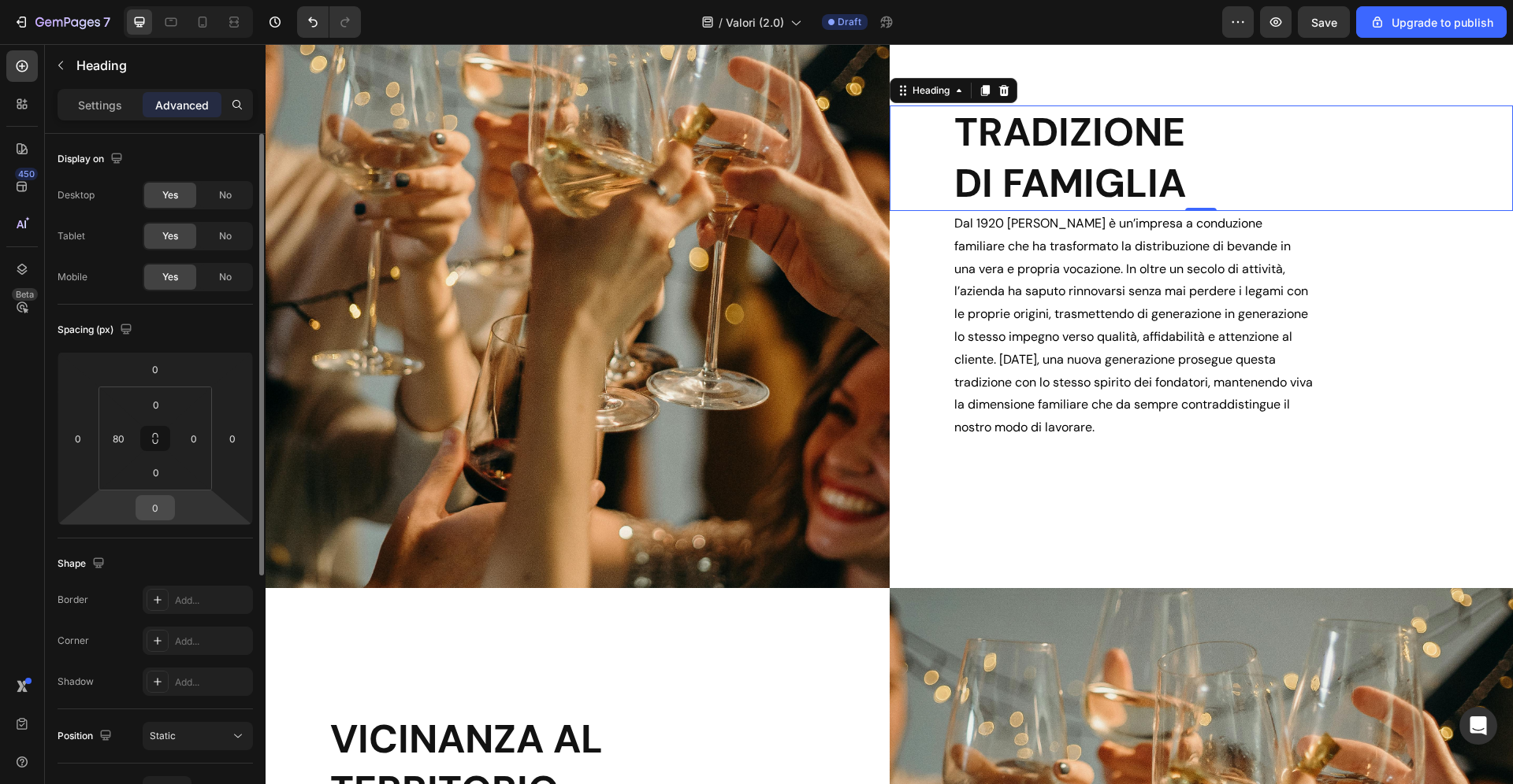
click at [163, 511] on input "0" at bounding box center [155, 508] width 32 height 24
type input "24"
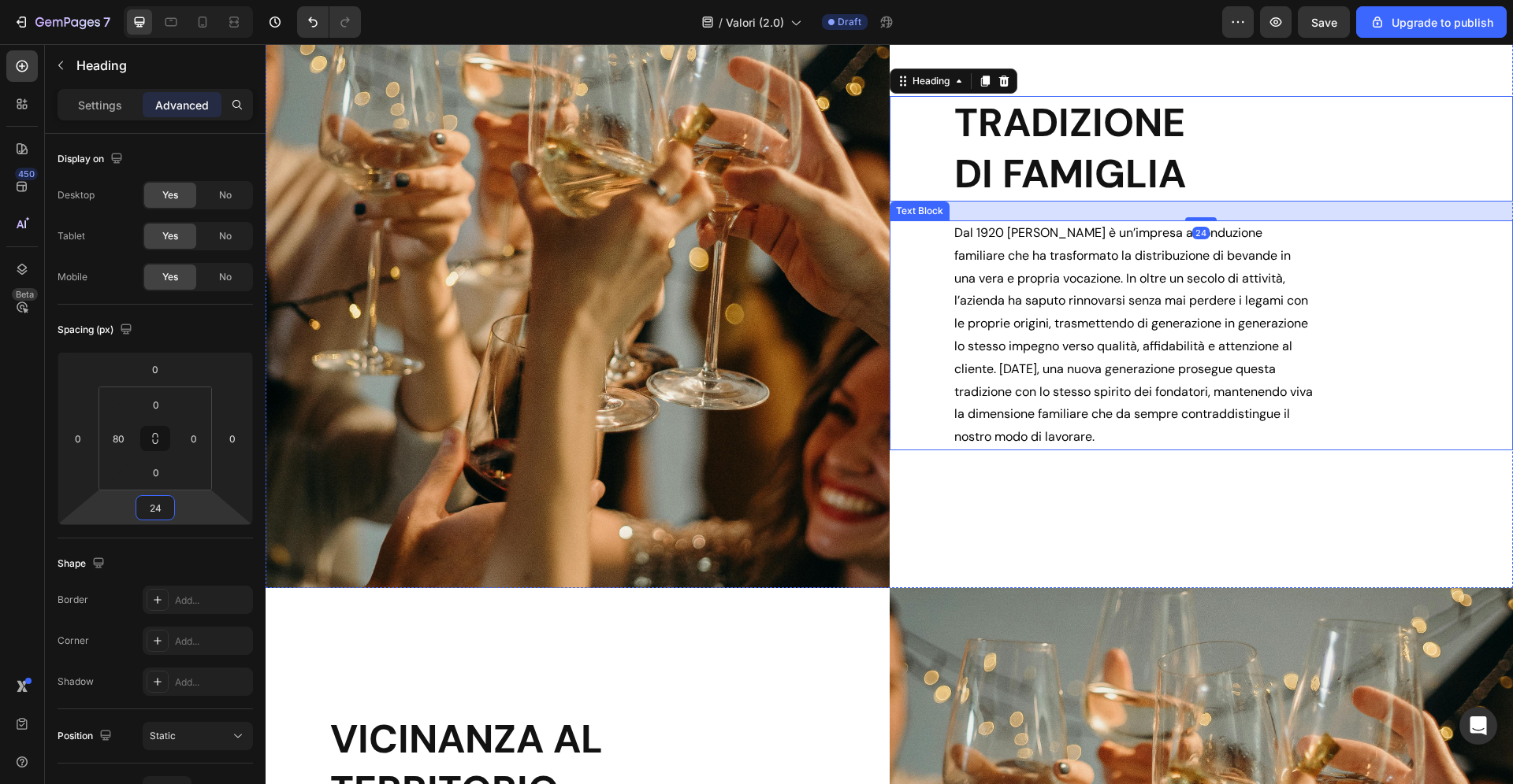
click at [948, 383] on div "Dal 1920 Zadra è un’impresa a conduzione familiare che ha trasformato la distri…" at bounding box center [1202, 335] width 624 height 230
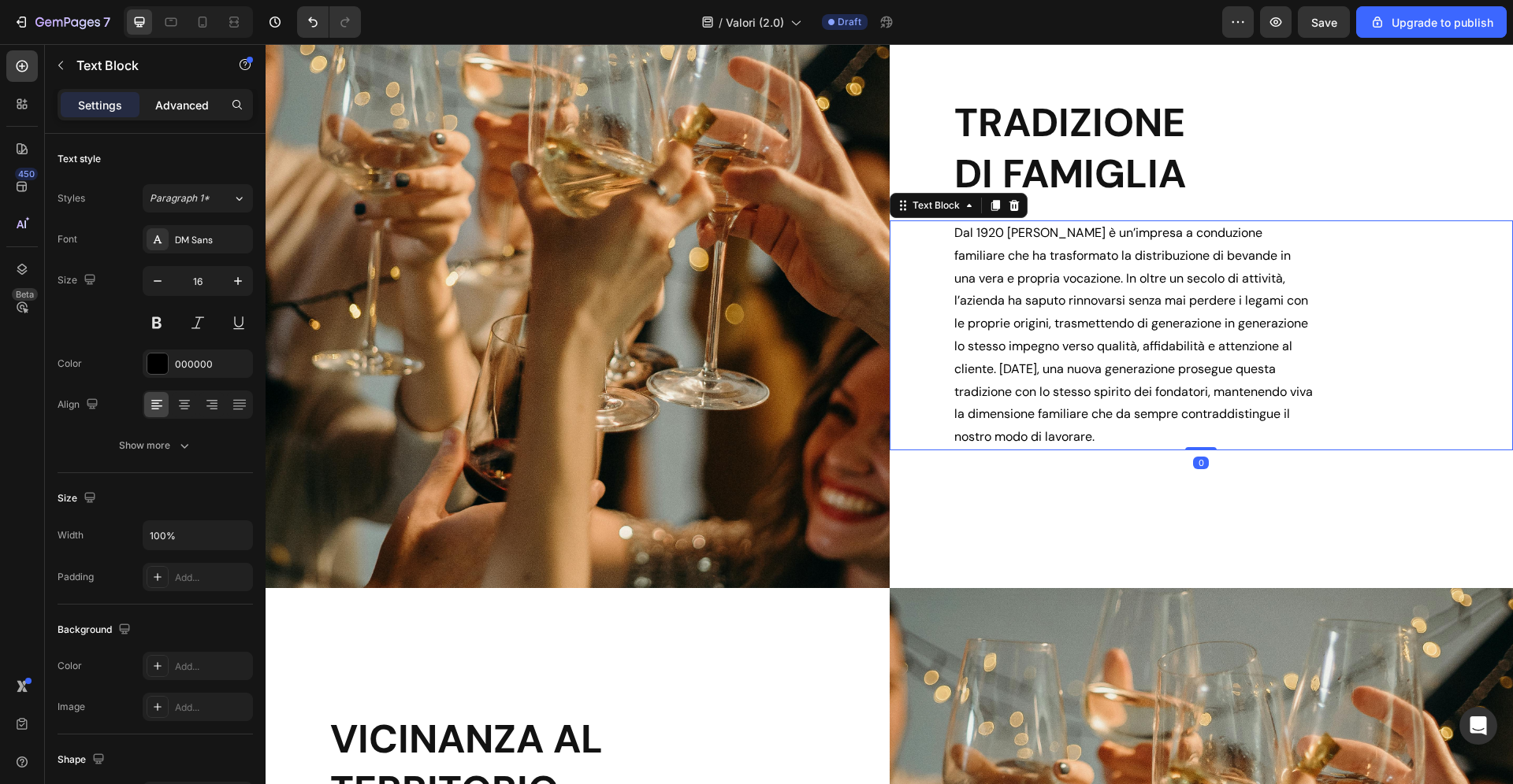
click at [184, 109] on p "Advanced" at bounding box center [182, 105] width 54 height 16
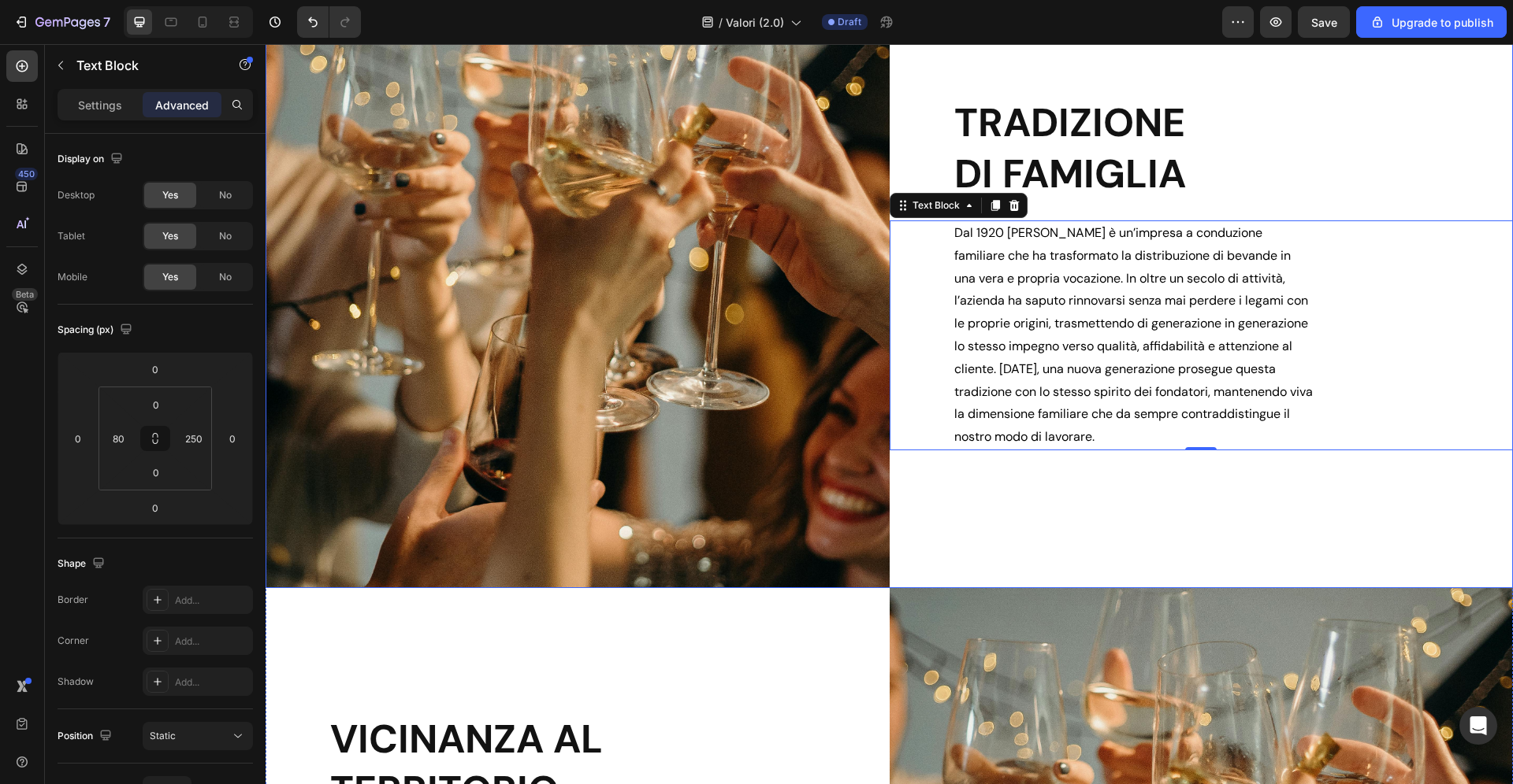
click at [1079, 529] on div "TRADIZIONE DI FAMIGLIA Heading Dal 1920 Zadra è un’impresa a conduzione familia…" at bounding box center [1202, 274] width 624 height 630
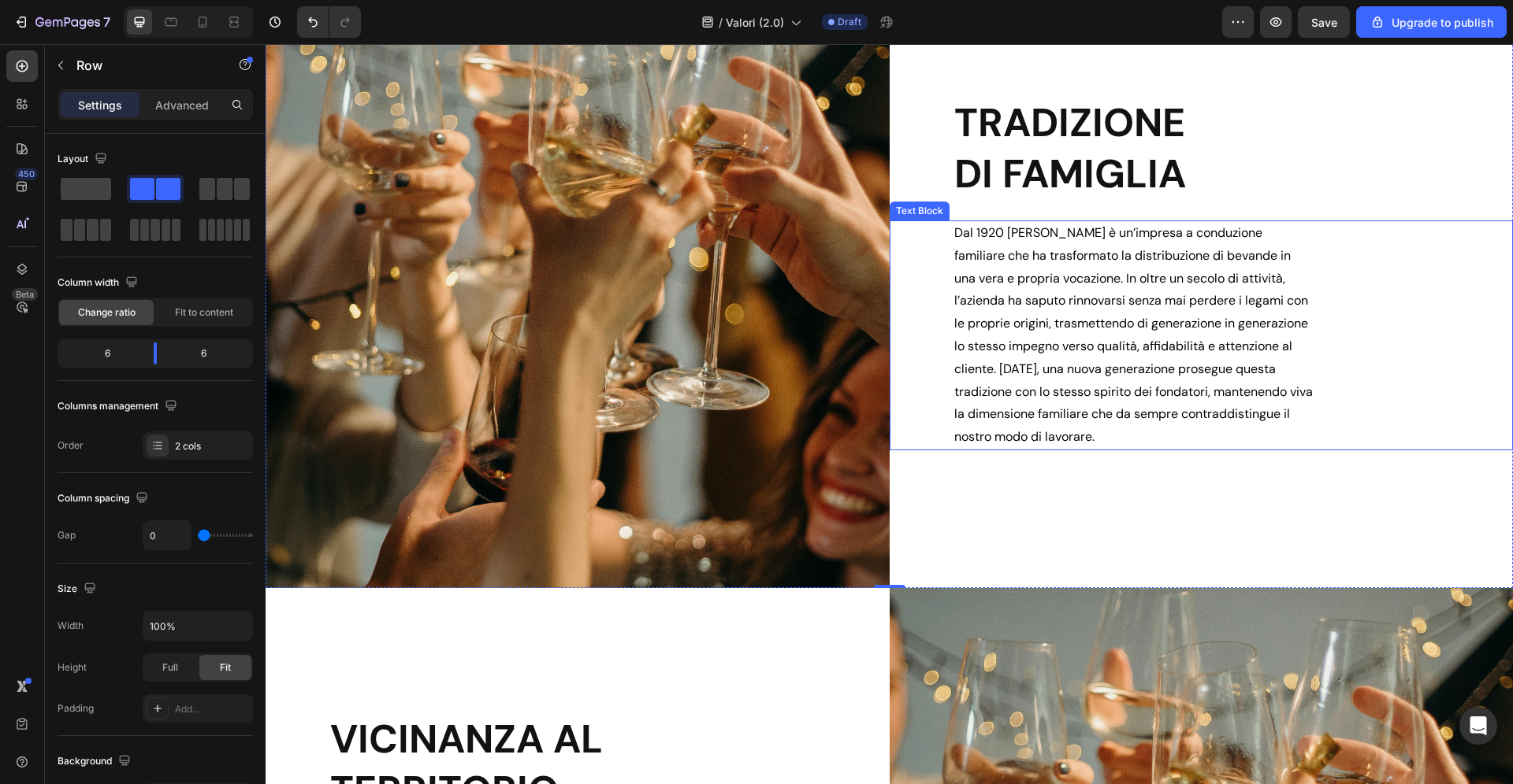
click at [1155, 378] on p "Dal 1920 Zadra è un’impresa a conduzione familiare che ha trasformato la distri…" at bounding box center [1134, 335] width 360 height 226
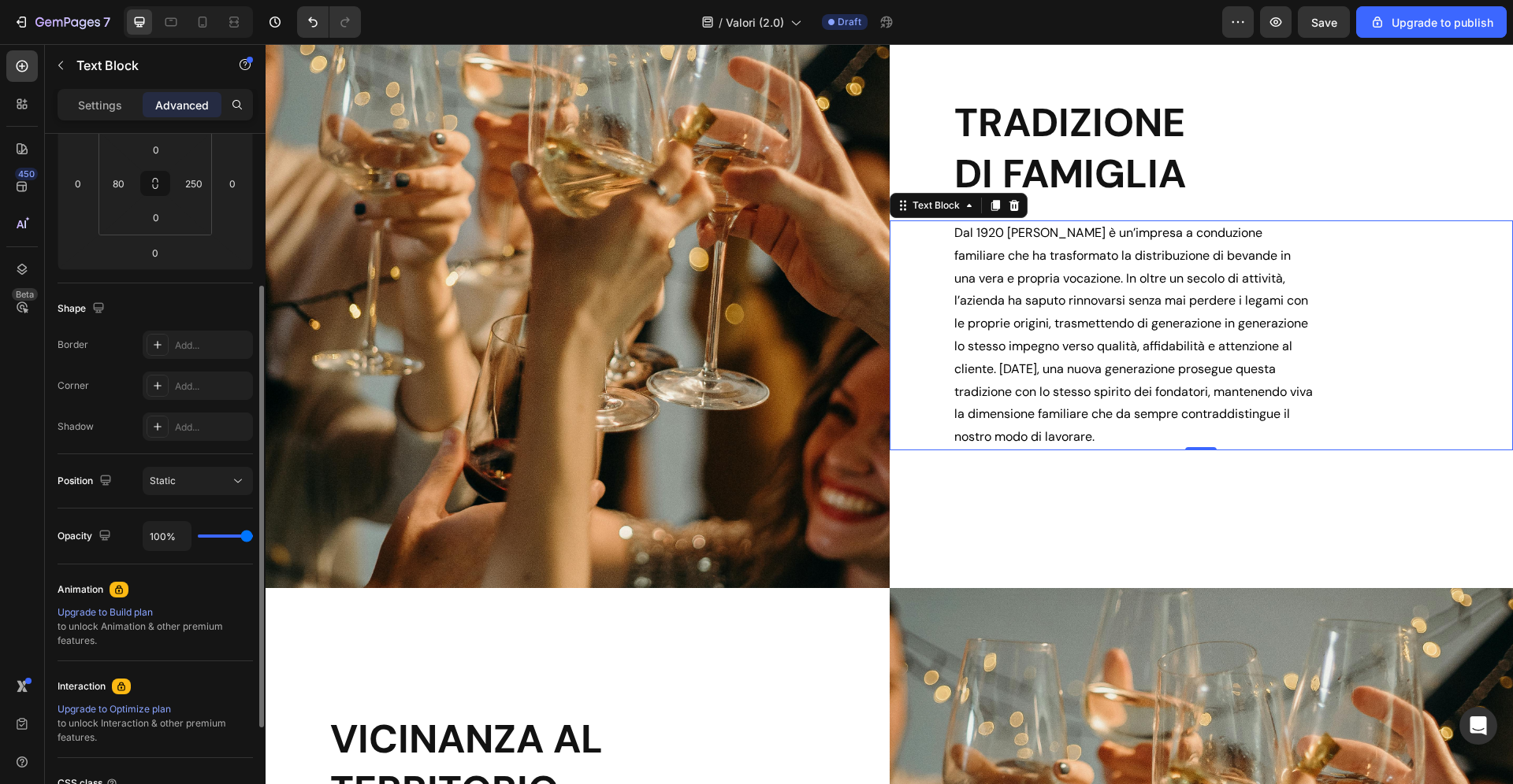
scroll to position [243, 0]
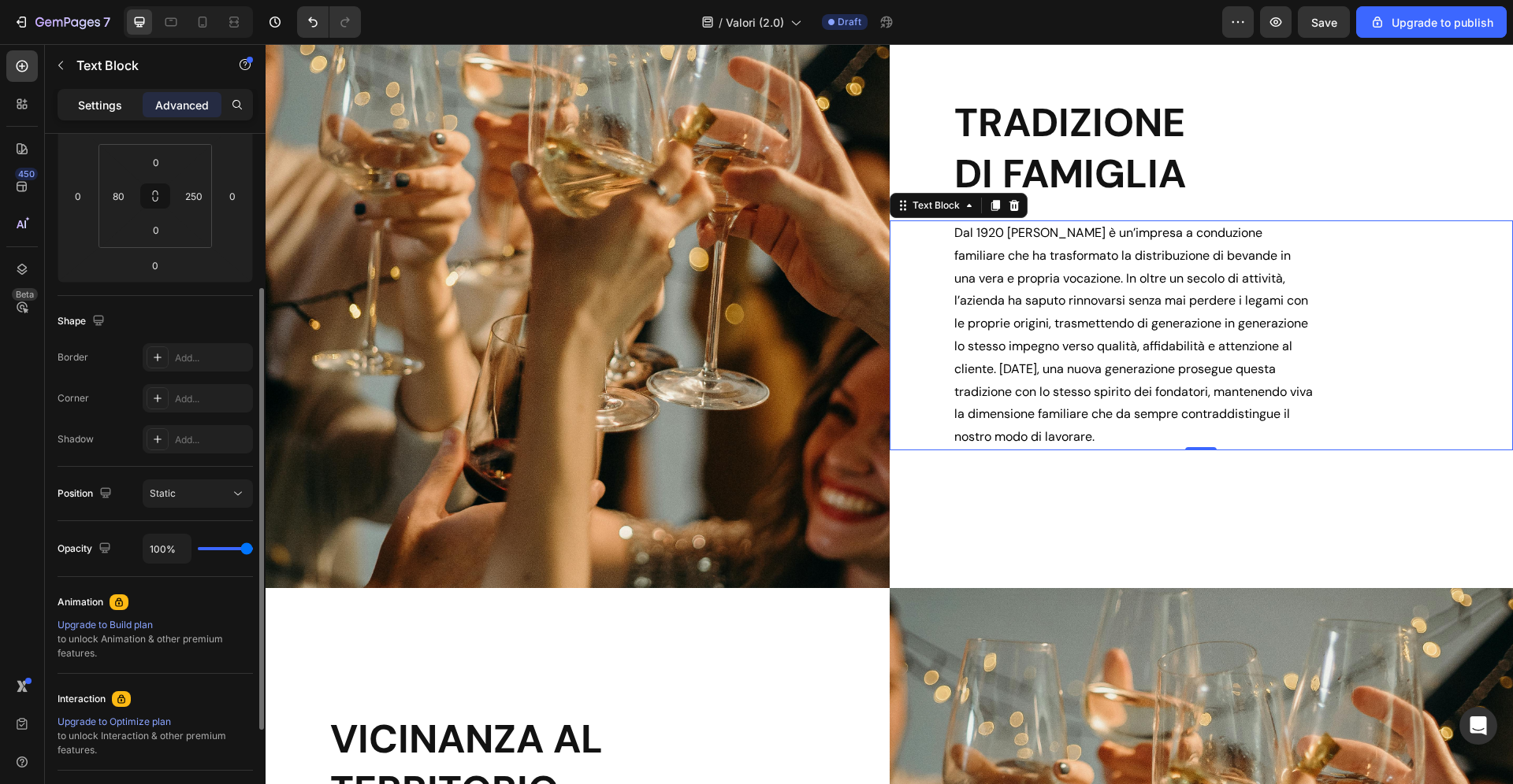
click at [104, 95] on div "Settings" at bounding box center [100, 105] width 79 height 25
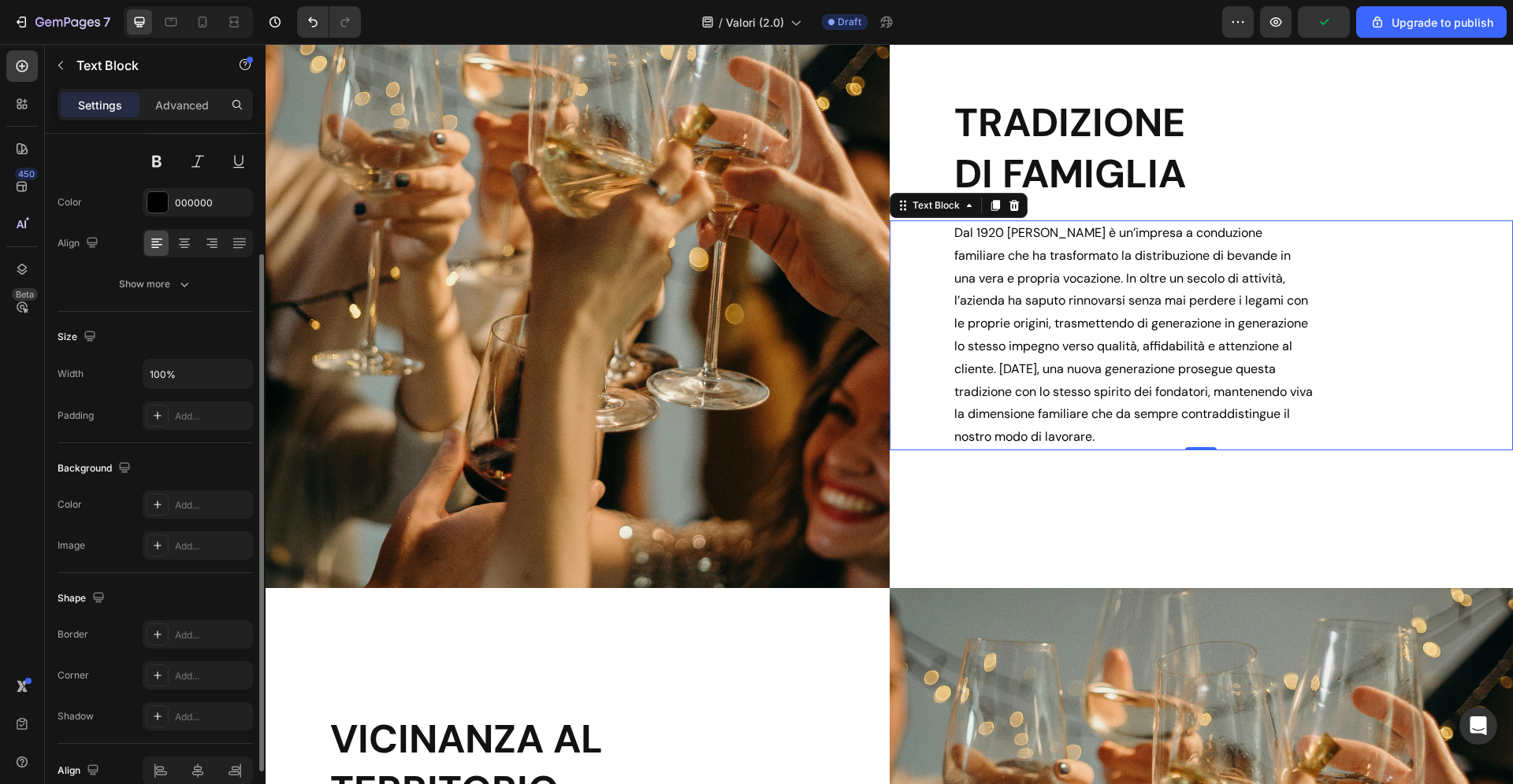
scroll to position [146, 0]
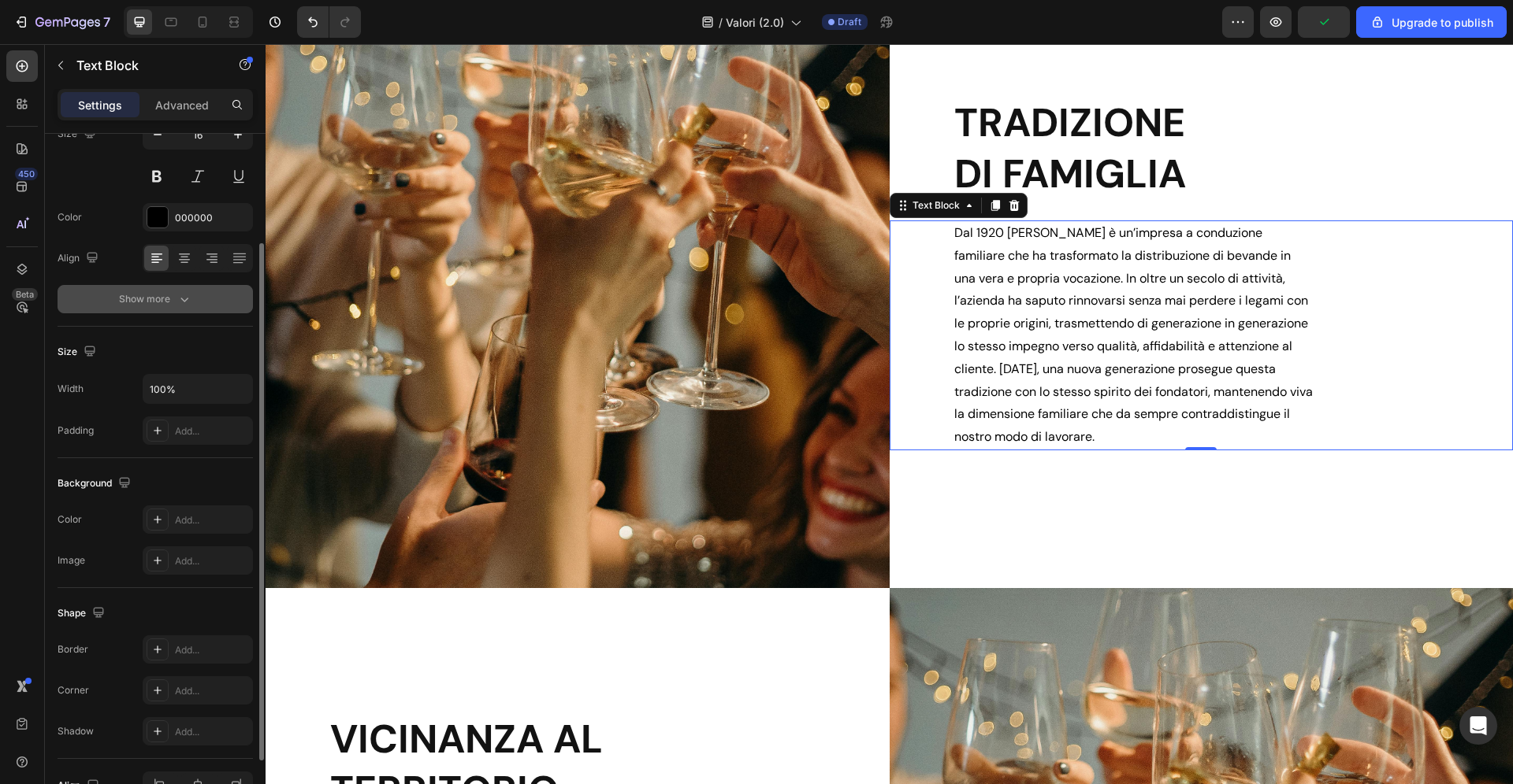
click at [160, 297] on div "Show more" at bounding box center [155, 300] width 73 height 15
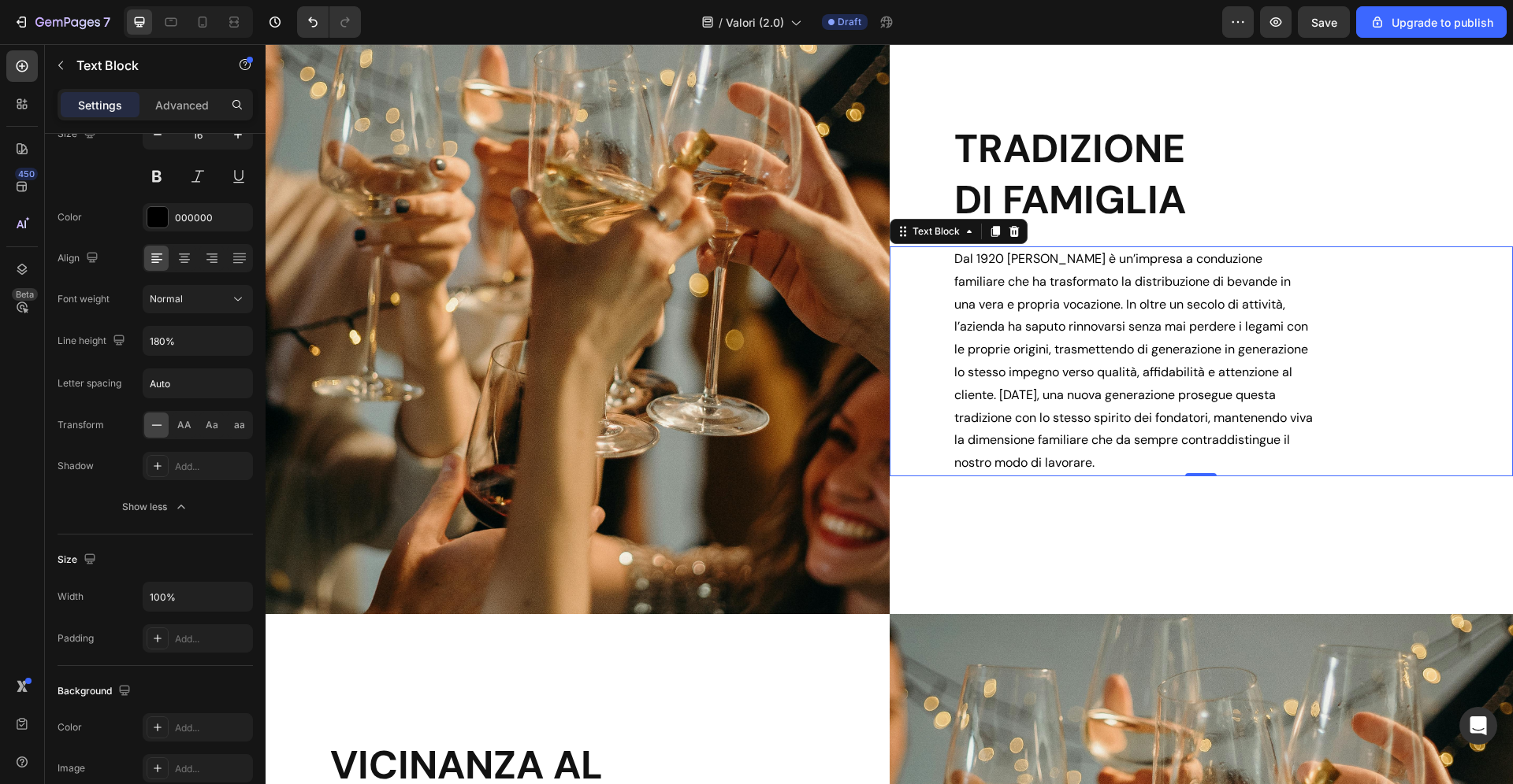
scroll to position [796, 0]
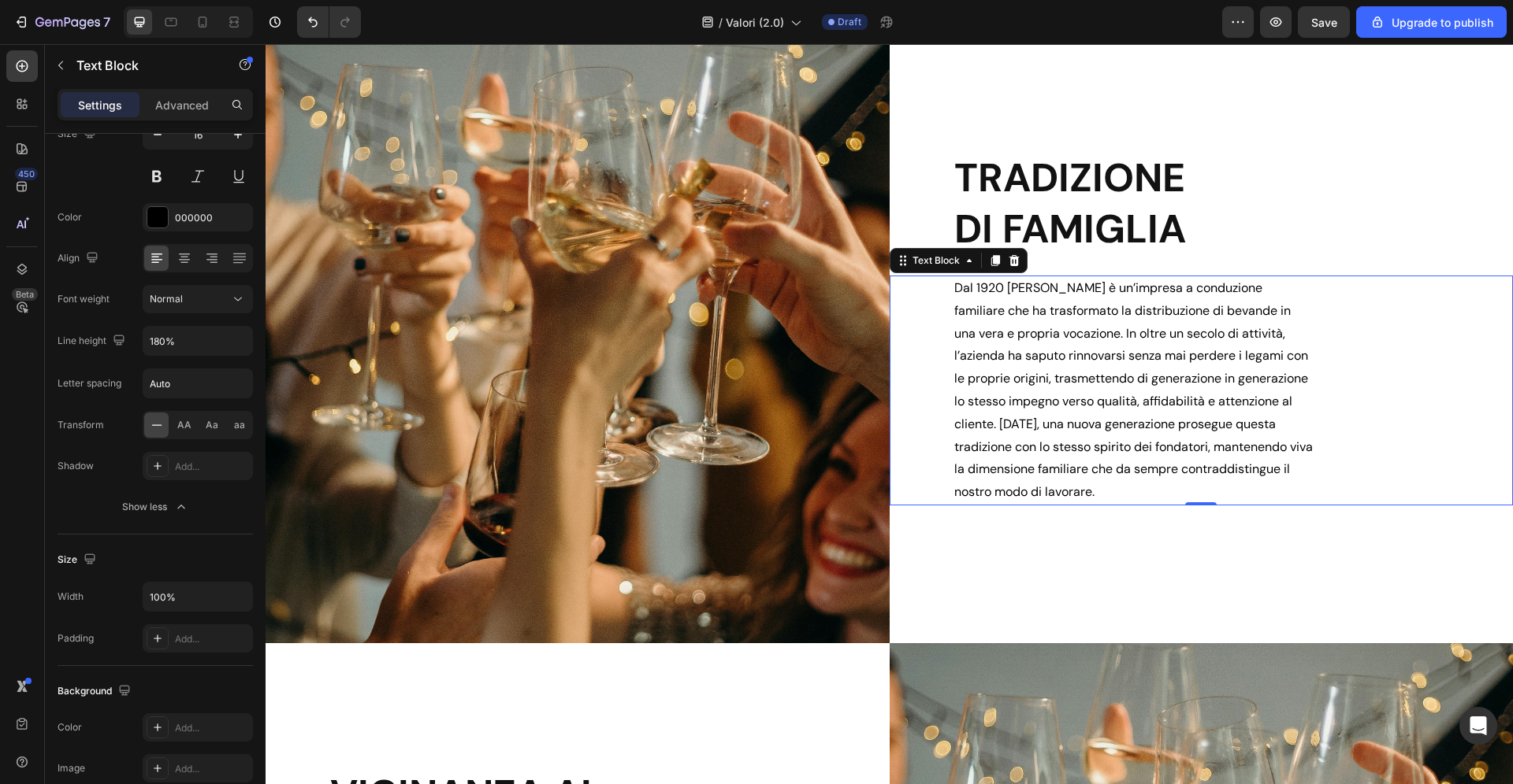
click at [1280, 240] on h2 "TRADIZIONE DI FAMIGLIA" at bounding box center [1234, 204] width 561 height 106
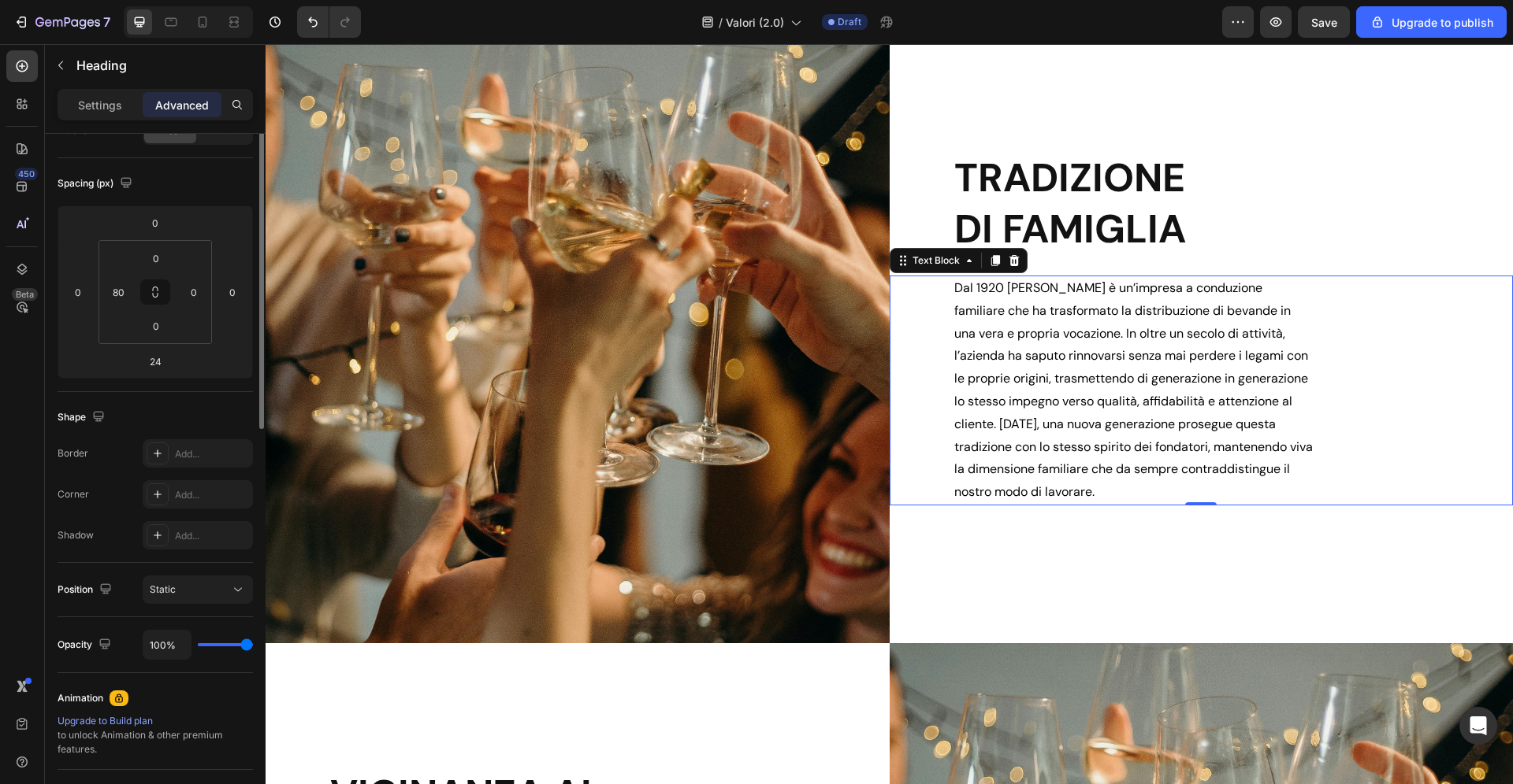
scroll to position [0, 0]
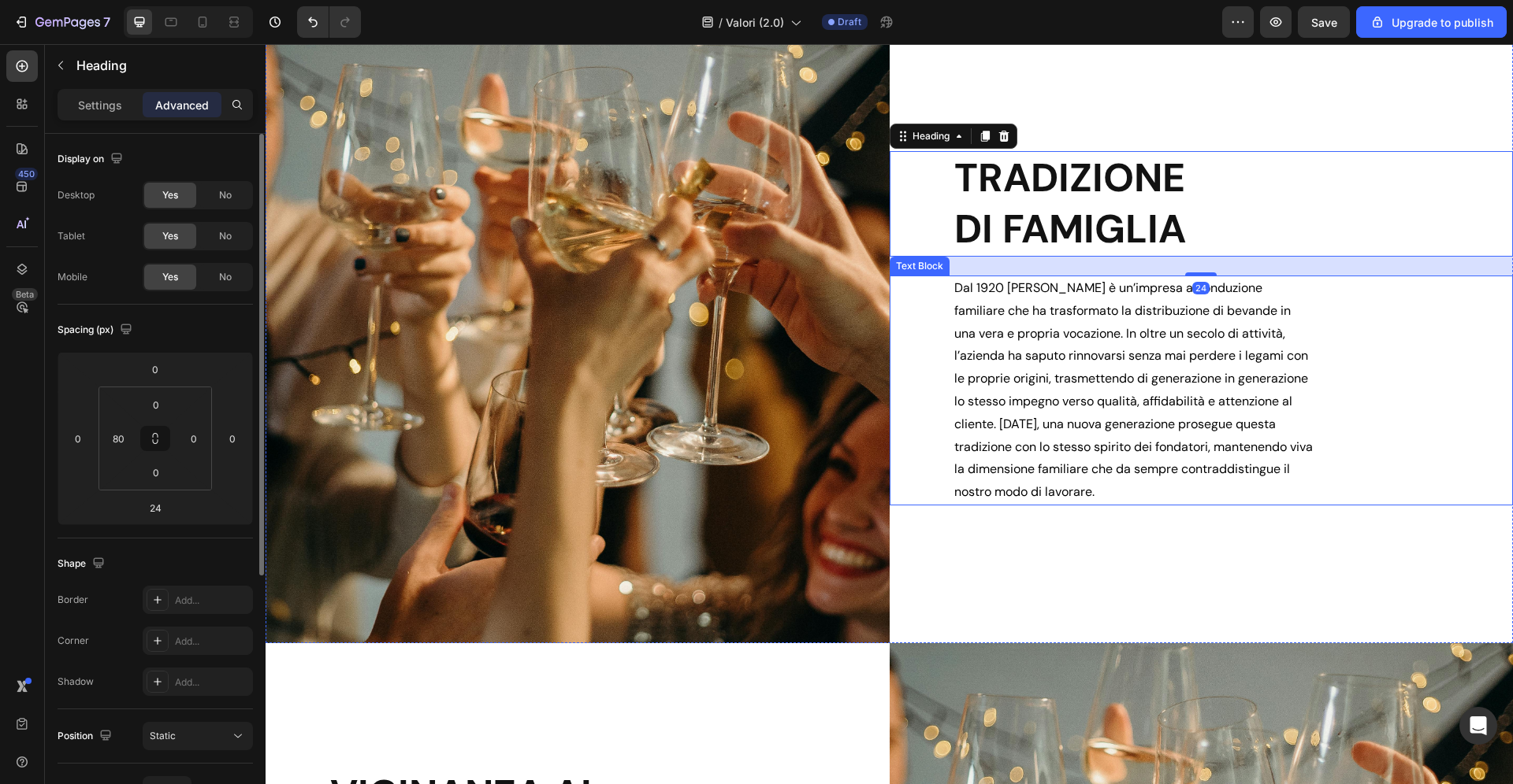
click at [1286, 360] on p "Dal 1920 Zadra è un’impresa a conduzione familiare che ha trasformato la distri…" at bounding box center [1134, 390] width 360 height 226
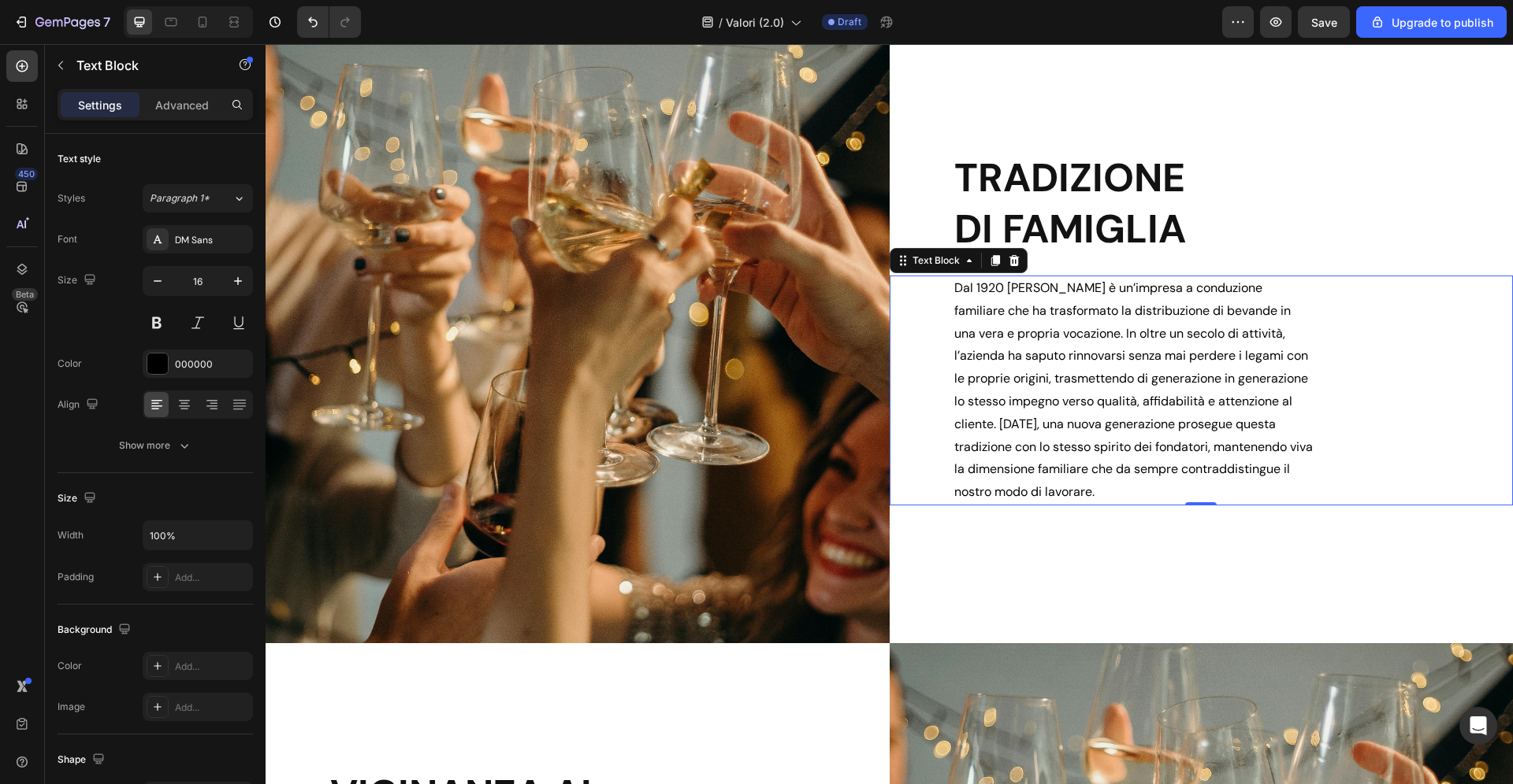
click at [1049, 316] on p "Dal 1920 Zadra è un’impresa a conduzione familiare che ha trasformato la distri…" at bounding box center [1134, 390] width 360 height 226
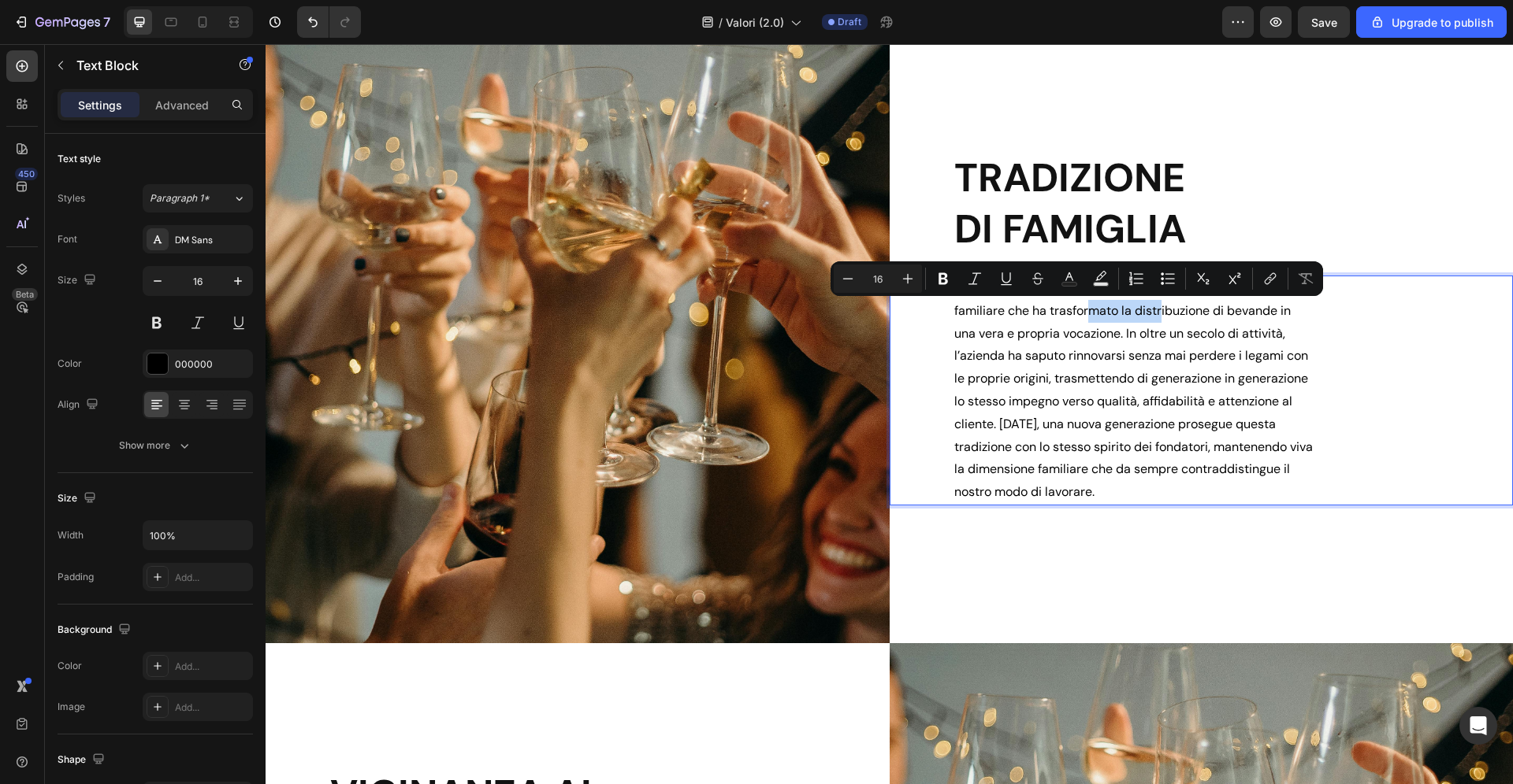
click at [1438, 452] on div "Dal 1920 Zadra è un’impresa a conduzione familiare che ha trasformato la distri…" at bounding box center [1202, 390] width 624 height 230
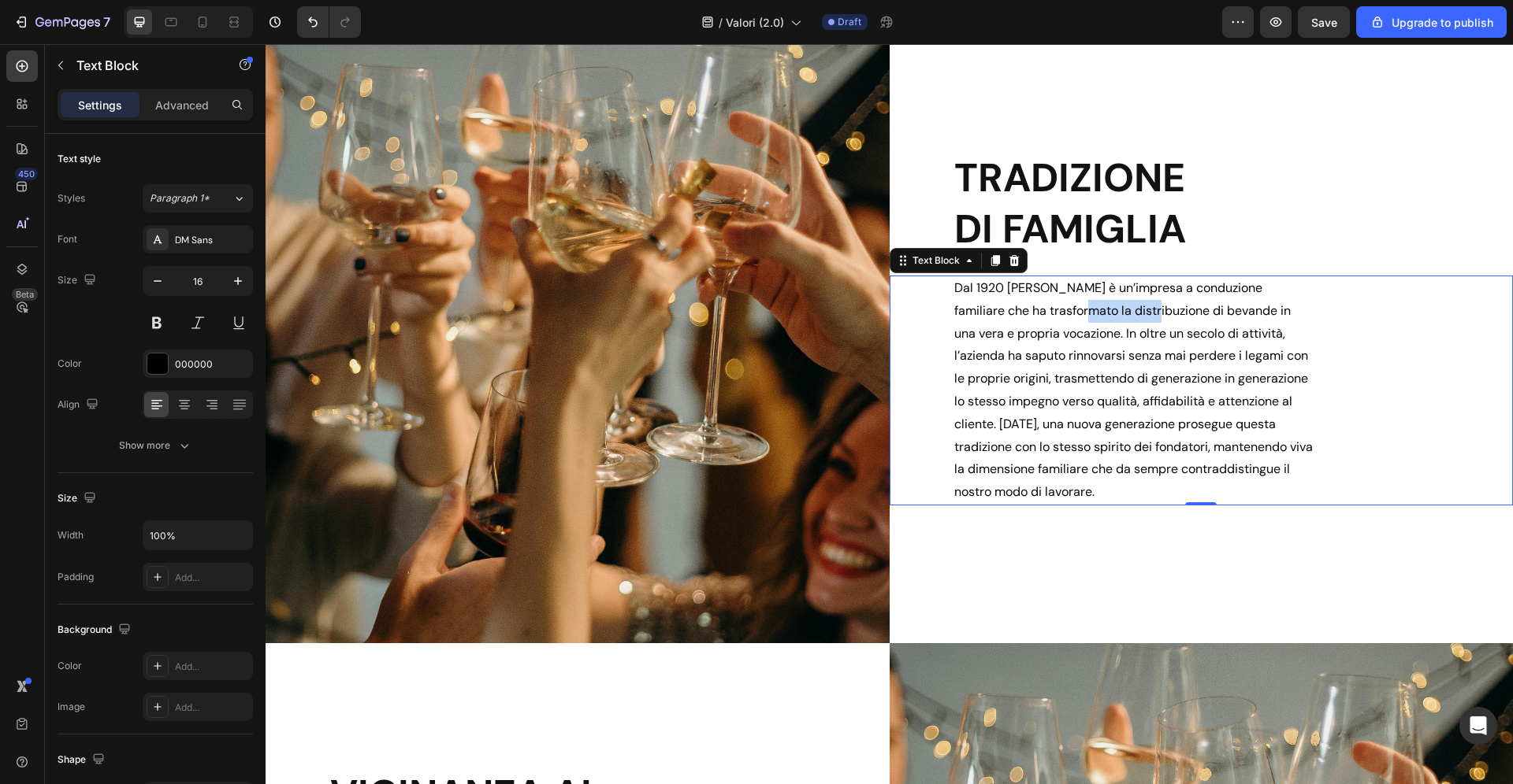
click at [1364, 456] on div "Dal 1920 Zadra è un’impresa a conduzione familiare che ha trasformato la distri…" at bounding box center [1202, 390] width 624 height 230
click at [1276, 417] on p "Dal 1920 Zadra è un’impresa a conduzione familiare che ha trasformato la distri…" at bounding box center [1134, 390] width 360 height 226
click at [1336, 438] on div "Dal 1920 Zadra è un’impresa a conduzione familiare che ha trasformato la distri…" at bounding box center [1202, 390] width 624 height 230
click at [954, 313] on p "Dal 1920 Zadra è un’impresa a conduzione familiare che ha trasformato la distri…" at bounding box center [1134, 390] width 360 height 226
click at [1300, 404] on p "Dal 1920 Zadra è un’impresa a conduzione familiare che ha trasformato la distri…" at bounding box center [1134, 390] width 360 height 226
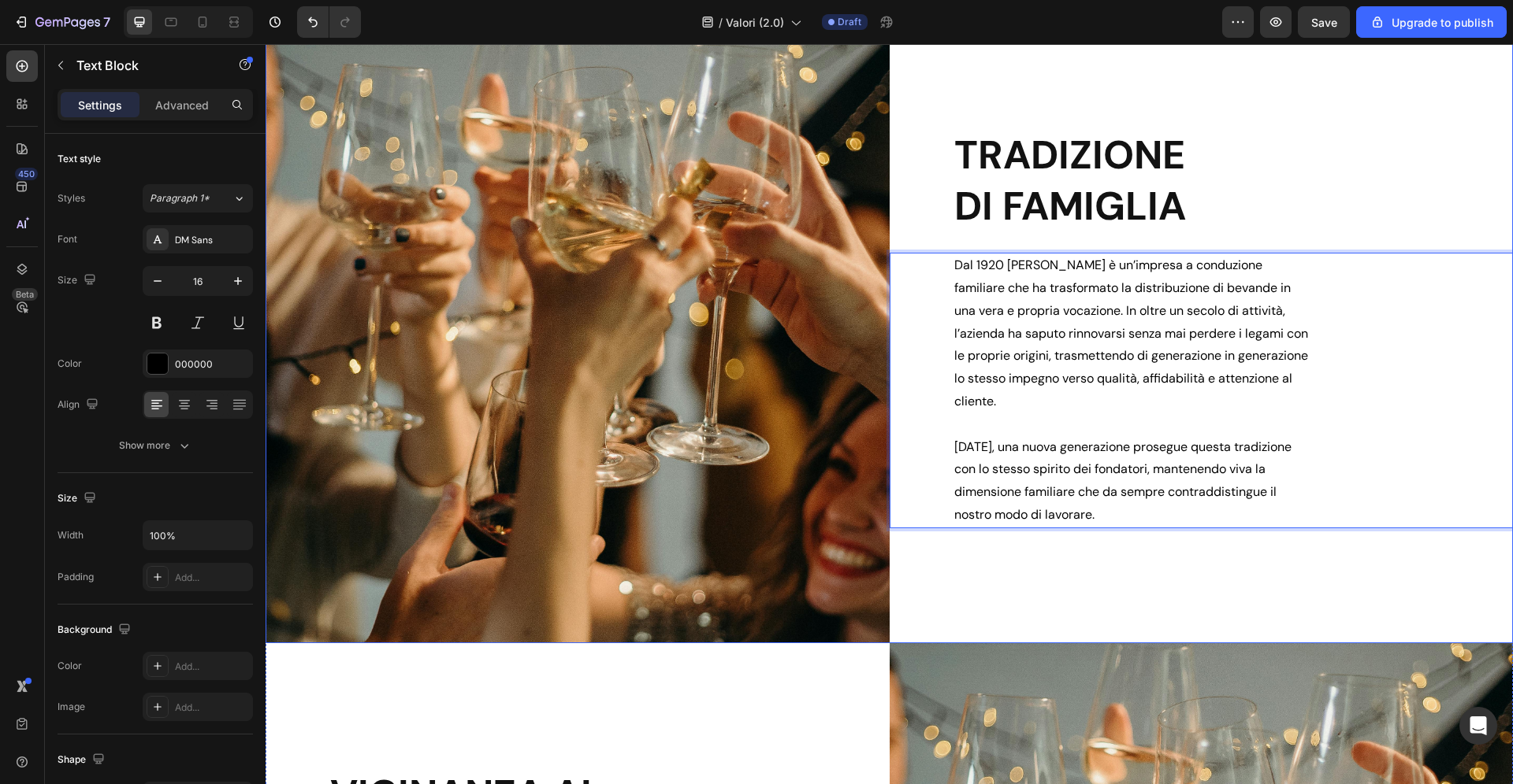
click at [1315, 587] on div "TRADIZIONE DI FAMIGLIA Heading Dal 1920 Zadra è un’impresa a conduzione familia…" at bounding box center [1202, 328] width 624 height 630
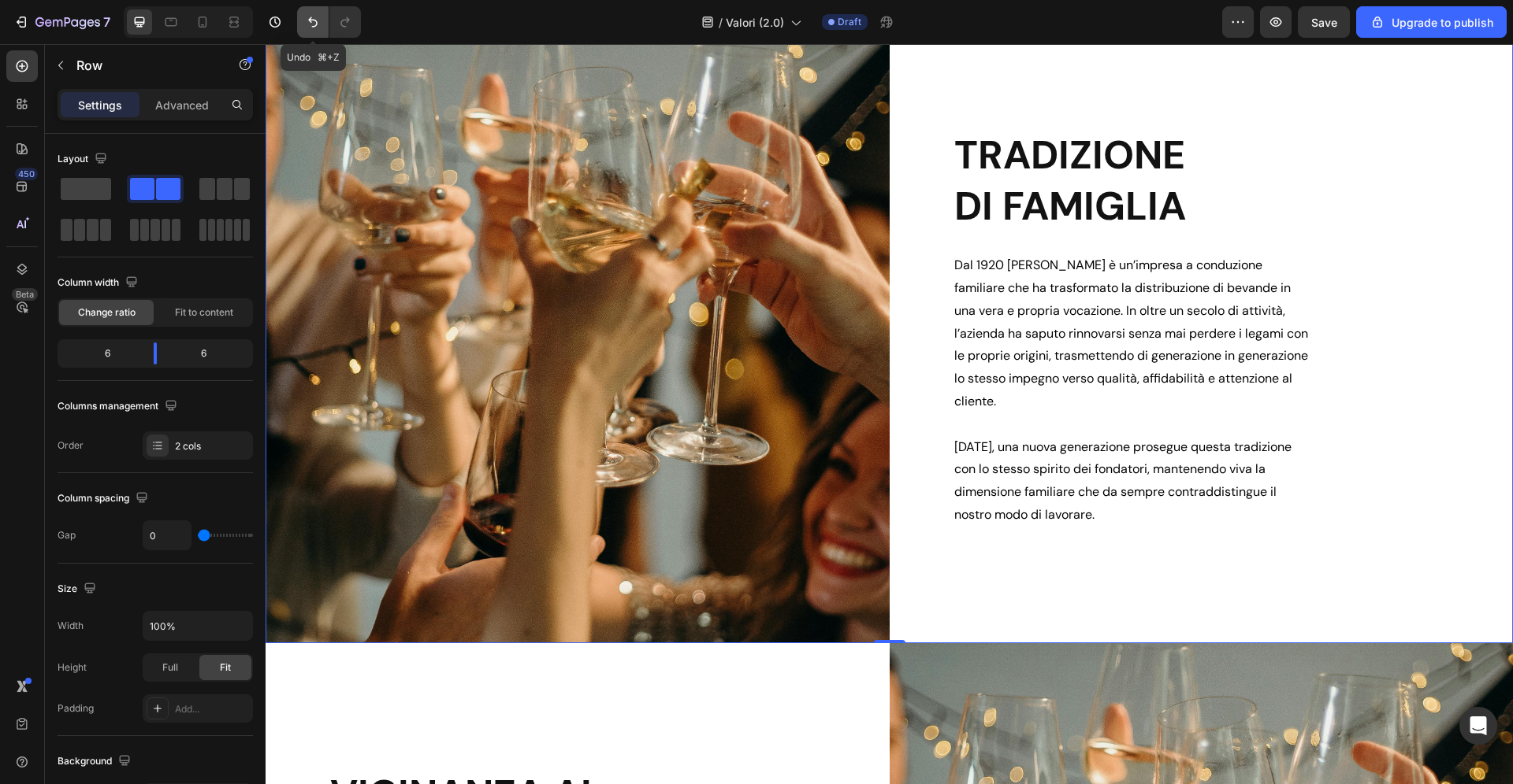
click at [310, 20] on icon "Undo/Redo" at bounding box center [313, 22] width 10 height 11
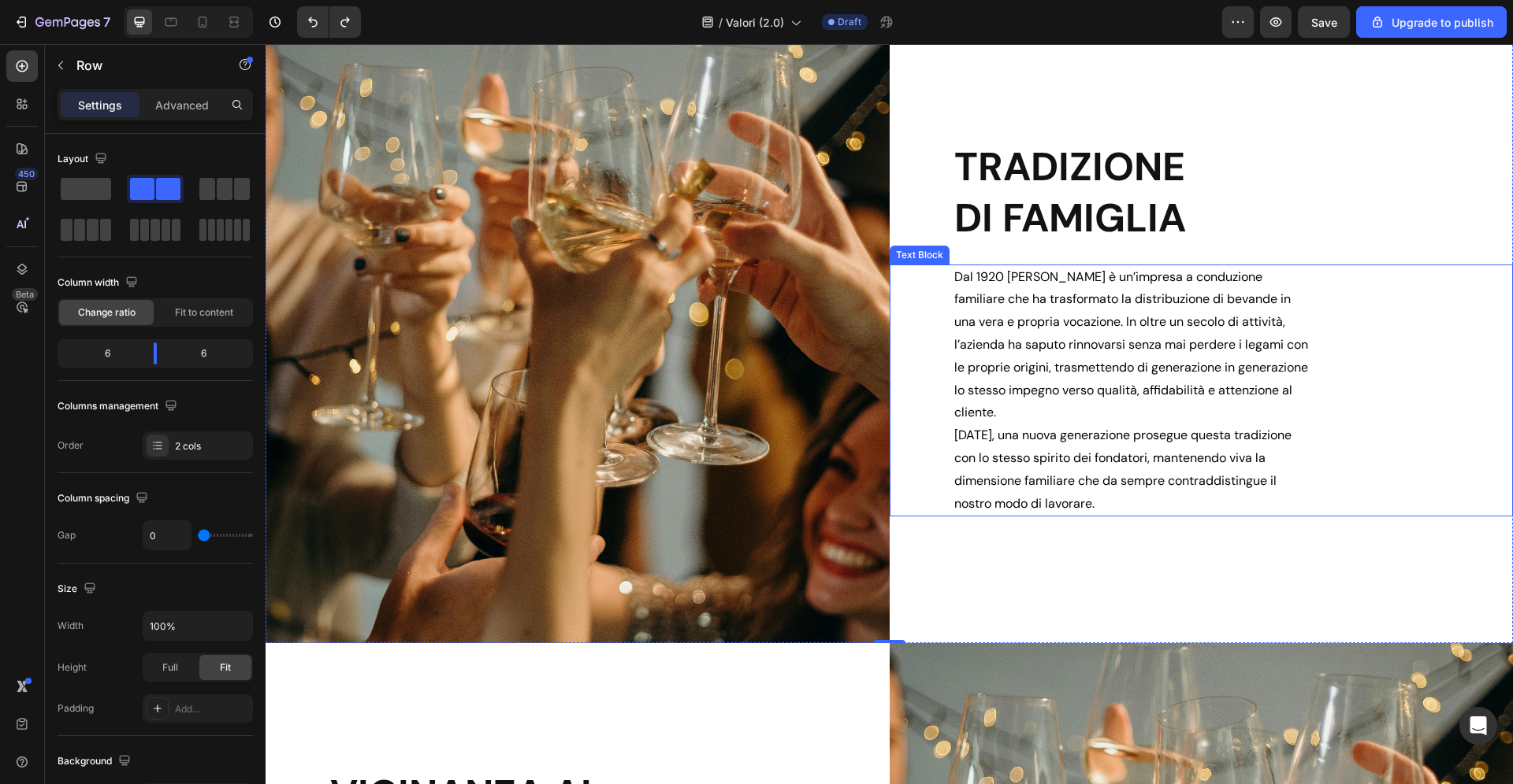
click at [957, 476] on p "Oggi, una nuova generazione prosegue questa tradizione con lo stesso spirito de…" at bounding box center [1134, 470] width 360 height 91
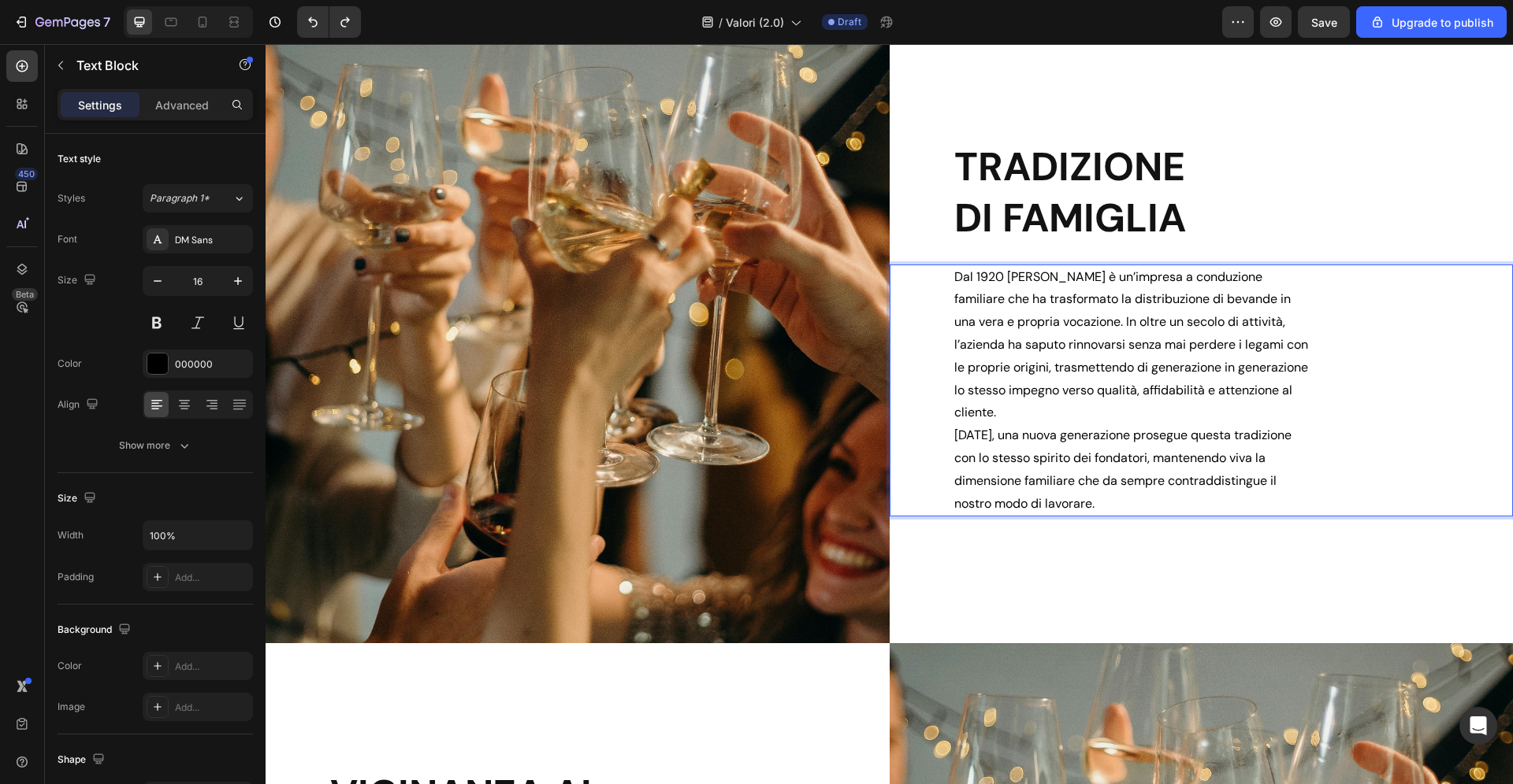
click at [953, 473] on div "Dal 1920 Zadra è un’impresa a conduzione familiare che ha trasformato la distri…" at bounding box center [1135, 391] width 364 height 252
click at [1270, 470] on p "Oggi, una nuova generazione prosegue questa tradizione con lo stesso spirito de…" at bounding box center [1134, 470] width 360 height 91
click at [1287, 426] on p "Oggi, una nuova generazione prosegue questa tradizione con lo stesso spirito de…" at bounding box center [1134, 470] width 360 height 91
click at [1270, 474] on p "con lo stesso spirito dei fondatori, mantenendo viva la dimensione familiare ch…" at bounding box center [1134, 481] width 360 height 67
click at [1229, 557] on div "TRADIZIONE DI FAMIGLIA Heading Dal 1920 Zadra è un’impresa a conduzione familia…" at bounding box center [1202, 328] width 624 height 630
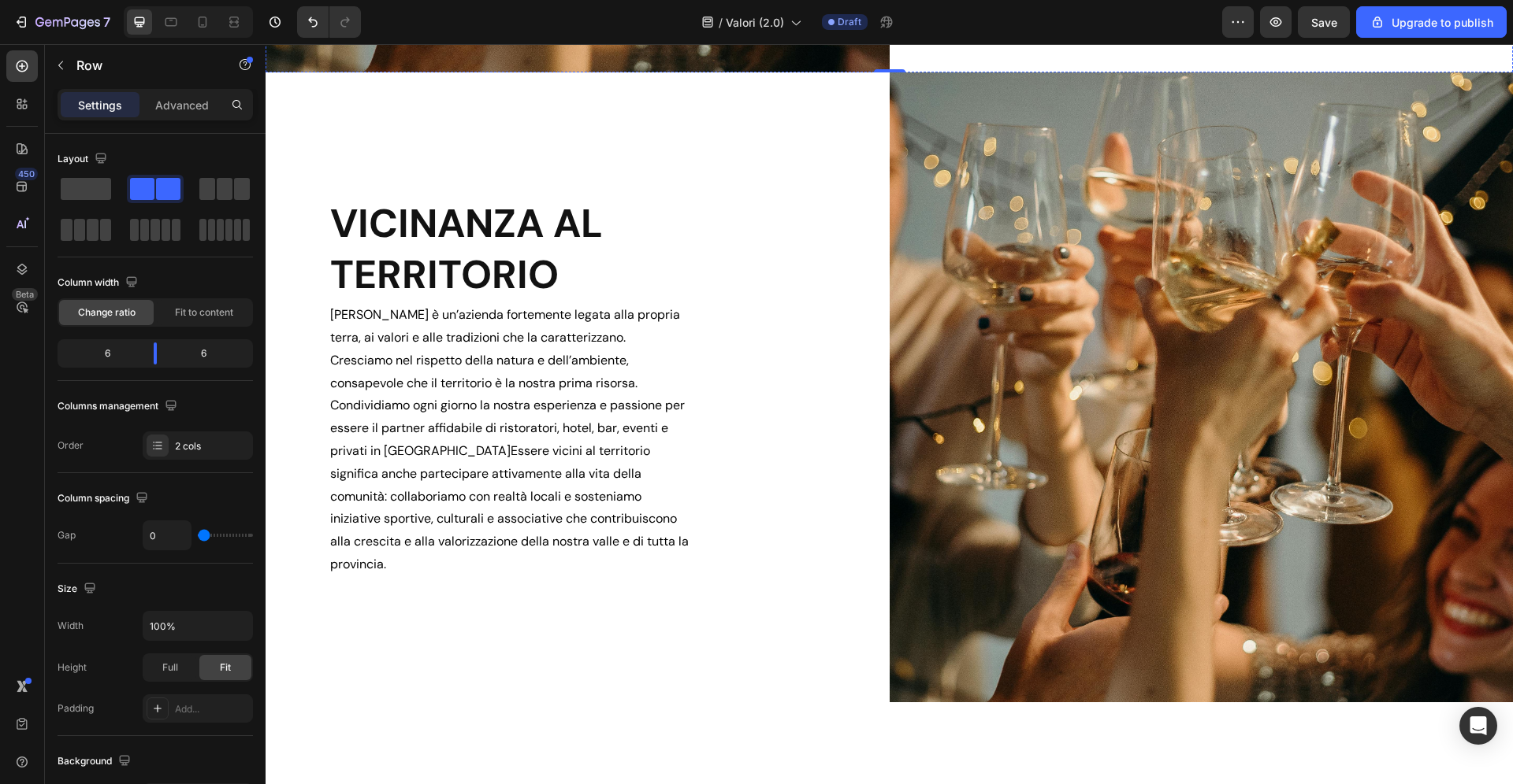
scroll to position [1367, 0]
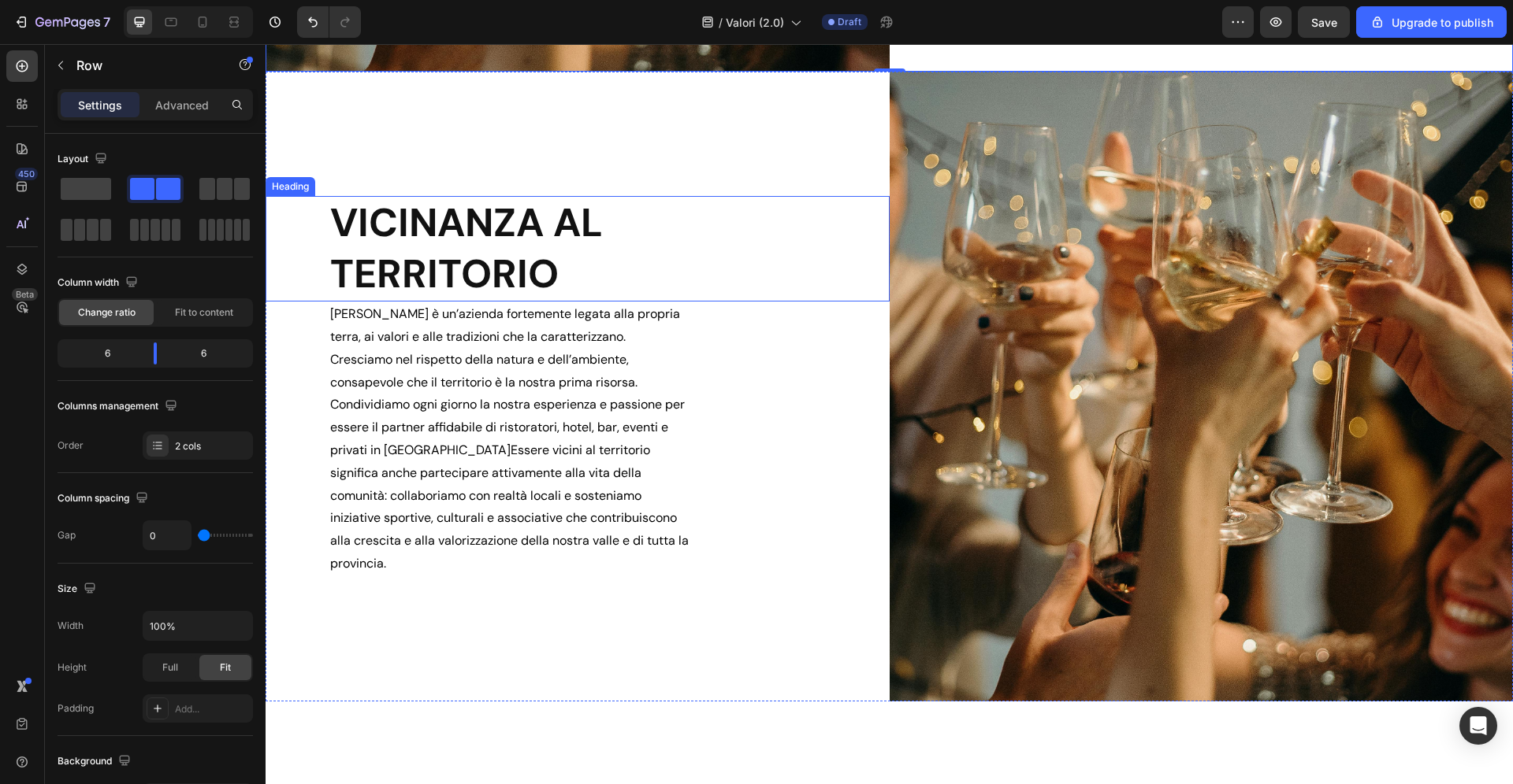
click at [482, 254] on h2 "VICINANZA AL TERRITORIO" at bounding box center [609, 249] width 561 height 106
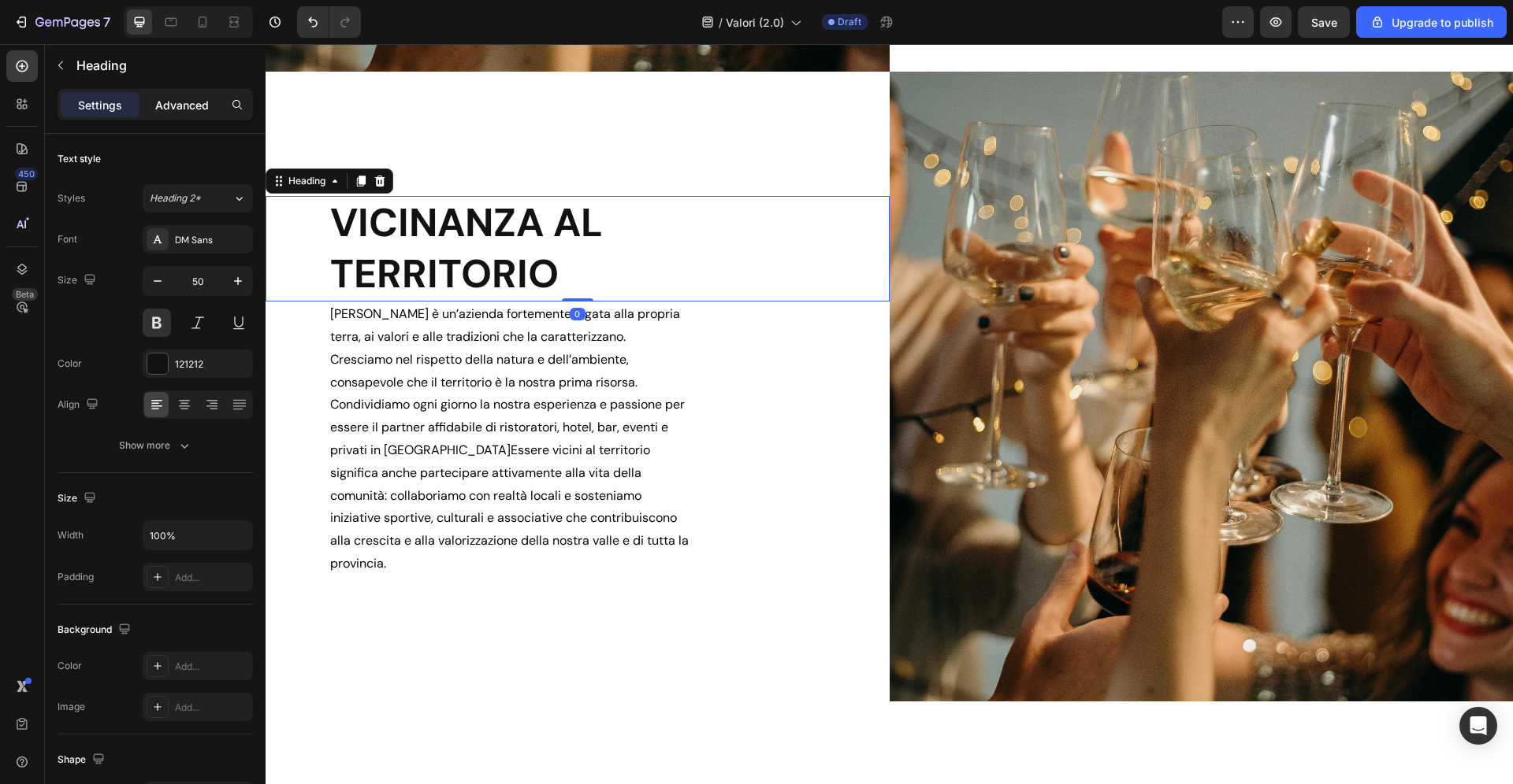
click at [179, 106] on p "Advanced" at bounding box center [182, 105] width 54 height 16
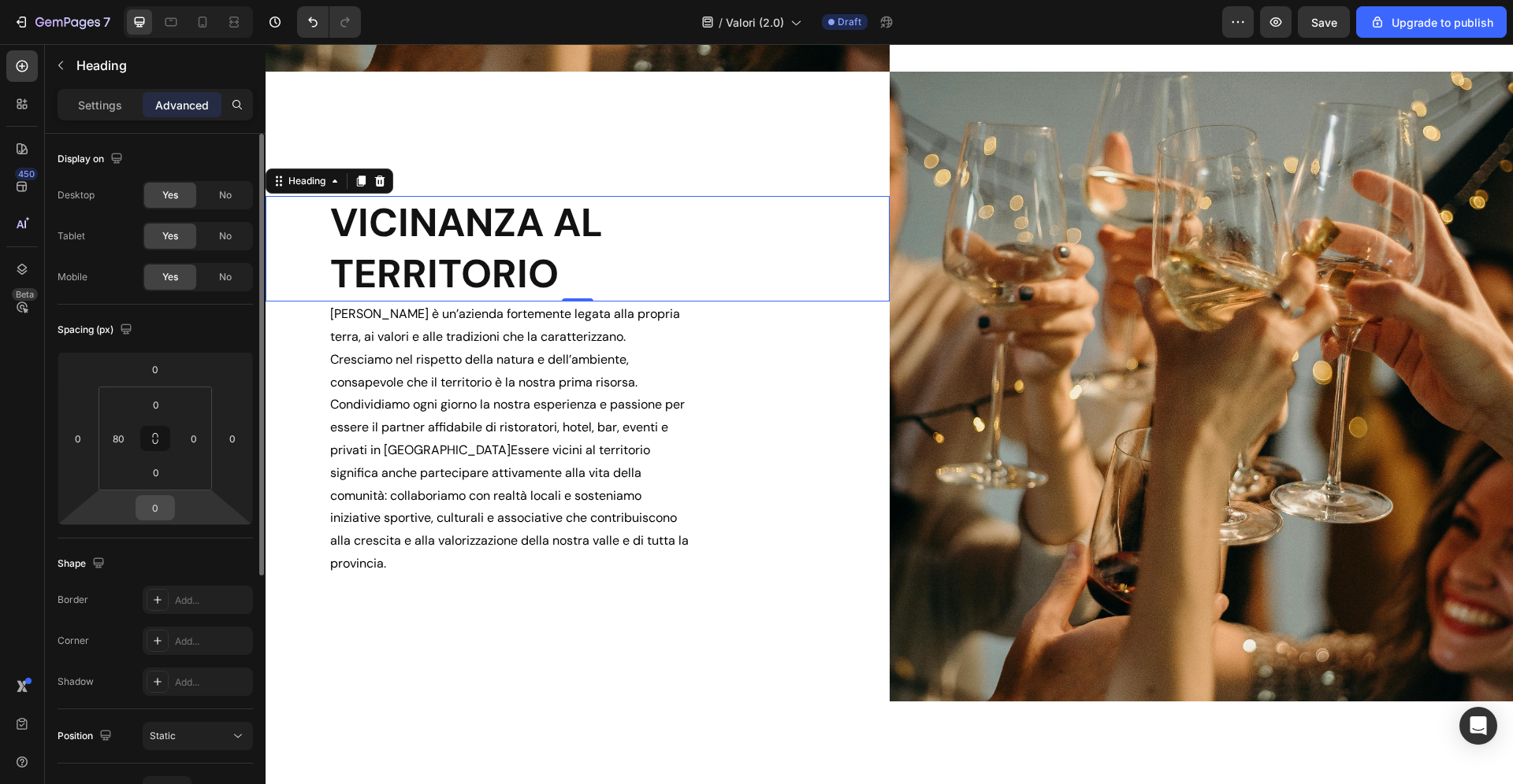
click at [170, 508] on input "0" at bounding box center [155, 508] width 32 height 24
type input "24"
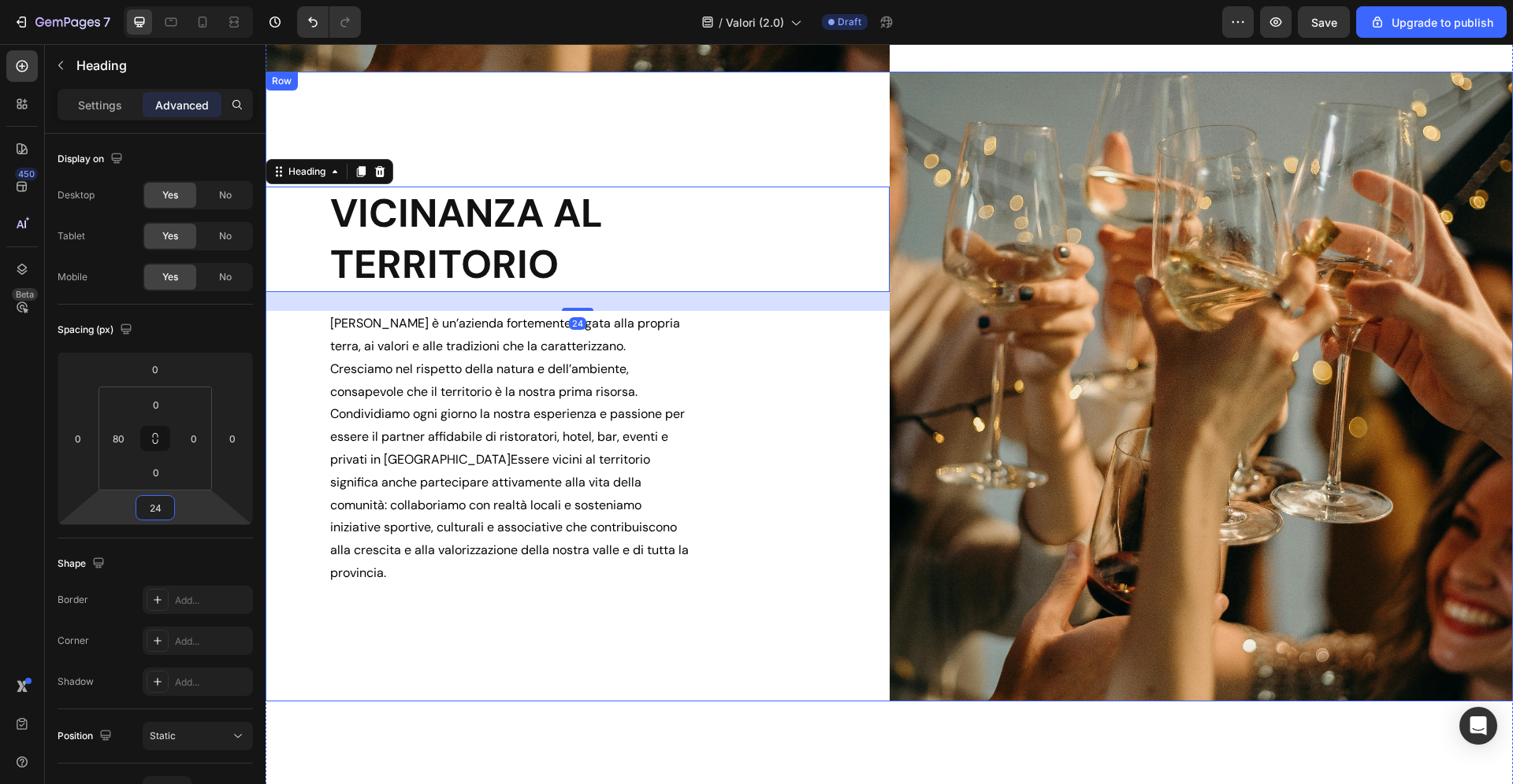
click at [403, 635] on div "VICINANZA AL TERRITORIO Heading 24 Zadra è un’azienda fortemente legata alla pr…" at bounding box center [578, 386] width 624 height 630
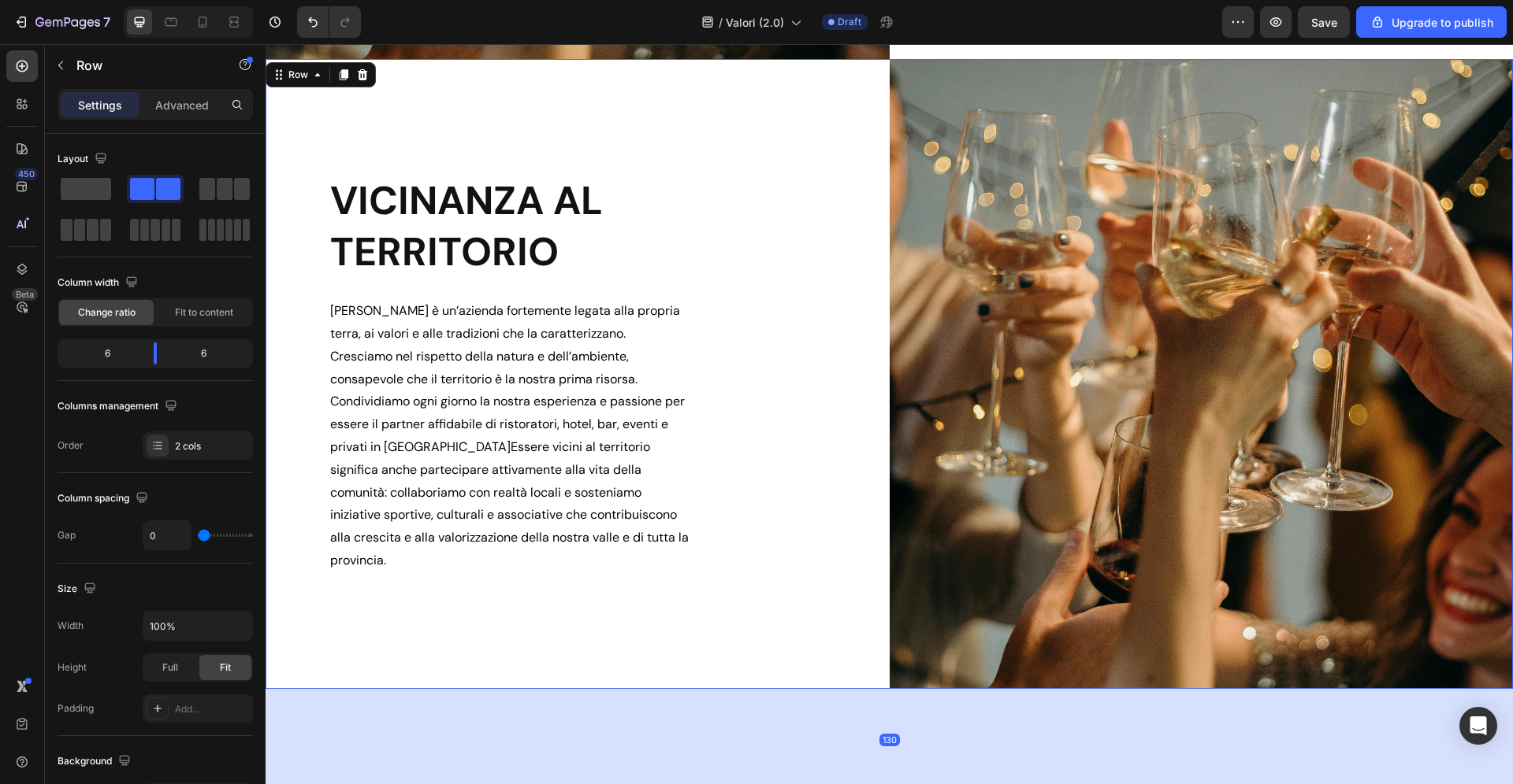
scroll to position [1381, 0]
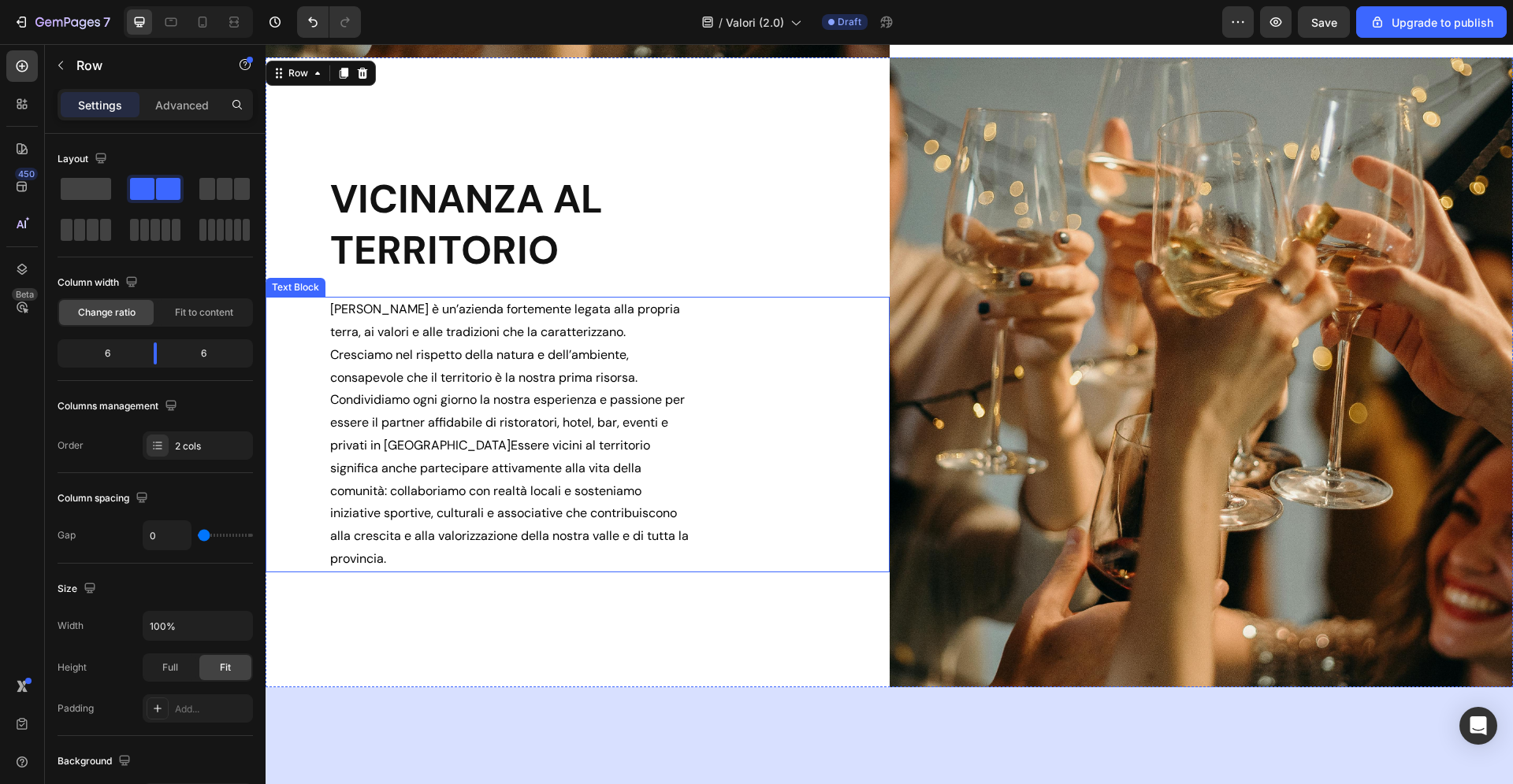
click at [534, 350] on p "Zadra è un’azienda fortemente legata alla propria terra, ai valori e alle tradi…" at bounding box center [511, 434] width 360 height 273
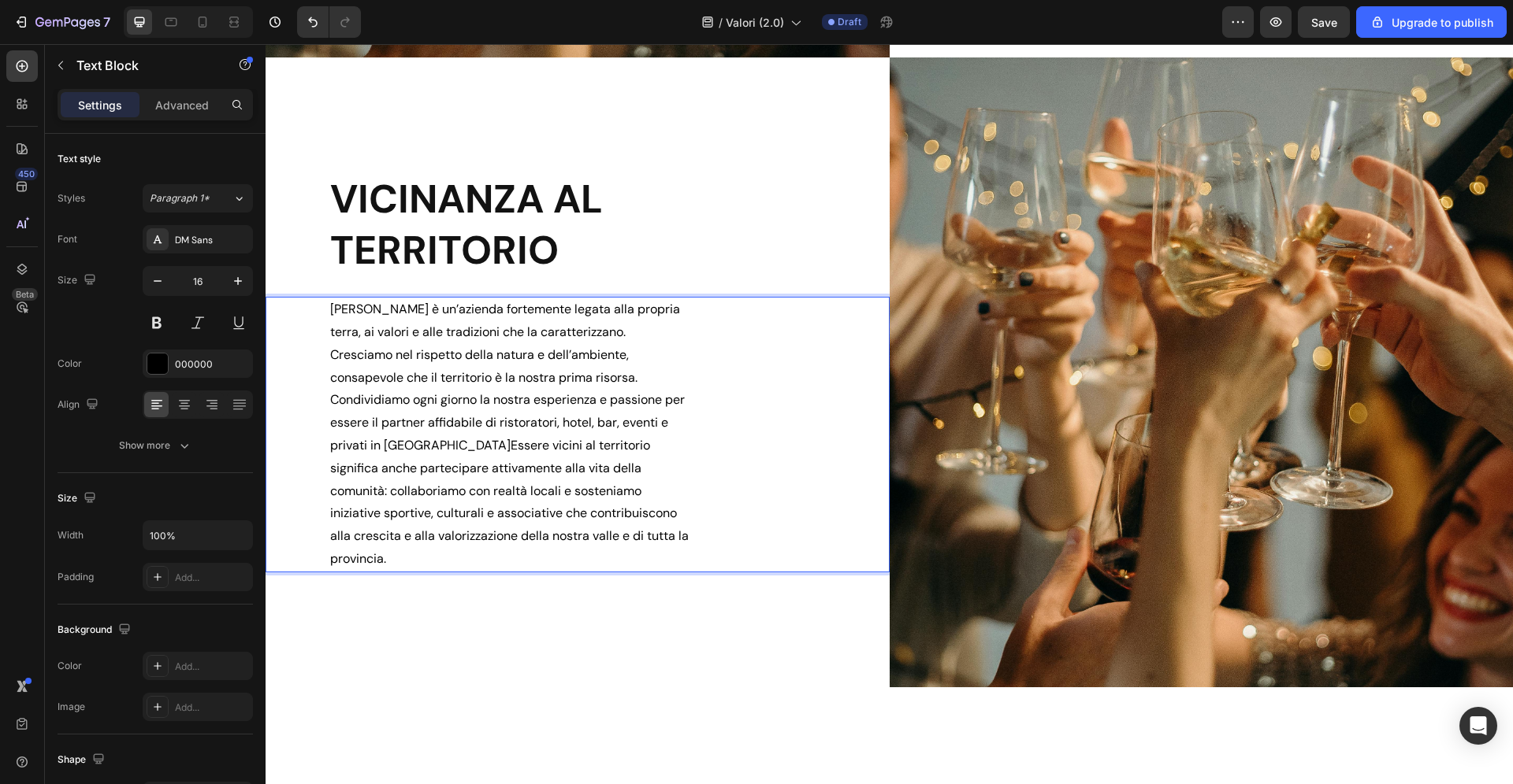
click at [570, 334] on p "Zadra è un’azienda fortemente legata alla propria terra, ai valori e alle tradi…" at bounding box center [511, 434] width 360 height 273
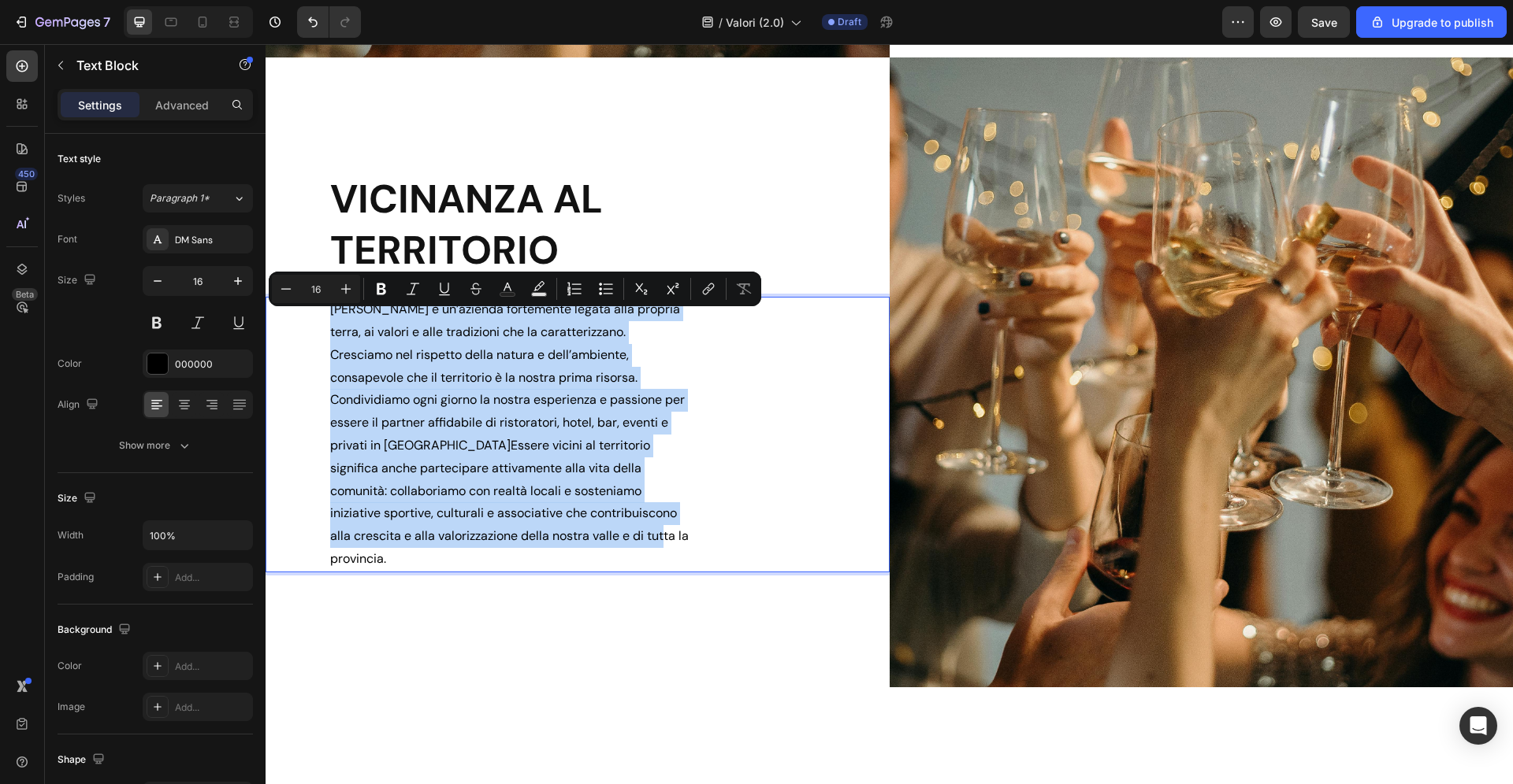
click at [518, 348] on p "Zadra è un’azienda fortemente legata alla propria terra, ai valori e alle tradi…" at bounding box center [511, 434] width 360 height 273
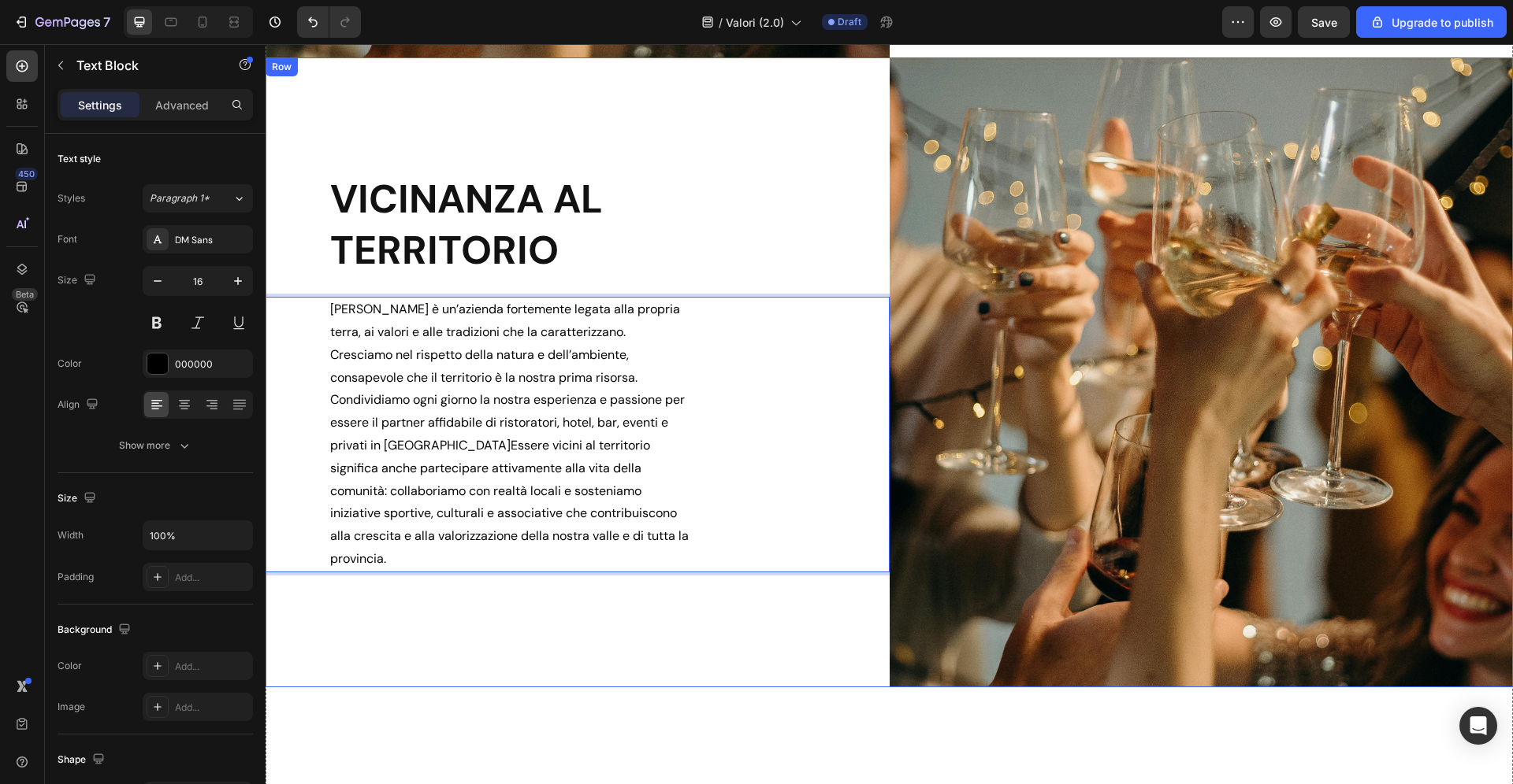
click at [576, 175] on div "VICINANZA AL TERRITORIO Heading Zadra è un’azienda fortemente legata alla propr…" at bounding box center [578, 373] width 624 height 630
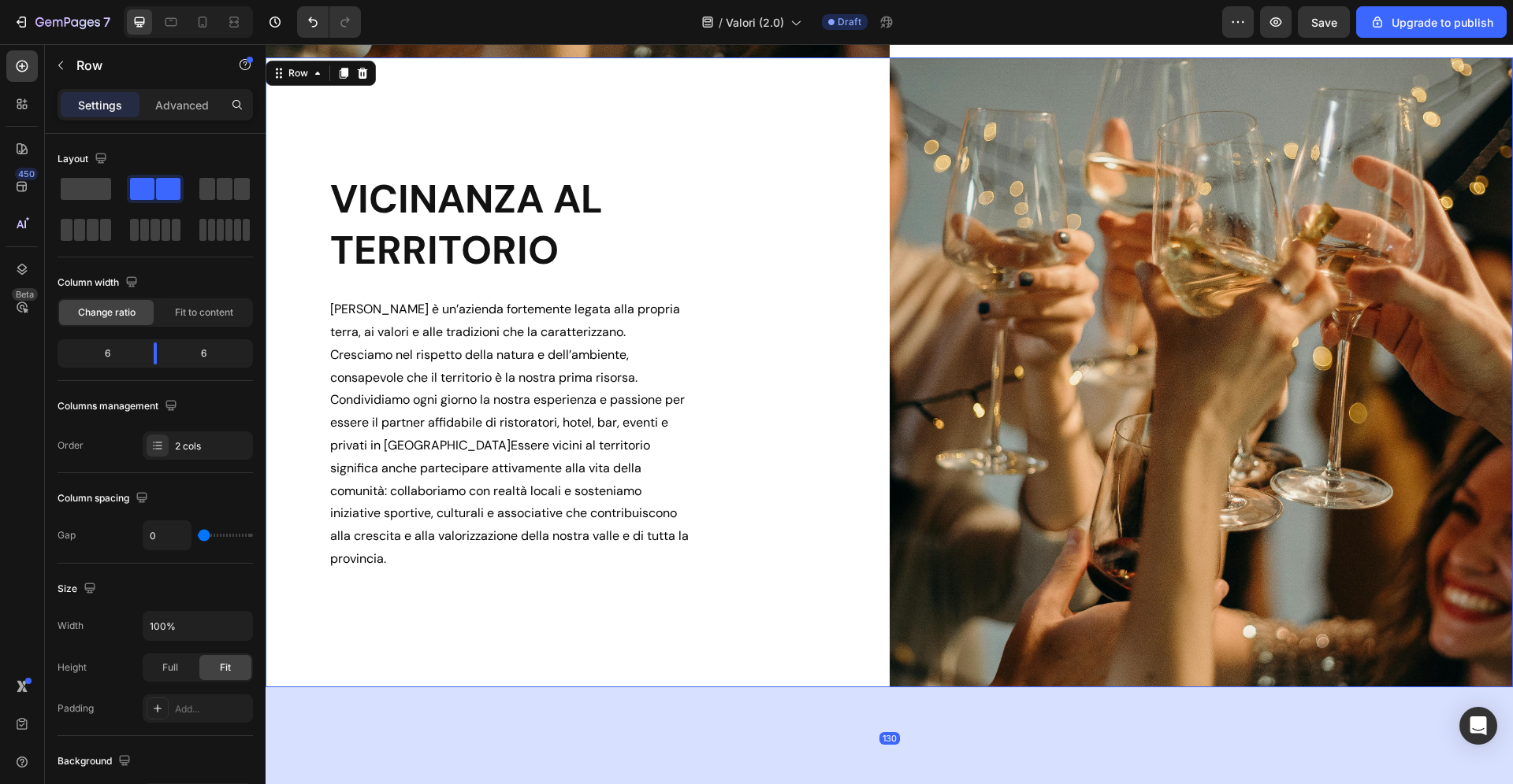
click at [570, 225] on h2 "VICINANZA AL TERRITORIO" at bounding box center [609, 225] width 561 height 106
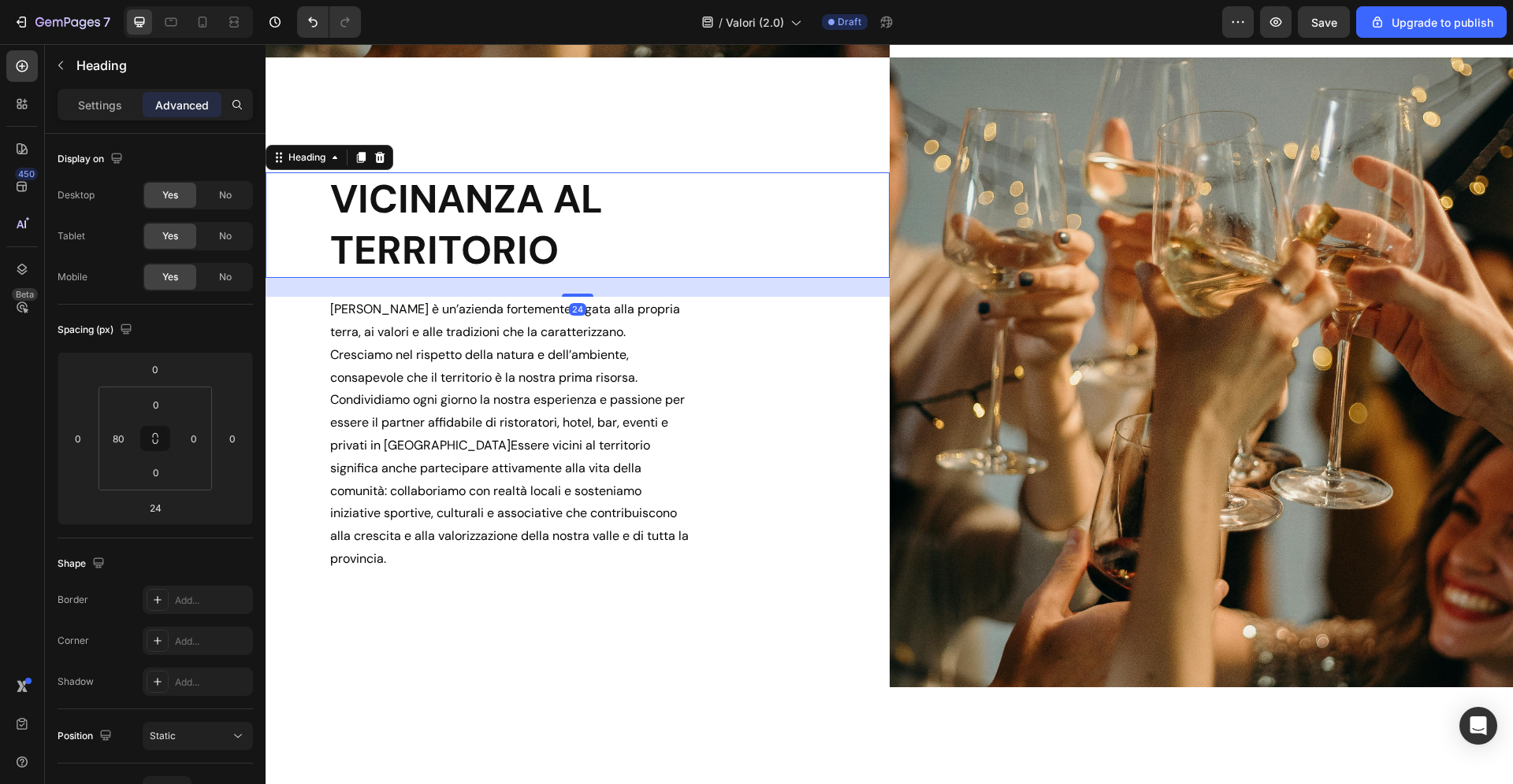
click at [570, 225] on h2 "VICINANZA AL TERRITORIO" at bounding box center [609, 225] width 561 height 106
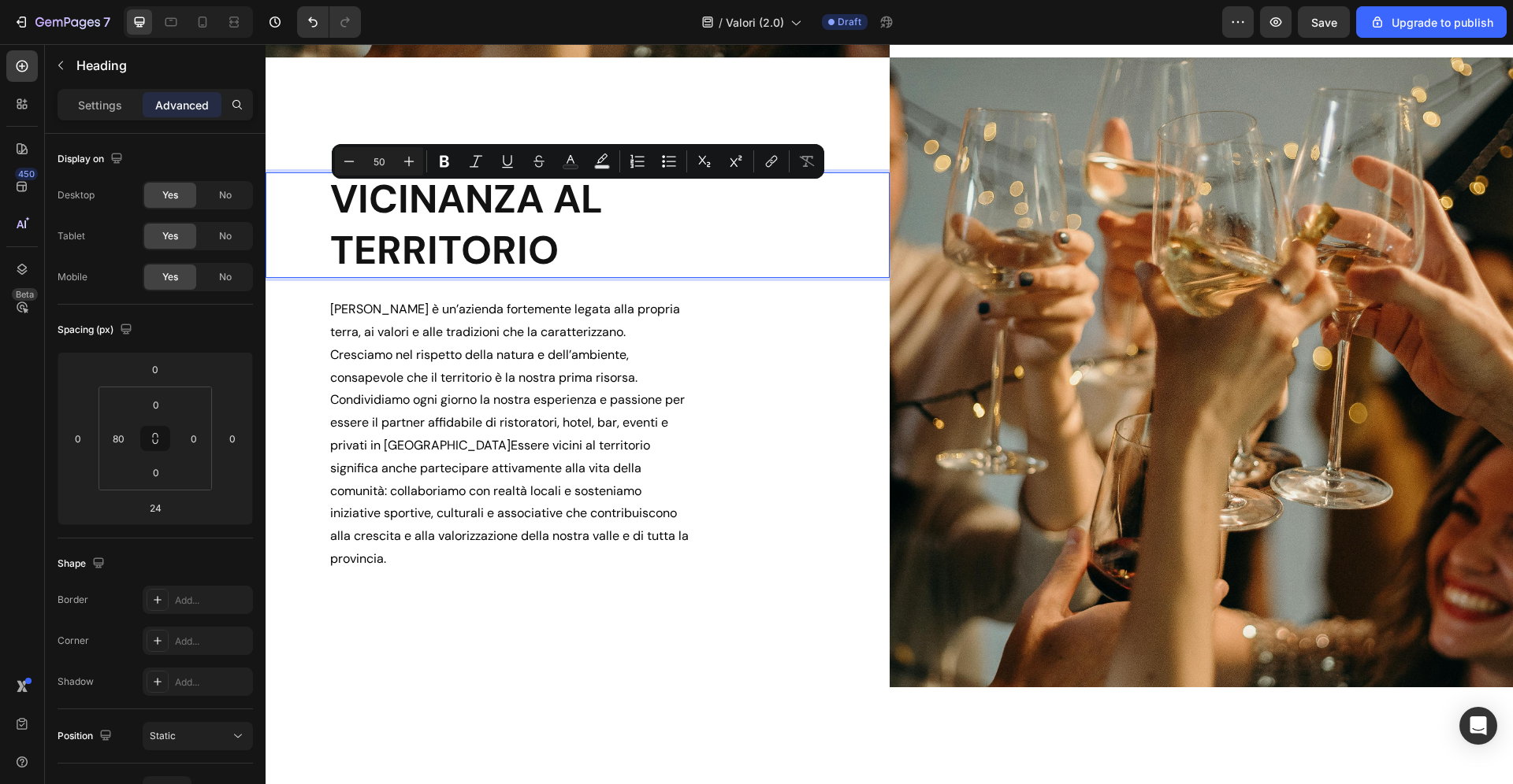
click at [560, 203] on p "VICINANZA AL TERRITORIO" at bounding box center [609, 225] width 558 height 102
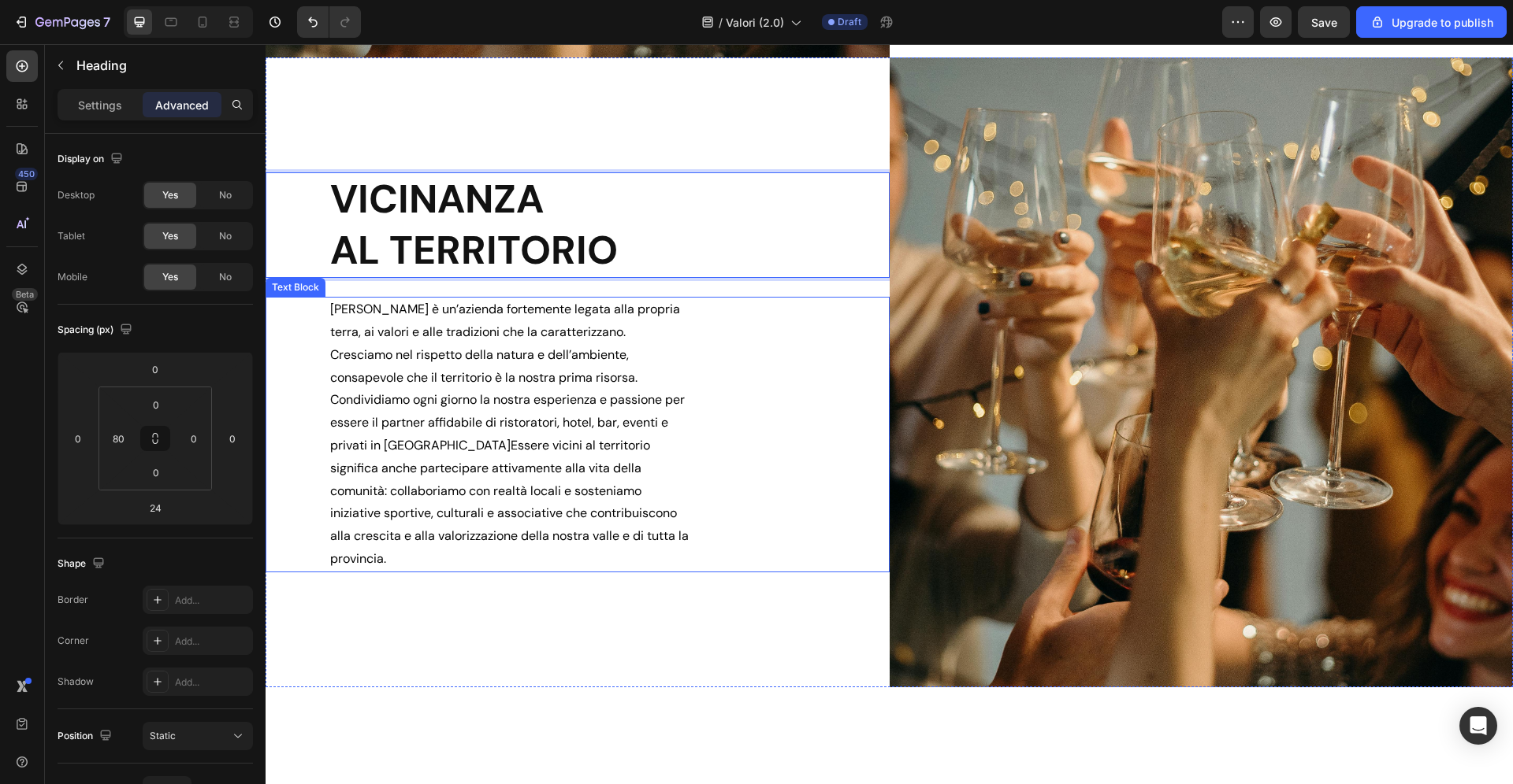
click at [651, 328] on p "Zadra è un’azienda fortemente legata alla propria terra, ai valori e alle tradi…" at bounding box center [511, 434] width 360 height 273
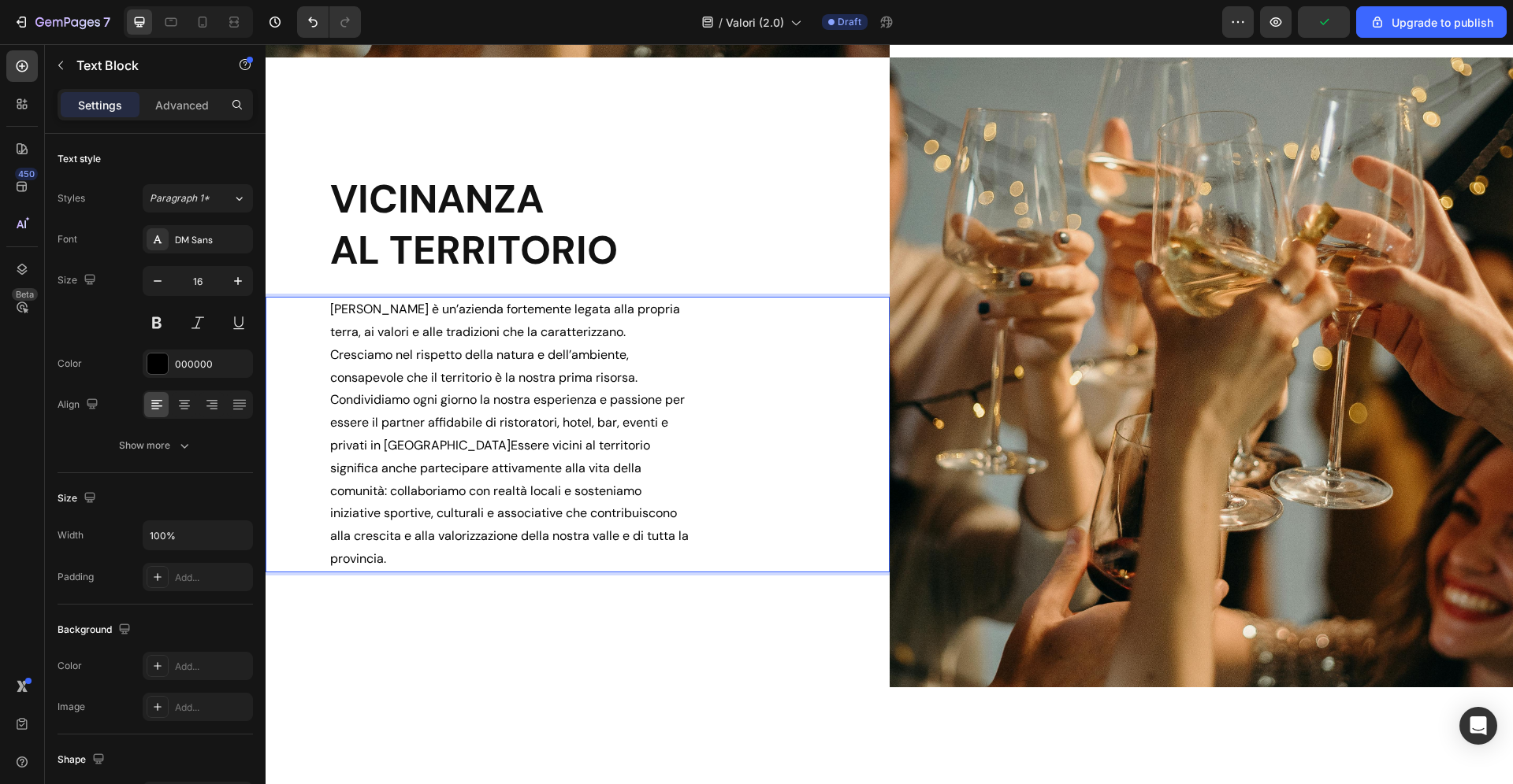
click at [656, 326] on p "Zadra è un’azienda fortemente legata alla propria terra, ai valori e alle tradi…" at bounding box center [511, 434] width 360 height 273
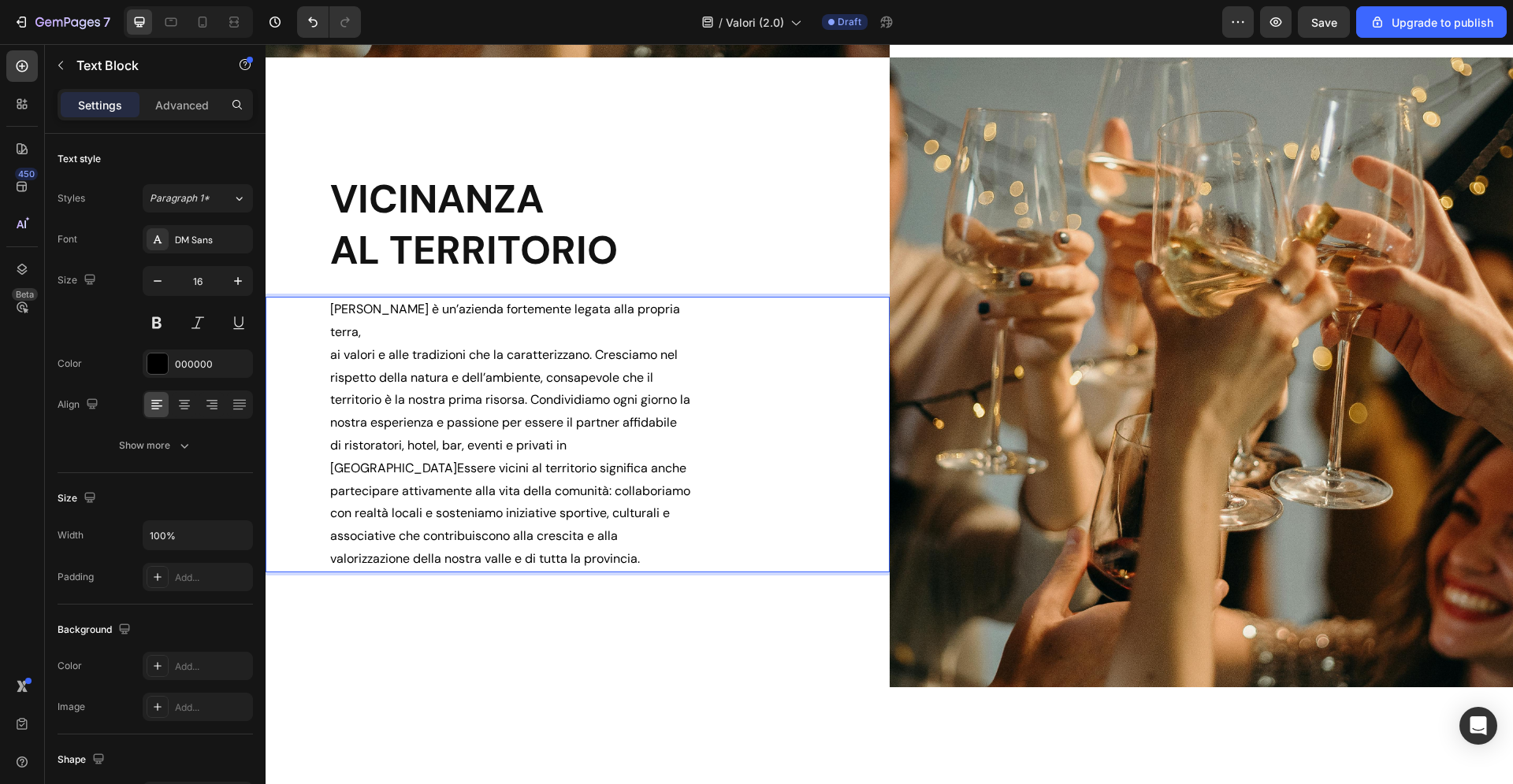
click at [332, 431] on p "ai valori e alle tradizioni che la caratterizzano. Cresciamo nel rispetto della…" at bounding box center [511, 457] width 360 height 226
click at [381, 457] on p "ai valori e alle tradizioni che la caratterizzano. Cresciamo nel rispetto della…" at bounding box center [511, 457] width 360 height 226
click at [530, 625] on div "VICINANZA AL TERRITORIO Heading Zadra è un’azienda fortemente legata alla propr…" at bounding box center [578, 373] width 624 height 630
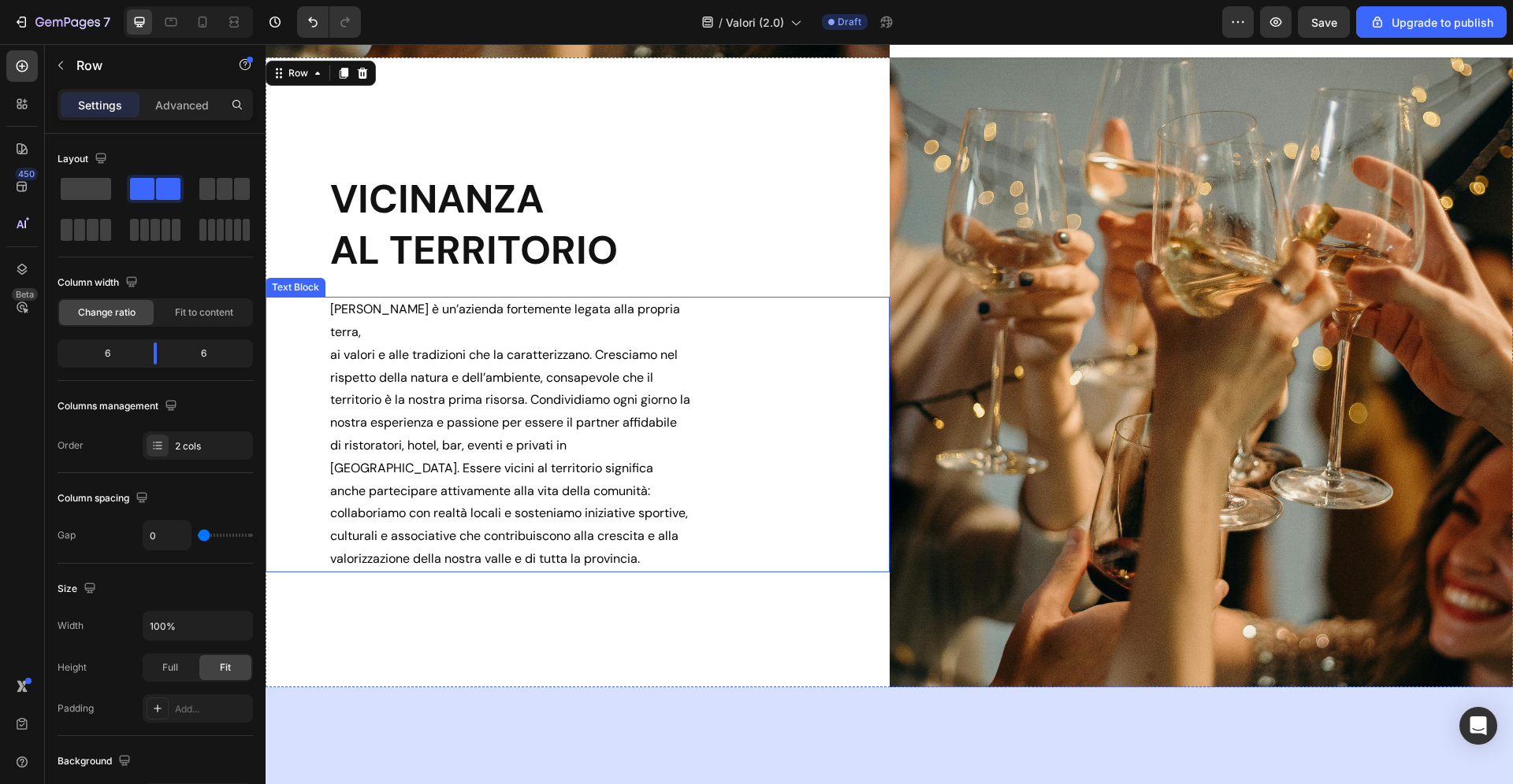
click at [665, 347] on p "ai valori e alle tradizioni che la caratterizzano. Cresciamo nel rispetto della…" at bounding box center [511, 457] width 360 height 226
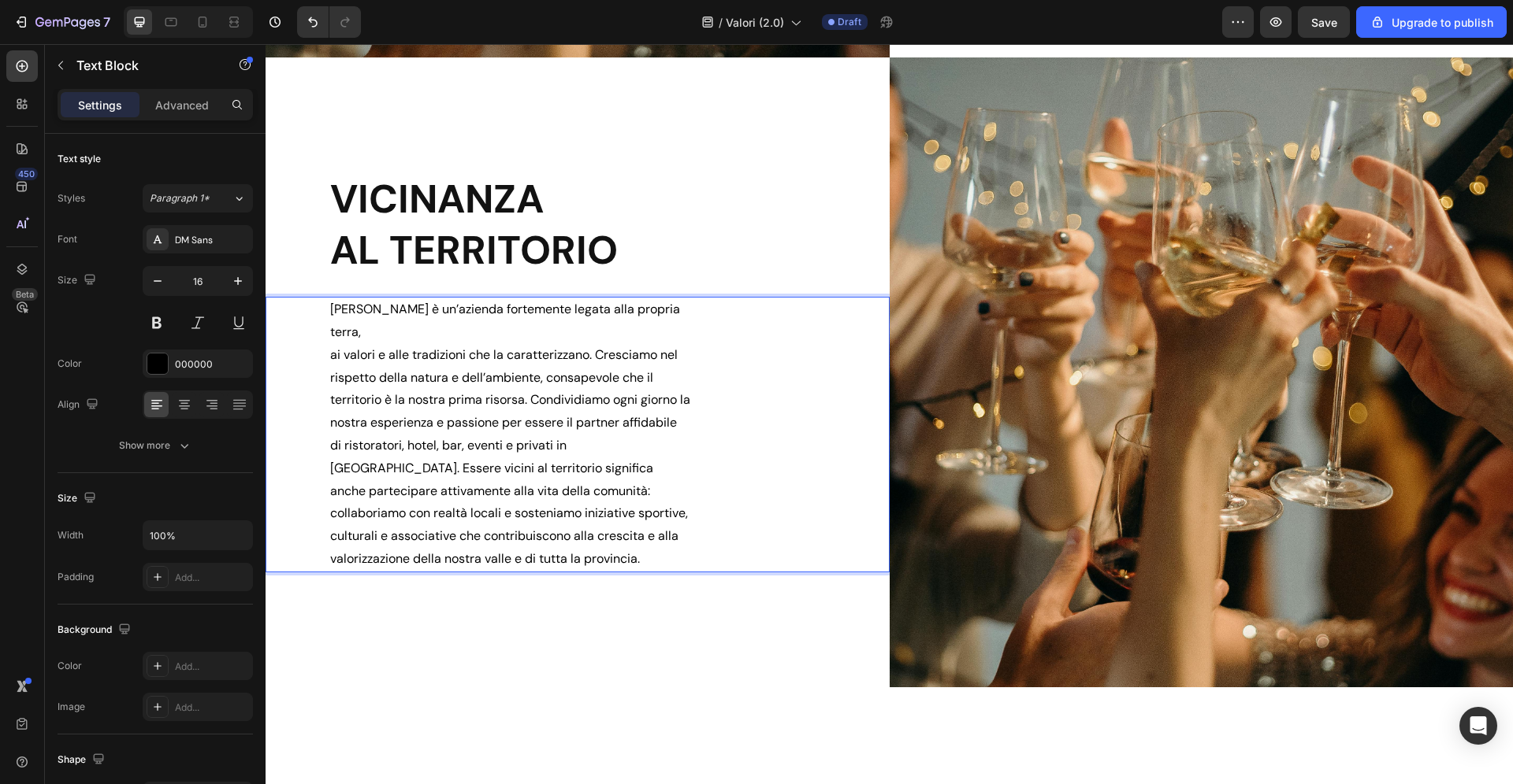
click at [663, 348] on p "ai valori e alle tradizioni che la caratterizzano. Cresciamo nel rispetto della…" at bounding box center [511, 457] width 360 height 226
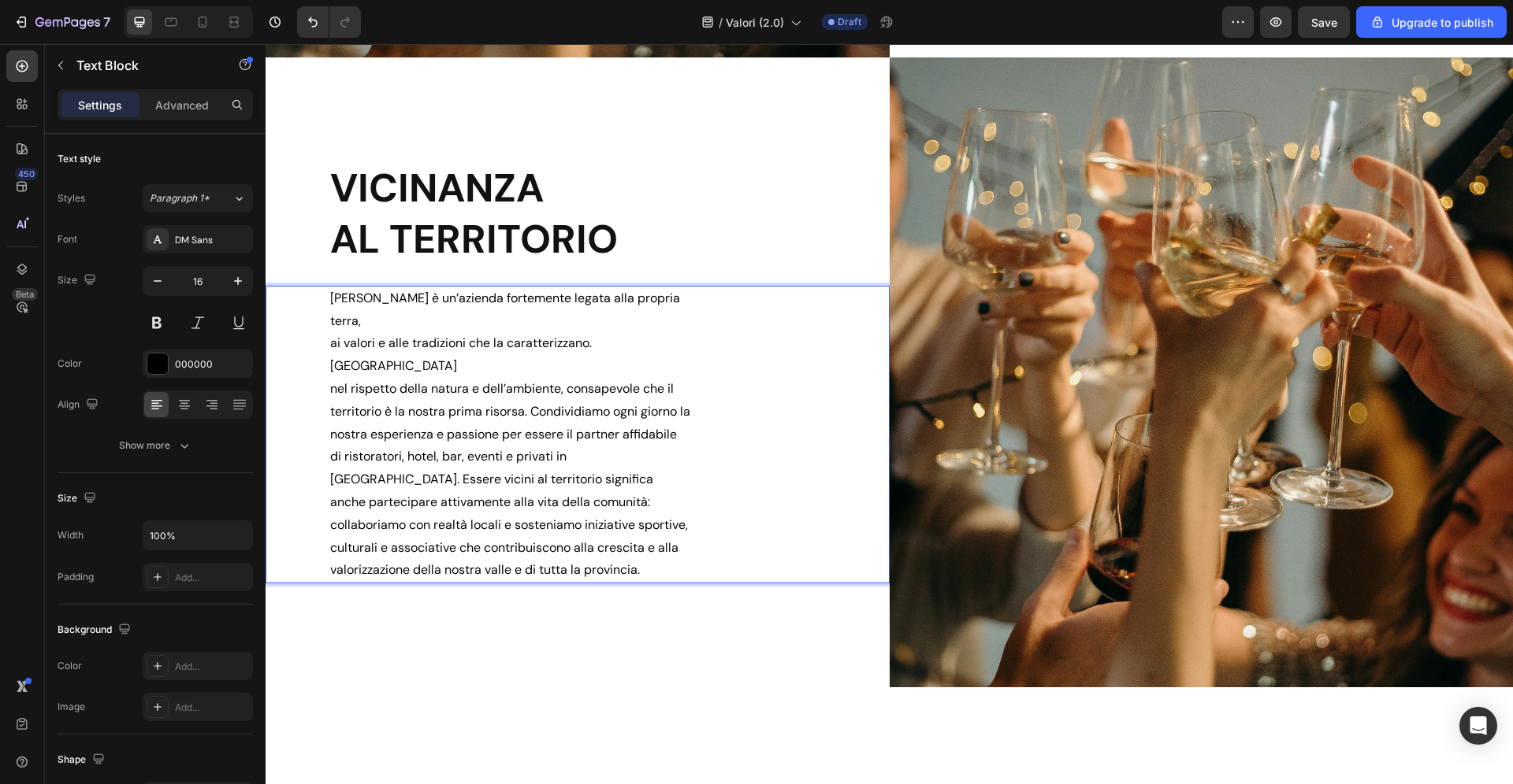
click at [672, 378] on p "nel rispetto della natura e dell’ambiente, consapevole che il territorio è la n…" at bounding box center [511, 480] width 360 height 204
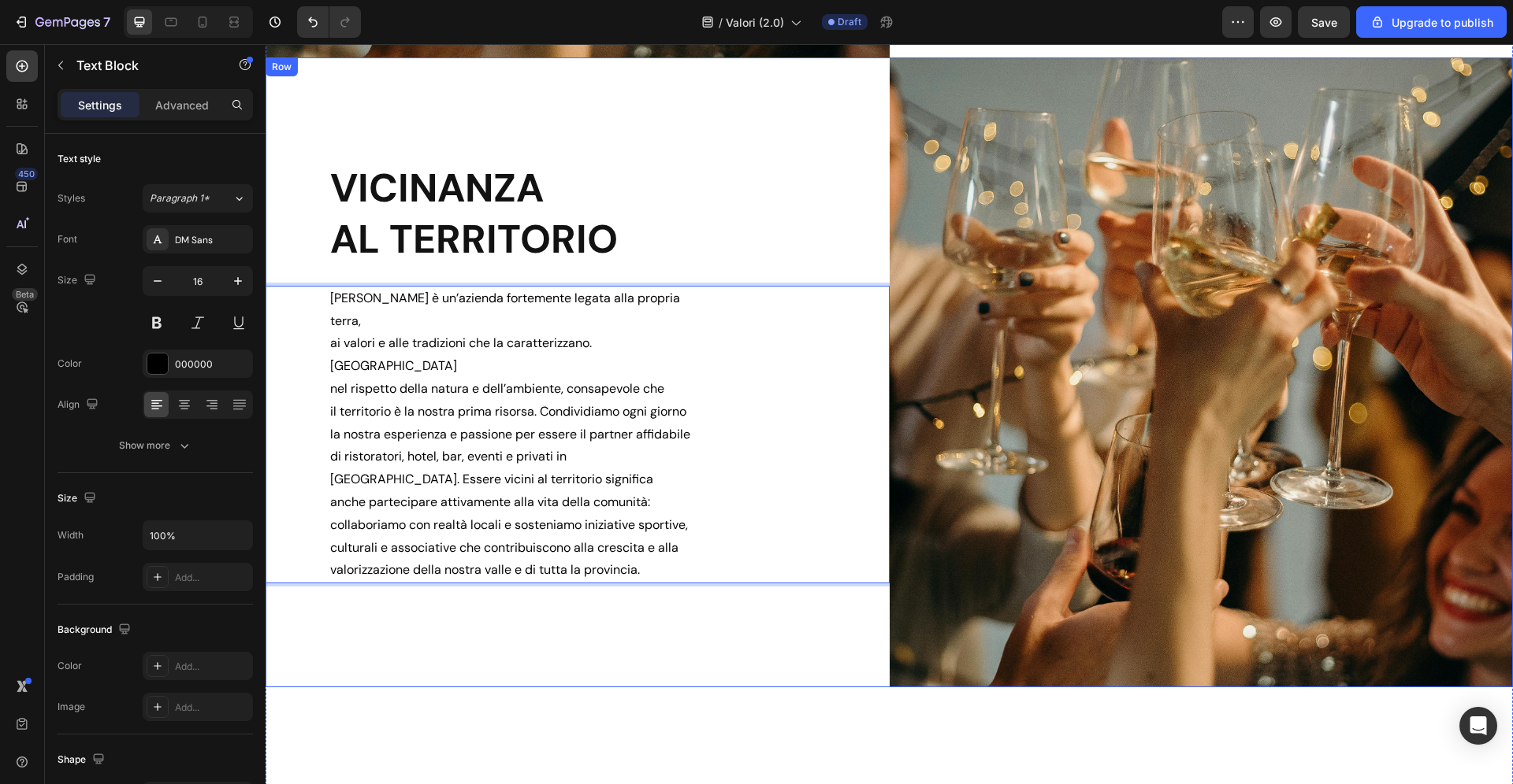
click at [659, 606] on div "VICINANZA AL TERRITORIO Heading Zadra è un’azienda fortemente legata alla propr…" at bounding box center [578, 373] width 624 height 630
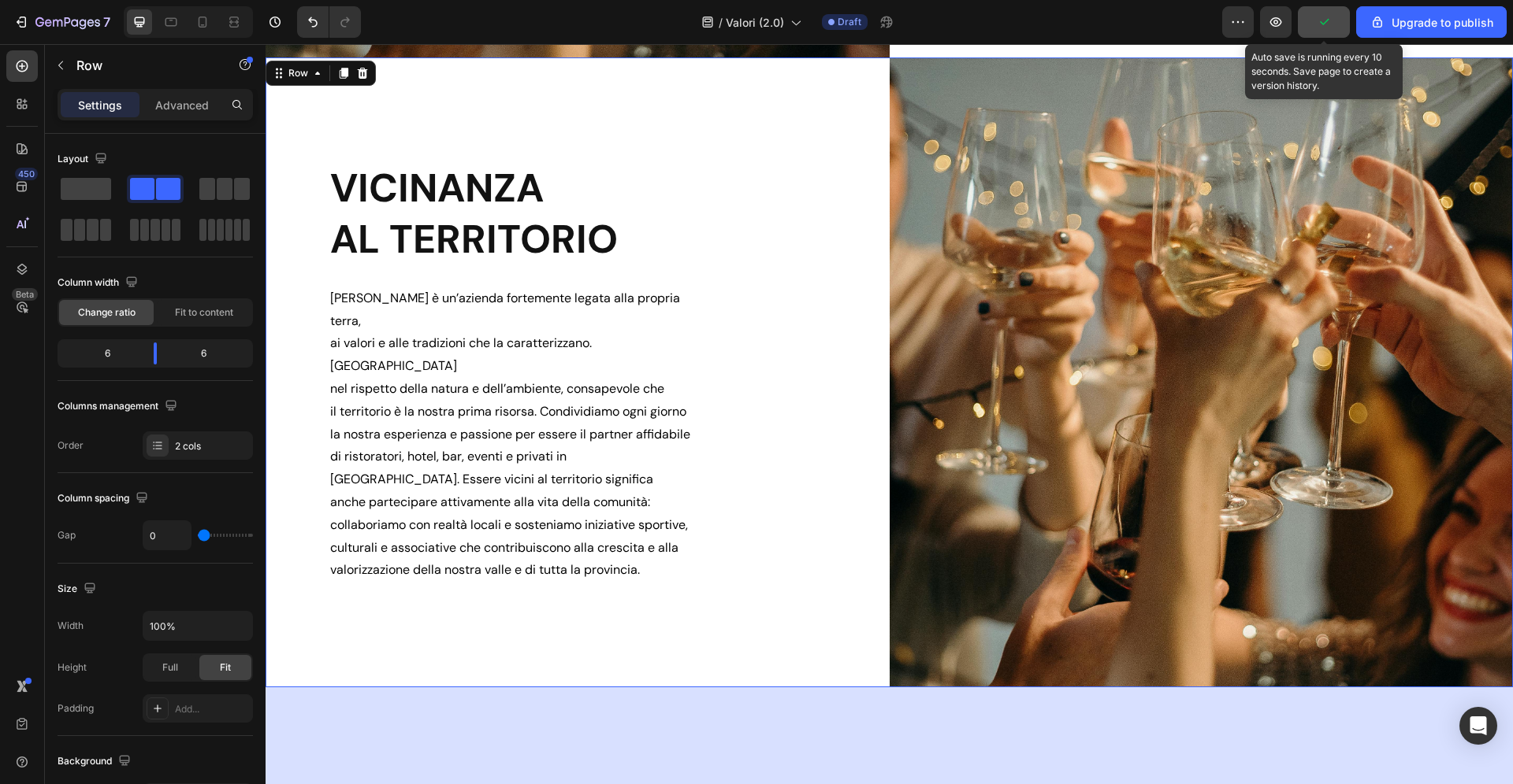
click at [1324, 28] on icon "button" at bounding box center [1323, 22] width 15 height 15
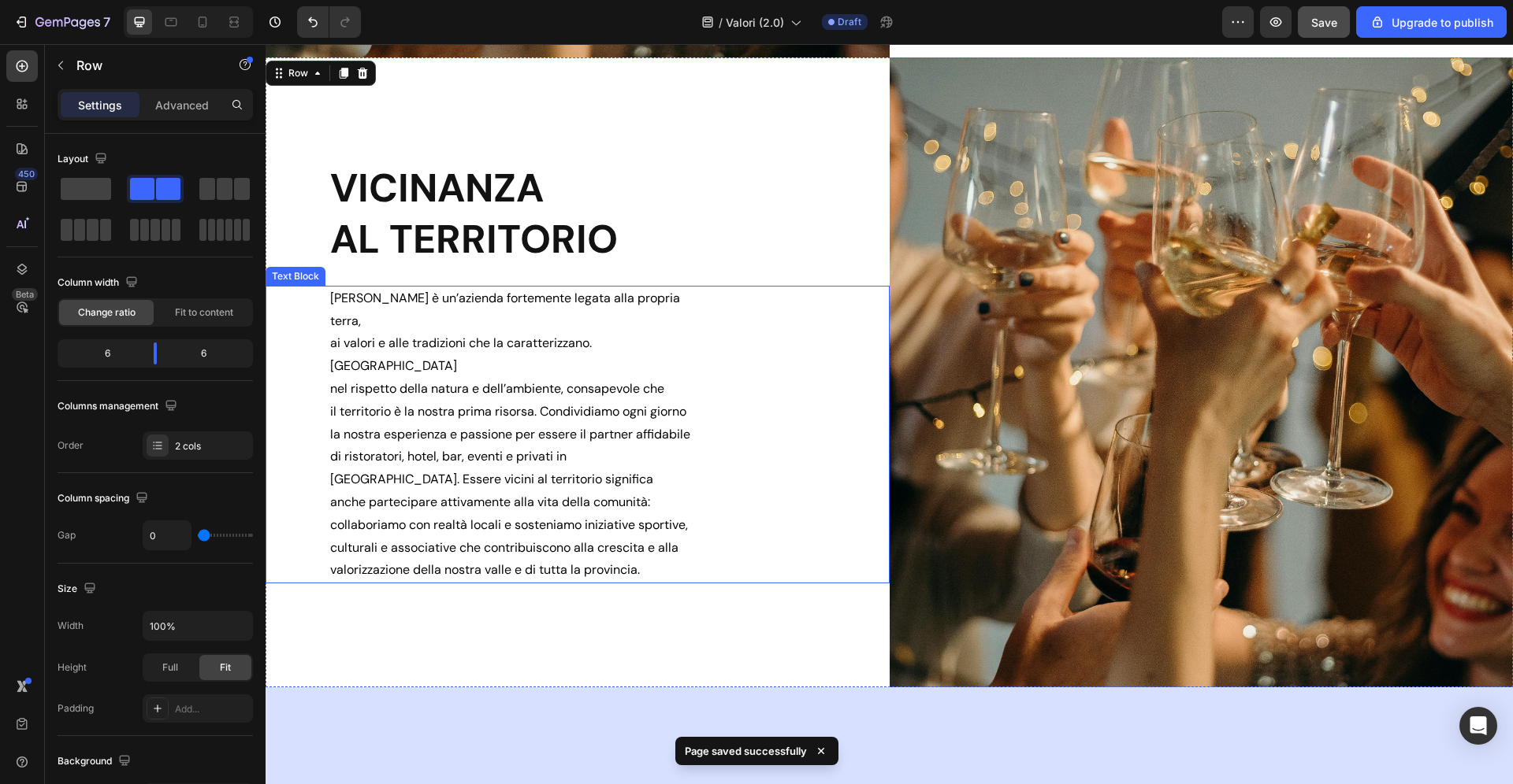
click at [663, 401] on p "il territorio è la nostra prima risorsa. Condividiamo ogni giorno la nostra esp…" at bounding box center [511, 491] width 360 height 181
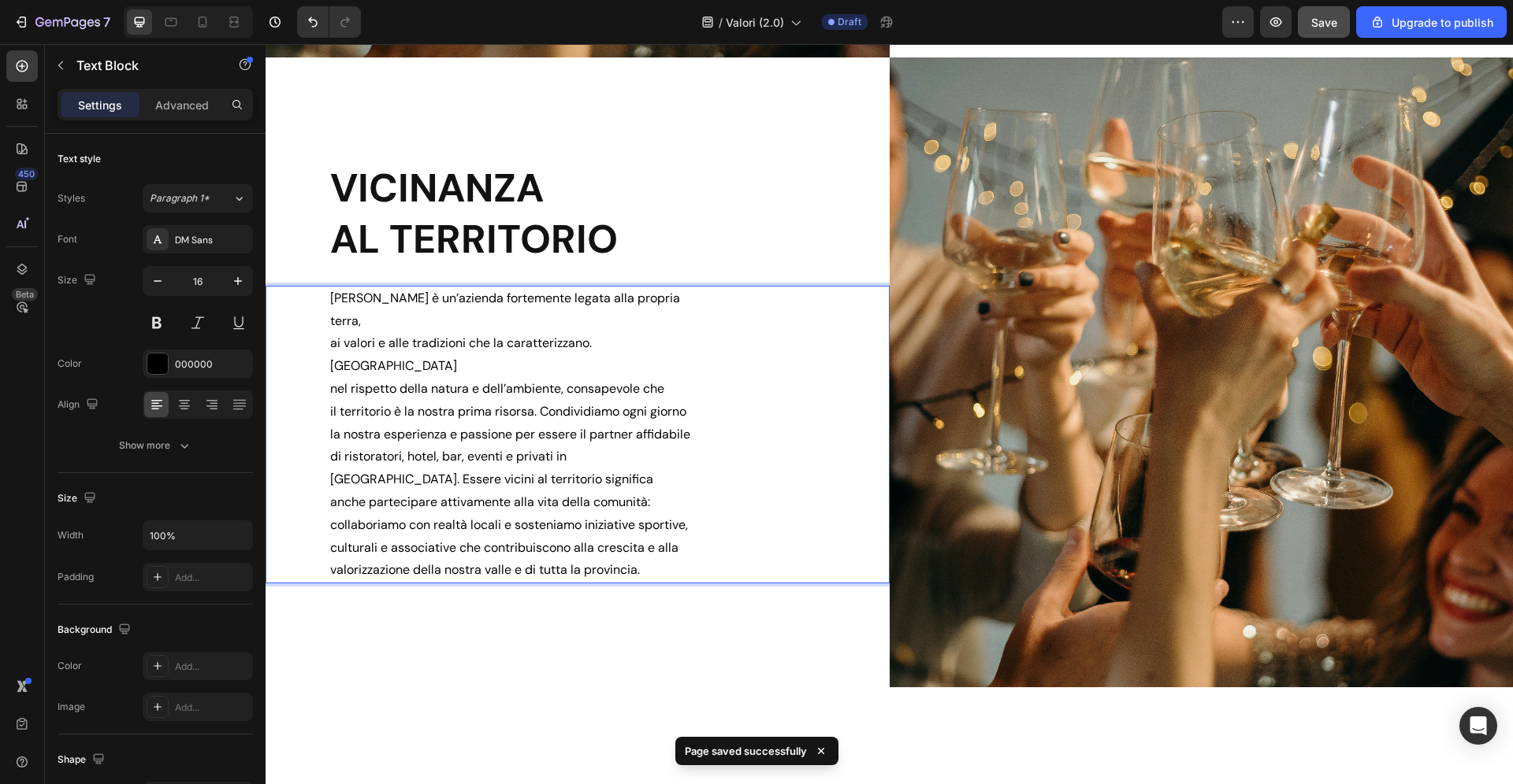
click at [655, 401] on p "il territorio è la nostra prima risorsa. Condividiamo ogni giorno la nostra esp…" at bounding box center [511, 491] width 360 height 181
click at [648, 483] on p "giorno la nostra esperienza e passione per essere il partner affidabile di rist…" at bounding box center [511, 503] width 360 height 159
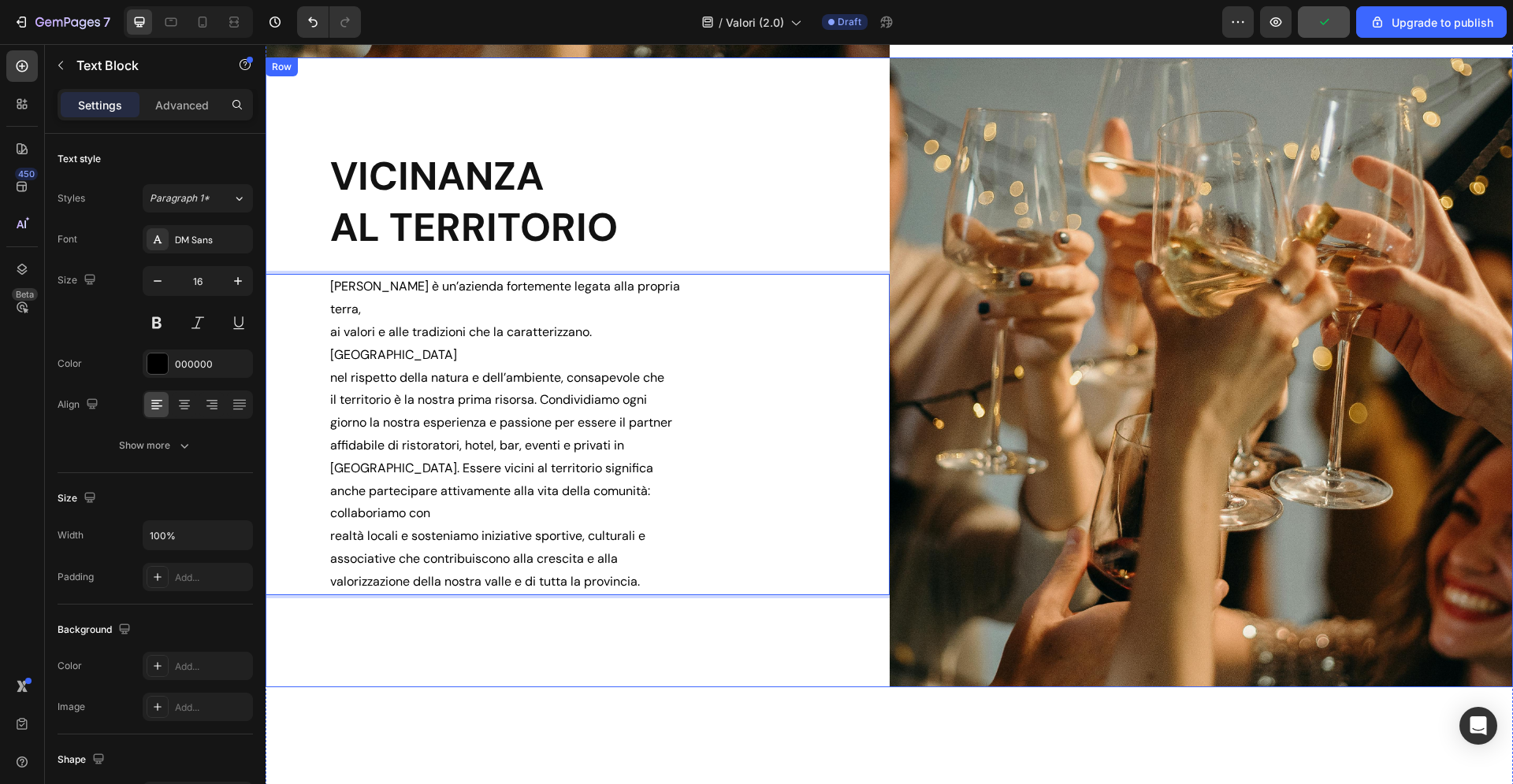
click at [676, 586] on div "VICINANZA AL TERRITORIO Heading Zadra è un’azienda fortemente legata alla propr…" at bounding box center [578, 373] width 624 height 630
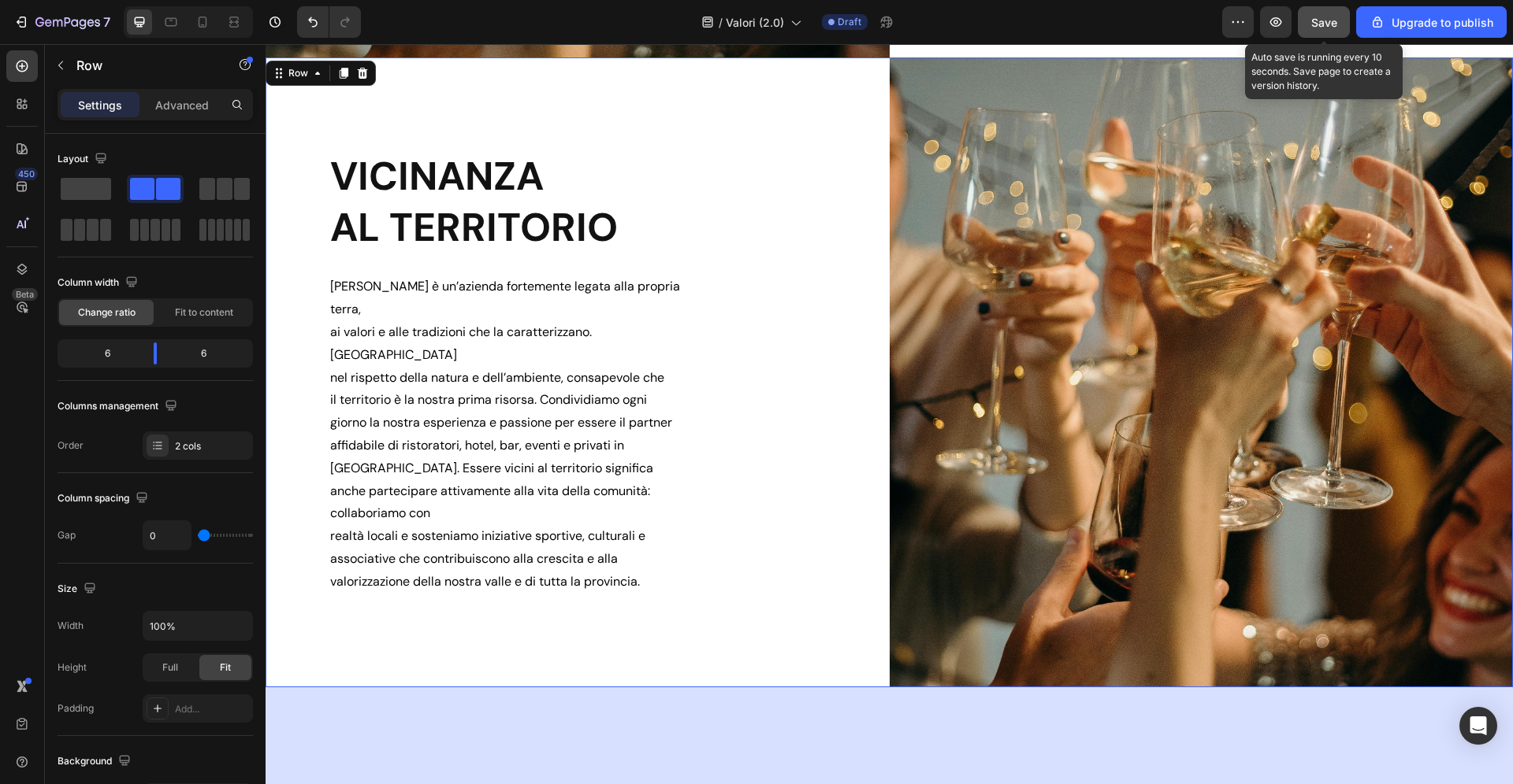
click at [1323, 15] on span "Save" at bounding box center [1324, 22] width 26 height 13
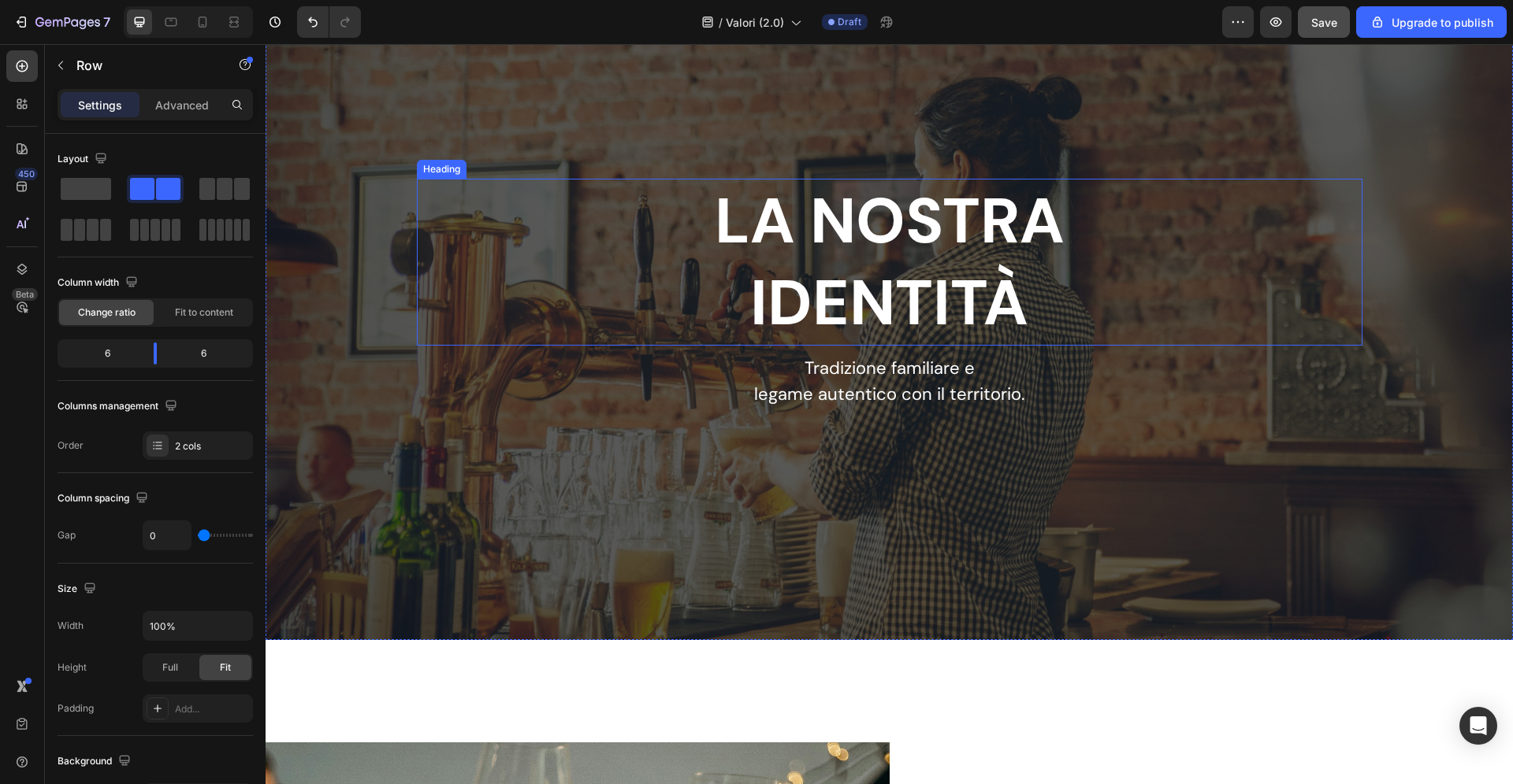
scroll to position [68, 0]
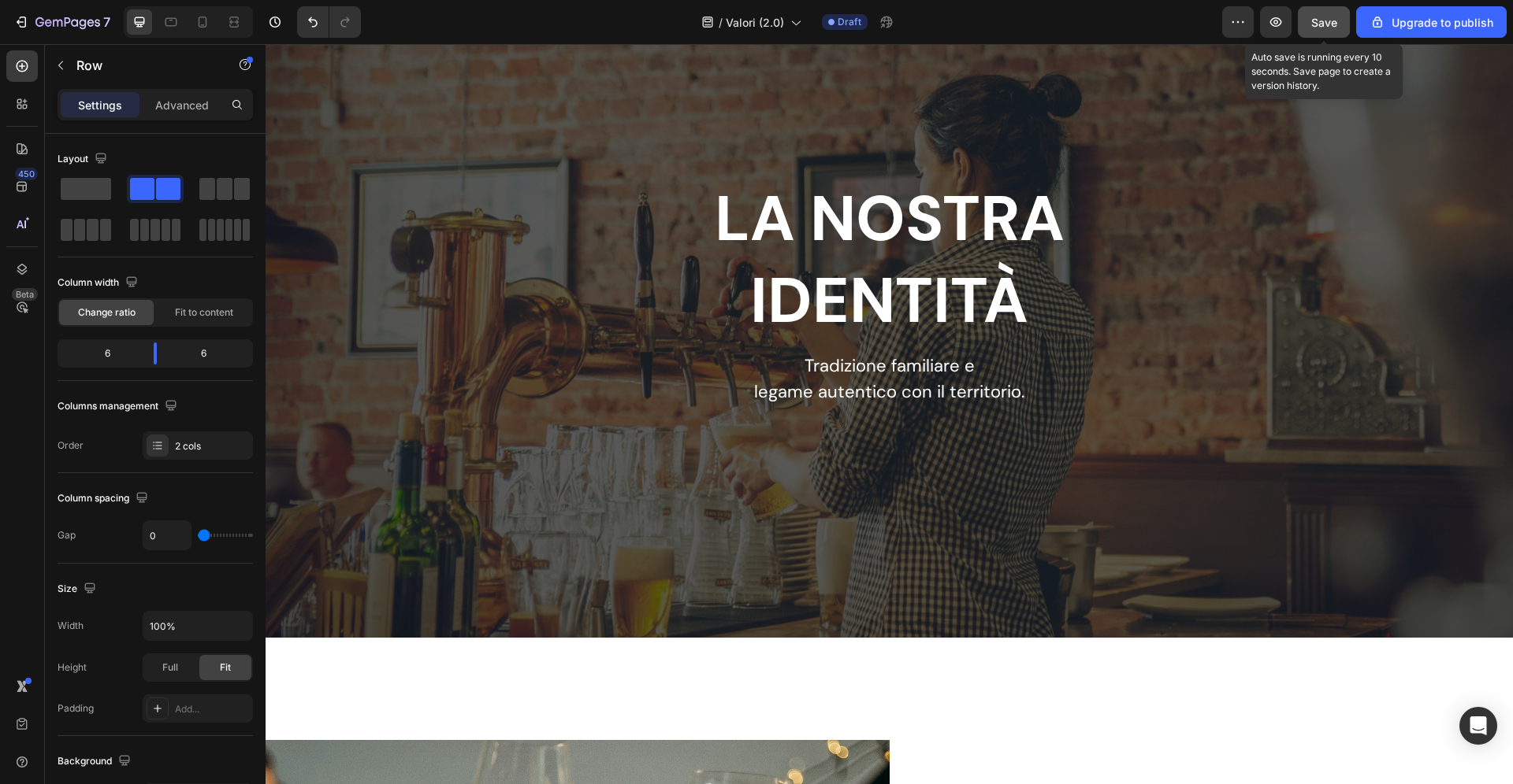
click at [1312, 24] on button "Save" at bounding box center [1324, 22] width 52 height 32
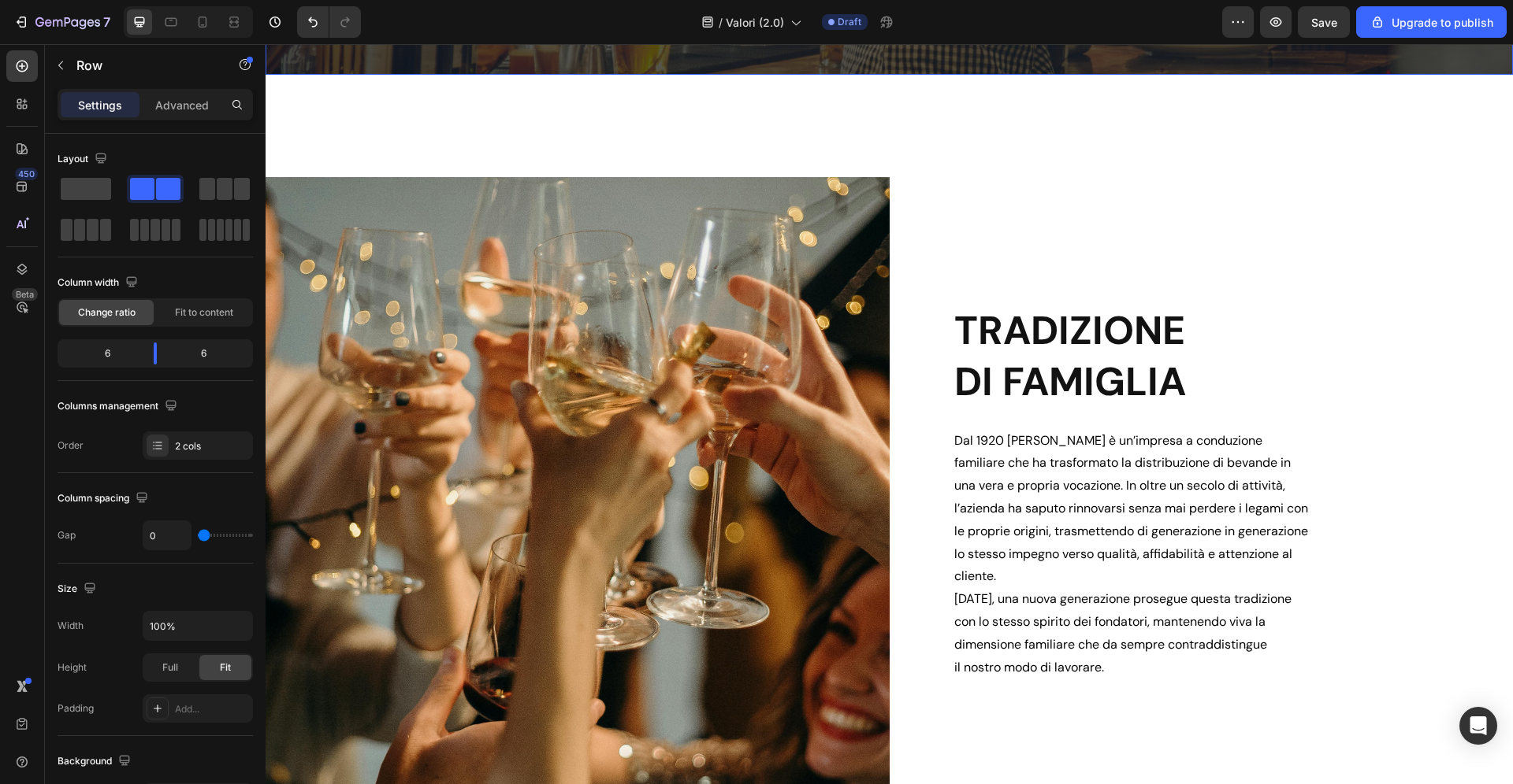
scroll to position [633, 0]
click at [1277, 28] on icon "button" at bounding box center [1276, 22] width 15 height 15
click at [1277, 19] on icon "button" at bounding box center [1276, 22] width 12 height 10
click at [1320, 533] on div "Dal 1920 Zadra è un’impresa a conduzione familiare che ha trasformato la distri…" at bounding box center [1202, 554] width 624 height 252
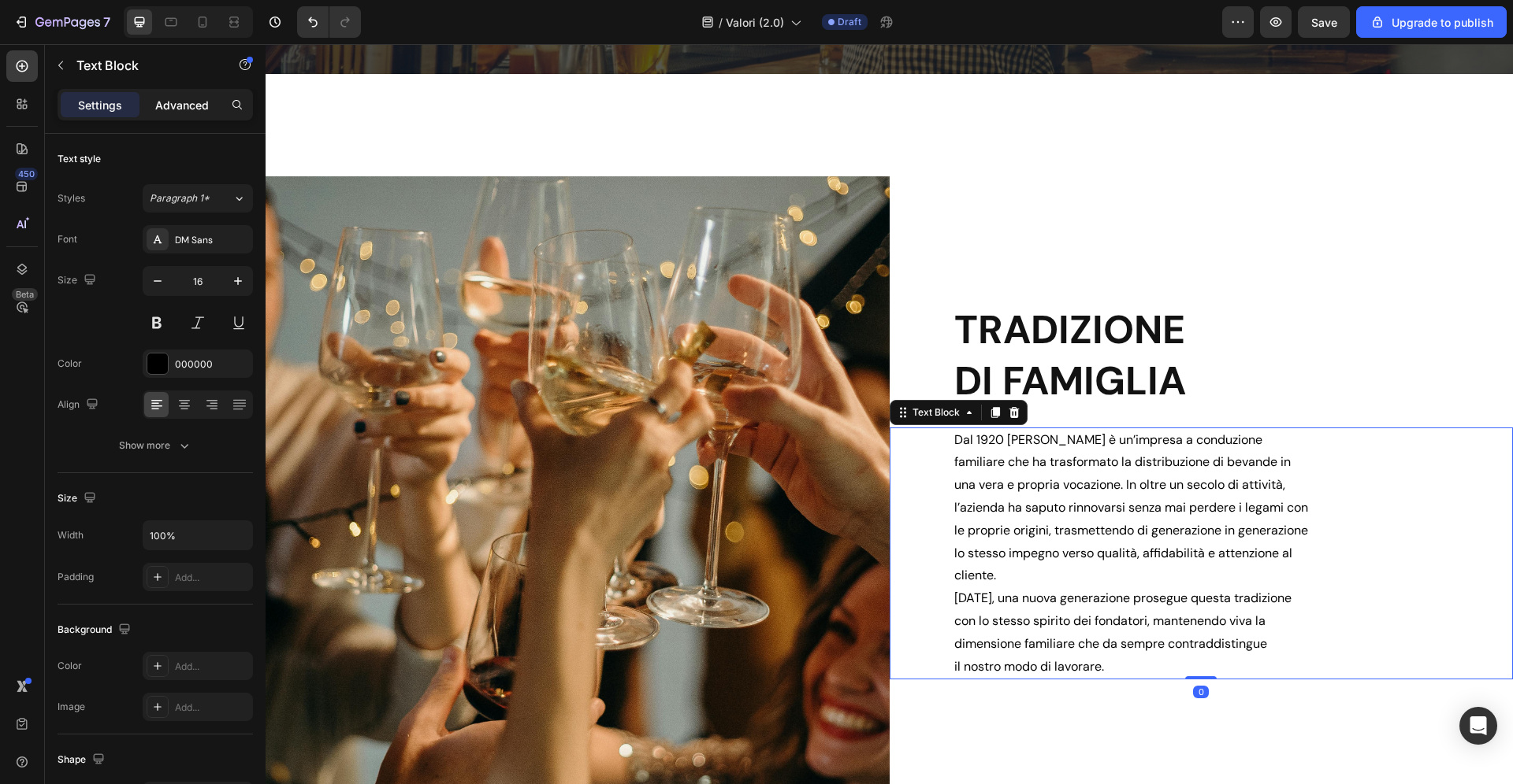
click at [203, 101] on p "Advanced" at bounding box center [182, 105] width 54 height 16
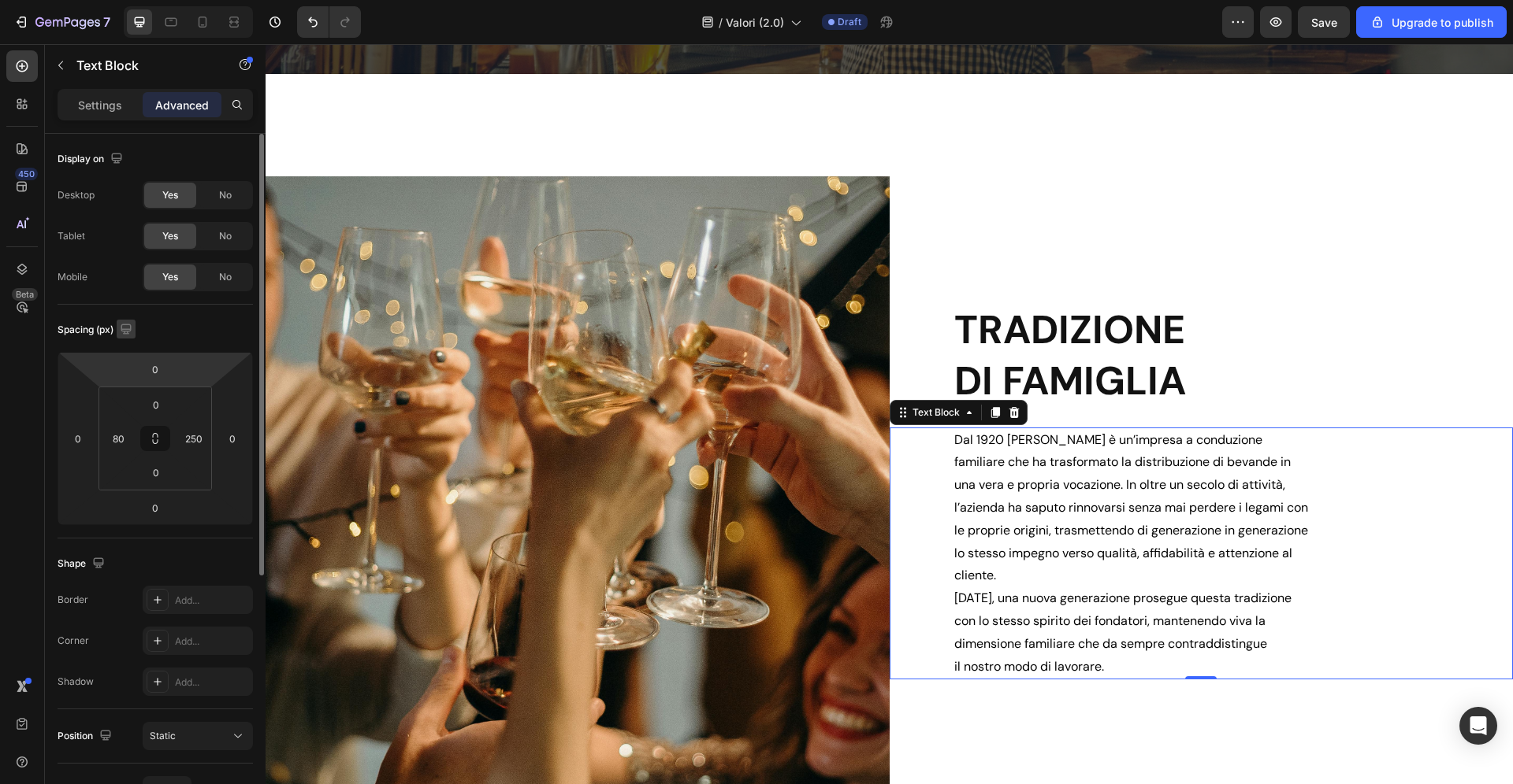
click at [129, 330] on icon "button" at bounding box center [125, 328] width 11 height 11
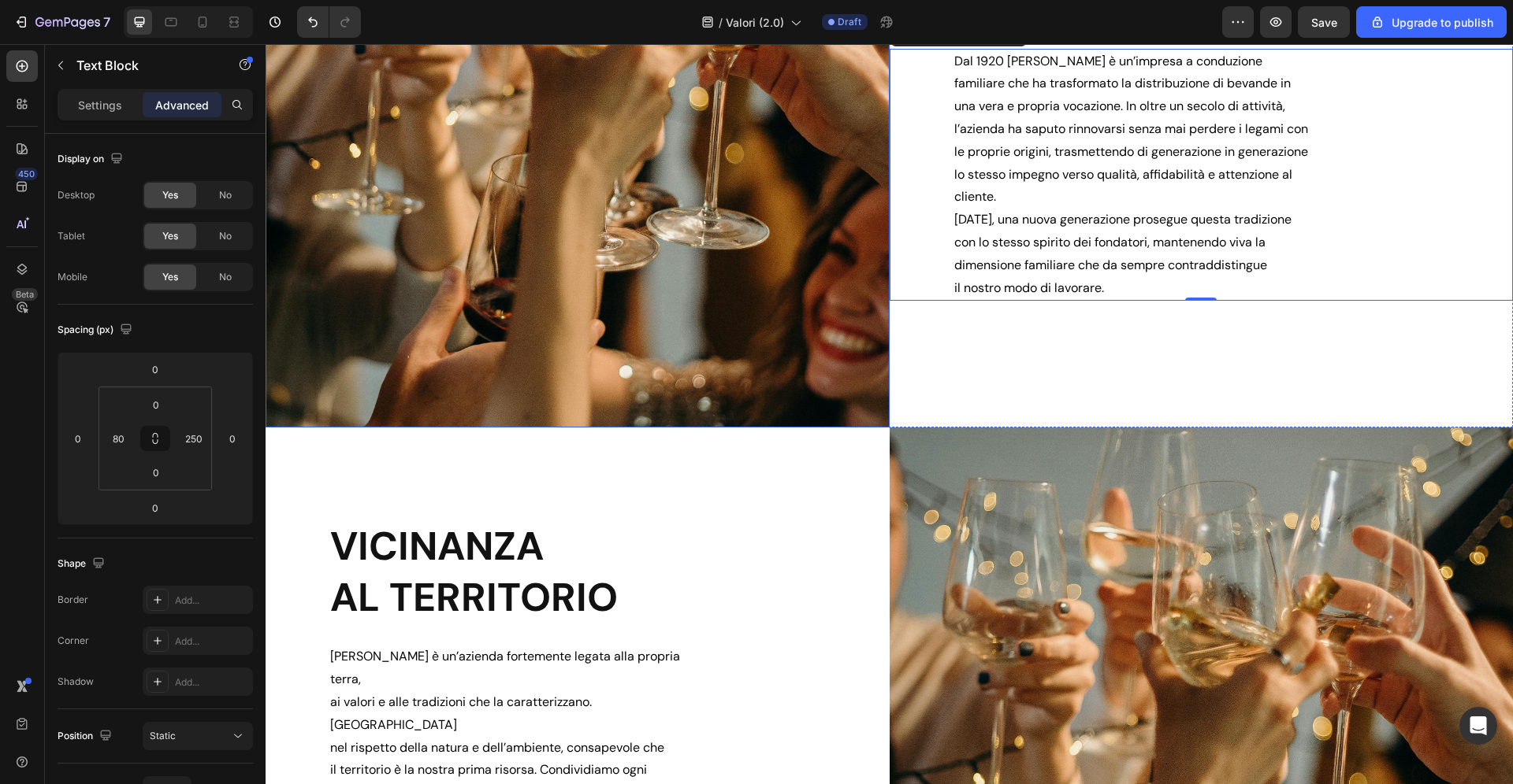
scroll to position [1278, 0]
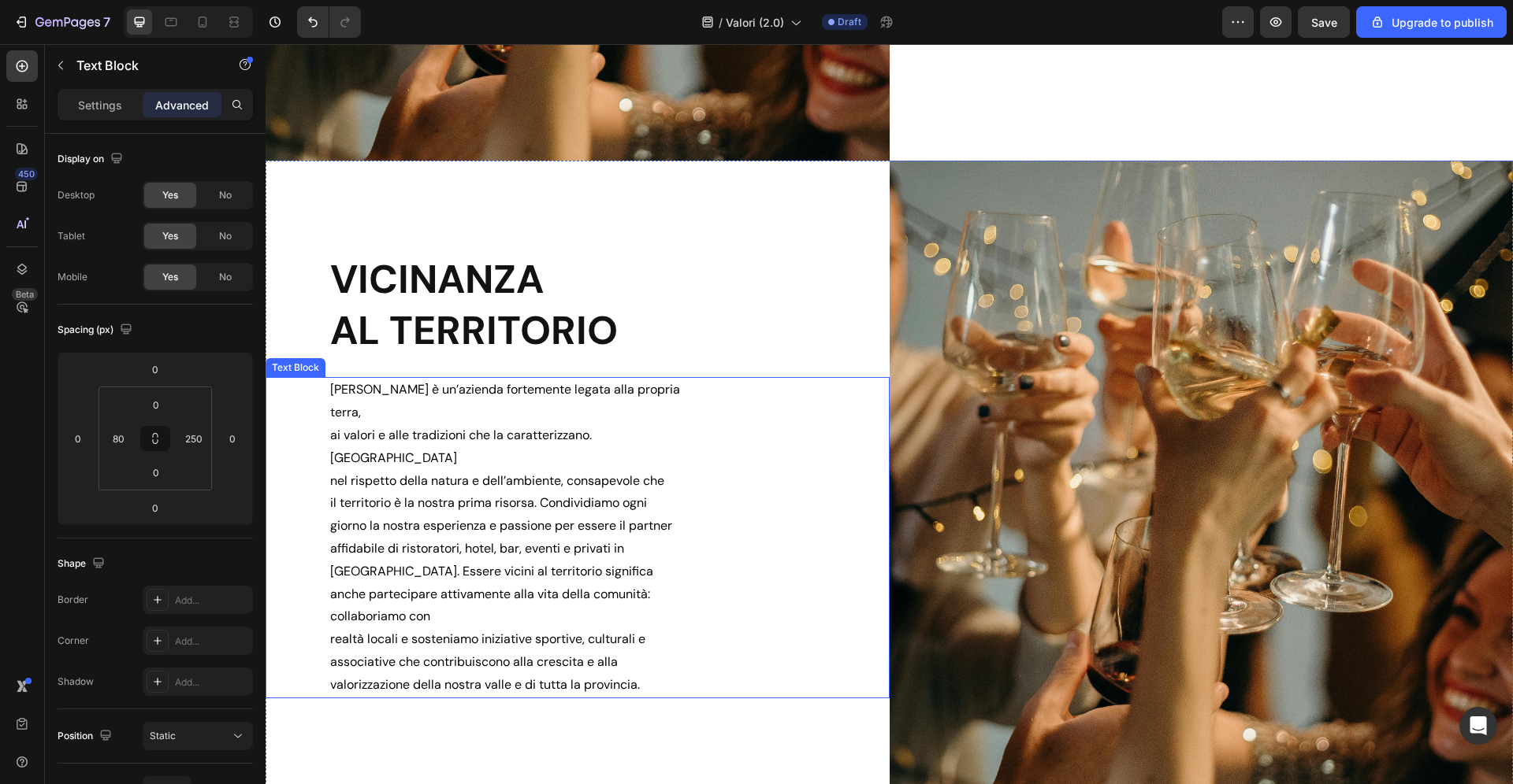
click at [334, 628] on p "realtà locali e sosteniamo iniziative sportive, culturali e associative che con…" at bounding box center [511, 662] width 360 height 67
click at [332, 628] on p "realtà locali e sosteniamo iniziative sportive, culturali e associative che con…" at bounding box center [511, 662] width 360 height 67
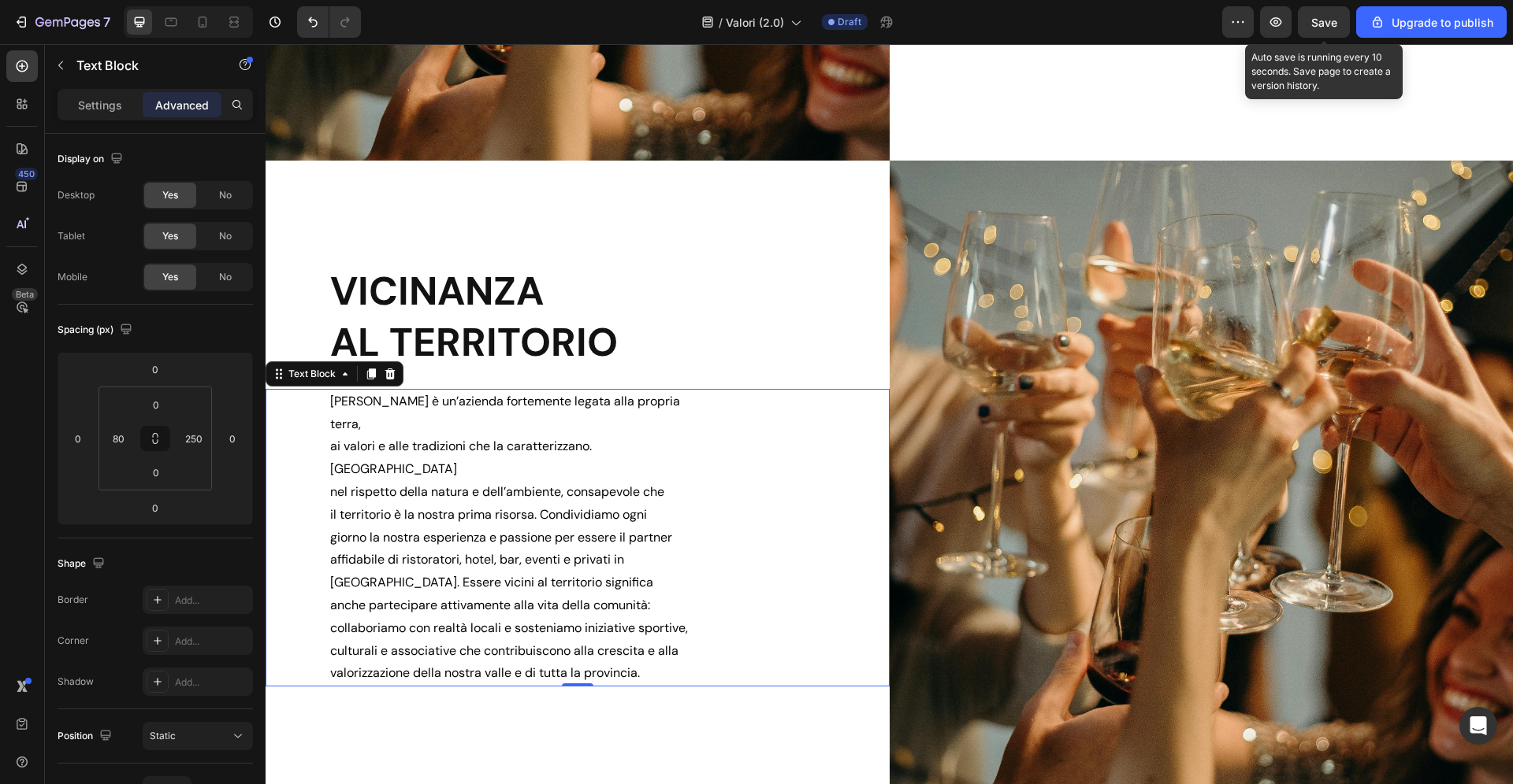
click at [1315, 27] on span "Save" at bounding box center [1324, 22] width 26 height 13
click at [1328, 22] on span "Save" at bounding box center [1324, 22] width 26 height 13
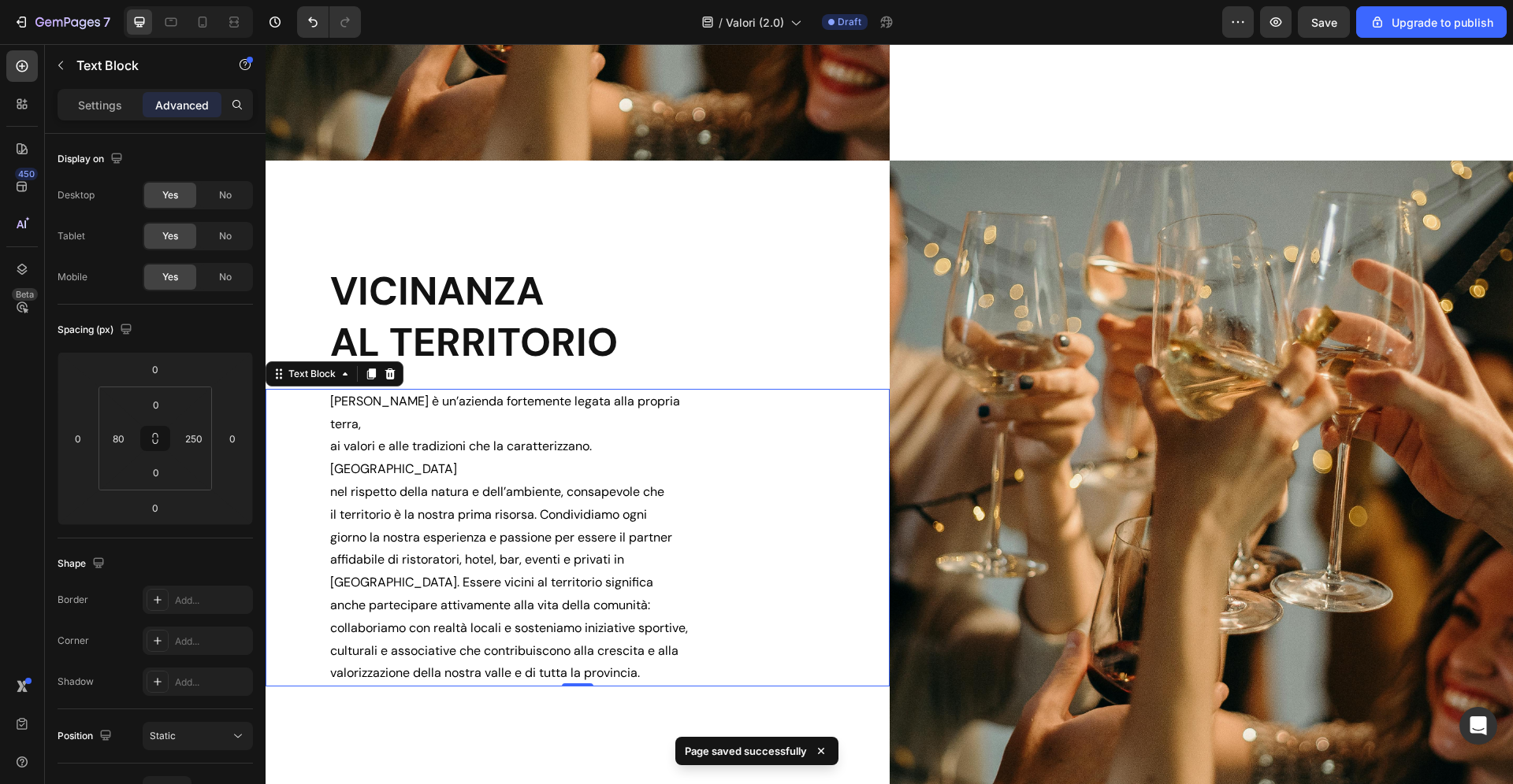
scroll to position [1275, 0]
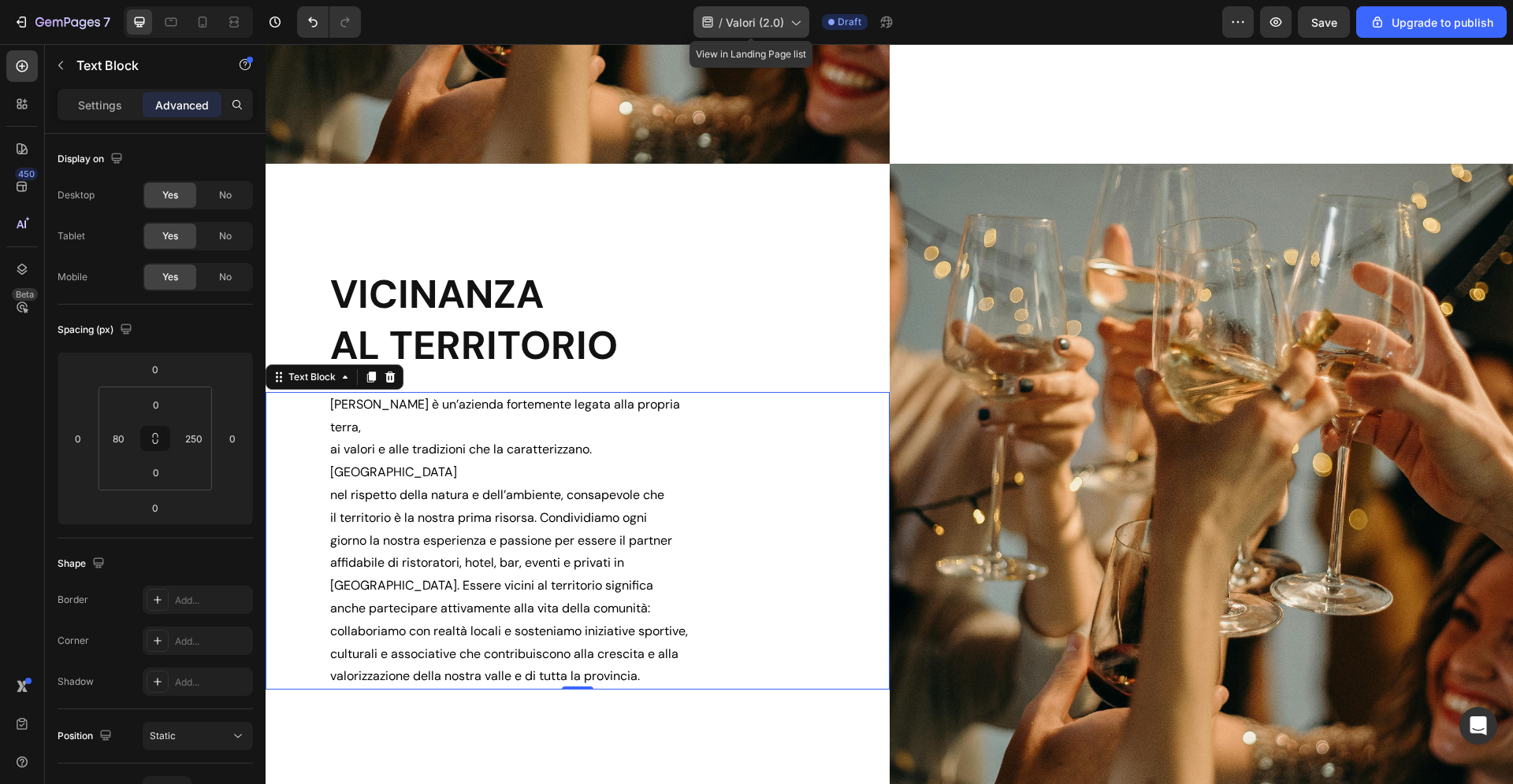
click at [780, 14] on span "Valori (2.0)" at bounding box center [755, 22] width 59 height 16
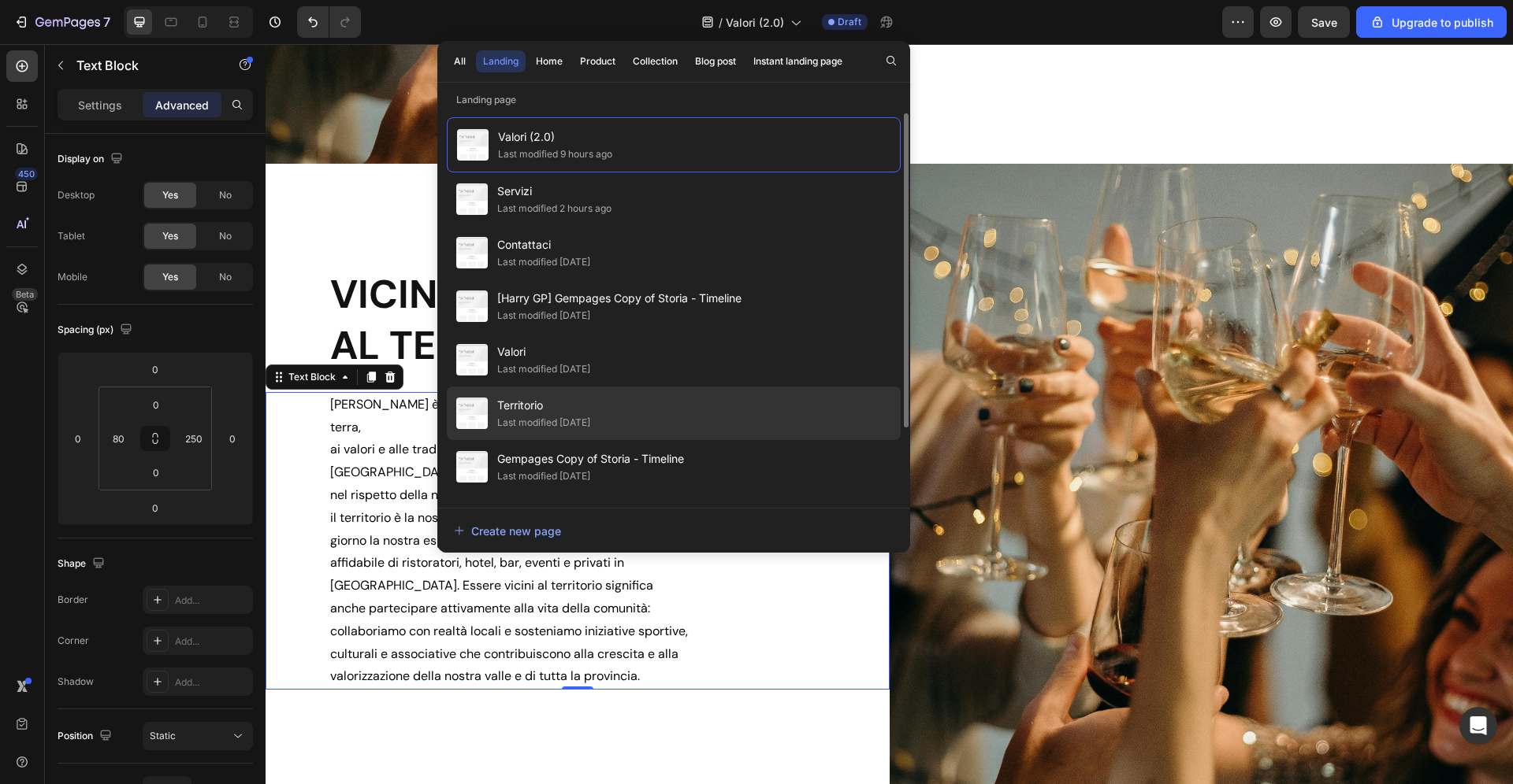
scroll to position [3, 0]
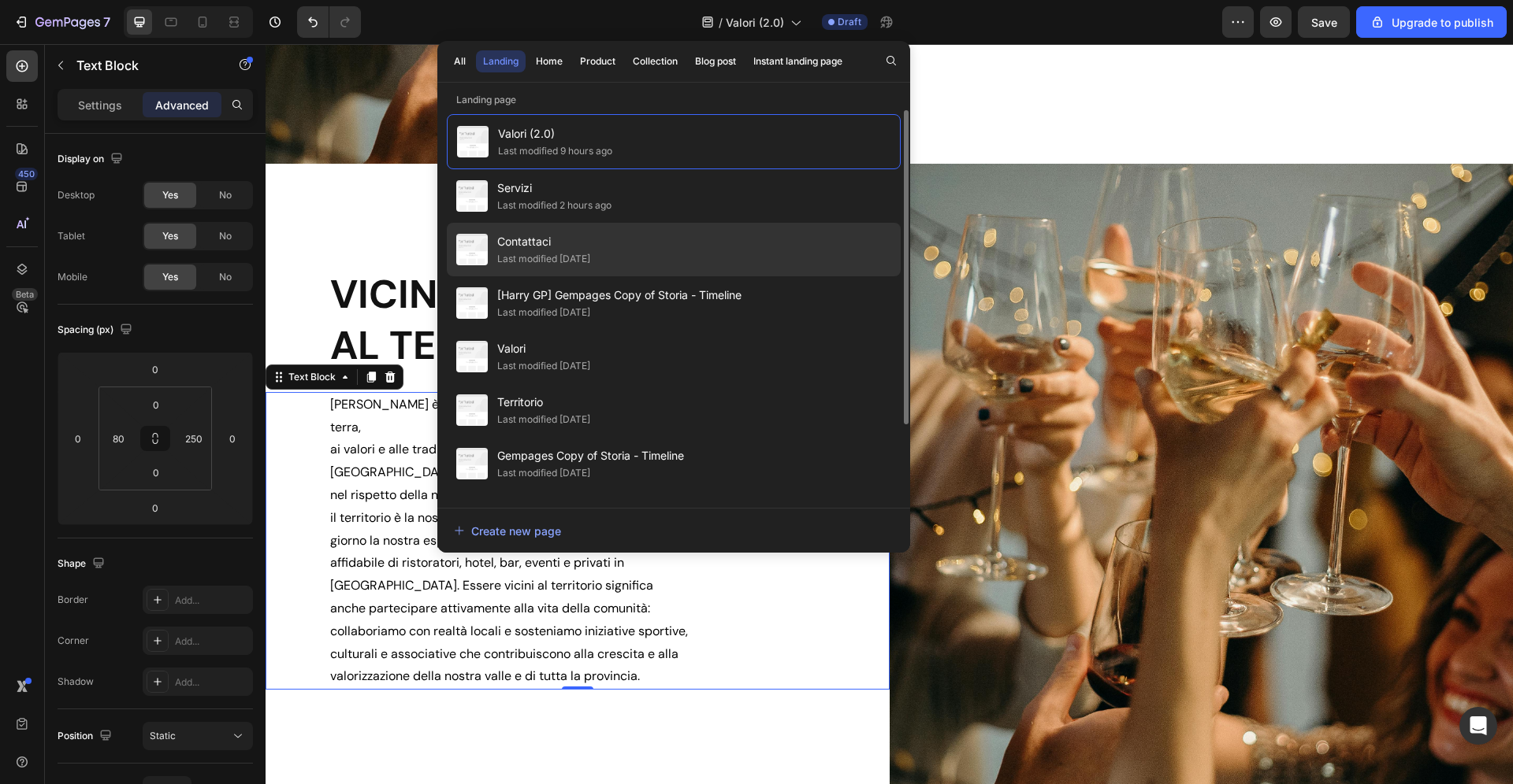
click at [579, 276] on div "Contattaci Last modified 8 days ago" at bounding box center [674, 303] width 454 height 54
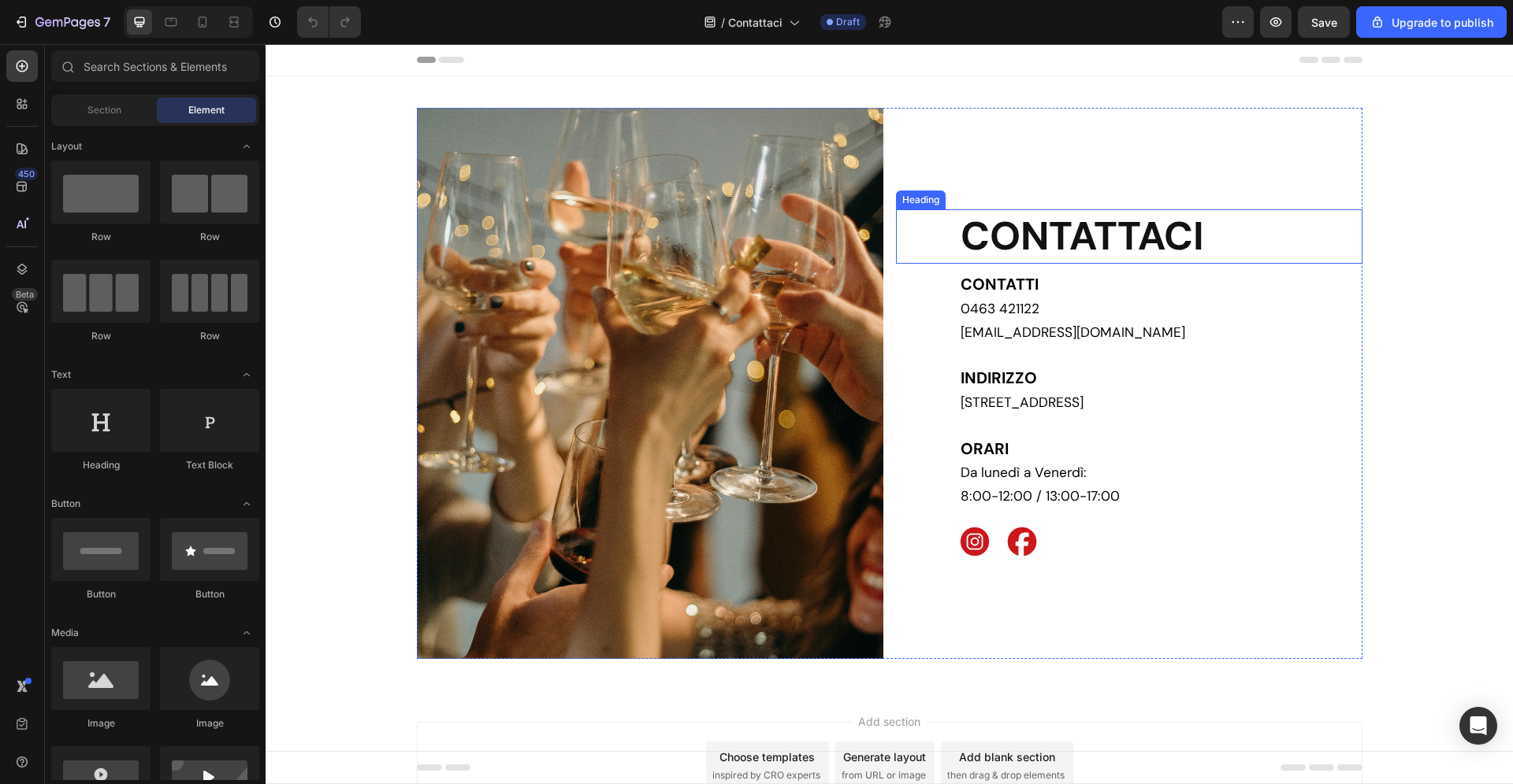
click at [1179, 229] on h2 "CONTATTACI" at bounding box center [1160, 236] width 404 height 54
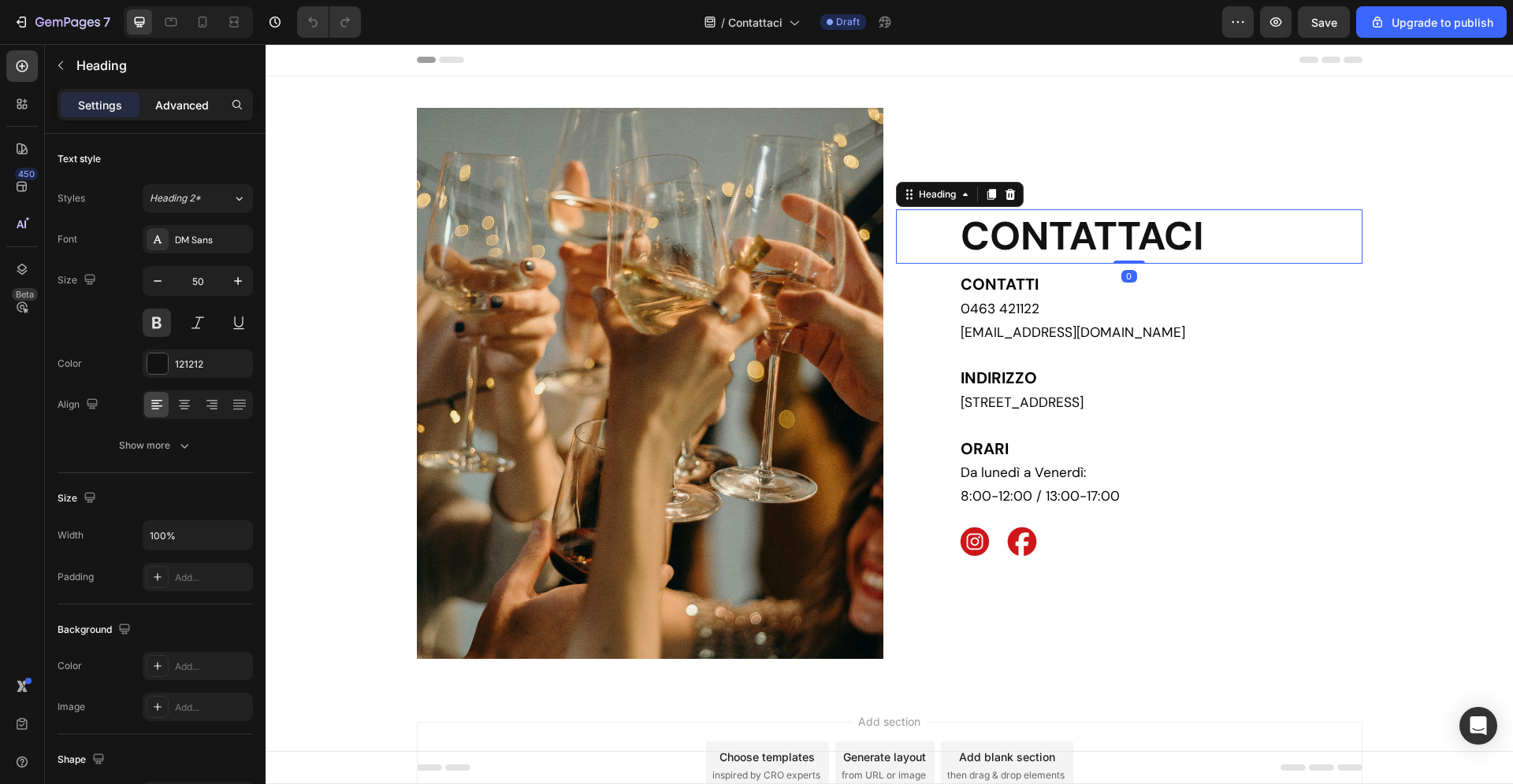
click at [180, 106] on p "Advanced" at bounding box center [182, 105] width 54 height 16
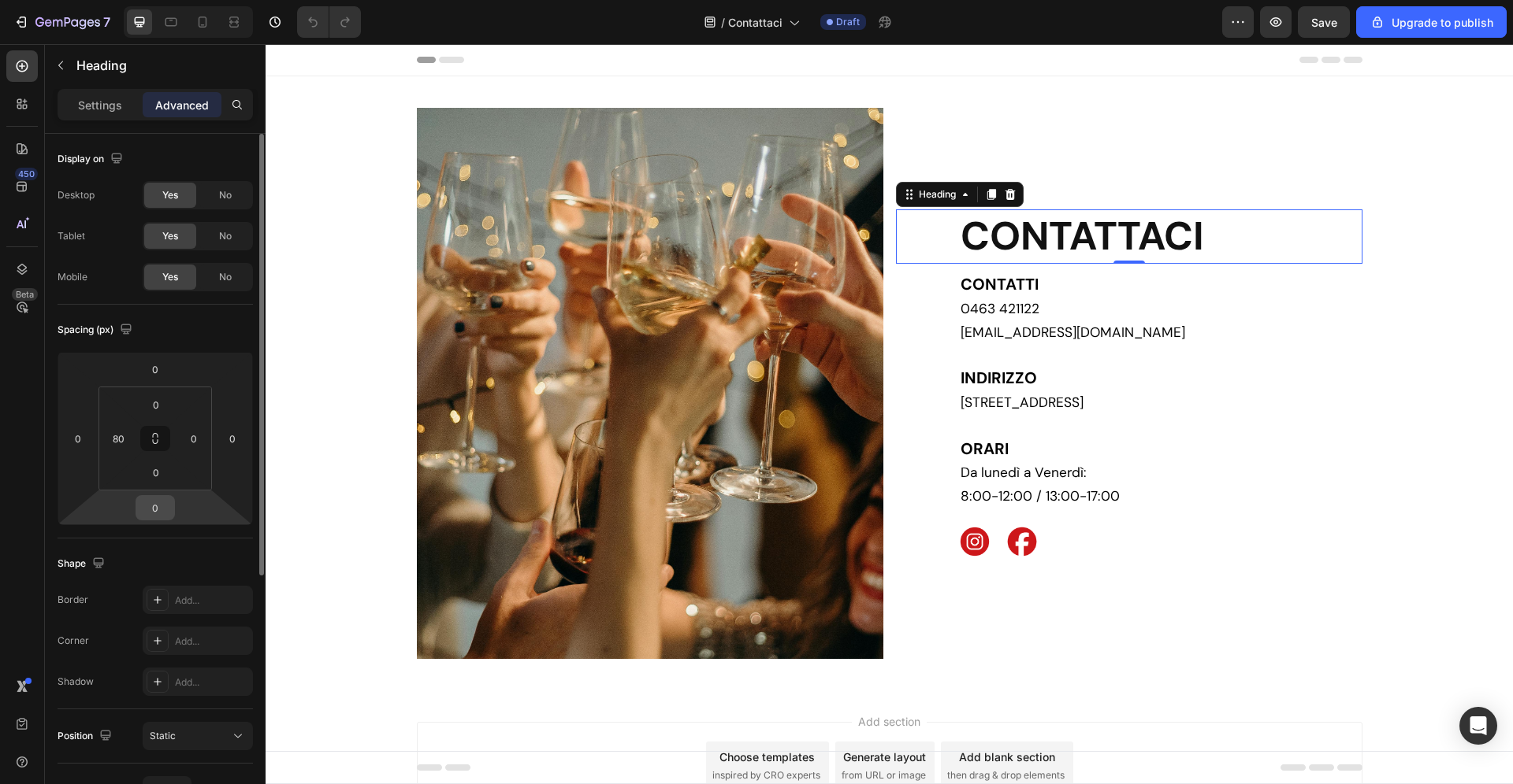
click at [164, 507] on input "0" at bounding box center [155, 508] width 32 height 24
type input "24"
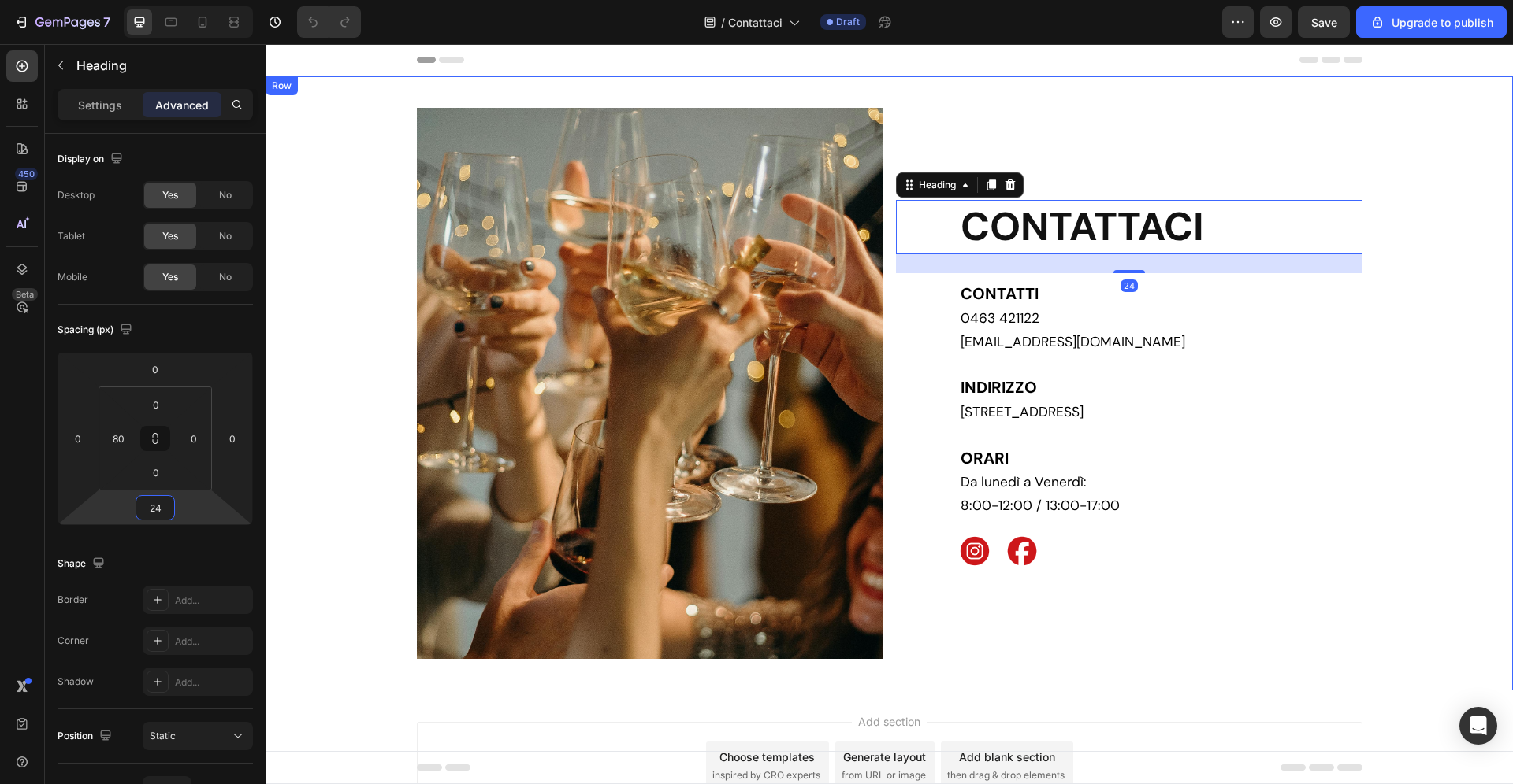
click at [1423, 506] on div "Image CONTATTACI Heading 24 CONTATTI 0463 421122 [EMAIL_ADDRESS][DOMAIN_NAME] […" at bounding box center [889, 383] width 1247 height 551
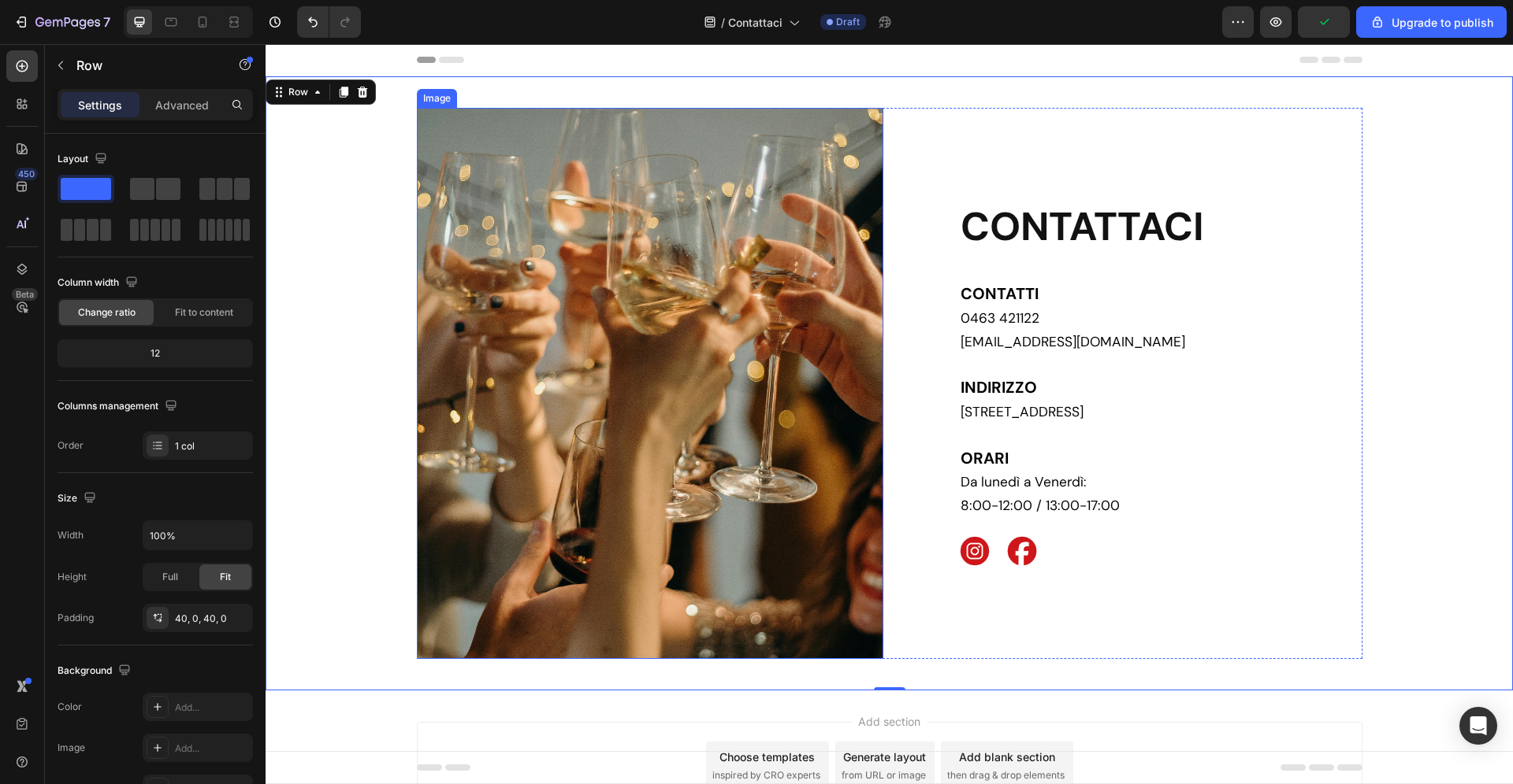
click at [646, 273] on img at bounding box center [650, 383] width 466 height 551
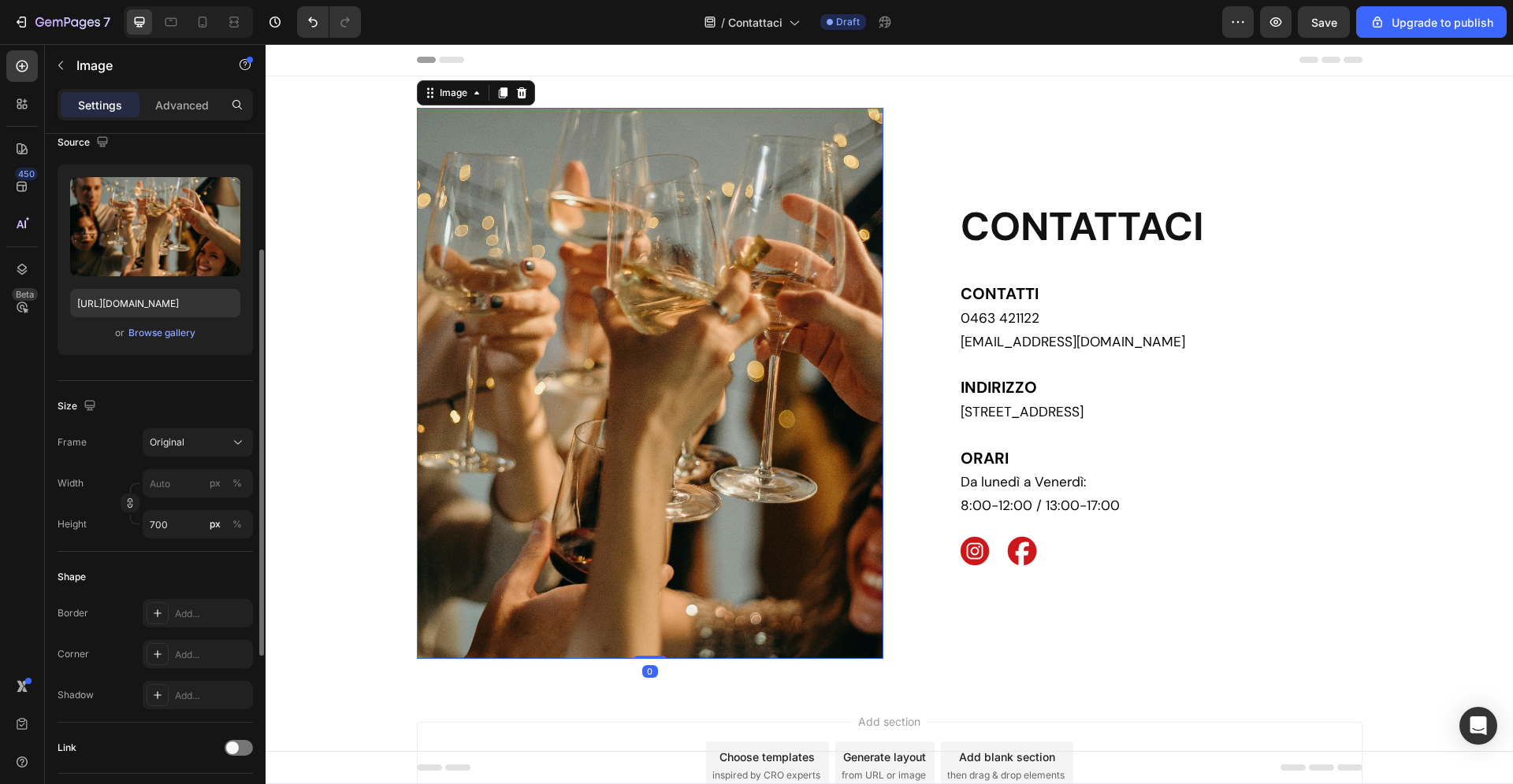
scroll to position [154, 0]
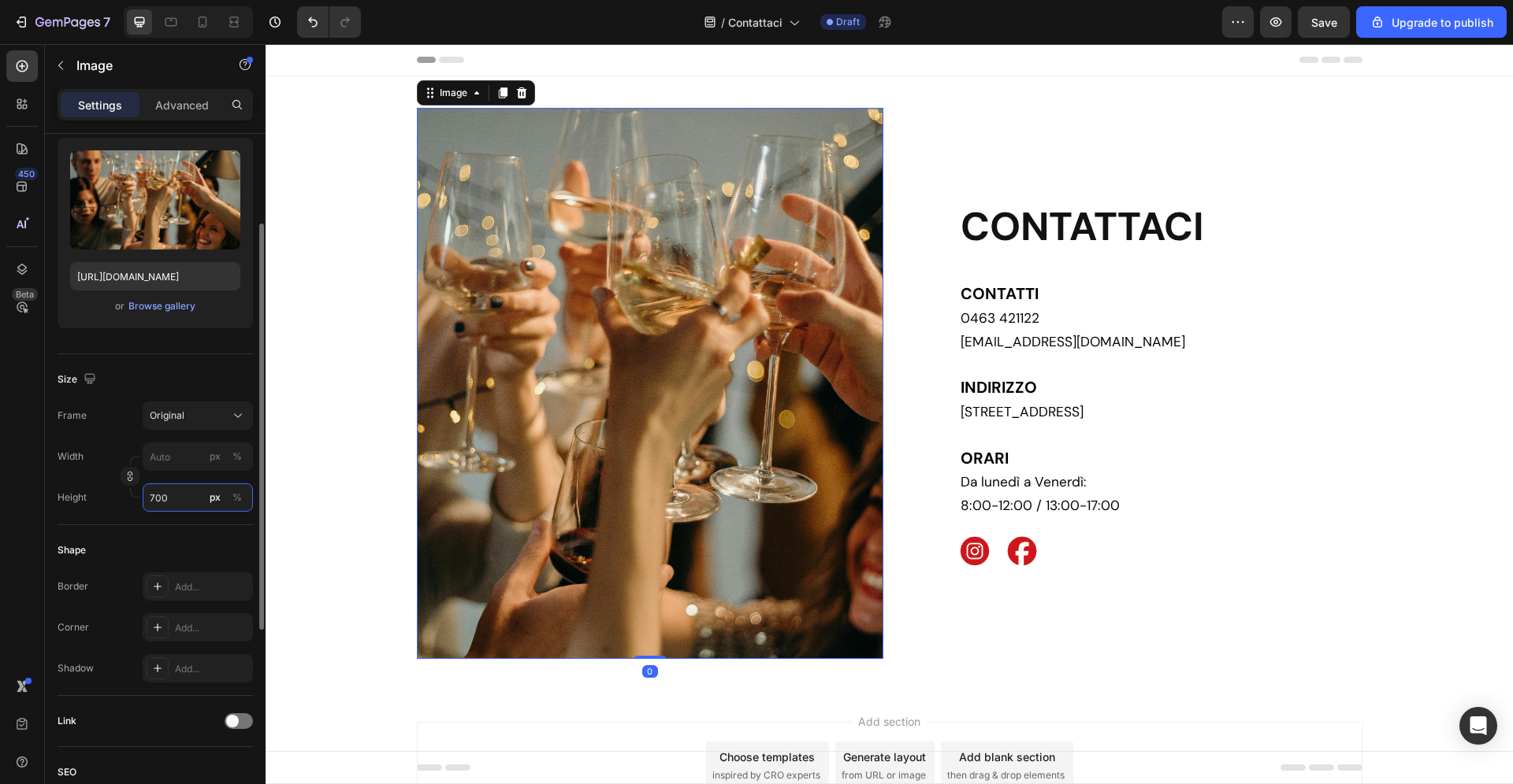
click at [179, 493] on input "700" at bounding box center [198, 497] width 110 height 28
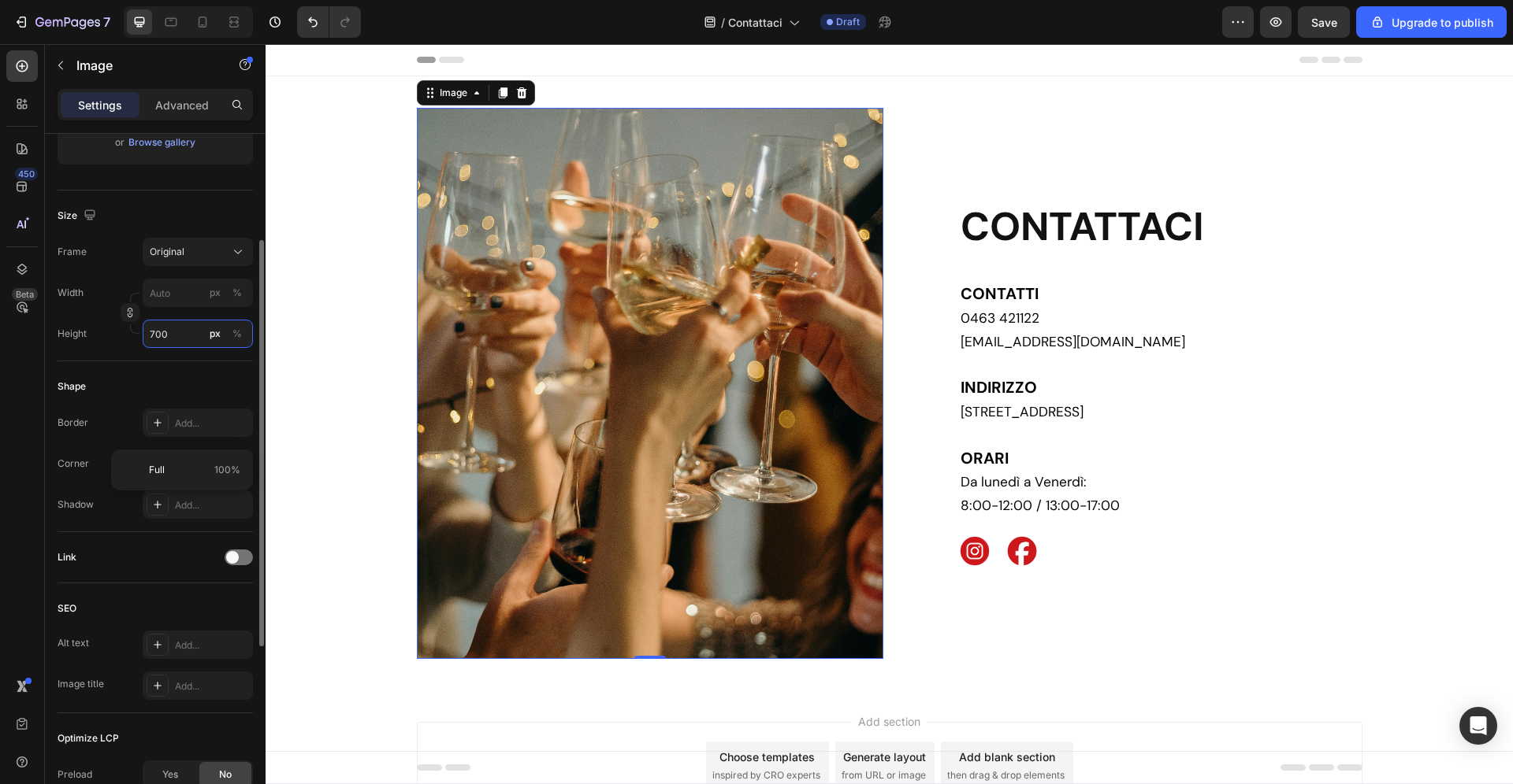
scroll to position [494, 0]
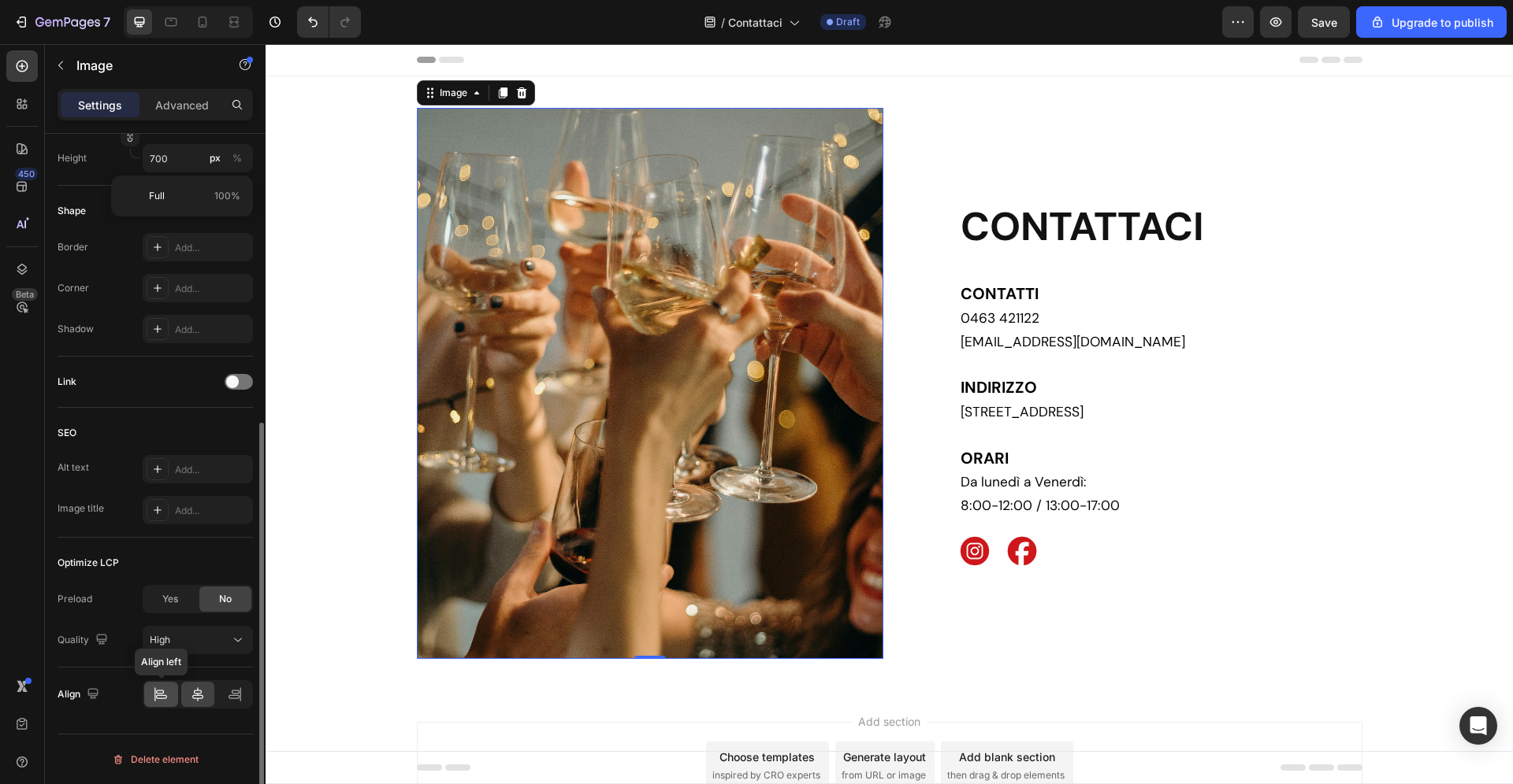
click at [168, 696] on icon at bounding box center [161, 694] width 15 height 15
click at [191, 102] on p "Advanced" at bounding box center [182, 105] width 54 height 16
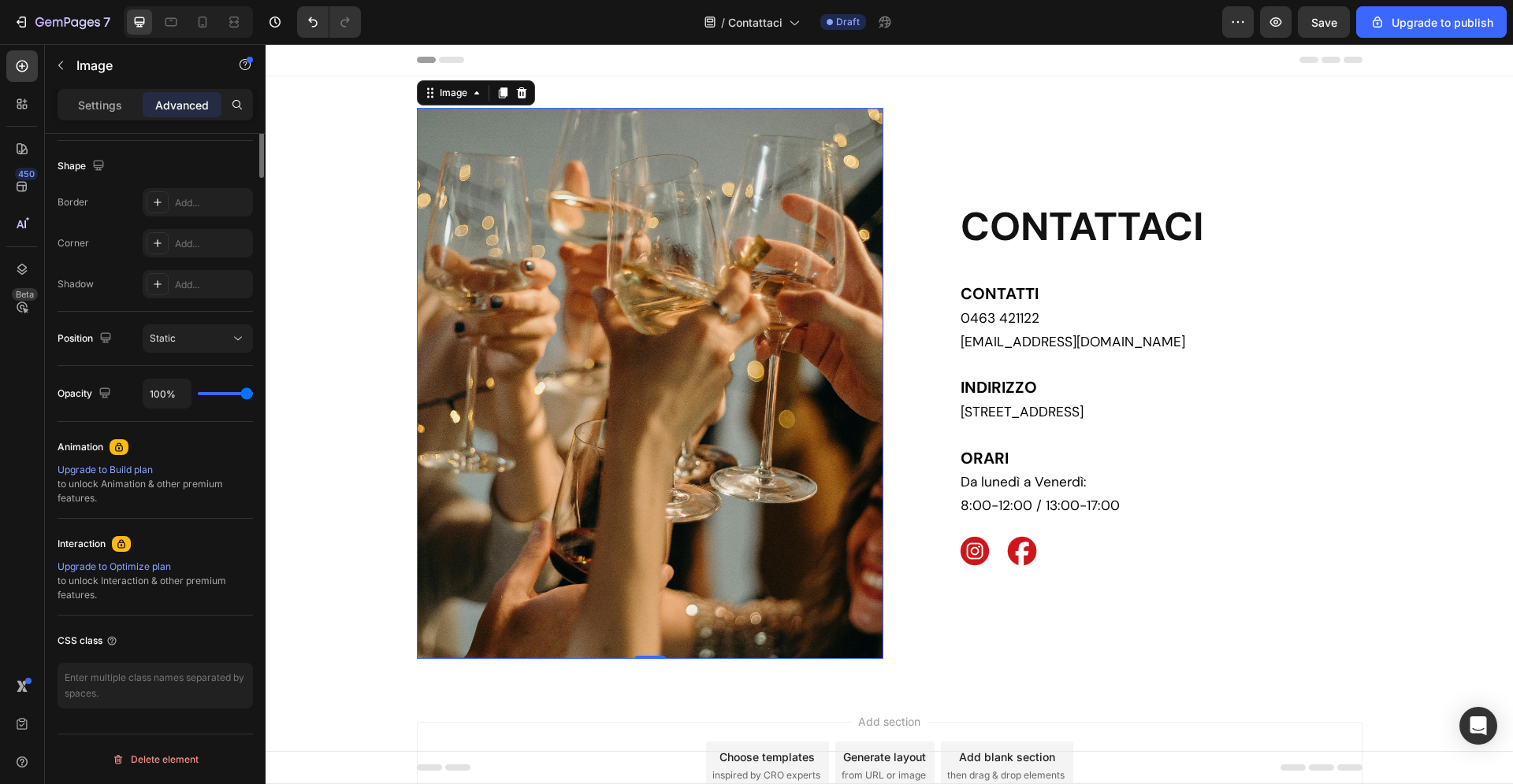
scroll to position [0, 0]
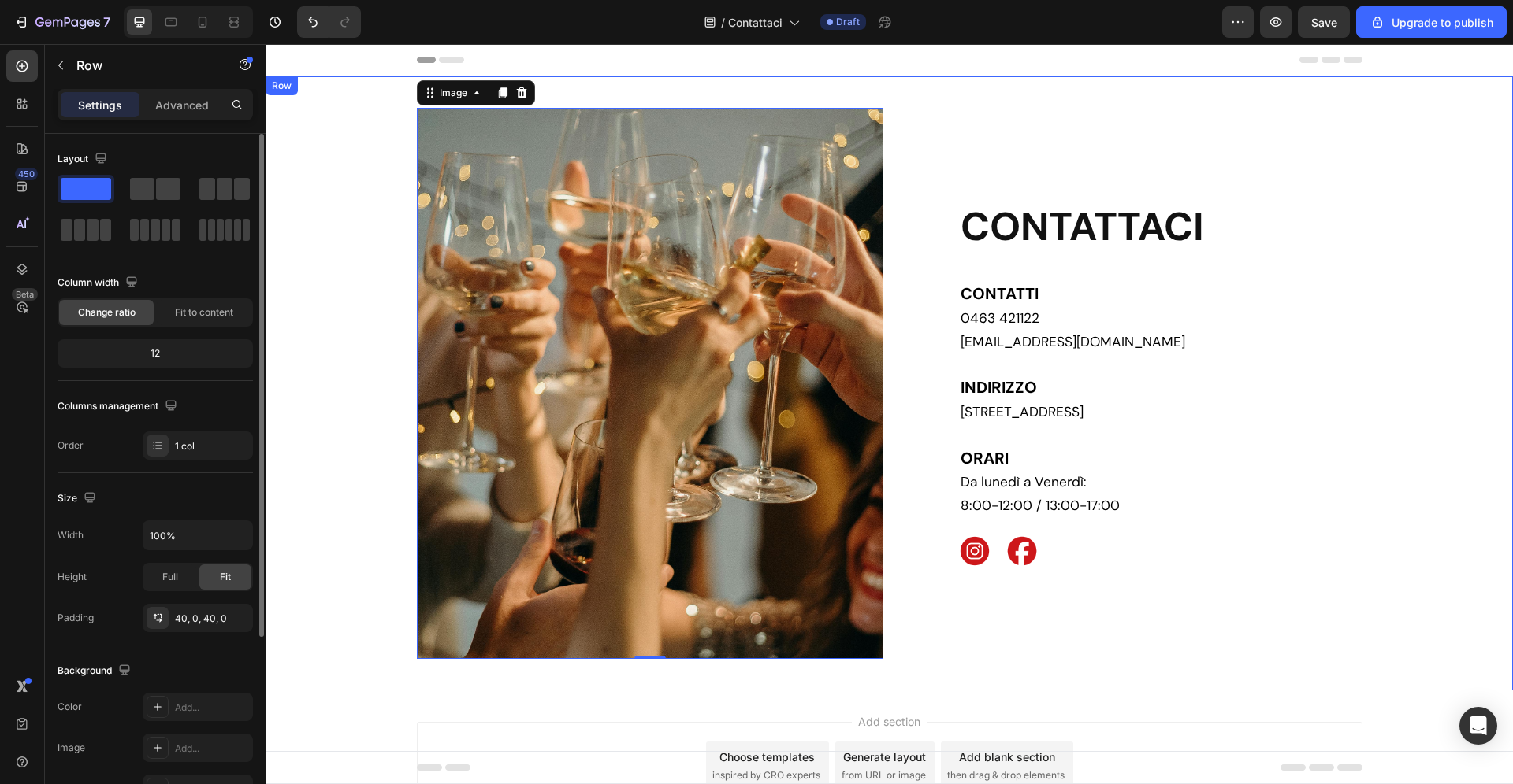
click at [388, 322] on div "Image 0 CONTATTACI Heading CONTATTI 0463 421122 [EMAIL_ADDRESS][DOMAIN_NAME] [G…" at bounding box center [889, 383] width 1247 height 551
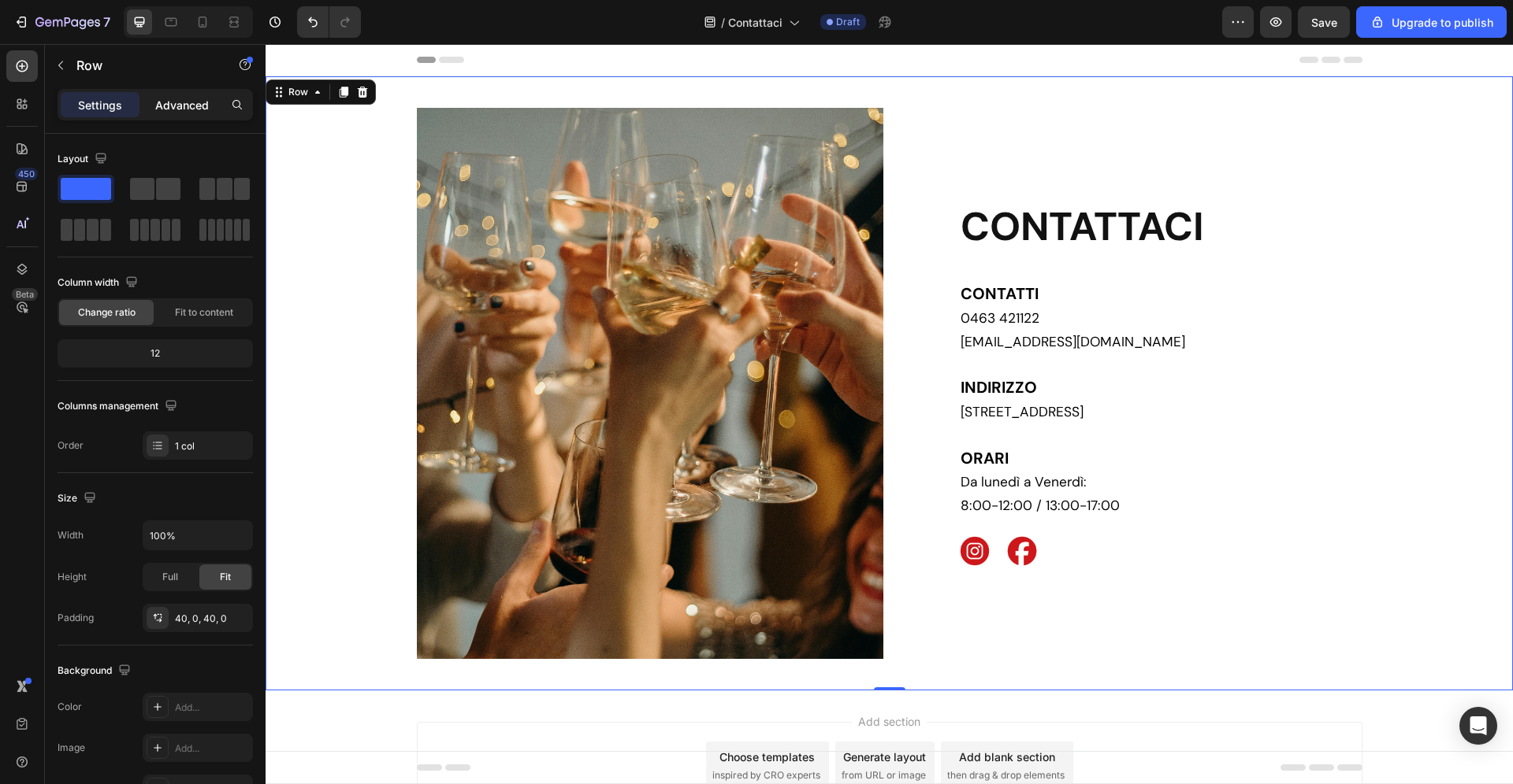
click at [173, 109] on p "Advanced" at bounding box center [182, 105] width 54 height 16
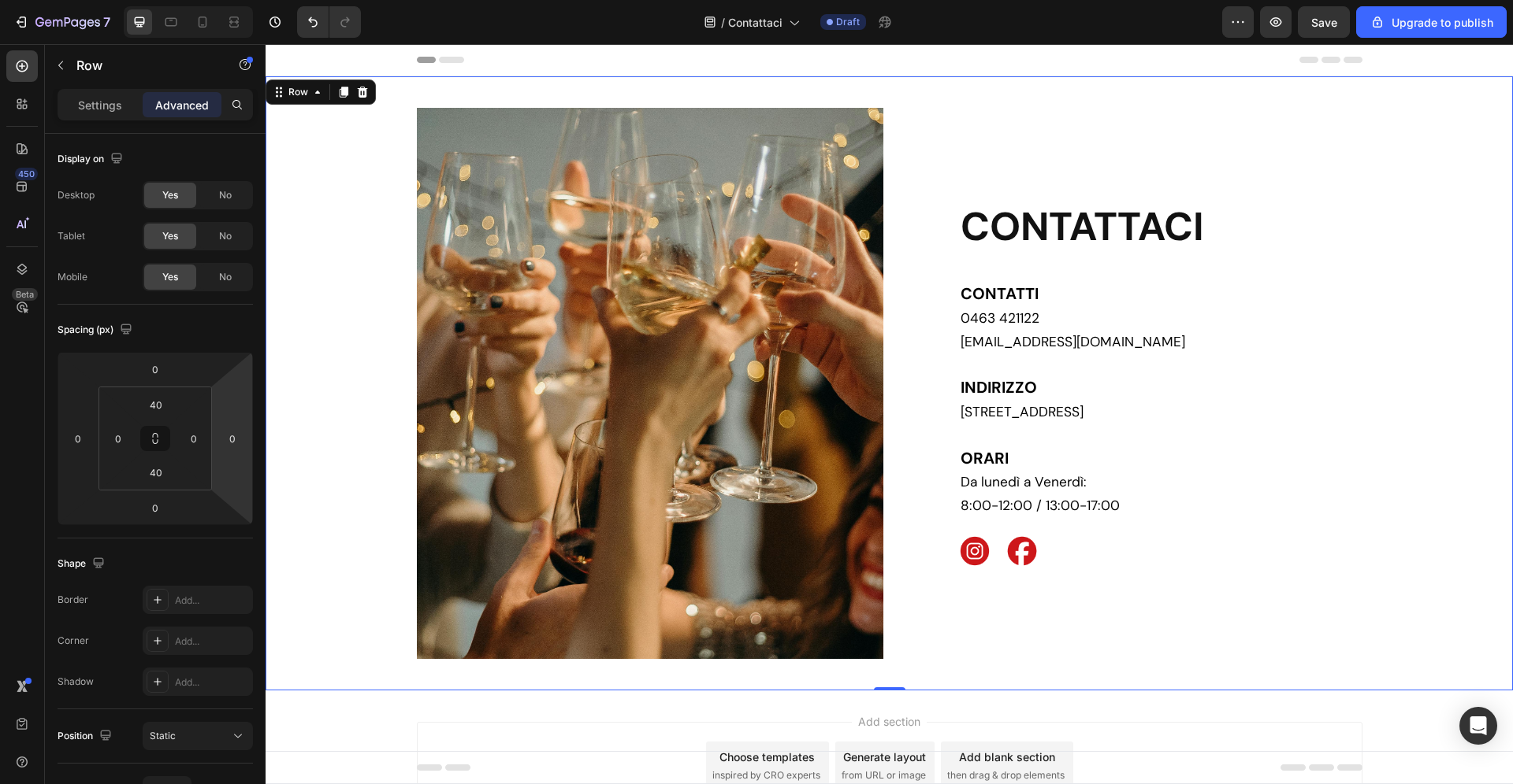
click at [453, 452] on img at bounding box center [650, 383] width 466 height 551
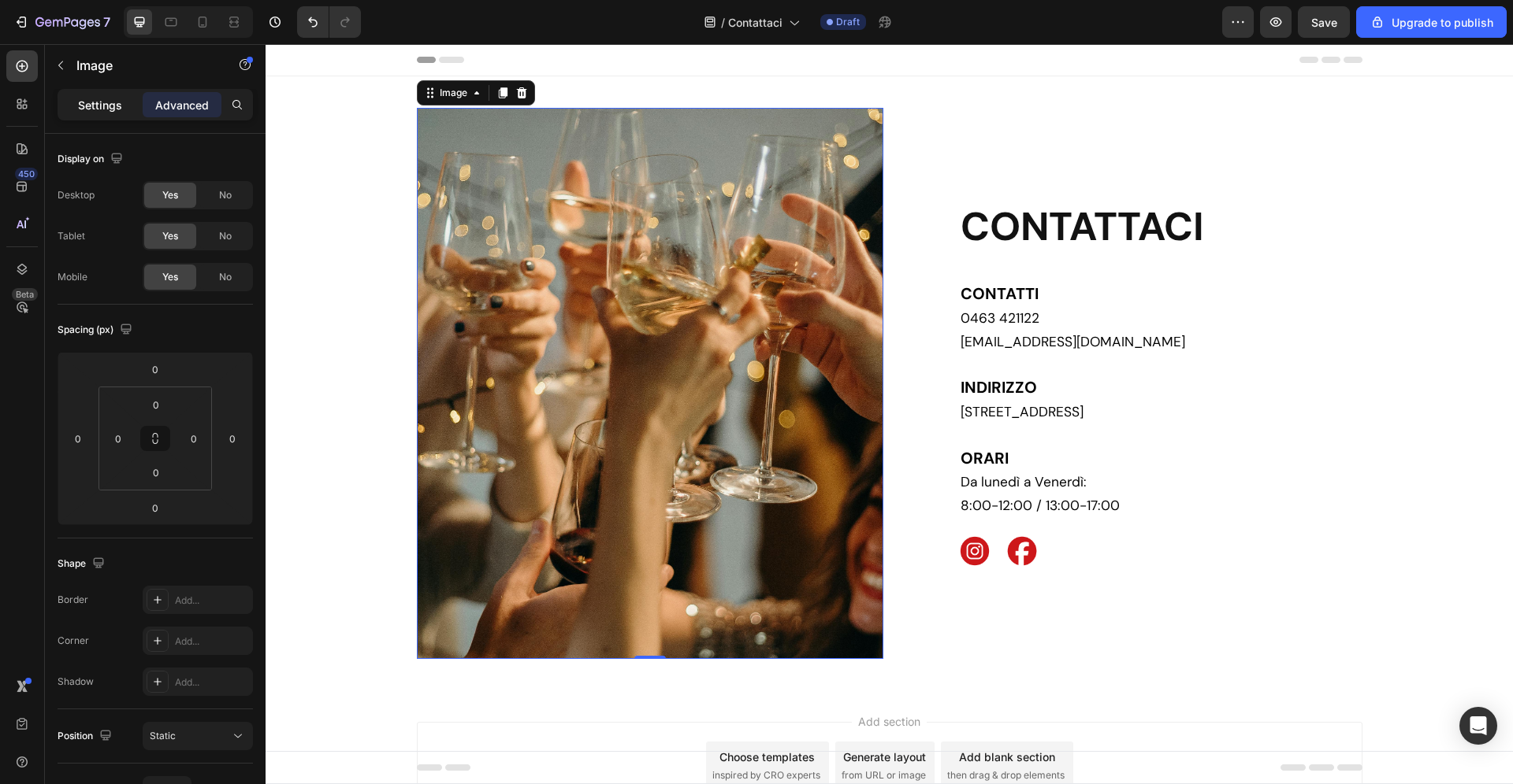
click at [101, 104] on p "Settings" at bounding box center [100, 105] width 44 height 16
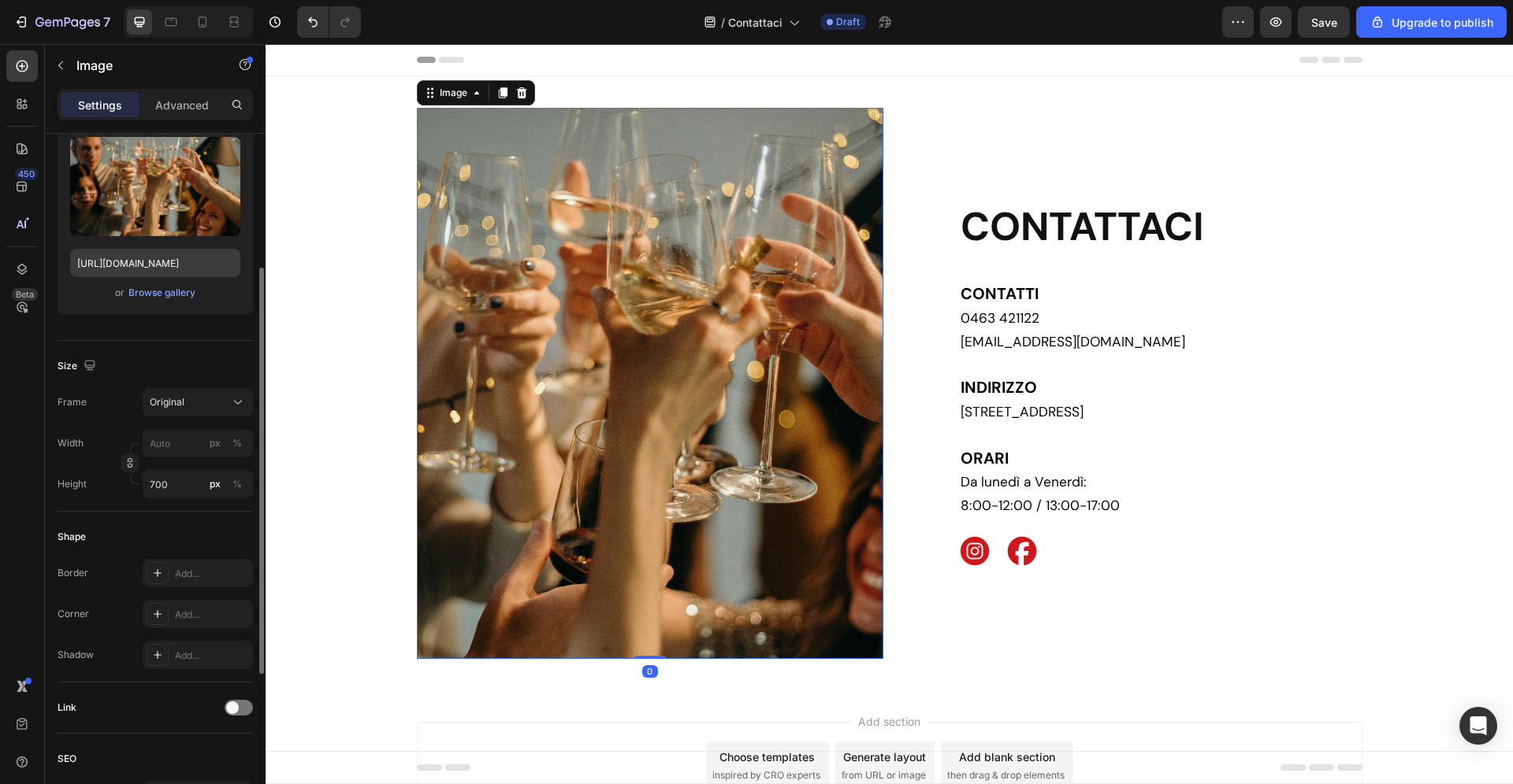
scroll to position [193, 0]
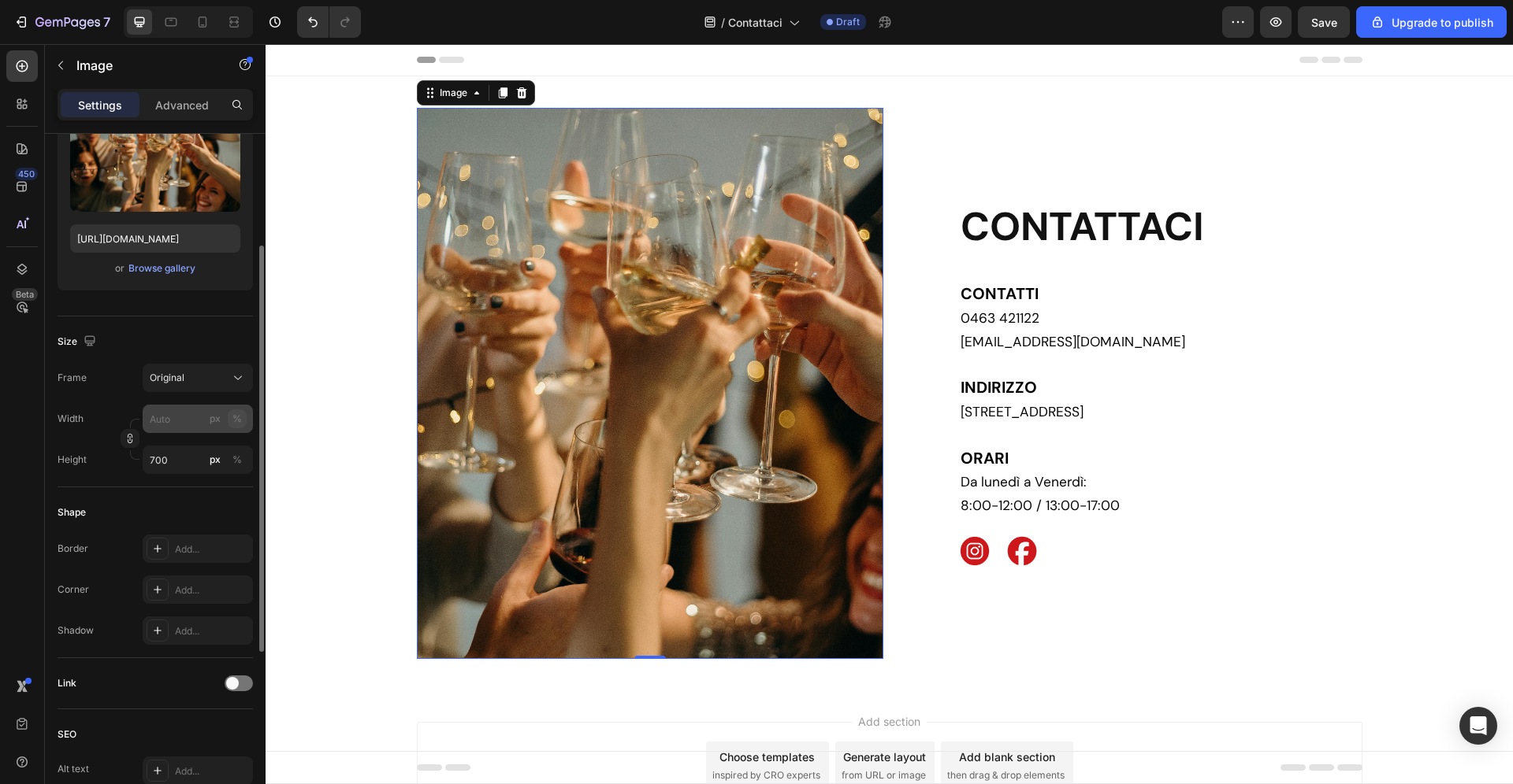
click at [242, 423] on div "%" at bounding box center [237, 419] width 10 height 14
click at [179, 416] on input "px %" at bounding box center [198, 418] width 110 height 28
click at [184, 379] on span "Original" at bounding box center [167, 378] width 35 height 14
click at [93, 404] on div "Frame Original Square Vertical Horizontal Original Custom Width px % Height 700…" at bounding box center [155, 419] width 196 height 110
click at [186, 434] on div "Width px % Height 700 px %" at bounding box center [155, 439] width 196 height 69
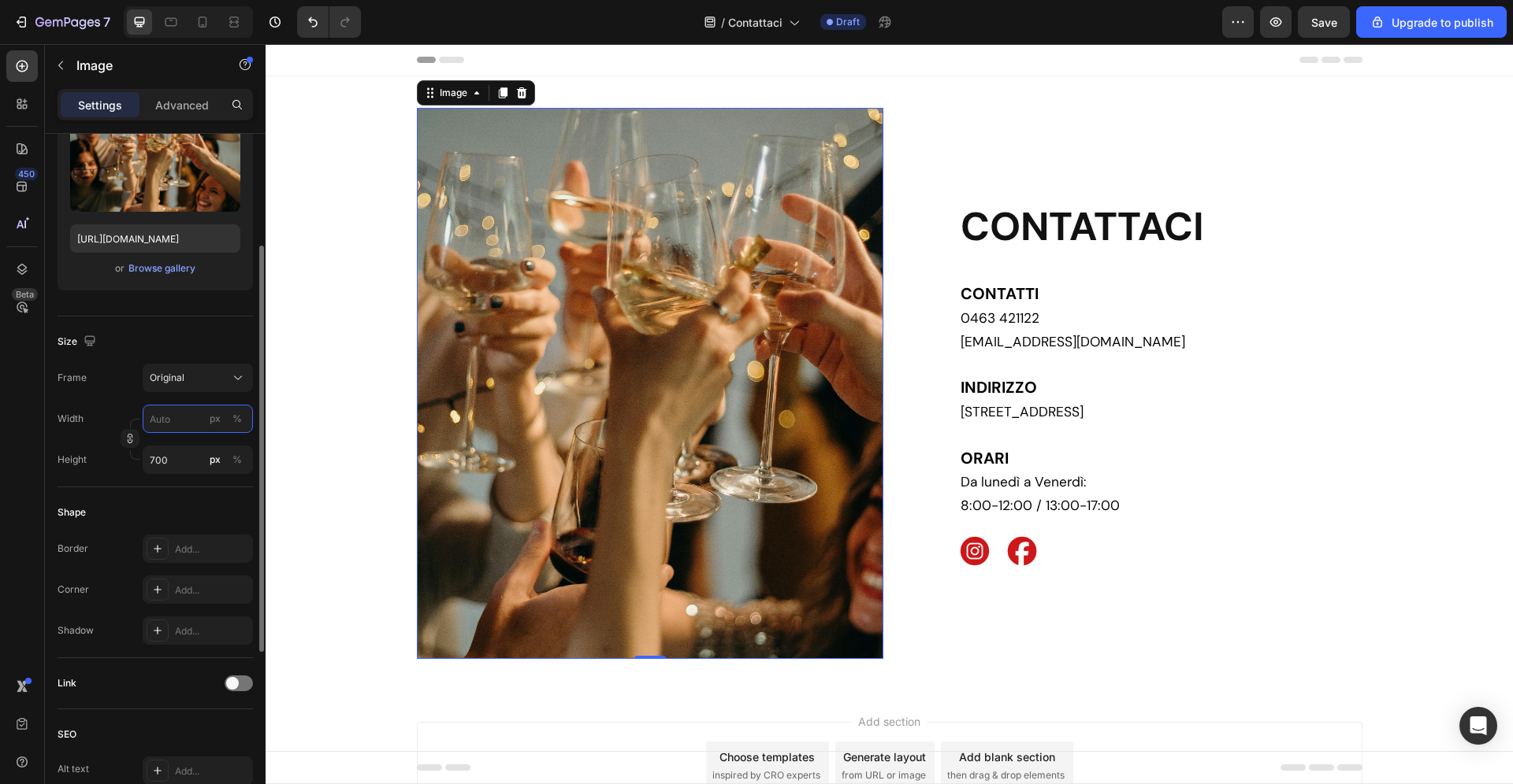
click at [182, 420] on input "px %" at bounding box center [198, 418] width 110 height 28
click at [188, 466] on div "Full 100%" at bounding box center [182, 457] width 129 height 28
type input "100"
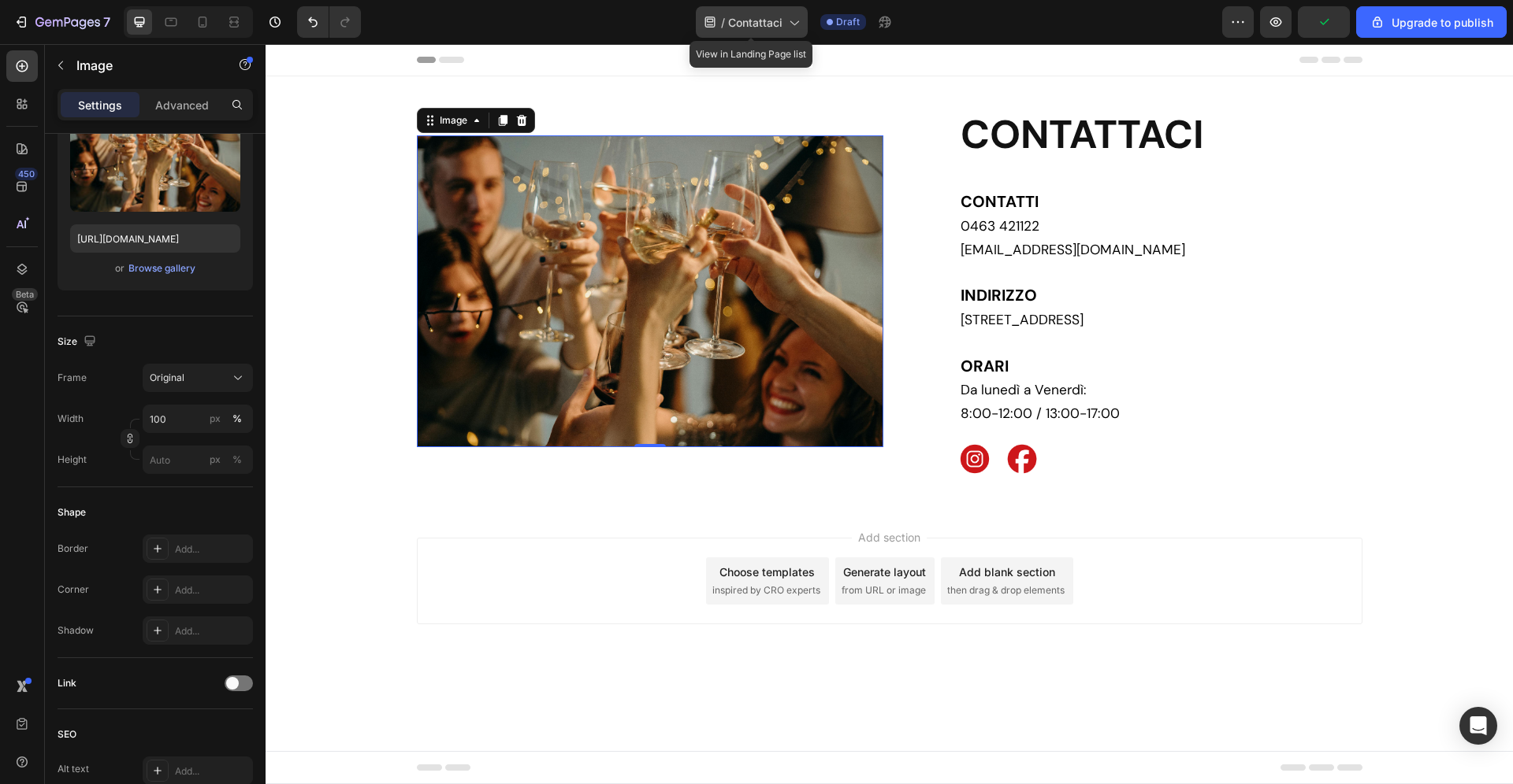
click at [765, 20] on span "Contattaci" at bounding box center [755, 22] width 54 height 16
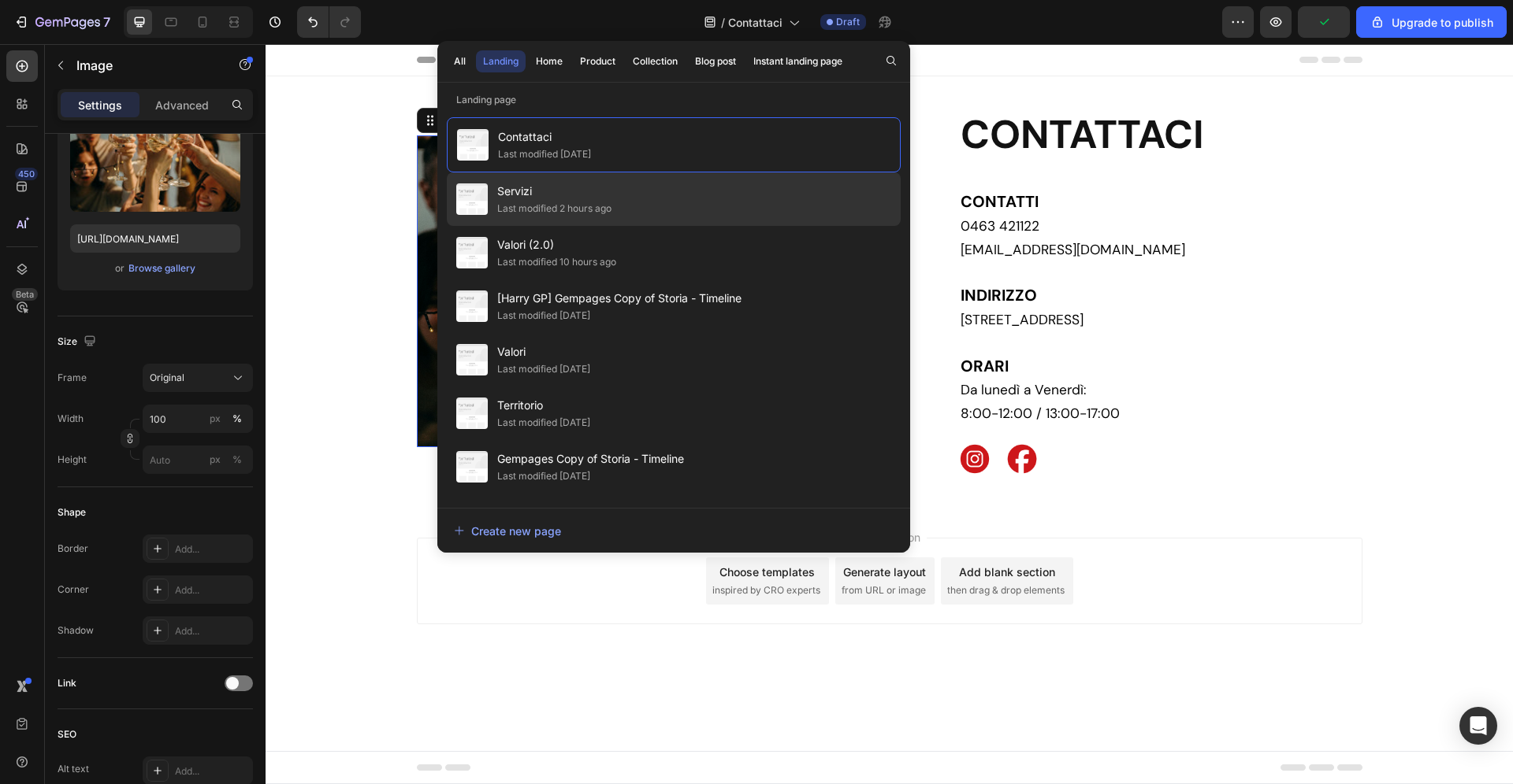
click at [611, 197] on span "Servizi" at bounding box center [554, 192] width 115 height 19
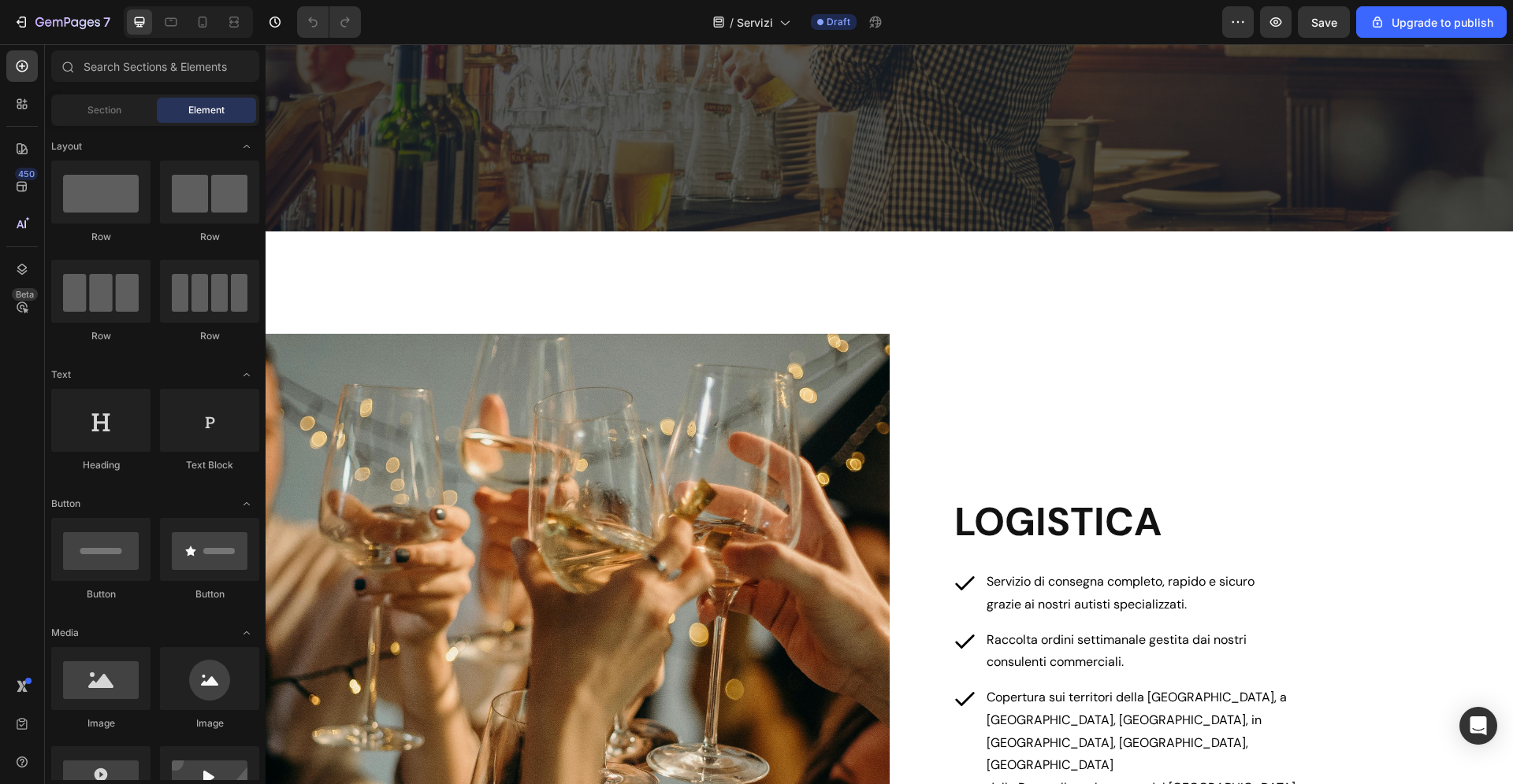
scroll to position [525, 0]
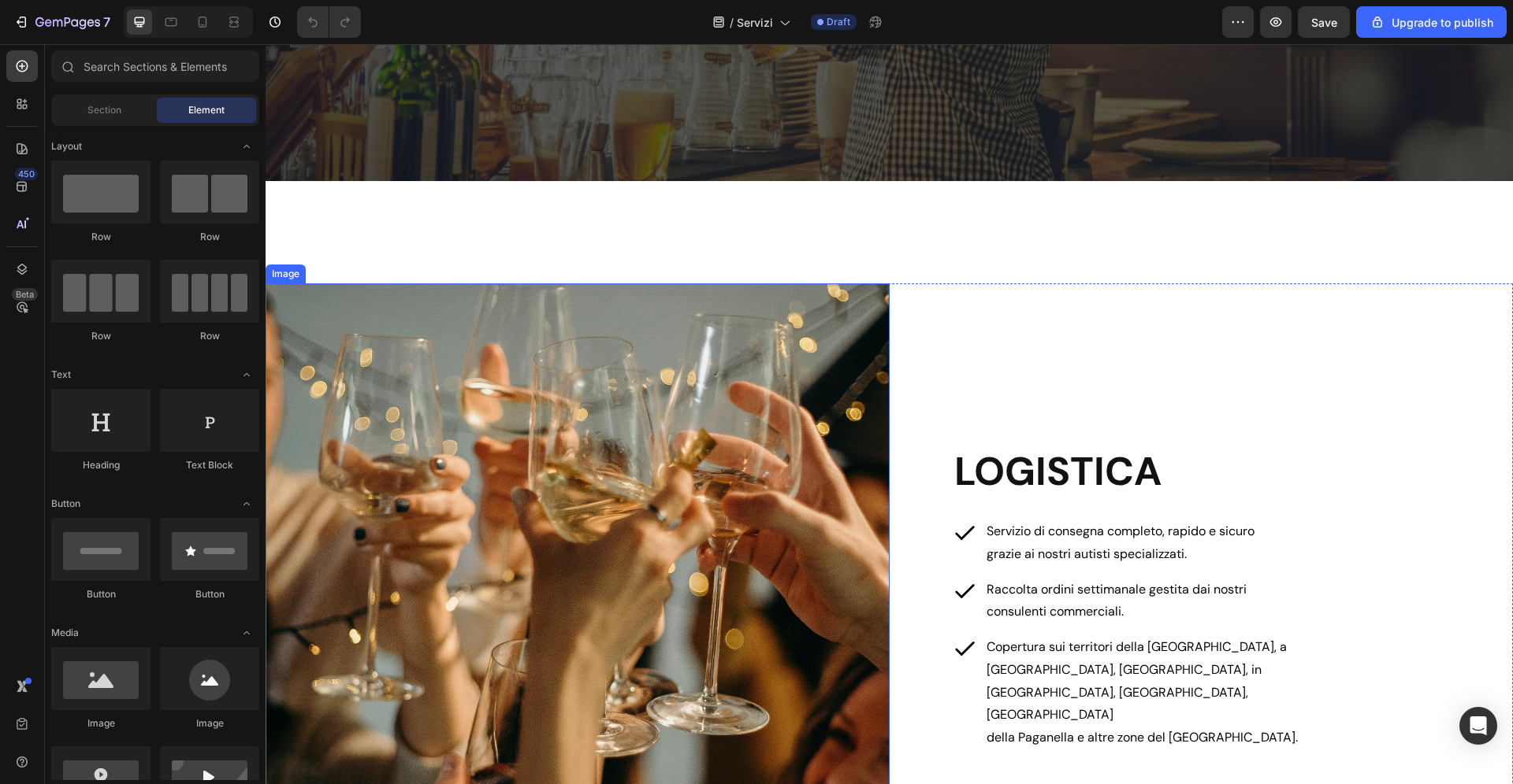
click at [599, 476] on img at bounding box center [578, 598] width 624 height 630
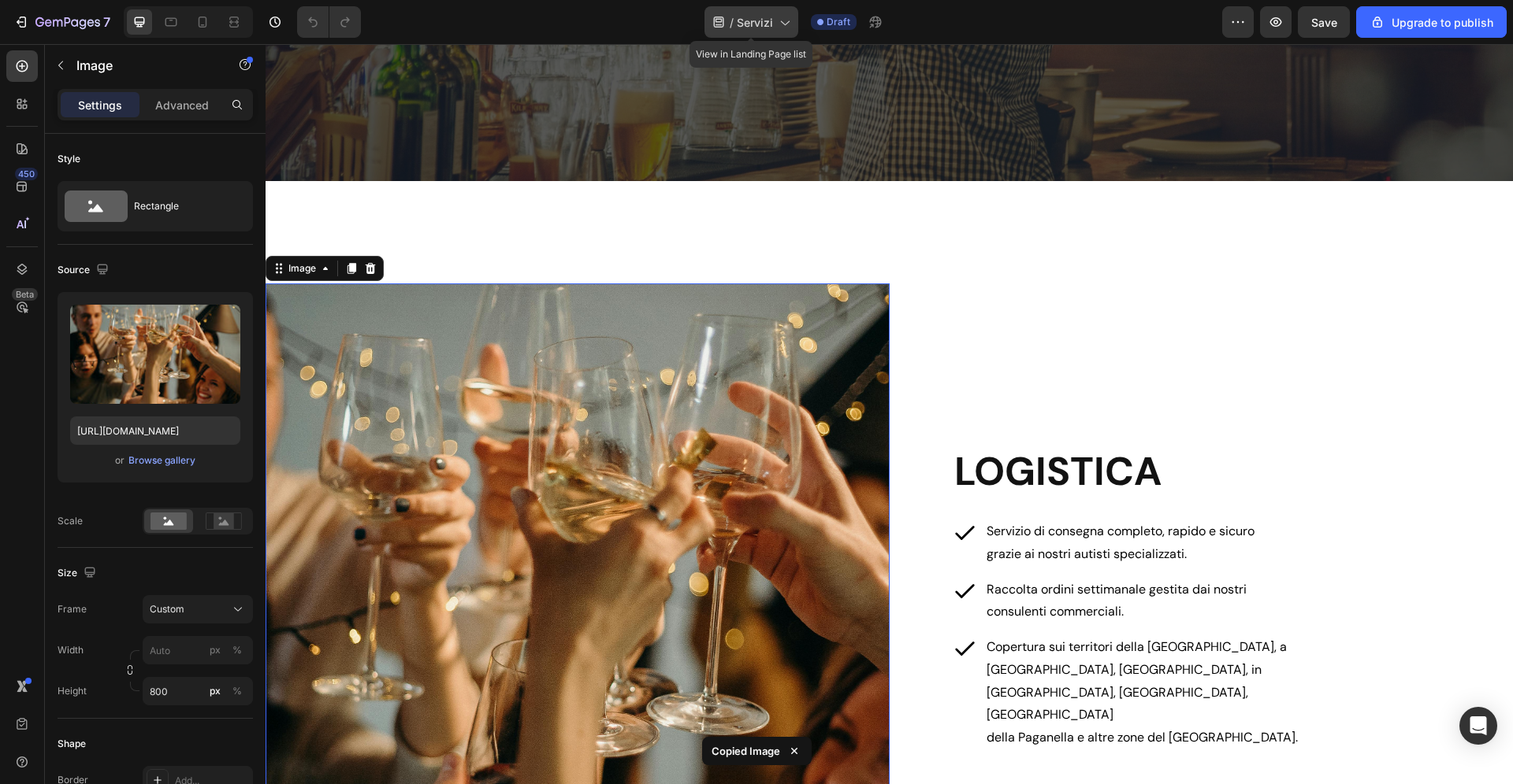
click at [762, 24] on span "Servizi" at bounding box center [755, 22] width 37 height 16
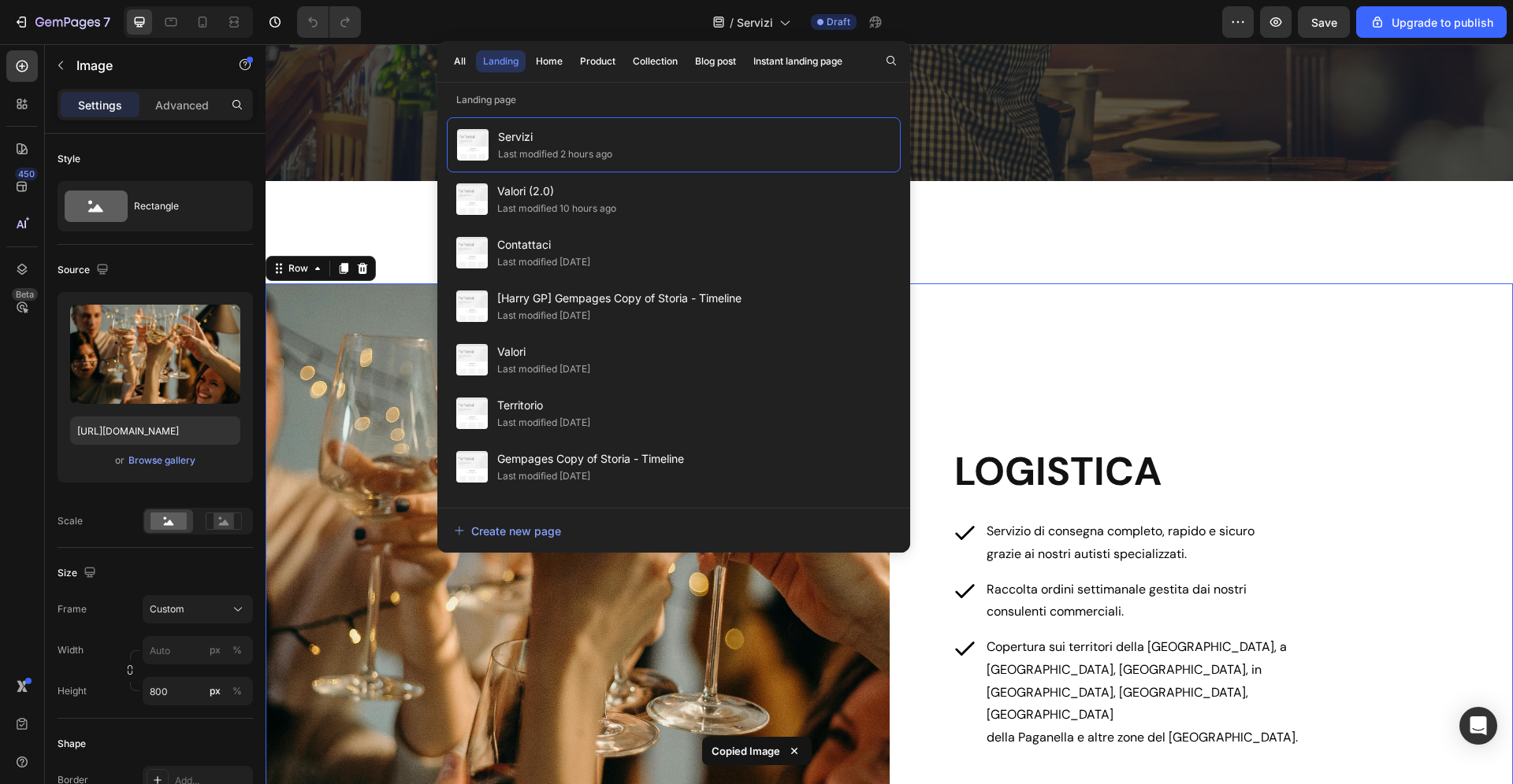
click at [1125, 334] on div "LOGISTICA Heading Servizio di consegna completo, rapido e sicuro grazie ai nost…" at bounding box center [1202, 598] width 624 height 630
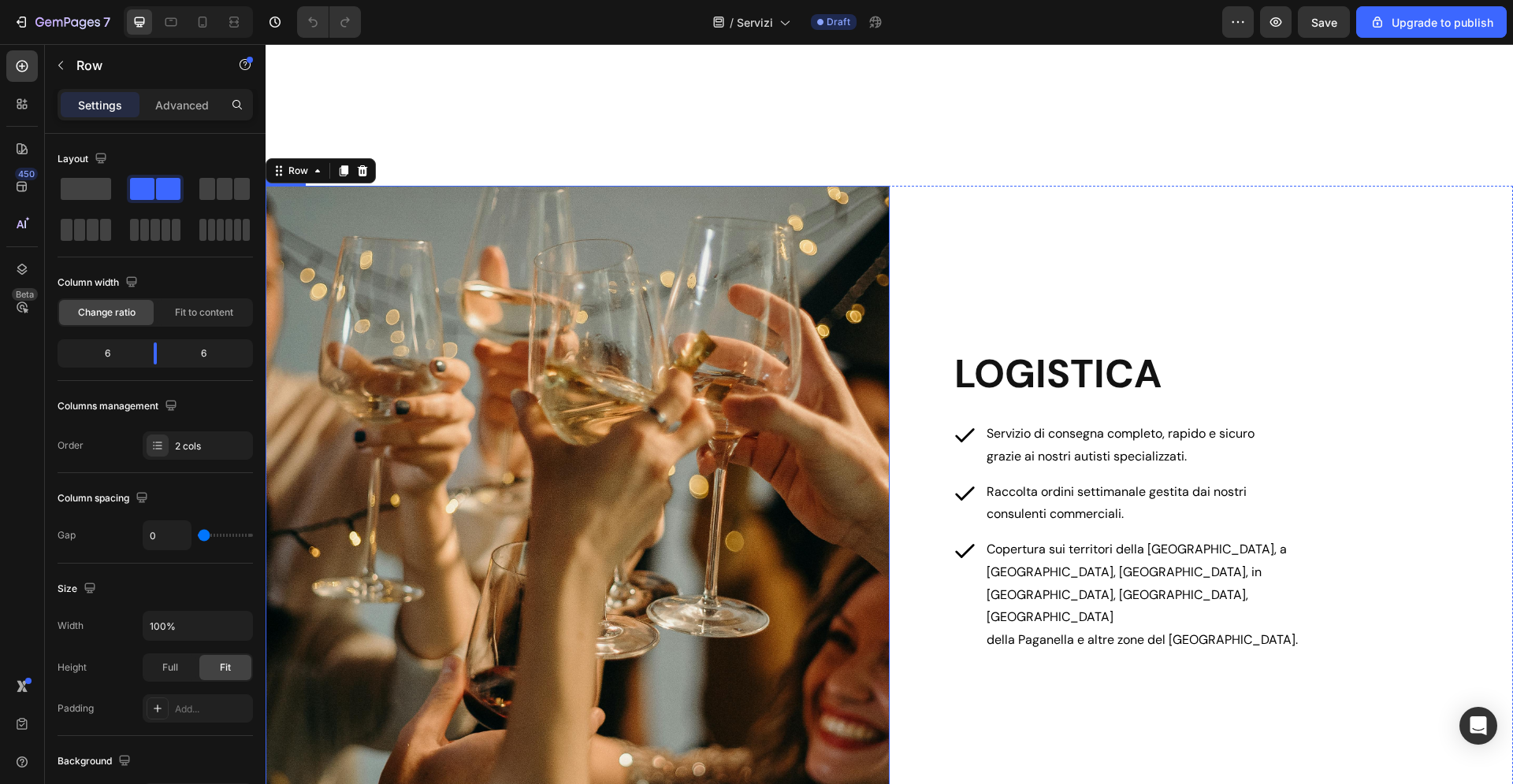
scroll to position [451, 0]
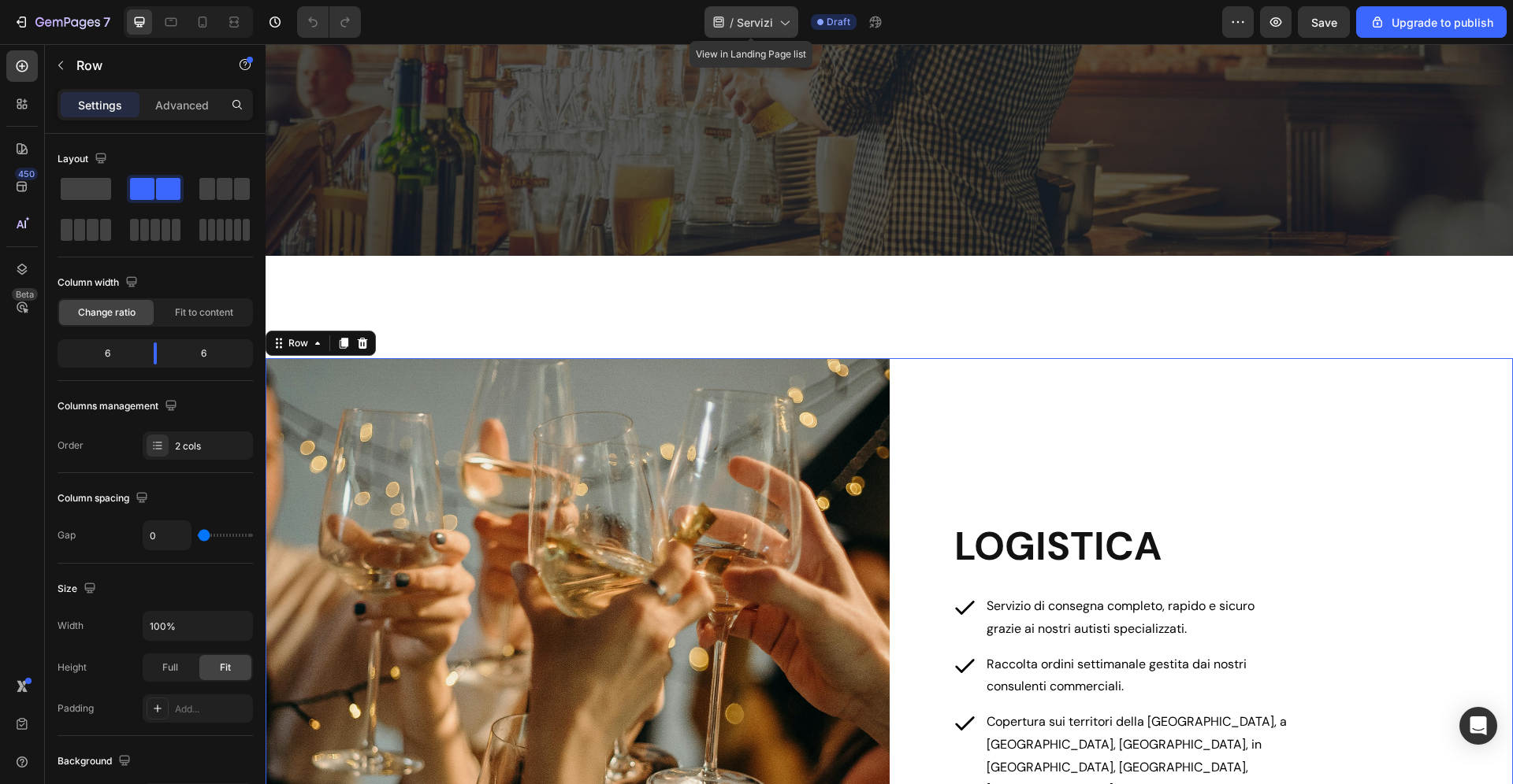
click at [761, 15] on span "Servizi" at bounding box center [755, 22] width 37 height 16
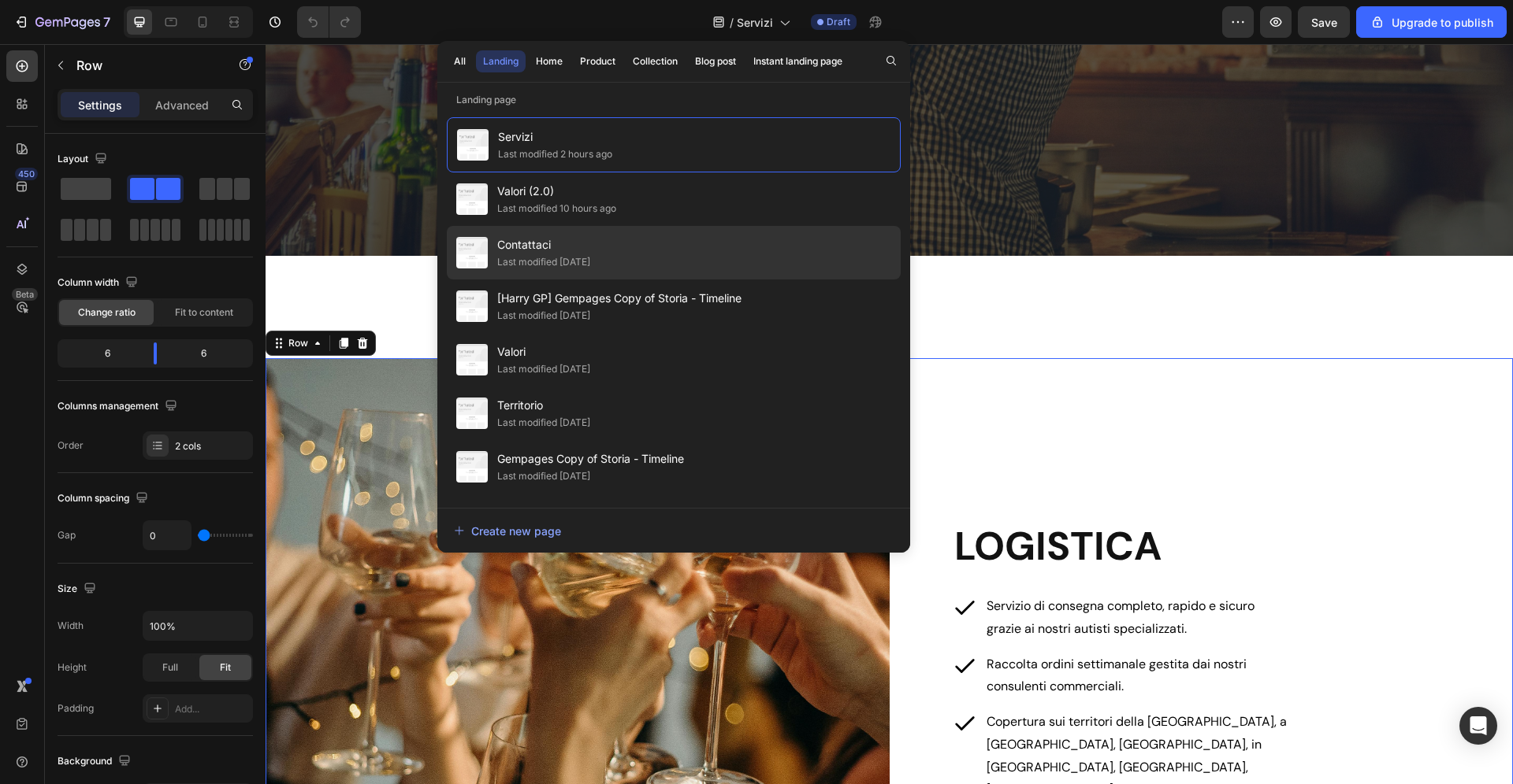
click at [590, 257] on div "Last modified [DATE]" at bounding box center [544, 262] width 93 height 15
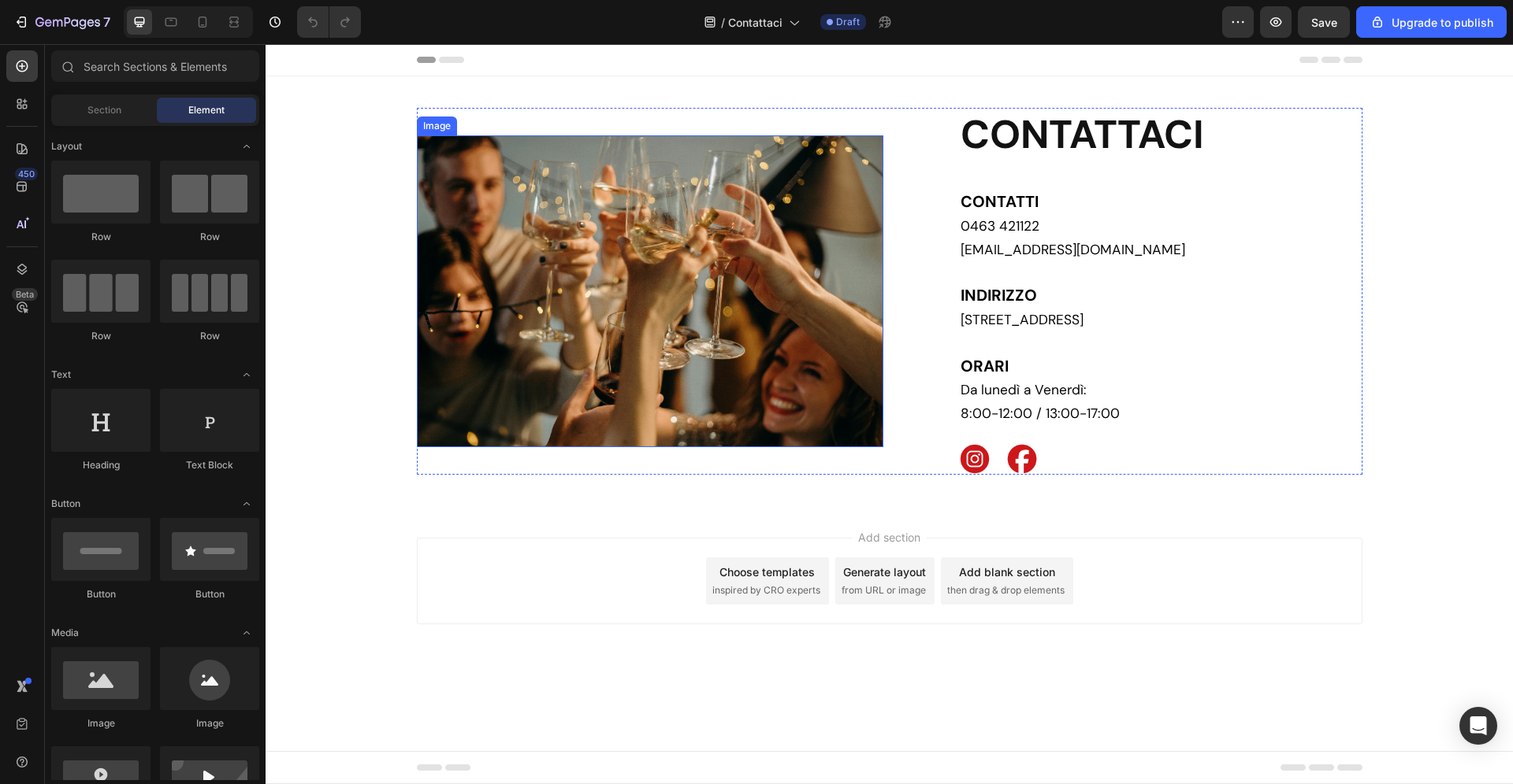
click at [598, 266] on img at bounding box center [650, 291] width 466 height 311
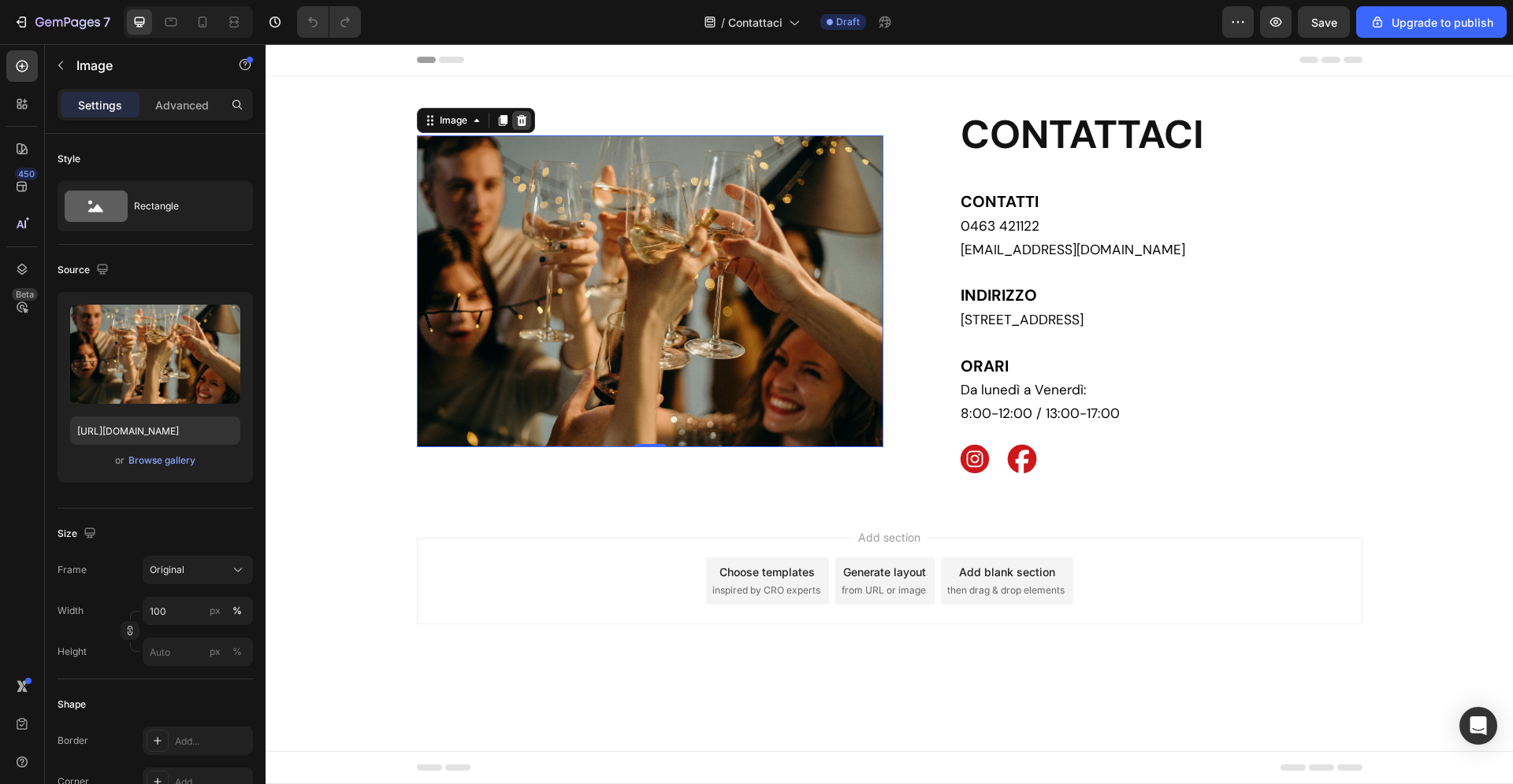
click at [518, 118] on icon at bounding box center [521, 119] width 11 height 11
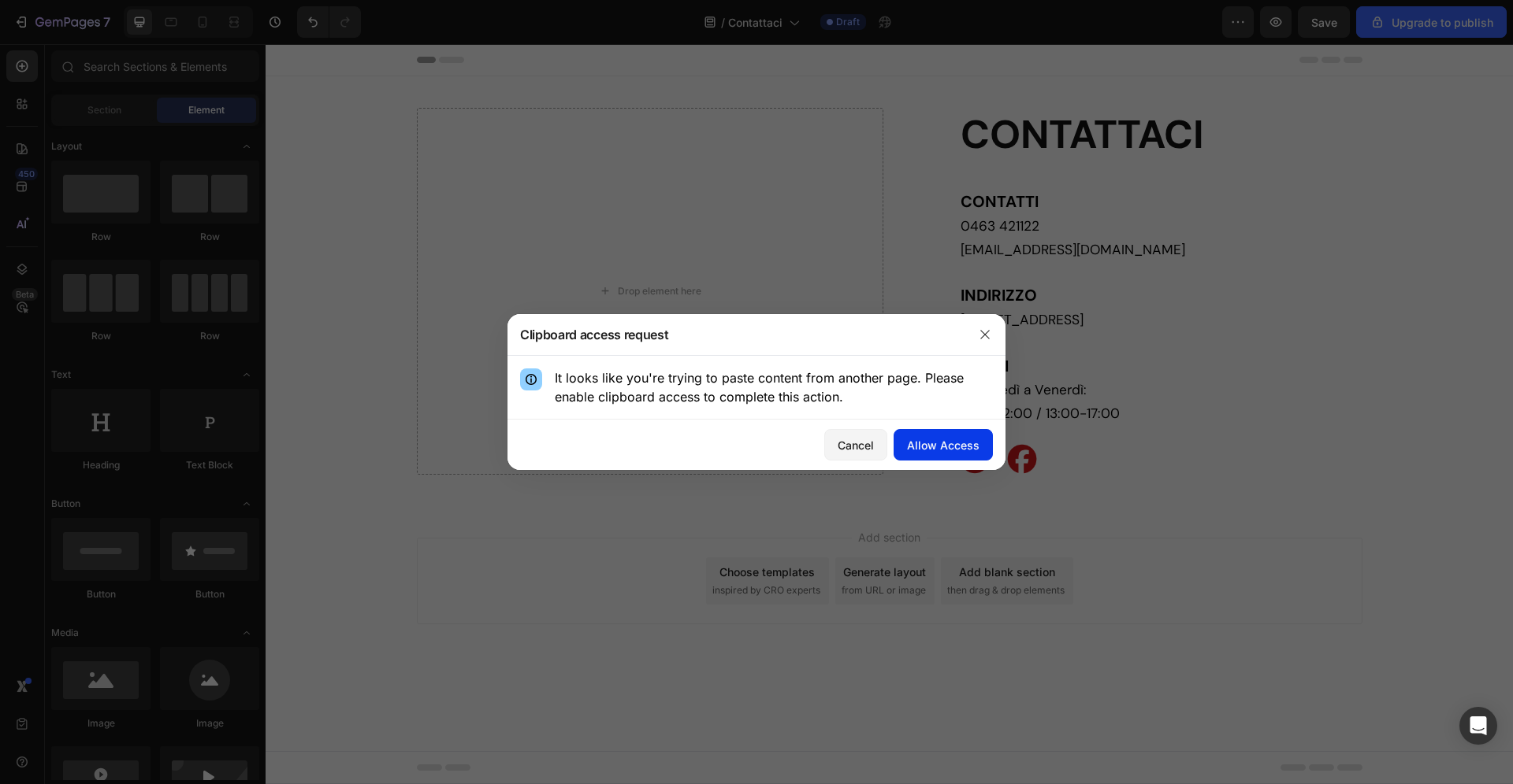
click at [935, 450] on div "Allow Access" at bounding box center [942, 445] width 72 height 16
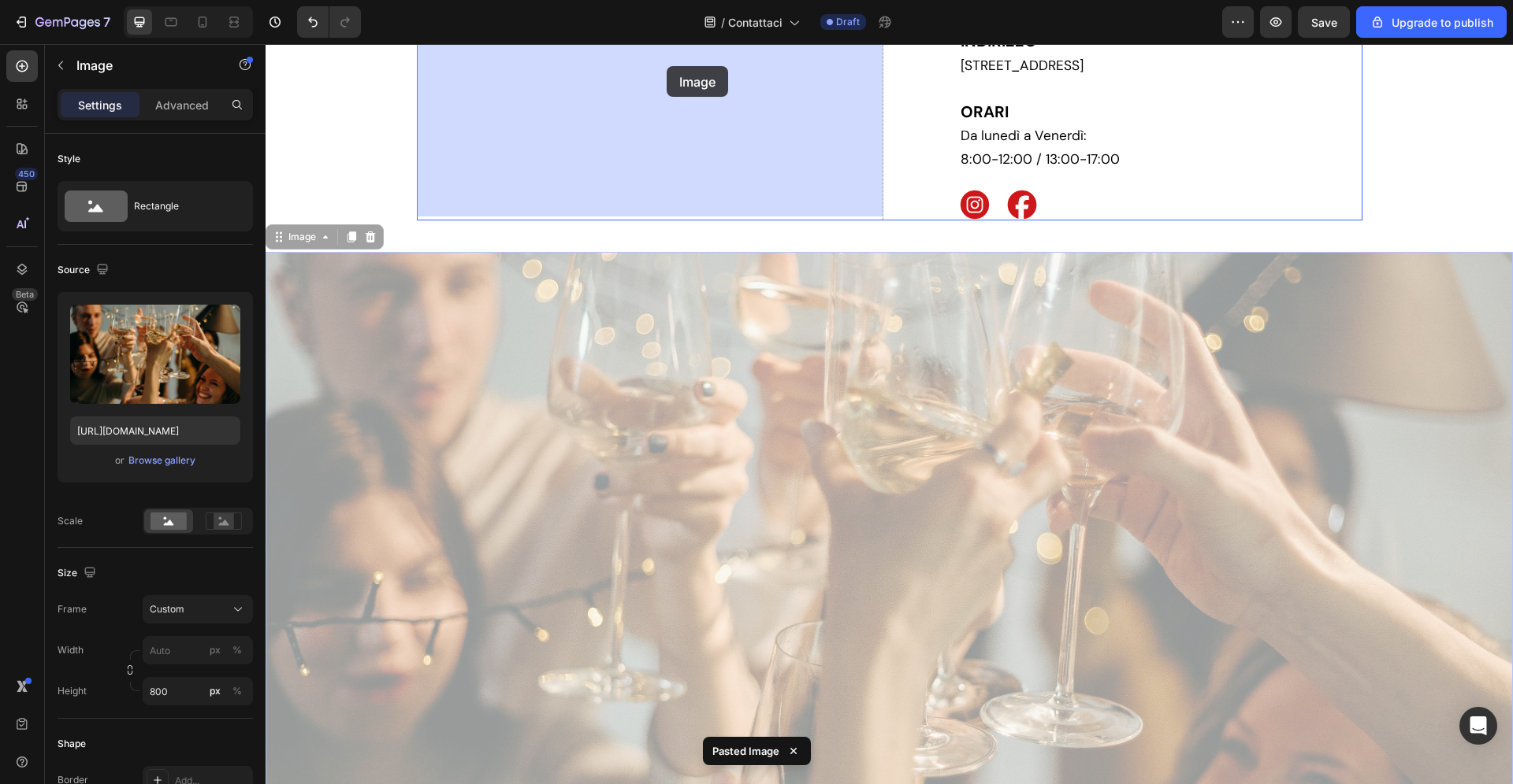
drag, startPoint x: 672, startPoint y: 589, endPoint x: 660, endPoint y: 110, distance: 479.2
click at [660, 110] on div "Header Custom Code Publish the page to see the content. Custom Code Contatti He…" at bounding box center [889, 450] width 1247 height 1320
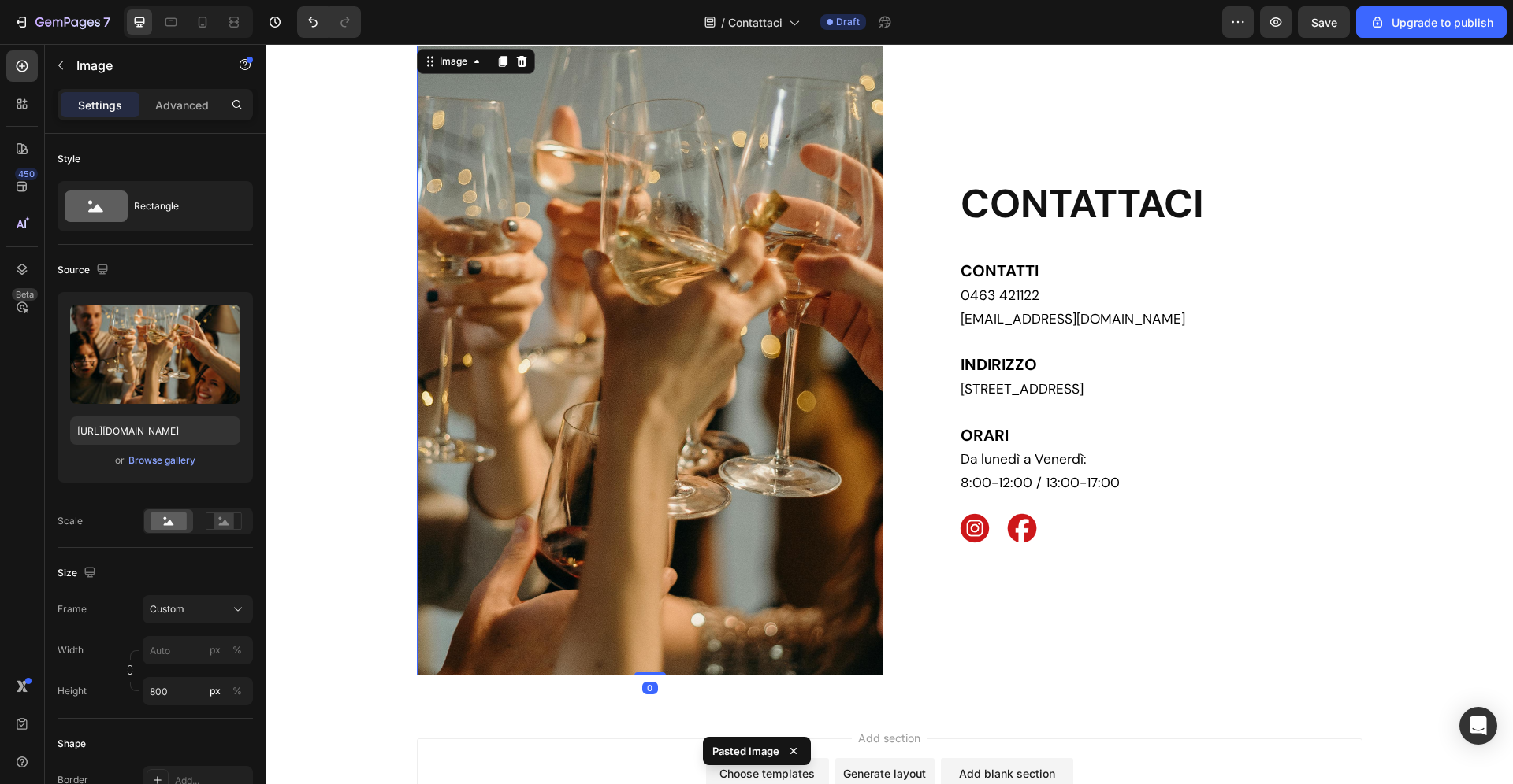
scroll to position [7, 0]
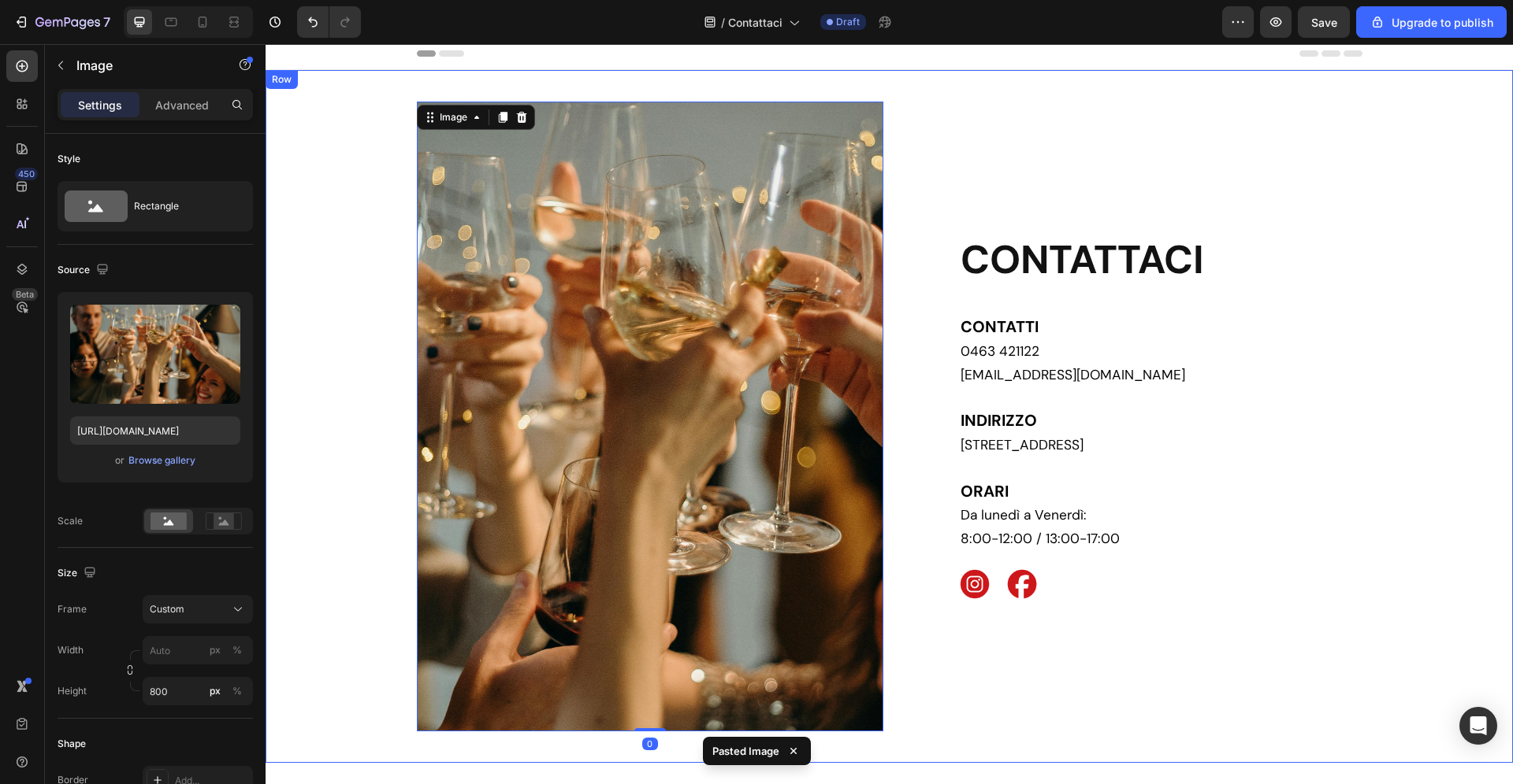
click at [346, 176] on div "Image 0 CONTATTACI Heading CONTATTI 0463 421122 [EMAIL_ADDRESS][DOMAIN_NAME] [G…" at bounding box center [889, 416] width 1247 height 630
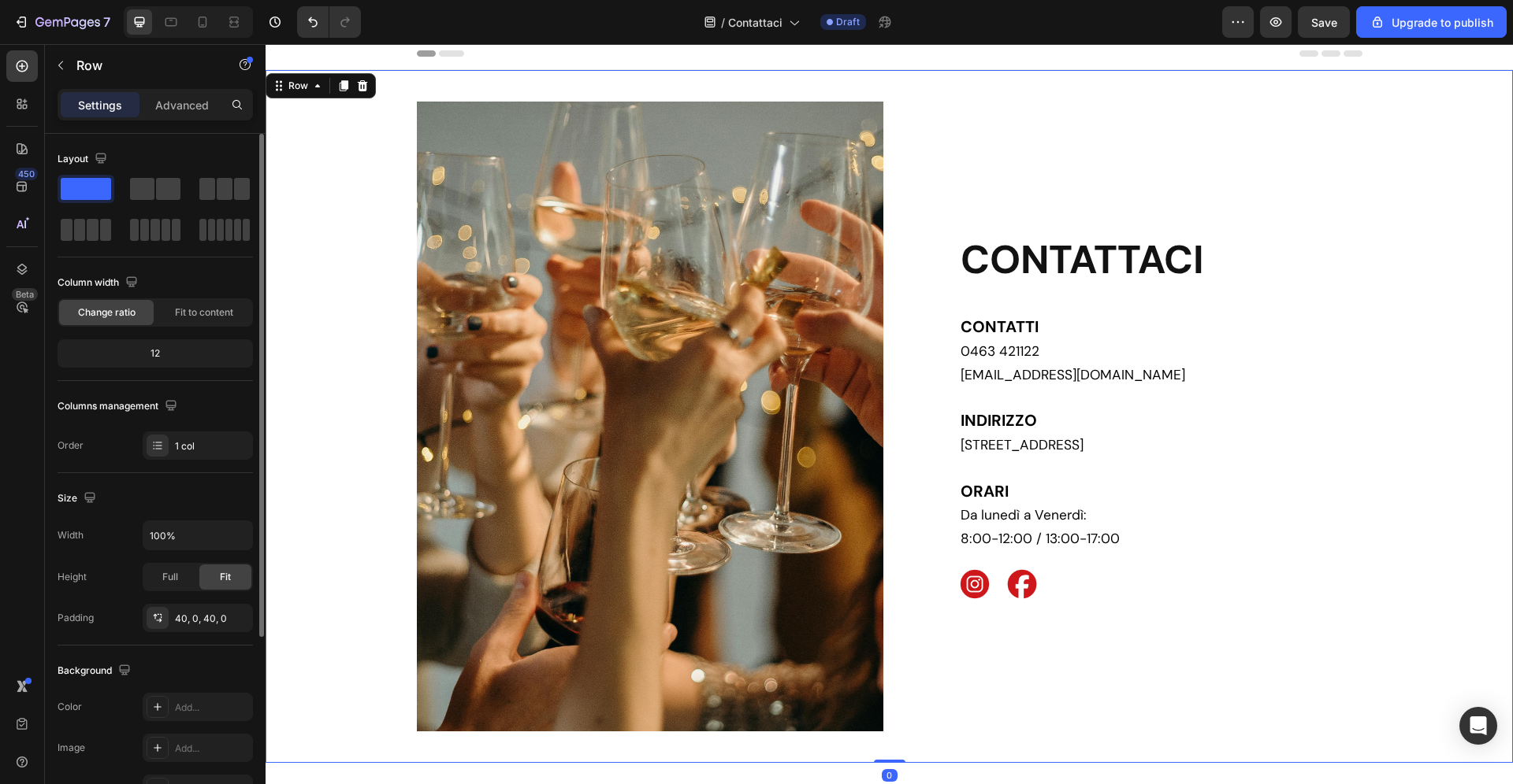
scroll to position [266, 0]
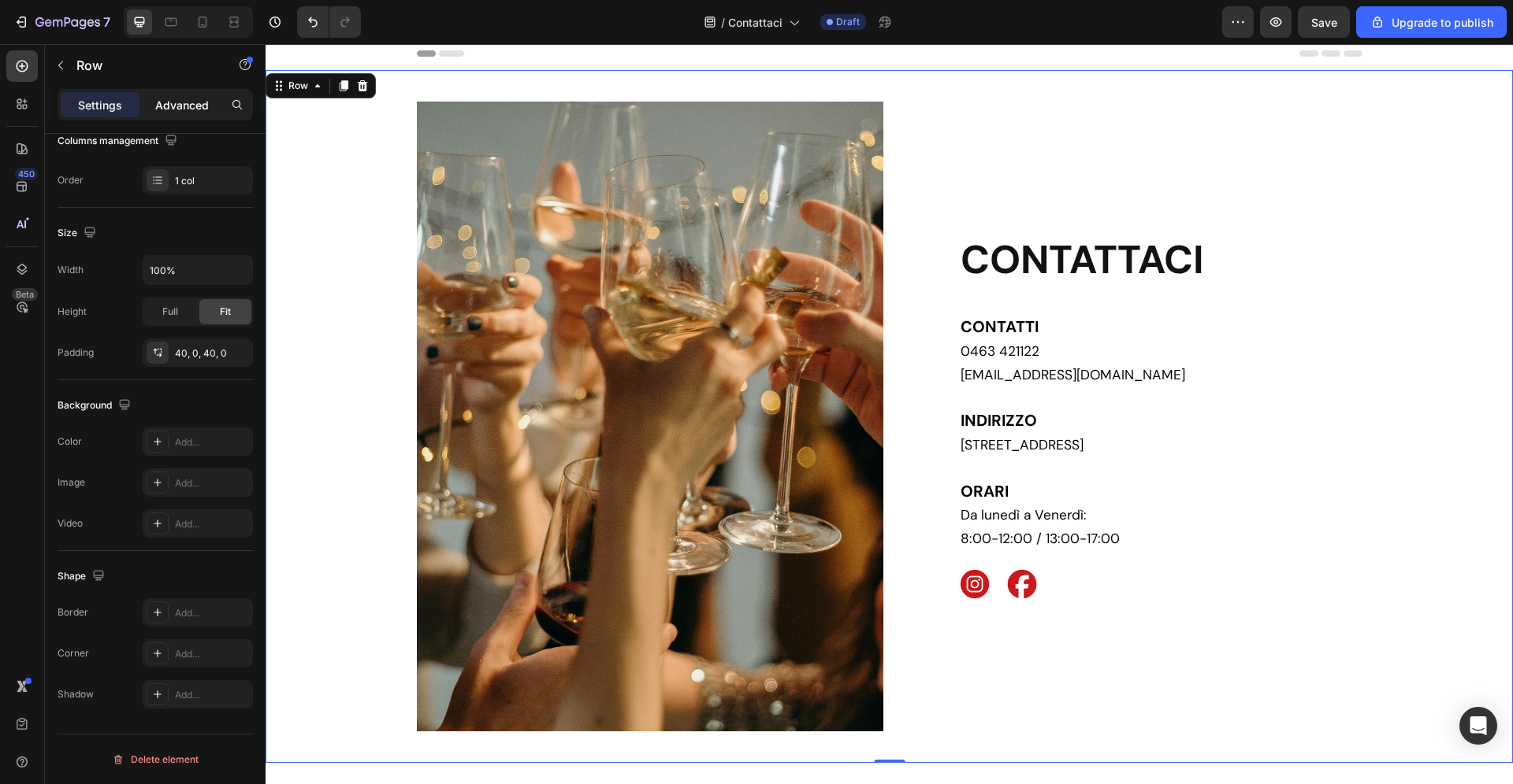
click at [189, 101] on p "Advanced" at bounding box center [182, 105] width 54 height 16
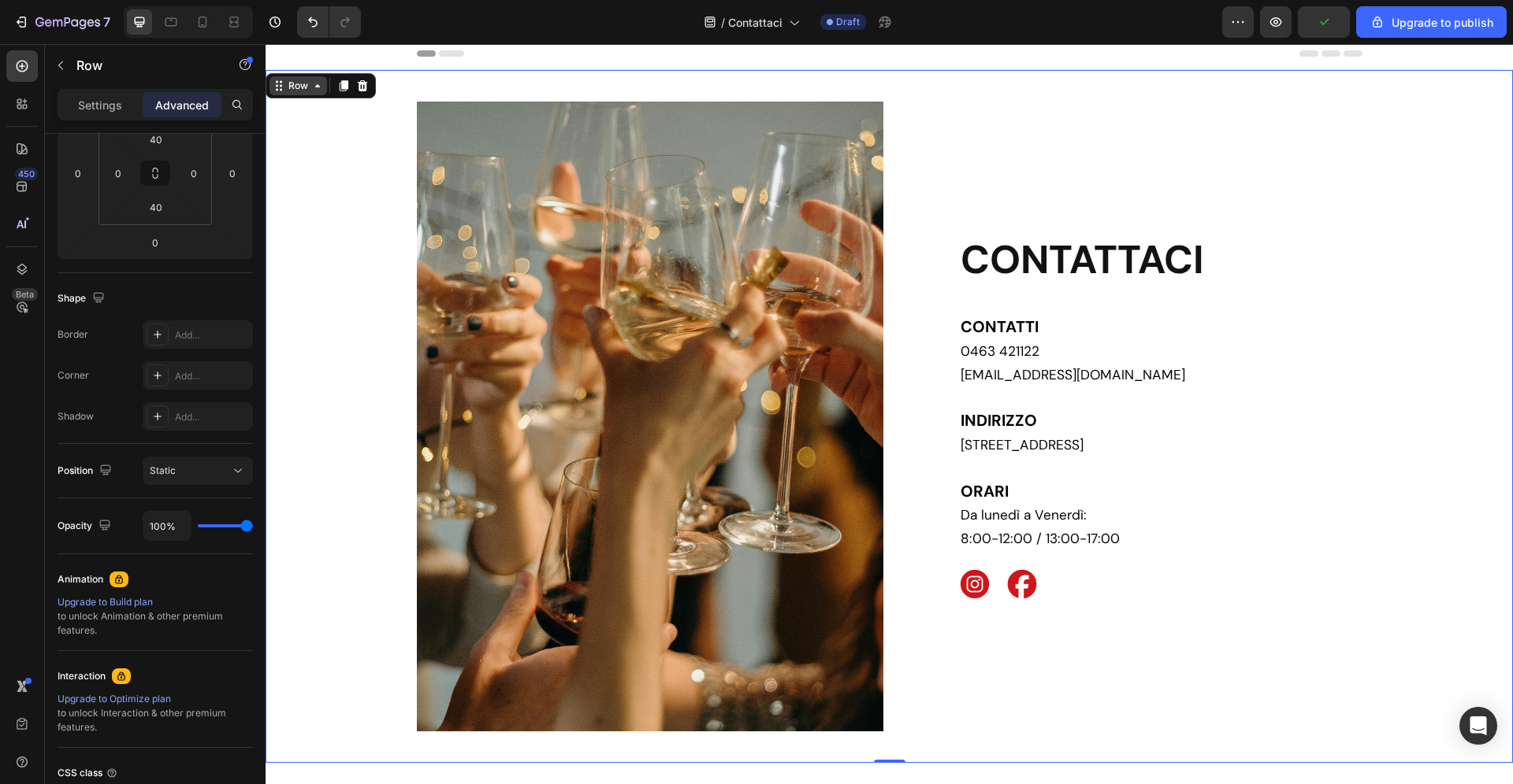
click at [304, 81] on div "Row" at bounding box center [298, 86] width 26 height 14
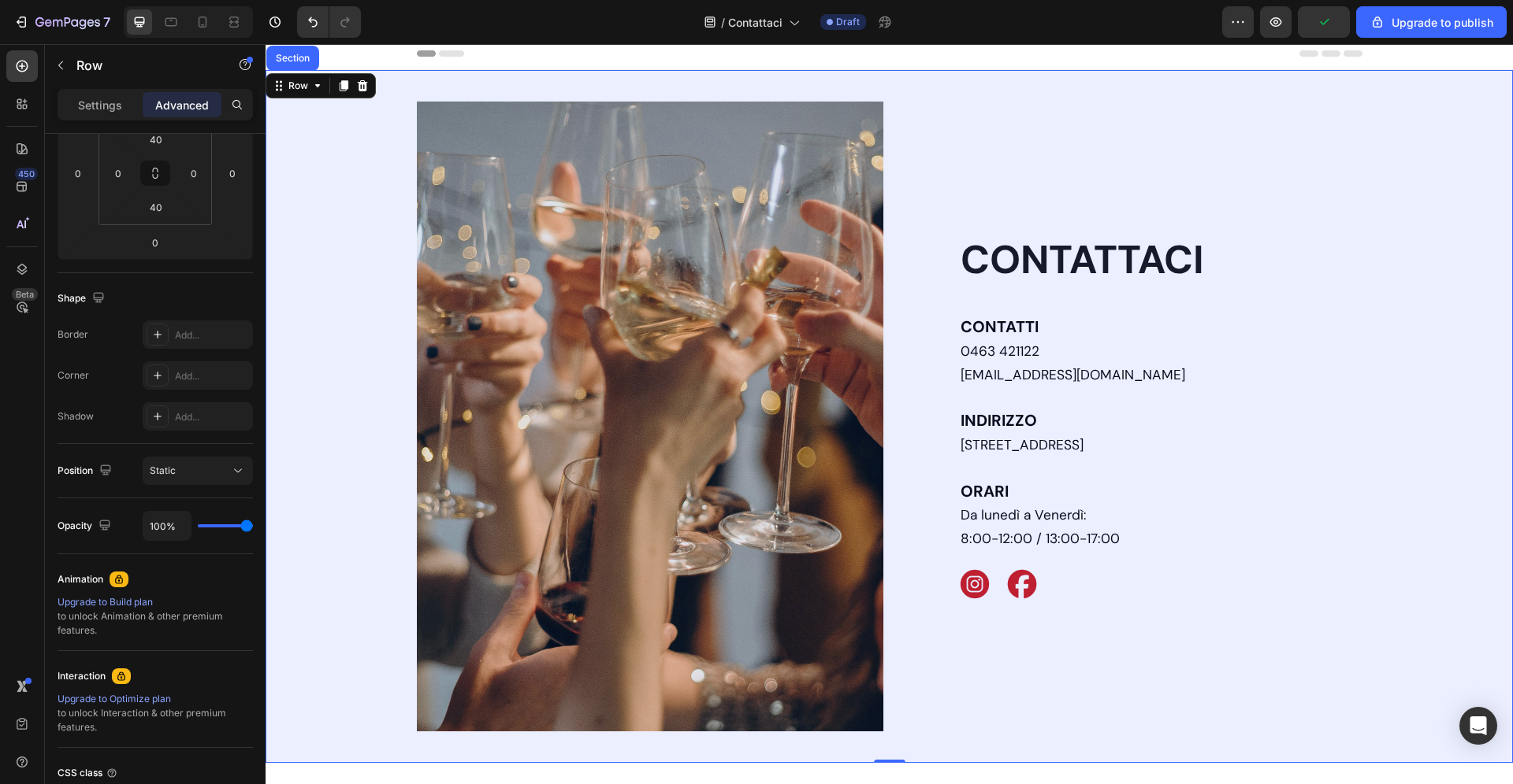
click at [297, 44] on div "7 / Contattaci Draft Preview Upgrade to publish" at bounding box center [756, 22] width 1513 height 45
click at [298, 50] on div "Section" at bounding box center [292, 58] width 53 height 25
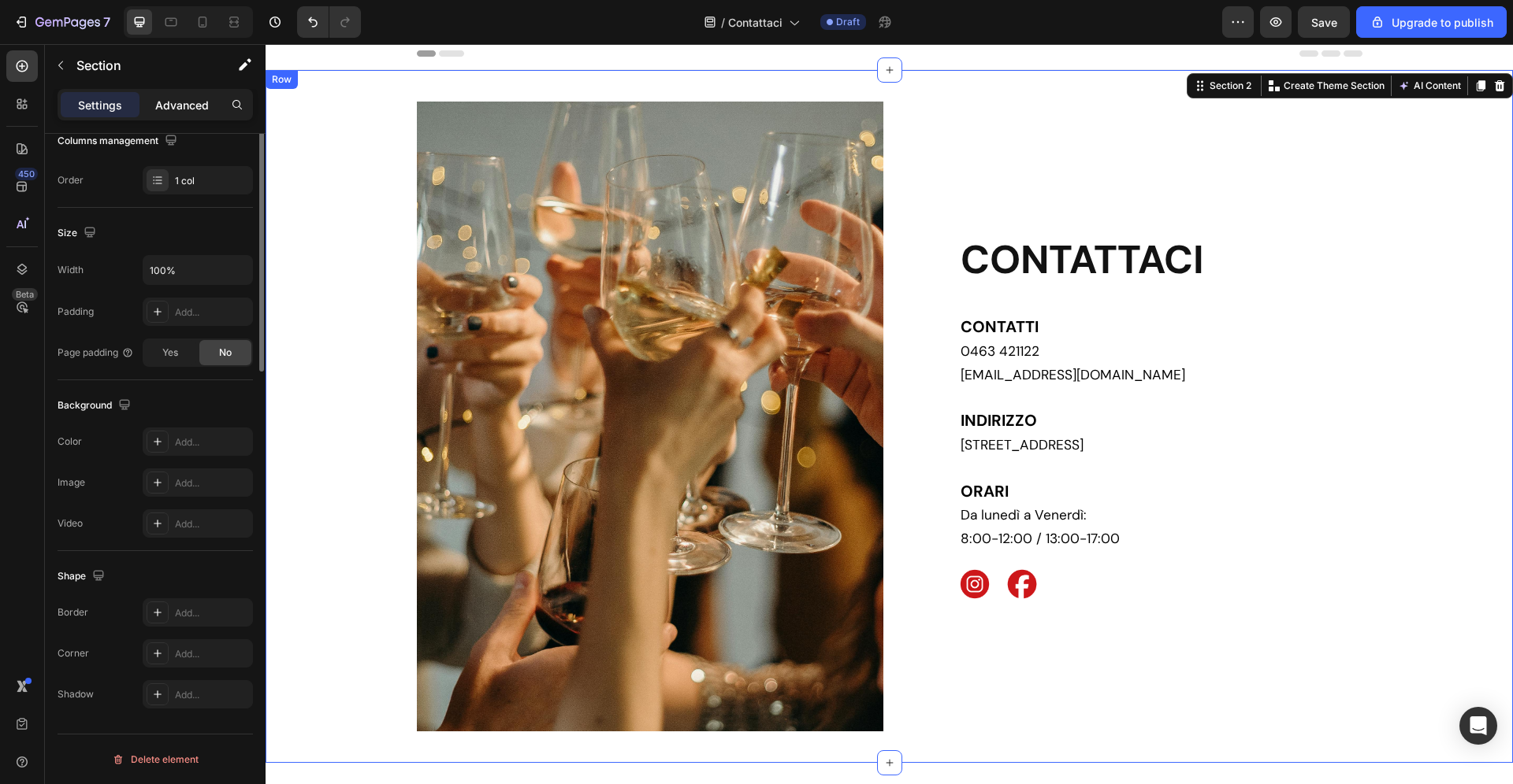
scroll to position [0, 0]
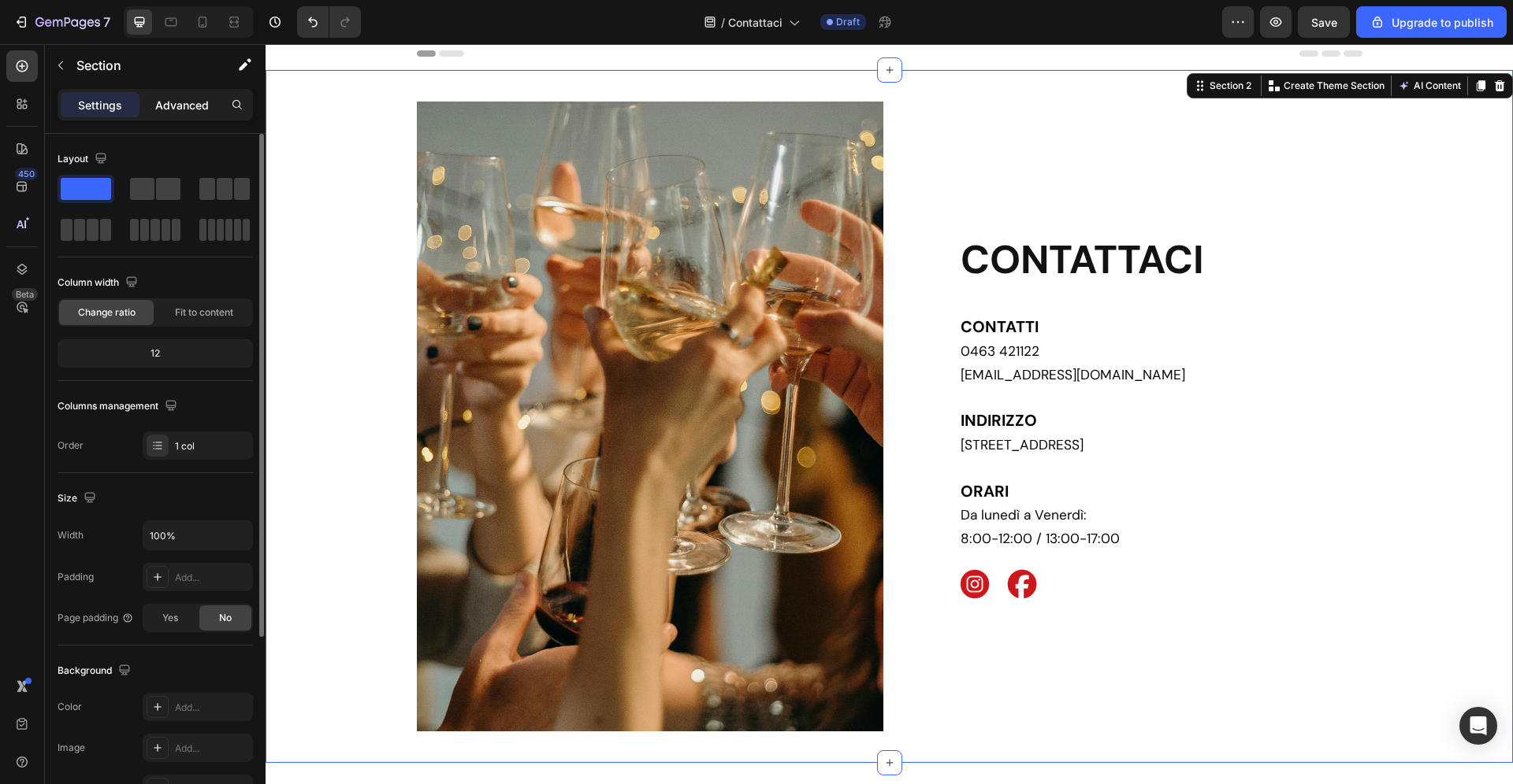
click at [167, 103] on p "Advanced" at bounding box center [182, 105] width 54 height 16
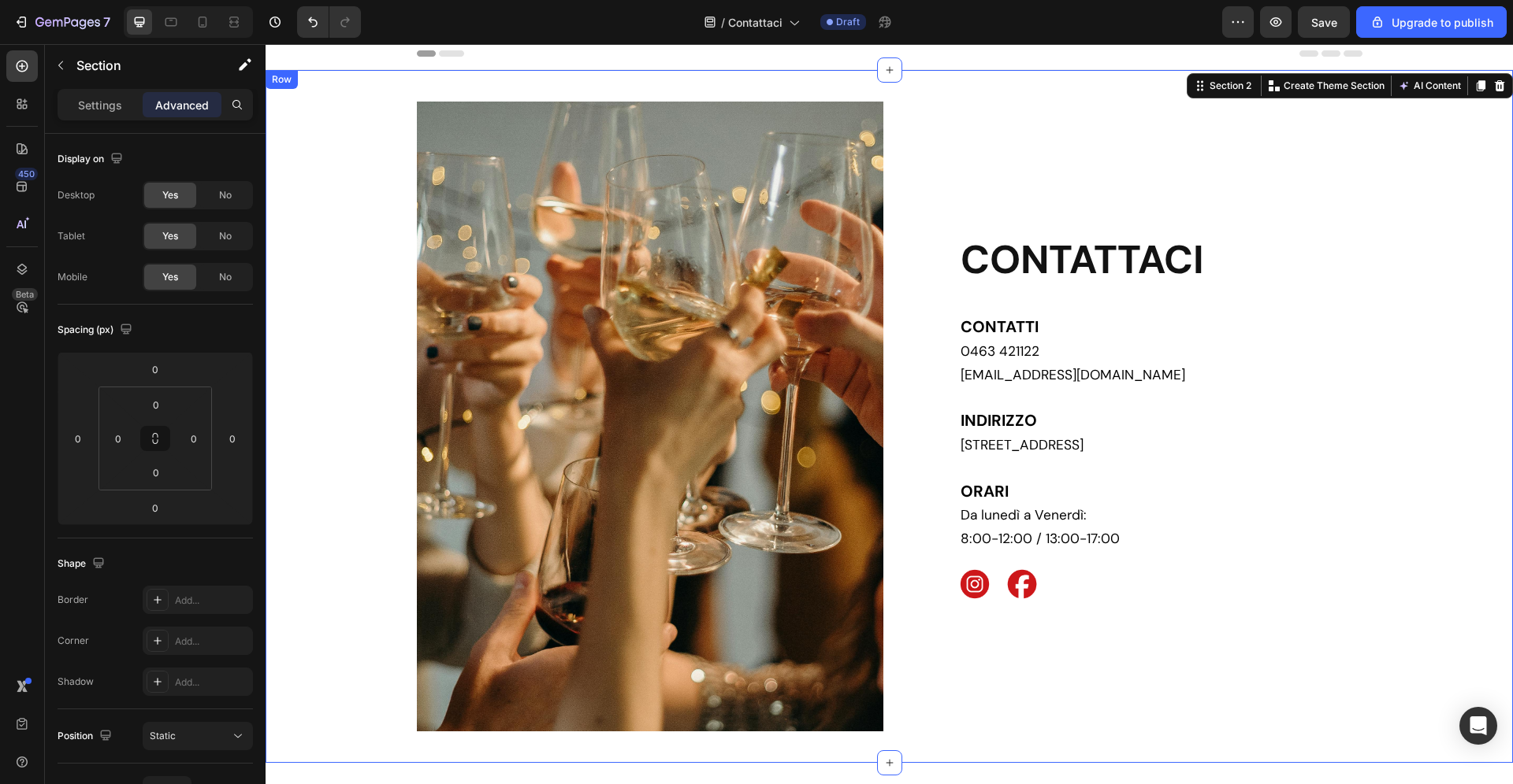
click at [405, 332] on div "Image CONTATTACI Heading CONTATTI 0463 421122 [EMAIL_ADDRESS][DOMAIN_NAME] [GEO…" at bounding box center [889, 416] width 1247 height 630
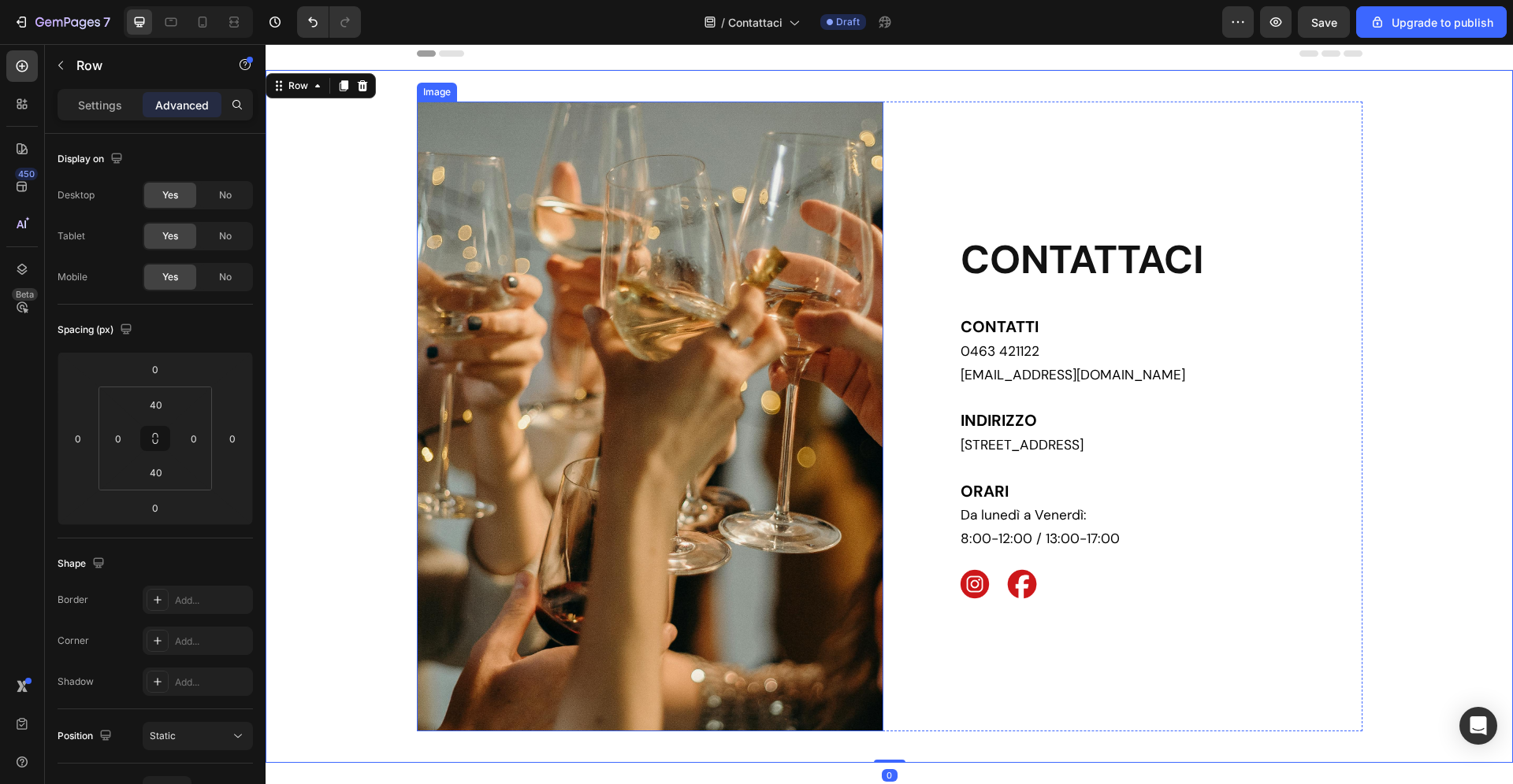
click at [522, 323] on img at bounding box center [650, 416] width 466 height 630
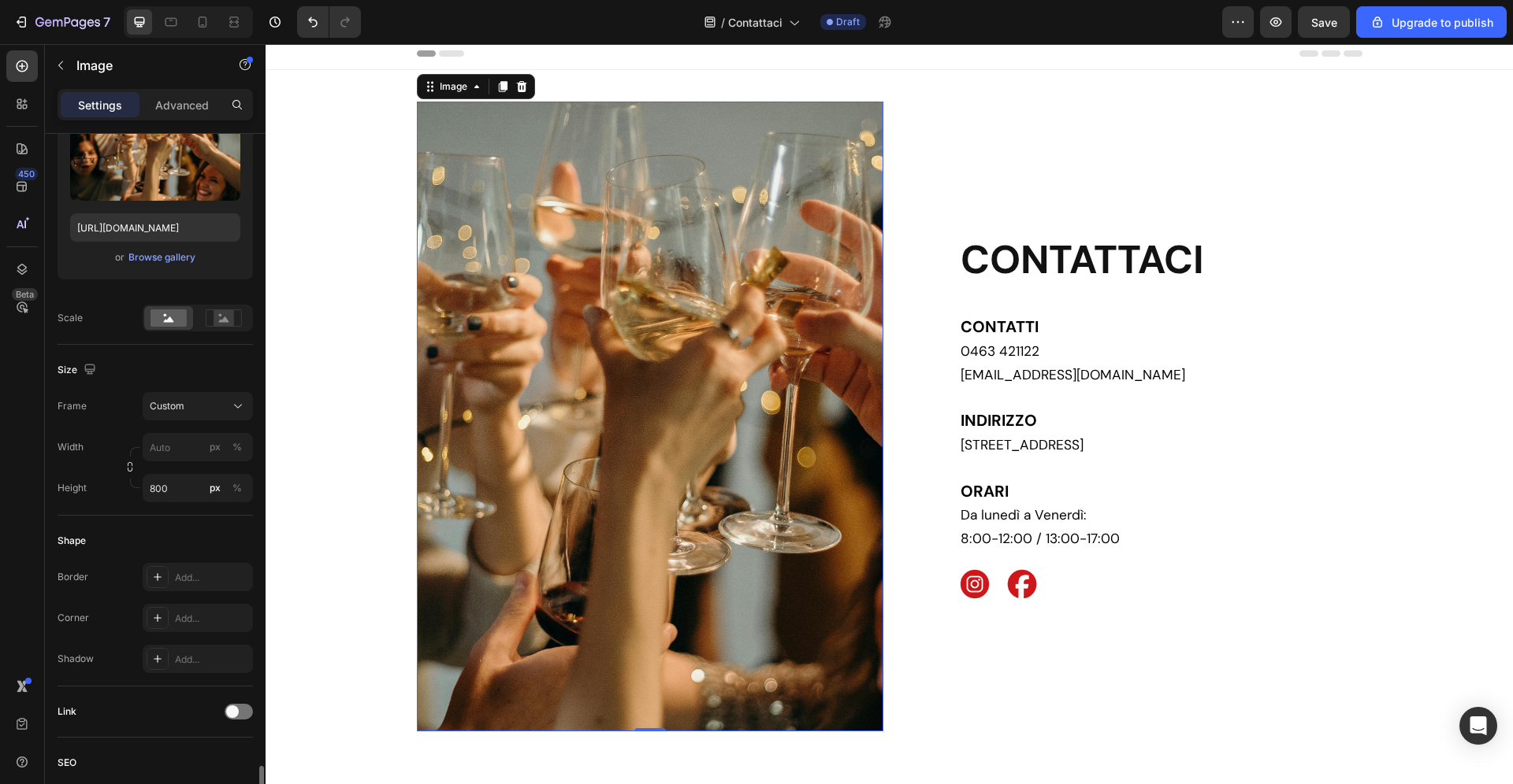
scroll to position [534, 0]
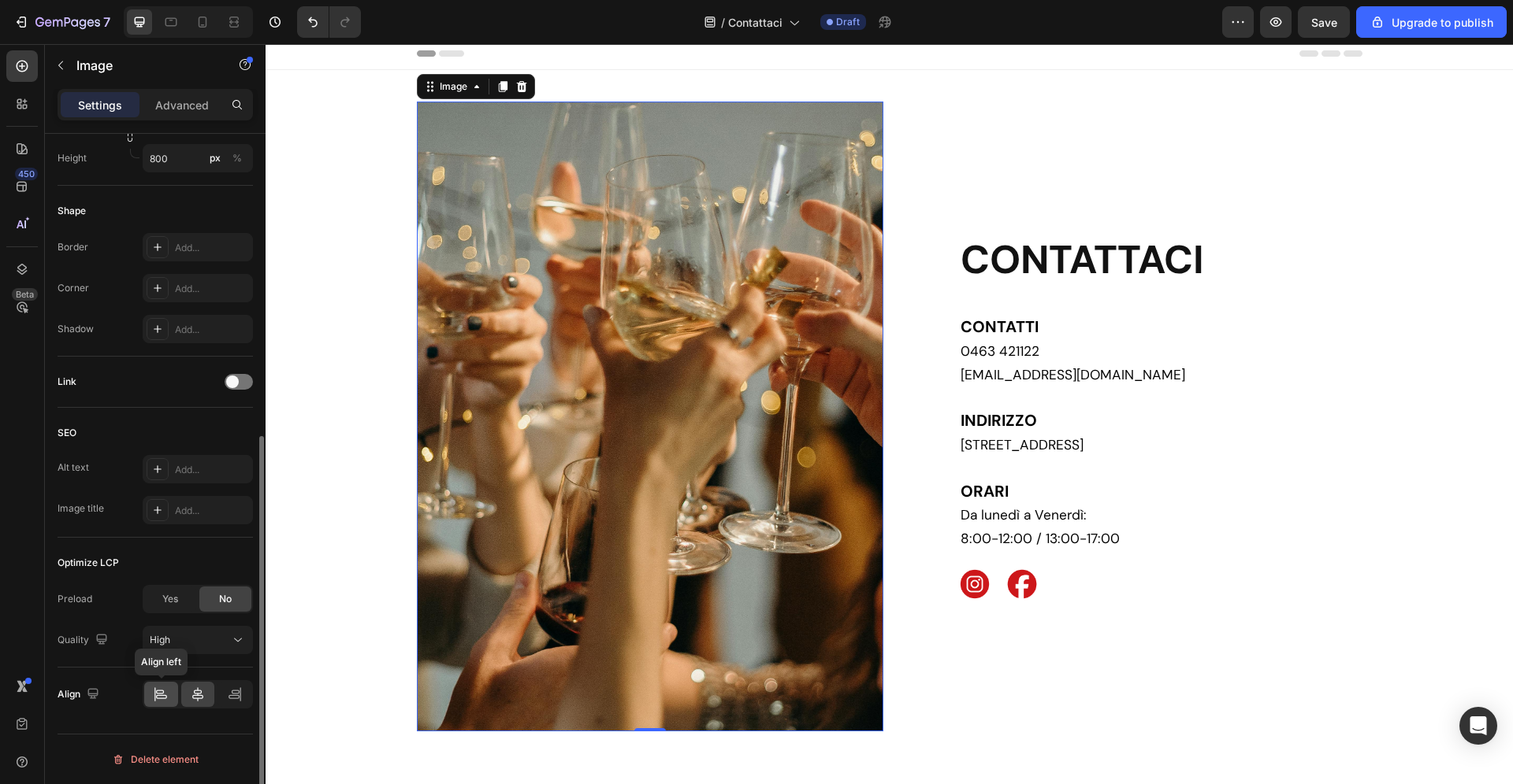
click at [163, 696] on icon at bounding box center [161, 694] width 15 height 15
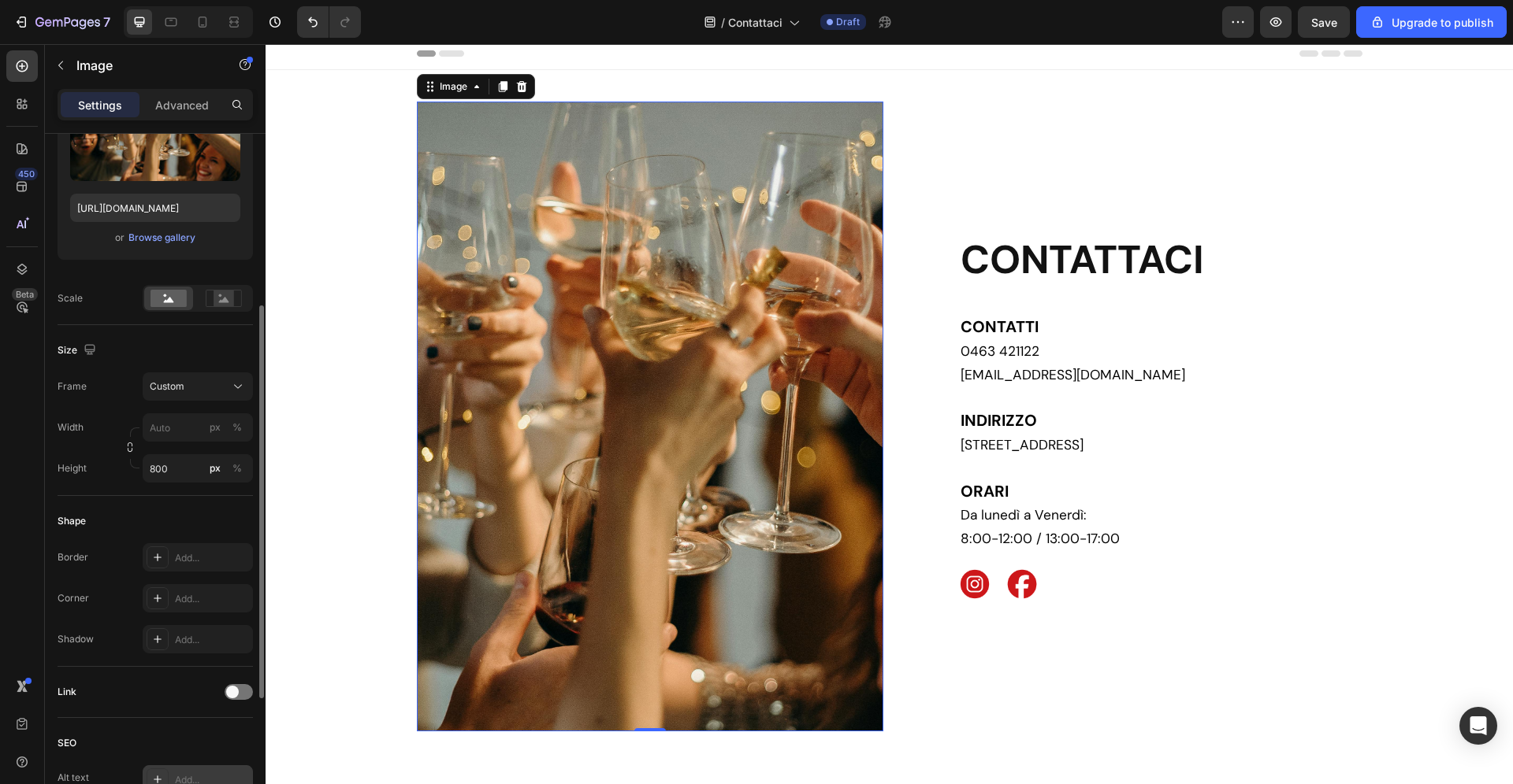
scroll to position [200, 0]
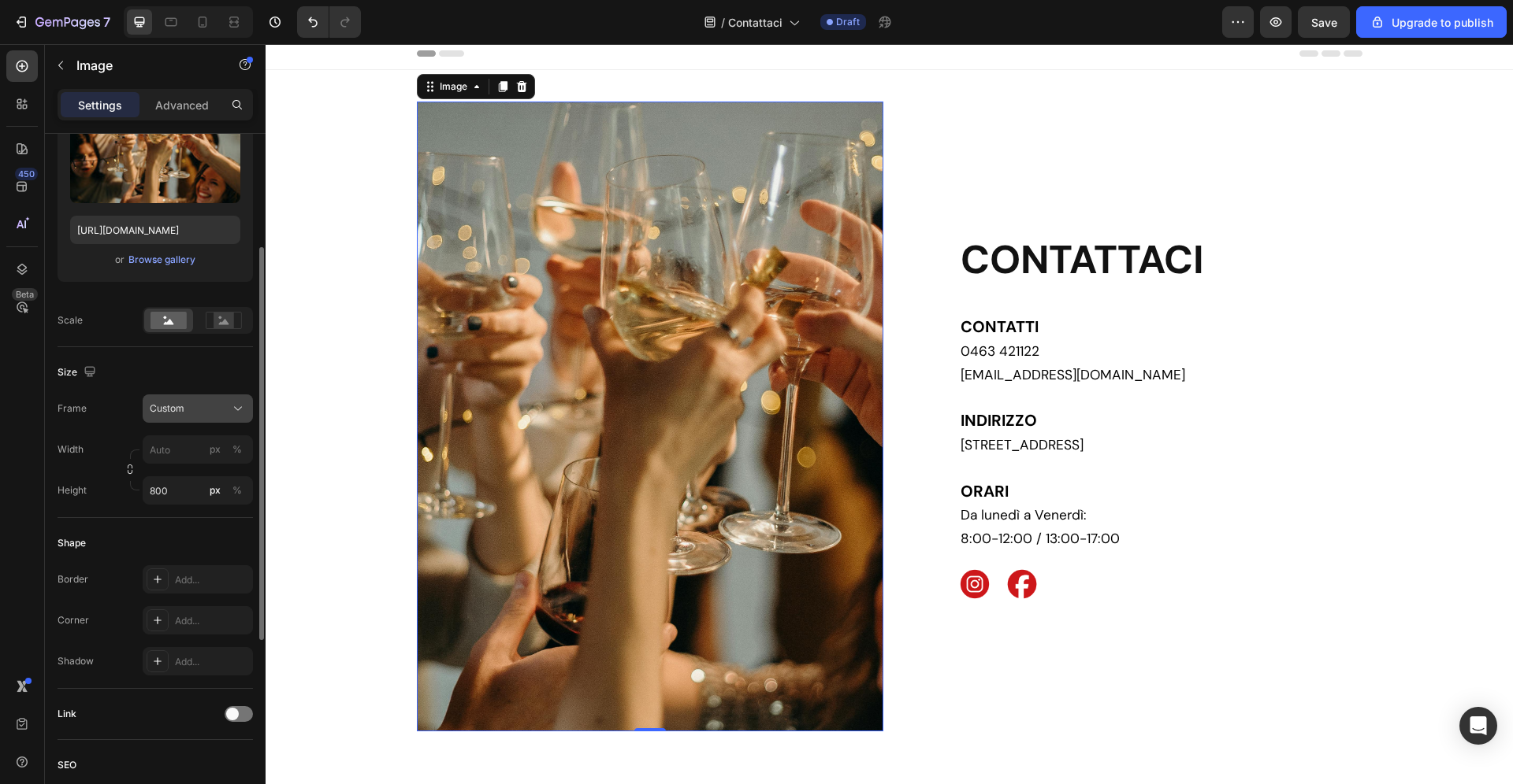
click at [202, 408] on div "Custom" at bounding box center [188, 408] width 77 height 14
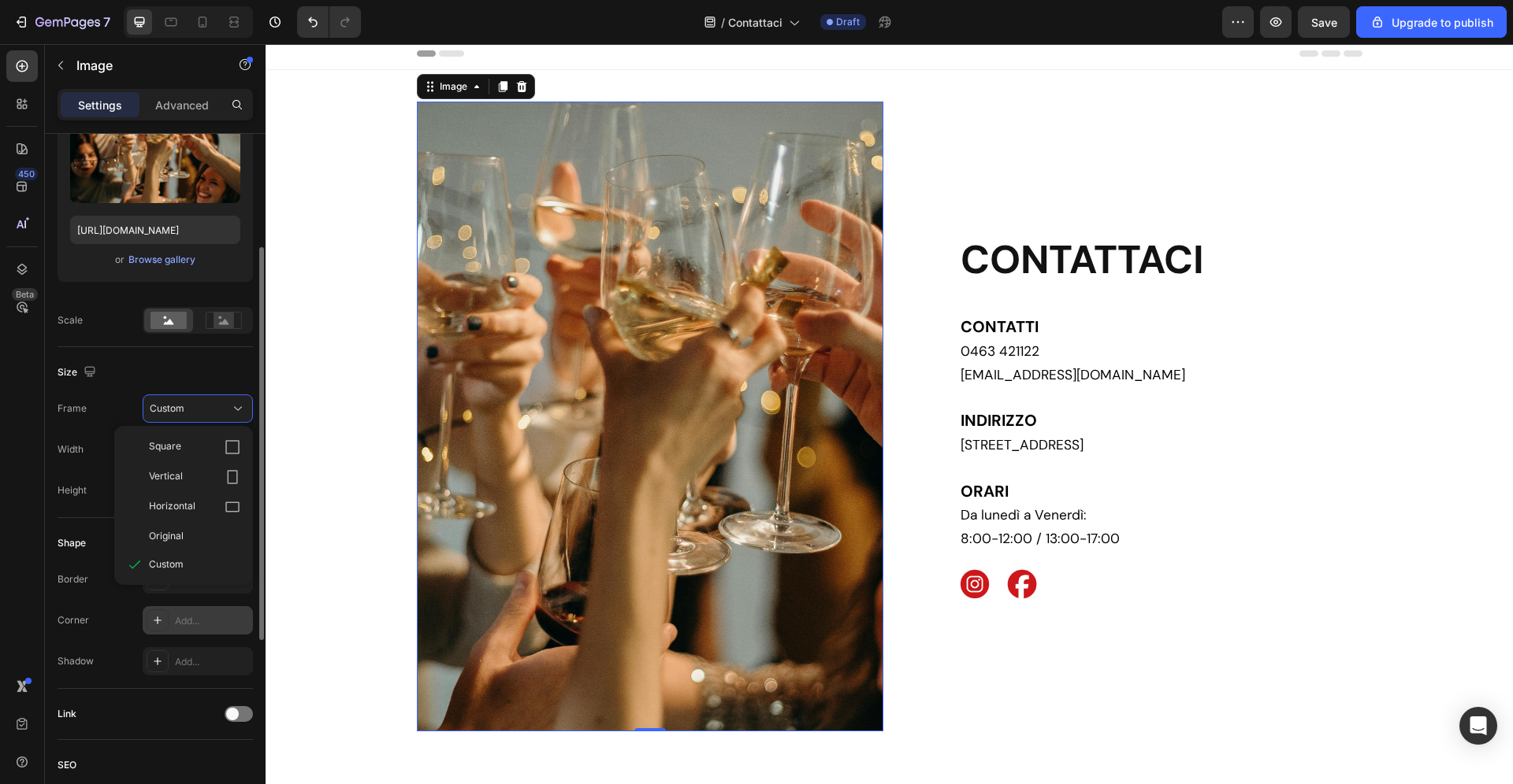
click at [200, 611] on div "Add..." at bounding box center [198, 620] width 110 height 28
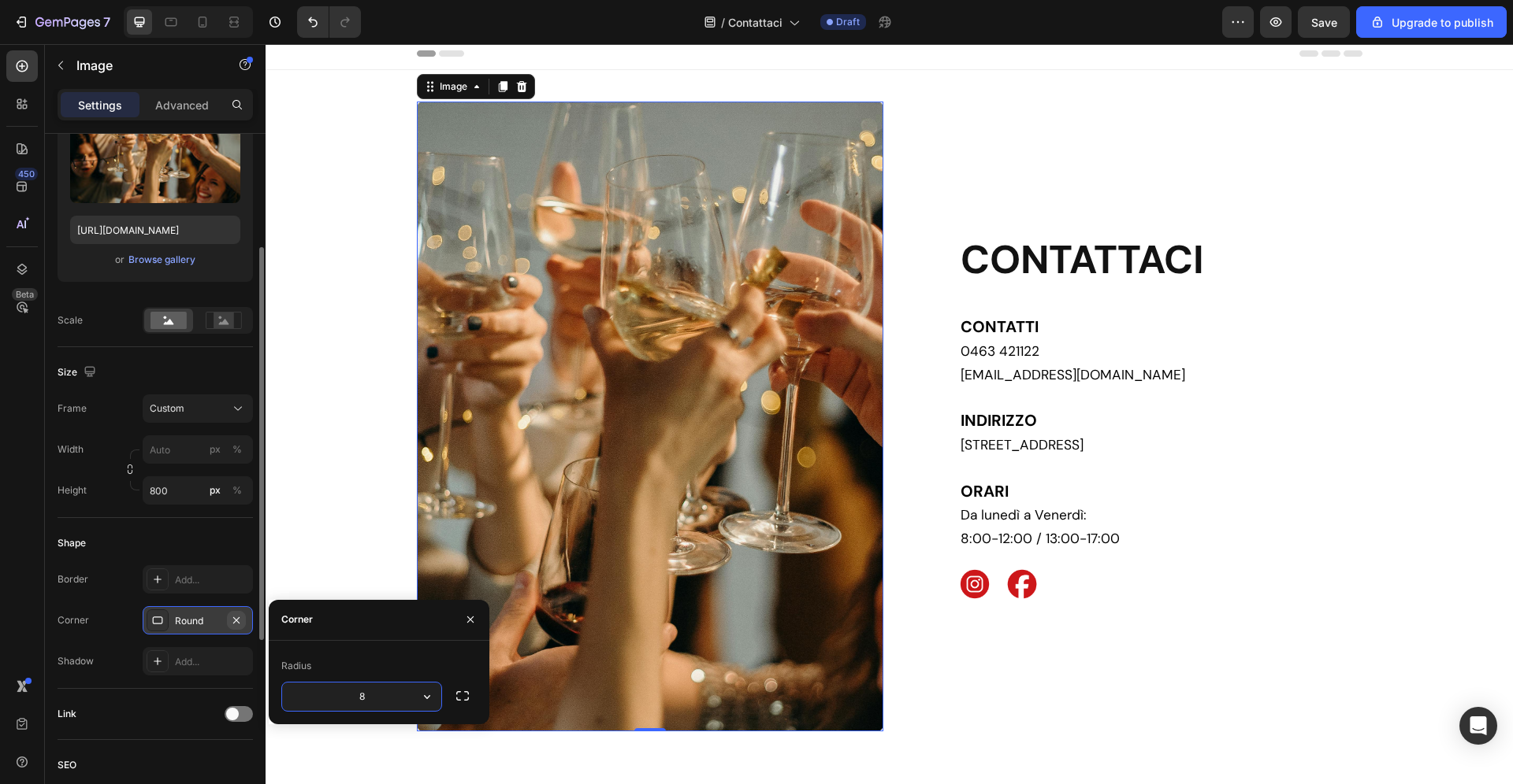
click at [236, 623] on icon "button" at bounding box center [236, 620] width 13 height 13
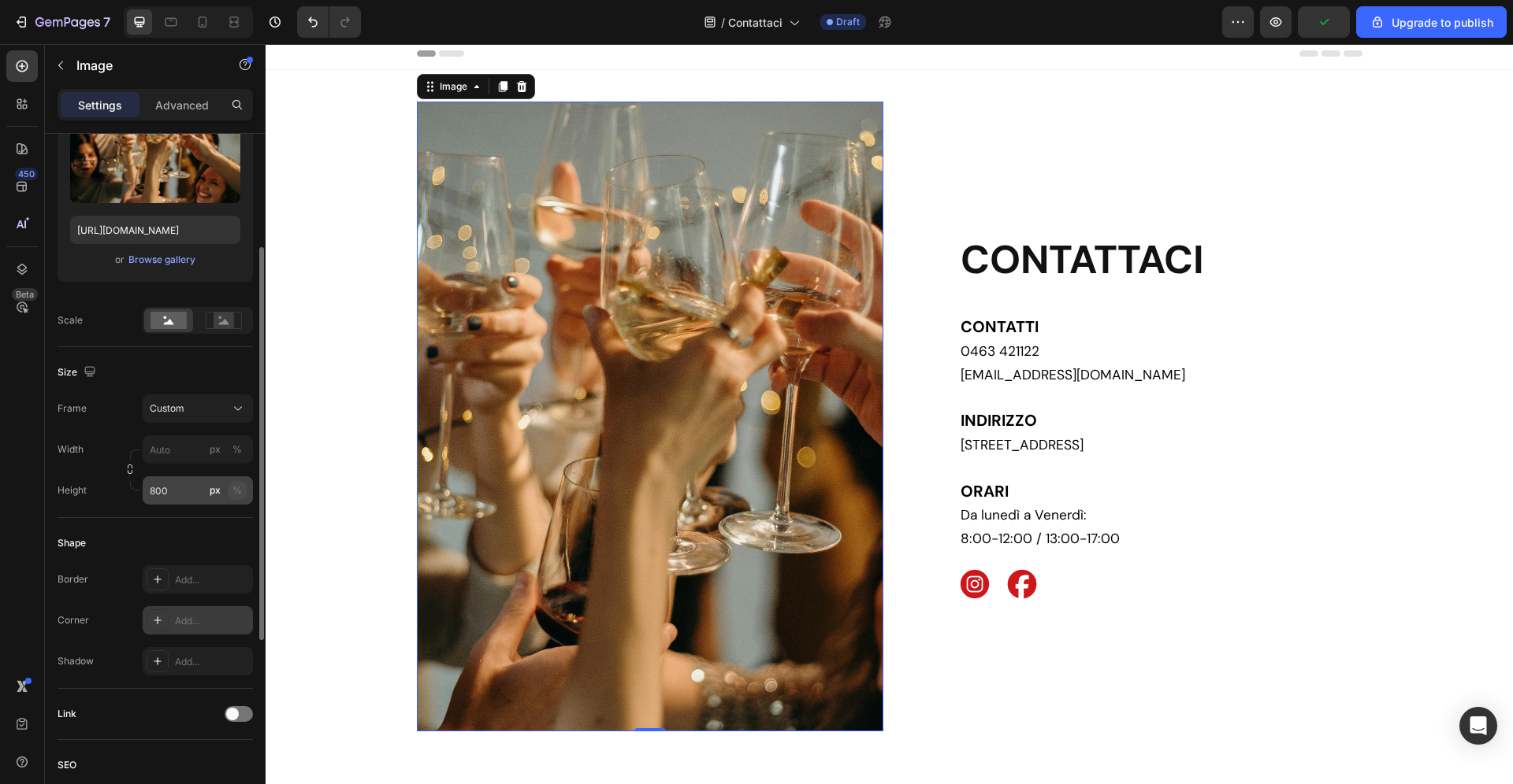
click at [233, 485] on div "%" at bounding box center [237, 490] width 10 height 14
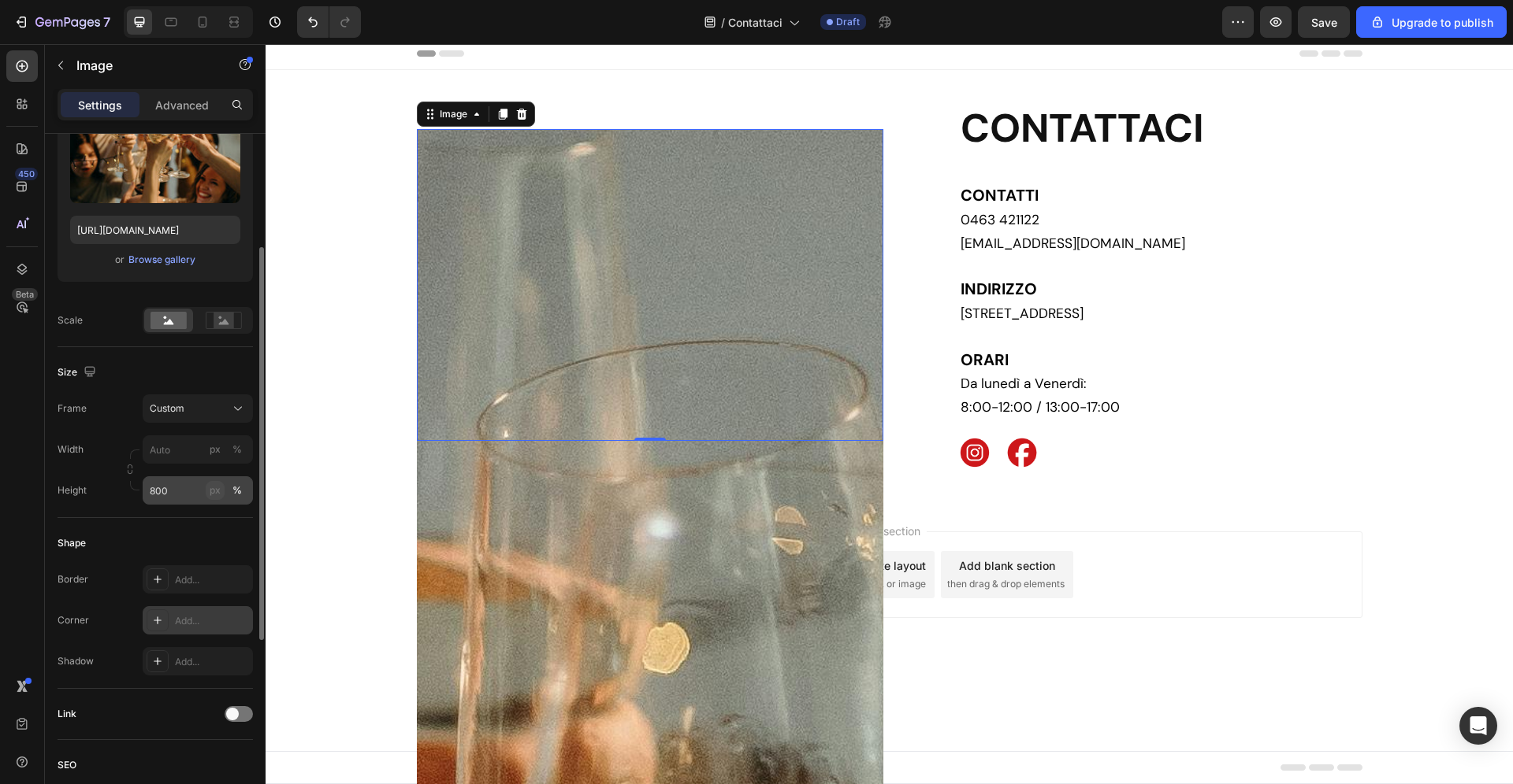
click at [217, 490] on div "px" at bounding box center [214, 490] width 11 height 14
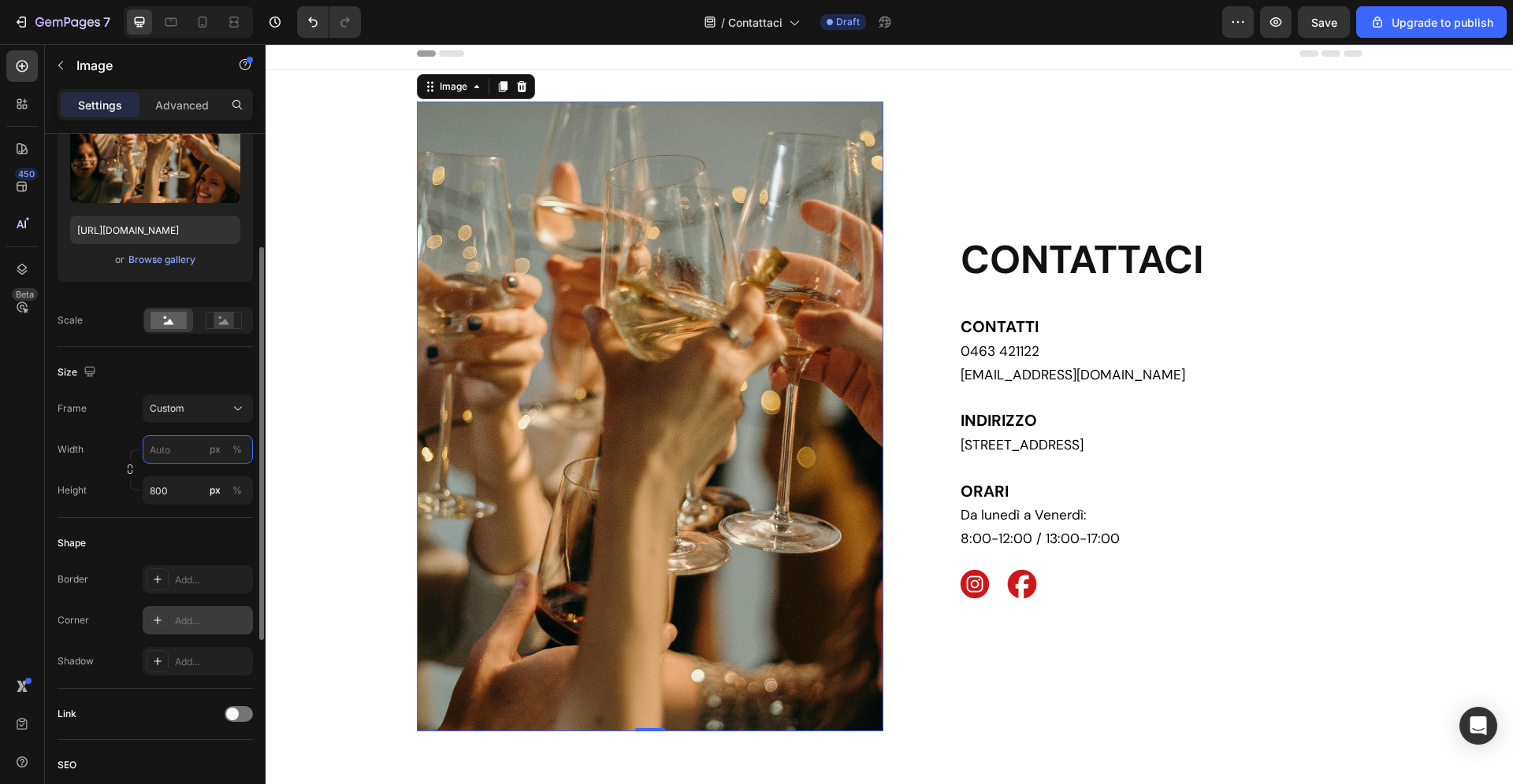
click at [176, 446] on input "px %" at bounding box center [198, 449] width 110 height 28
click at [207, 490] on p "Full 100%" at bounding box center [195, 487] width 92 height 14
type input "100"
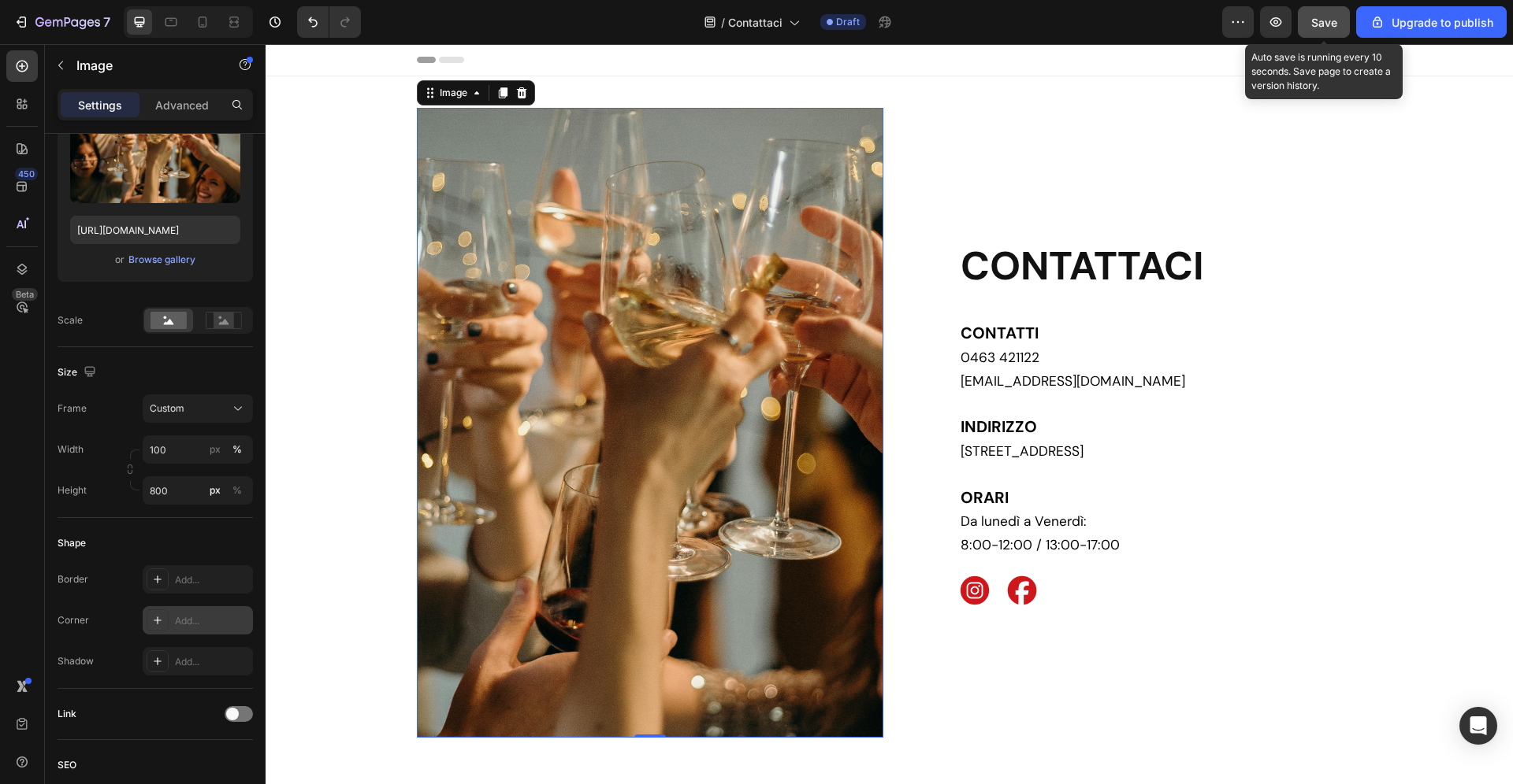
click at [1337, 23] on span "Save" at bounding box center [1324, 22] width 26 height 13
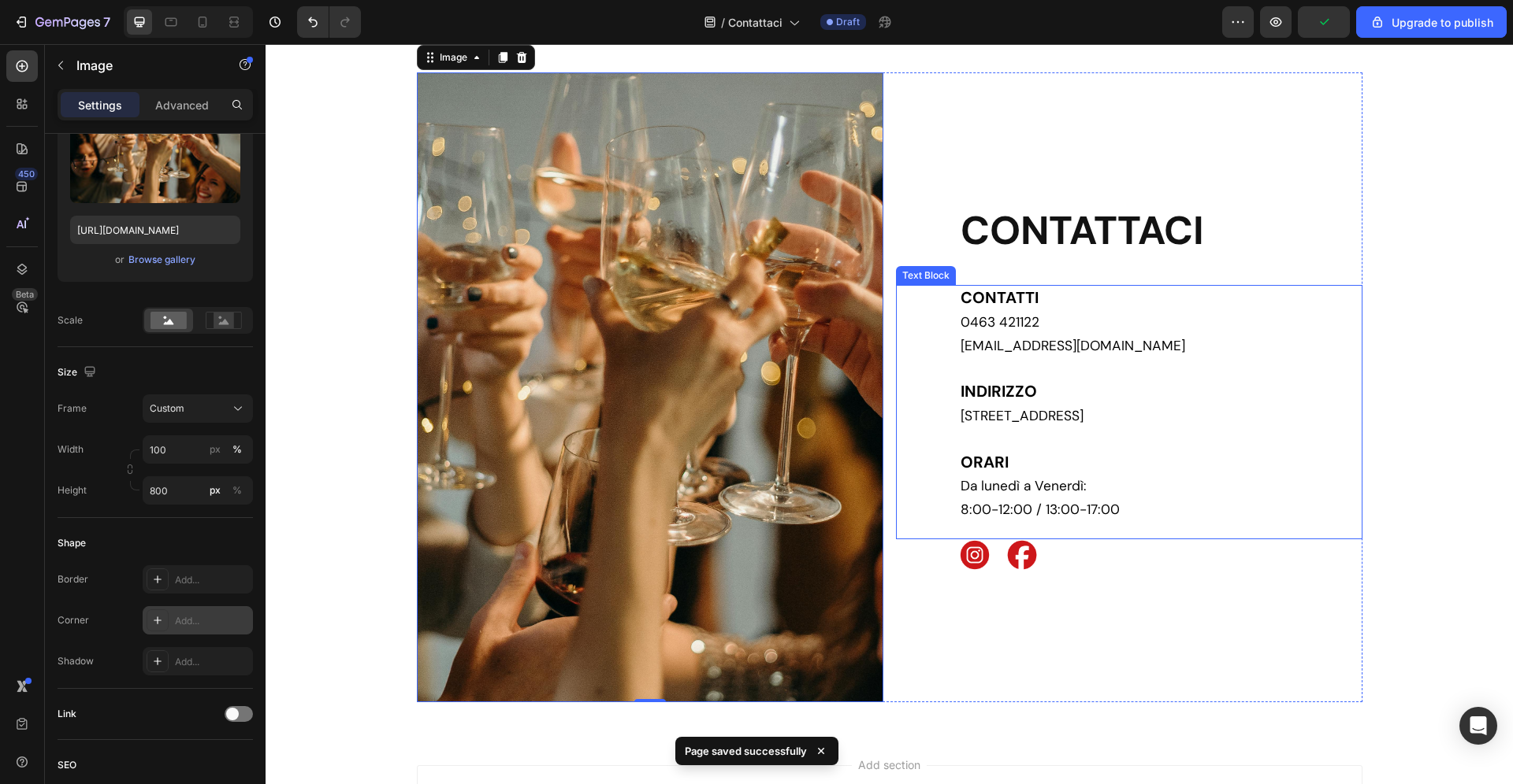
scroll to position [41, 0]
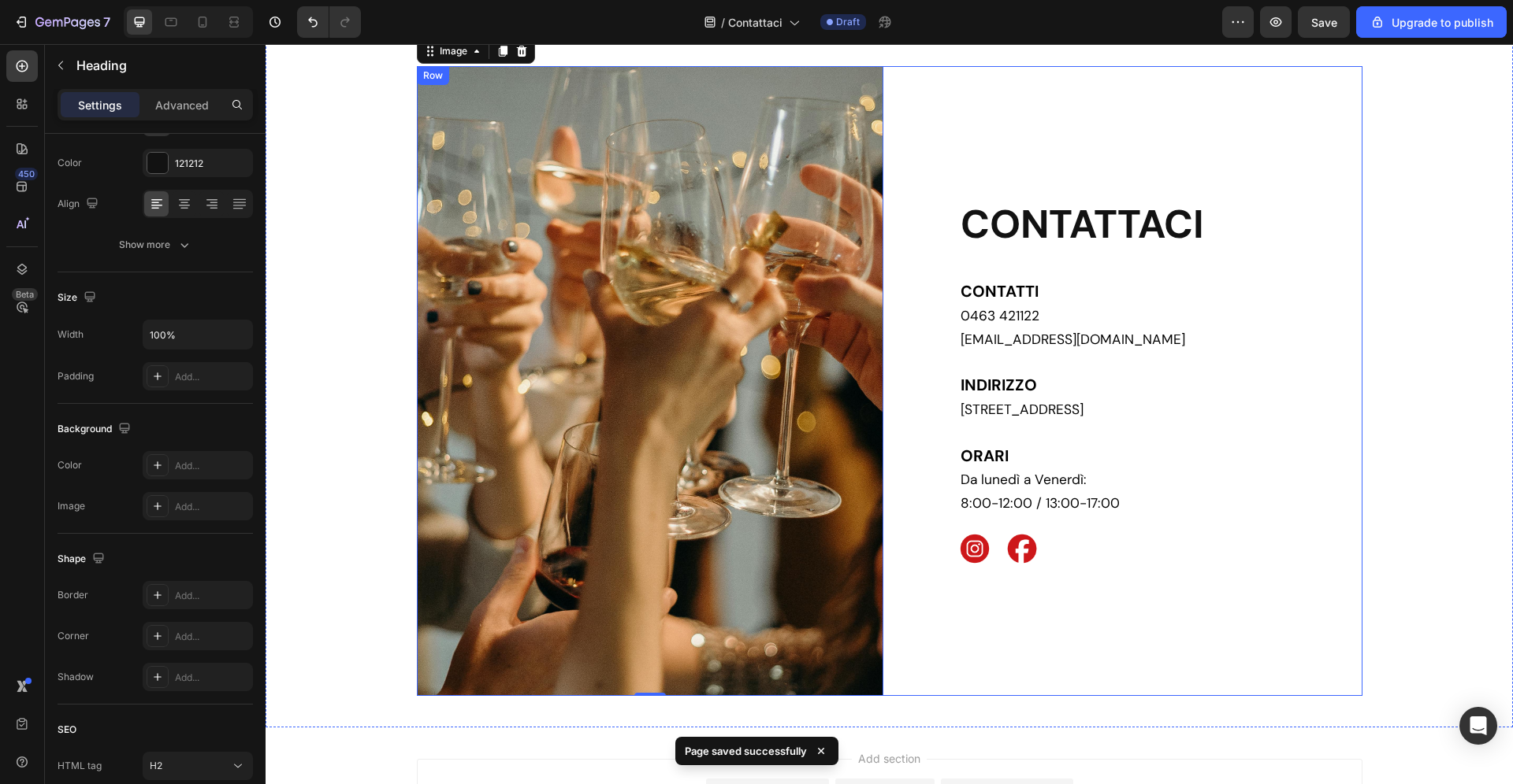
click at [1165, 242] on h2 "CONTATTACI" at bounding box center [1160, 224] width 404 height 54
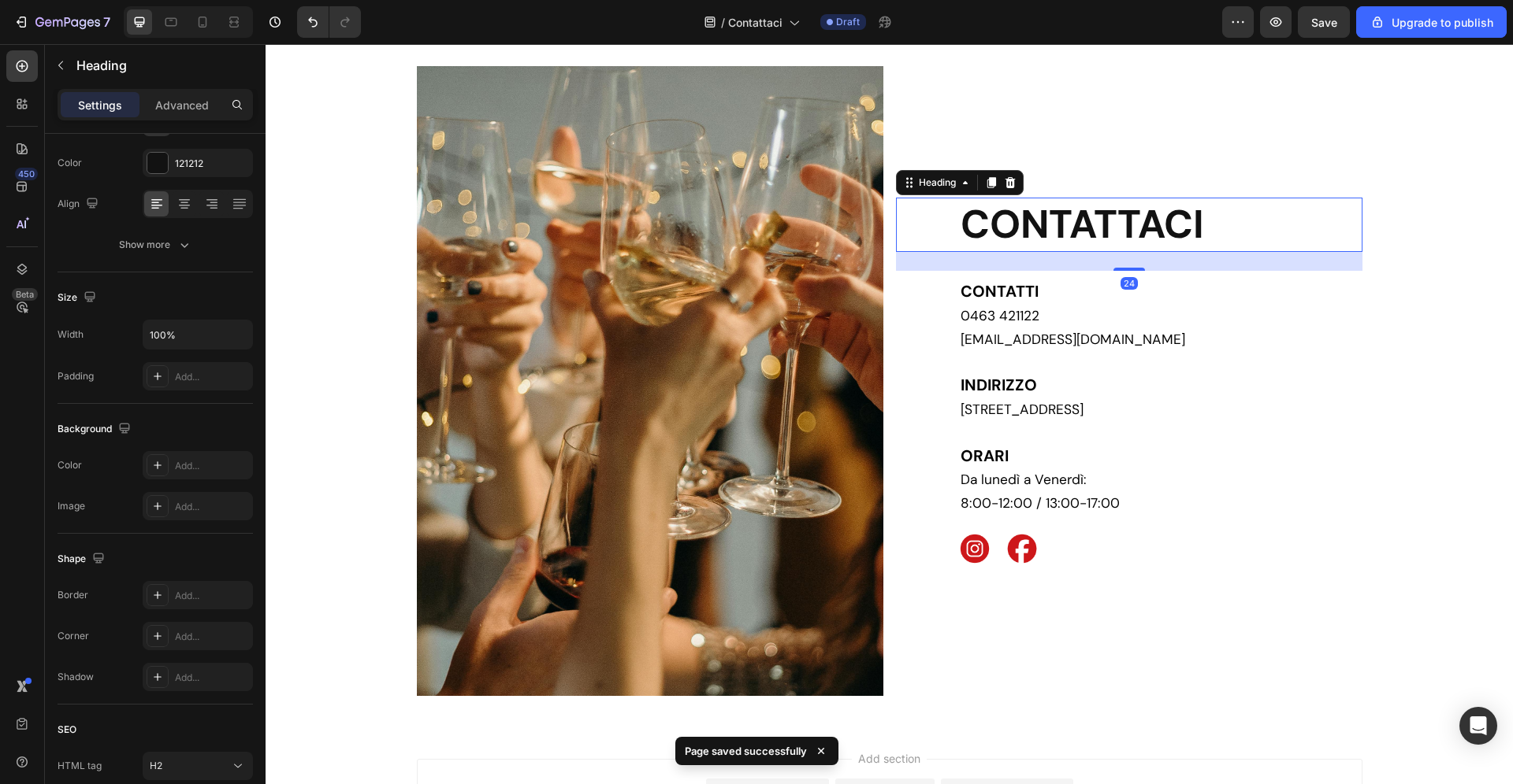
scroll to position [0, 0]
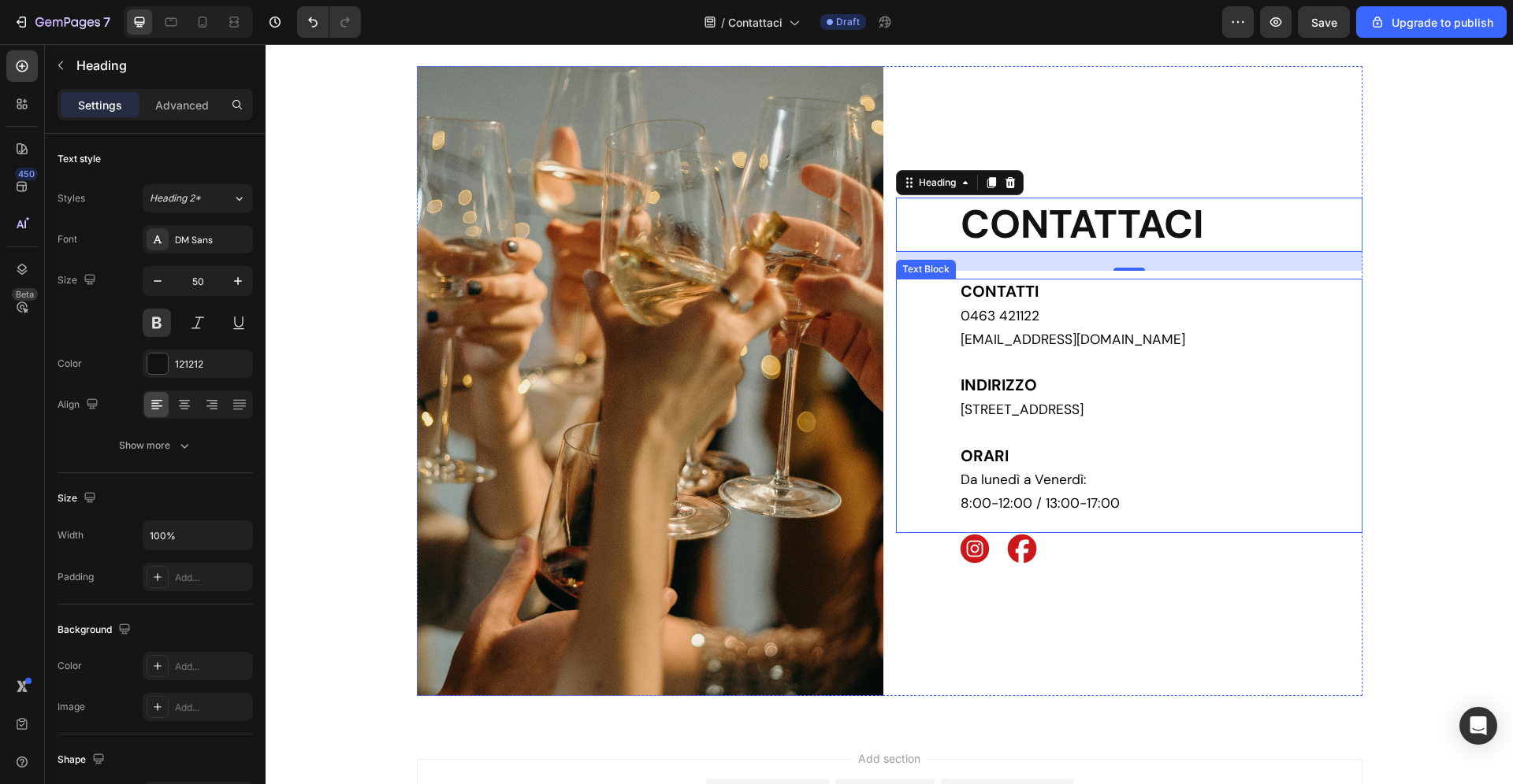
click at [1279, 369] on p at bounding box center [1160, 363] width 400 height 23
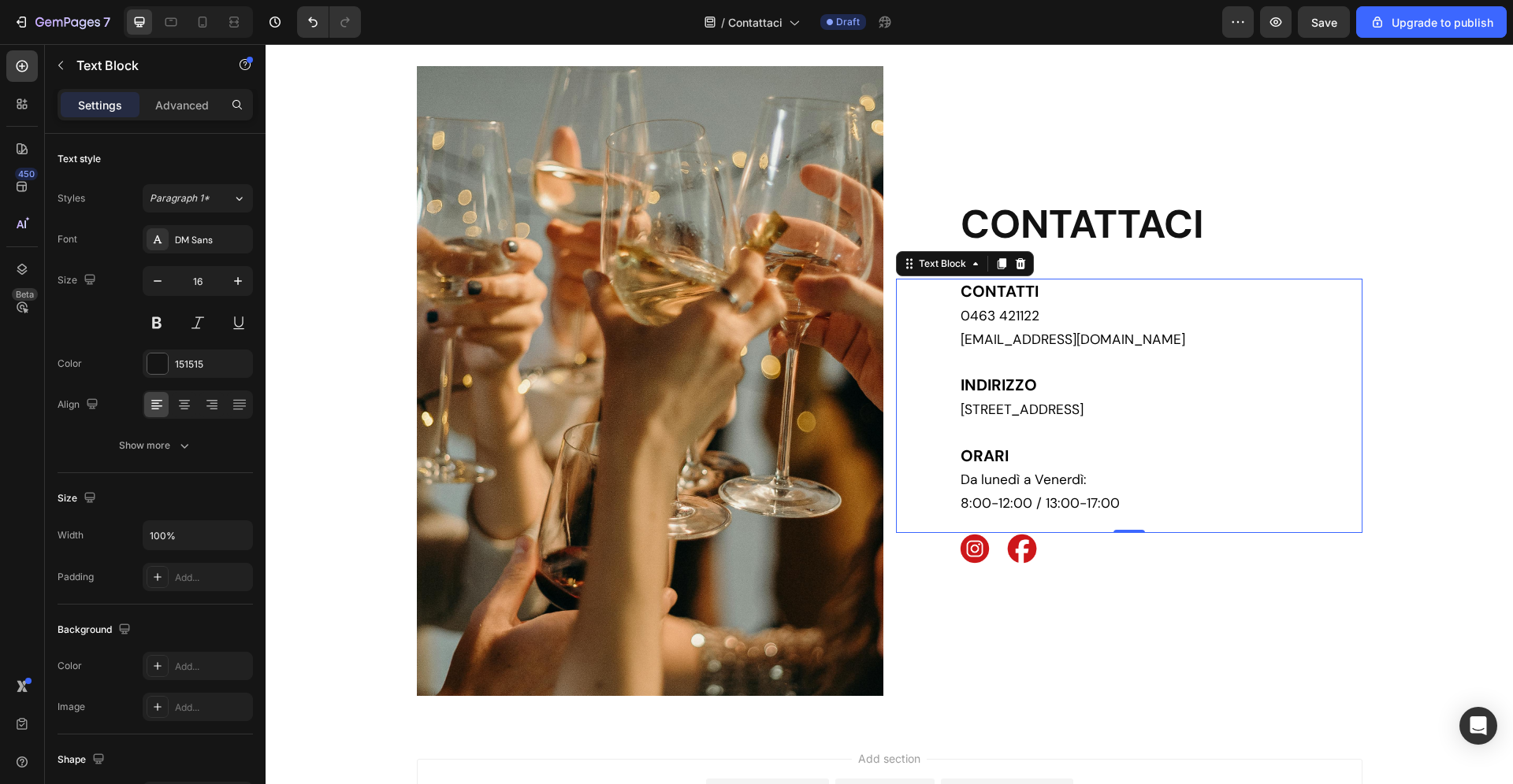
click at [1055, 331] on p "[EMAIL_ADDRESS][DOMAIN_NAME]" at bounding box center [1160, 340] width 400 height 24
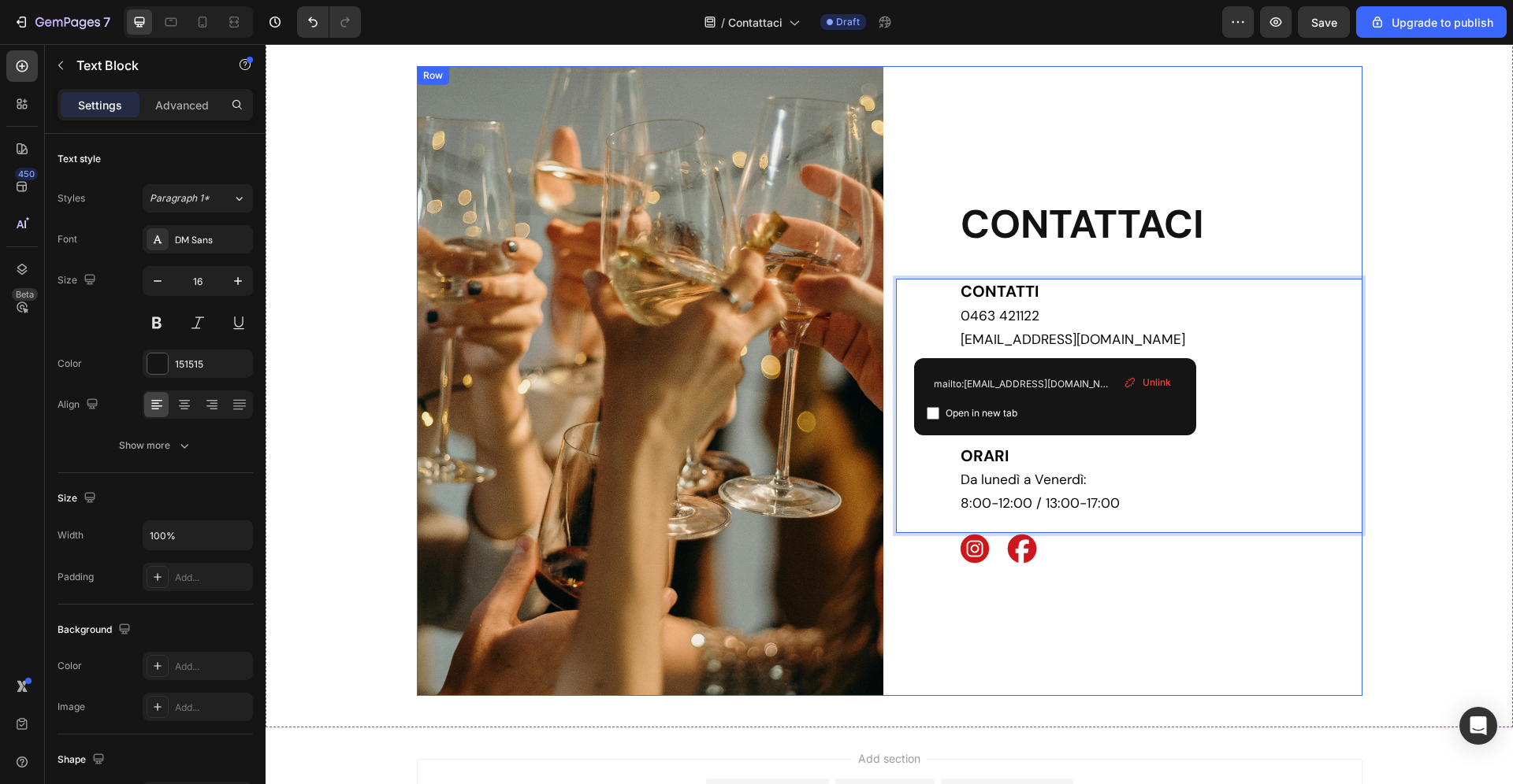
click at [1332, 587] on div "CONTATTACI Heading CONTATTI 0463 421122 [EMAIL_ADDRESS][DOMAIN_NAME] [GEOGRAPHI…" at bounding box center [1129, 381] width 466 height 630
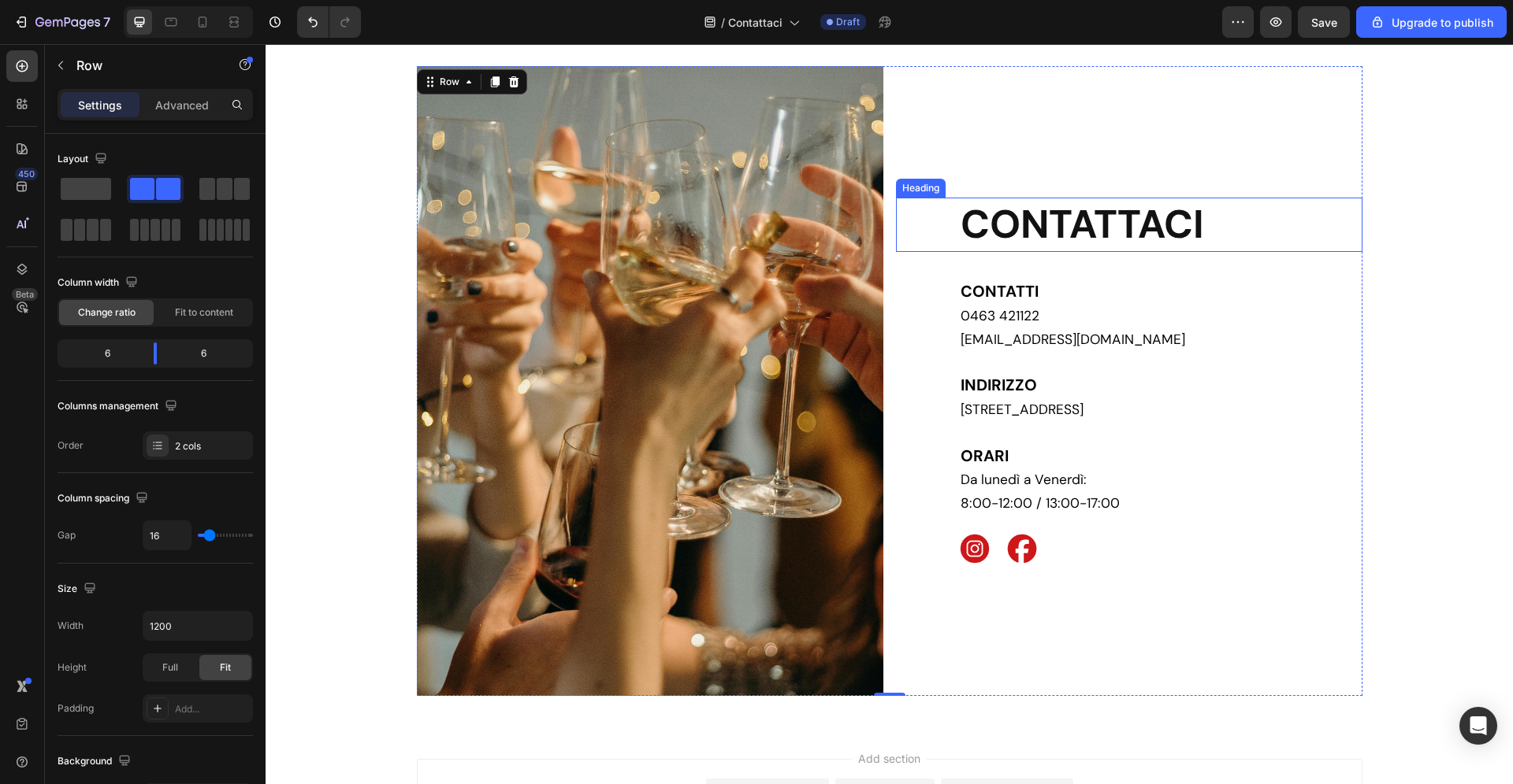
click at [1163, 224] on h2 "CONTATTACI" at bounding box center [1160, 224] width 404 height 54
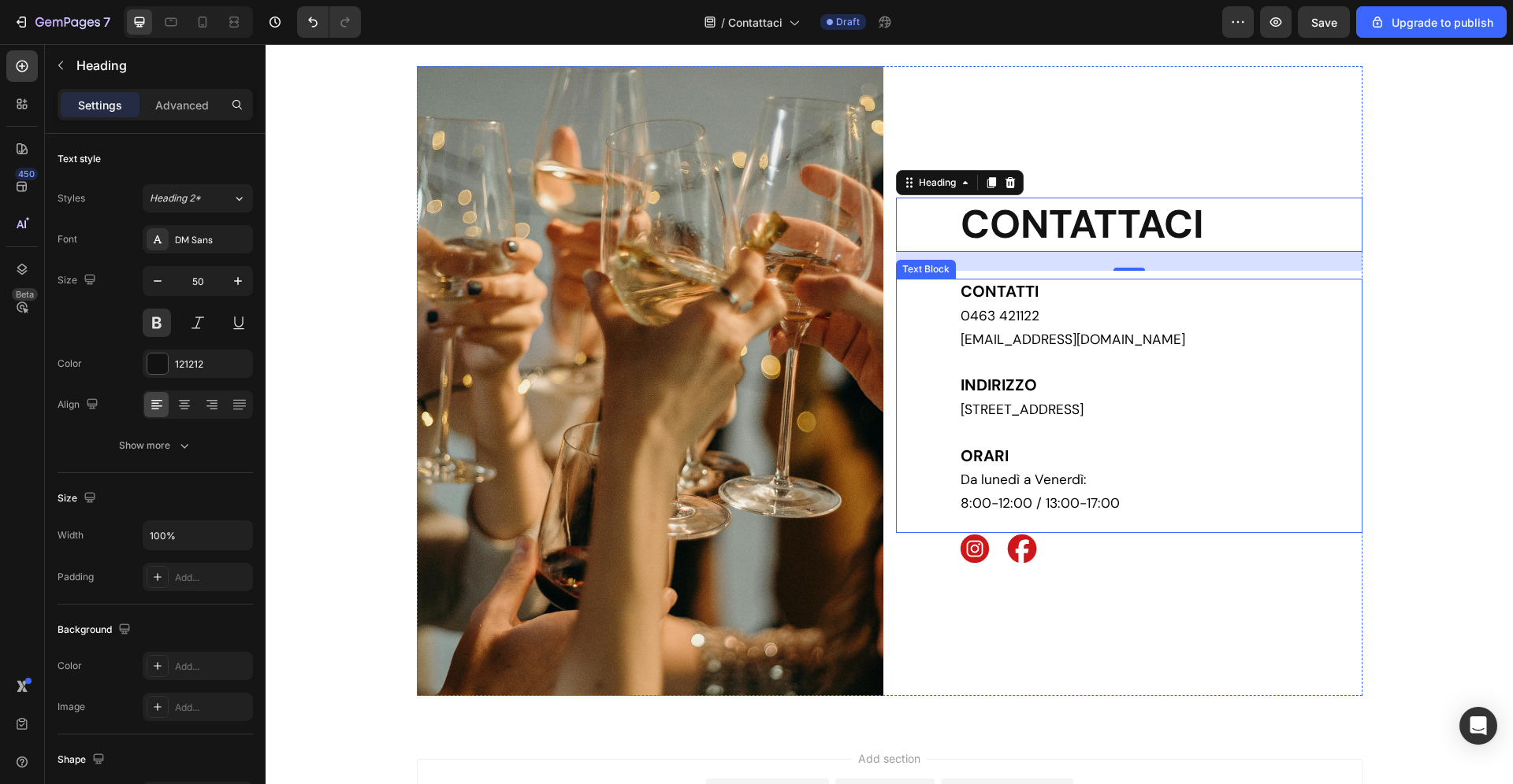
click at [1018, 301] on strong "CONTATTI" at bounding box center [999, 291] width 78 height 20
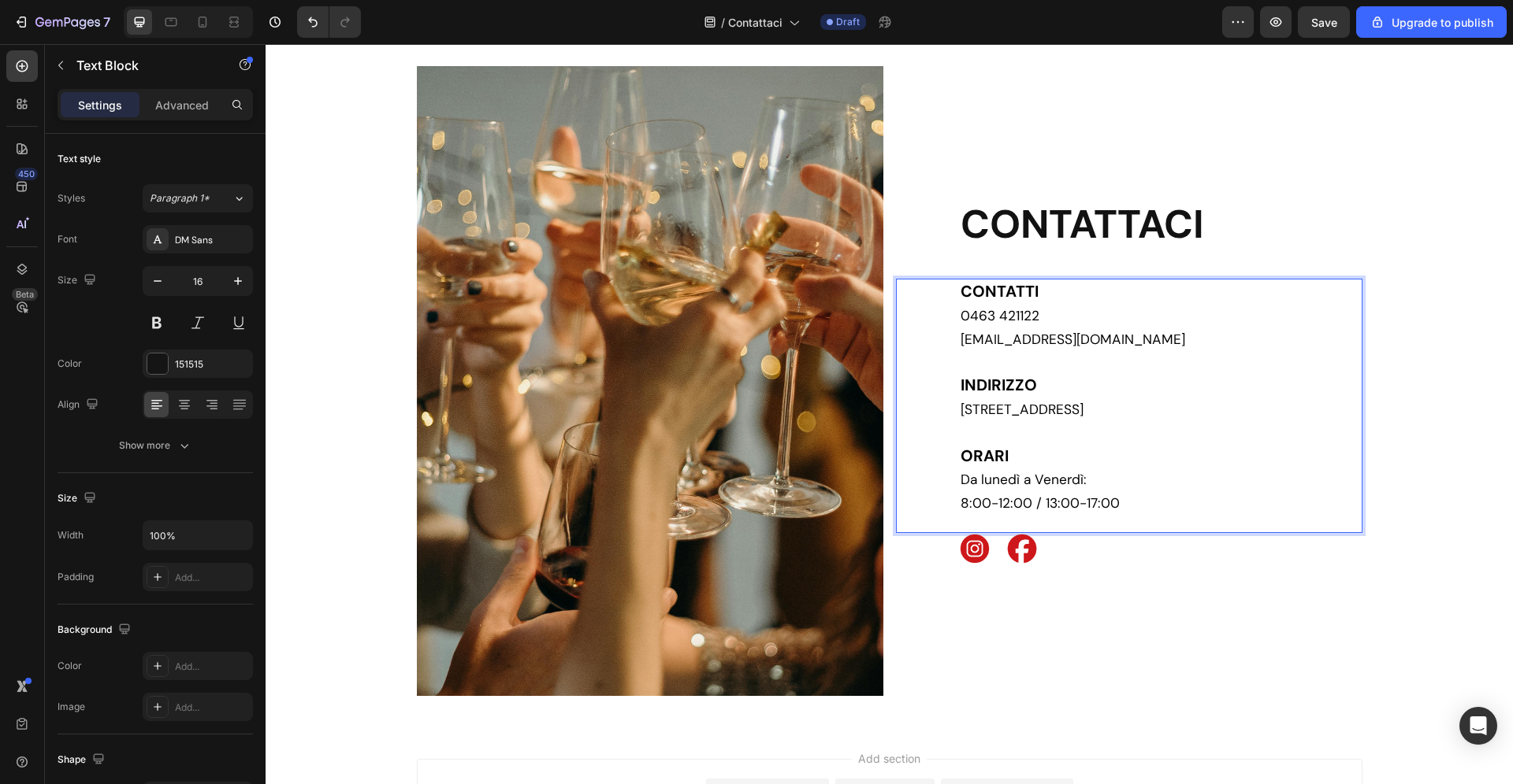
click at [1043, 296] on p "CONTATTI" at bounding box center [1160, 292] width 400 height 24
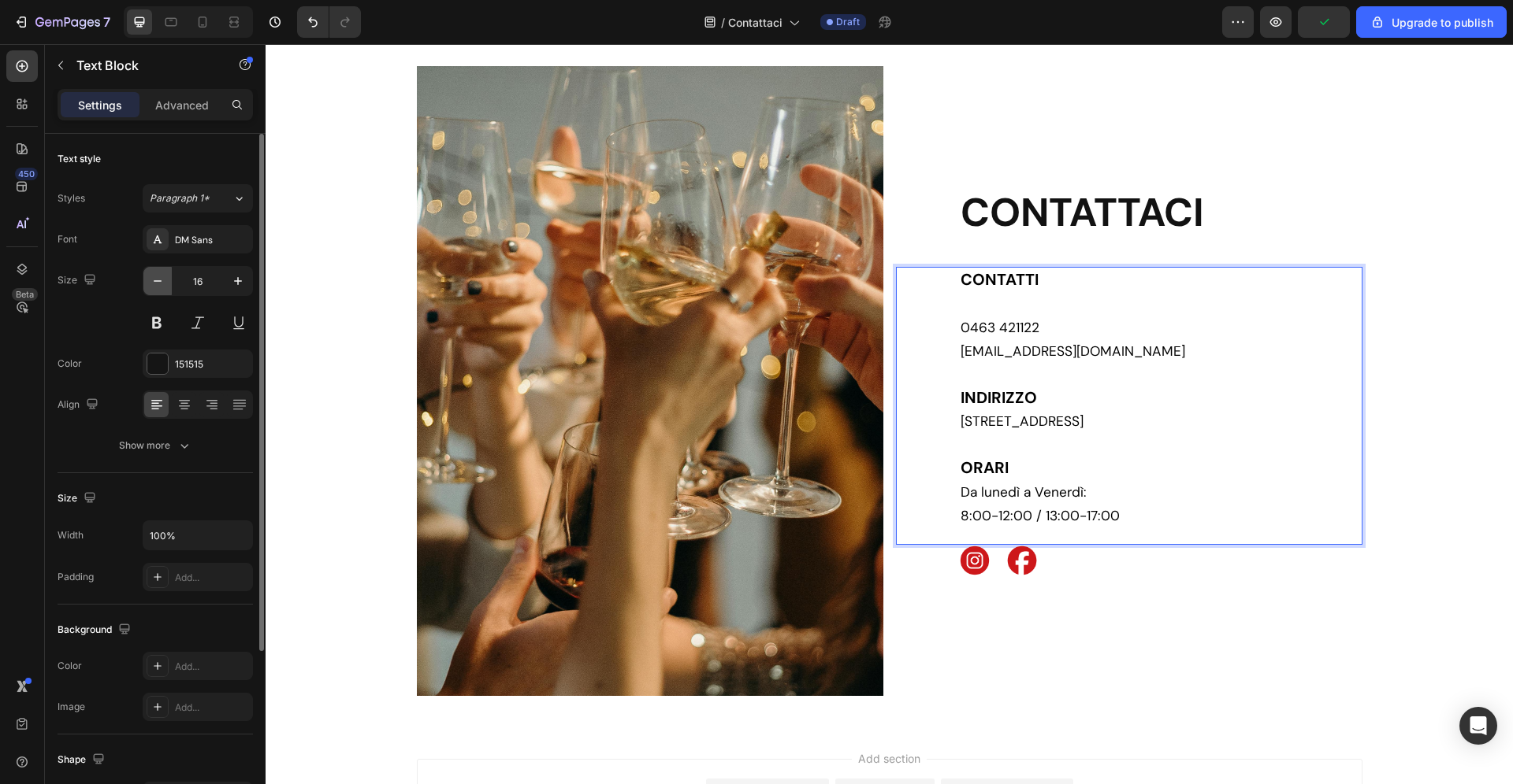
click at [162, 275] on icon "button" at bounding box center [157, 281] width 15 height 15
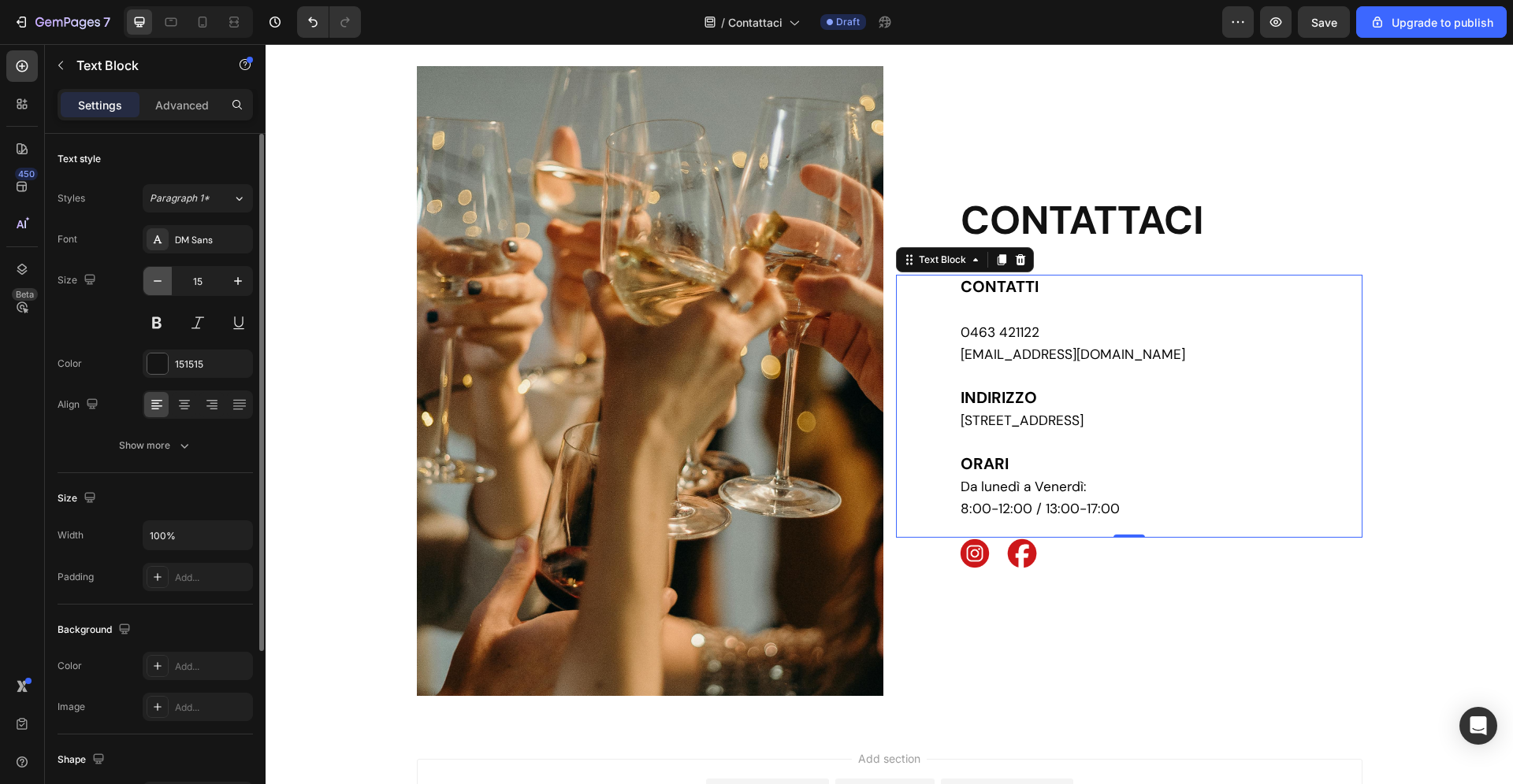
click at [162, 275] on icon "button" at bounding box center [157, 281] width 15 height 15
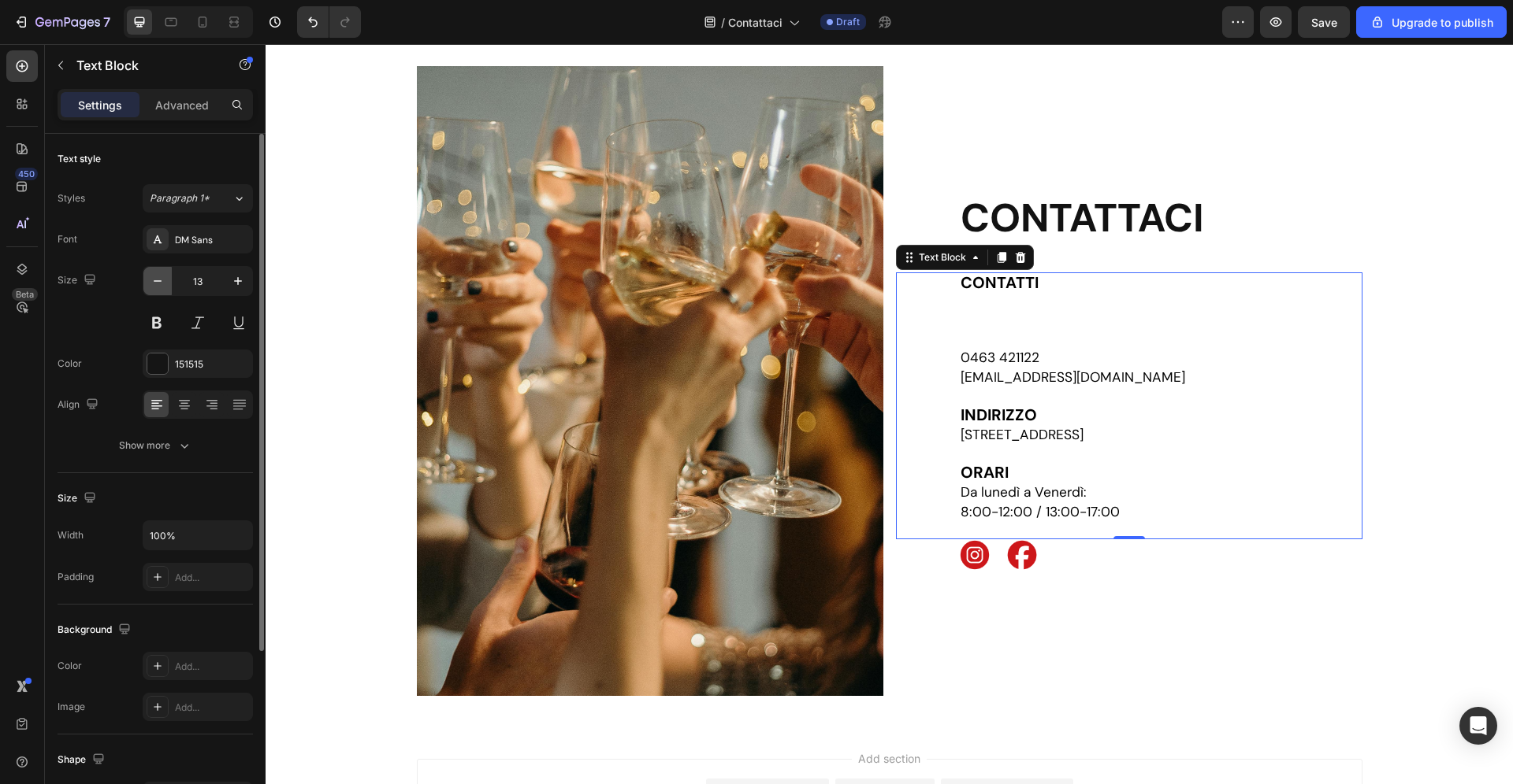
click at [162, 275] on icon "button" at bounding box center [157, 281] width 15 height 15
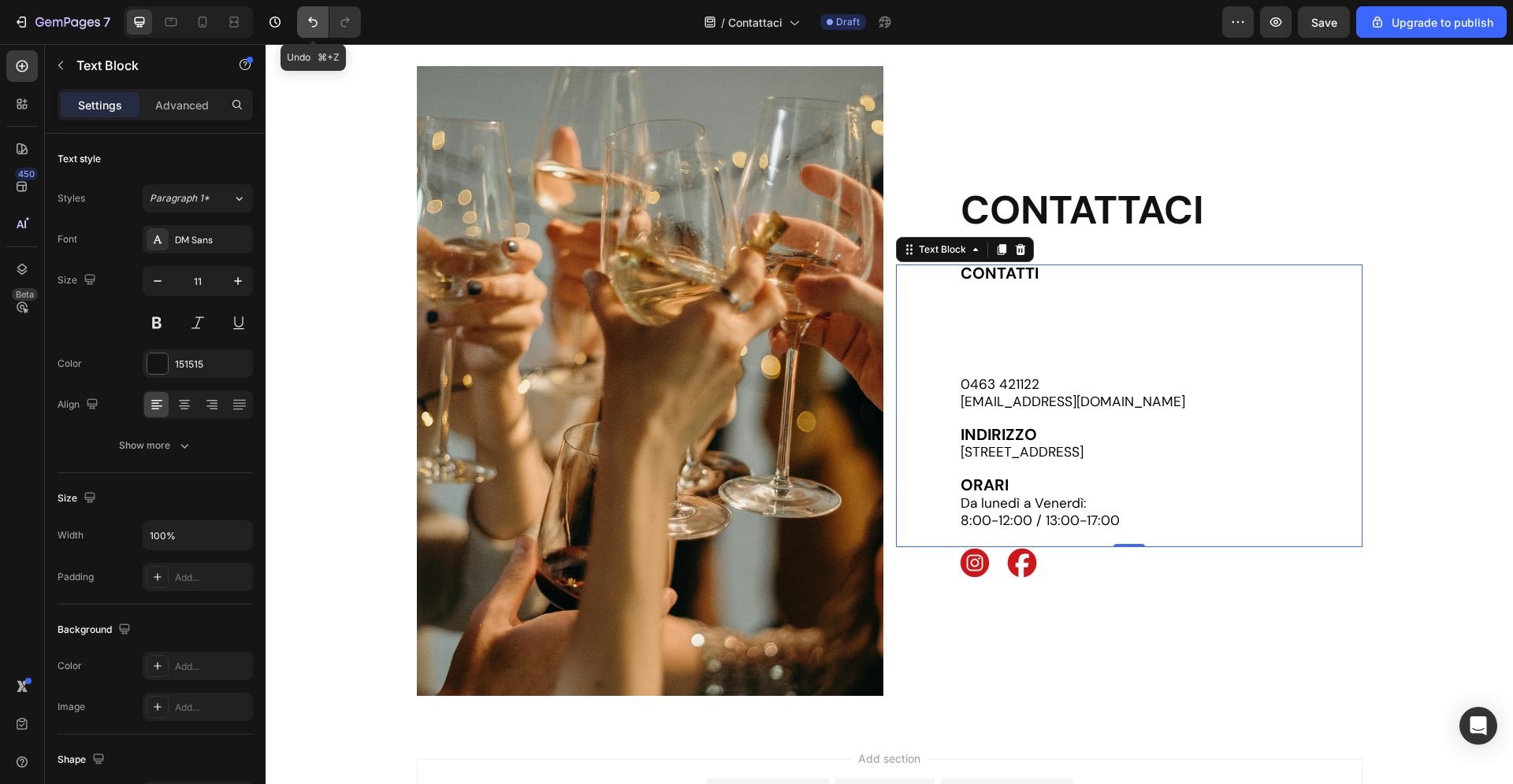
click at [317, 22] on icon "Undo/Redo" at bounding box center [313, 22] width 10 height 11
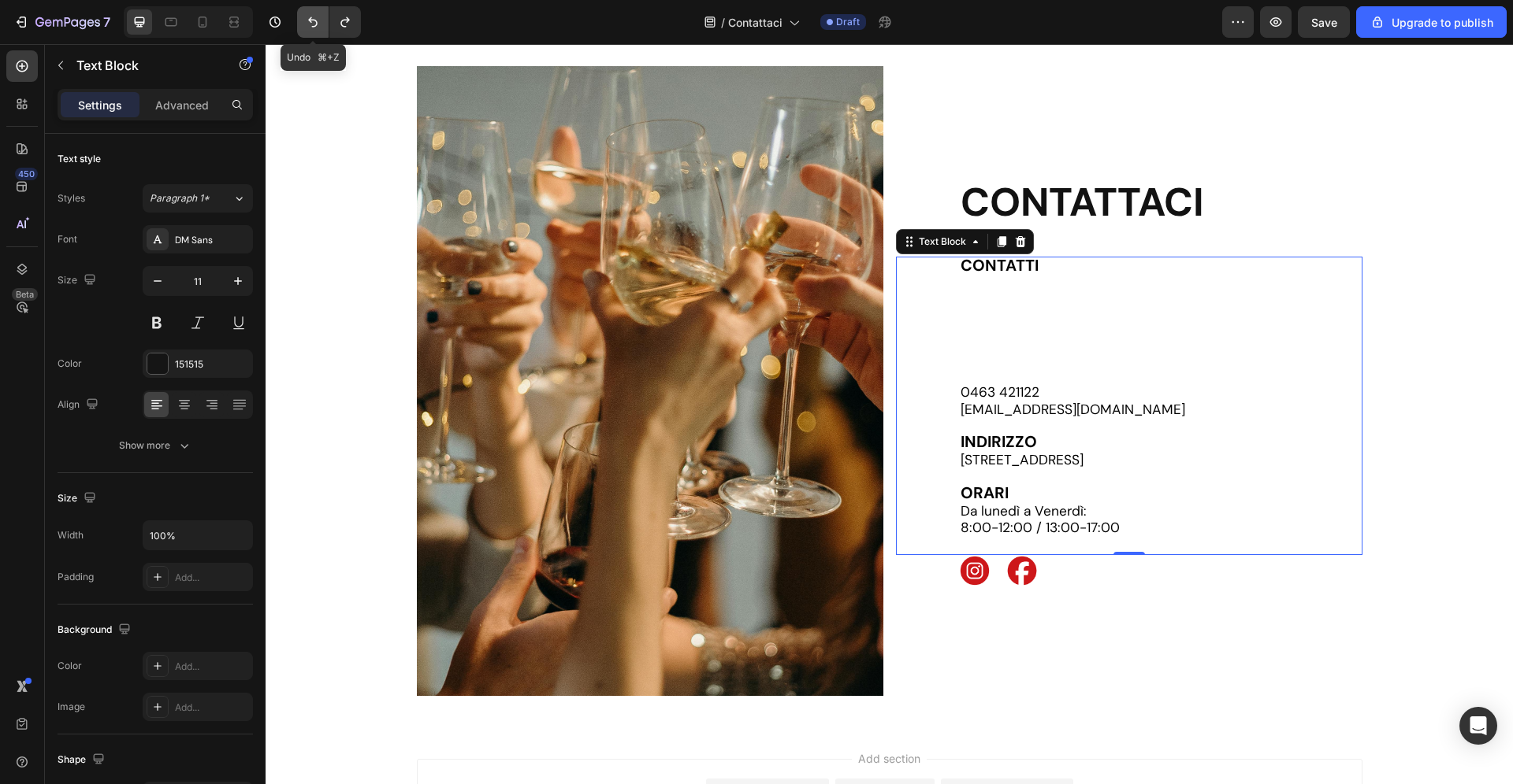
click at [317, 21] on icon "Undo/Redo" at bounding box center [313, 22] width 10 height 11
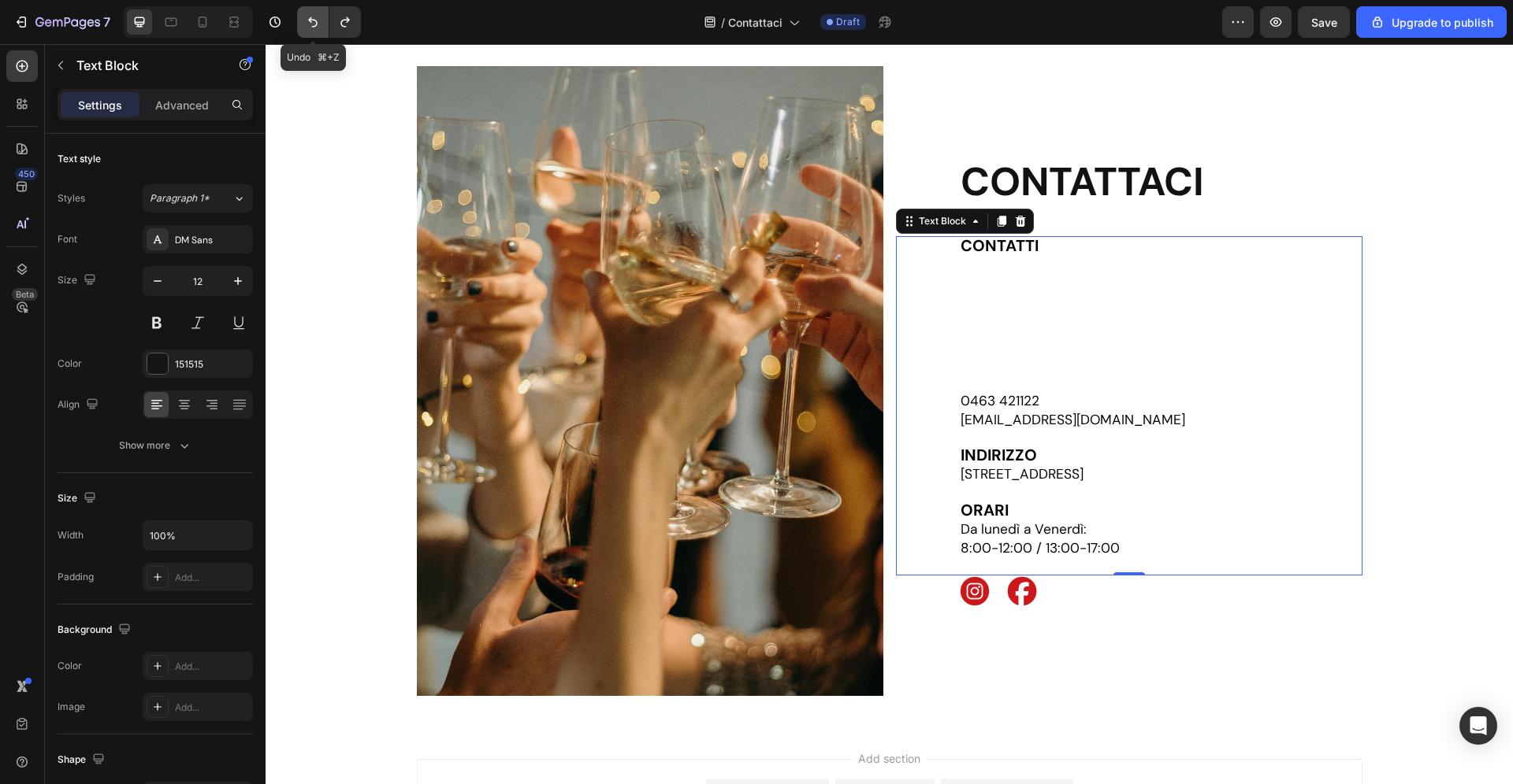
click at [317, 21] on icon "Undo/Redo" at bounding box center [313, 22] width 10 height 11
type input "13"
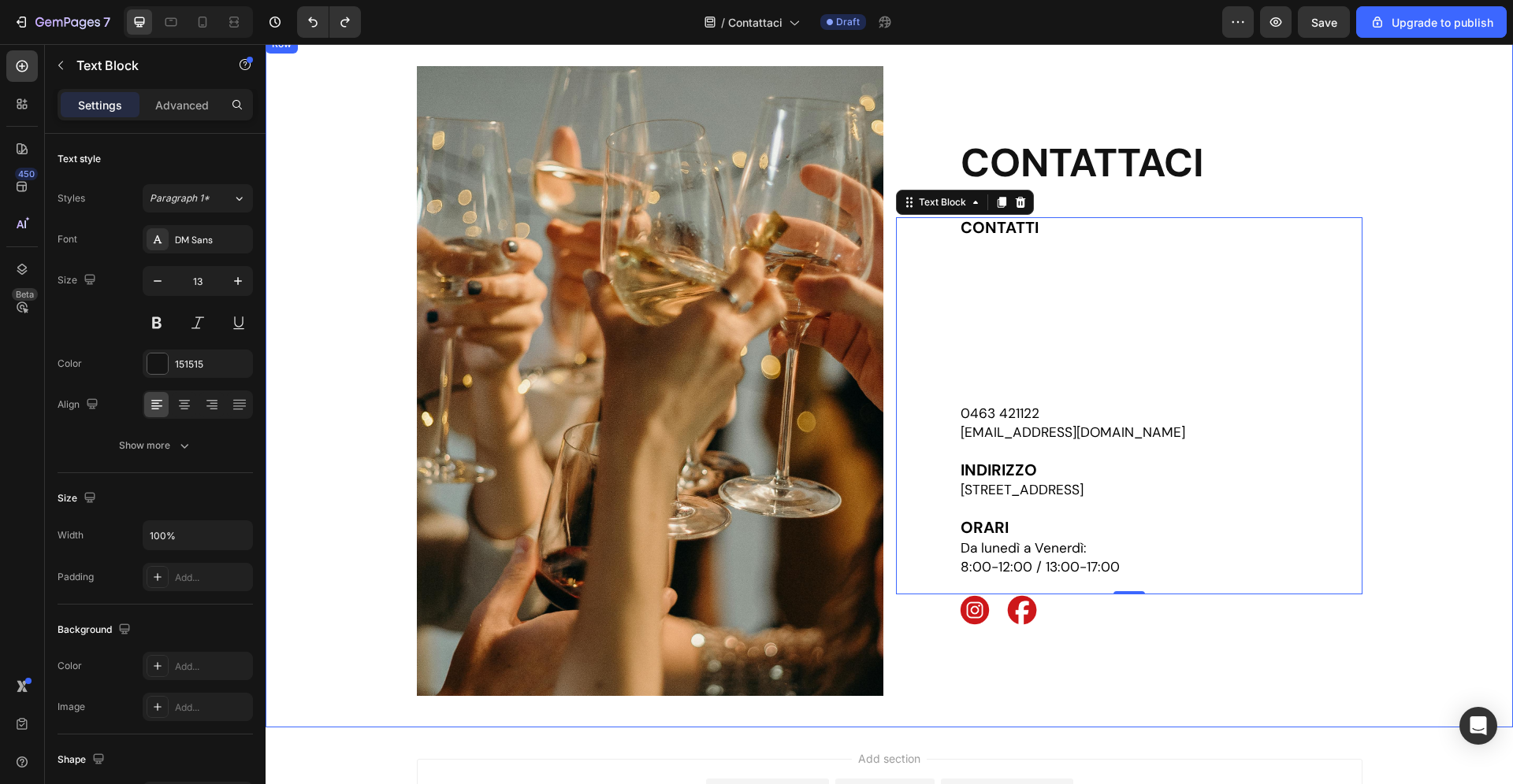
click at [340, 322] on div "Image CONTATTACI Heading CONTATTI 0463 421122 [EMAIL_ADDRESS][DOMAIN_NAME] [GEO…" at bounding box center [889, 381] width 1247 height 630
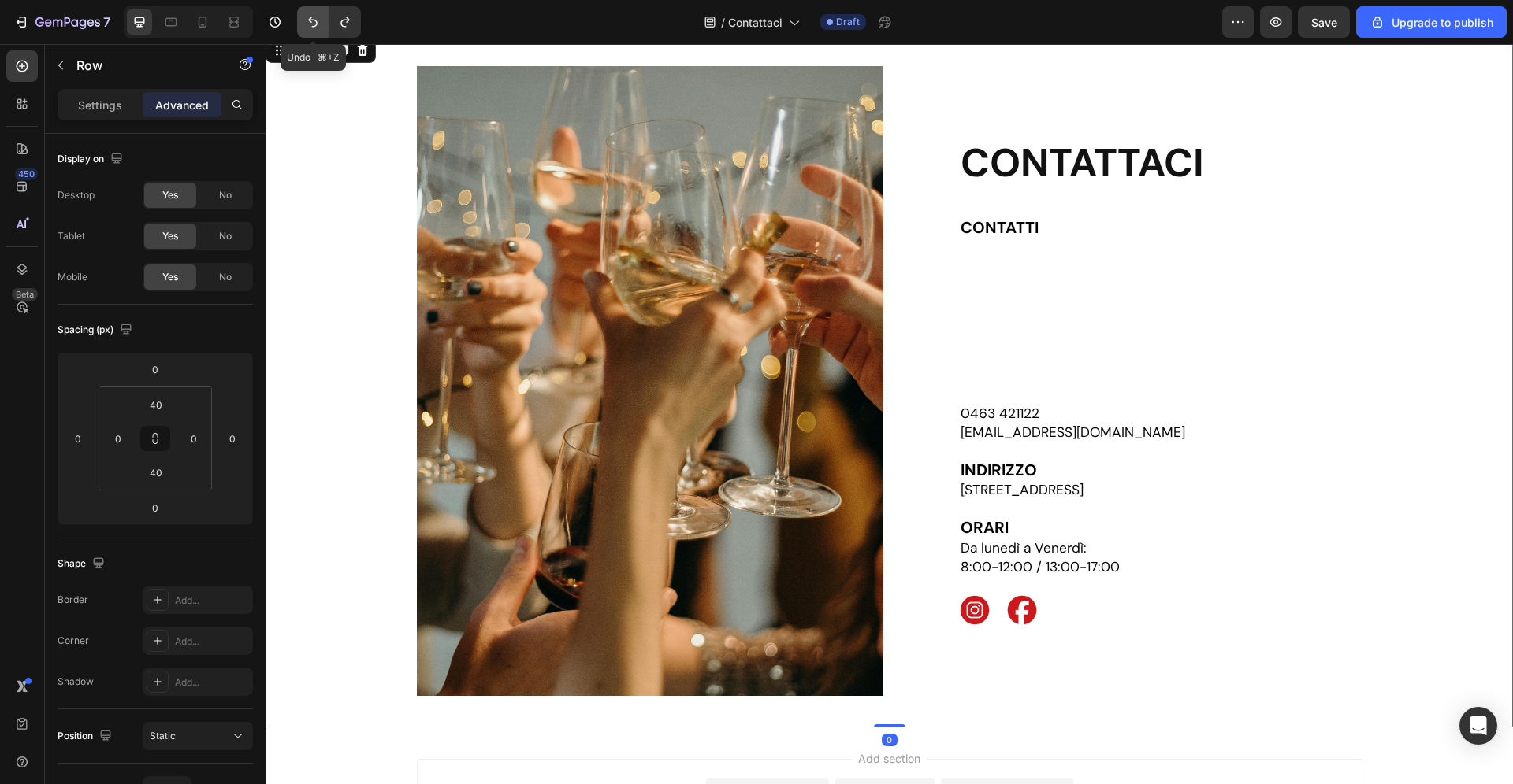
click at [308, 21] on icon "Undo/Redo" at bounding box center [312, 22] width 15 height 15
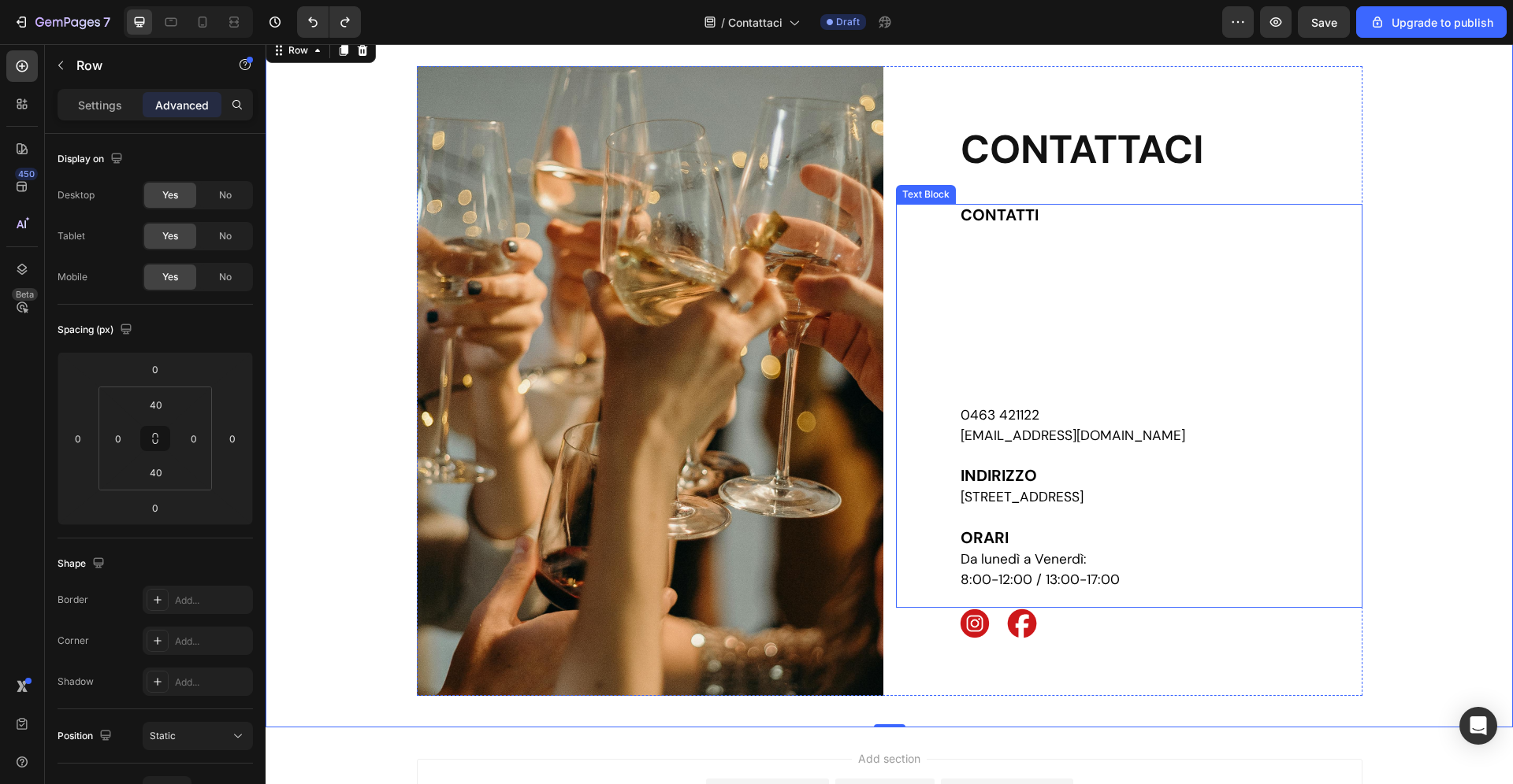
click at [1022, 352] on p "Rich Text Editor. Editing area: main" at bounding box center [1160, 316] width 400 height 179
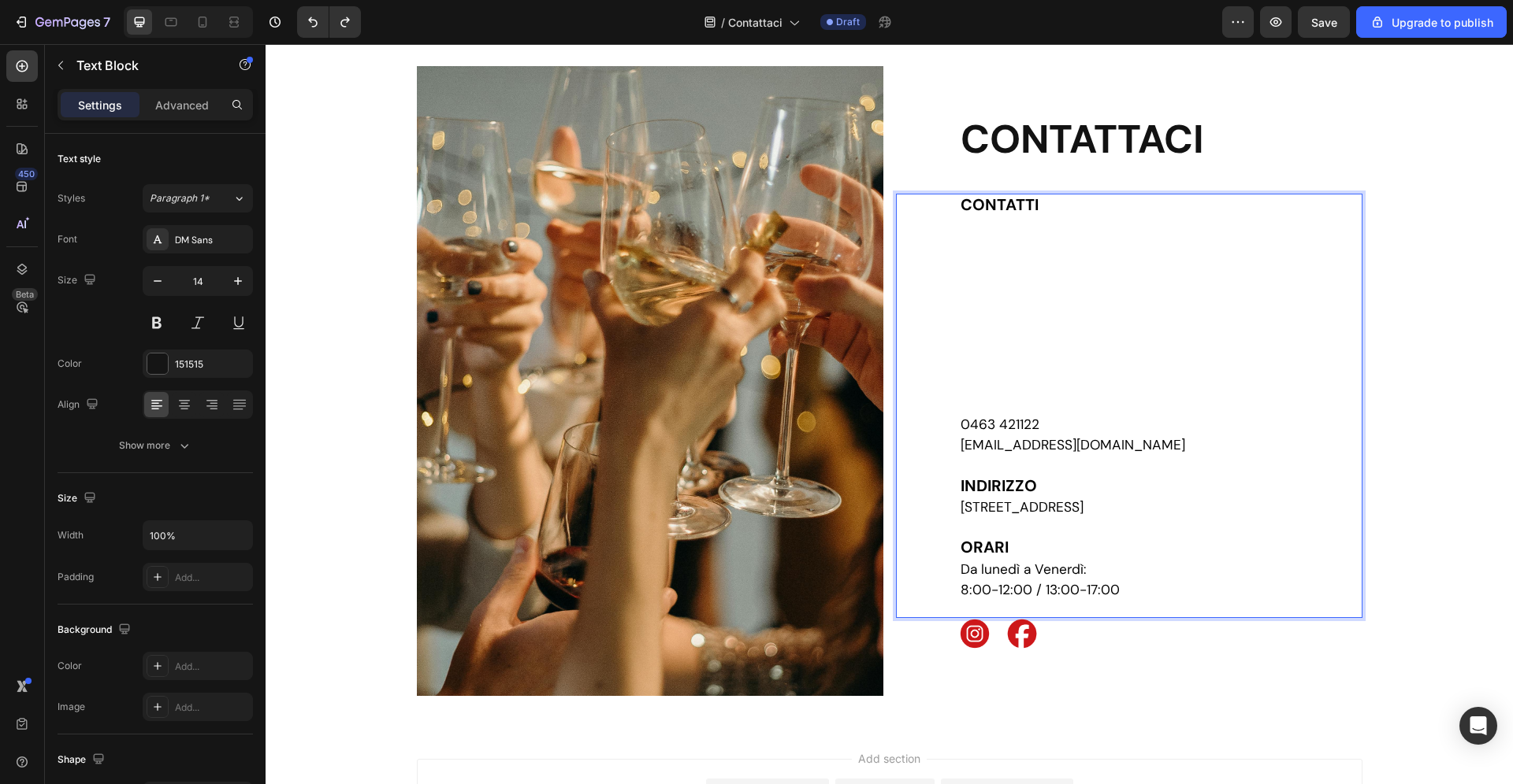
click at [964, 422] on span "0463 421122" at bounding box center [1000, 425] width 79 height 17
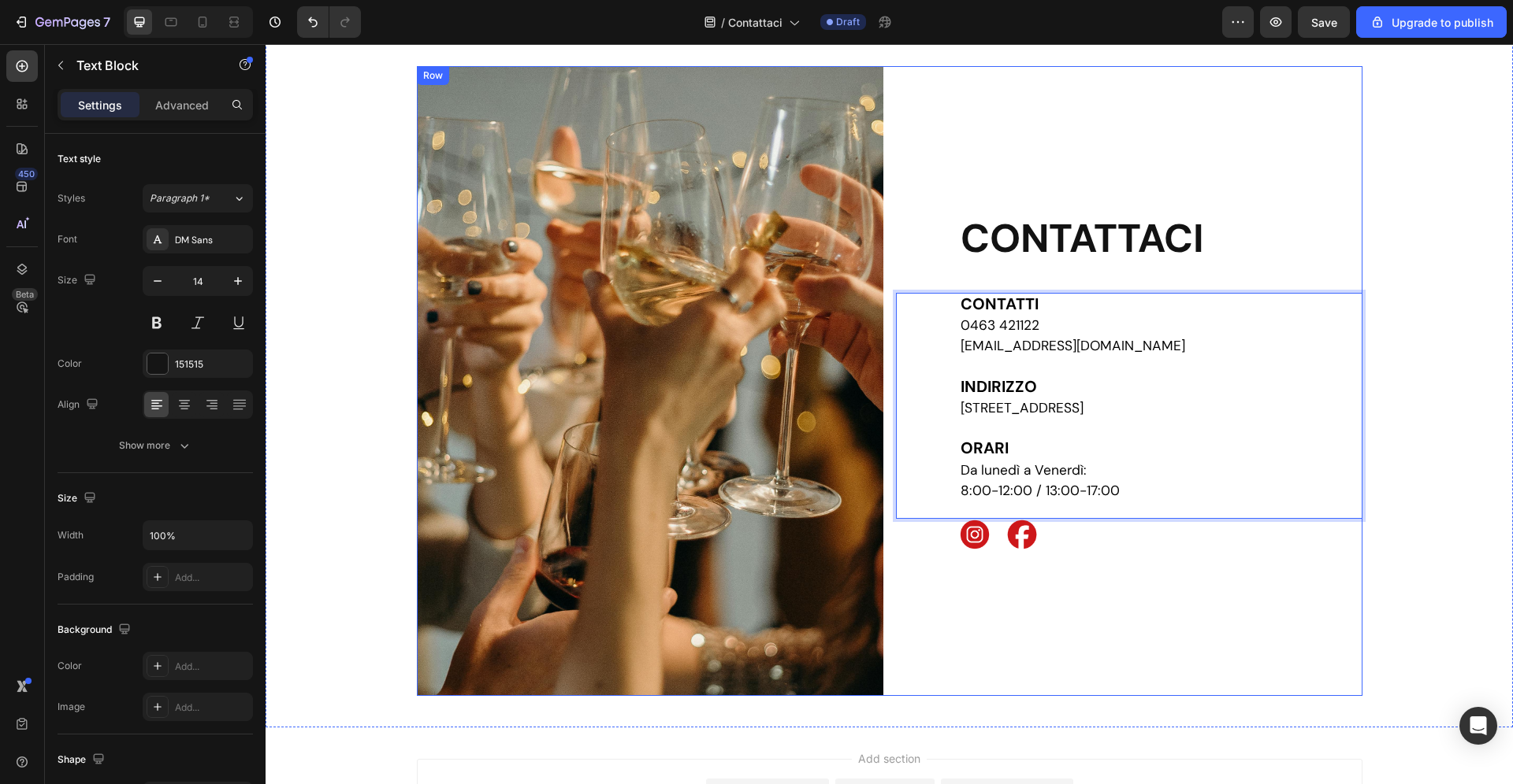
click at [1223, 585] on div "CONTATTACI Heading CONTATTI 0463 421122 [EMAIL_ADDRESS][DOMAIN_NAME] [GEOGRAPHI…" at bounding box center [1129, 381] width 466 height 630
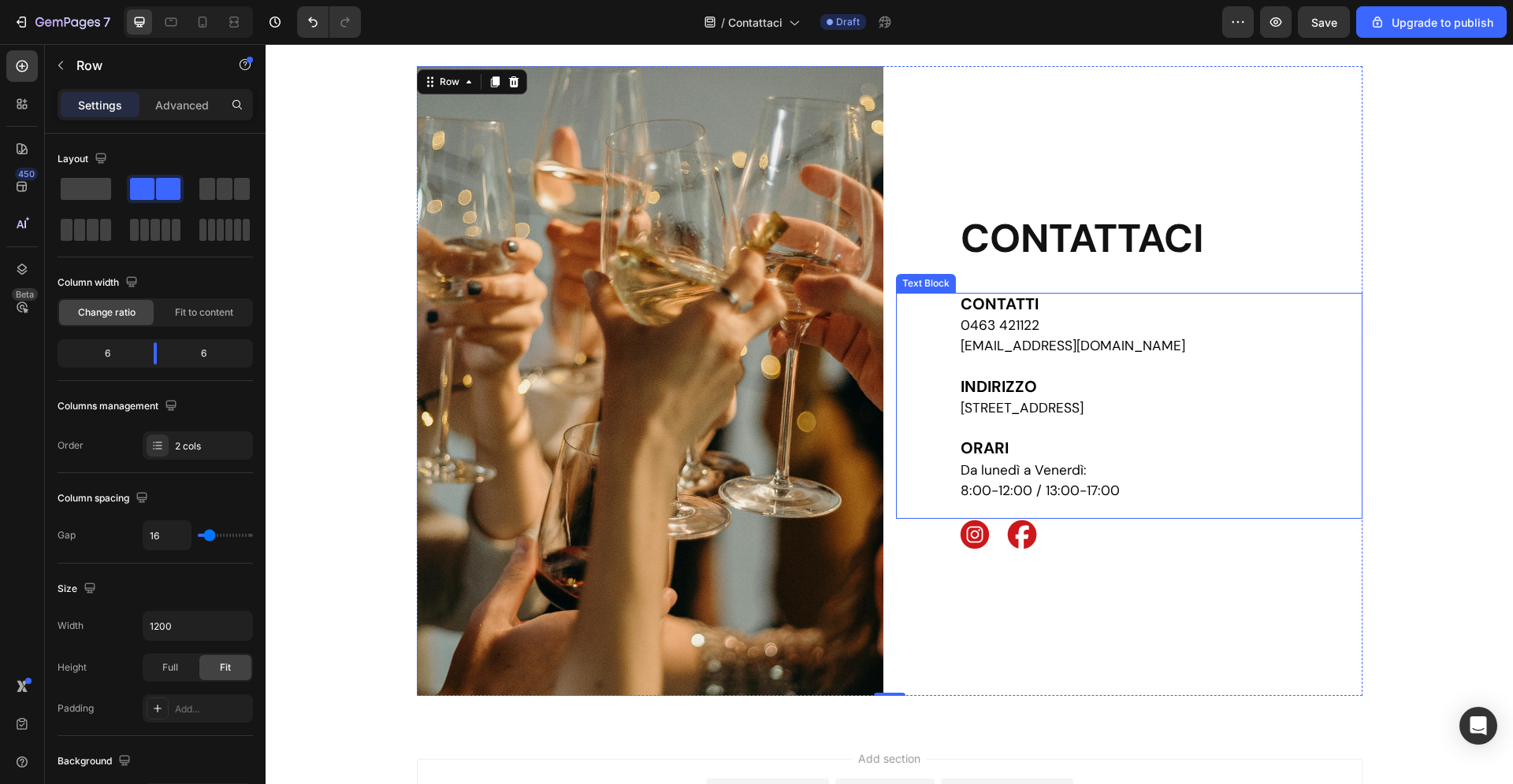
click at [1165, 417] on p "[STREET_ADDRESS]" at bounding box center [1160, 408] width 400 height 20
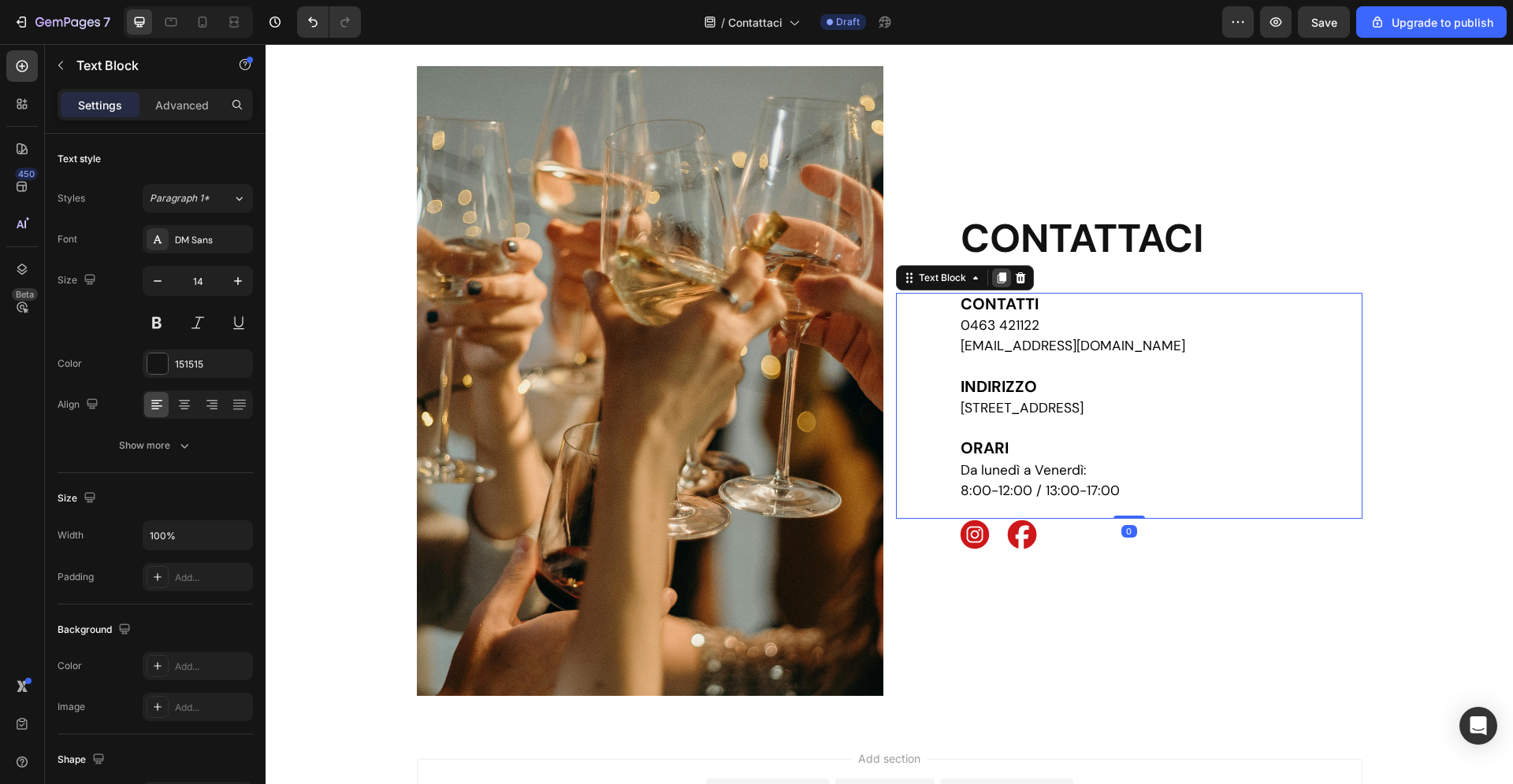
click at [995, 274] on icon at bounding box center [1001, 277] width 13 height 13
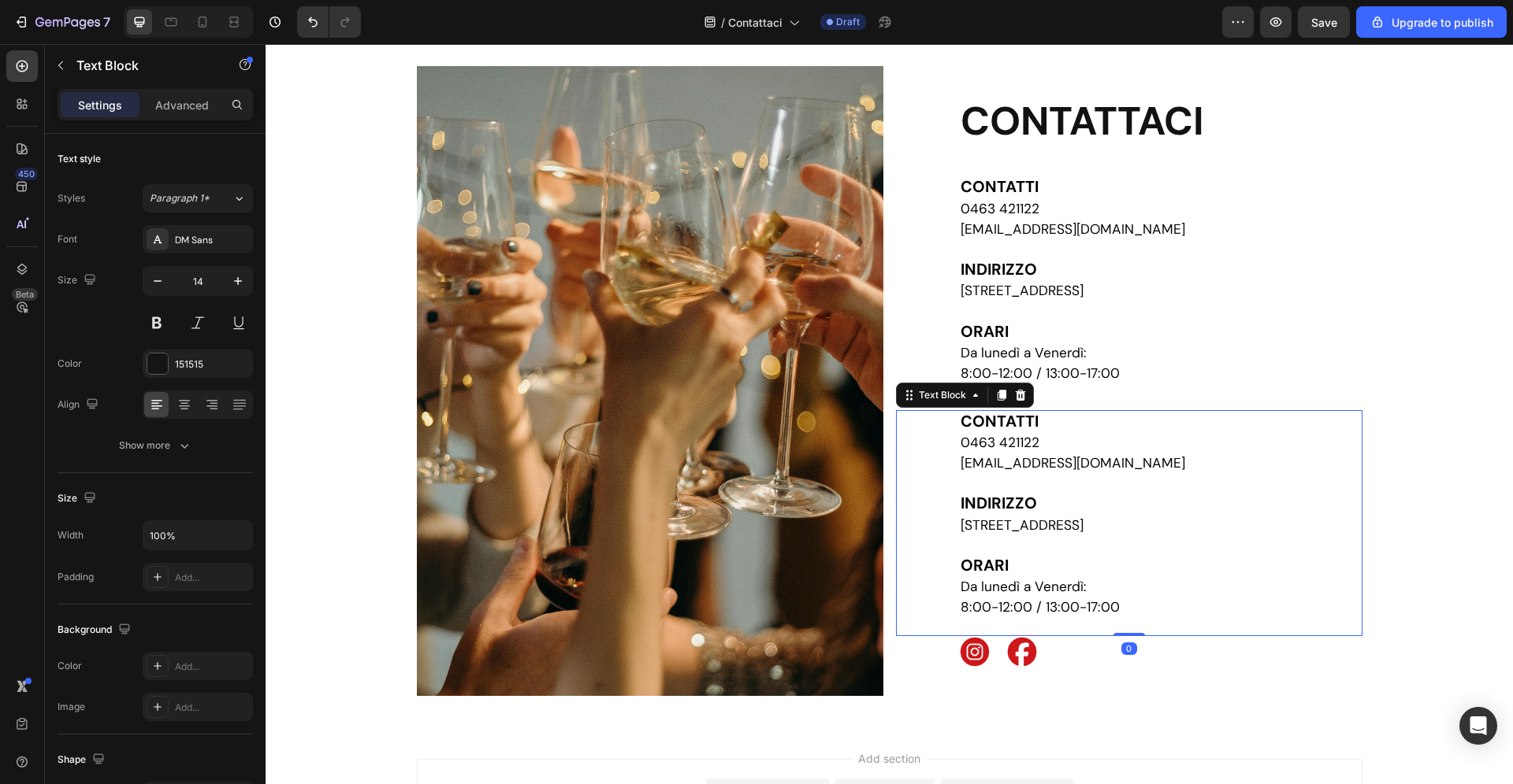
click at [1105, 576] on p "ORARI" at bounding box center [1160, 566] width 400 height 21
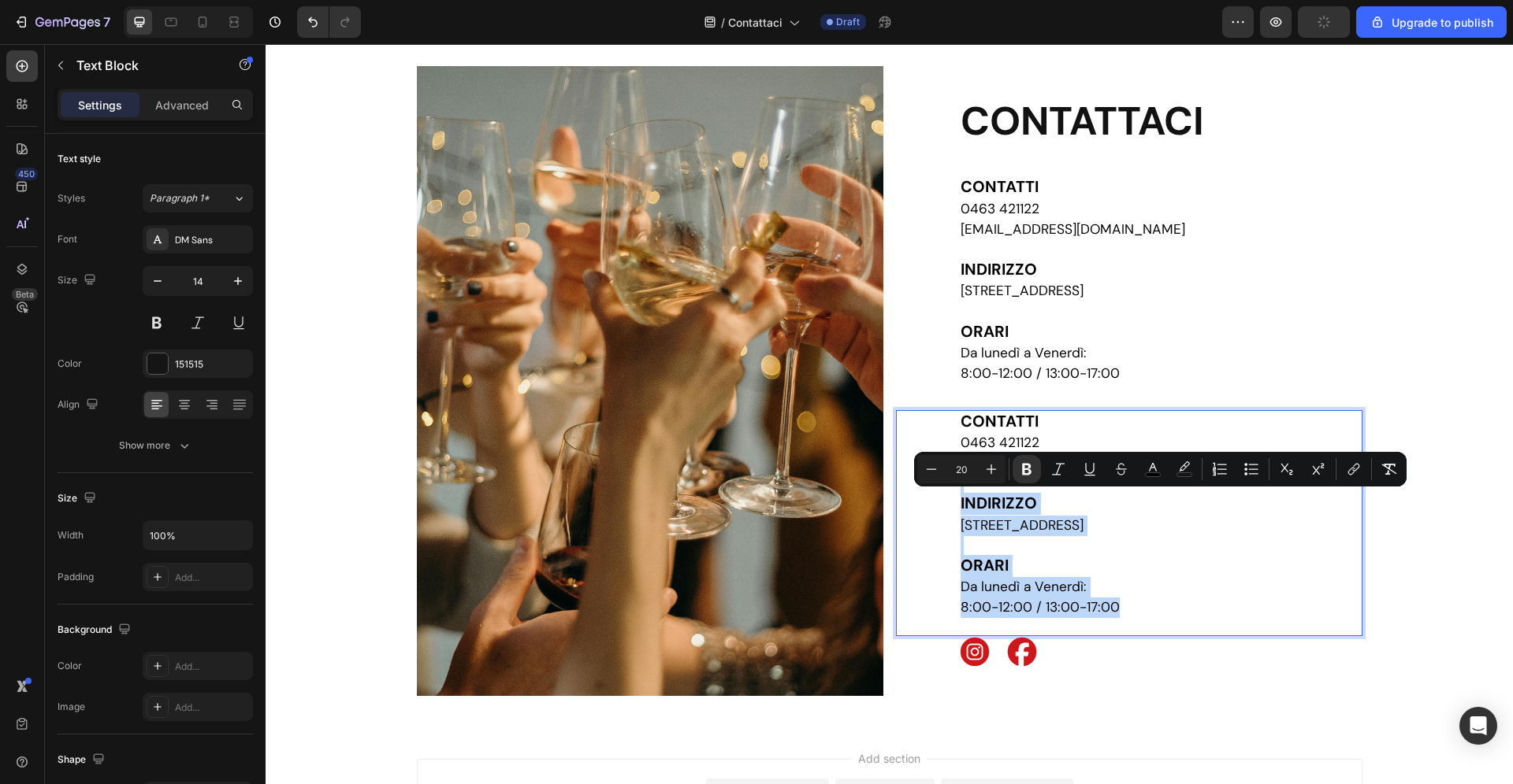
drag, startPoint x: 1138, startPoint y: 609, endPoint x: 946, endPoint y: 485, distance: 228.6
click at [959, 485] on div "CONTATTI 0463 421122 [EMAIL_ADDRESS][DOMAIN_NAME] [GEOGRAPHIC_DATA][STREET_ADDR…" at bounding box center [1160, 515] width 404 height 210
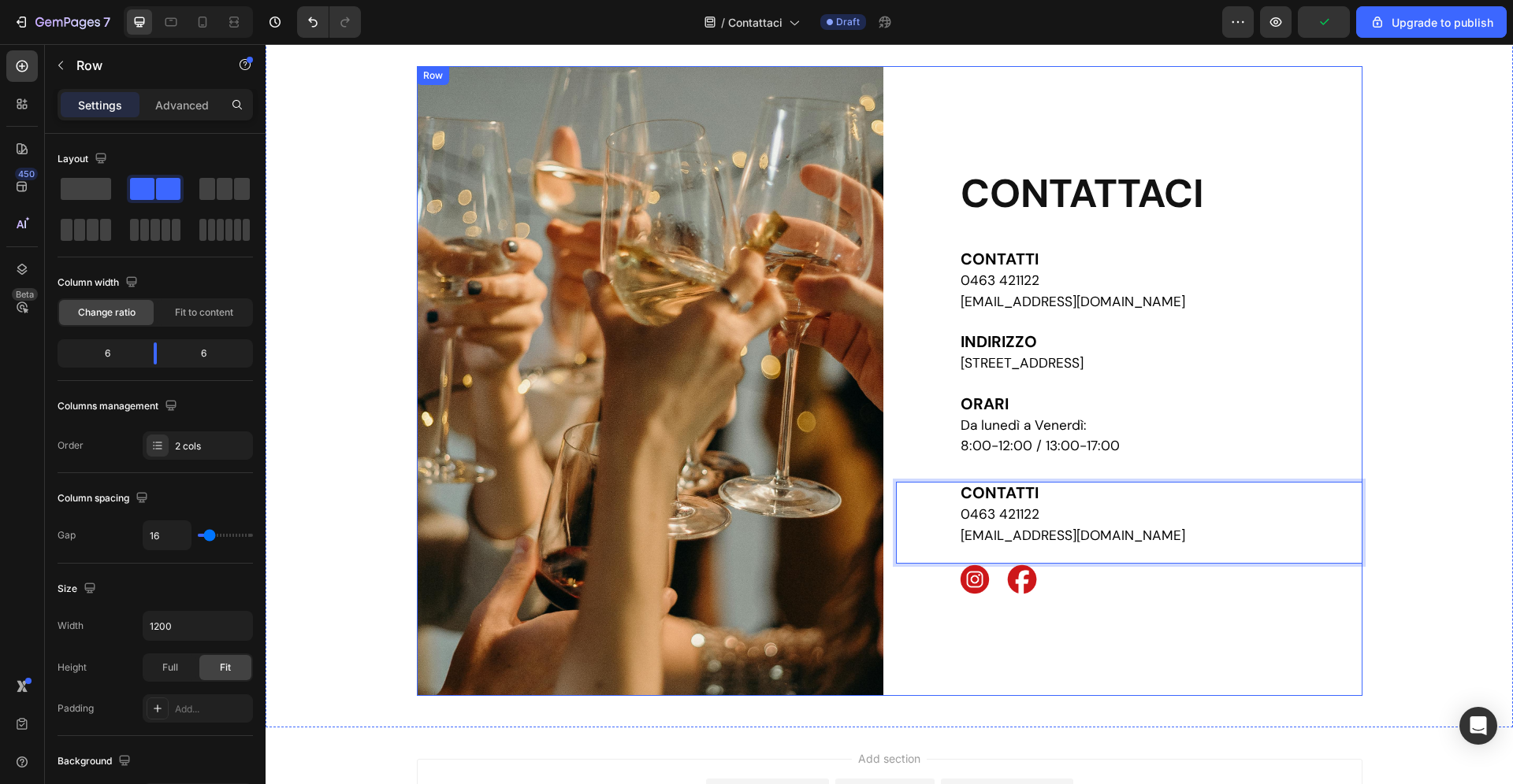
click at [1312, 632] on div "CONTATTACI Heading CONTATTI 0463 421122 [EMAIL_ADDRESS][DOMAIN_NAME] [GEOGRAPHI…" at bounding box center [1129, 381] width 466 height 630
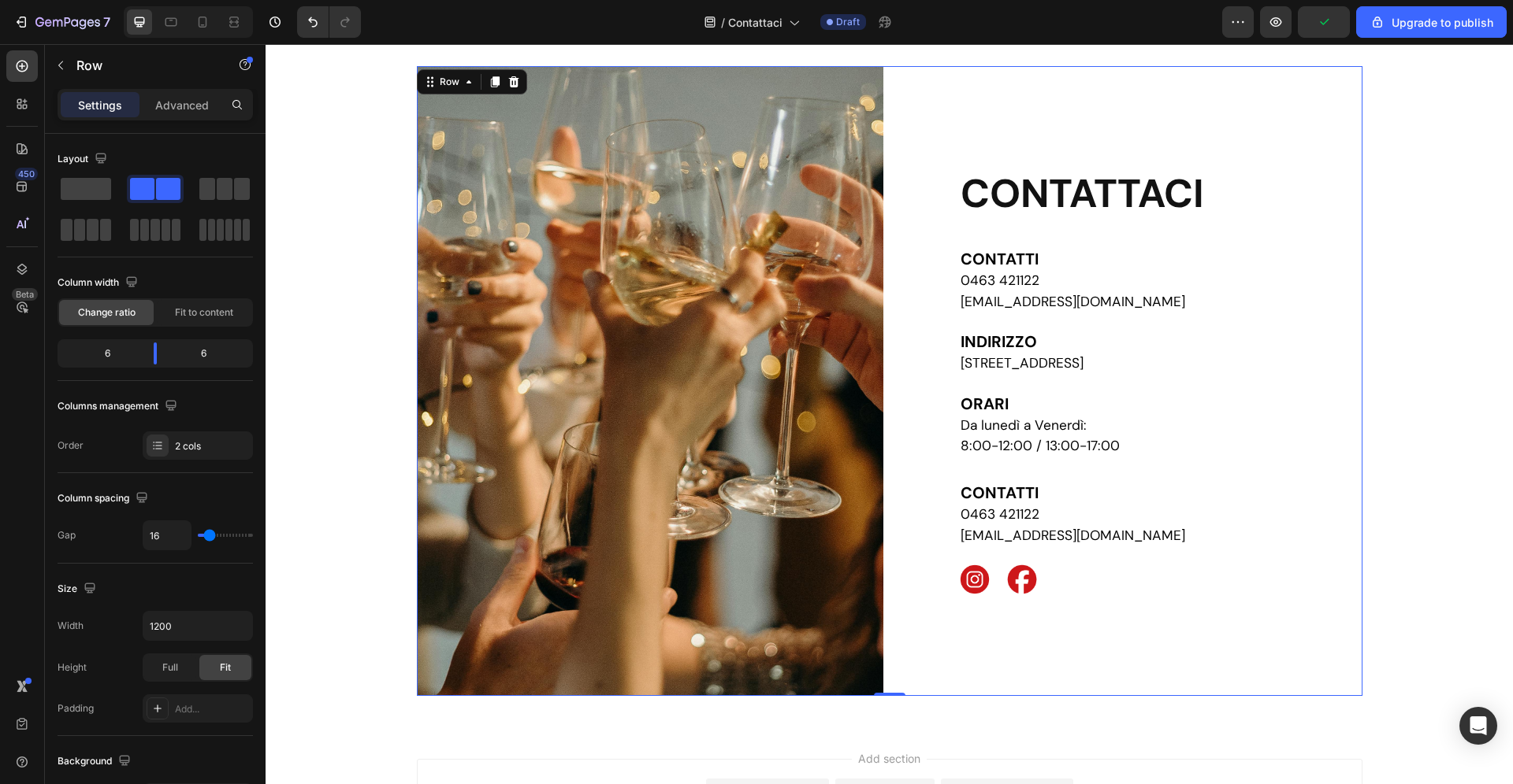
click at [1171, 510] on p "0463 421122" at bounding box center [1160, 514] width 400 height 20
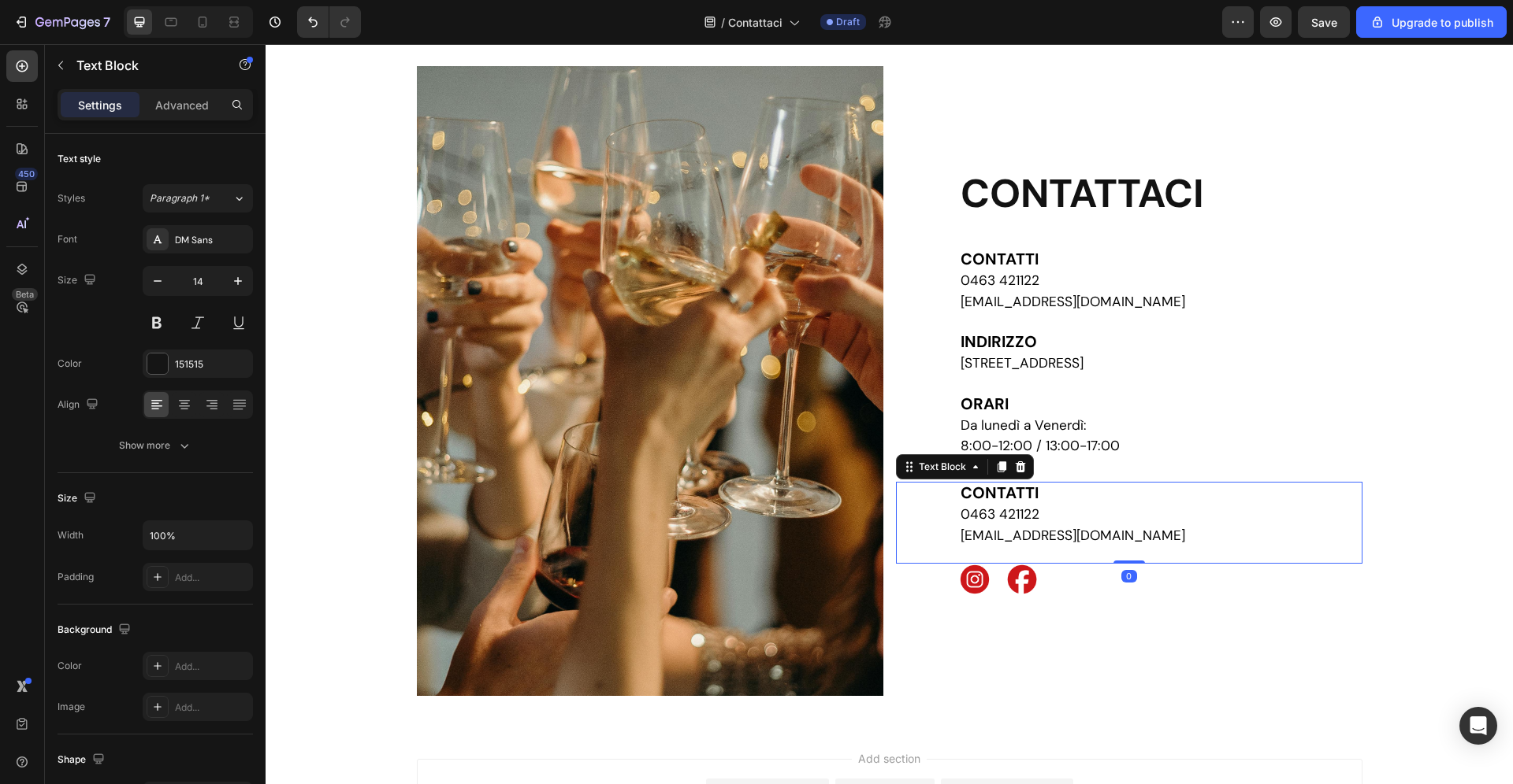
click at [1000, 464] on icon at bounding box center [1000, 466] width 9 height 11
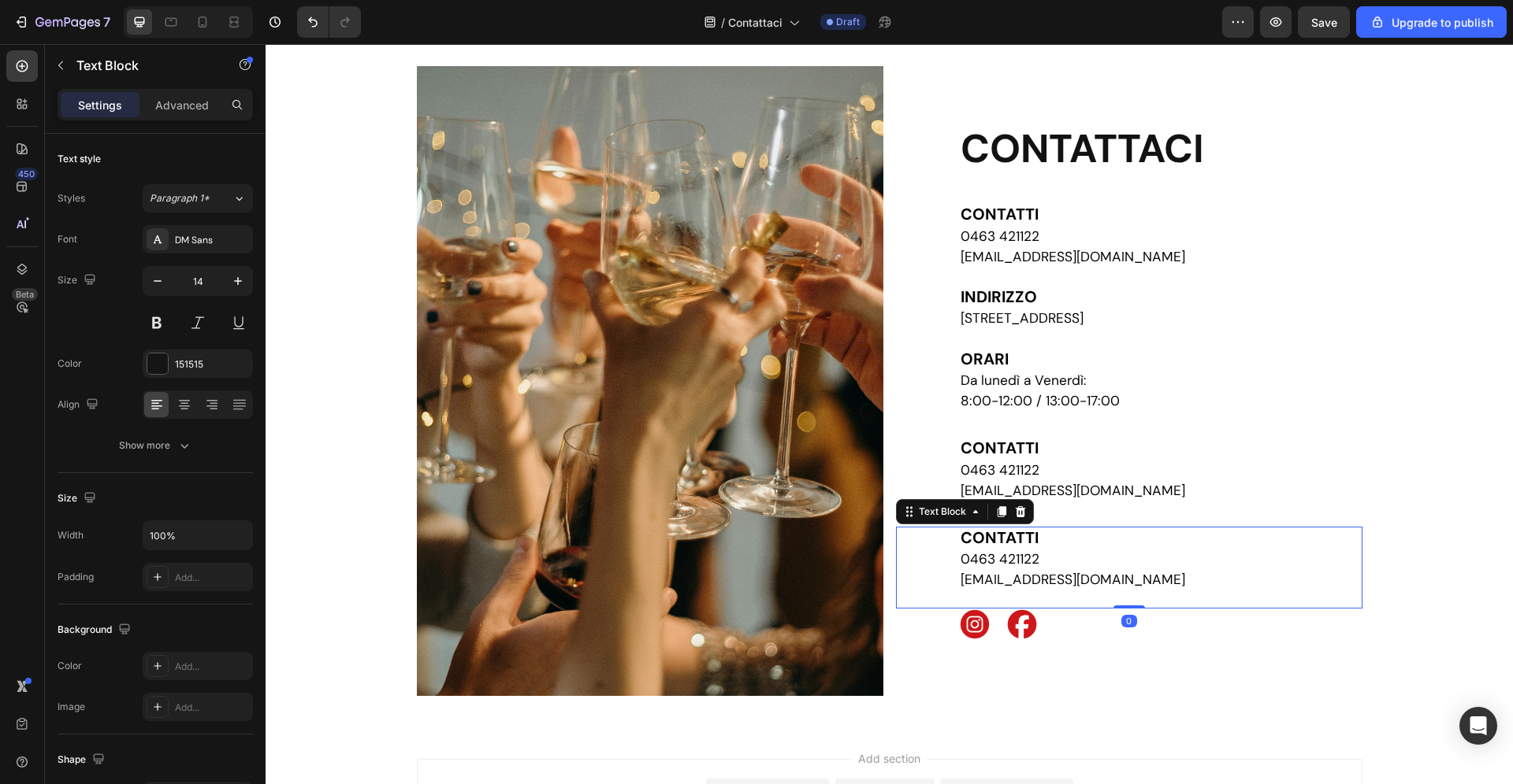
click at [1029, 479] on span "0463 421122" at bounding box center [1000, 470] width 79 height 17
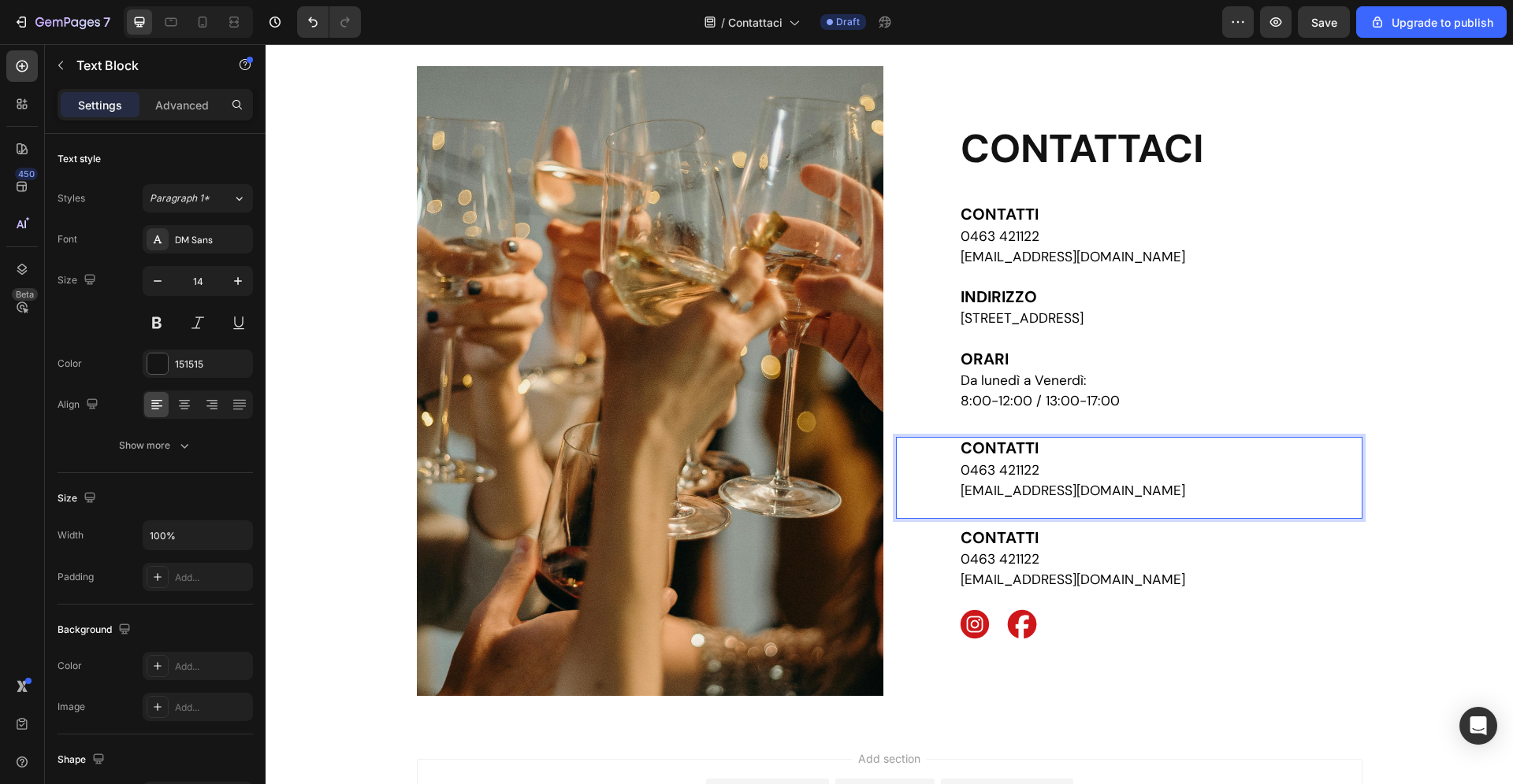
click at [1029, 479] on span "0463 421122" at bounding box center [1000, 470] width 79 height 17
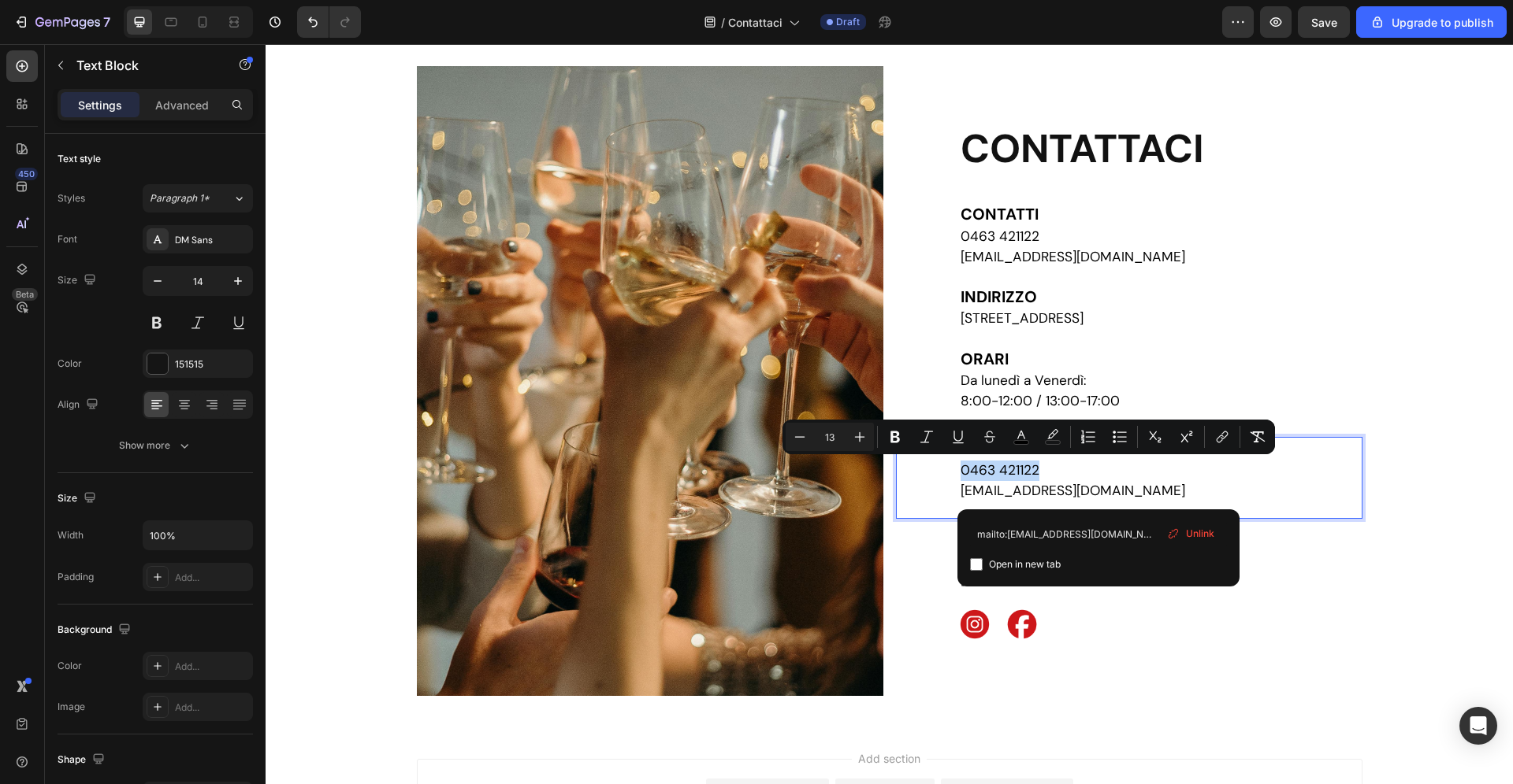
drag, startPoint x: 1146, startPoint y: 493, endPoint x: 931, endPoint y: 480, distance: 215.4
click at [959, 478] on div "CONTATTI 0463 421122 [EMAIL_ADDRESS][DOMAIN_NAME]" at bounding box center [1160, 470] width 404 height 66
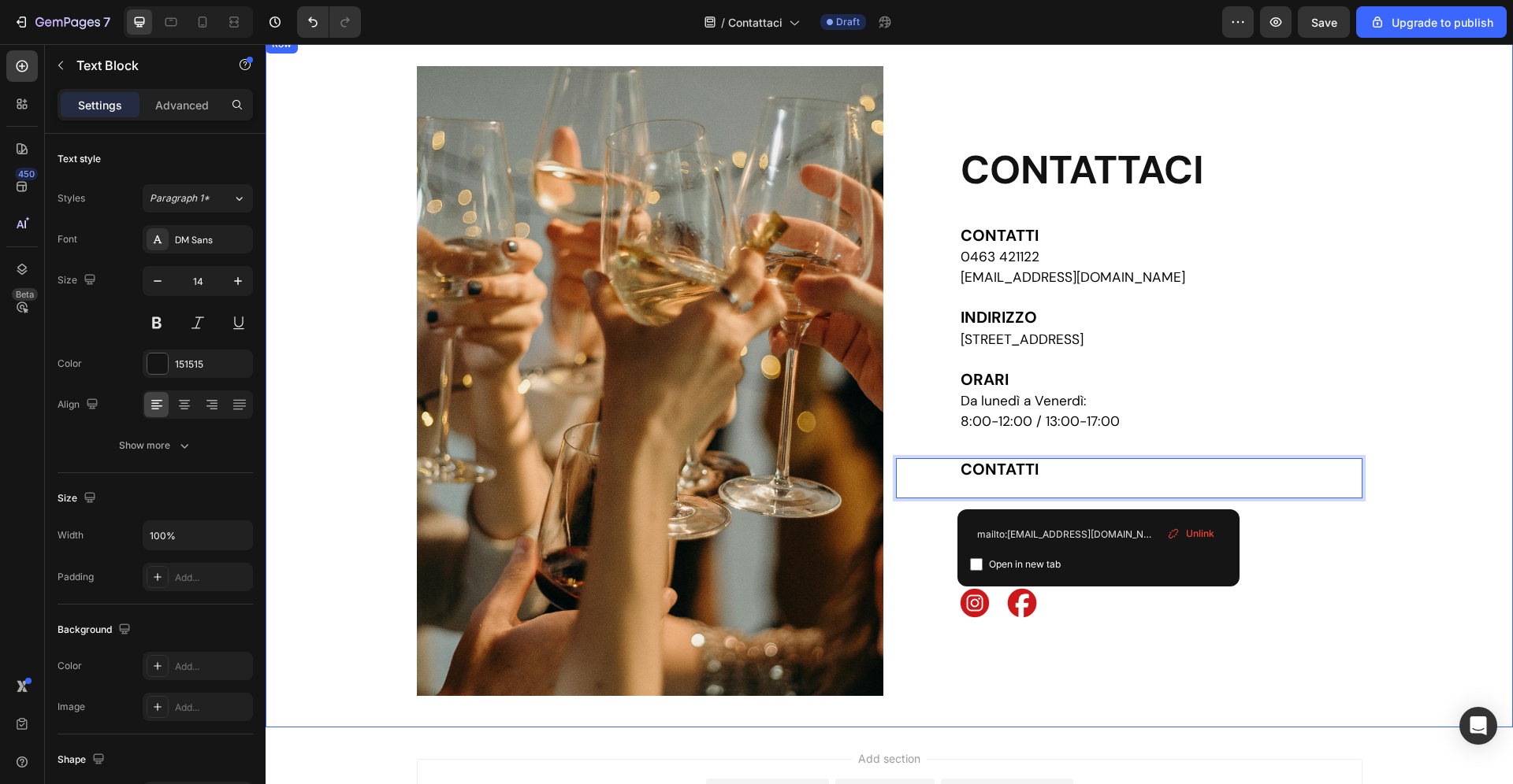
click at [1437, 581] on div "Image CONTATTACI Heading CONTATTI 0463 421122 [EMAIL_ADDRESS][DOMAIN_NAME] [GEO…" at bounding box center [889, 381] width 1247 height 630
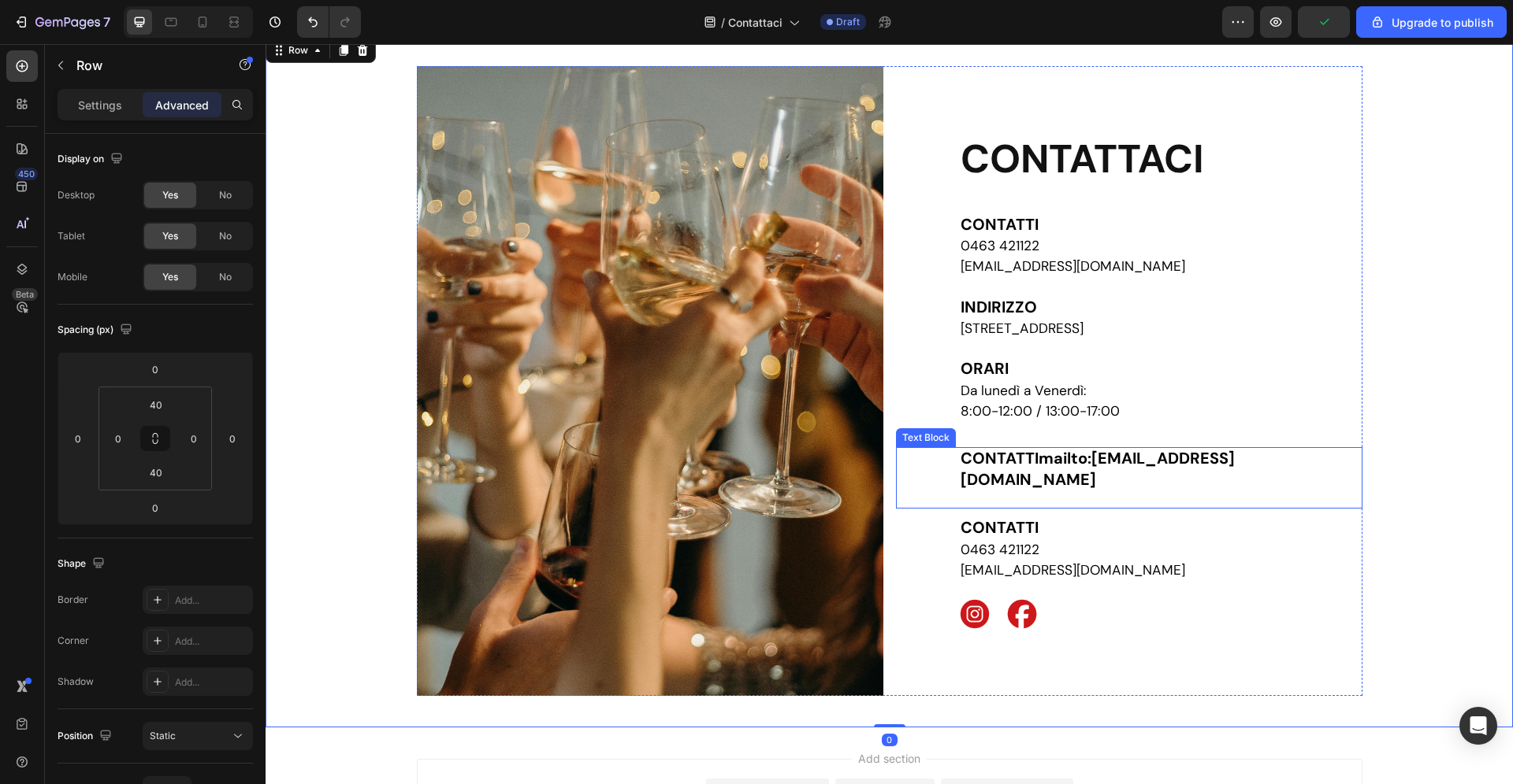
click at [1124, 470] on strong "mailto:[EMAIL_ADDRESS][DOMAIN_NAME]" at bounding box center [1098, 468] width 275 height 41
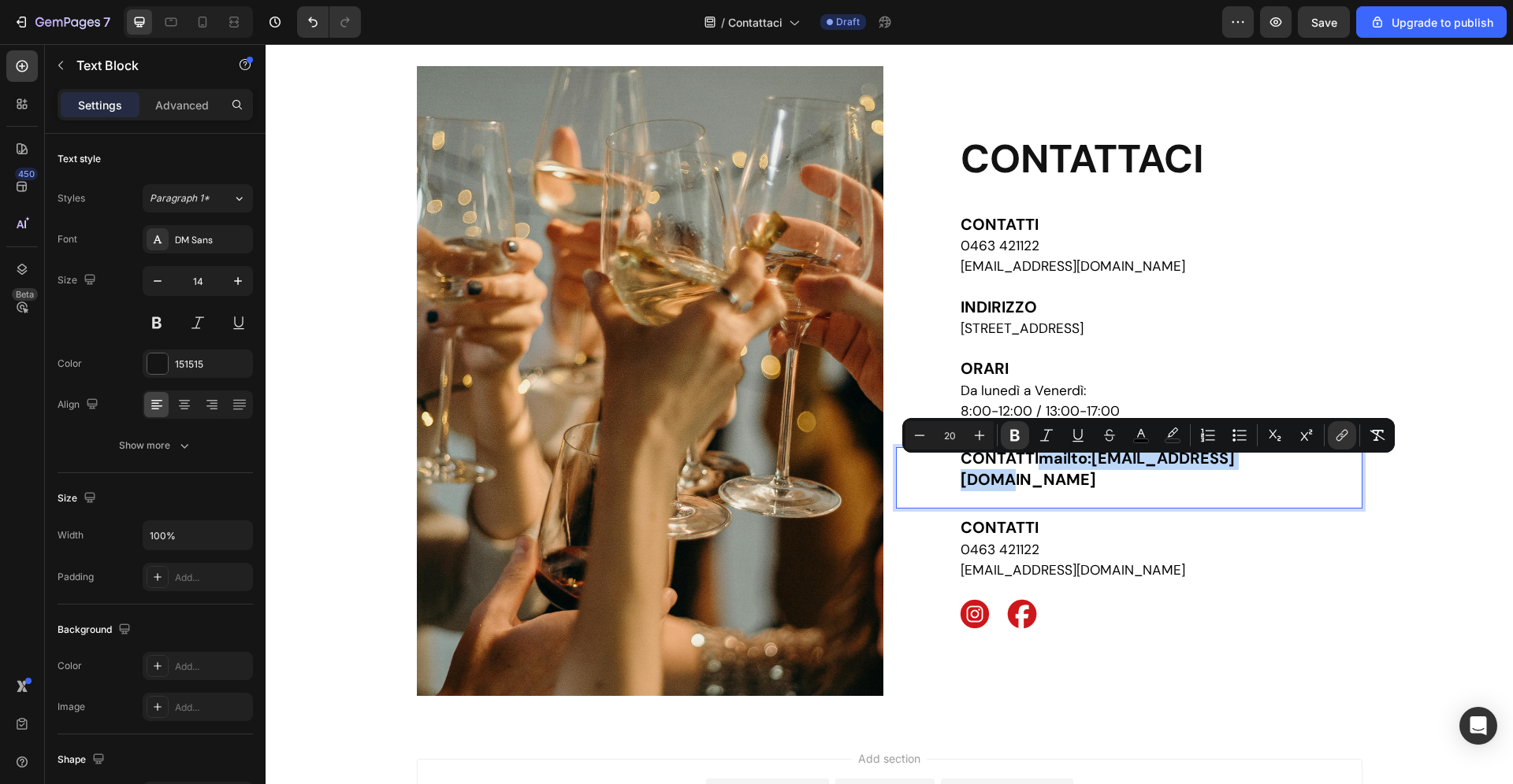
drag, startPoint x: 1038, startPoint y: 472, endPoint x: 1314, endPoint y: 474, distance: 276.0
click at [1315, 474] on p "CONTATTI mailto:[EMAIL_ADDRESS][DOMAIN_NAME]" at bounding box center [1160, 470] width 400 height 42
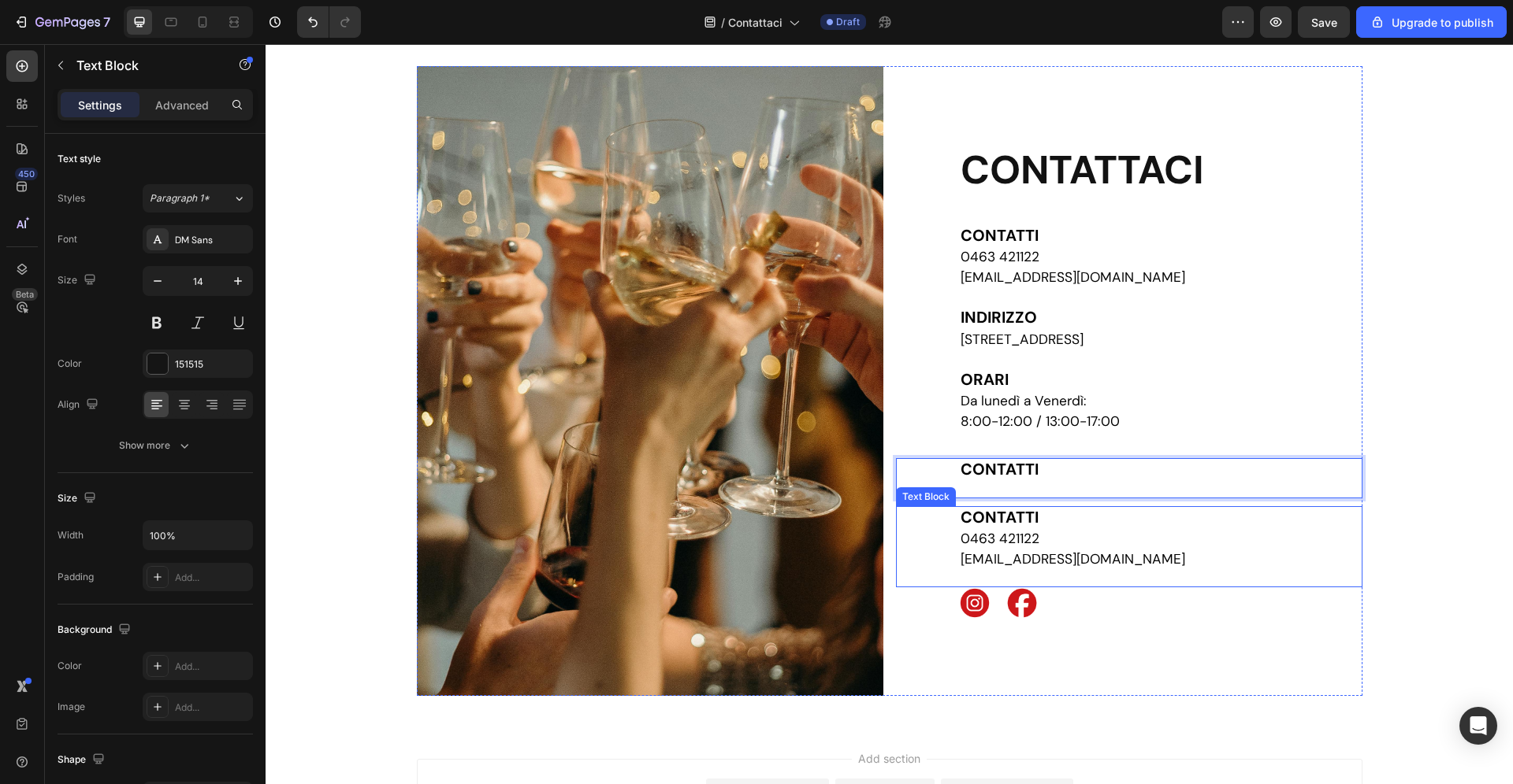
click at [1163, 513] on p "CONTATTI" at bounding box center [1160, 518] width 400 height 21
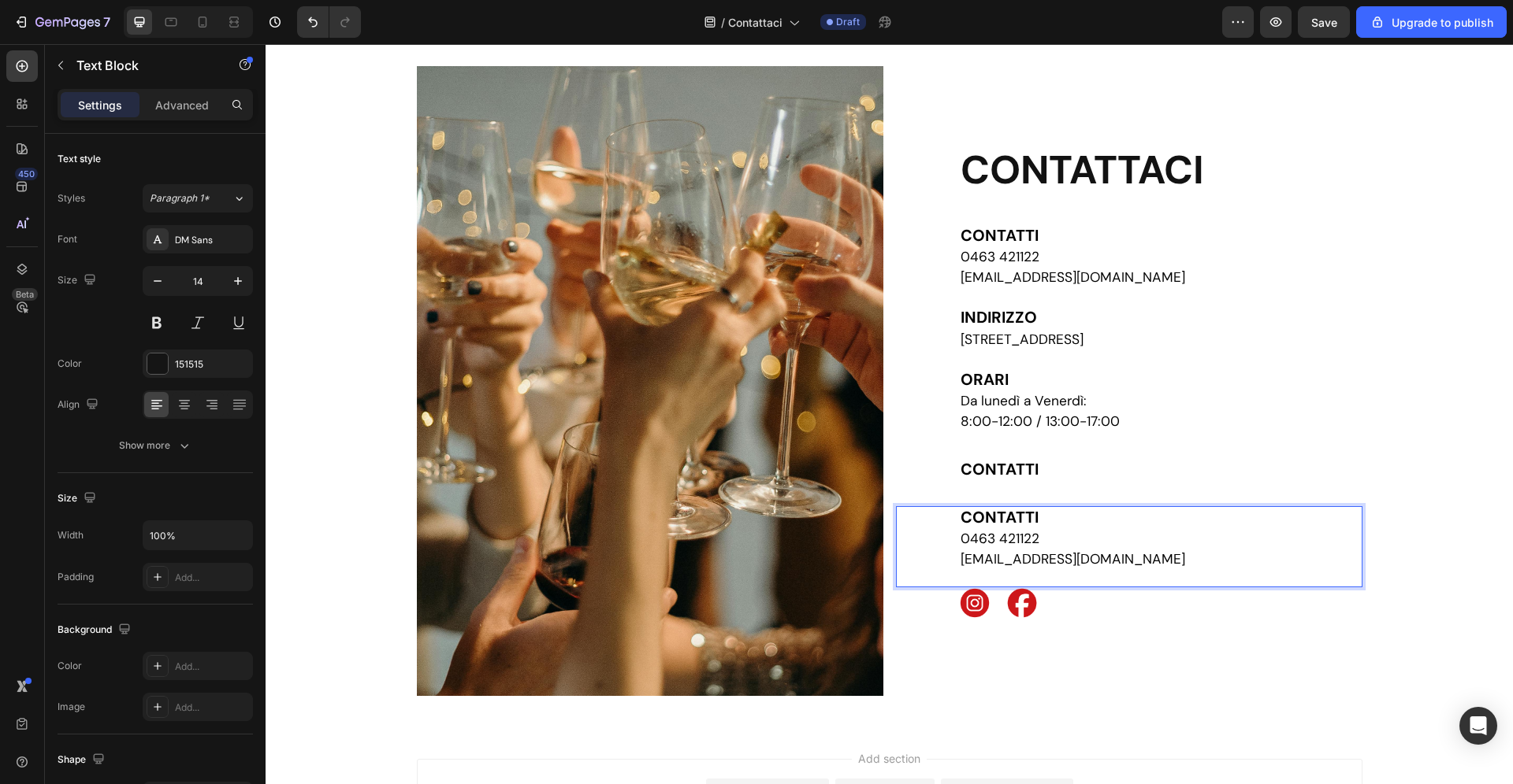
click at [1018, 512] on strong "CONTATTI" at bounding box center [999, 517] width 78 height 20
click at [1213, 646] on div "CONTATTACI Heading CONTATTI 0463 421122 [EMAIL_ADDRESS][DOMAIN_NAME] [GEOGRAPHI…" at bounding box center [1129, 381] width 466 height 630
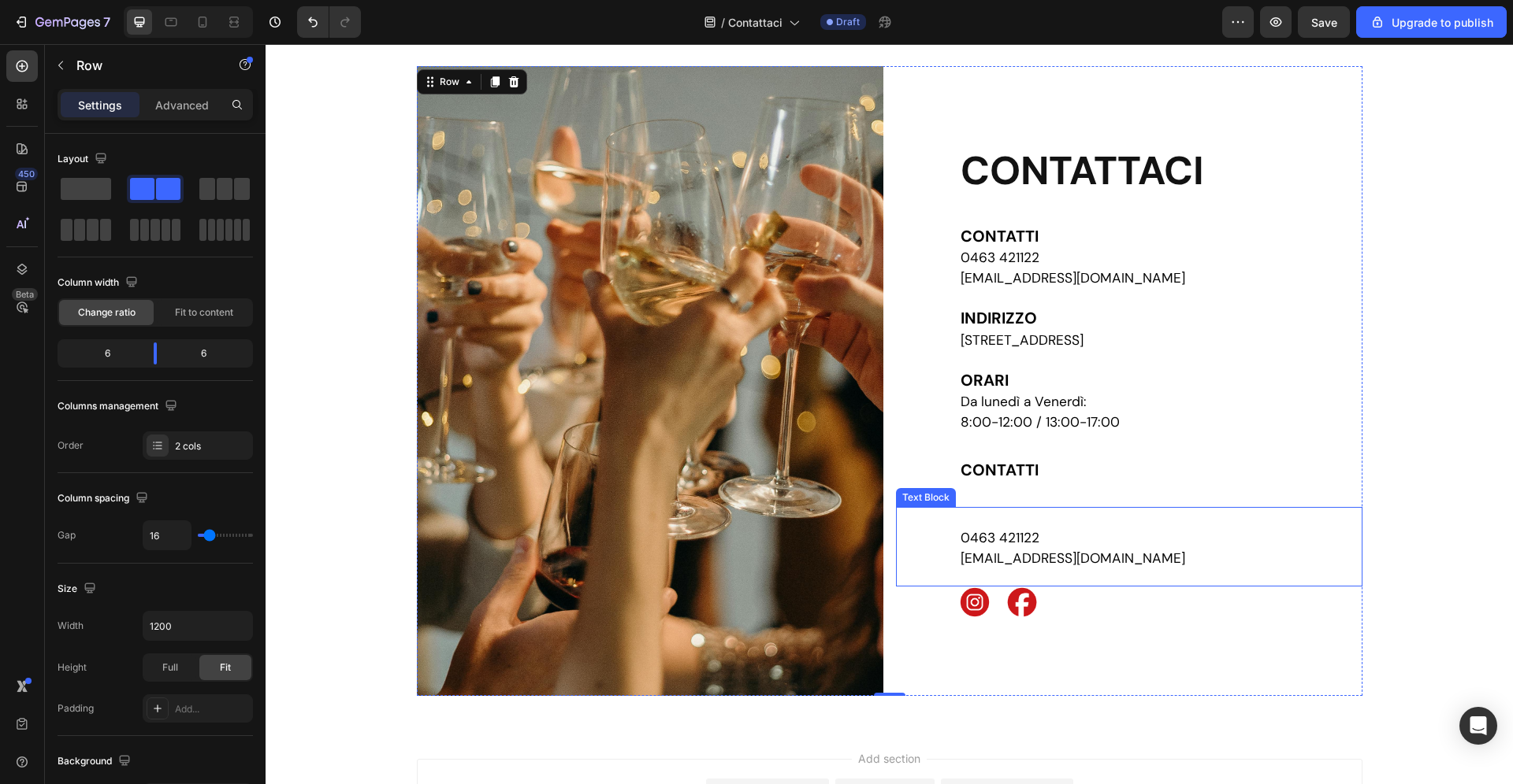
click at [974, 536] on span "0463 421122" at bounding box center [1000, 537] width 79 height 17
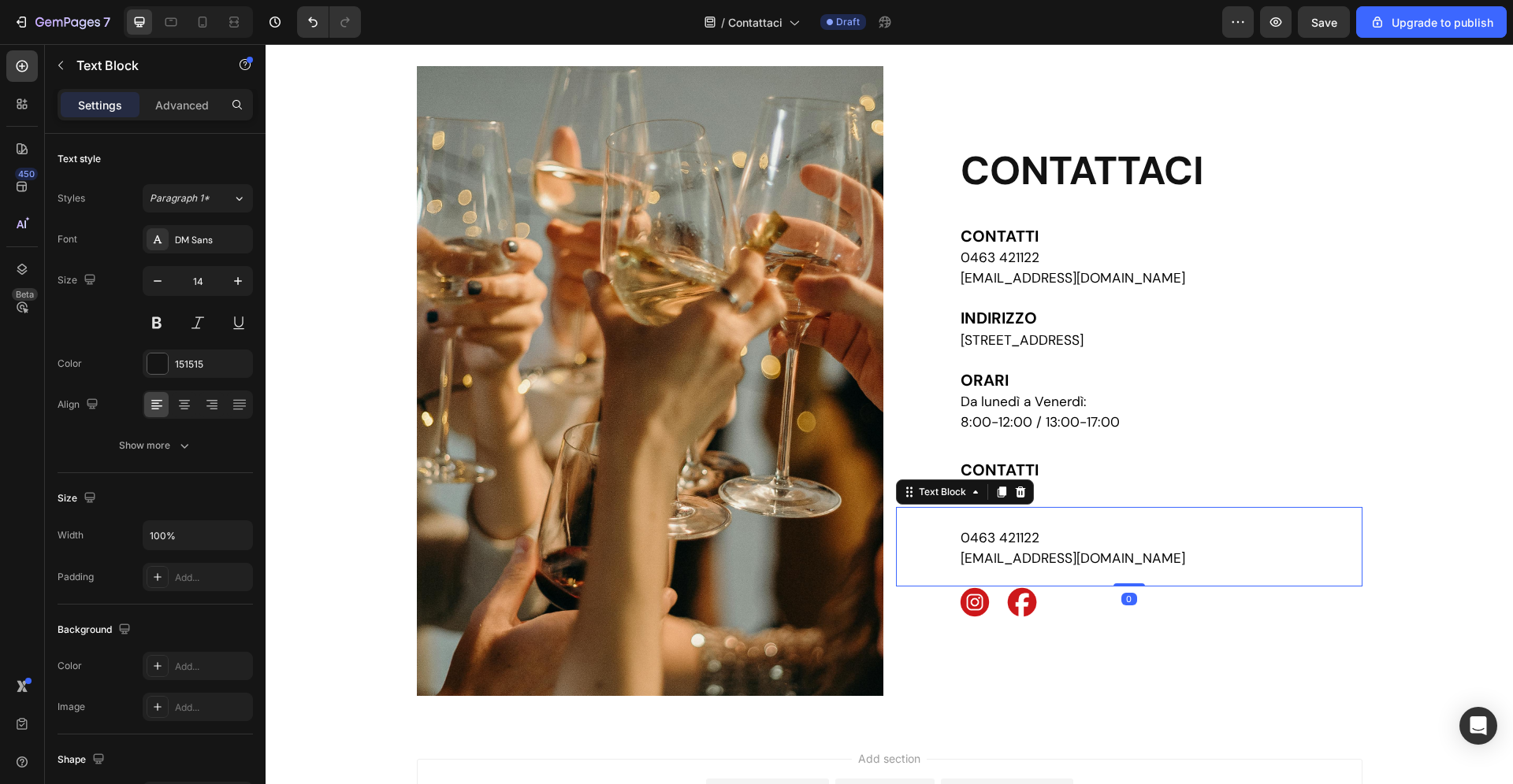
click at [958, 536] on div "0463 421122 [EMAIL_ADDRESS][DOMAIN_NAME] Text Block 0" at bounding box center [1129, 547] width 466 height 80
click at [964, 539] on span "0463 421122" at bounding box center [1000, 537] width 79 height 17
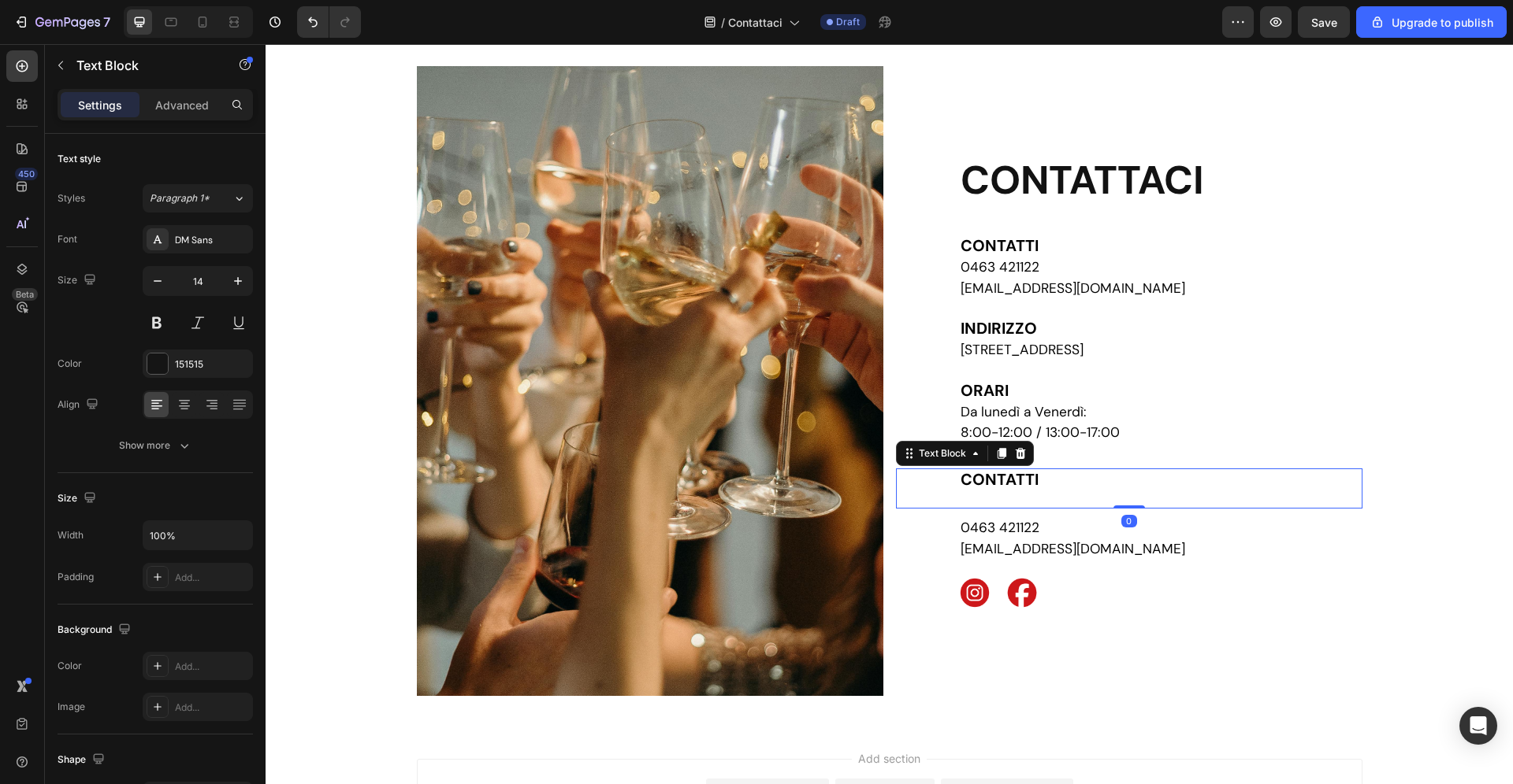
click at [1093, 478] on p "CONTATTI" at bounding box center [1160, 481] width 400 height 21
click at [191, 118] on div "Settings Advanced" at bounding box center [155, 104] width 196 height 32
click at [188, 112] on p "Advanced" at bounding box center [182, 105] width 54 height 16
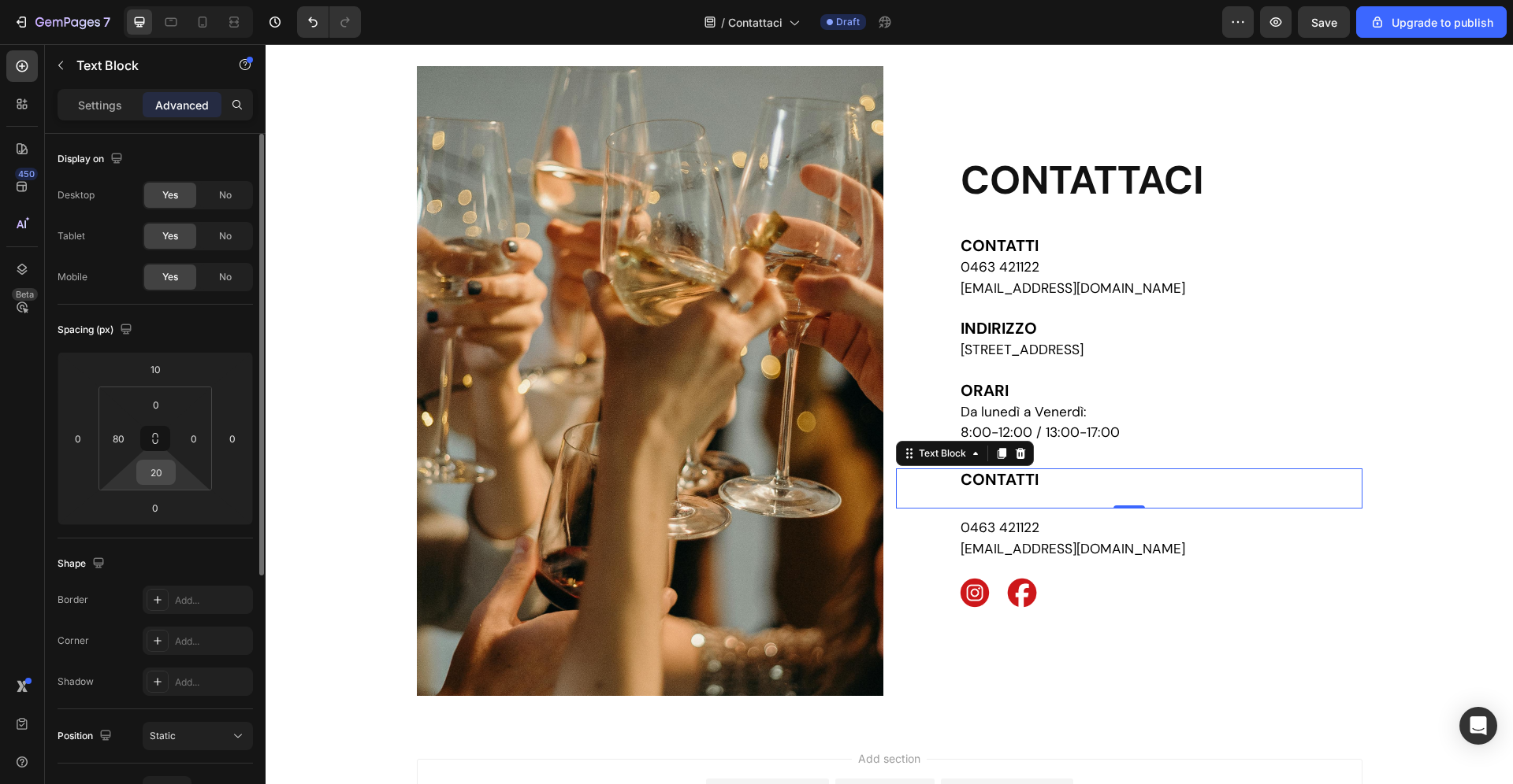
click at [167, 479] on input "20" at bounding box center [156, 472] width 32 height 24
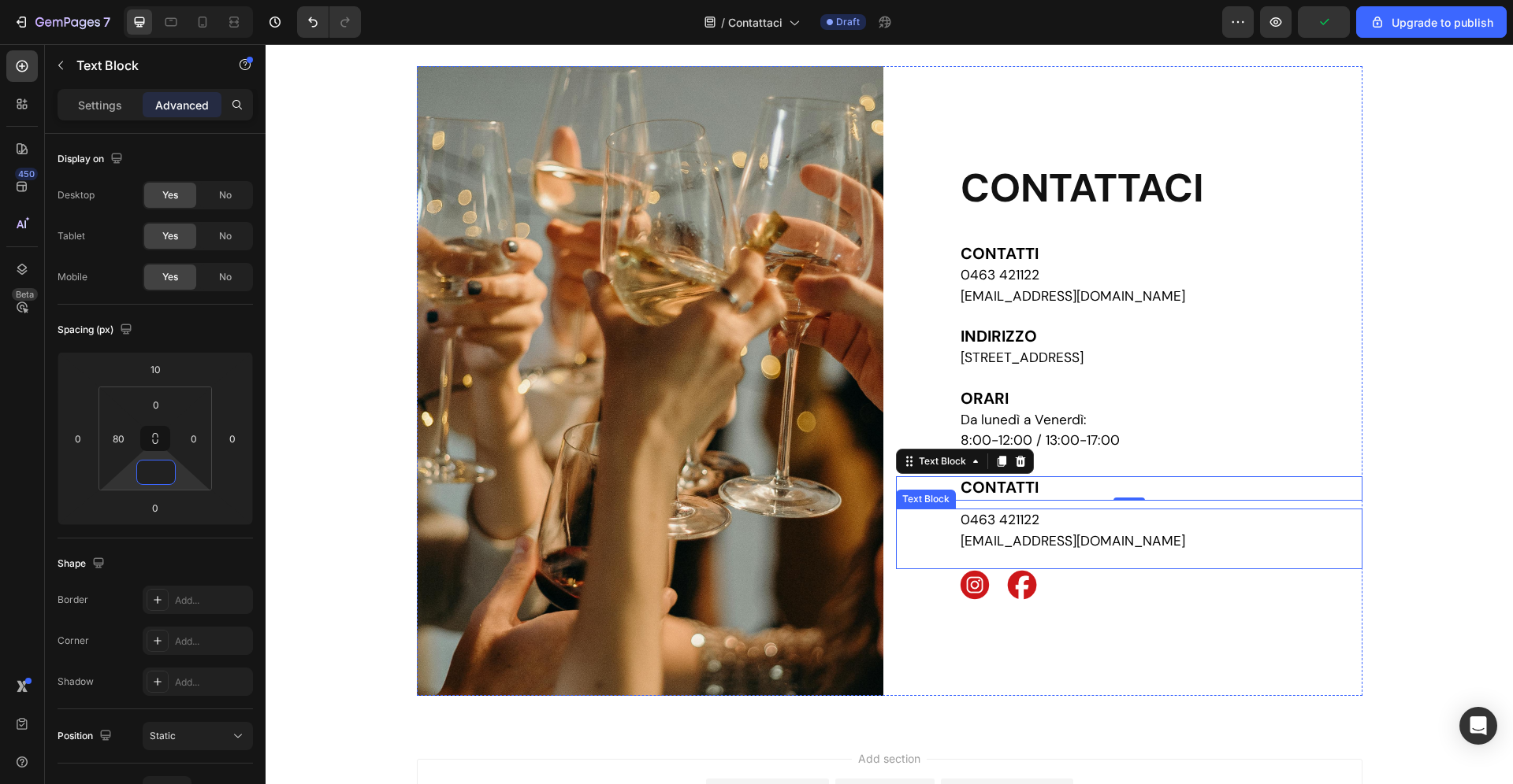
click at [1060, 513] on p "0463 421122" at bounding box center [1160, 520] width 400 height 20
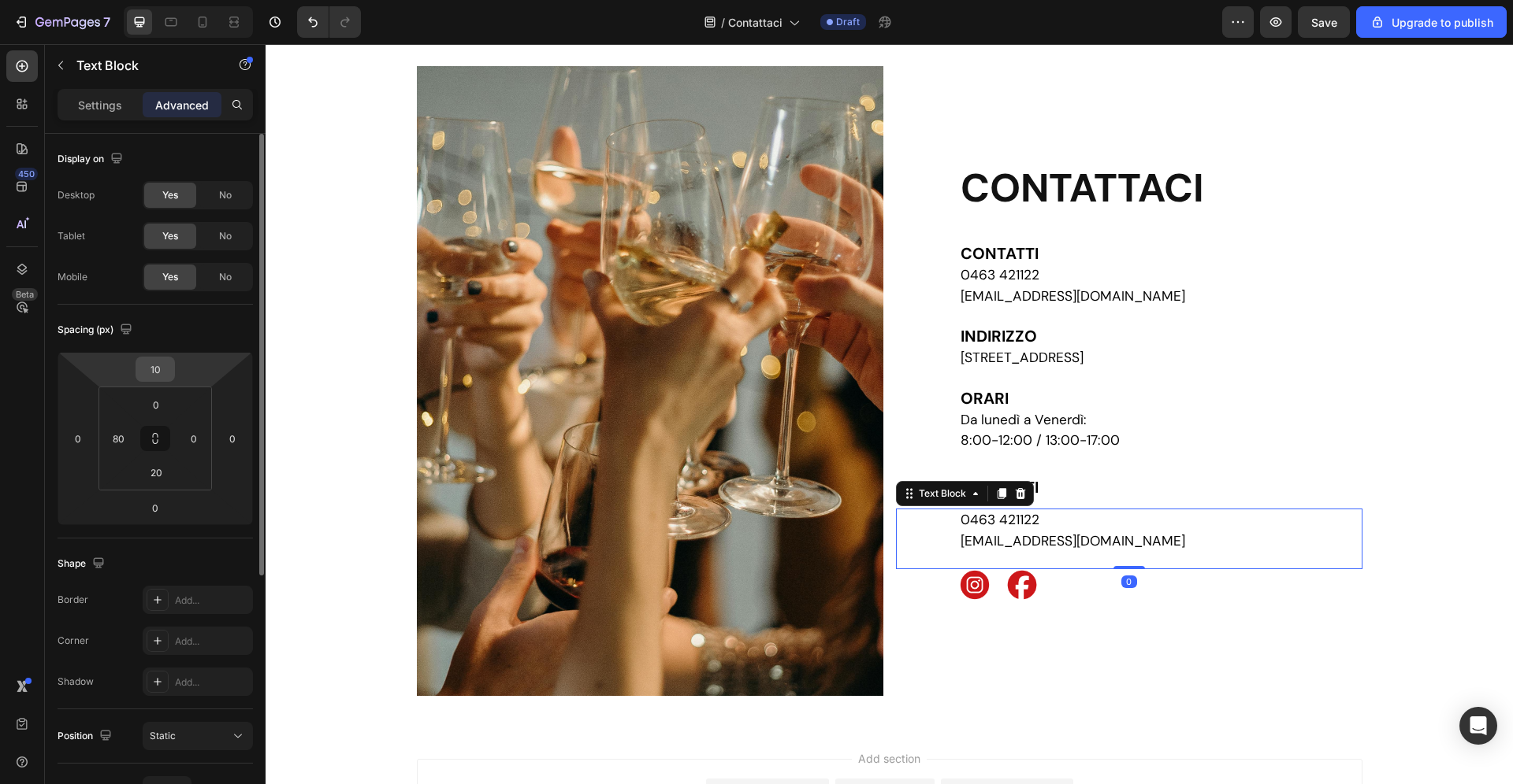
click at [160, 366] on input "10" at bounding box center [155, 369] width 32 height 24
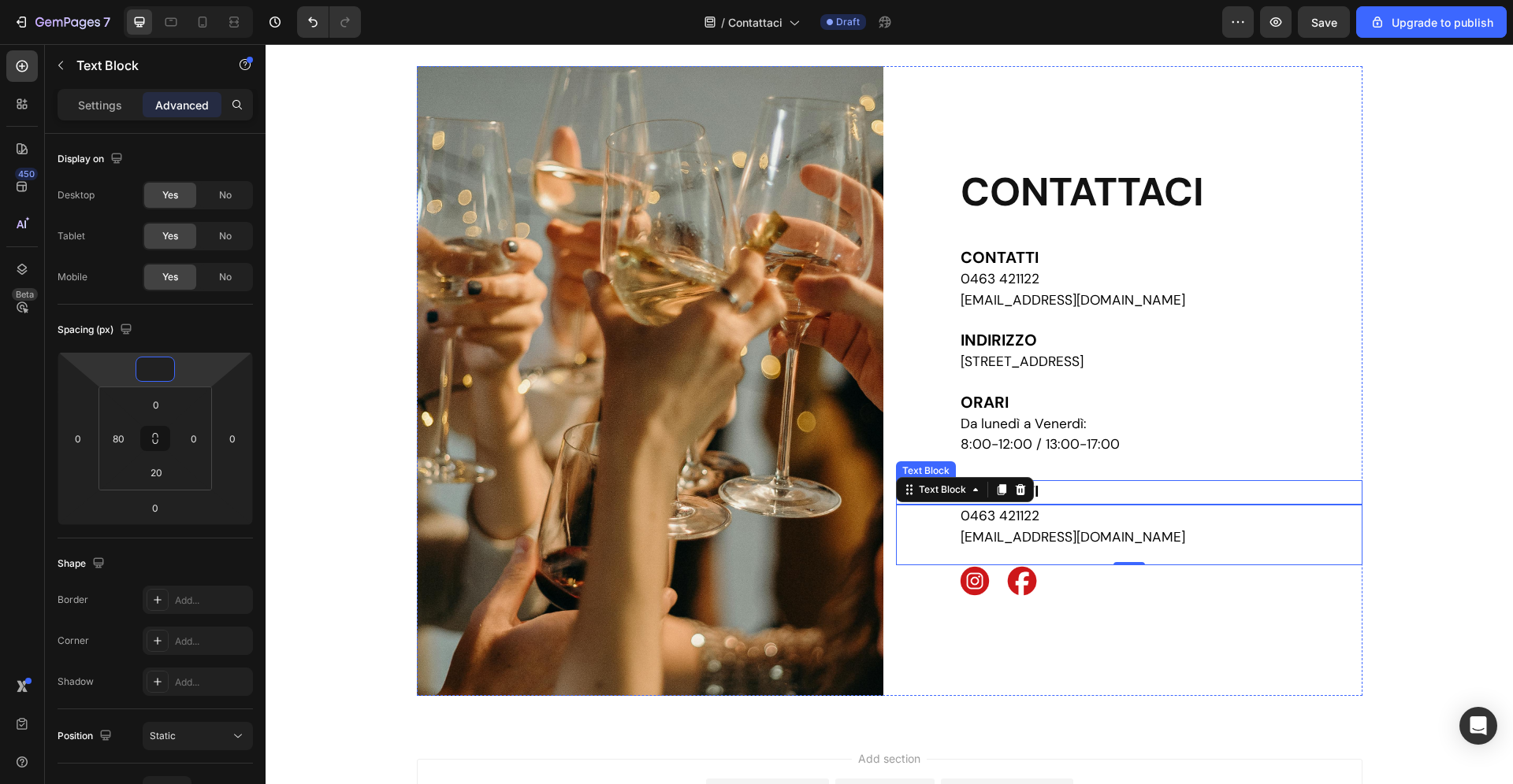
click at [1128, 488] on p "CONTATTI" at bounding box center [1160, 492] width 400 height 21
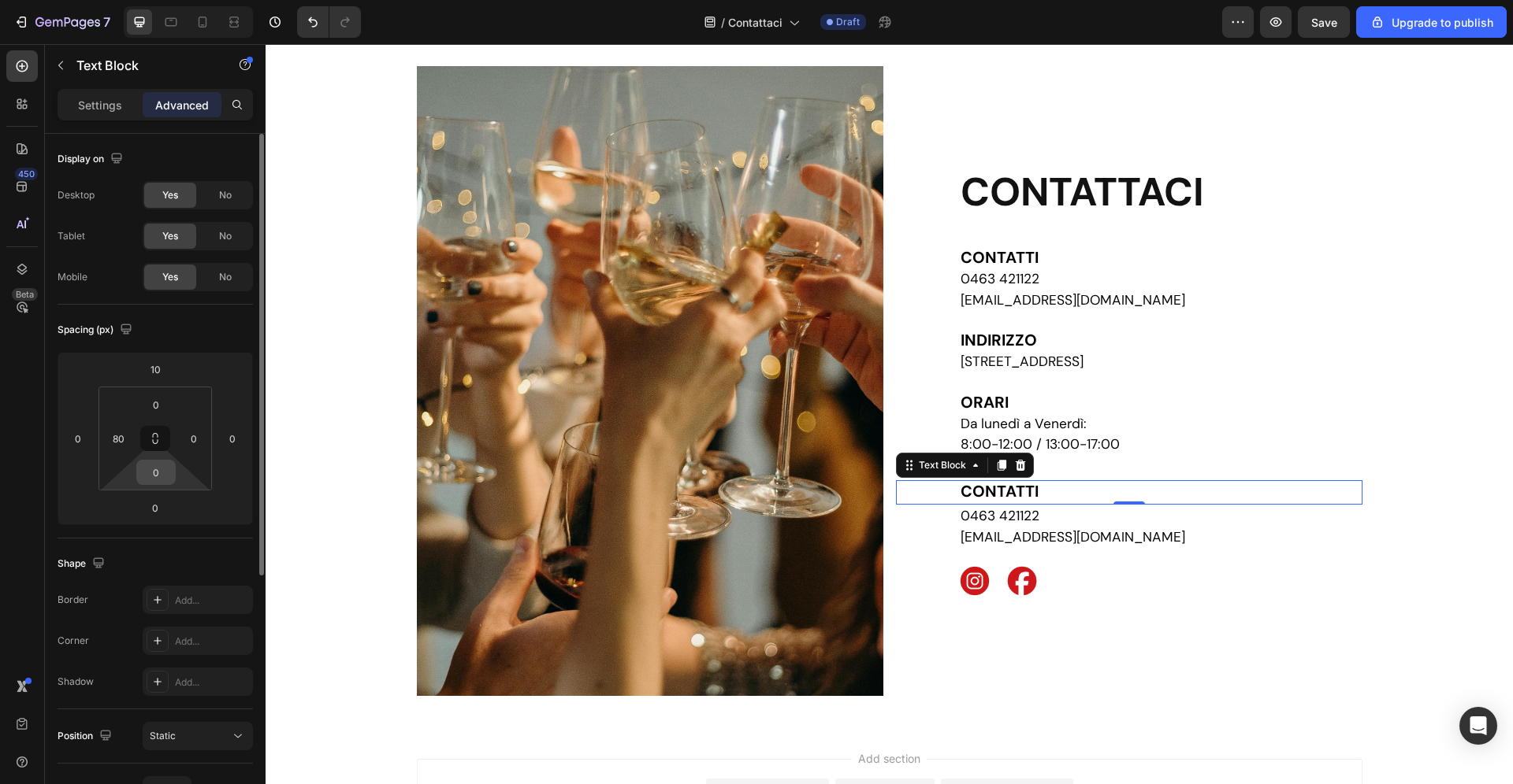
click at [159, 470] on input "0" at bounding box center [156, 472] width 32 height 24
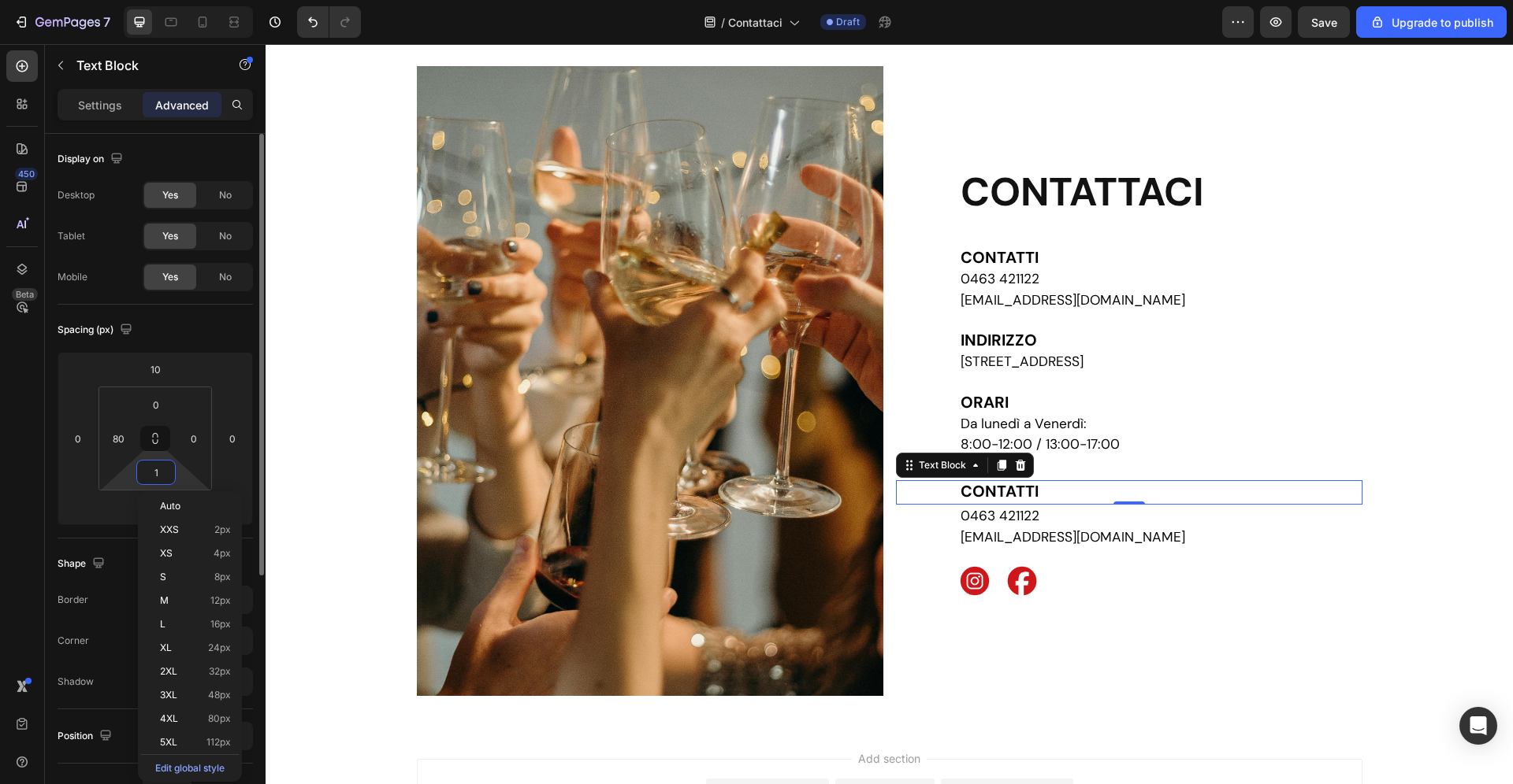
type input "10"
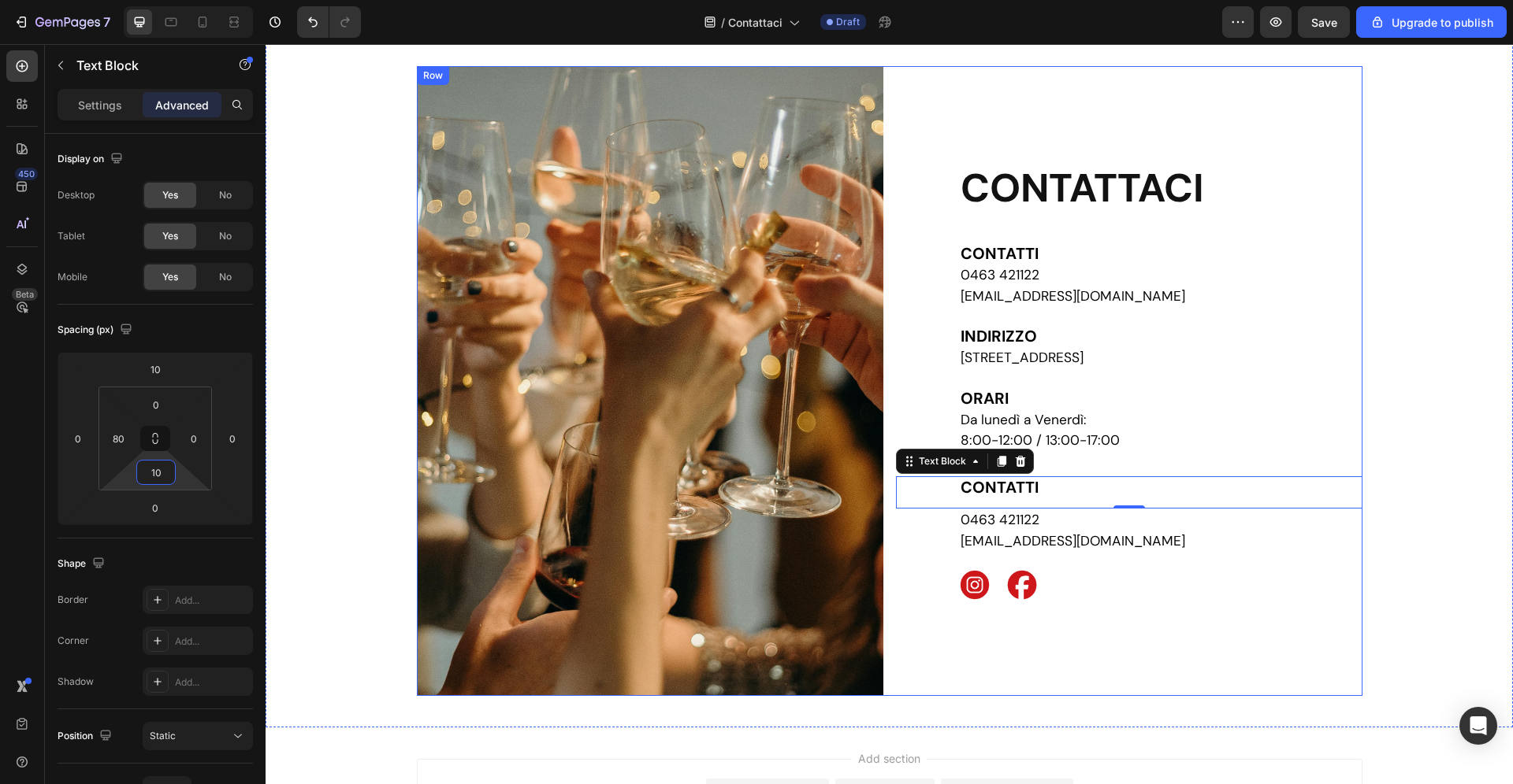
click at [1294, 650] on div "CONTATTACI Heading CONTATTI 0463 421122 [EMAIL_ADDRESS][DOMAIN_NAME] [GEOGRAPHI…" at bounding box center [1129, 381] width 466 height 630
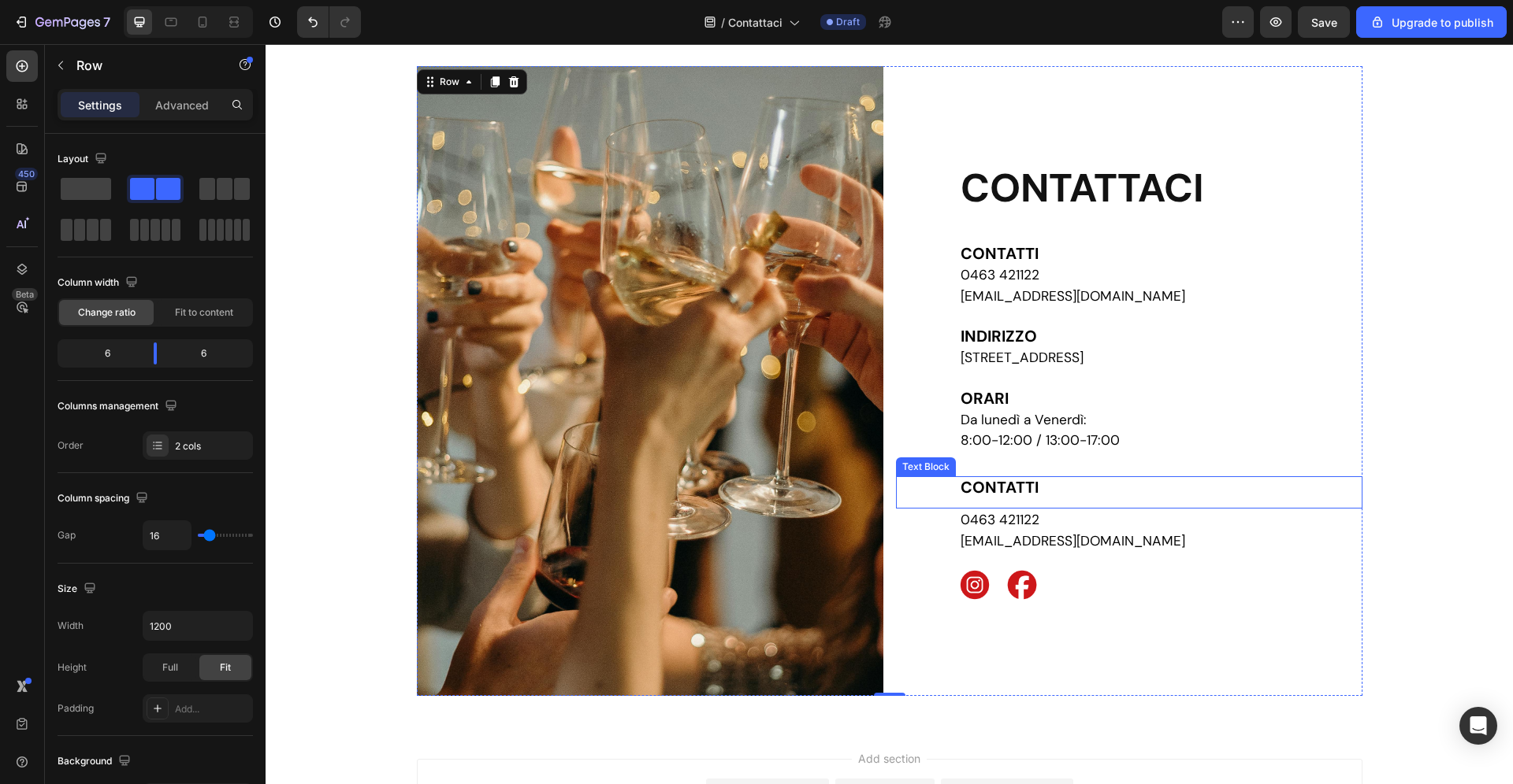
click at [1082, 486] on p "CONTATTI" at bounding box center [1160, 488] width 400 height 21
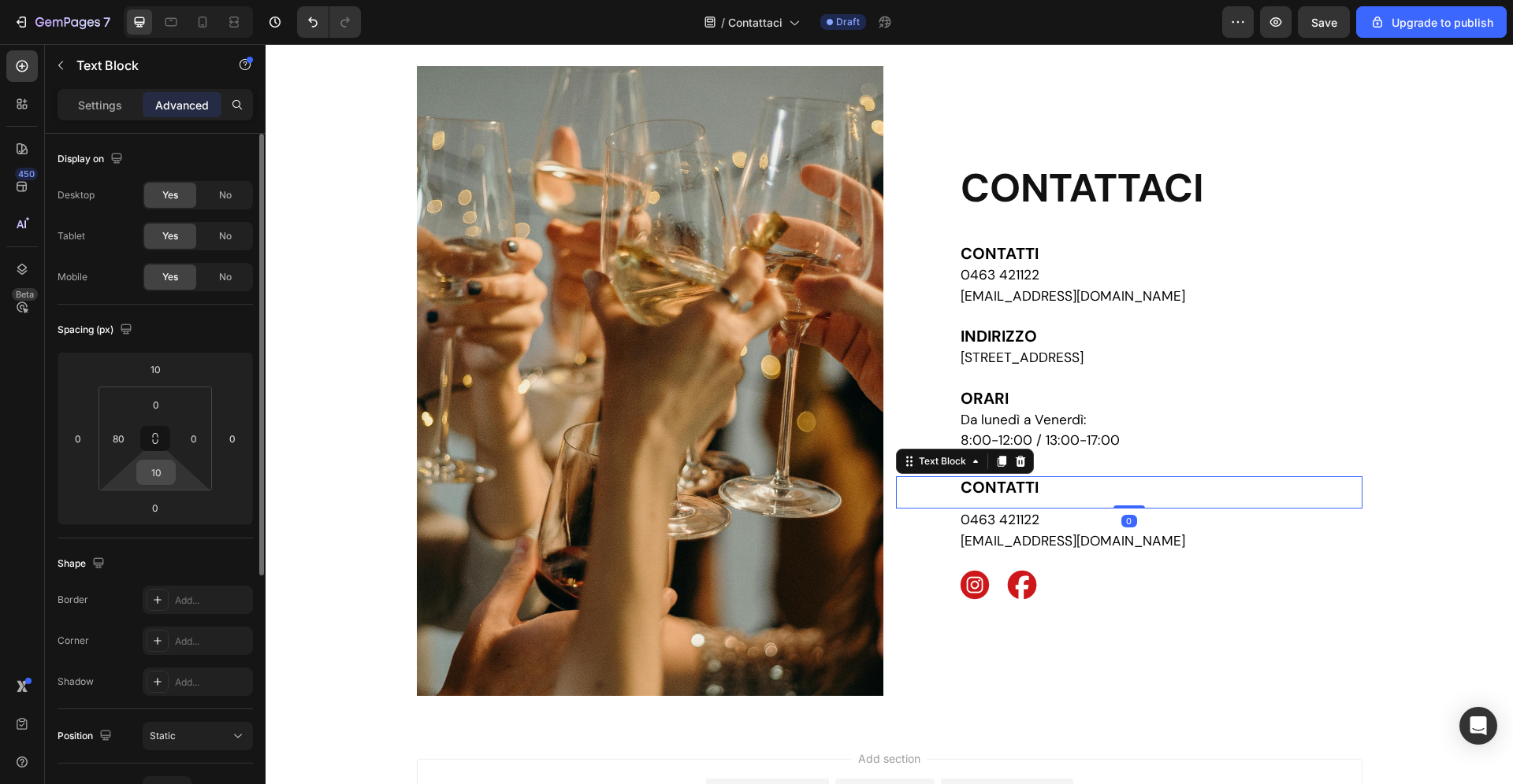
click at [153, 470] on input "10" at bounding box center [156, 472] width 32 height 24
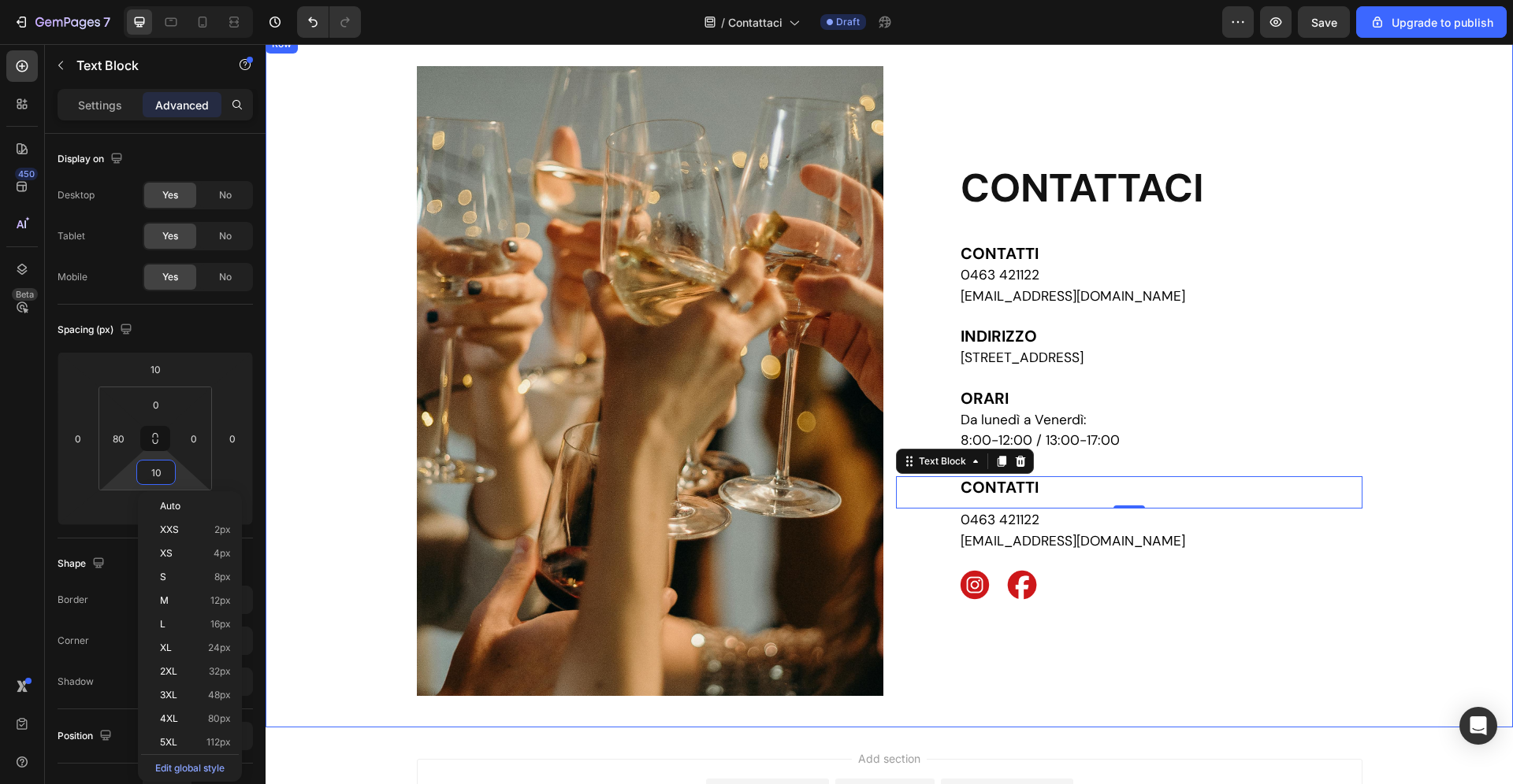
type input "7"
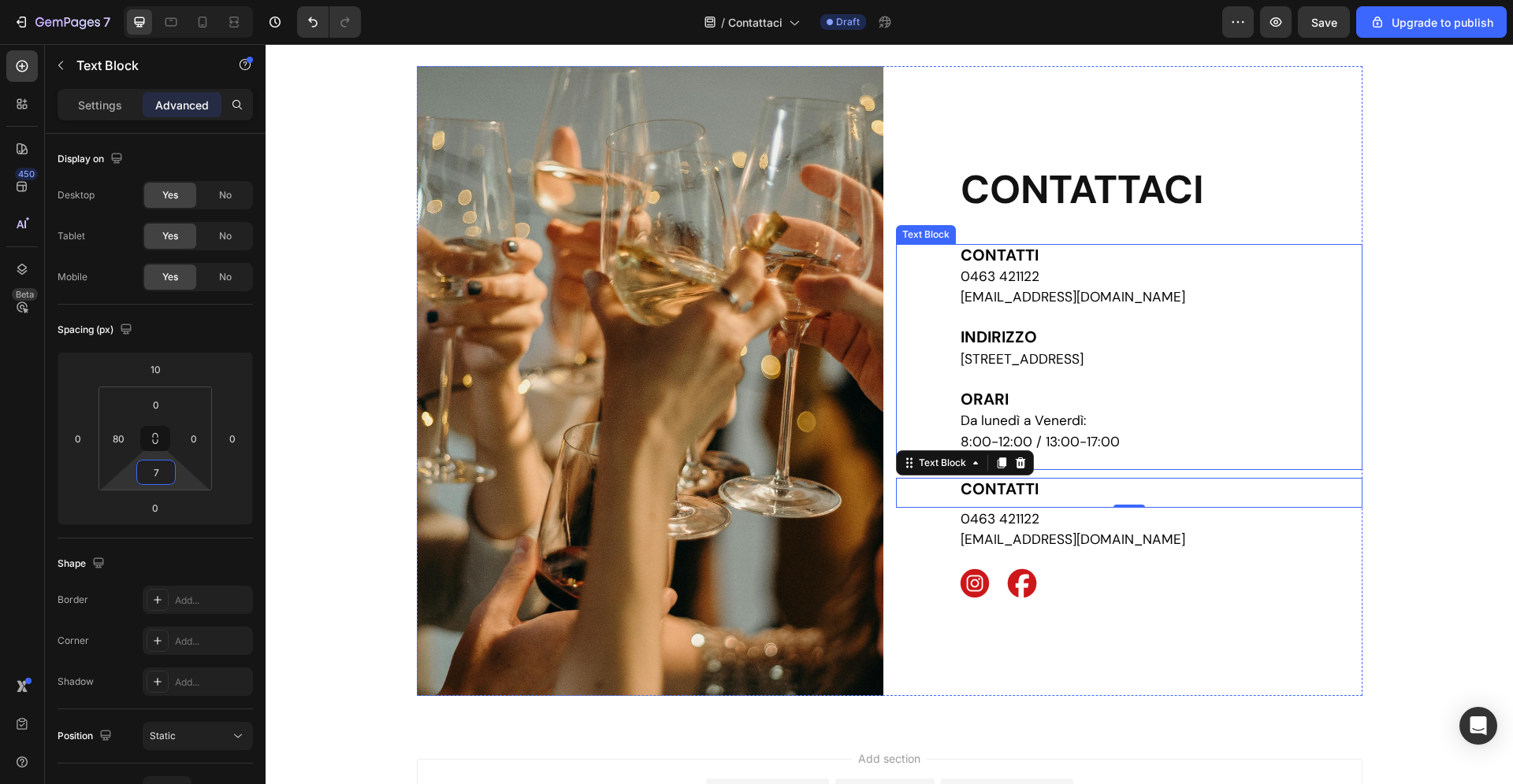
click at [1449, 499] on div "Image CONTATTACI Heading CONTATTI 0463 421122 [EMAIL_ADDRESS][DOMAIN_NAME] [GEO…" at bounding box center [889, 381] width 1247 height 630
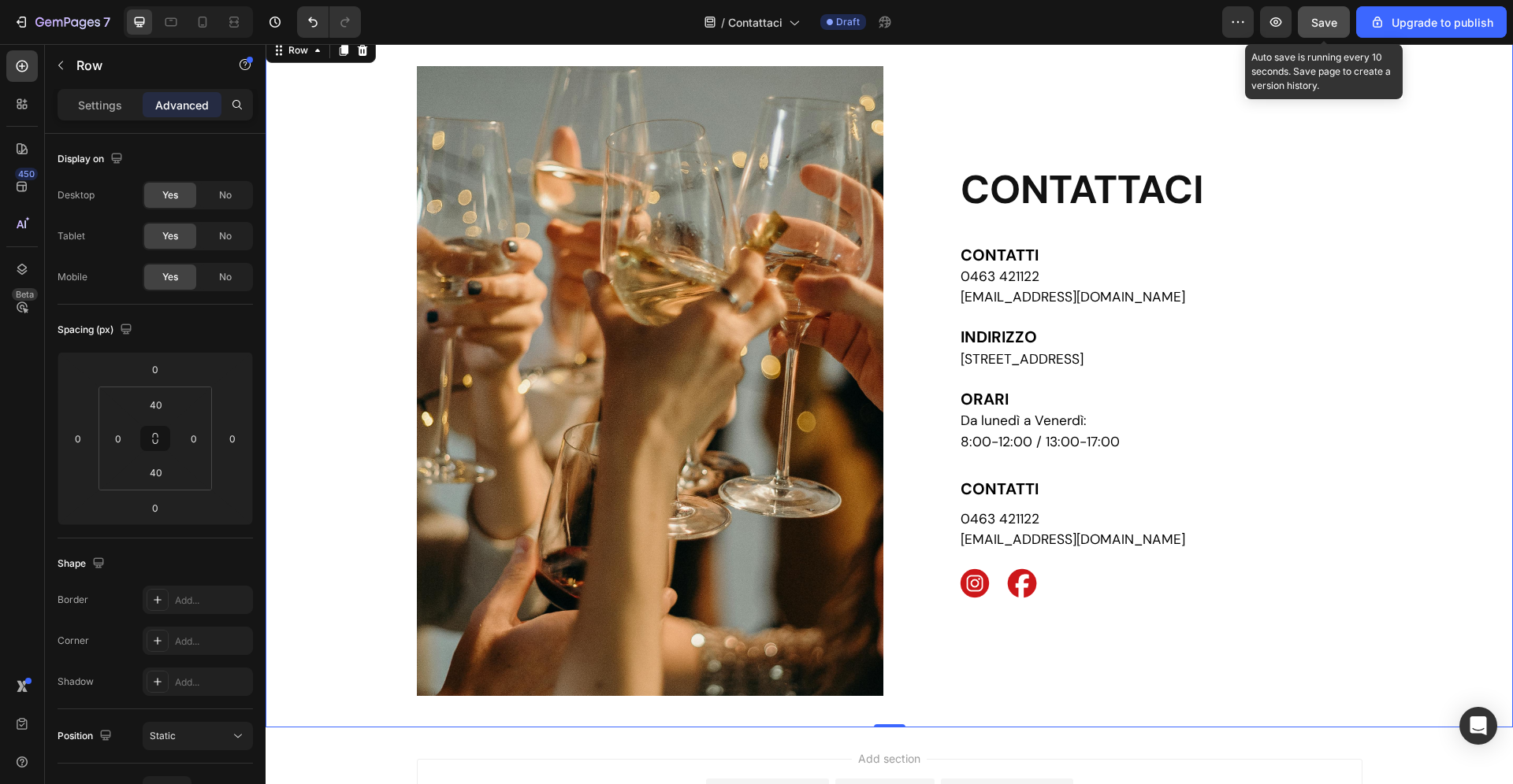
click at [1329, 25] on span "Save" at bounding box center [1324, 22] width 26 height 13
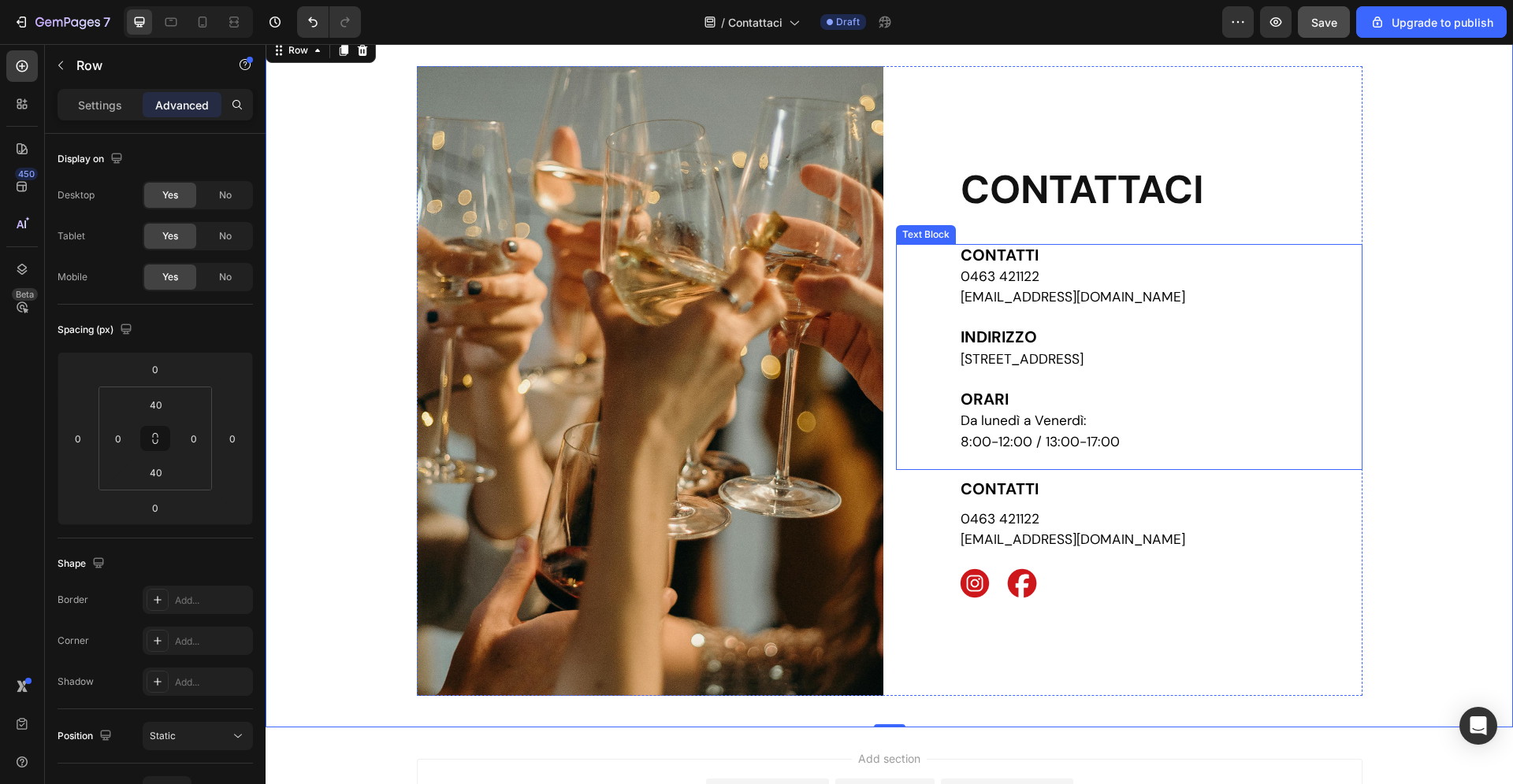
click at [1074, 300] on span "[EMAIL_ADDRESS][DOMAIN_NAME]" at bounding box center [1073, 297] width 225 height 17
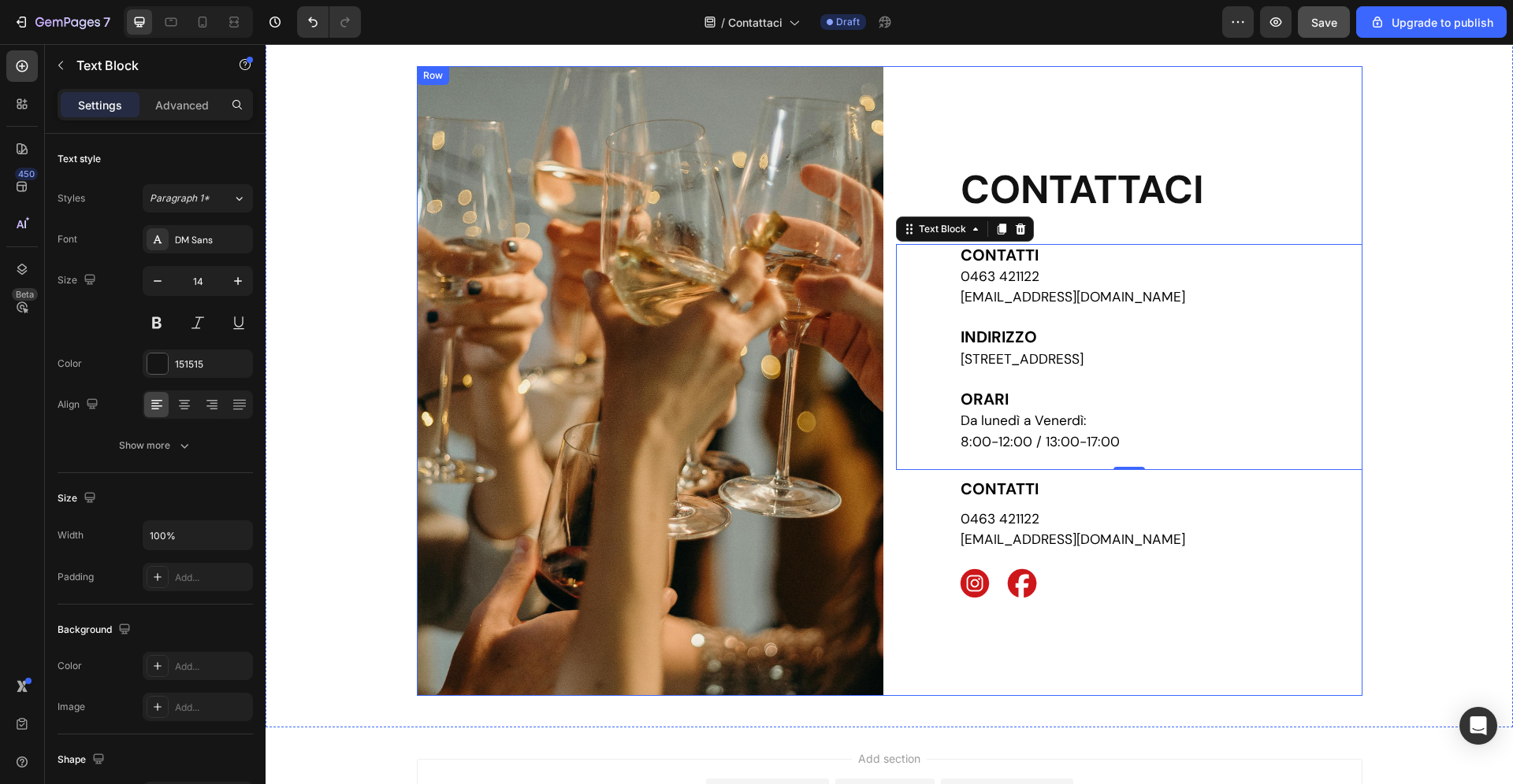
click at [1186, 138] on div "CONTATTACI Heading CONTATTI 0463 421122 [EMAIL_ADDRESS][DOMAIN_NAME] [GEOGRAPHI…" at bounding box center [1129, 381] width 466 height 630
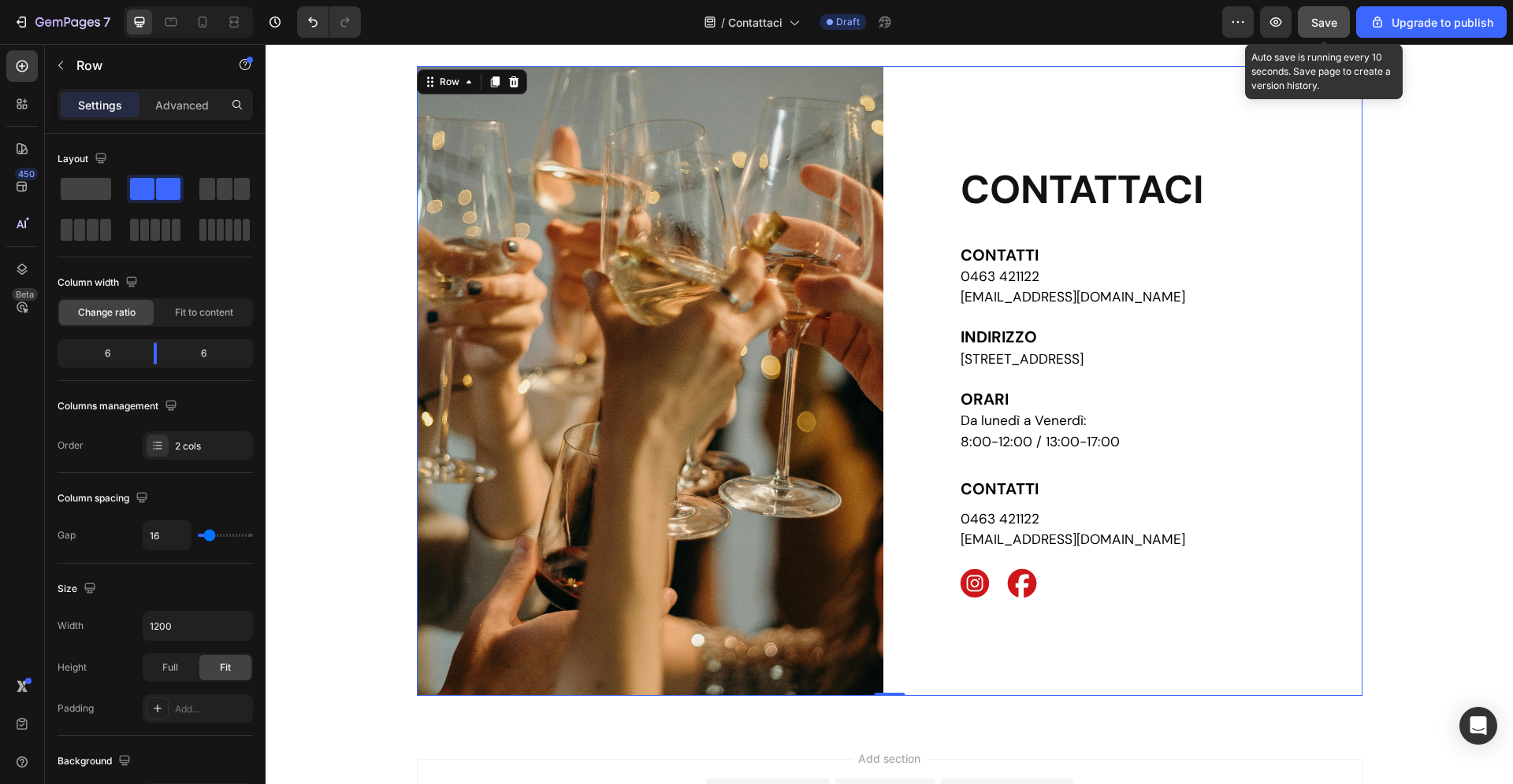
click at [1337, 15] on span "Save" at bounding box center [1324, 22] width 26 height 13
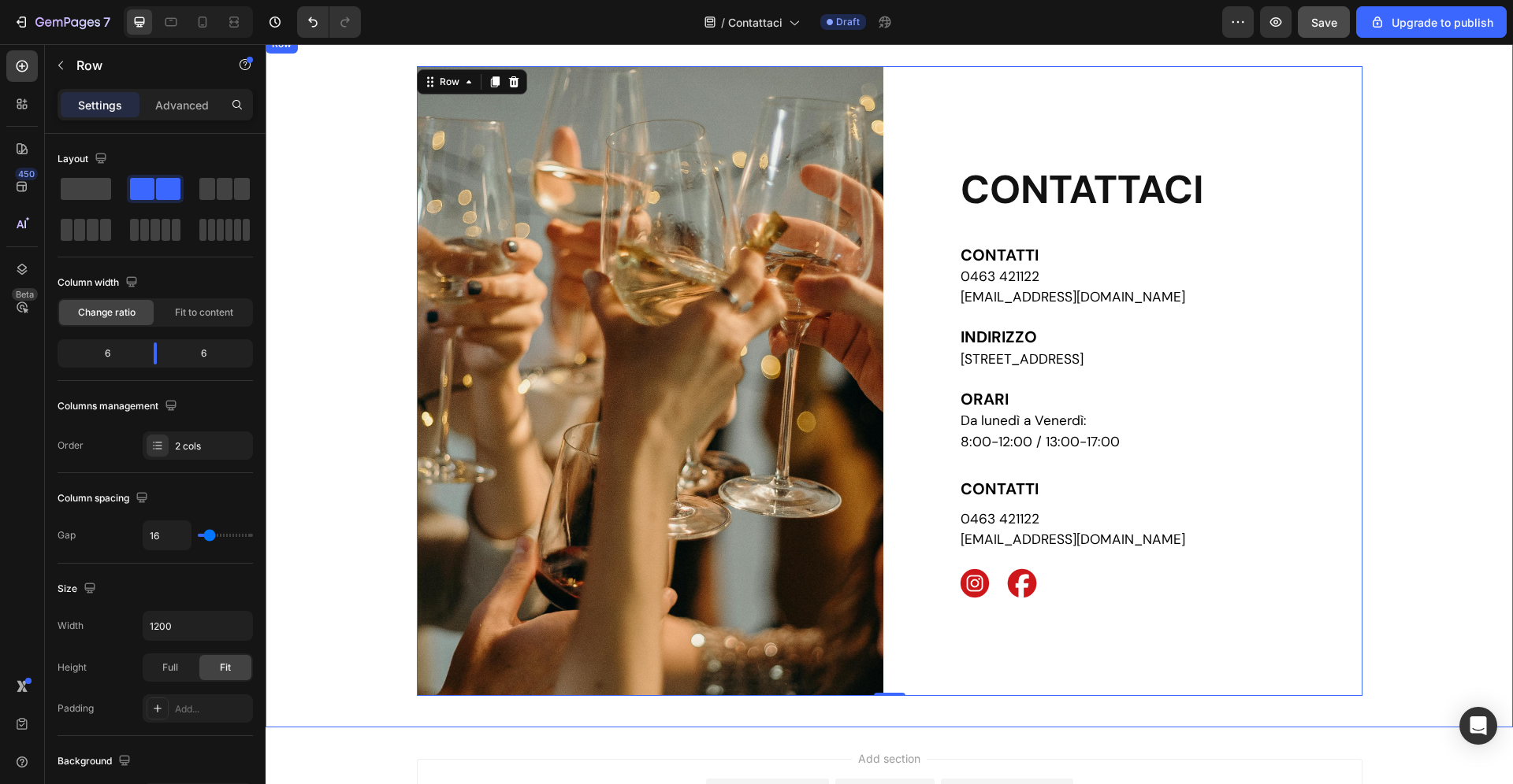
click at [1413, 546] on div "Image CONTATTACI Heading CONTATTI 0463 421122 [EMAIL_ADDRESS][DOMAIN_NAME] [GEO…" at bounding box center [889, 381] width 1247 height 630
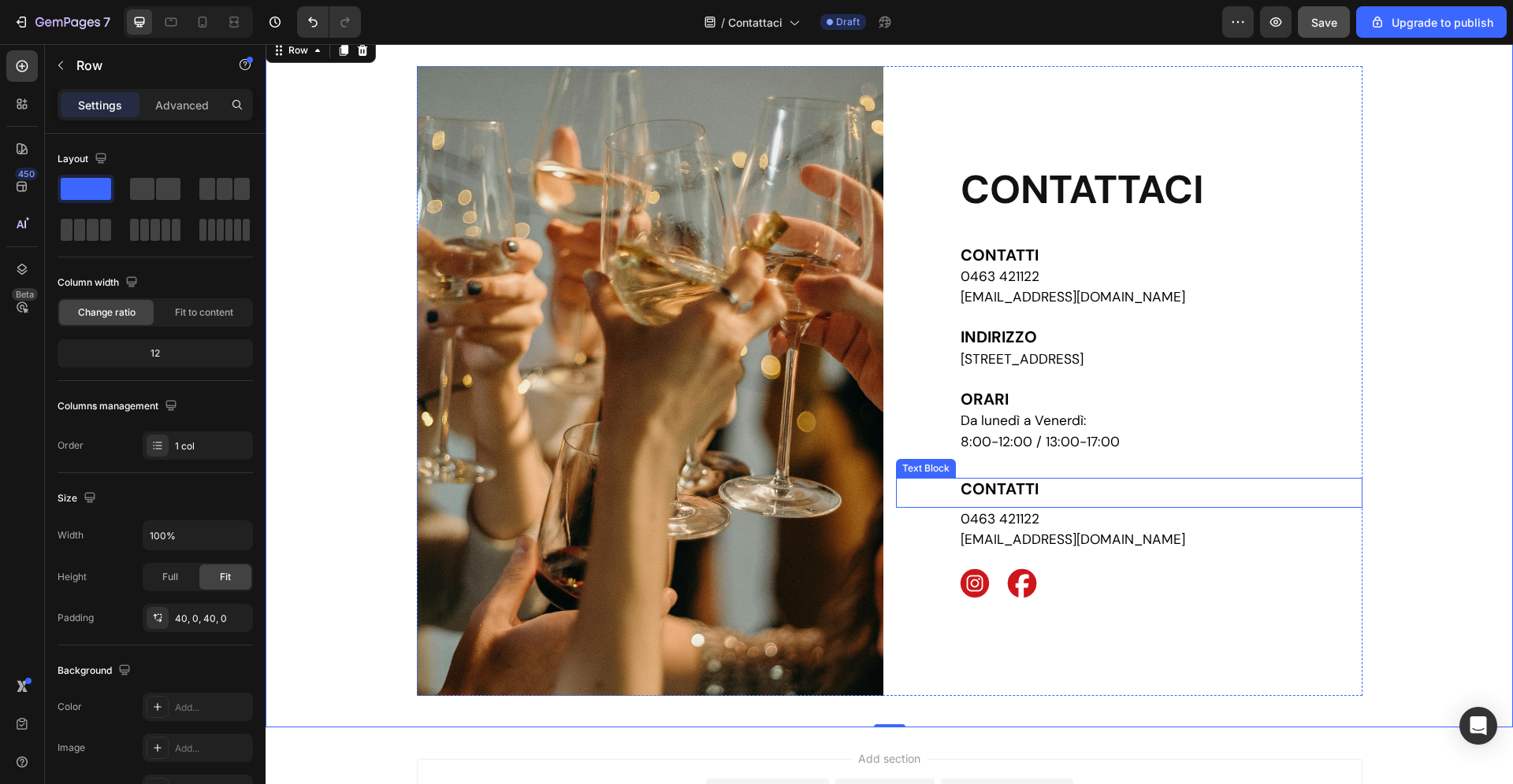
click at [1077, 494] on p "CONTATTI" at bounding box center [1160, 490] width 400 height 21
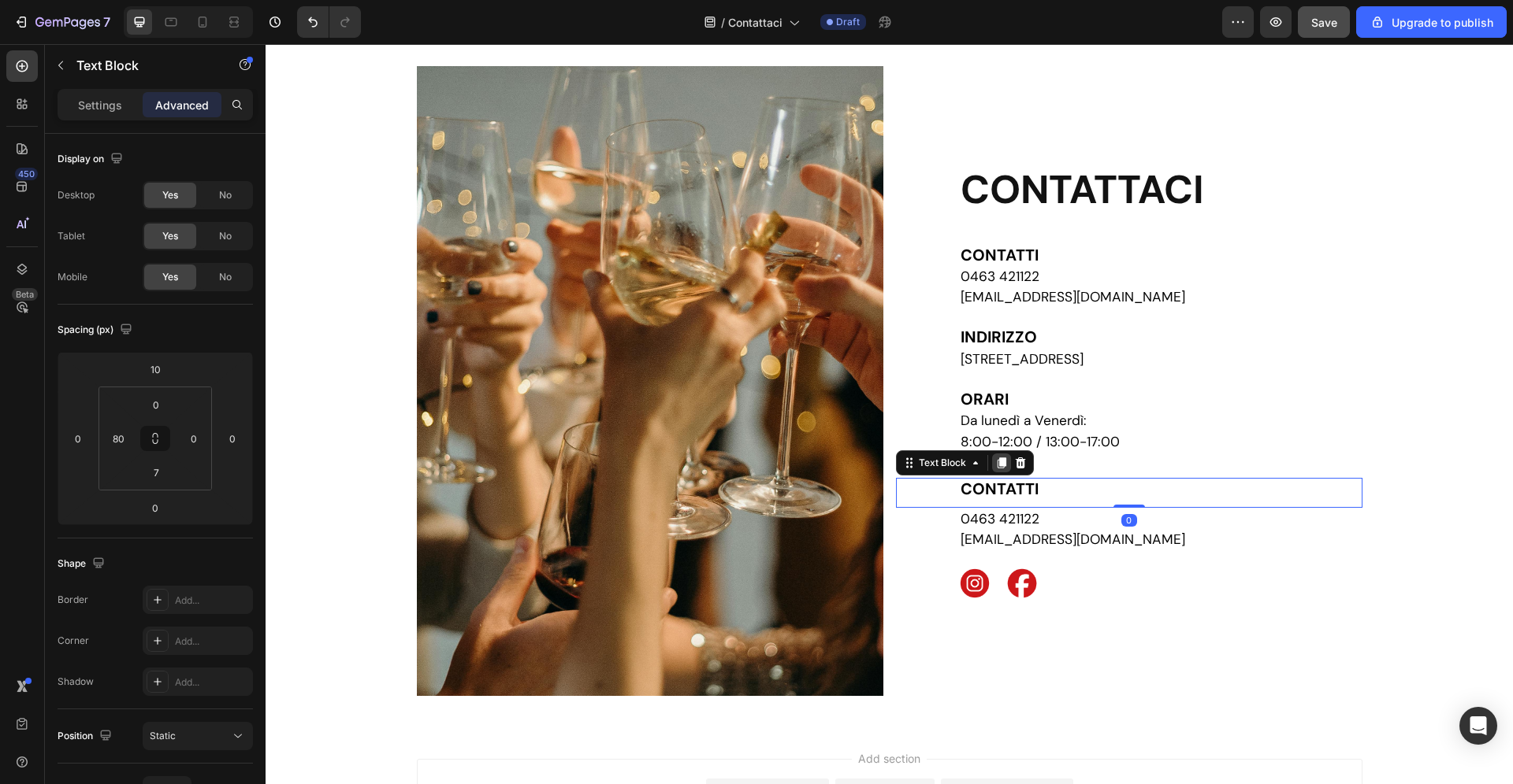
click at [1001, 466] on icon at bounding box center [1000, 462] width 9 height 11
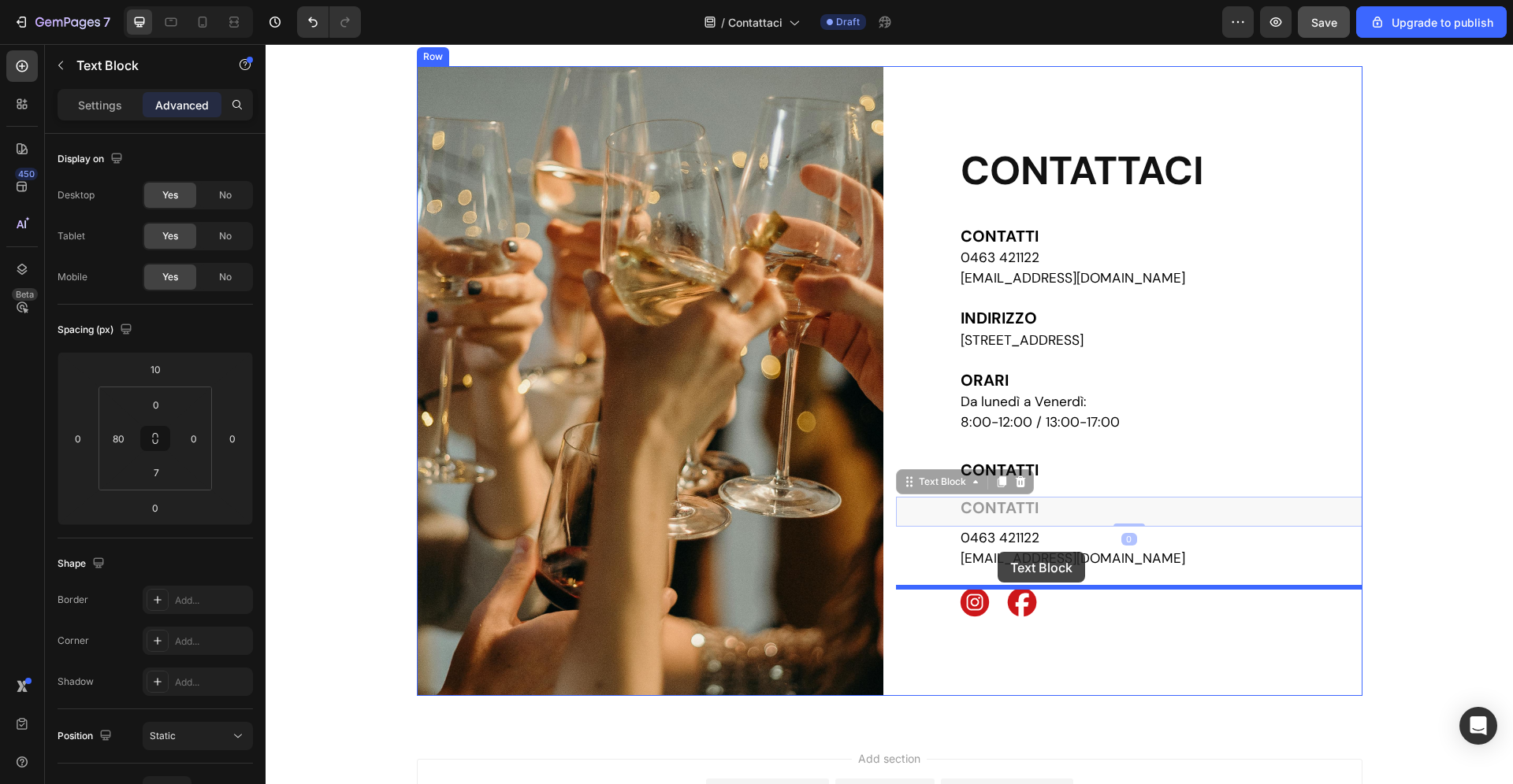
drag, startPoint x: 948, startPoint y: 485, endPoint x: 997, endPoint y: 552, distance: 83.0
click at [997, 552] on div "Header Custom Code Publish the page to see the content. Custom Code Contatti He…" at bounding box center [889, 478] width 1247 height 953
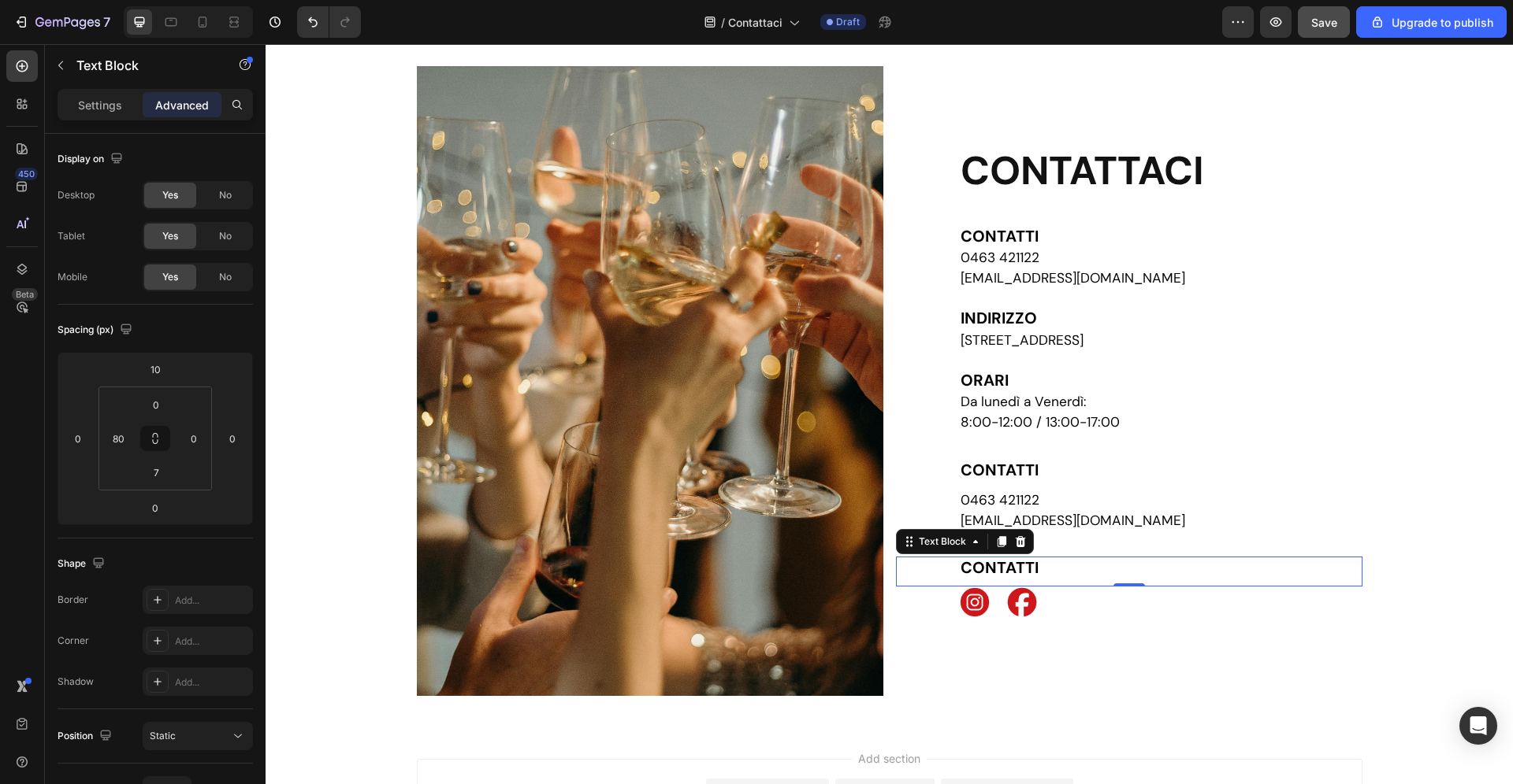
click at [1013, 563] on strong "CONTATTI" at bounding box center [999, 567] width 78 height 20
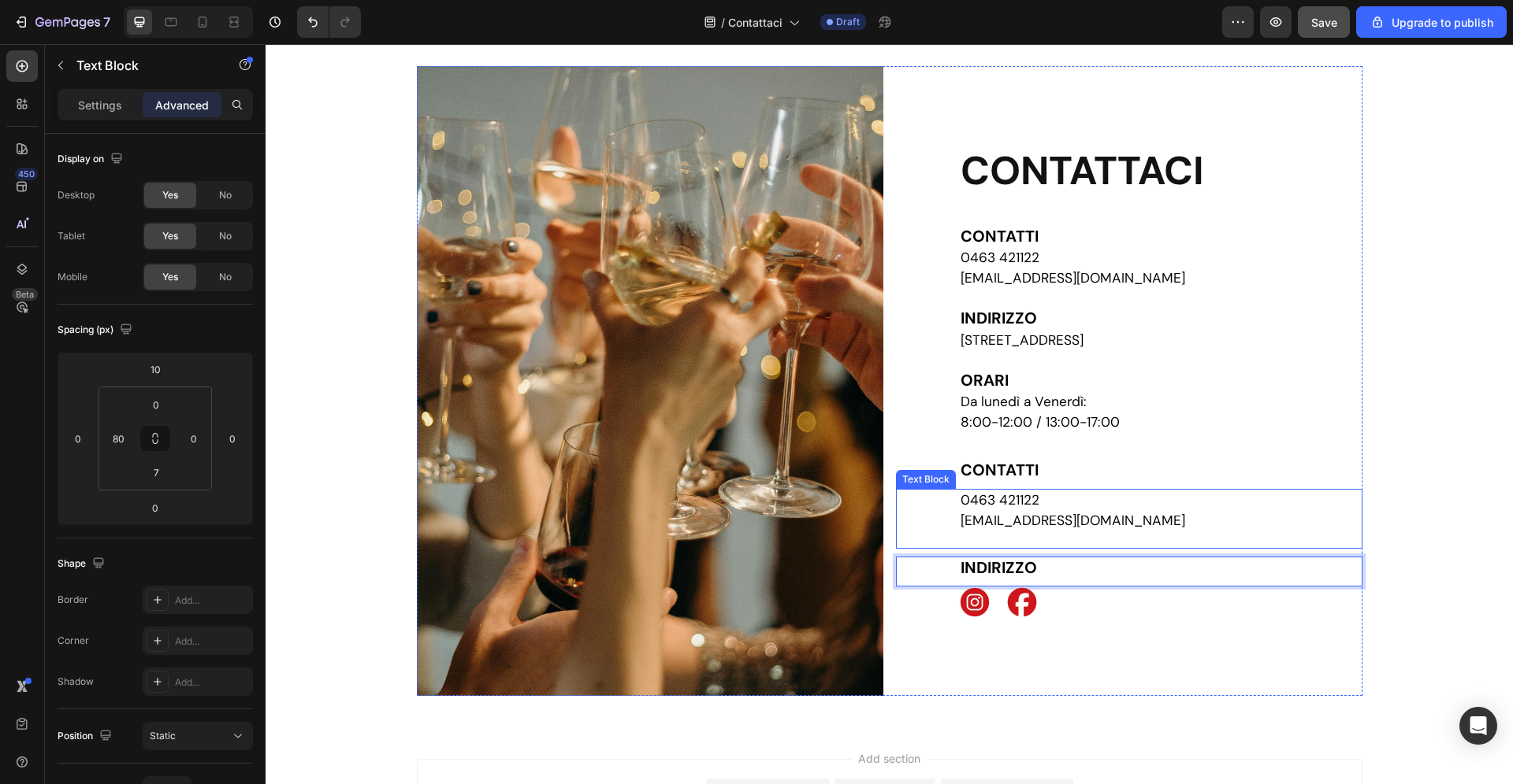
click at [1152, 516] on p "[EMAIL_ADDRESS][DOMAIN_NAME]" at bounding box center [1160, 521] width 400 height 20
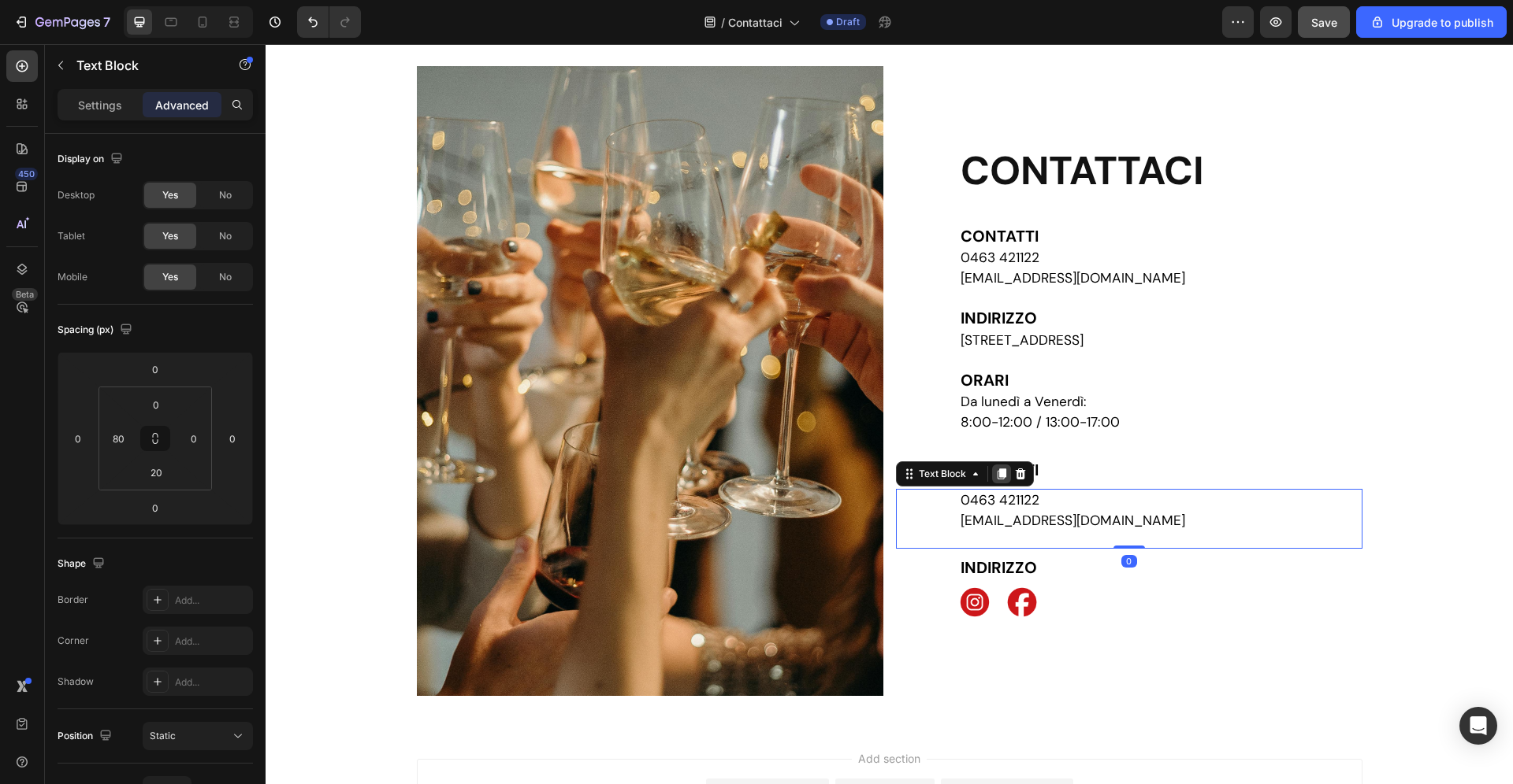
click at [1001, 475] on icon at bounding box center [1000, 473] width 9 height 11
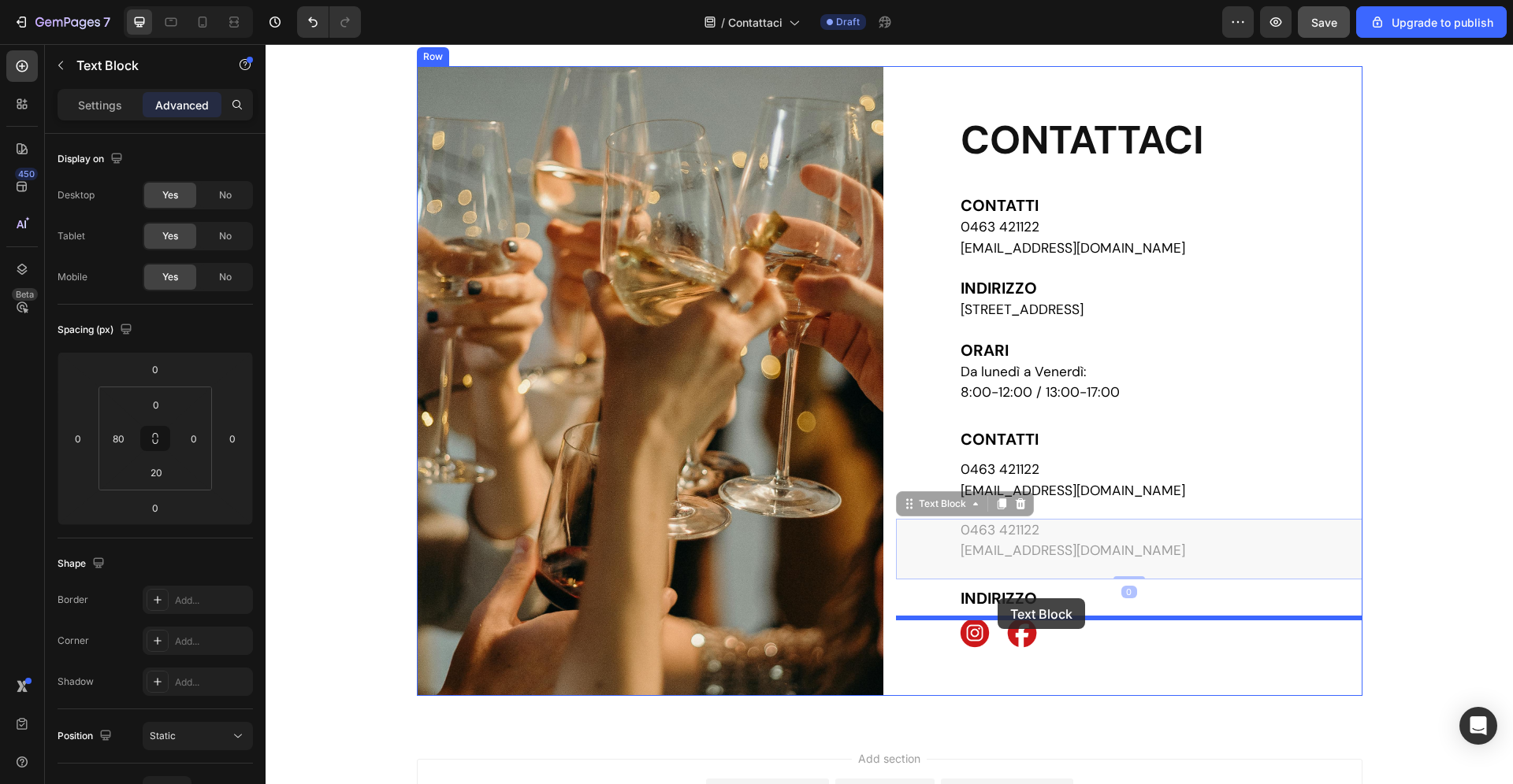
drag, startPoint x: 939, startPoint y: 509, endPoint x: 997, endPoint y: 598, distance: 106.2
click at [997, 598] on div "Header Custom Code Publish the page to see the content. Custom Code Contatti He…" at bounding box center [889, 478] width 1247 height 953
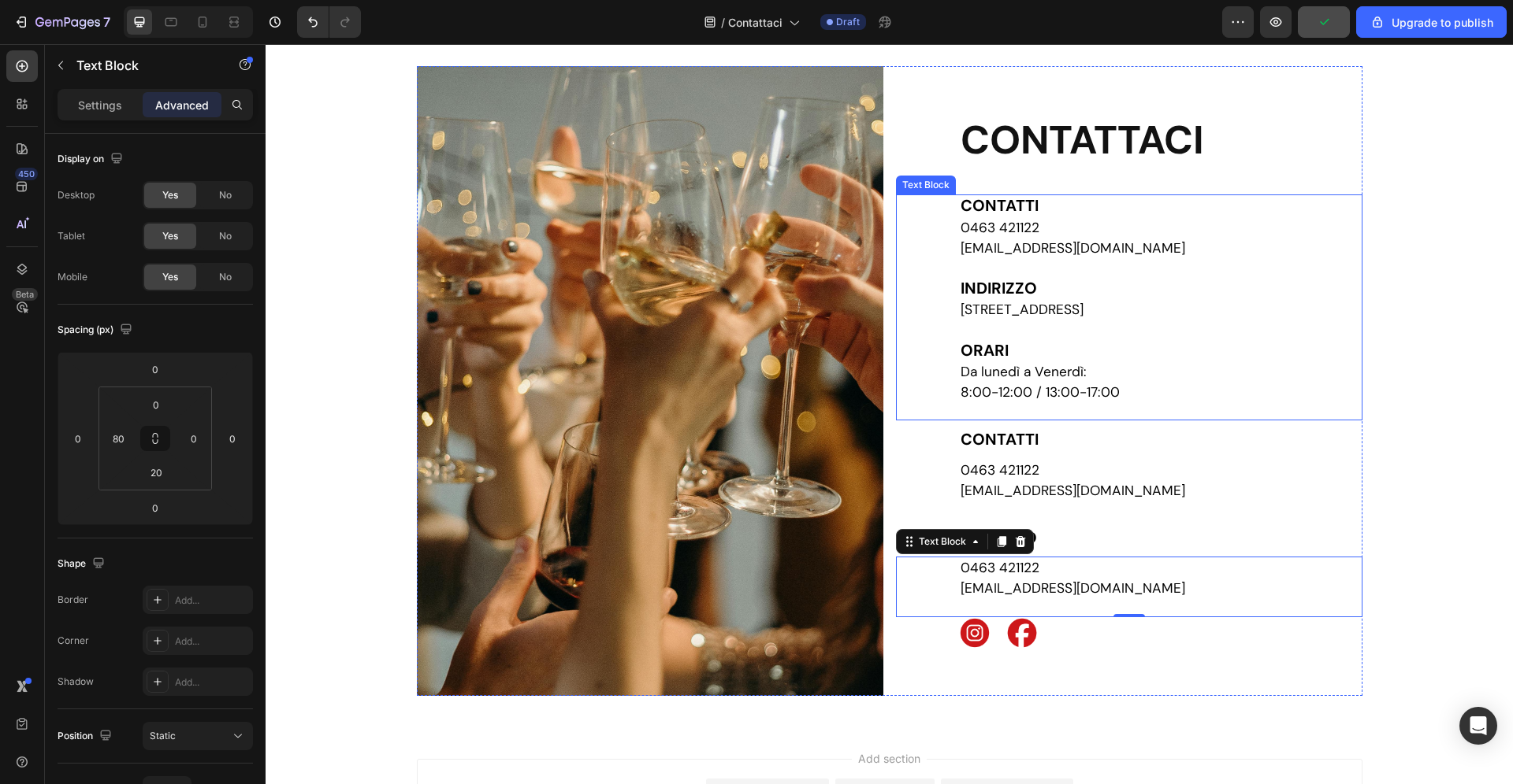
click at [1071, 313] on span "[STREET_ADDRESS]" at bounding box center [1022, 309] width 123 height 17
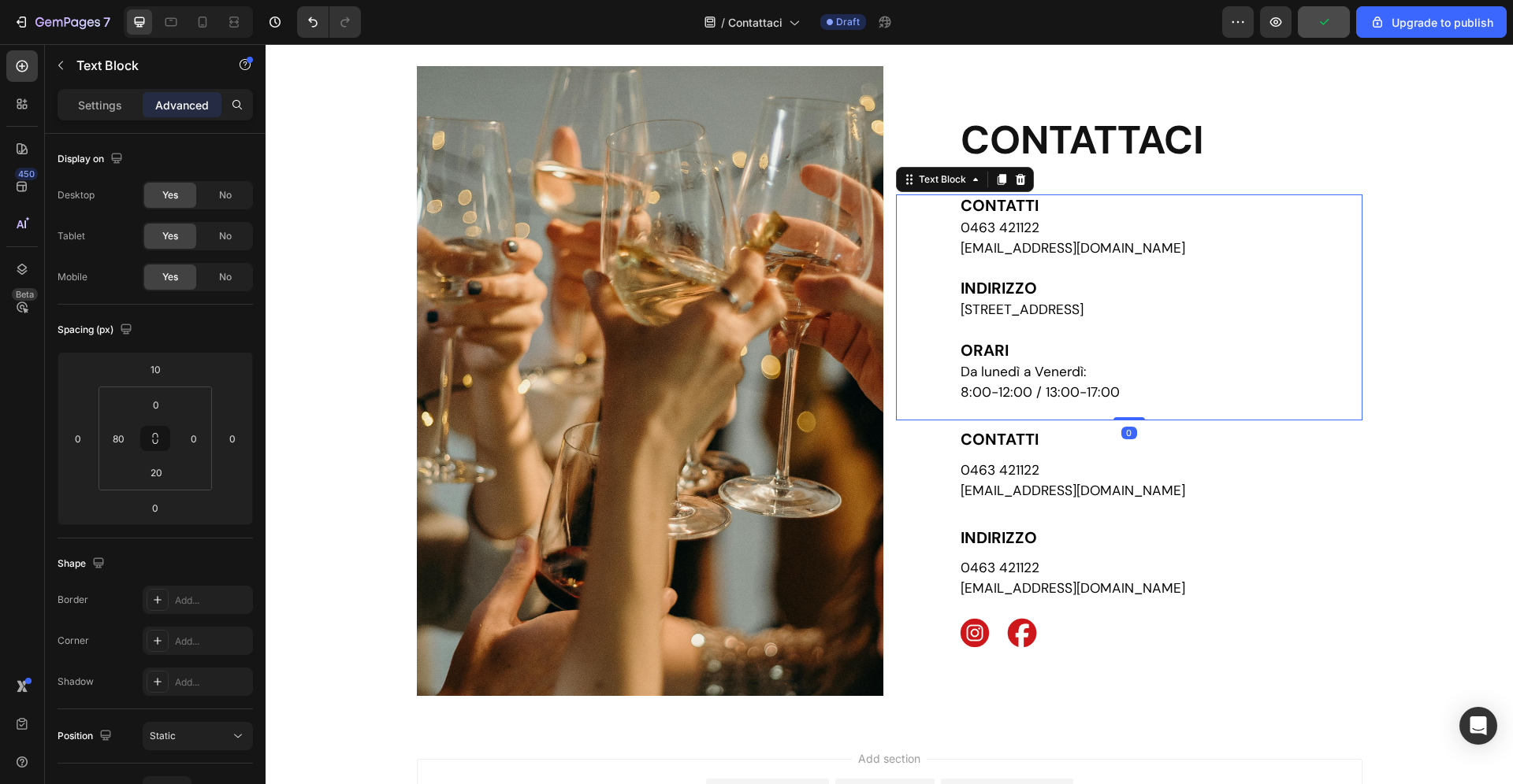
click at [1071, 313] on span "[STREET_ADDRESS]" at bounding box center [1022, 309] width 123 height 17
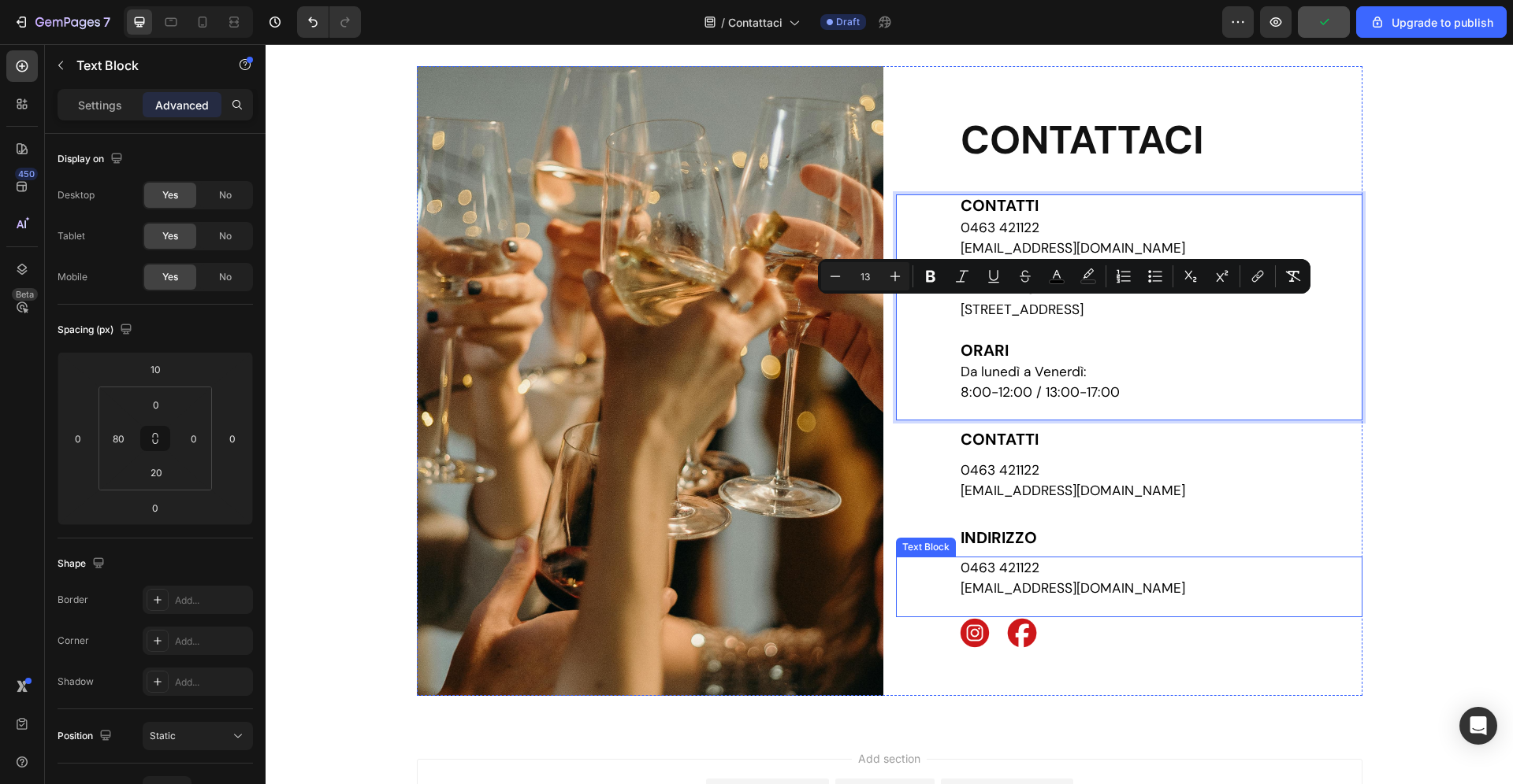
click at [1024, 583] on span "[EMAIL_ADDRESS][DOMAIN_NAME]" at bounding box center [1073, 588] width 225 height 17
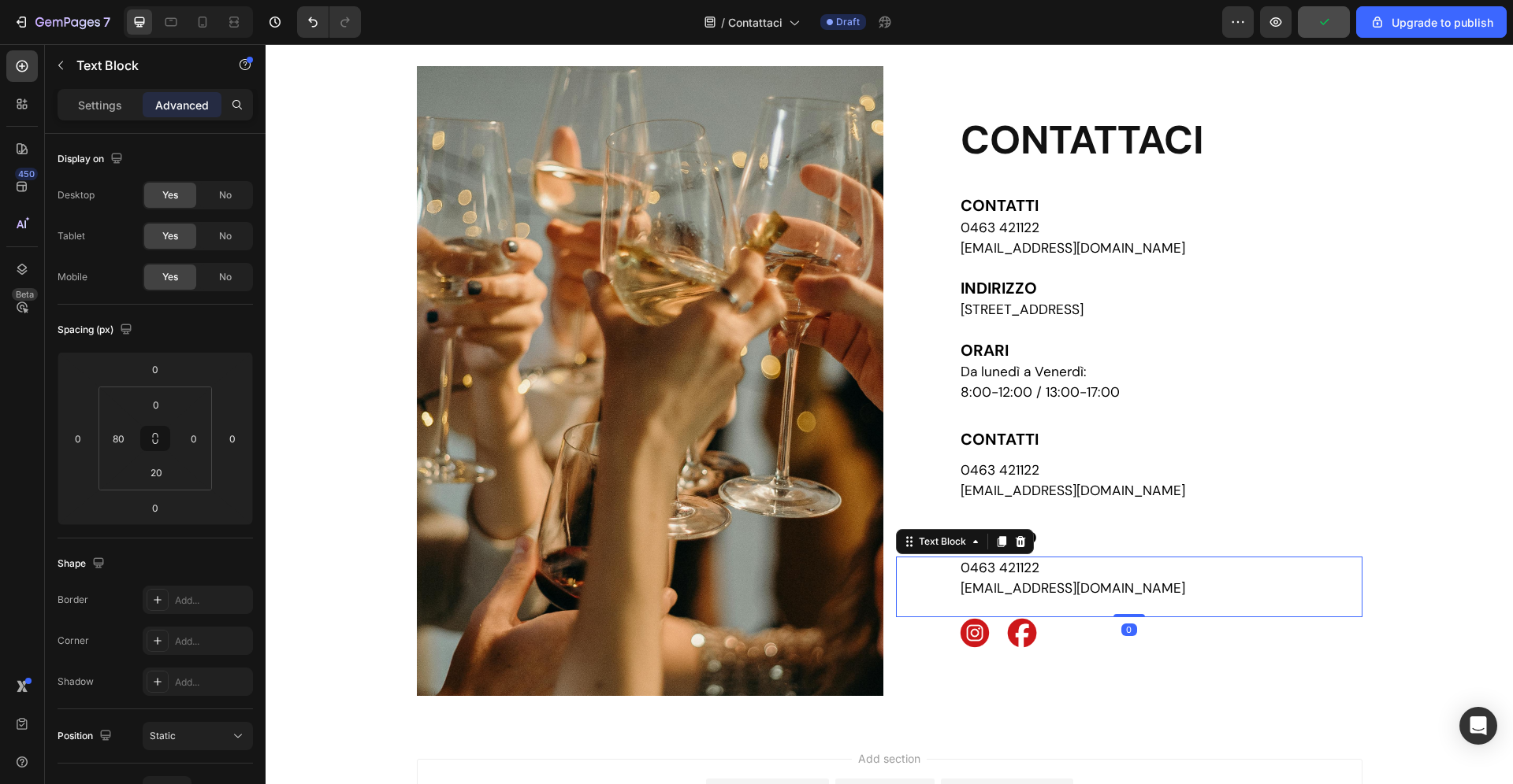
click at [1024, 582] on span "[EMAIL_ADDRESS][DOMAIN_NAME]" at bounding box center [1073, 588] width 225 height 17
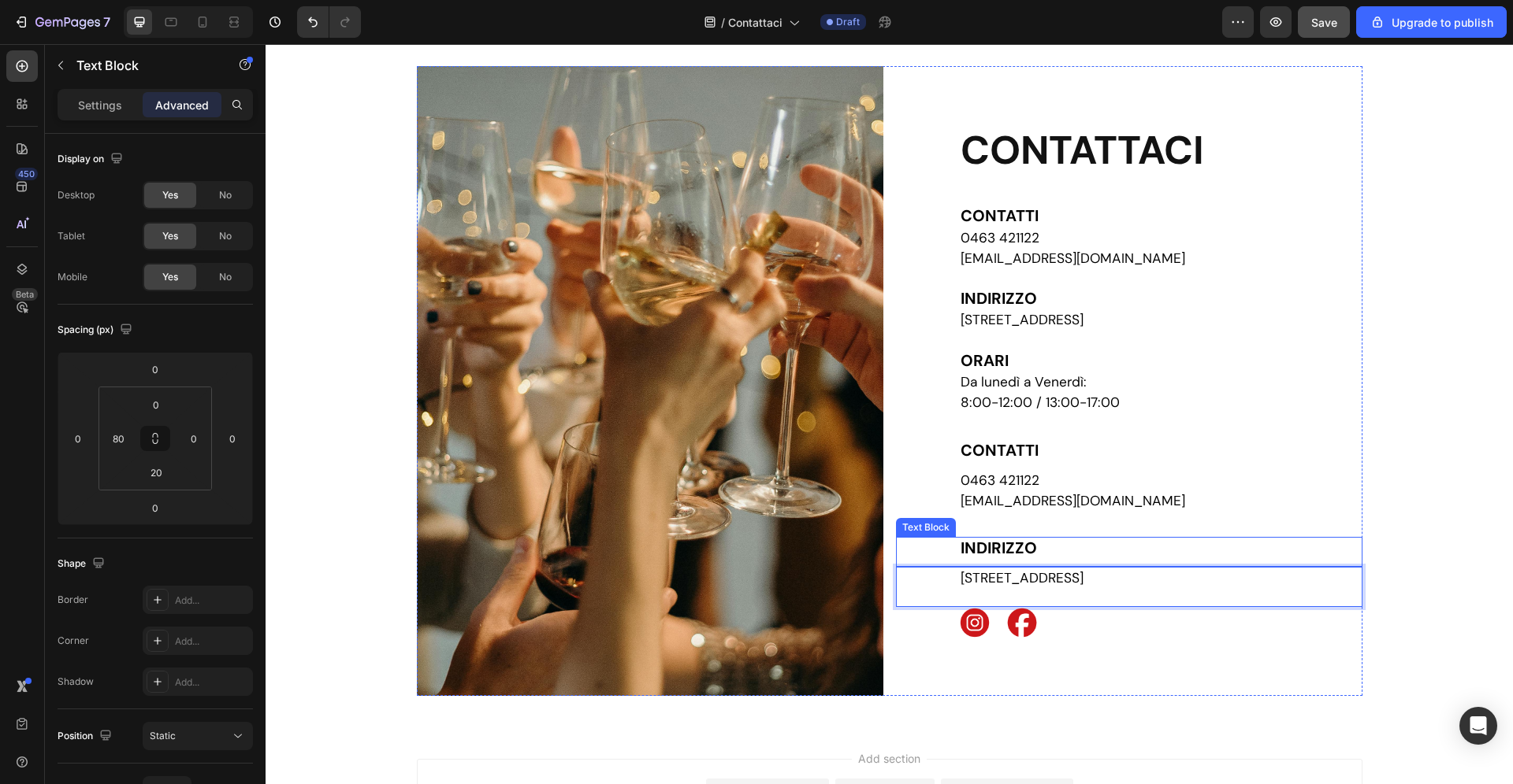
click at [1184, 550] on p "INDIRIZZO" at bounding box center [1160, 549] width 400 height 21
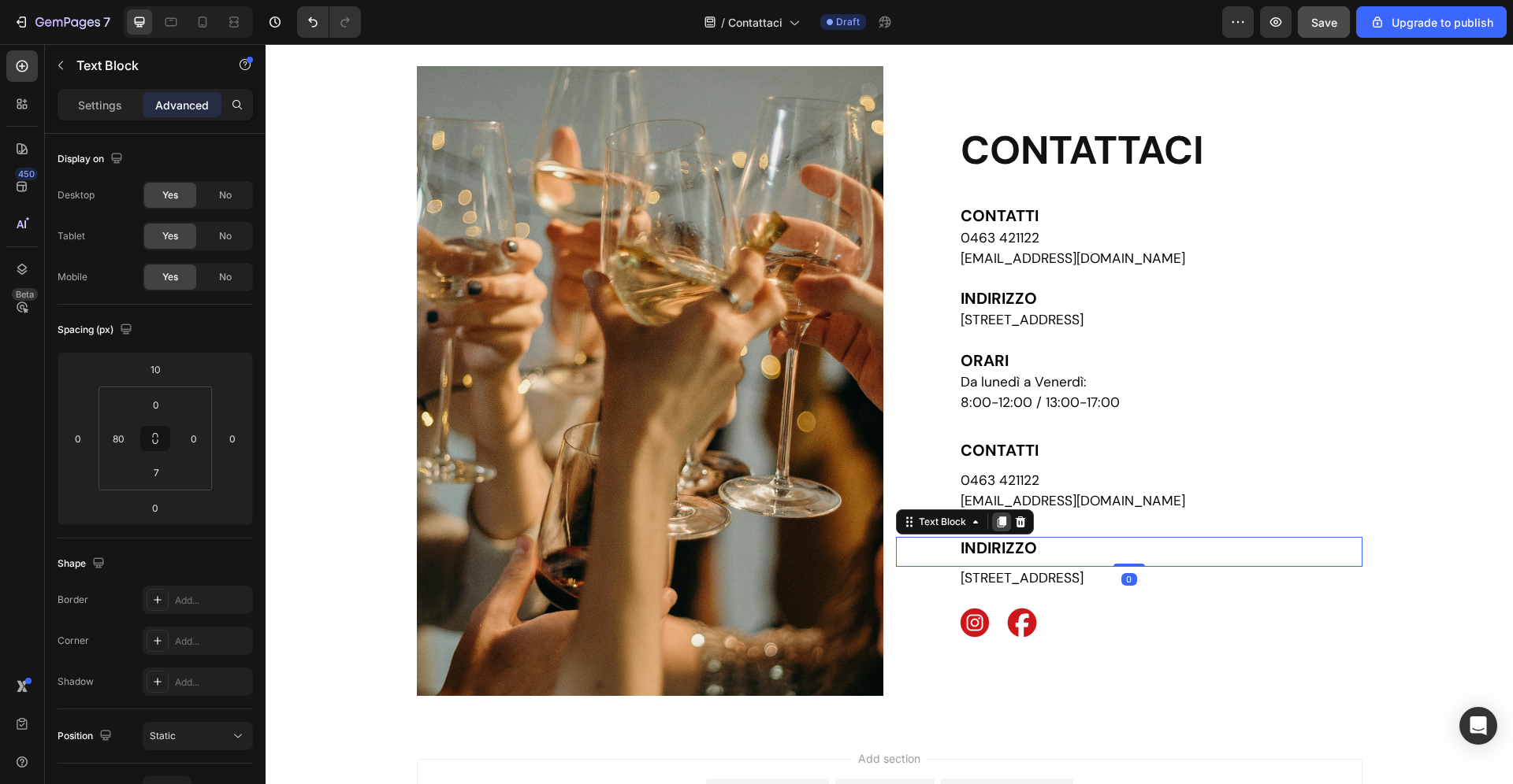
click at [1000, 523] on icon at bounding box center [1000, 521] width 9 height 11
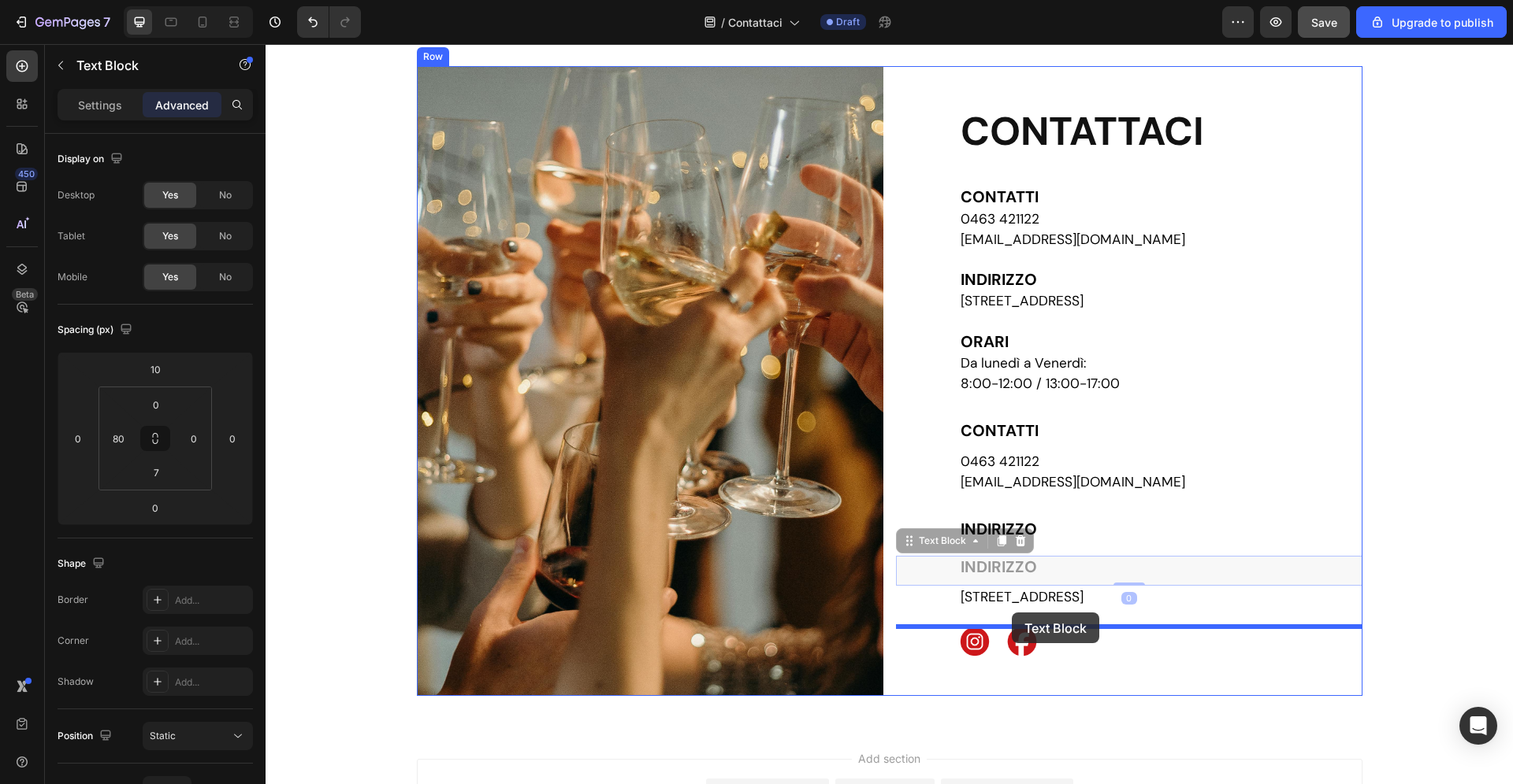
drag, startPoint x: 933, startPoint y: 540, endPoint x: 1012, endPoint y: 613, distance: 107.6
click at [1012, 613] on div "Header Custom Code Publish the page to see the content. Custom Code Contatti He…" at bounding box center [889, 478] width 1247 height 953
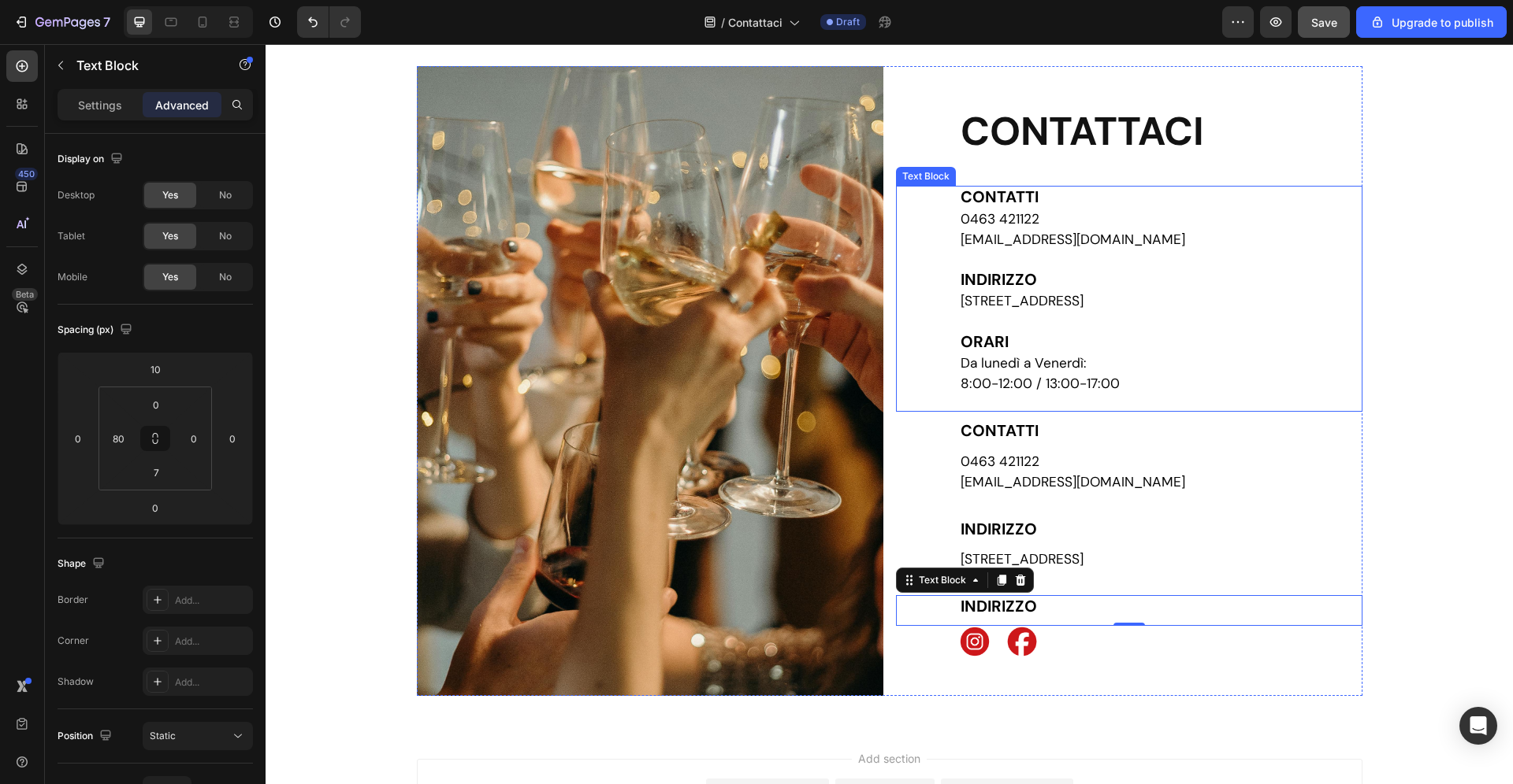
click at [1105, 385] on span "8:00-12:00 / 13:00-17:00" at bounding box center [1040, 383] width 159 height 17
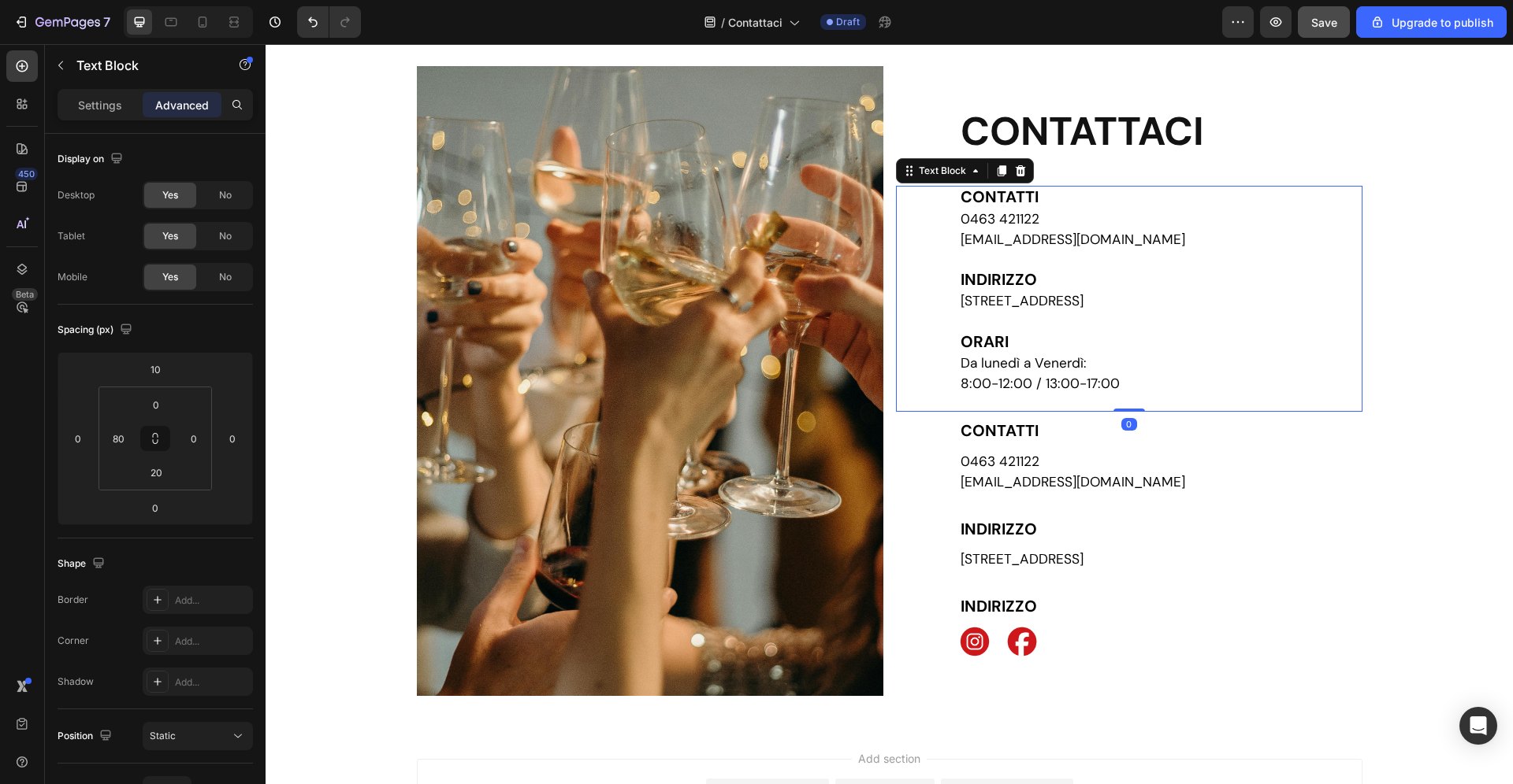
click at [1105, 385] on span "8:00-12:00 / 13:00-17:00" at bounding box center [1040, 383] width 159 height 17
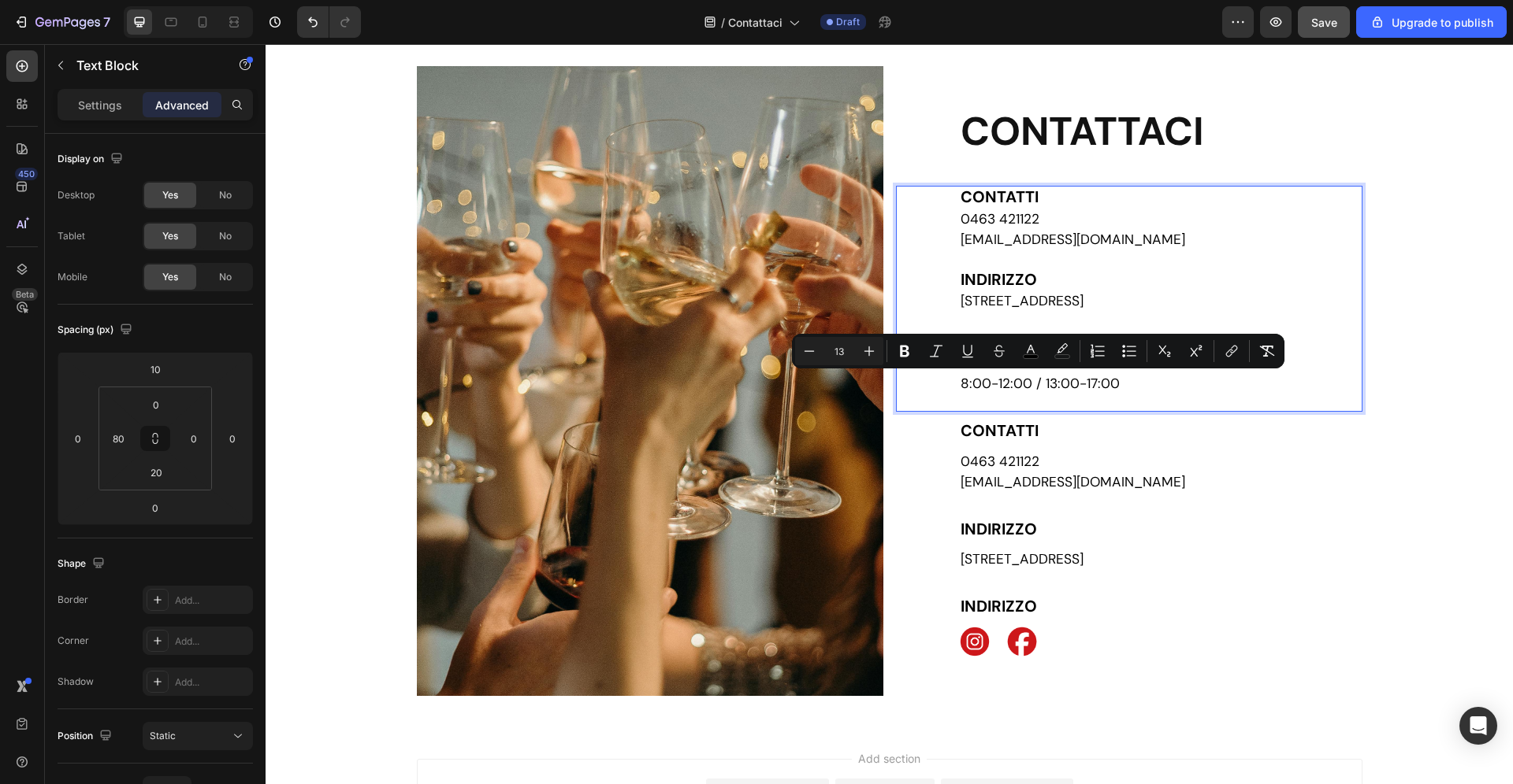
drag, startPoint x: 1142, startPoint y: 385, endPoint x: 946, endPoint y: 359, distance: 197.7
click at [959, 359] on div "CONTATTI 0463 421122 [EMAIL_ADDRESS][DOMAIN_NAME] [GEOGRAPHIC_DATA][STREET_ADDR…" at bounding box center [1160, 291] width 404 height 210
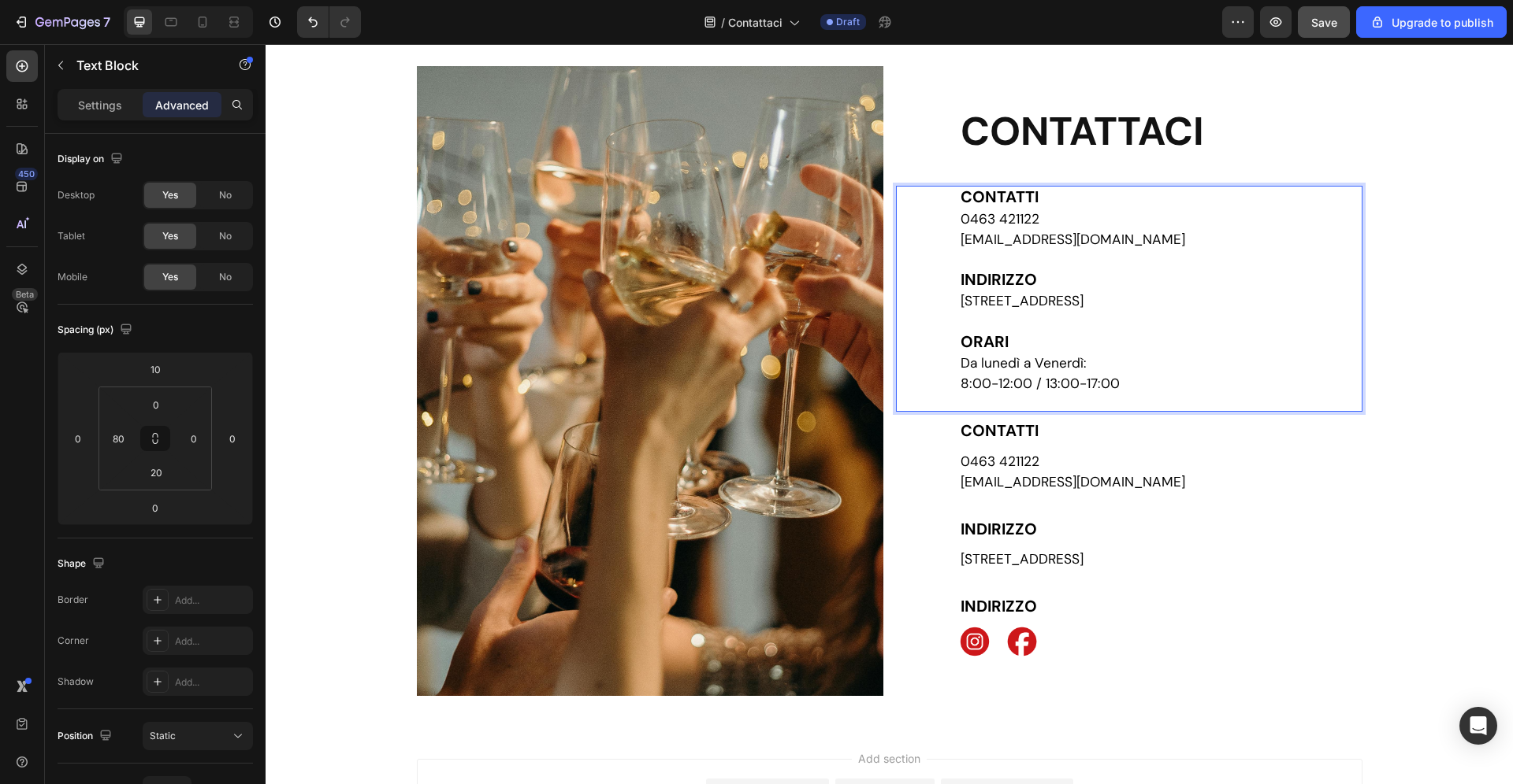
click at [987, 378] on span "8:00-12:00 / 13:00-17:00" at bounding box center [1040, 383] width 159 height 17
drag, startPoint x: 950, startPoint y: 365, endPoint x: 1146, endPoint y: 386, distance: 197.1
click at [1146, 386] on div "CONTATTI 0463 421122 [EMAIL_ADDRESS][DOMAIN_NAME] [GEOGRAPHIC_DATA][STREET_ADDR…" at bounding box center [1129, 299] width 466 height 226
click at [1146, 386] on p "8:00-12:00 / 13:00-17:00" at bounding box center [1160, 383] width 400 height 20
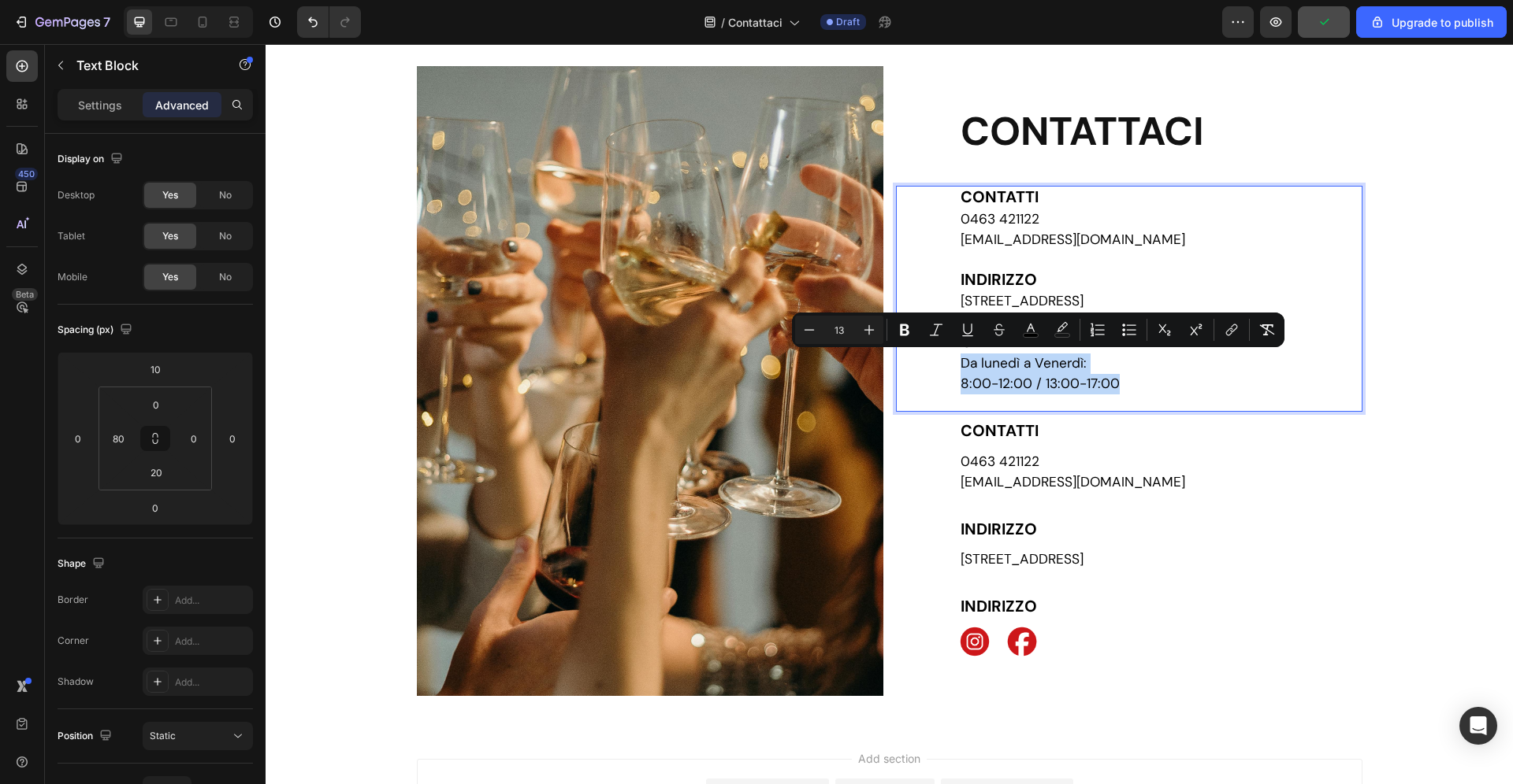
drag, startPoint x: 1121, startPoint y: 386, endPoint x: 956, endPoint y: 363, distance: 166.6
click at [959, 363] on div "CONTATTI 0463 421122 [EMAIL_ADDRESS][DOMAIN_NAME] [GEOGRAPHIC_DATA][STREET_ADDR…" at bounding box center [1160, 291] width 404 height 210
copy div "Da lunedì a Venerdì: 8:00-12:00 / 13:00-17:00"
click at [1013, 613] on strong "INDIRIZZO" at bounding box center [998, 606] width 76 height 20
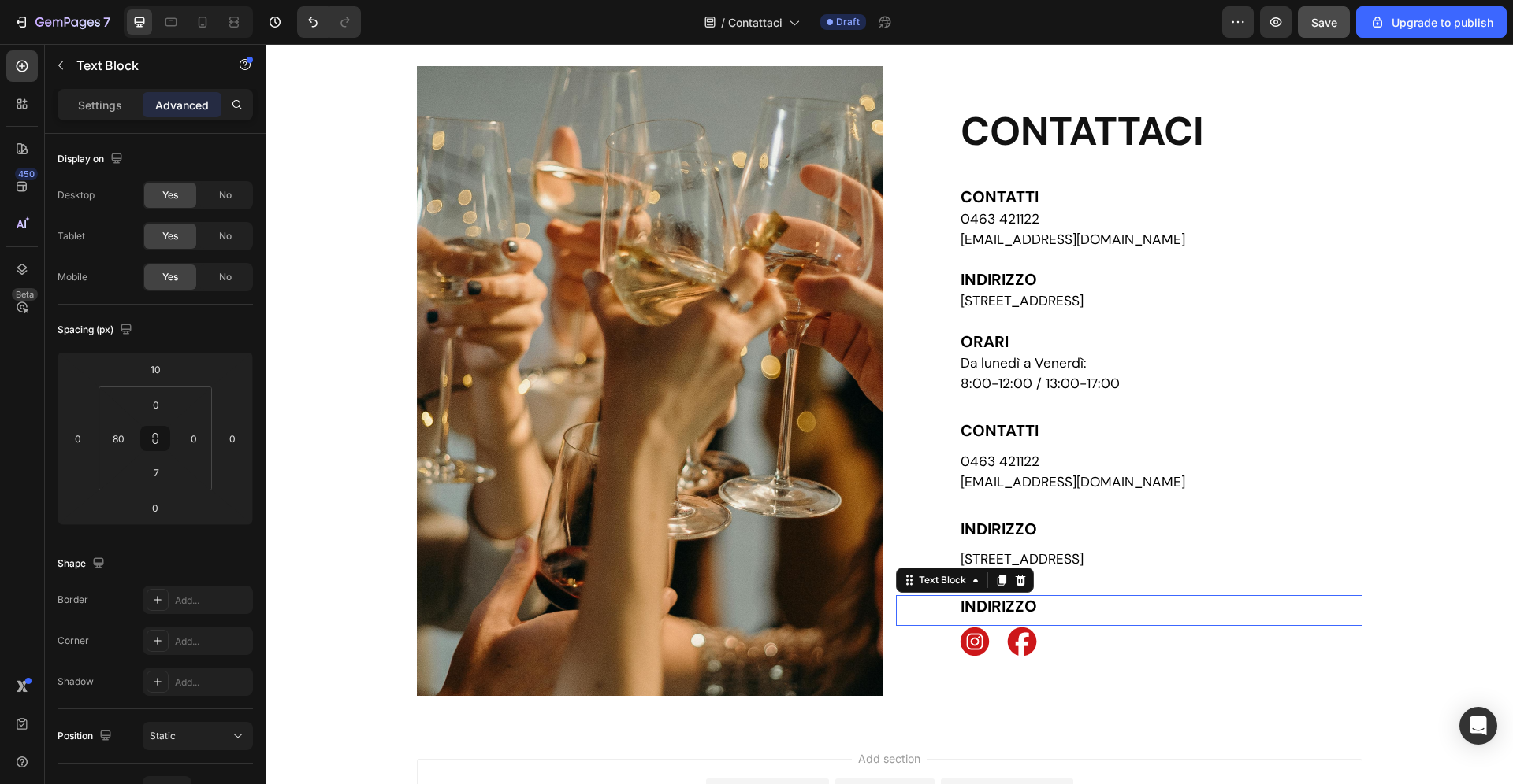
click at [1013, 613] on strong "INDIRIZZO" at bounding box center [998, 606] width 76 height 20
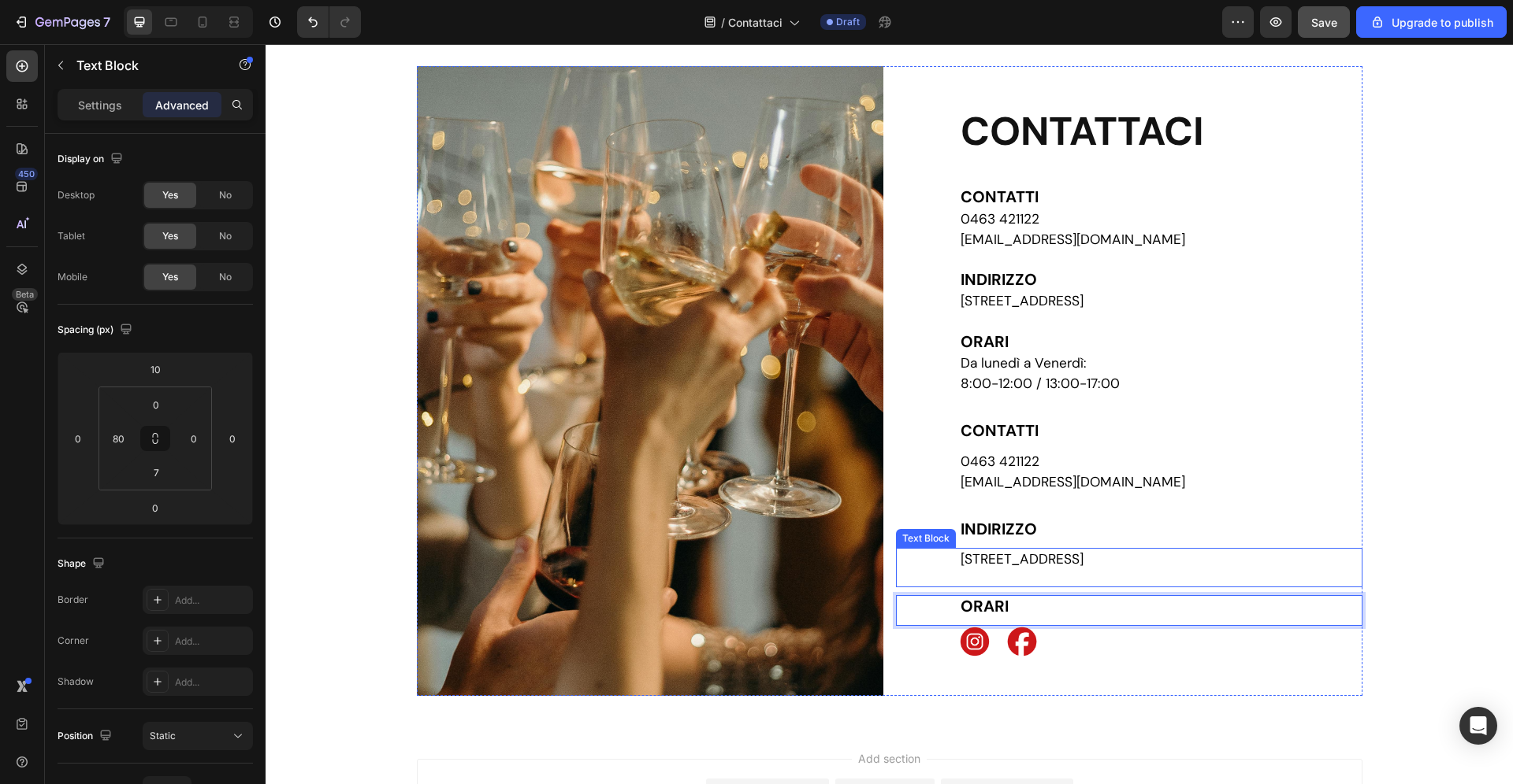
click at [1083, 560] on span "[STREET_ADDRESS]" at bounding box center [1022, 560] width 123 height 17
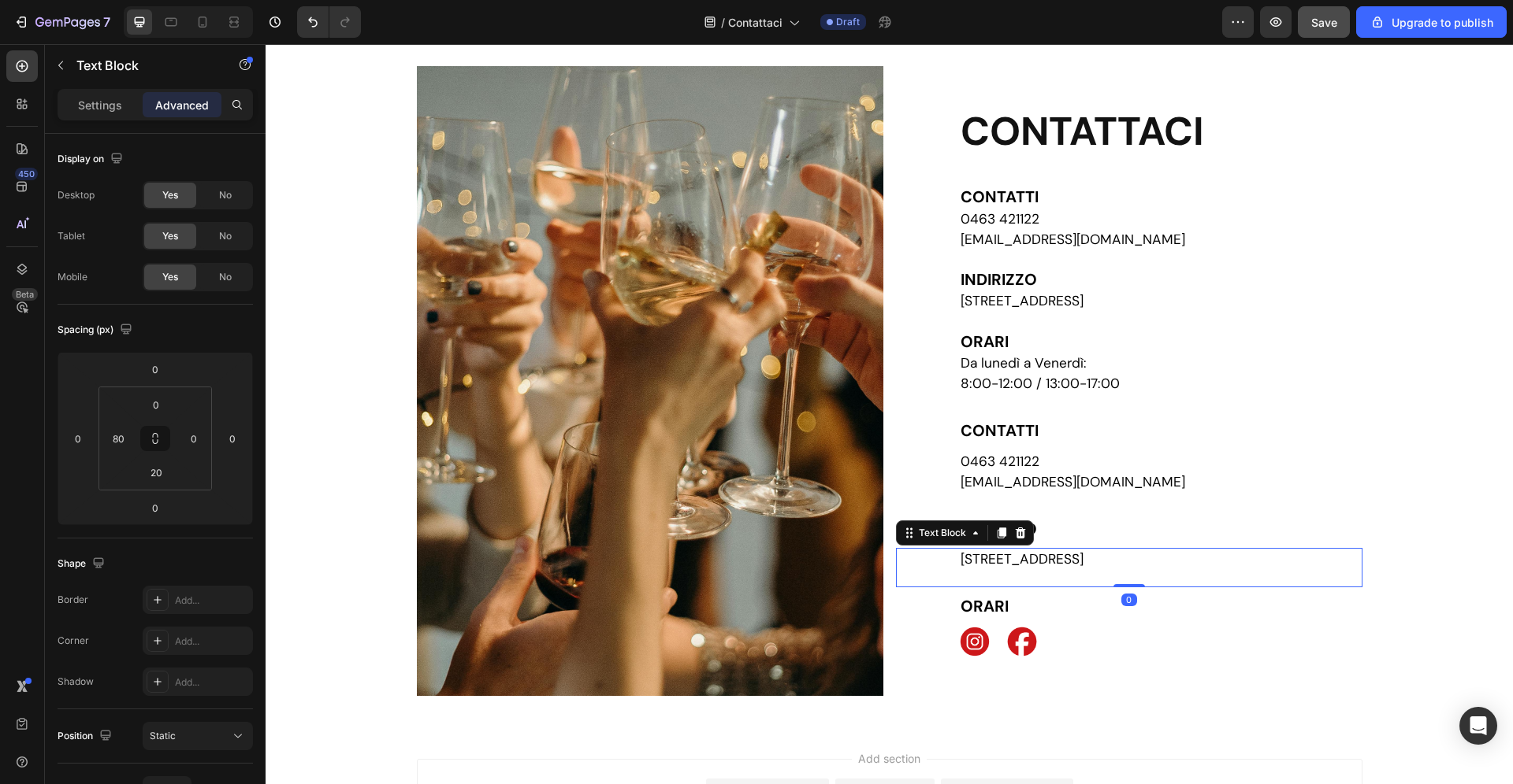
click at [1005, 534] on icon at bounding box center [1000, 533] width 9 height 11
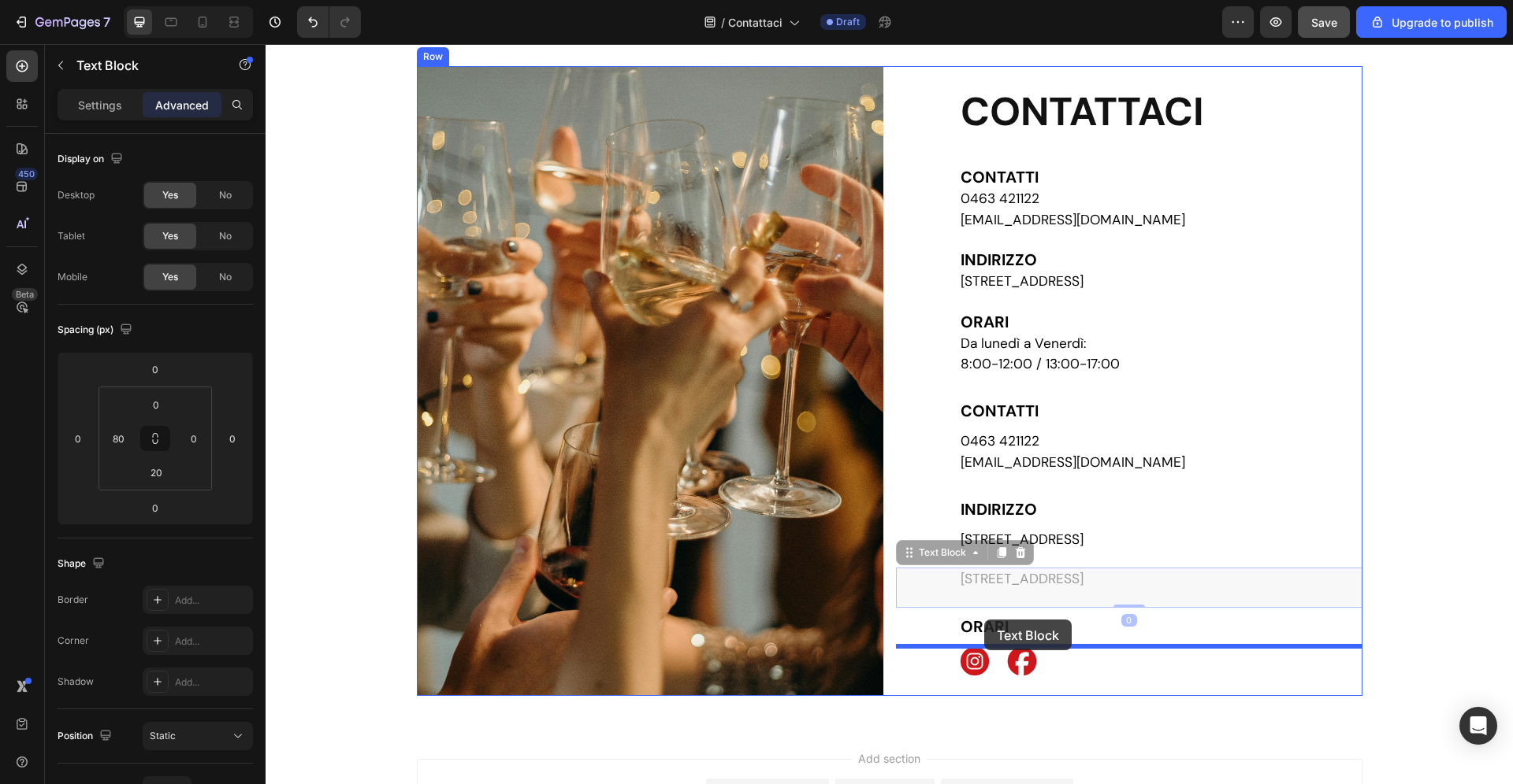
drag, startPoint x: 926, startPoint y: 557, endPoint x: 984, endPoint y: 620, distance: 85.6
click at [984, 620] on div "Header Custom Code Publish the page to see the content. Custom Code Contatti He…" at bounding box center [889, 478] width 1247 height 953
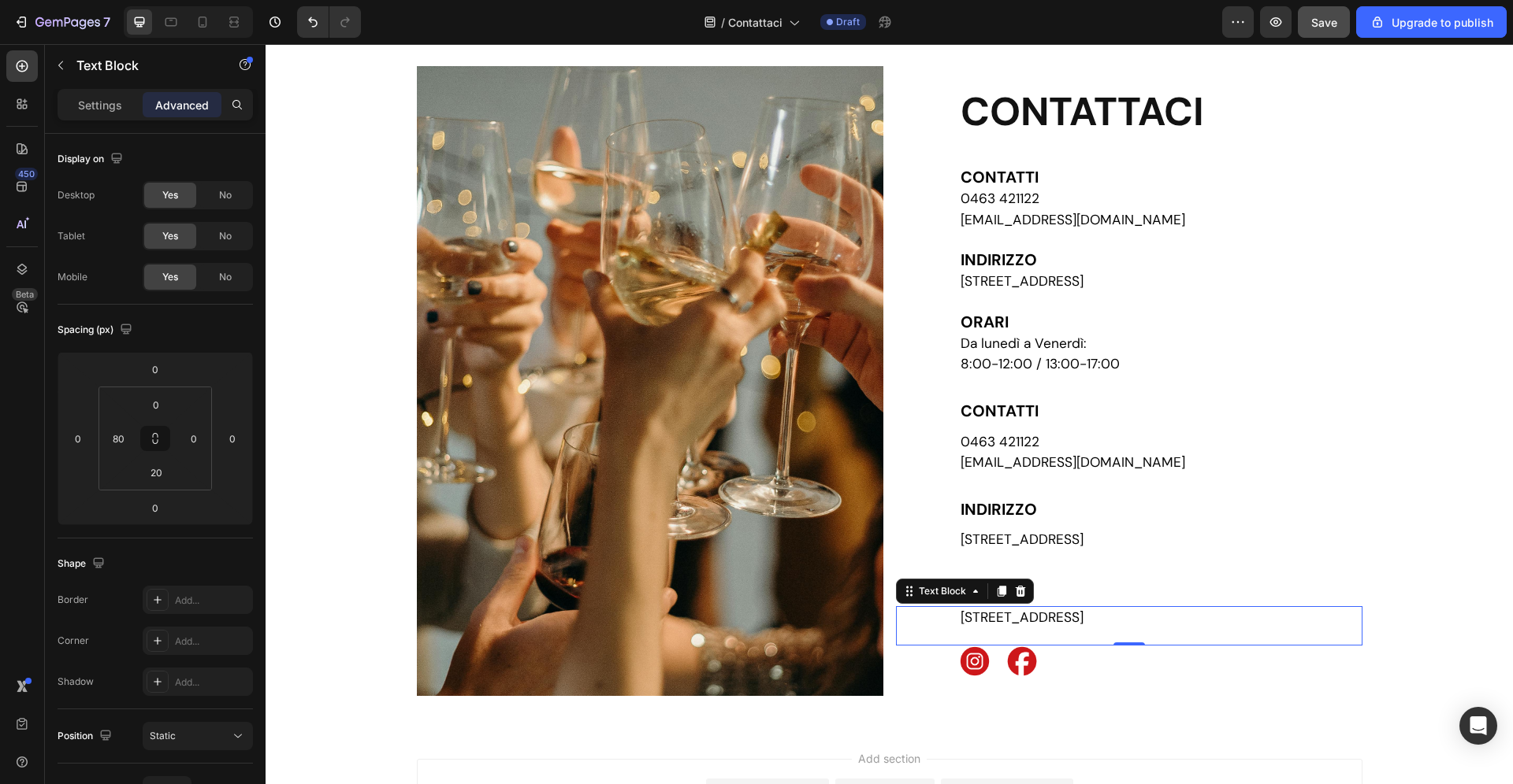
click at [1083, 620] on span "[STREET_ADDRESS]" at bounding box center [1022, 617] width 123 height 17
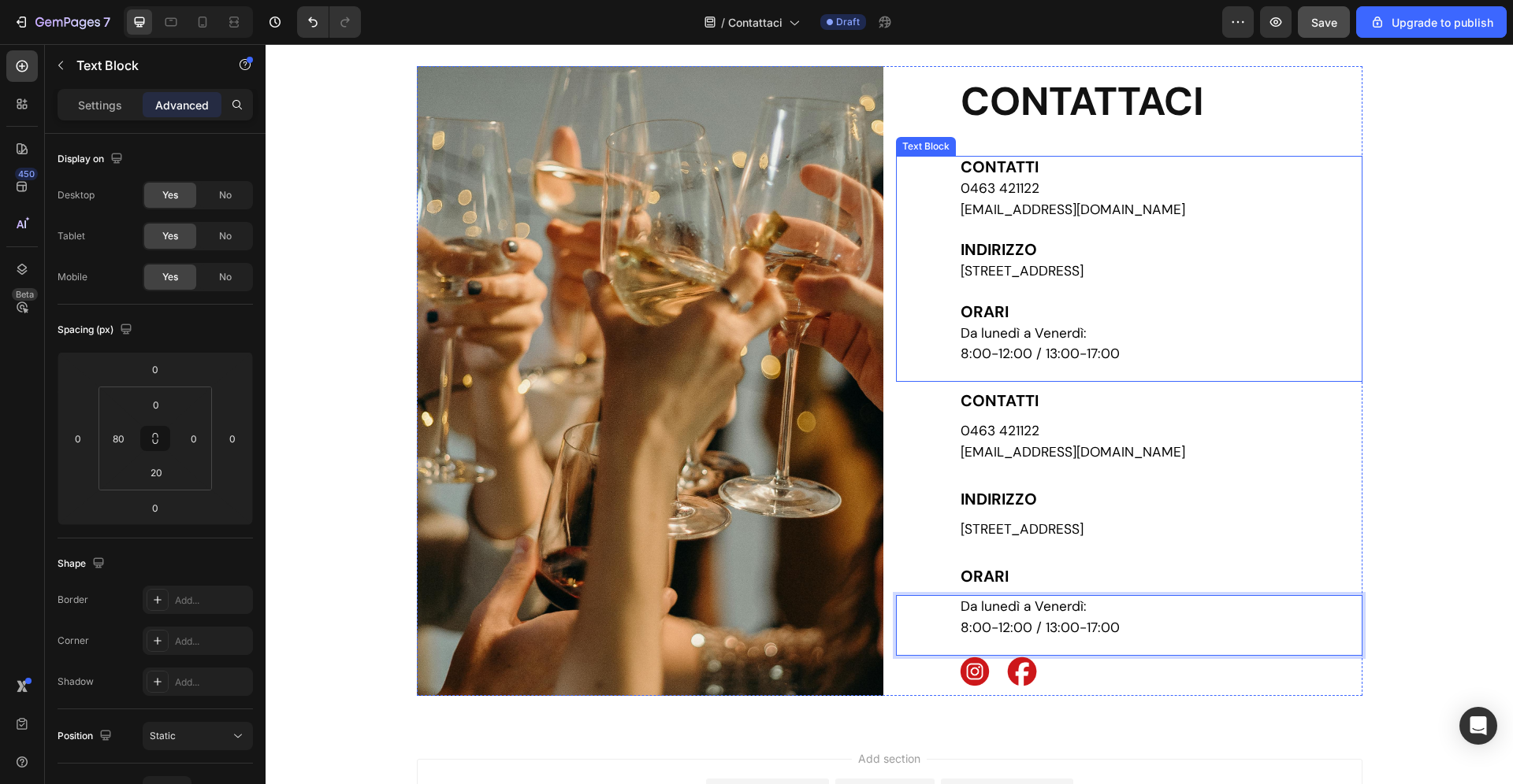
click at [1100, 352] on span "8:00-12:00 / 13:00-17:00" at bounding box center [1040, 353] width 159 height 17
click at [1055, 609] on span "Da lunedì a Venerdì:" at bounding box center [1023, 607] width 126 height 17
click at [1040, 609] on span "Da lunedì a Venerdì:" at bounding box center [1023, 607] width 126 height 17
click at [1062, 297] on p "Rich Text Editor. Editing area: main" at bounding box center [1160, 292] width 400 height 19
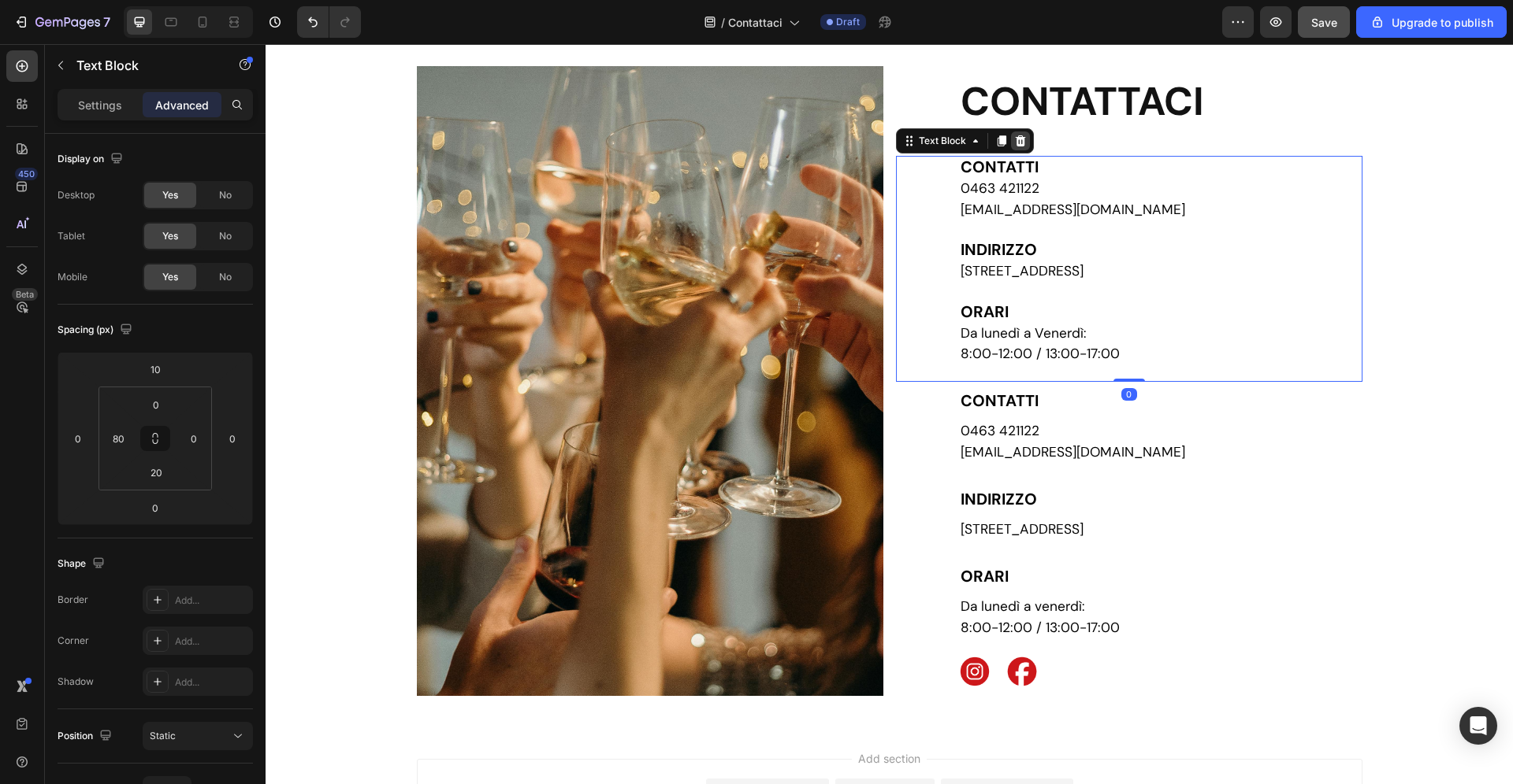
click at [1022, 139] on icon at bounding box center [1020, 141] width 11 height 11
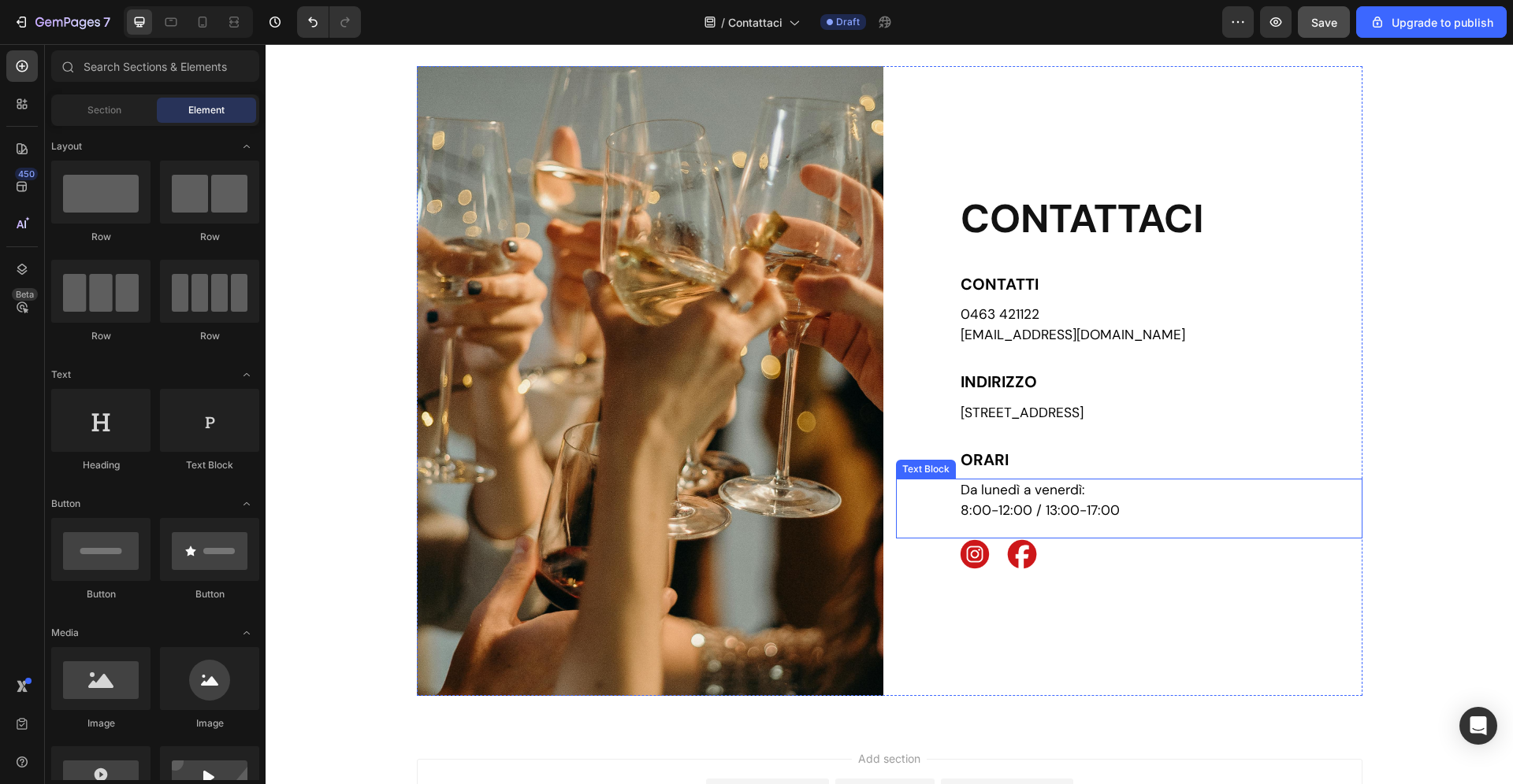
click at [1260, 521] on p "8:00-12:00 / 13:00-17:00" at bounding box center [1160, 510] width 400 height 20
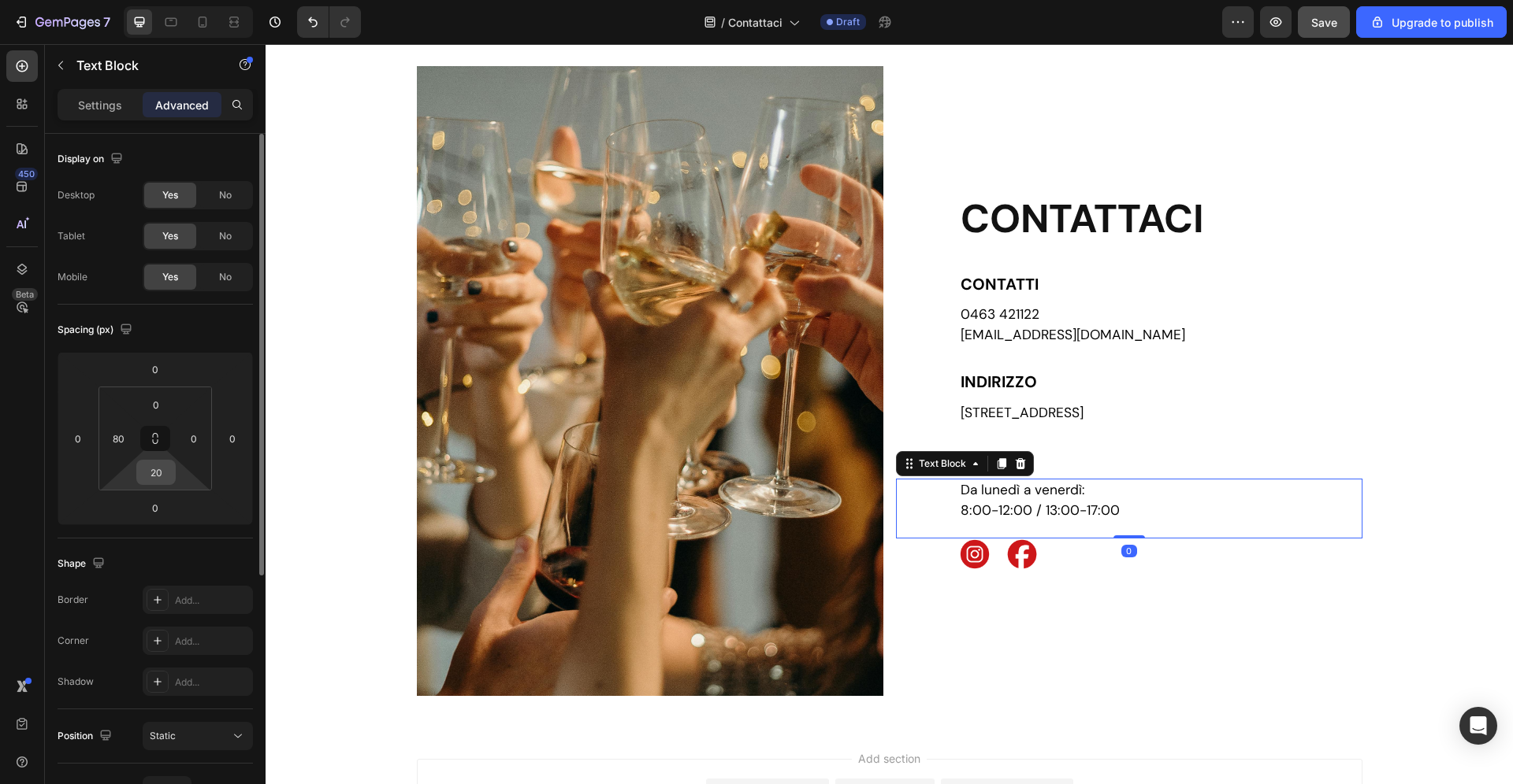
click at [163, 473] on input "20" at bounding box center [156, 472] width 32 height 24
type input "30"
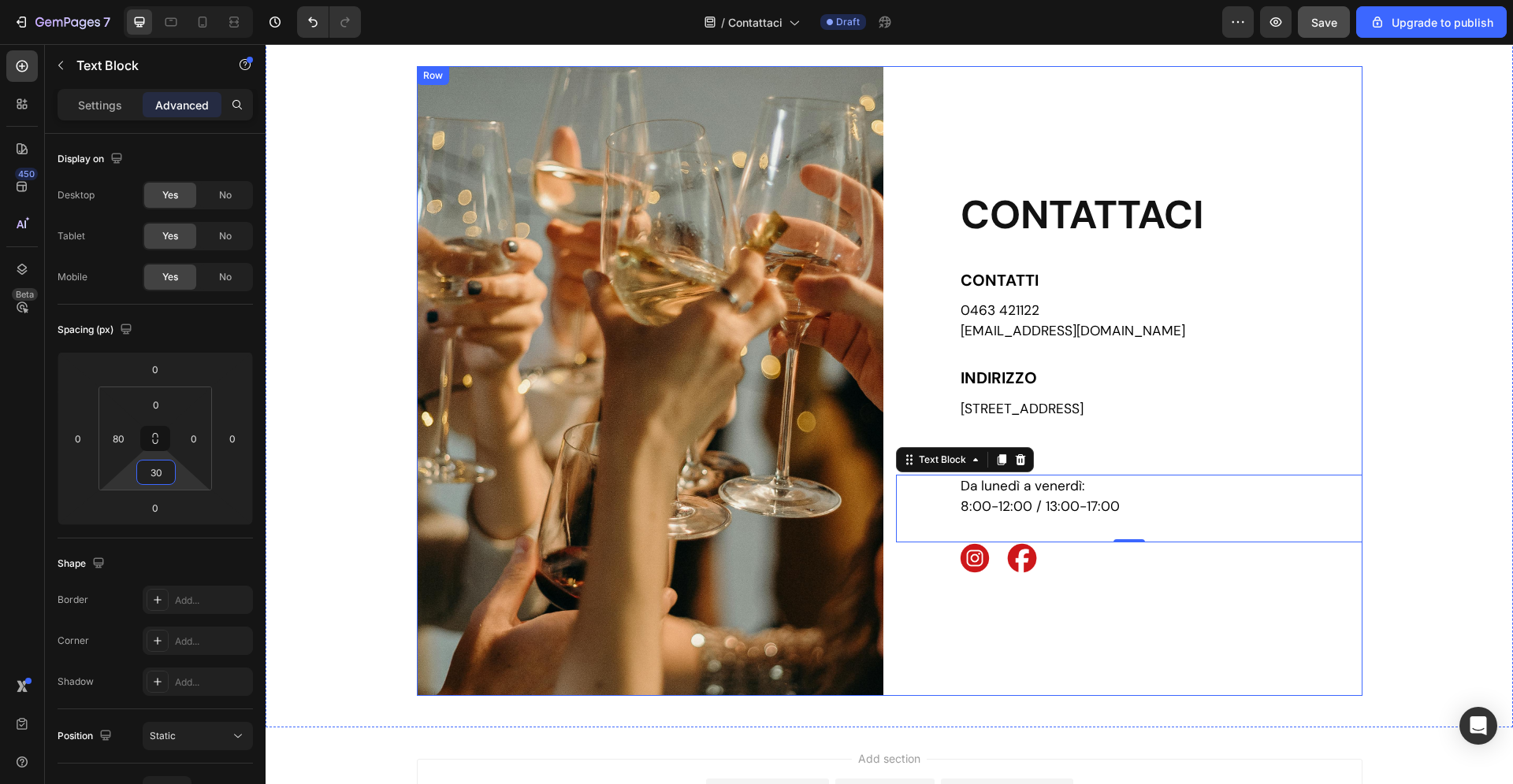
click at [926, 667] on div "CONTATTACI Heading CONTATTI Text Block 0463 421122 [EMAIL_ADDRESS][DOMAIN_NAME]…" at bounding box center [1129, 381] width 466 height 630
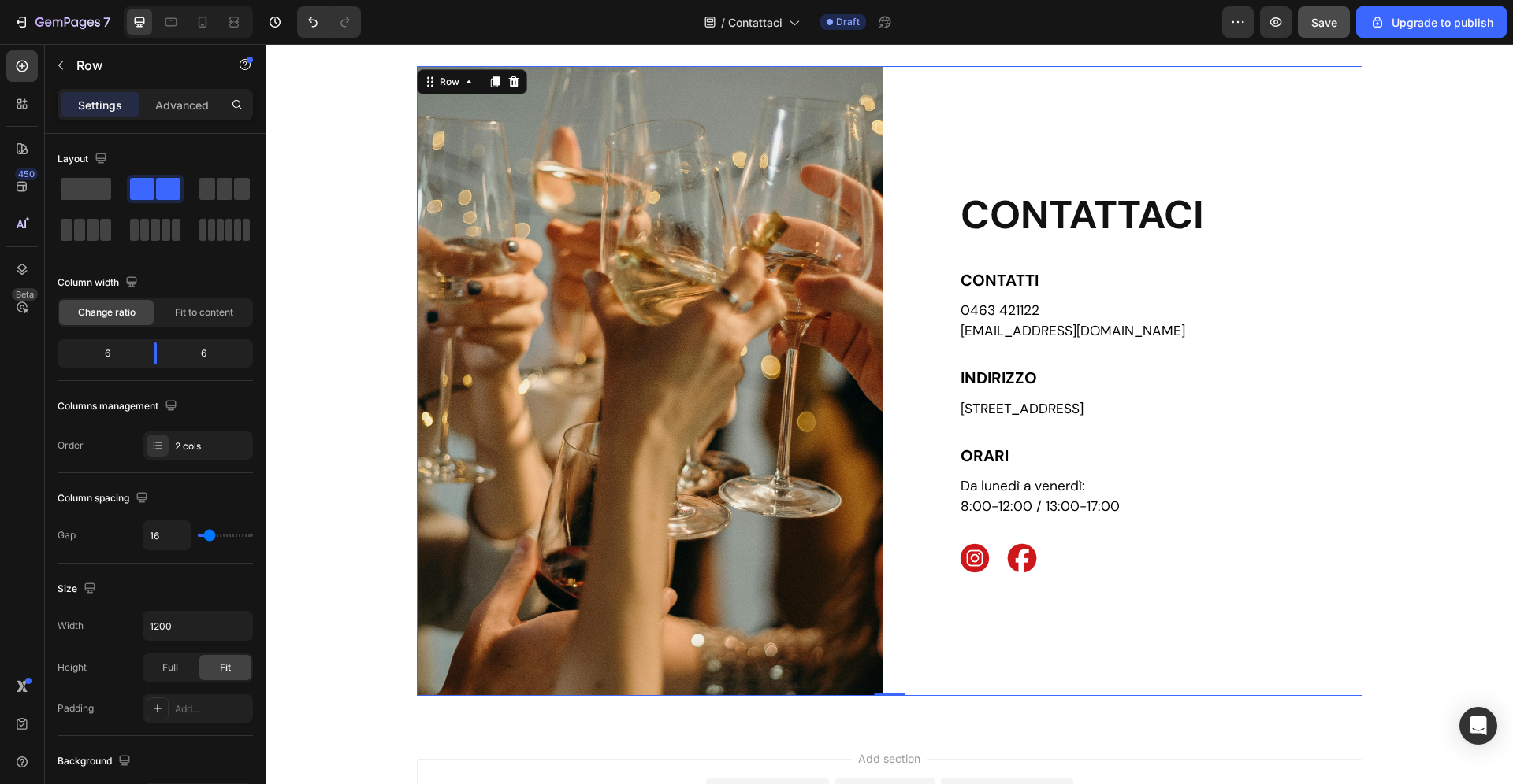
click at [1322, 14] on div "Save" at bounding box center [1324, 22] width 26 height 16
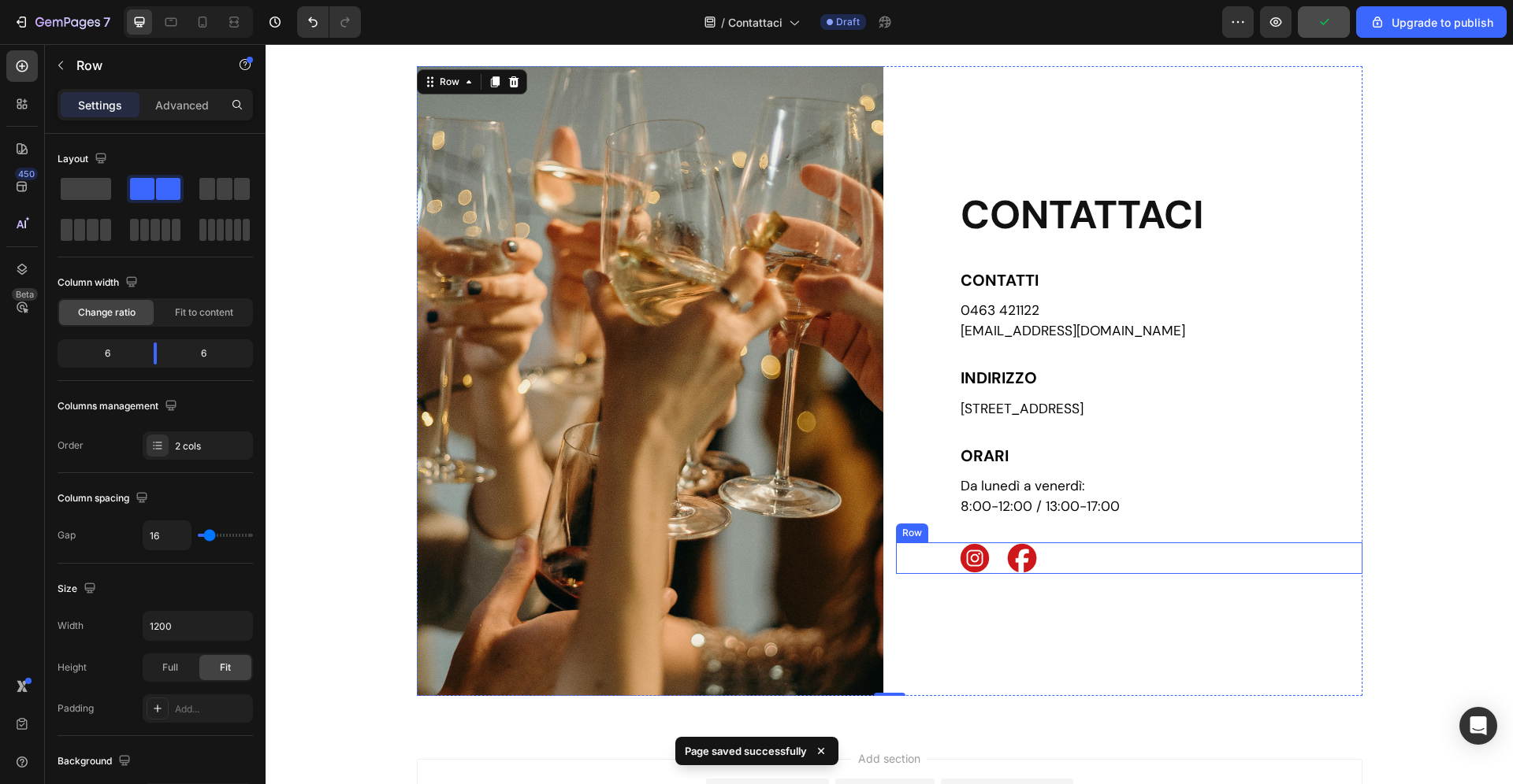
click at [1099, 560] on div "Image Image Row" at bounding box center [1129, 558] width 466 height 32
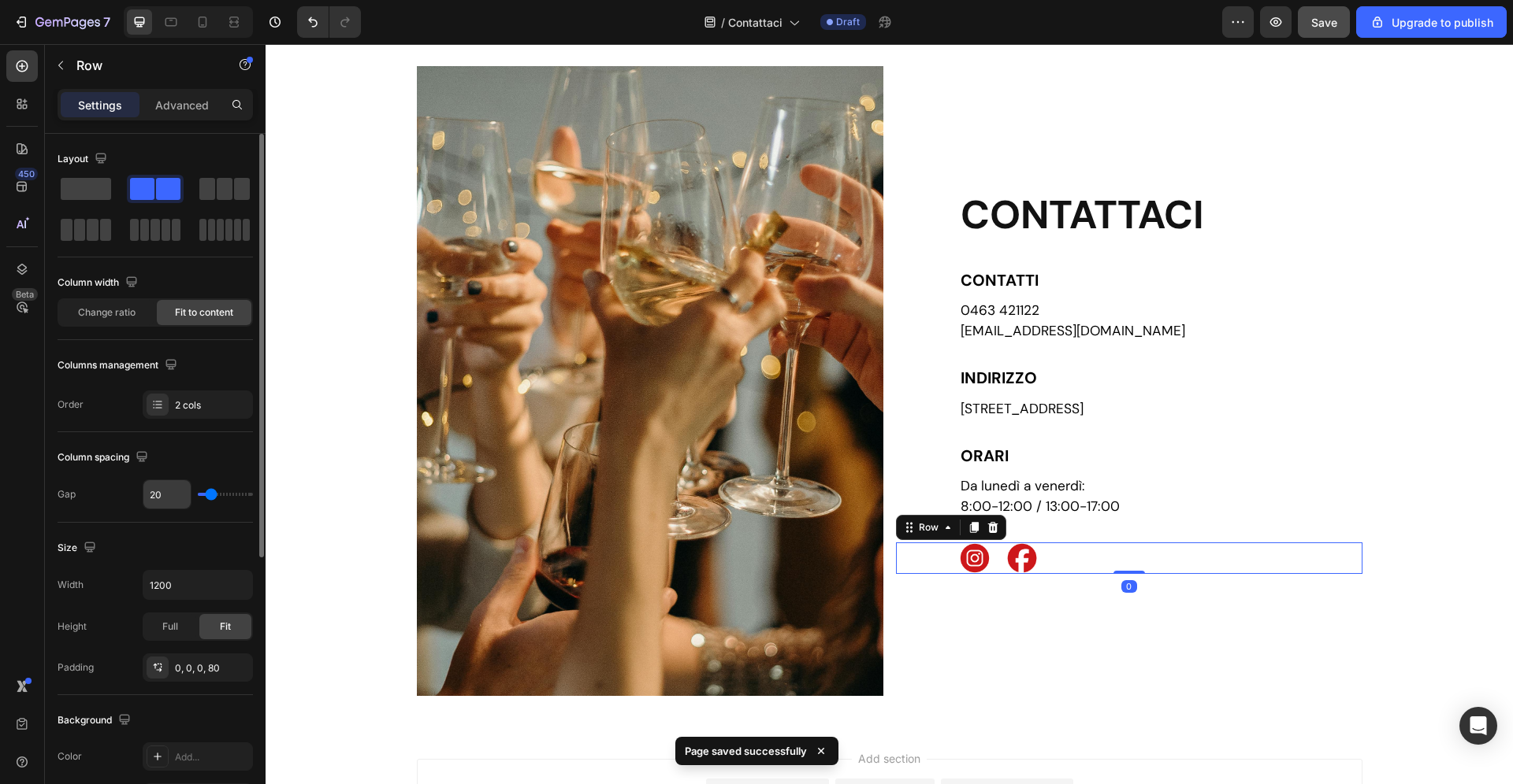
click at [171, 504] on input "20" at bounding box center [167, 494] width 47 height 28
type input "1"
type input "15"
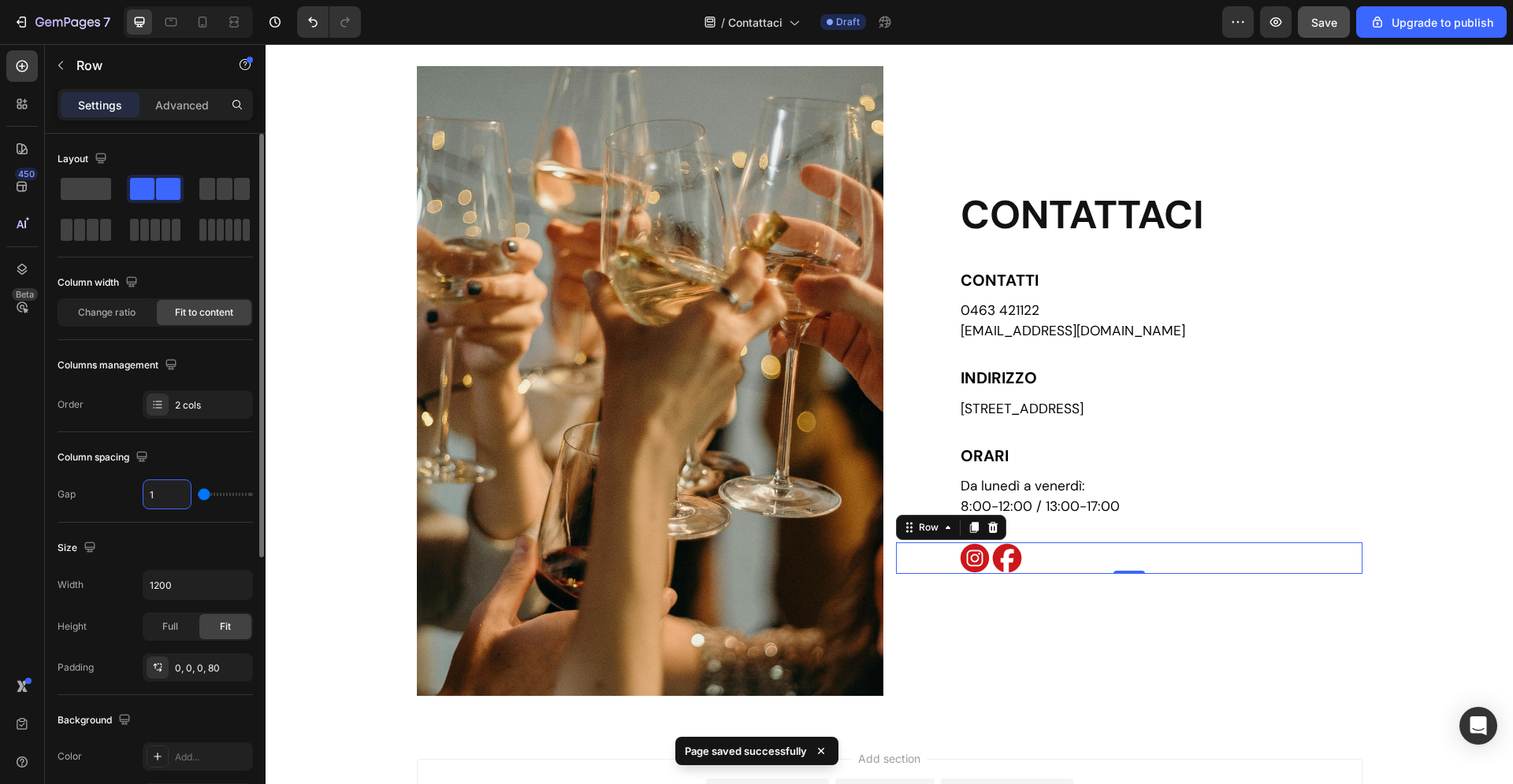
type input "15"
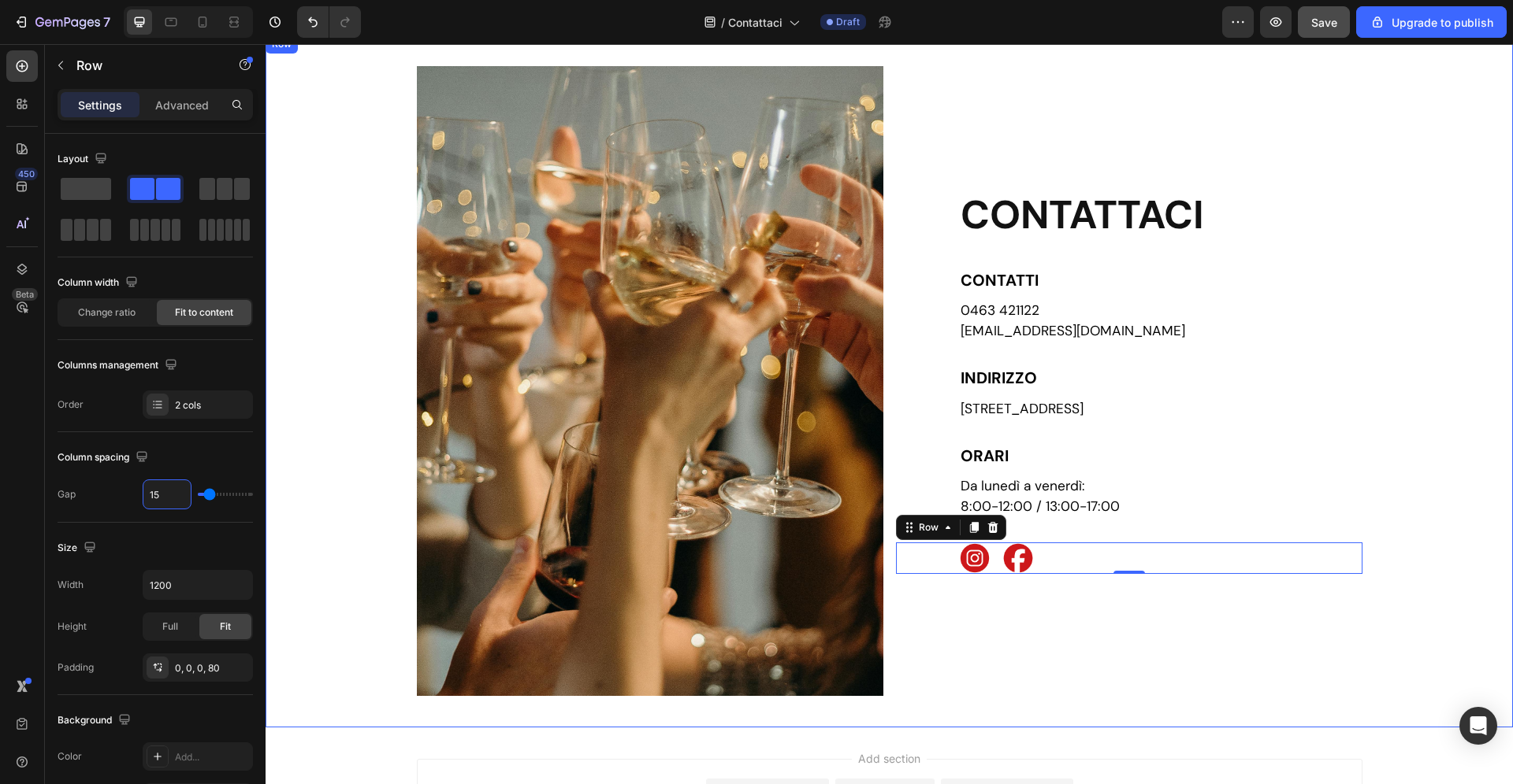
type input "1"
type input "10"
click at [1140, 719] on div "Image CONTATTACI Heading CONTATTI Text Block 0463 421122 [EMAIL_ADDRESS][DOMAIN…" at bounding box center [889, 381] width 1247 height 693
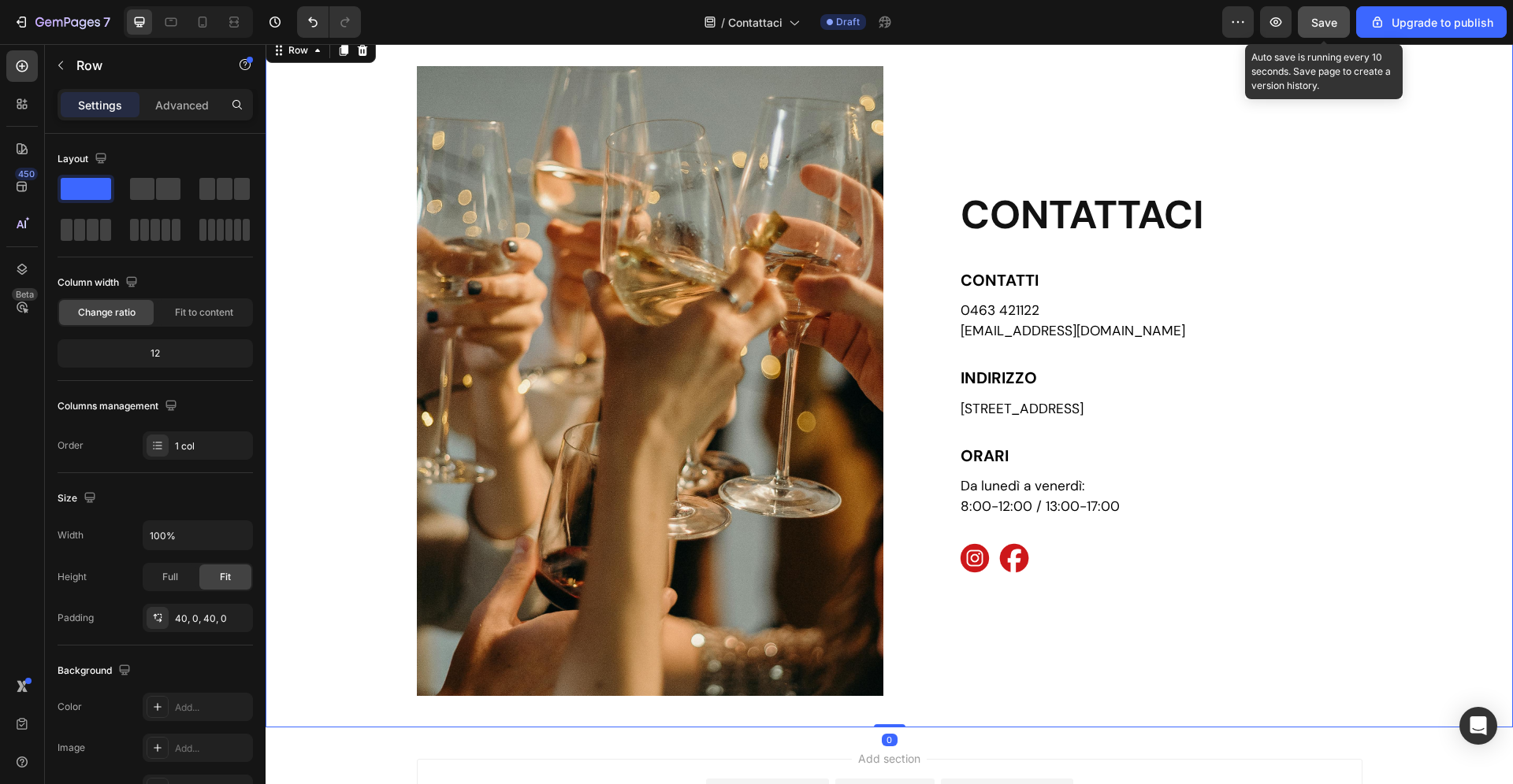
click at [1333, 27] on span "Save" at bounding box center [1324, 22] width 26 height 13
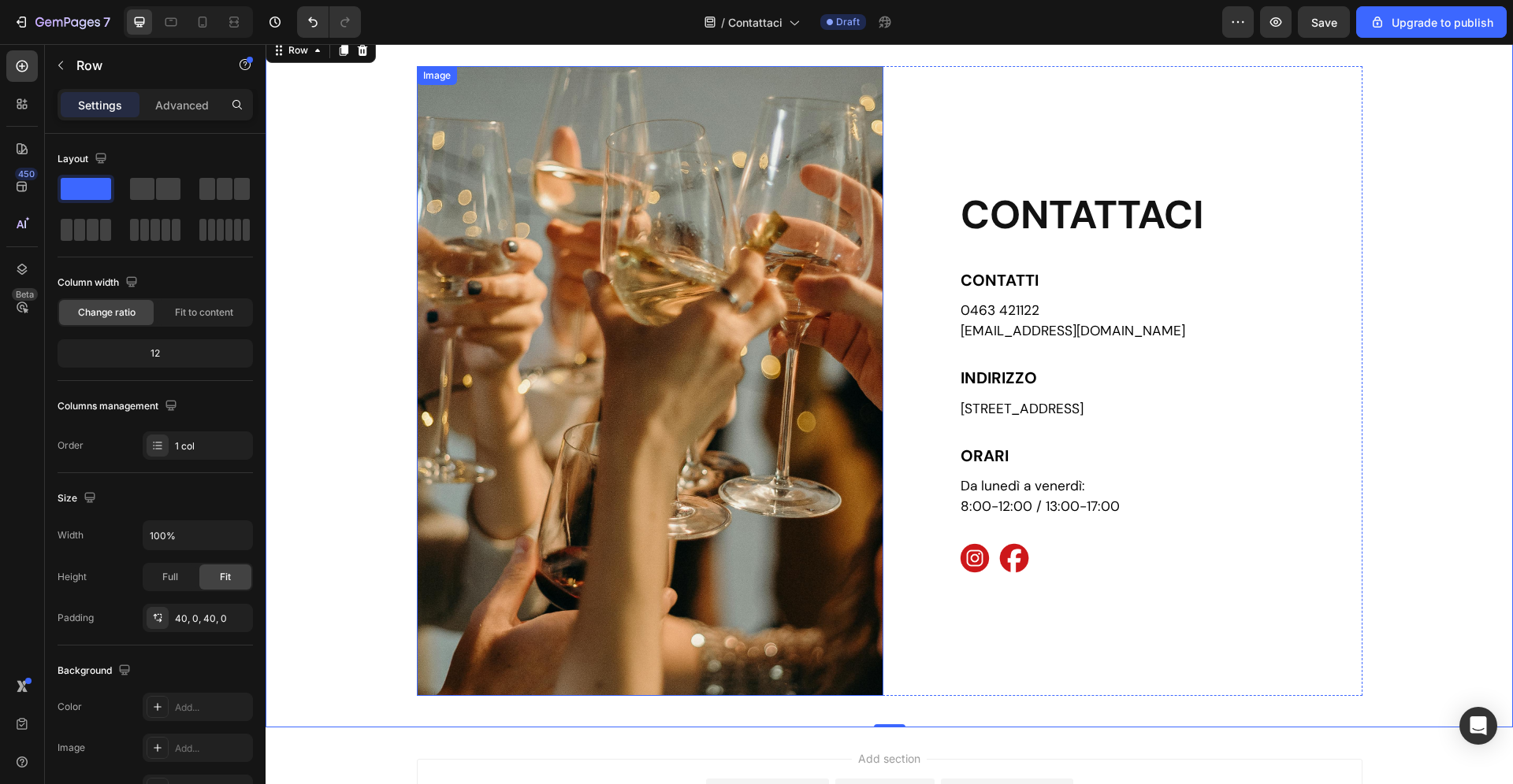
click at [685, 537] on img at bounding box center [650, 381] width 466 height 630
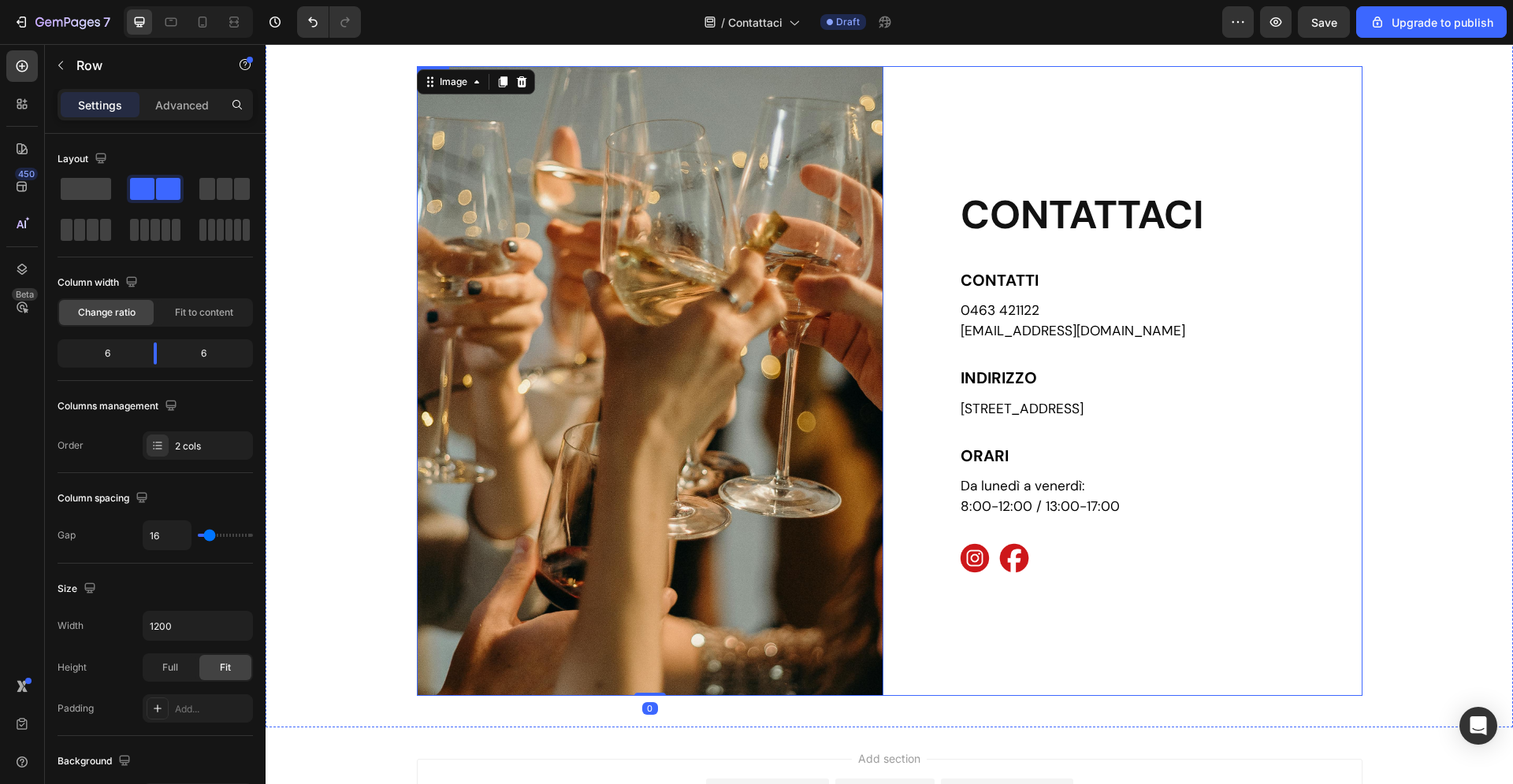
click at [1135, 625] on div "CONTATTACI Heading CONTATTI Text Block 0463 421122 info@zadrabevande.it Text Bl…" at bounding box center [1129, 381] width 466 height 630
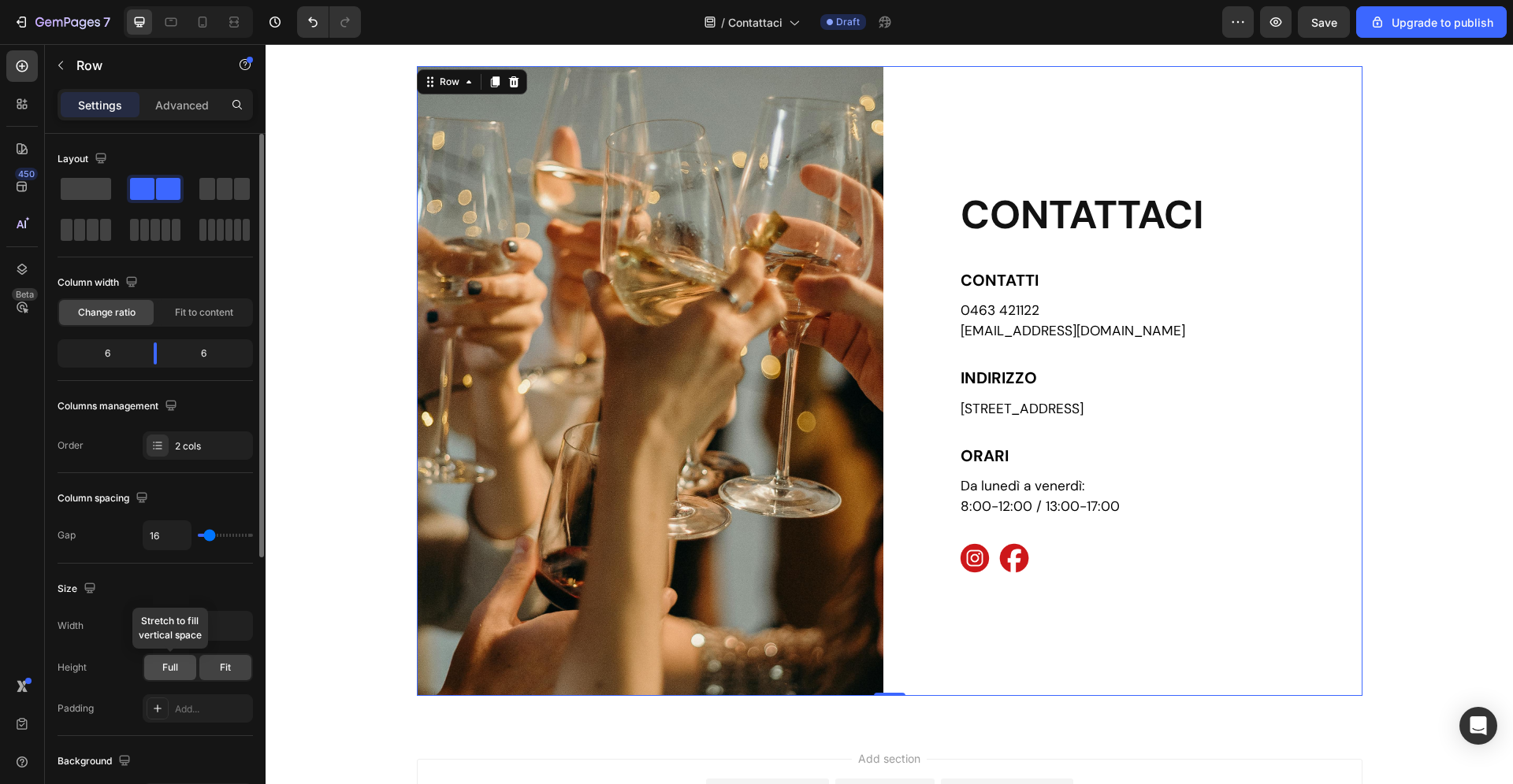
click at [169, 670] on span "Full" at bounding box center [170, 667] width 15 height 14
click at [225, 671] on span "Fit" at bounding box center [225, 667] width 11 height 14
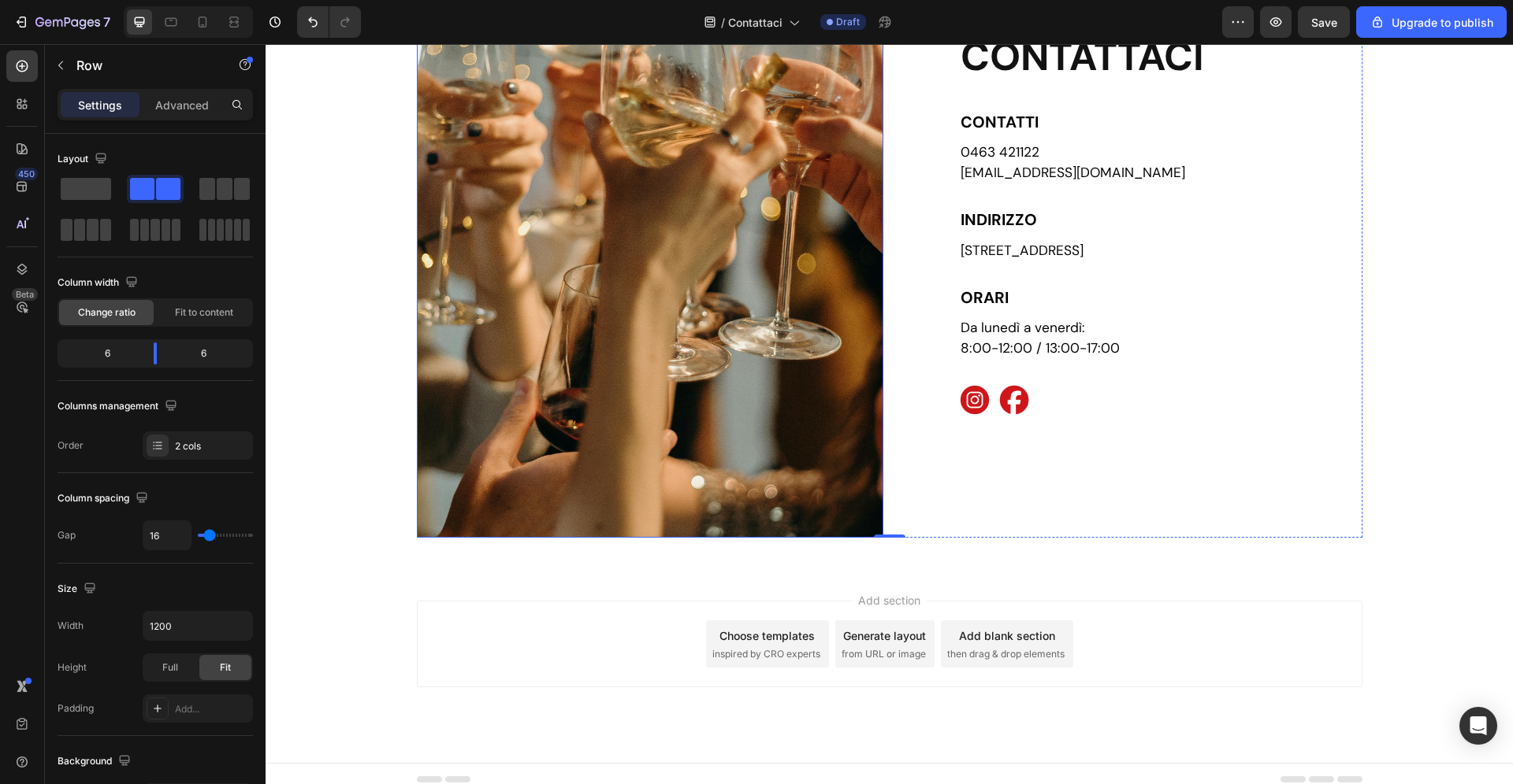
scroll to position [212, 0]
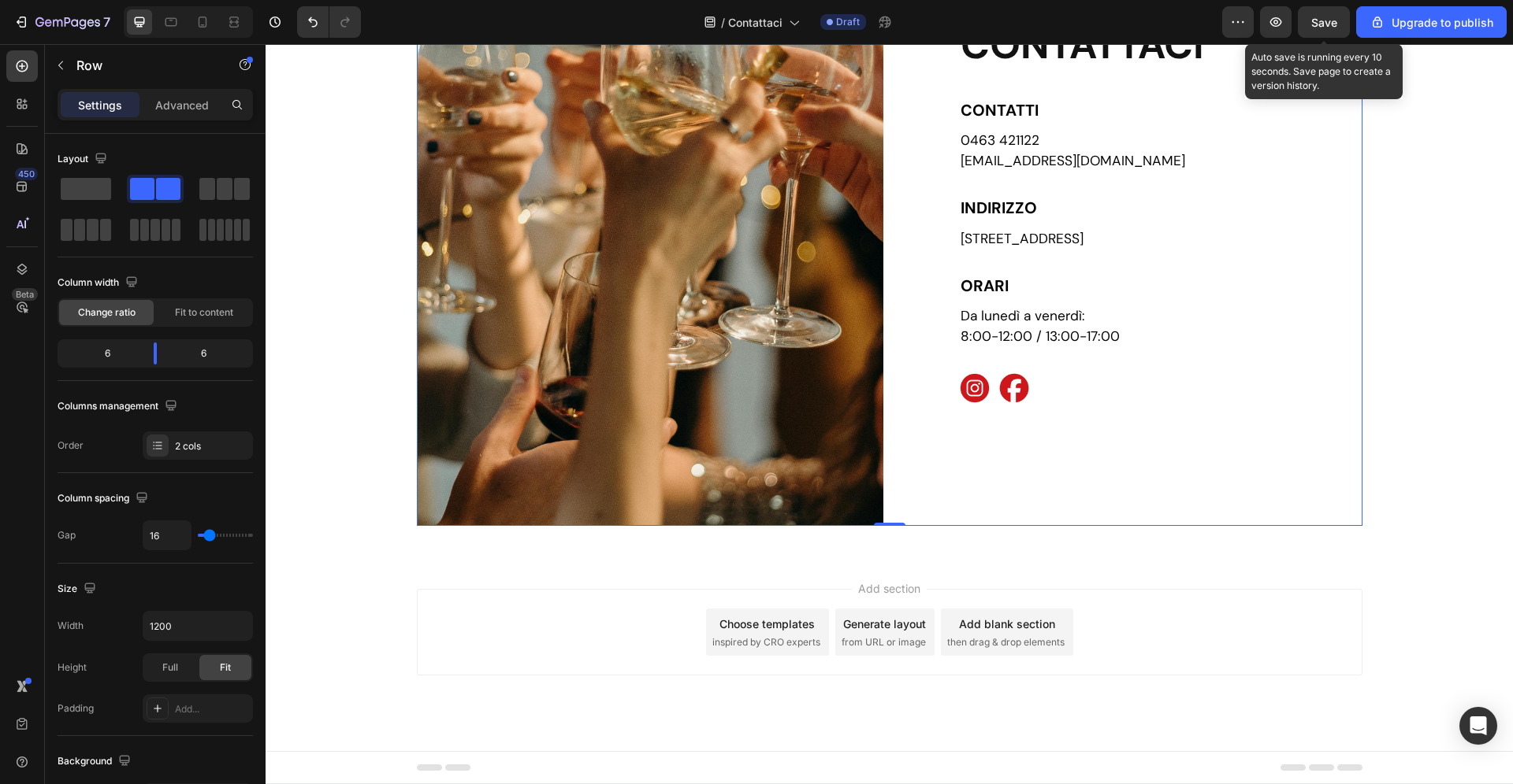
click at [1327, 20] on span "Save" at bounding box center [1324, 22] width 26 height 13
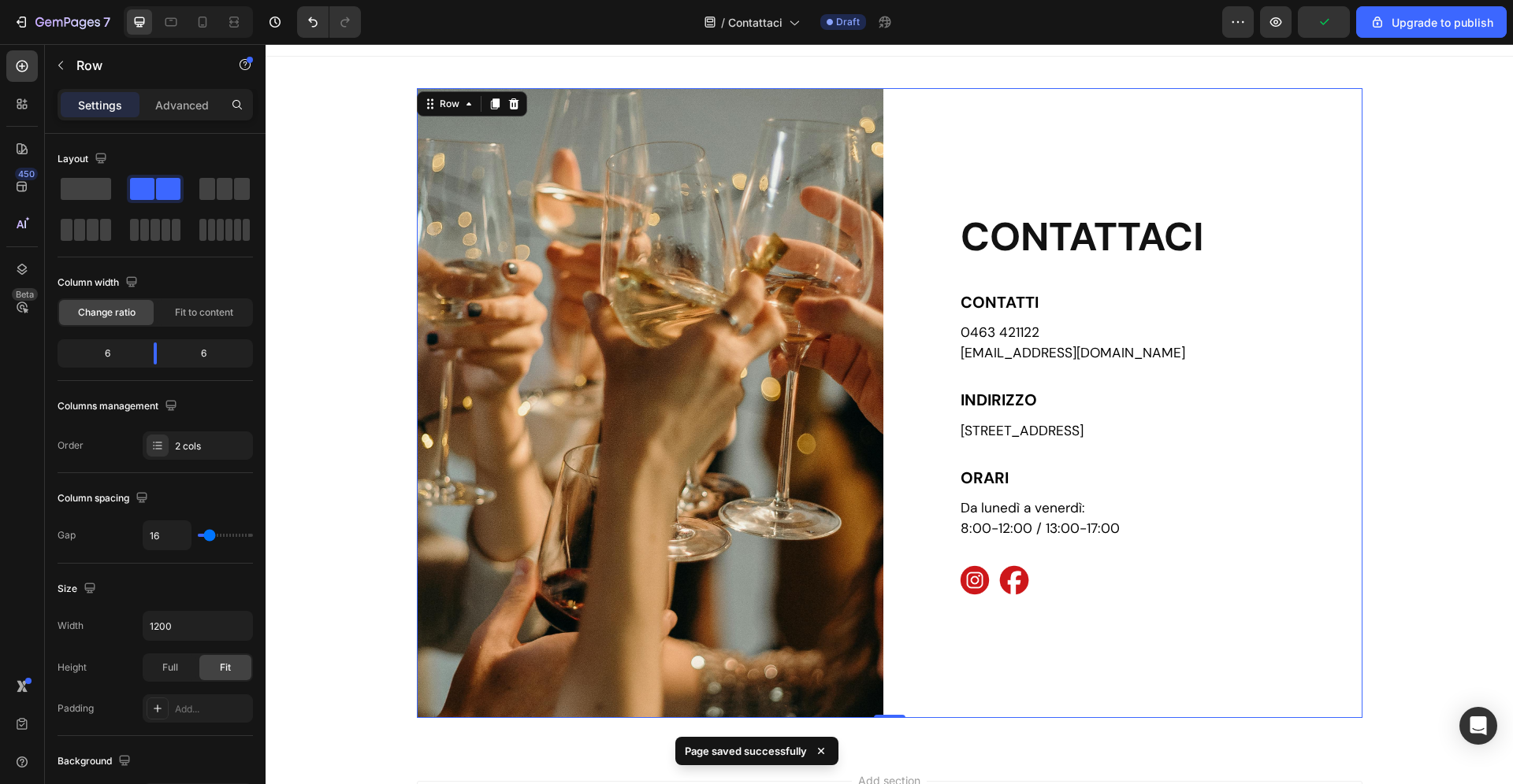
scroll to position [0, 0]
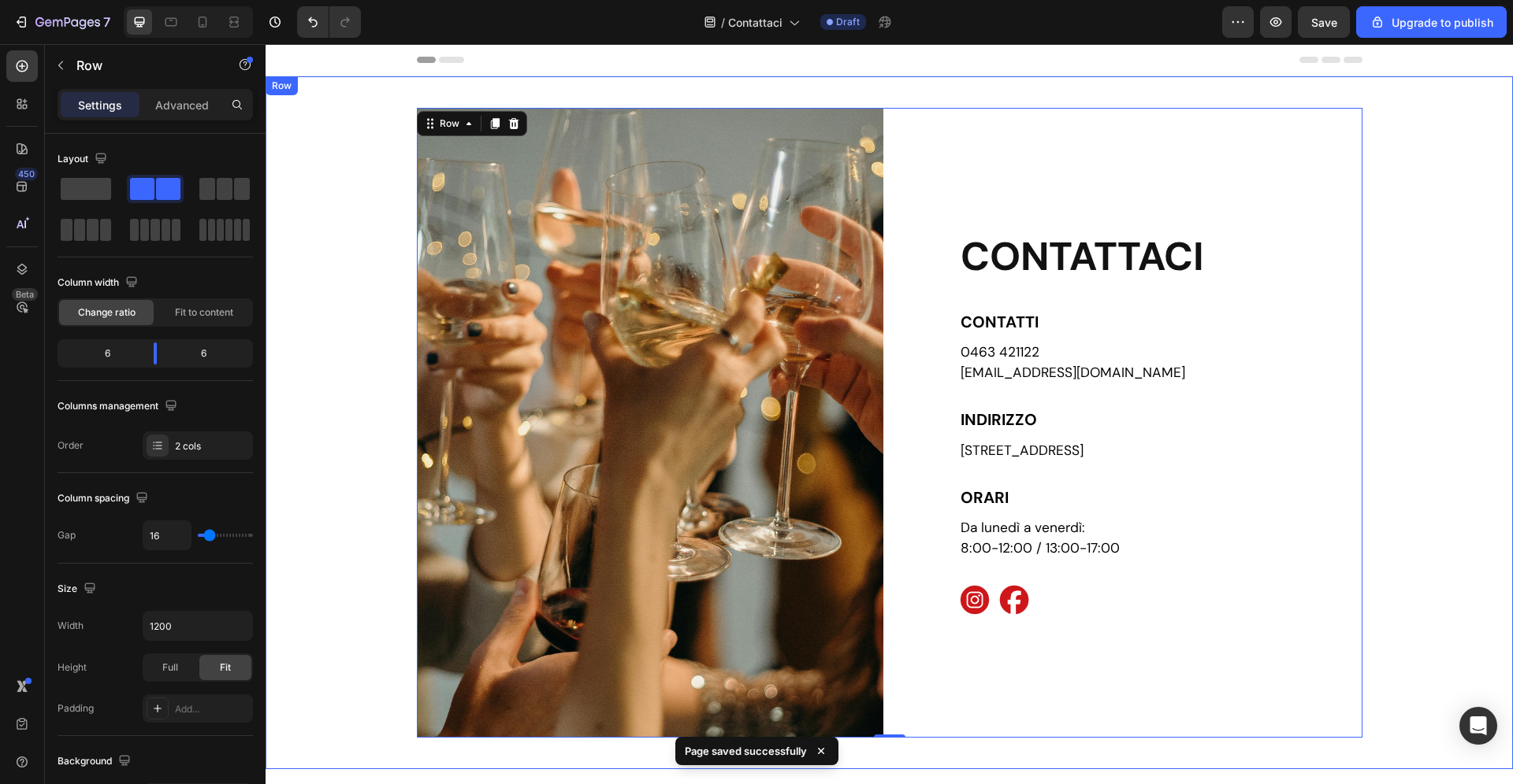
click at [1419, 572] on div "Image CONTATTACI Heading CONTATTI Text Block 0463 421122 info@zadrabevande.it T…" at bounding box center [889, 423] width 1247 height 630
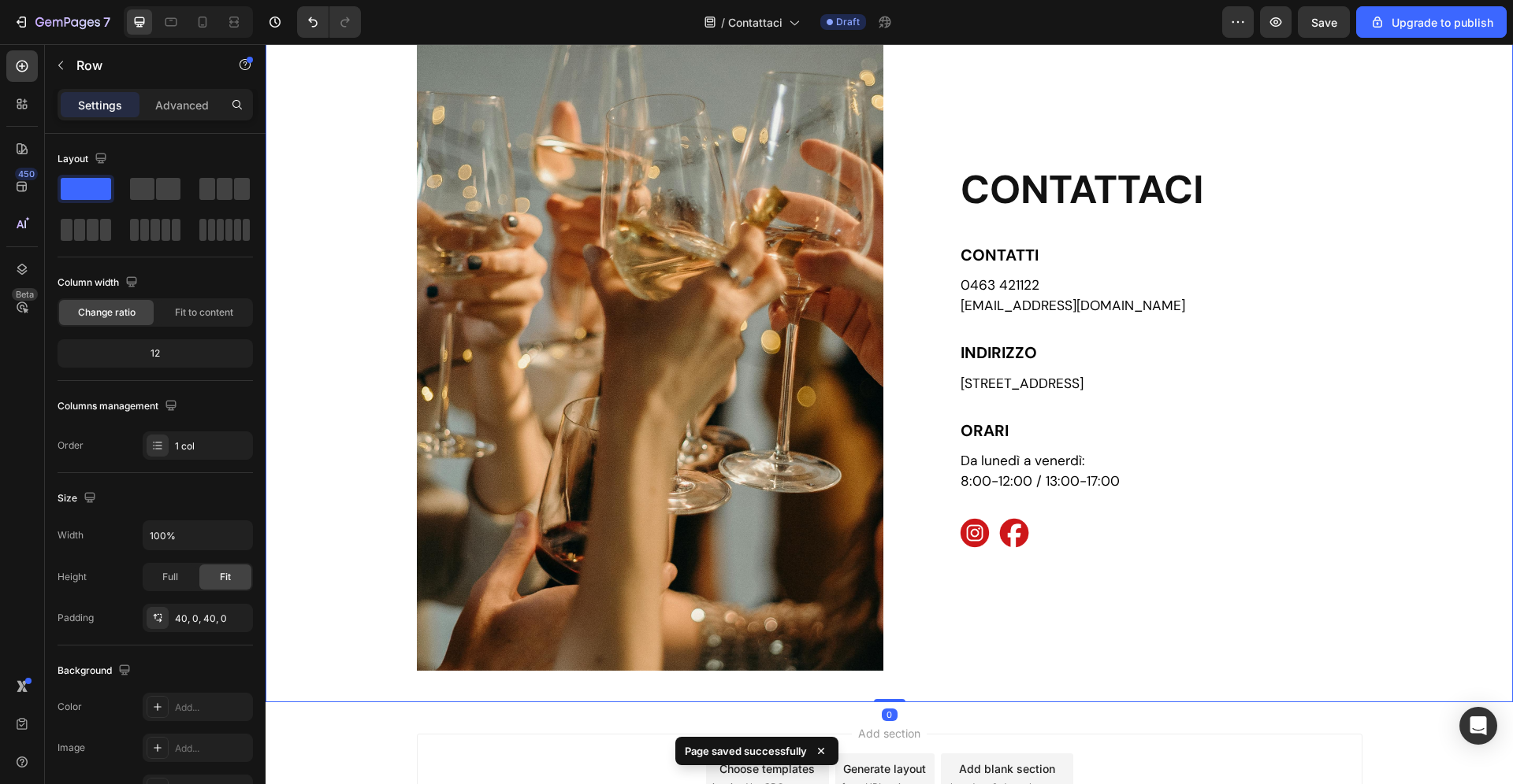
scroll to position [68, 0]
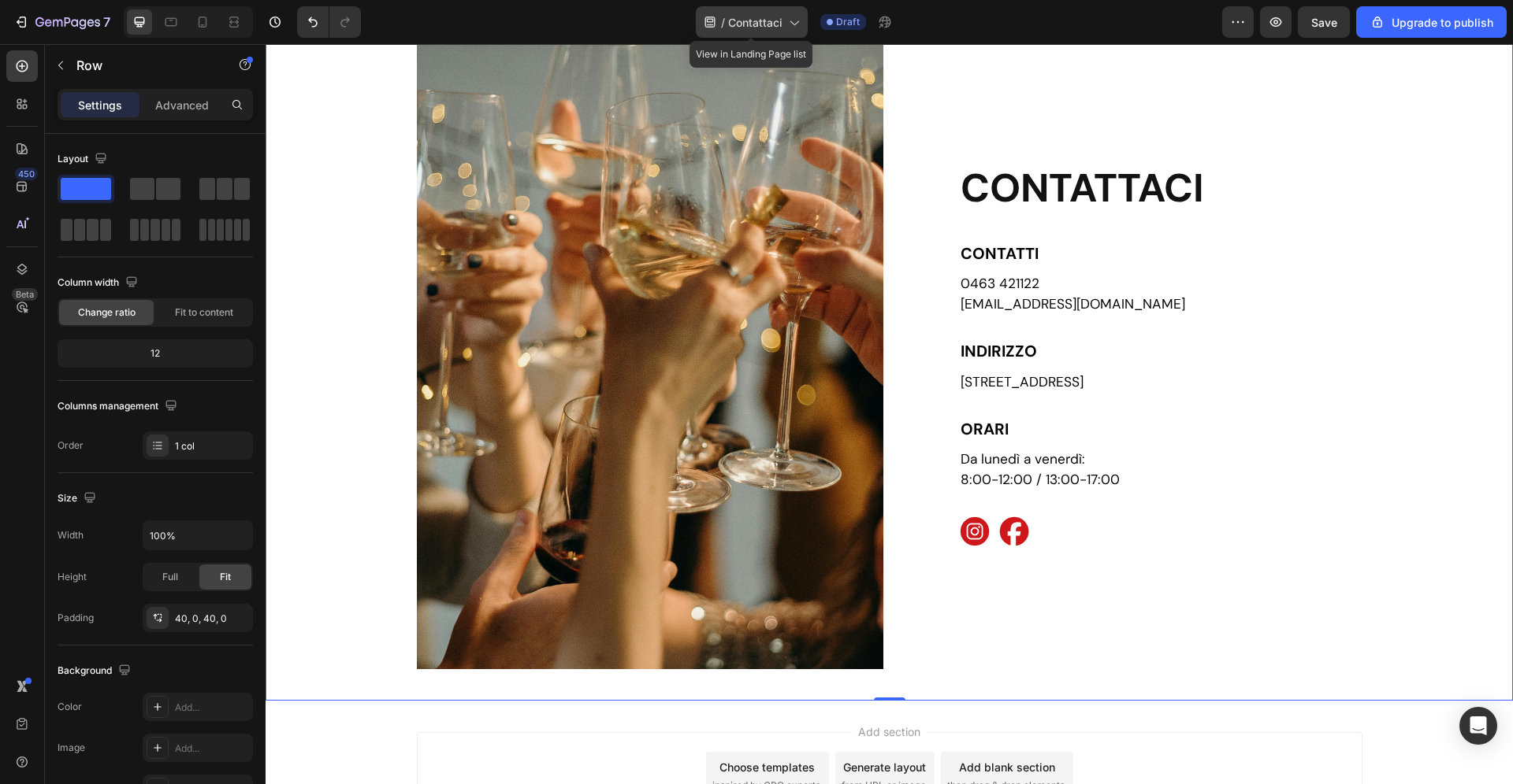
click at [764, 19] on span "Contattaci" at bounding box center [755, 22] width 54 height 16
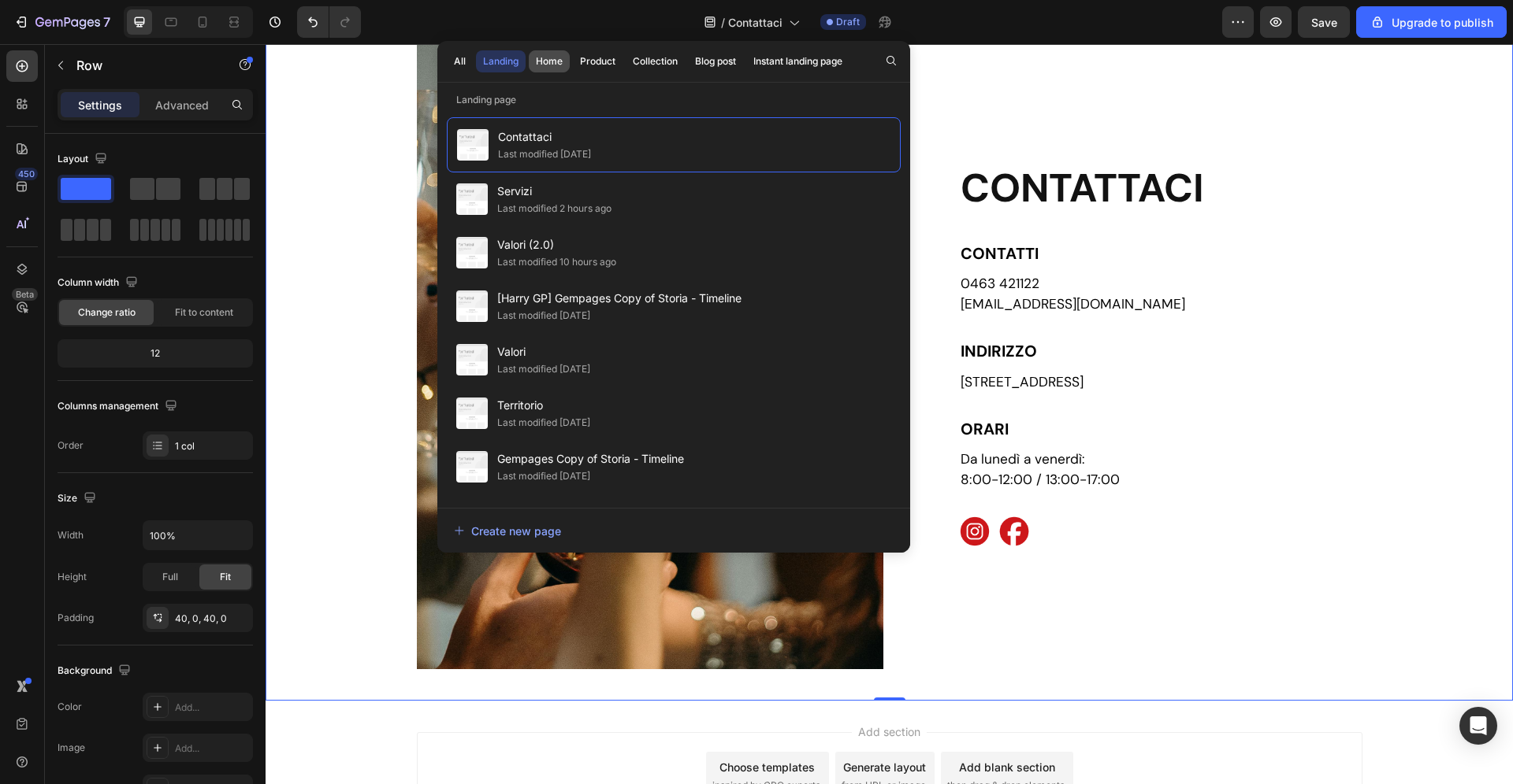
click at [572, 54] on button "Home" at bounding box center [597, 61] width 50 height 22
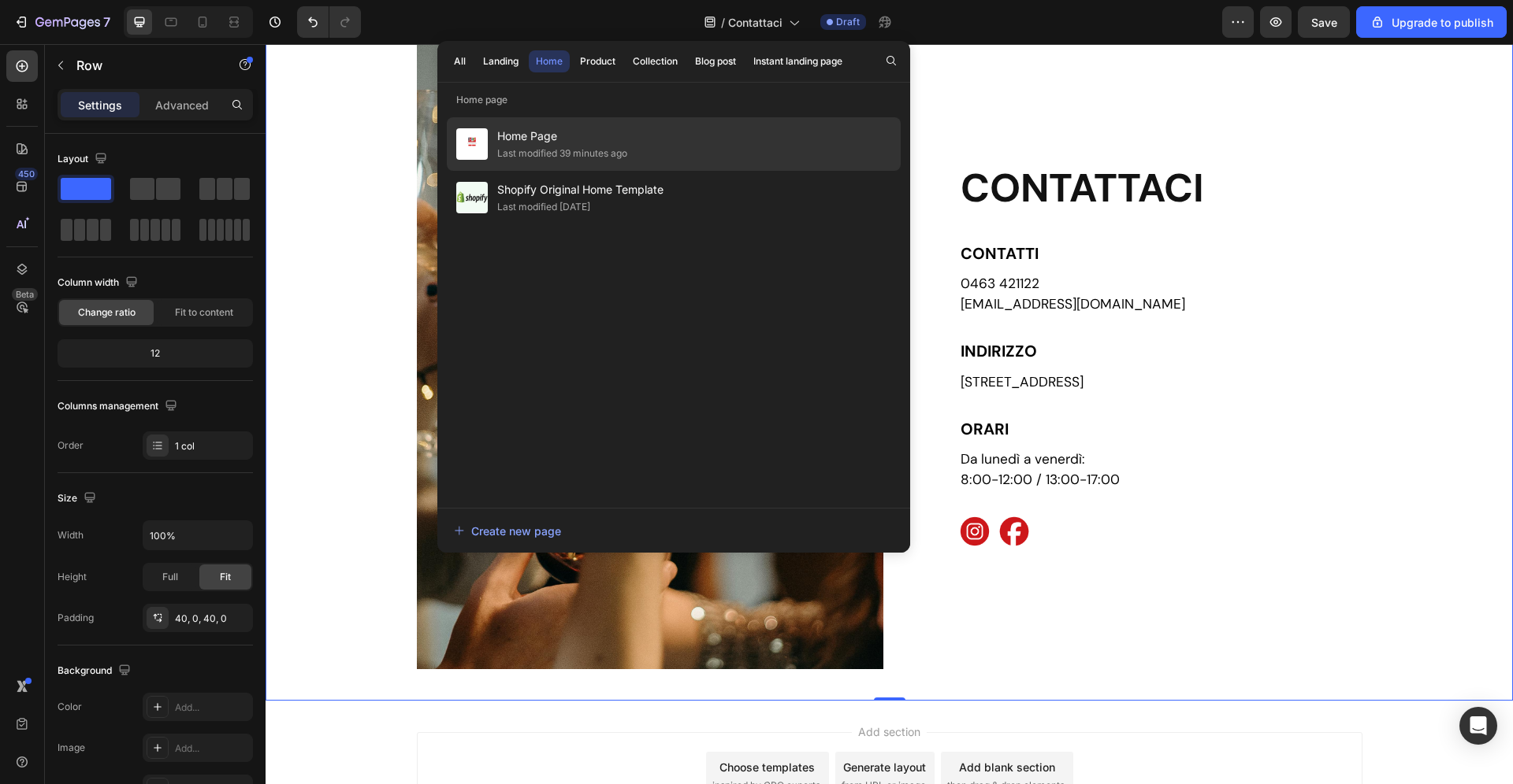
click at [575, 160] on div "Last modified 39 minutes ago" at bounding box center [562, 153] width 130 height 15
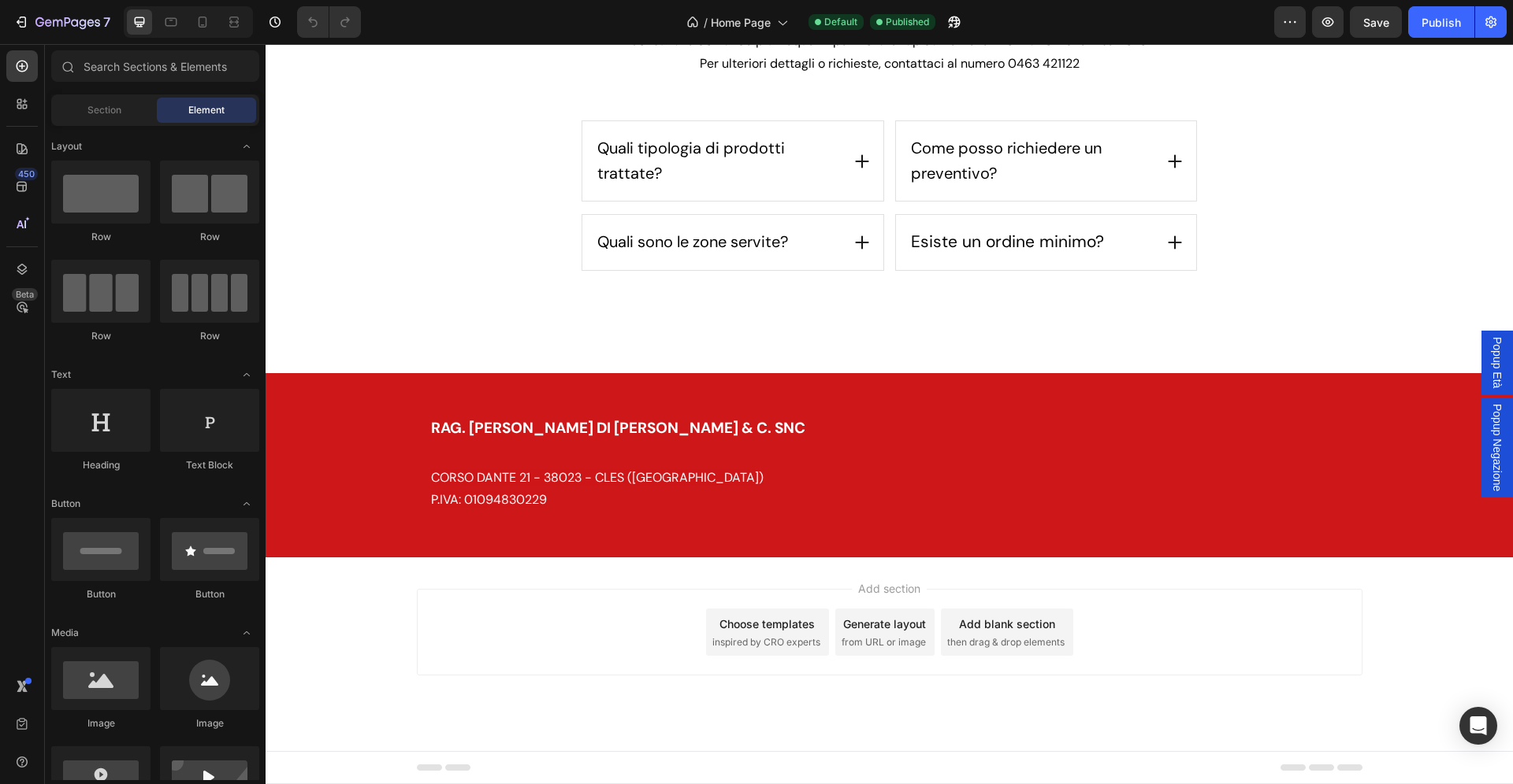
scroll to position [3055, 0]
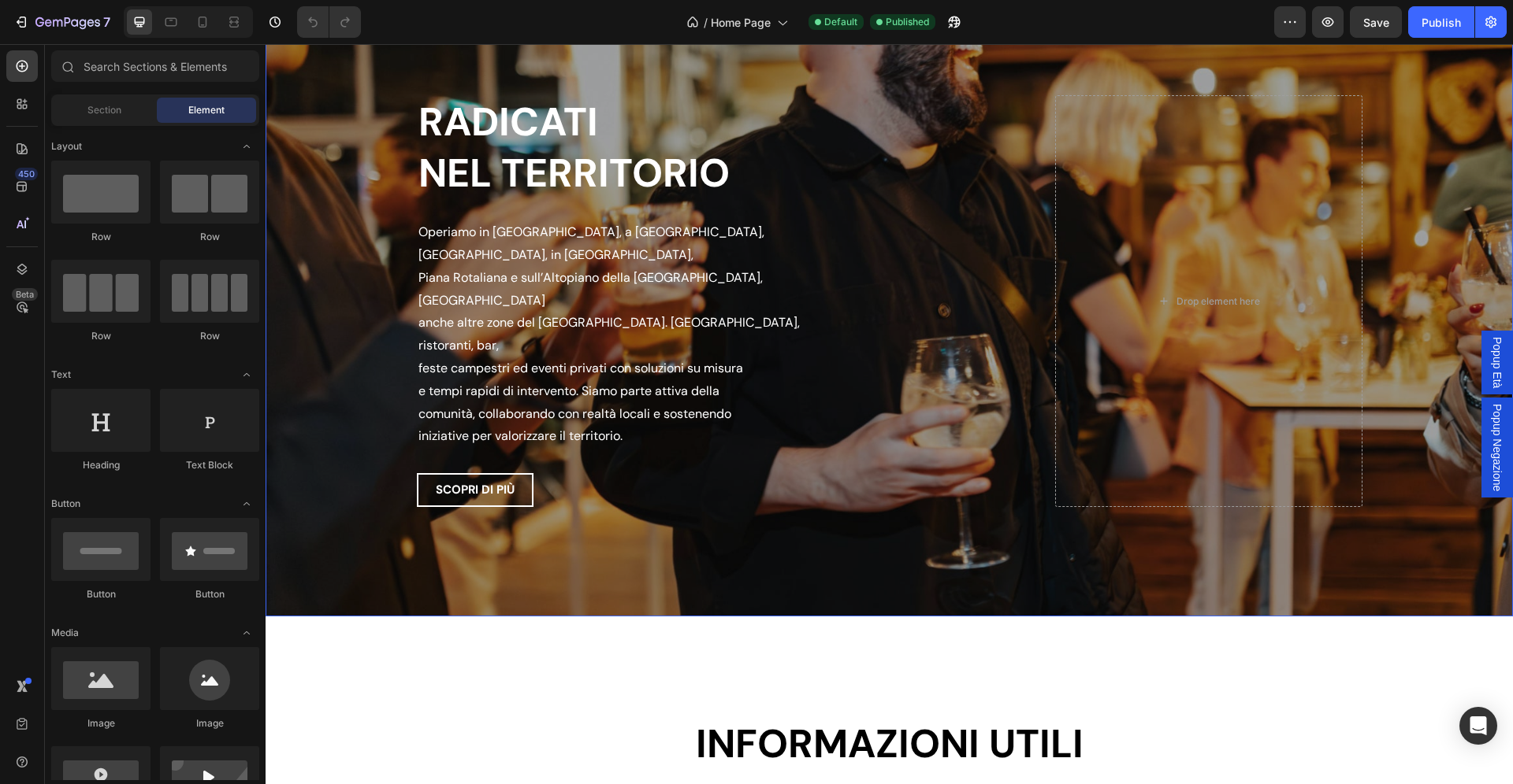
click at [324, 230] on div "Overlay" at bounding box center [889, 301] width 1247 height 630
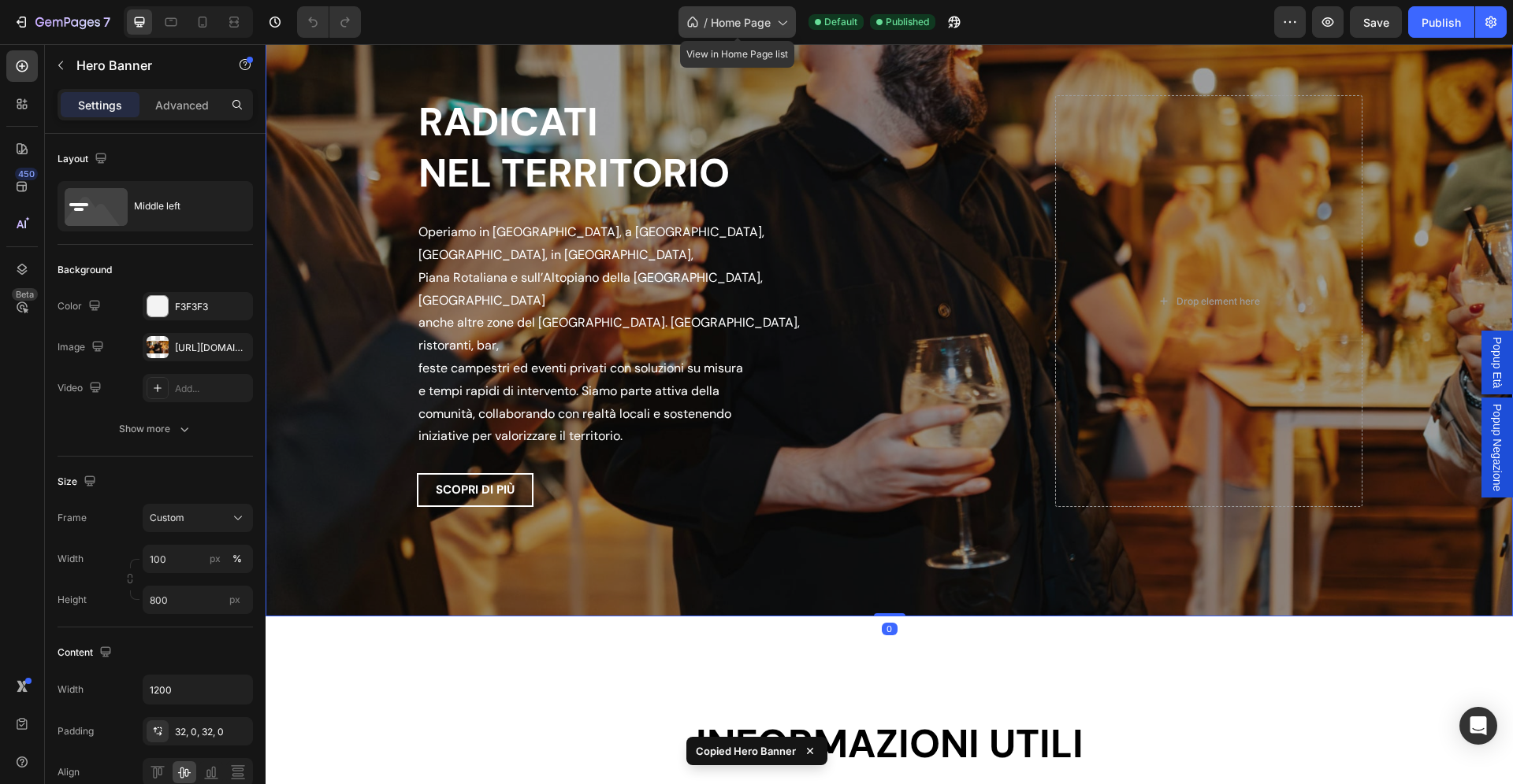
click at [731, 24] on span "Home Page" at bounding box center [741, 22] width 60 height 16
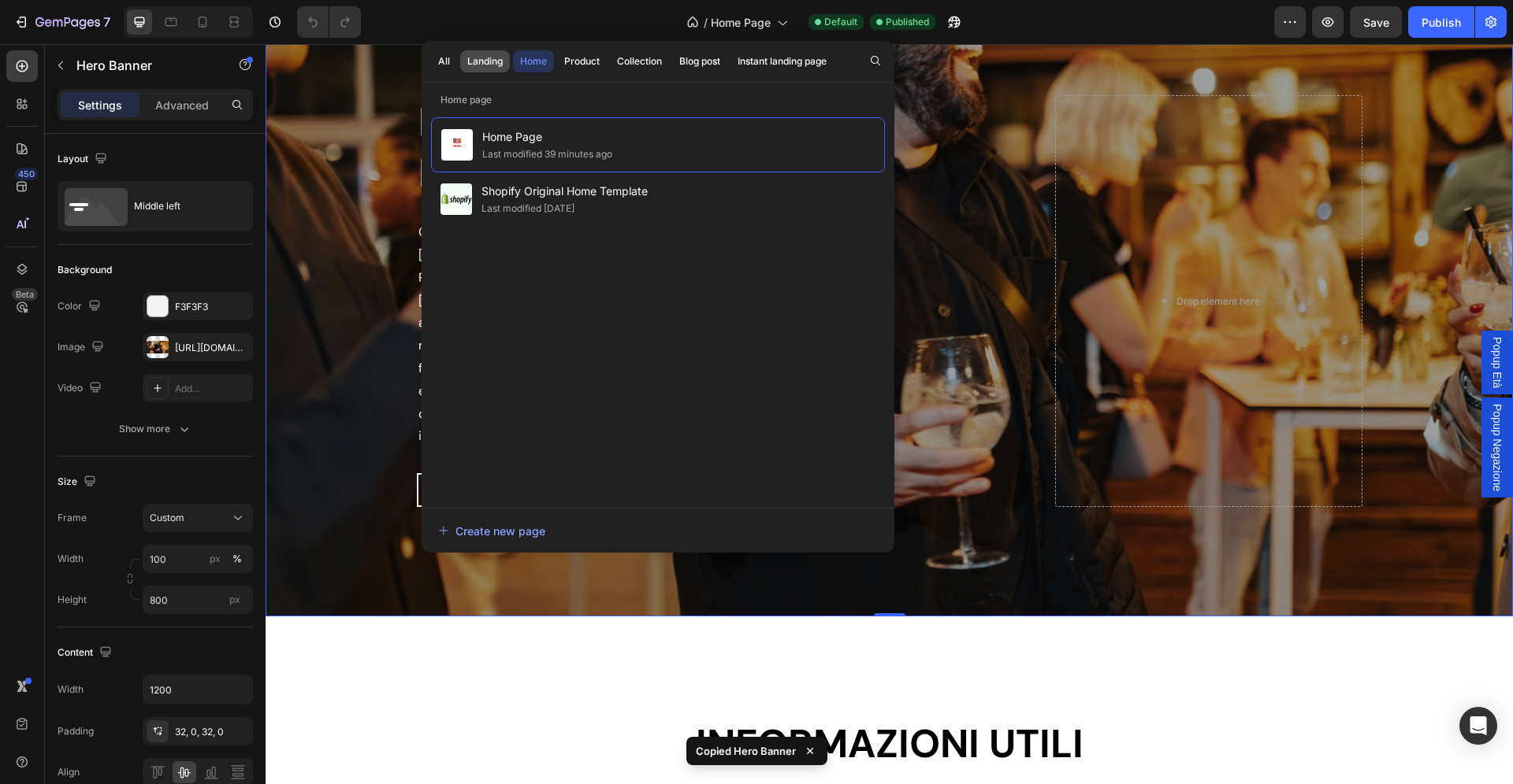
click at [493, 64] on div "Landing" at bounding box center [485, 61] width 36 height 14
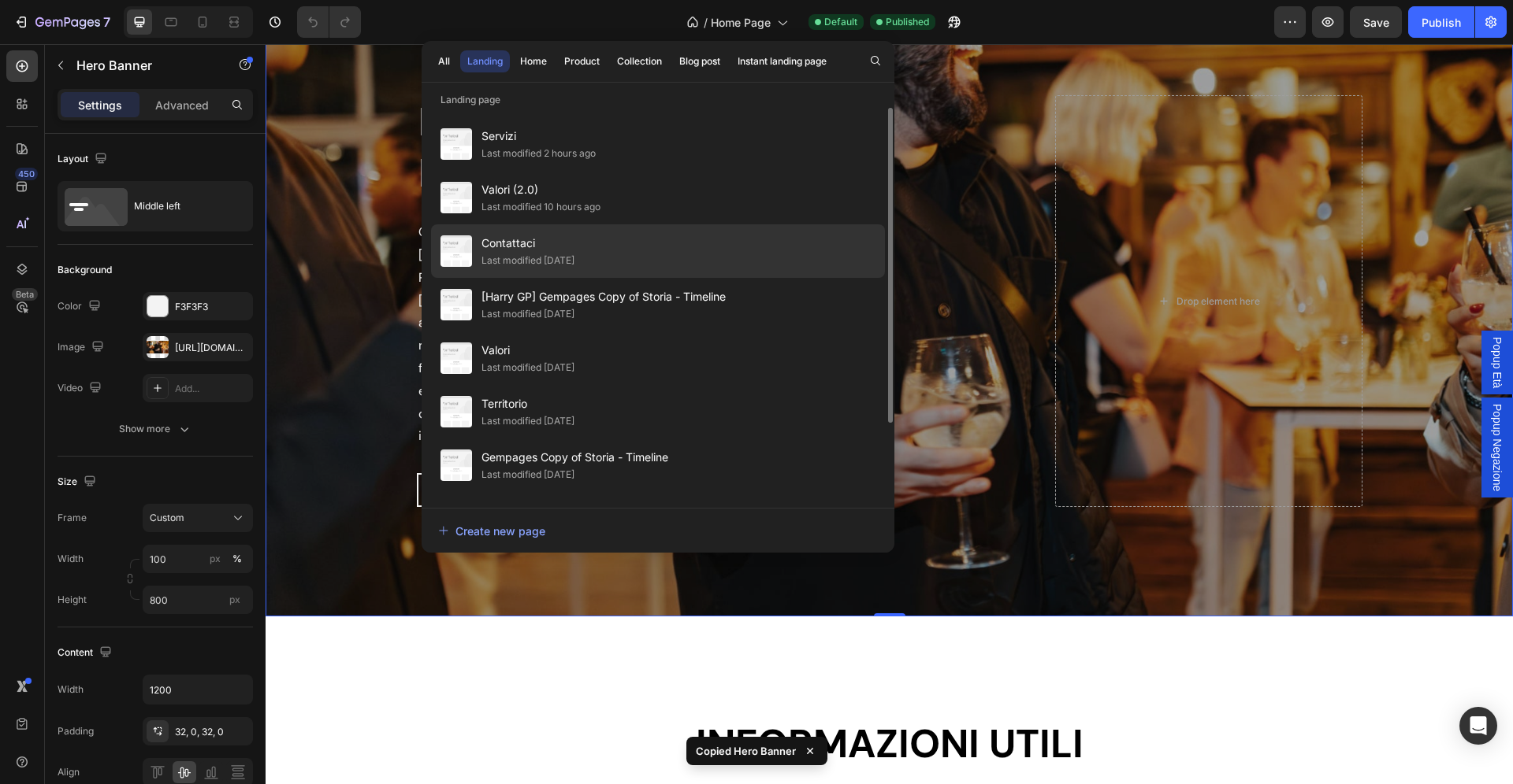
click at [574, 261] on div "Last modified [DATE]" at bounding box center [528, 260] width 93 height 15
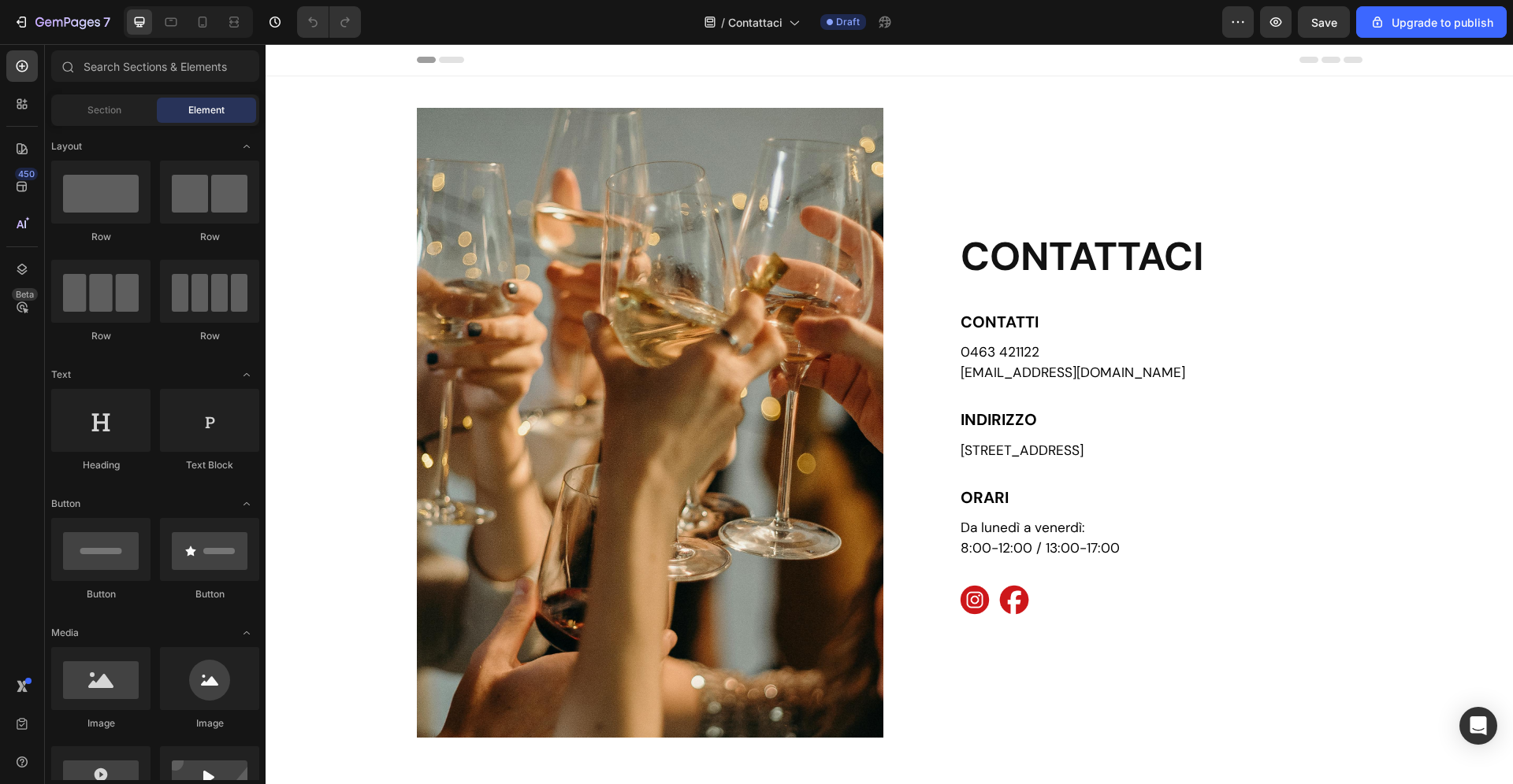
scroll to position [212, 0]
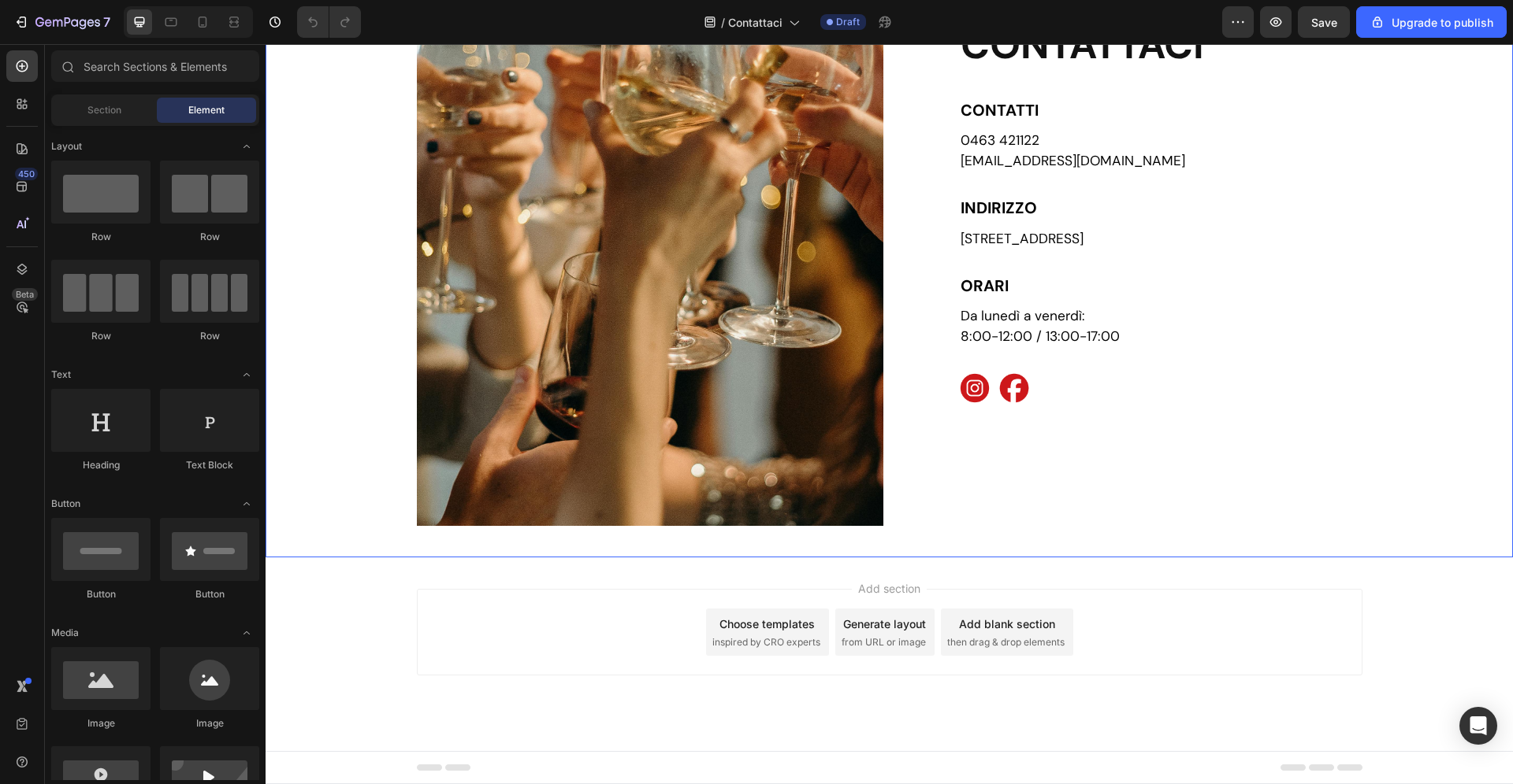
click at [360, 477] on div "Image CONTATTACI Heading CONTATTI Text Block 0463 421122 [EMAIL_ADDRESS][DOMAIN…" at bounding box center [889, 211] width 1247 height 630
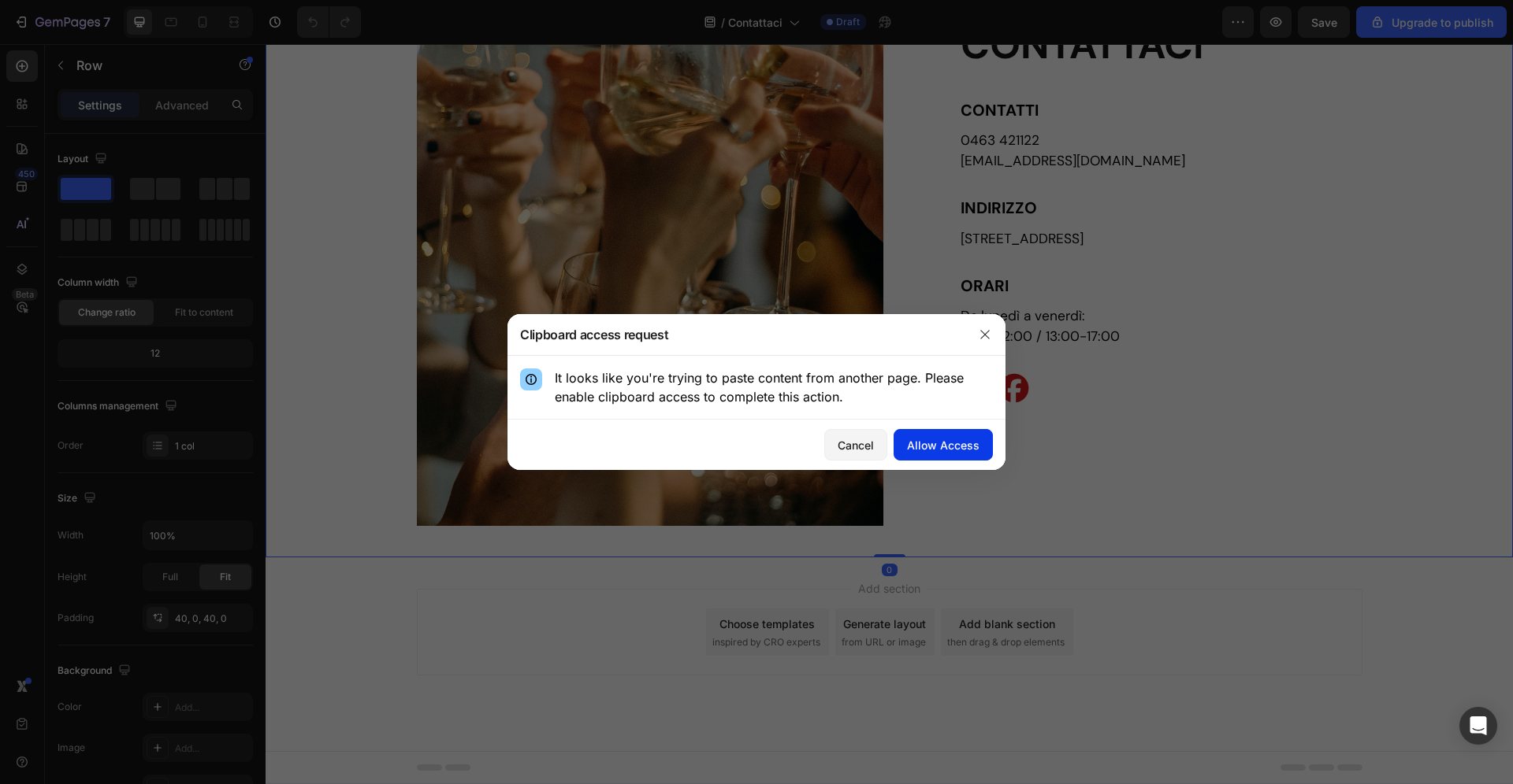
click at [953, 453] on div "Allow Access" at bounding box center [942, 445] width 72 height 16
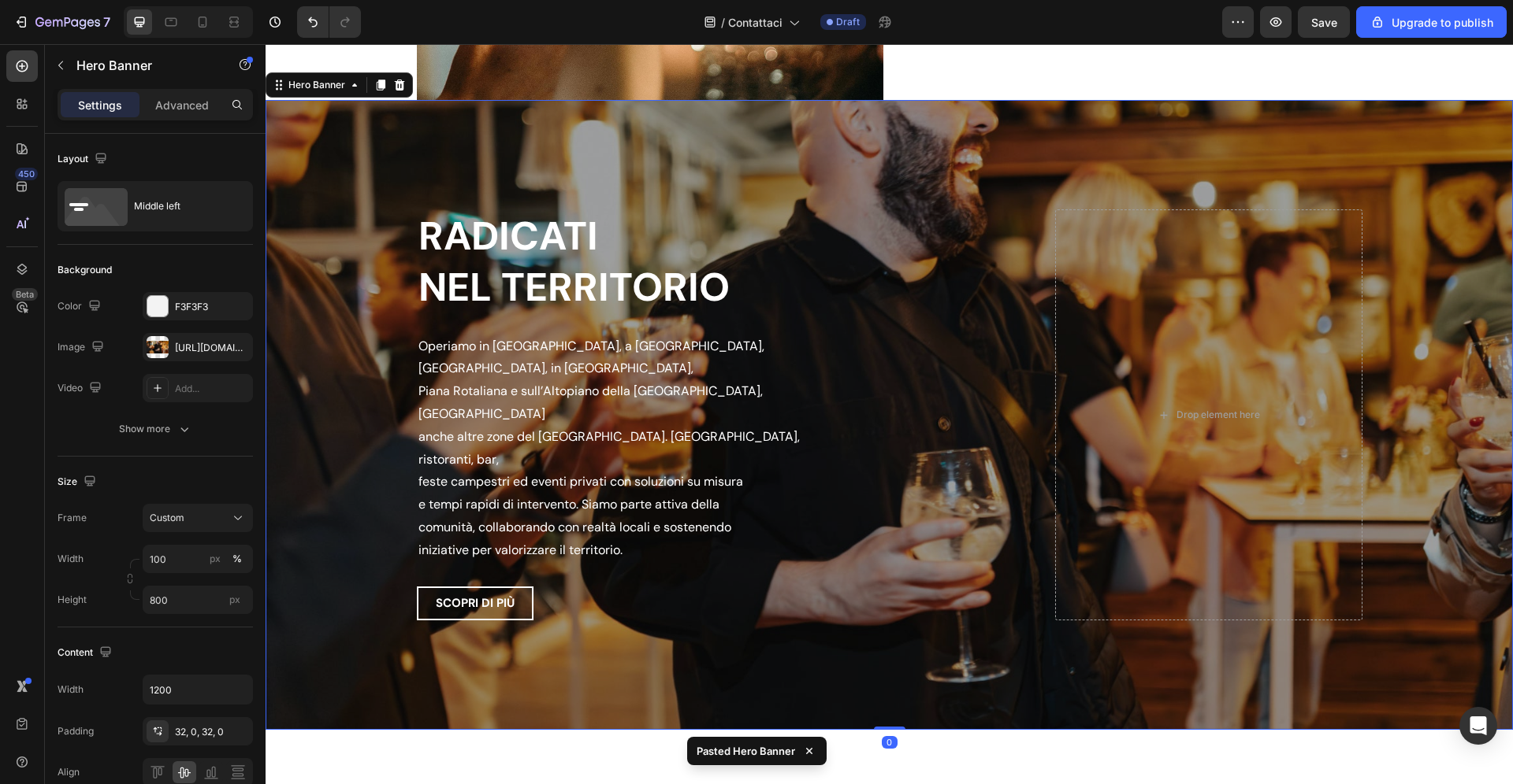
scroll to position [639, 0]
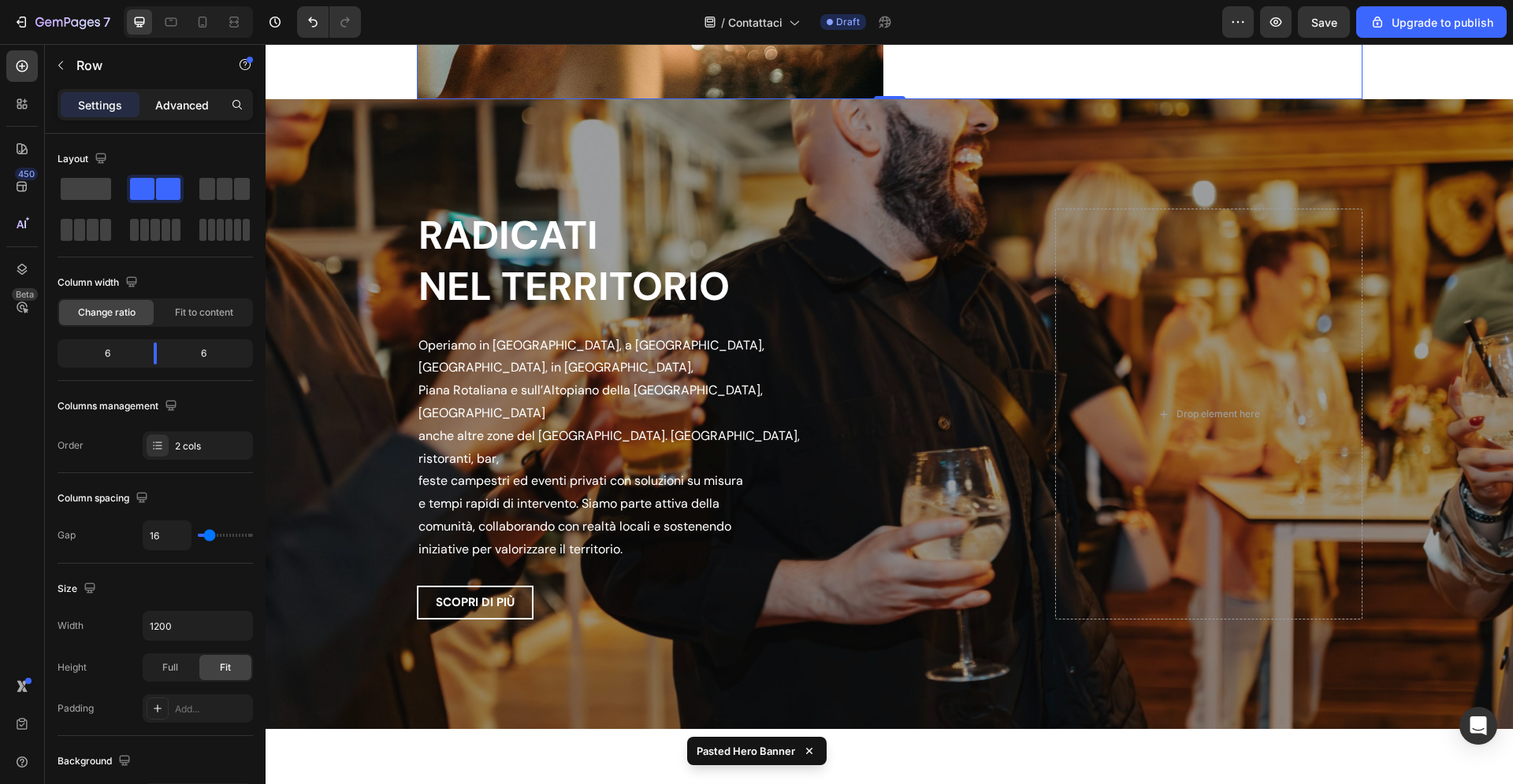
click at [184, 111] on p "Advanced" at bounding box center [182, 105] width 54 height 16
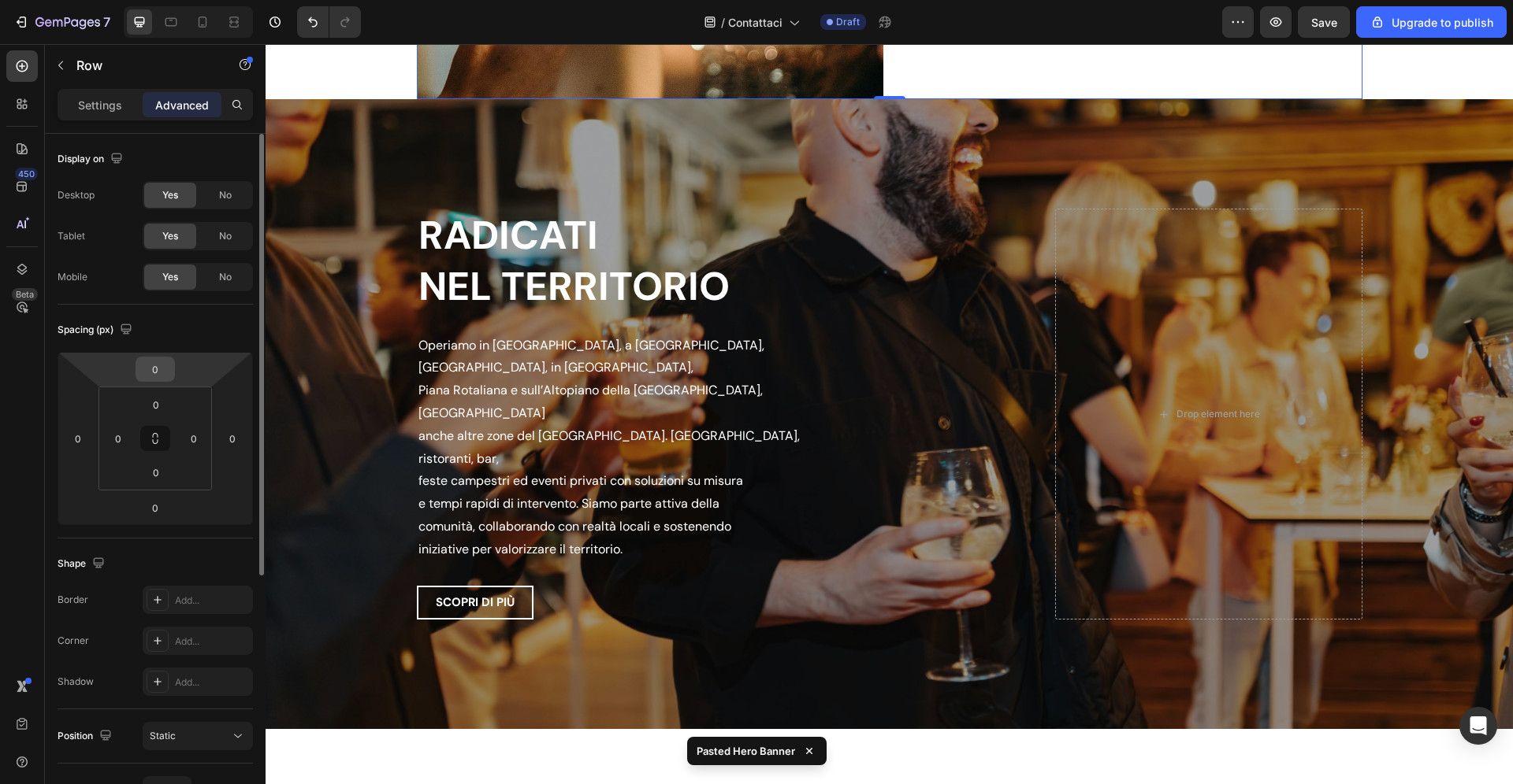
click at [162, 374] on input "0" at bounding box center [155, 369] width 32 height 24
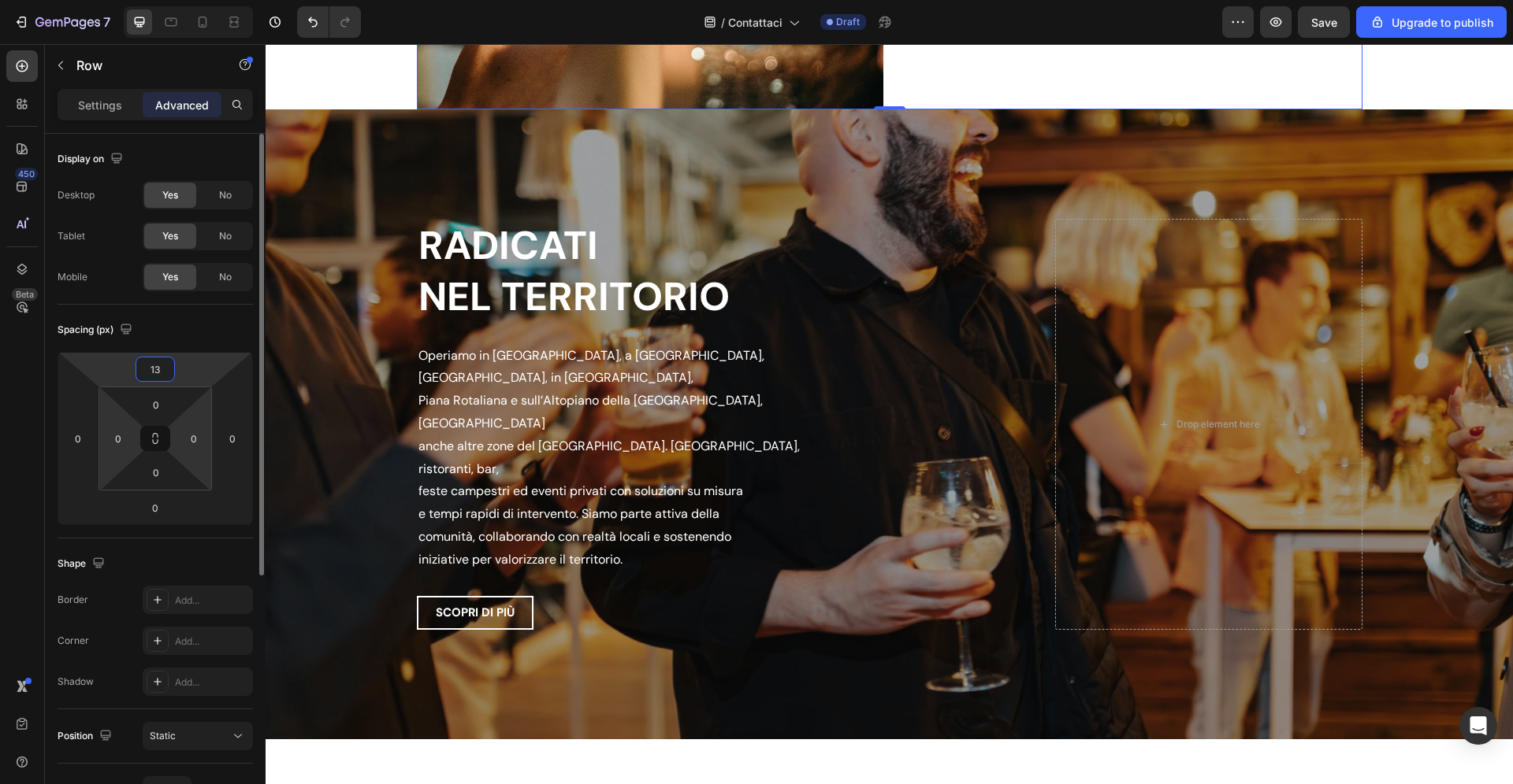
type input "1"
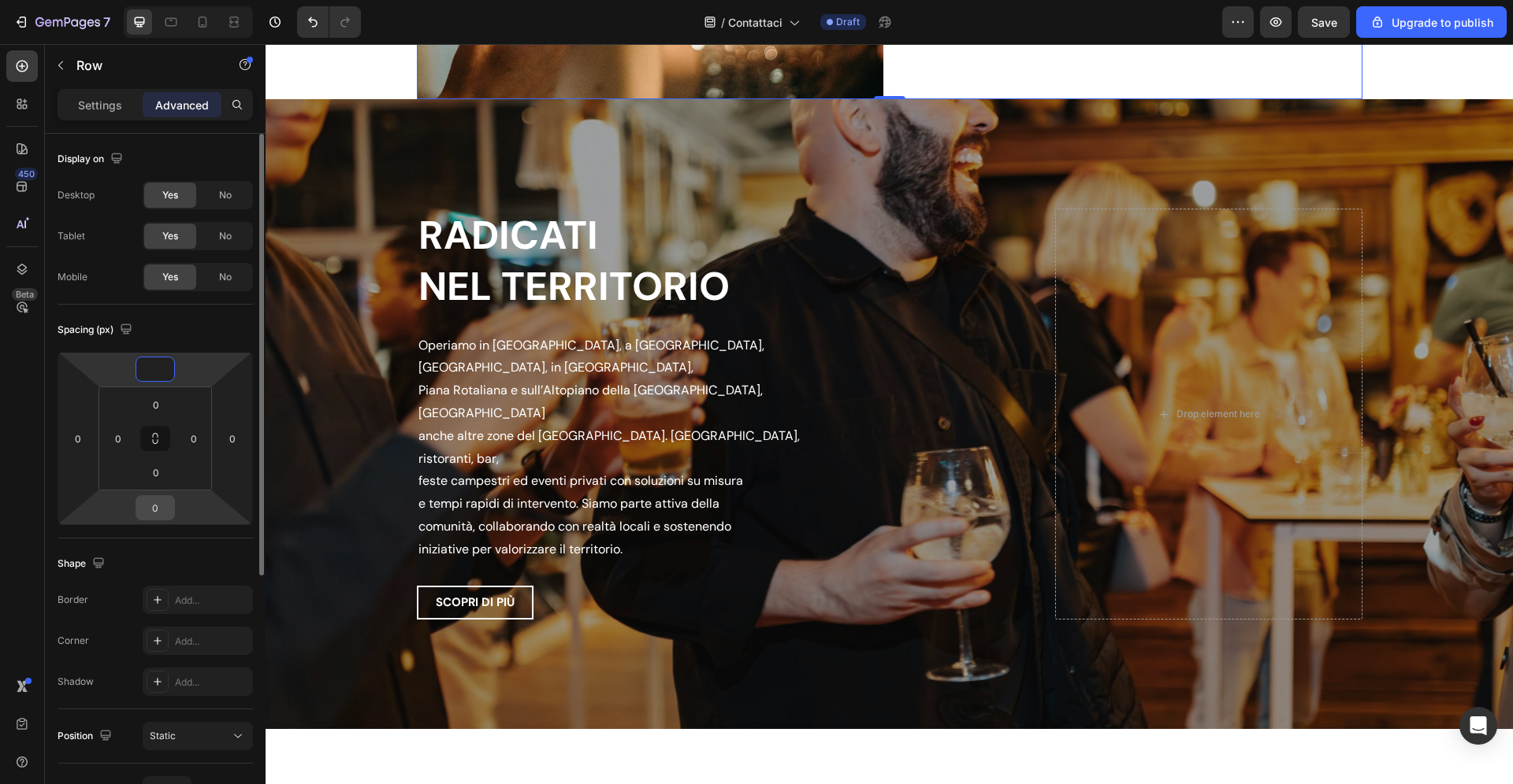
type input "0"
click at [163, 511] on input "0" at bounding box center [155, 508] width 32 height 24
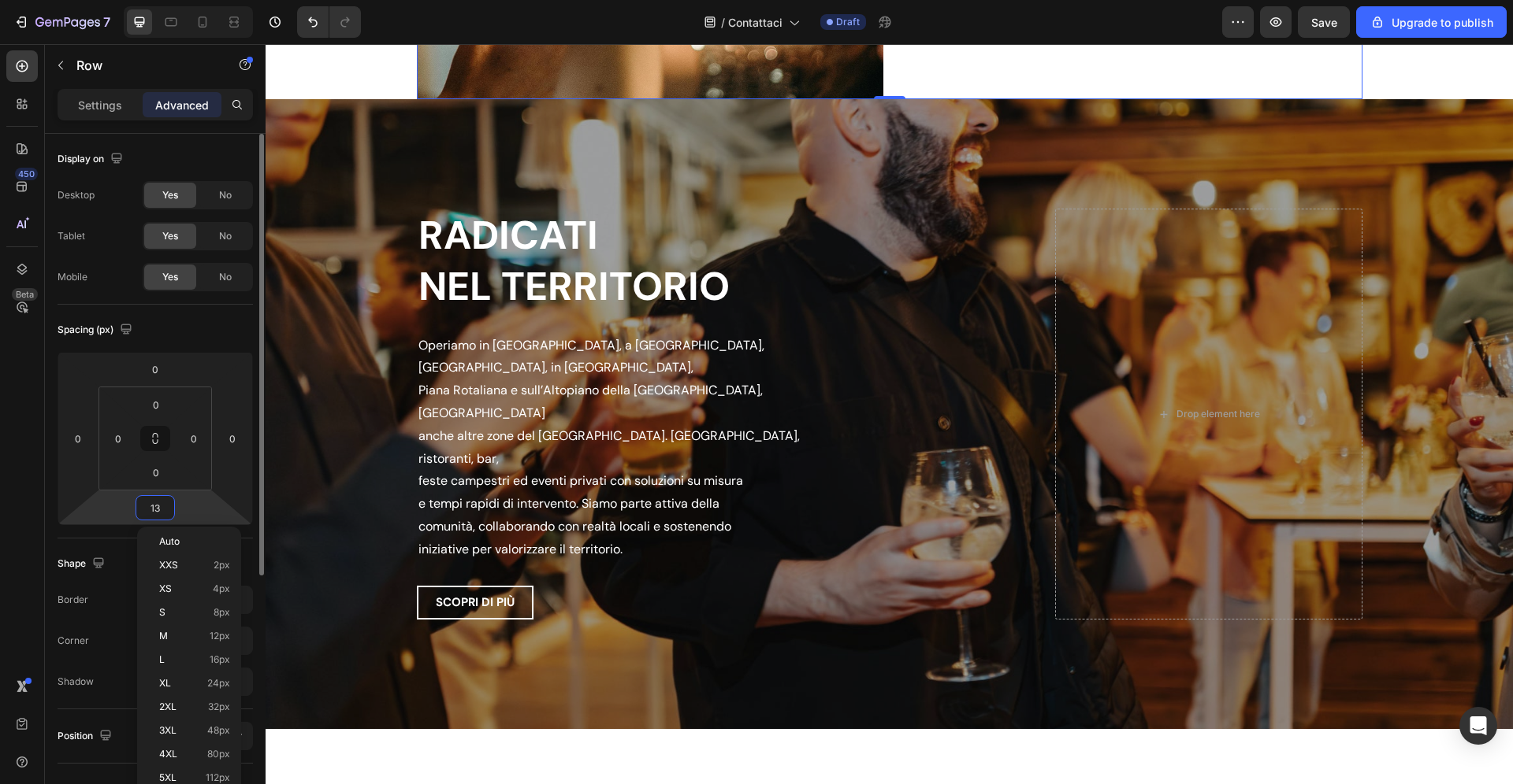
type input "130"
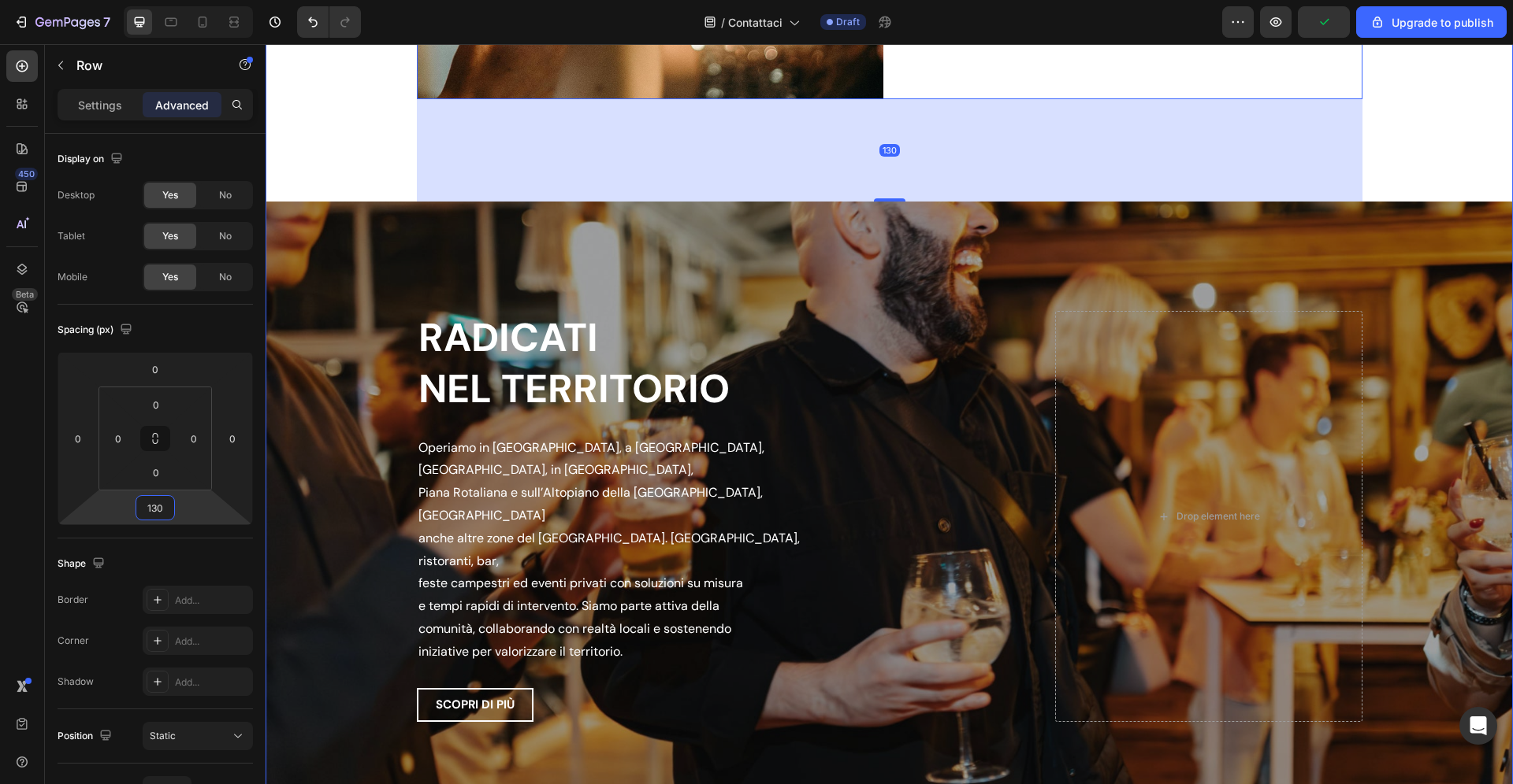
click at [309, 162] on div "Image CONTATTACI Heading CONTATTI Text Block 0463 421122 [EMAIL_ADDRESS][DOMAIN…" at bounding box center [889, 150] width 1247 height 1363
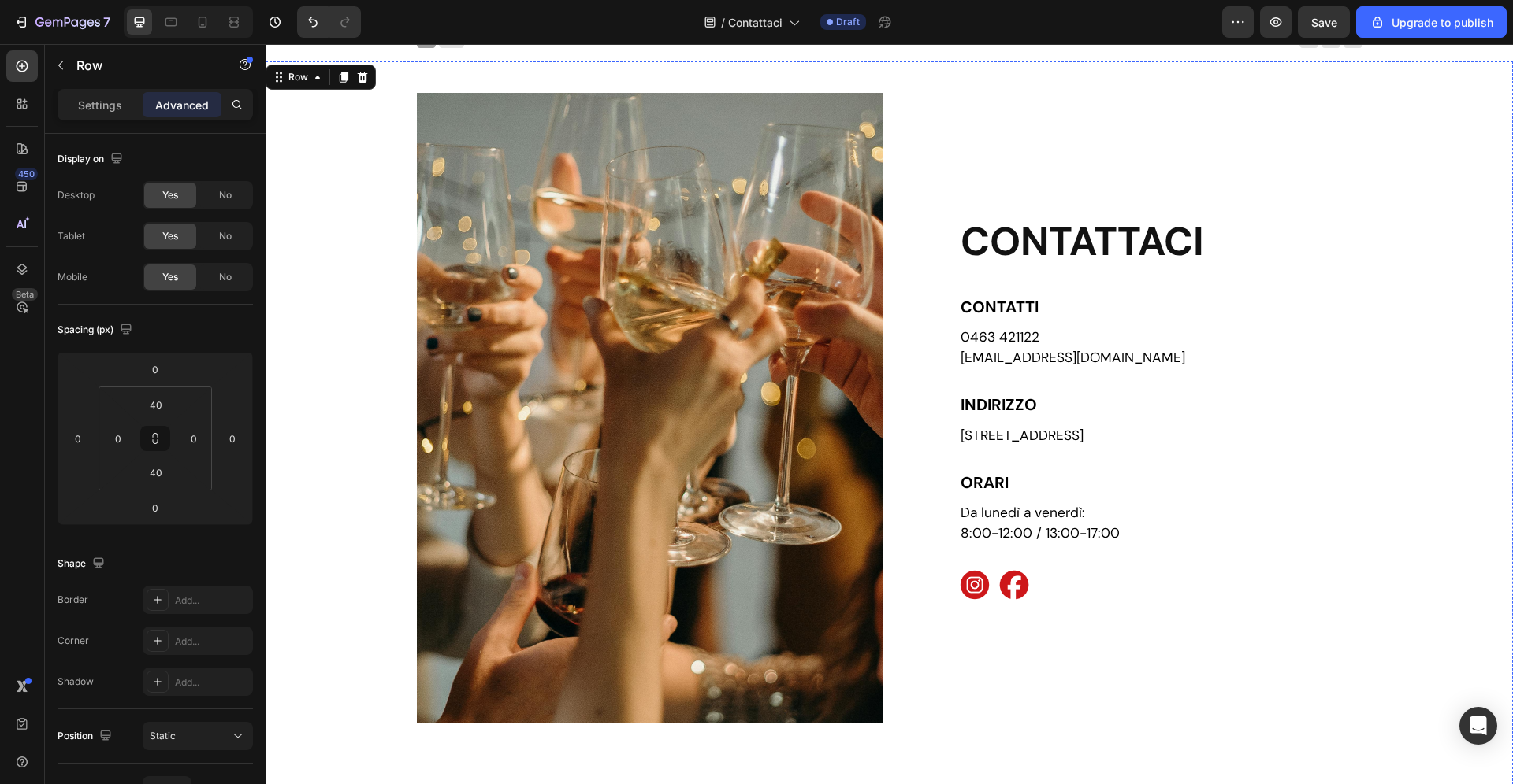
scroll to position [0, 0]
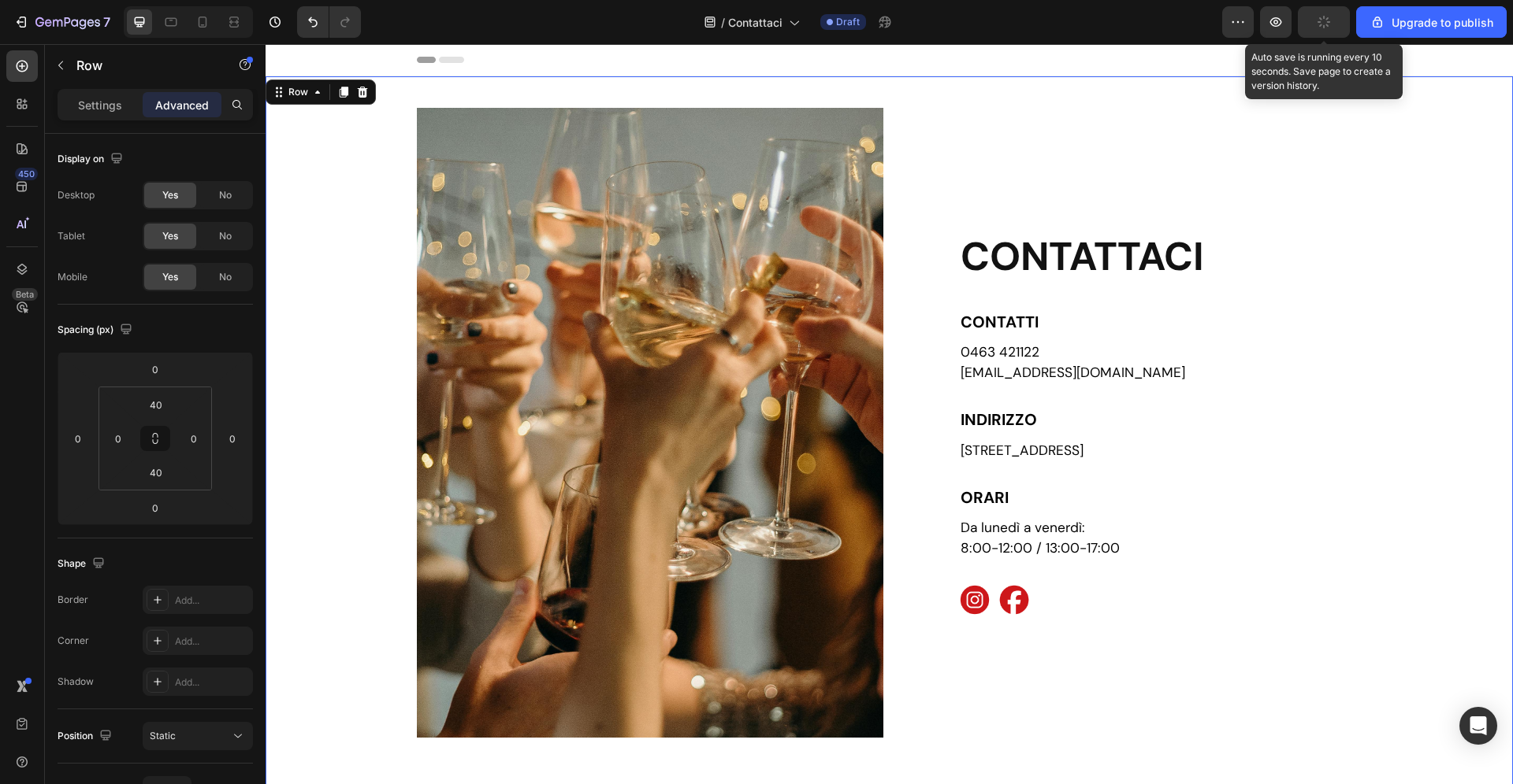
click at [1321, 28] on button "button" at bounding box center [1324, 22] width 52 height 32
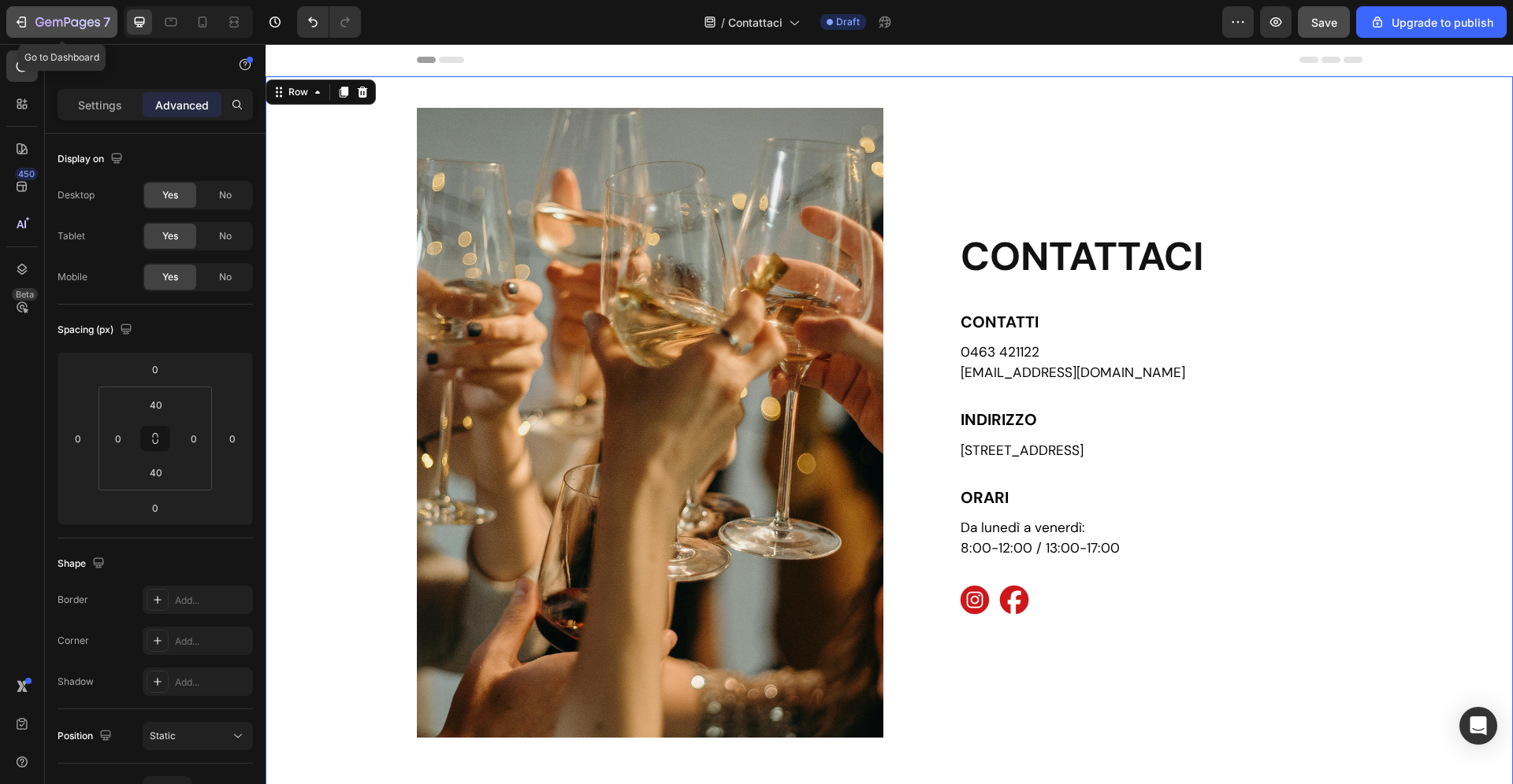
click at [30, 22] on div "7" at bounding box center [62, 22] width 97 height 19
